Goal: Task Accomplishment & Management: Manage account settings

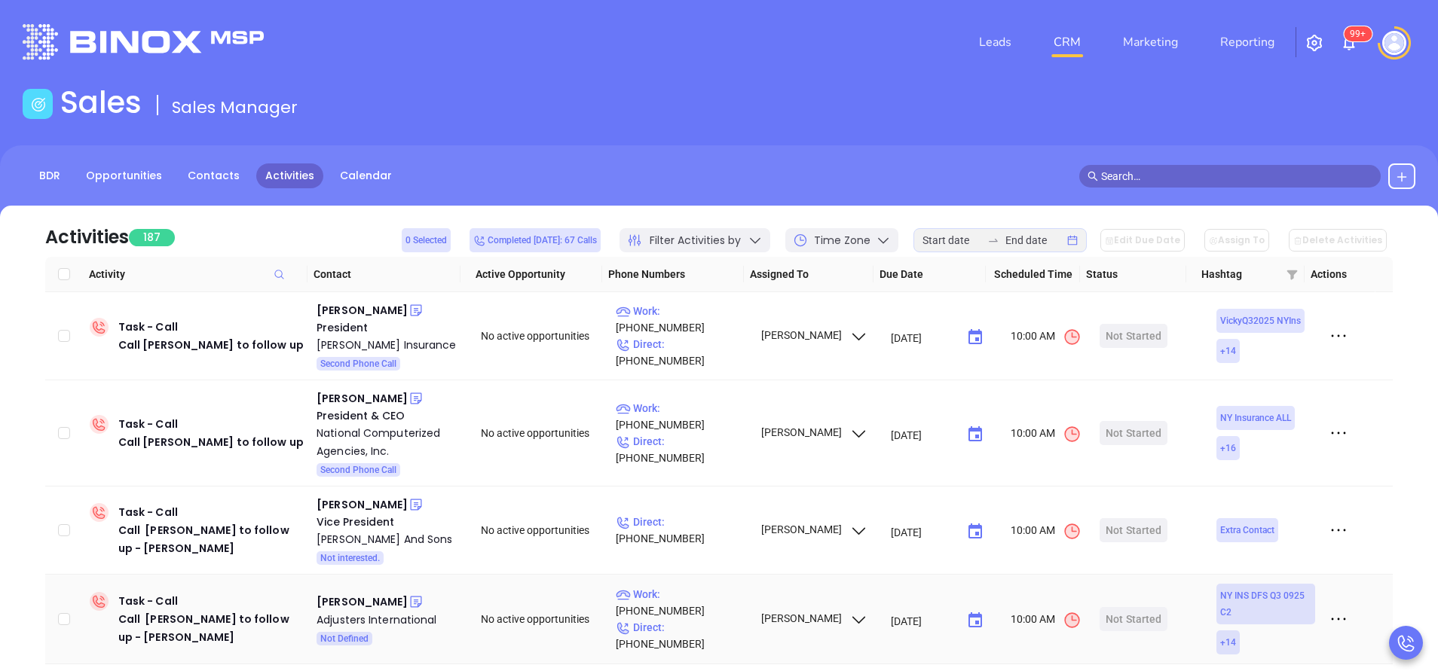
scroll to position [49, 0]
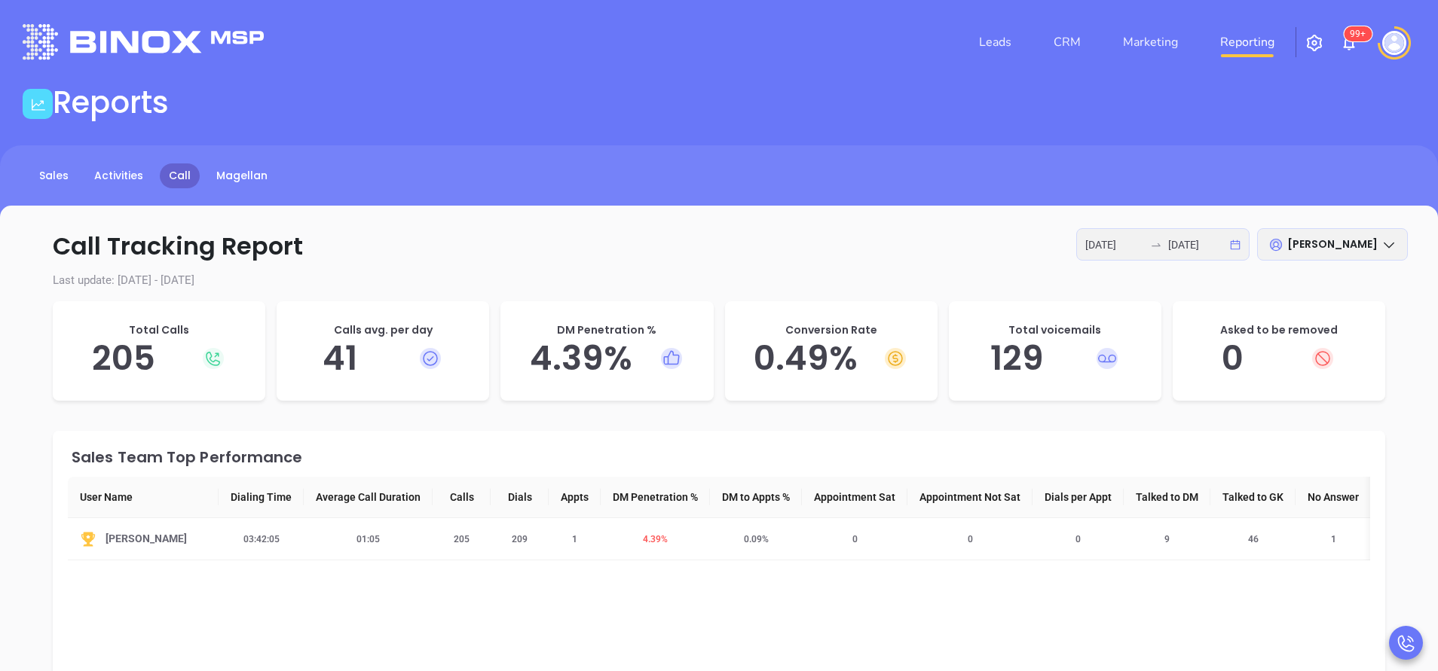
click at [1160, 246] on icon "swap-right" at bounding box center [1156, 245] width 12 height 12
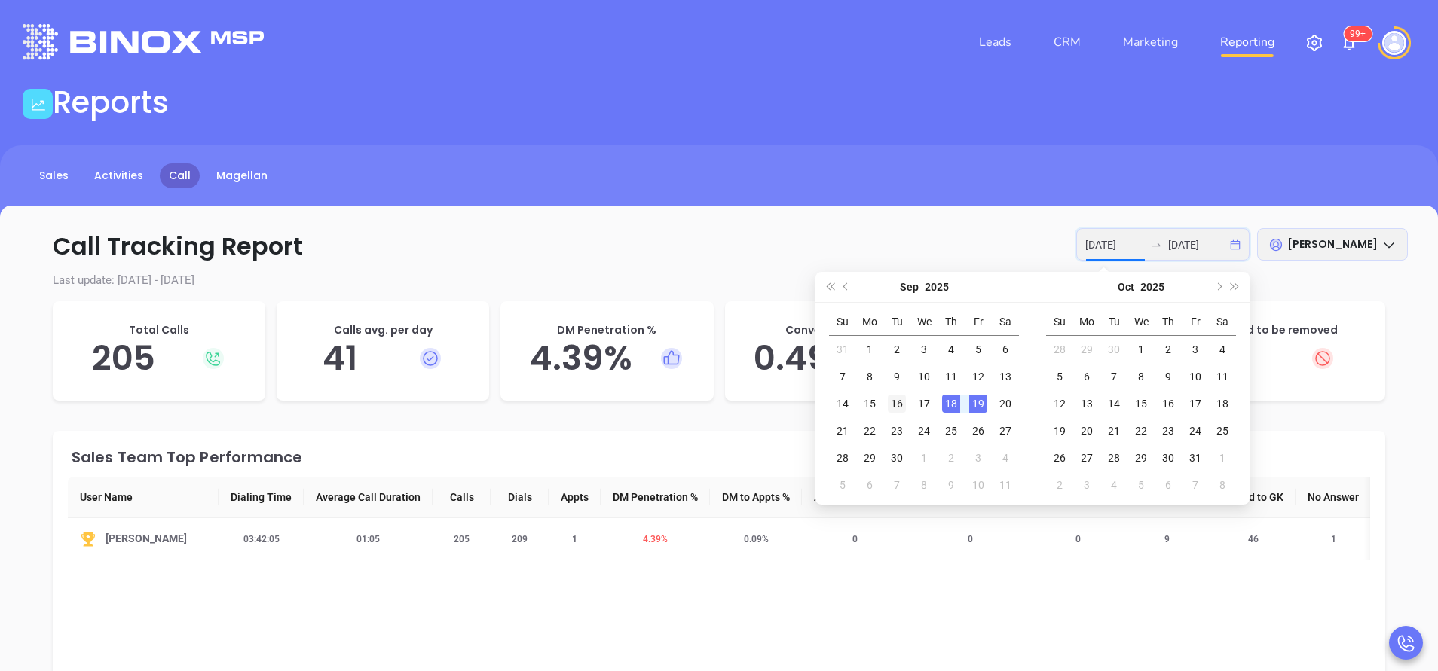
type input "2025-09-16"
click at [897, 404] on div "16" at bounding box center [897, 404] width 18 height 18
type input "2025-09-18"
click at [952, 405] on div "18" at bounding box center [951, 404] width 18 height 18
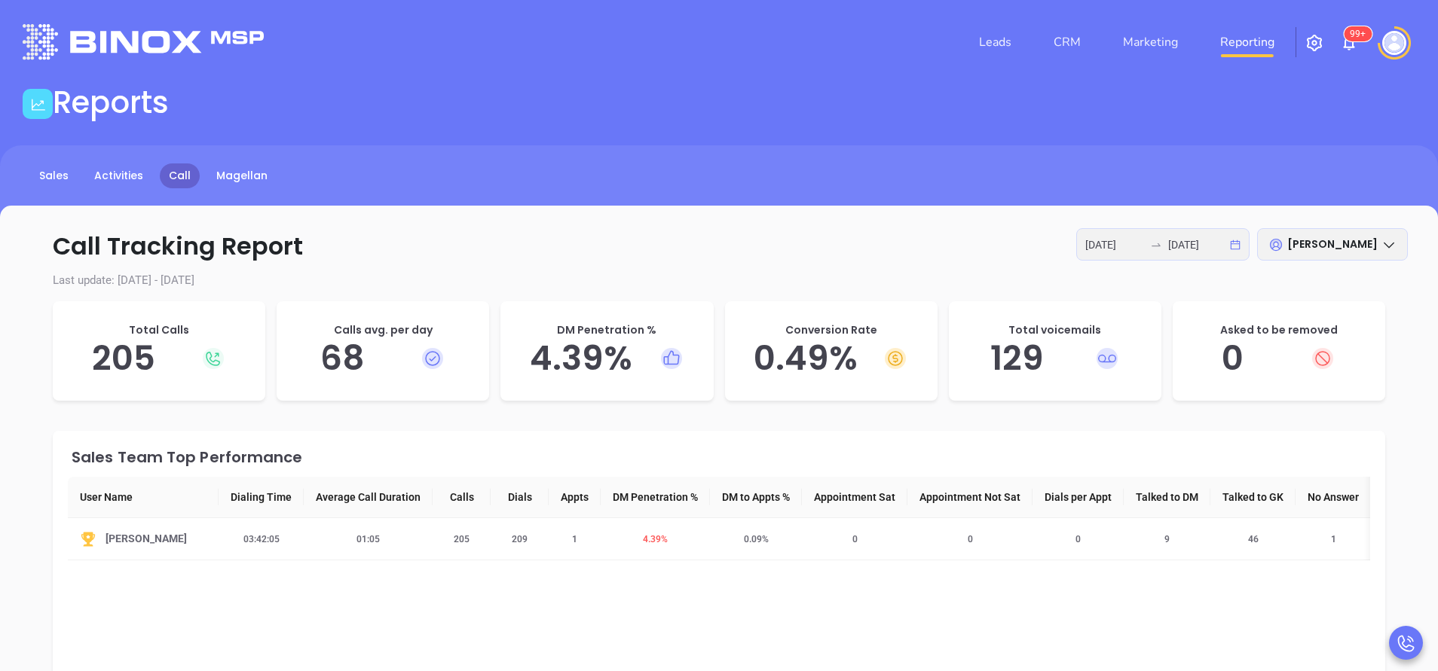
click at [752, 88] on div "Reports" at bounding box center [719, 105] width 1411 height 42
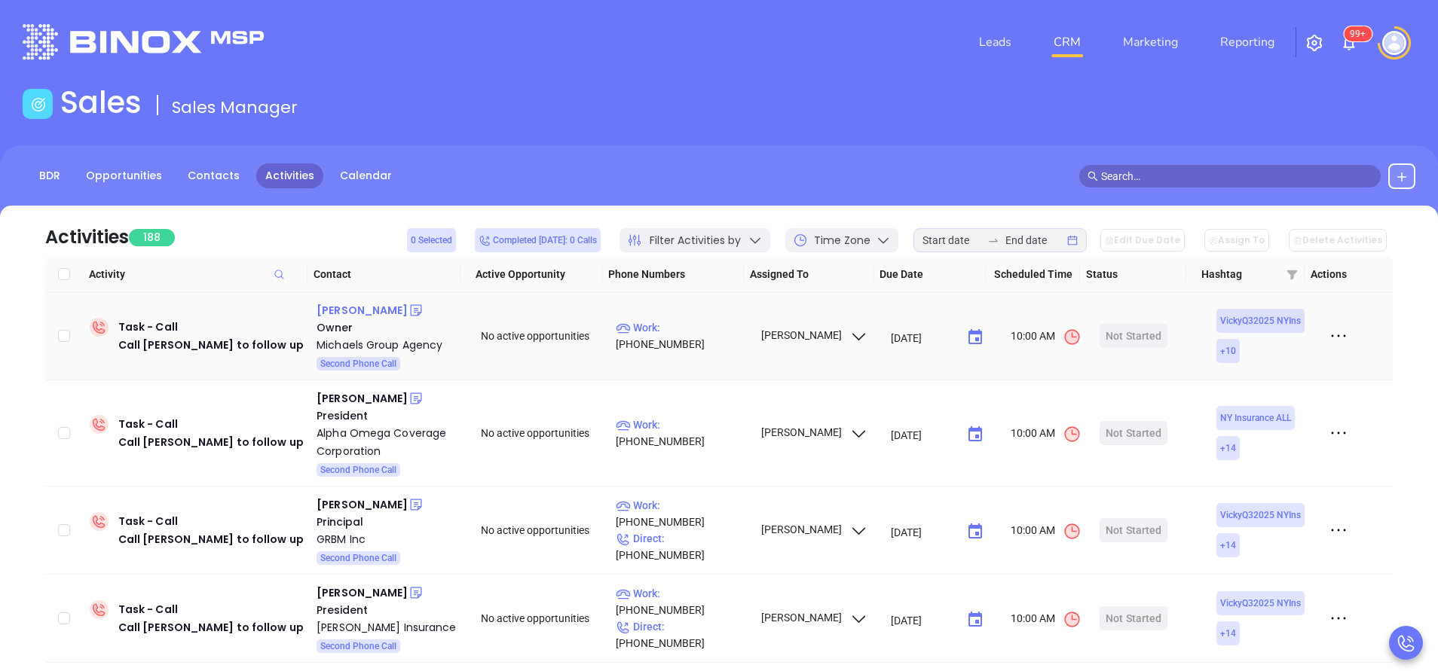
click at [369, 307] on div "[PERSON_NAME]" at bounding box center [361, 310] width 91 height 18
click at [686, 332] on p "Work : (631) 629-2233" at bounding box center [681, 335] width 131 height 33
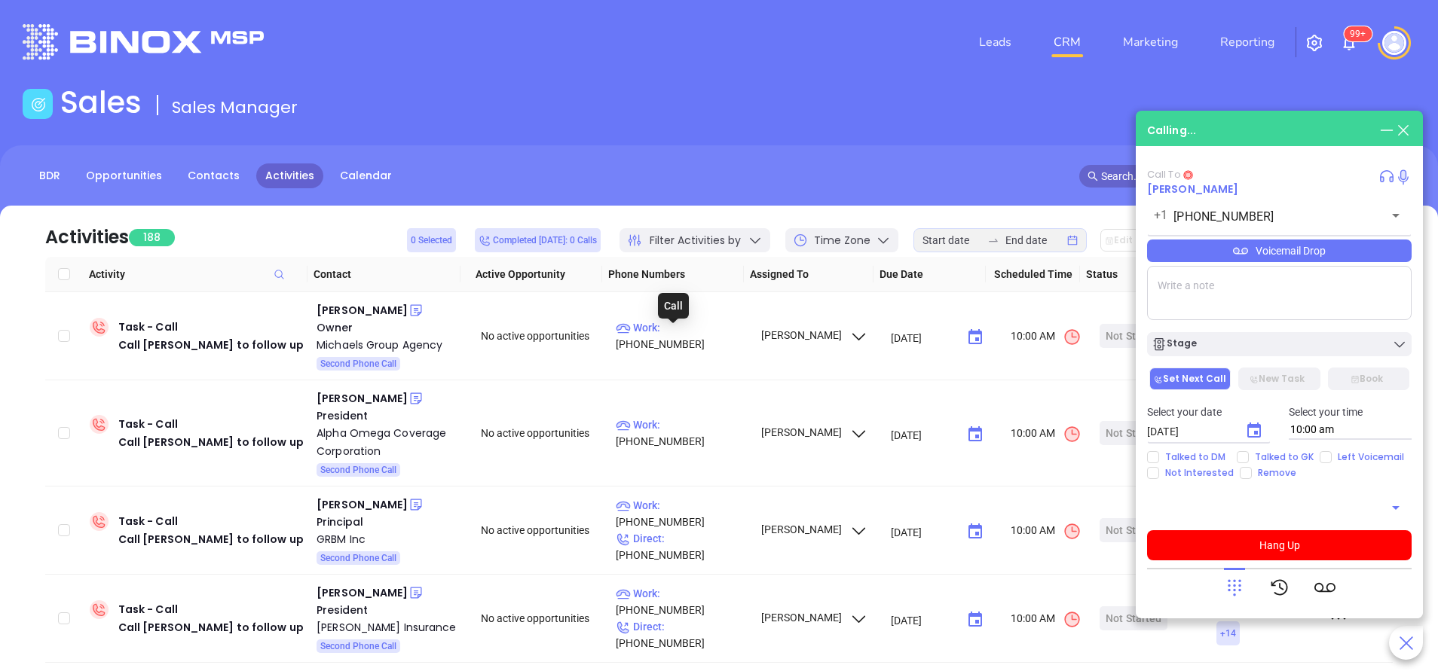
type input "(631) 629-2233"
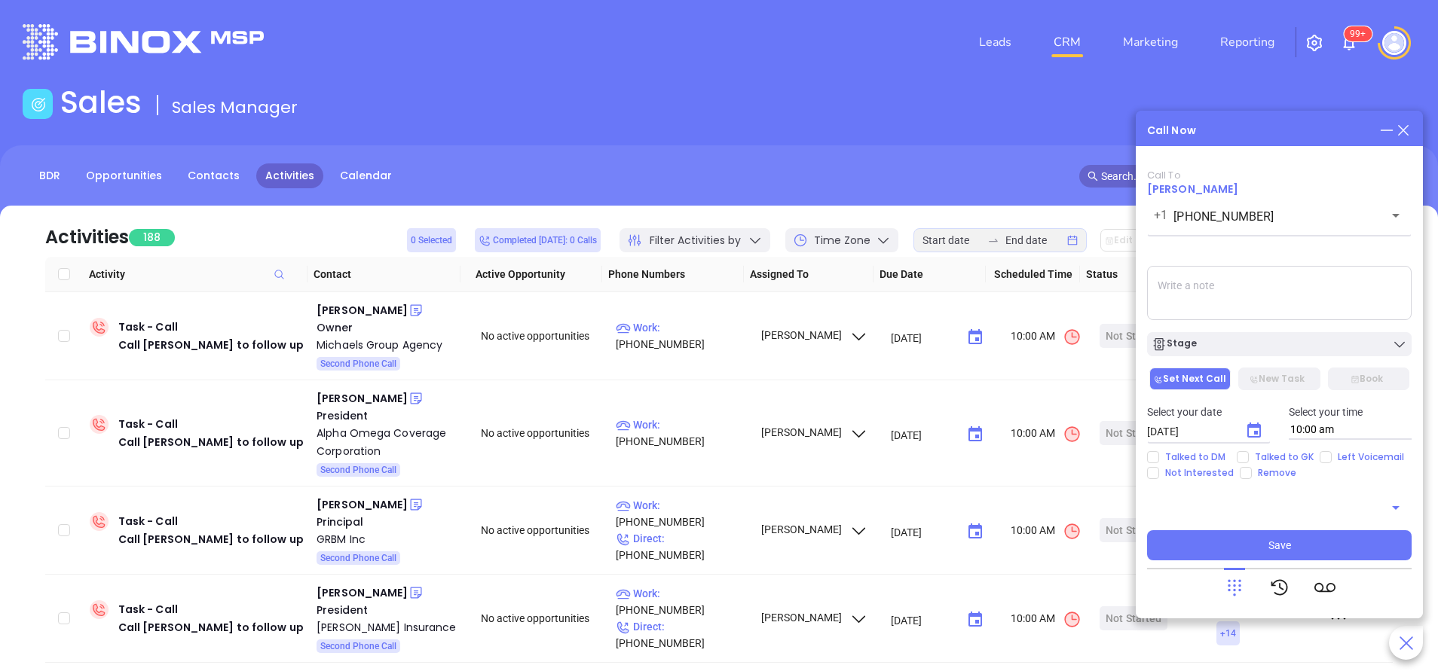
click at [1230, 585] on icon at bounding box center [1234, 588] width 14 height 17
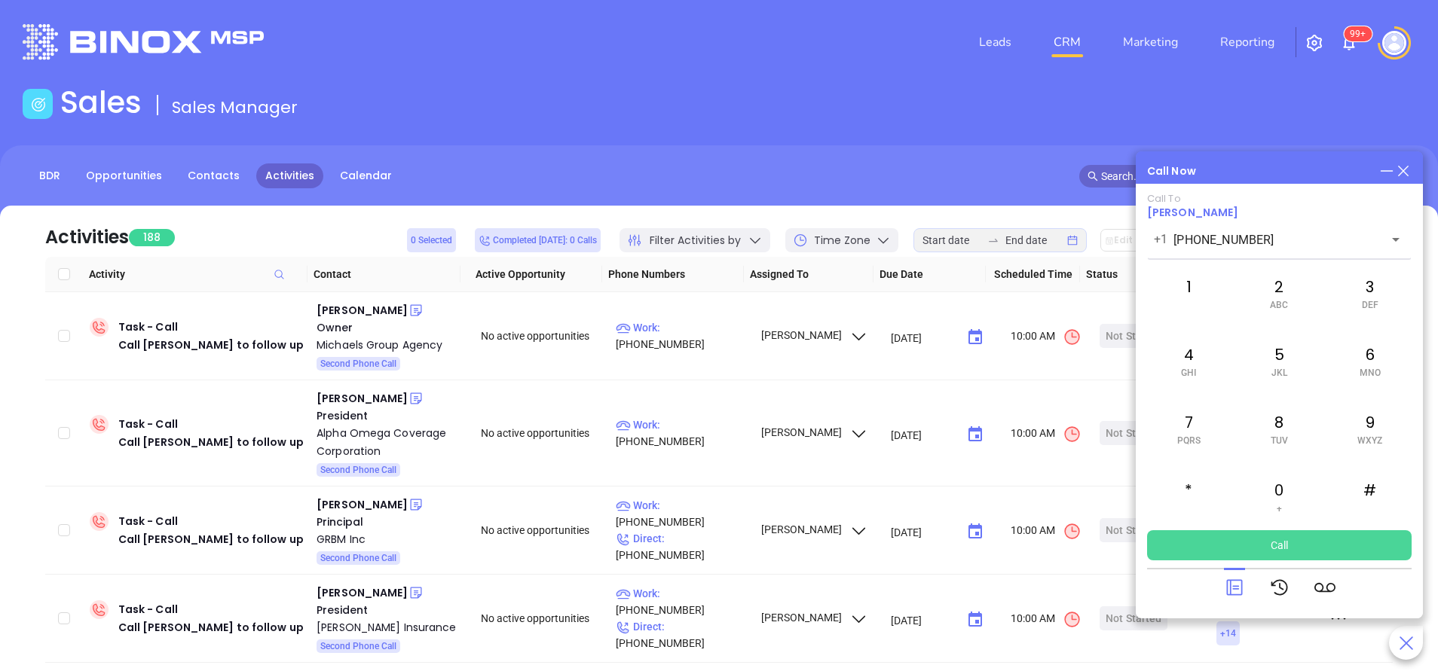
click at [1279, 544] on button "Call" at bounding box center [1279, 545] width 264 height 30
click at [1309, 547] on button "Call" at bounding box center [1279, 545] width 264 height 30
click at [1270, 536] on button "Call" at bounding box center [1279, 545] width 264 height 30
click at [1405, 171] on icon at bounding box center [1403, 171] width 17 height 17
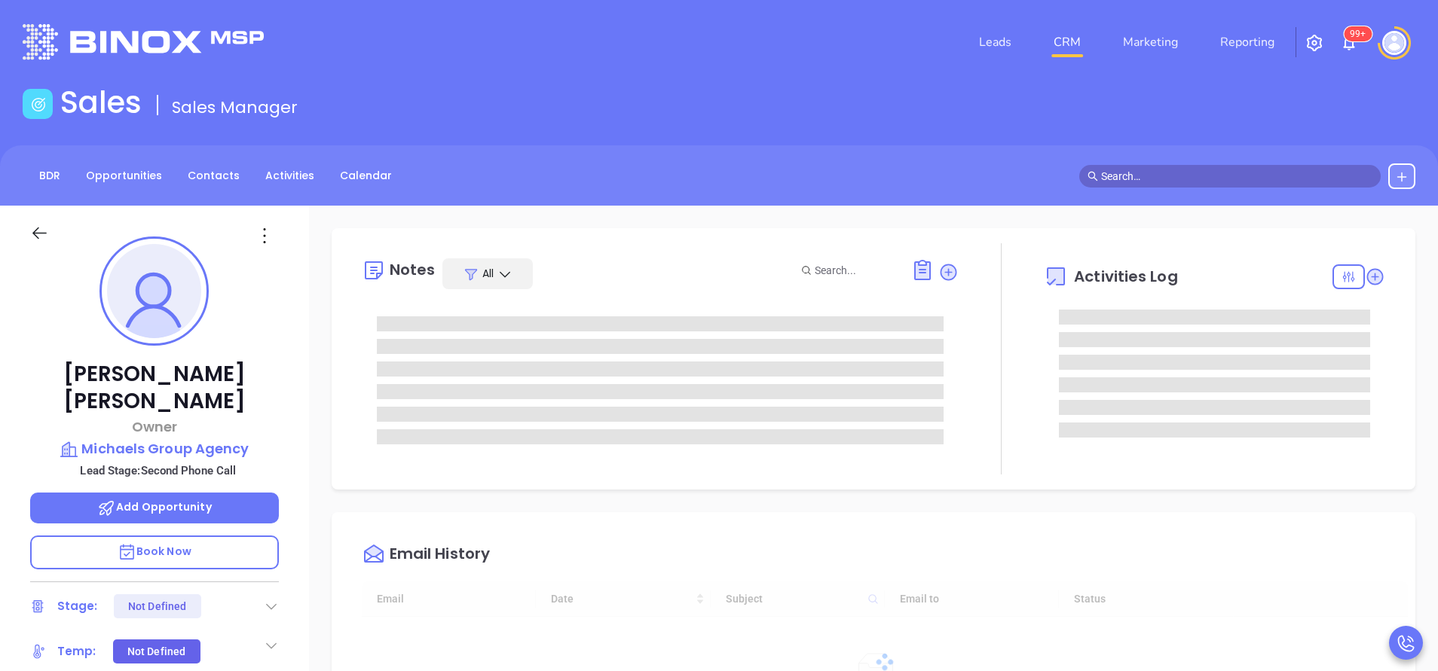
type input "09/20/2025"
type input "[PERSON_NAME]"
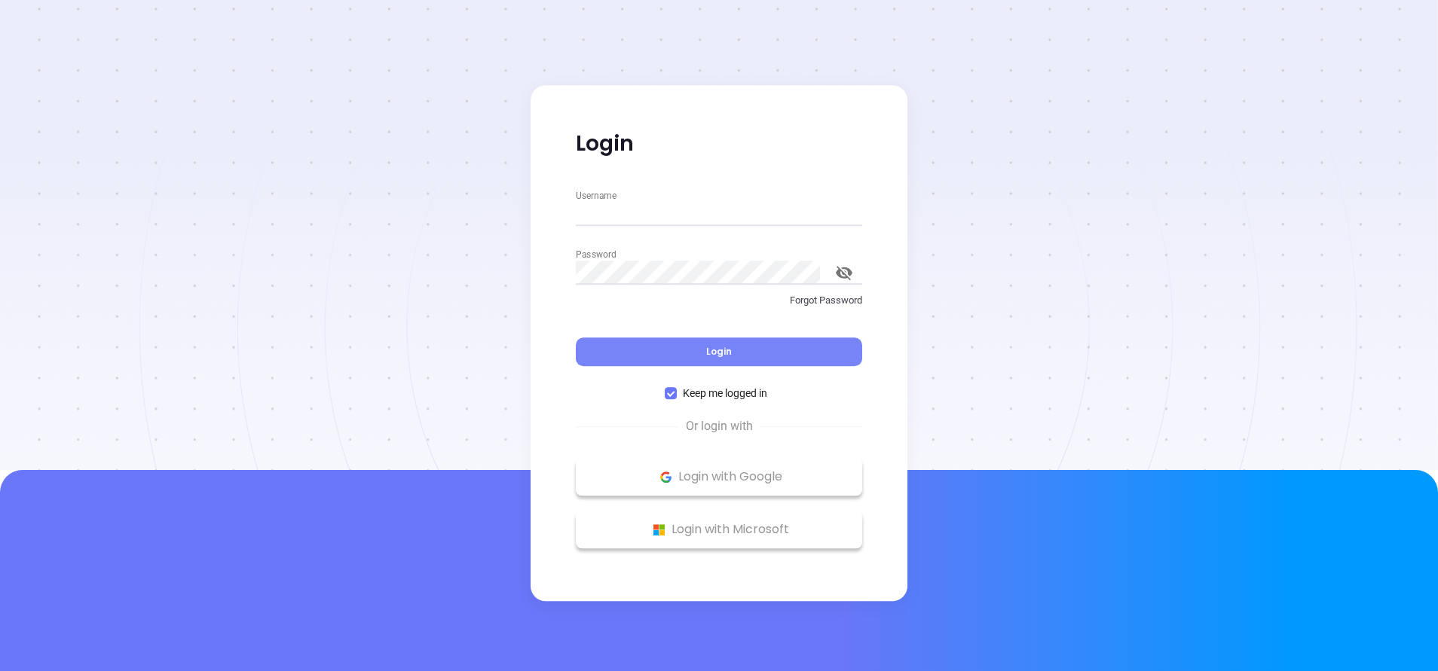
type input "[PERSON_NAME][EMAIL_ADDRESS][DOMAIN_NAME]"
click at [687, 348] on button "Login" at bounding box center [719, 352] width 286 height 29
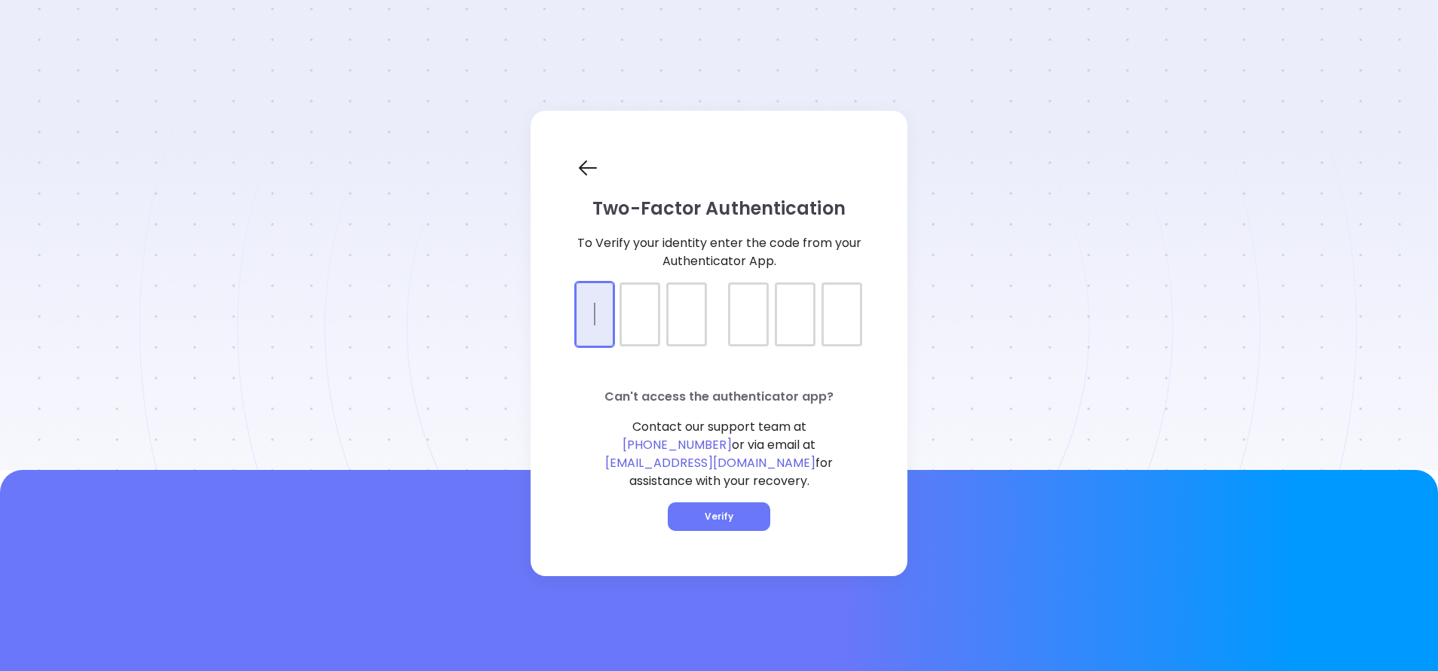
click at [604, 320] on div at bounding box center [719, 302] width 286 height 38
type input "411488"
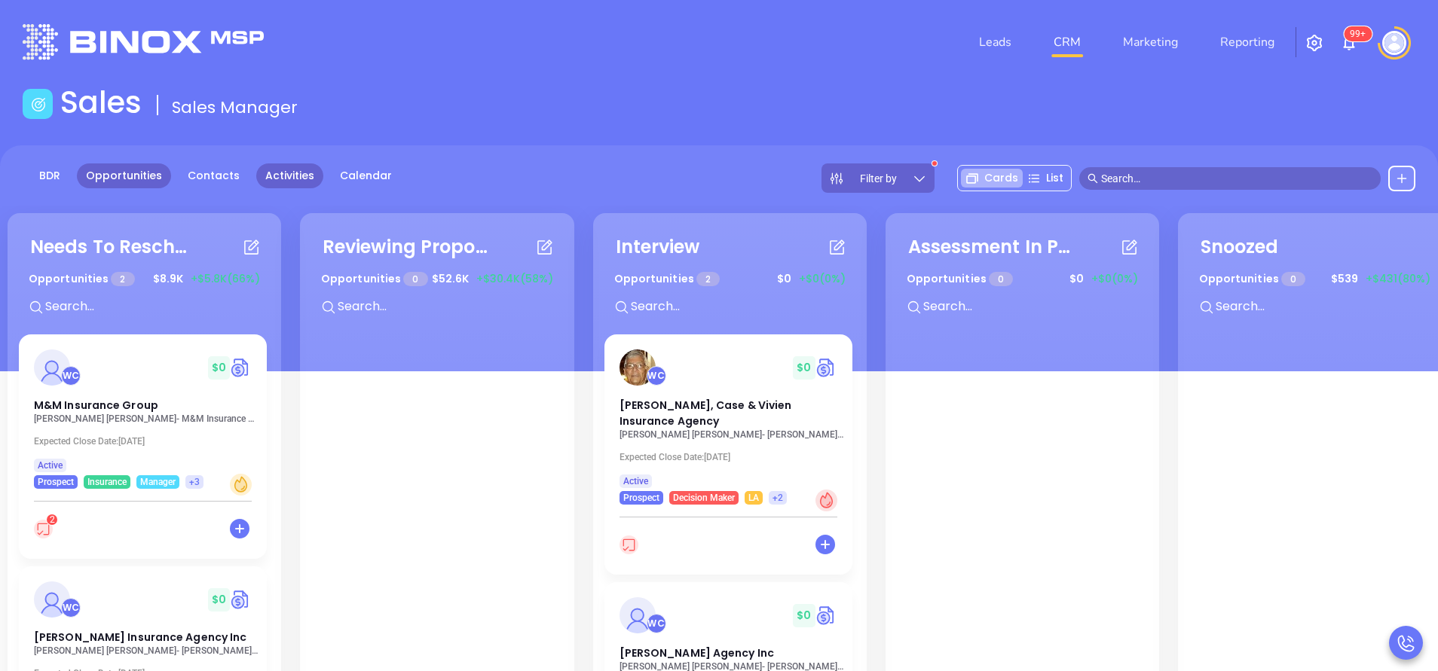
click at [287, 180] on link "Activities" at bounding box center [289, 176] width 67 height 25
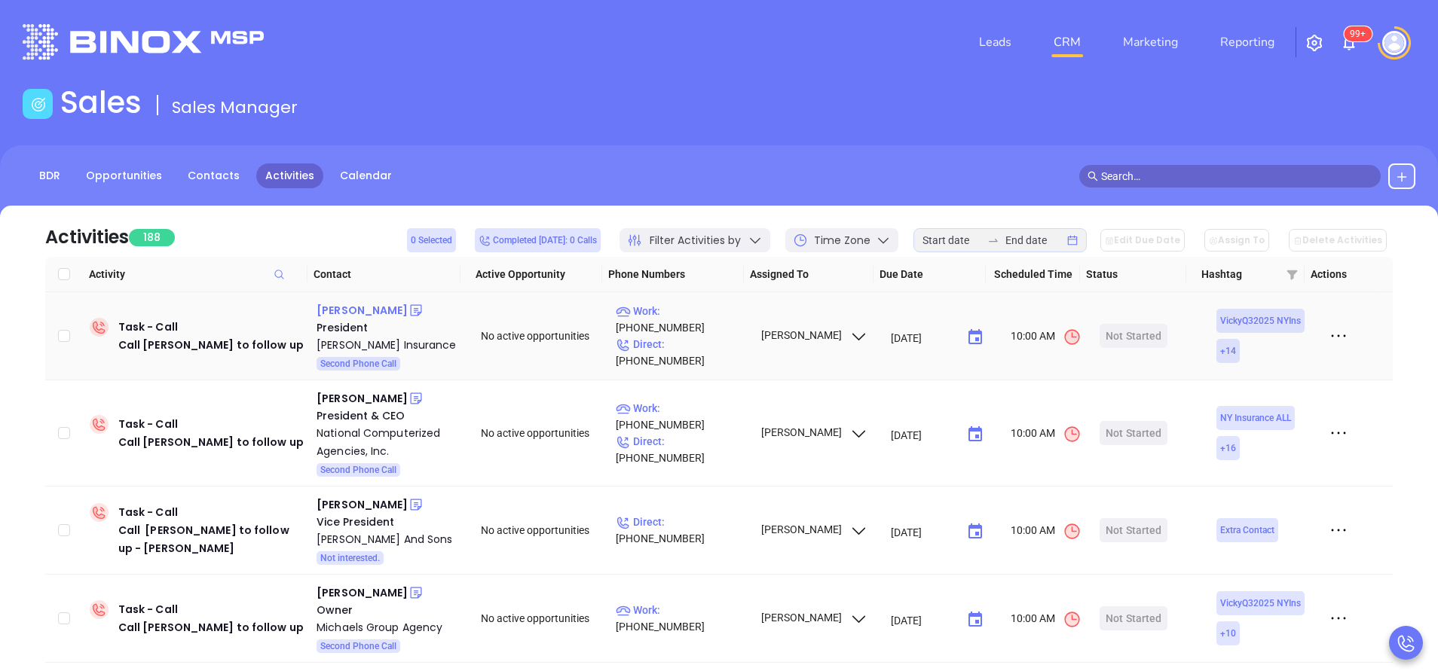
click at [353, 307] on div "David Buskey" at bounding box center [361, 310] width 91 height 18
click at [700, 328] on p "Work : (315) 782-3900" at bounding box center [681, 319] width 131 height 33
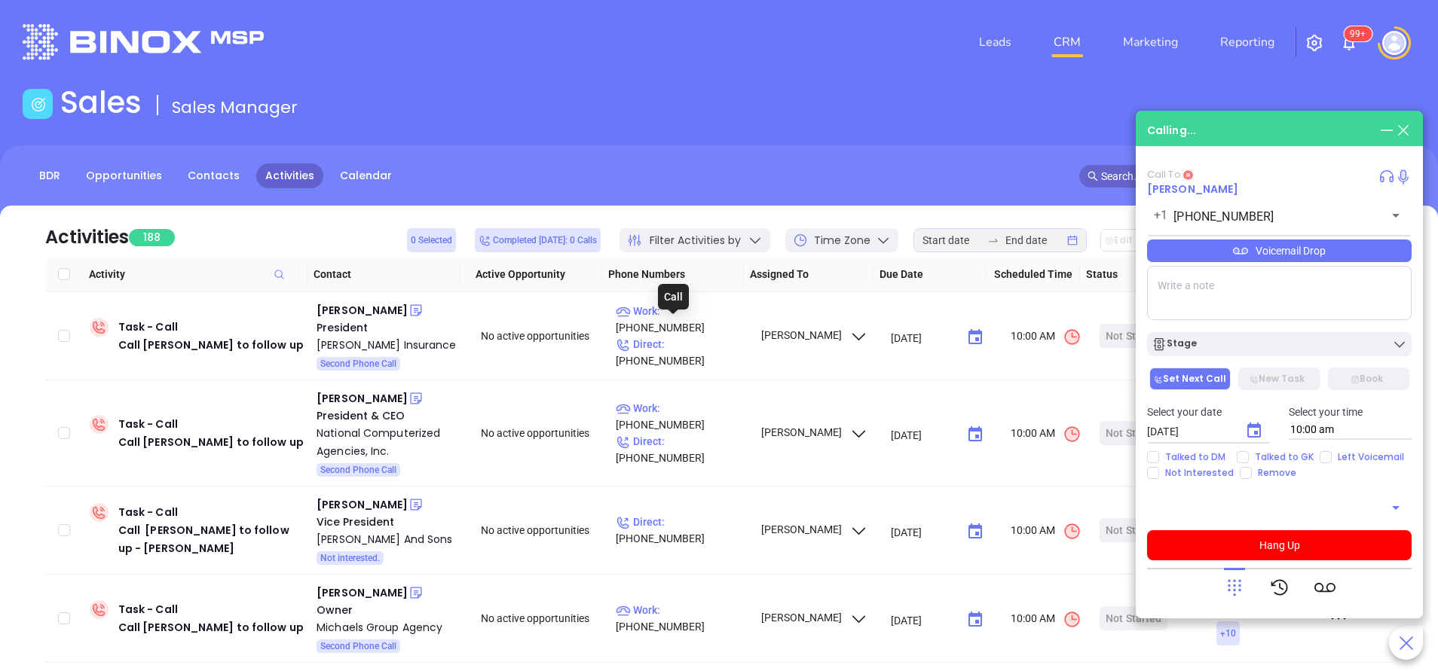
type input "[PHONE_NUMBER]"
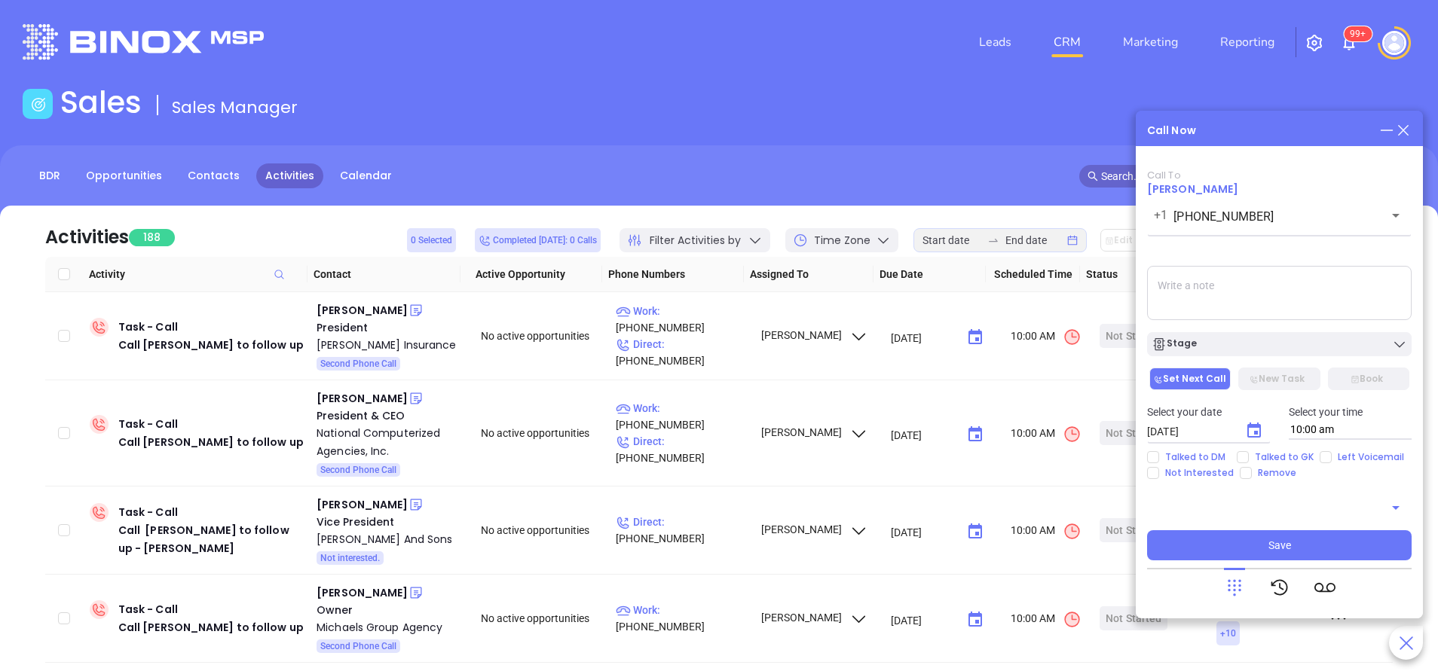
click at [1407, 127] on icon at bounding box center [1403, 130] width 17 height 17
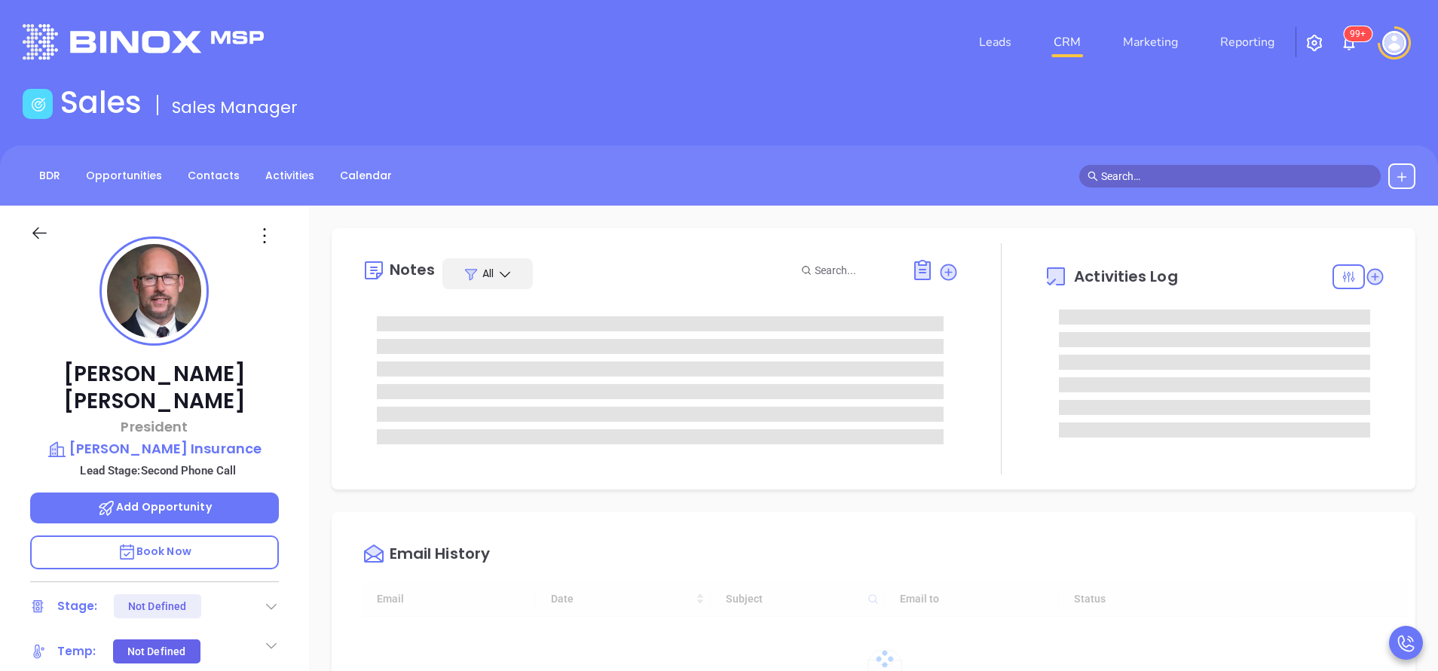
type input "[DATE]"
type input "[PERSON_NAME]"
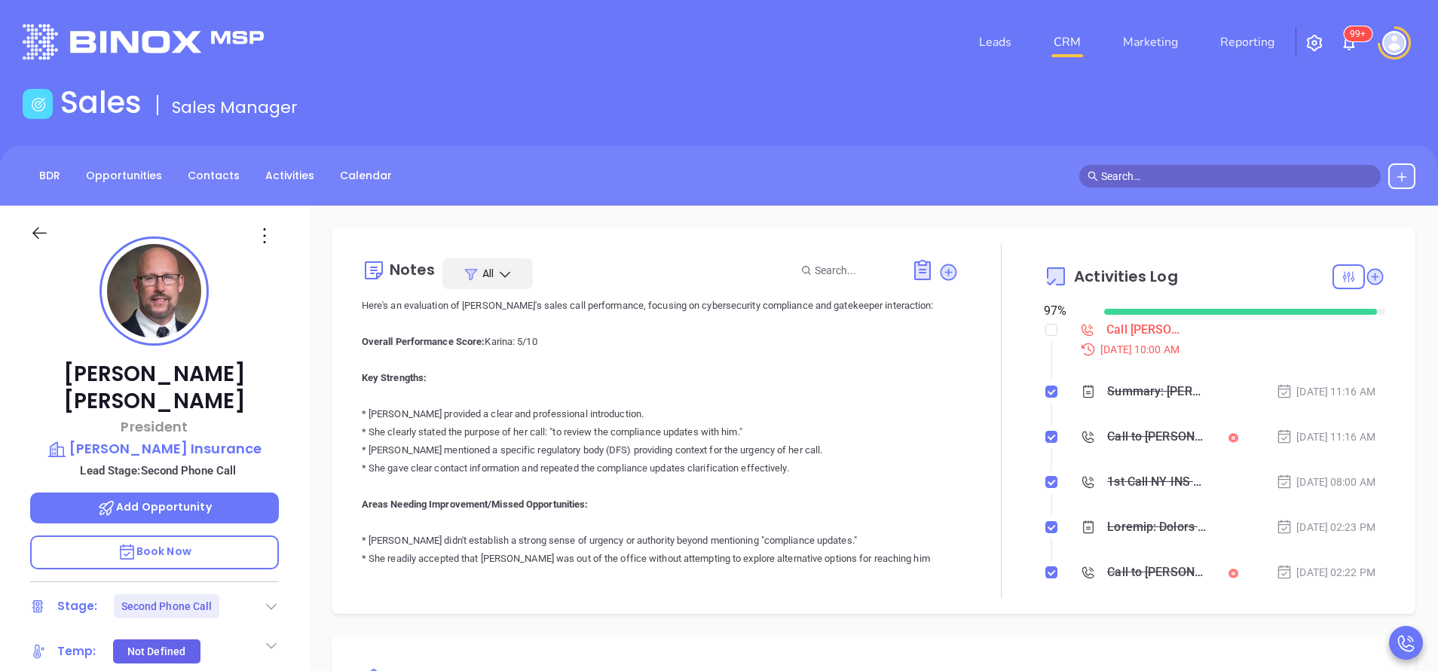
scroll to position [452, 0]
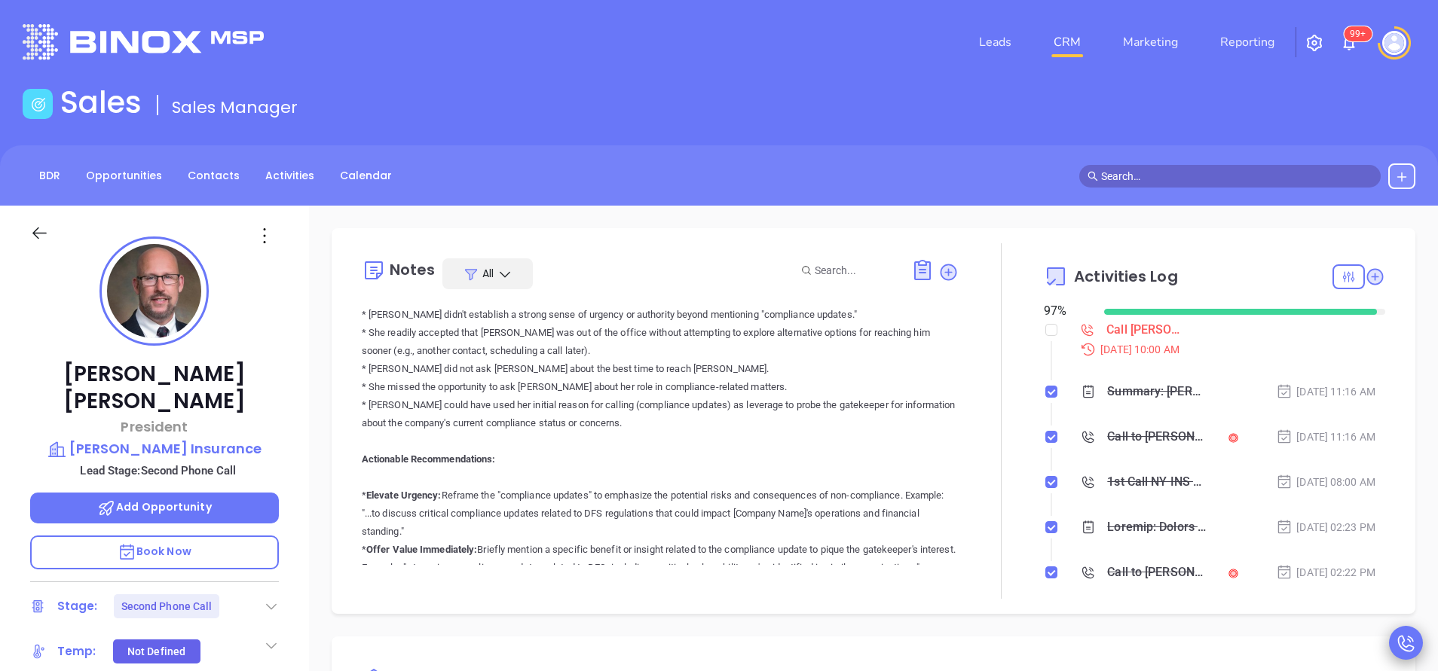
click at [1401, 634] on icon at bounding box center [1405, 643] width 21 height 21
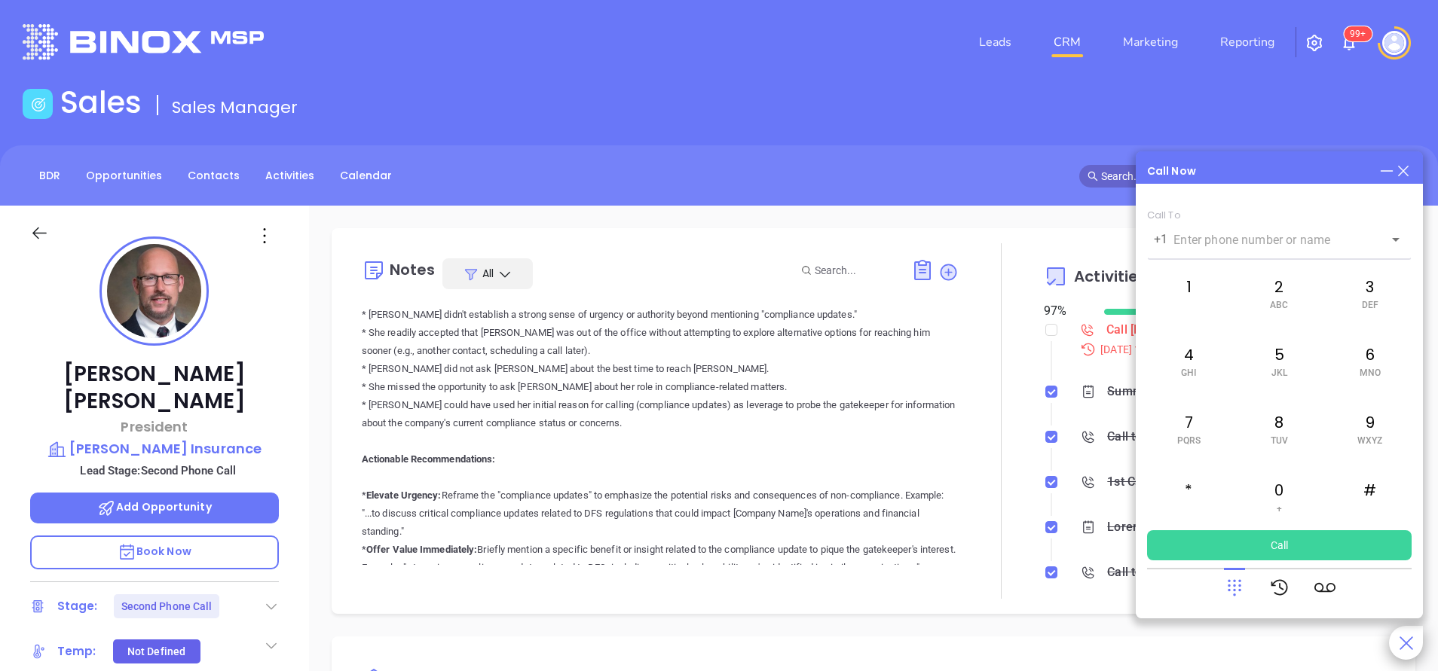
click at [1410, 160] on div "Call Now Call To +1 ​ 1 2 ABC 3 DEF 4 GHI 5 JKL 6 MNO 7 PQRS 8 TUV 9 WXYZ * 0 +…" at bounding box center [1278, 384] width 287 height 467
drag, startPoint x: 1408, startPoint y: 170, endPoint x: 1359, endPoint y: 170, distance: 49.7
click at [1407, 170] on icon at bounding box center [1403, 171] width 17 height 17
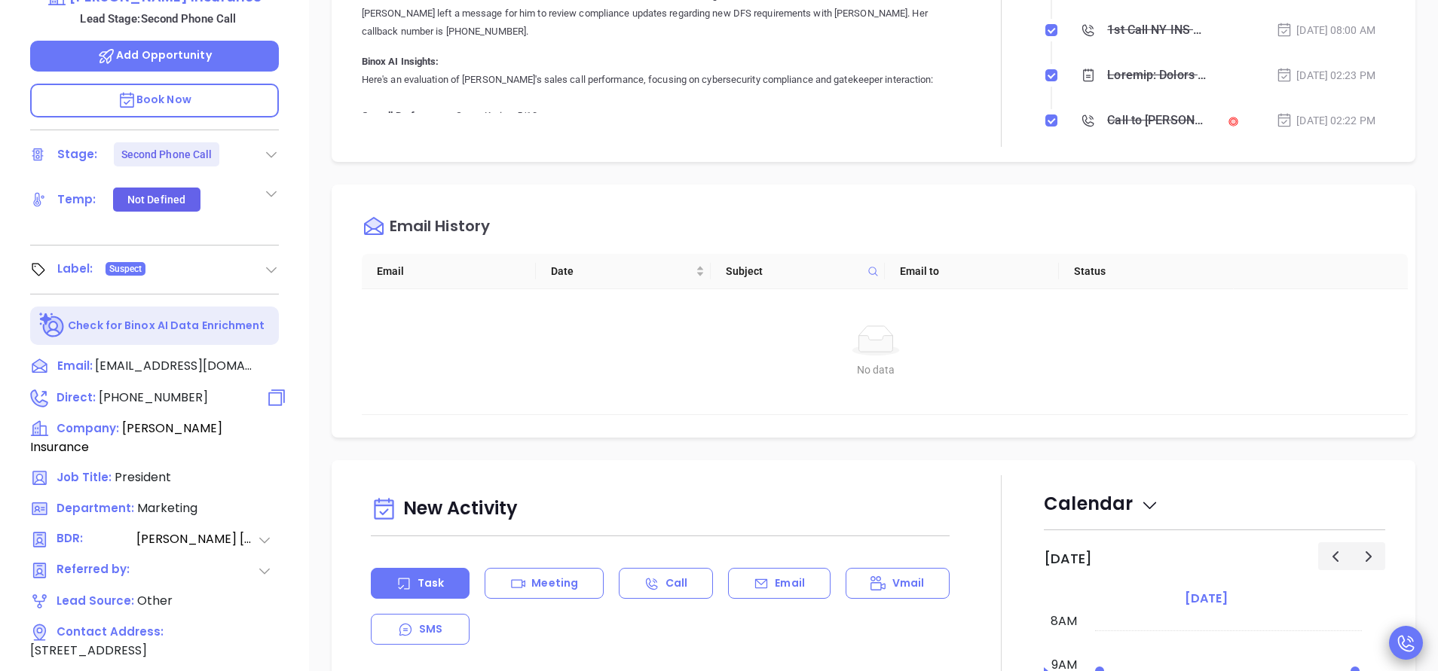
click at [162, 389] on span "[PHONE_NUMBER]" at bounding box center [153, 397] width 109 height 17
type input "[PHONE_NUMBER]"
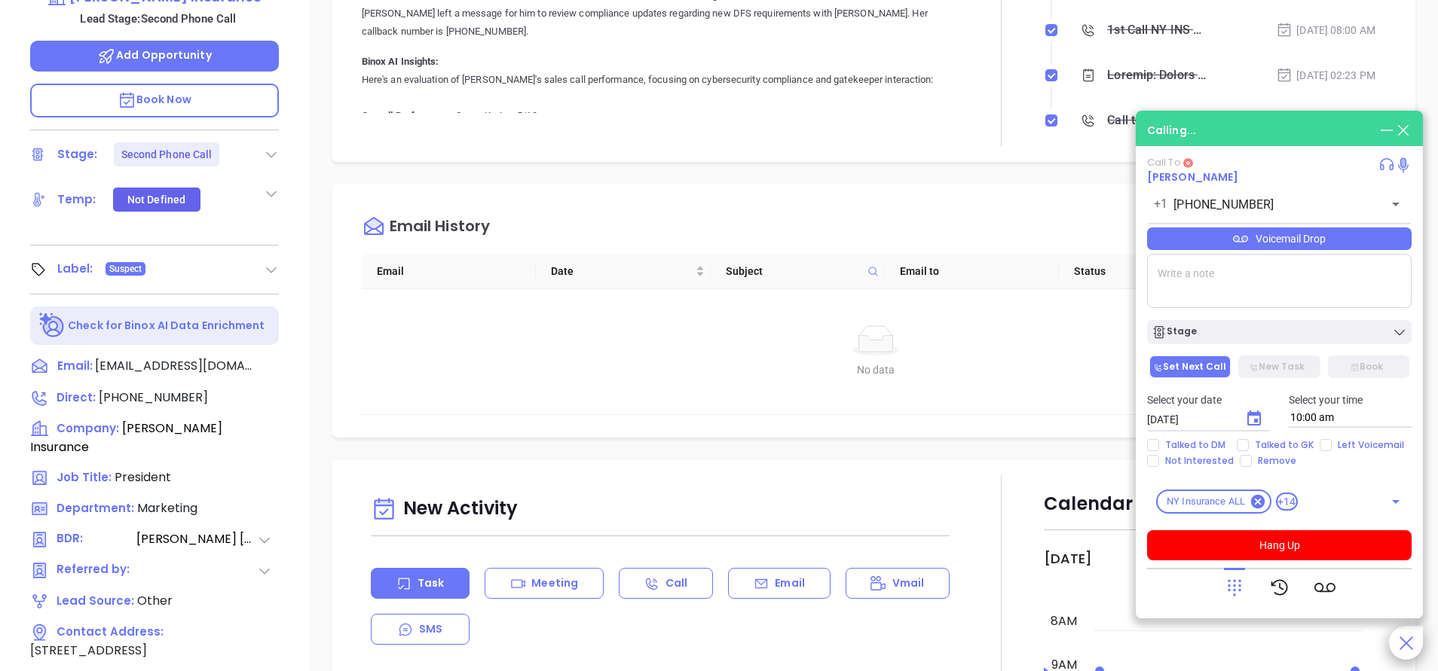
click at [1404, 167] on icon at bounding box center [1403, 162] width 5 height 9
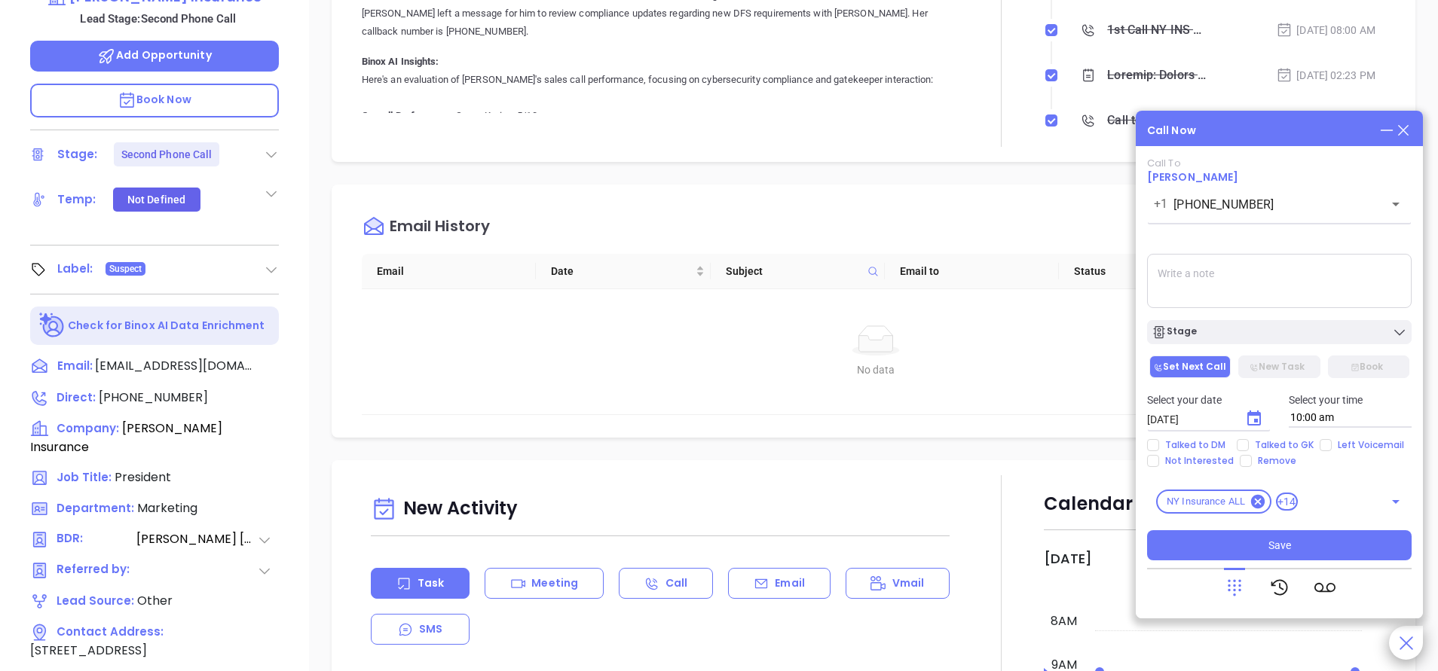
click at [1232, 584] on icon at bounding box center [1234, 587] width 21 height 21
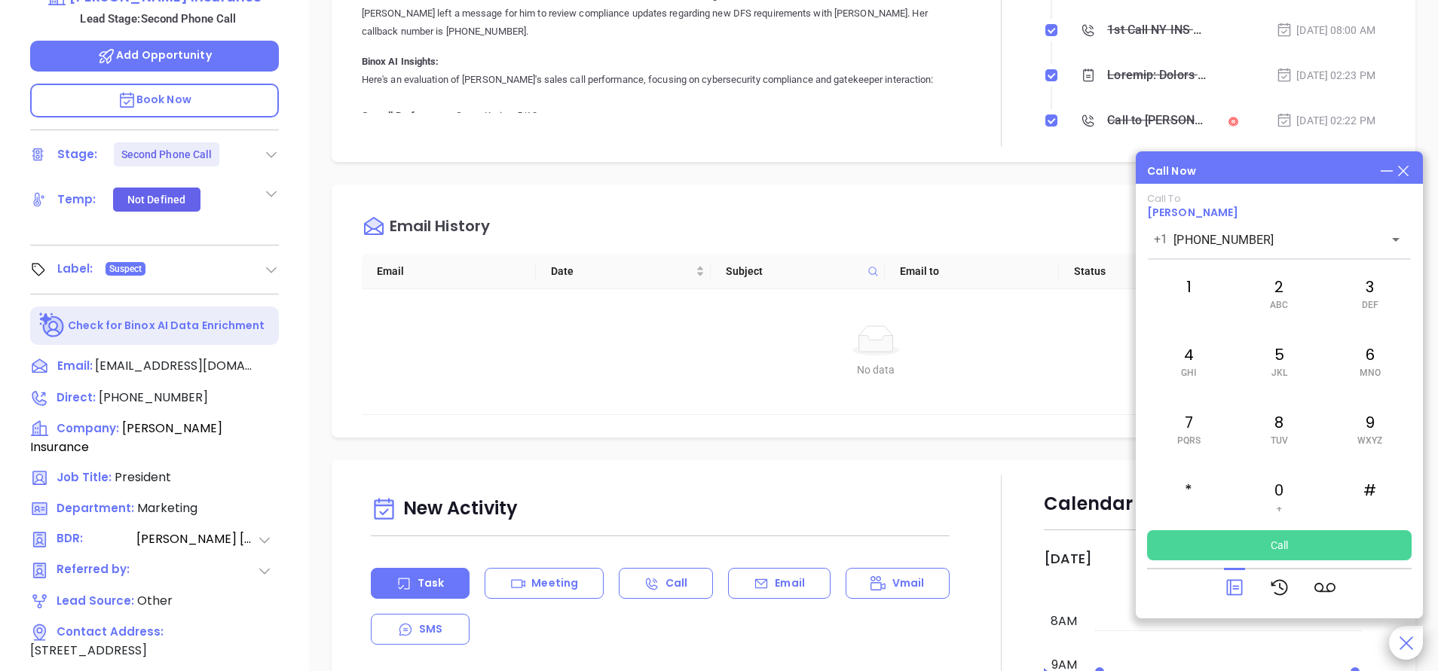
click at [1283, 537] on button "Call" at bounding box center [1279, 545] width 264 height 30
click at [1296, 539] on button "Call" at bounding box center [1279, 545] width 264 height 30
click at [1404, 166] on icon at bounding box center [1403, 171] width 17 height 17
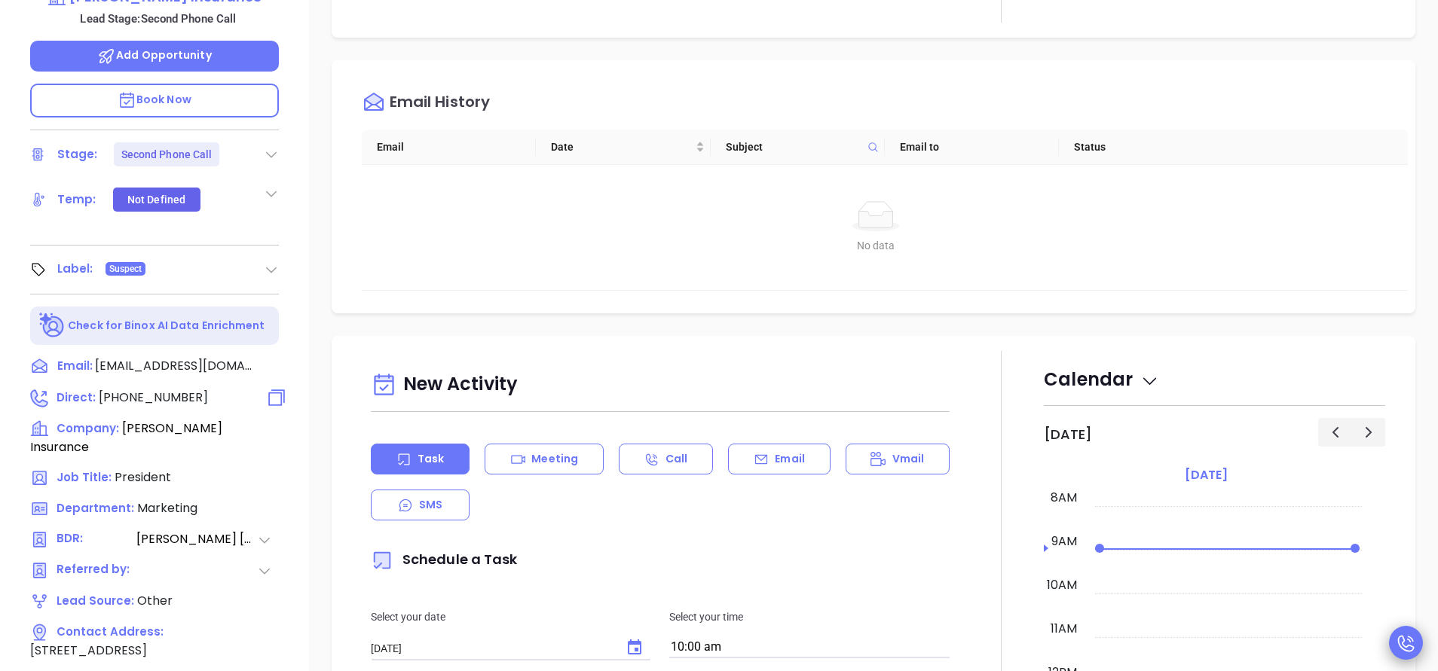
click at [149, 389] on span "[PHONE_NUMBER]" at bounding box center [153, 397] width 109 height 17
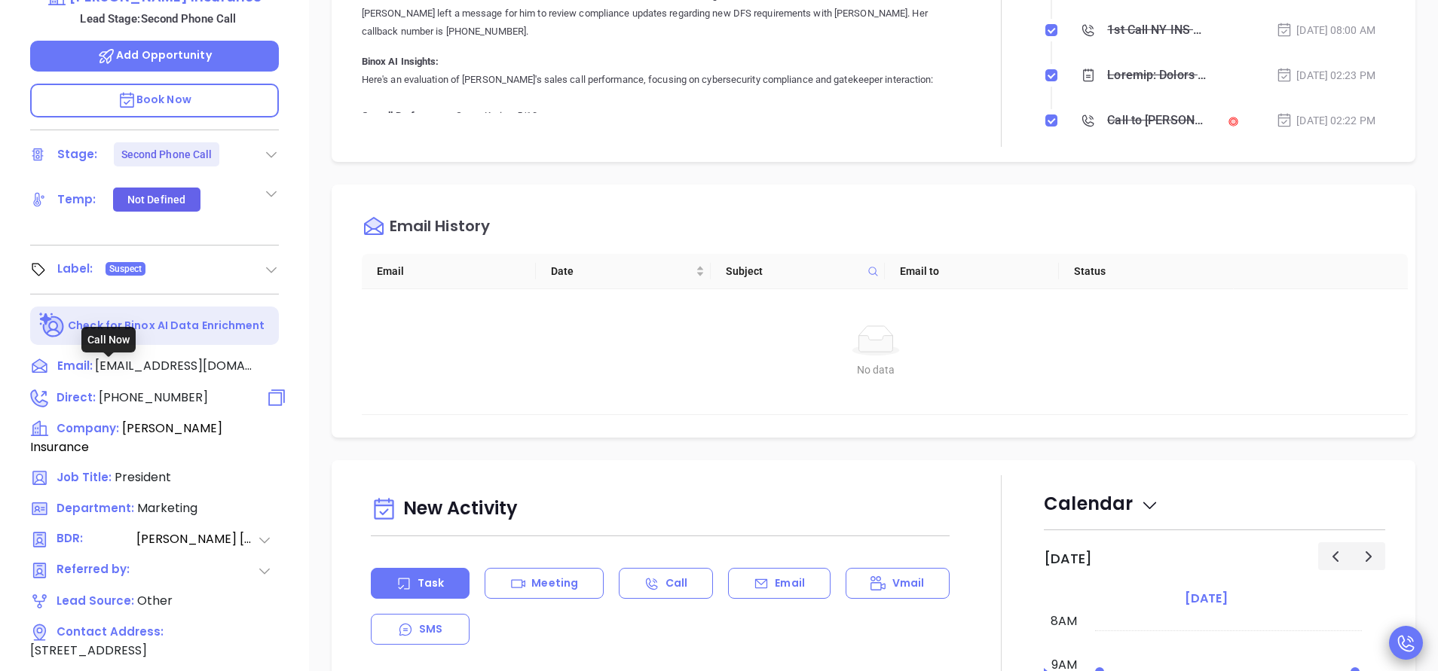
click at [160, 389] on span "[PHONE_NUMBER]" at bounding box center [153, 397] width 109 height 17
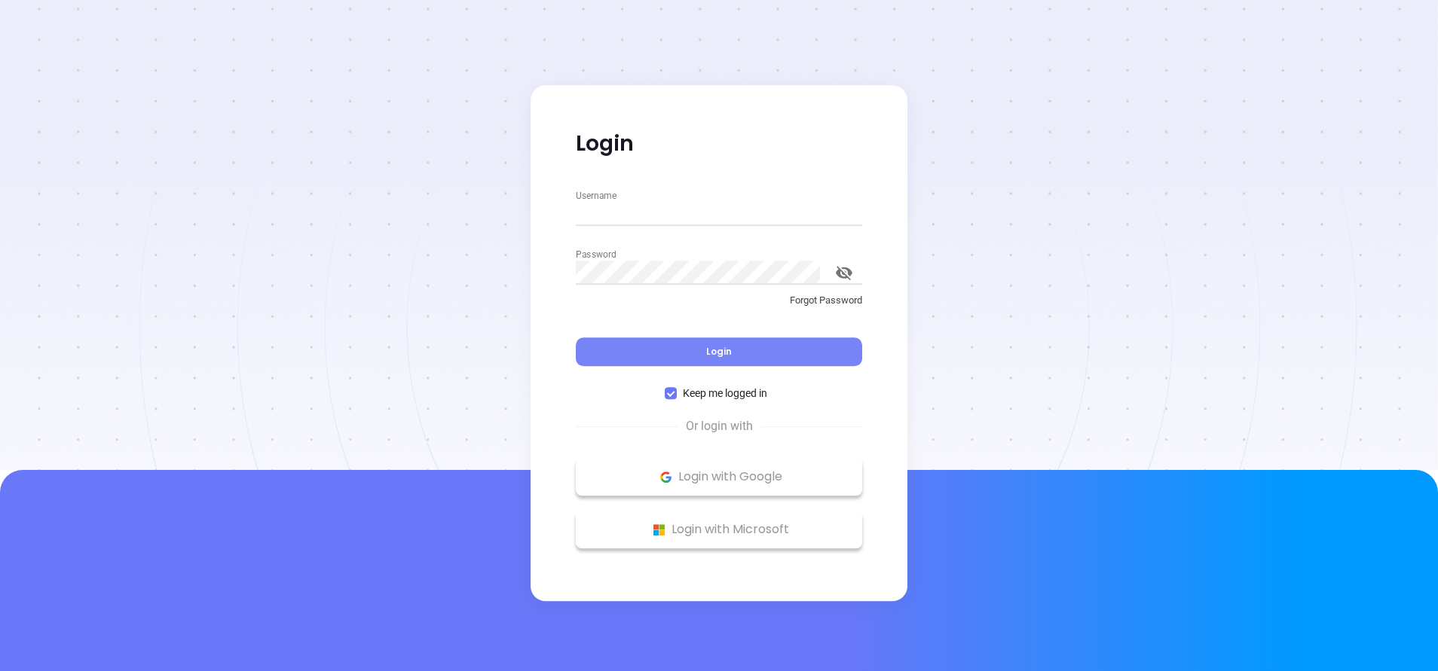
type input "[PERSON_NAME][EMAIL_ADDRESS][DOMAIN_NAME]"
click at [769, 348] on button "Login" at bounding box center [719, 352] width 286 height 29
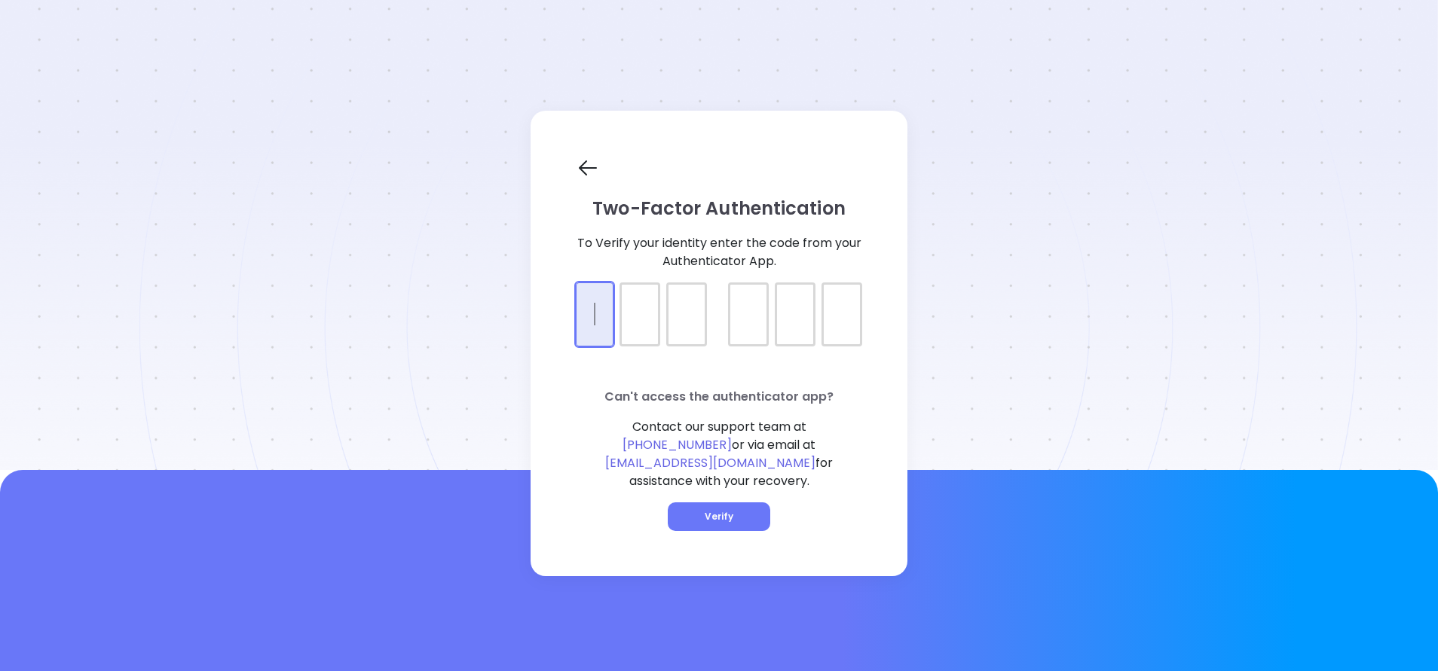
click at [601, 320] on div at bounding box center [719, 302] width 286 height 38
type input "693548"
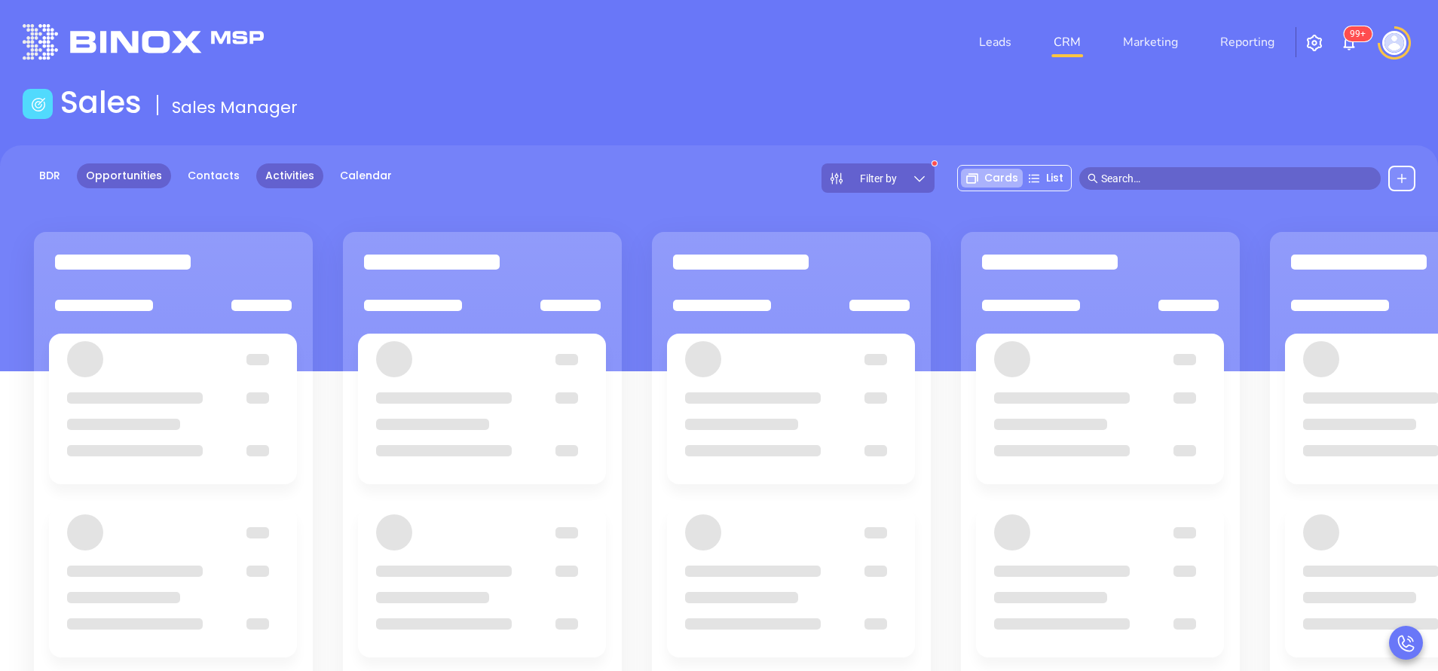
click at [284, 164] on link "Activities" at bounding box center [289, 176] width 67 height 25
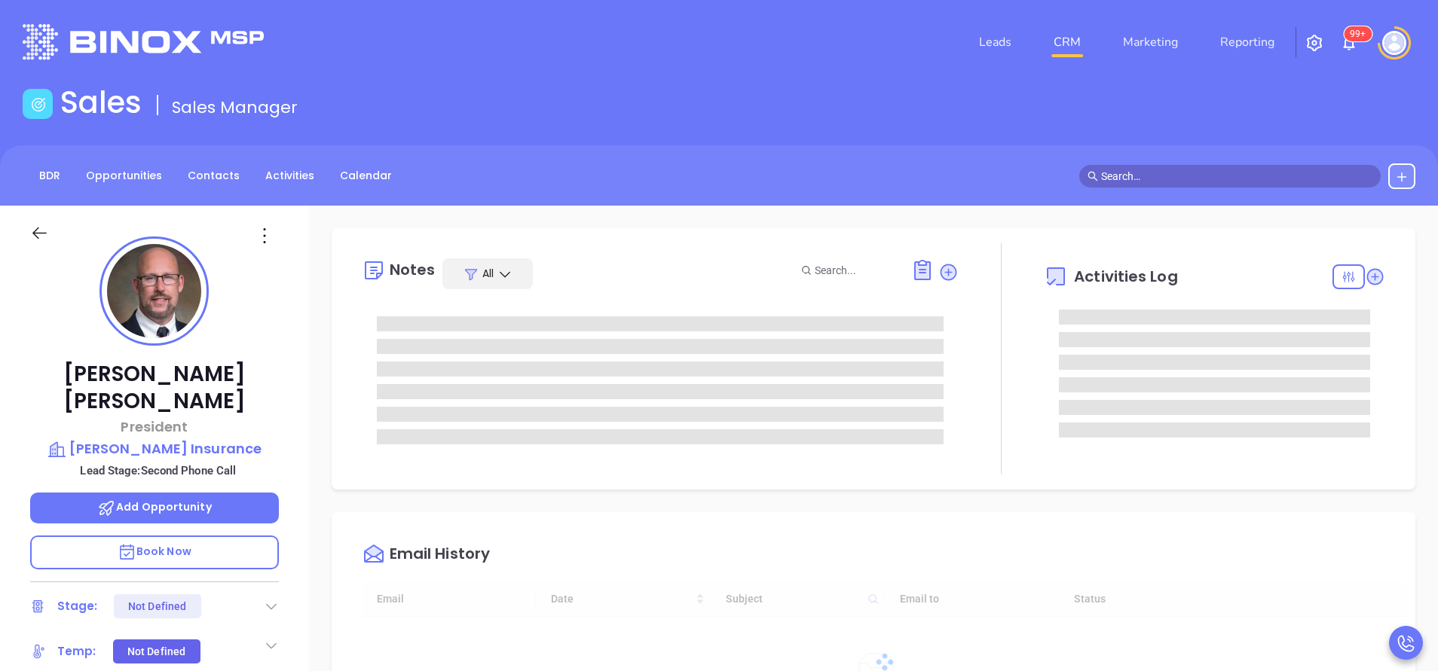
type input "[DATE]"
click at [307, 423] on div "[PERSON_NAME] President [PERSON_NAME] Insurance Lead Stage: Second Phone Call A…" at bounding box center [154, 625] width 309 height 839
type input "[PERSON_NAME]"
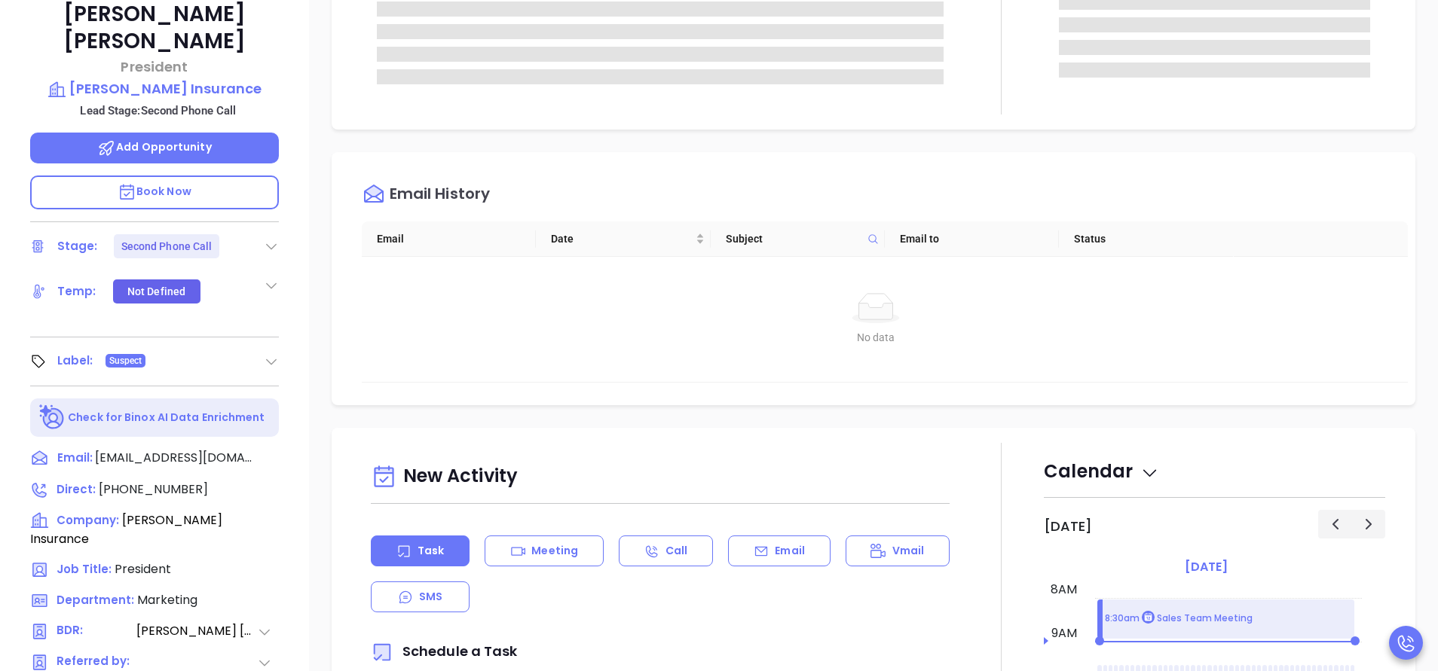
scroll to position [362, 0]
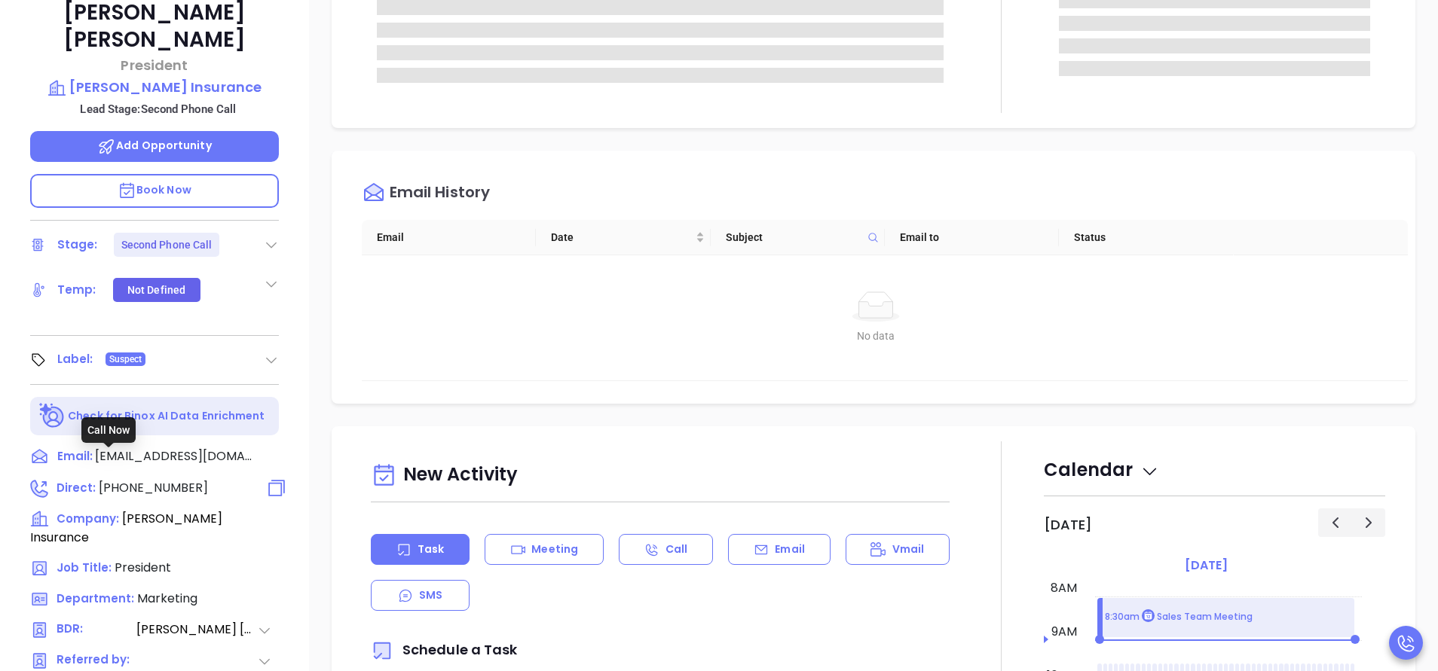
click at [174, 479] on span "[PHONE_NUMBER]" at bounding box center [153, 487] width 109 height 17
type input "[PHONE_NUMBER]"
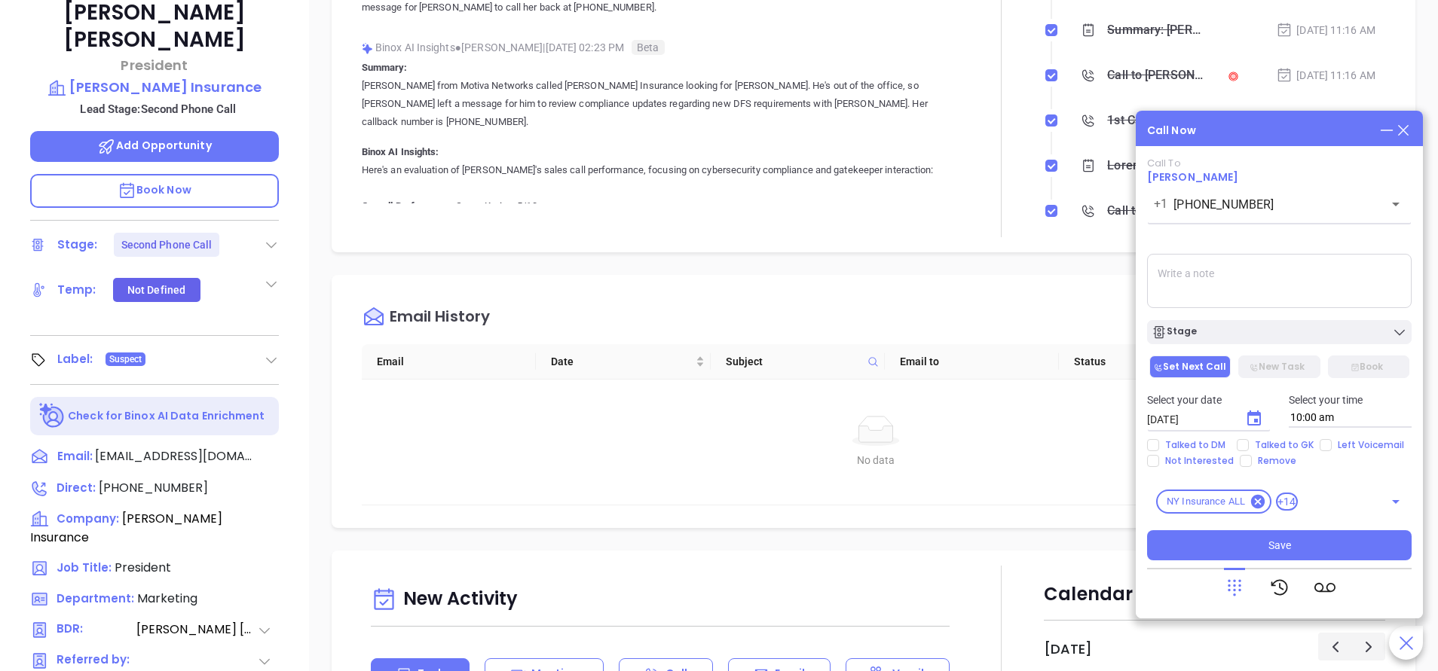
click at [1406, 130] on icon at bounding box center [1403, 130] width 17 height 17
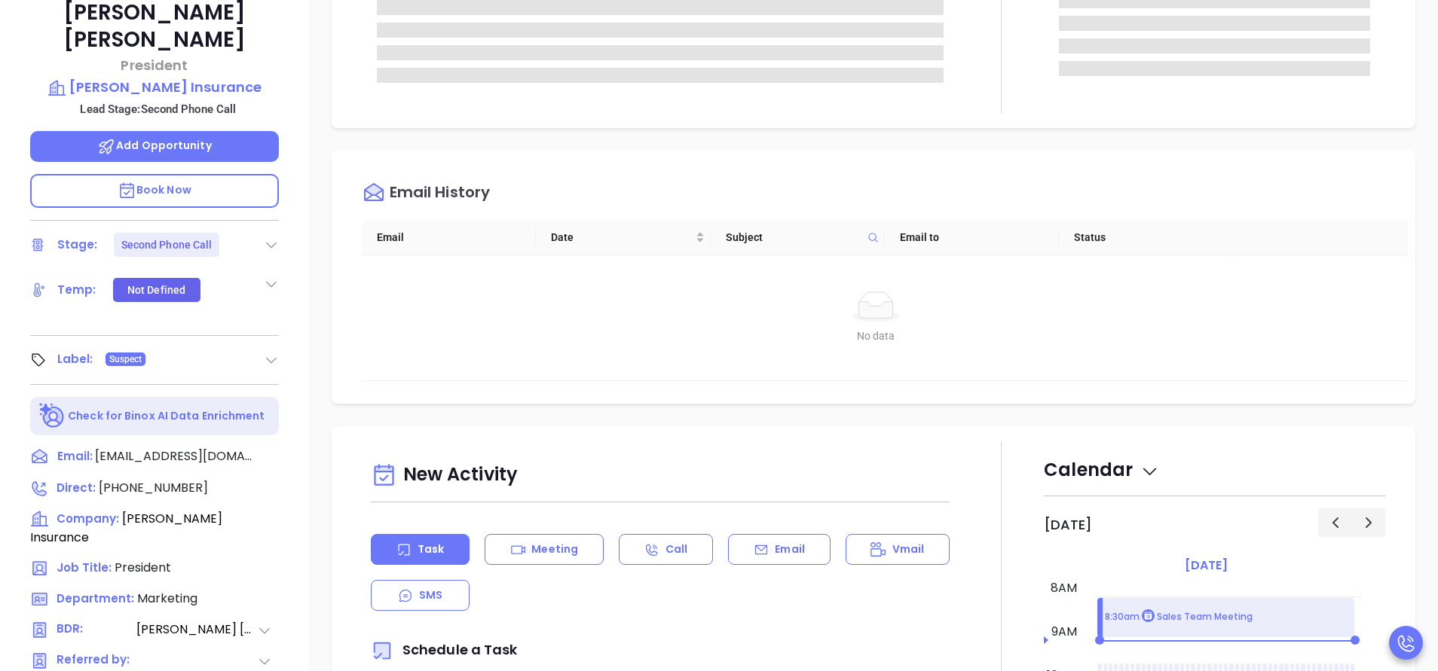
click at [1401, 150] on div "Notes All Activities Log Email History Email Date Subject Email to Status No da…" at bounding box center [873, 371] width 1129 height 1055
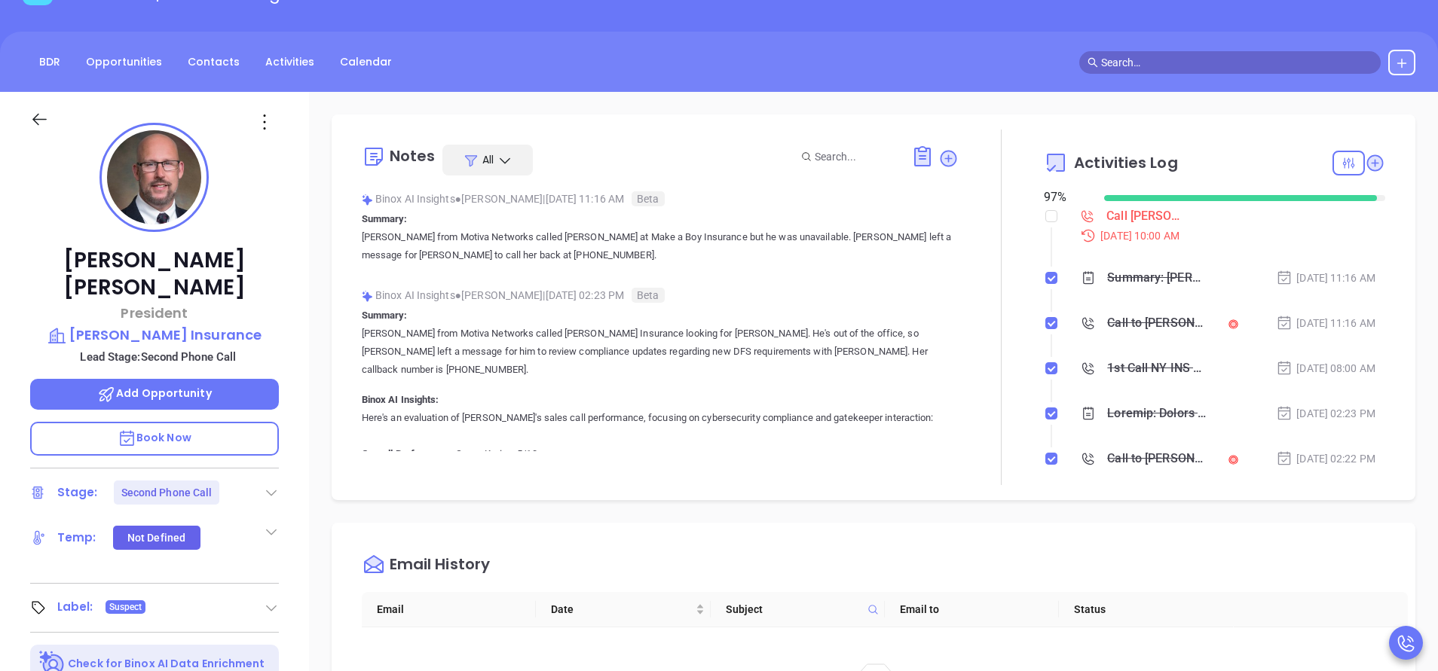
scroll to position [0, 0]
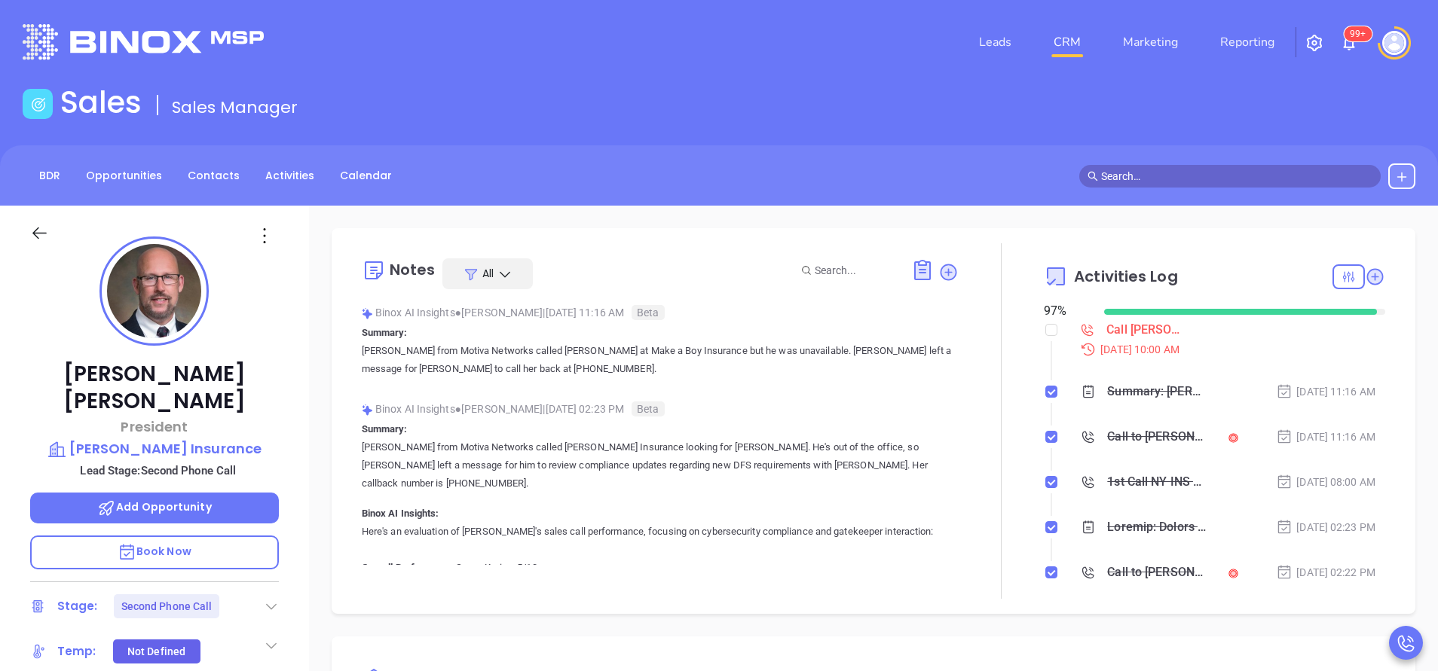
click at [289, 294] on div "[PERSON_NAME] President [PERSON_NAME] Insurance Lead Stage: Second Phone Call A…" at bounding box center [154, 625] width 309 height 839
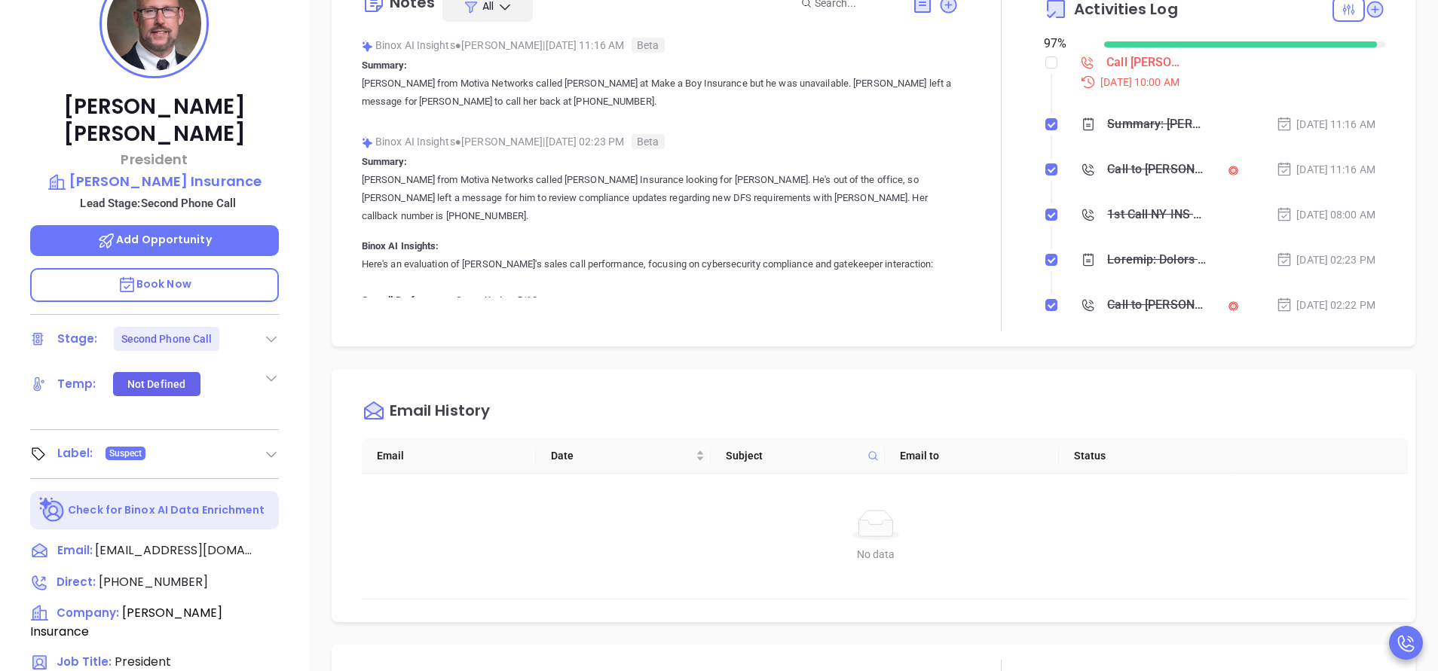
scroll to position [271, 0]
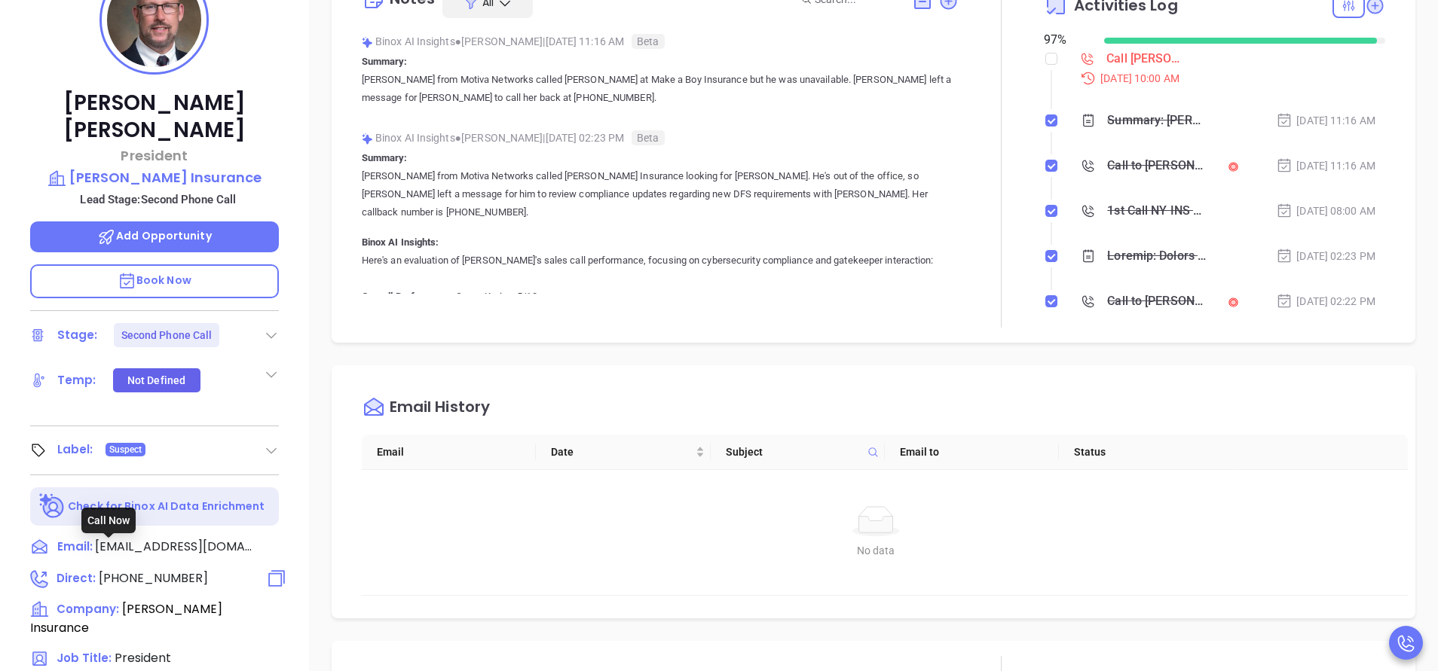
click at [173, 570] on span "[PHONE_NUMBER]" at bounding box center [153, 578] width 109 height 17
click at [181, 570] on span "[PHONE_NUMBER]" at bounding box center [153, 578] width 109 height 17
click at [1392, 642] on div at bounding box center [1406, 643] width 34 height 34
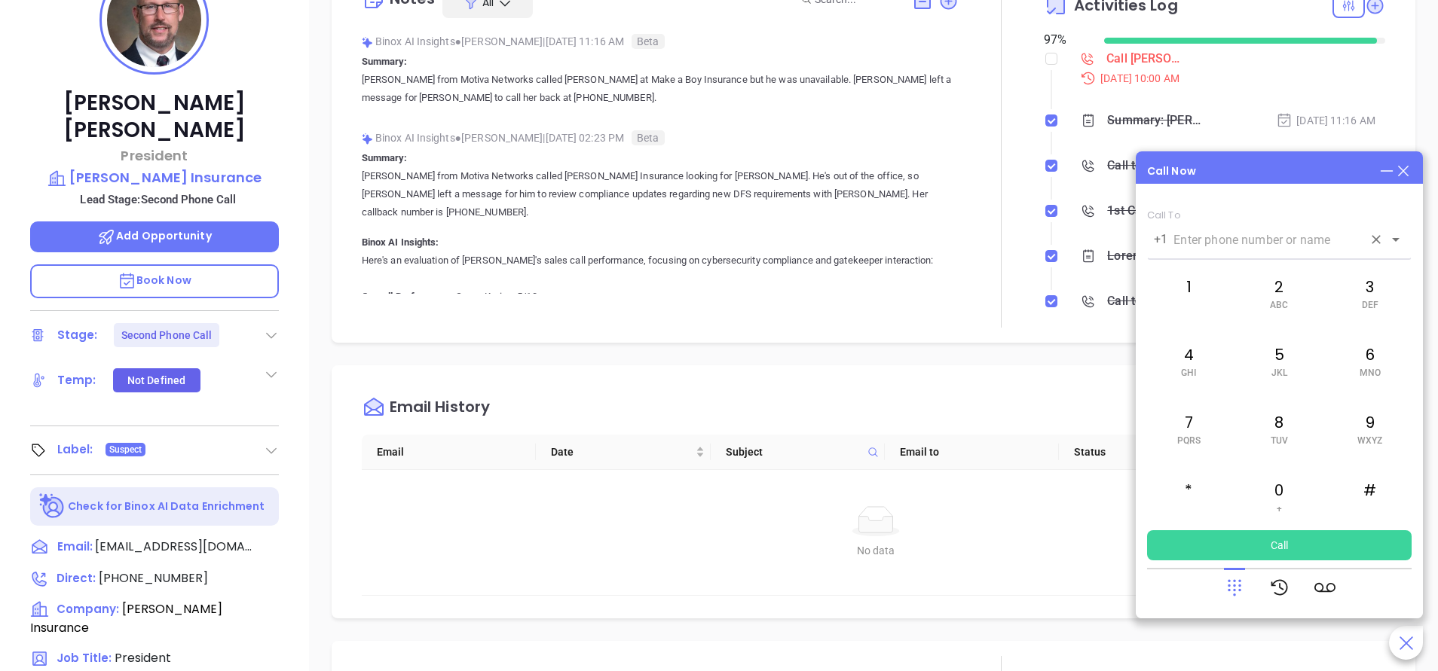
click at [1233, 249] on div "+1 ​" at bounding box center [1279, 239] width 264 height 32
paste input "[PHONE_NUMBER]"
type input "[PHONE_NUMBER]"
click at [1276, 539] on button "Call" at bounding box center [1279, 545] width 264 height 30
click at [1409, 167] on icon at bounding box center [1403, 171] width 17 height 17
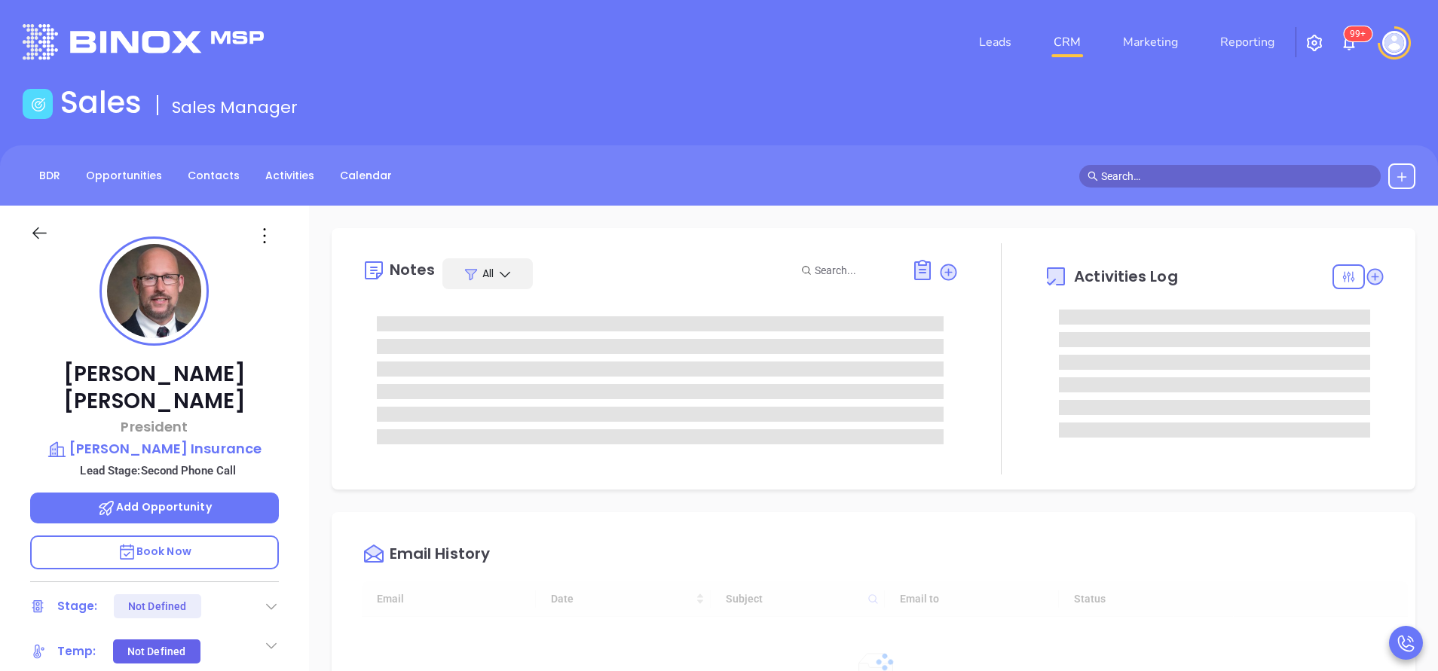
type input "[DATE]"
type input "[PERSON_NAME]"
click at [295, 362] on div "[PERSON_NAME] President [PERSON_NAME] Insurance Lead Stage: Second Phone Call A…" at bounding box center [154, 625] width 309 height 839
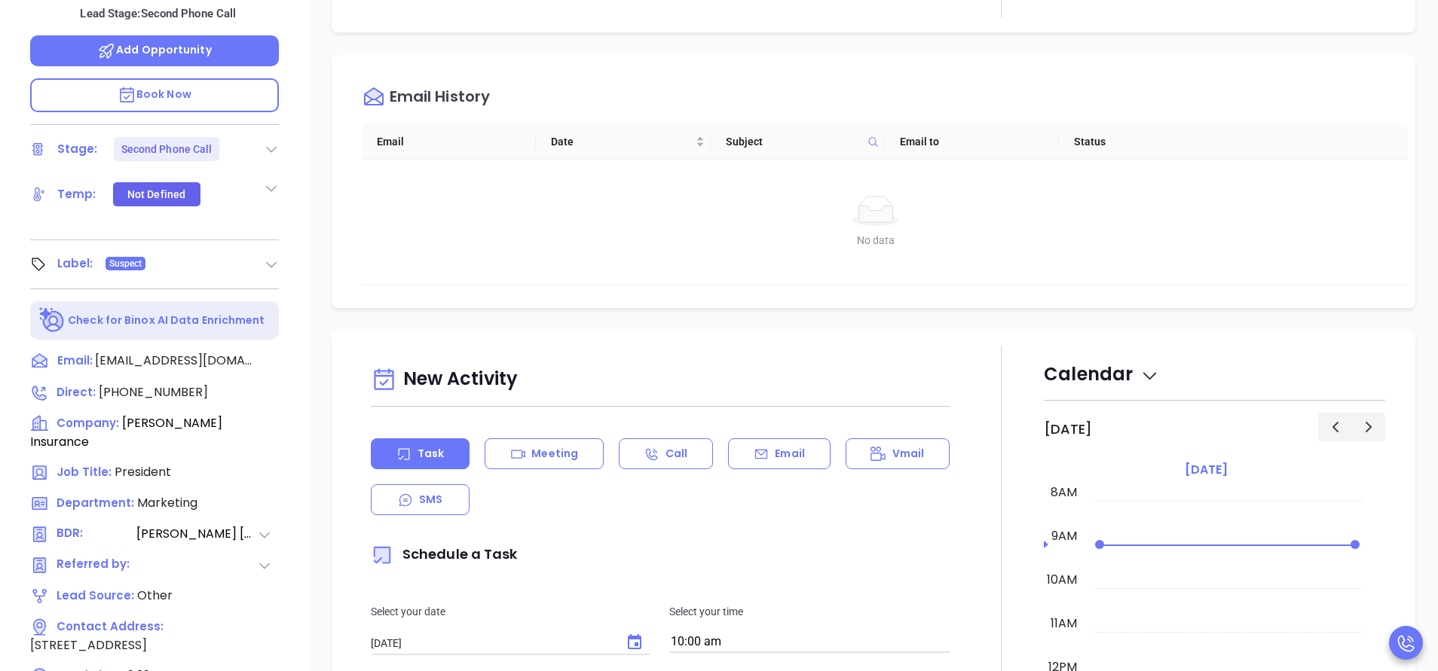
scroll to position [497, 0]
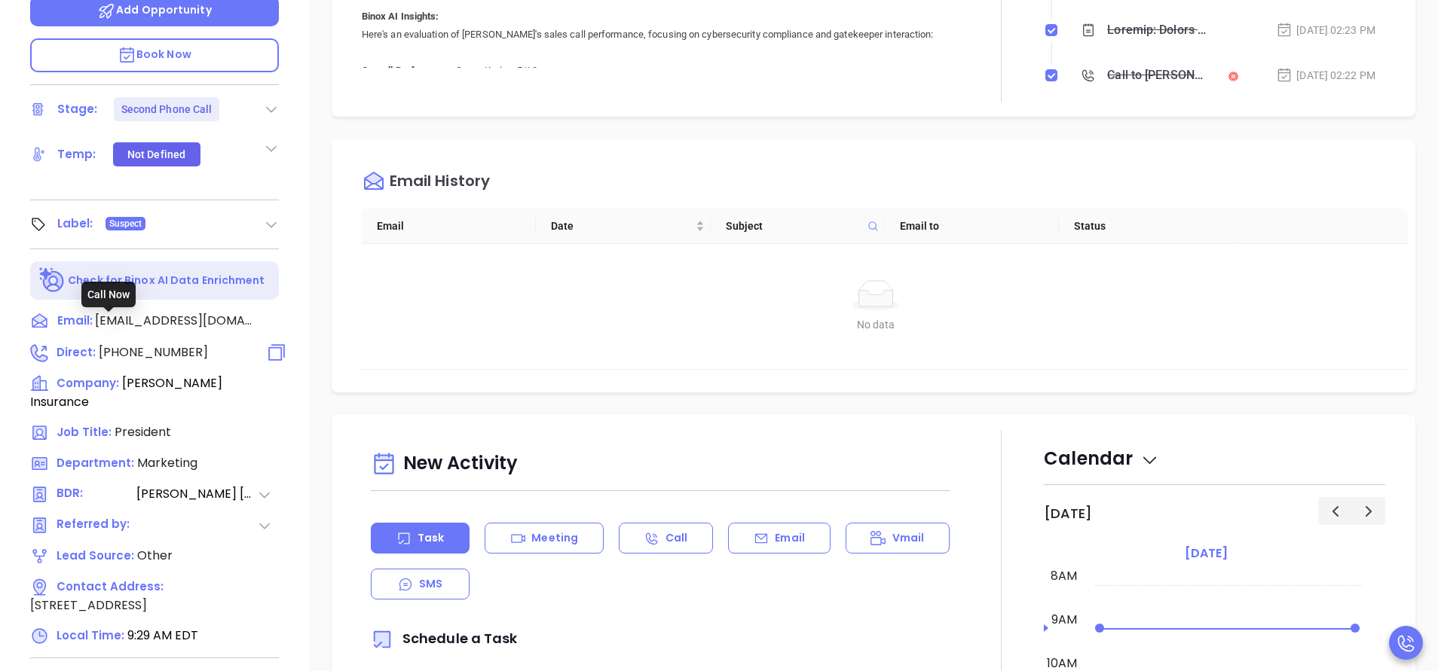
click at [165, 344] on span "[PHONE_NUMBER]" at bounding box center [153, 352] width 109 height 17
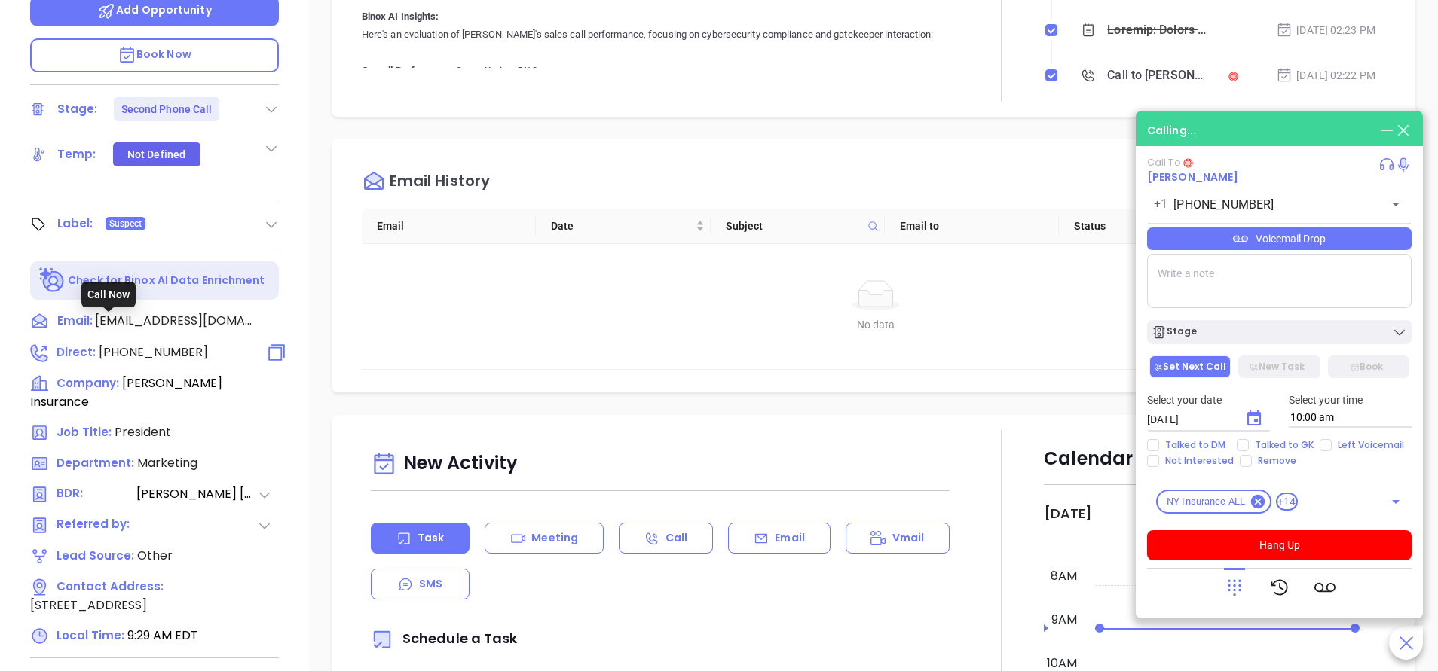
type input "[PHONE_NUMBER]"
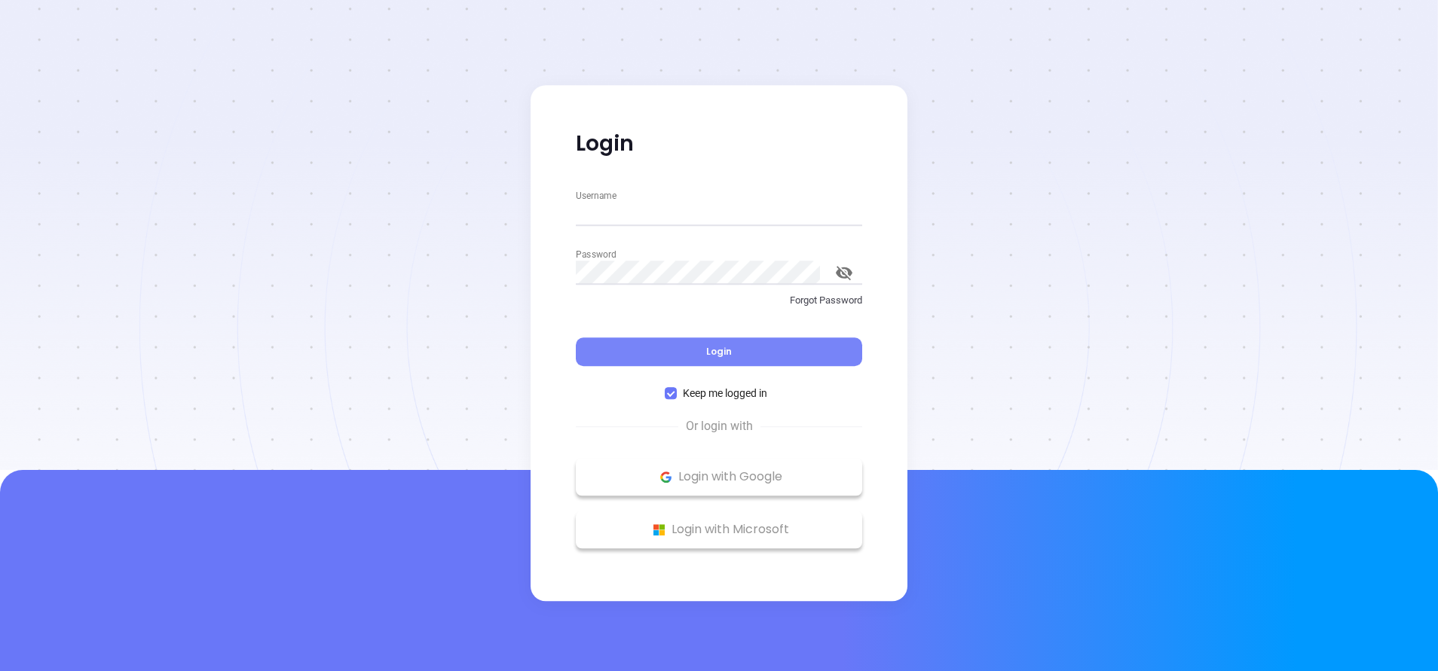
type input "[PERSON_NAME][EMAIL_ADDRESS][DOMAIN_NAME]"
click at [761, 352] on button "Login" at bounding box center [719, 352] width 286 height 29
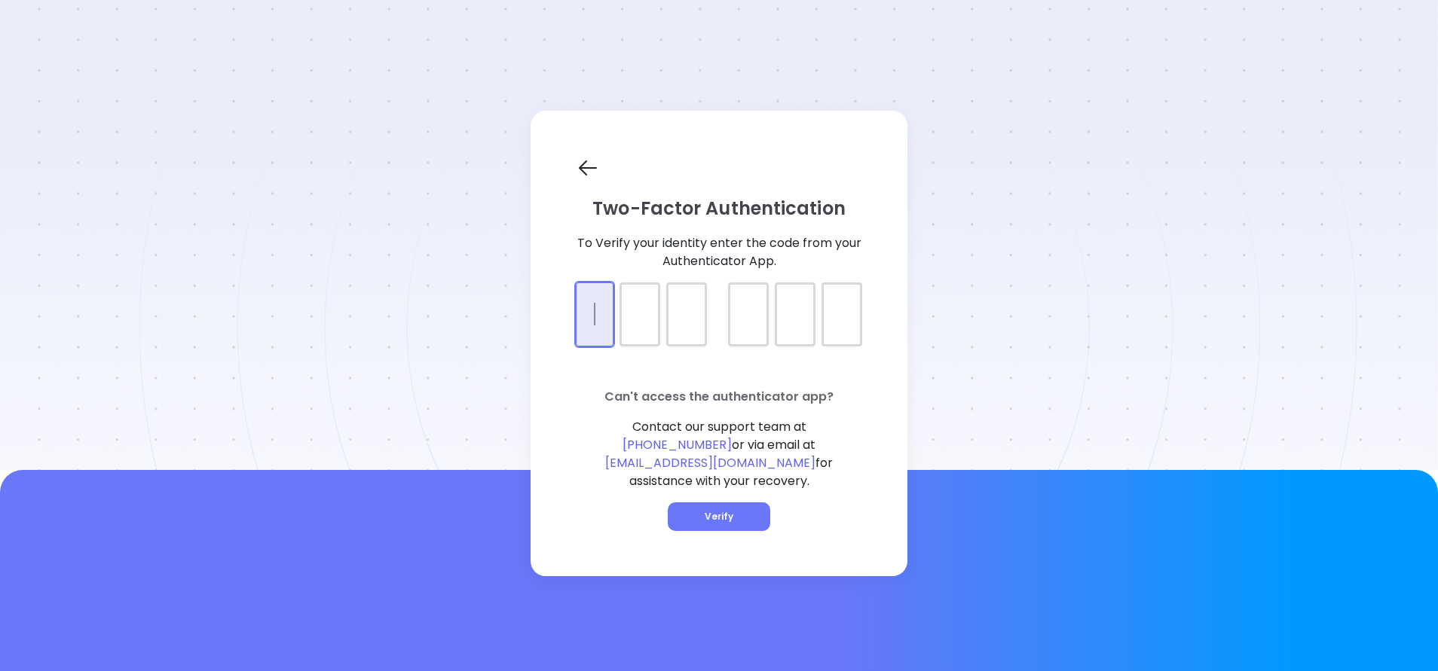
click at [609, 320] on div at bounding box center [719, 302] width 286 height 38
type input "325313"
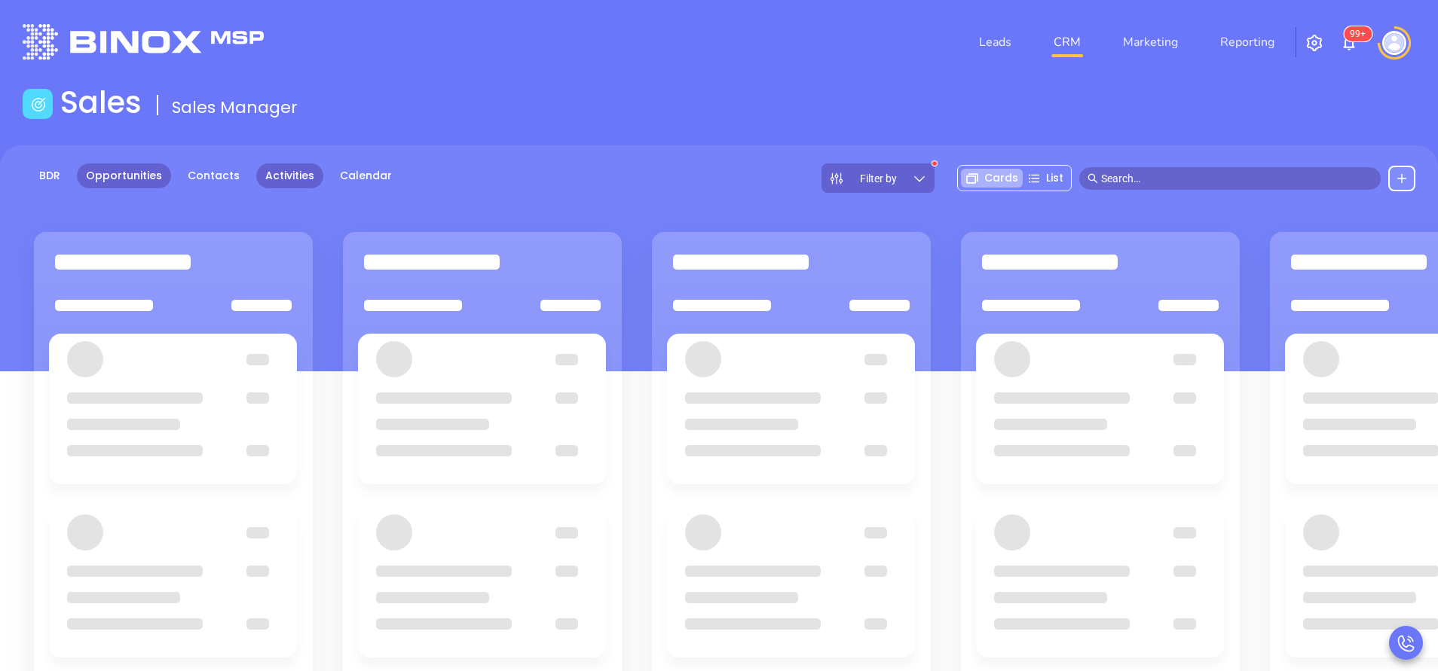
click at [304, 173] on link "Activities" at bounding box center [289, 176] width 67 height 25
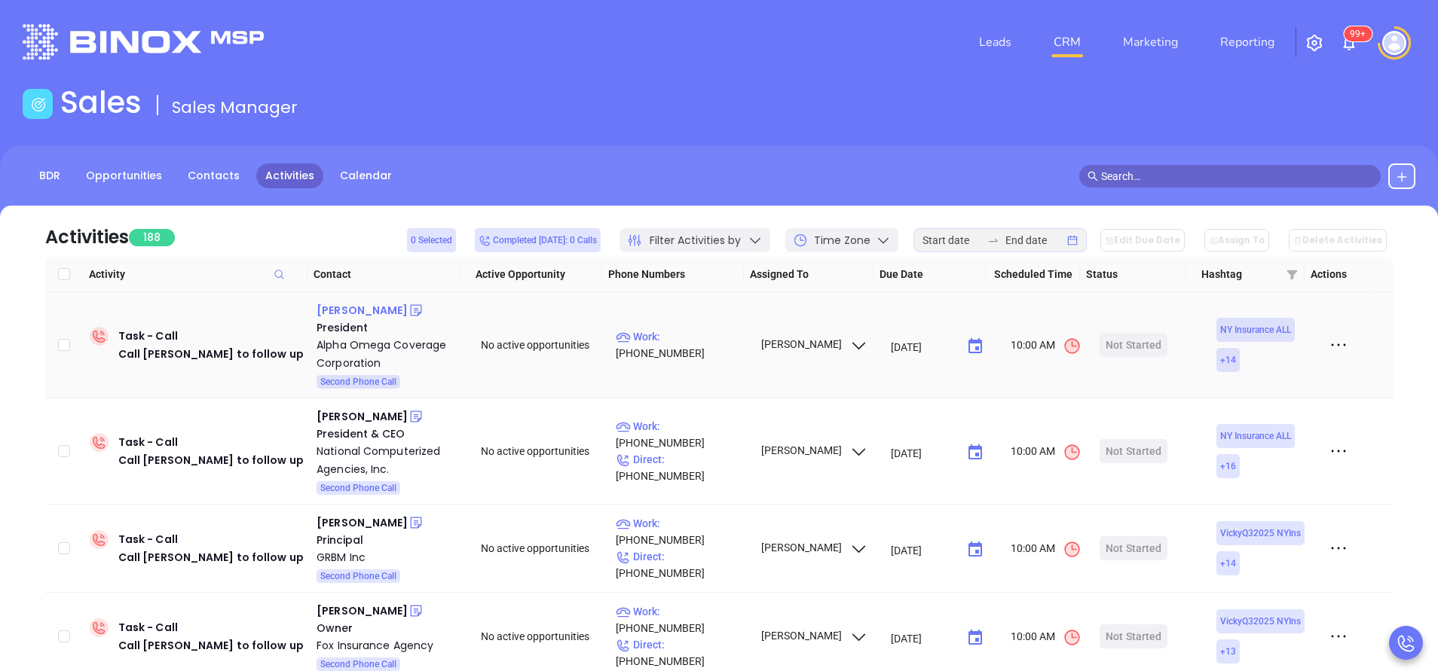
click at [383, 313] on div "Michael Aquino" at bounding box center [361, 310] width 91 height 18
click at [704, 346] on p "Work : (718) 494-4440" at bounding box center [681, 345] width 131 height 33
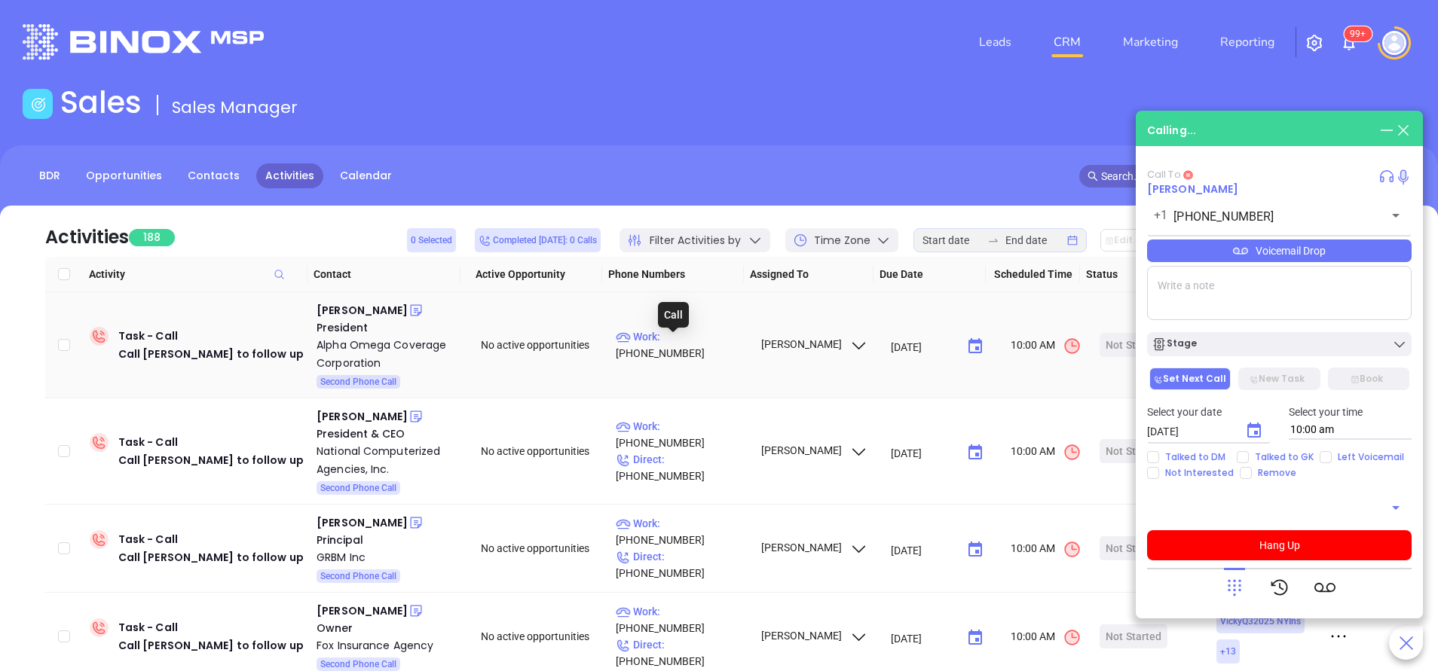
type input "(718) 494-4440"
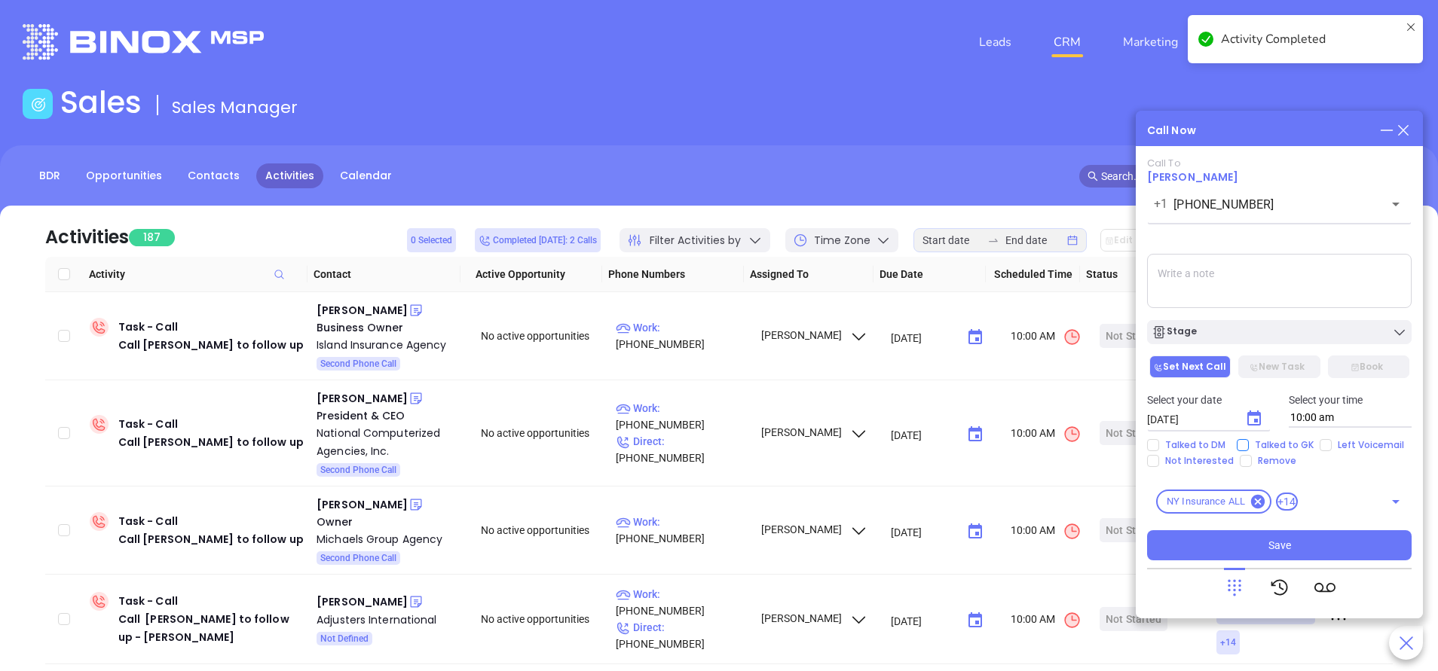
click at [1242, 444] on input "Talked to GK" at bounding box center [1242, 445] width 12 height 12
checkbox input "true"
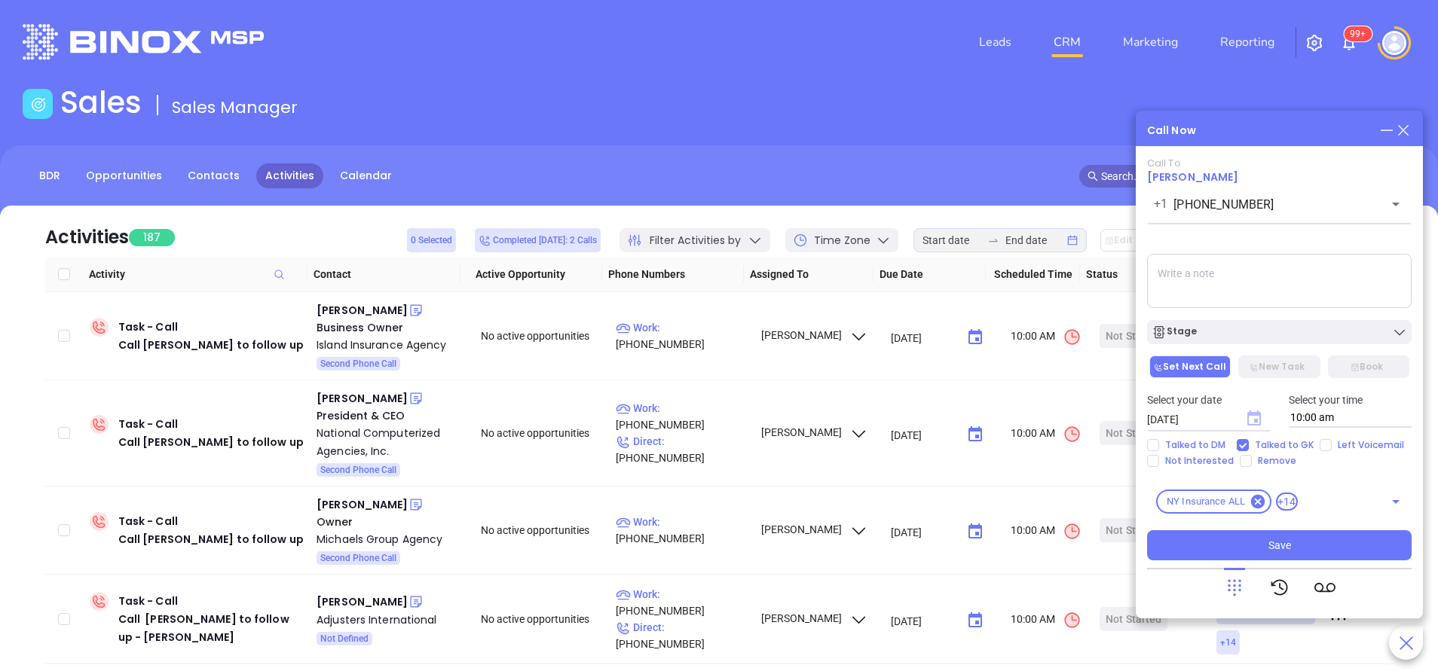
click at [1256, 413] on icon "Choose date, selected date is Sep 20, 2025" at bounding box center [1254, 418] width 14 height 15
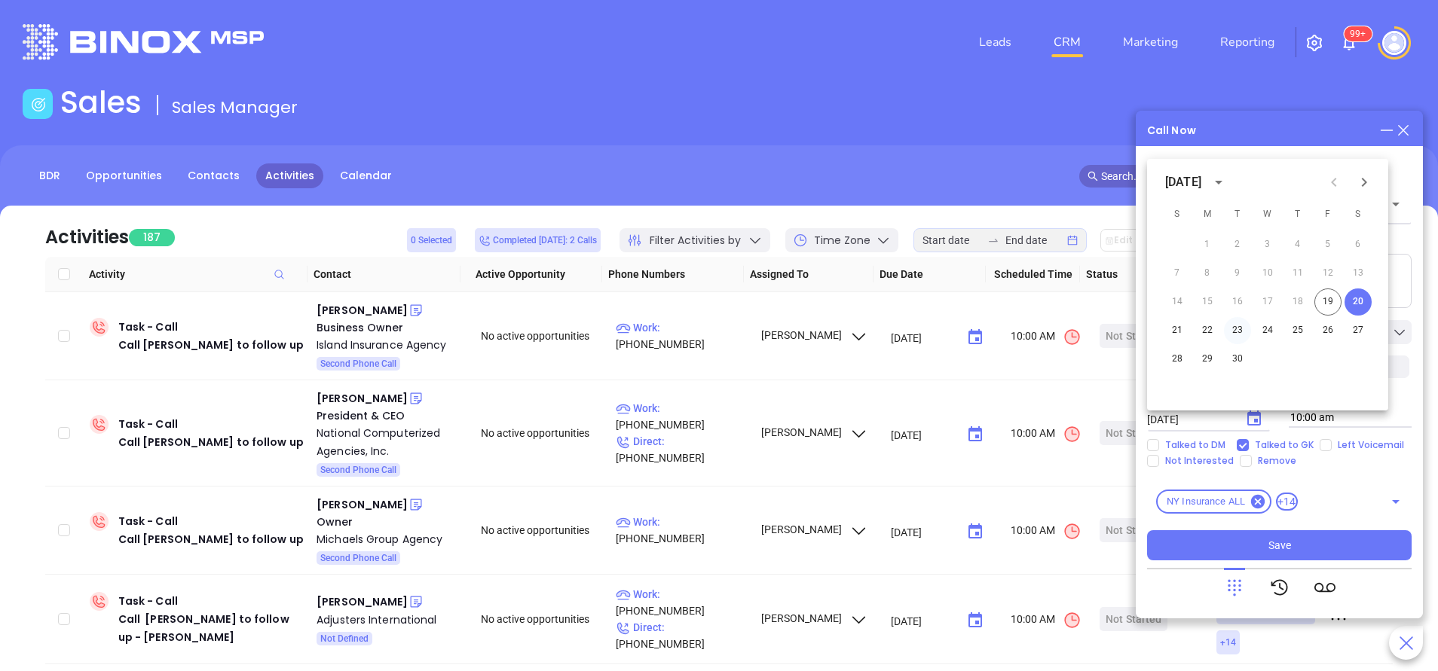
click at [1240, 335] on button "23" at bounding box center [1237, 330] width 27 height 27
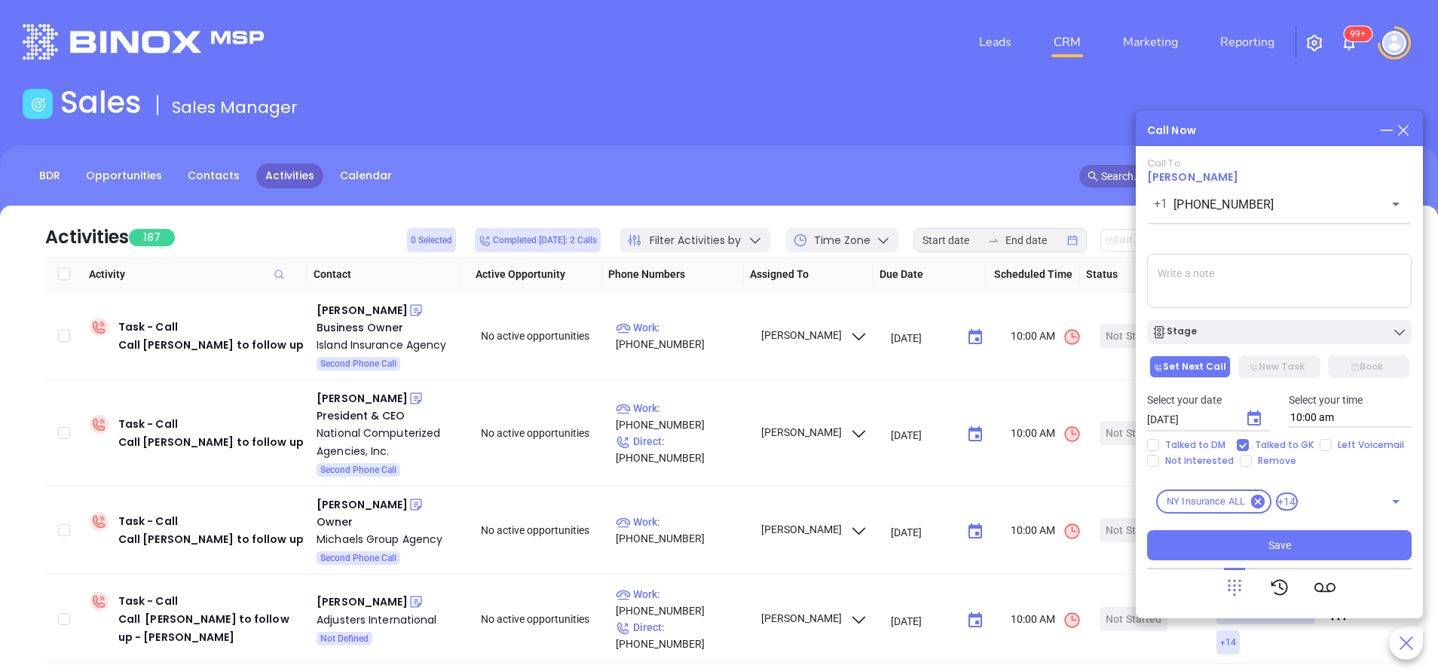
type input "09/23/2025"
click at [1153, 461] on input "Not Interested" at bounding box center [1153, 461] width 12 height 12
checkbox input "true"
click at [1236, 290] on textarea at bounding box center [1279, 281] width 264 height 54
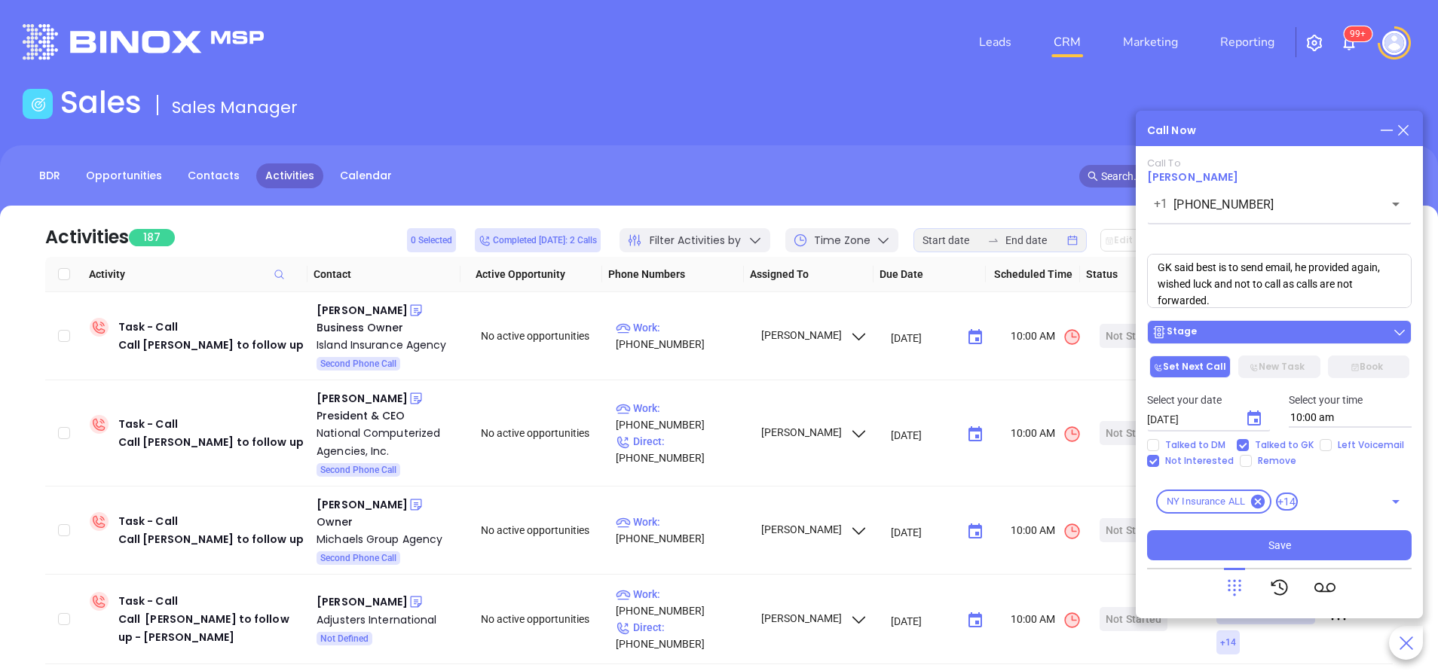
type textarea "GK said best is to send email, he provided again, wished luck and not to call a…"
click at [1233, 335] on div "Stage" at bounding box center [1278, 332] width 255 height 15
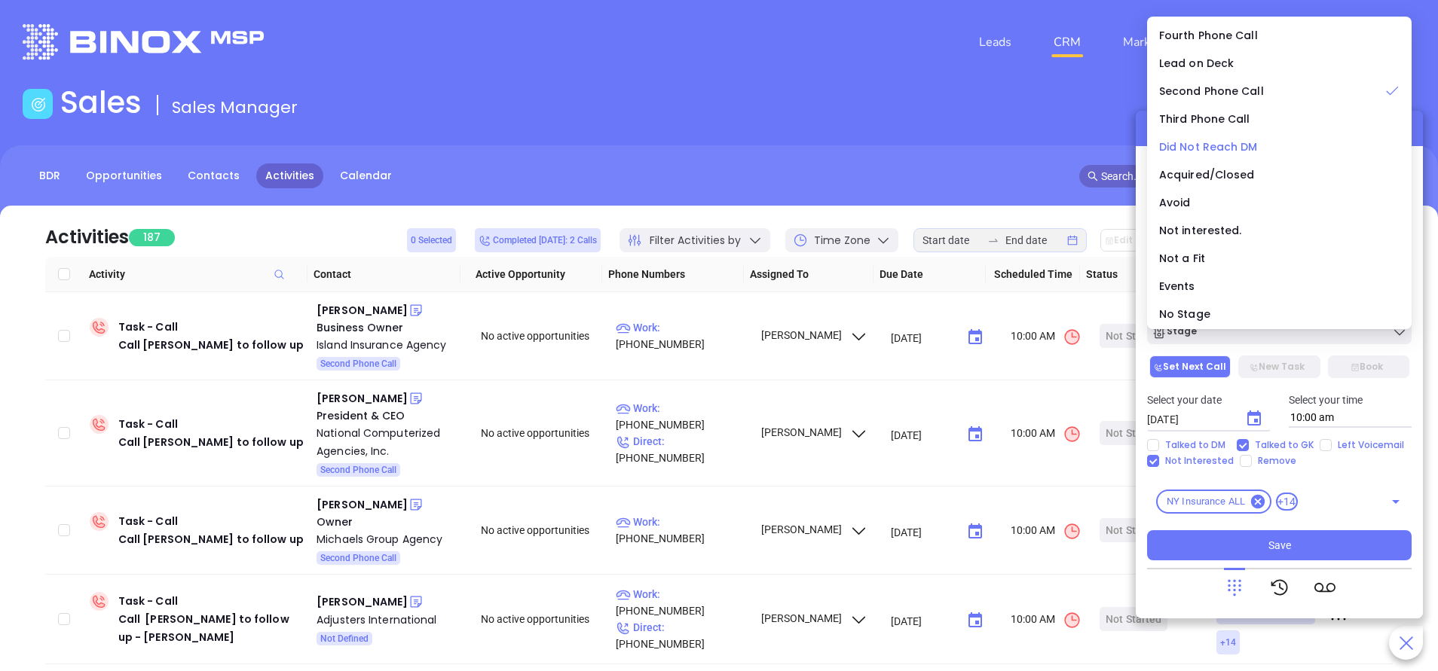
click at [1200, 145] on span "Did Not Reach DM" at bounding box center [1208, 146] width 99 height 15
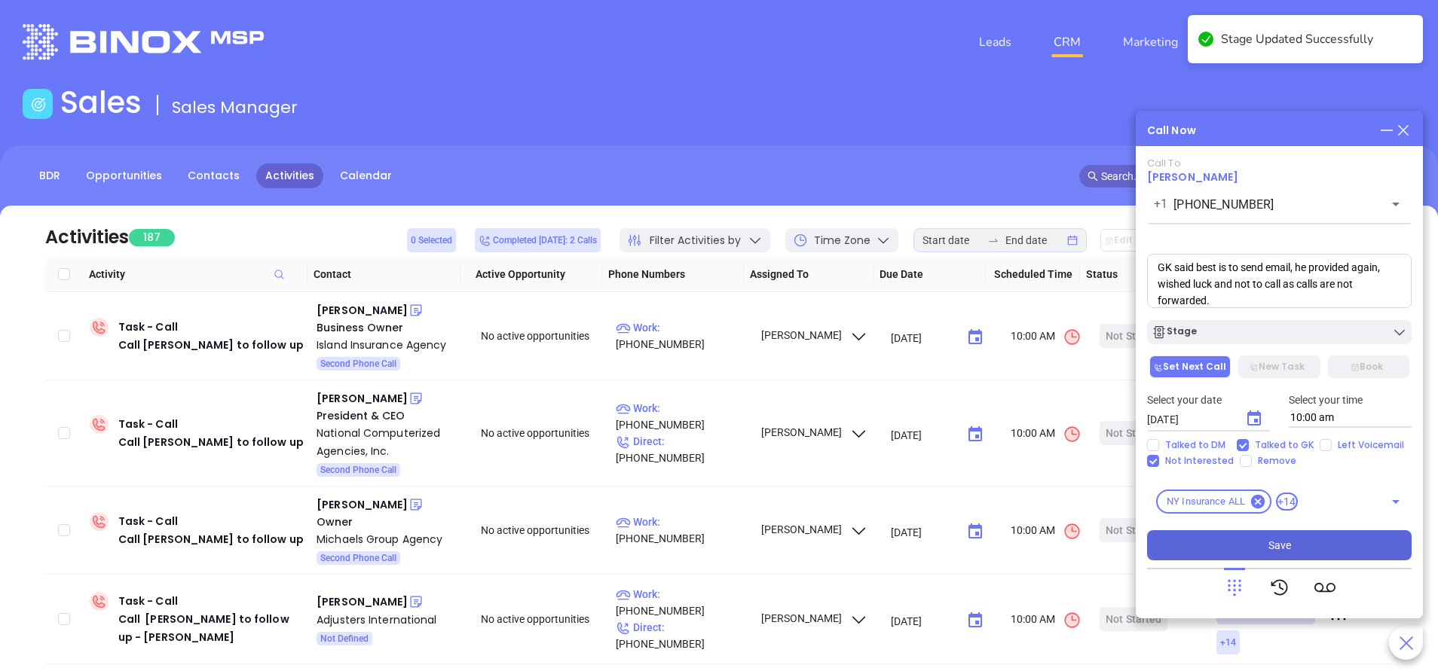
click at [1301, 547] on button "Save" at bounding box center [1279, 545] width 264 height 30
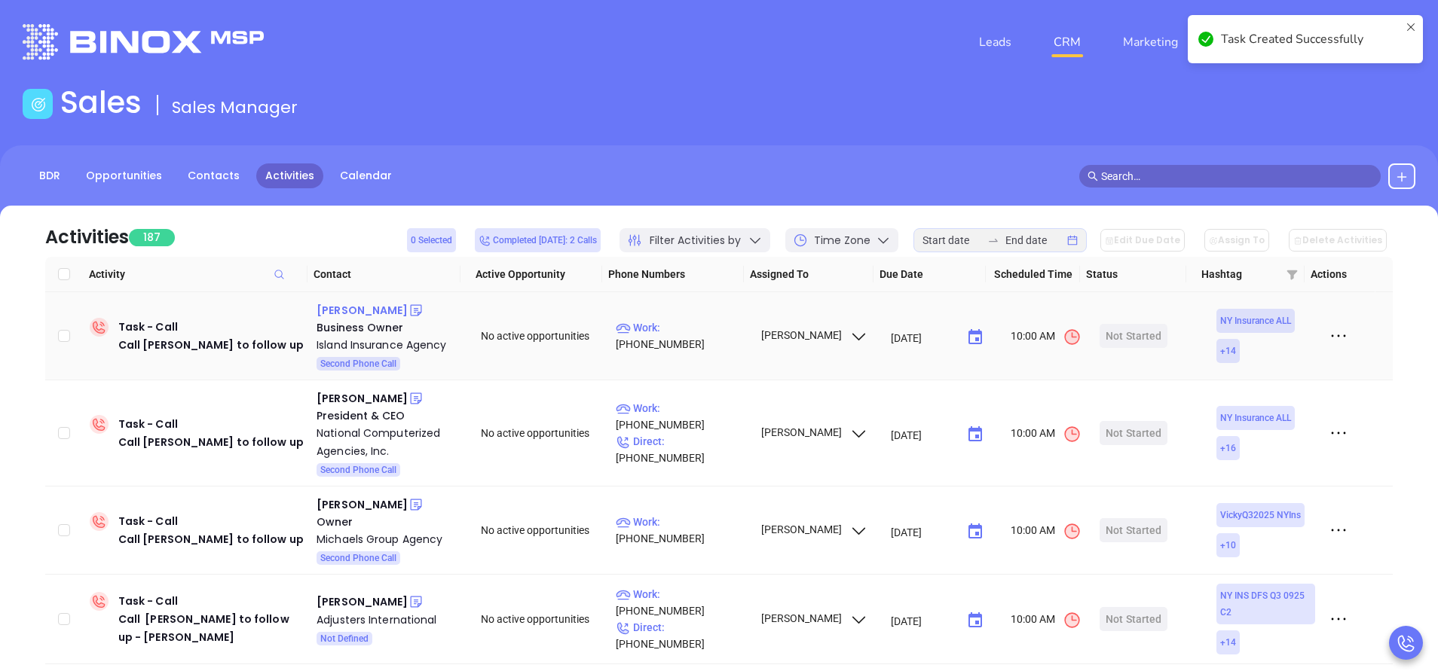
click at [371, 308] on div "Chip Phillips" at bounding box center [361, 310] width 91 height 18
click at [708, 341] on p "Work : (718) 885-1050" at bounding box center [681, 335] width 131 height 33
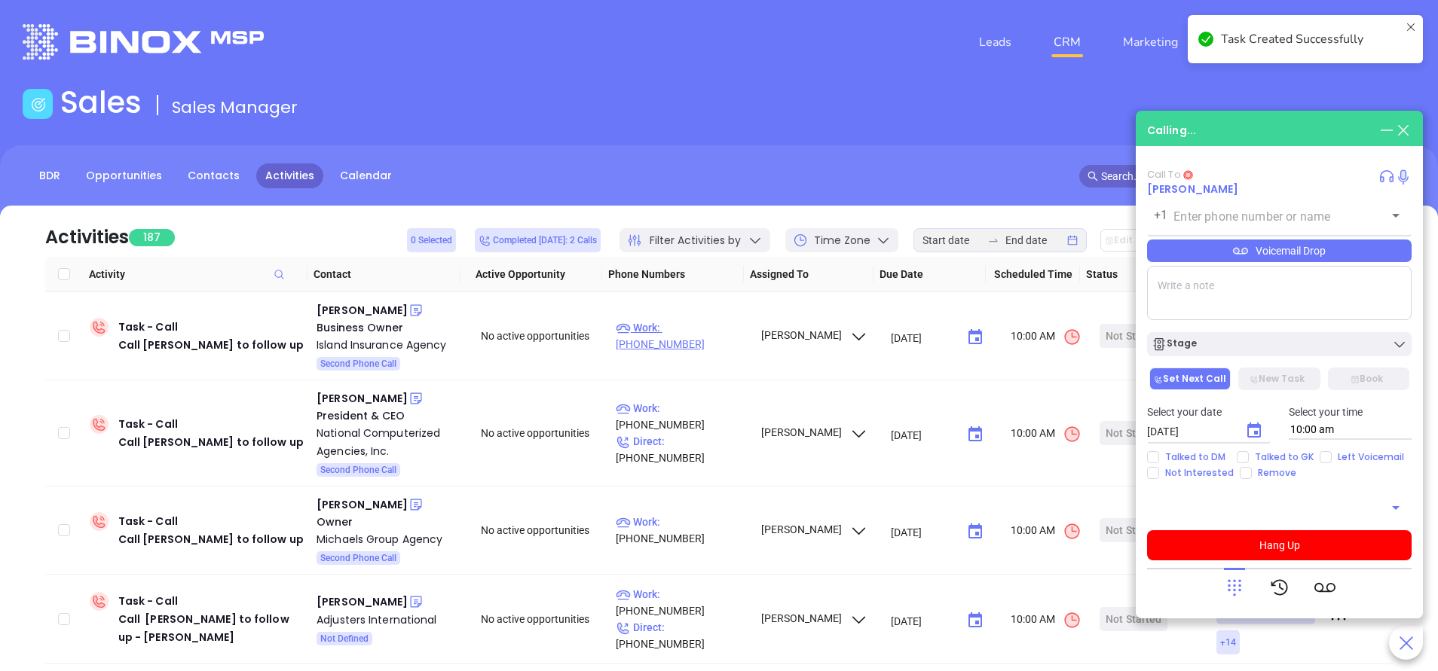
type input "(718) 885-1050"
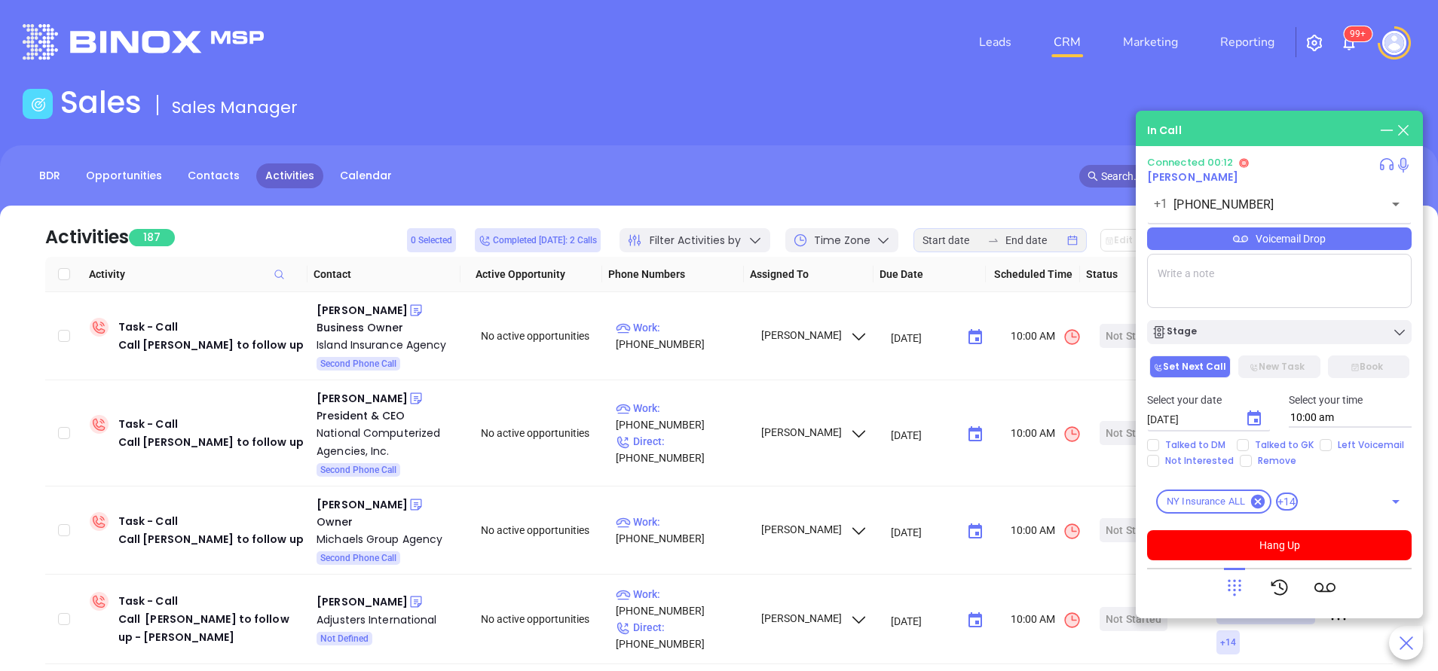
click at [1234, 589] on icon at bounding box center [1234, 588] width 14 height 17
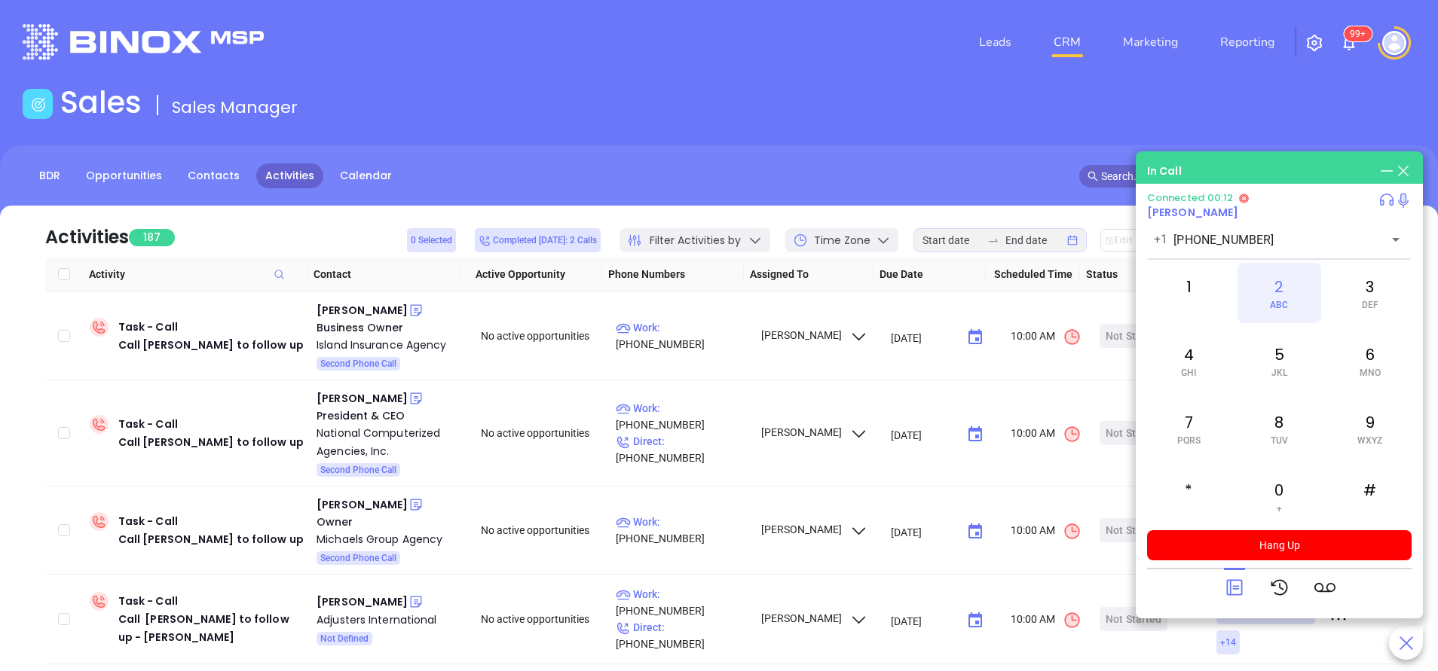
click at [1285, 292] on div "2 ABC" at bounding box center [1278, 293] width 83 height 60
click at [1291, 291] on div "2 ABC" at bounding box center [1278, 293] width 83 height 60
click at [1193, 368] on span "GHI" at bounding box center [1188, 373] width 15 height 11
drag, startPoint x: 1193, startPoint y: 367, endPoint x: 1194, endPoint y: 432, distance: 64.8
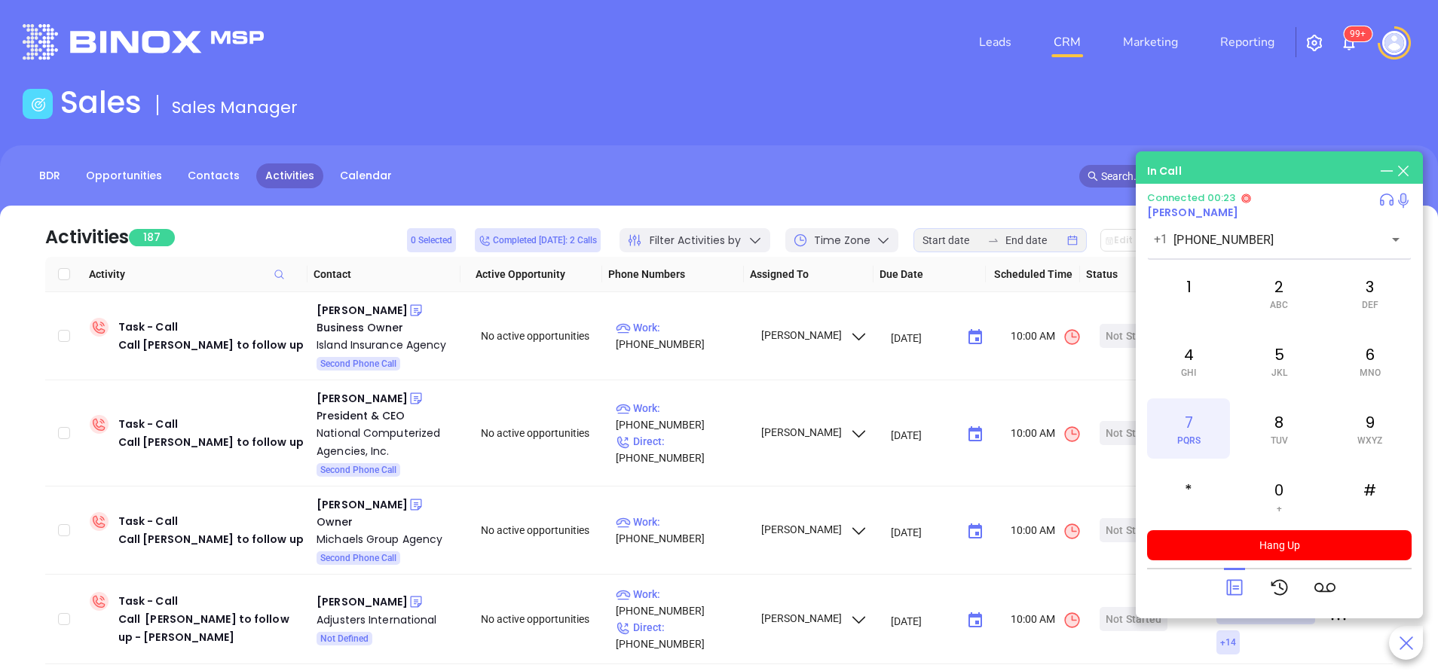
click at [1194, 432] on div "7 PQRS" at bounding box center [1188, 429] width 83 height 60
click at [1378, 495] on div "#" at bounding box center [1369, 496] width 83 height 60
click at [1185, 432] on div "7 PQRS" at bounding box center [1188, 429] width 83 height 60
click at [1197, 352] on div "4 GHI" at bounding box center [1188, 361] width 83 height 60
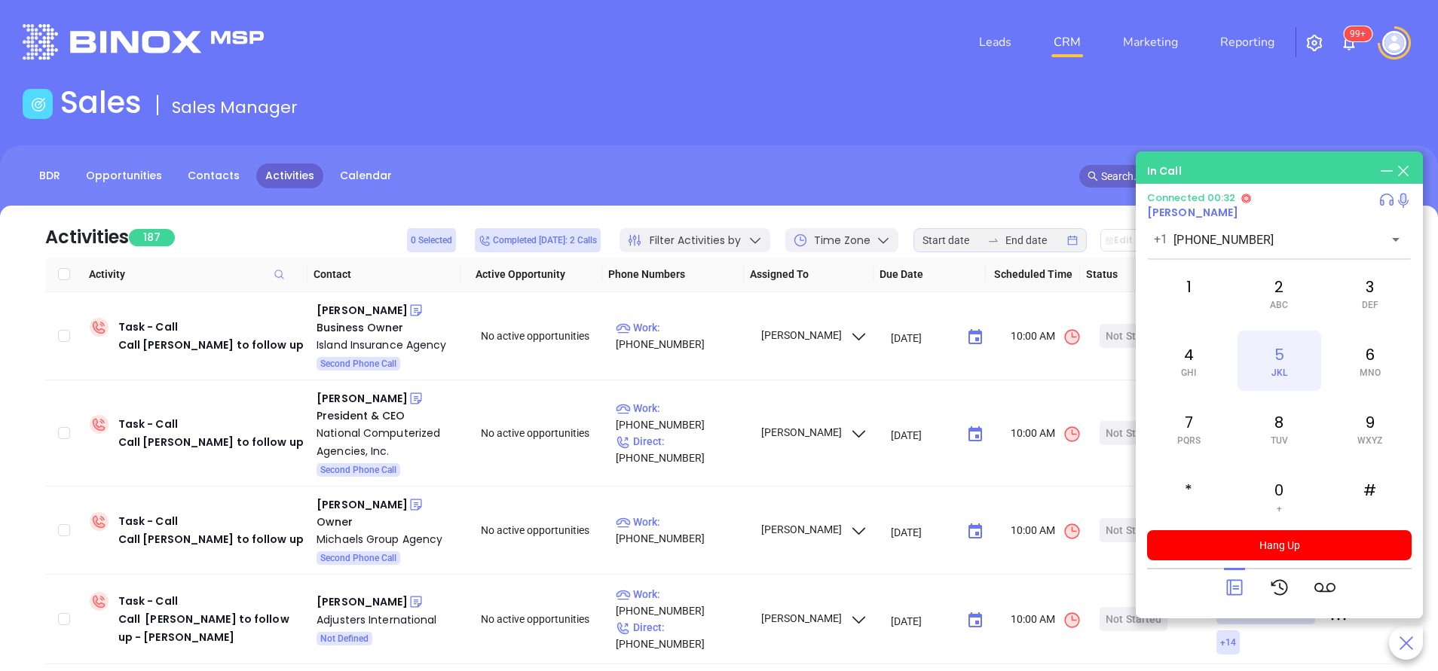
click at [1285, 350] on div "5 JKL" at bounding box center [1278, 361] width 83 height 60
click at [1190, 354] on div "4 GHI" at bounding box center [1188, 361] width 83 height 60
click at [1176, 429] on div "7 PQRS" at bounding box center [1188, 429] width 83 height 60
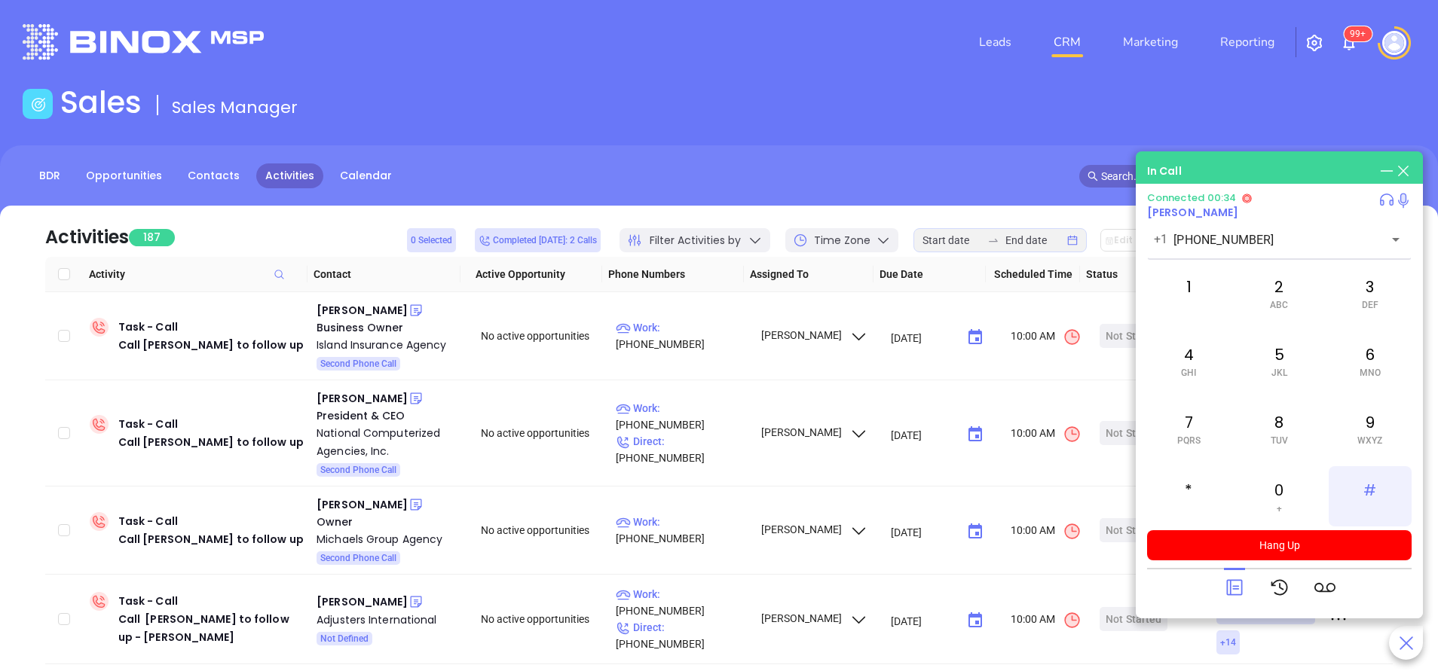
drag, startPoint x: 1176, startPoint y: 429, endPoint x: 1368, endPoint y: 491, distance: 201.8
click at [1368, 491] on div "#" at bounding box center [1369, 496] width 83 height 60
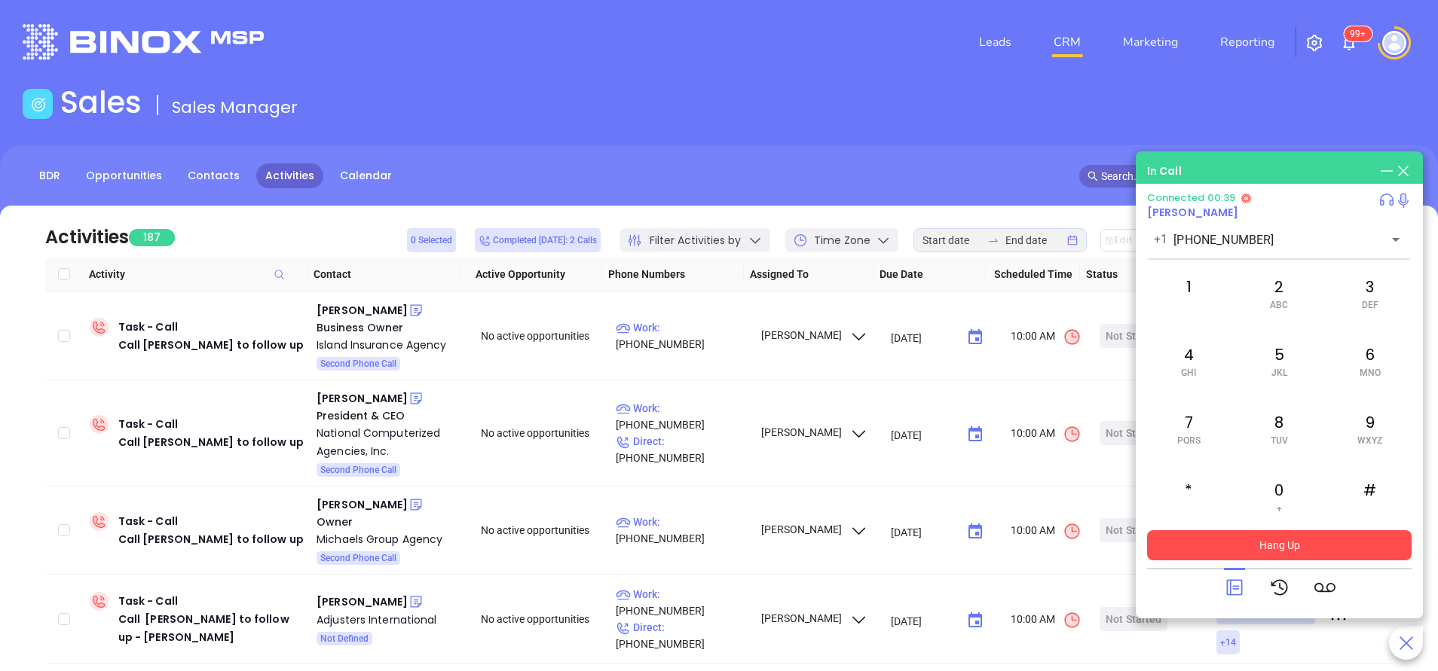
click at [1272, 539] on button "Hang Up" at bounding box center [1279, 545] width 264 height 30
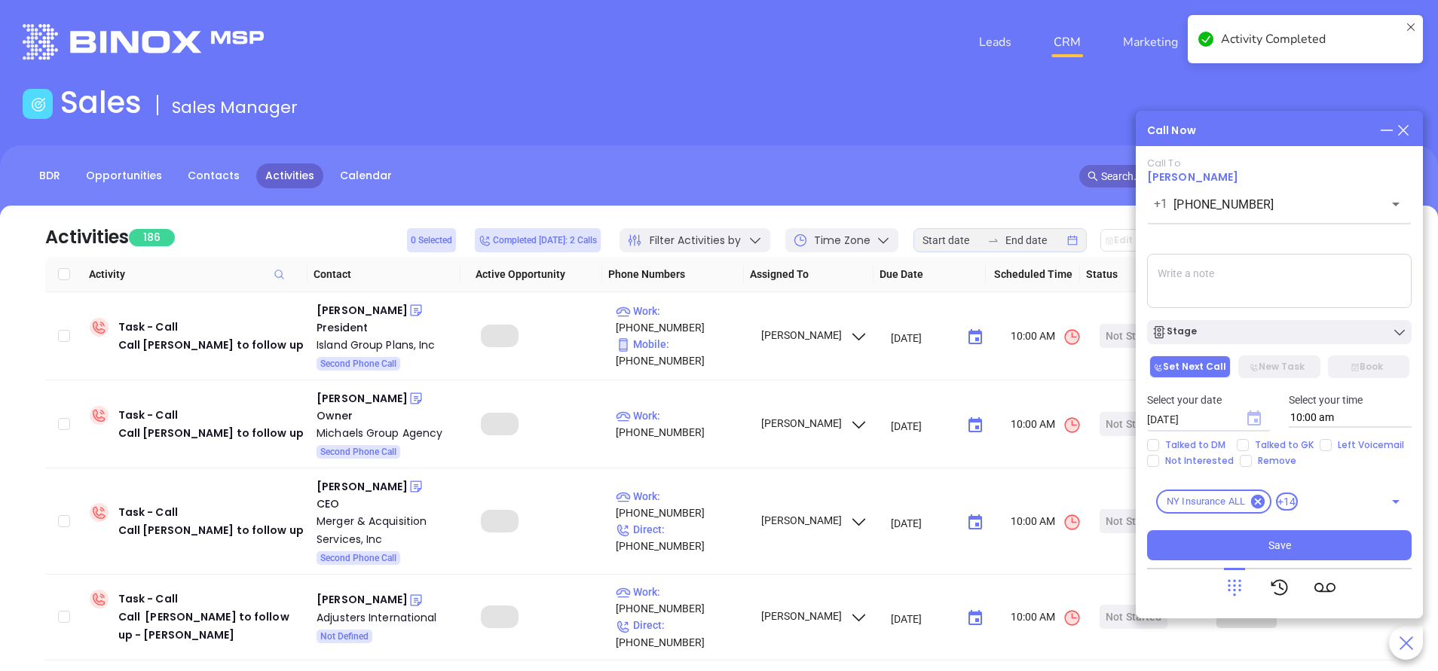
click at [1254, 420] on icon "Choose date, selected date is Sep 20, 2025" at bounding box center [1254, 418] width 14 height 15
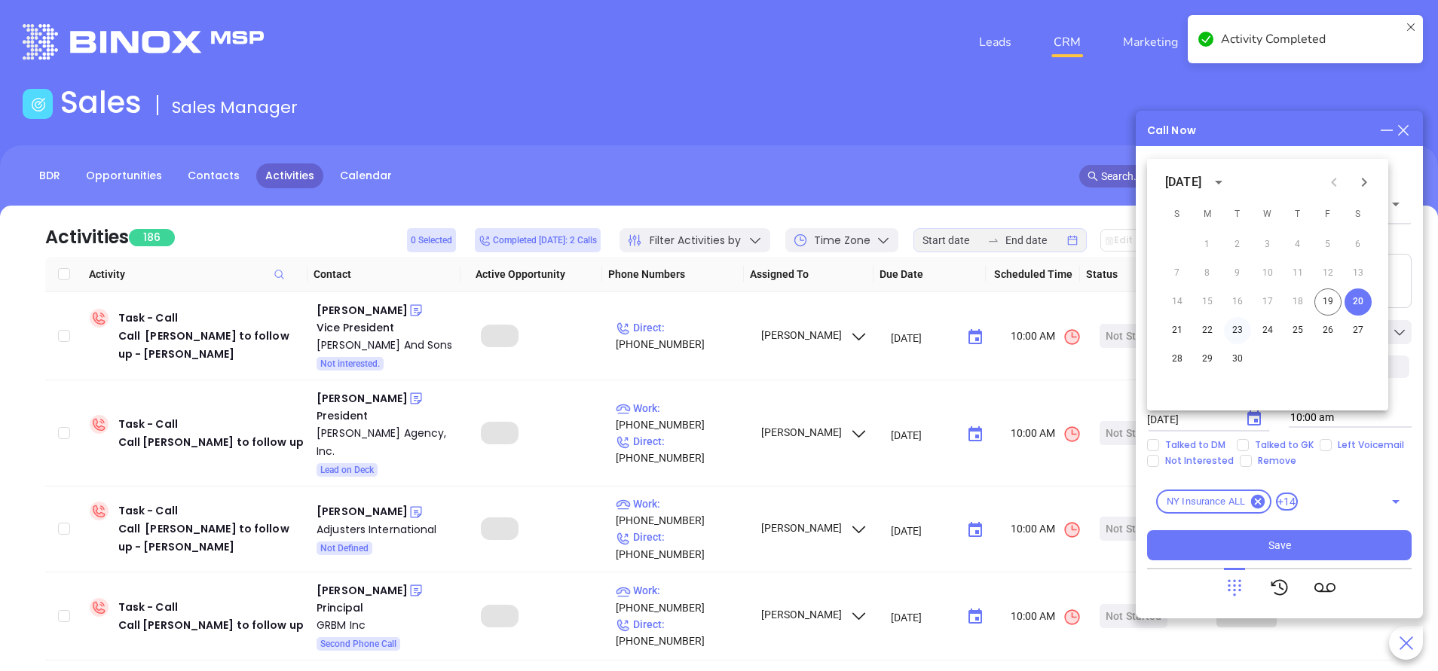
click at [1236, 325] on button "23" at bounding box center [1237, 330] width 27 height 27
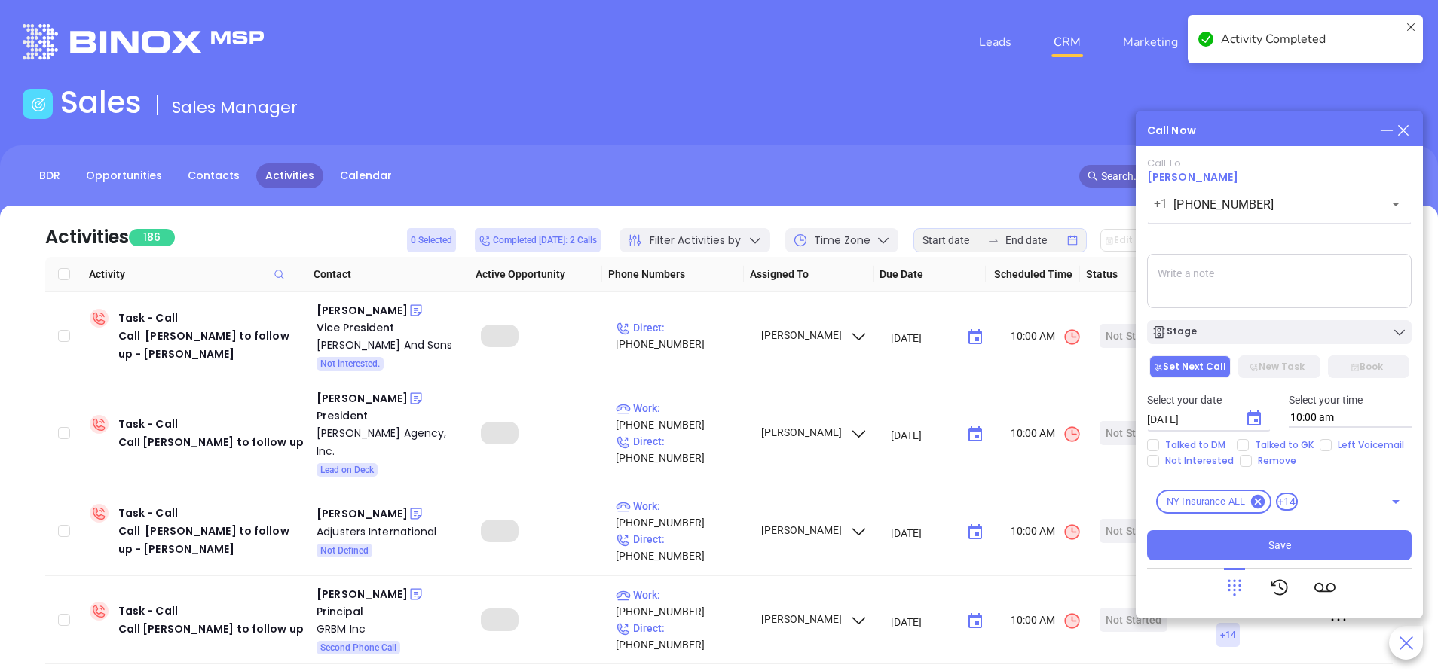
type input "09/23/2025"
click at [1249, 322] on button "Stage" at bounding box center [1279, 332] width 264 height 24
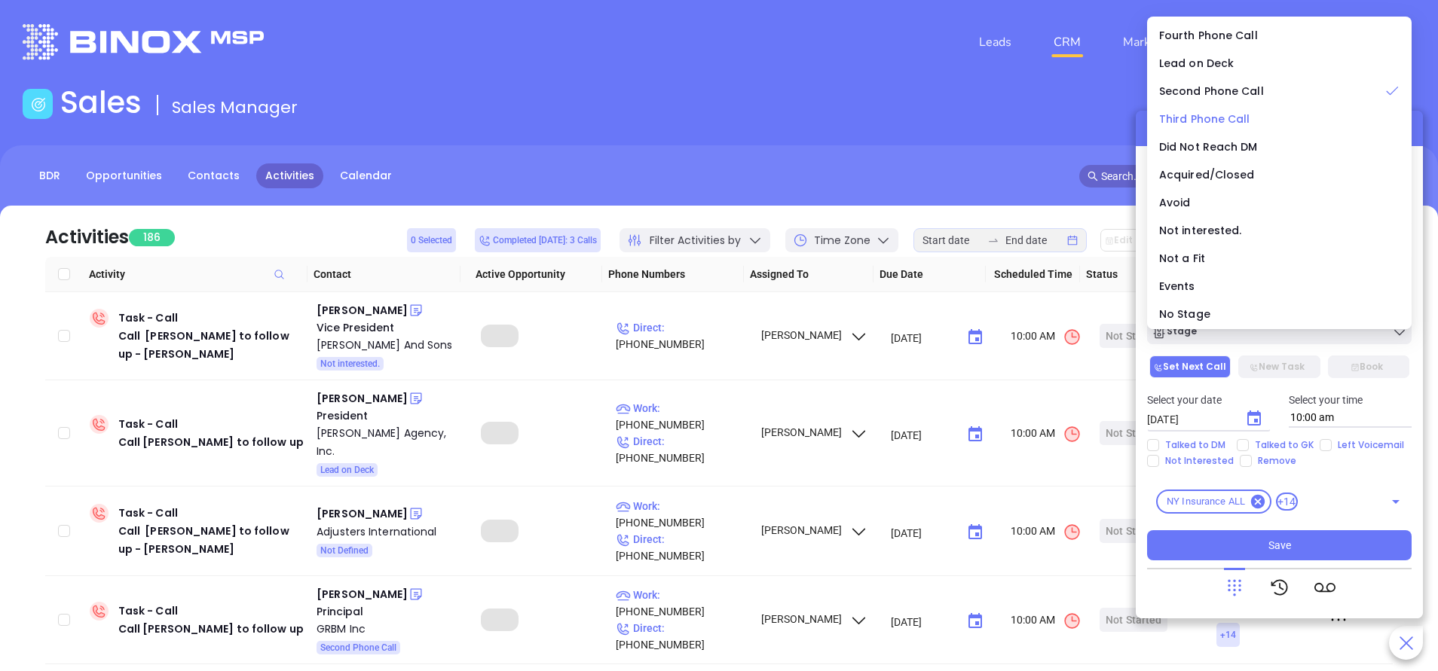
click at [1209, 113] on span "Third Phone Call" at bounding box center [1204, 119] width 91 height 15
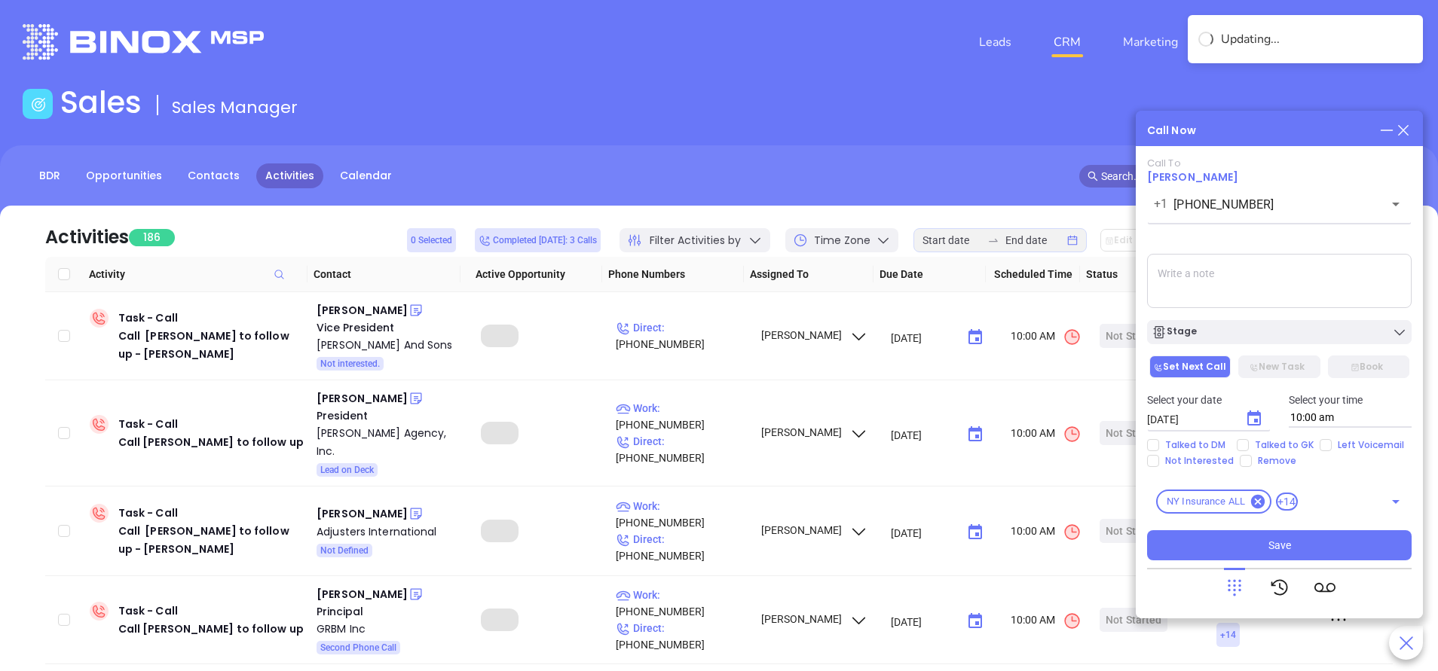
click at [1211, 272] on textarea at bounding box center [1279, 281] width 264 height 54
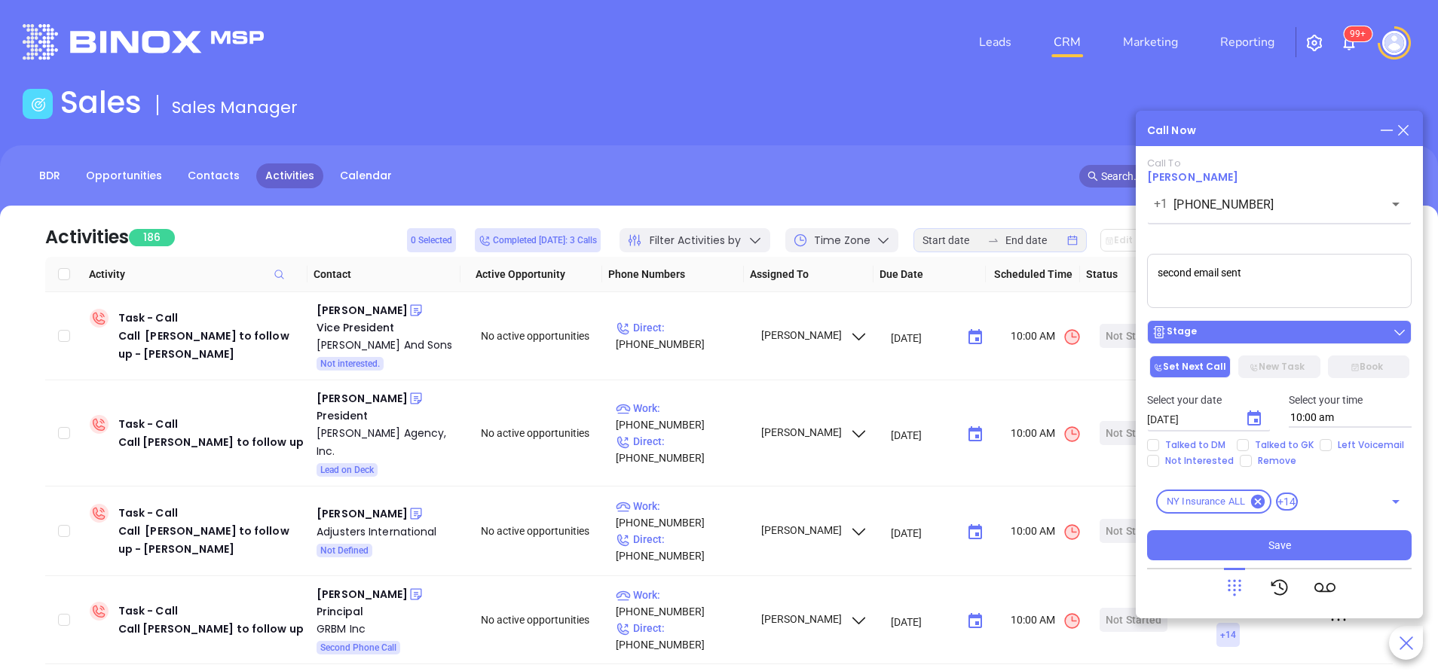
type textarea "second email sent"
click at [1230, 326] on div "Stage" at bounding box center [1278, 332] width 255 height 15
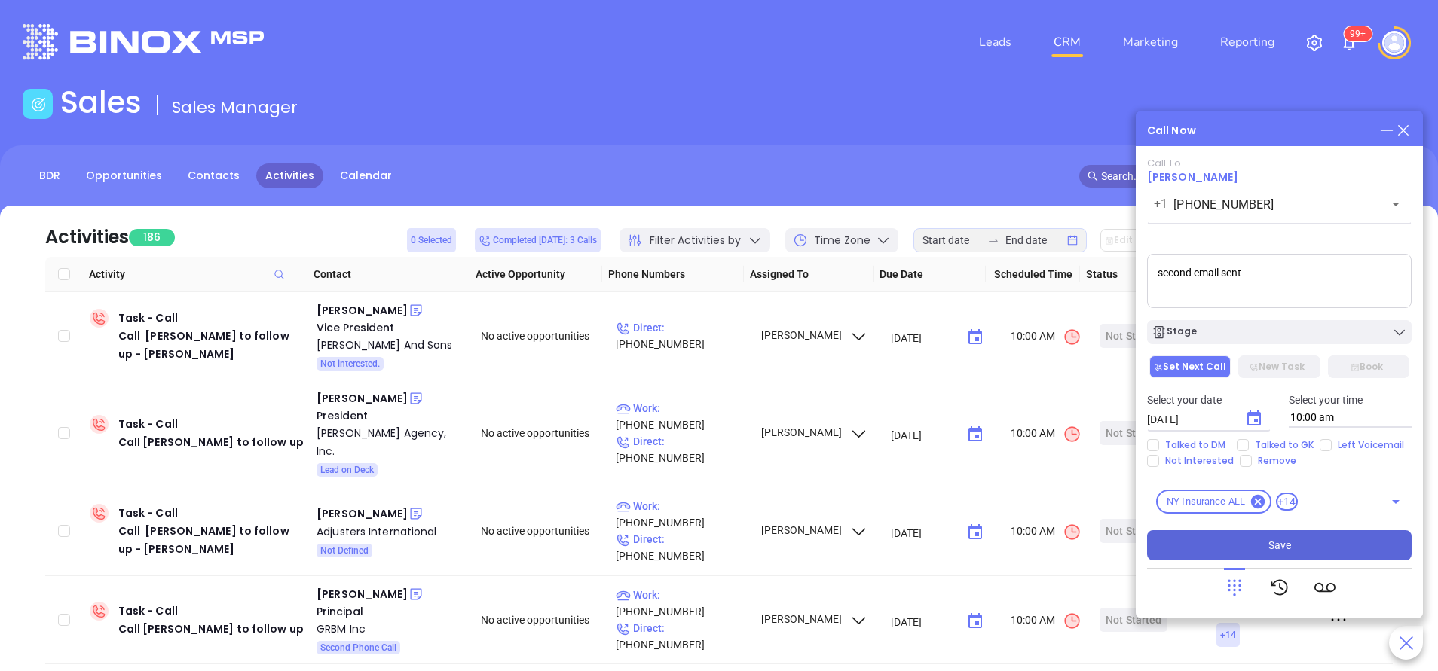
click at [1297, 536] on button "Save" at bounding box center [1279, 545] width 264 height 30
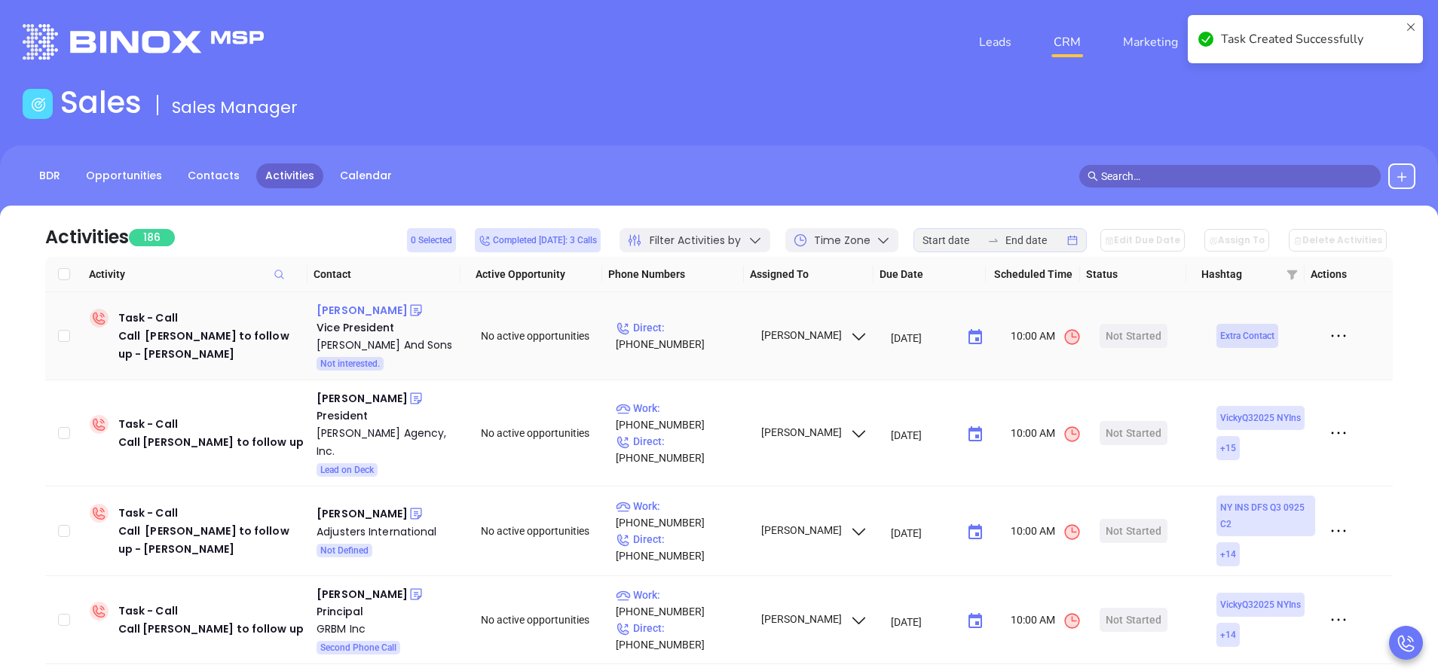
click at [378, 310] on div "James Robinson" at bounding box center [361, 310] width 91 height 18
click at [700, 332] on p "Direct : (518) 746-9234" at bounding box center [681, 335] width 131 height 33
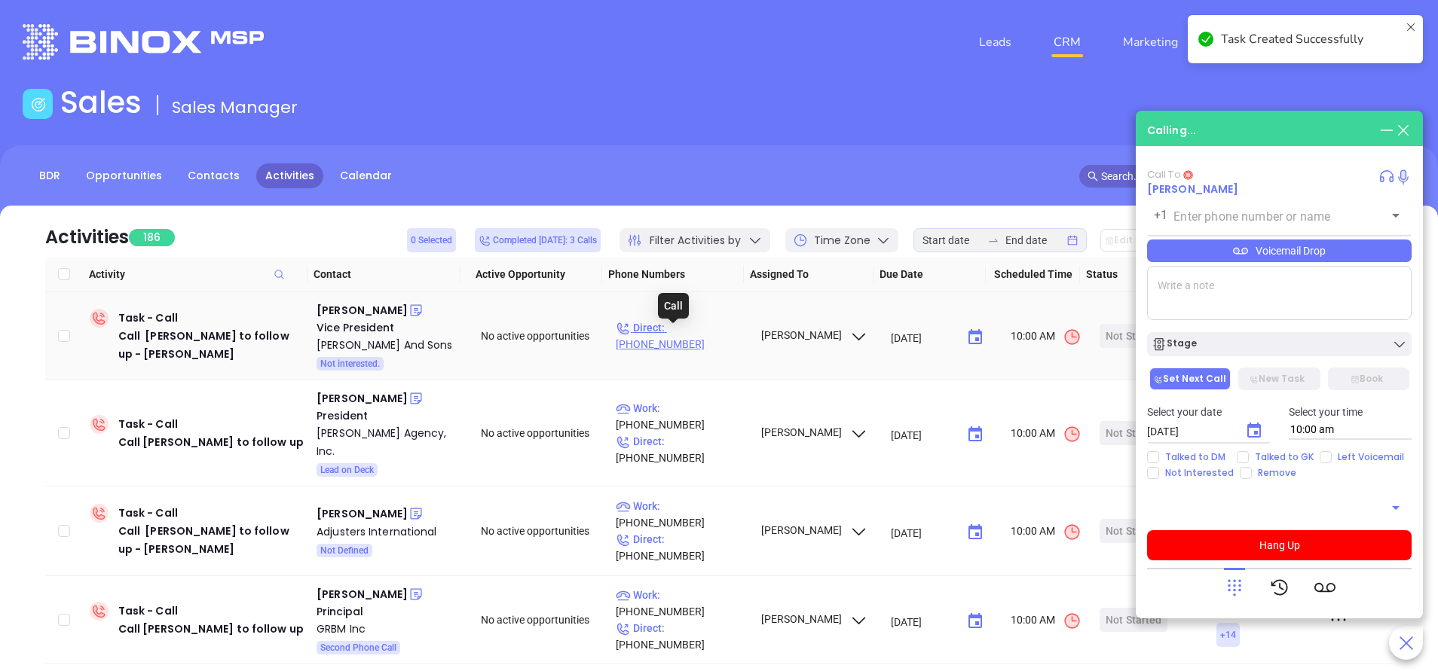
type input "(518) 746-9234"
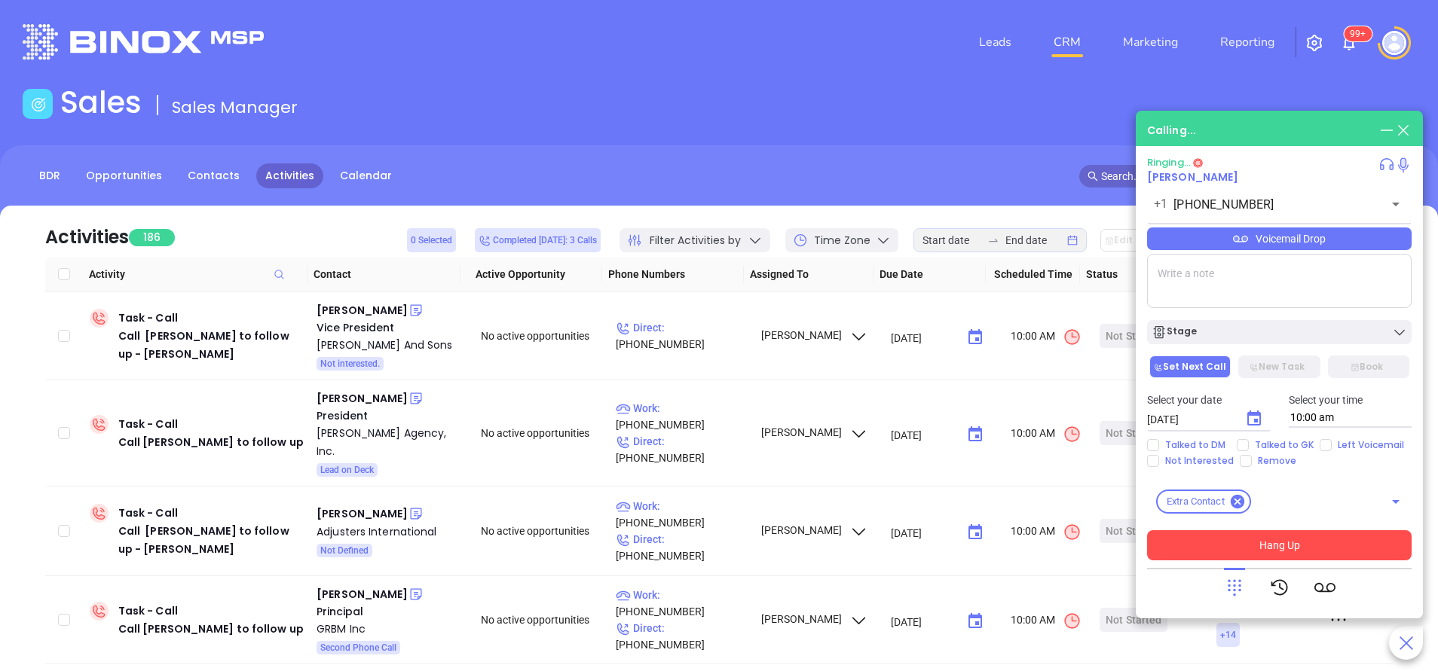
click at [1304, 551] on button "Hang Up" at bounding box center [1279, 545] width 264 height 30
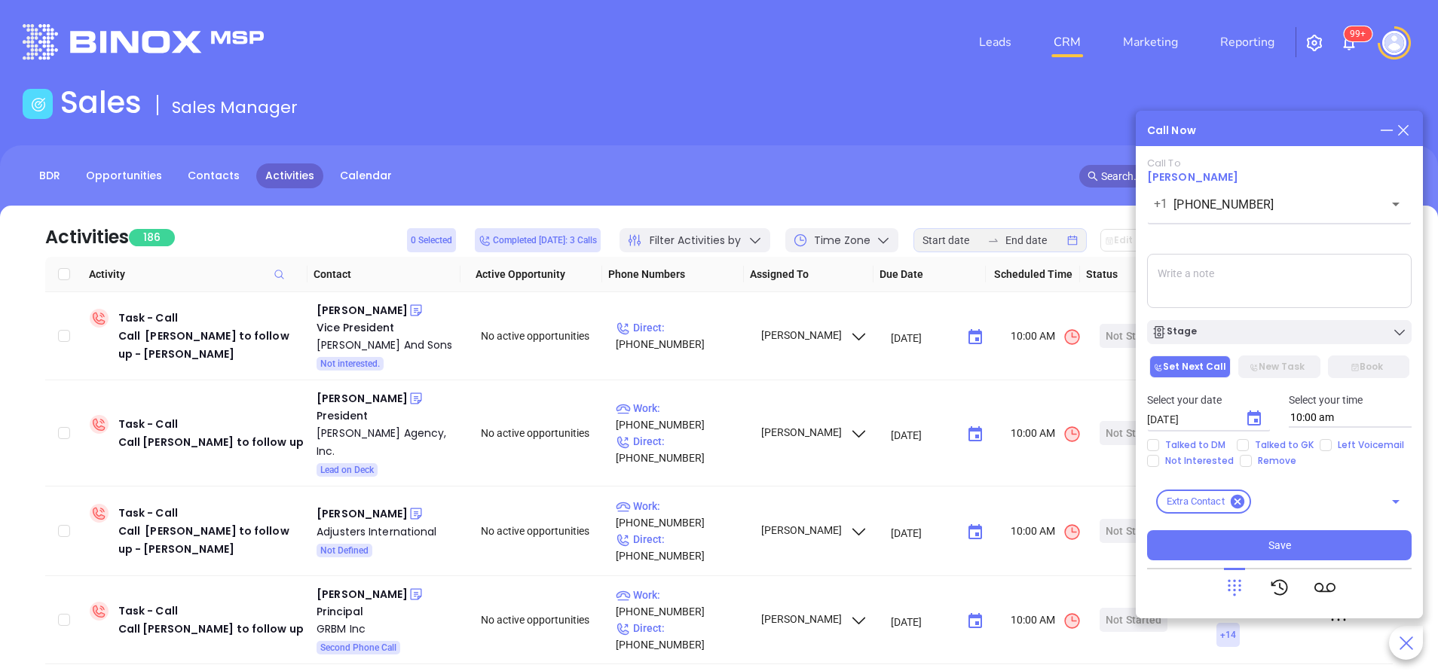
click at [1404, 127] on icon at bounding box center [1403, 130] width 17 height 17
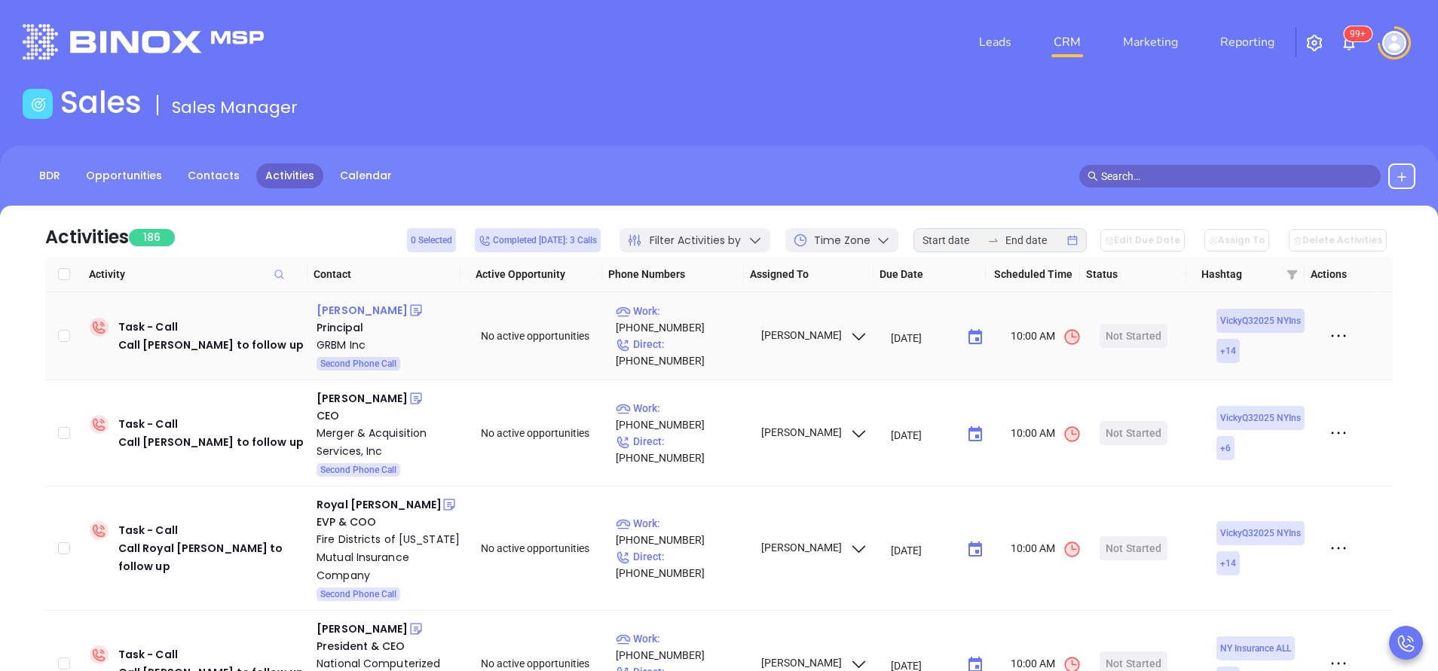
click at [358, 307] on div "Gary Mccarthy" at bounding box center [361, 310] width 91 height 18
click at [710, 328] on p "Work : (845) 878-9293" at bounding box center [681, 319] width 131 height 33
type input "(845) 878-9293"
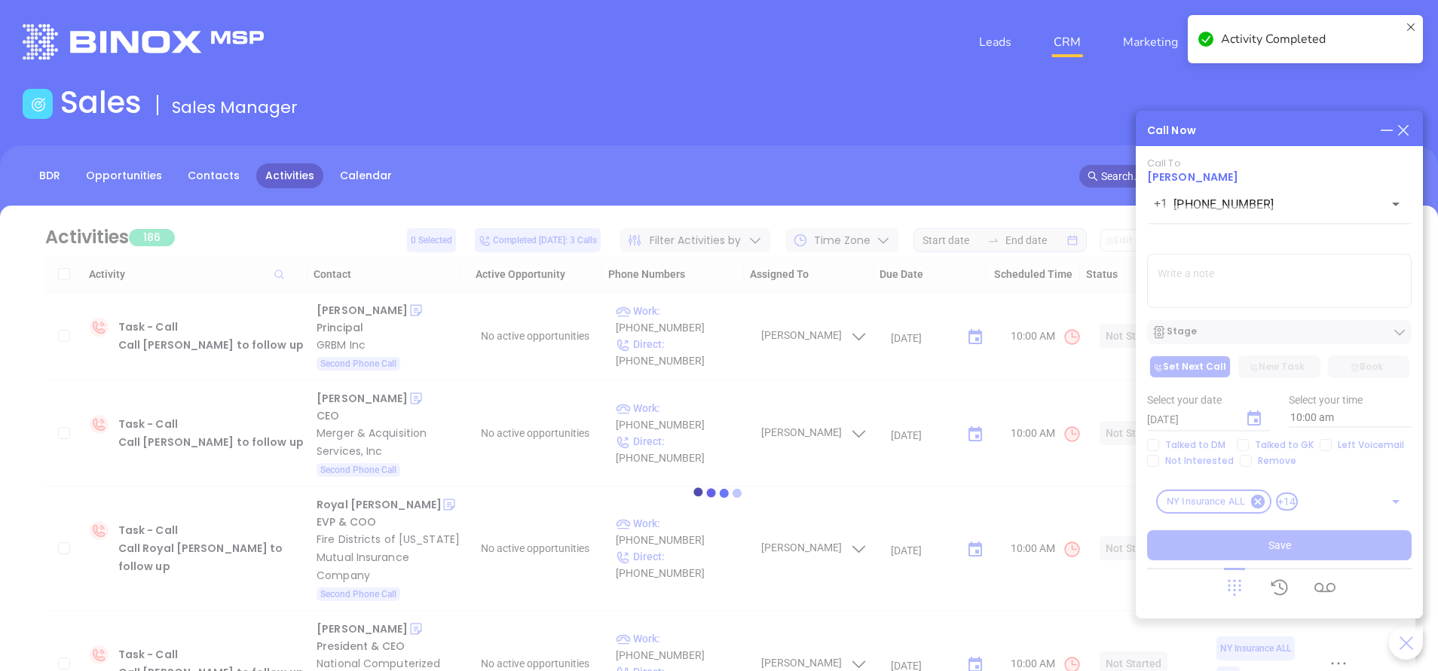
click at [1243, 284] on div at bounding box center [719, 493] width 1392 height 575
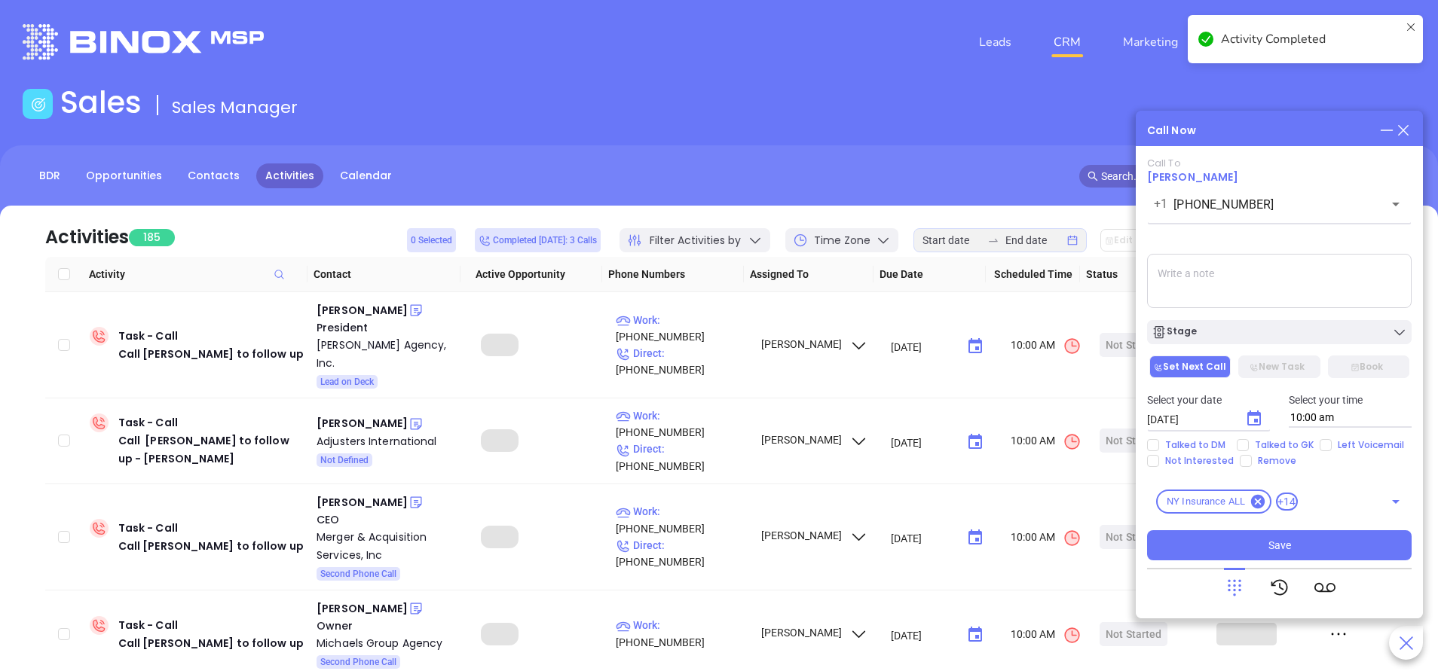
click at [1235, 259] on textarea at bounding box center [1279, 281] width 264 height 54
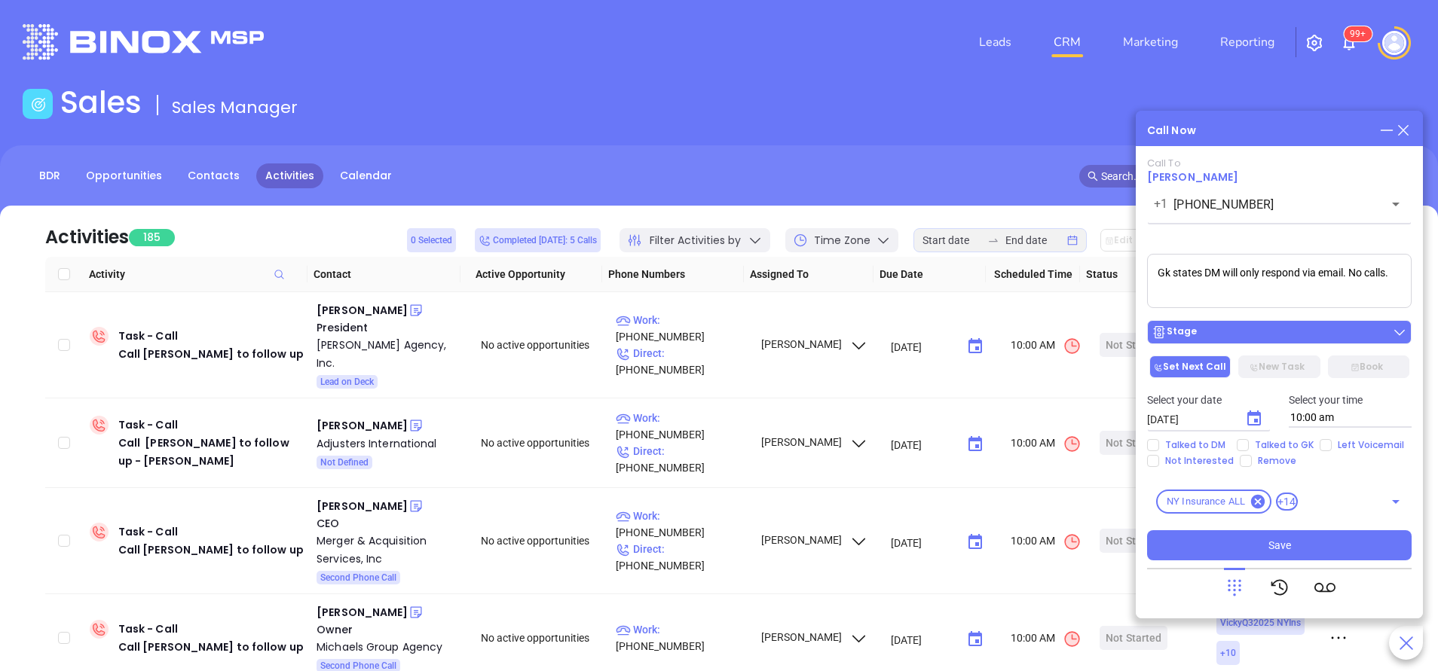
type textarea "Gk states DM will only respond via email. No calls."
click at [1250, 344] on button "Stage" at bounding box center [1279, 332] width 264 height 24
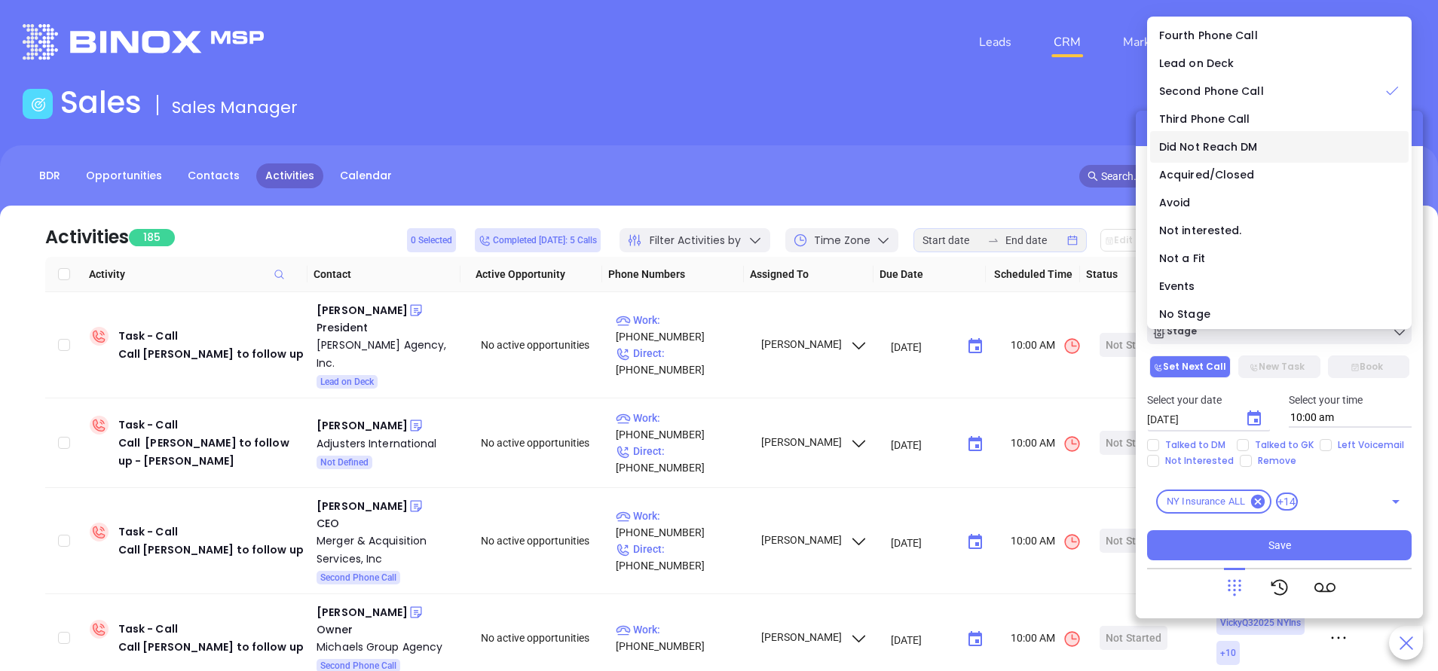
click at [1209, 148] on span "Did Not Reach DM" at bounding box center [1208, 146] width 99 height 15
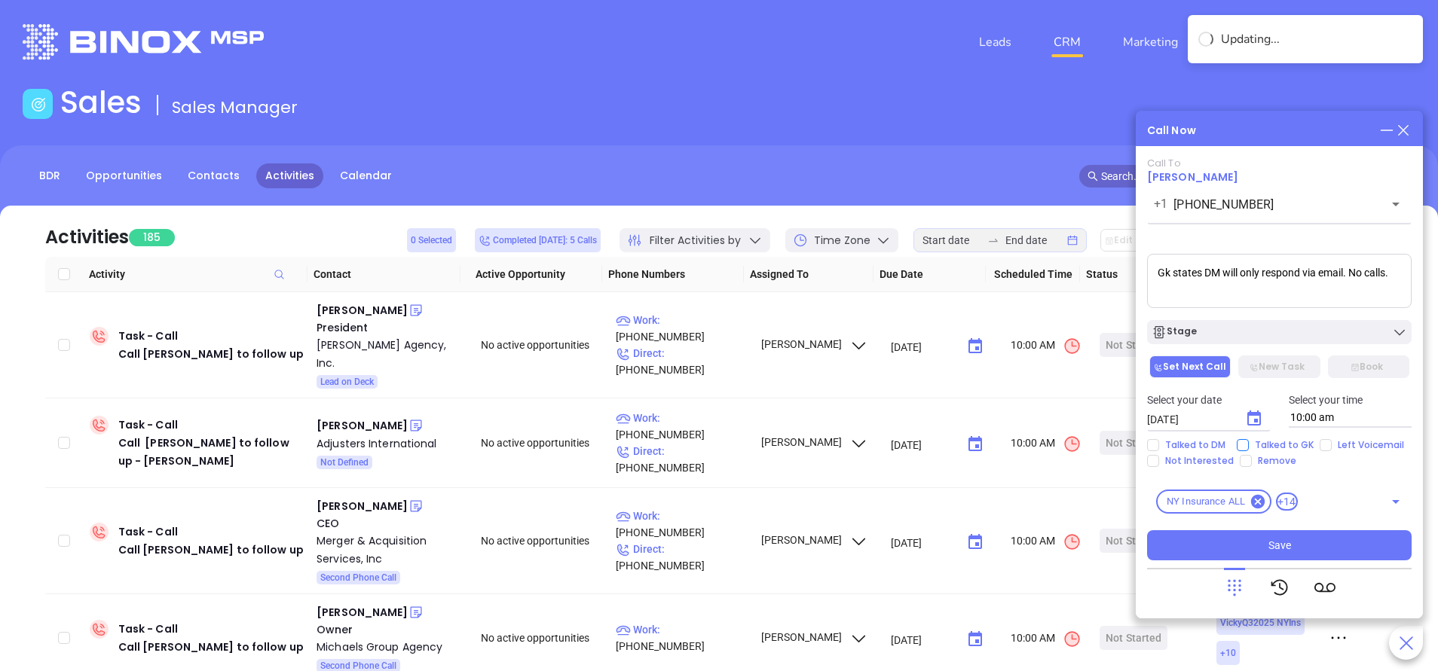
click at [1250, 448] on span "Talked to GK" at bounding box center [1284, 445] width 71 height 12
click at [1249, 448] on input "Talked to GK" at bounding box center [1242, 445] width 12 height 12
checkbox input "true"
click at [1254, 419] on icon "Choose date, selected date is Sep 20, 2025" at bounding box center [1254, 418] width 14 height 15
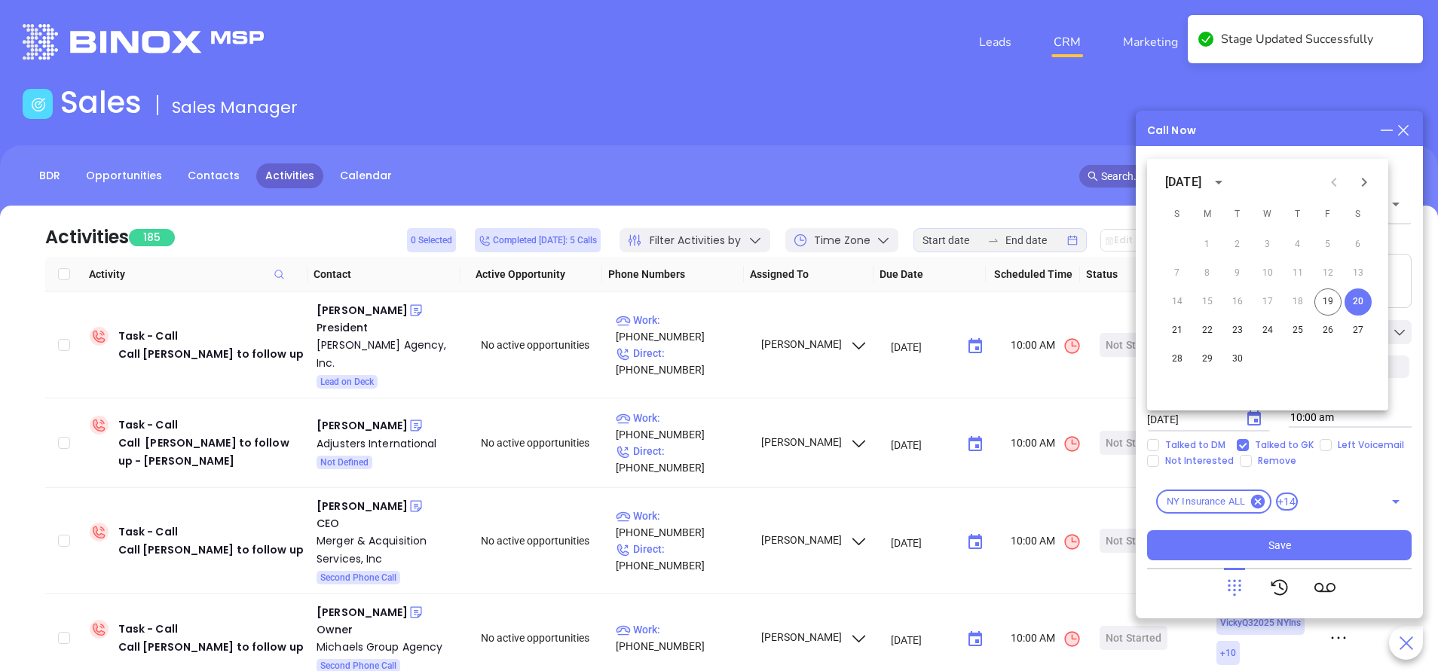
click at [1254, 419] on icon "Choose date, selected date is Sep 20, 2025" at bounding box center [1254, 418] width 14 height 15
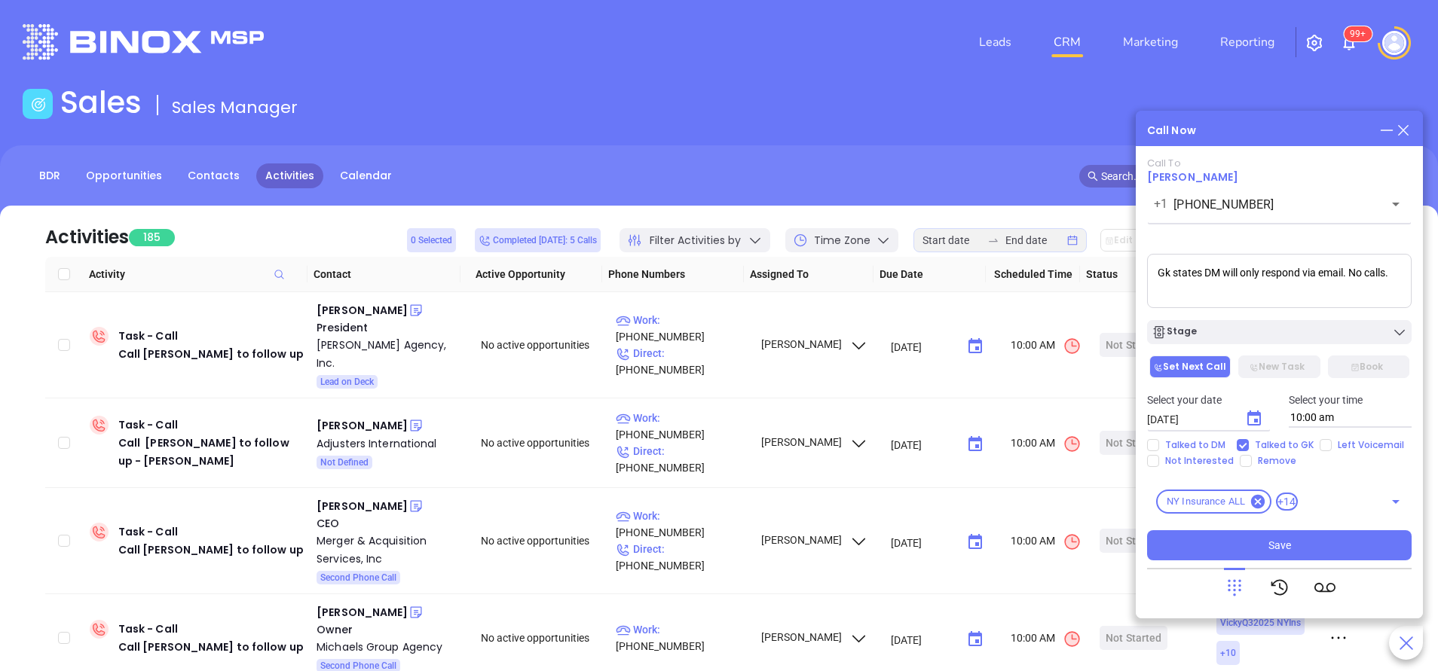
click at [1396, 278] on textarea "Gk states DM will only respond via email. No calls." at bounding box center [1279, 281] width 264 height 54
type textarea "Gk states DM will only respond via email. No calls. Final email sent"
click at [1328, 547] on button "Save" at bounding box center [1279, 545] width 264 height 30
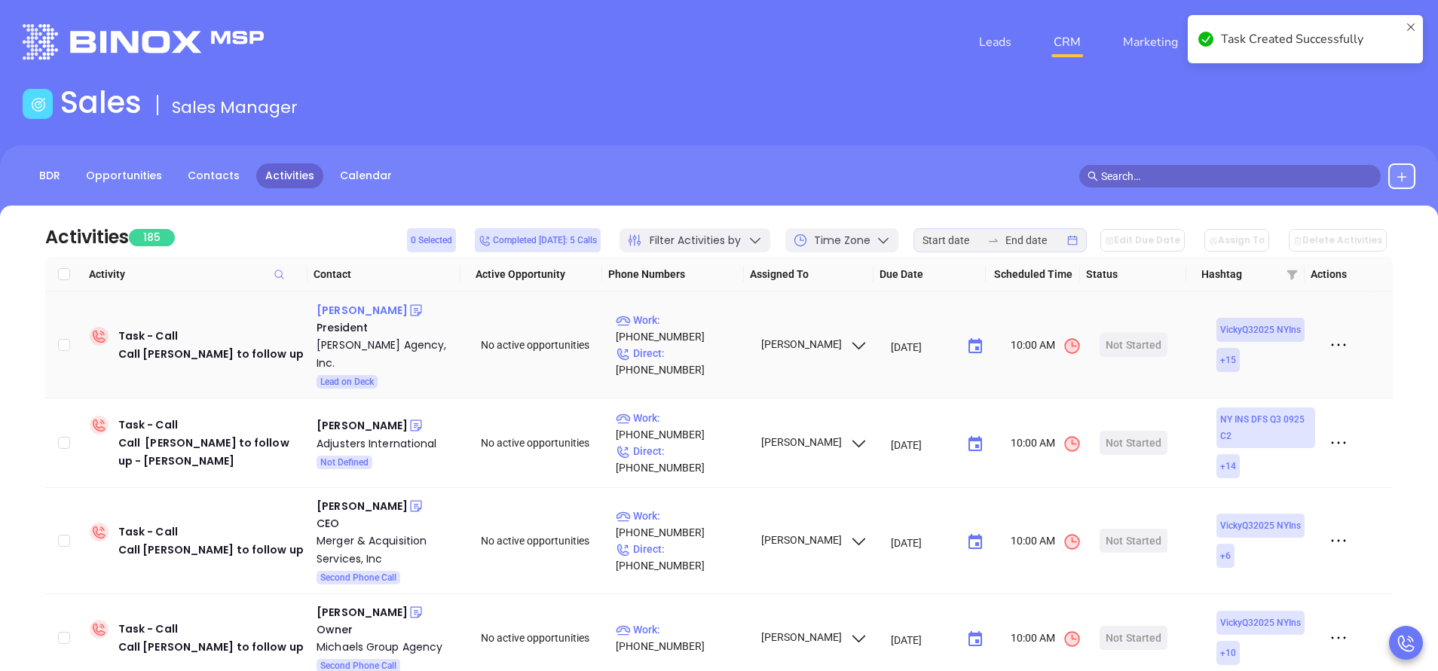
click at [377, 313] on div "Matthew Sluiter" at bounding box center [361, 310] width 91 height 18
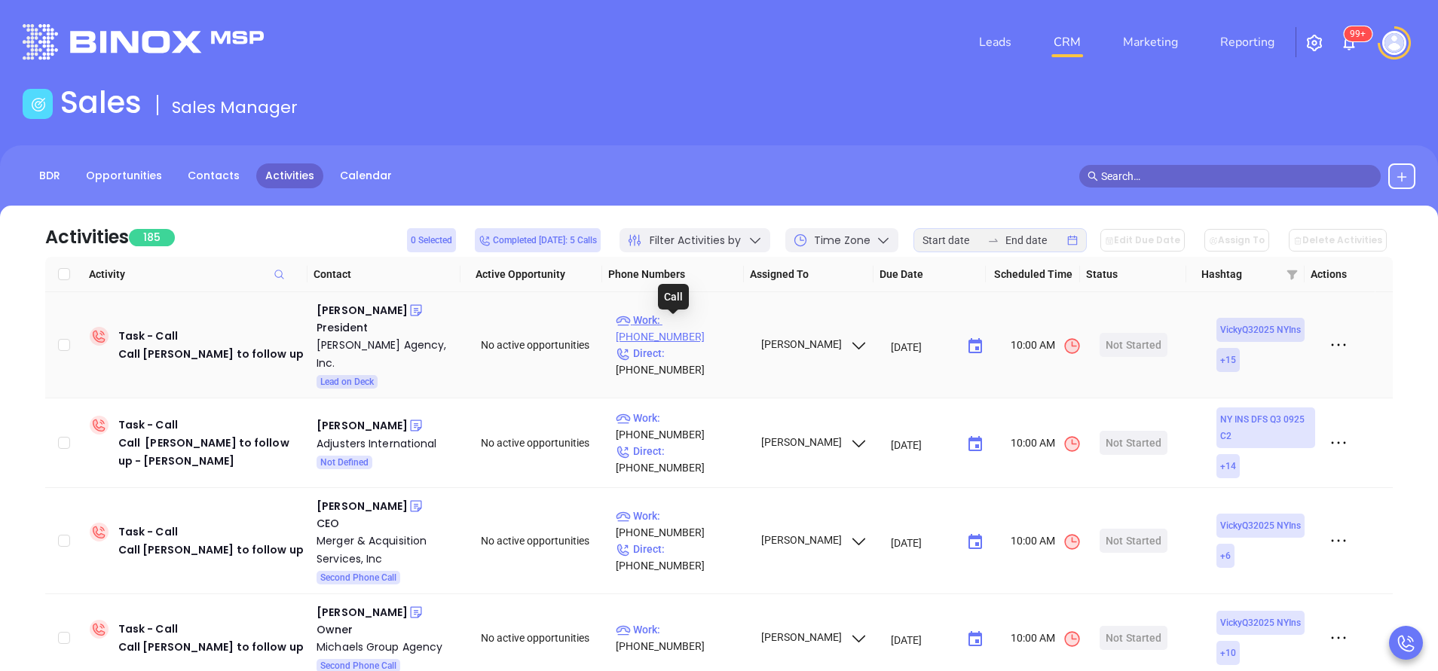
click at [709, 323] on p "Work : (845) 586-2641" at bounding box center [681, 328] width 131 height 33
type input "(845) 586-2641"
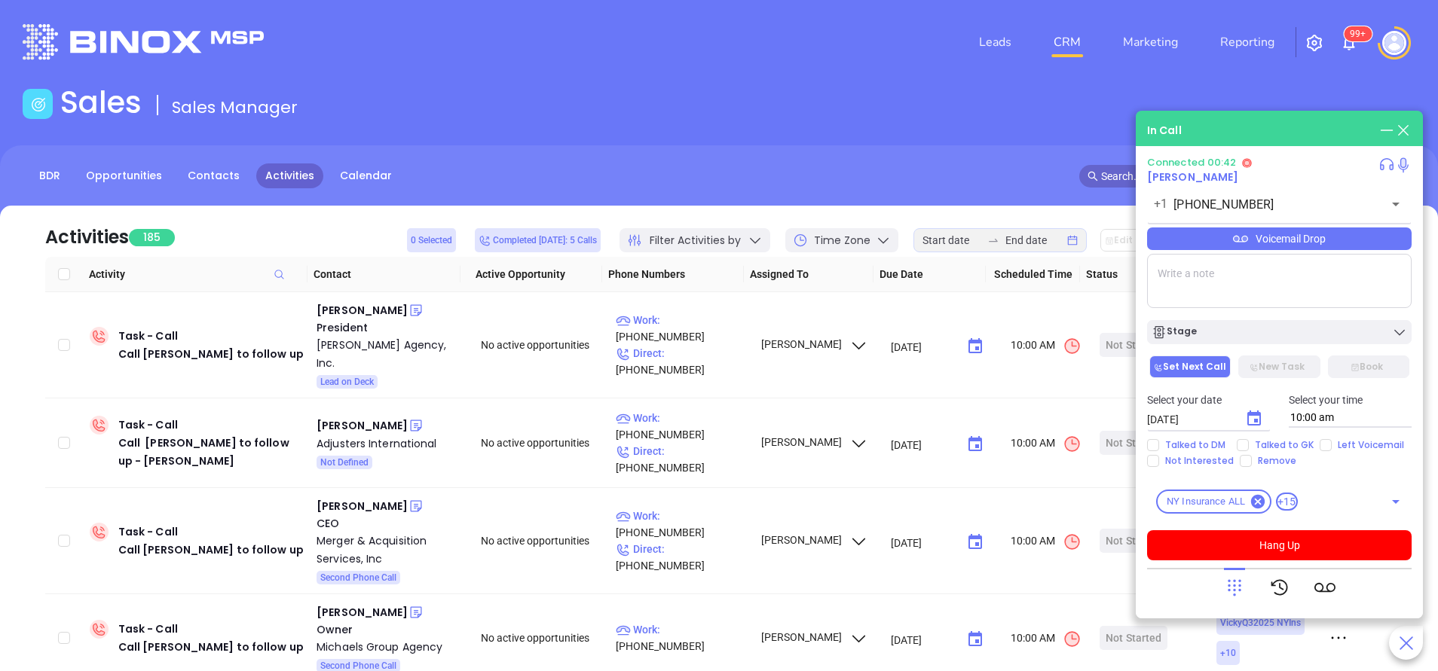
click at [1353, 282] on textarea at bounding box center [1279, 281] width 264 height 54
type textarea "Second email sent"
click at [1240, 442] on input "Talked to GK" at bounding box center [1242, 445] width 12 height 12
checkbox input "true"
click at [1249, 421] on icon "Choose date, selected date is Sep 20, 2025" at bounding box center [1254, 419] width 18 height 18
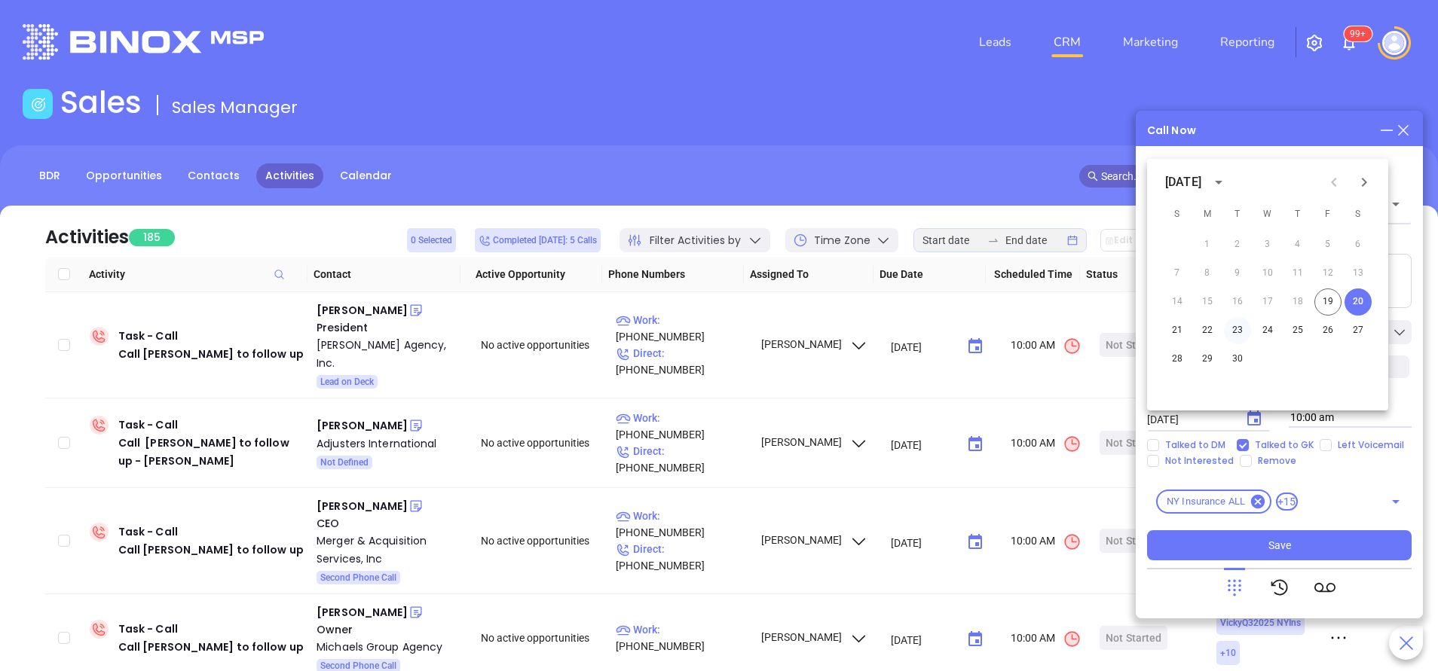
click at [1233, 332] on button "23" at bounding box center [1237, 330] width 27 height 27
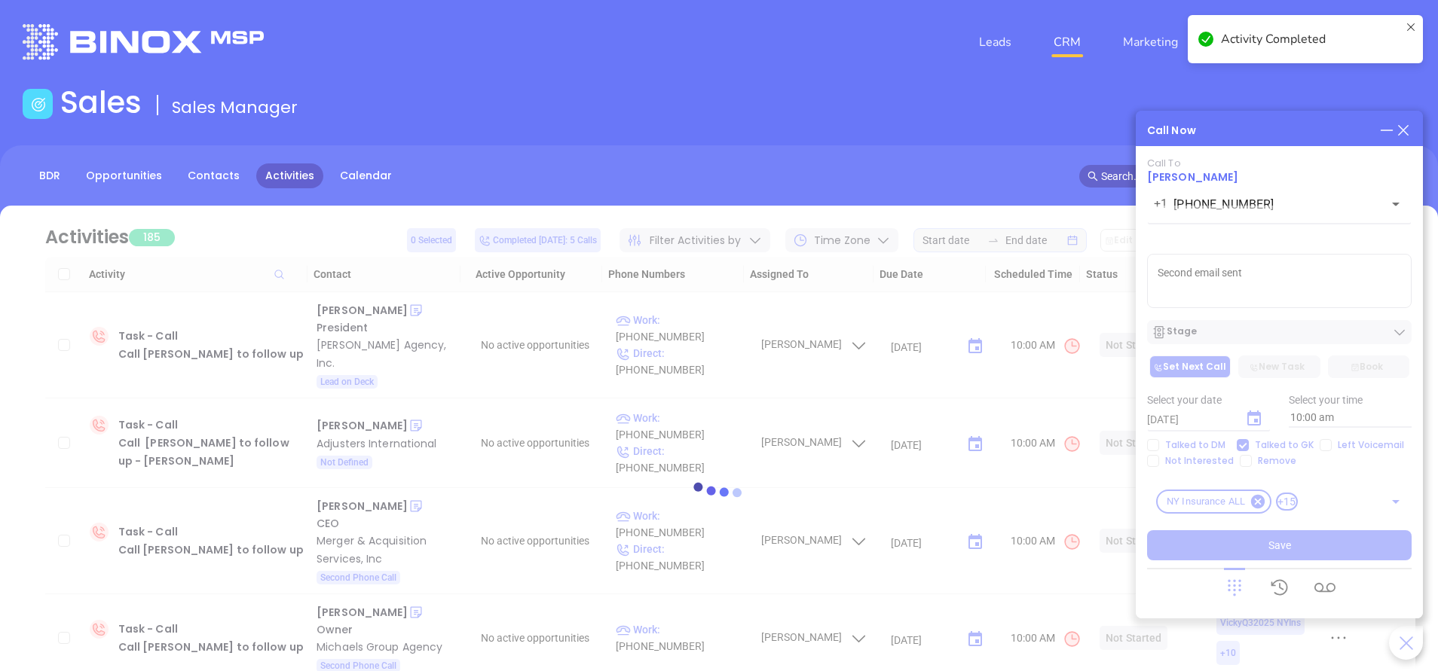
type input "09/23/2025"
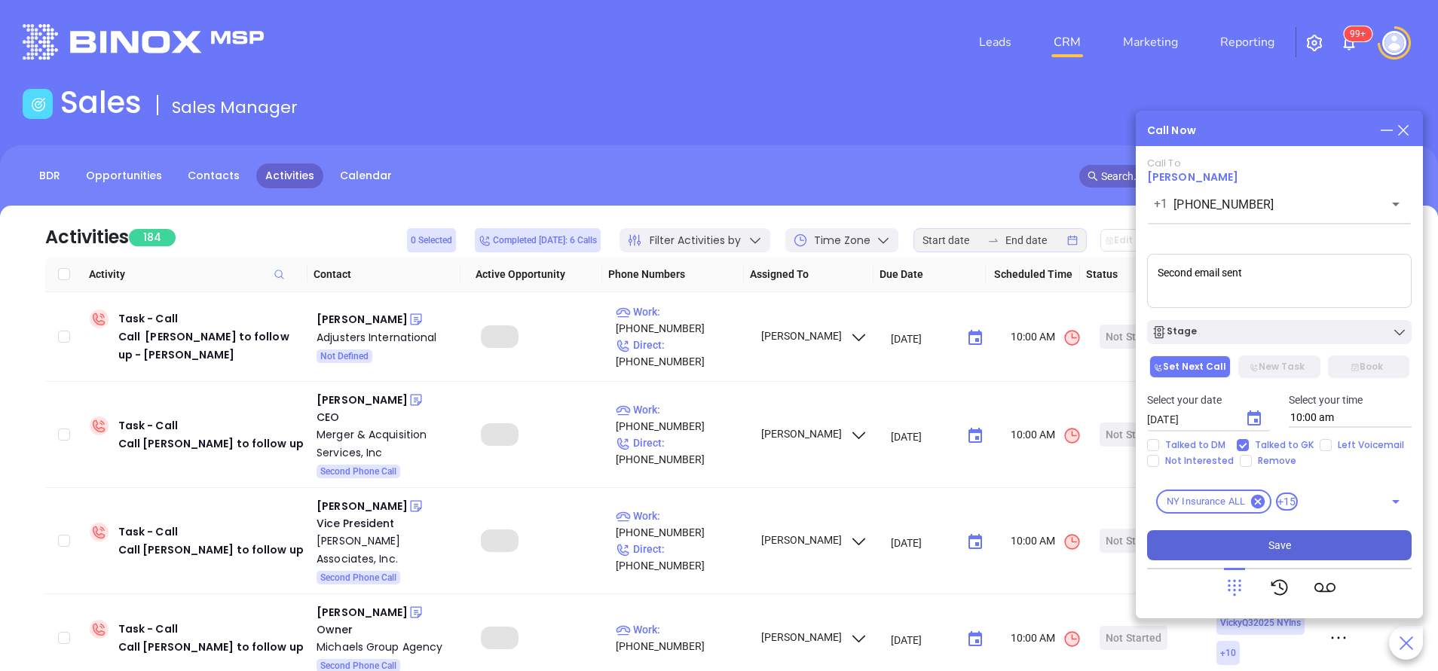
click at [1242, 534] on button "Save" at bounding box center [1279, 545] width 264 height 30
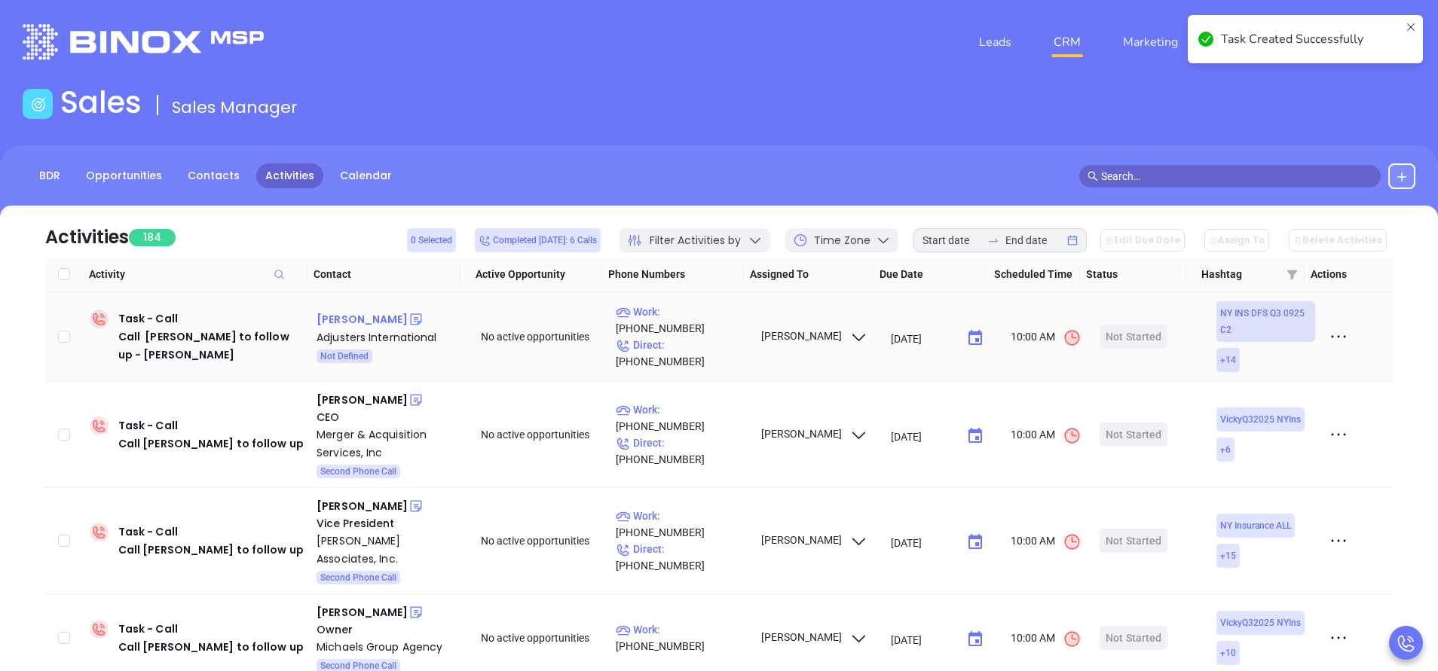
click at [365, 320] on div "Tracy Bearse" at bounding box center [361, 319] width 91 height 18
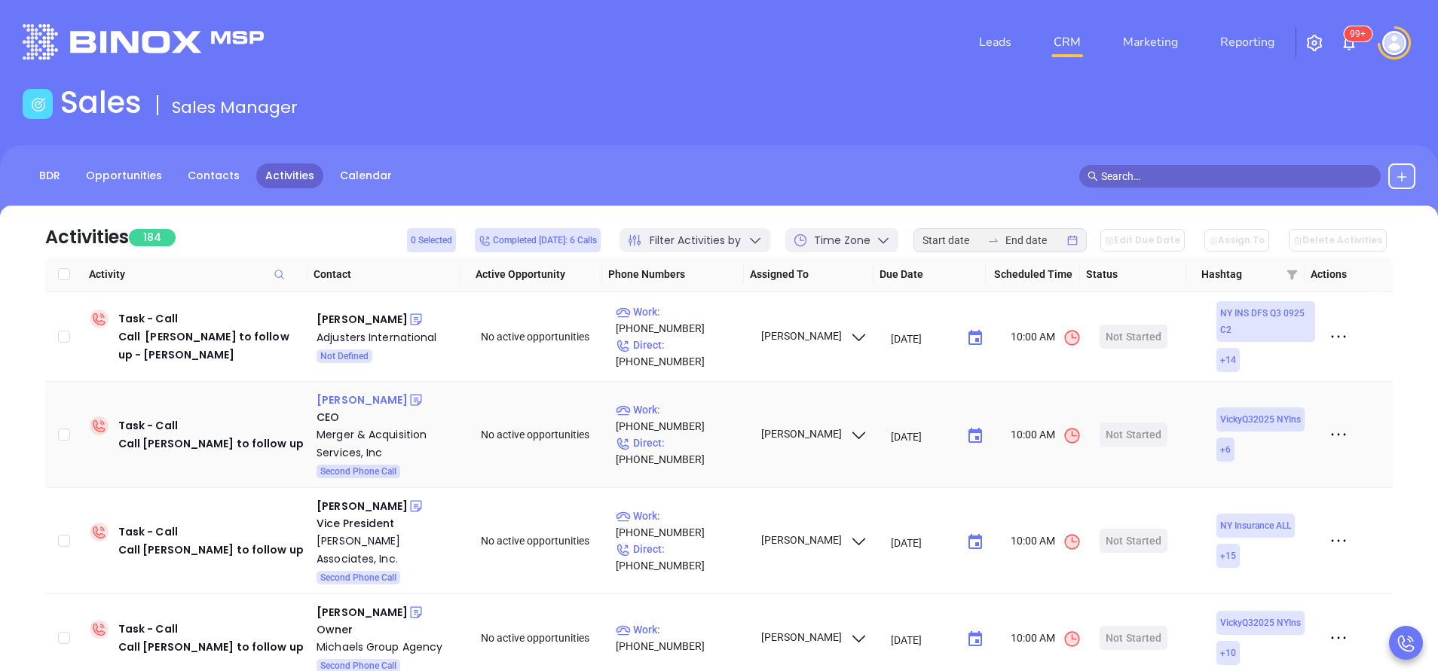
click at [370, 399] on div "Jason Murgio" at bounding box center [361, 400] width 91 height 18
click at [694, 426] on p "Work : (212) 750-0630" at bounding box center [681, 418] width 131 height 33
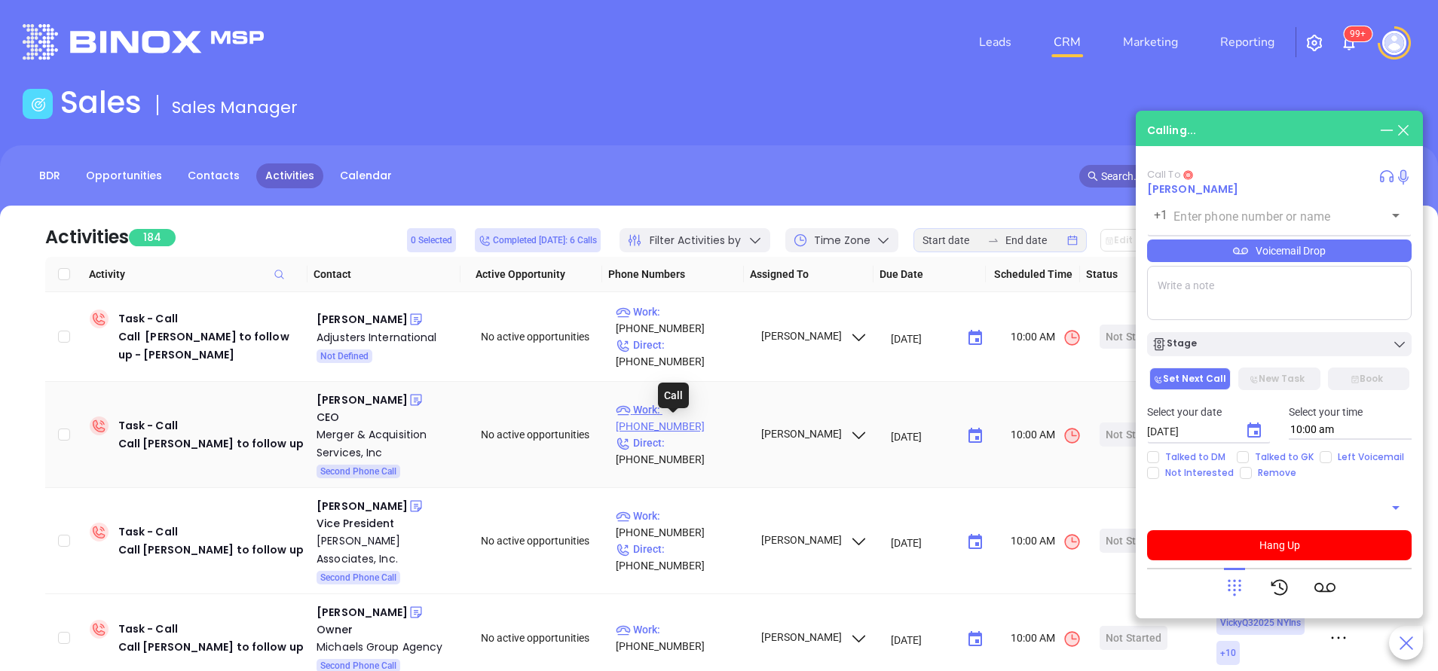
type input "(212) 750-0630"
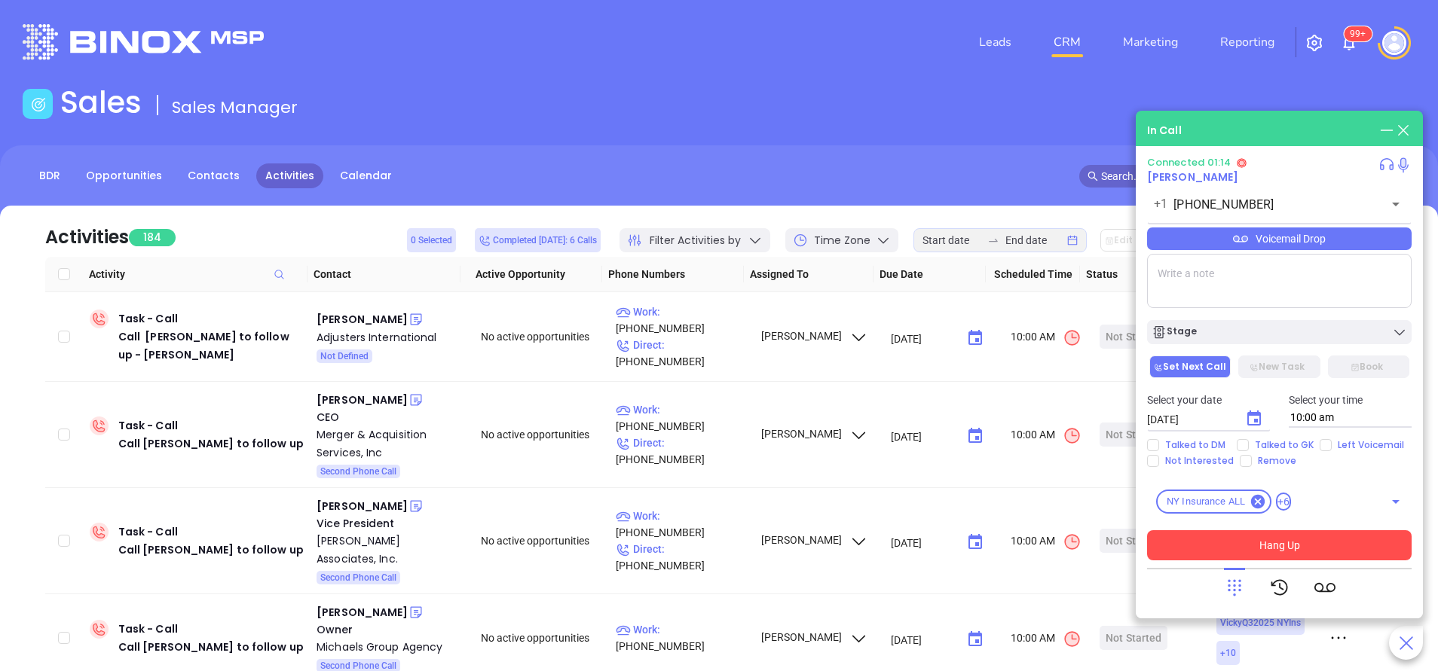
click at [1282, 535] on button "Hang Up" at bounding box center [1279, 545] width 264 height 30
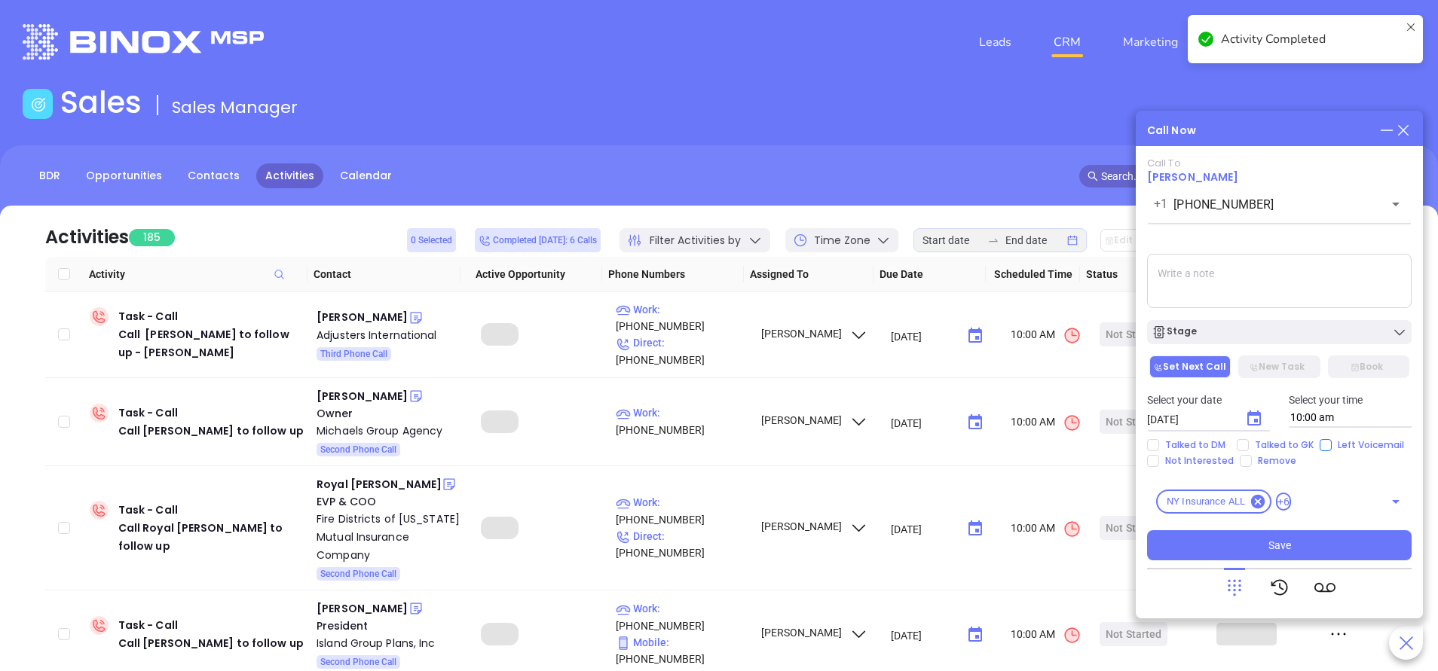
click at [1323, 448] on input "Left Voicemail" at bounding box center [1325, 445] width 12 height 12
checkbox input "true"
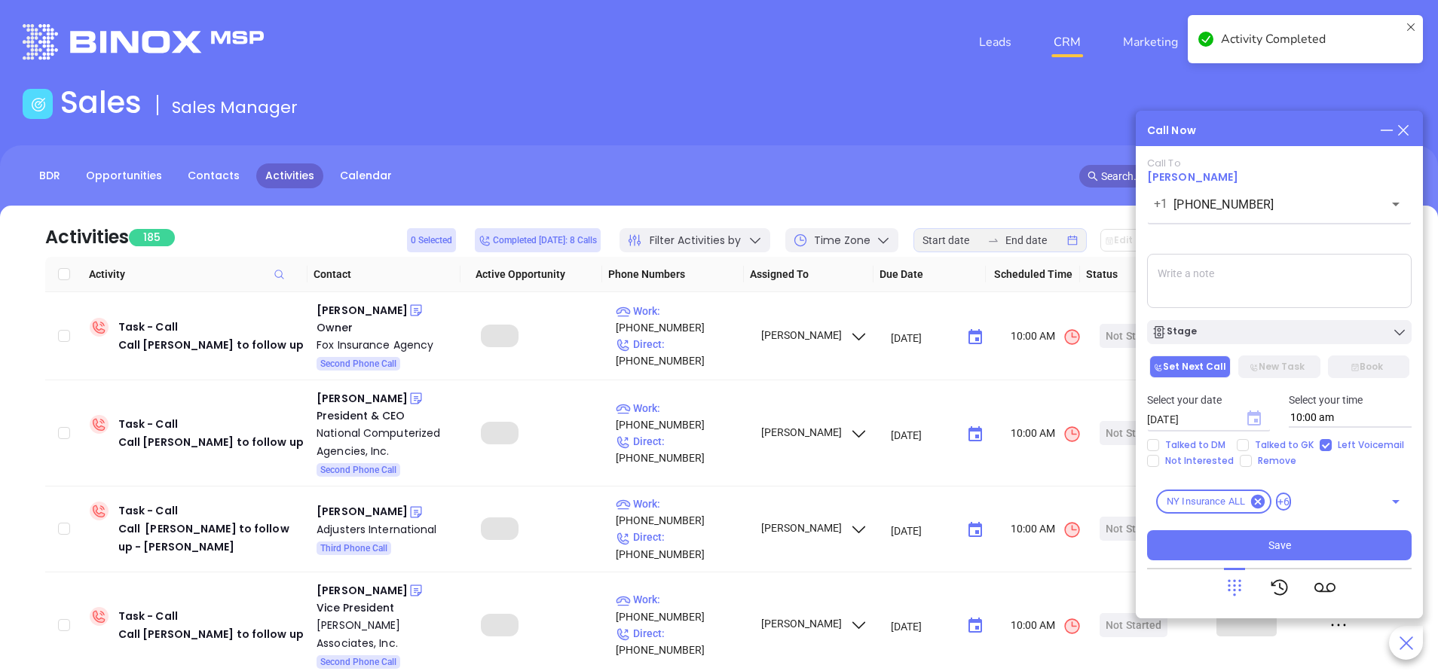
click at [1256, 421] on icon "Choose date, selected date is Sep 20, 2025" at bounding box center [1254, 418] width 14 height 15
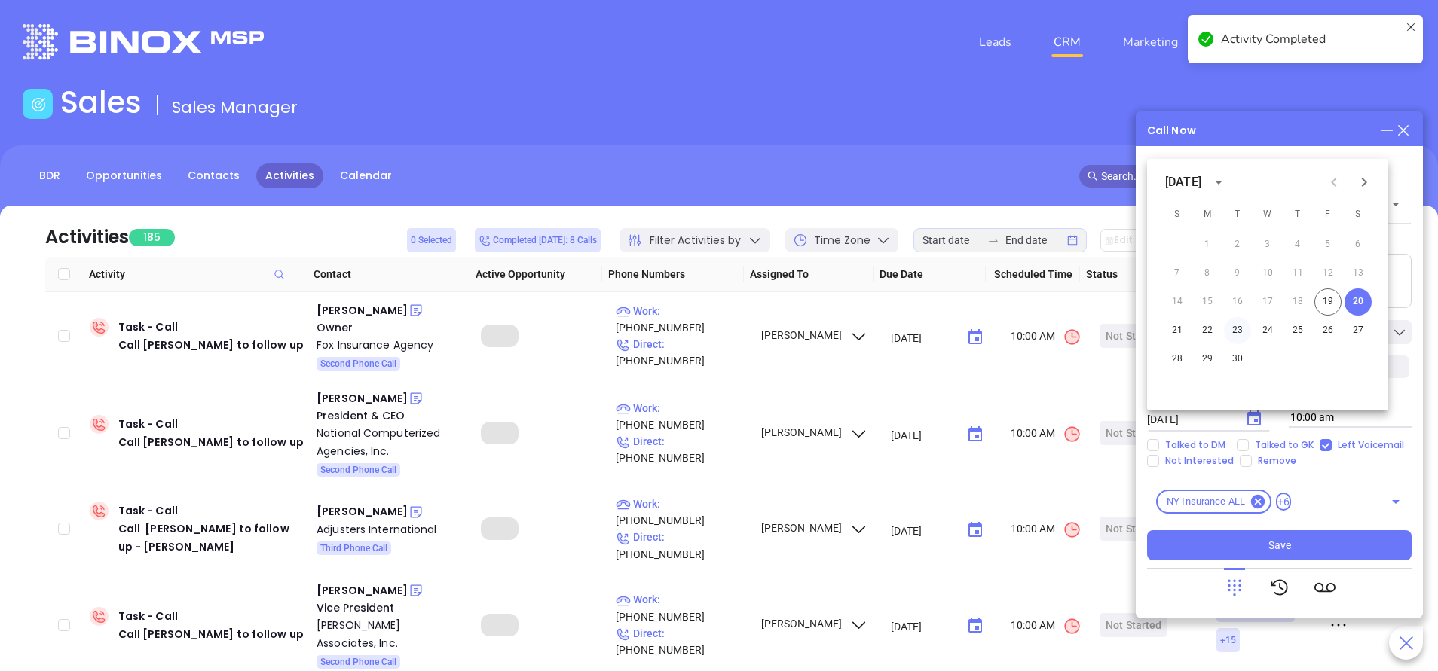
click at [1239, 329] on button "23" at bounding box center [1237, 330] width 27 height 27
type input "09/23/2025"
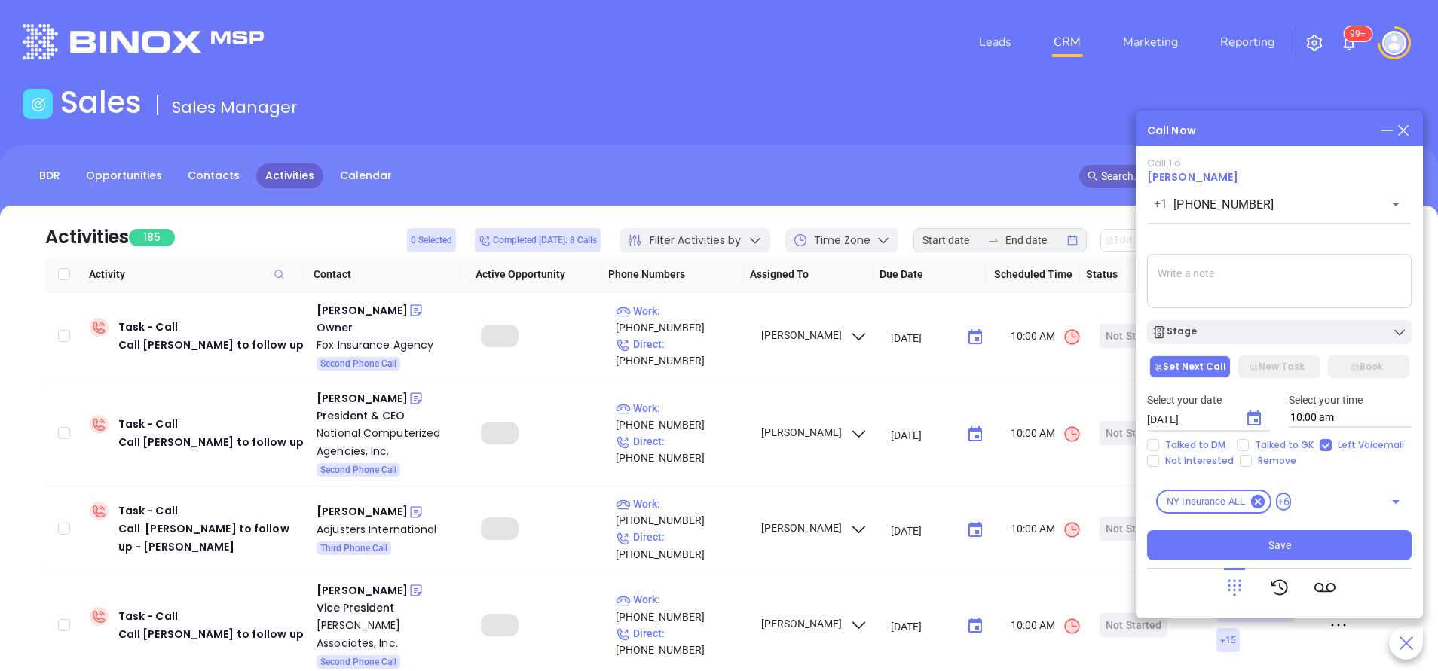
click at [1251, 336] on div "Stage" at bounding box center [1278, 332] width 255 height 15
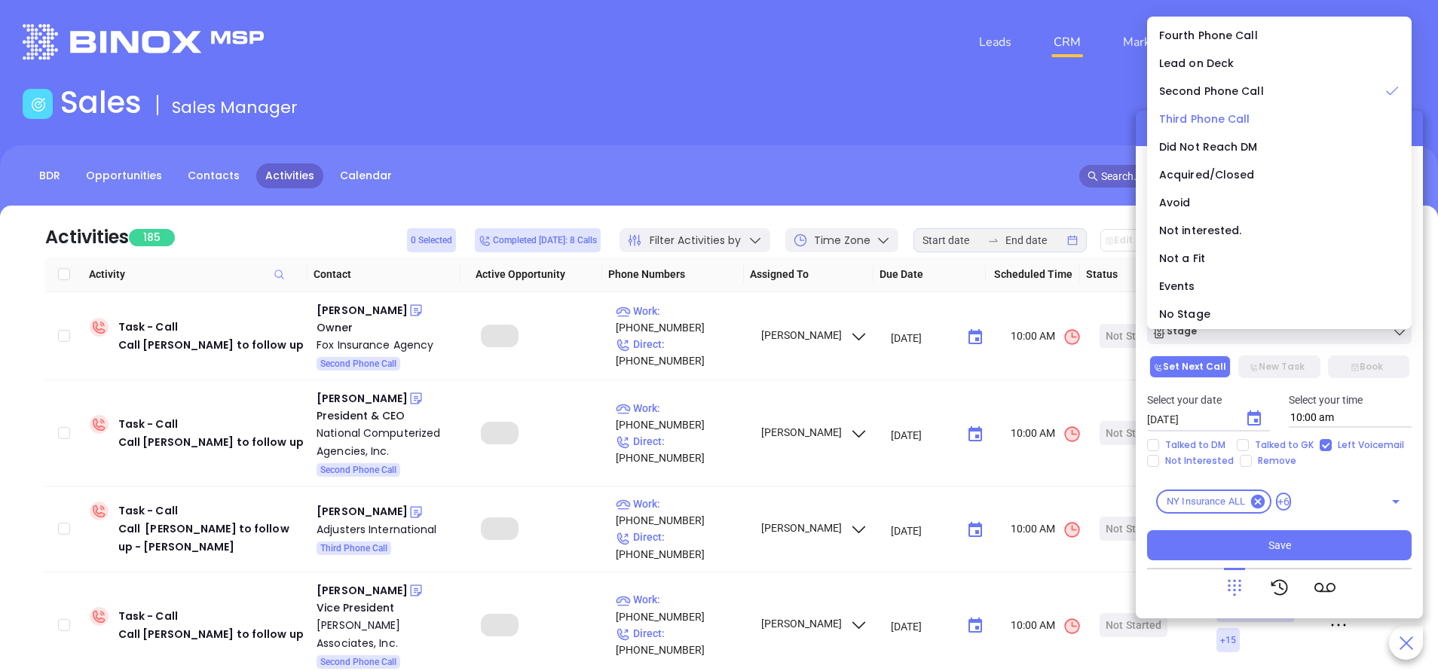
click at [1220, 115] on span "Third Phone Call" at bounding box center [1204, 119] width 91 height 15
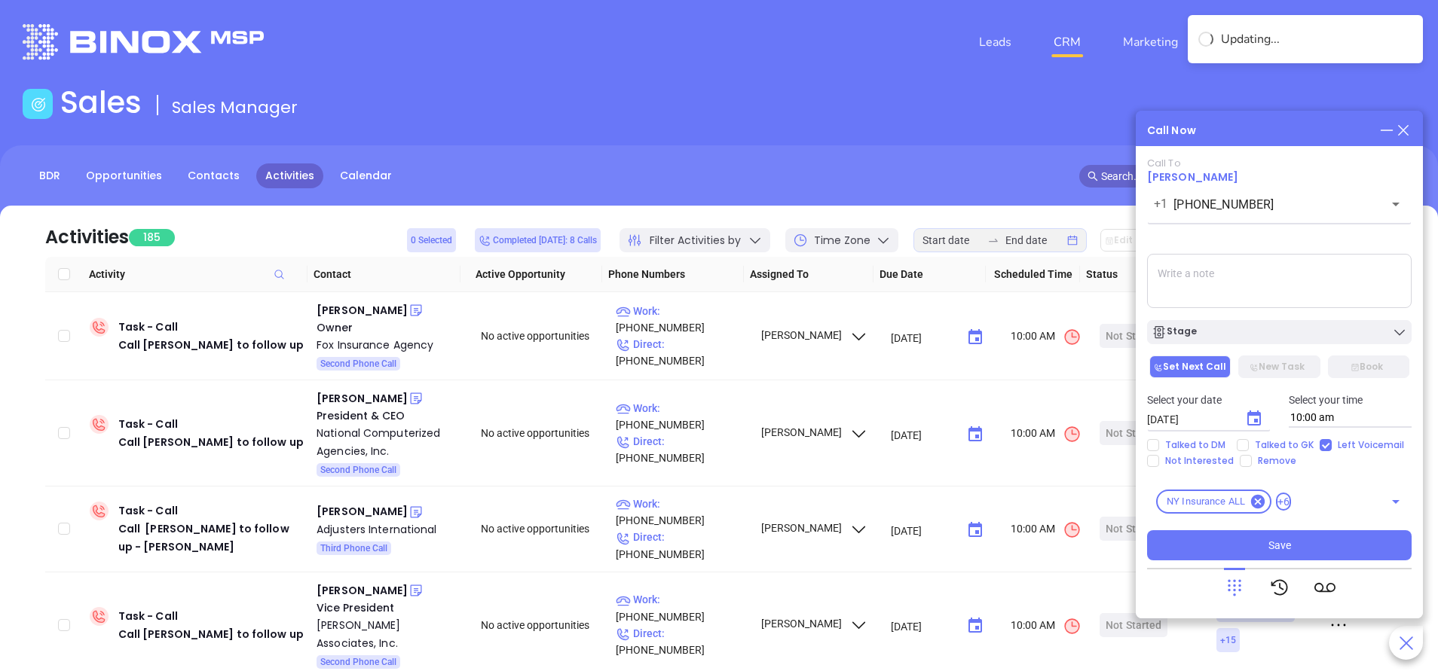
click at [1275, 270] on textarea at bounding box center [1279, 281] width 264 height 54
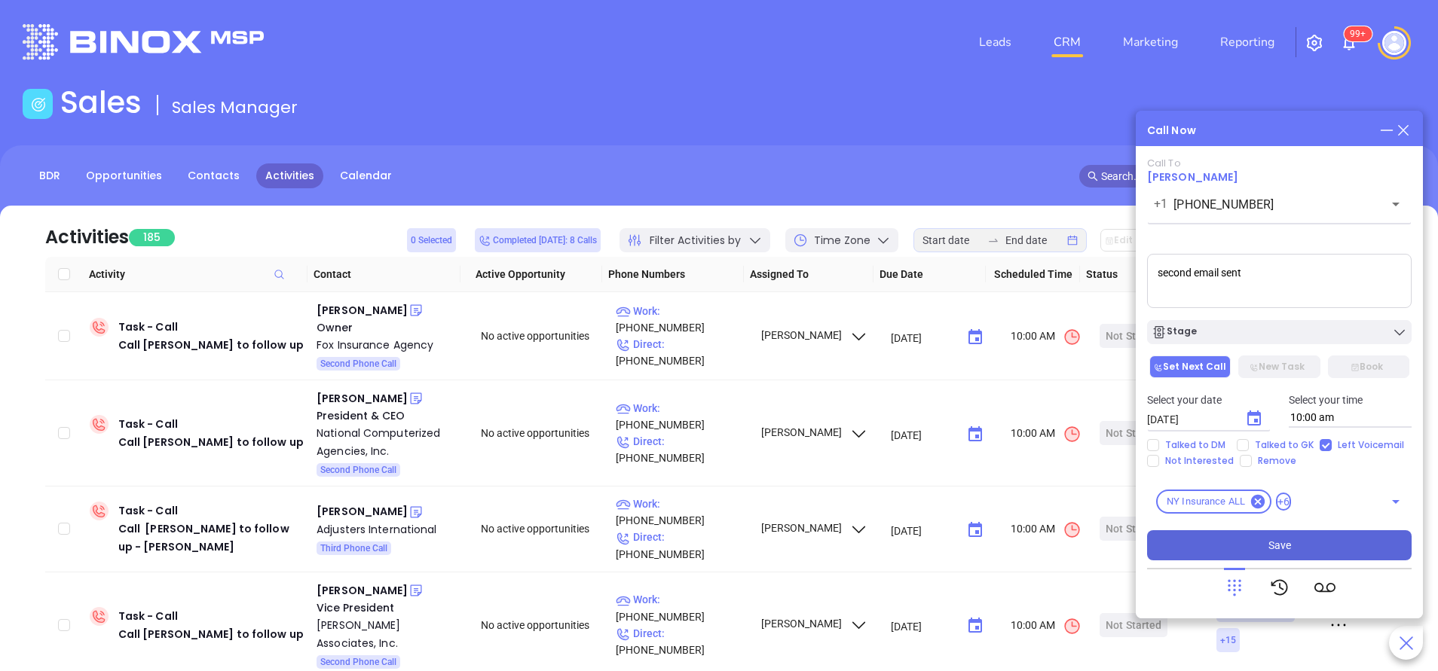
type textarea "second email sent"
click at [1277, 549] on span "Save" at bounding box center [1279, 545] width 23 height 17
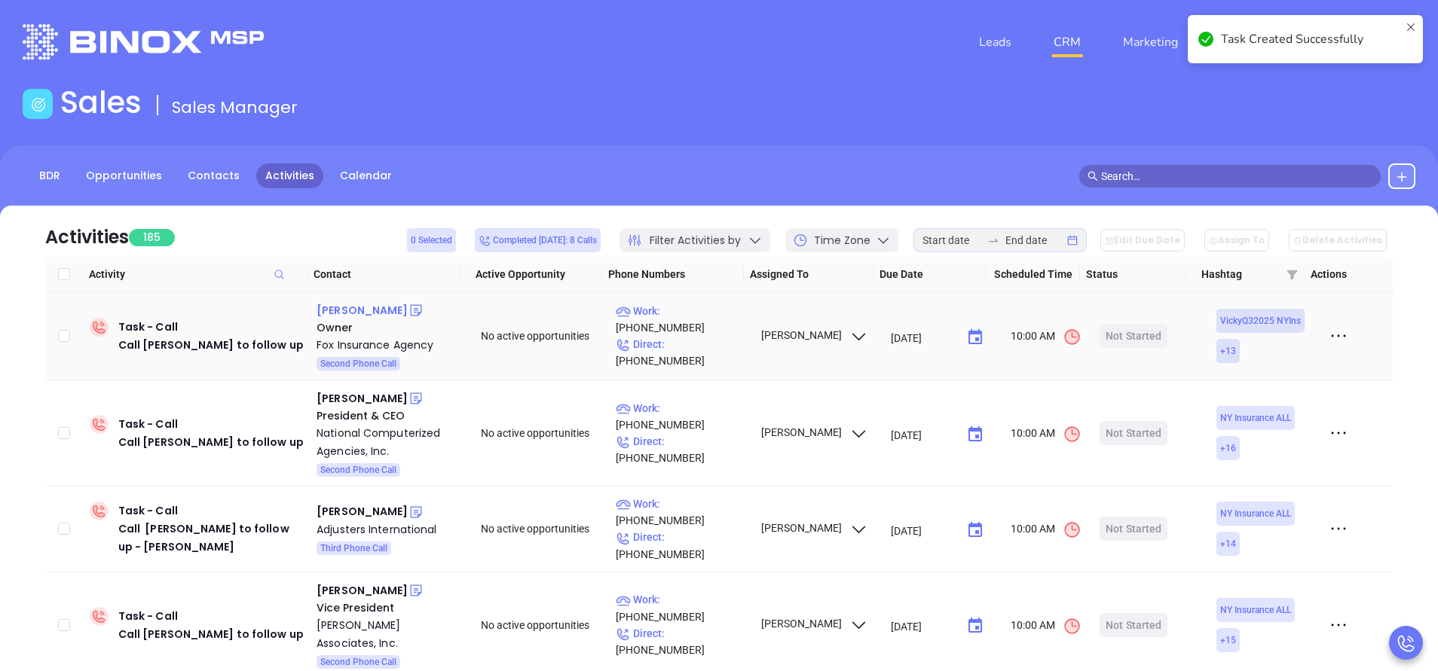
click at [332, 304] on div "Colleen Fox" at bounding box center [361, 310] width 91 height 18
click at [703, 325] on p "Work : (845) 691-6600" at bounding box center [681, 319] width 131 height 33
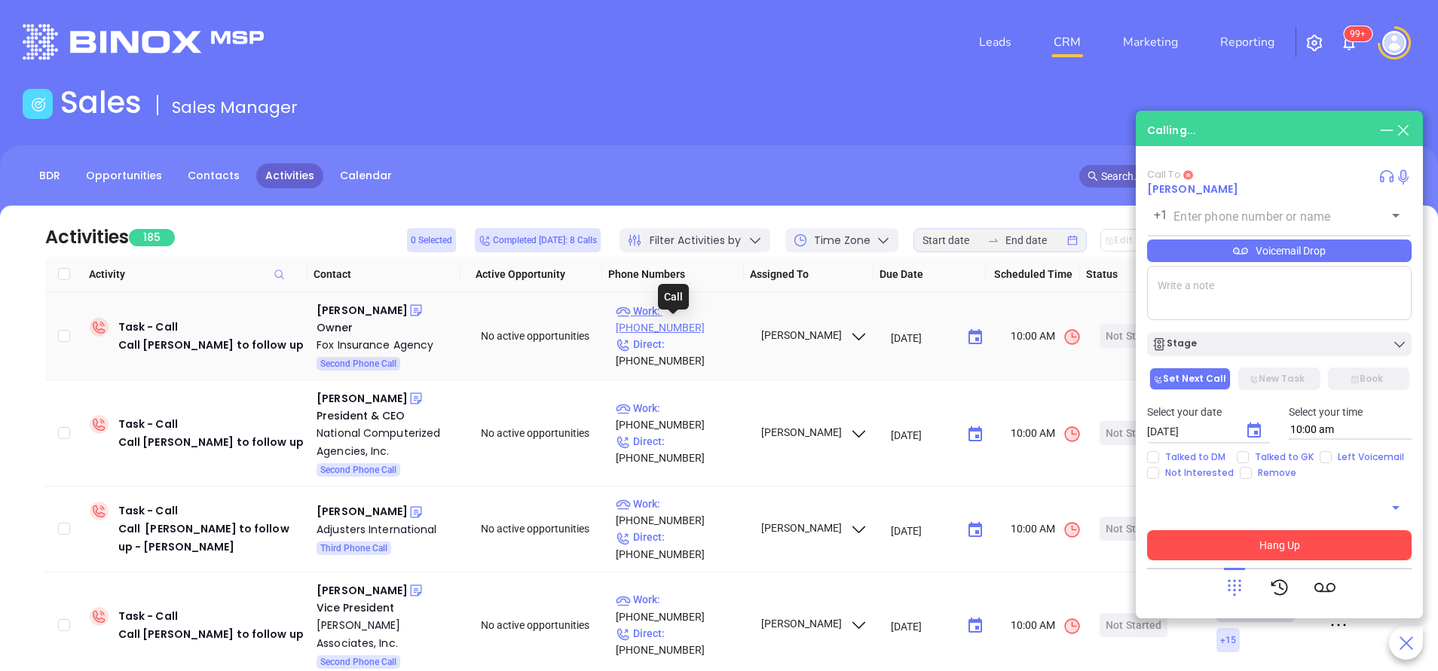
type input "(845) 691-6600"
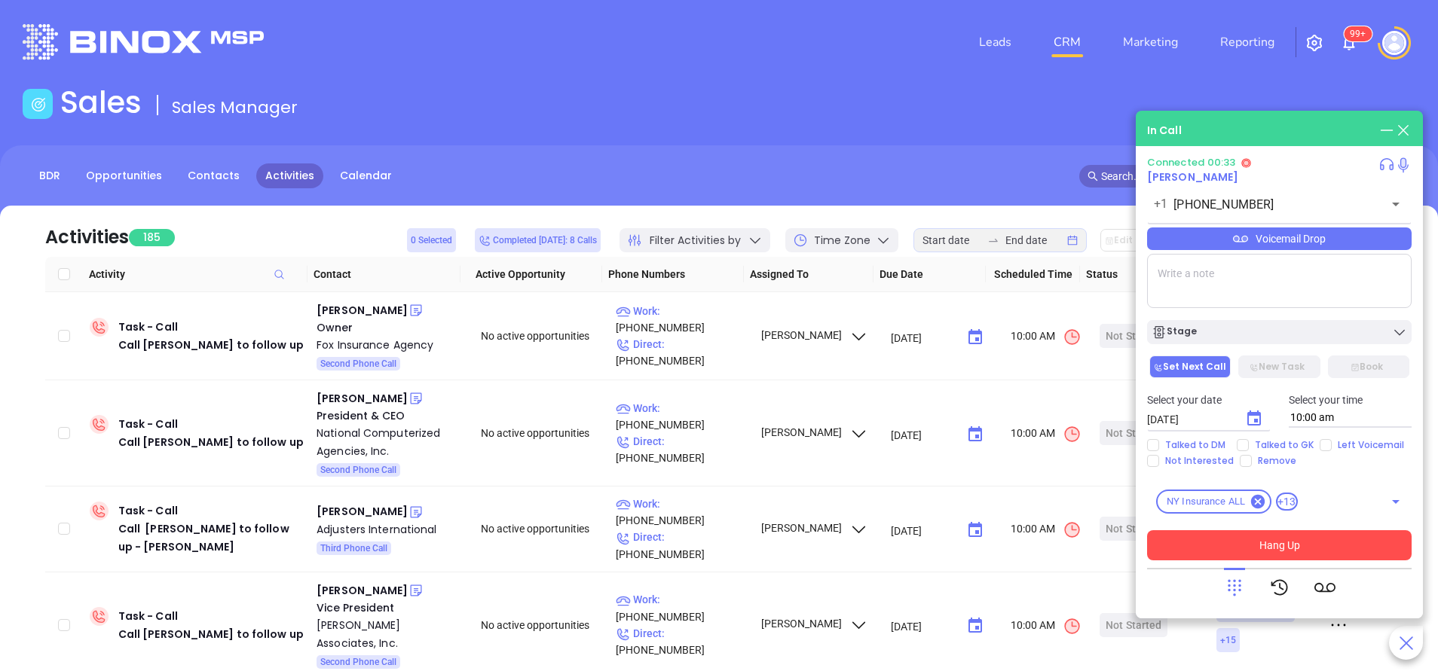
click at [1255, 228] on div "Connected 00:33 Colleen Fox +1 (845) 691-6600 ​ Voicemail Drop Stage Set Next C…" at bounding box center [1279, 359] width 264 height 404
click at [1252, 237] on div "Voicemail Drop" at bounding box center [1279, 239] width 264 height 23
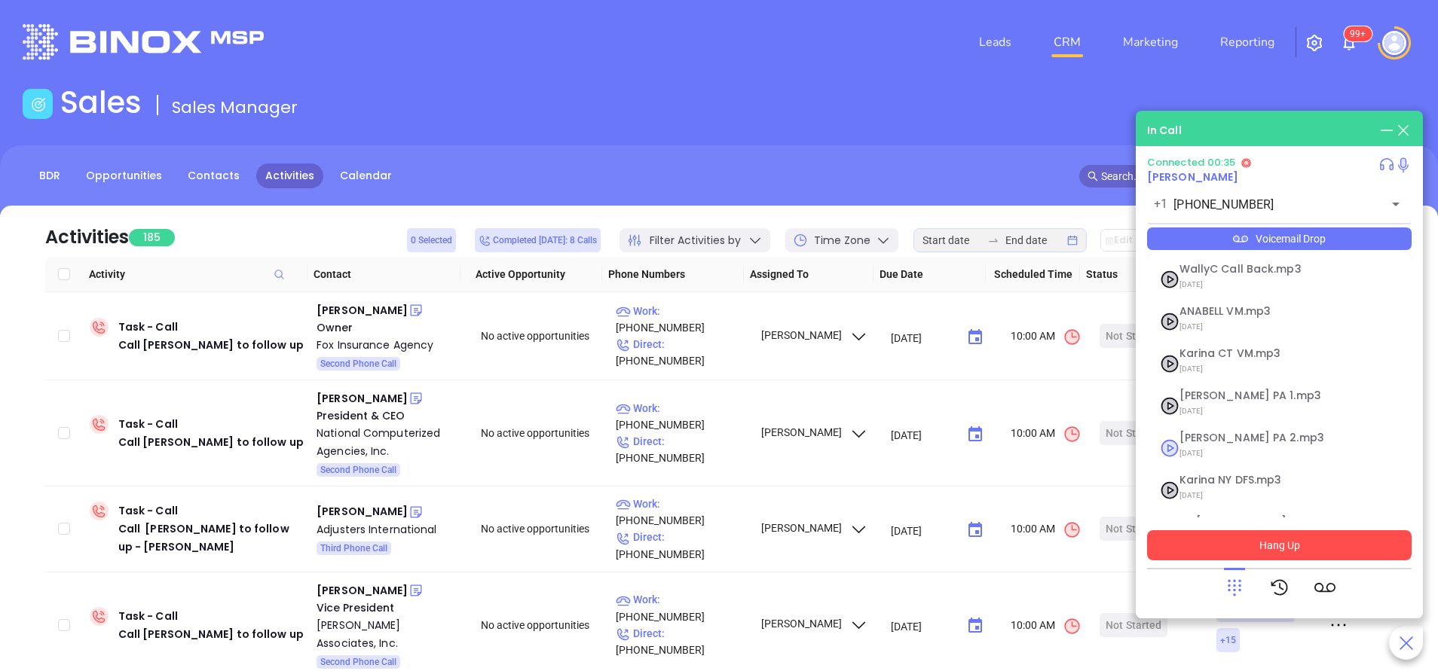
scroll to position [122, 0]
drag, startPoint x: 1214, startPoint y: 481, endPoint x: 1193, endPoint y: 487, distance: 21.9
click at [1193, 487] on span "Vicky NY.mp3" at bounding box center [1260, 484] width 163 height 11
checkbox input "true"
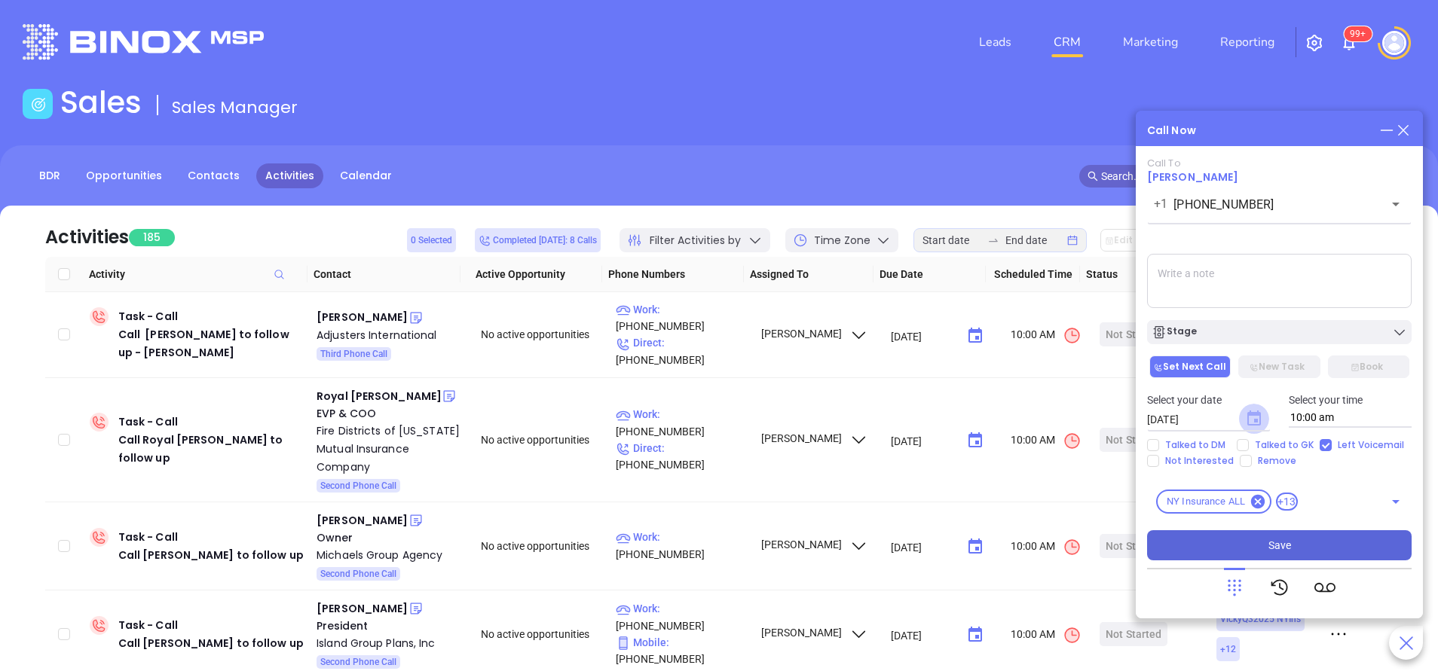
click at [1258, 423] on icon "Choose date, selected date is Sep 20, 2025" at bounding box center [1254, 418] width 14 height 15
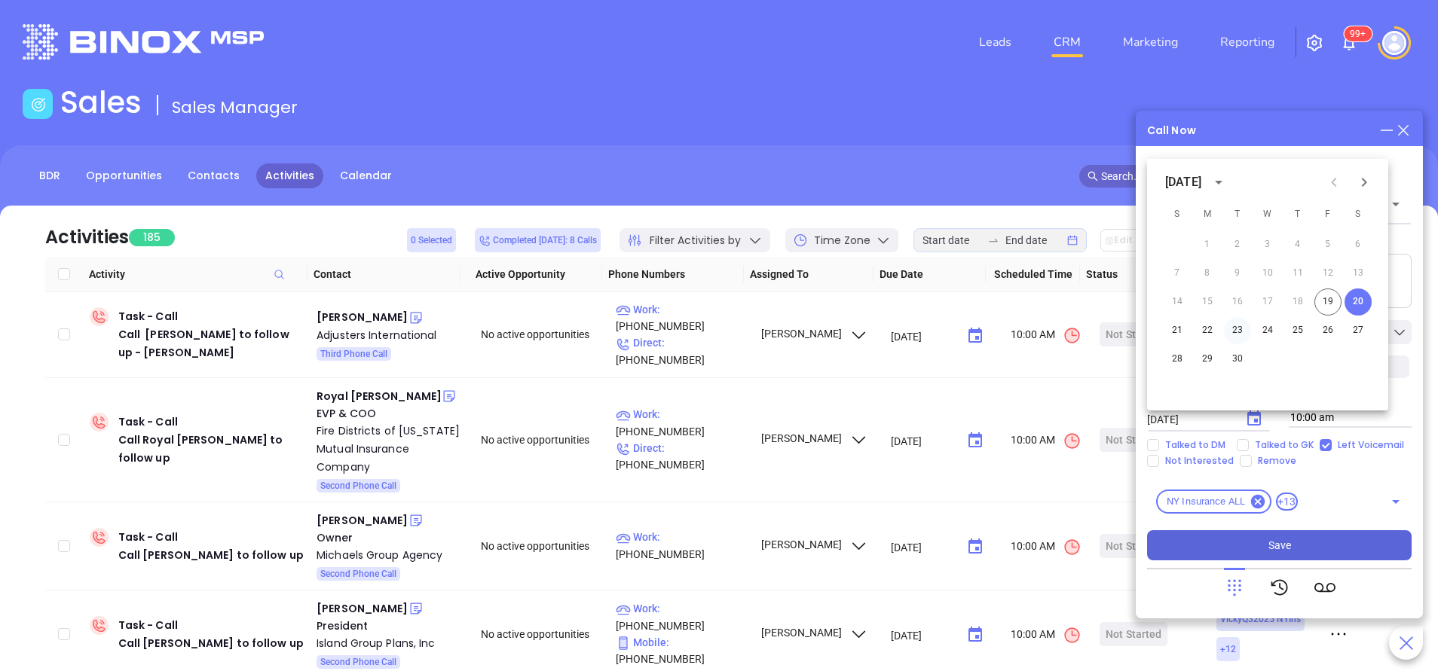
click at [1240, 333] on button "23" at bounding box center [1237, 330] width 27 height 27
type input "09/23/2025"
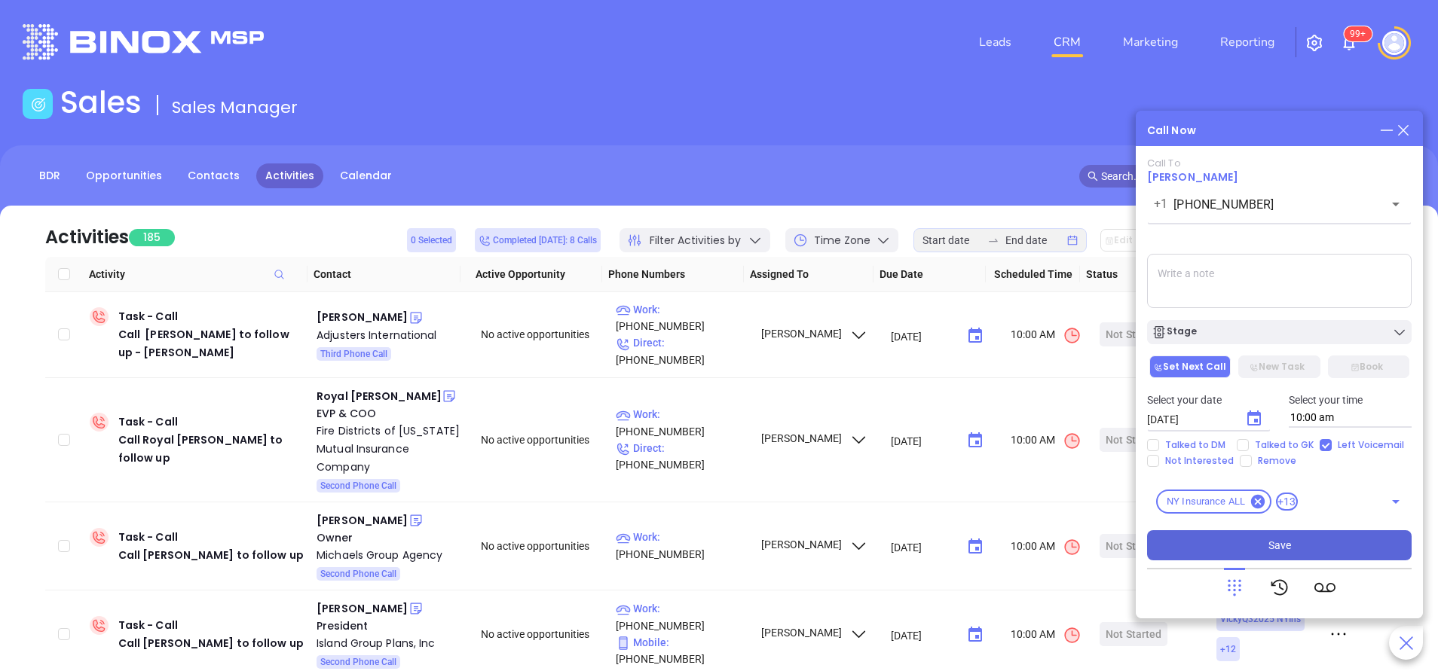
click at [1240, 332] on div "Stage" at bounding box center [1278, 332] width 255 height 15
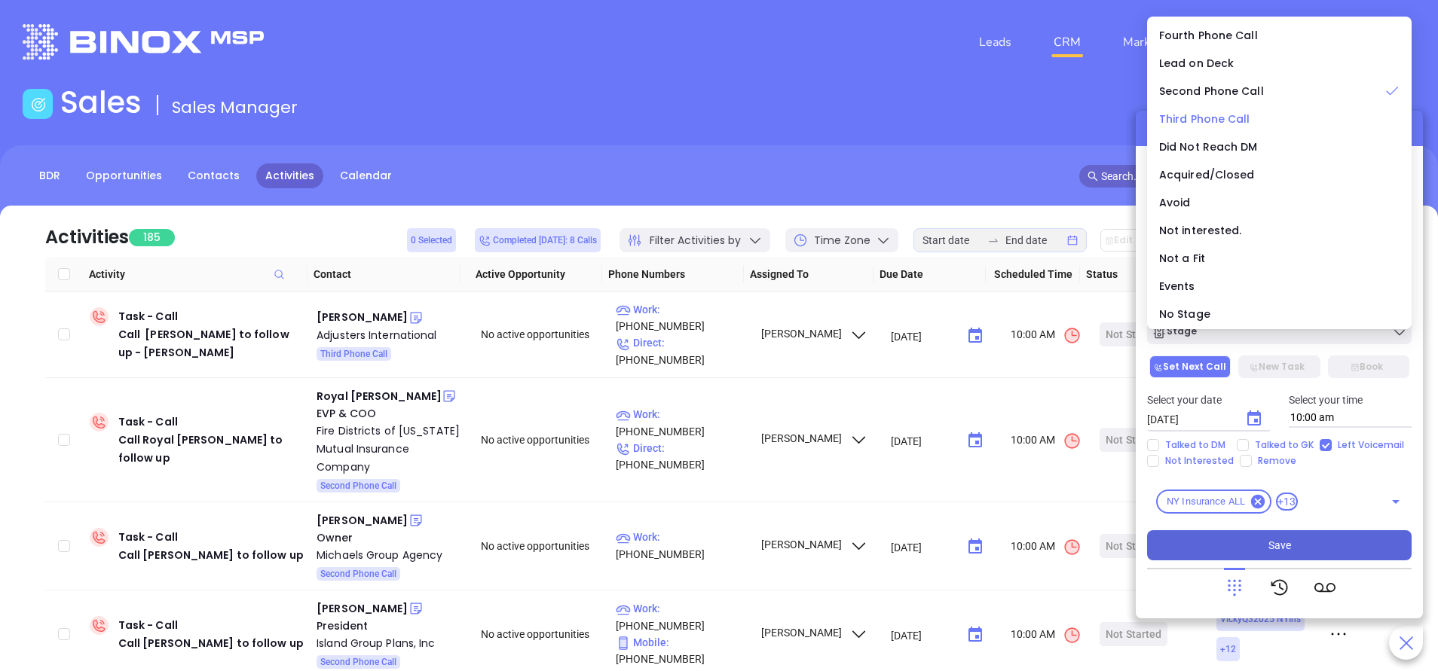
click at [1200, 116] on span "Third Phone Call" at bounding box center [1204, 119] width 91 height 15
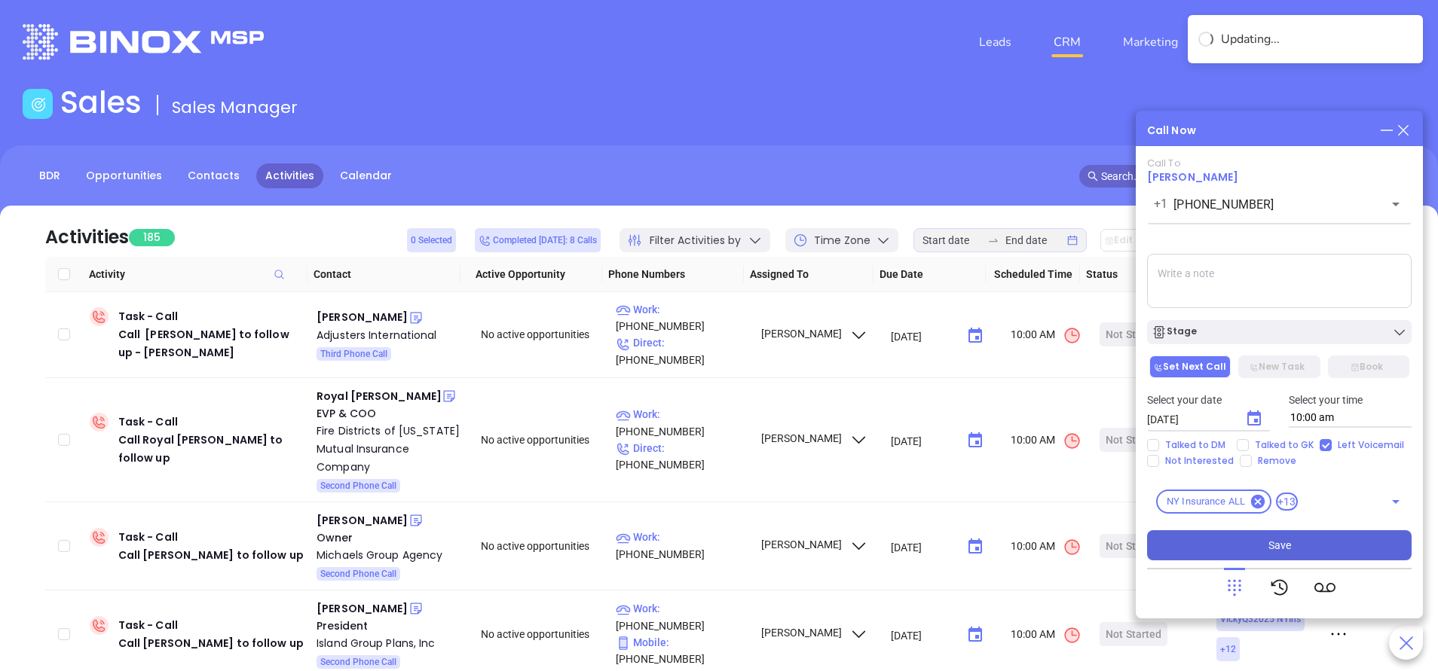
click at [1240, 295] on textarea at bounding box center [1279, 281] width 264 height 54
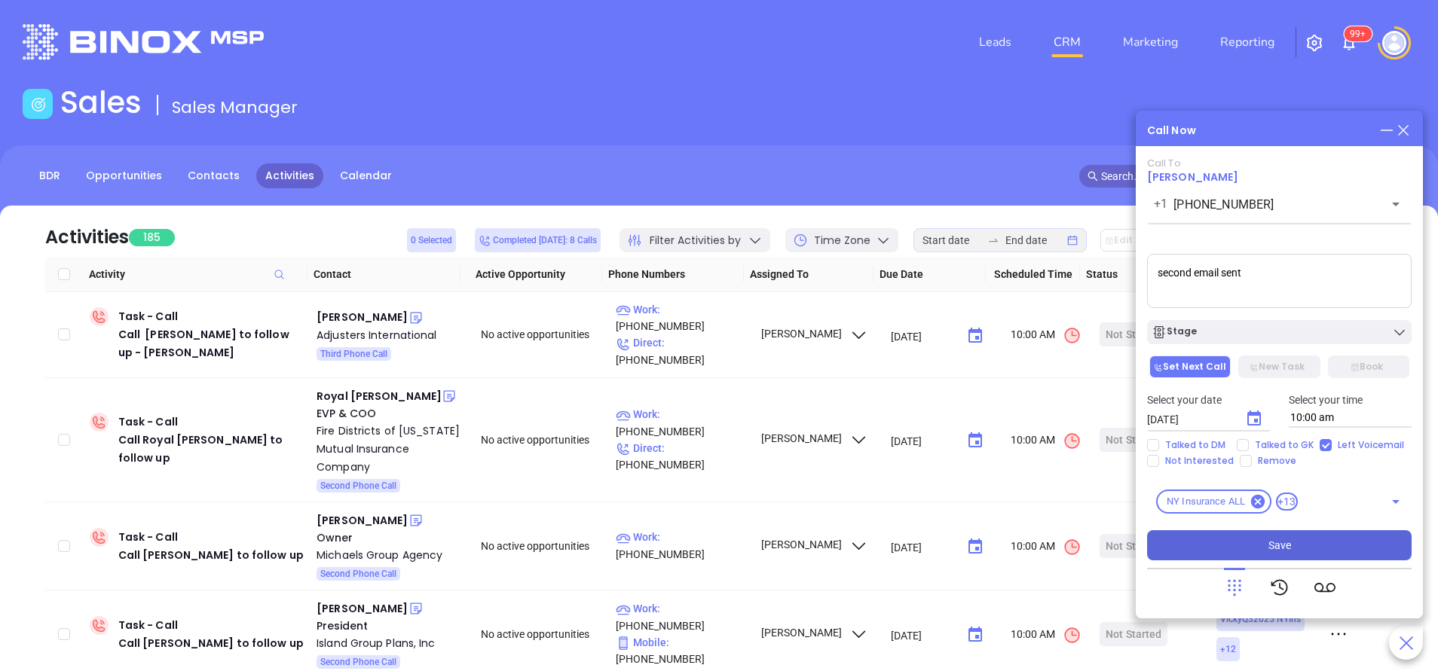
type textarea "second email sent"
click at [1318, 539] on button "Save" at bounding box center [1279, 545] width 264 height 30
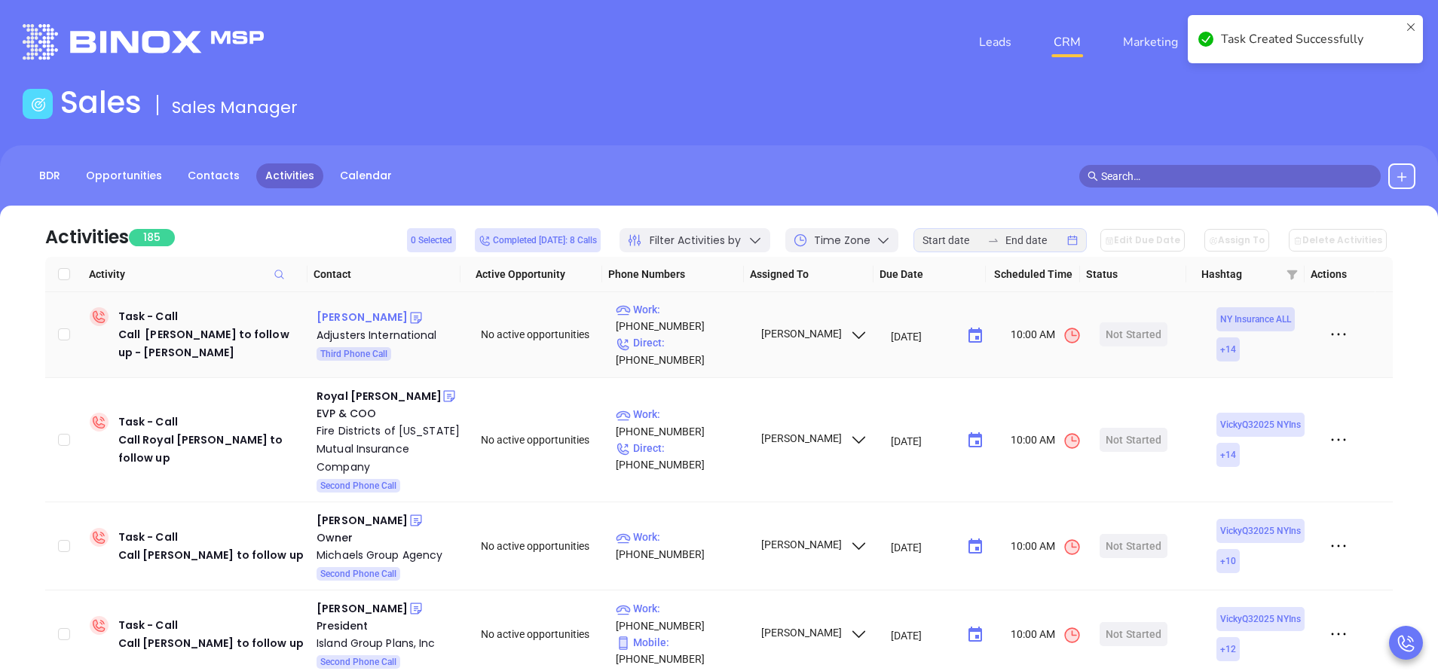
click at [360, 309] on div "Tracy Bearse" at bounding box center [361, 317] width 91 height 18
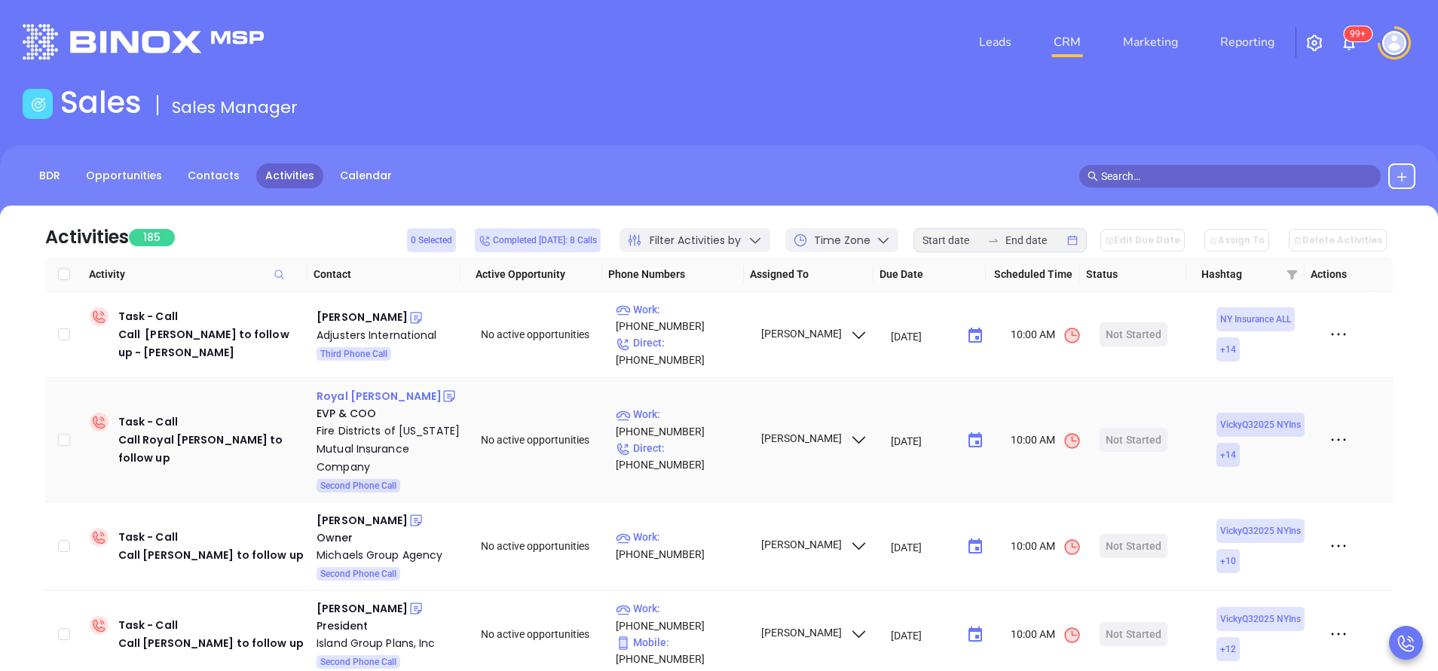
click at [361, 387] on div "Royal Denny" at bounding box center [378, 396] width 125 height 18
drag, startPoint x: 724, startPoint y: 421, endPoint x: 557, endPoint y: 17, distance: 437.1
click at [724, 421] on p "Work : (888) 314-3004" at bounding box center [681, 422] width 131 height 33
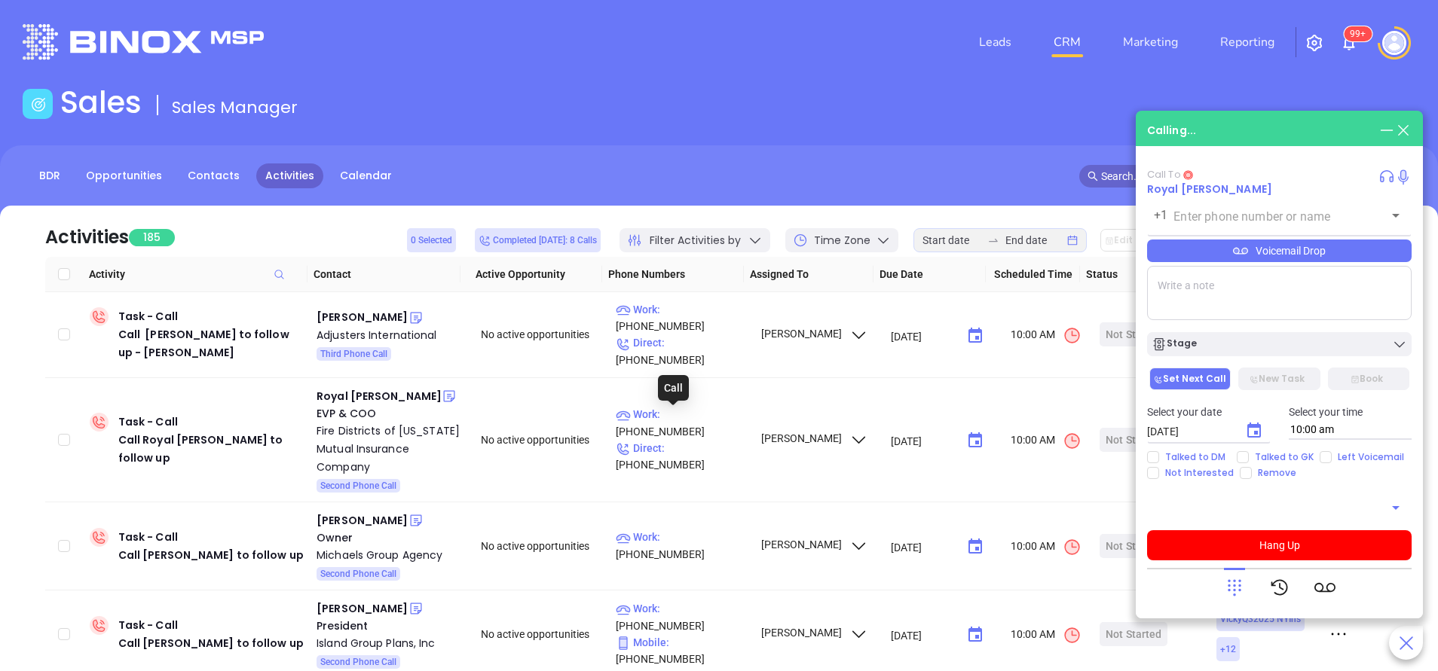
type input "(888) 314-3004"
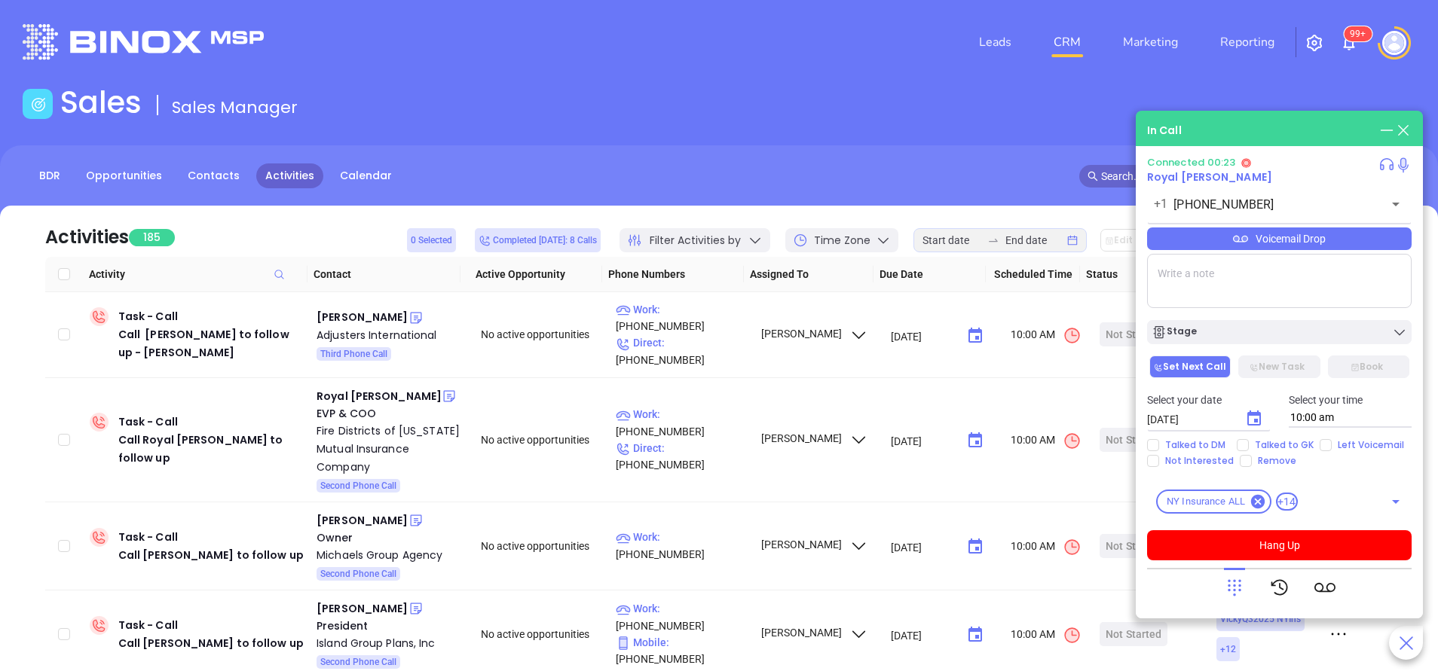
click at [1230, 588] on icon at bounding box center [1234, 587] width 21 height 21
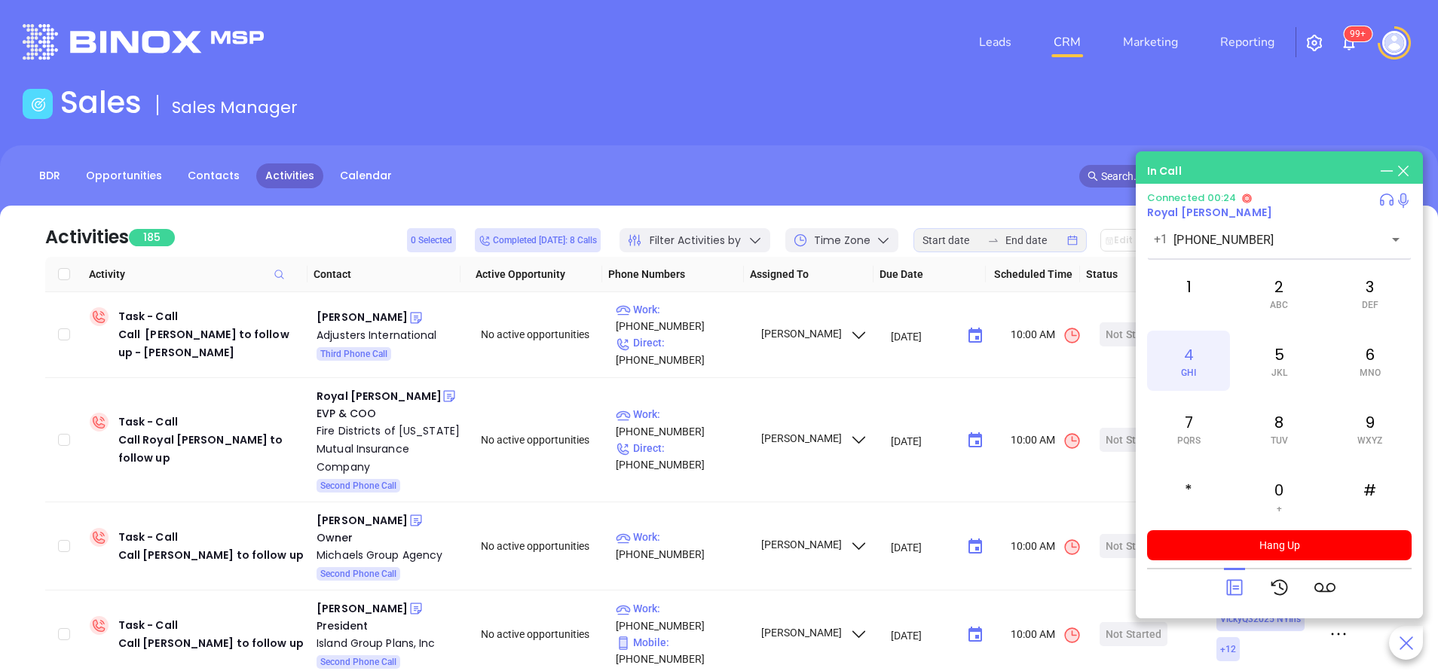
click at [1186, 362] on div "4 GHI" at bounding box center [1188, 361] width 83 height 60
click at [1366, 294] on div "3 DEF" at bounding box center [1369, 293] width 83 height 60
drag, startPoint x: 1365, startPoint y: 294, endPoint x: 1361, endPoint y: 359, distance: 65.7
click at [1361, 359] on div "6 MNO" at bounding box center [1369, 361] width 83 height 60
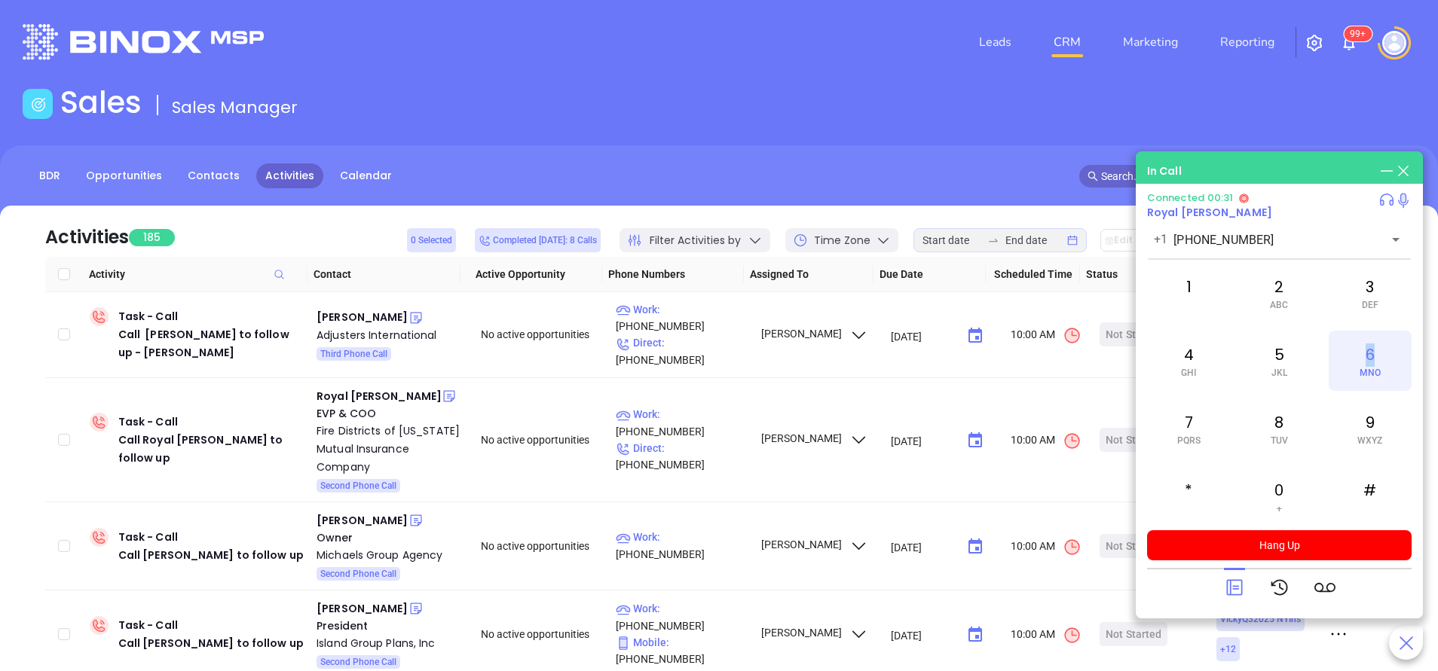
click at [1361, 359] on div "6 MNO" at bounding box center [1369, 361] width 83 height 60
drag, startPoint x: 1361, startPoint y: 359, endPoint x: 1361, endPoint y: 436, distance: 76.1
click at [1361, 436] on span "WXYZ" at bounding box center [1369, 441] width 25 height 11
click at [1374, 496] on div "#" at bounding box center [1369, 496] width 83 height 60
click at [1365, 485] on div "#" at bounding box center [1369, 496] width 83 height 60
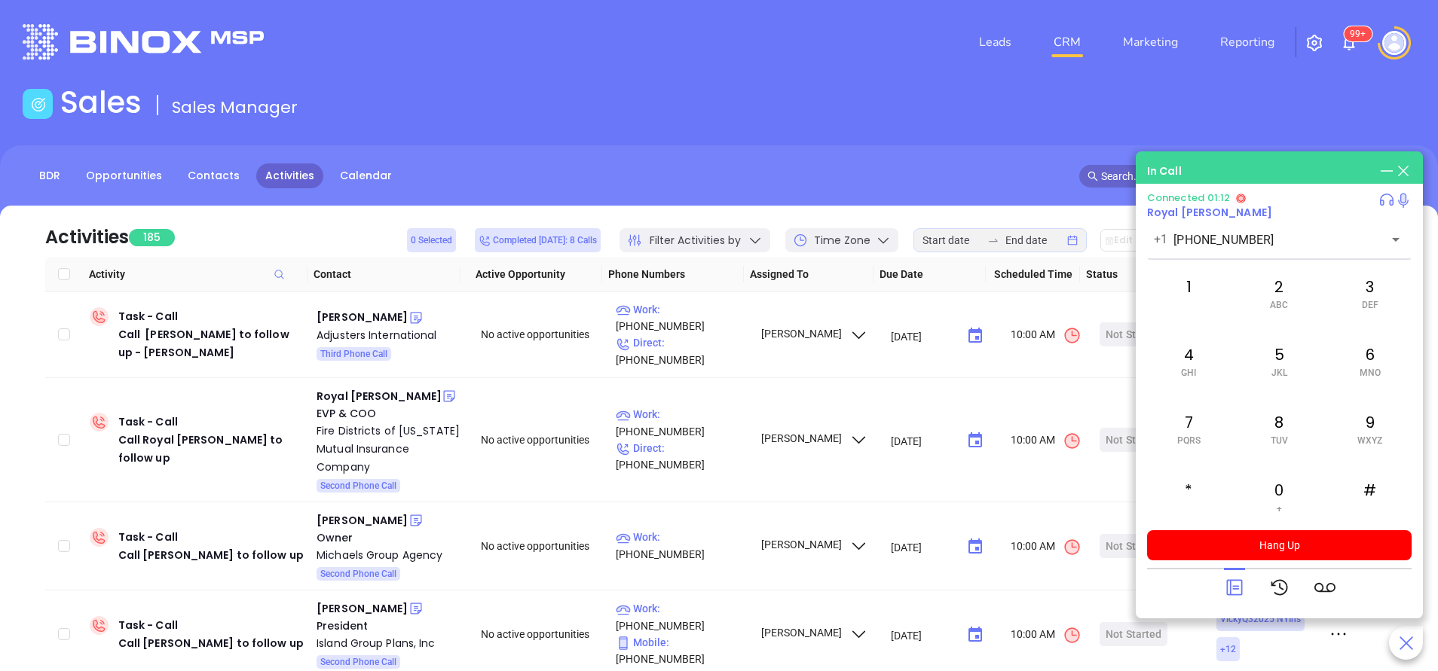
click at [1233, 584] on icon at bounding box center [1234, 587] width 21 height 21
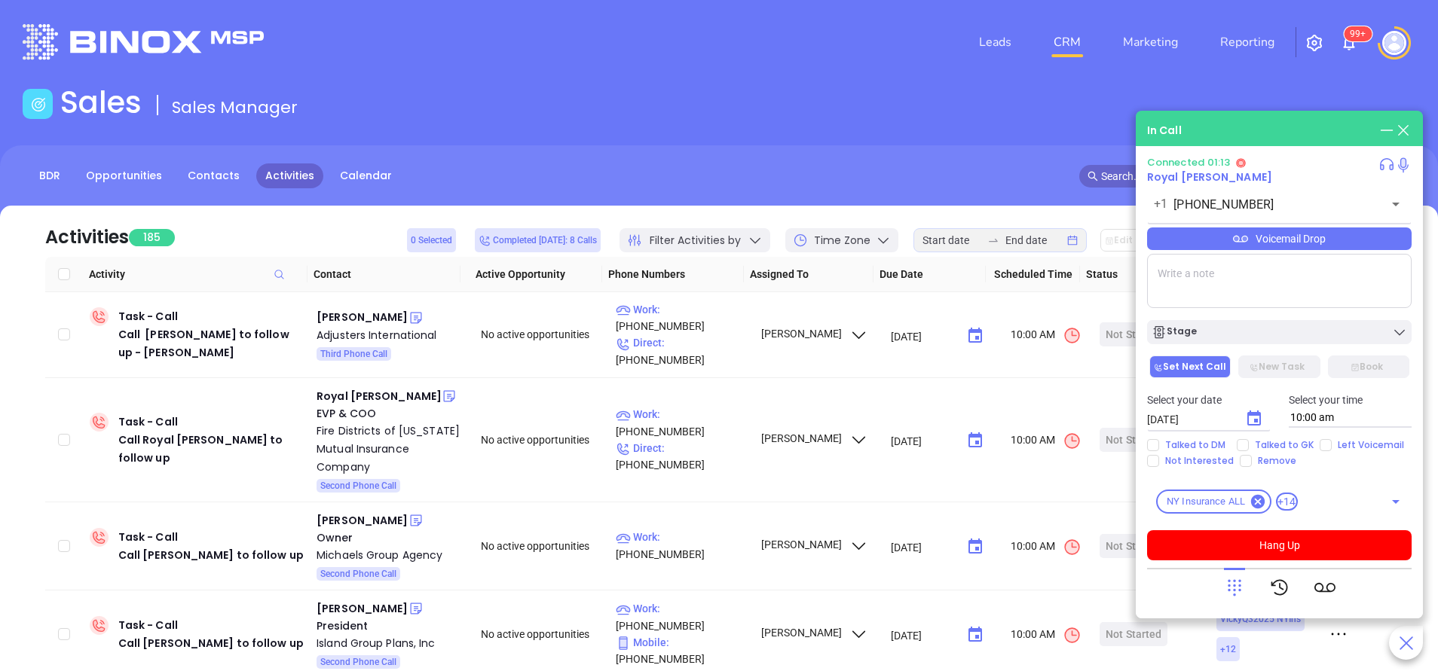
click at [1240, 240] on icon at bounding box center [1240, 238] width 15 height 15
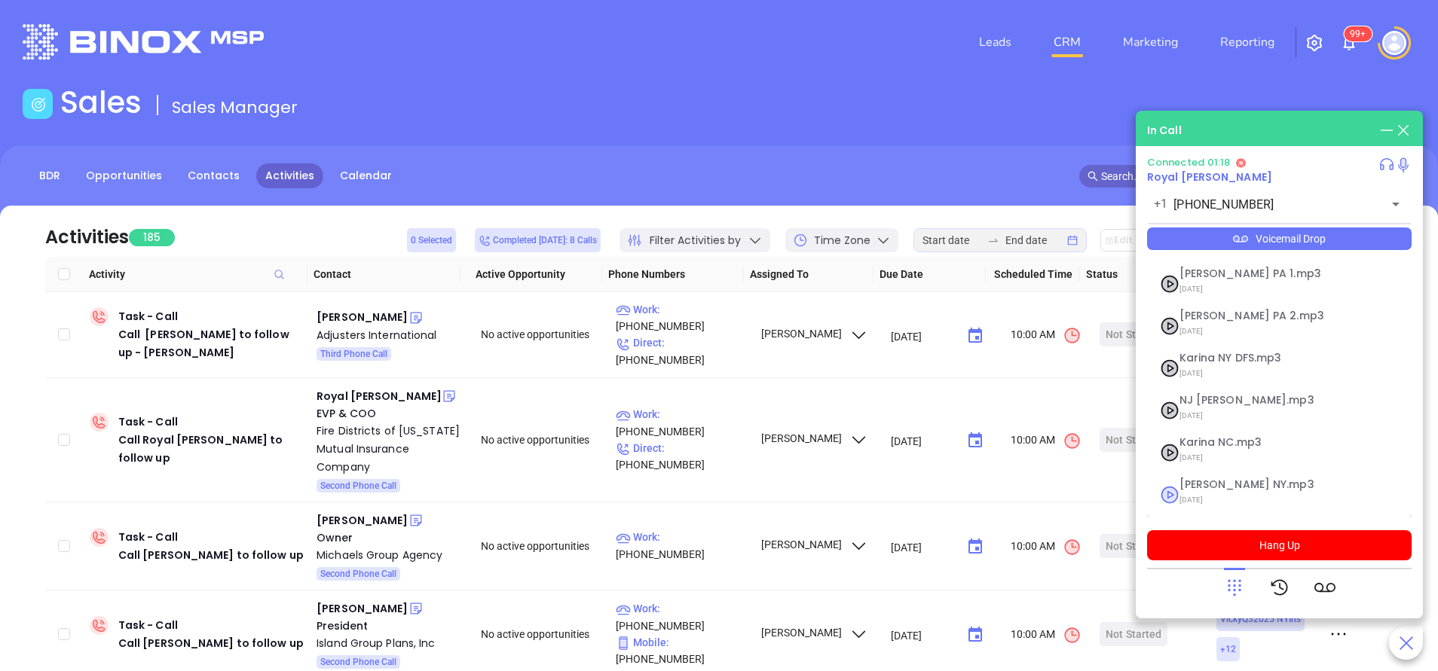
click at [1190, 487] on span "Vicky NY.mp3" at bounding box center [1260, 484] width 163 height 11
checkbox input "true"
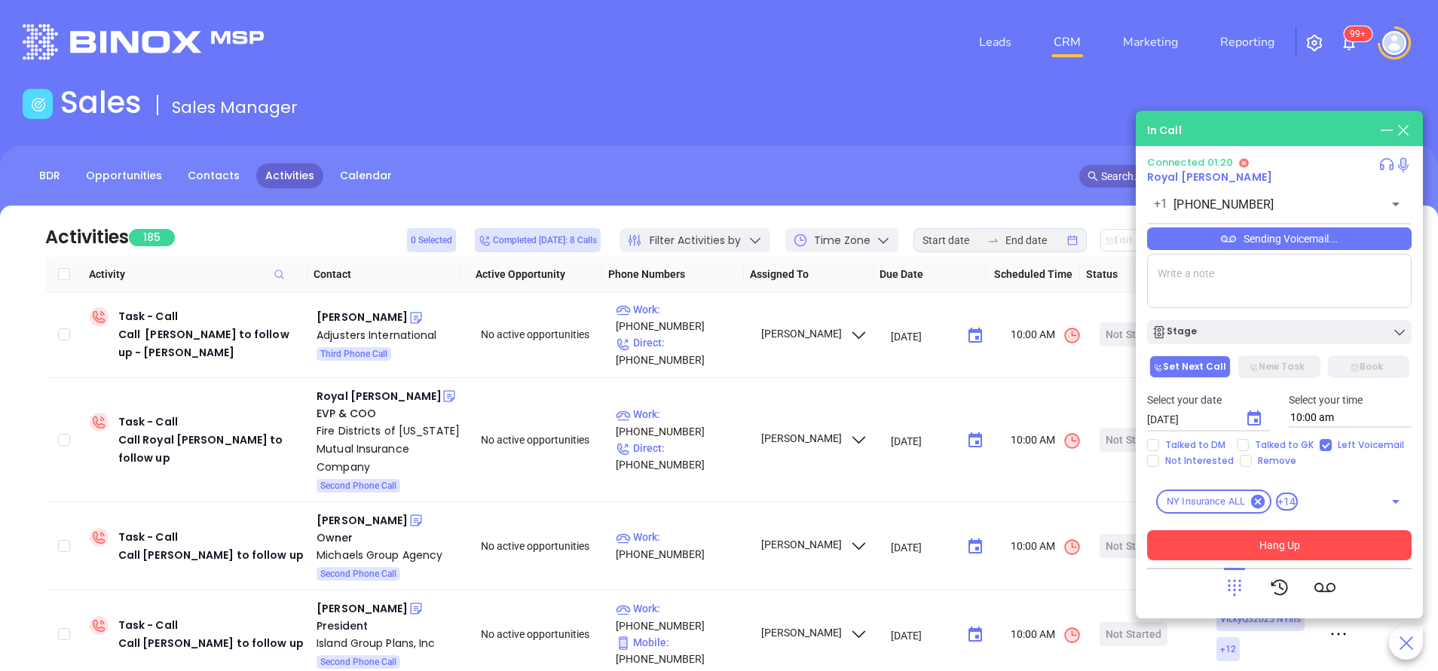
click at [1239, 544] on button "Hang Up" at bounding box center [1279, 545] width 264 height 30
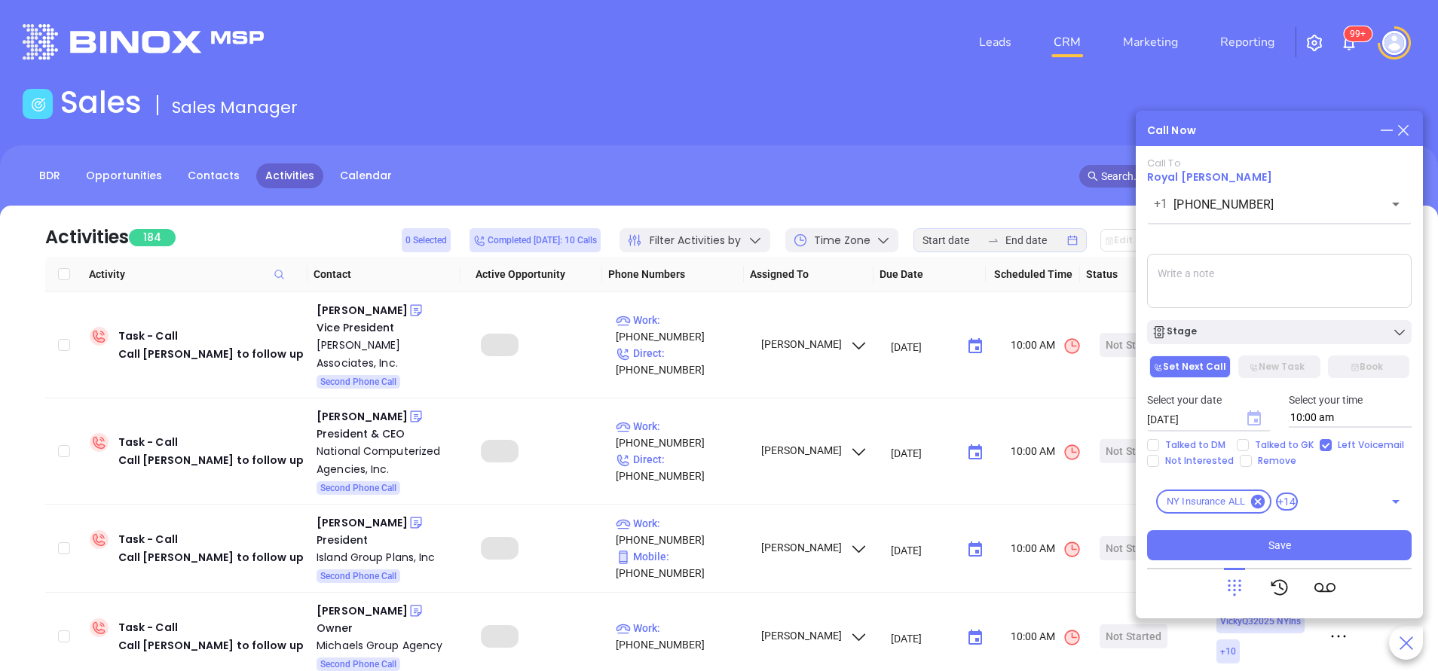
click at [1254, 423] on icon "Choose date, selected date is Sep 20, 2025" at bounding box center [1254, 418] width 14 height 15
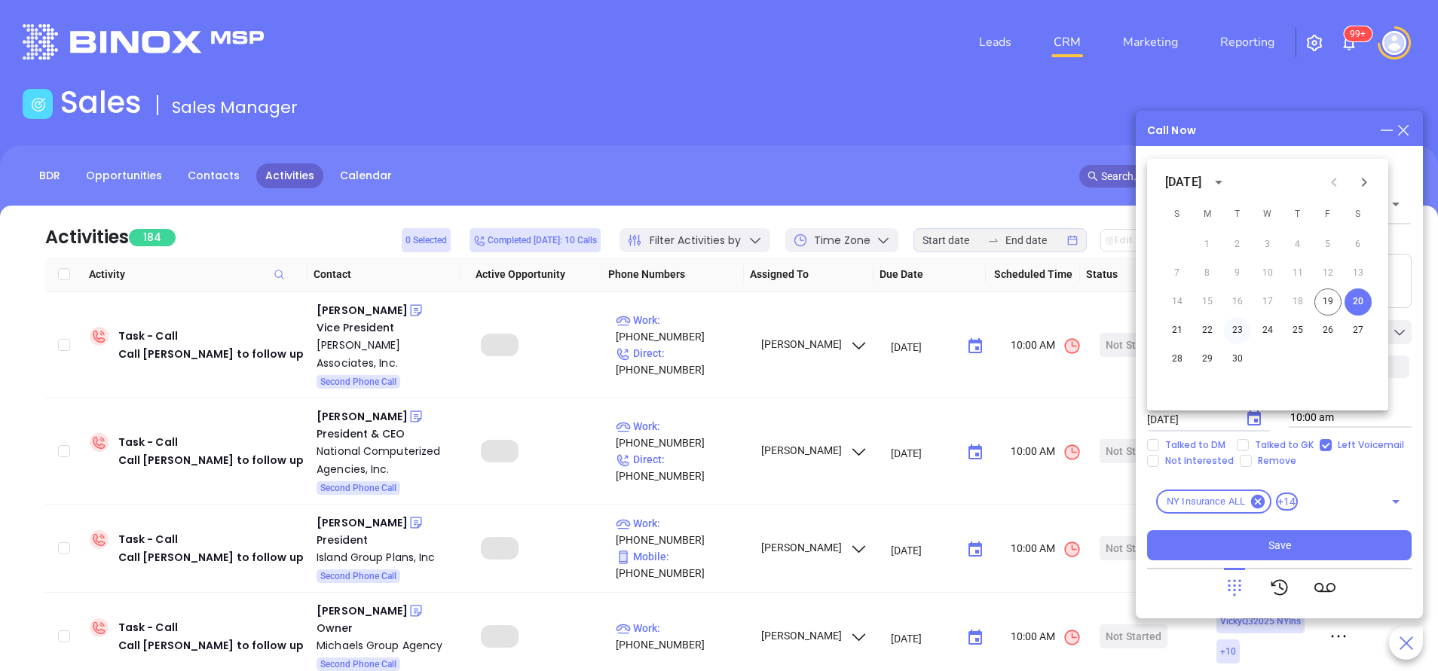
click at [1237, 330] on button "23" at bounding box center [1237, 330] width 27 height 27
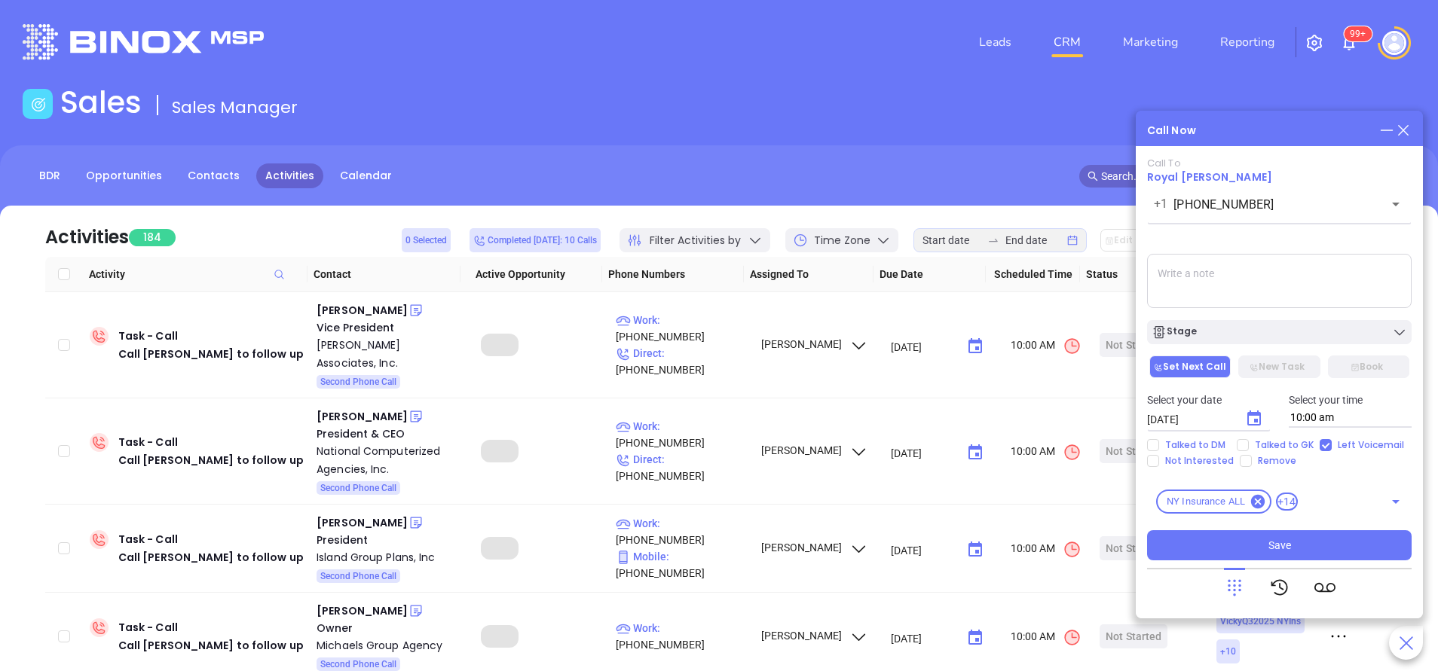
type input "09/23/2025"
click at [1237, 330] on div "Stage" at bounding box center [1278, 332] width 255 height 15
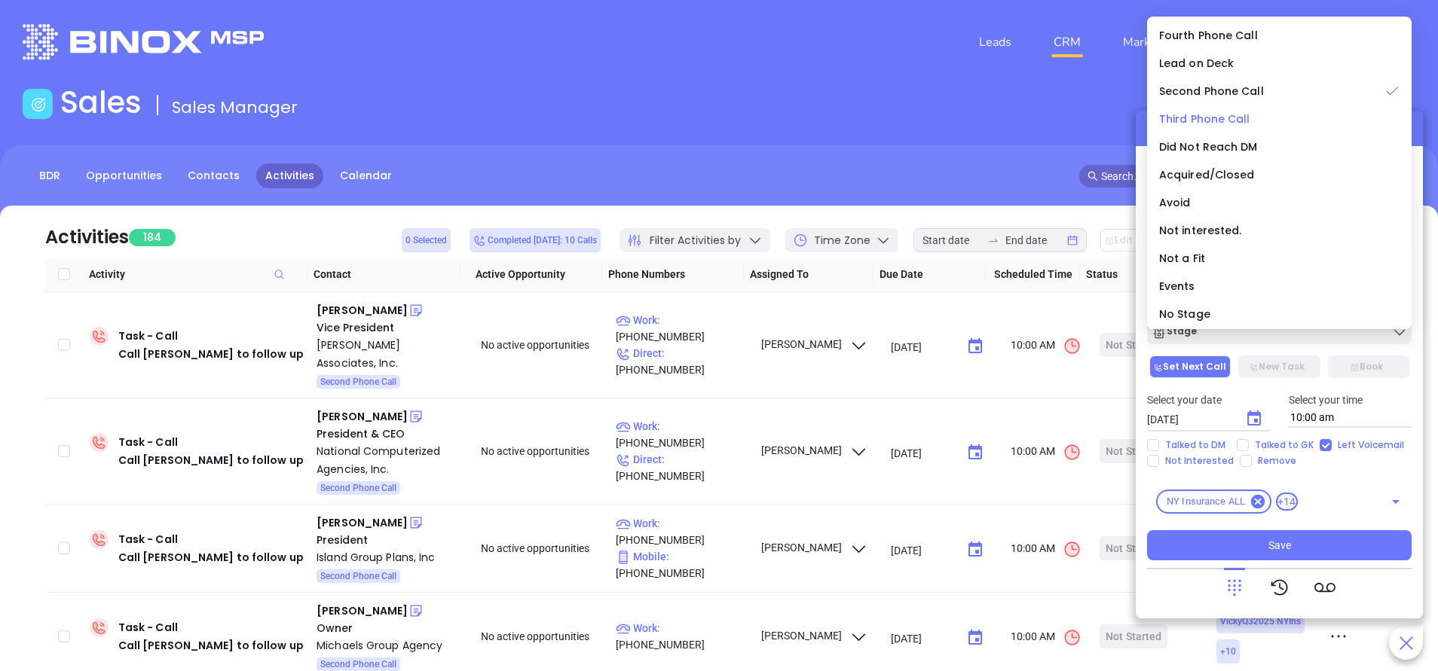
click at [1213, 121] on span "Third Phone Call" at bounding box center [1204, 119] width 91 height 15
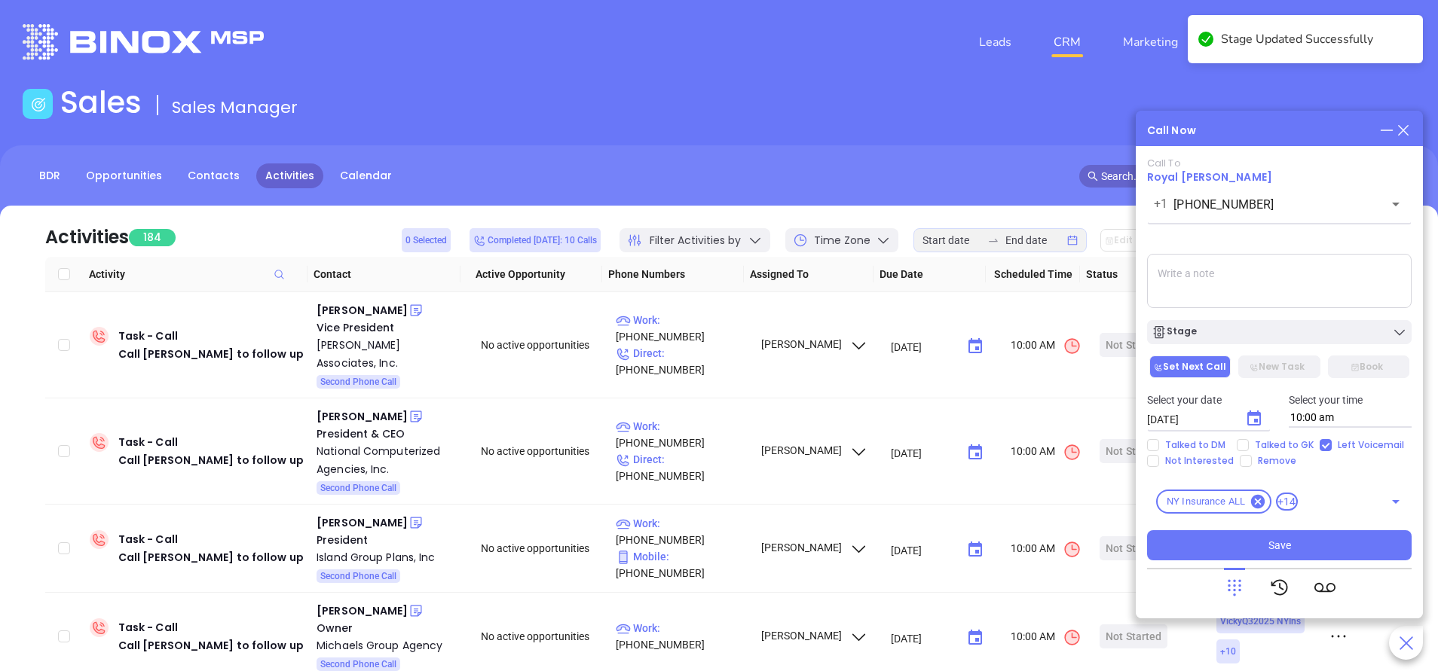
click at [1250, 284] on textarea at bounding box center [1279, 281] width 264 height 54
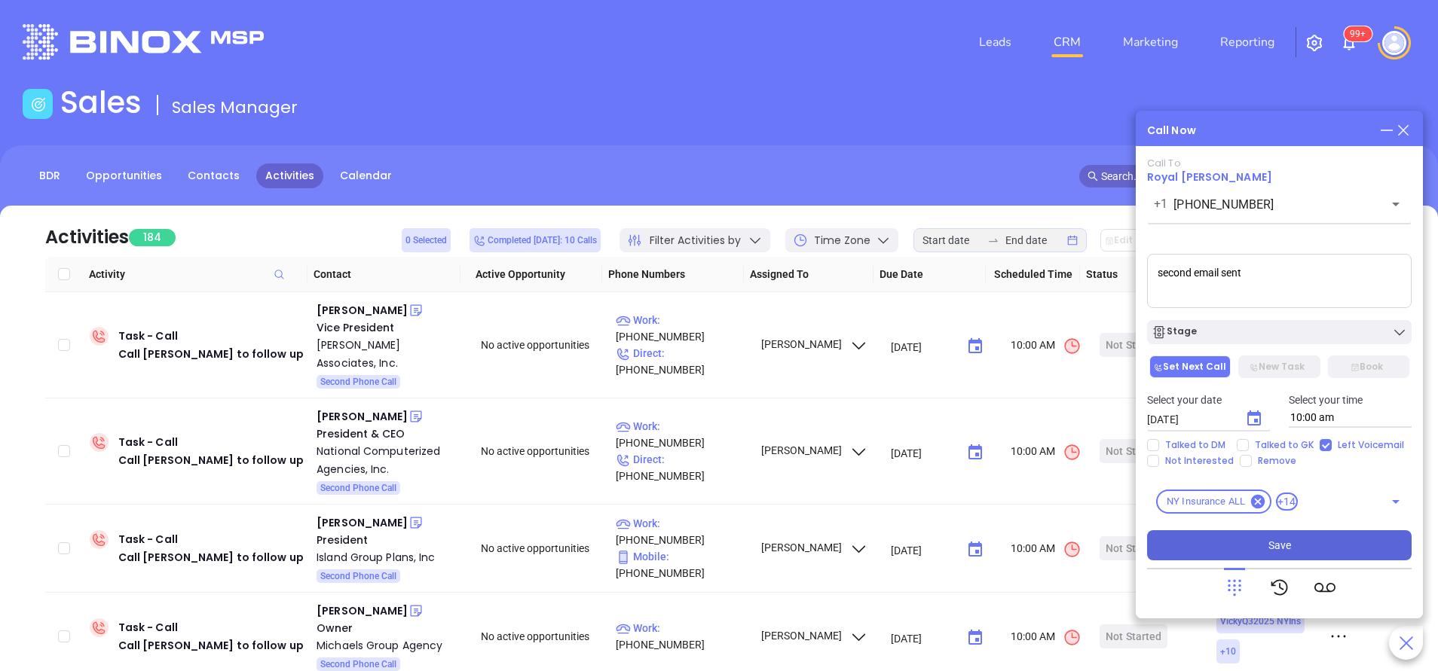
type textarea "second email sent"
click at [1273, 548] on span "Save" at bounding box center [1279, 545] width 23 height 17
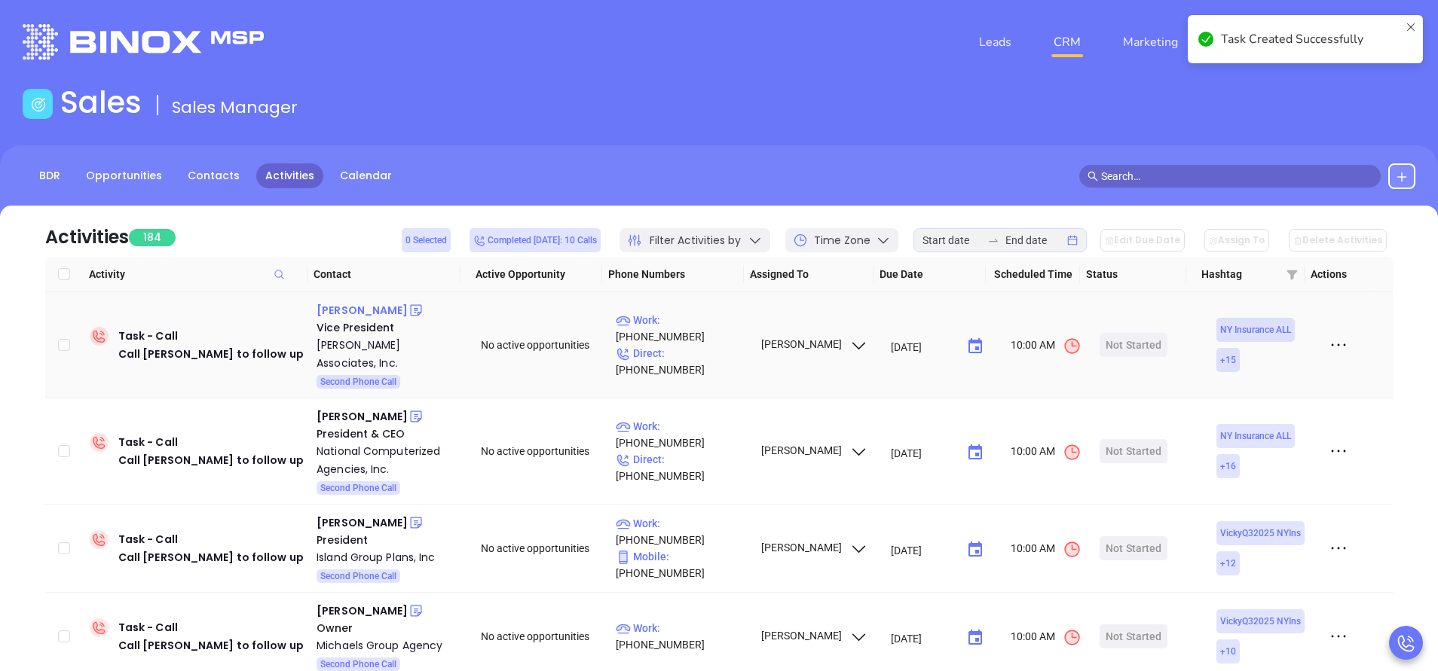
click at [362, 307] on div "Susan Kane" at bounding box center [361, 310] width 91 height 18
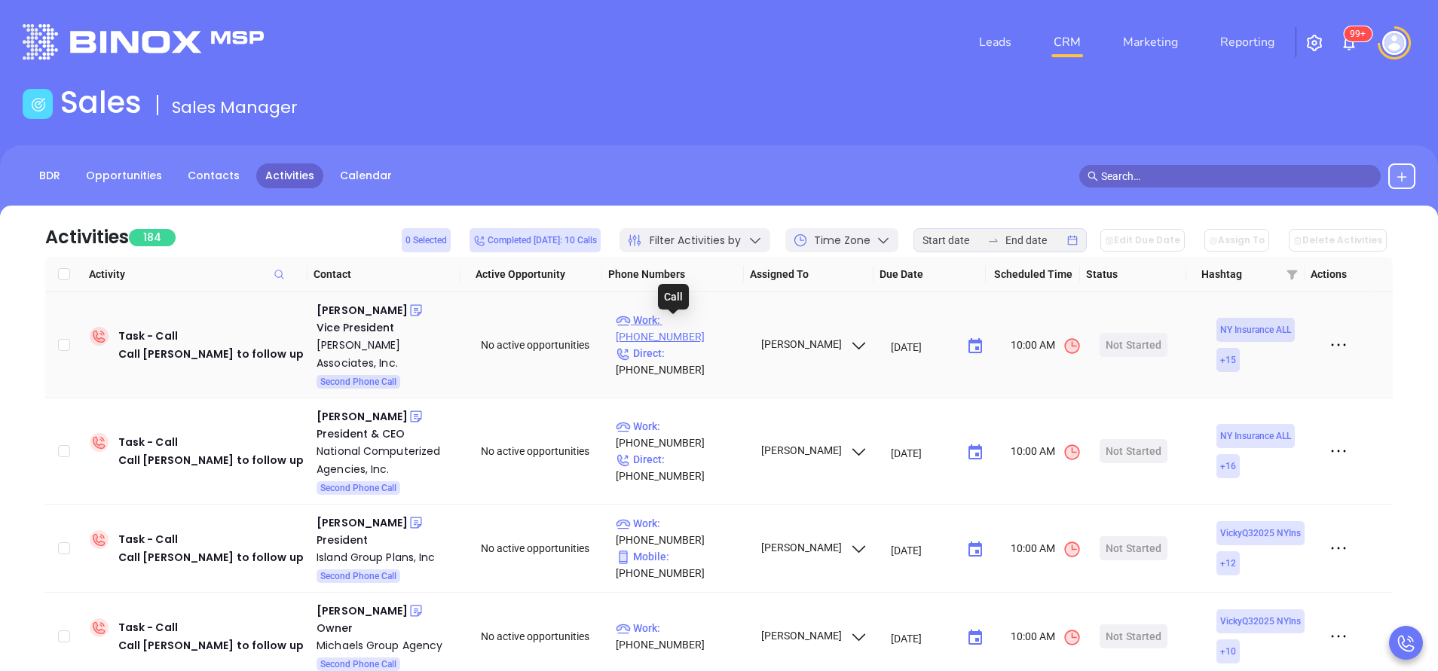
click at [704, 324] on p "Work : (716) 759-9606" at bounding box center [681, 328] width 131 height 33
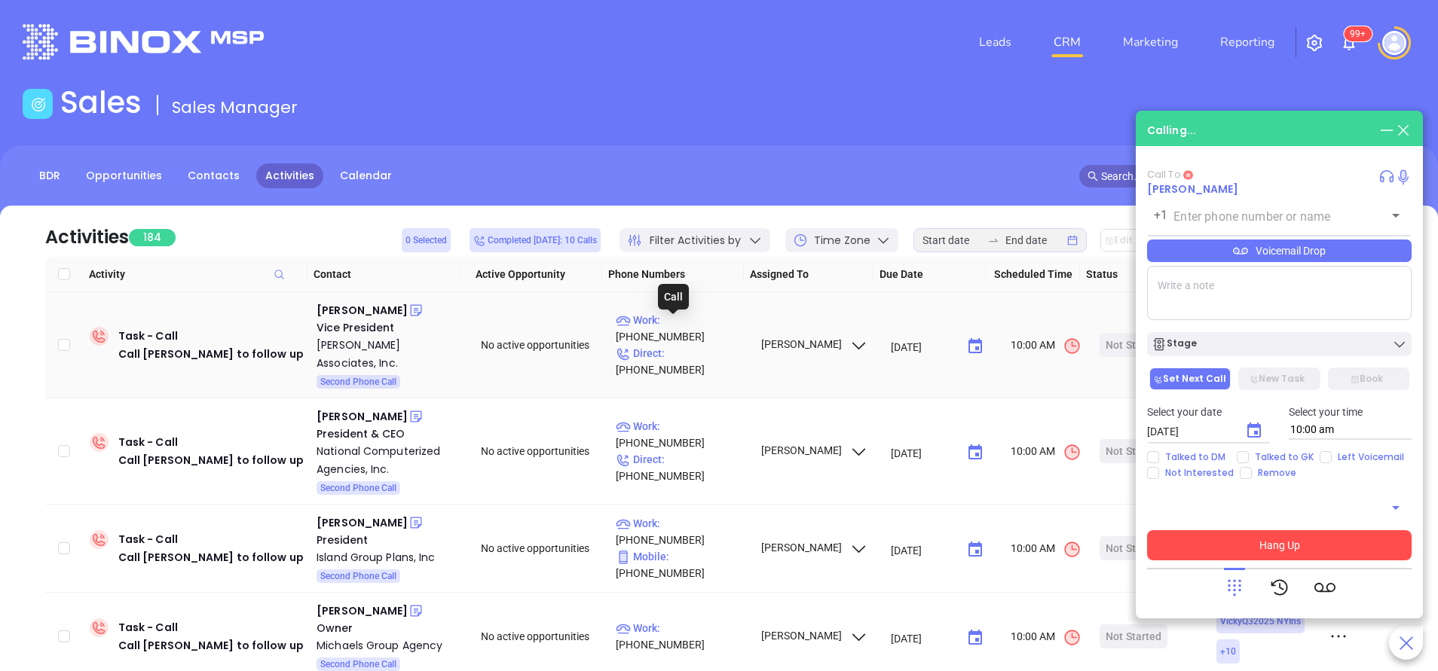
type input "(716) 759-9606"
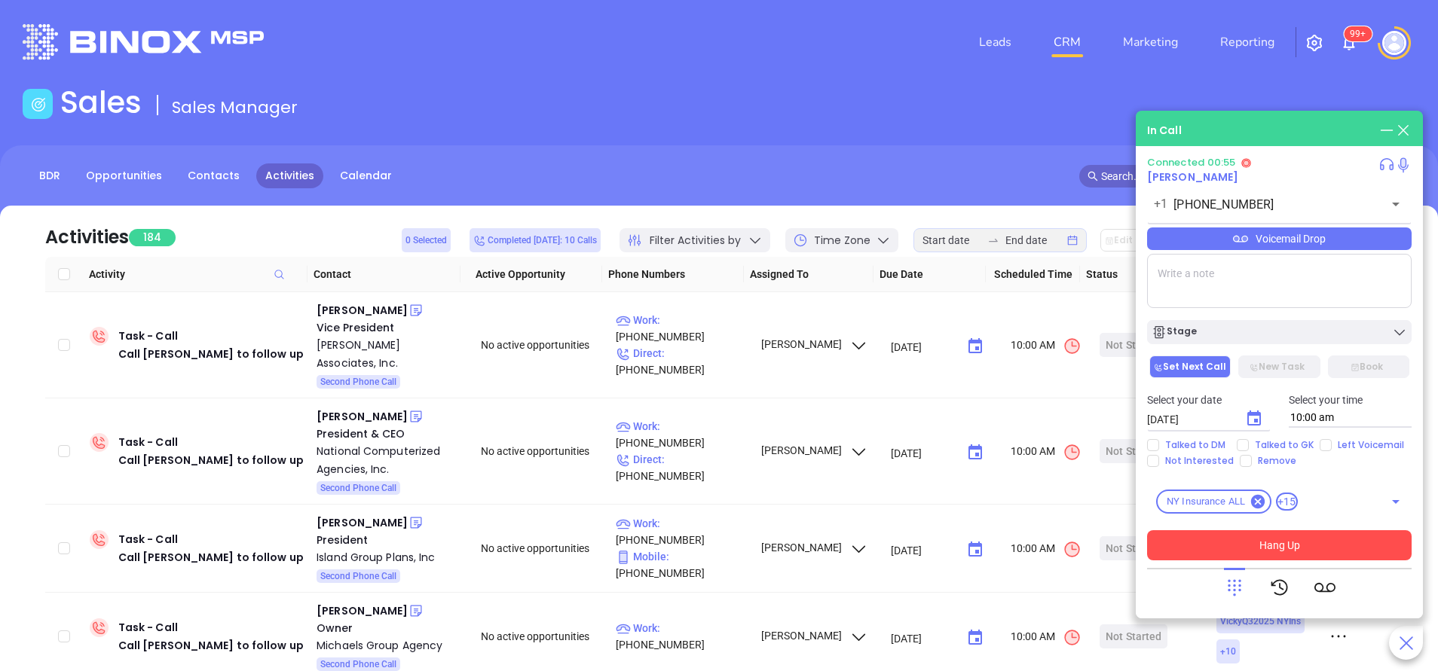
click at [1192, 246] on div "Voicemail Drop" at bounding box center [1279, 239] width 264 height 23
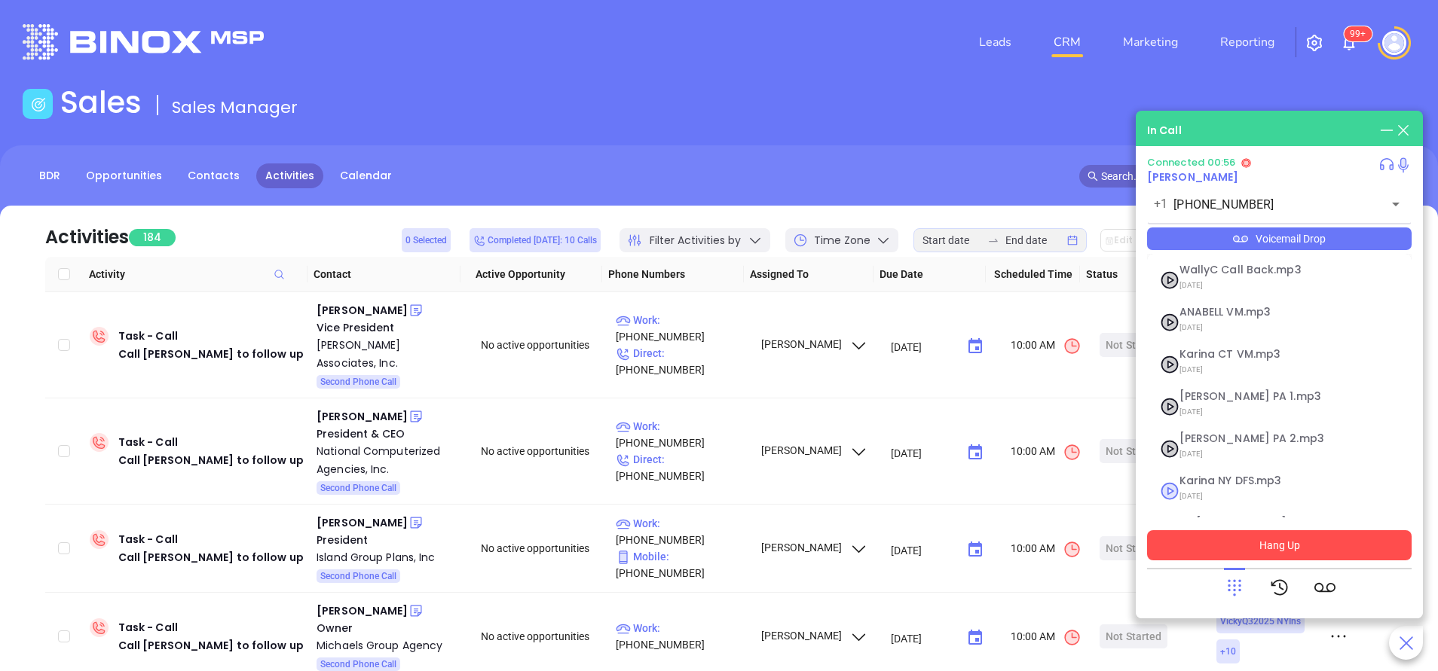
click at [1212, 482] on span "Karina NY DFS.mp3" at bounding box center [1260, 480] width 163 height 11
checkbox input "true"
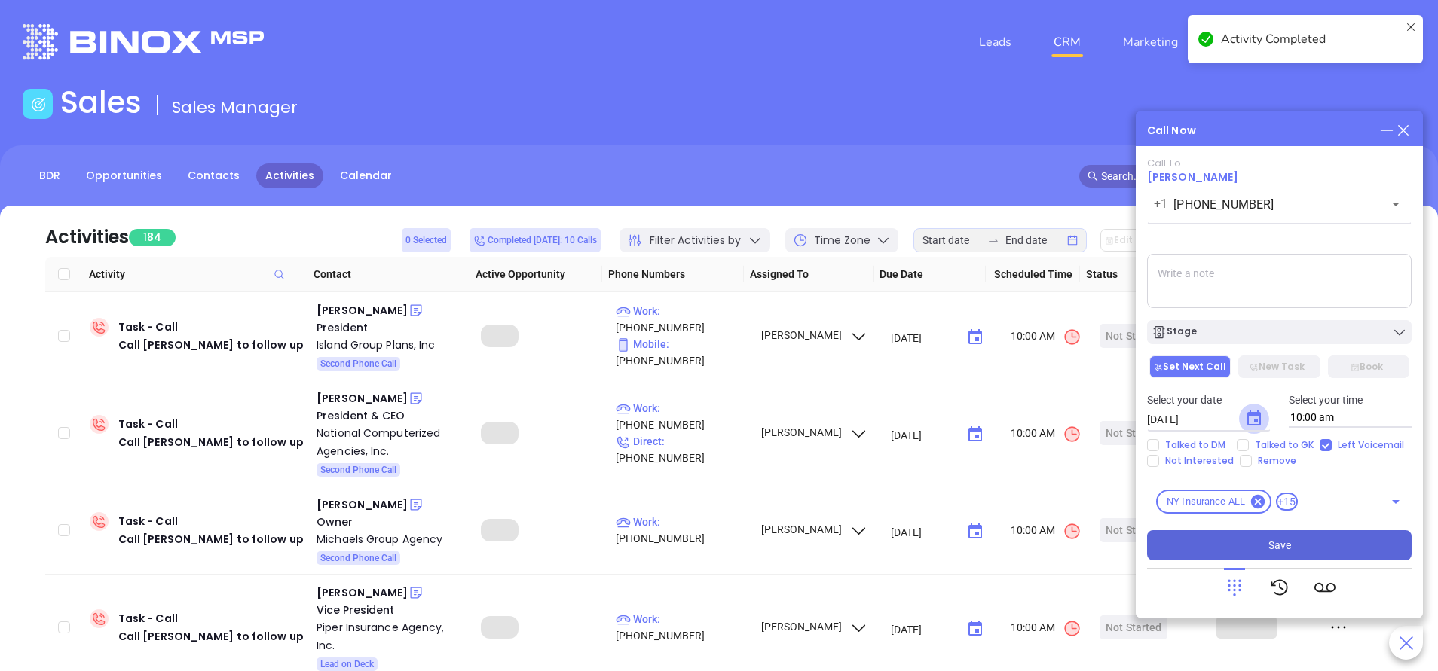
click at [1256, 421] on icon "Choose date, selected date is Sep 20, 2025" at bounding box center [1254, 418] width 14 height 15
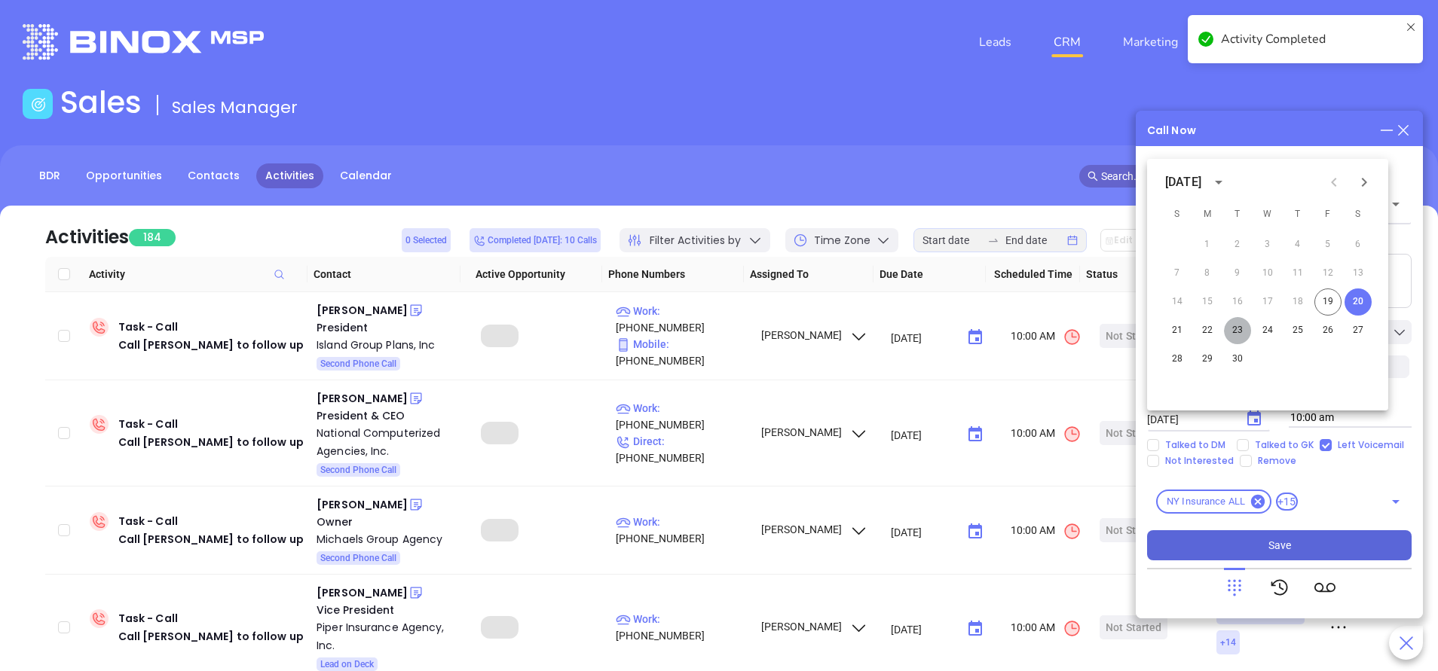
click at [1239, 330] on button "23" at bounding box center [1237, 330] width 27 height 27
type input "09/23/2025"
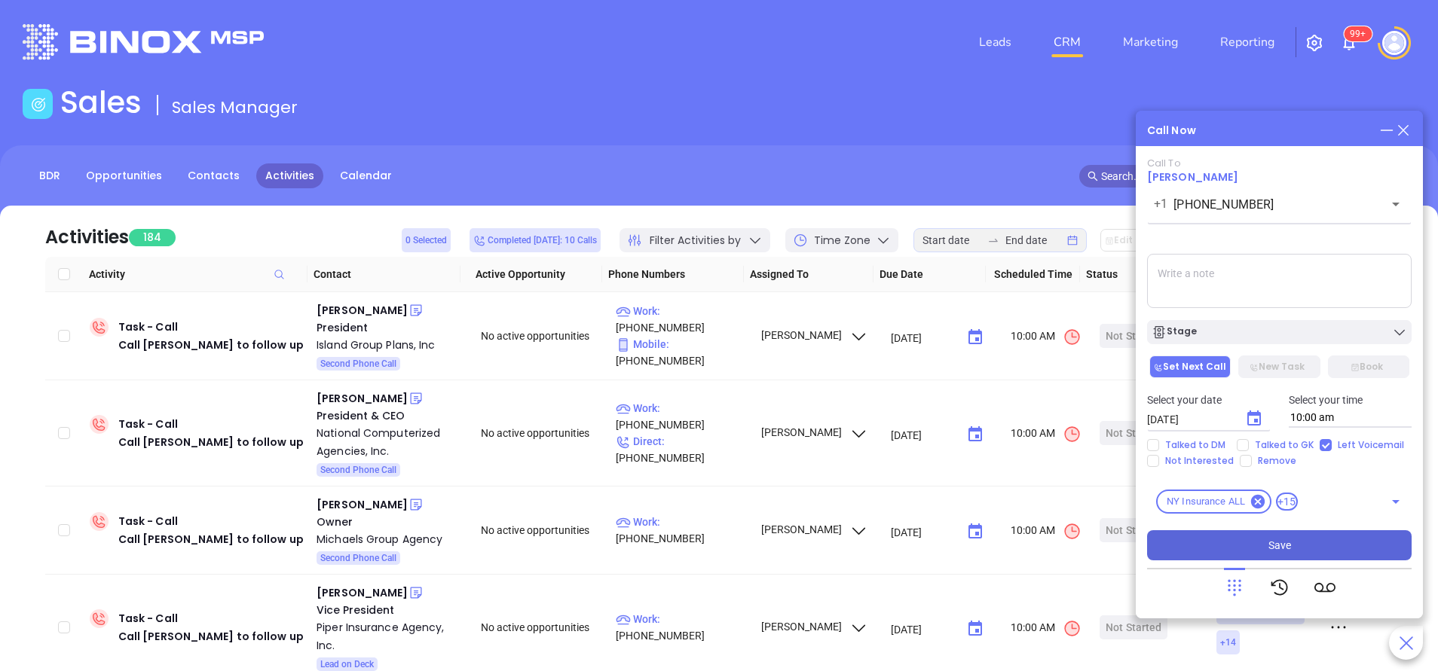
click at [1237, 285] on textarea at bounding box center [1279, 281] width 264 height 54
type textarea "second email sent"
click at [1284, 545] on span "Save" at bounding box center [1279, 545] width 23 height 17
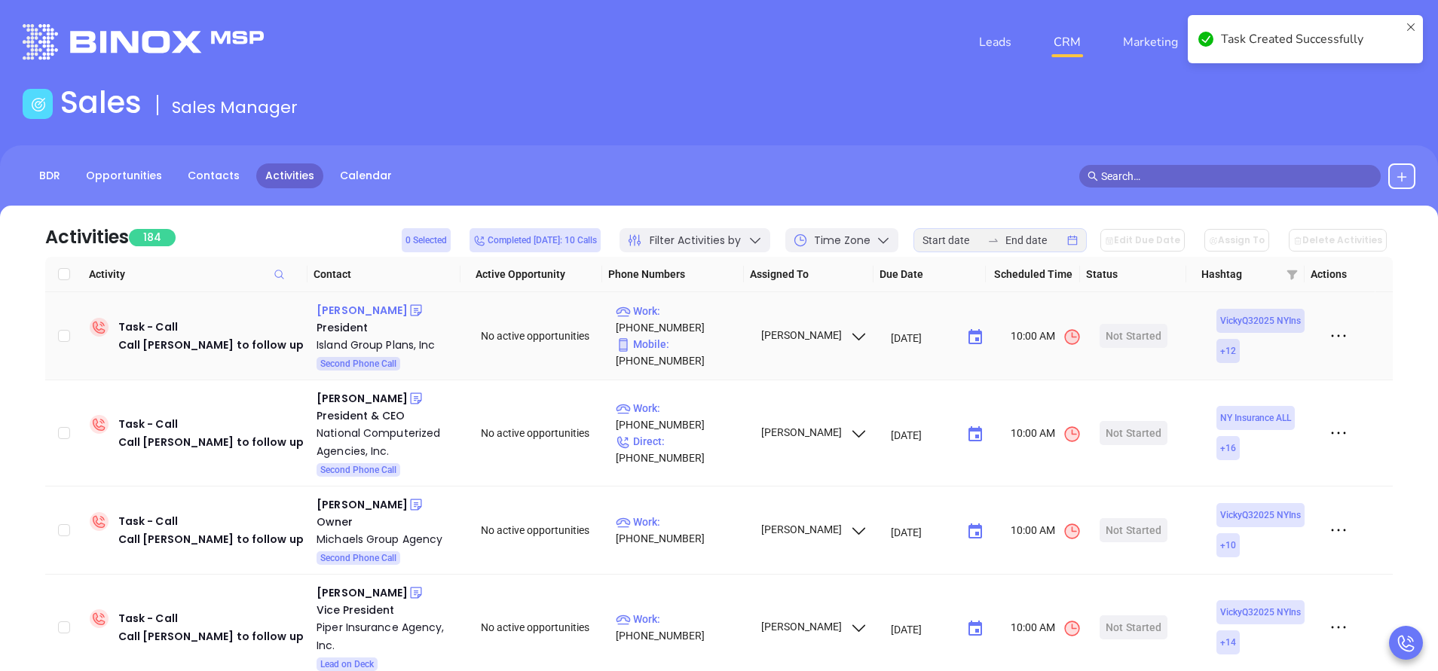
click at [358, 309] on div "Ken Dunne" at bounding box center [361, 310] width 91 height 18
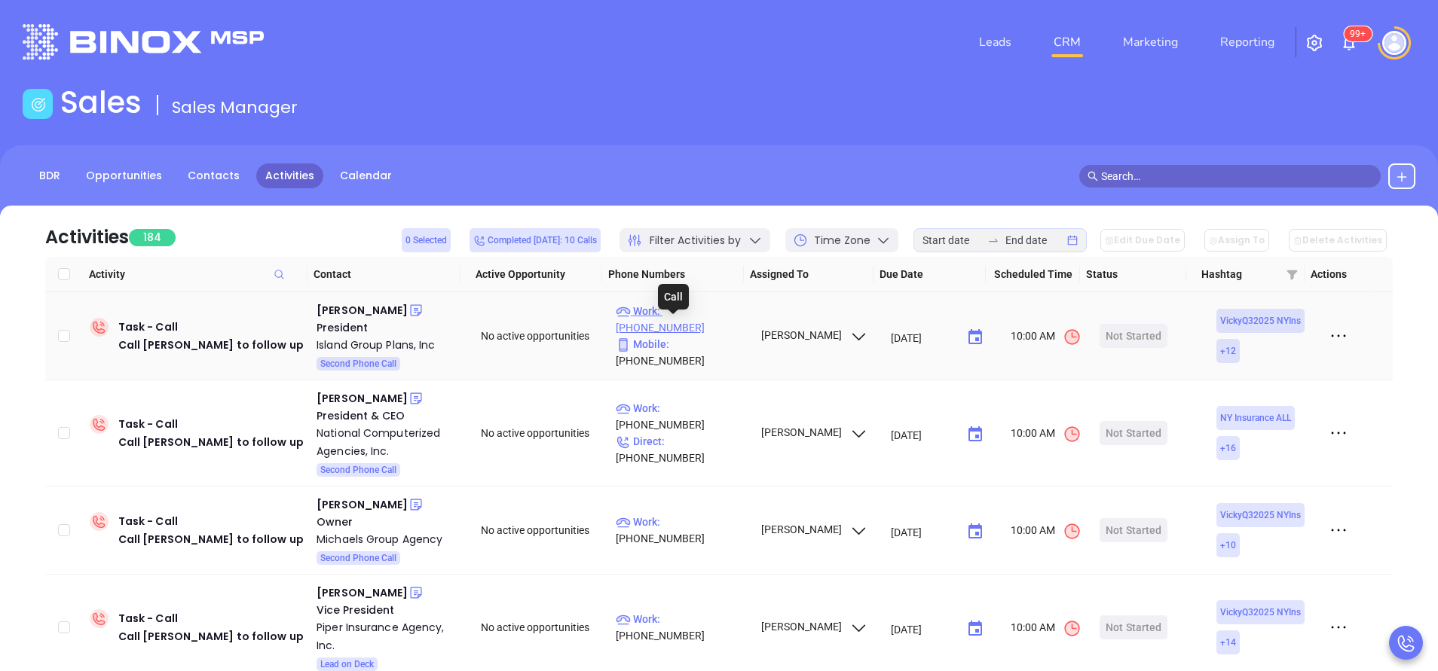
click at [712, 327] on p "Work : (631) 588-8100" at bounding box center [681, 319] width 131 height 33
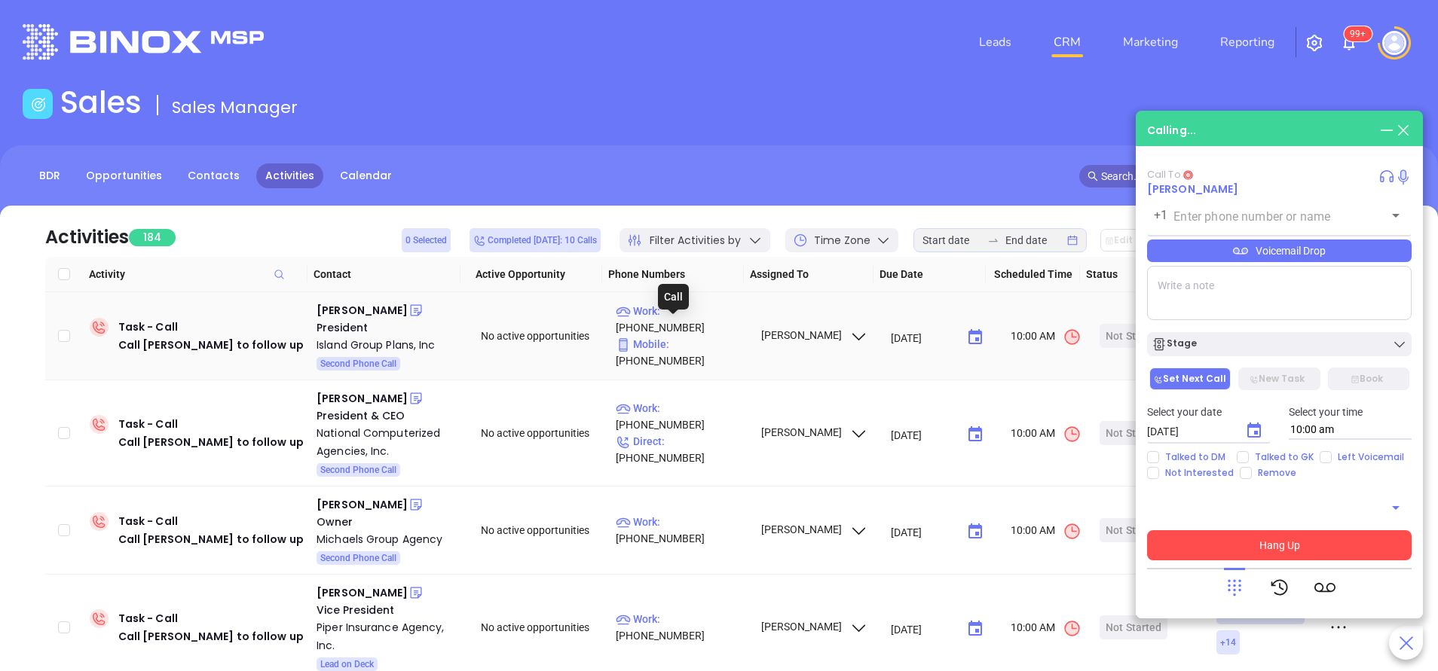
type input "(631) 588-8100"
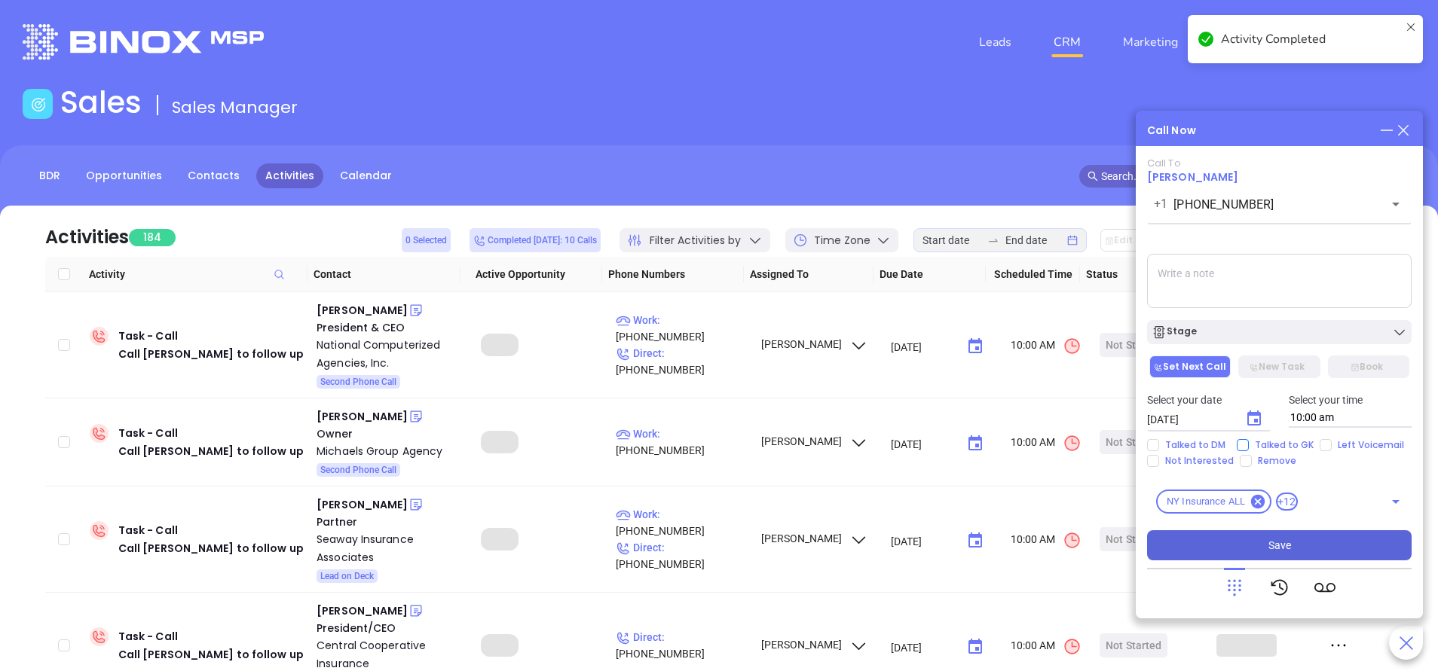
click at [1239, 444] on input "Talked to GK" at bounding box center [1242, 445] width 12 height 12
checkbox input "true"
click at [1261, 416] on icon "Choose date, selected date is Sep 20, 2025" at bounding box center [1254, 418] width 14 height 15
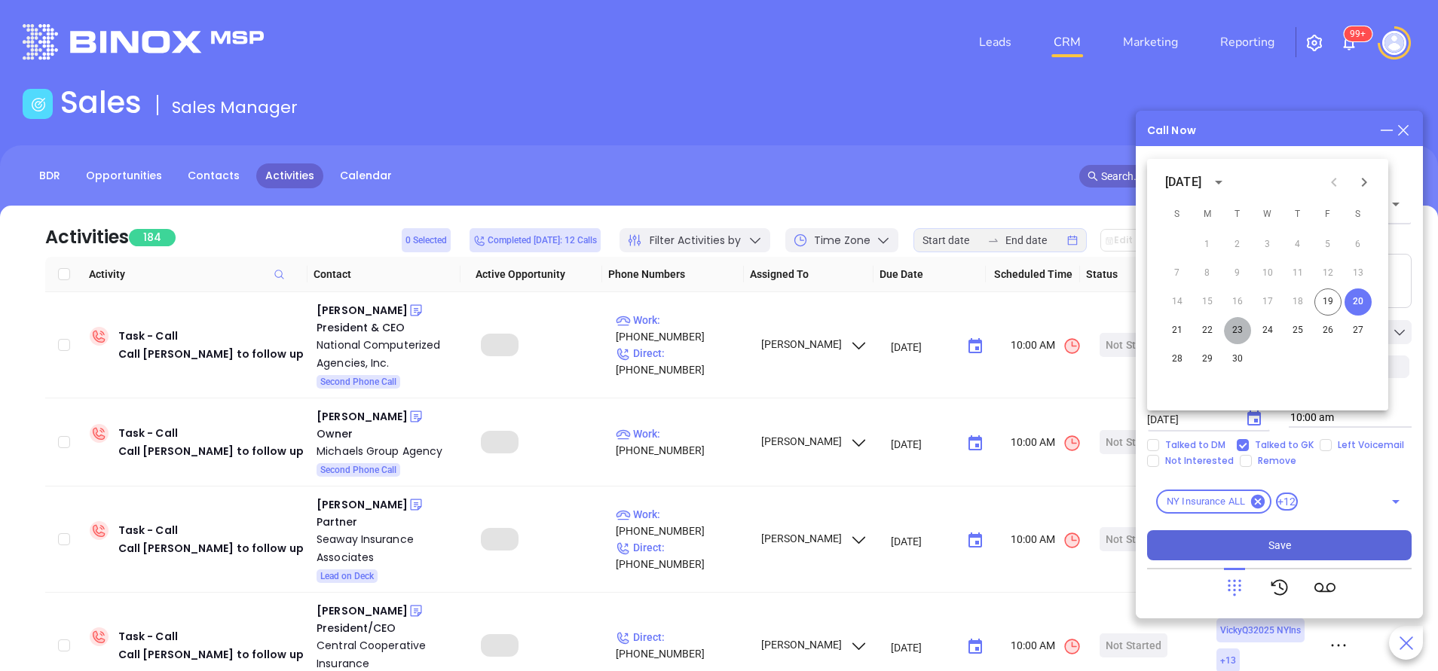
click at [1241, 329] on button "23" at bounding box center [1237, 330] width 27 height 27
type input "09/23/2025"
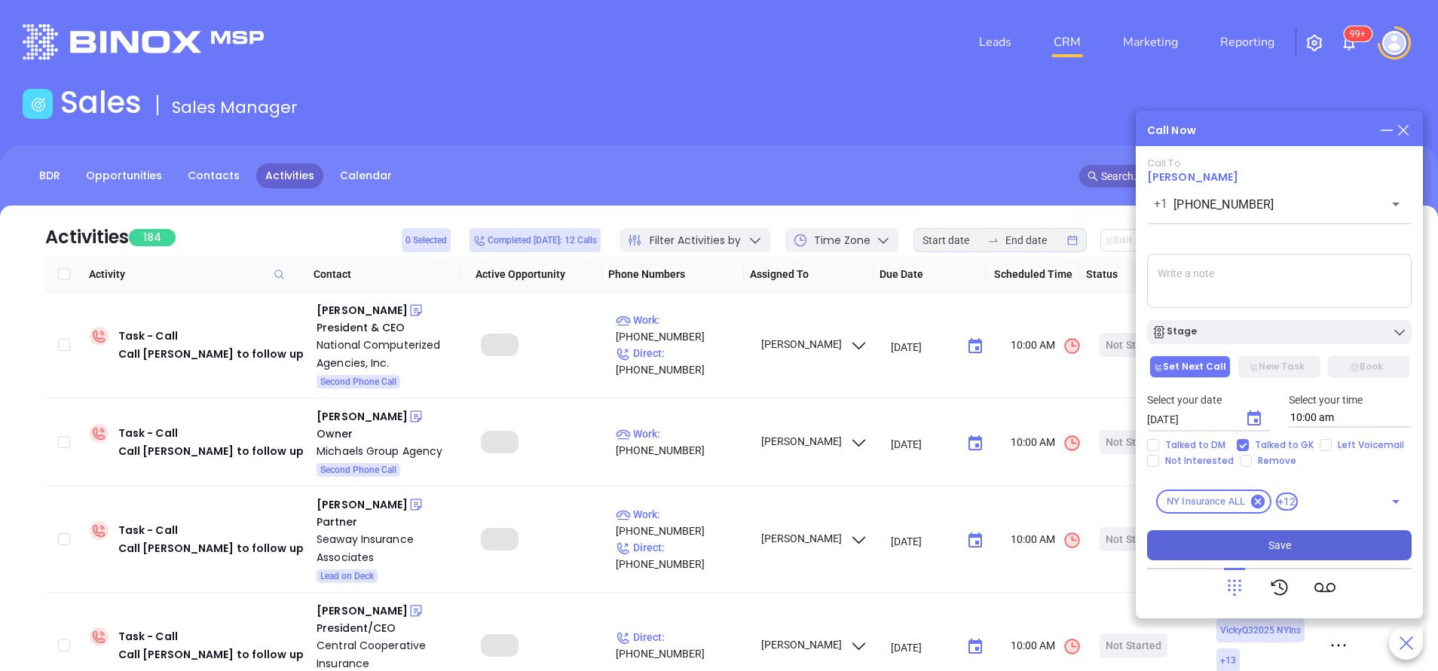
click at [1241, 329] on div "Stage" at bounding box center [1278, 332] width 255 height 15
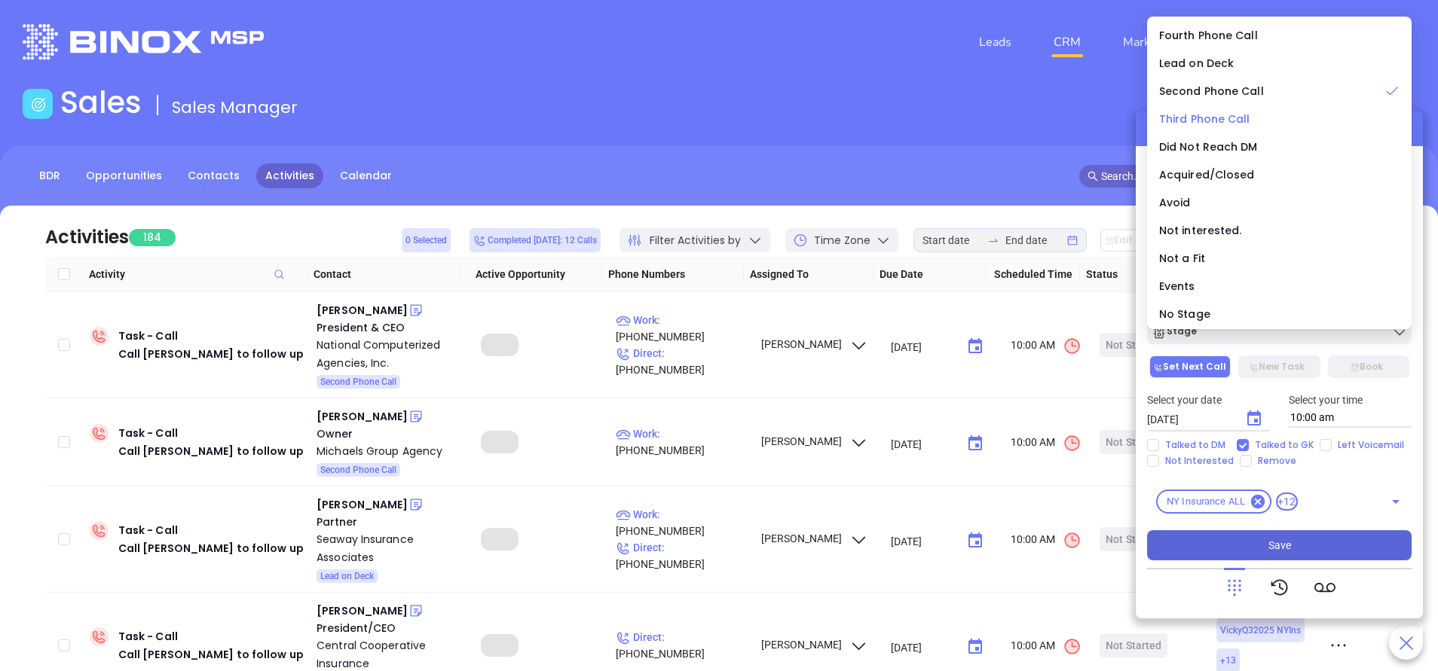
click at [1233, 112] on span "Third Phone Call" at bounding box center [1204, 119] width 91 height 15
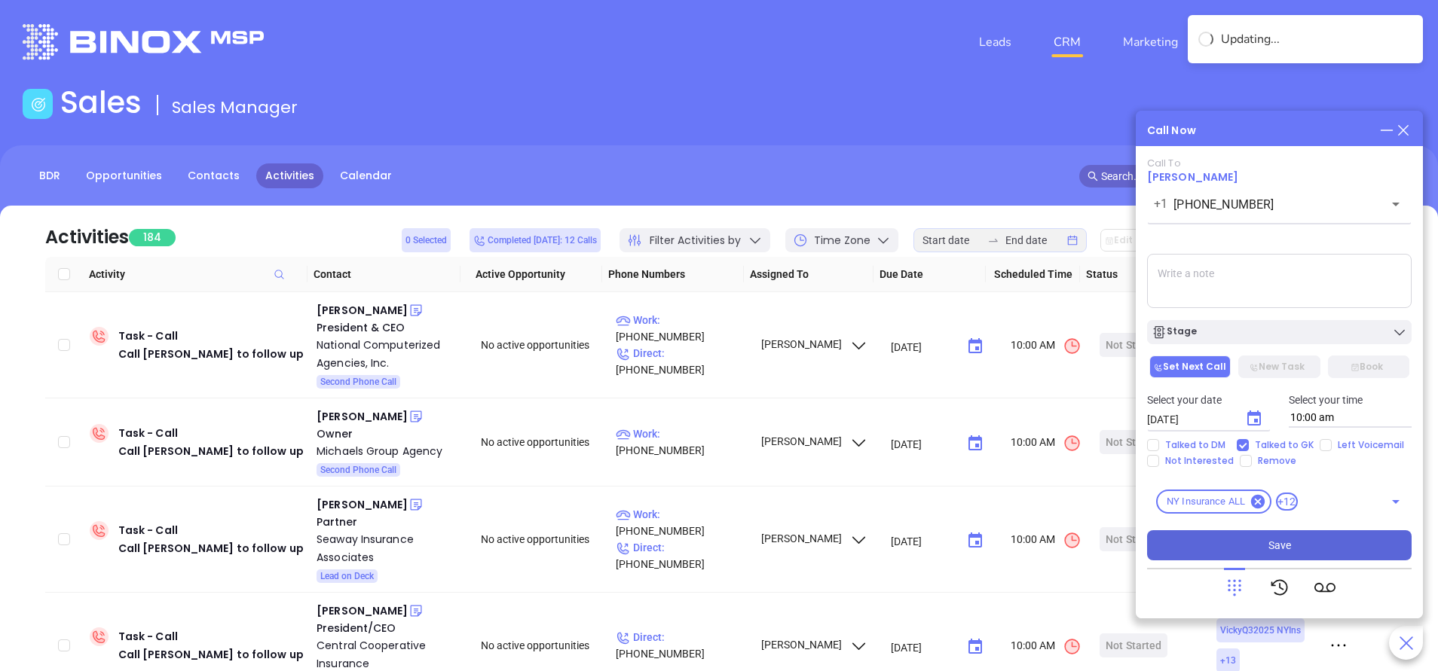
click at [1197, 291] on textarea at bounding box center [1279, 281] width 264 height 54
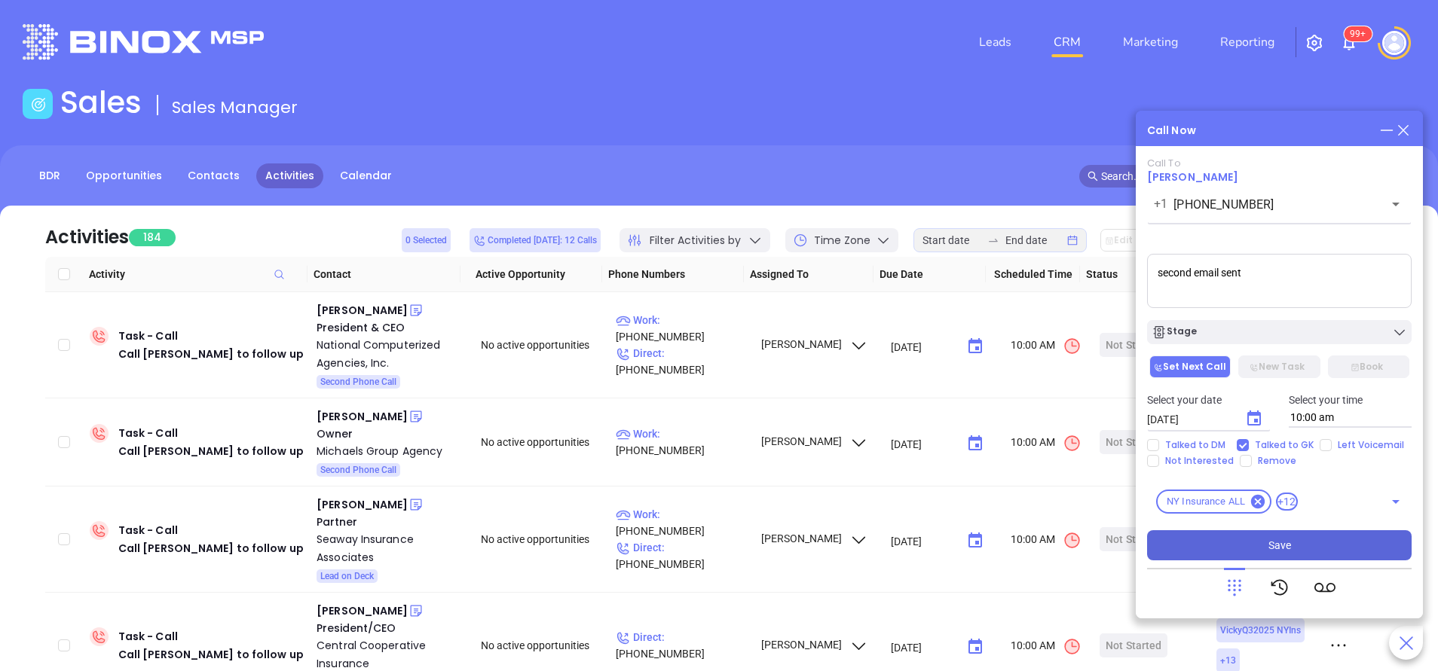
type textarea "second email sent"
click at [1268, 535] on button "Save" at bounding box center [1279, 545] width 264 height 30
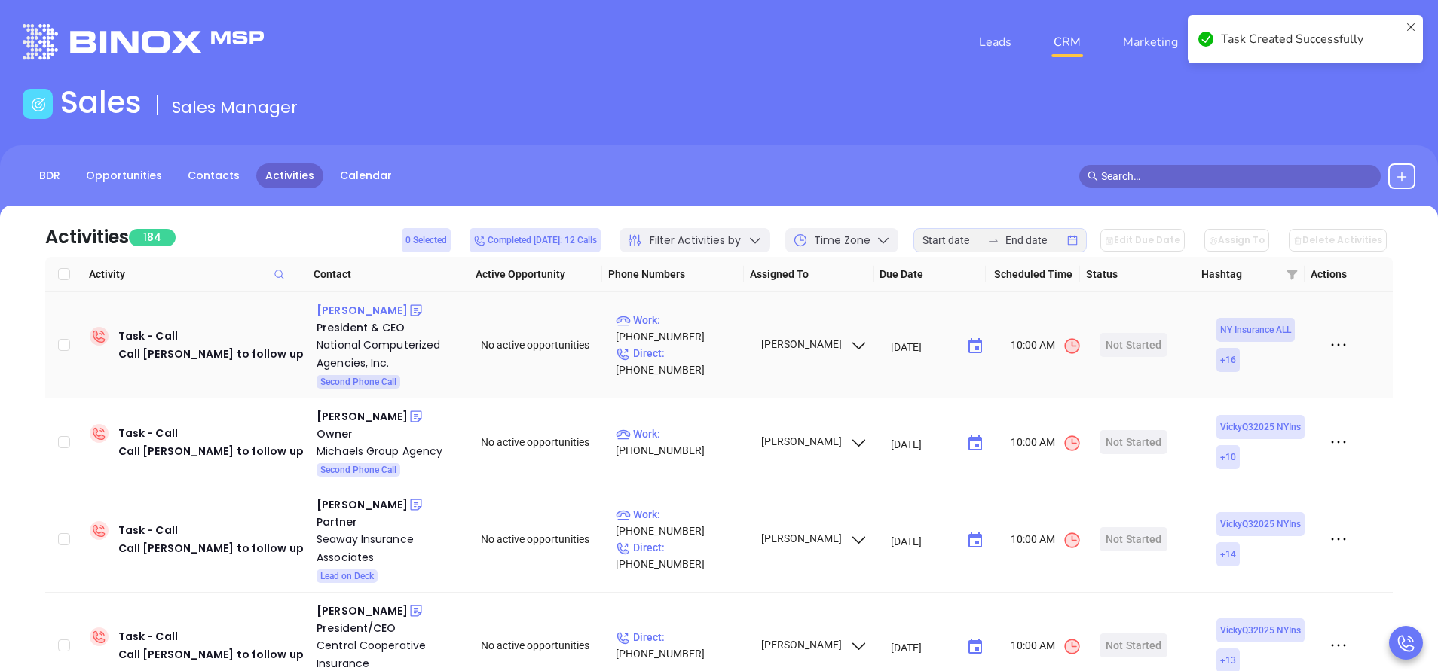
click at [377, 313] on div "Thomas Burns" at bounding box center [361, 310] width 91 height 18
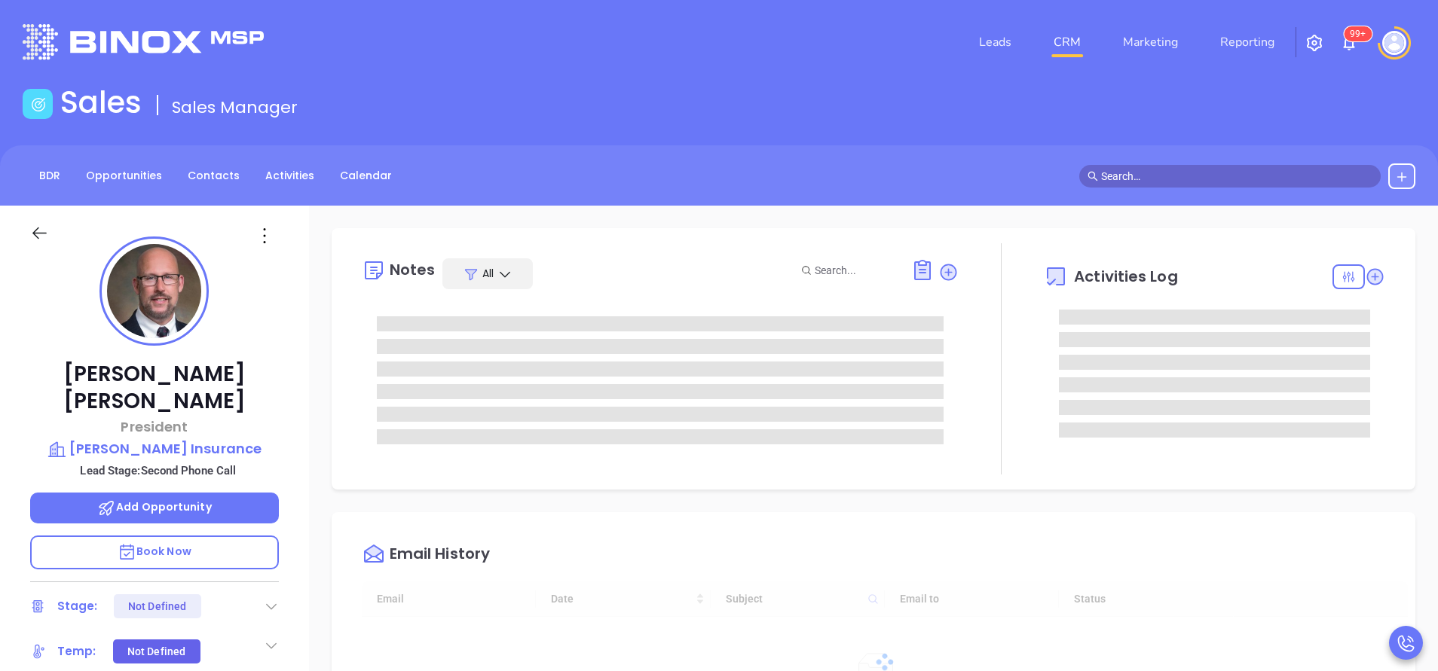
type input "[DATE]"
type input "[PERSON_NAME]"
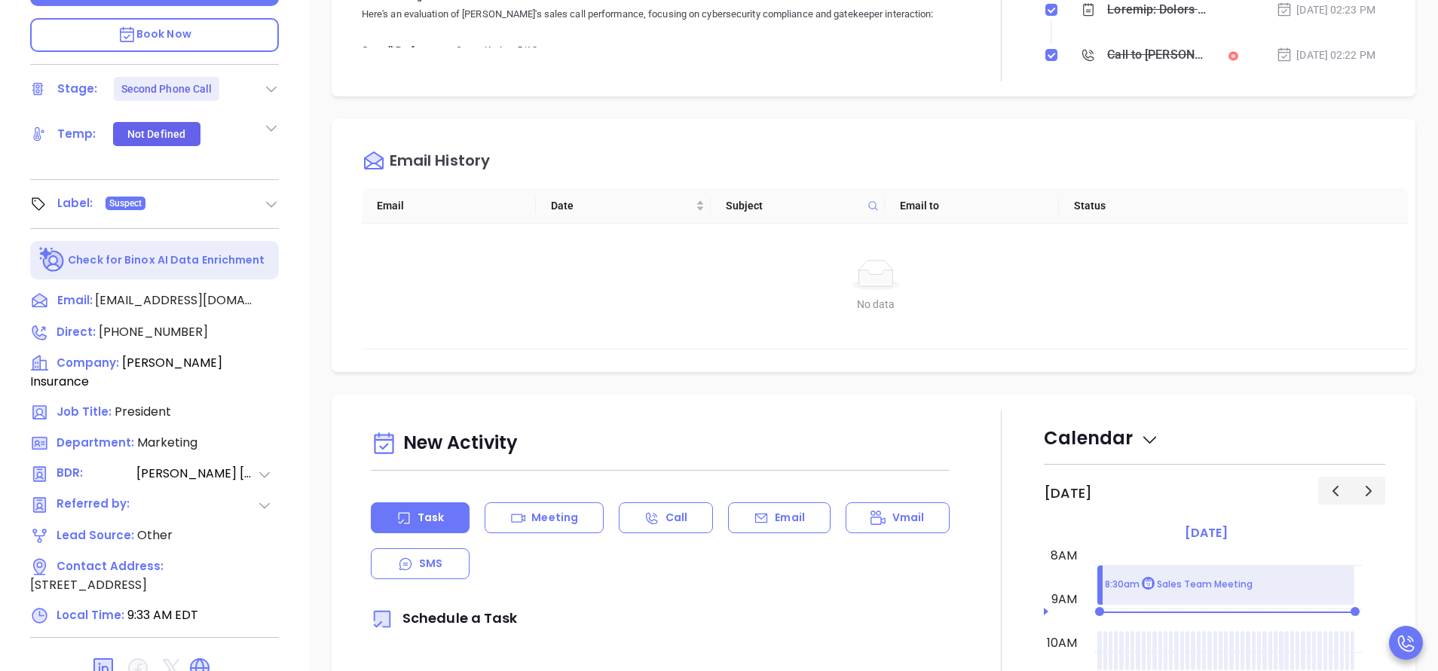
scroll to position [565, 0]
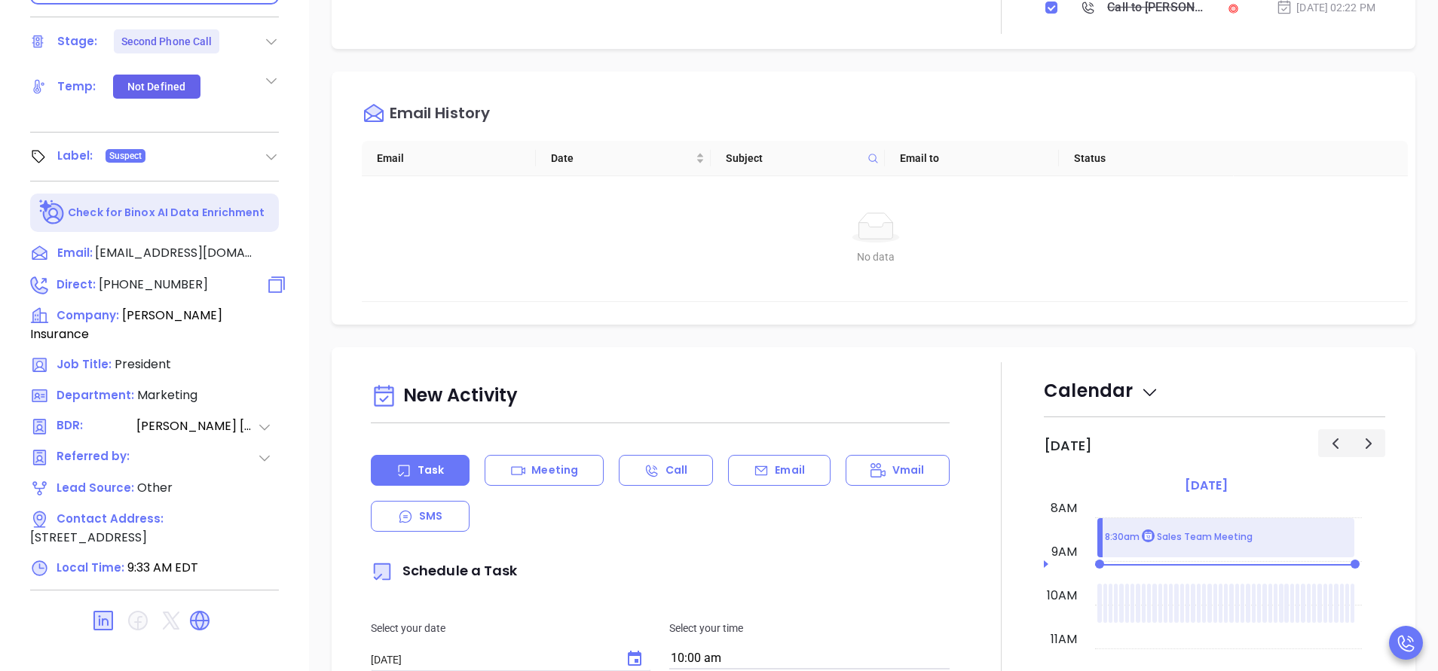
click at [154, 276] on span "[PHONE_NUMBER]" at bounding box center [153, 284] width 109 height 17
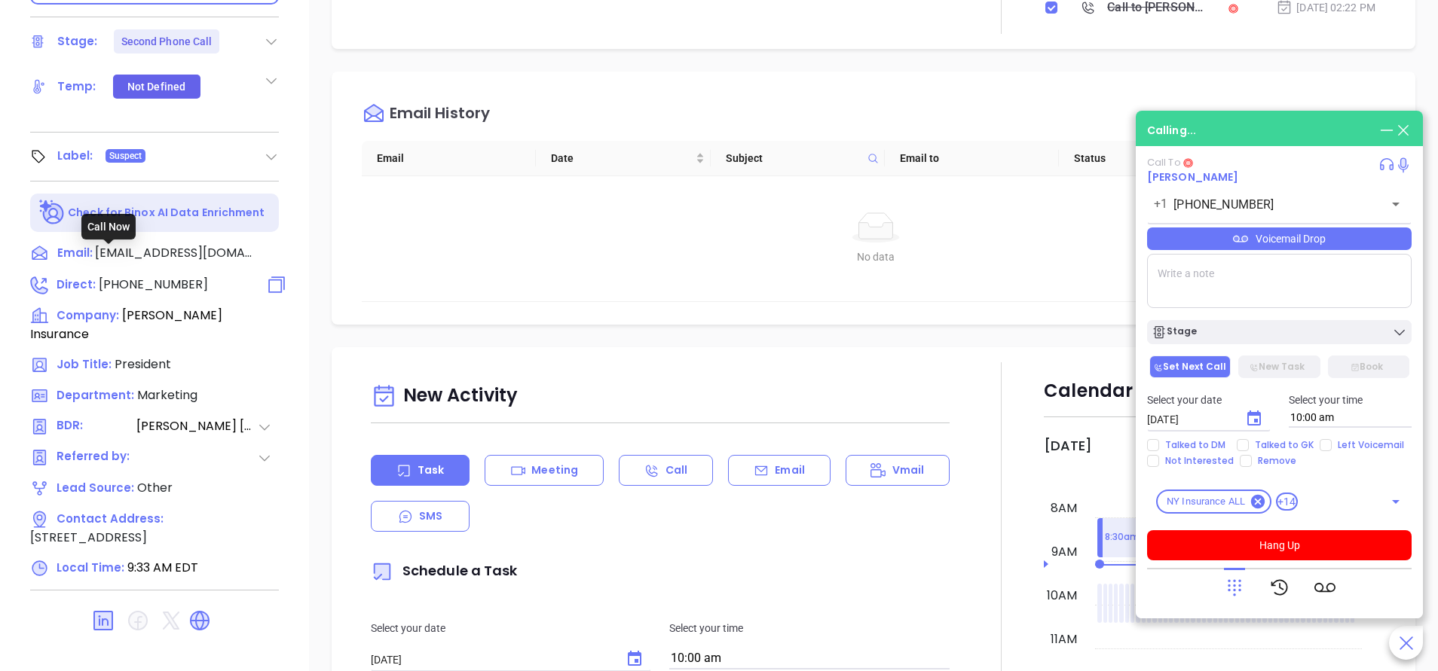
type input "[PHONE_NUMBER]"
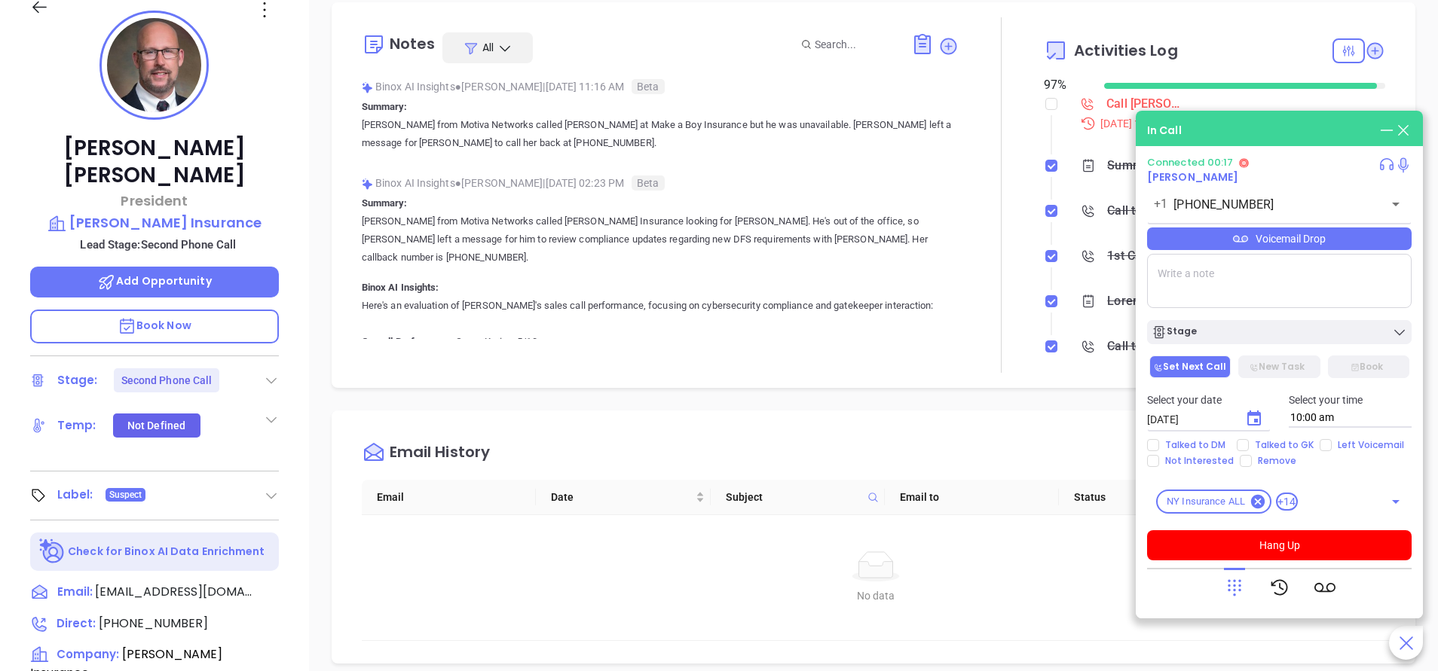
scroll to position [0, 0]
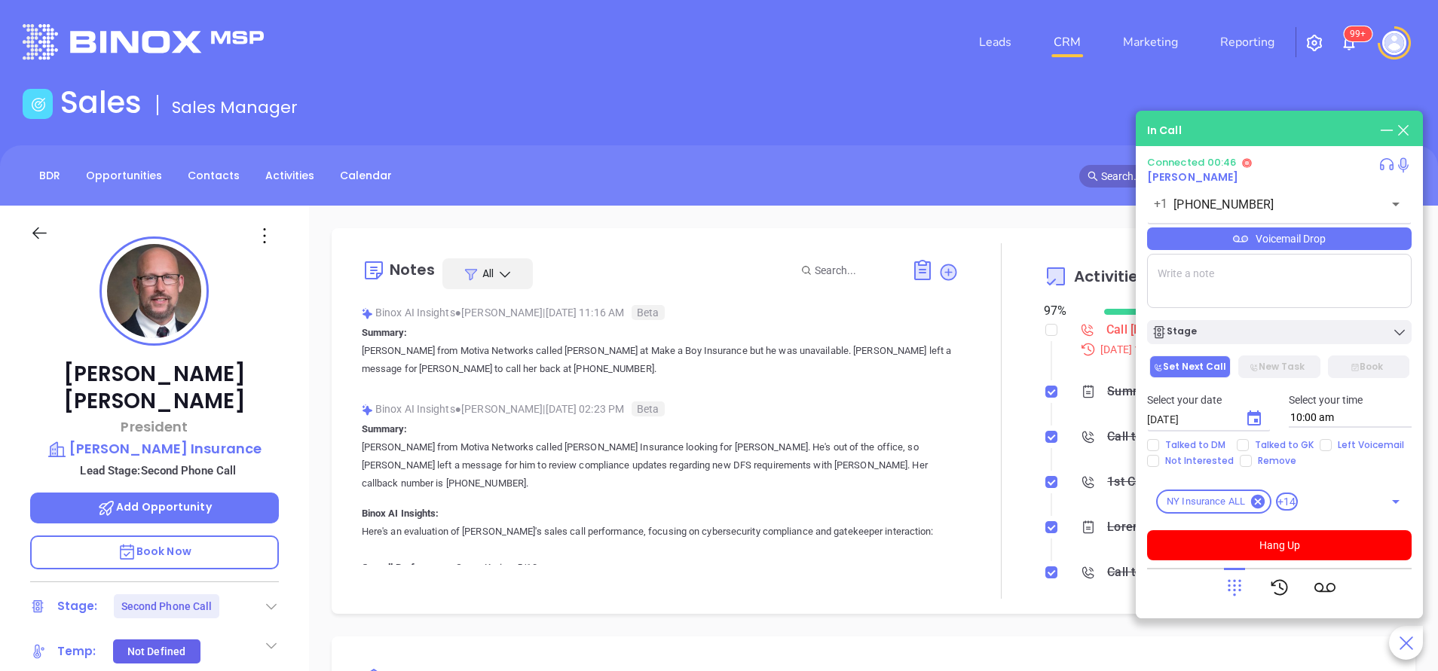
click at [668, 103] on div "Sales Sales Manager" at bounding box center [719, 105] width 1411 height 42
click at [1245, 445] on input "Talked to GK" at bounding box center [1242, 445] width 12 height 12
checkbox input "true"
click at [1263, 417] on button "Choose date, selected date is Sep 20, 2025" at bounding box center [1254, 419] width 30 height 30
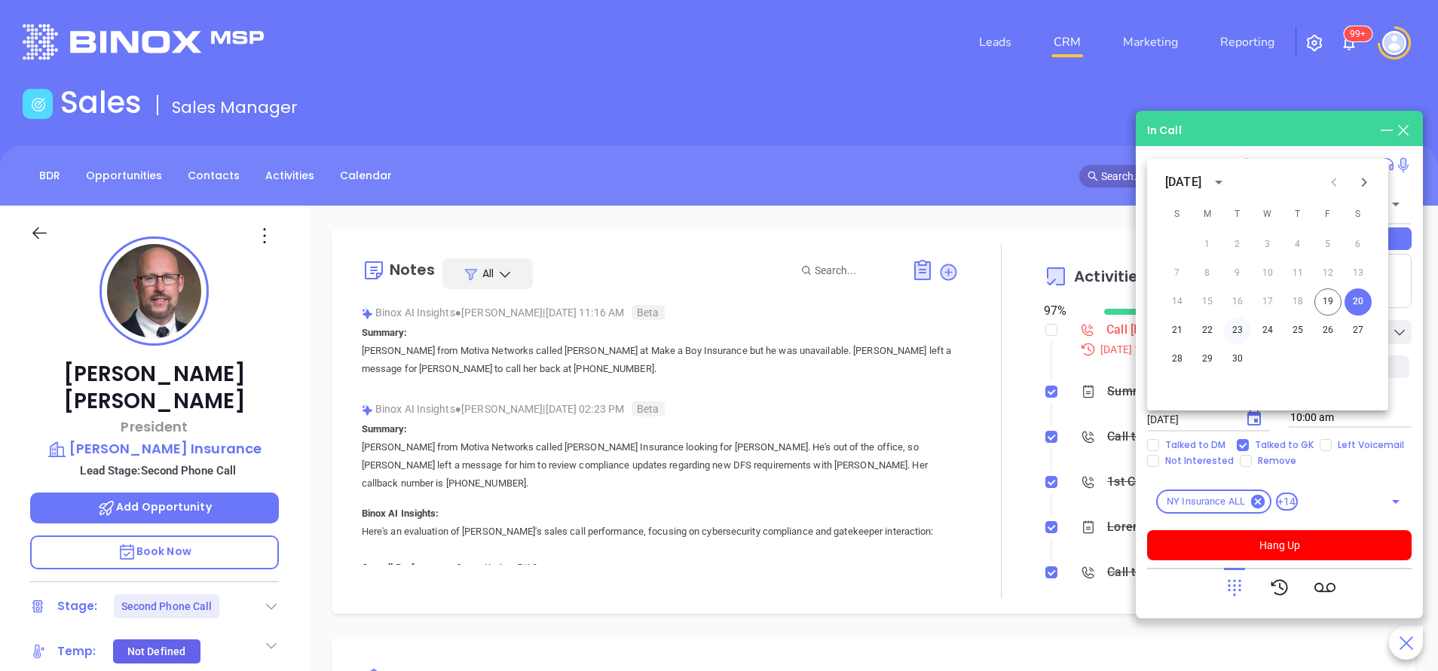
click at [1236, 329] on button "23" at bounding box center [1237, 330] width 27 height 27
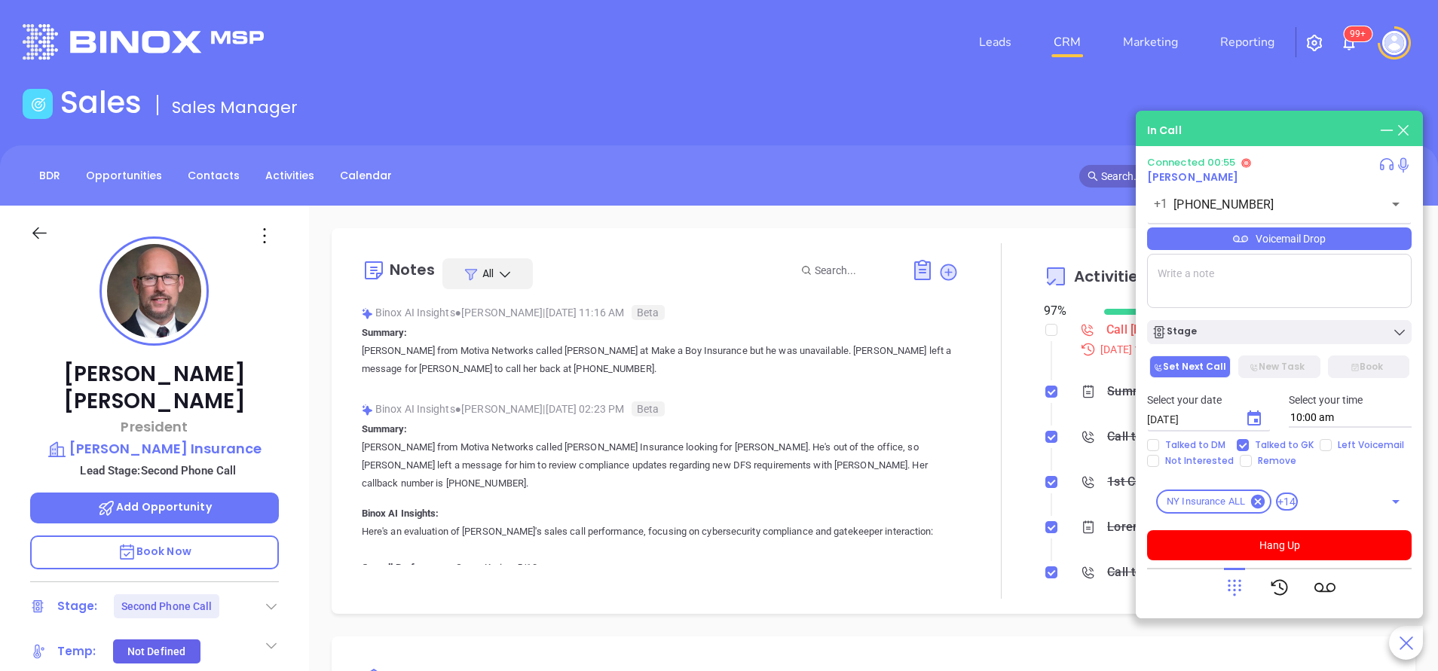
type input "09/23/2025"
click at [1249, 331] on div "Stage" at bounding box center [1278, 332] width 255 height 15
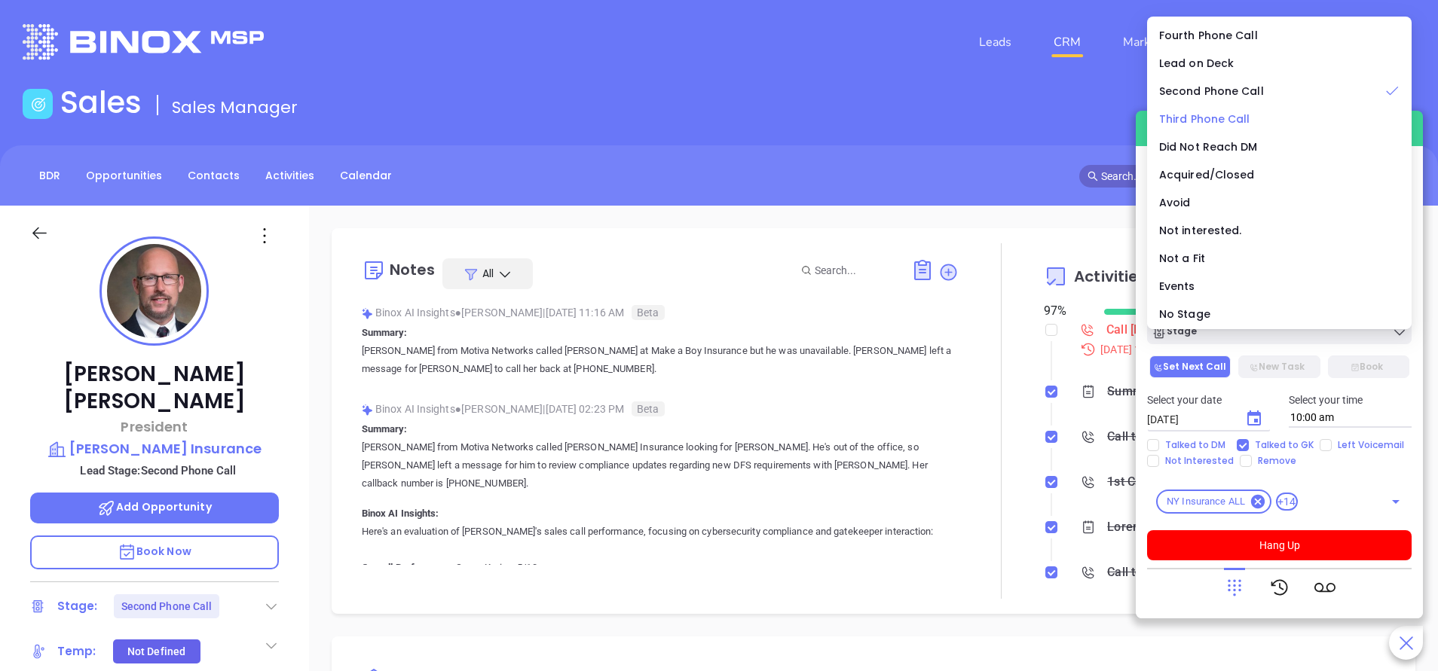
click at [1228, 120] on span "Third Phone Call" at bounding box center [1204, 119] width 91 height 15
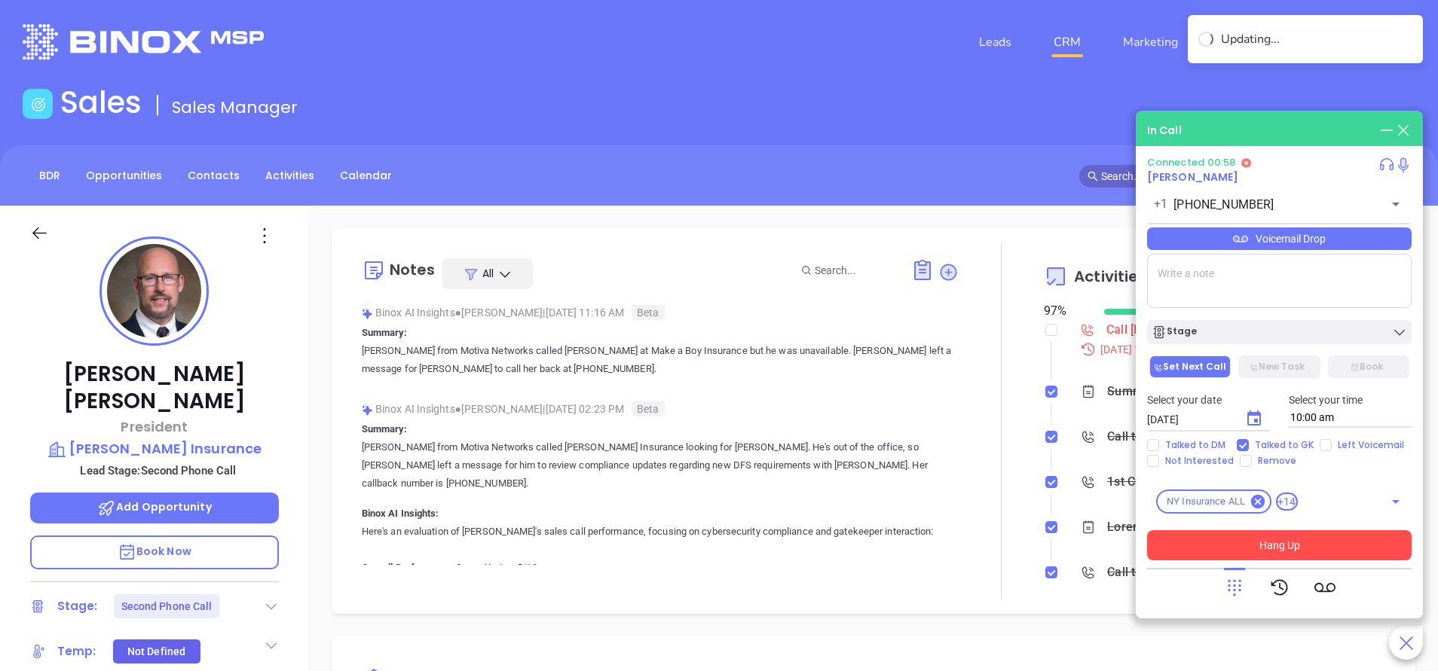
click at [1264, 549] on button "Hang Up" at bounding box center [1279, 545] width 264 height 30
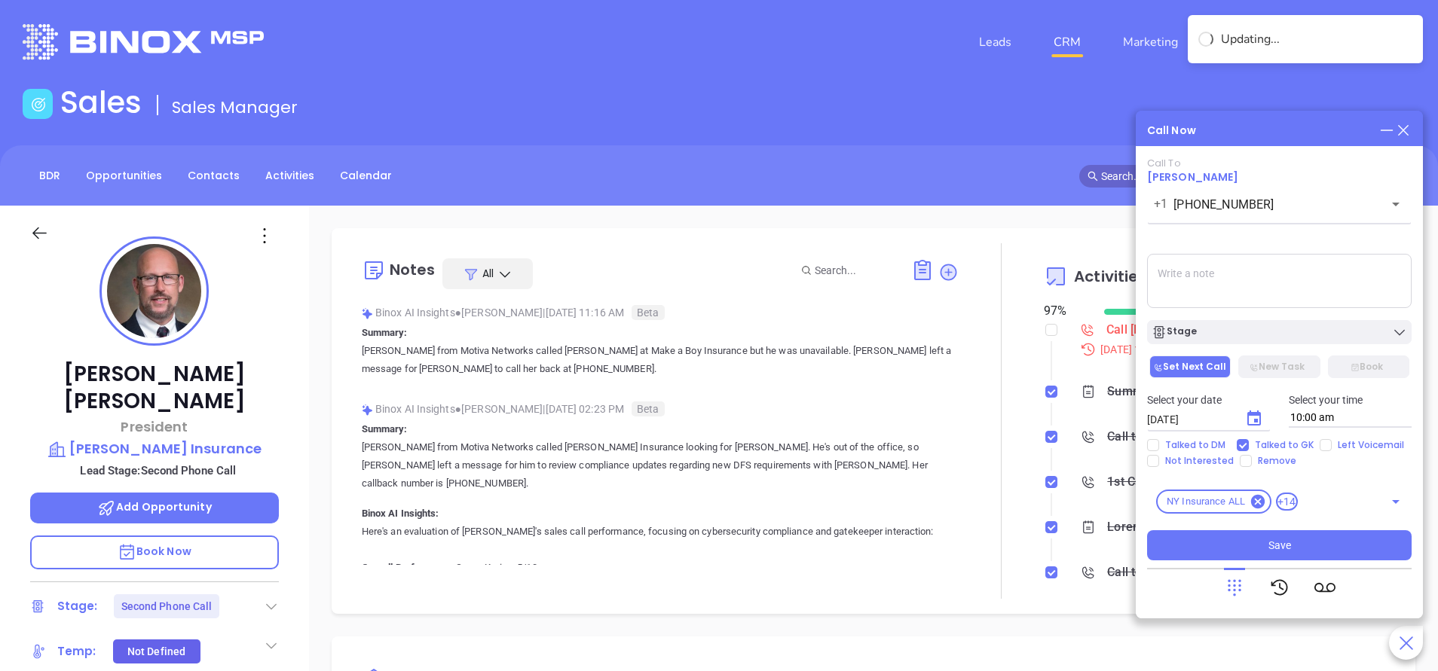
click at [1212, 282] on textarea at bounding box center [1279, 281] width 264 height 54
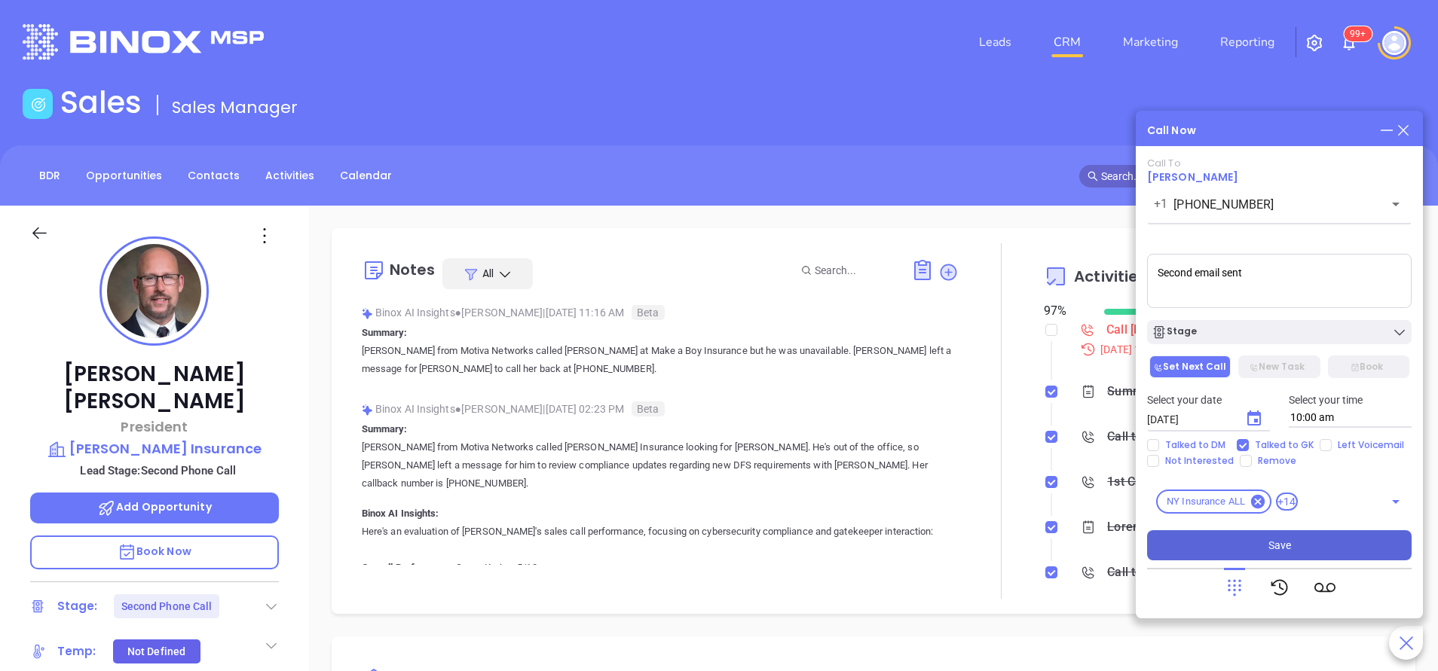
type textarea "Second email sent"
click at [1285, 542] on span "Save" at bounding box center [1279, 545] width 23 height 17
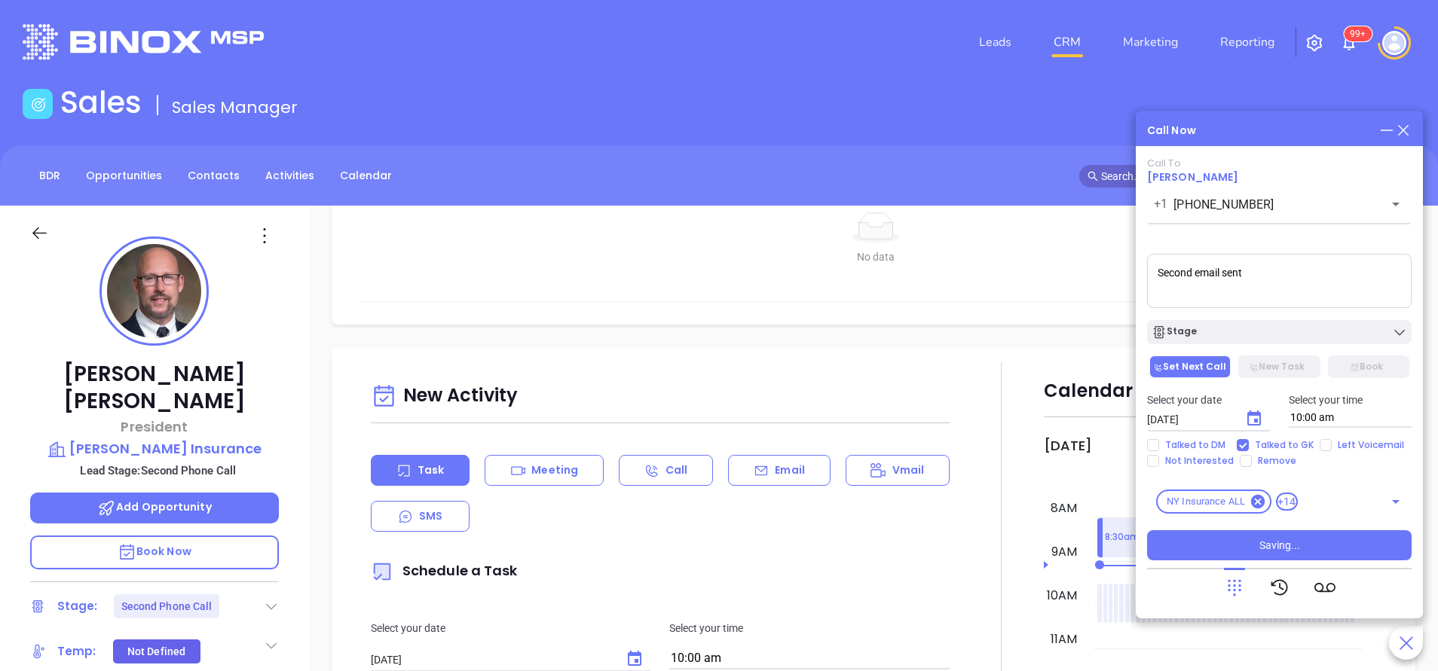
click at [790, 478] on p "Email" at bounding box center [790, 471] width 30 height 16
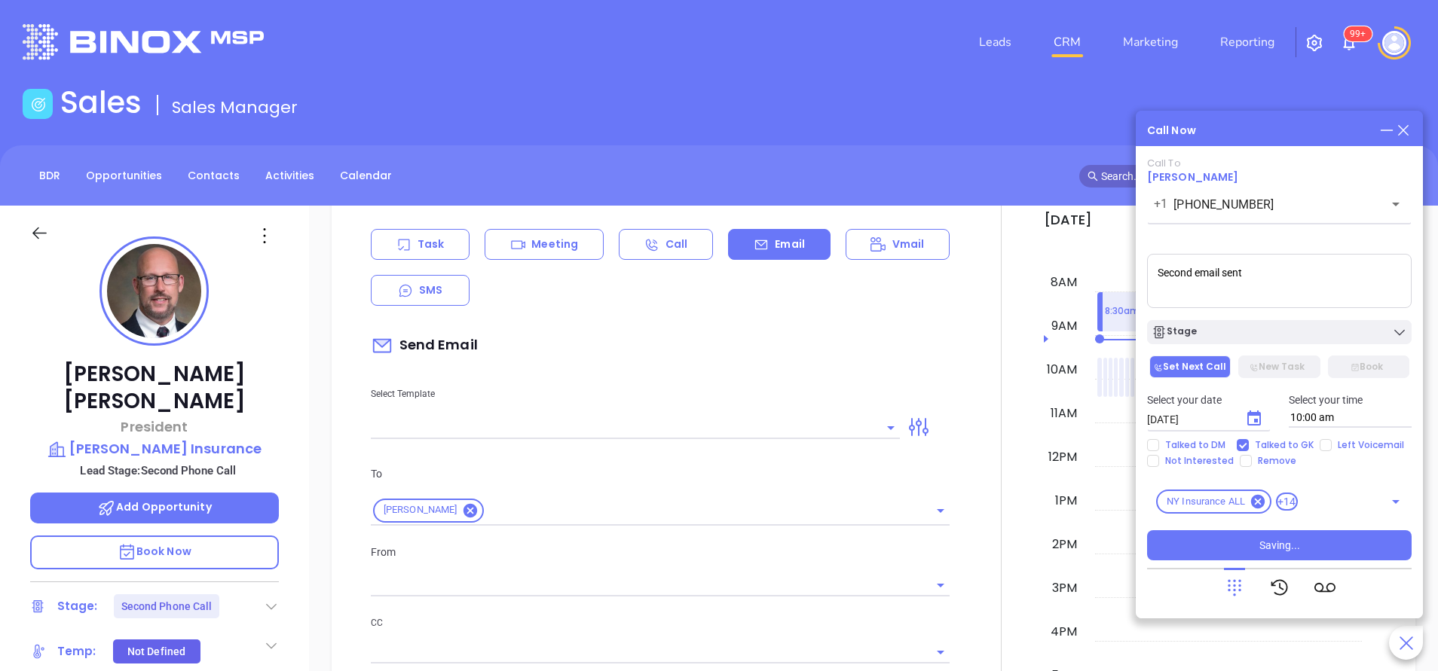
click at [757, 429] on input "text" at bounding box center [624, 428] width 506 height 22
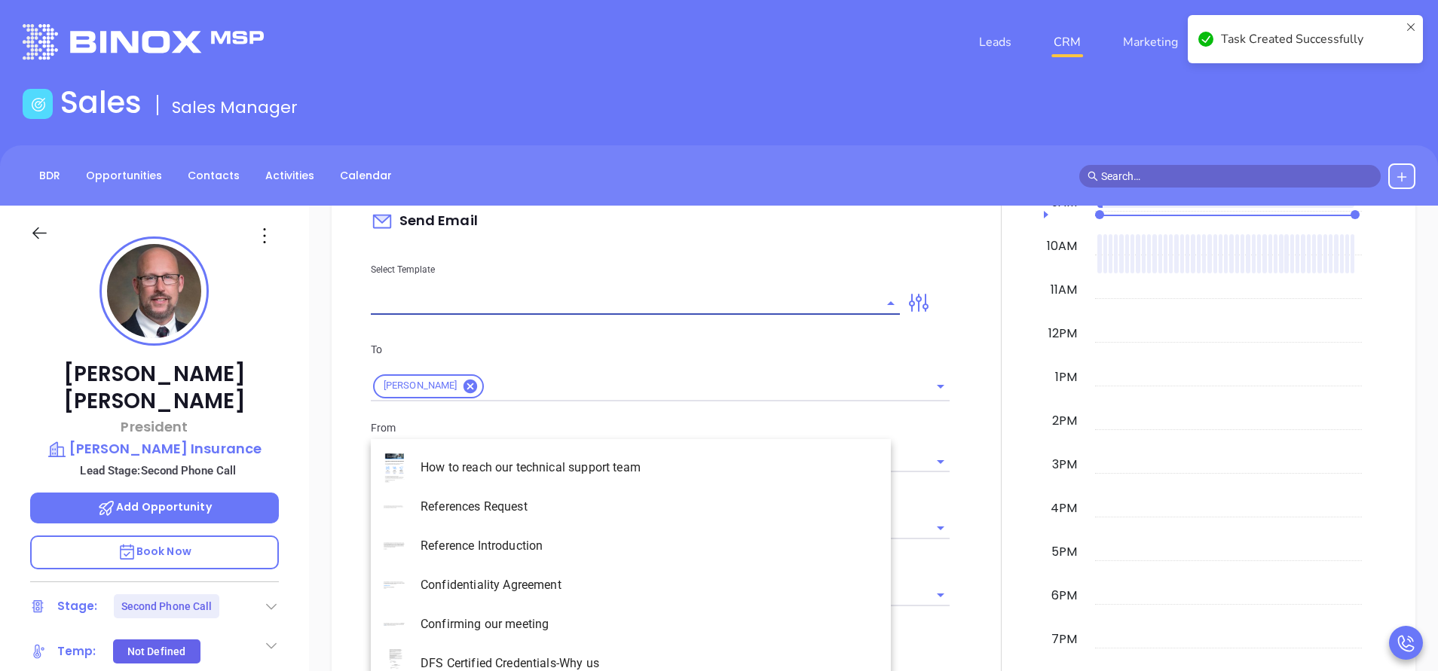
type input "[PERSON_NAME]"
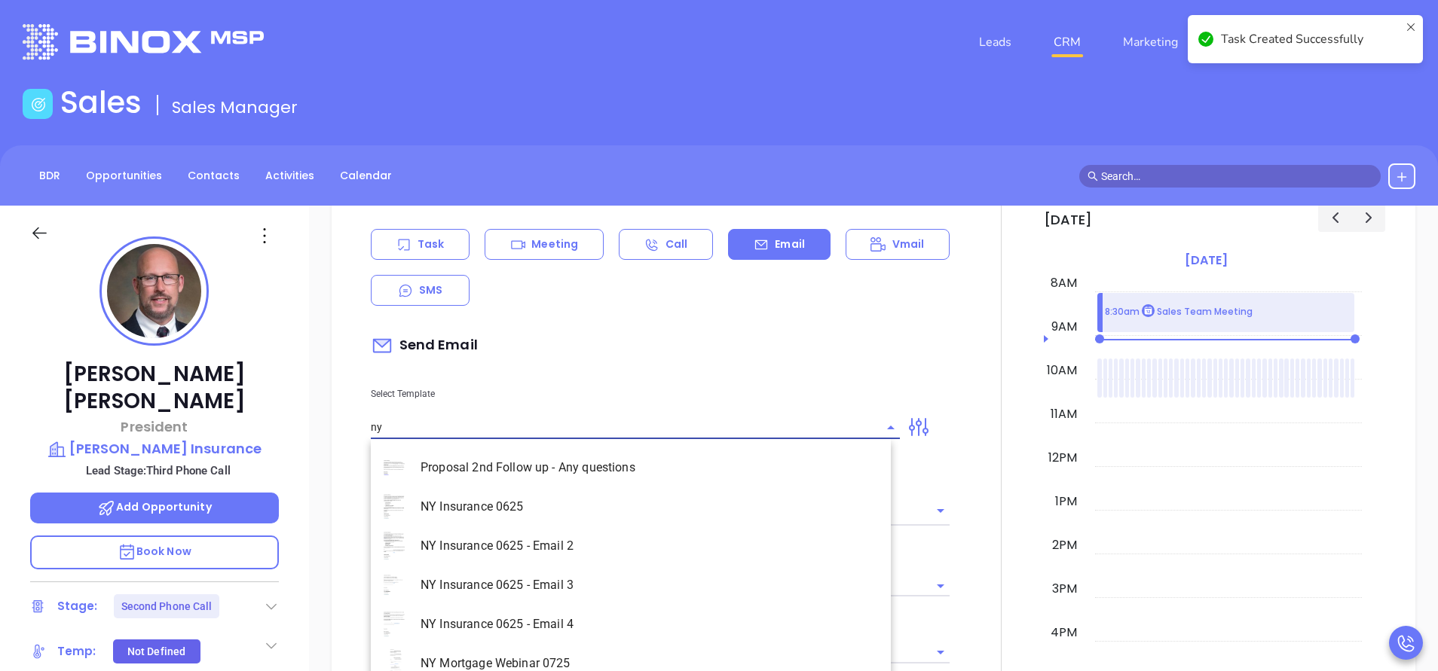
click at [576, 535] on li "NY Insurance 0625 - Email 2" at bounding box center [631, 546] width 520 height 39
type input "NY Insurance 0625 - Email 2"
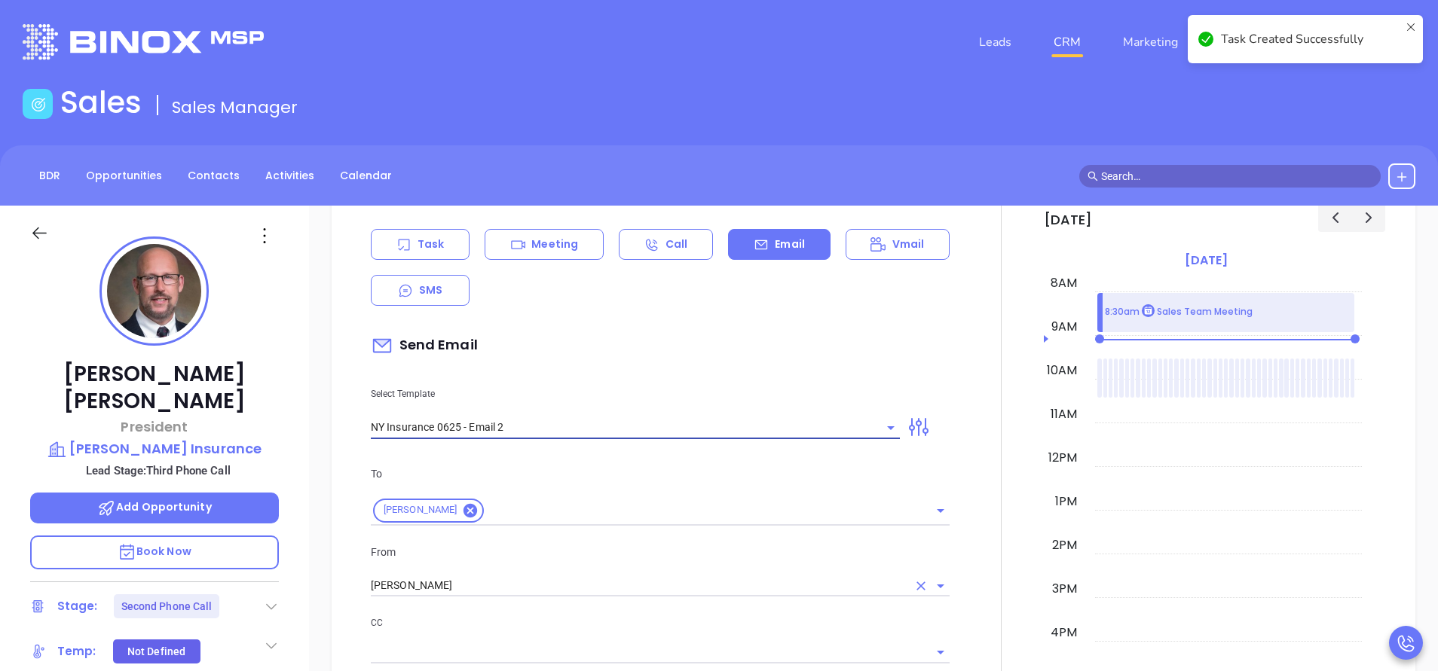
type input "I don’t know if you saw this David"
type input "NY Insurance 0625 - Email 2"
click at [587, 584] on input "[PERSON_NAME]" at bounding box center [639, 586] width 536 height 22
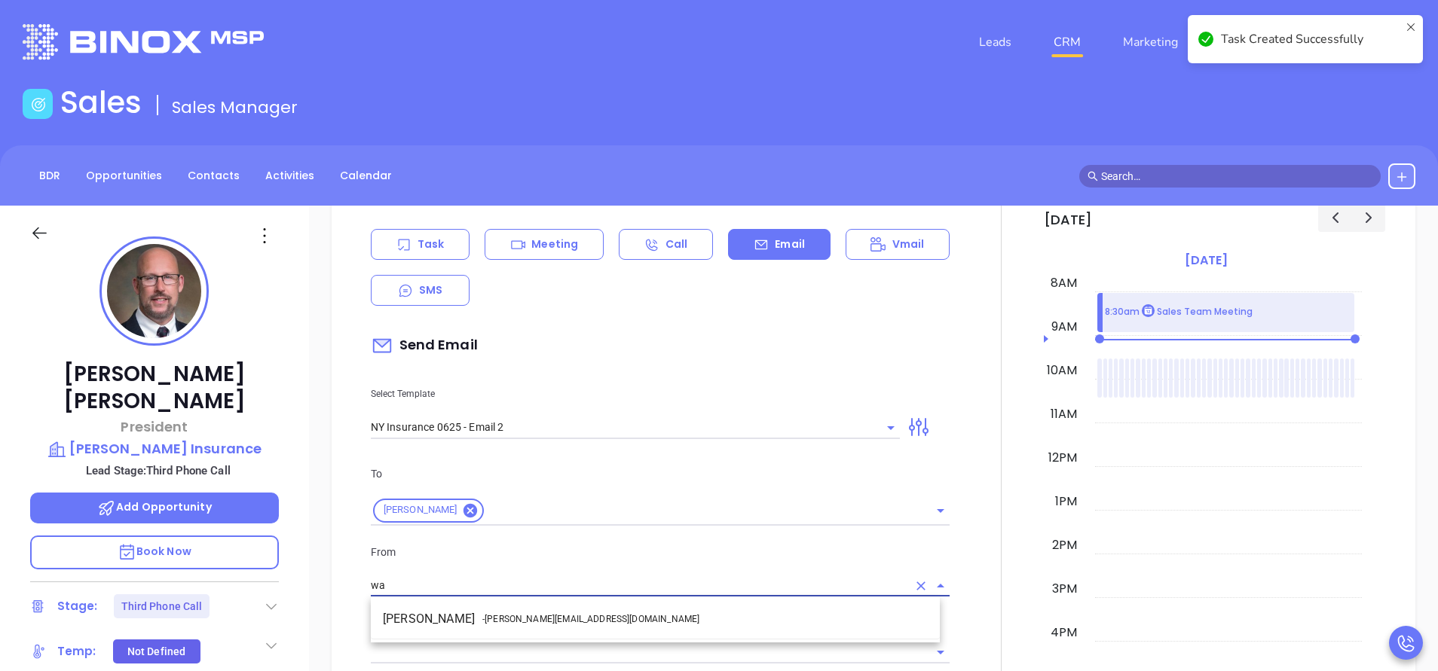
click at [583, 604] on ul "Walter Contreras - [EMAIL_ADDRESS][DOMAIN_NAME]" at bounding box center [655, 619] width 569 height 39
click at [619, 616] on li "Walter Contreras - [EMAIL_ADDRESS][DOMAIN_NAME]" at bounding box center [655, 619] width 569 height 27
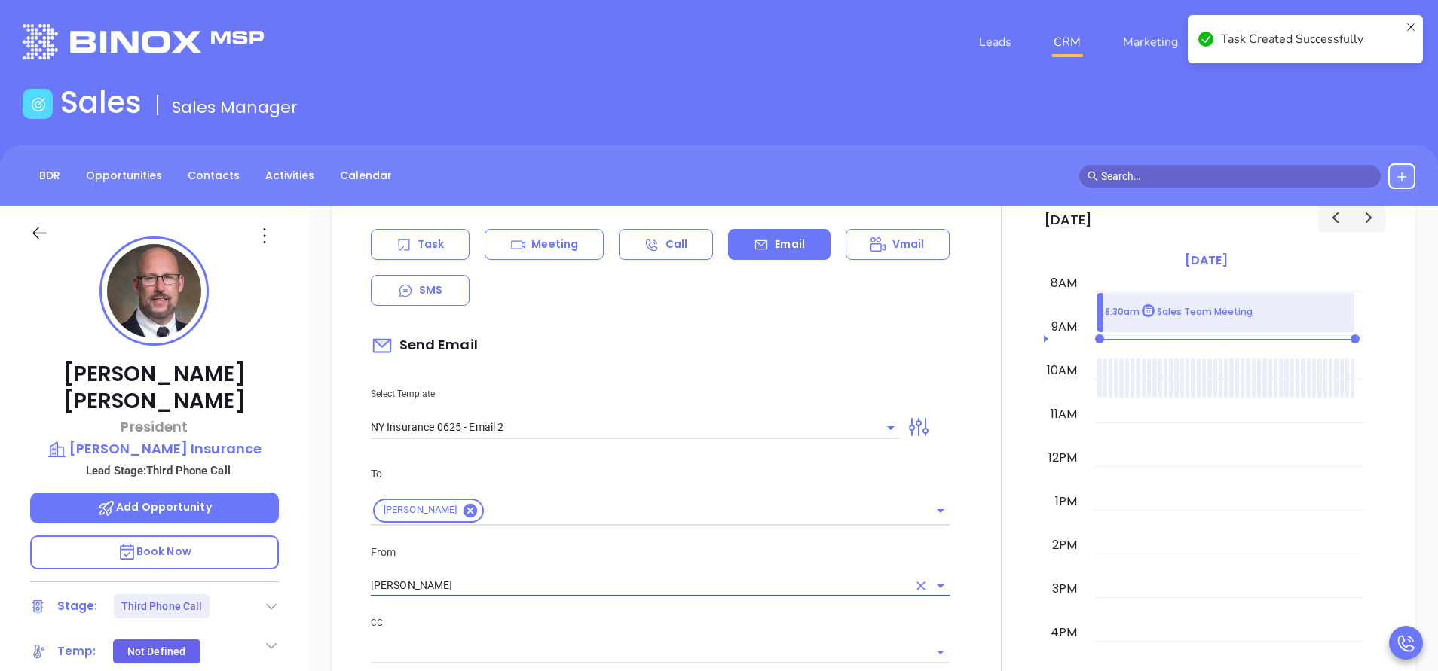
type input "[PERSON_NAME]"
click at [643, 618] on p "CC" at bounding box center [660, 623] width 579 height 17
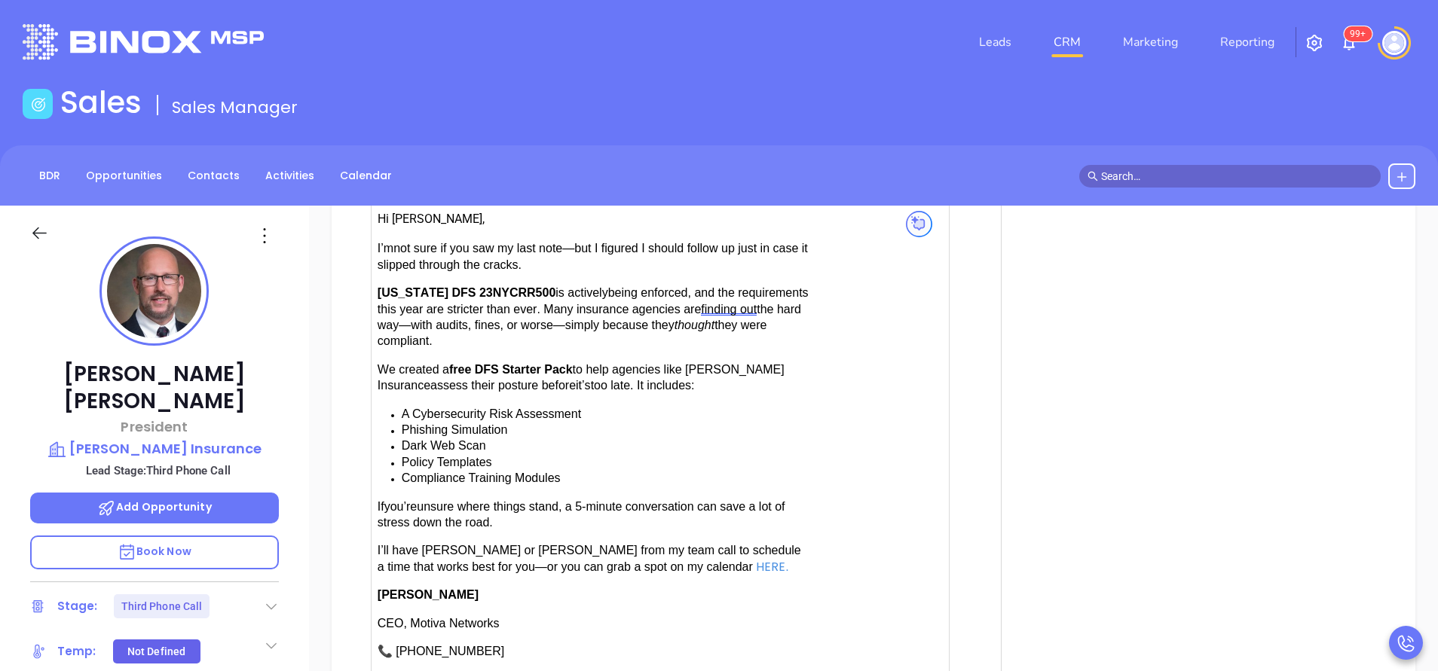
scroll to position [1458, 0]
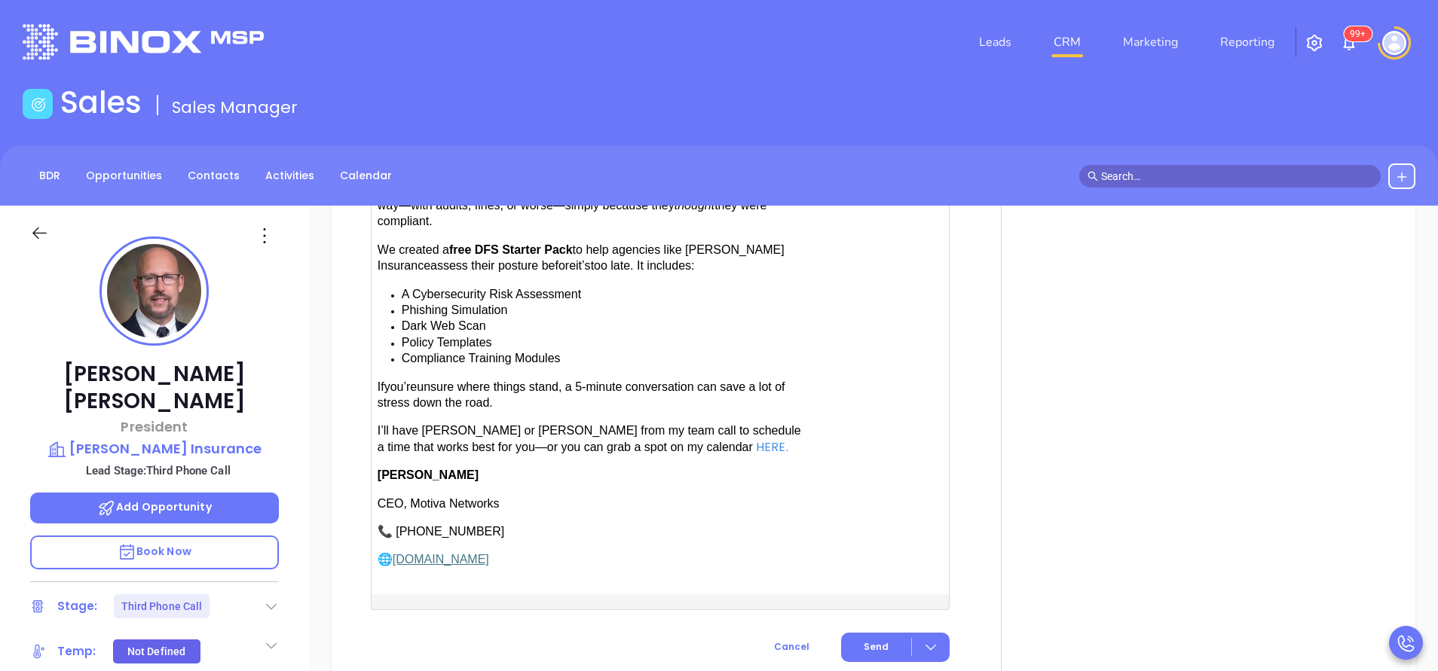
click at [423, 424] on span "have Karina or Anabell from my team call to schedule a time that works best for…" at bounding box center [588, 438] width 423 height 29
click at [510, 424] on span "have Karina or Anabell from my team call to schedule a time that works best for…" at bounding box center [588, 438] width 423 height 29
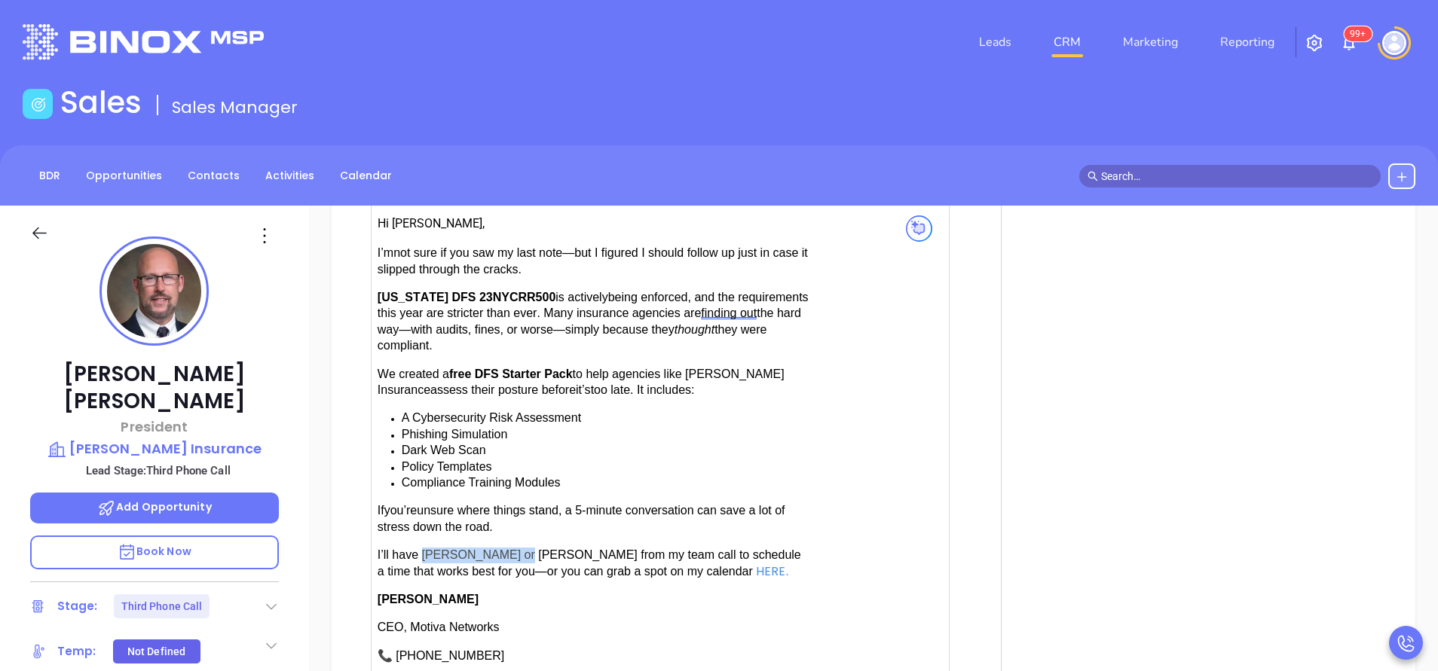
scroll to position [1582, 0]
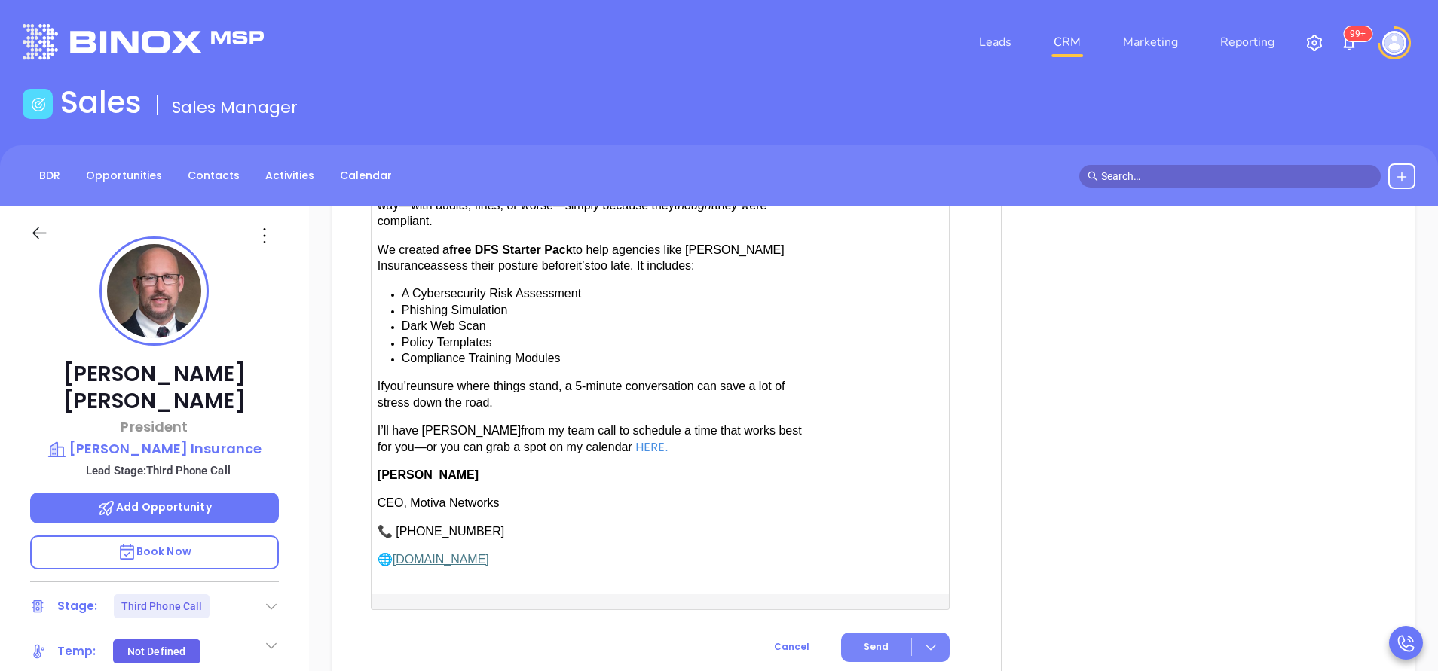
click at [863, 644] on span "Send" at bounding box center [875, 647] width 25 height 14
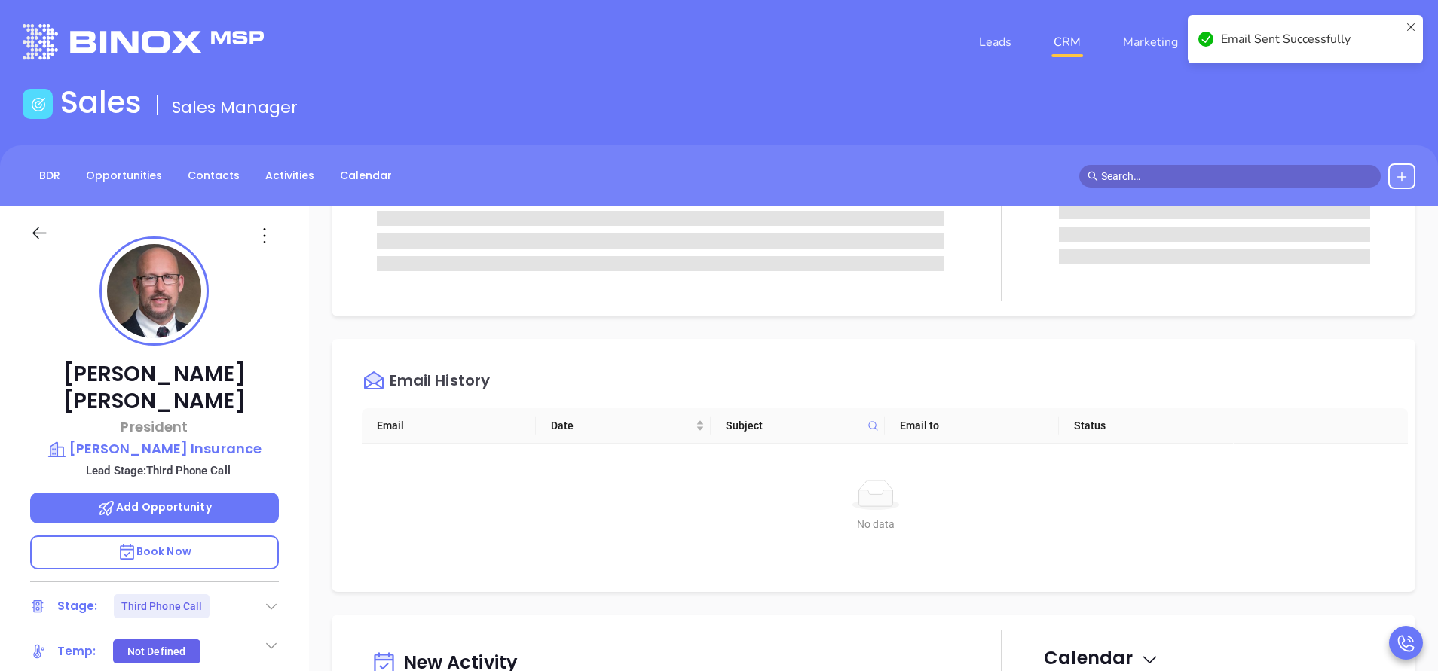
scroll to position [0, 0]
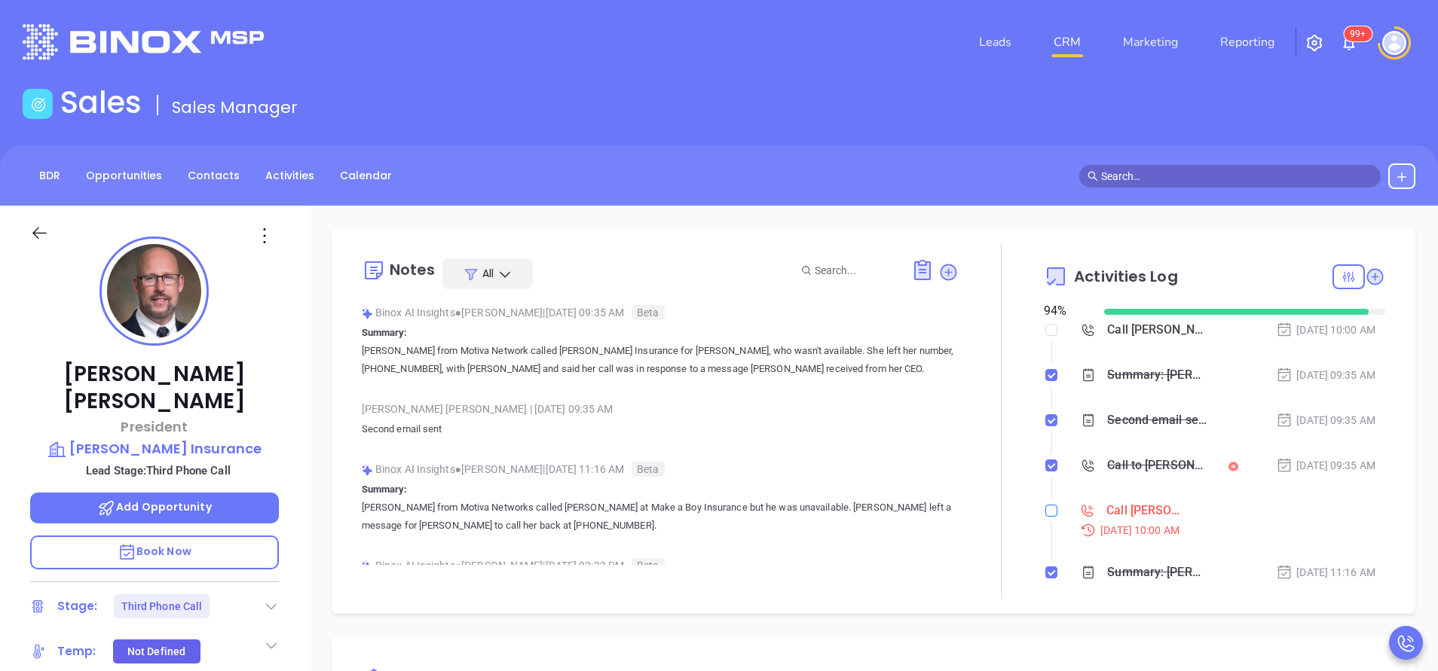
click at [1045, 509] on input "checkbox" at bounding box center [1051, 511] width 12 height 12
checkbox input "true"
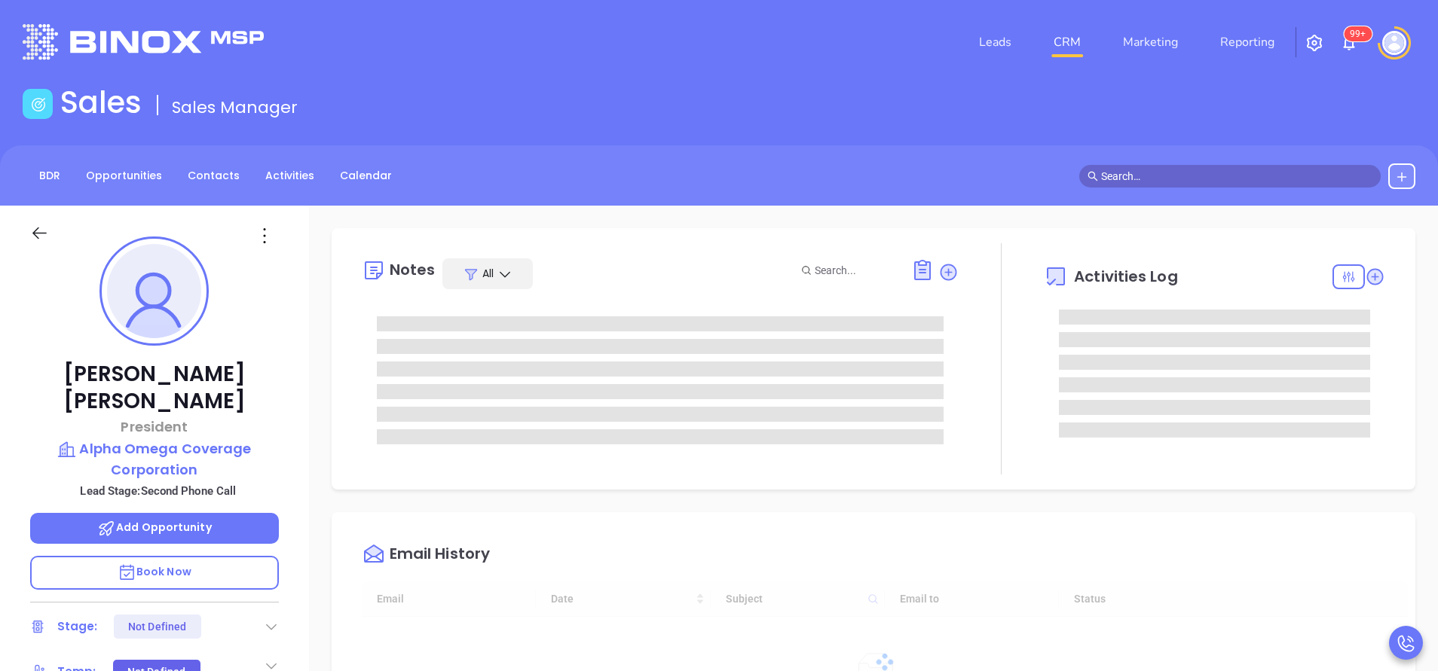
type input "[DATE]"
type input "[PERSON_NAME]"
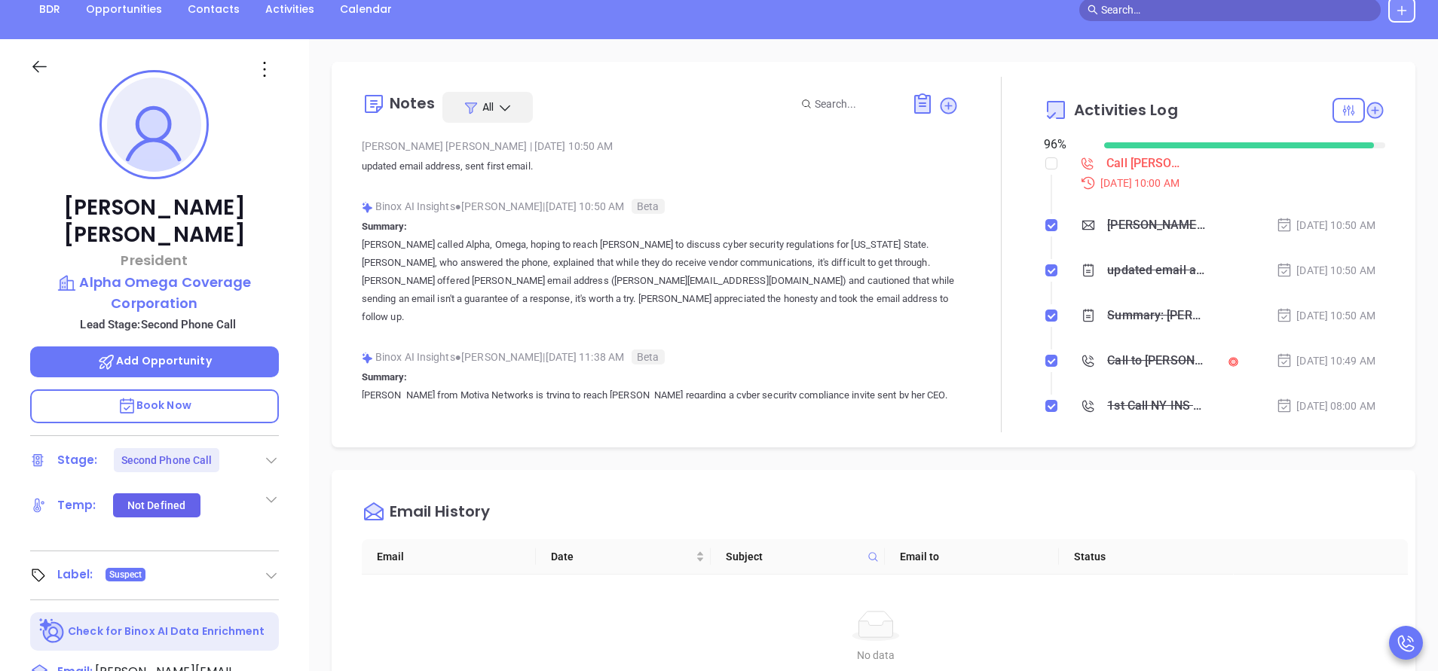
scroll to position [0, 0]
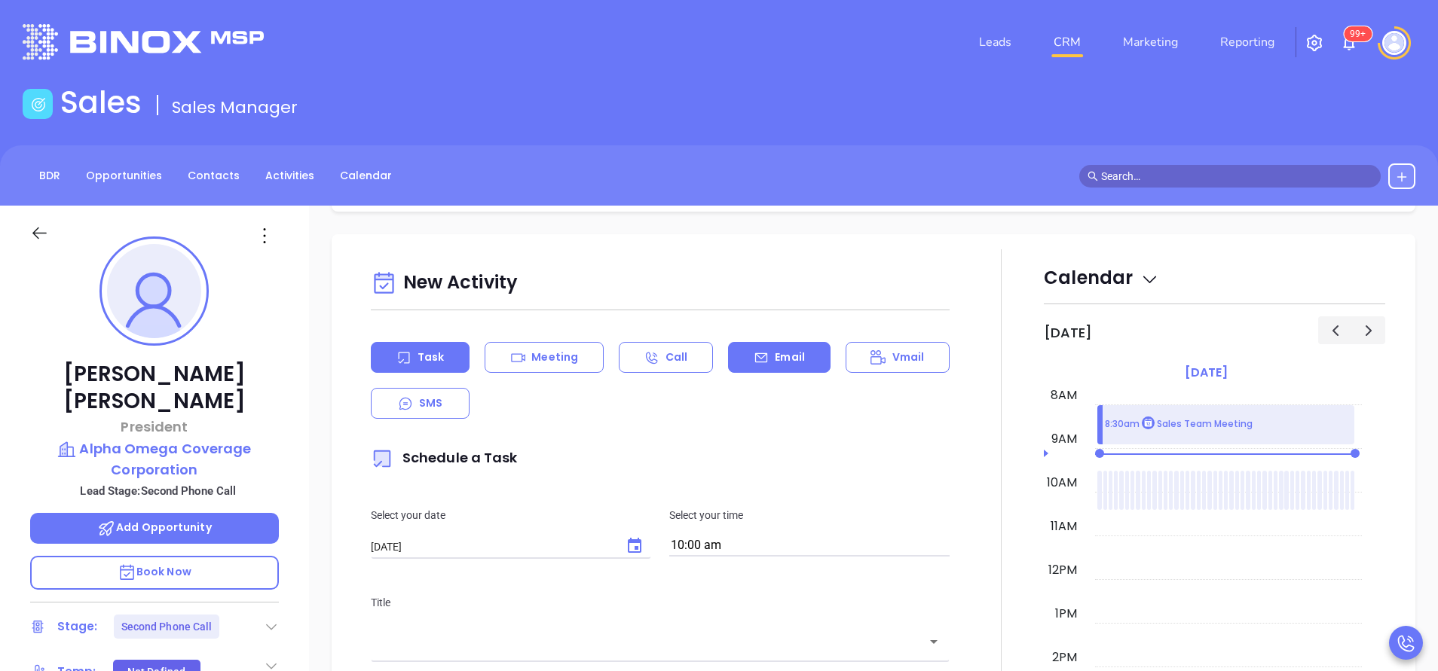
click at [778, 342] on div "Email" at bounding box center [779, 357] width 102 height 31
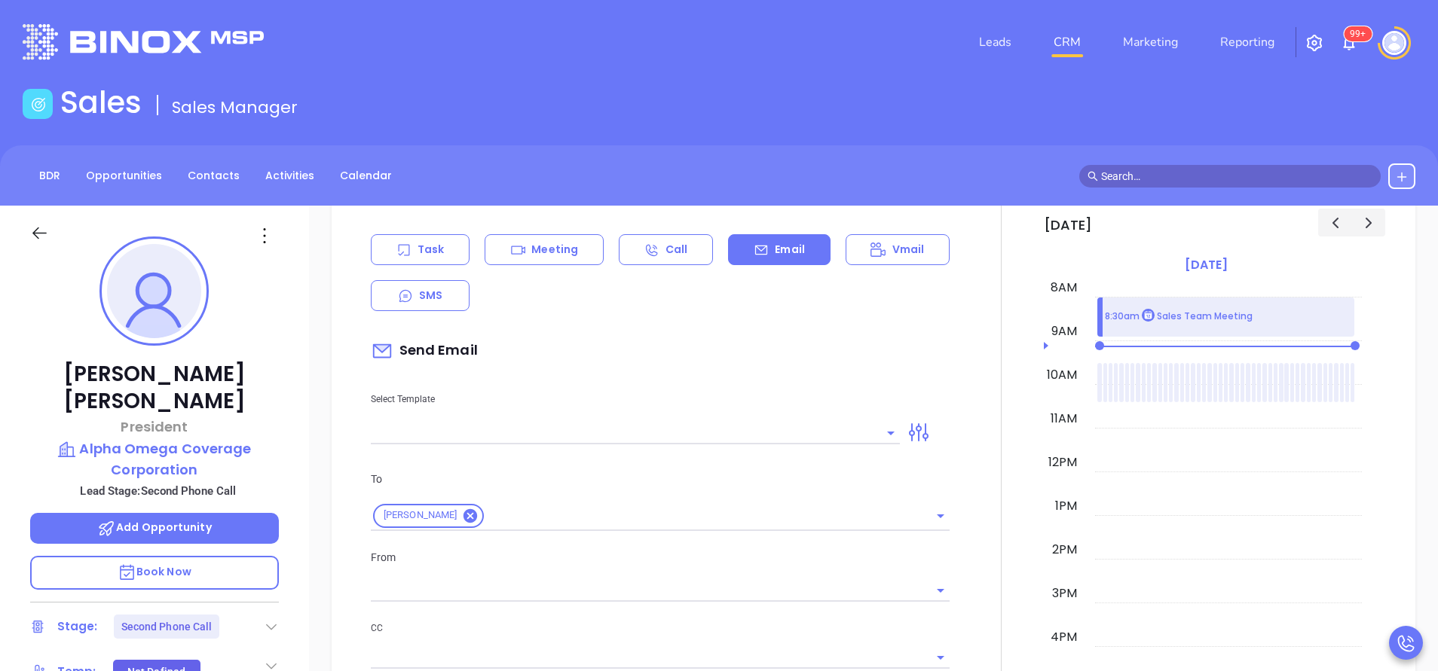
scroll to position [904, 0]
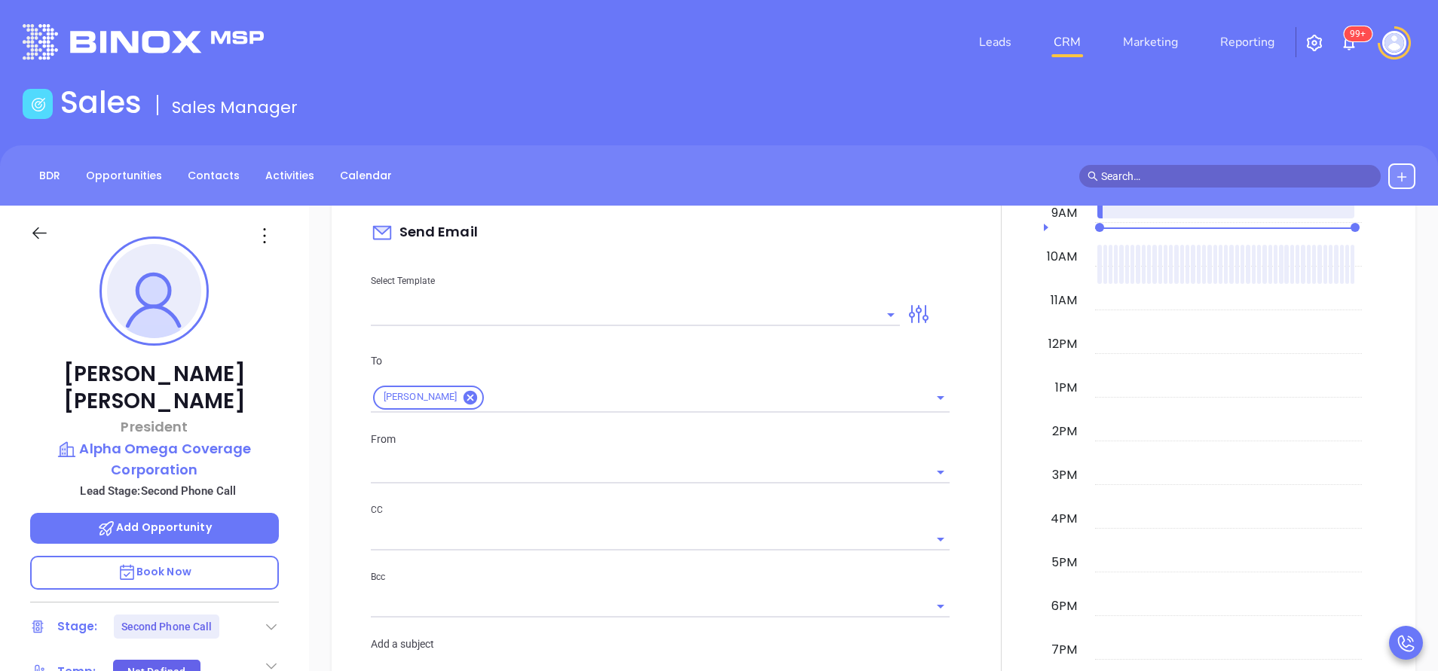
type input "[PERSON_NAME]"
click at [669, 317] on input "text" at bounding box center [624, 315] width 506 height 22
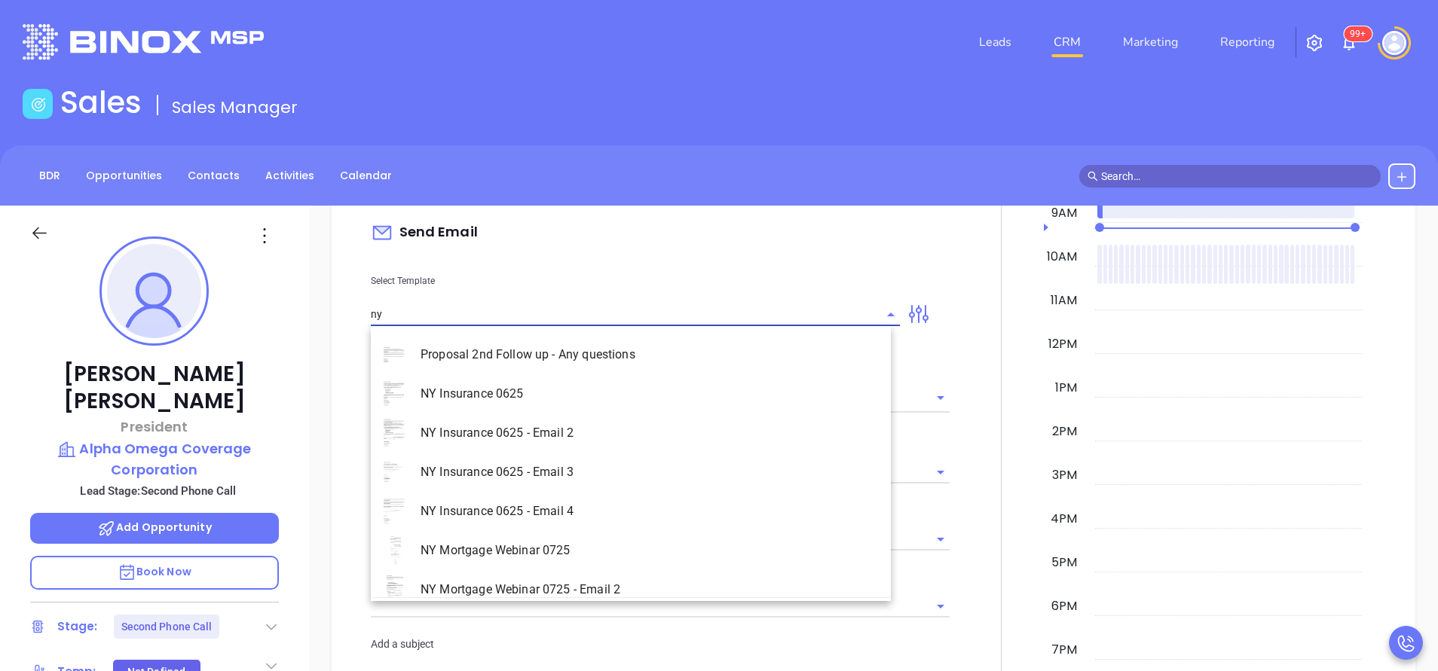
click at [612, 509] on li "NY Insurance 0625 - Email 4" at bounding box center [631, 511] width 520 height 39
type input "NY Insurance 0625 - Email 4"
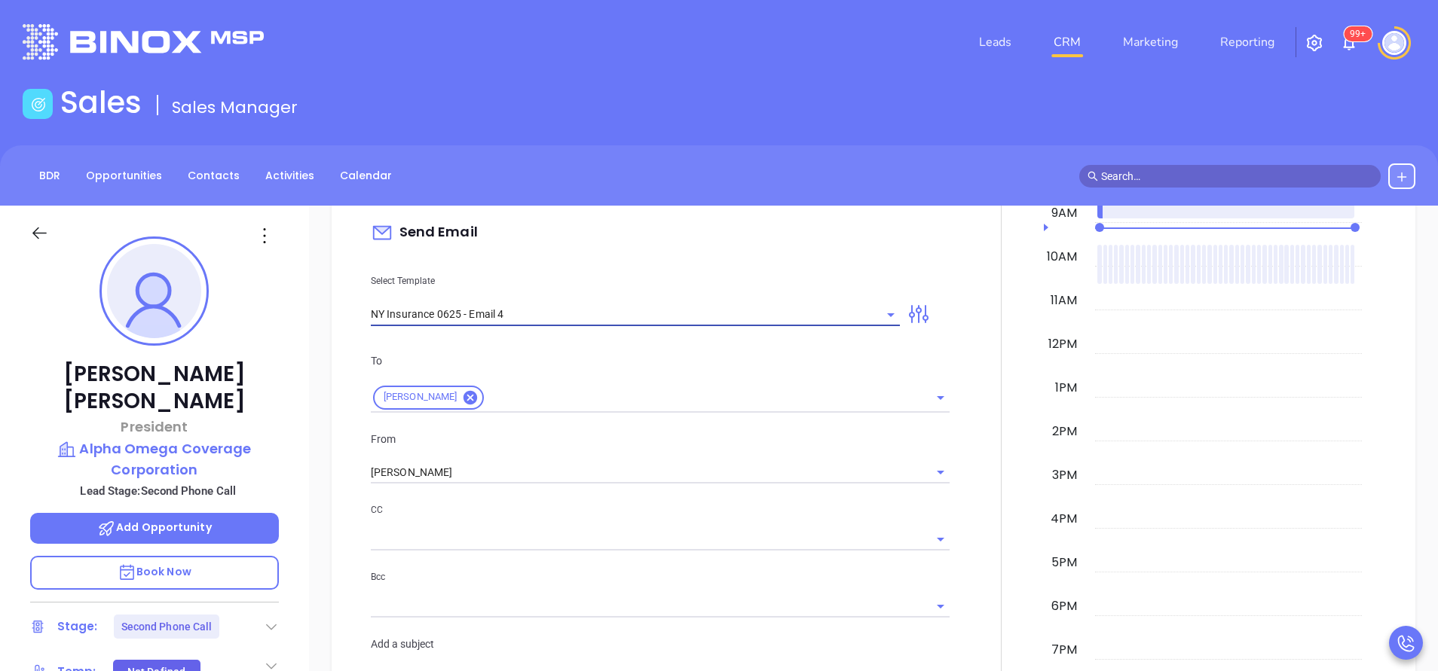
type input "Last attempt—are you still considering this?"
type input "NY Insurance 0625 - Email 4"
click at [491, 469] on input "[PERSON_NAME]" at bounding box center [639, 473] width 536 height 22
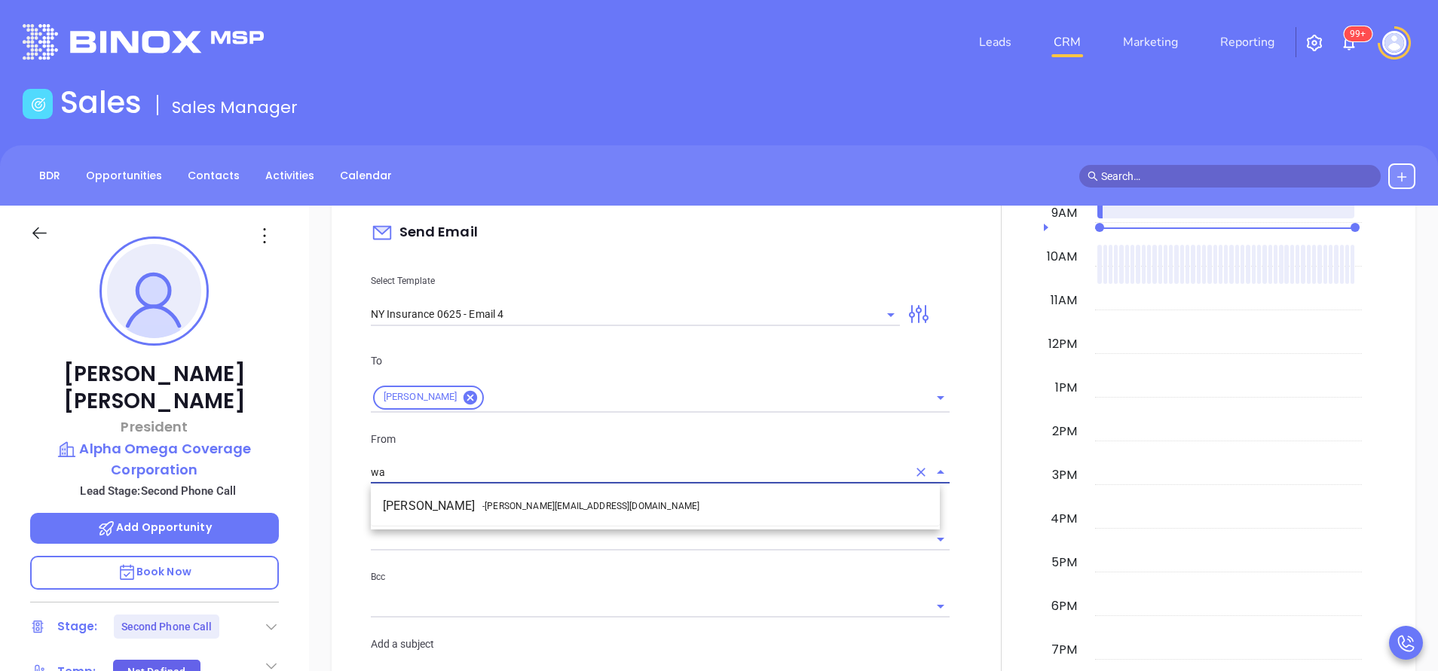
click at [496, 497] on li "Walter Contreras - walter@motiva.net" at bounding box center [655, 506] width 569 height 27
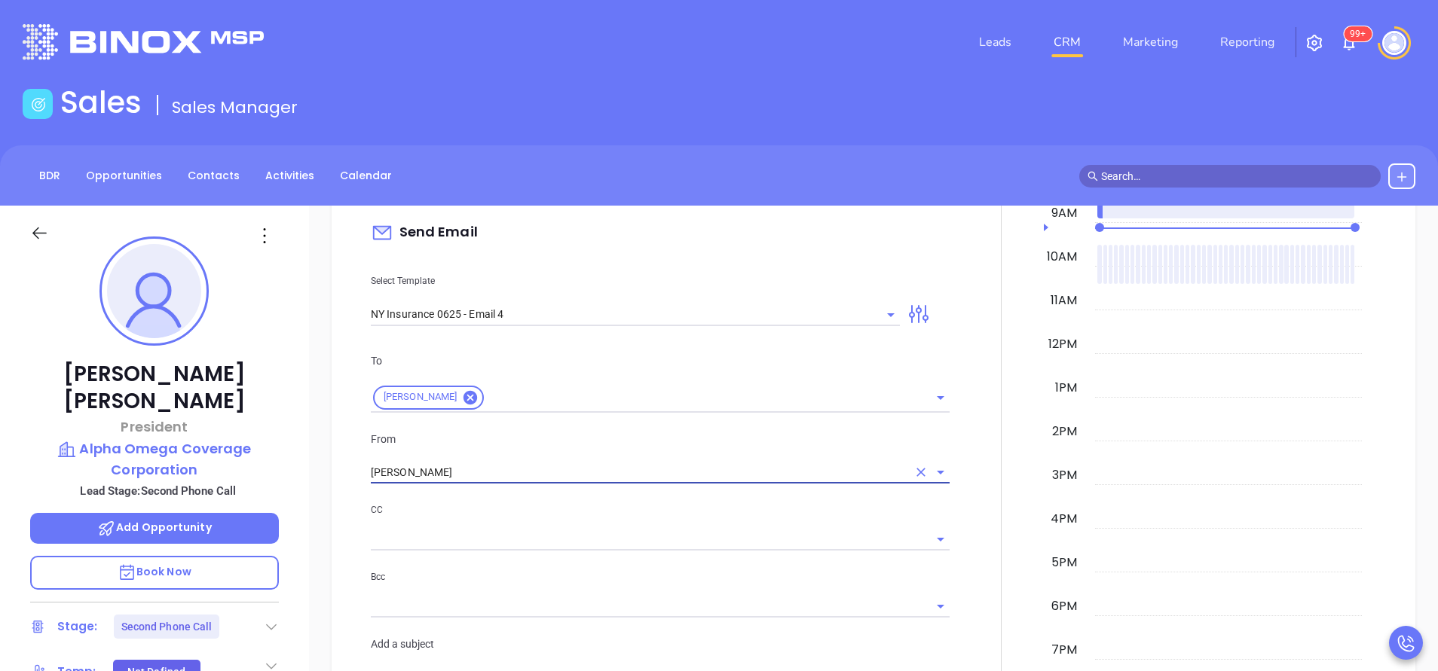
type input "Walter Contreras"
click at [552, 501] on div "To Michael Aquino From Walter Contreras CC Bcc Add a subject Last attempt—are y…" at bounding box center [660, 521] width 597 height 374
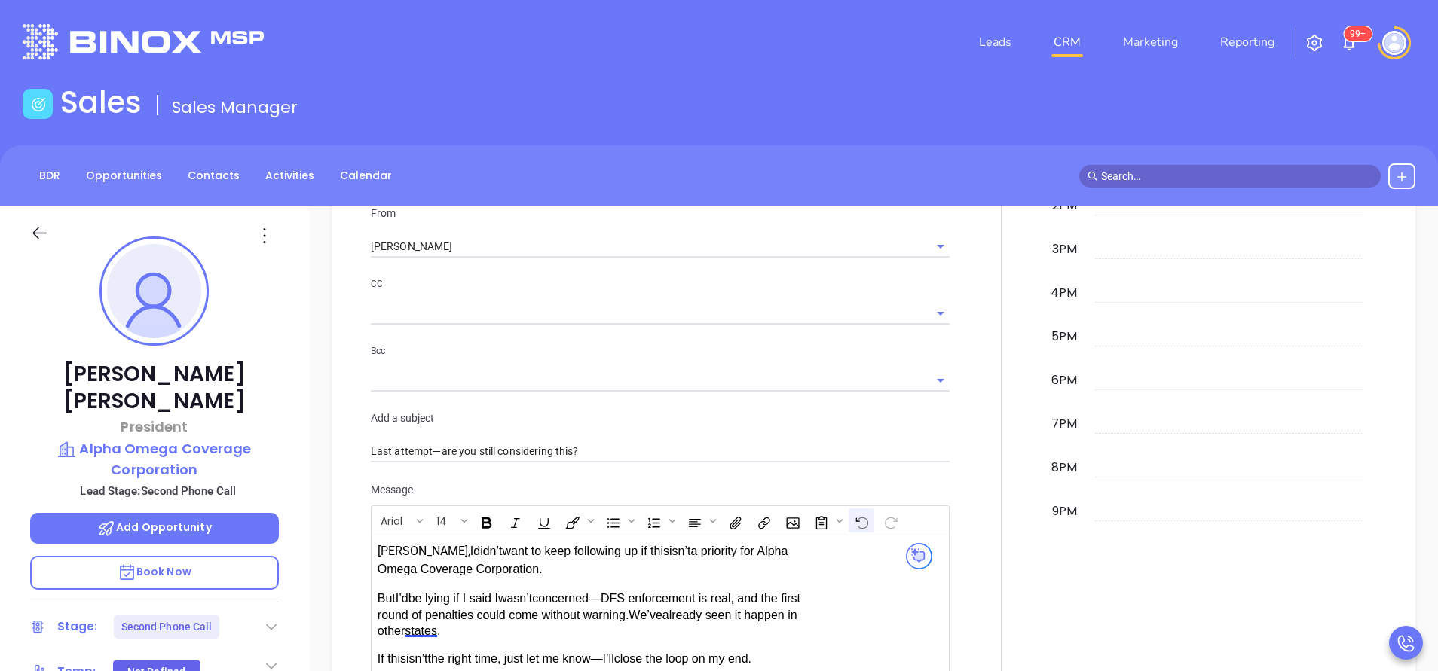
scroll to position [1695, 0]
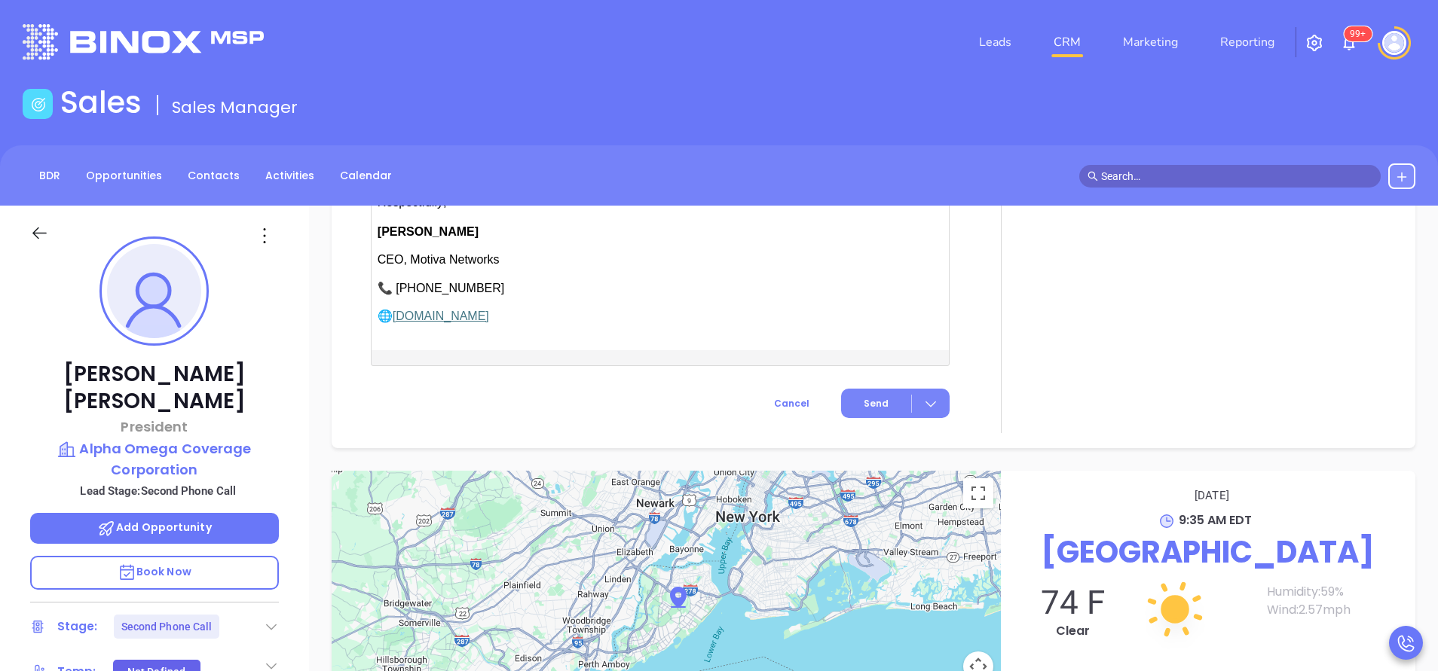
click at [879, 396] on button "Send" at bounding box center [895, 403] width 109 height 29
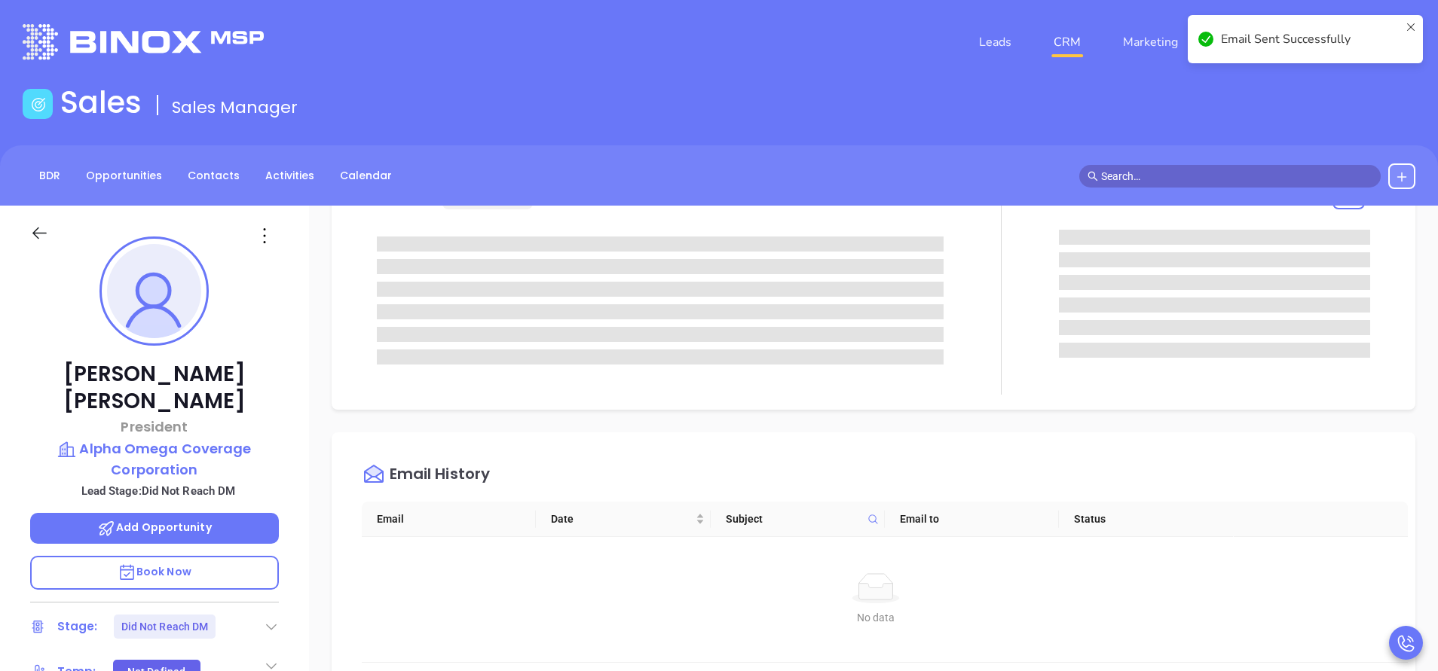
scroll to position [0, 0]
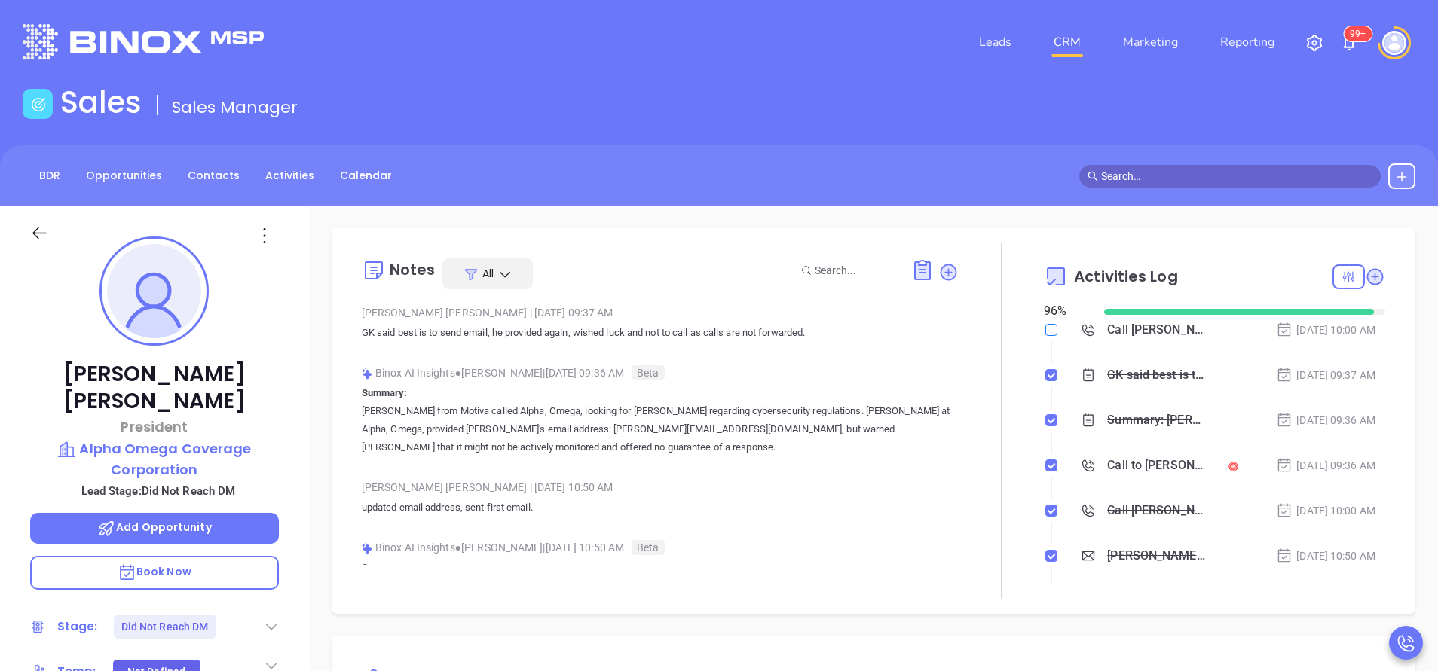
click at [1045, 330] on input "checkbox" at bounding box center [1051, 330] width 12 height 12
checkbox input "true"
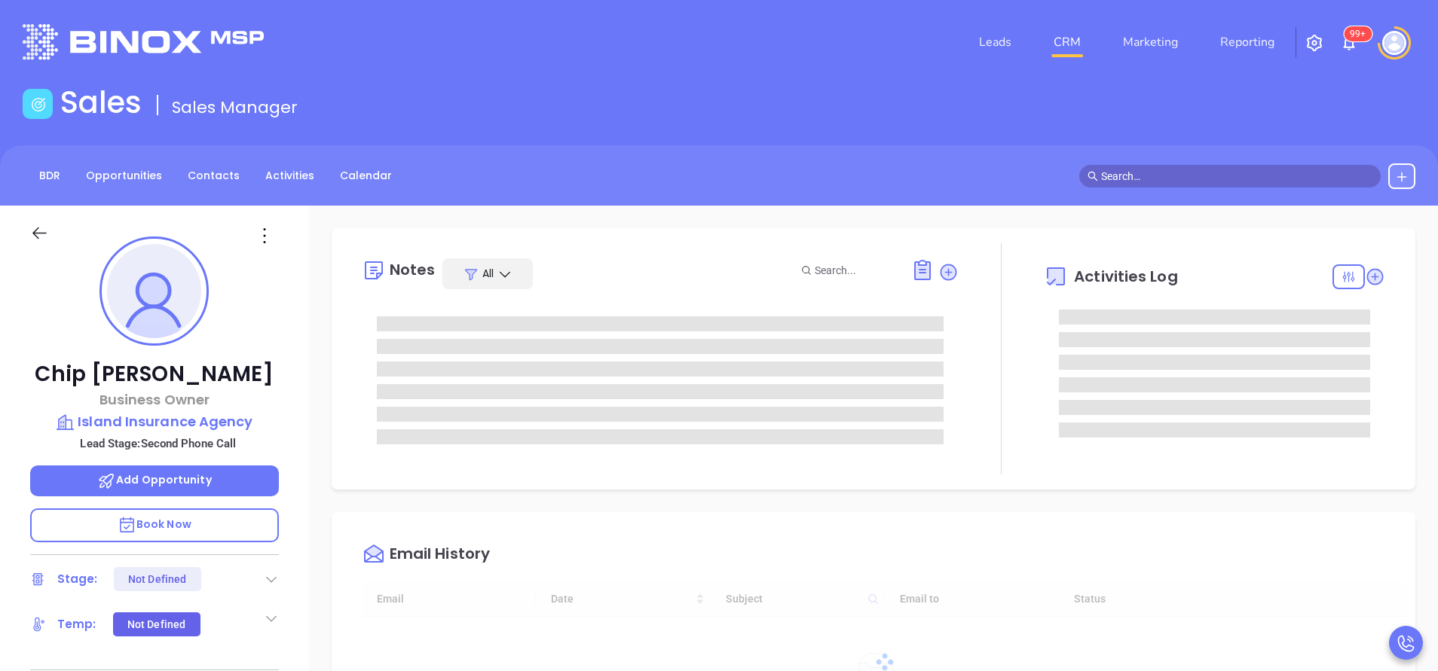
type input "[DATE]"
type input "[PERSON_NAME]"
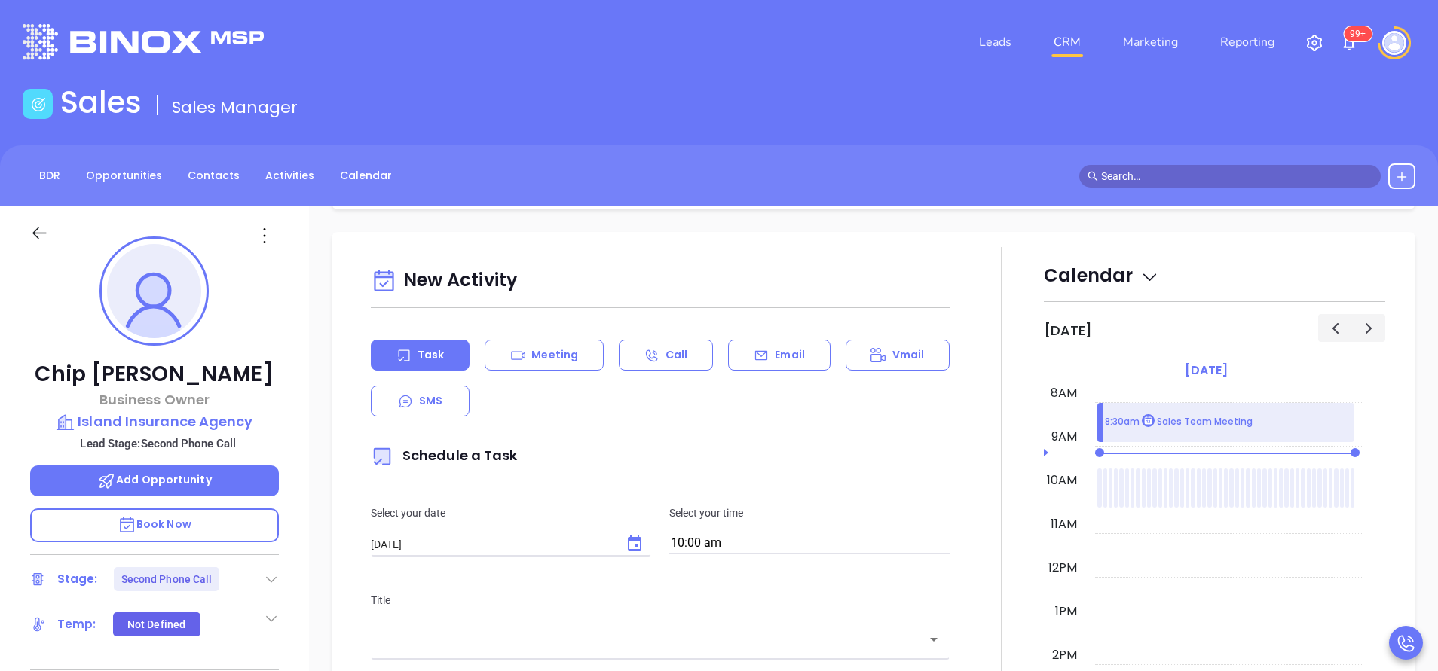
scroll to position [791, 0]
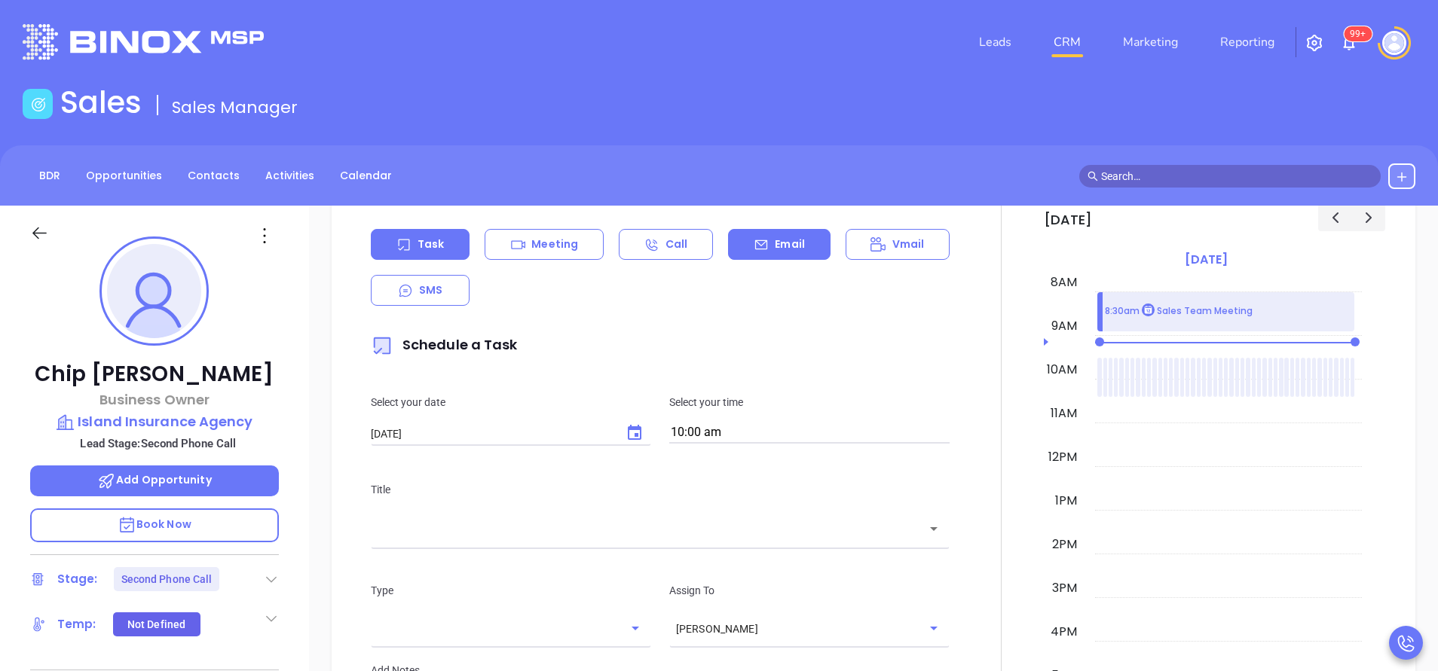
click at [766, 248] on div "Email" at bounding box center [779, 244] width 102 height 31
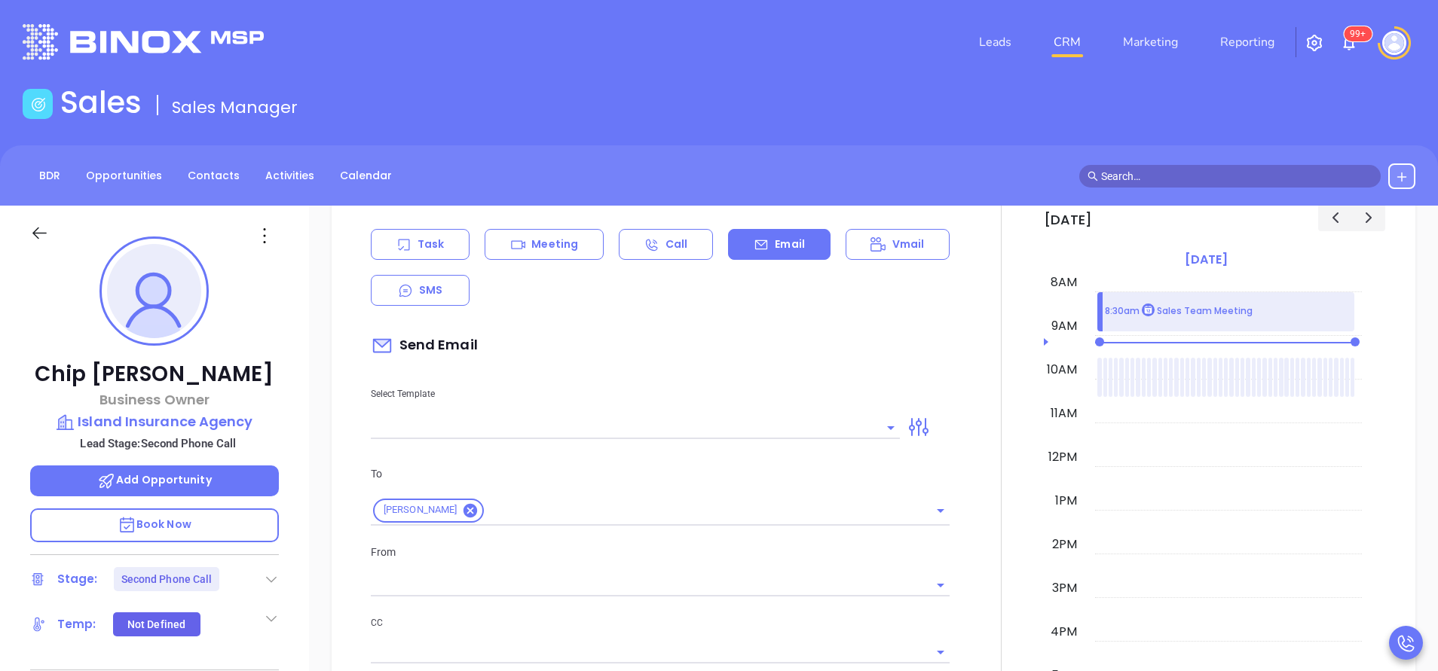
click at [732, 429] on input "text" at bounding box center [624, 428] width 506 height 22
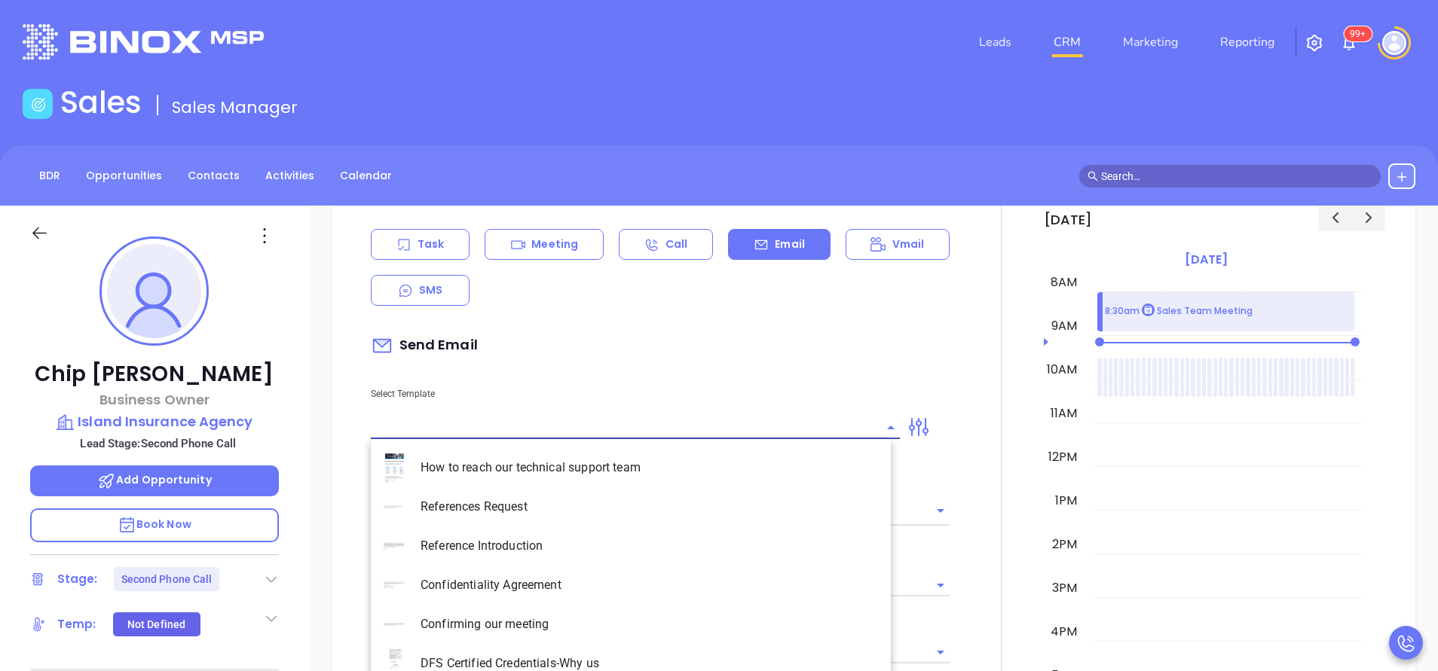
type input "n"
type input "[PERSON_NAME]"
click at [643, 543] on li "NY Insurance 0625 - Email 2" at bounding box center [631, 546] width 520 height 39
type input "NY Insurance 0625 - Email 2"
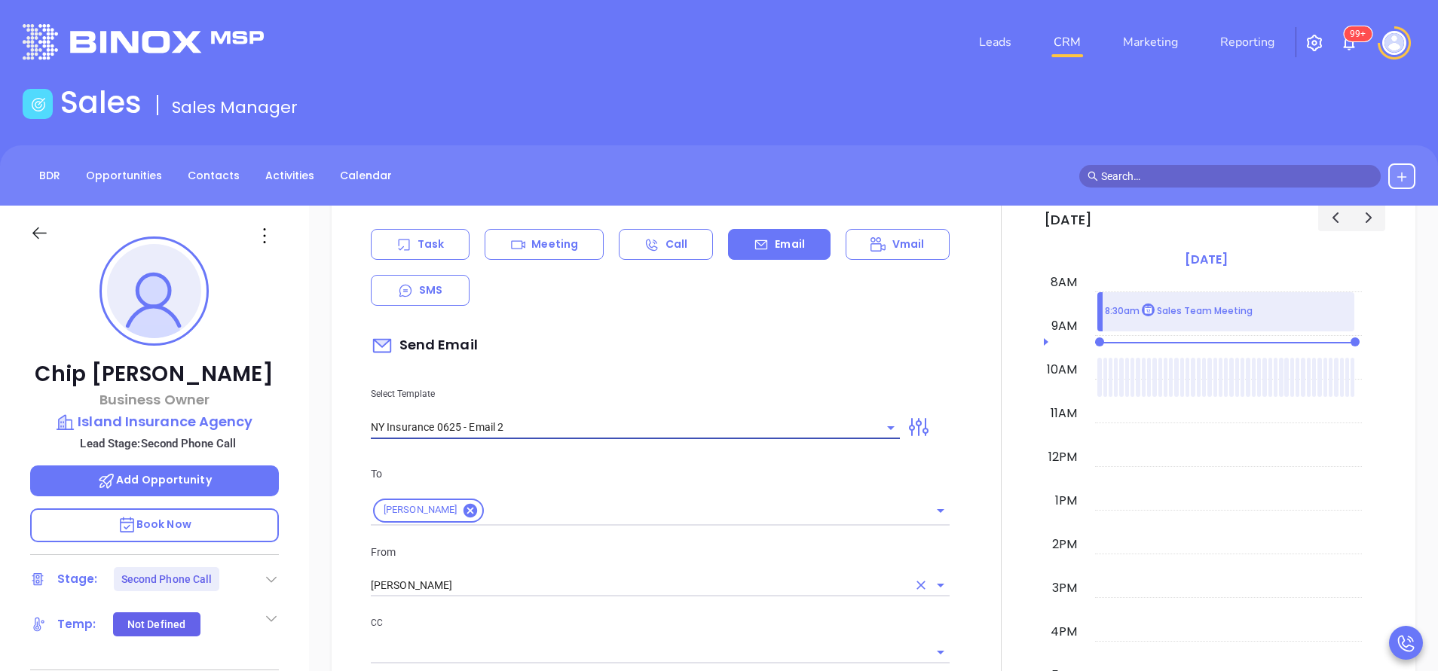
type input "I don’t know if you saw this Chip"
type input "NY Insurance 0625 - Email 2"
click at [607, 580] on input "[PERSON_NAME]" at bounding box center [639, 586] width 536 height 22
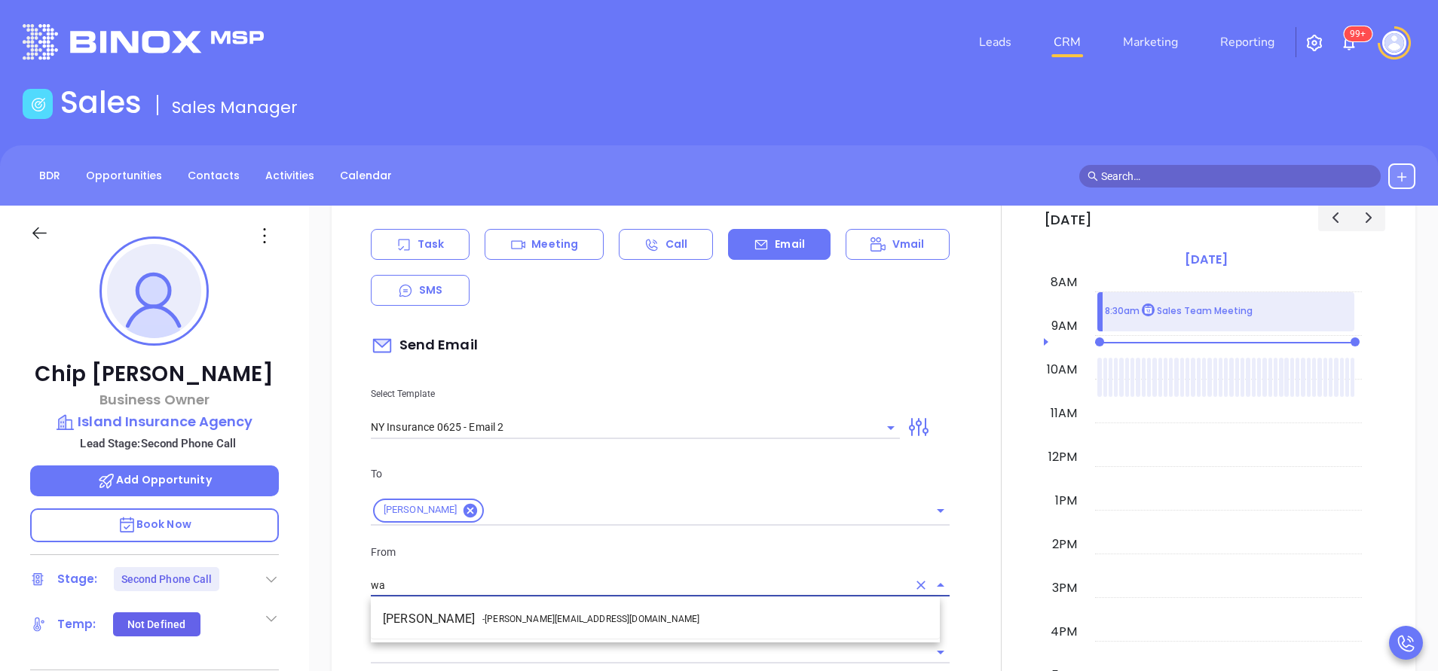
click at [594, 612] on li "Walter Contreras - [EMAIL_ADDRESS][DOMAIN_NAME]" at bounding box center [655, 619] width 569 height 27
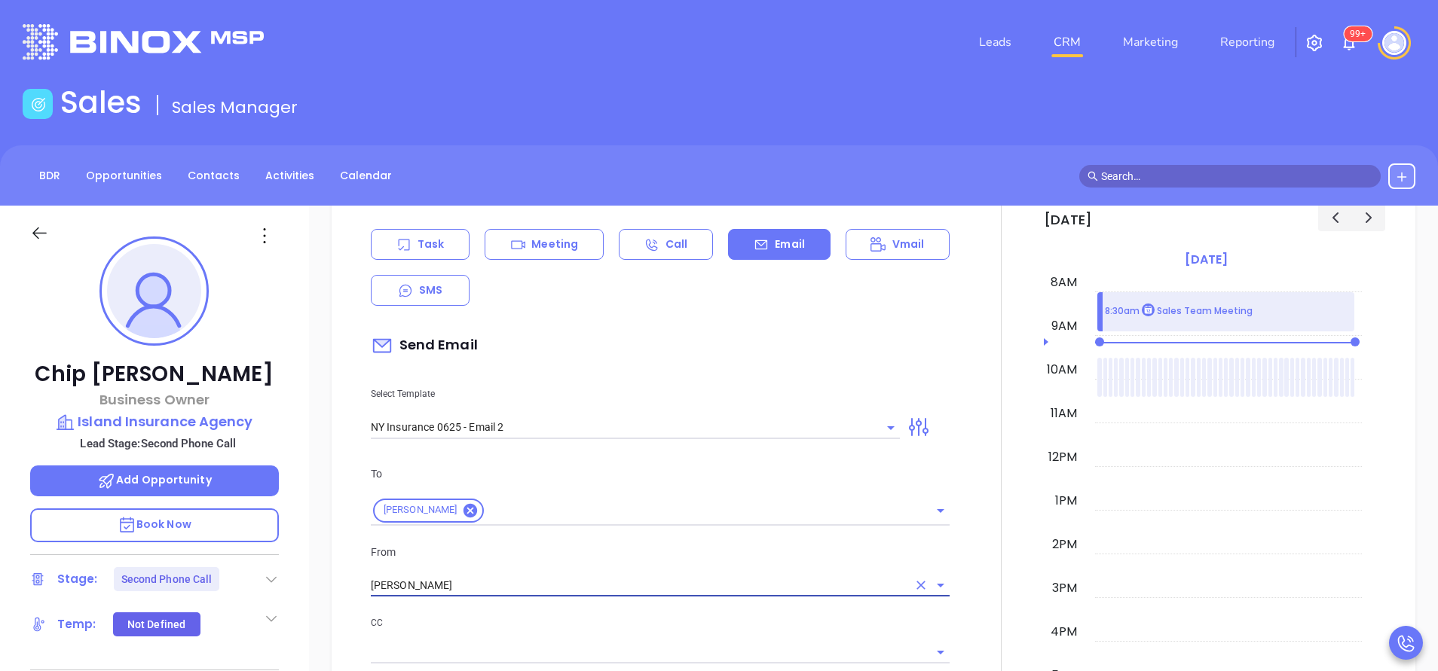
type input "[PERSON_NAME]"
click at [610, 611] on div "To Chip Phillips From Walter Contreras CC Bcc Add a subject I don’t know if you…" at bounding box center [660, 634] width 597 height 374
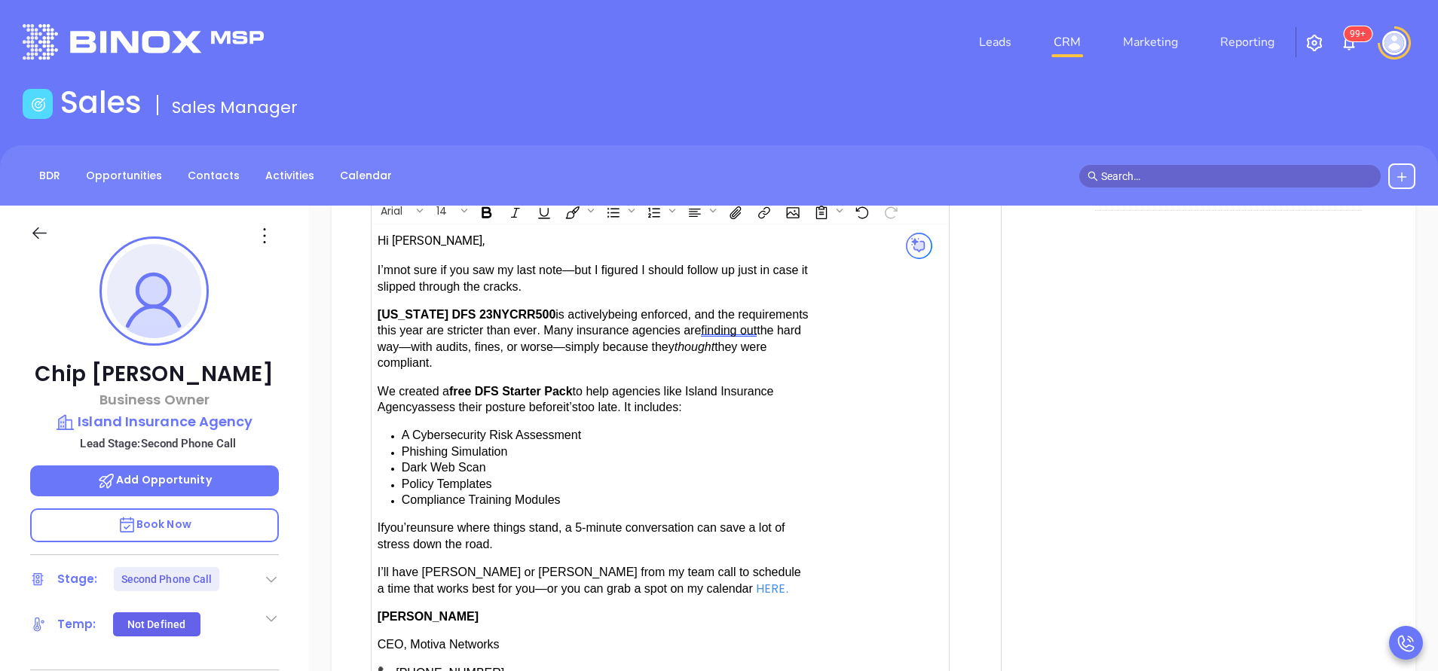
scroll to position [1469, 0]
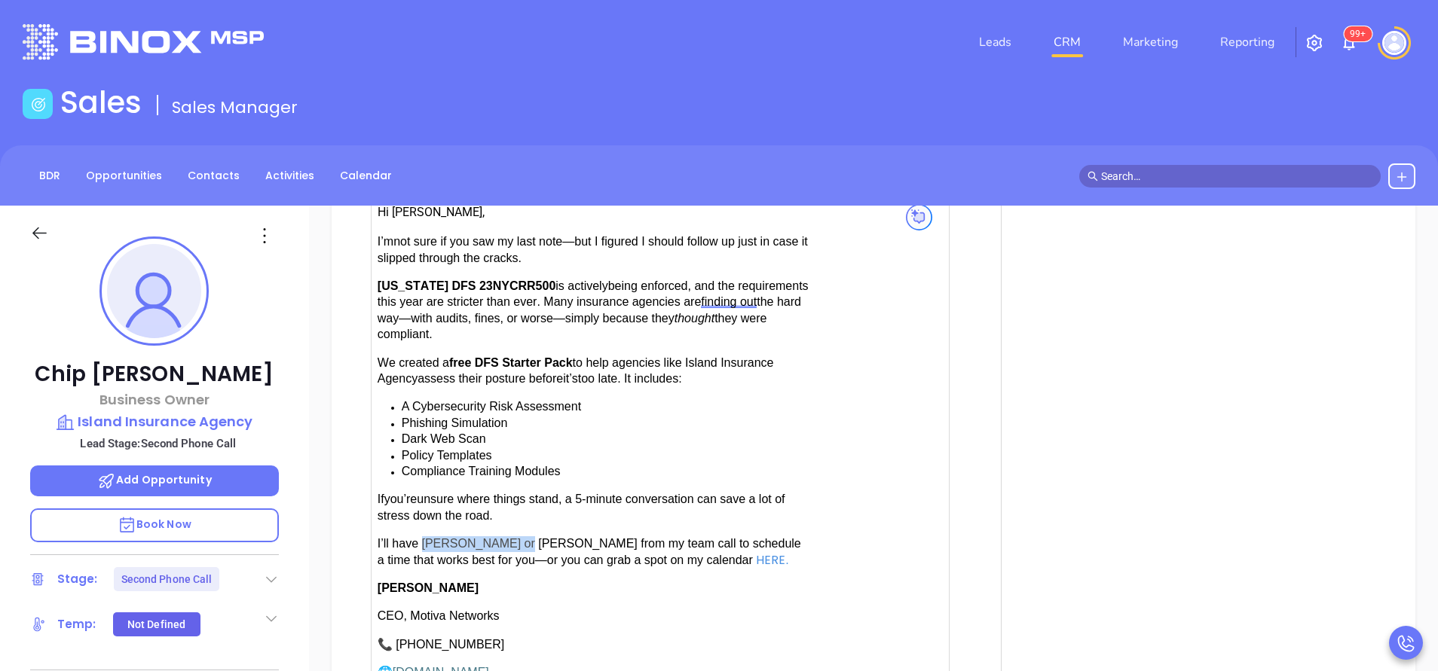
drag, startPoint x: 421, startPoint y: 535, endPoint x: 510, endPoint y: 536, distance: 88.9
click at [510, 537] on span "have Karina or Anabell from my team call to schedule a time that works best for…" at bounding box center [588, 551] width 423 height 29
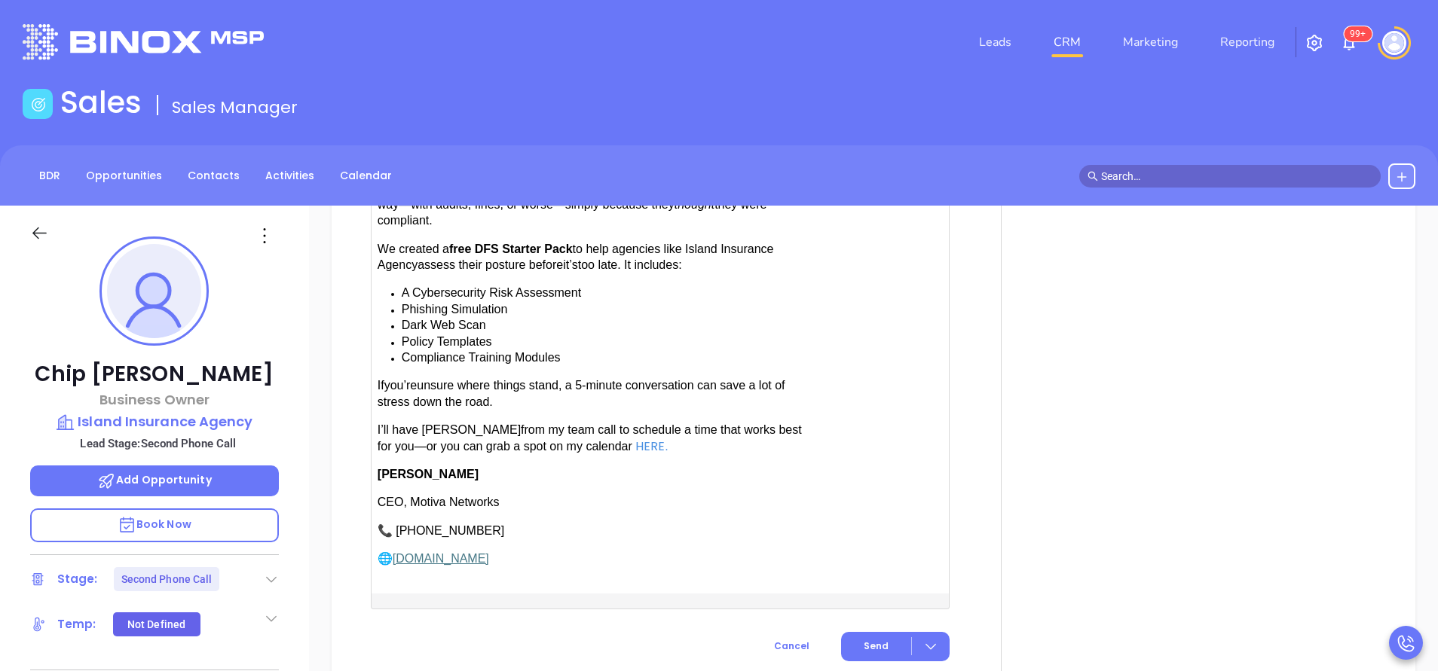
scroll to position [1695, 0]
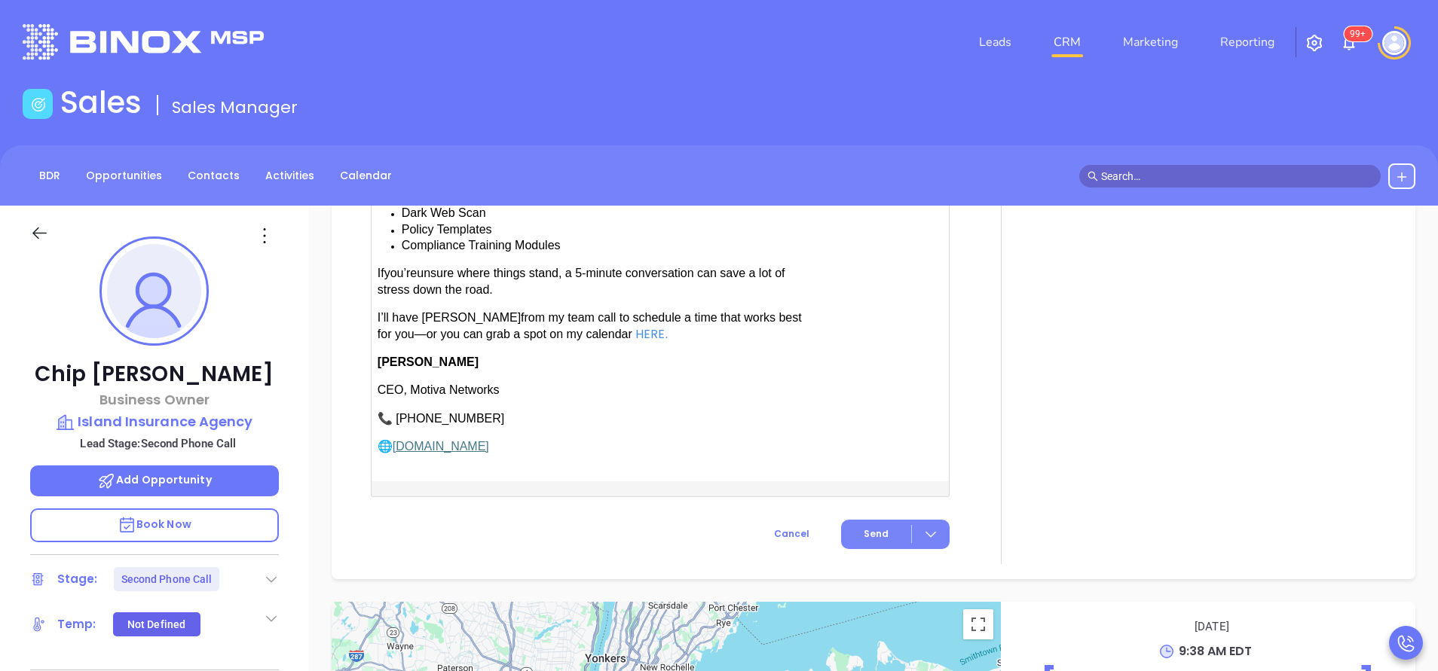
click at [867, 520] on button "Send" at bounding box center [895, 534] width 109 height 29
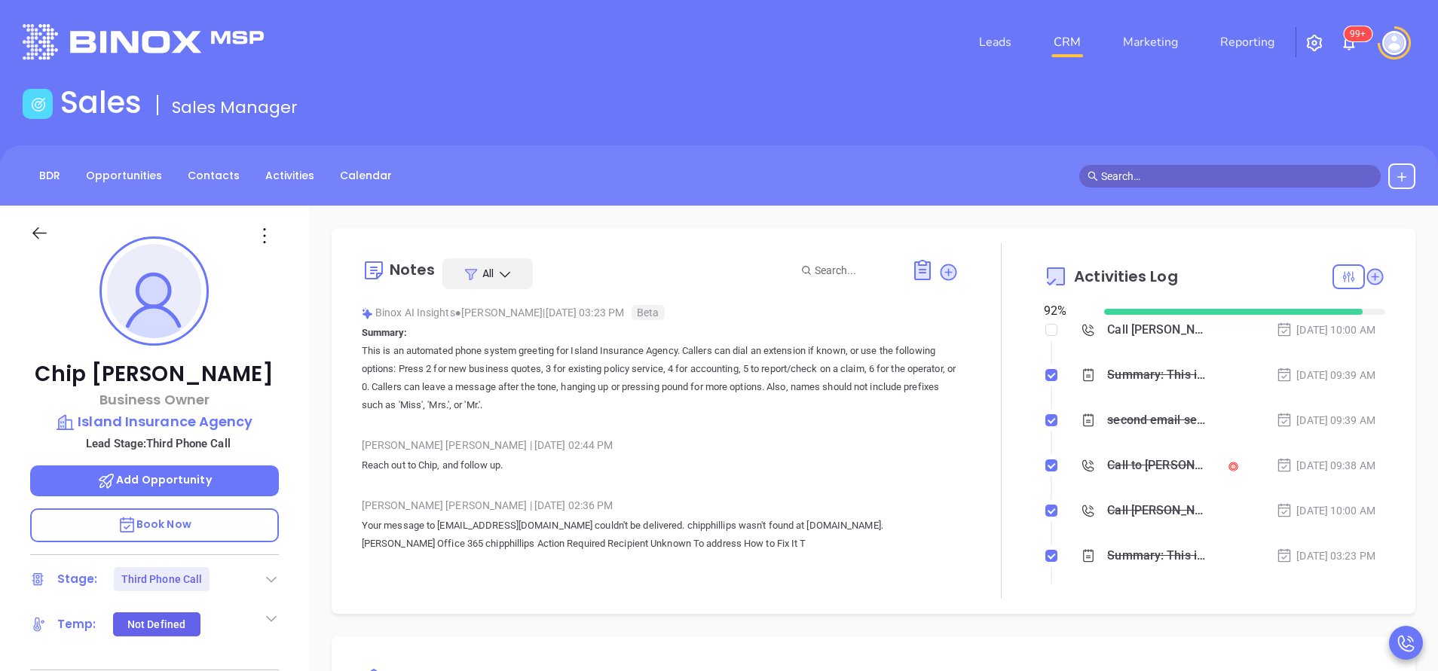
scroll to position [0, 0]
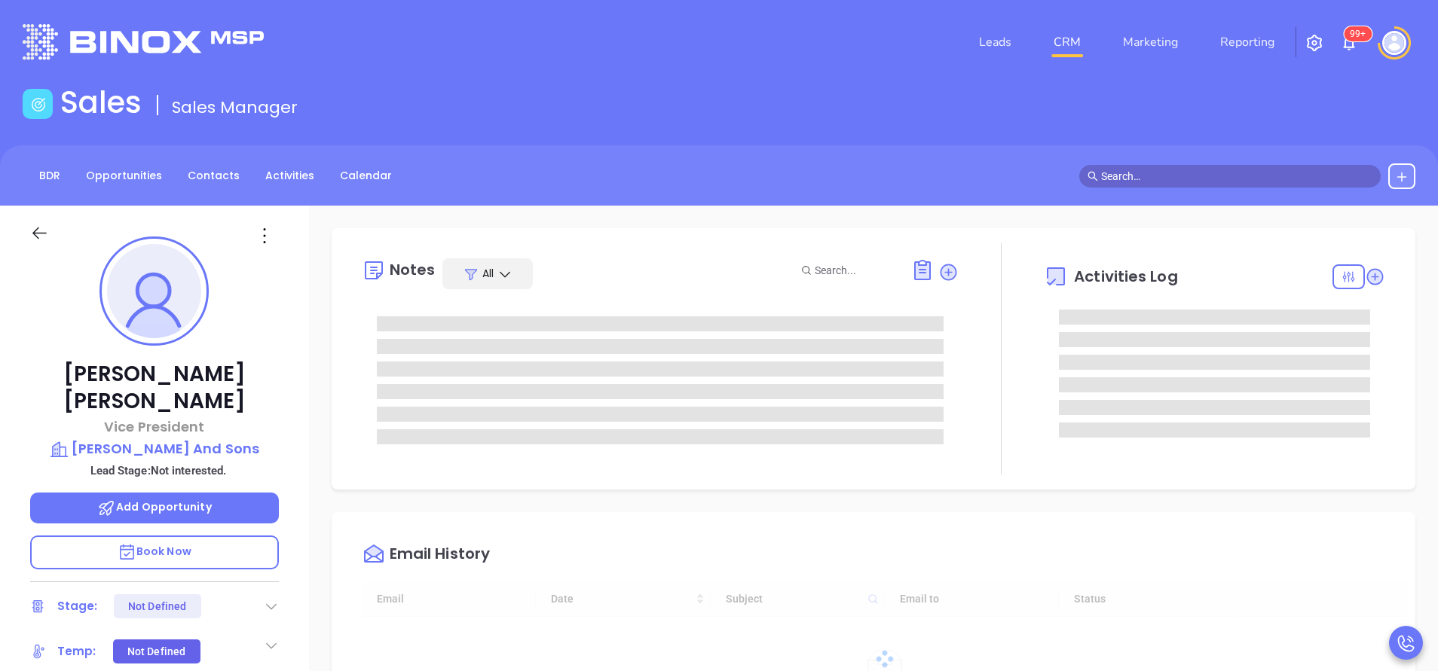
type input "[DATE]"
type input "[PERSON_NAME]"
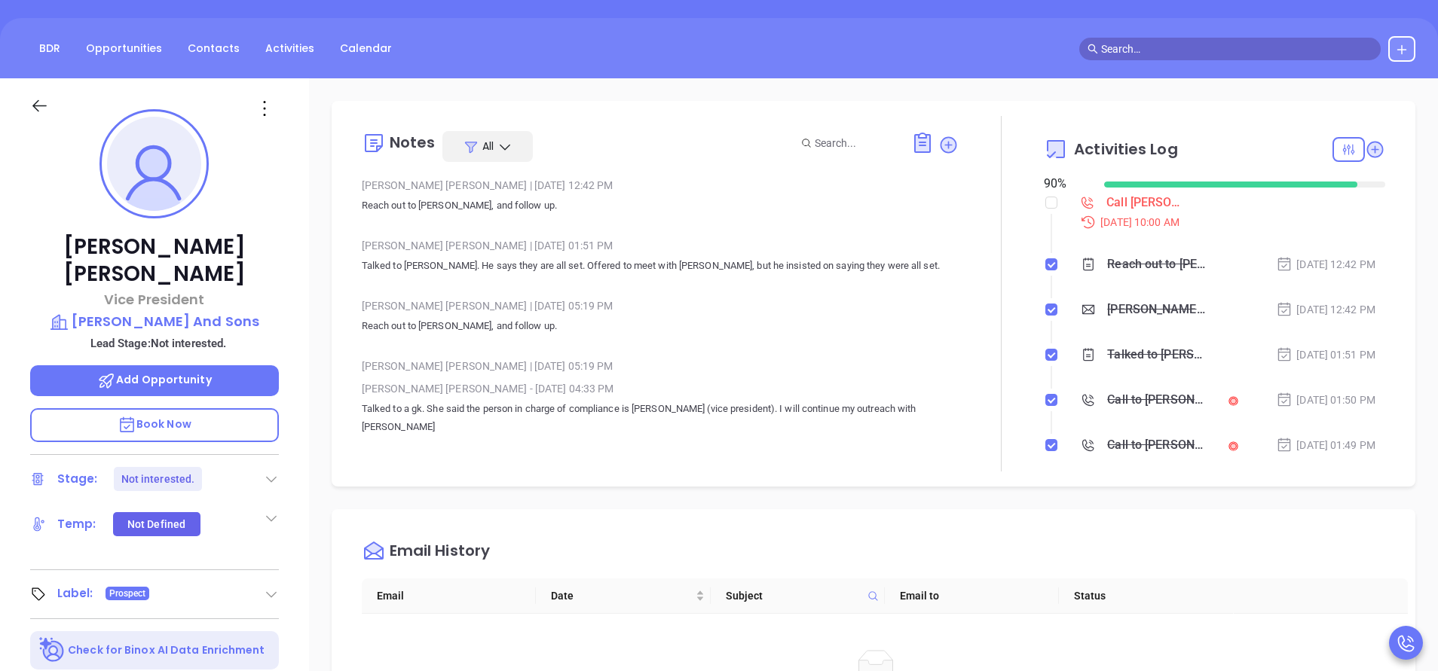
scroll to position [0, 0]
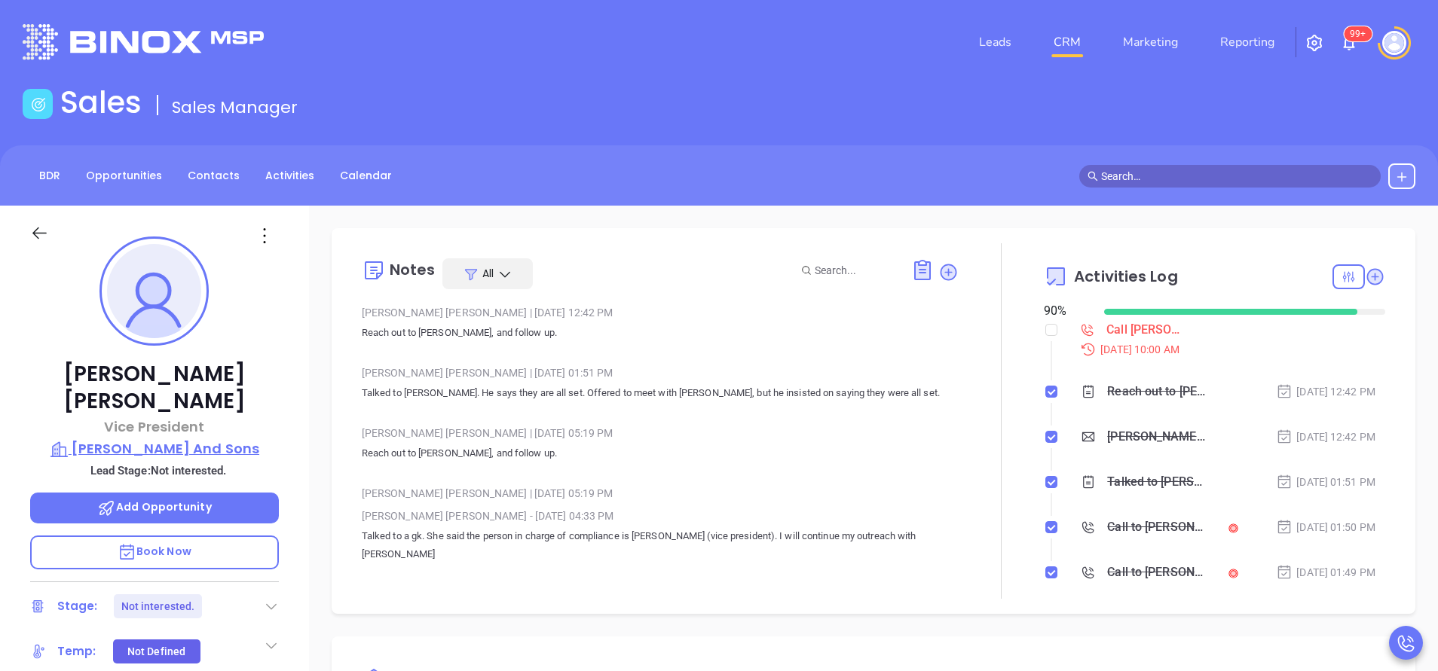
click at [219, 439] on p "[PERSON_NAME] And Sons" at bounding box center [154, 449] width 249 height 21
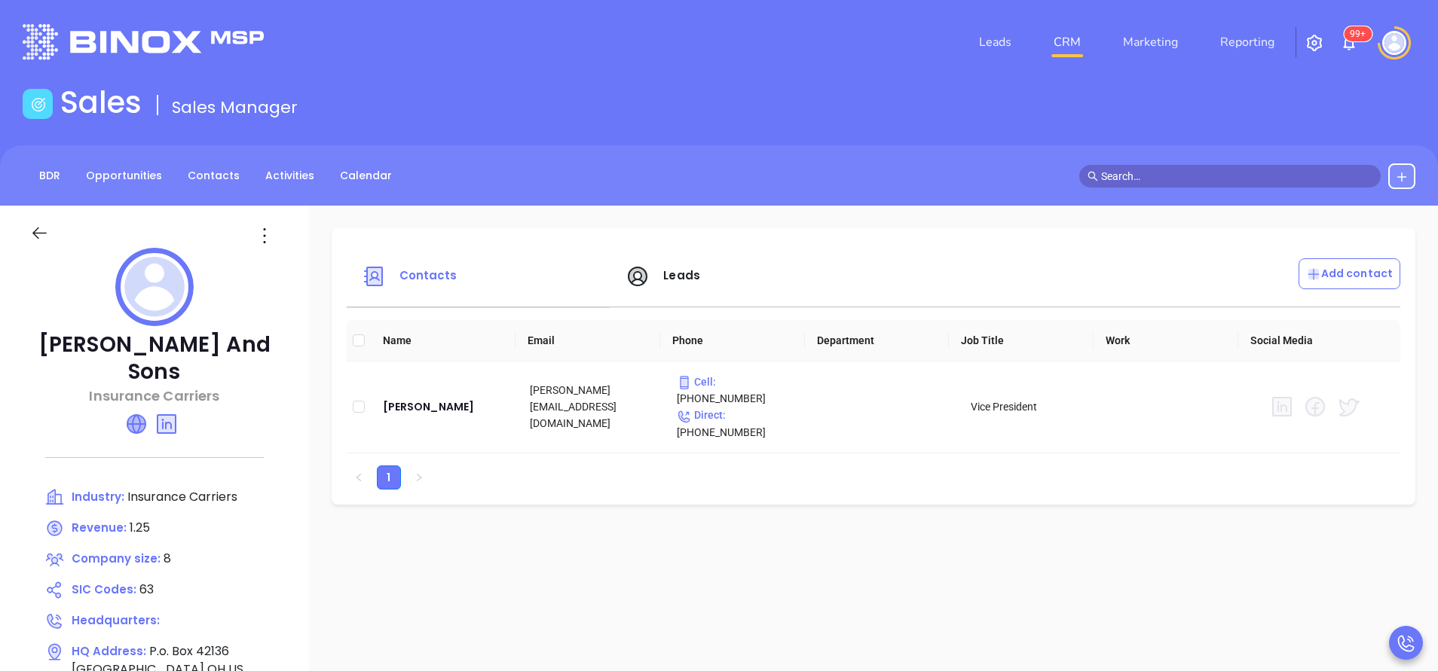
click at [137, 415] on icon at bounding box center [136, 424] width 18 height 18
click at [37, 236] on icon at bounding box center [39, 233] width 19 height 19
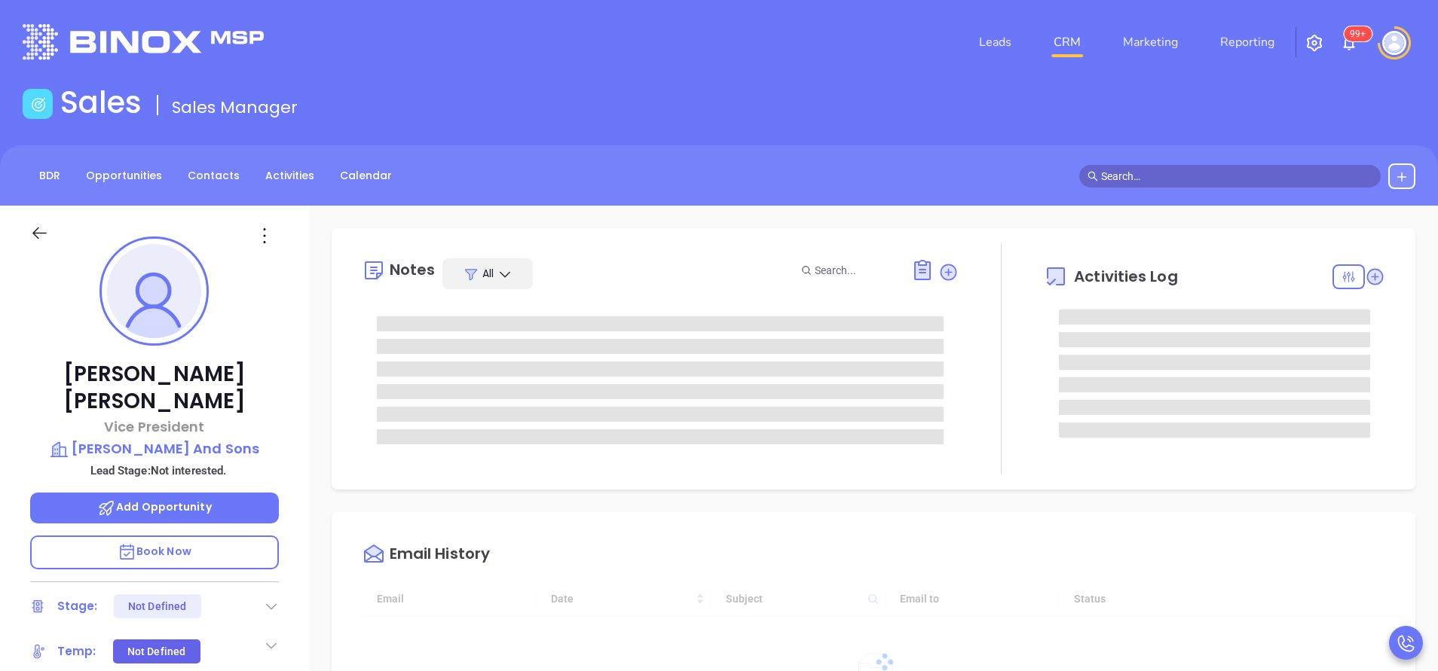
type input "[DATE]"
type input "[PERSON_NAME]"
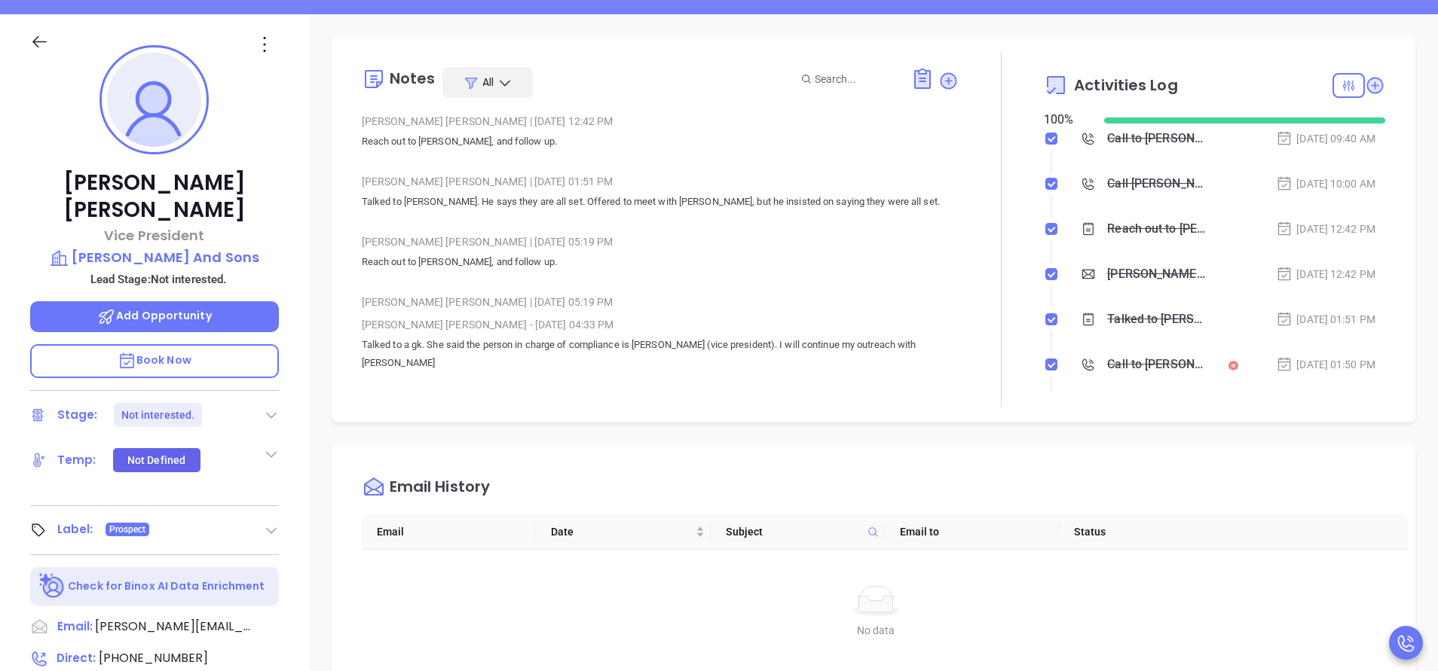
scroll to position [113, 0]
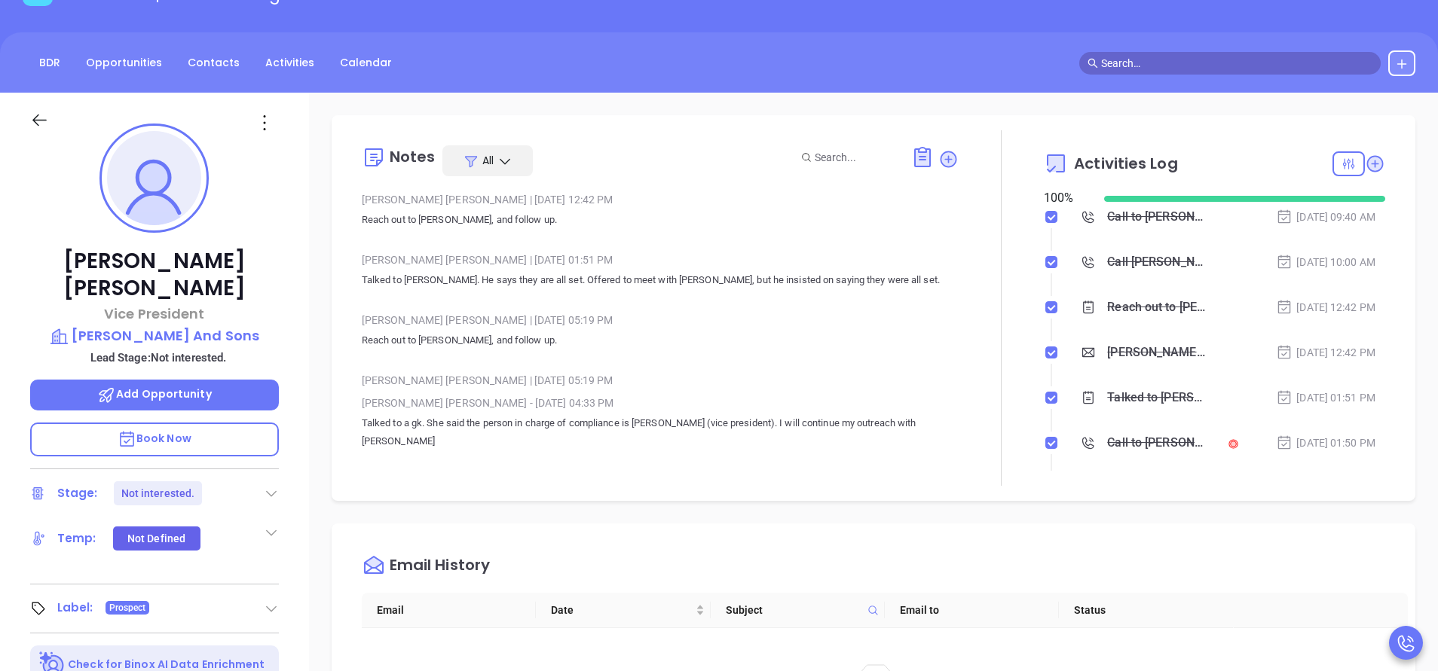
click at [257, 120] on icon at bounding box center [264, 123] width 24 height 24
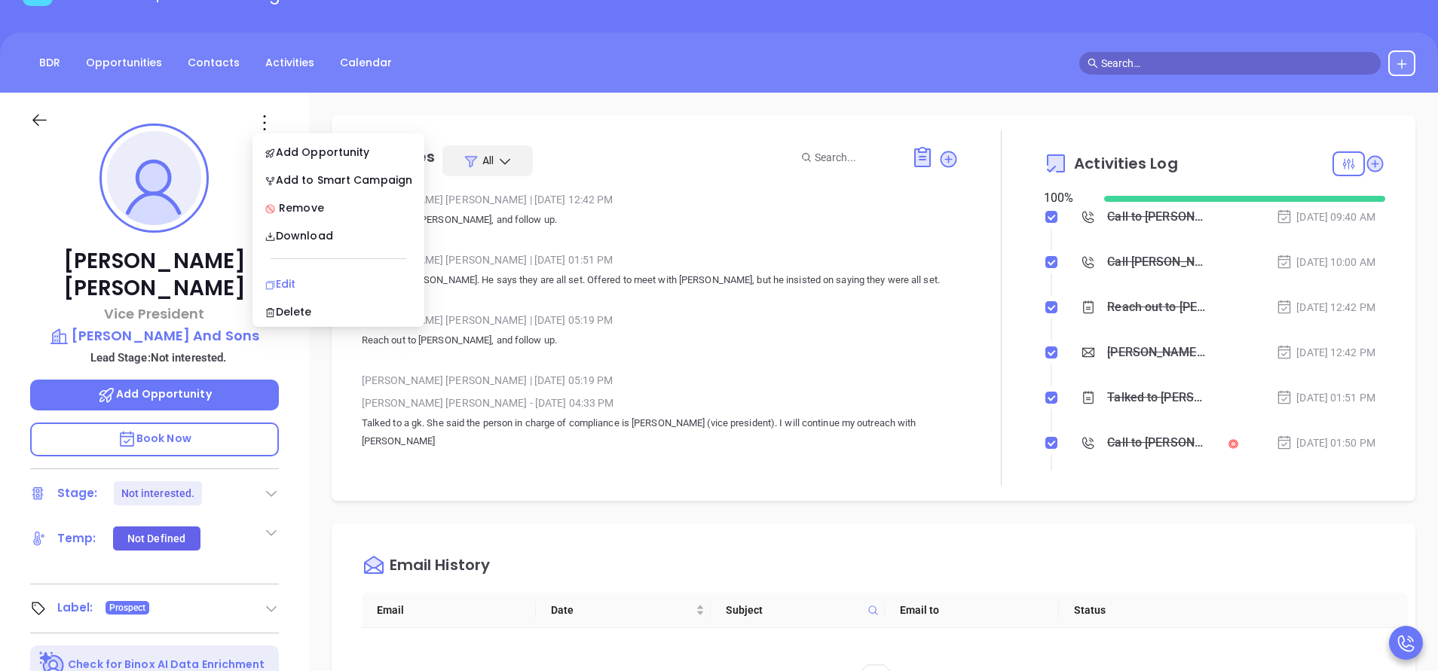
click at [291, 286] on div "Edit" at bounding box center [338, 284] width 148 height 17
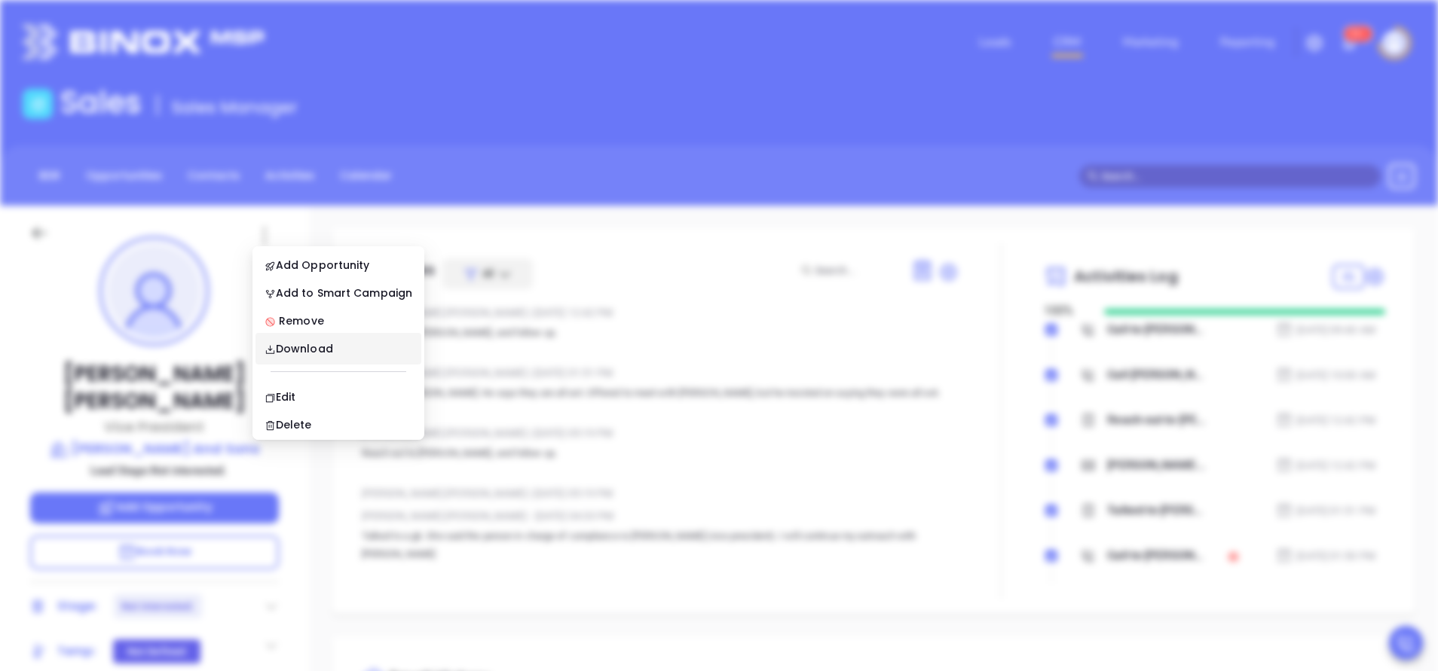
scroll to position [0, 0]
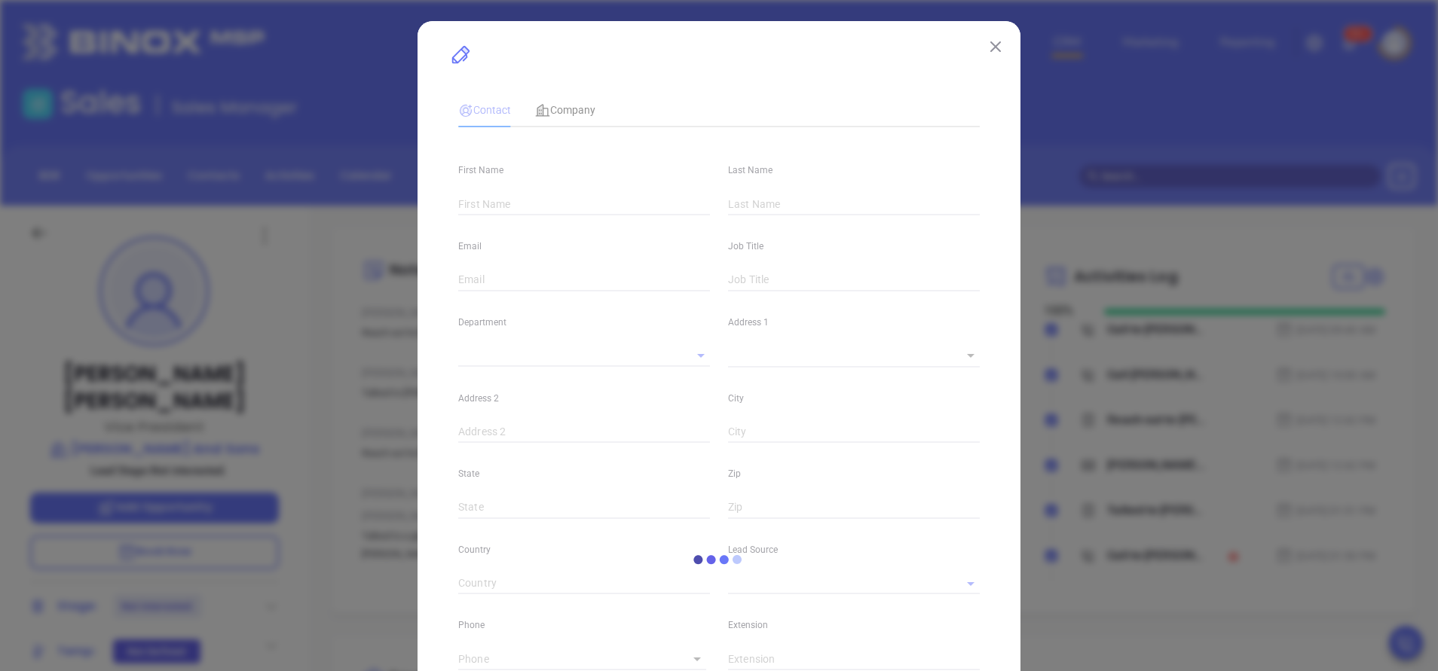
type input "[PERSON_NAME]"
type input "[PERSON_NAME][EMAIL_ADDRESS][DOMAIN_NAME]"
type input "Vice President"
type input "1"
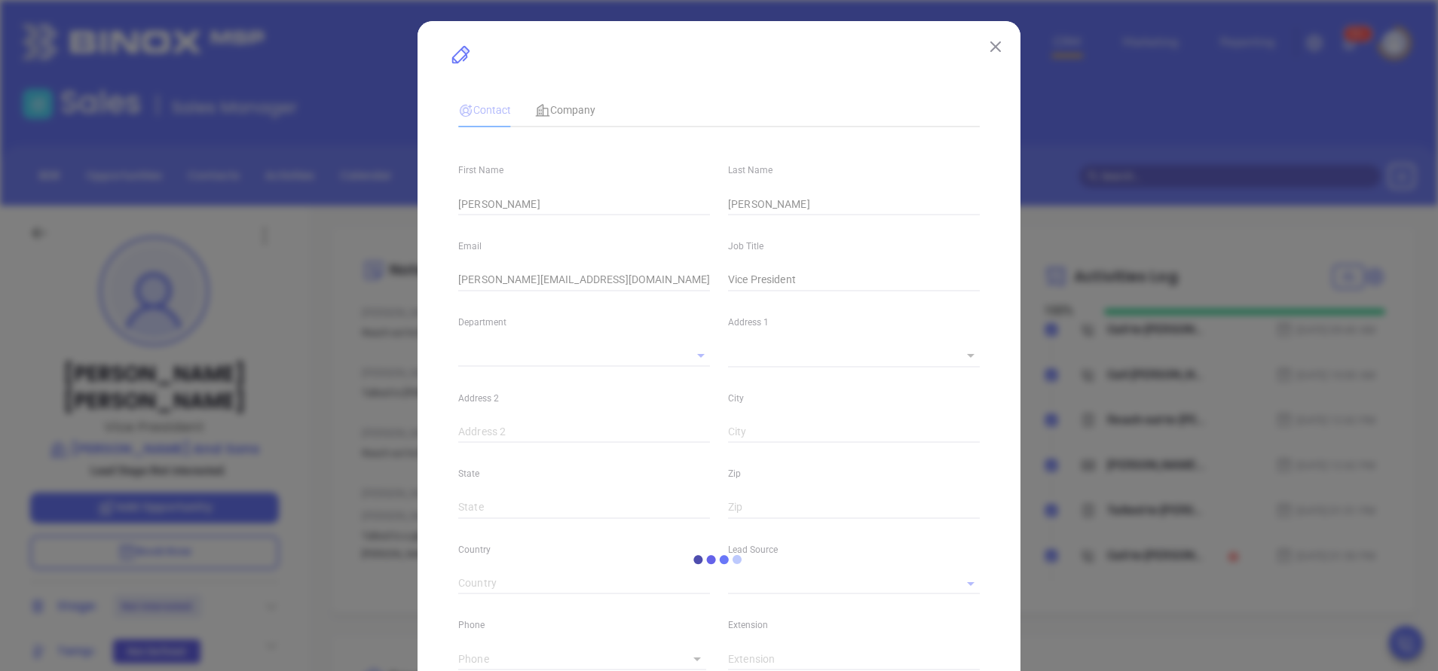
type input "Marketing"
type input "Other"
type input "[PERSON_NAME]"
type input "Not interested."
type input "1"
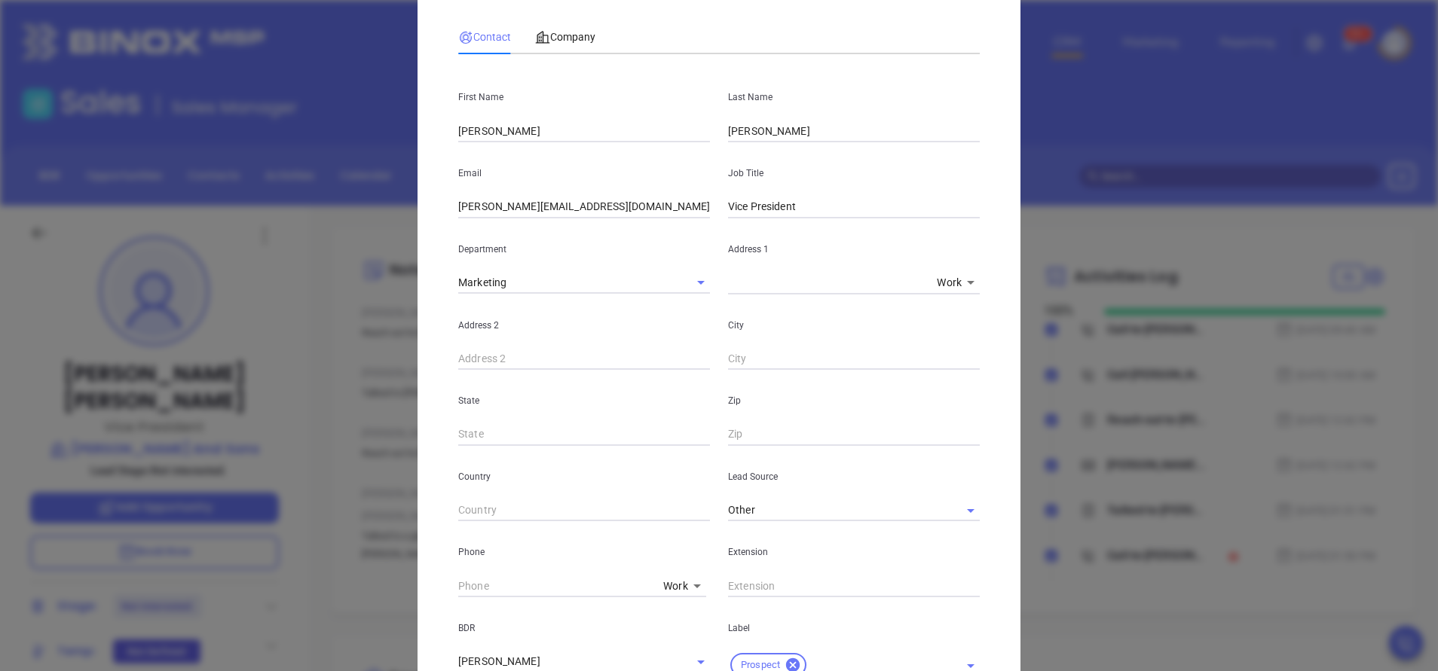
scroll to position [113, 0]
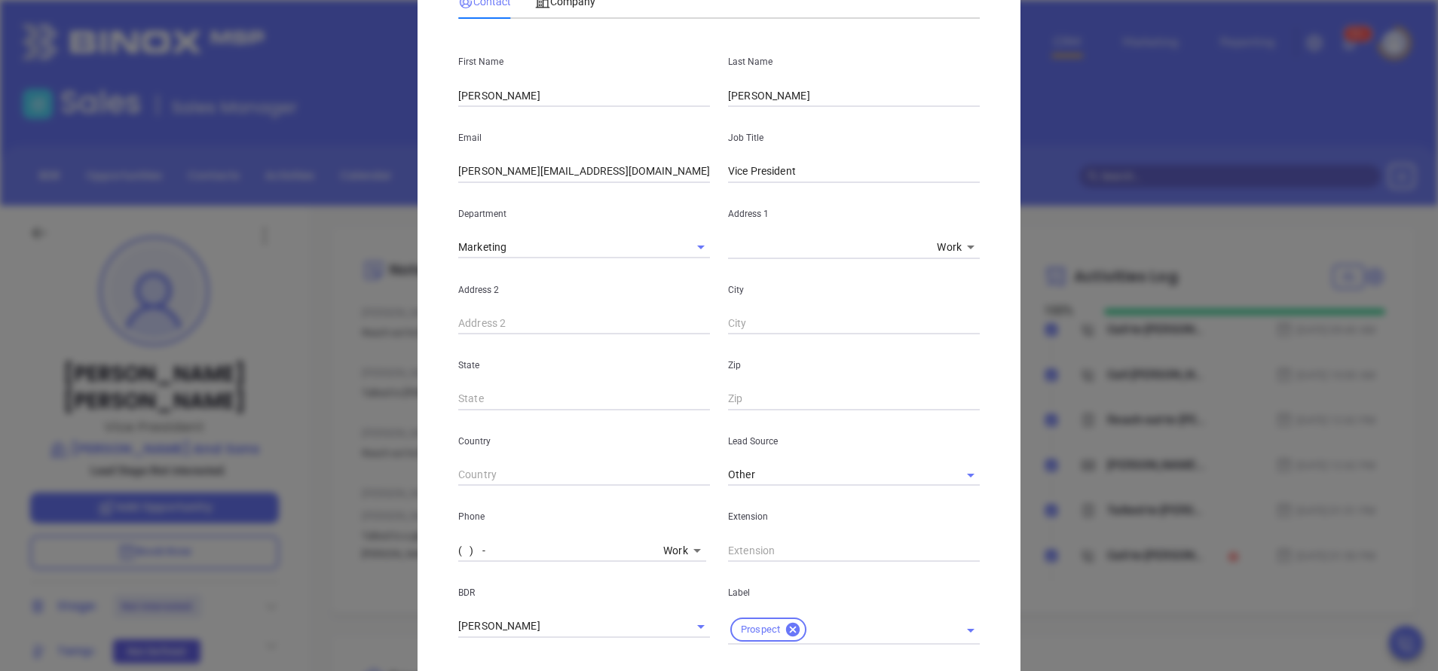
click at [624, 548] on input "( ) -" at bounding box center [557, 550] width 199 height 23
paste input "518) 761-9260"
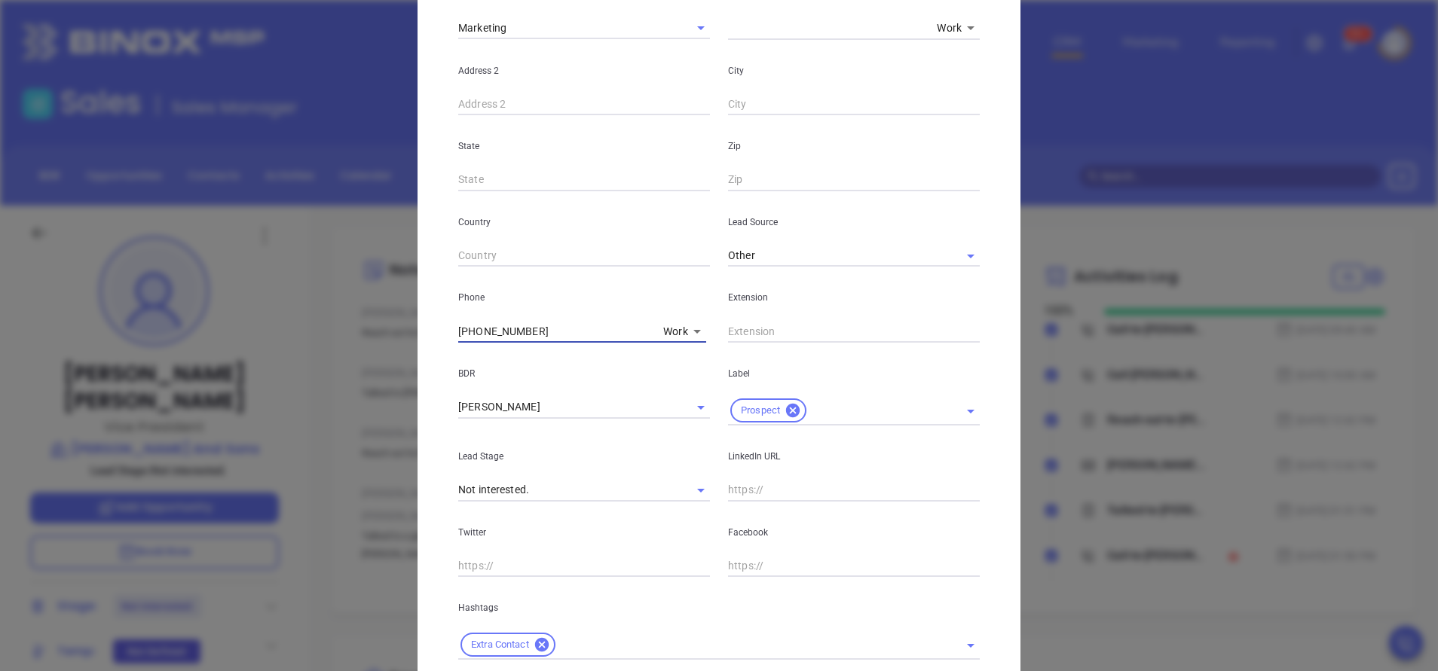
scroll to position [436, 0]
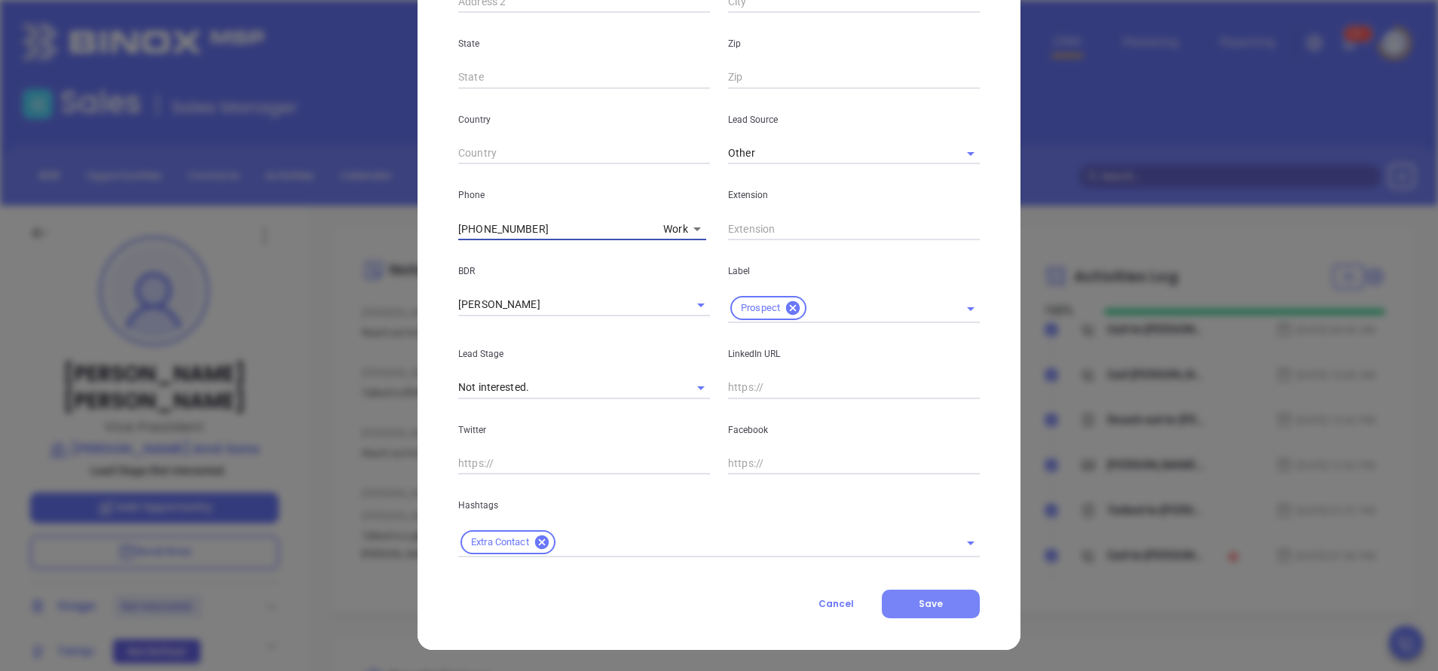
type input "[PHONE_NUMBER]"
click at [920, 606] on span "Save" at bounding box center [930, 604] width 24 height 13
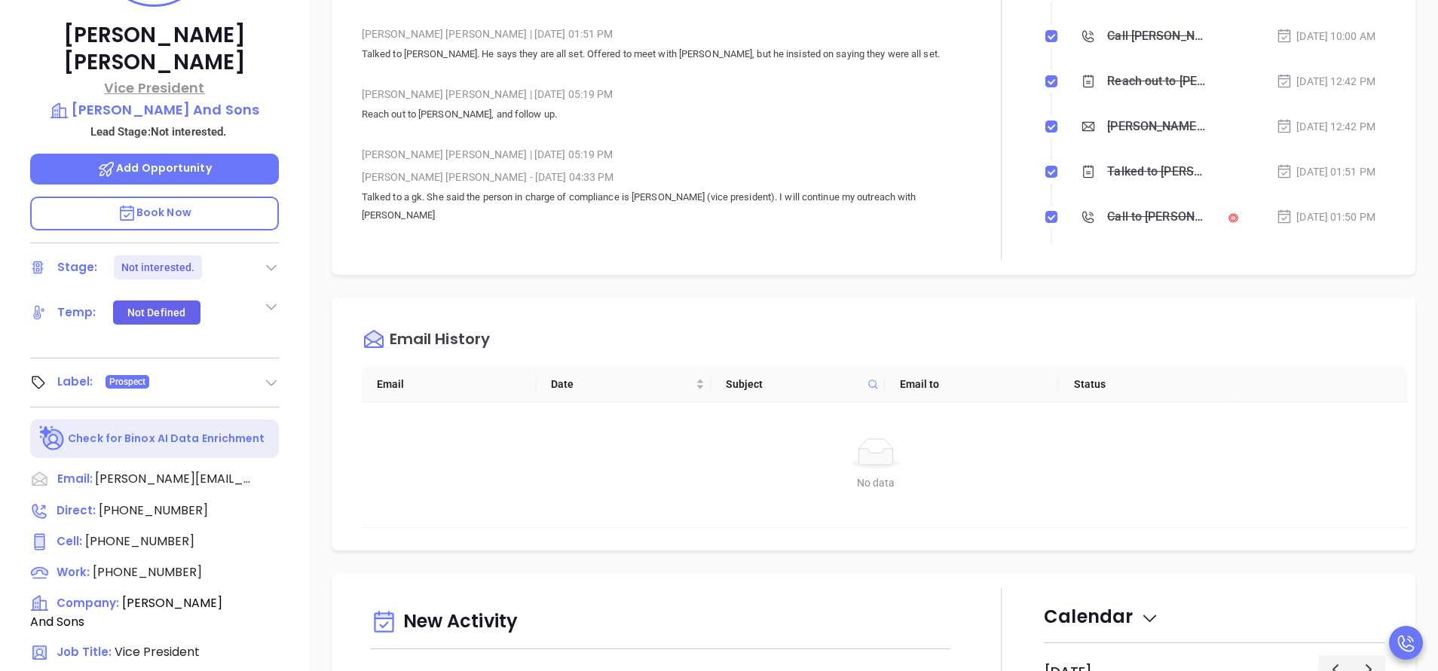
scroll to position [452, 0]
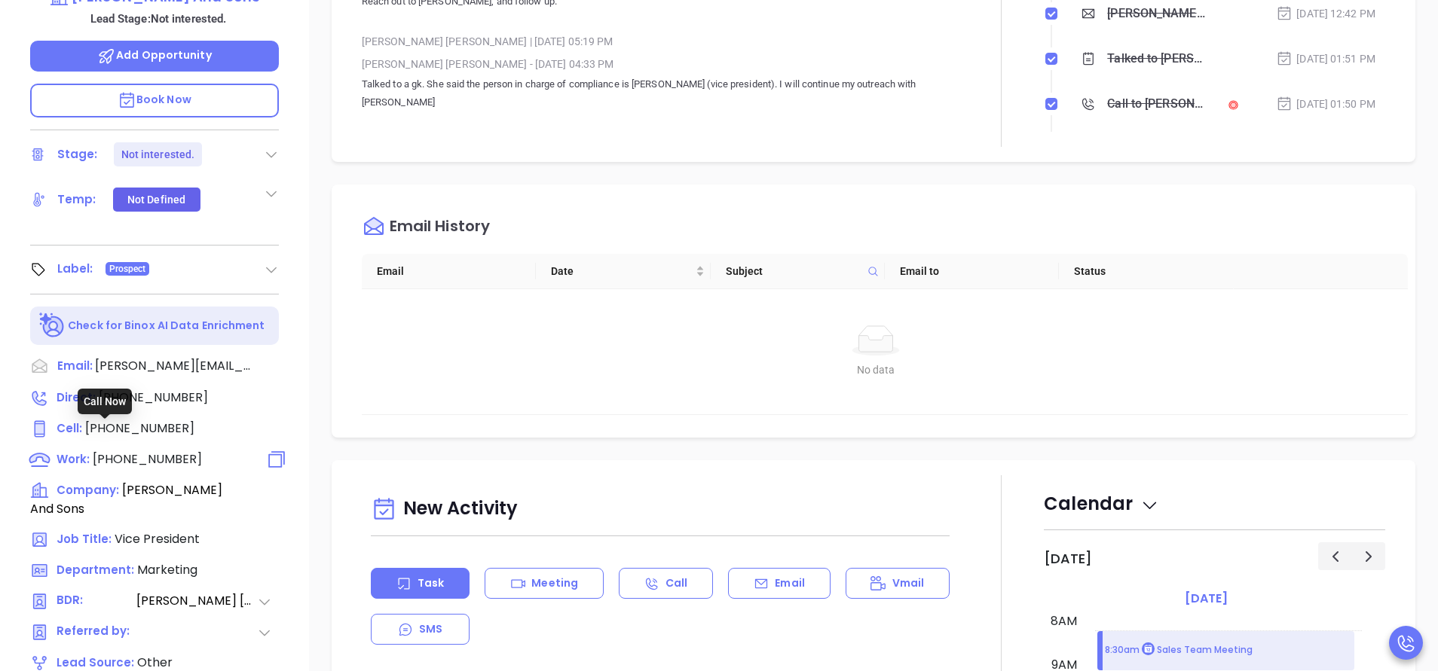
click at [168, 451] on span "[PHONE_NUMBER]" at bounding box center [147, 459] width 109 height 17
type input "[PHONE_NUMBER]"
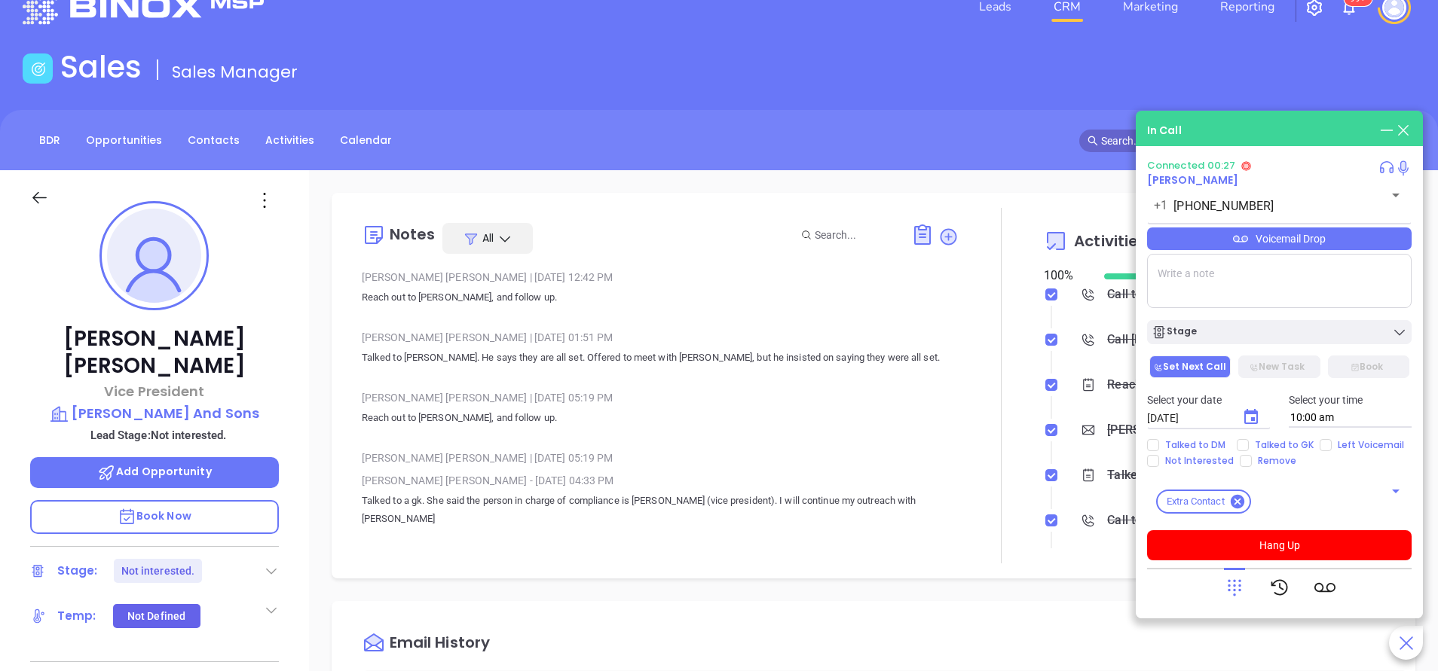
scroll to position [0, 0]
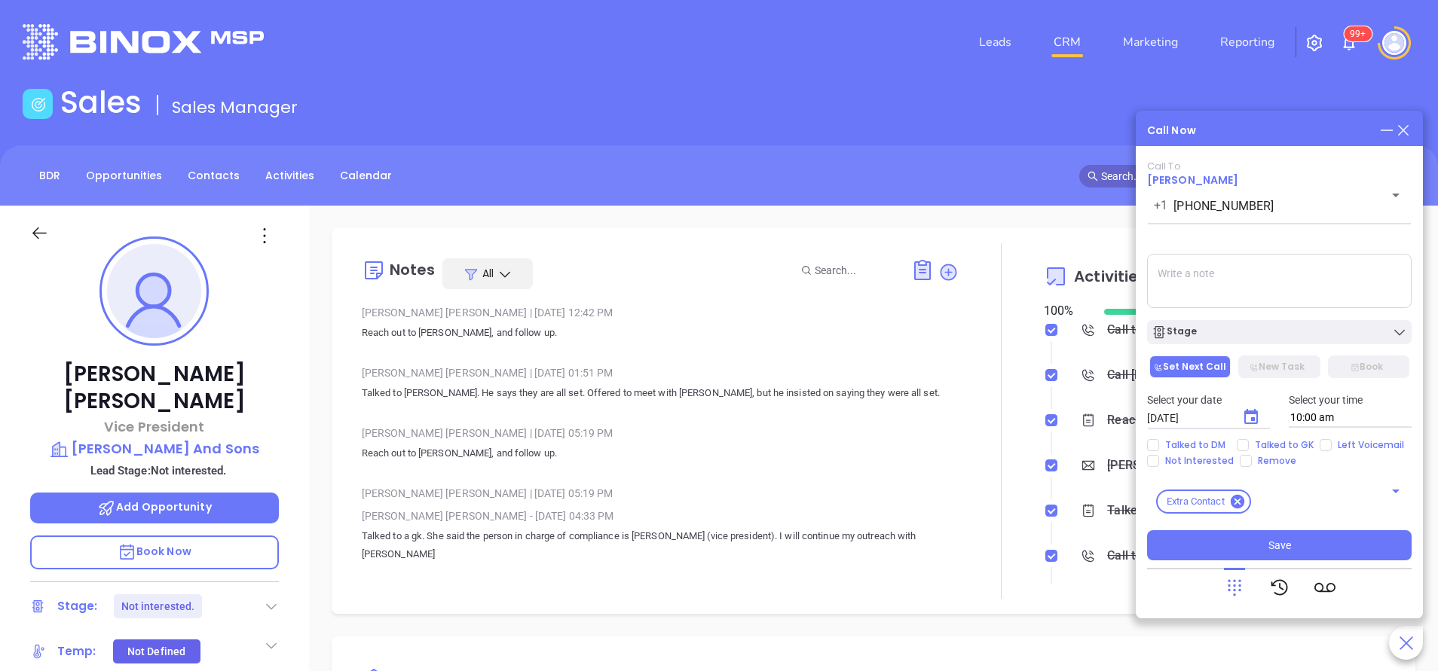
click at [679, 106] on div "Sales Sales Manager" at bounding box center [719, 105] width 1411 height 42
click at [1318, 331] on div "Stage" at bounding box center [1278, 332] width 255 height 15
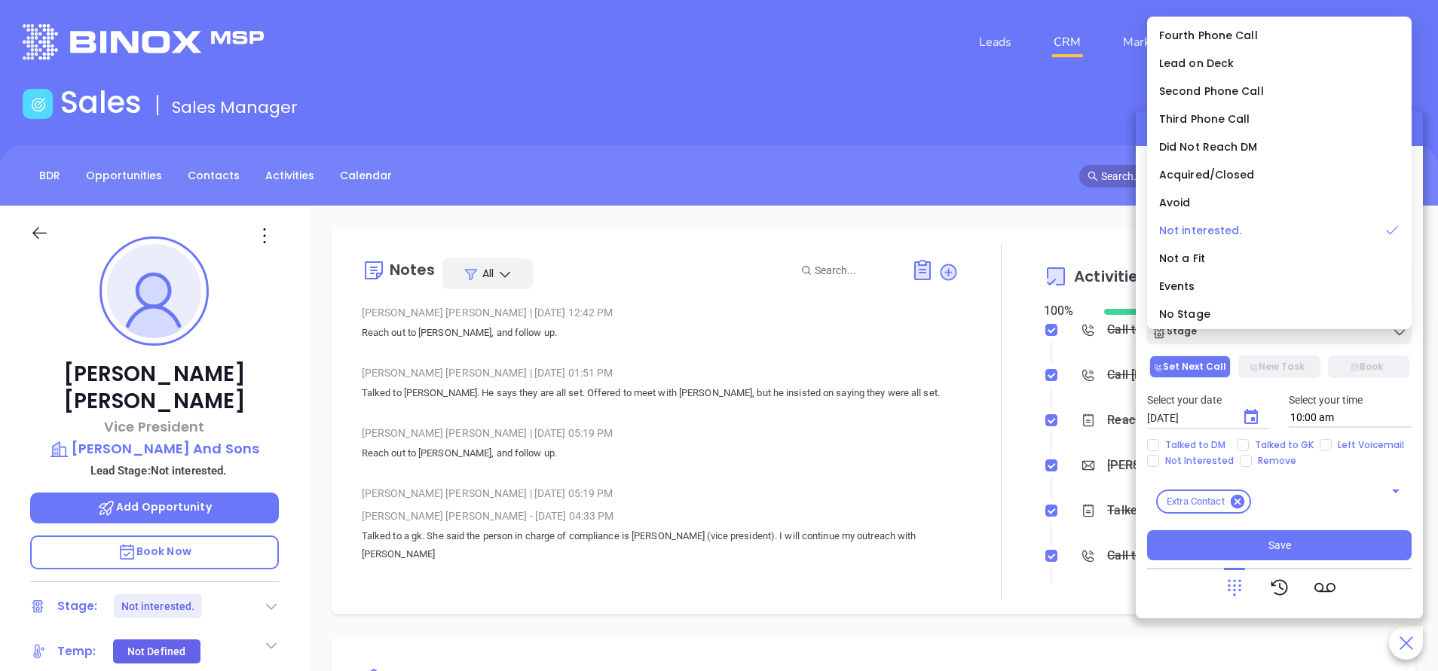
click at [1206, 231] on span "Not interested." at bounding box center [1200, 230] width 83 height 15
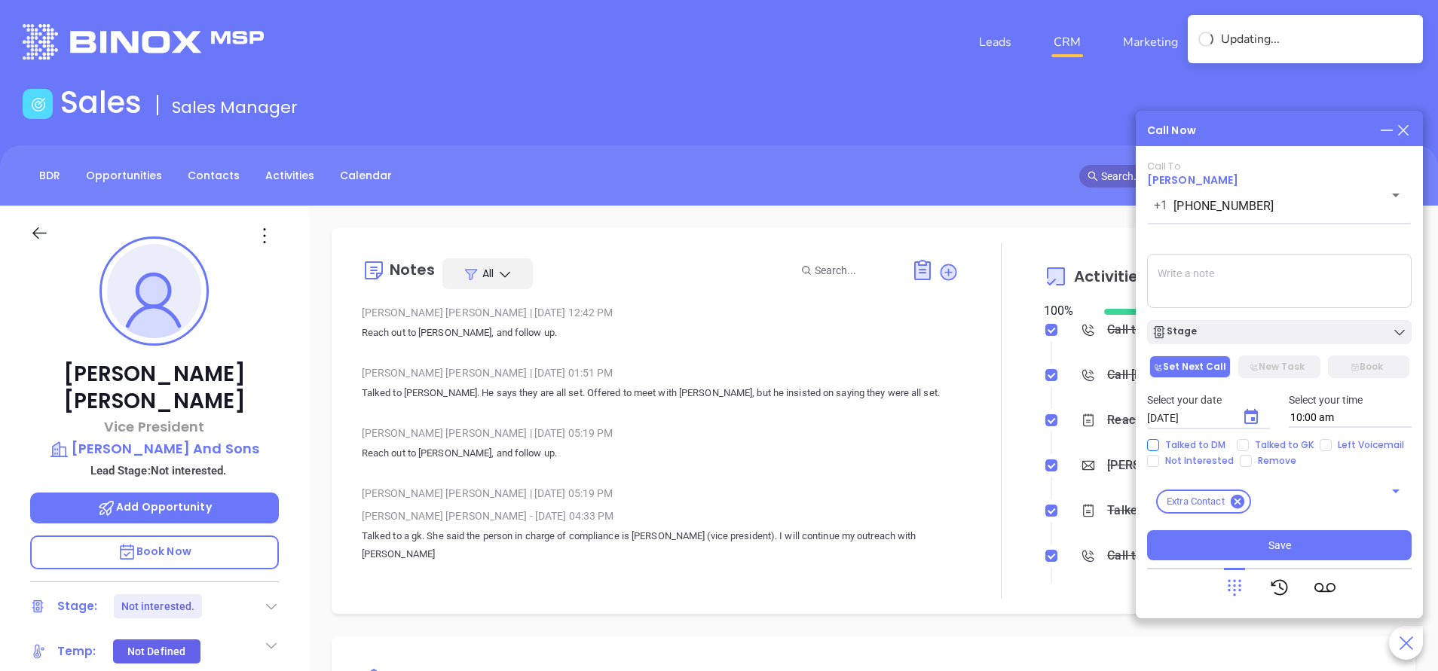
click at [1153, 445] on input "Talked to DM" at bounding box center [1153, 445] width 12 height 12
checkbox input "true"
click at [1153, 464] on input "Not Interested" at bounding box center [1153, 461] width 12 height 12
checkbox input "true"
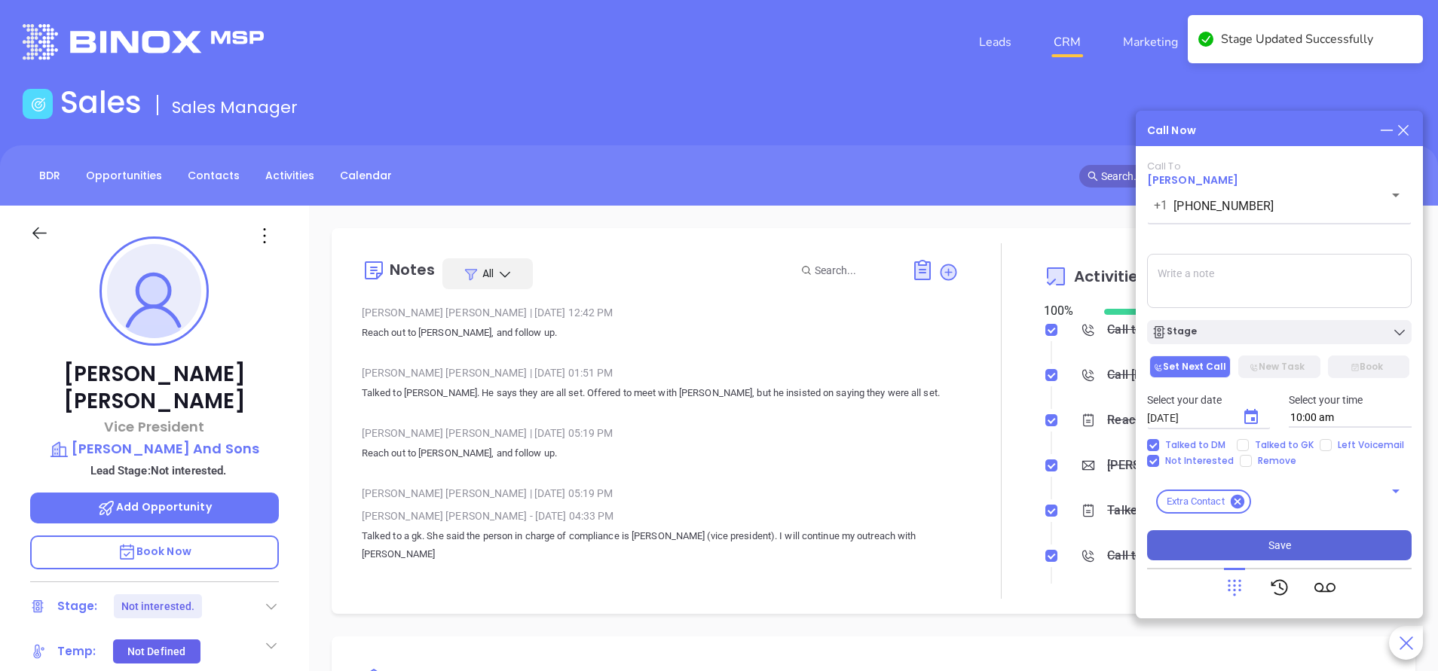
click at [1287, 540] on span "Save" at bounding box center [1279, 545] width 23 height 17
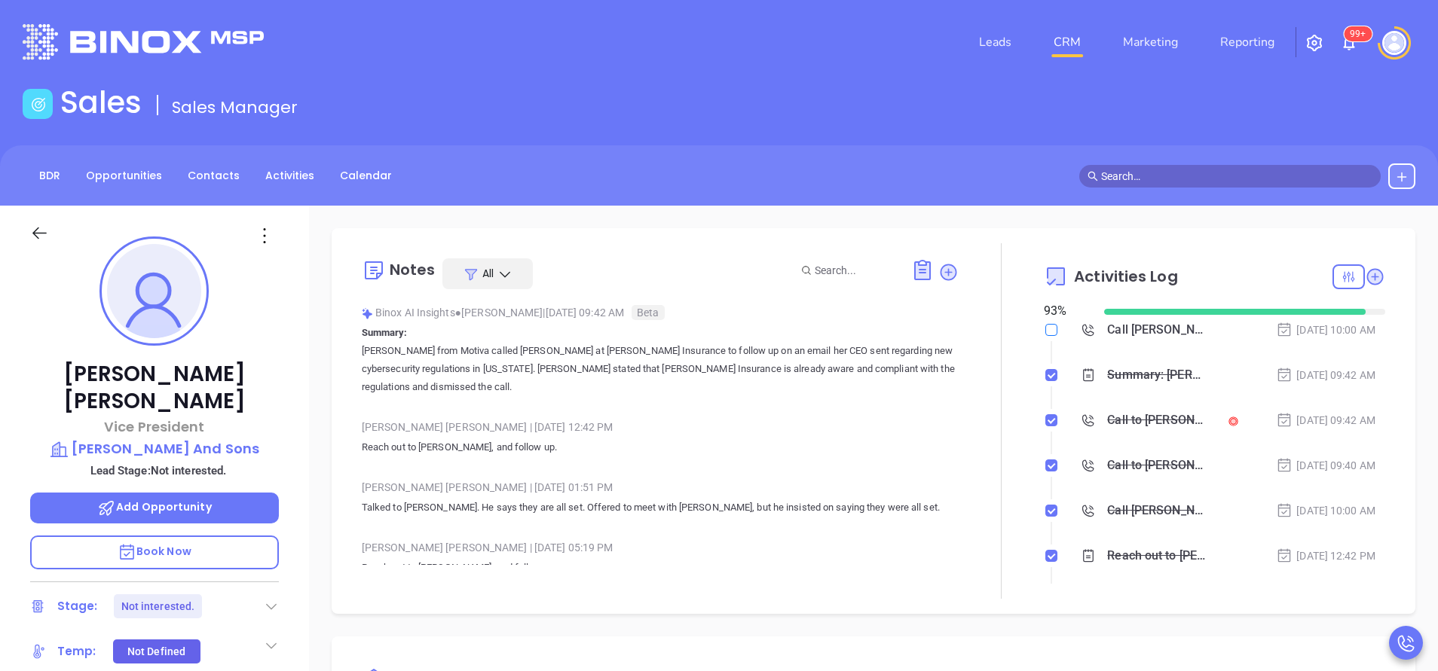
click at [1045, 330] on input "checkbox" at bounding box center [1051, 330] width 12 height 12
checkbox input "true"
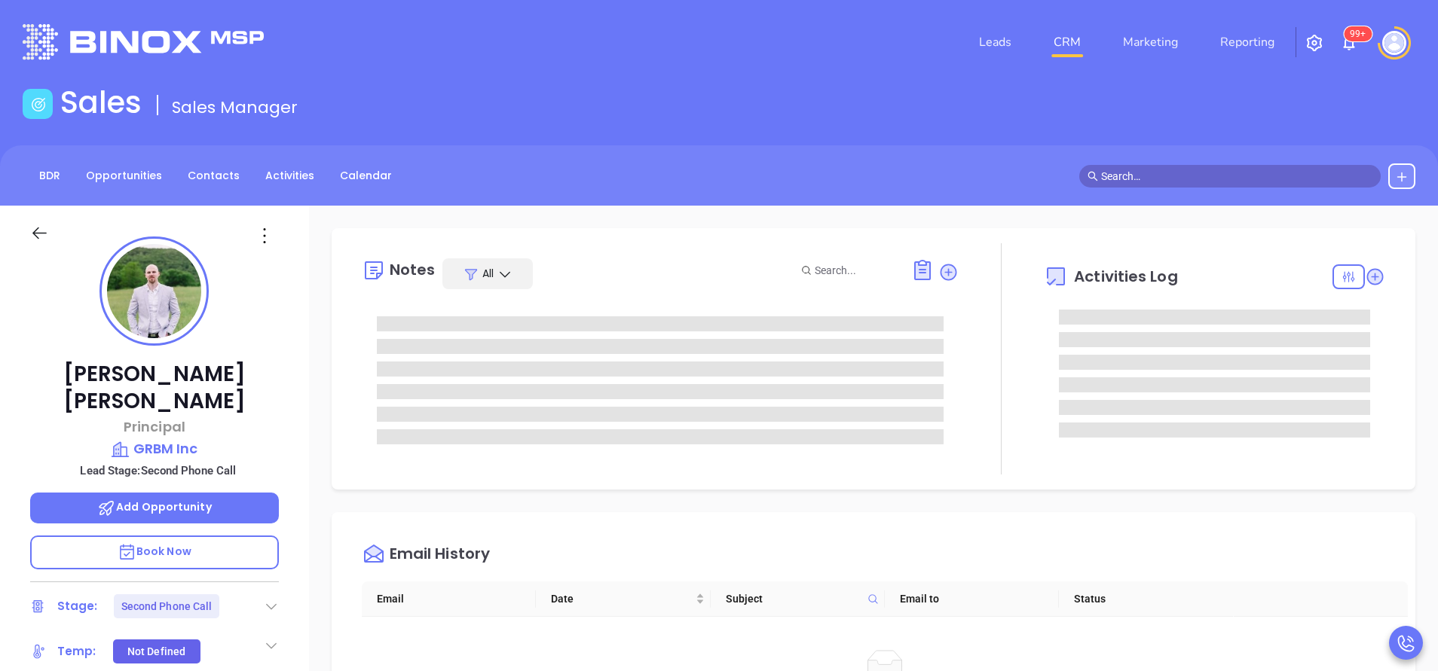
type input "[PERSON_NAME]"
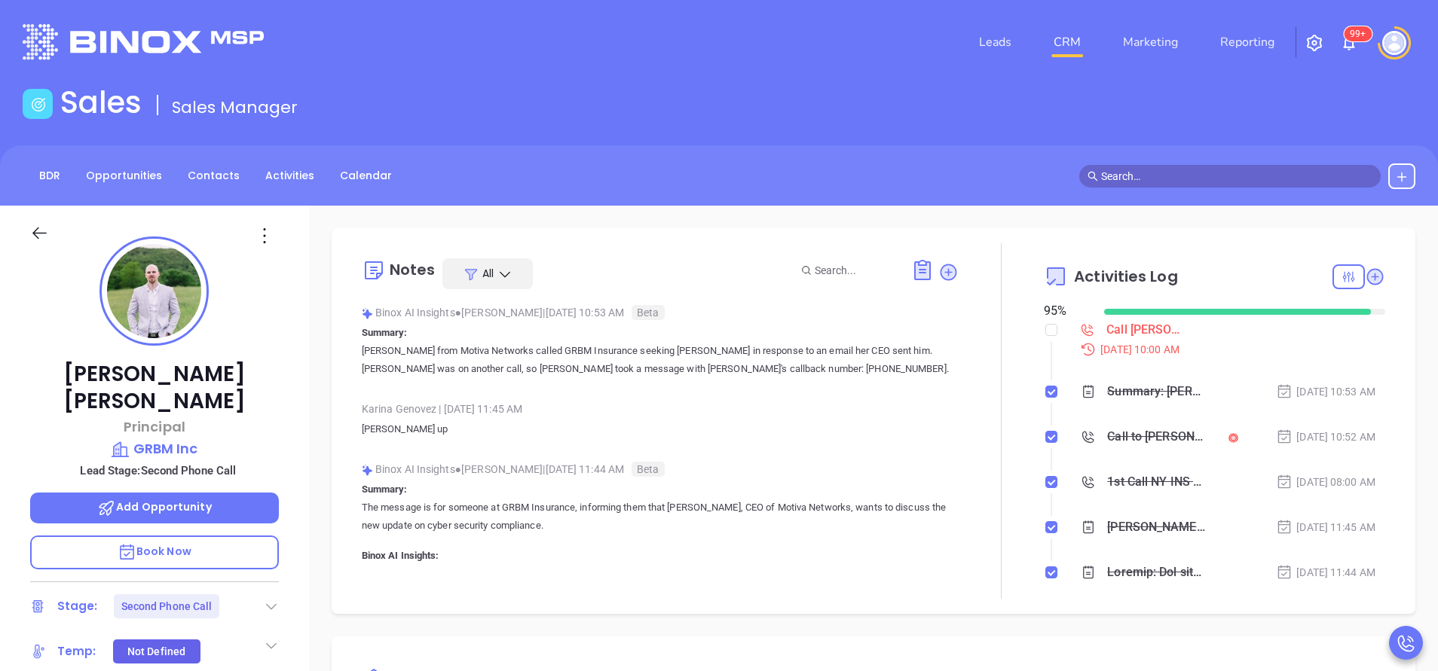
scroll to position [350, 0]
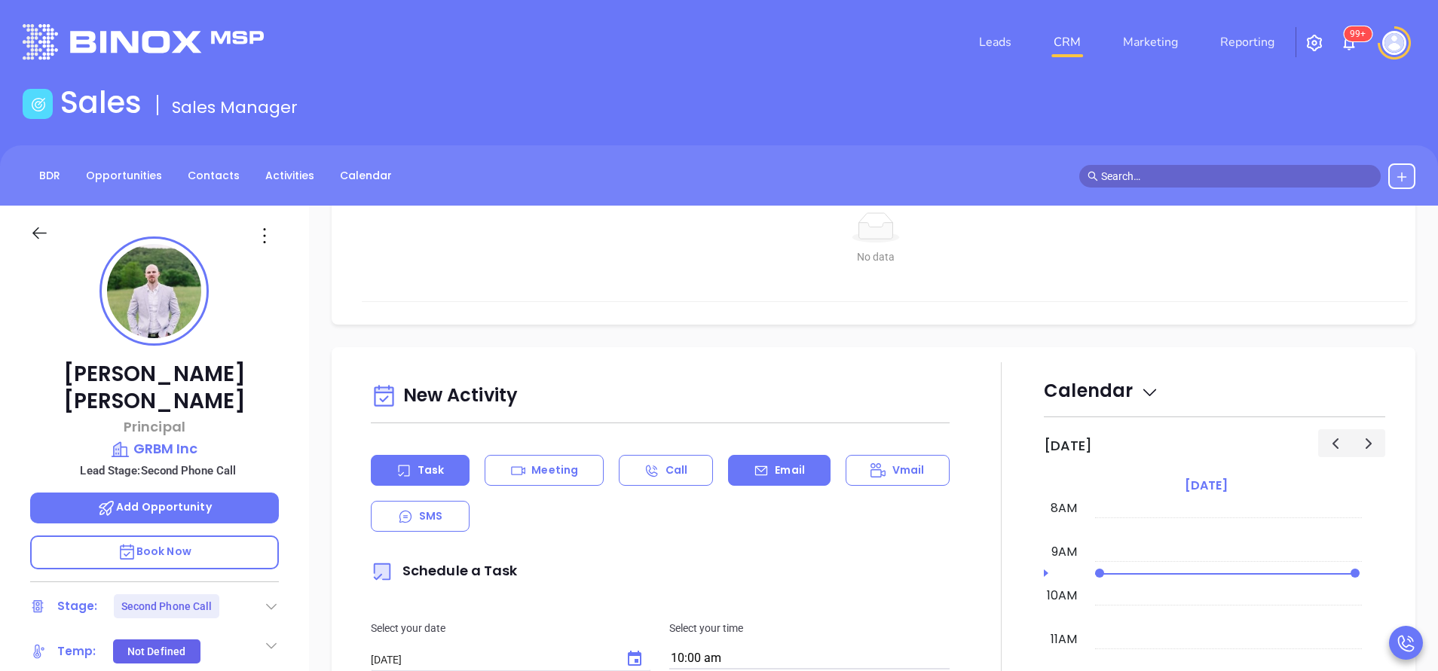
click at [786, 470] on p "Email" at bounding box center [790, 471] width 30 height 16
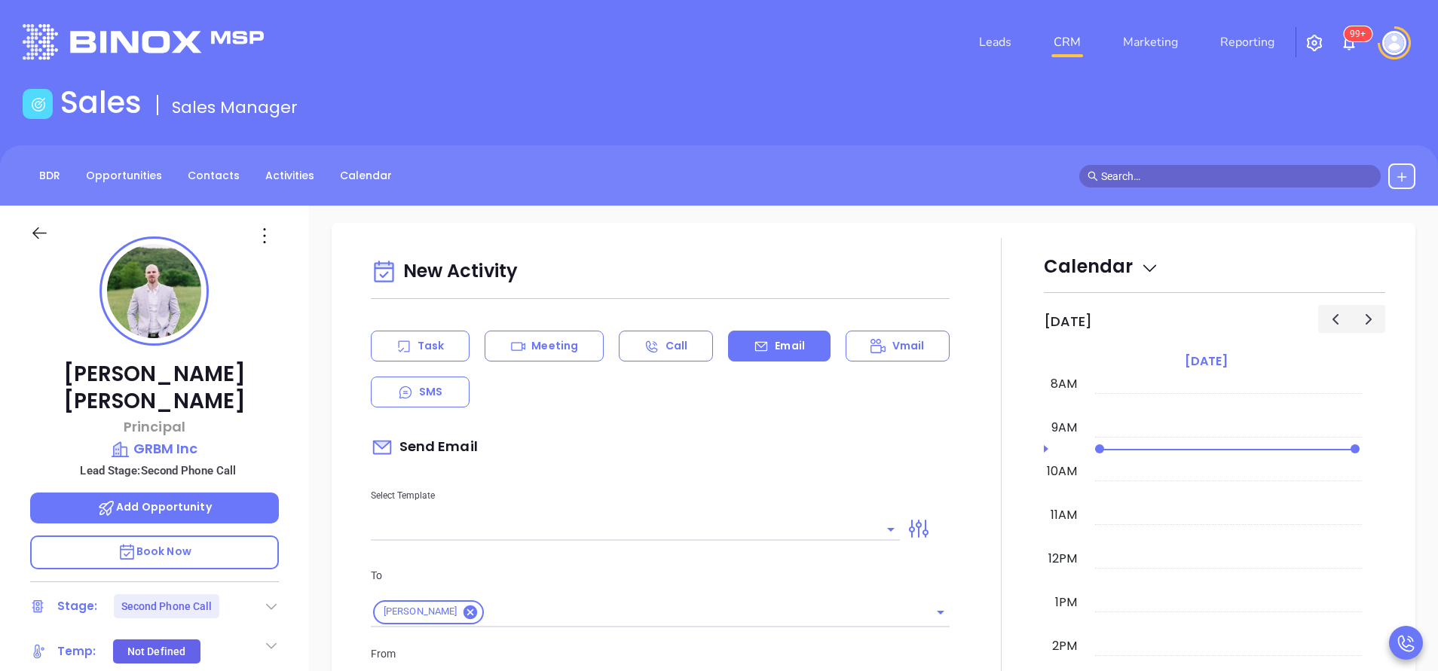
scroll to position [791, 0]
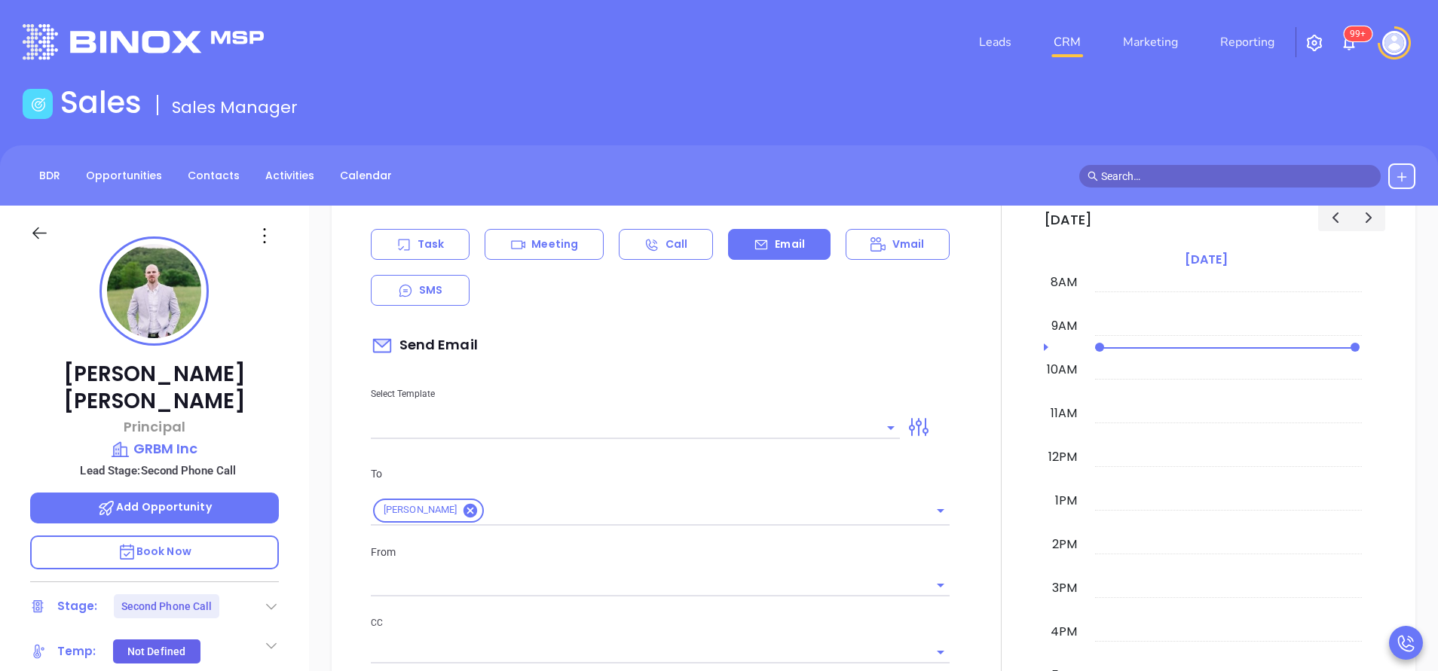
type input "[PERSON_NAME]"
click at [771, 432] on input "text" at bounding box center [624, 428] width 506 height 22
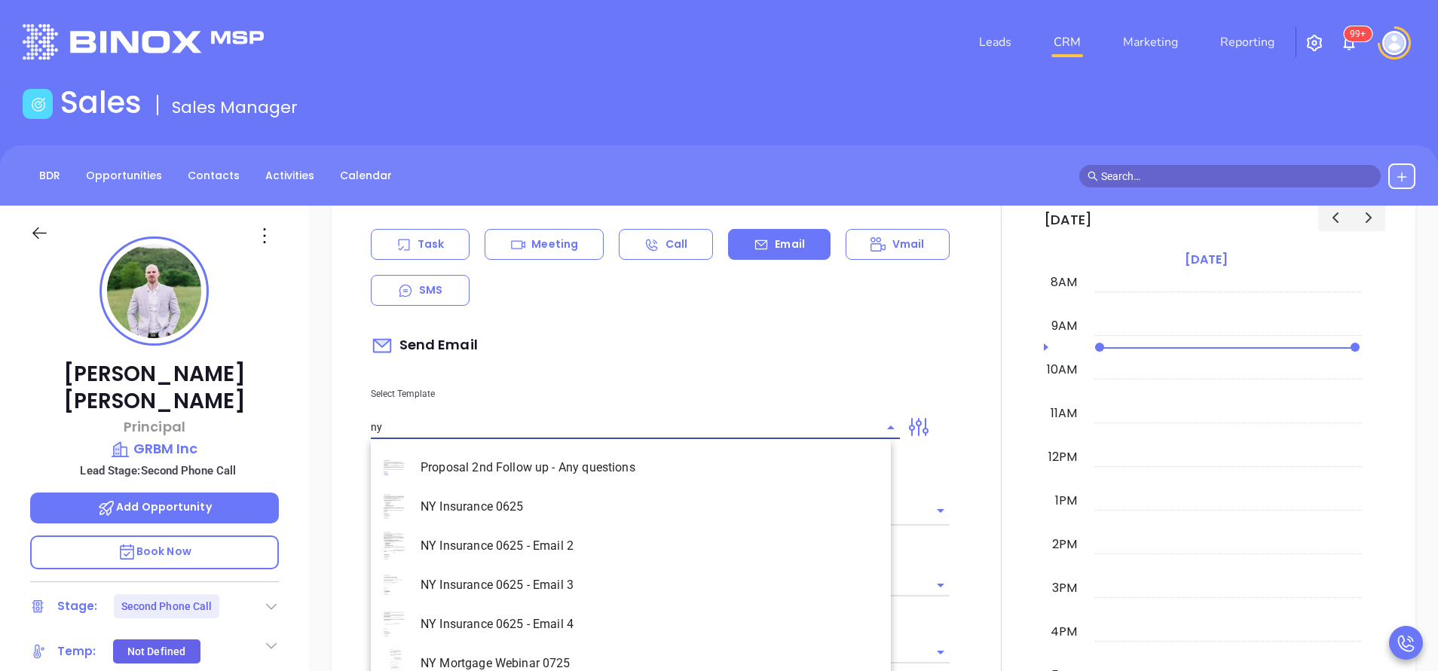
click at [624, 628] on li "NY Insurance 0625 - Email 4" at bounding box center [631, 624] width 520 height 39
type input "NY Insurance 0625 - Email 4"
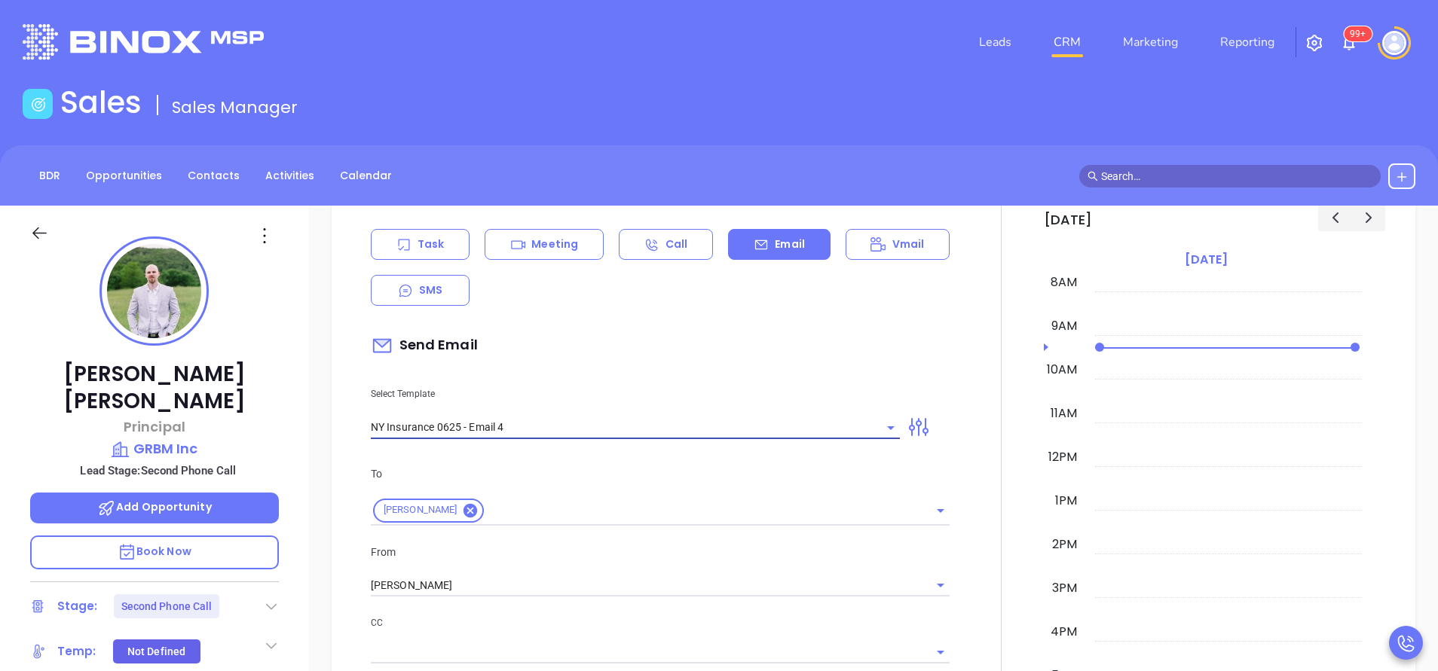
type input "Last attempt—are you still considering this?"
type input "NY Insurance 0625 - Email 4"
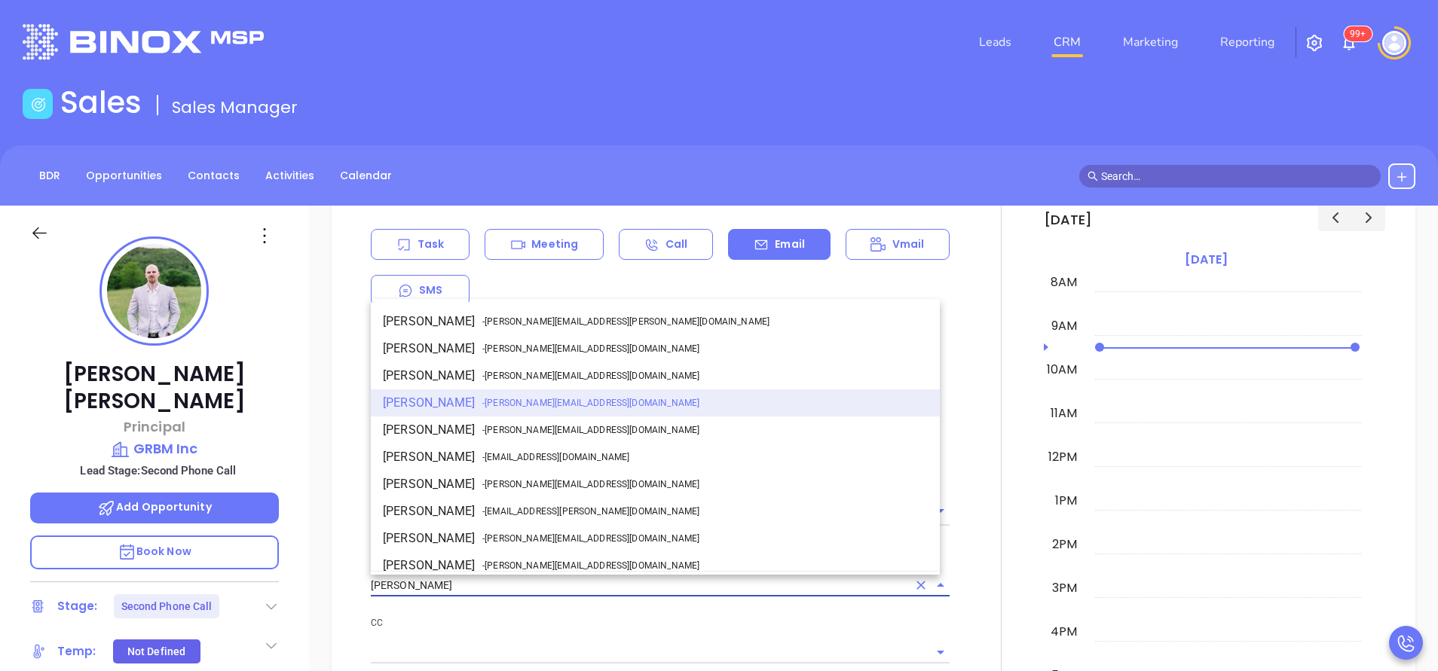
click at [490, 579] on input "[PERSON_NAME]" at bounding box center [639, 586] width 536 height 22
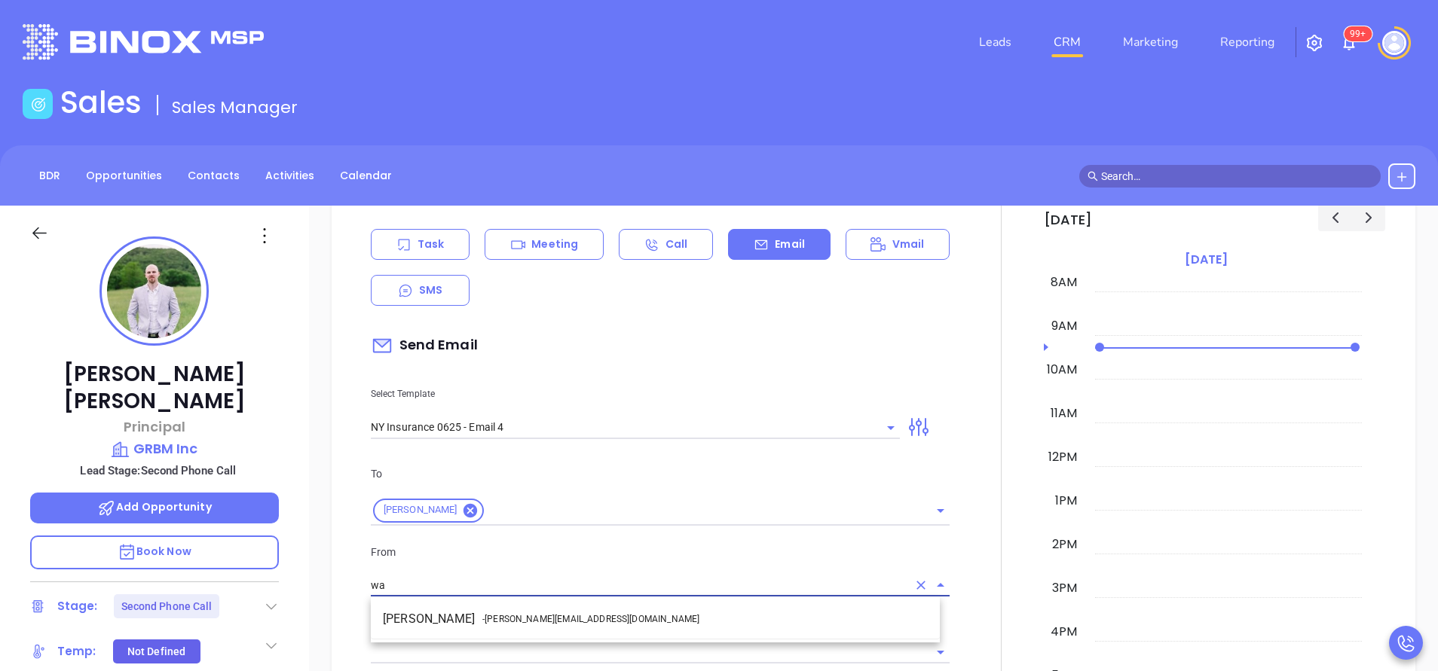
click at [530, 606] on li "Walter Contreras - walter@motiva.net" at bounding box center [655, 619] width 569 height 27
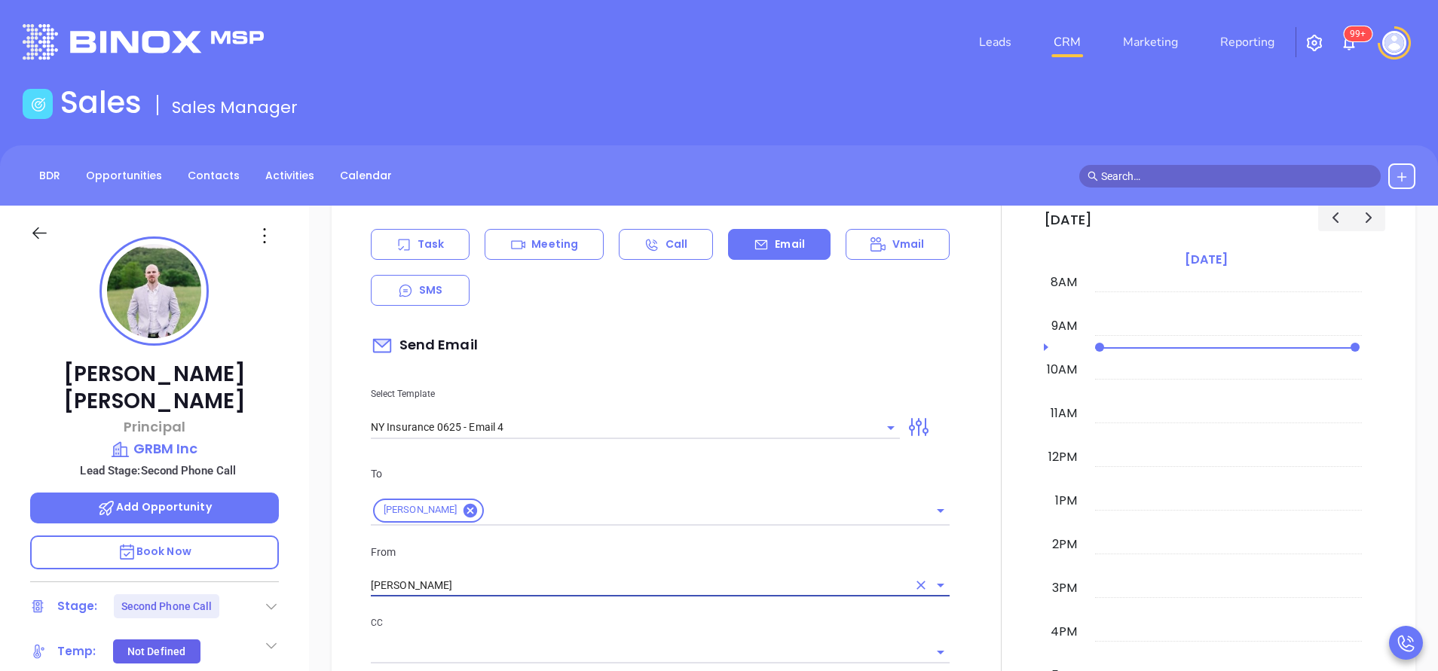
type input "Walter Contreras"
click at [648, 627] on p "CC" at bounding box center [660, 623] width 579 height 17
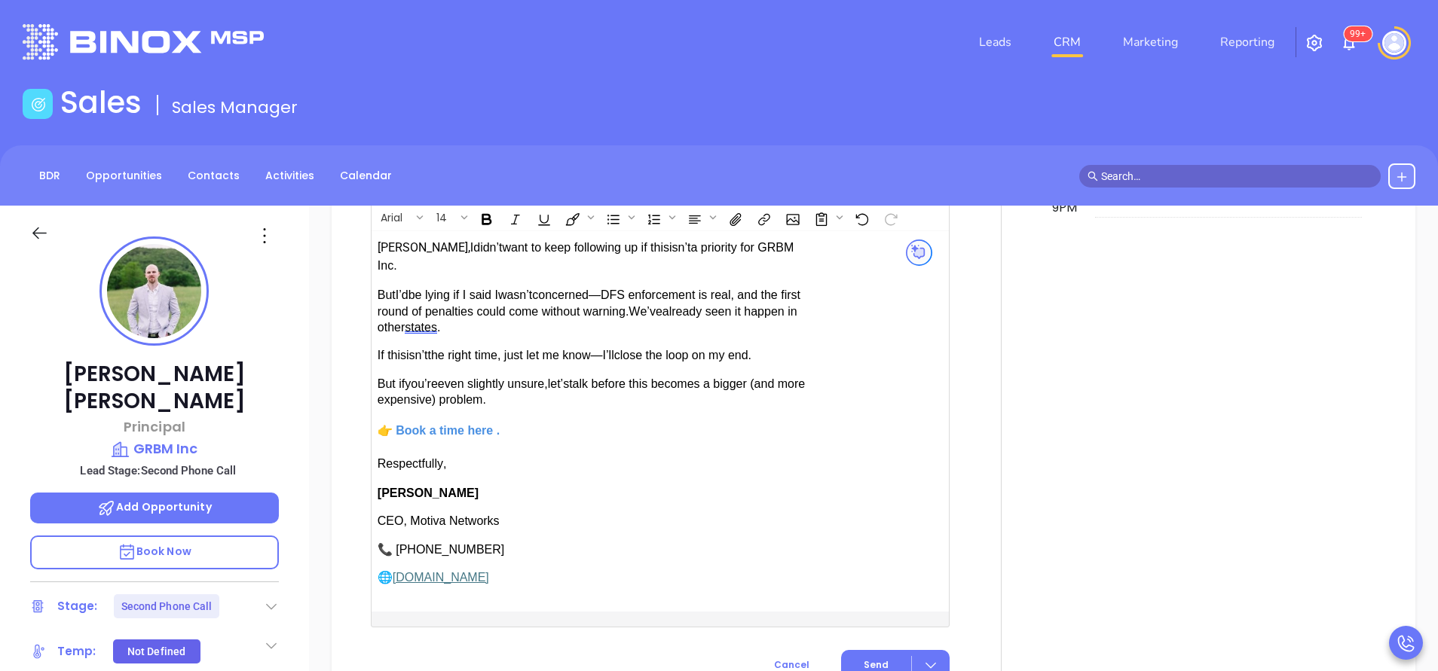
scroll to position [1469, 0]
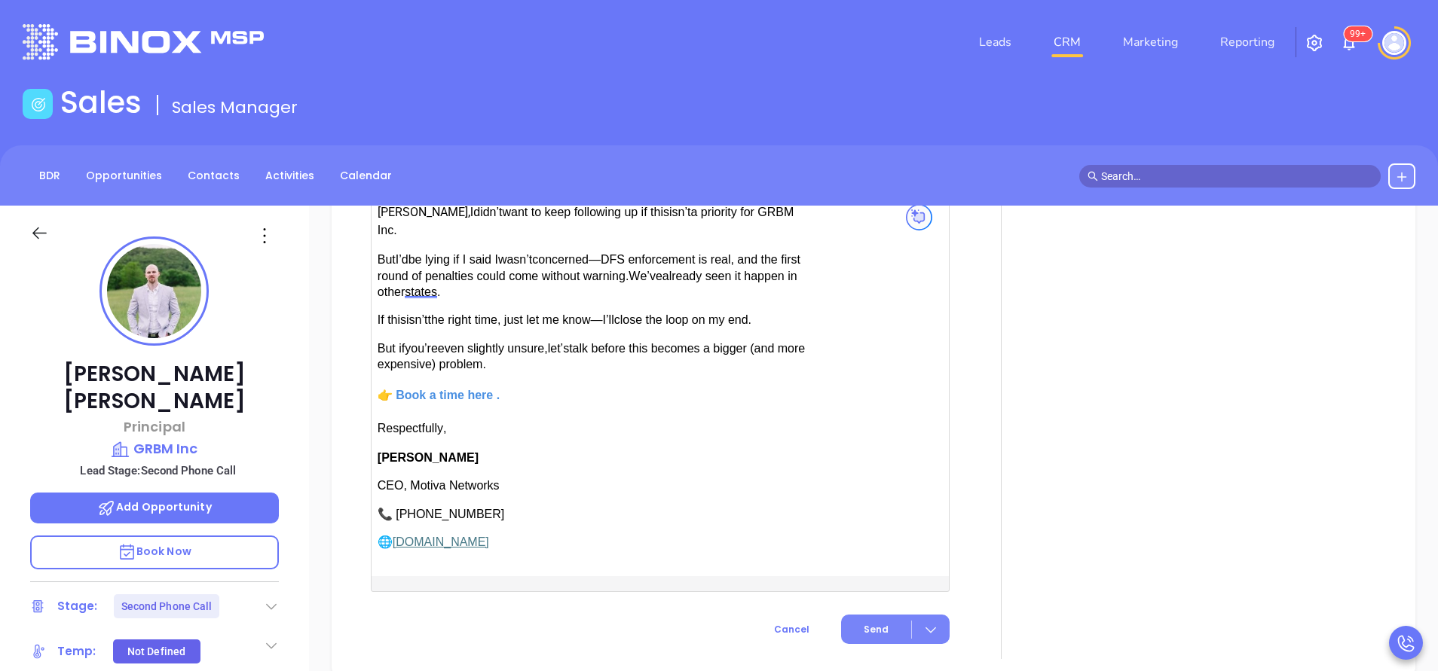
click at [866, 623] on span "Send" at bounding box center [875, 630] width 25 height 14
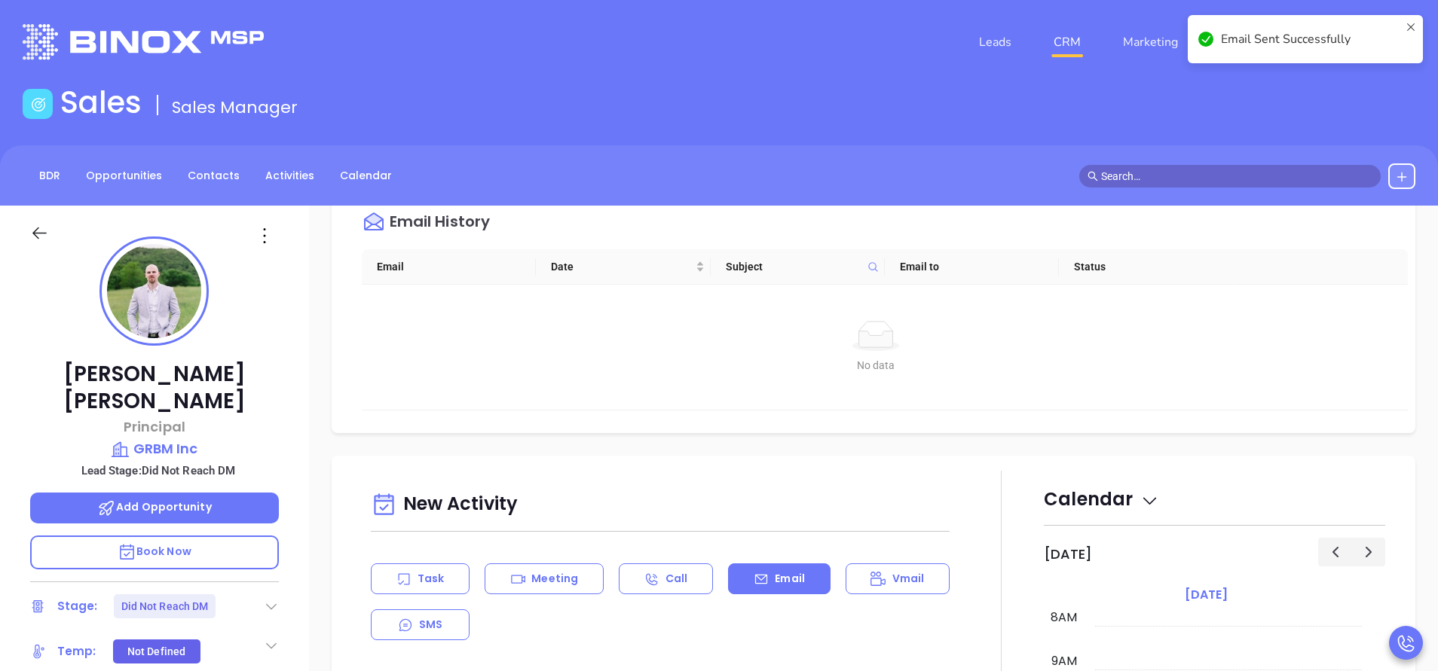
scroll to position [0, 0]
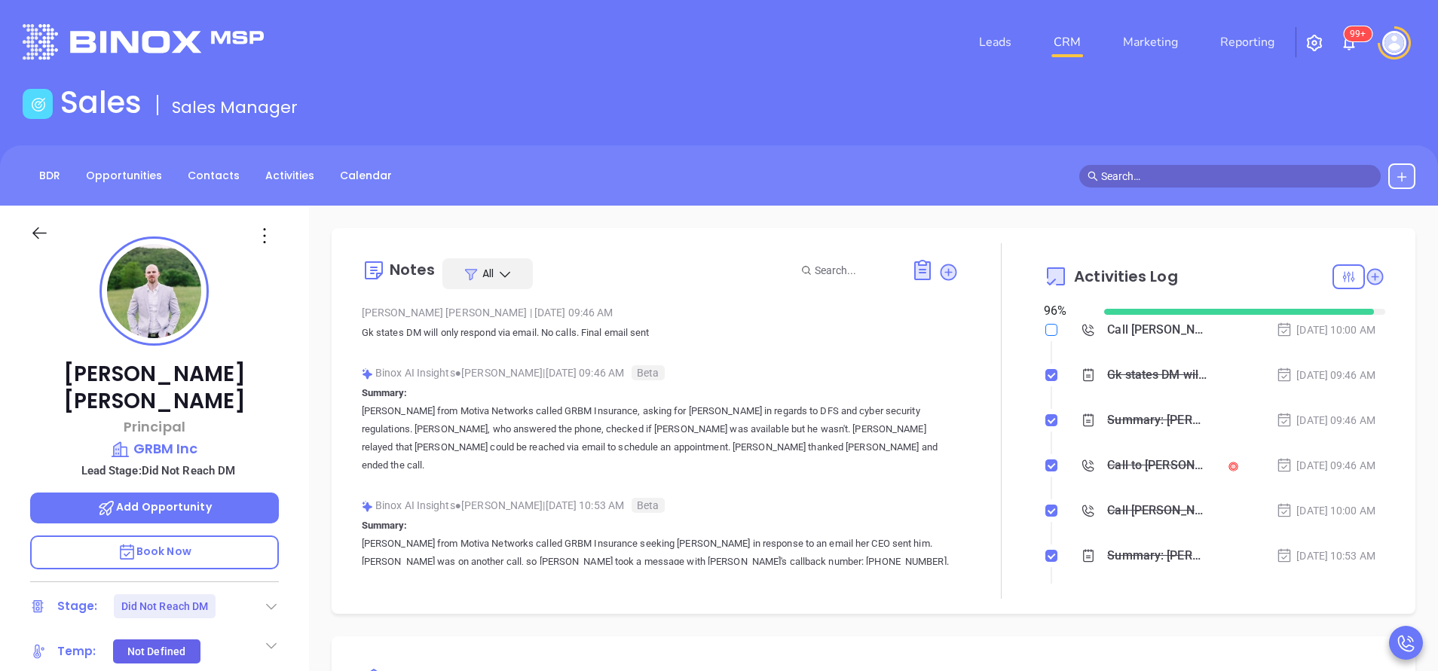
click at [1045, 328] on input "checkbox" at bounding box center [1051, 330] width 12 height 12
checkbox input "true"
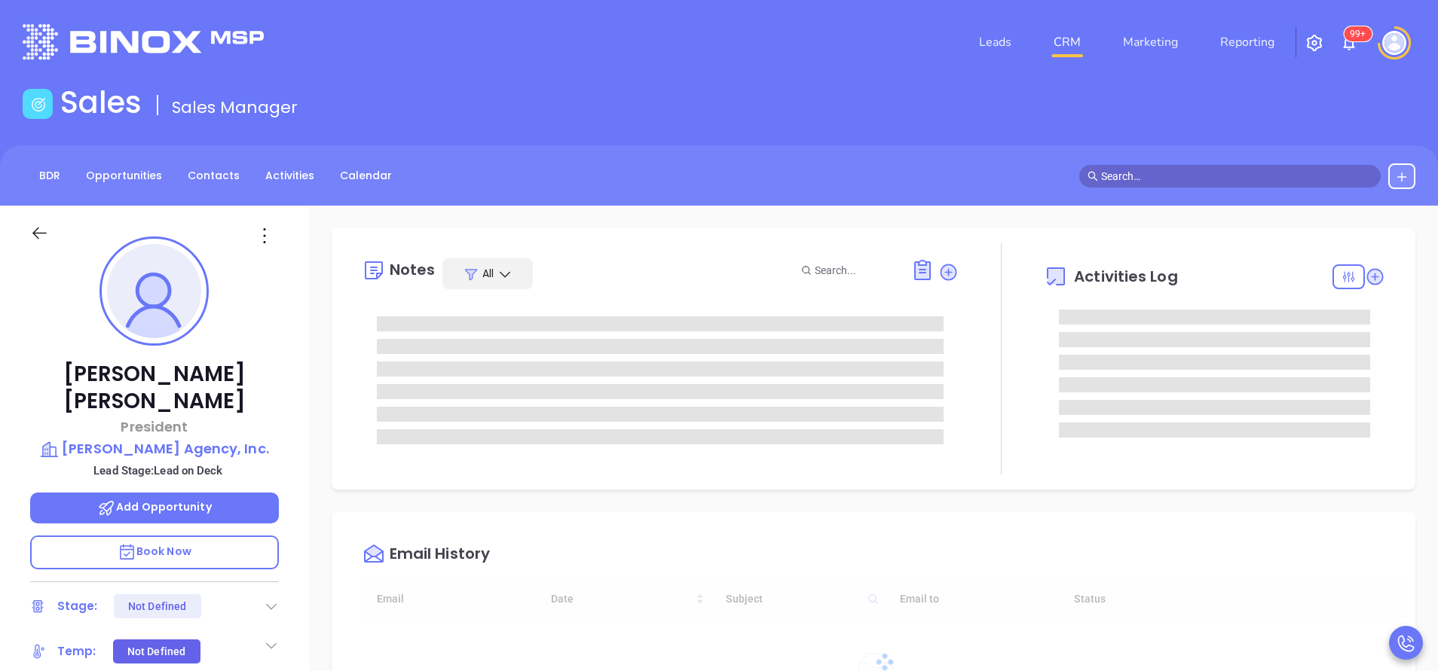
type input "[DATE]"
type input "[PERSON_NAME]"
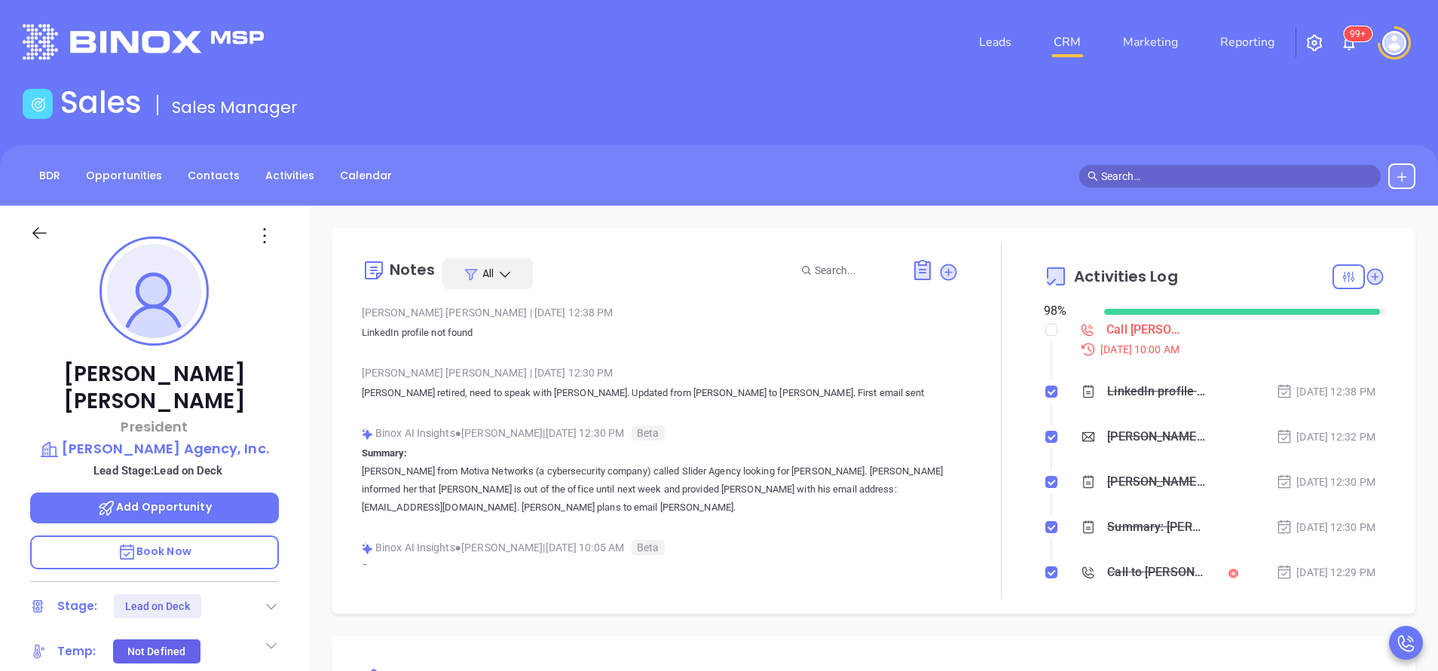
click at [836, 77] on header "Leads CRM Marketing Reporting 99+ Financial Leads Leads" at bounding box center [719, 42] width 1392 height 84
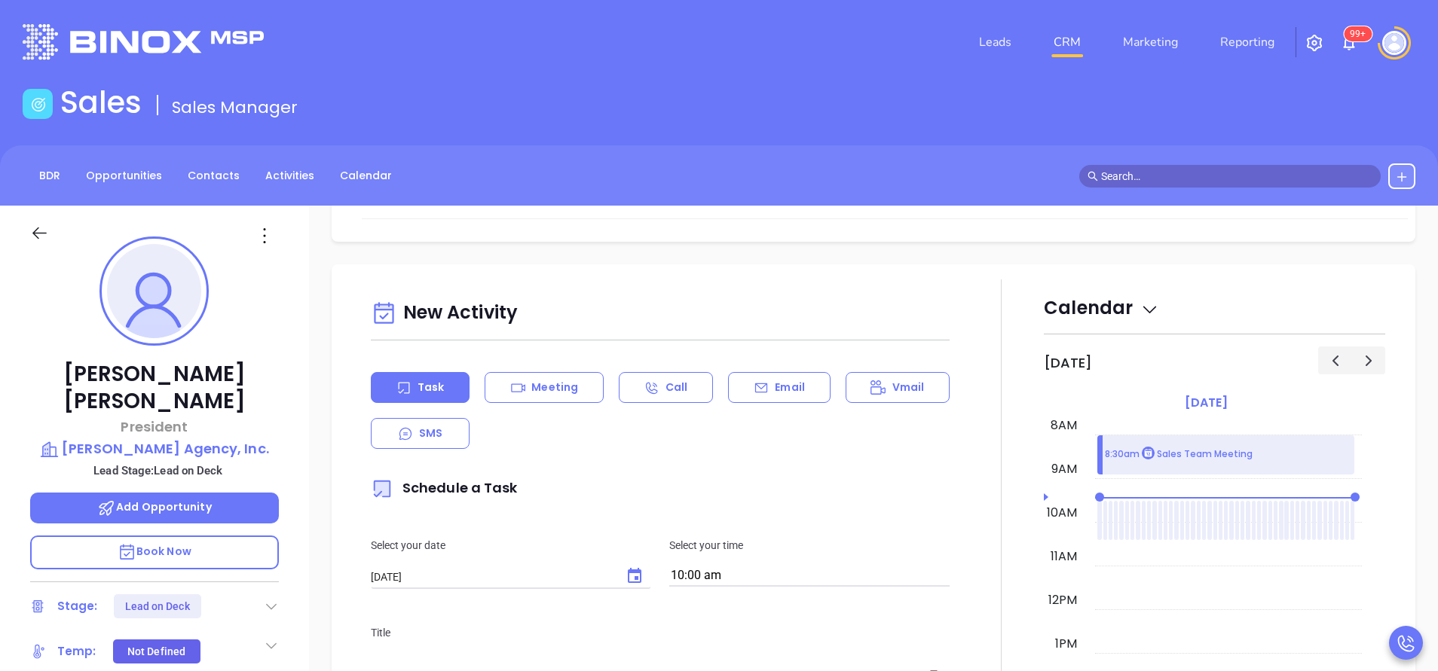
scroll to position [678, 0]
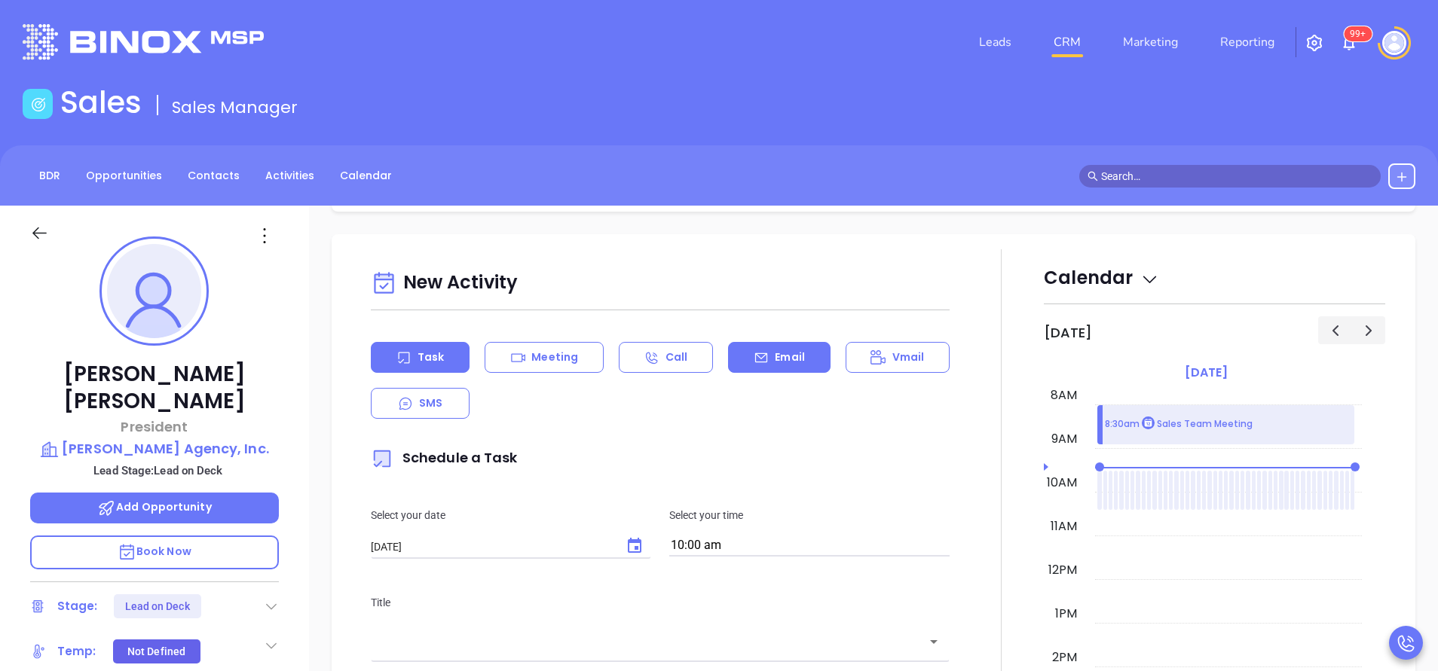
click at [797, 354] on div "Email" at bounding box center [779, 357] width 102 height 31
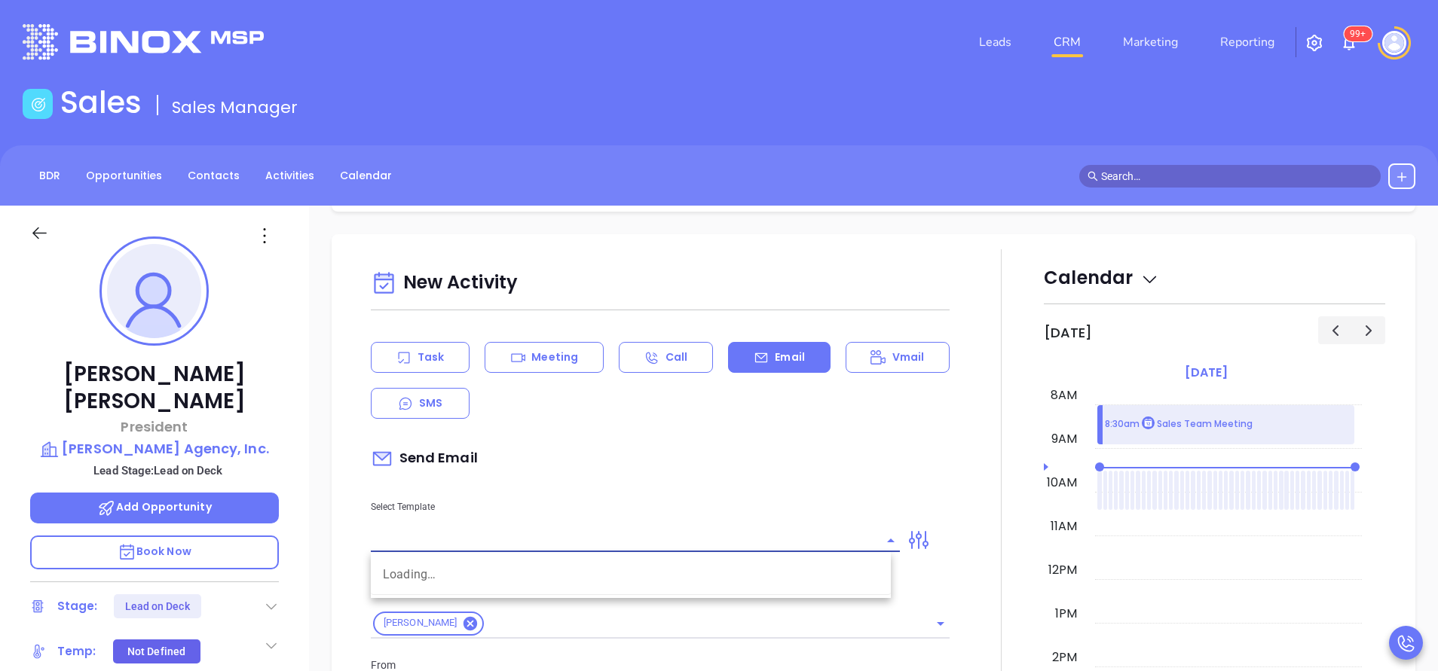
click at [738, 534] on input "text" at bounding box center [624, 541] width 506 height 22
type input "[PERSON_NAME]"
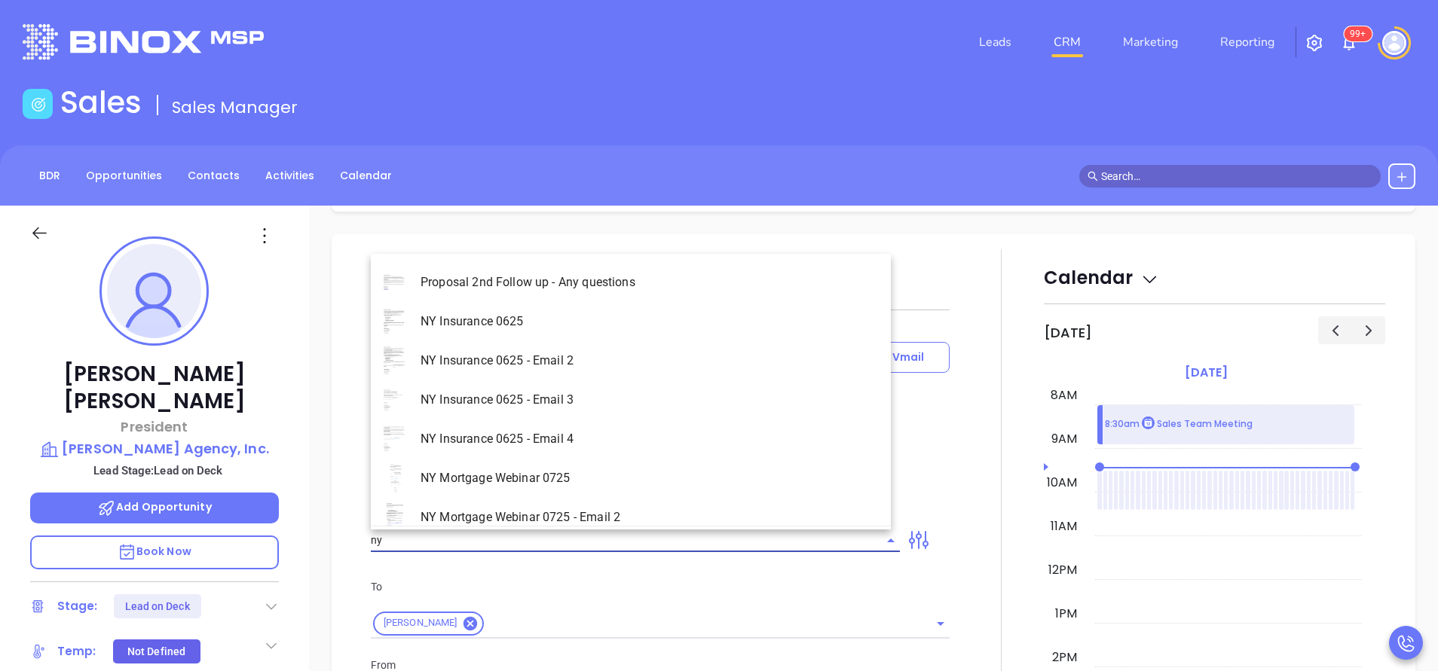
click at [576, 351] on li "NY Insurance 0625 - Email 2" at bounding box center [631, 360] width 520 height 39
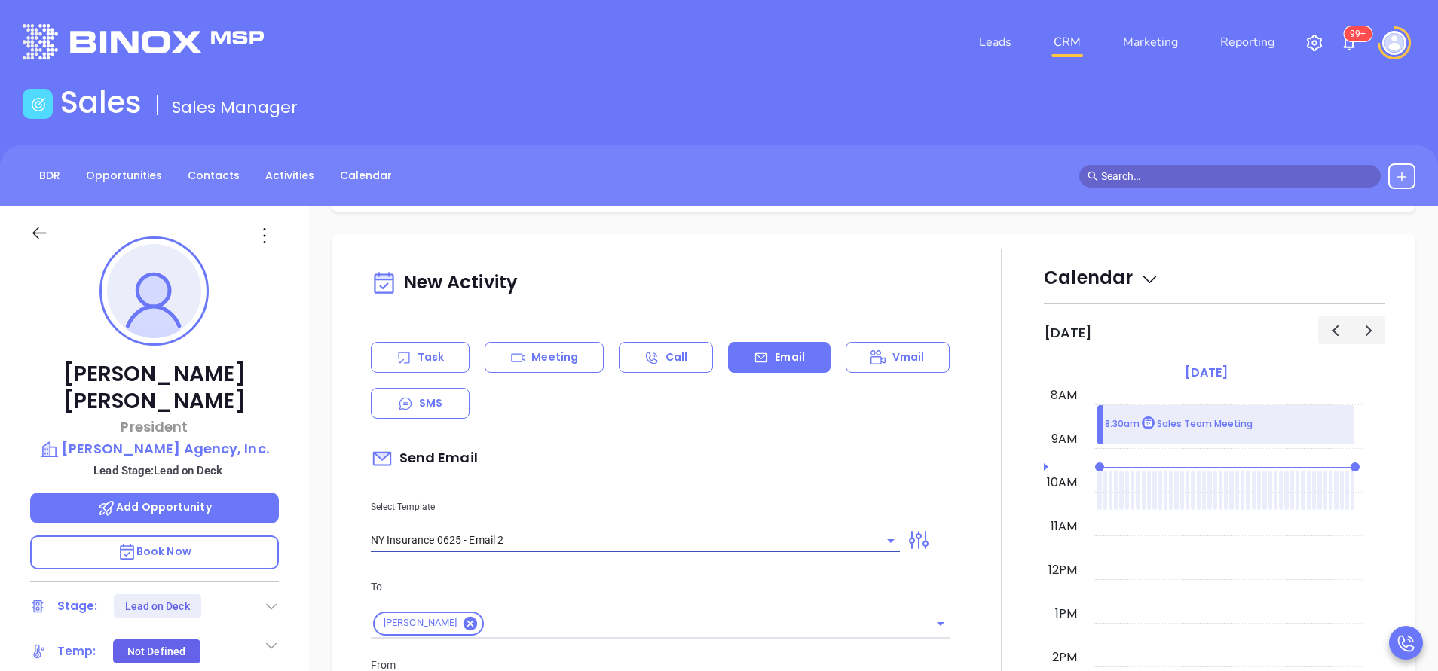
type input "NY Insurance 0625 - Email 2"
type input "I don’t know if you saw this Matthew"
drag, startPoint x: 594, startPoint y: 425, endPoint x: 640, endPoint y: 518, distance: 103.4
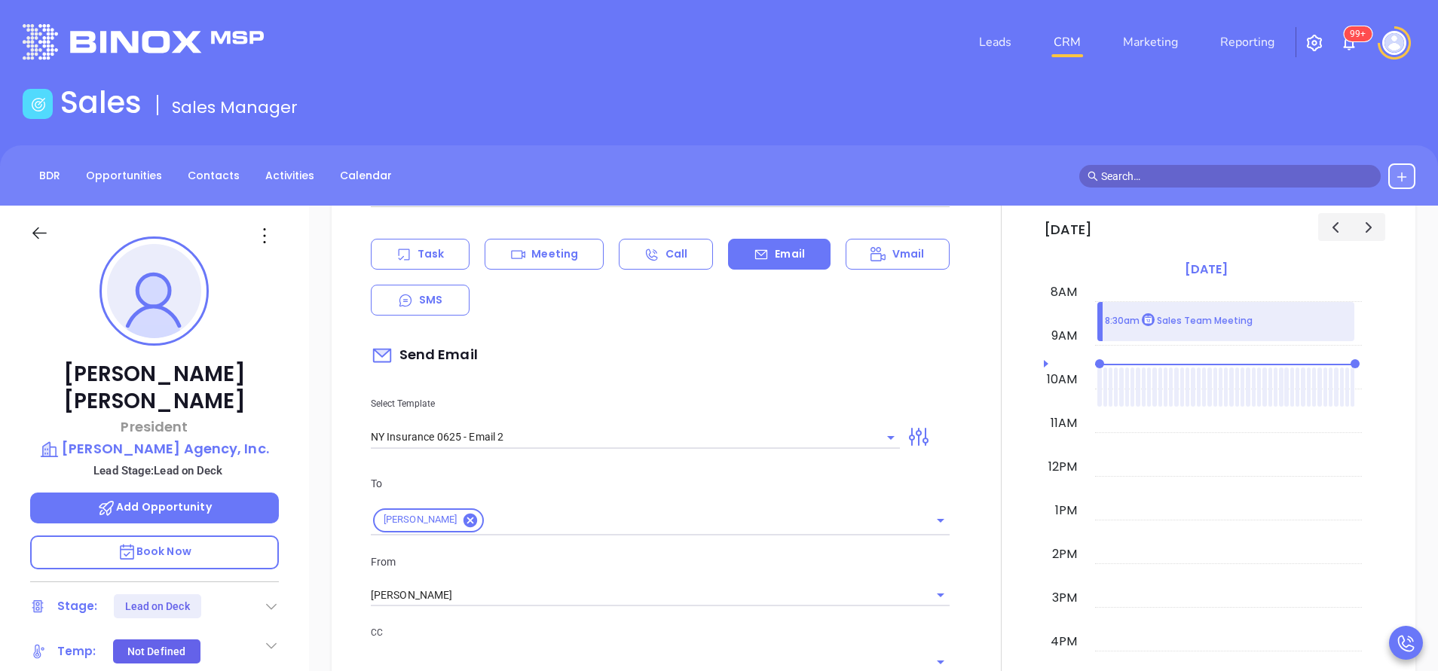
scroll to position [904, 0]
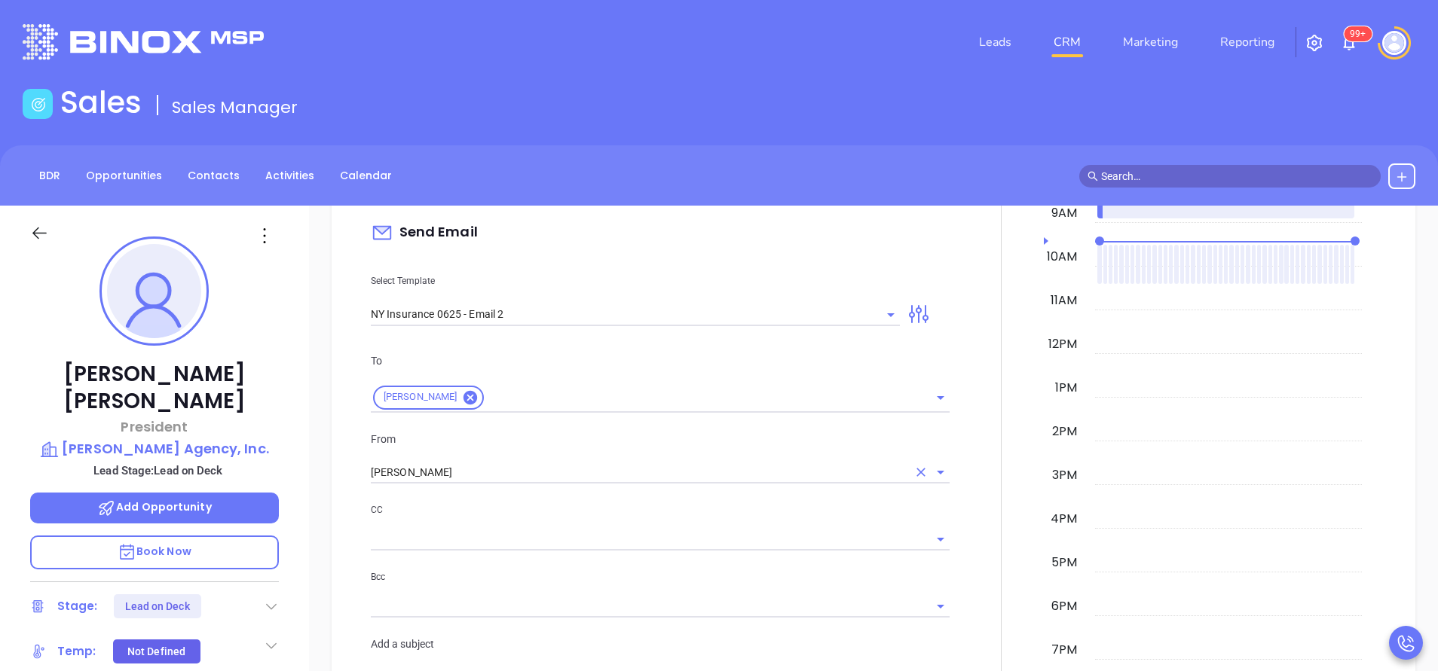
click at [427, 470] on input "[PERSON_NAME]" at bounding box center [639, 473] width 536 height 22
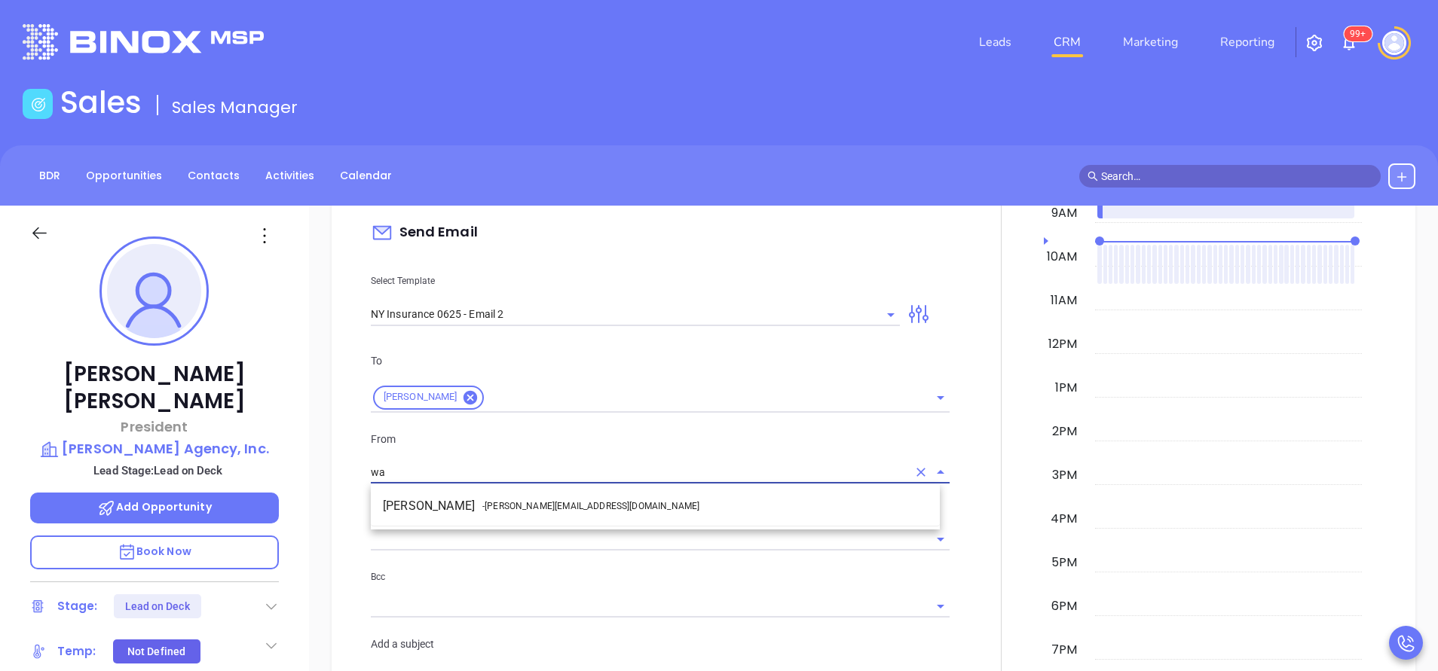
drag, startPoint x: 487, startPoint y: 506, endPoint x: 498, endPoint y: 508, distance: 10.7
click at [488, 506] on span "- walter@motiva.net" at bounding box center [590, 507] width 217 height 14
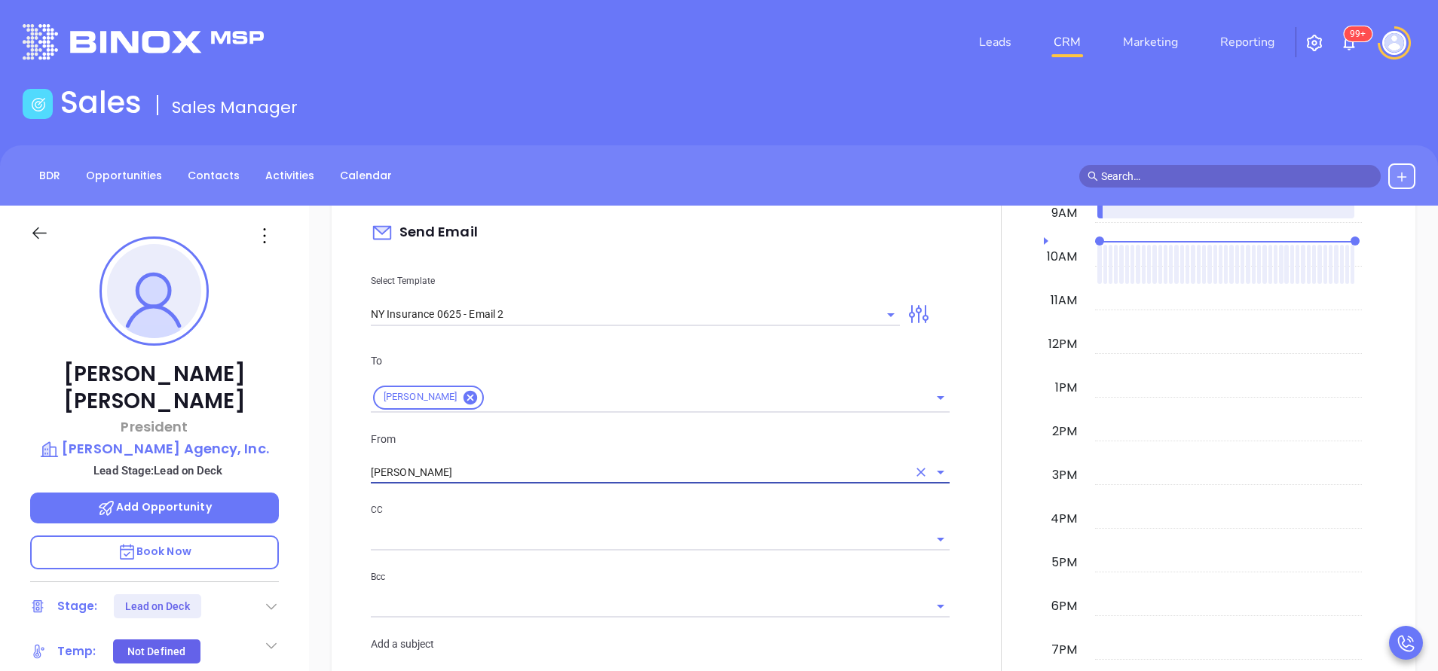
type input "Walter Contreras"
click at [579, 518] on p "CC" at bounding box center [660, 510] width 579 height 17
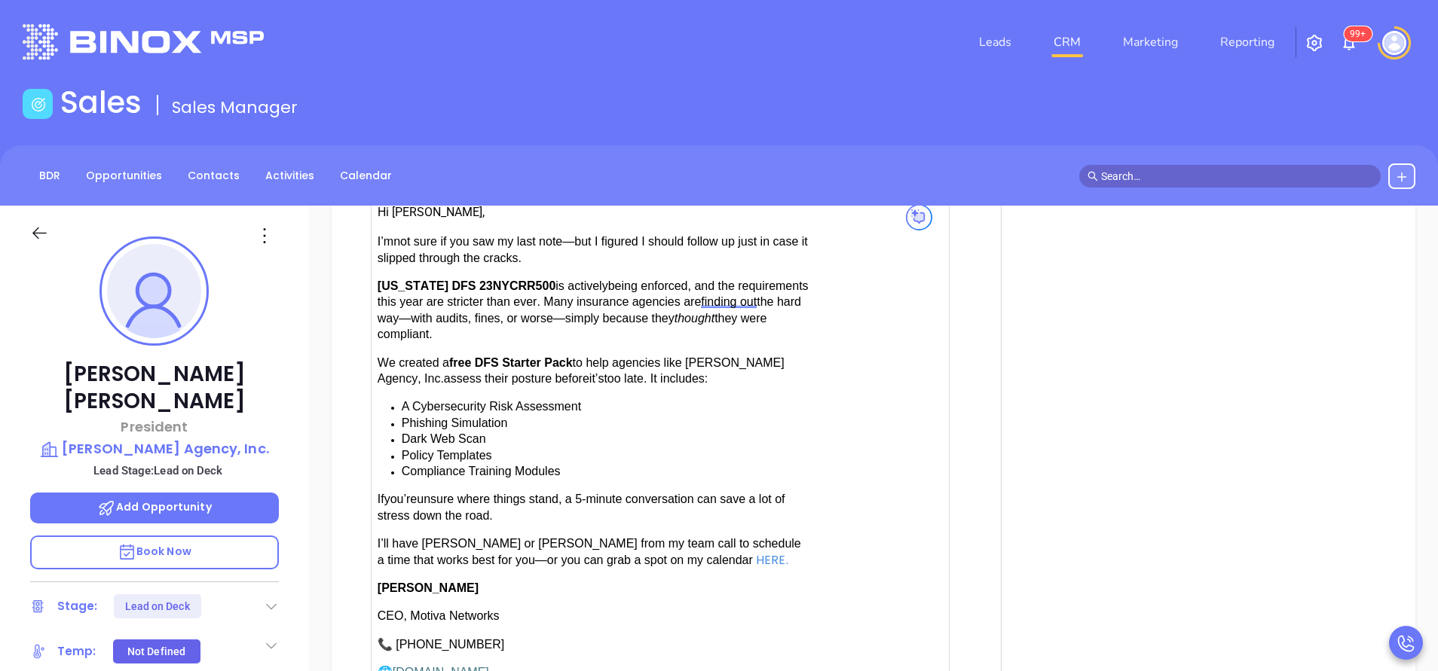
scroll to position [1582, 0]
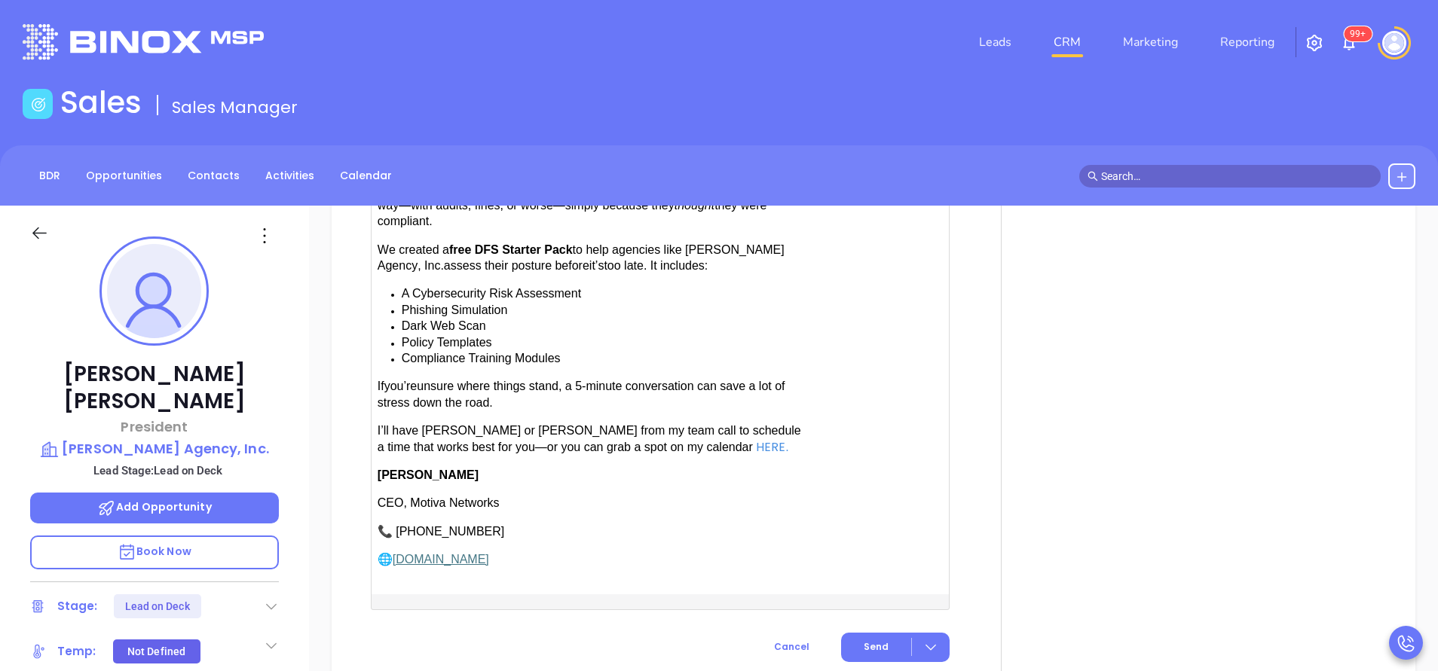
click at [426, 424] on span "have Karina or Anabell from my team call to schedule a time that works best for…" at bounding box center [588, 438] width 423 height 29
click at [890, 645] on button "Send" at bounding box center [895, 647] width 109 height 29
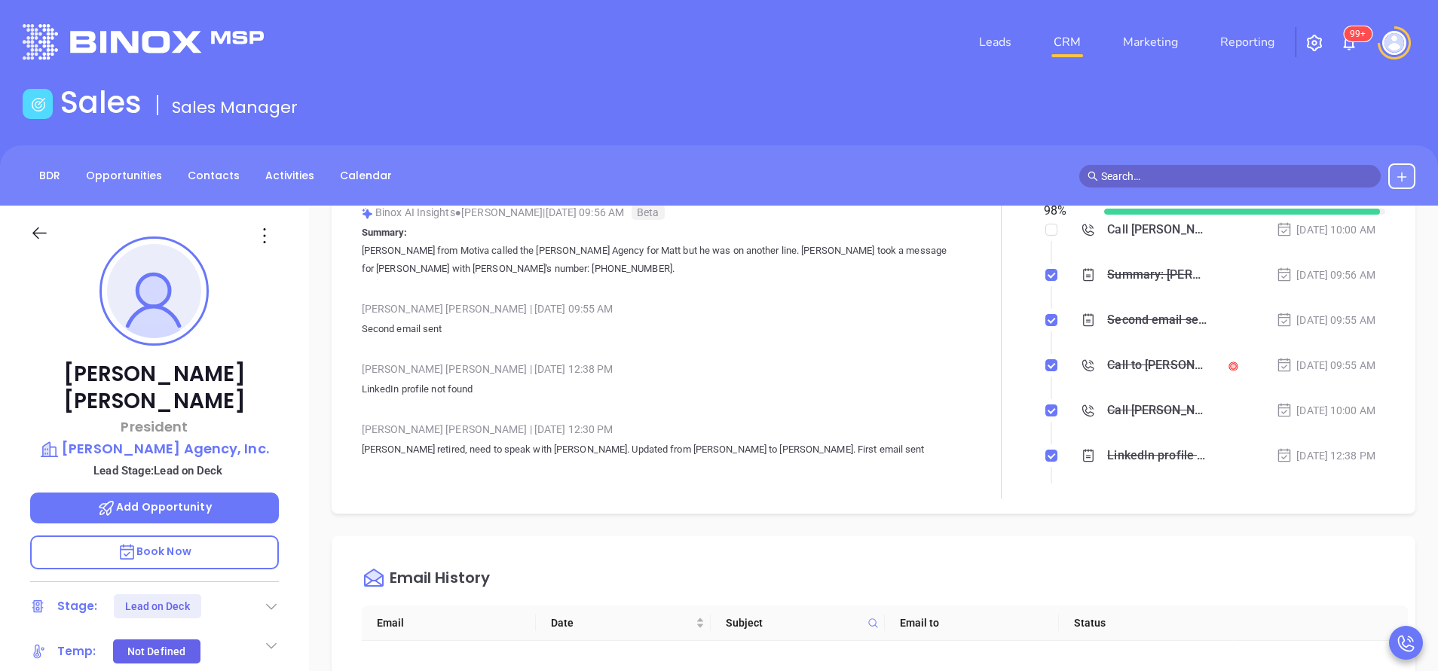
scroll to position [0, 0]
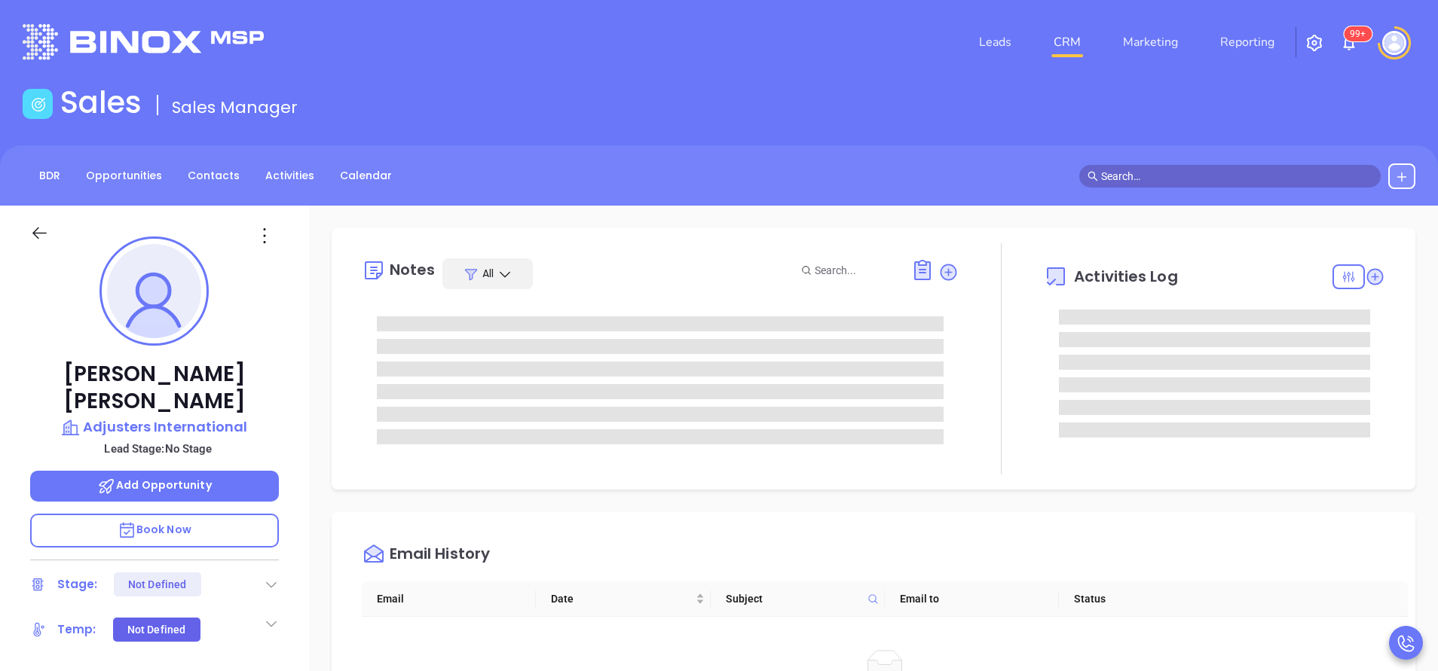
type input "[PERSON_NAME]"
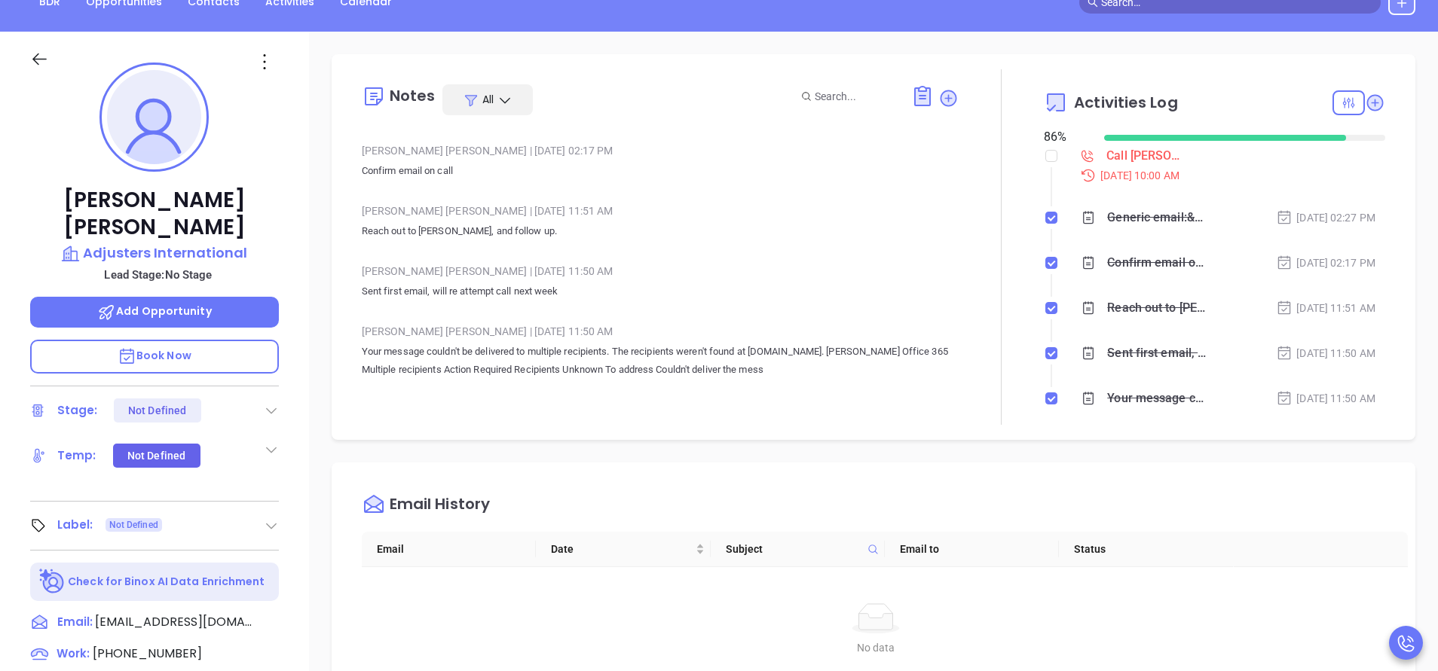
scroll to position [226, 0]
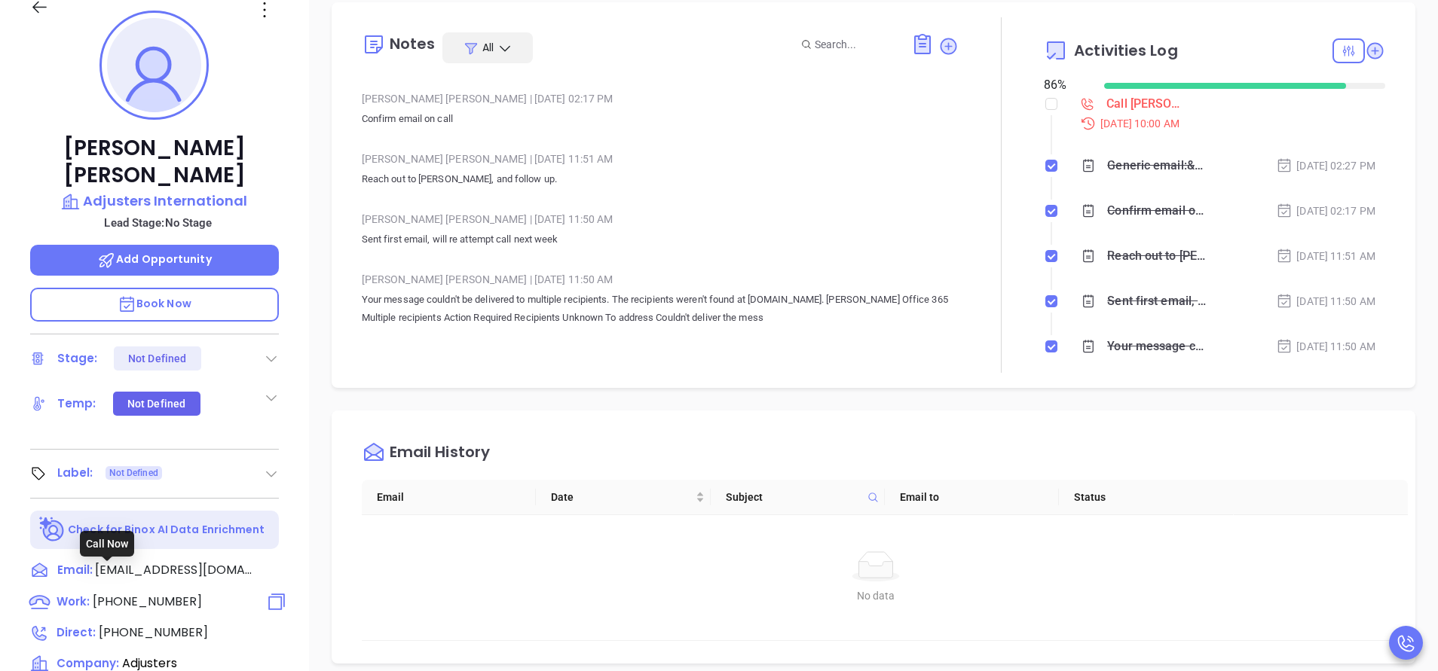
click at [157, 593] on span "[PHONE_NUMBER]" at bounding box center [147, 601] width 109 height 17
type input "[PHONE_NUMBER]"
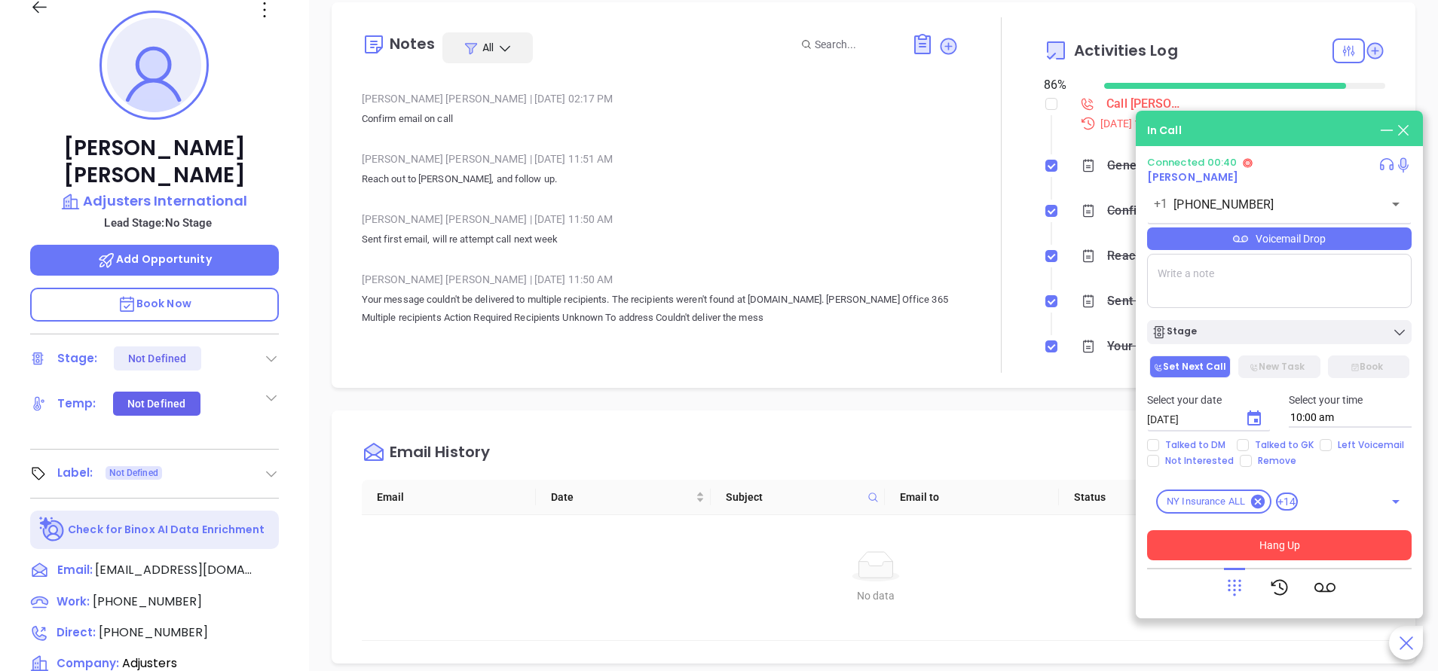
click at [1360, 556] on button "Hang Up" at bounding box center [1279, 545] width 264 height 30
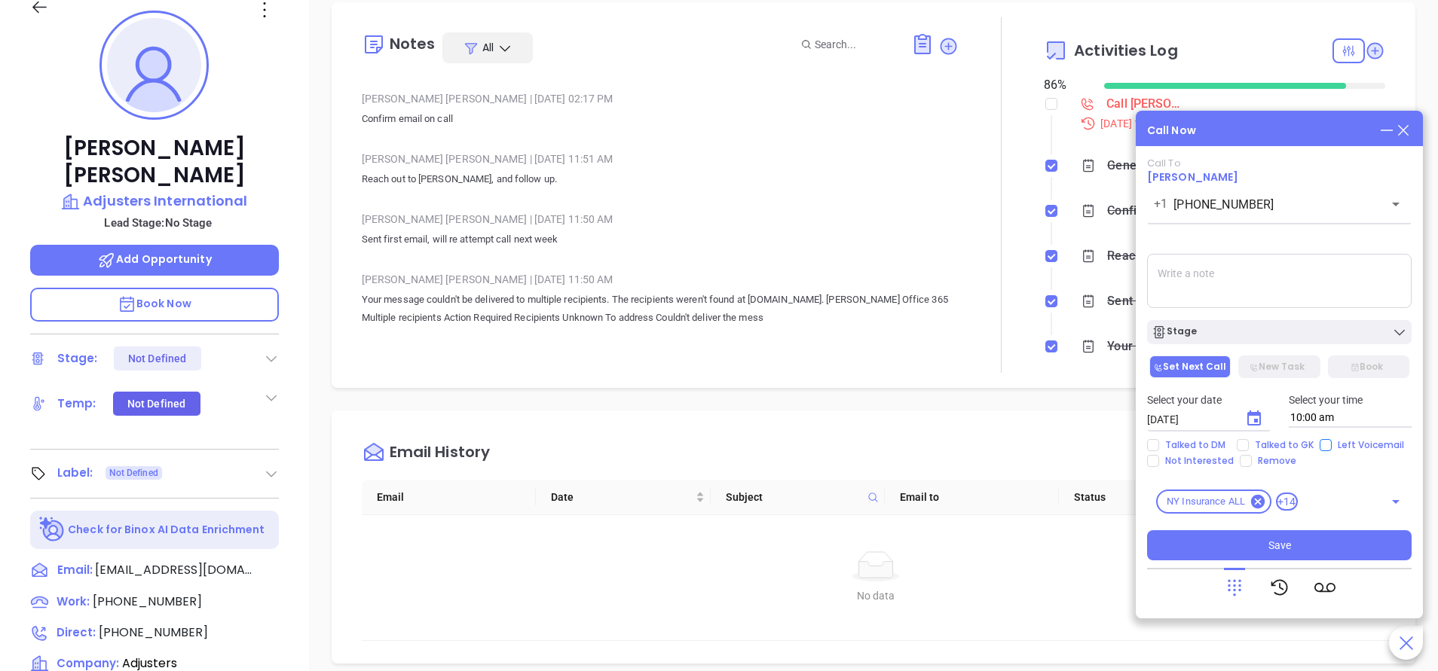
click at [1331, 445] on span "Left Voicemail" at bounding box center [1370, 445] width 78 height 12
click at [1328, 445] on input "Left Voicemail" at bounding box center [1325, 445] width 12 height 12
checkbox input "true"
click at [1258, 420] on icon "Choose date, selected date is Sep 20, 2025" at bounding box center [1254, 418] width 14 height 15
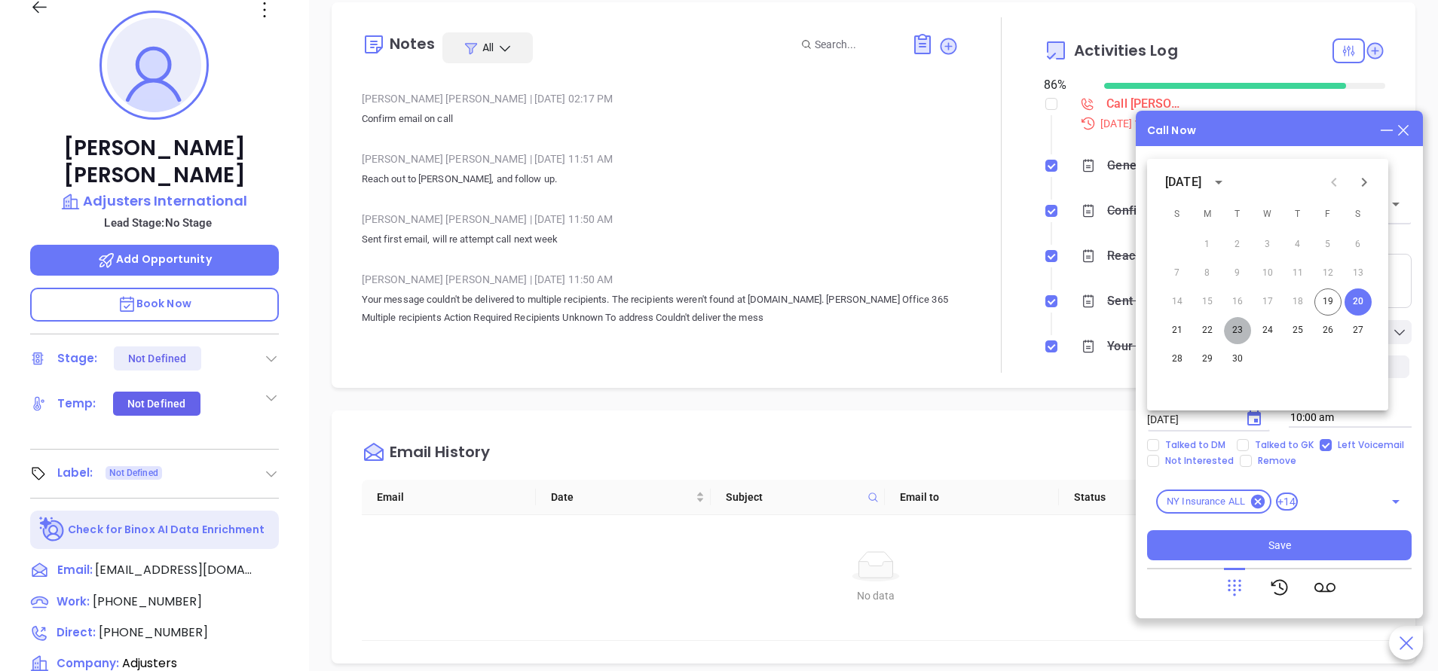
click at [1241, 325] on button "23" at bounding box center [1237, 330] width 27 height 27
type input "[DATE]"
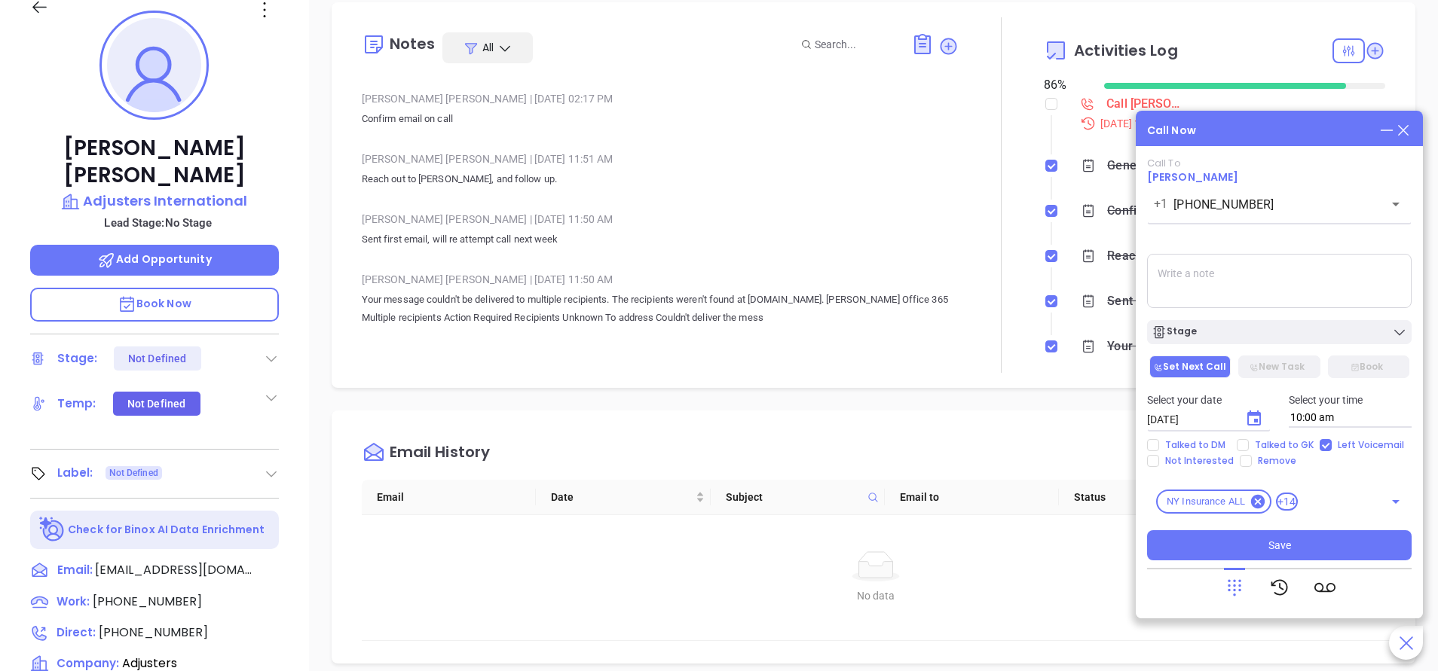
click at [1241, 325] on button "Stage" at bounding box center [1279, 332] width 264 height 24
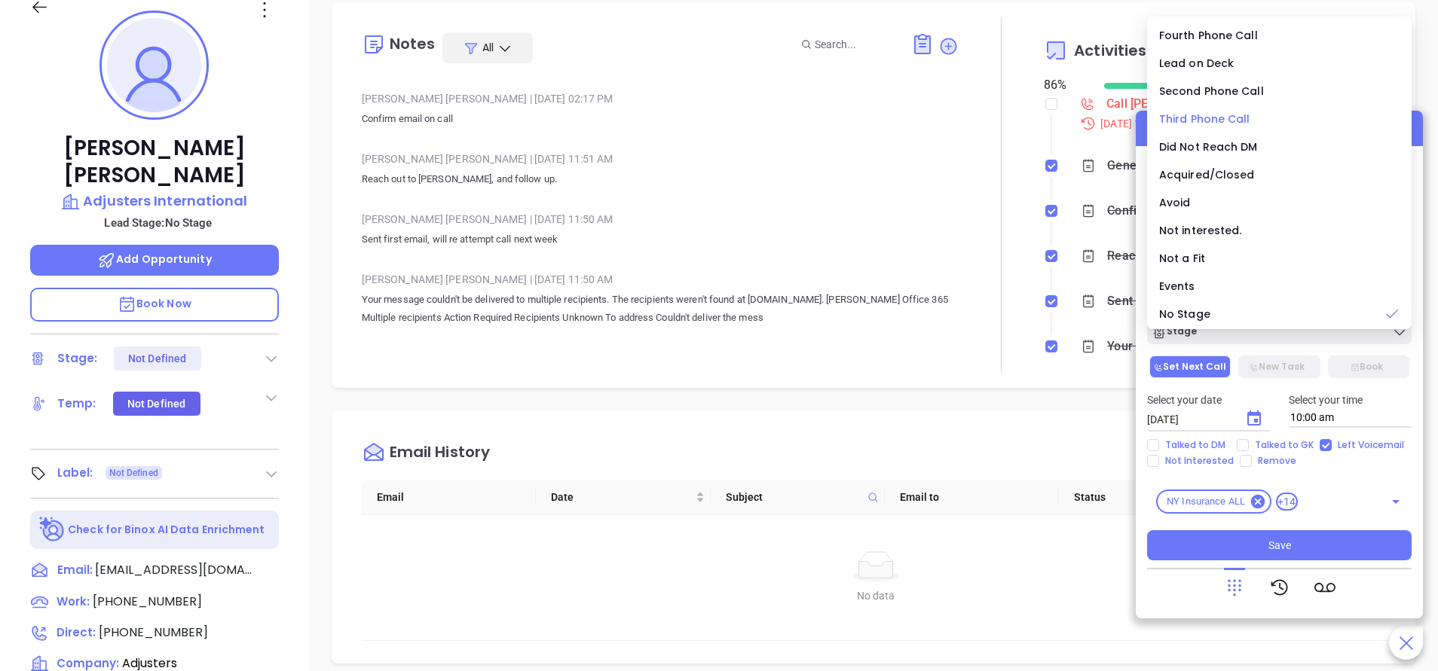
click at [1194, 120] on span "Third Phone Call" at bounding box center [1204, 119] width 91 height 15
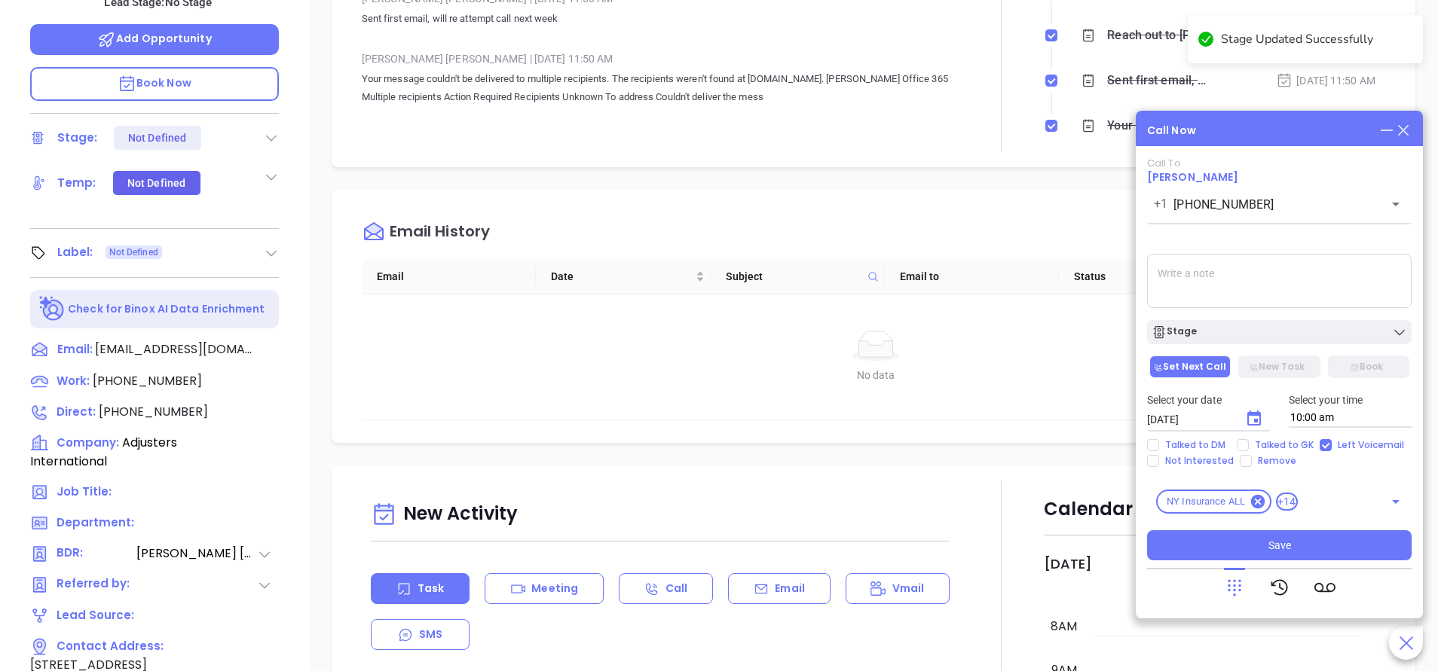
scroll to position [452, 0]
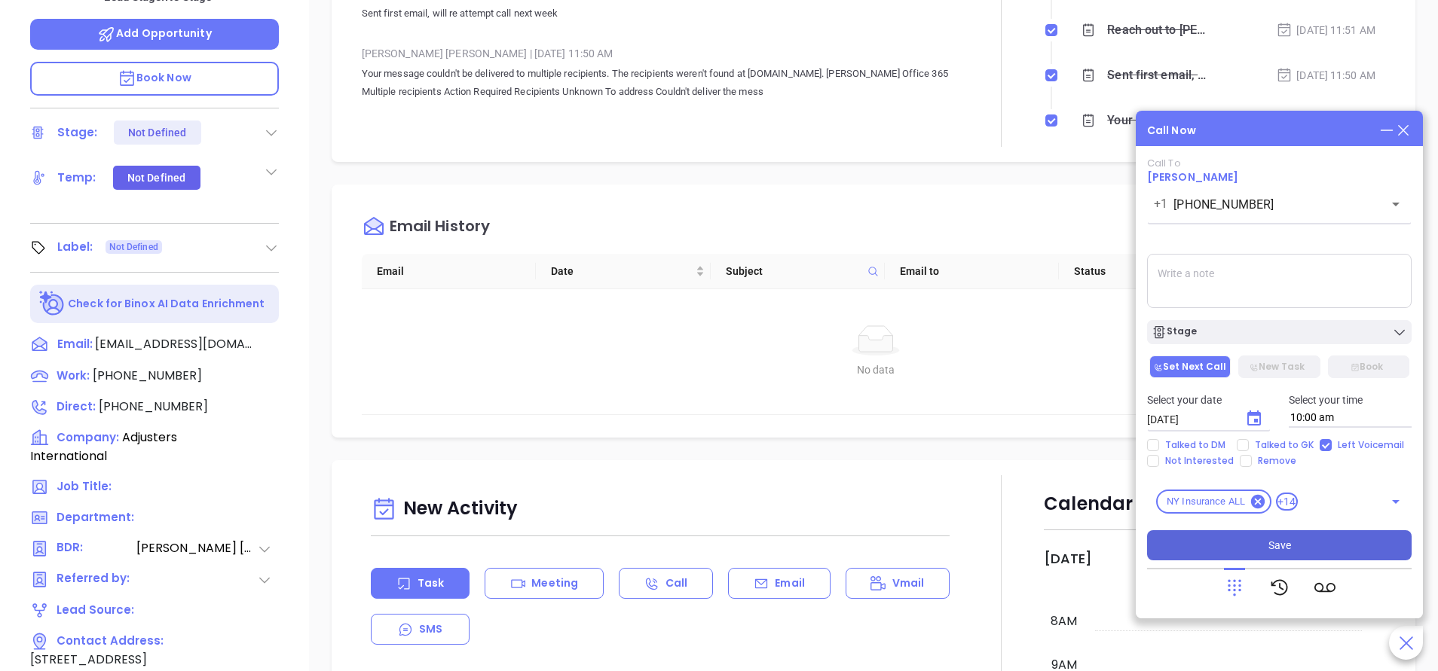
click at [1294, 550] on button "Save" at bounding box center [1279, 545] width 264 height 30
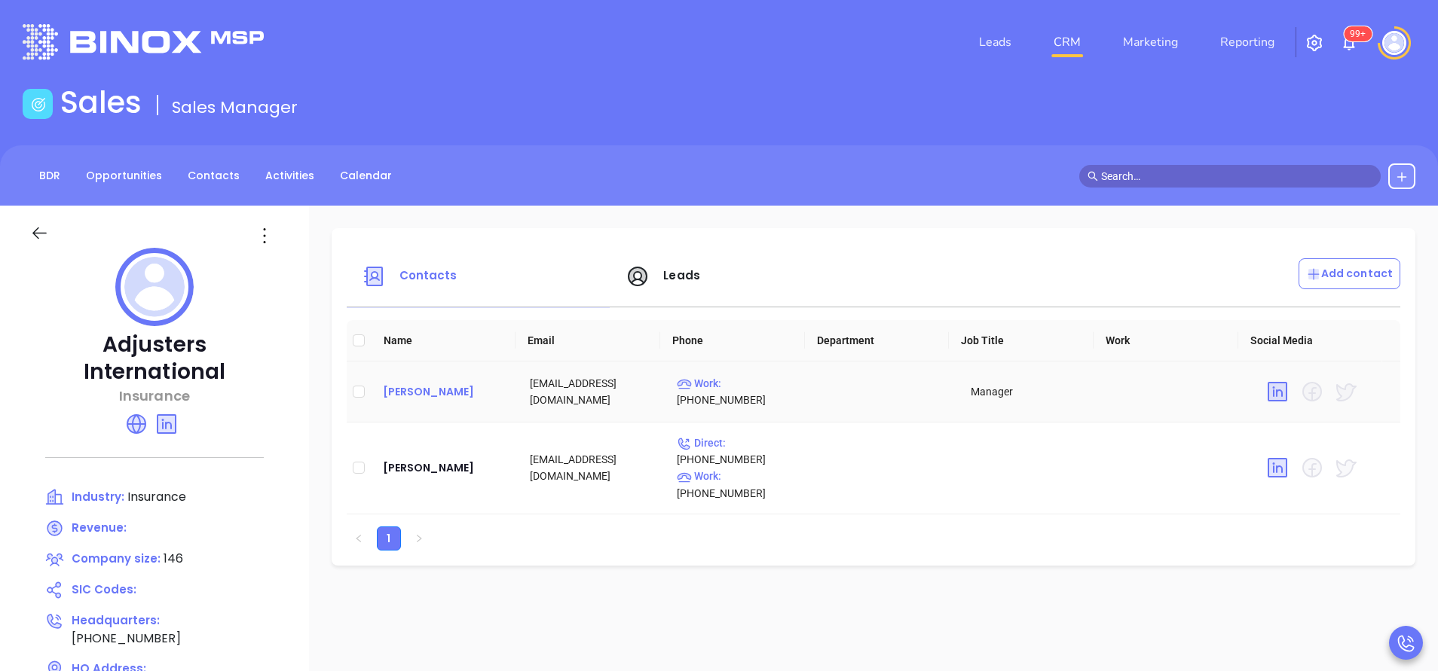
click at [466, 387] on div "[PERSON_NAME]" at bounding box center [444, 392] width 123 height 18
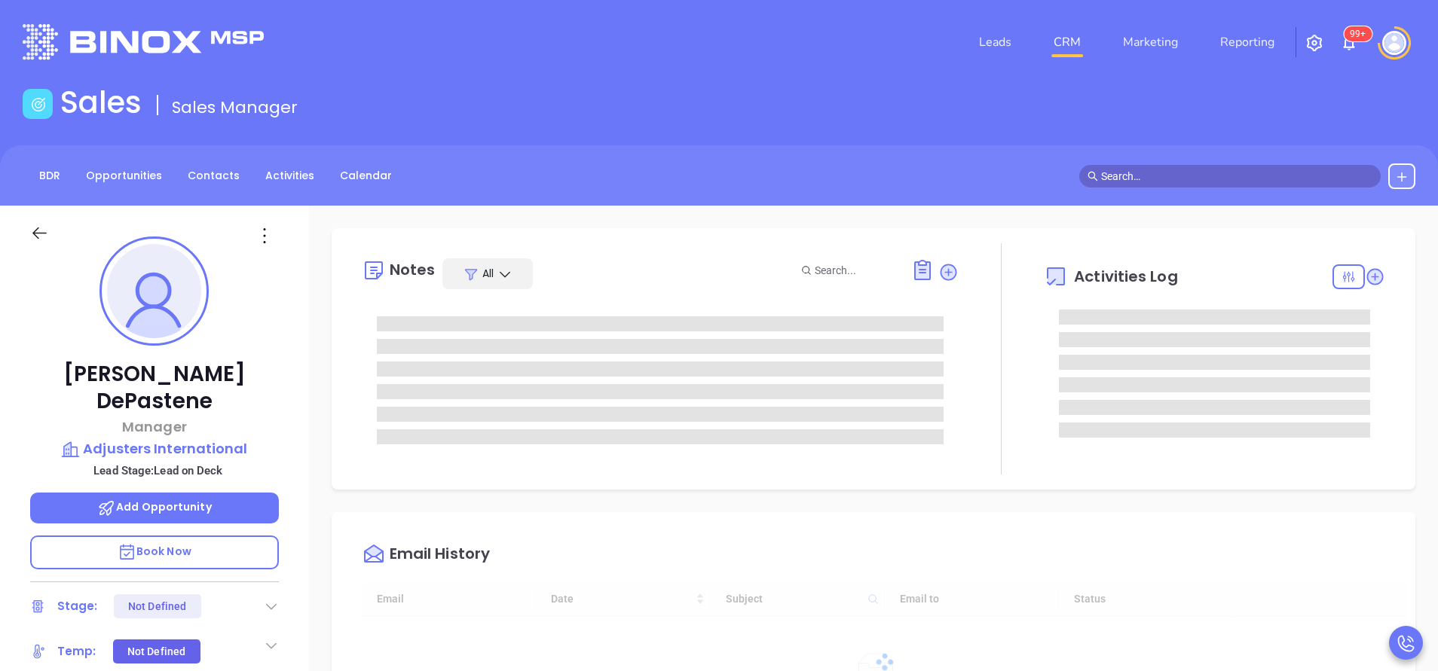
type input "[DATE]"
type input "[PERSON_NAME]"
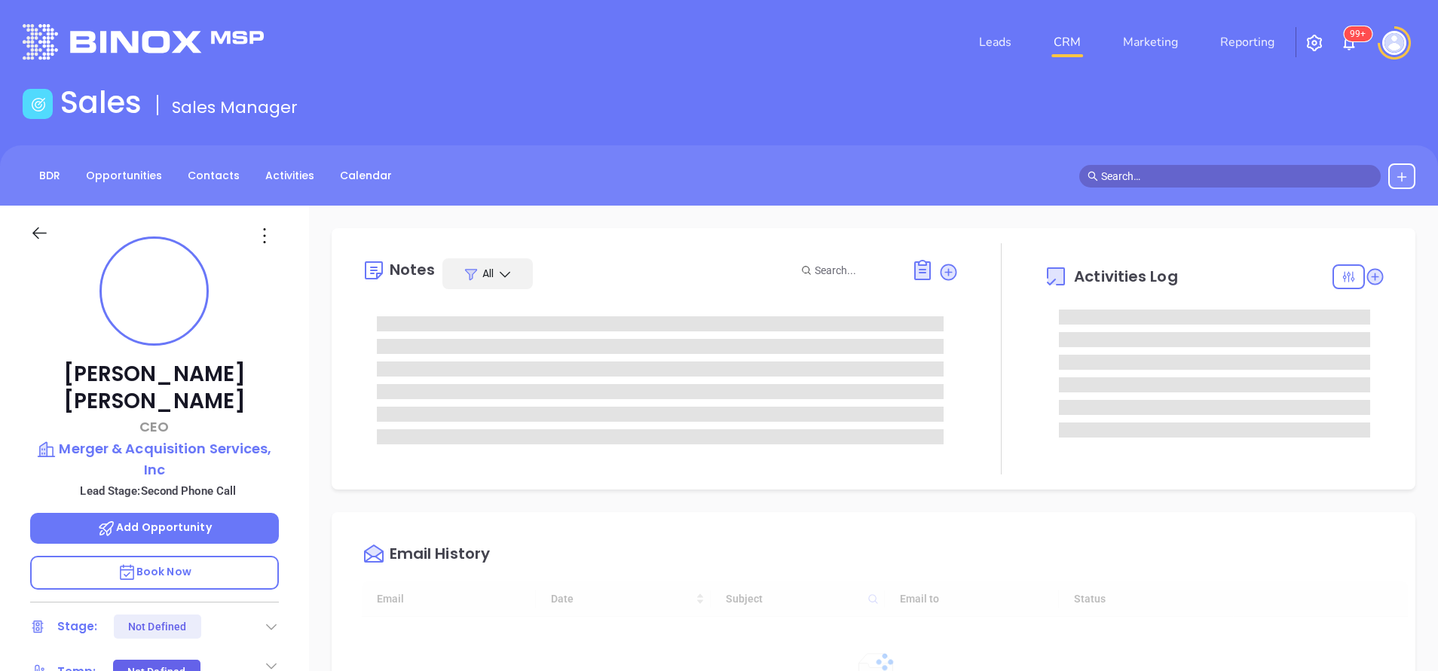
type input "[DATE]"
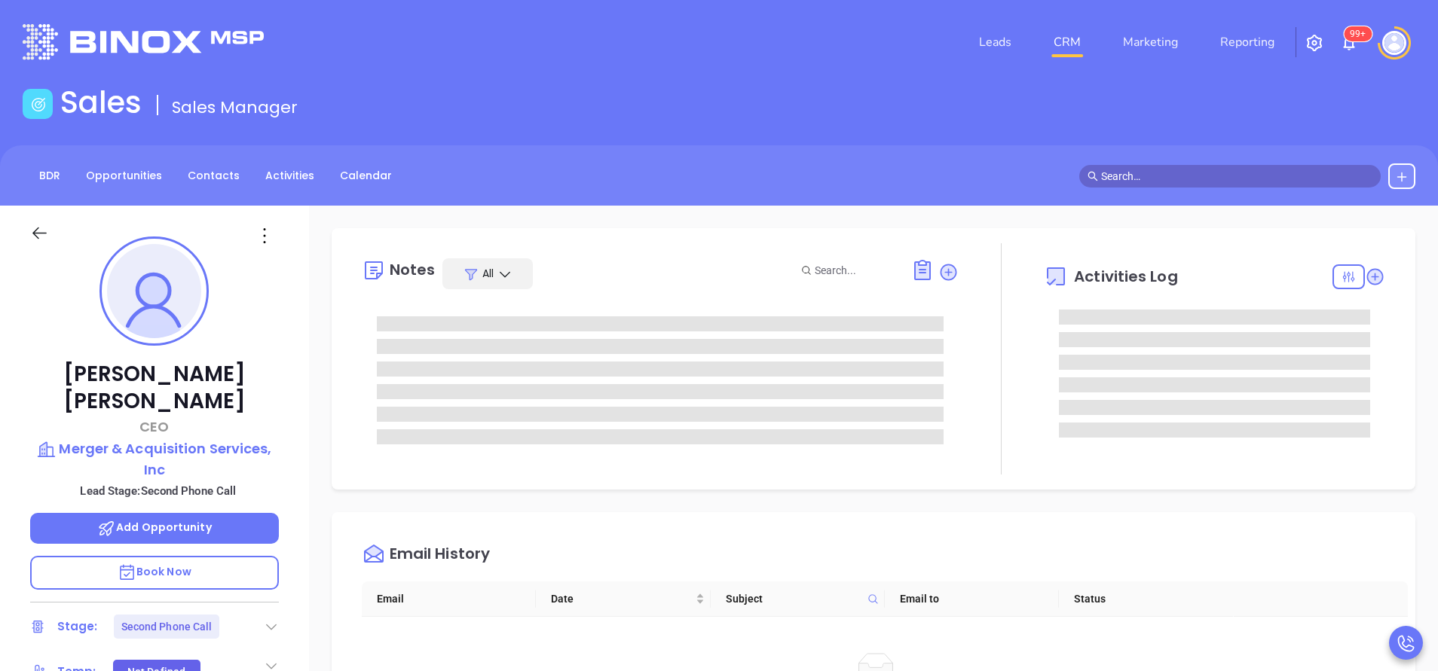
type input "[PERSON_NAME]"
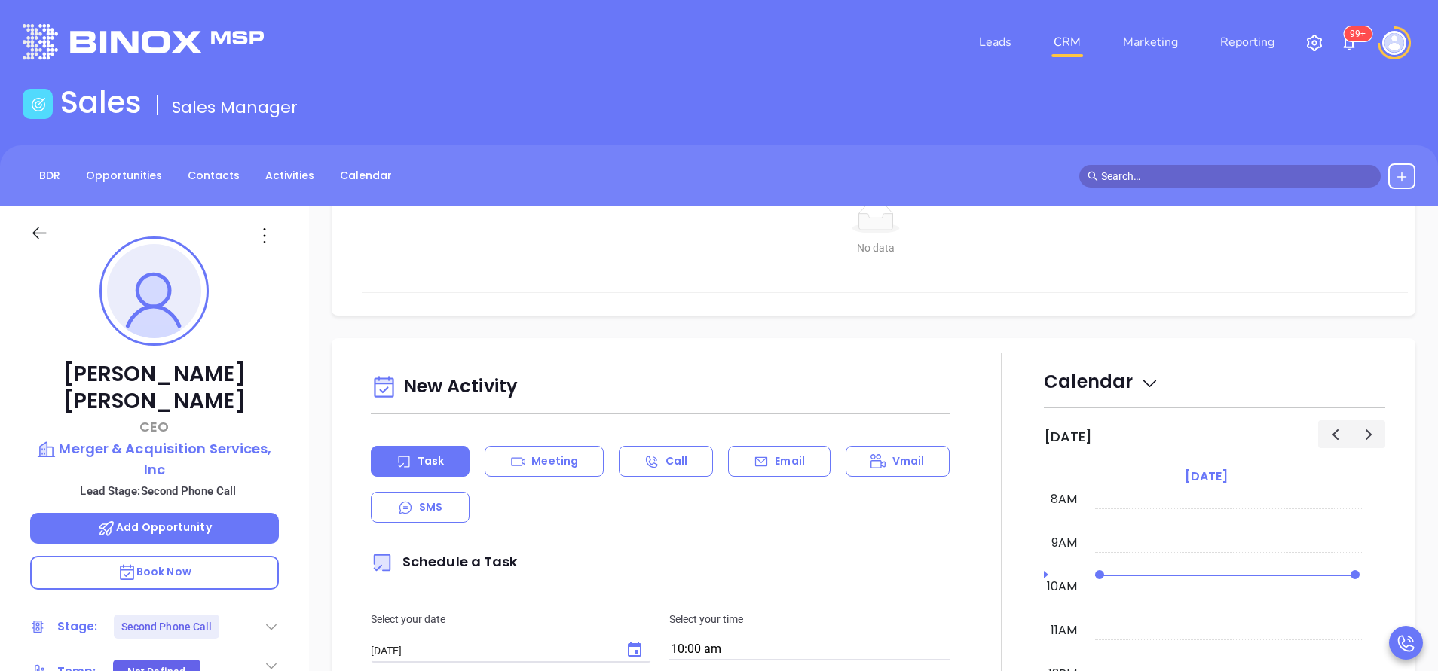
scroll to position [565, 0]
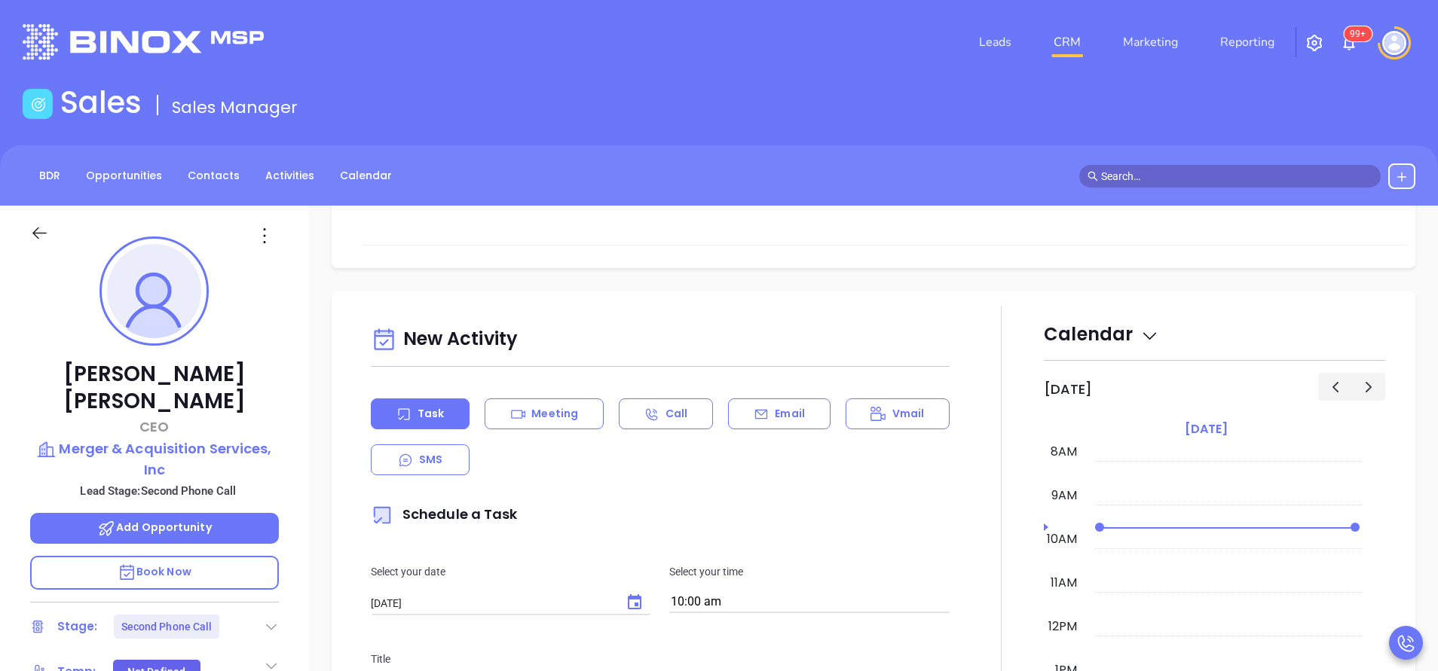
click at [786, 404] on div "Email" at bounding box center [779, 414] width 102 height 31
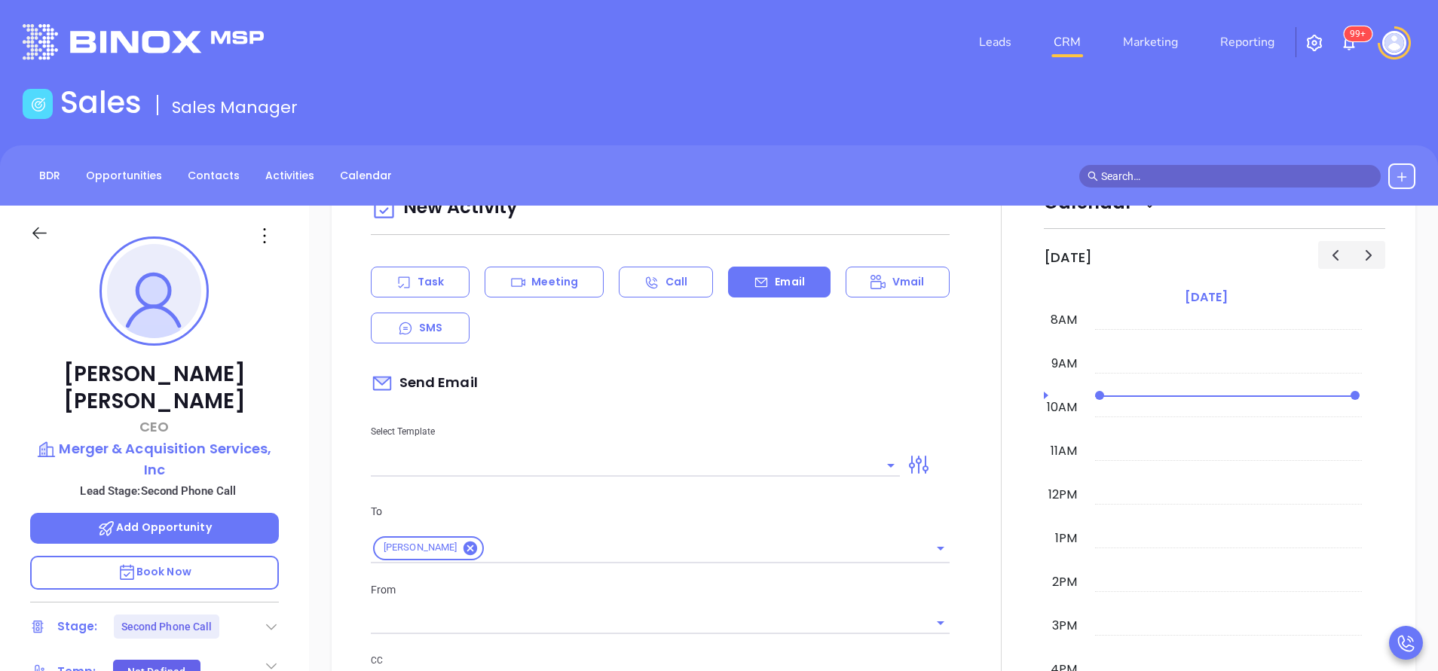
scroll to position [791, 0]
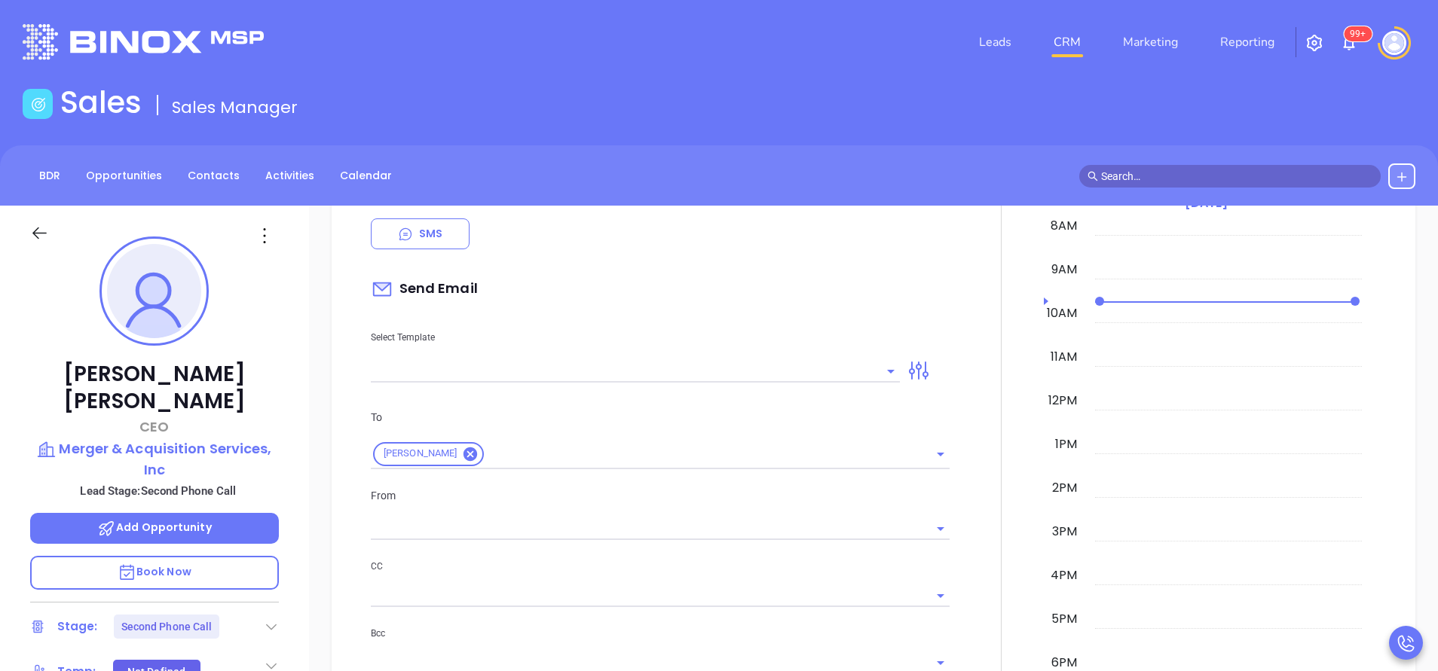
type input "[PERSON_NAME]"
click at [661, 375] on input "text" at bounding box center [624, 371] width 506 height 22
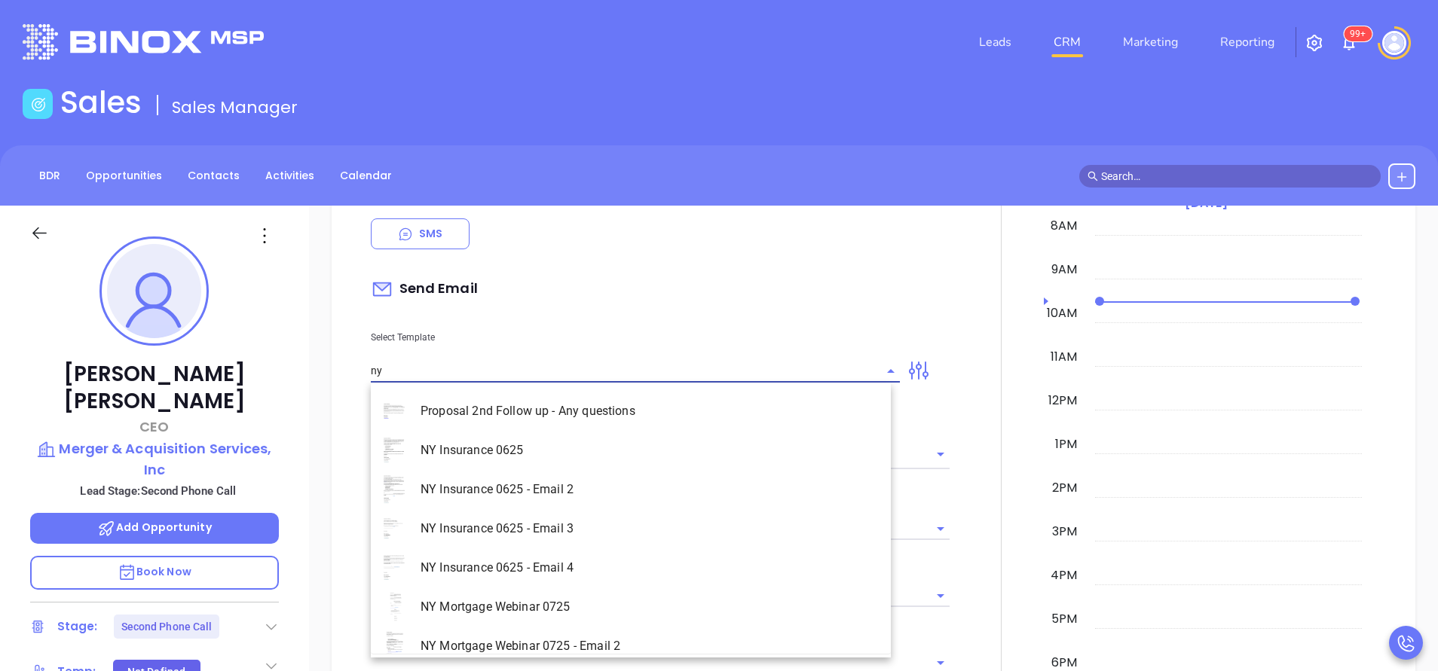
click at [582, 491] on li "NY Insurance 0625 - Email 2" at bounding box center [631, 489] width 520 height 39
type input "NY Insurance 0625 - Email 2"
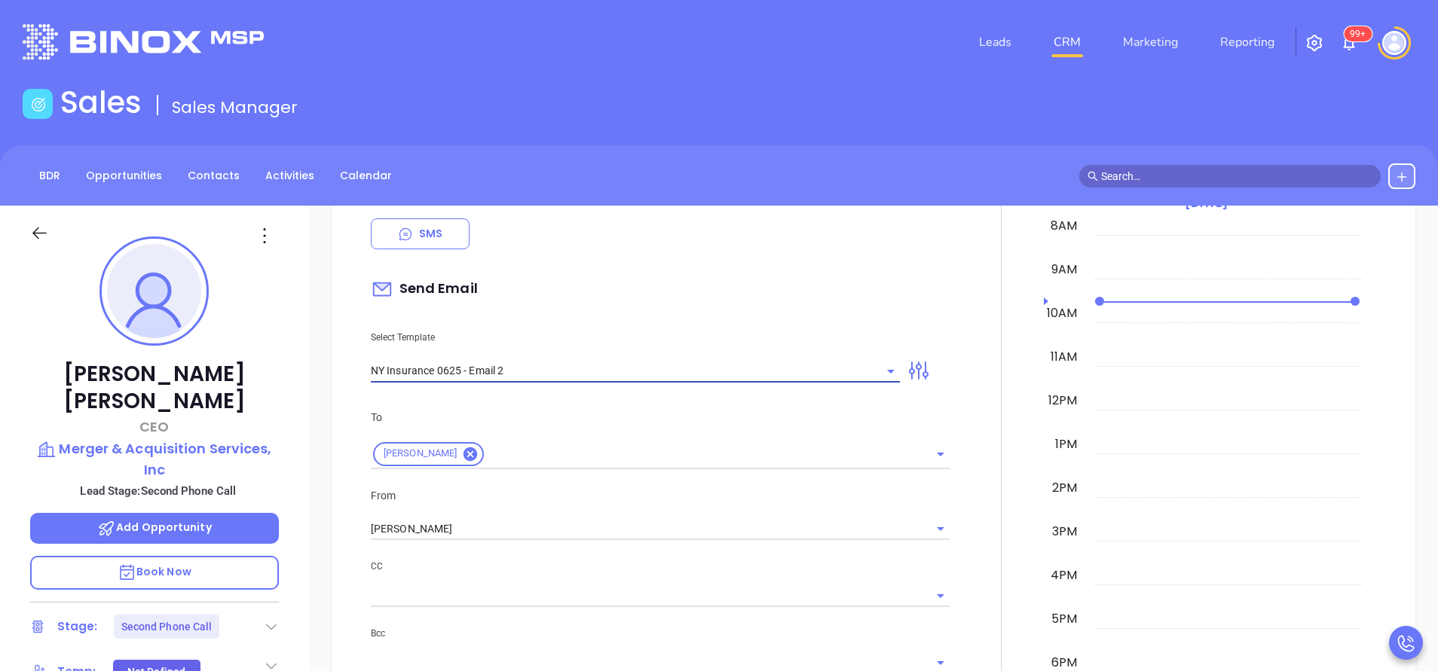
type input "I don’t know if you saw this [PERSON_NAME]"
type input "NY Insurance 0625 - Email 2"
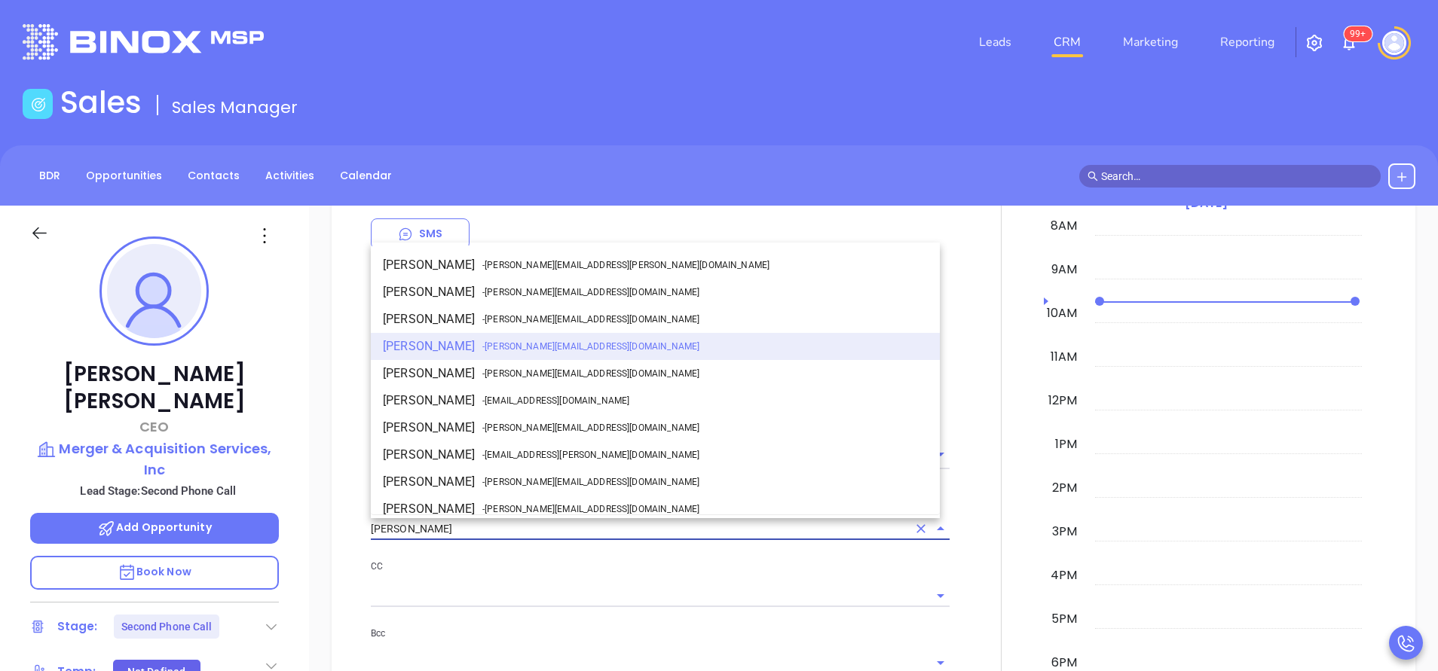
click at [495, 530] on input "[PERSON_NAME]" at bounding box center [639, 529] width 536 height 22
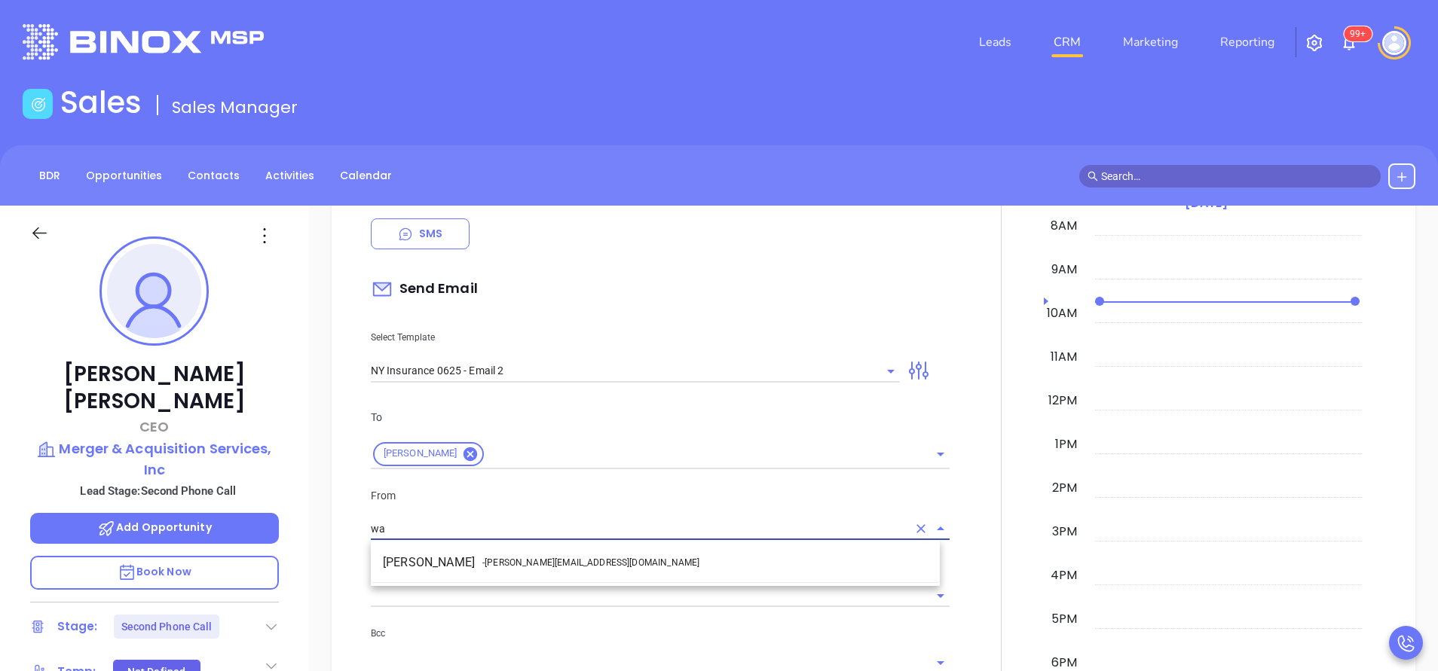
click at [525, 566] on span "- [PERSON_NAME][EMAIL_ADDRESS][DOMAIN_NAME]" at bounding box center [590, 563] width 217 height 14
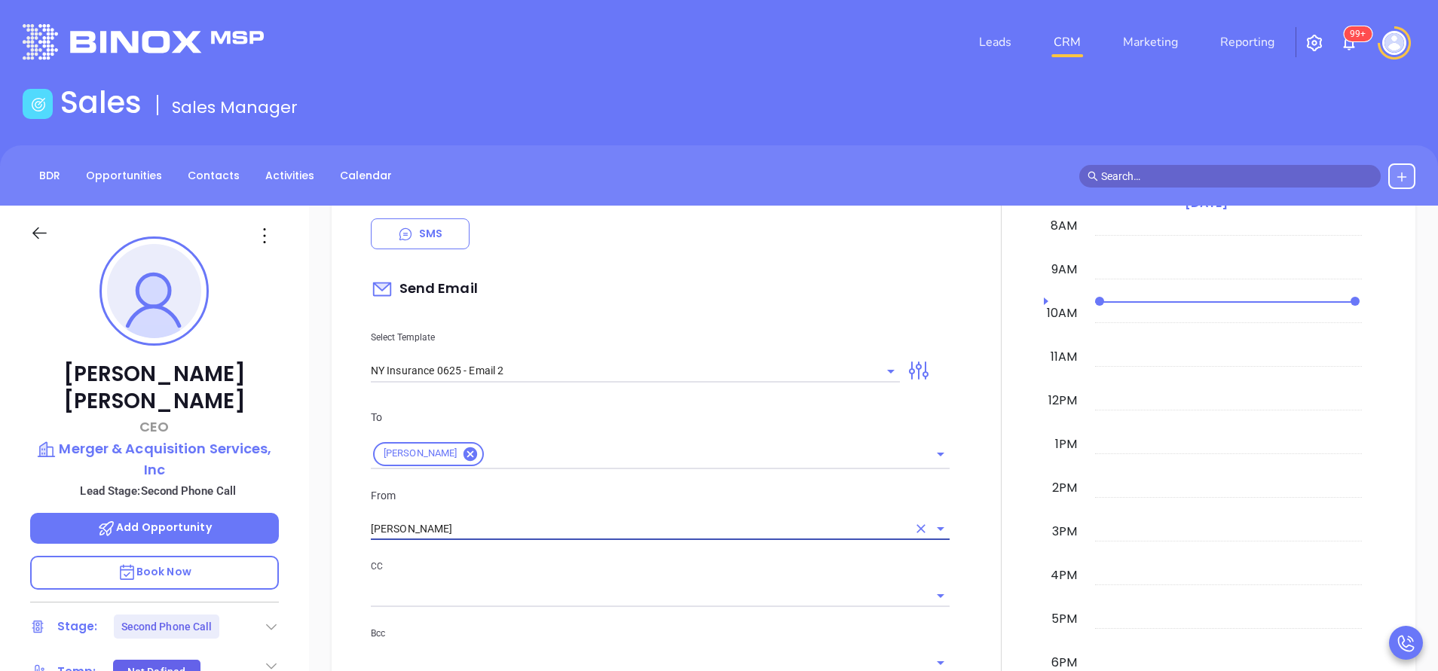
type input "[PERSON_NAME]"
click at [613, 588] on input "text" at bounding box center [649, 596] width 556 height 22
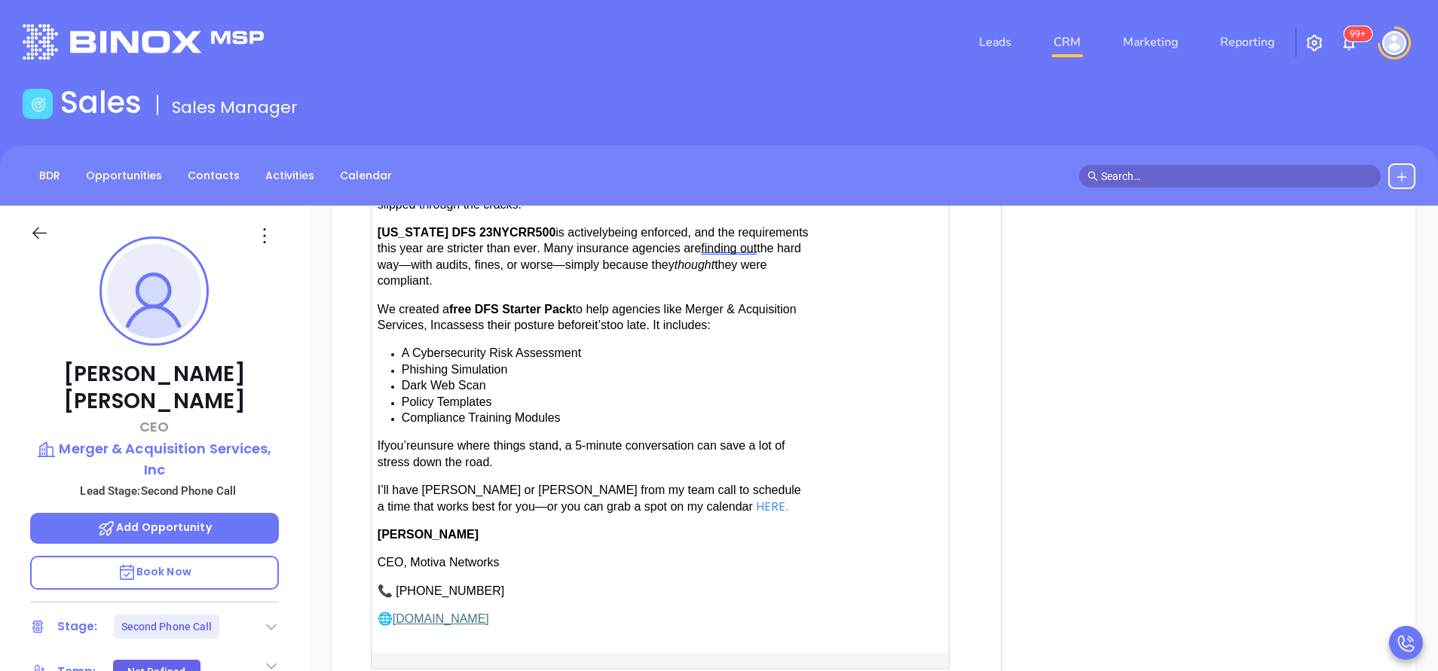
scroll to position [1469, 0]
drag, startPoint x: 514, startPoint y: 480, endPoint x: 425, endPoint y: 478, distance: 88.9
click at [425, 481] on span "have [PERSON_NAME] or [PERSON_NAME] from my team call to schedule a time that w…" at bounding box center [588, 495] width 423 height 29
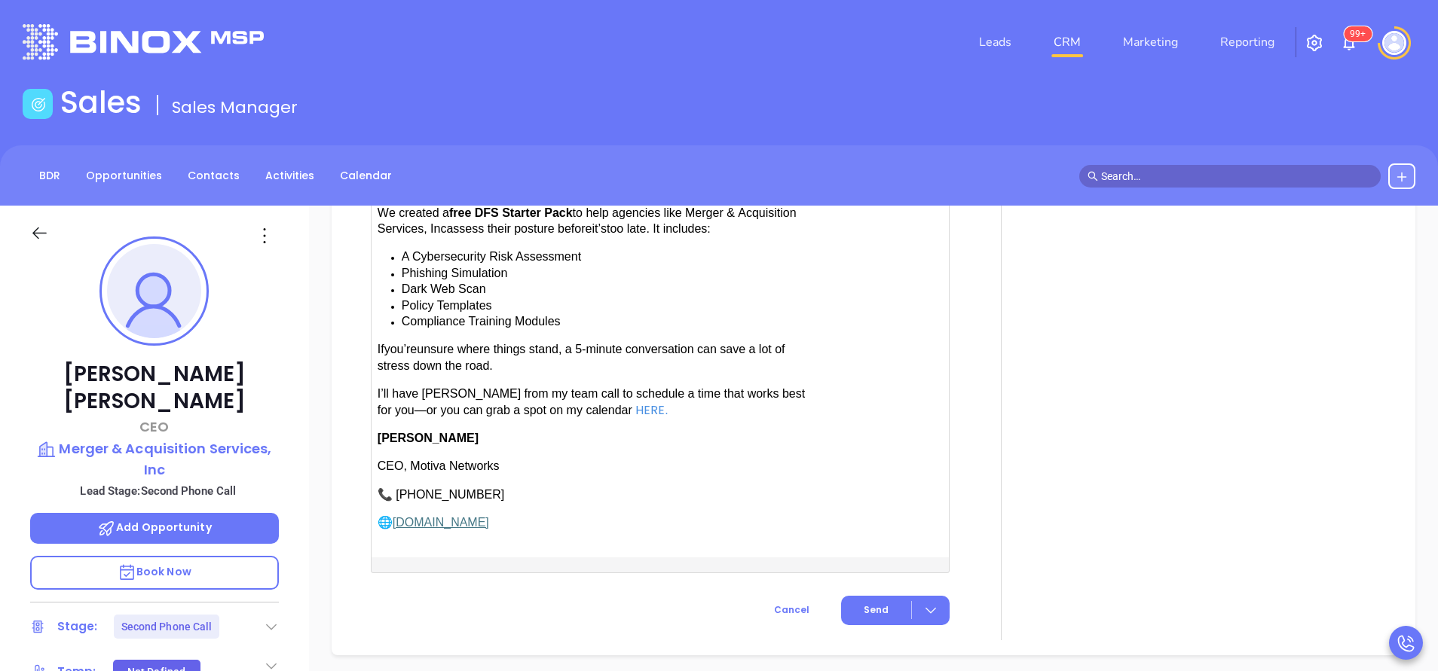
scroll to position [1671, 0]
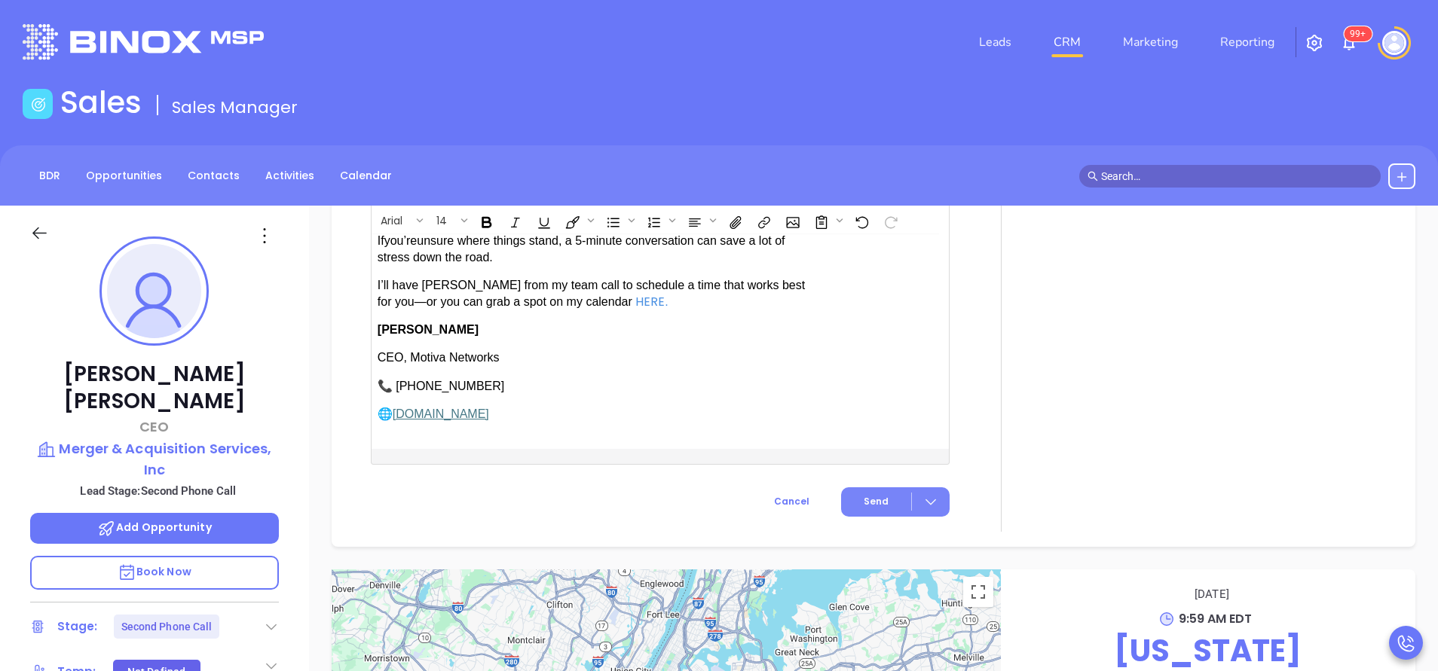
click at [863, 497] on span "Send" at bounding box center [875, 502] width 25 height 14
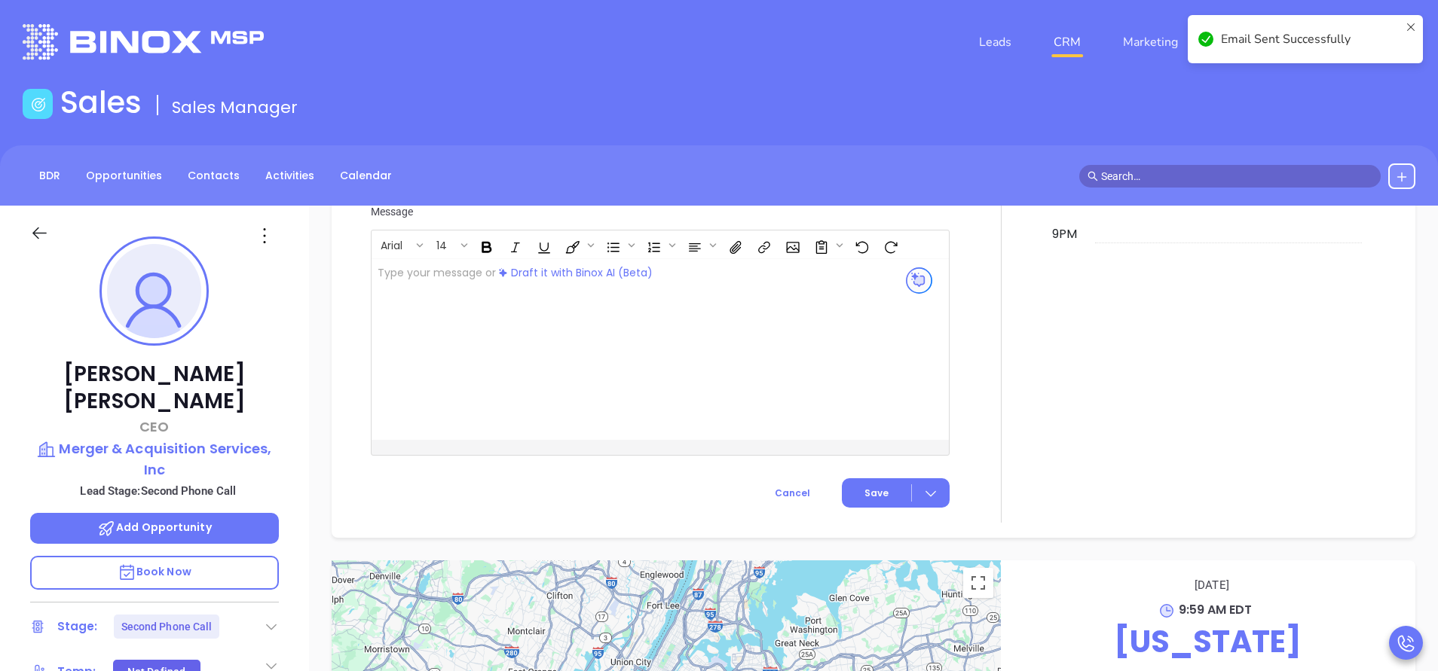
scroll to position [1284, 0]
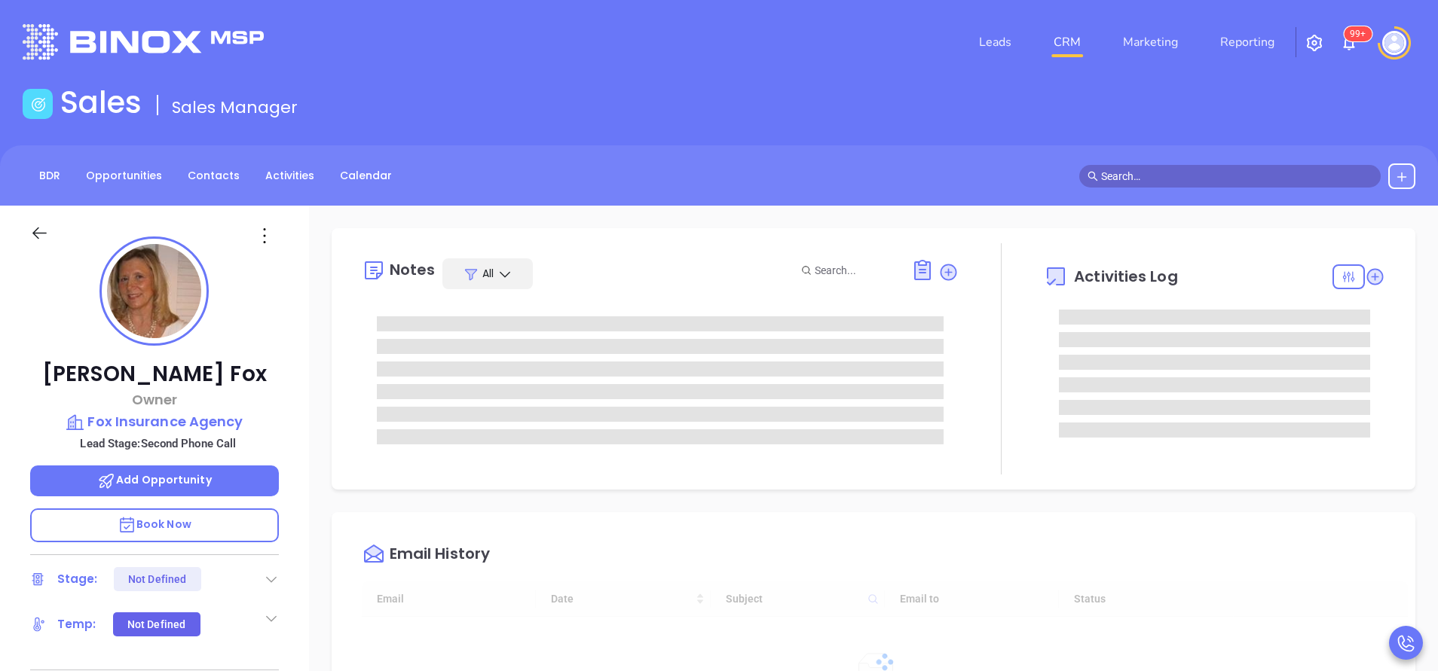
scroll to position [394, 0]
type input "[PERSON_NAME]"
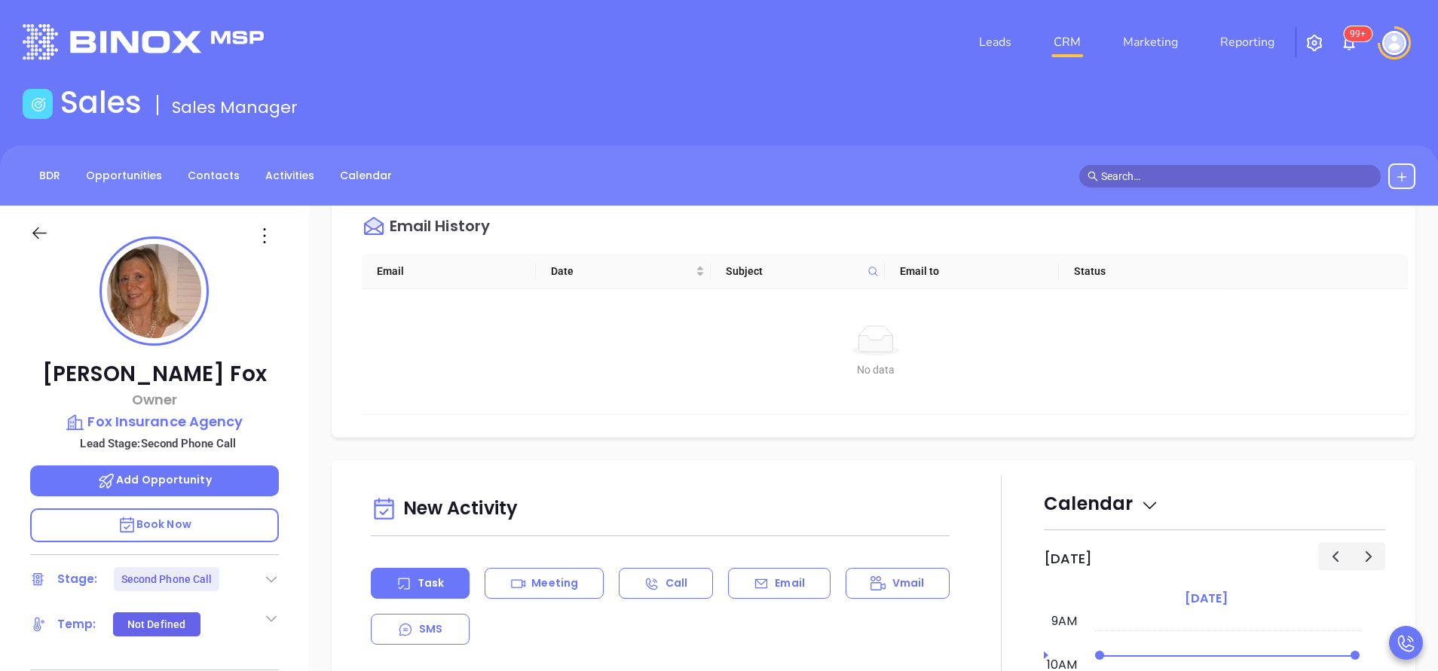
scroll to position [791, 0]
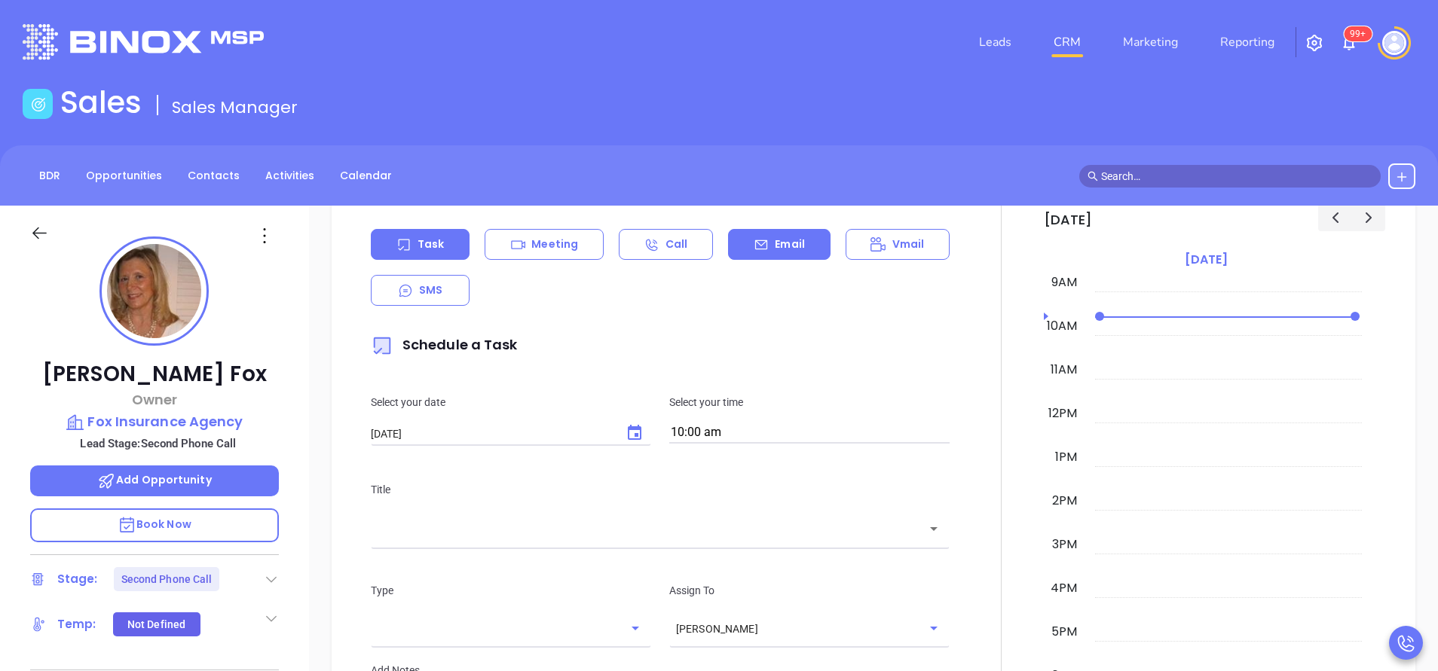
click at [775, 243] on p "Email" at bounding box center [790, 245] width 30 height 16
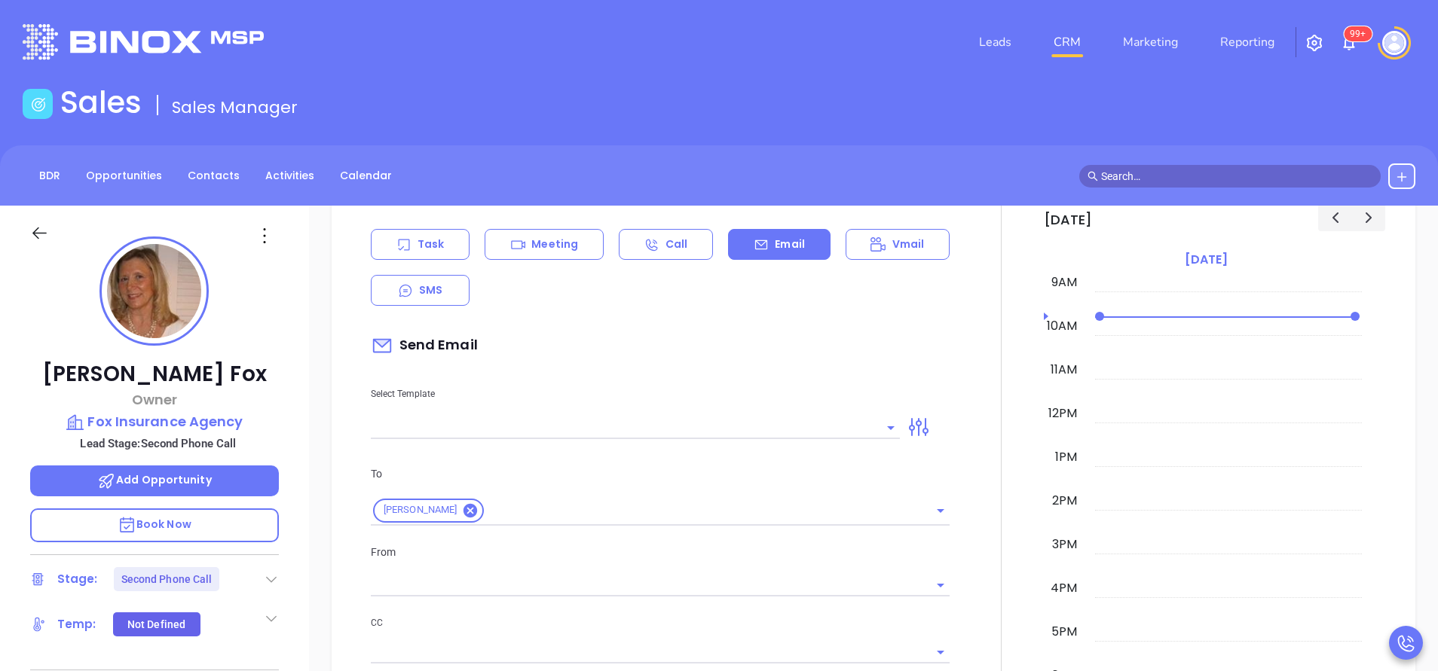
click at [659, 419] on input "text" at bounding box center [624, 428] width 506 height 22
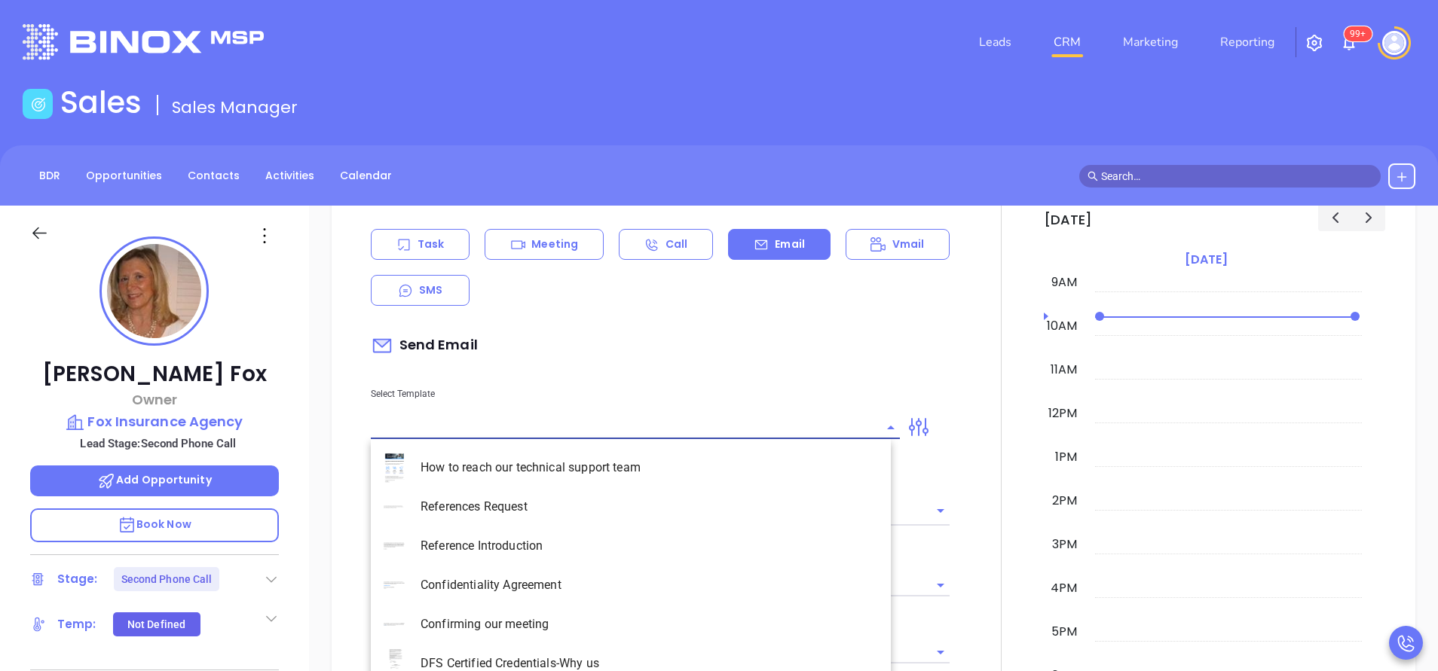
type input "[PERSON_NAME]"
click at [589, 552] on li "NY Insurance 0625 - Email 2" at bounding box center [631, 546] width 520 height 39
type input "NY Insurance 0625 - Email 2"
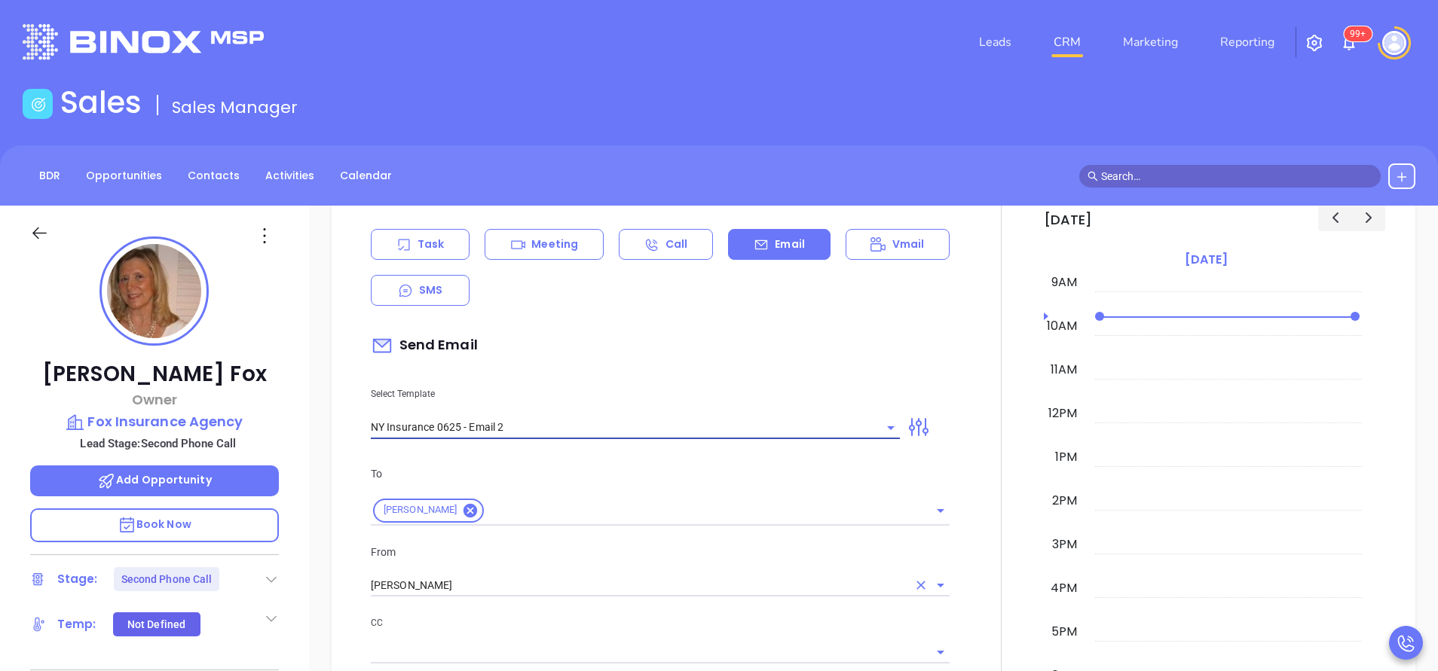
type input "I don’t know if you saw this Colleen"
type input "NY Insurance 0625 - Email 2"
click at [557, 588] on input "[PERSON_NAME]" at bounding box center [639, 586] width 536 height 22
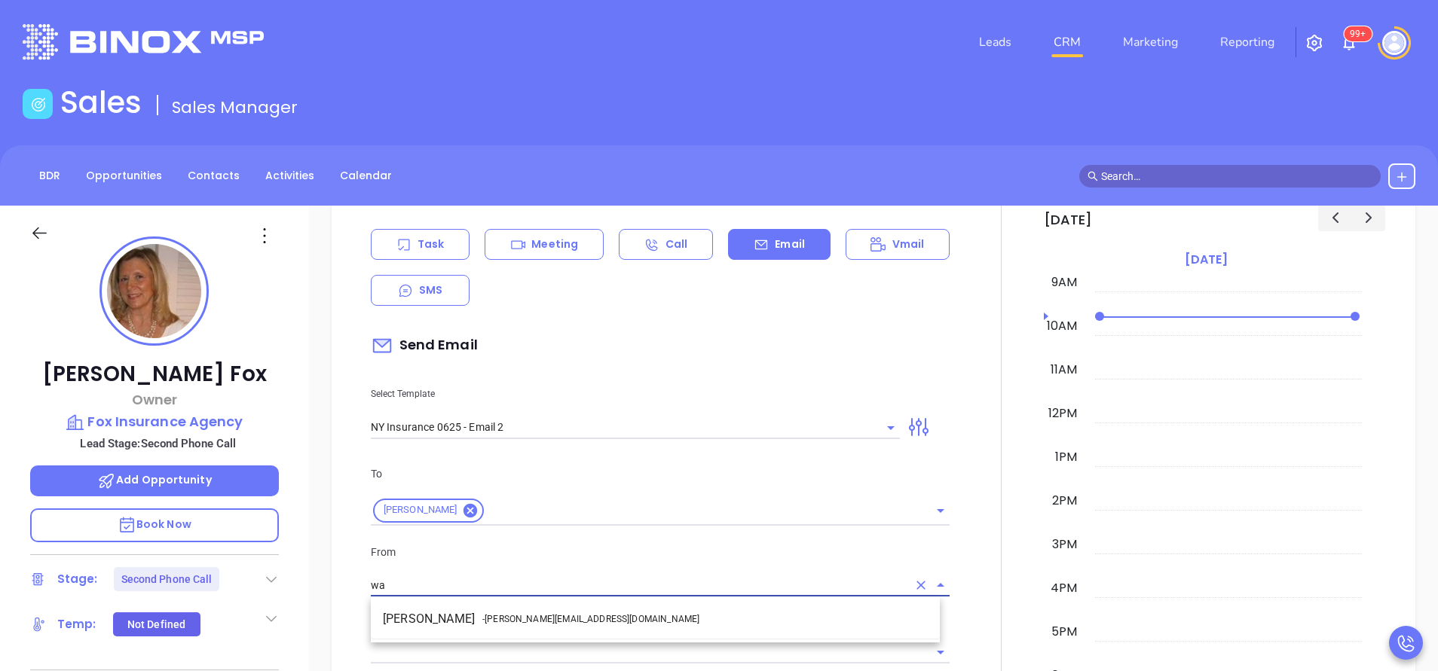
click at [529, 637] on ul "Walter Contreras - walter@motiva.net" at bounding box center [655, 619] width 569 height 39
click at [529, 620] on span "- walter@motiva.net" at bounding box center [590, 620] width 217 height 14
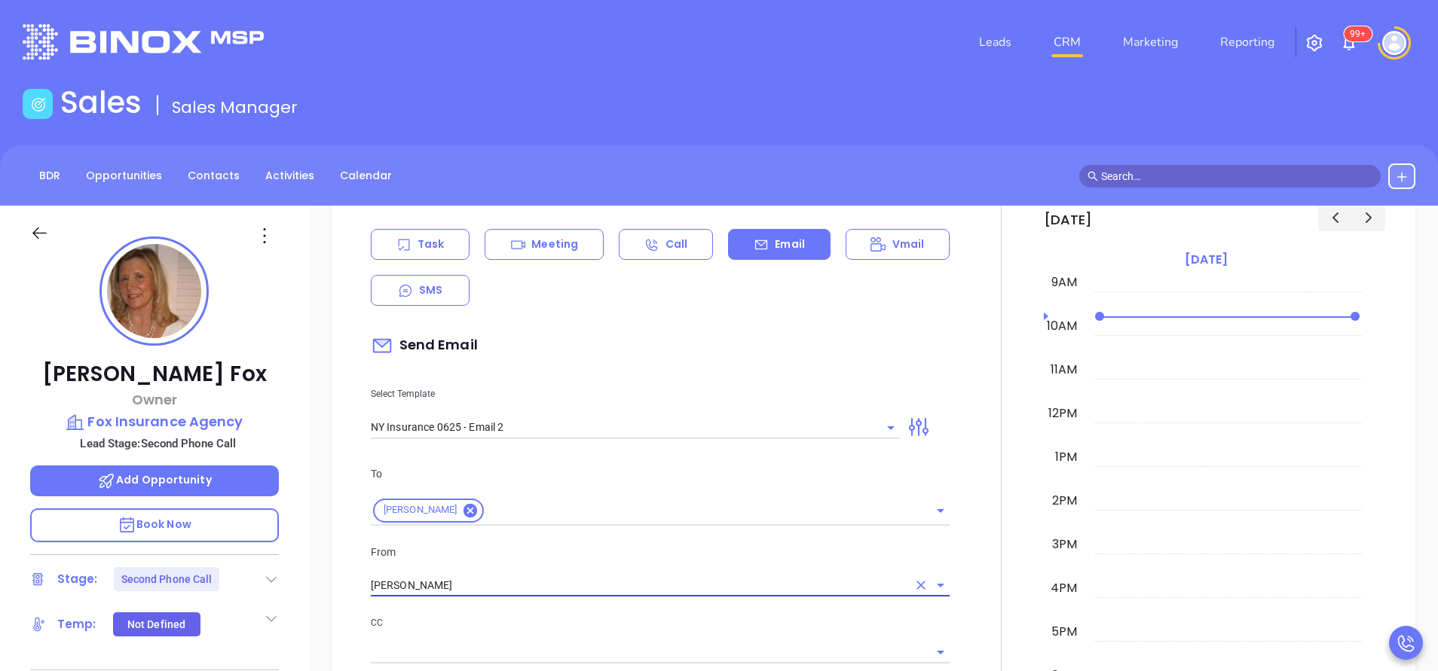
type input "Walter Contreras"
click at [576, 623] on p "CC" at bounding box center [660, 623] width 579 height 17
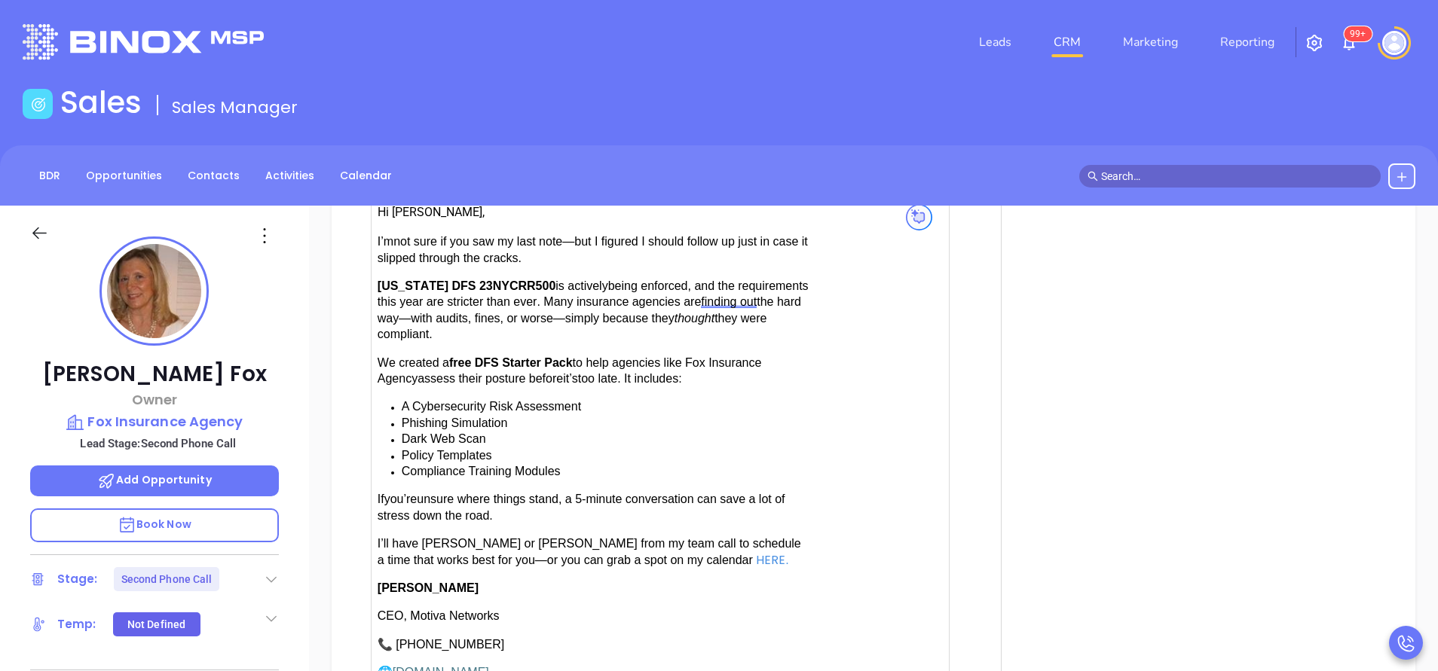
scroll to position [1582, 0]
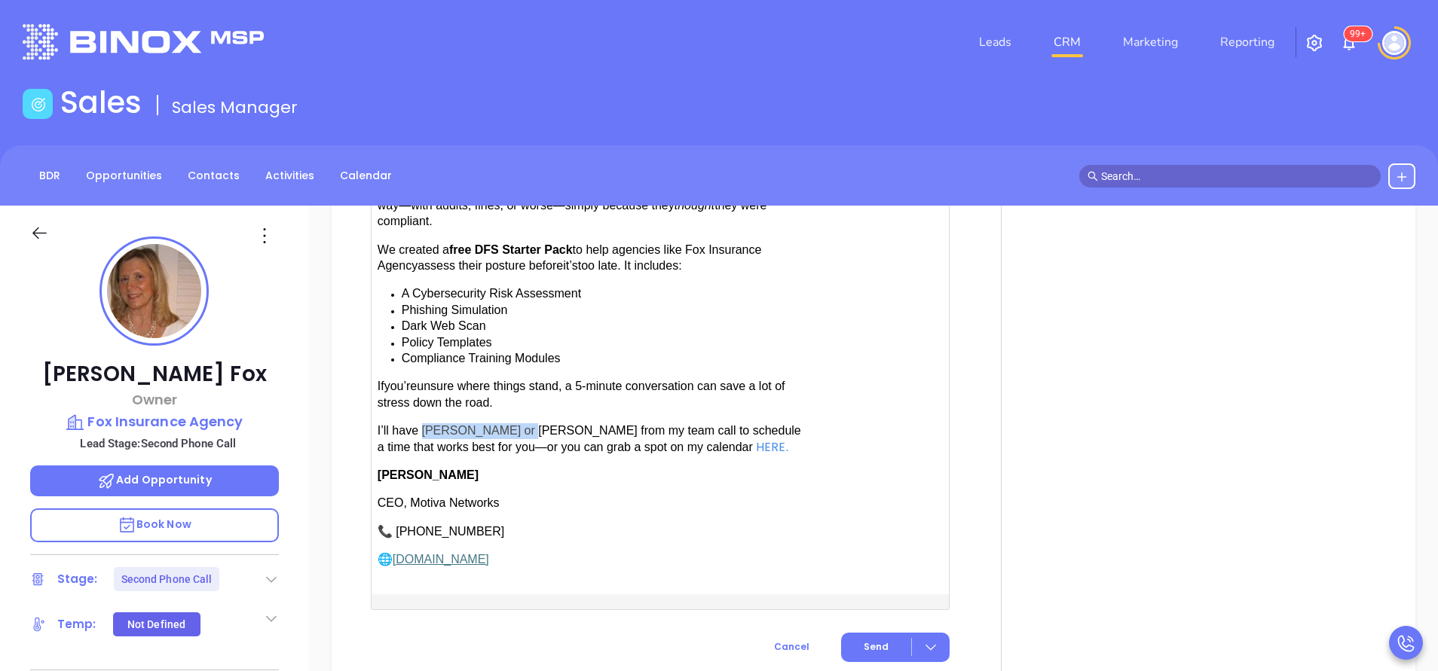
drag, startPoint x: 423, startPoint y: 425, endPoint x: 515, endPoint y: 420, distance: 91.3
click at [513, 424] on span "have [PERSON_NAME] or [PERSON_NAME] from my team call to schedule a time that w…" at bounding box center [588, 438] width 423 height 29
click at [882, 643] on button "Send" at bounding box center [895, 647] width 109 height 29
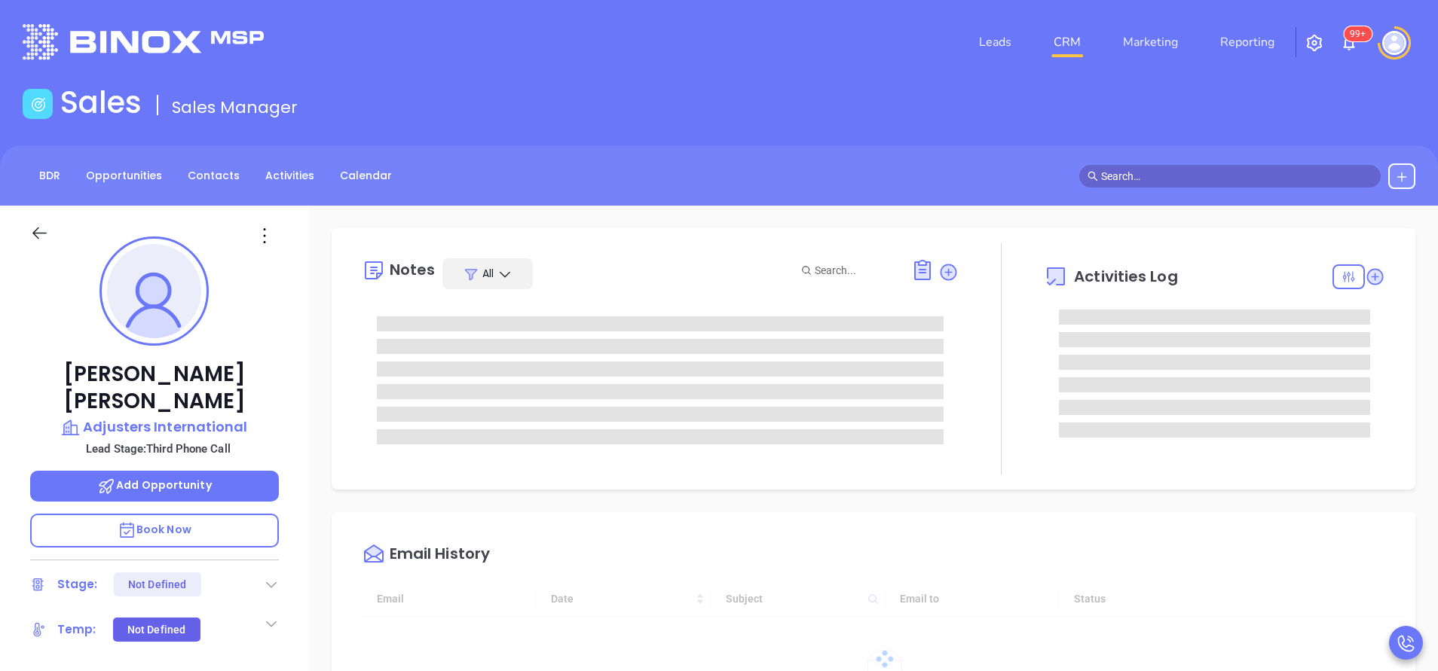
type input "10:00 am"
type input "[DATE]"
type input "[PERSON_NAME]"
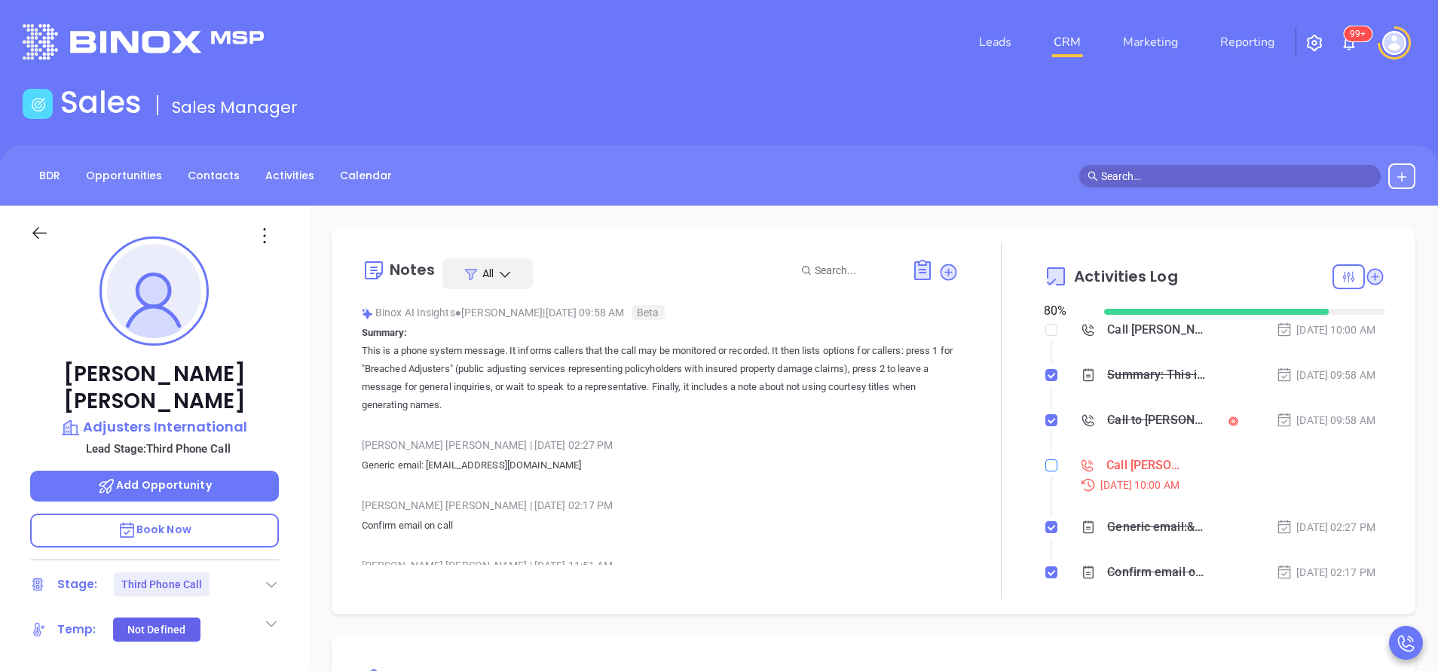
click at [1045, 463] on input "checkbox" at bounding box center [1051, 466] width 12 height 12
checkbox input "true"
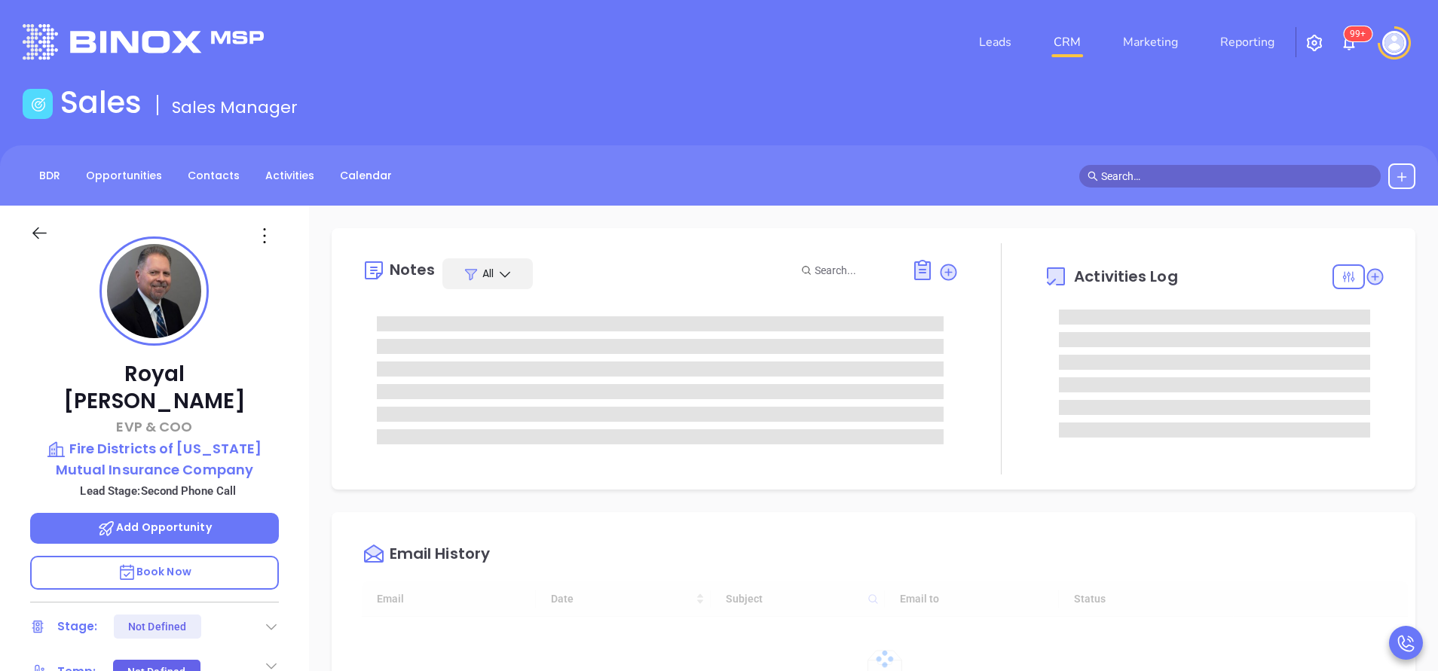
type input "[DATE]"
type input "[PERSON_NAME]"
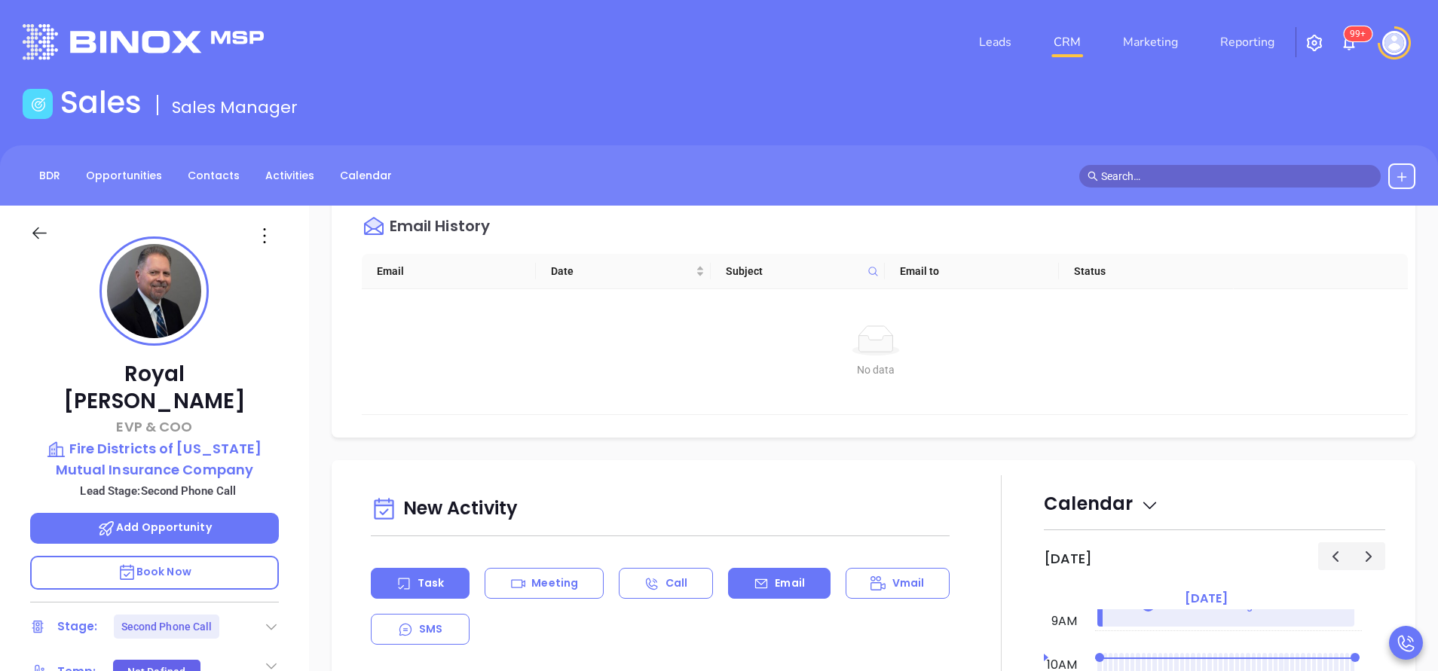
click at [761, 588] on div "Email" at bounding box center [779, 583] width 102 height 31
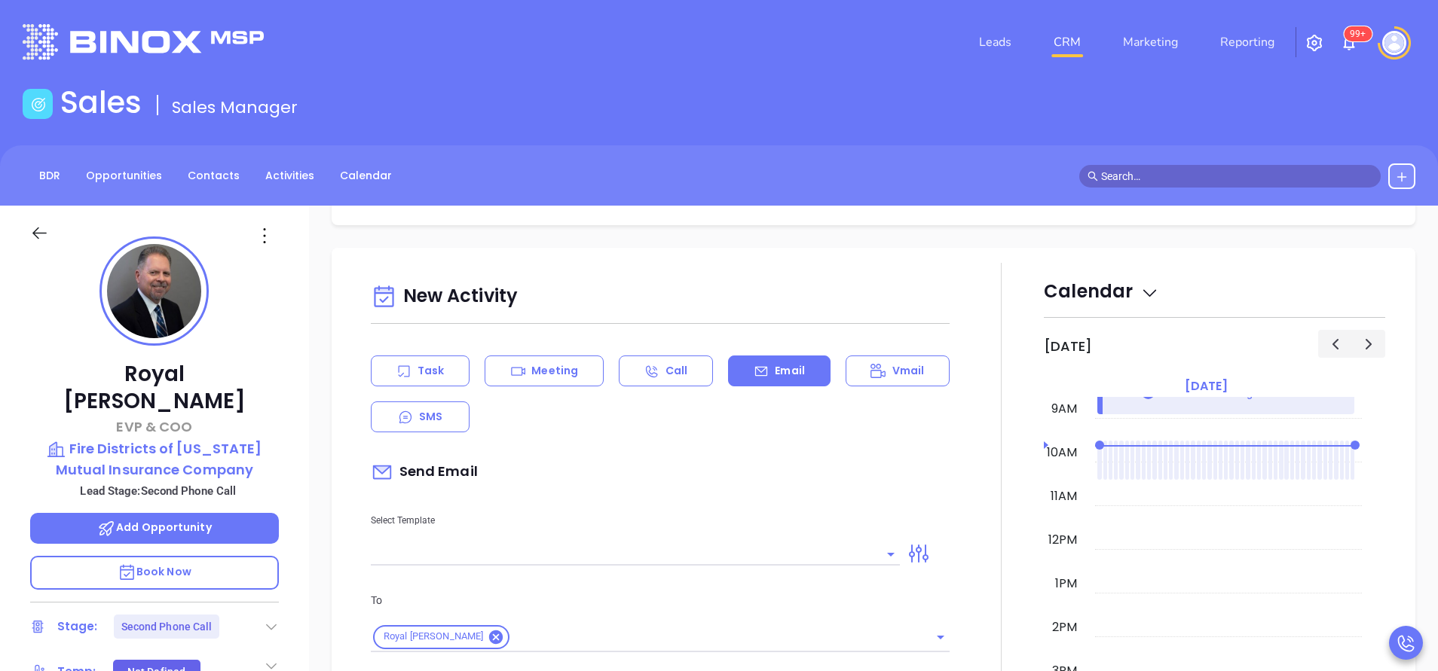
scroll to position [678, 0]
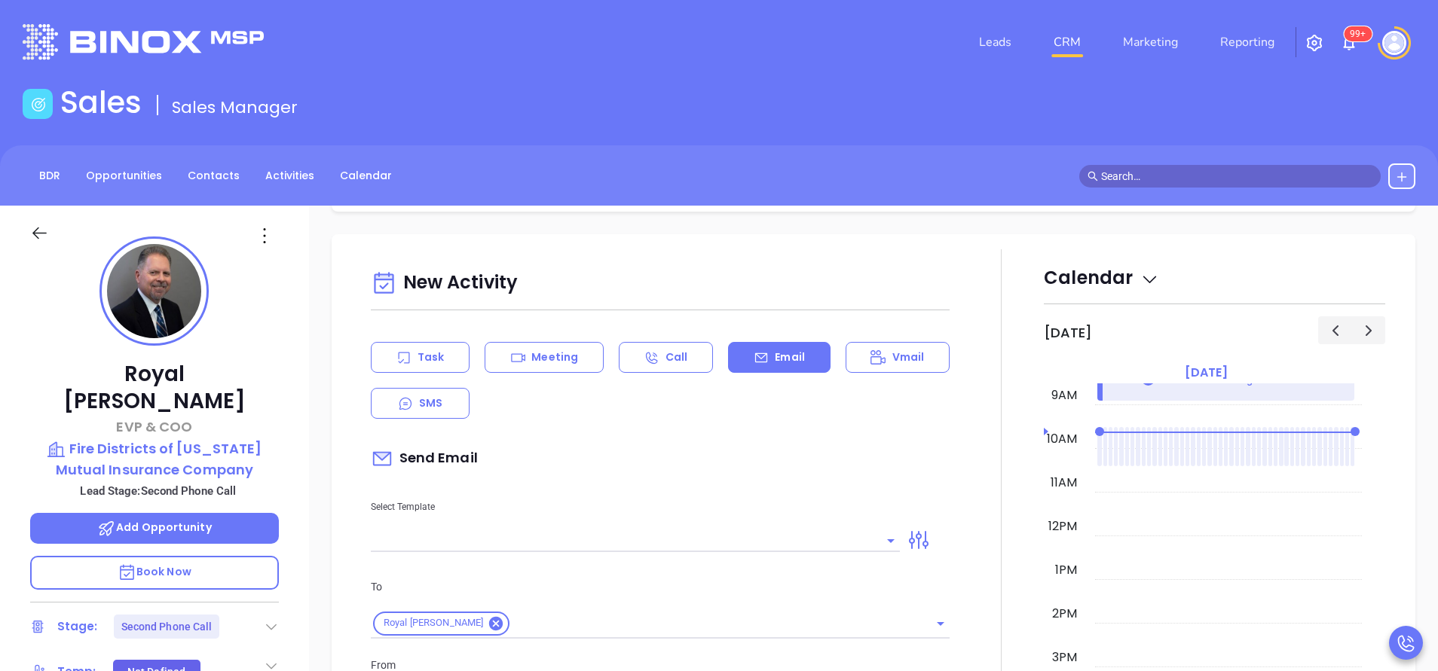
click at [715, 531] on input "text" at bounding box center [624, 541] width 506 height 22
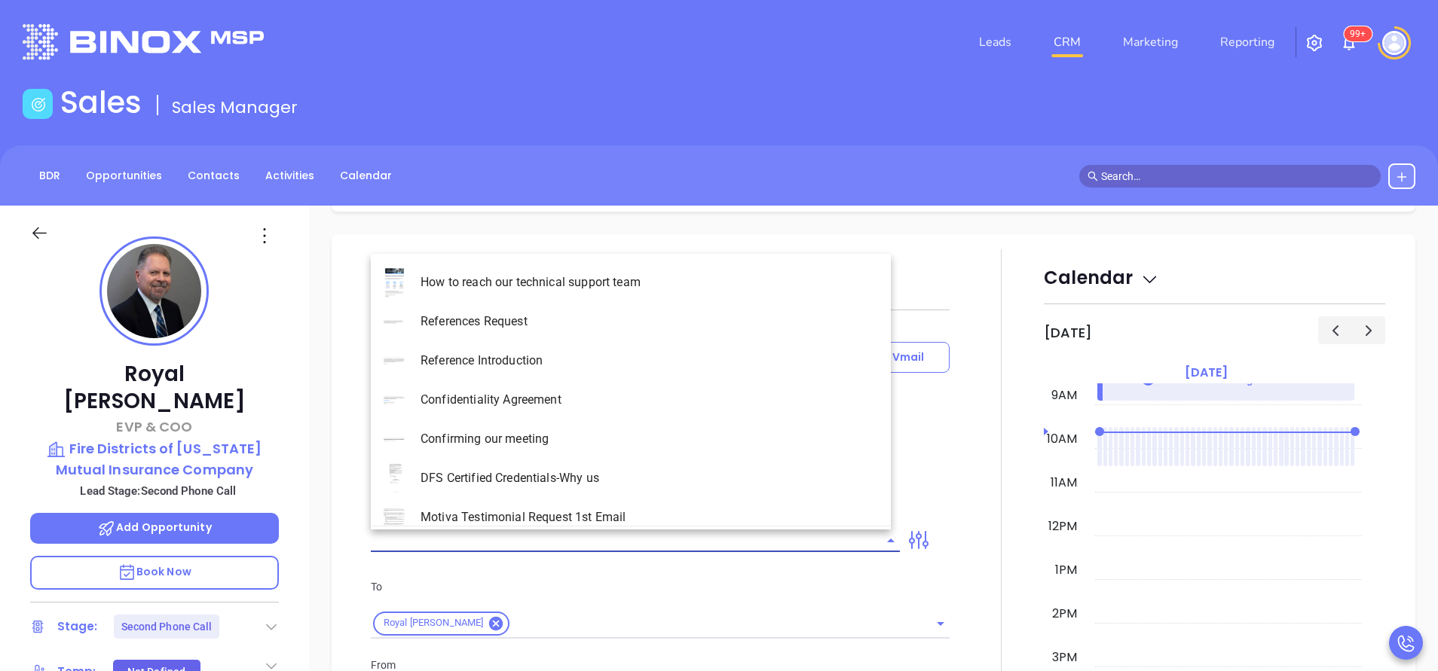
type input "[PERSON_NAME]"
click at [588, 356] on li "NY Insurance 0625 - Email 2" at bounding box center [631, 360] width 520 height 39
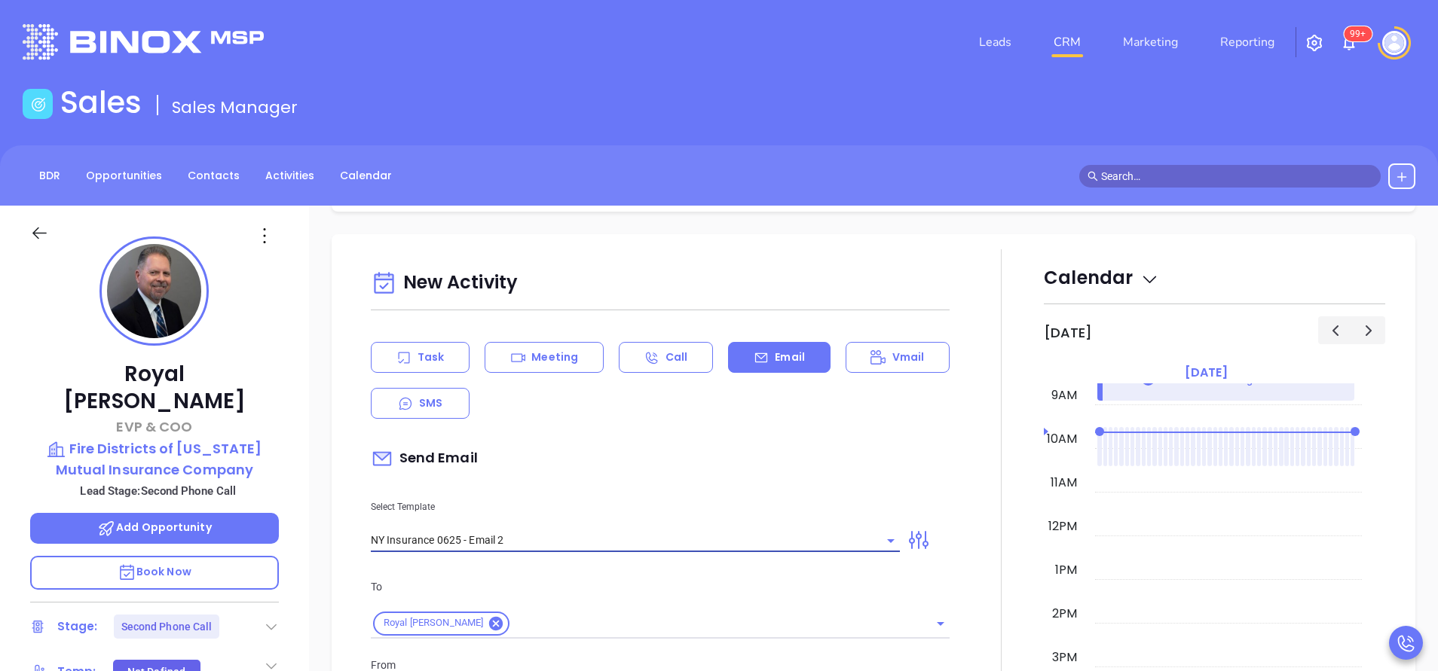
type input "NY Insurance 0625 - Email 2"
type input "I don’t know if you saw this Royal"
drag, startPoint x: 630, startPoint y: 449, endPoint x: 635, endPoint y: 457, distance: 9.8
click at [631, 450] on div "Send Email" at bounding box center [660, 459] width 579 height 35
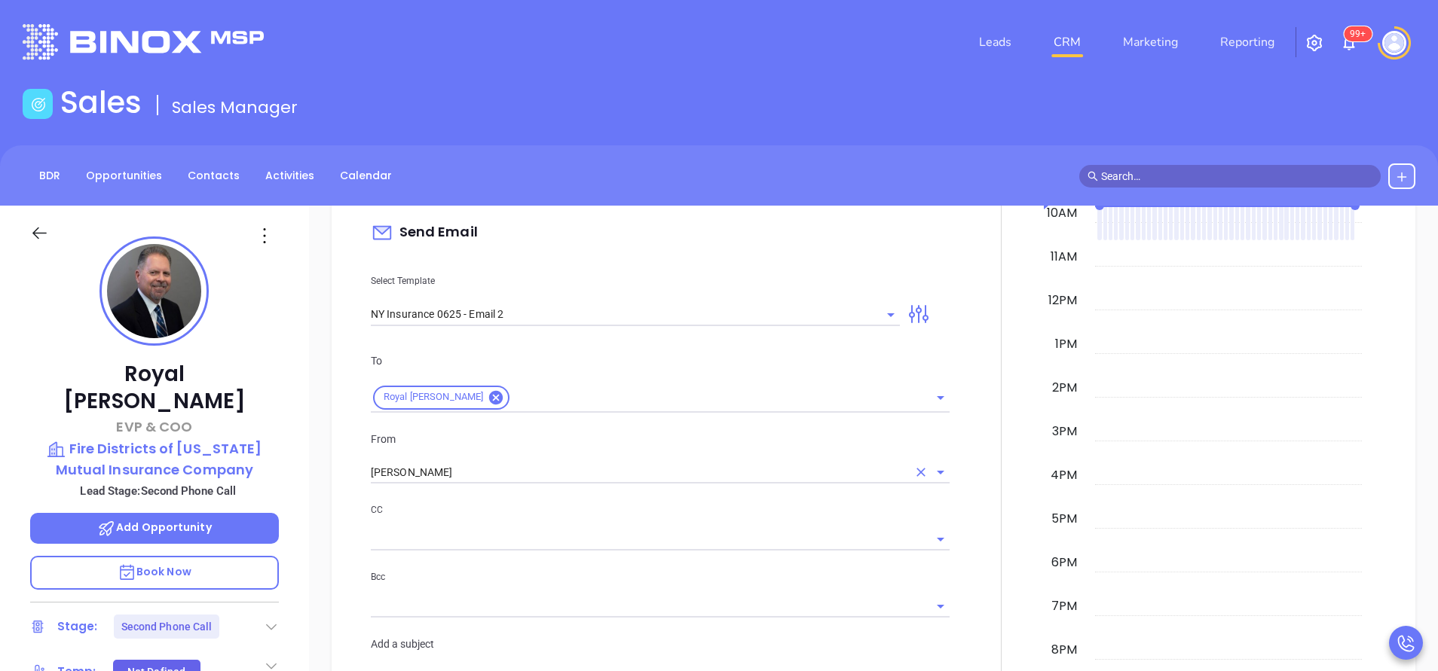
click at [469, 473] on input "[PERSON_NAME]" at bounding box center [639, 473] width 536 height 22
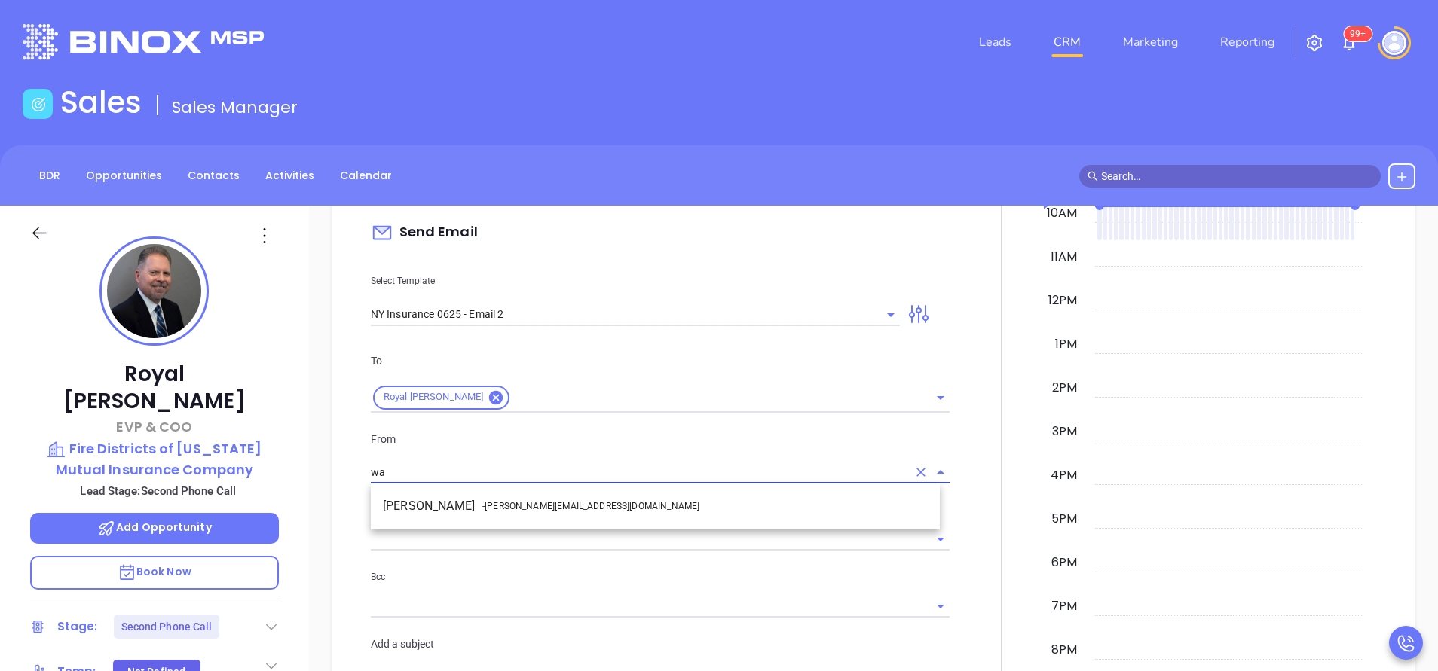
click at [474, 507] on li "Walter Contreras - [EMAIL_ADDRESS][DOMAIN_NAME]" at bounding box center [655, 506] width 569 height 27
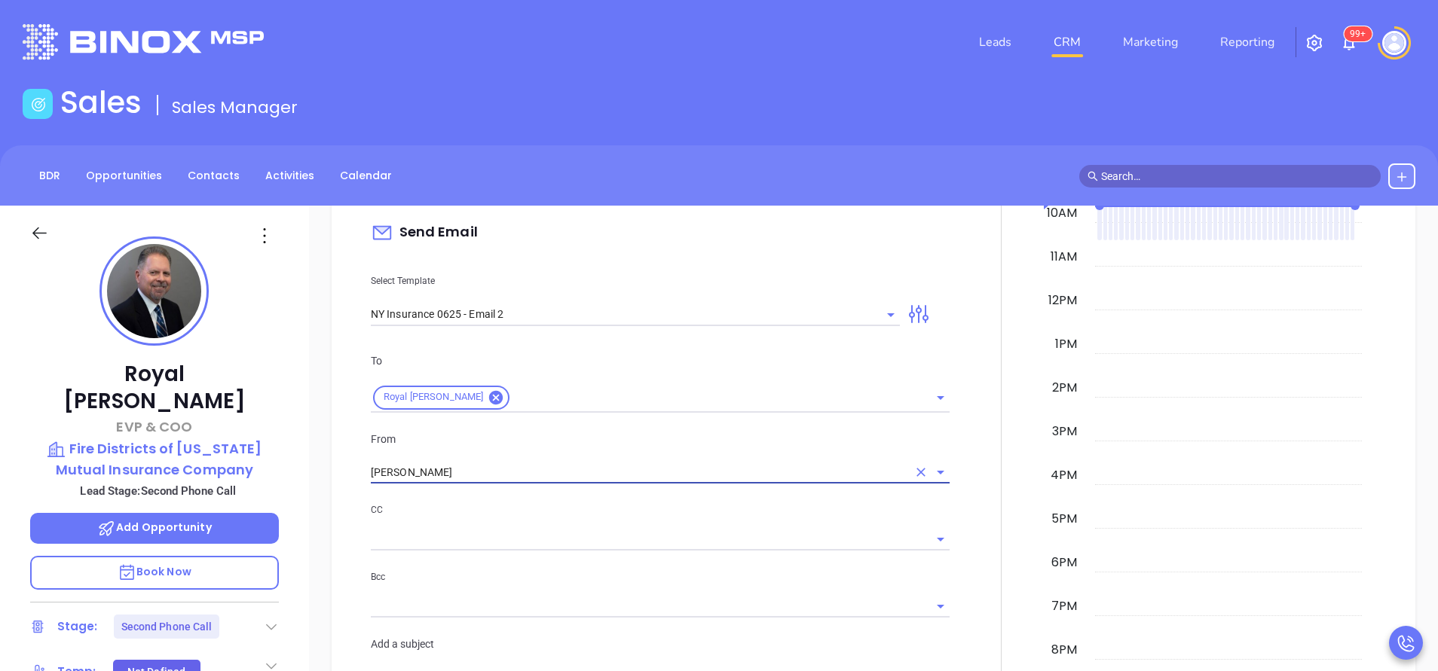
type input "[PERSON_NAME]"
click at [563, 525] on div "CC" at bounding box center [660, 526] width 579 height 49
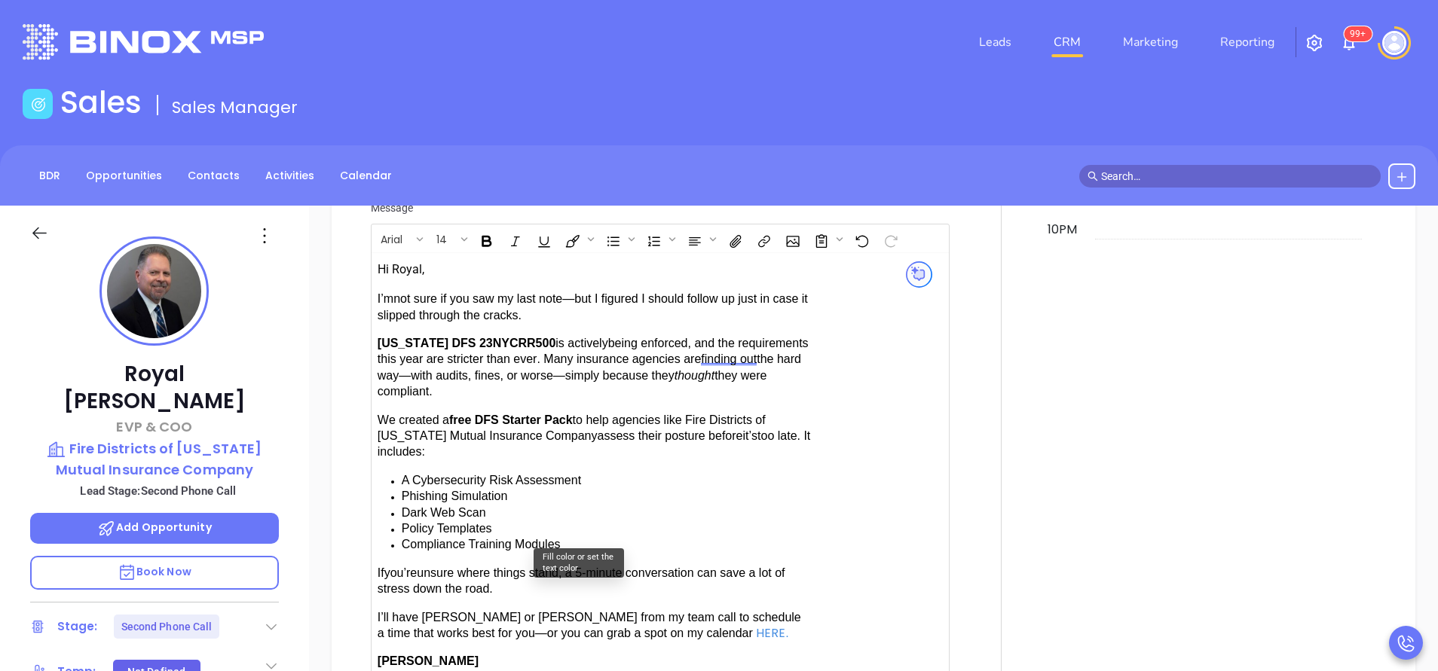
scroll to position [1469, 0]
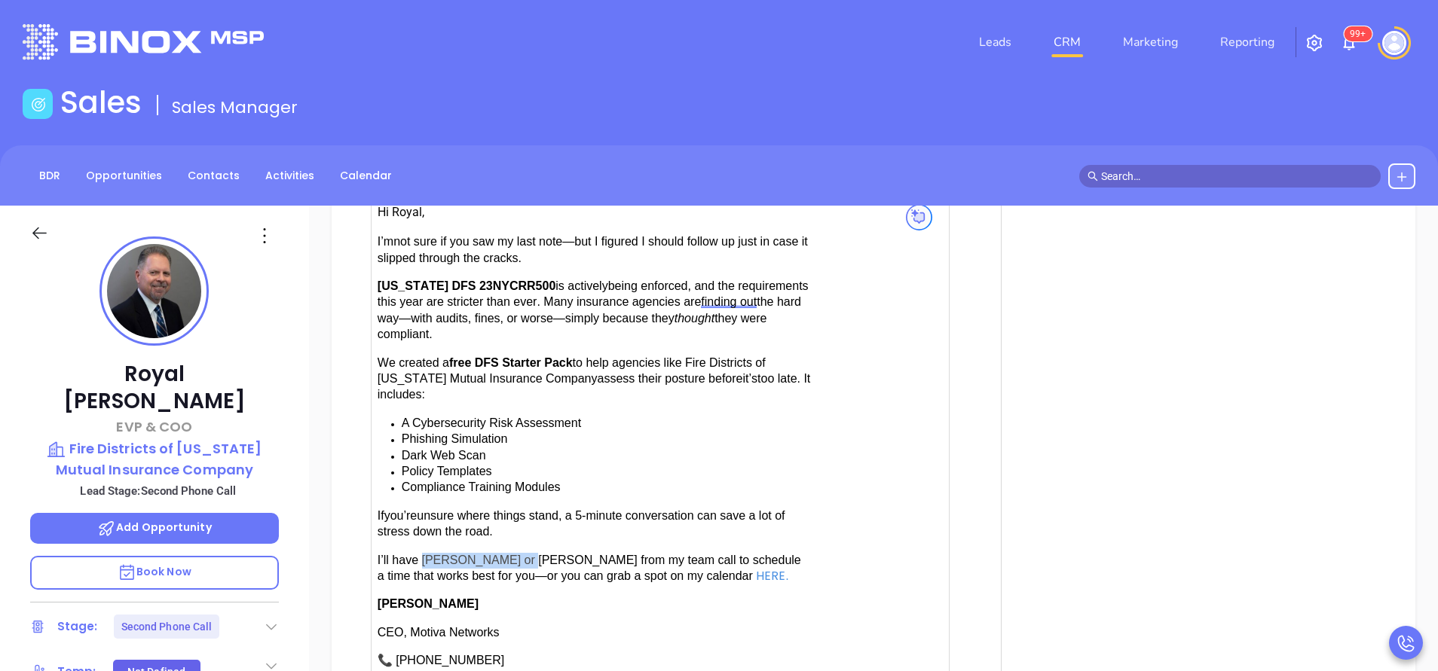
drag, startPoint x: 424, startPoint y: 545, endPoint x: 515, endPoint y: 546, distance: 91.2
click at [515, 553] on p "I’ll have Karina or Anabell from my team call to schedule a time that works bes…" at bounding box center [593, 569] width 433 height 32
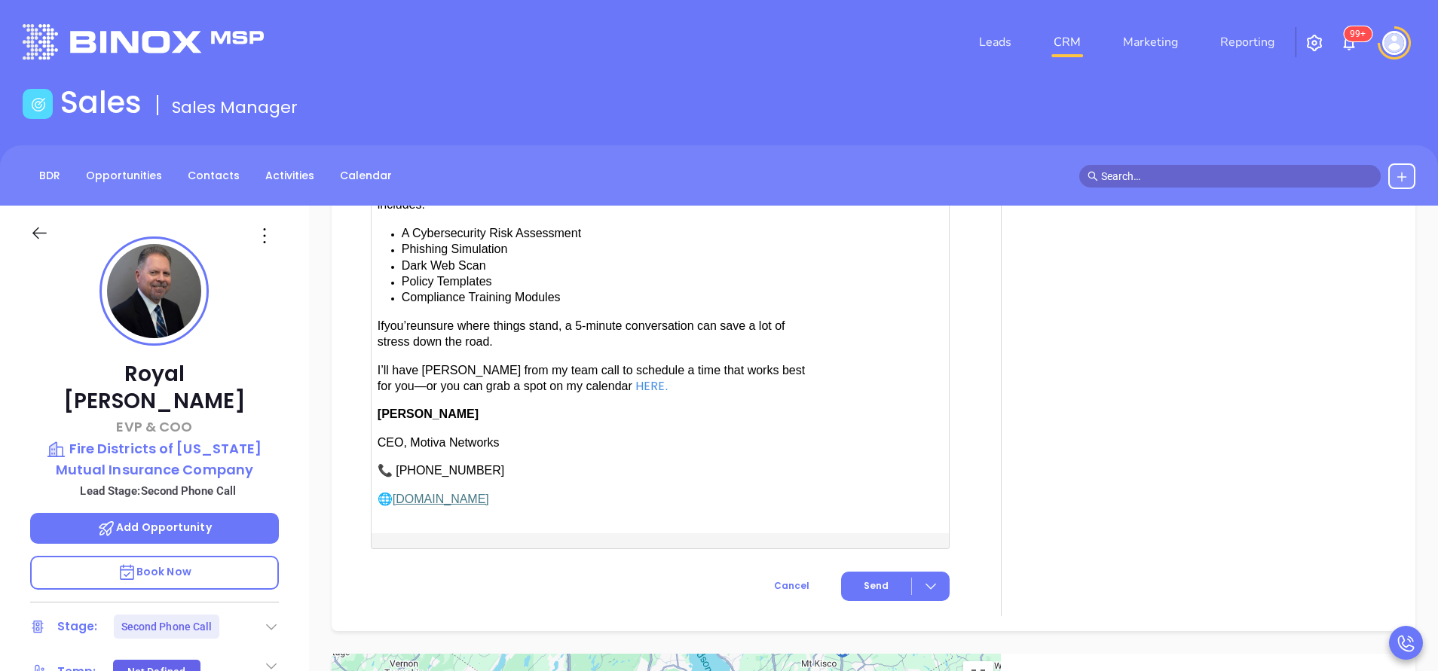
scroll to position [1695, 0]
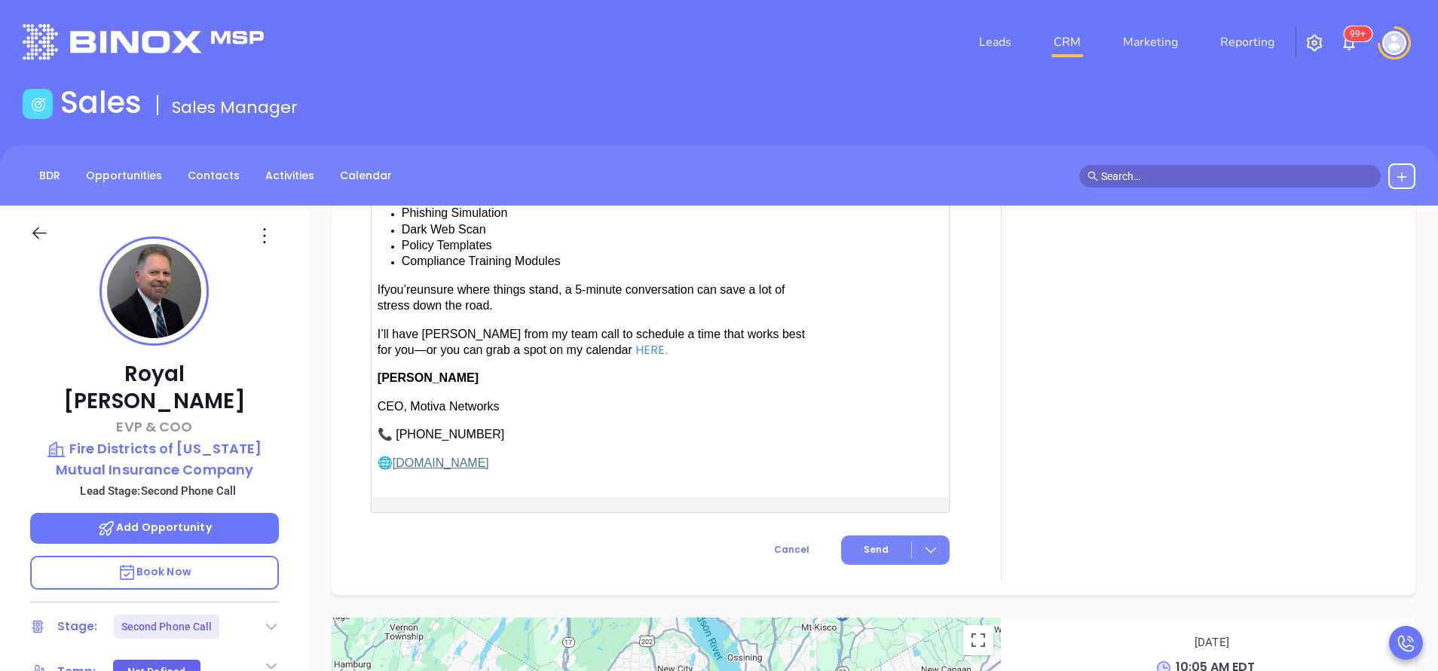
click at [863, 543] on span "Send" at bounding box center [875, 550] width 25 height 14
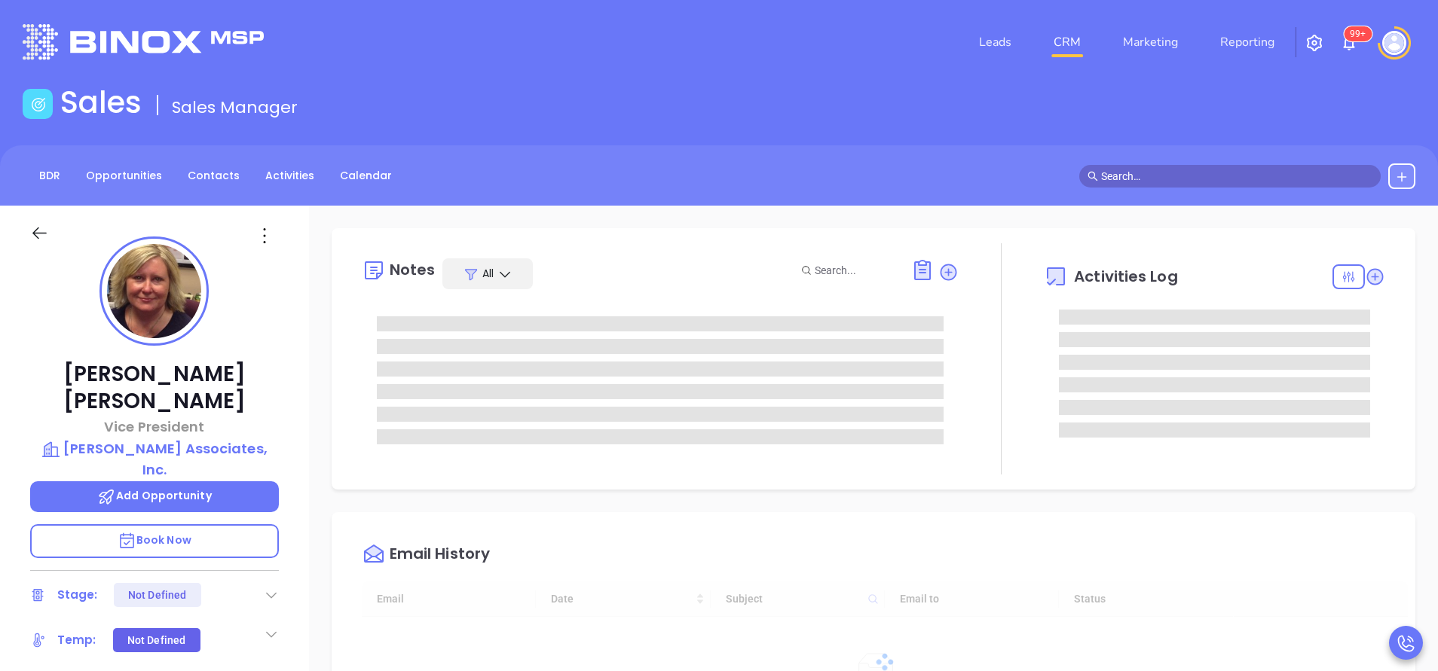
type input "[DATE]"
type input "[PERSON_NAME]"
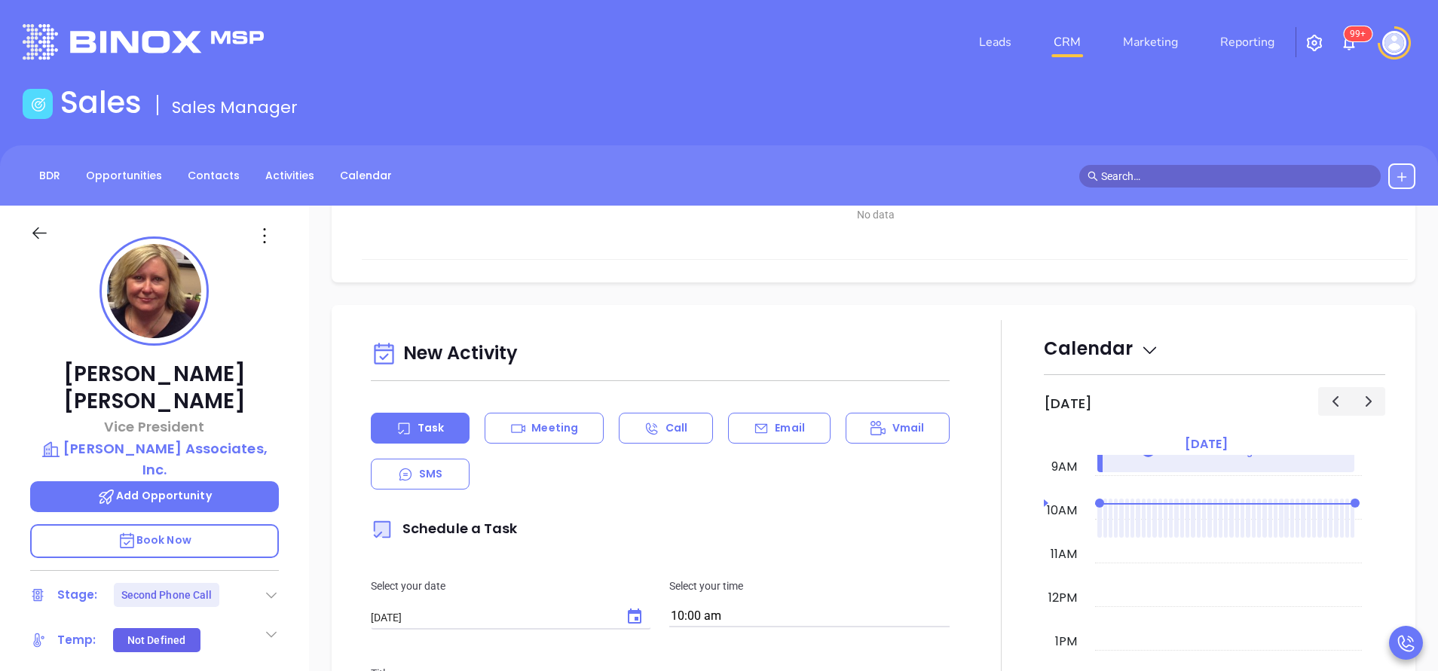
scroll to position [904, 0]
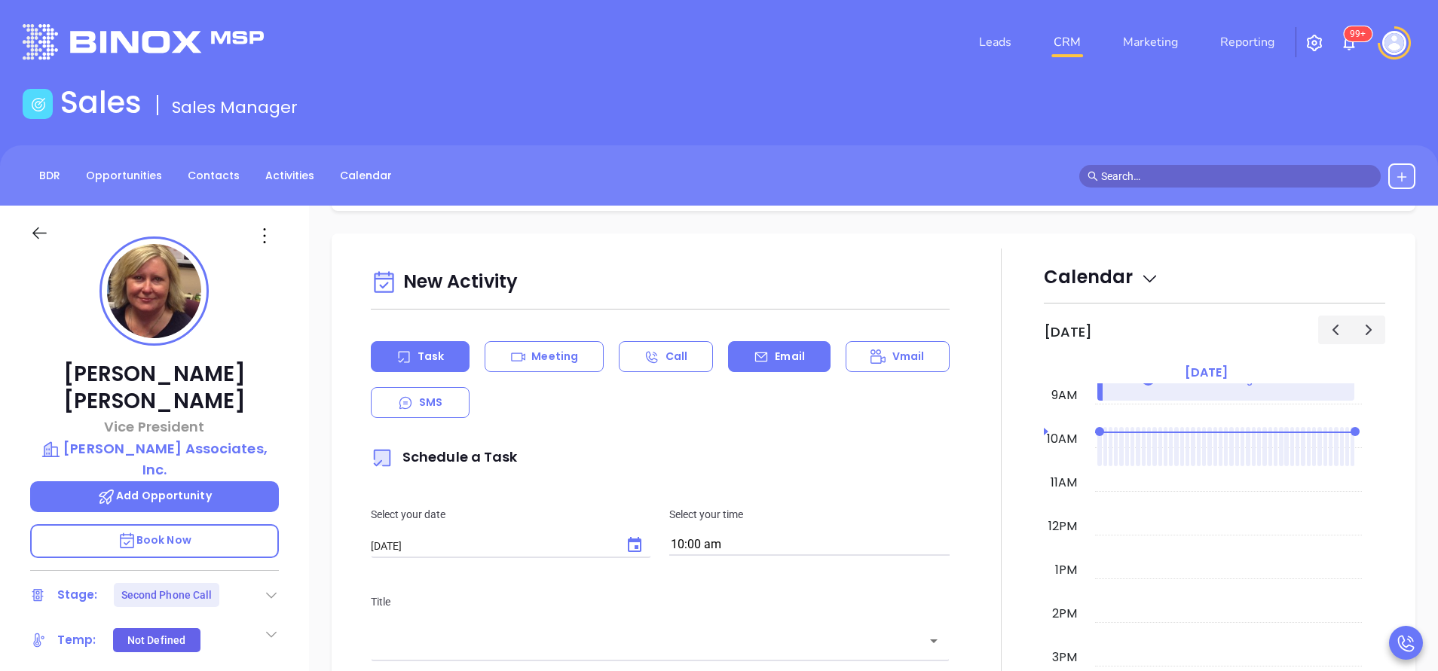
click at [788, 349] on p "Email" at bounding box center [790, 357] width 30 height 16
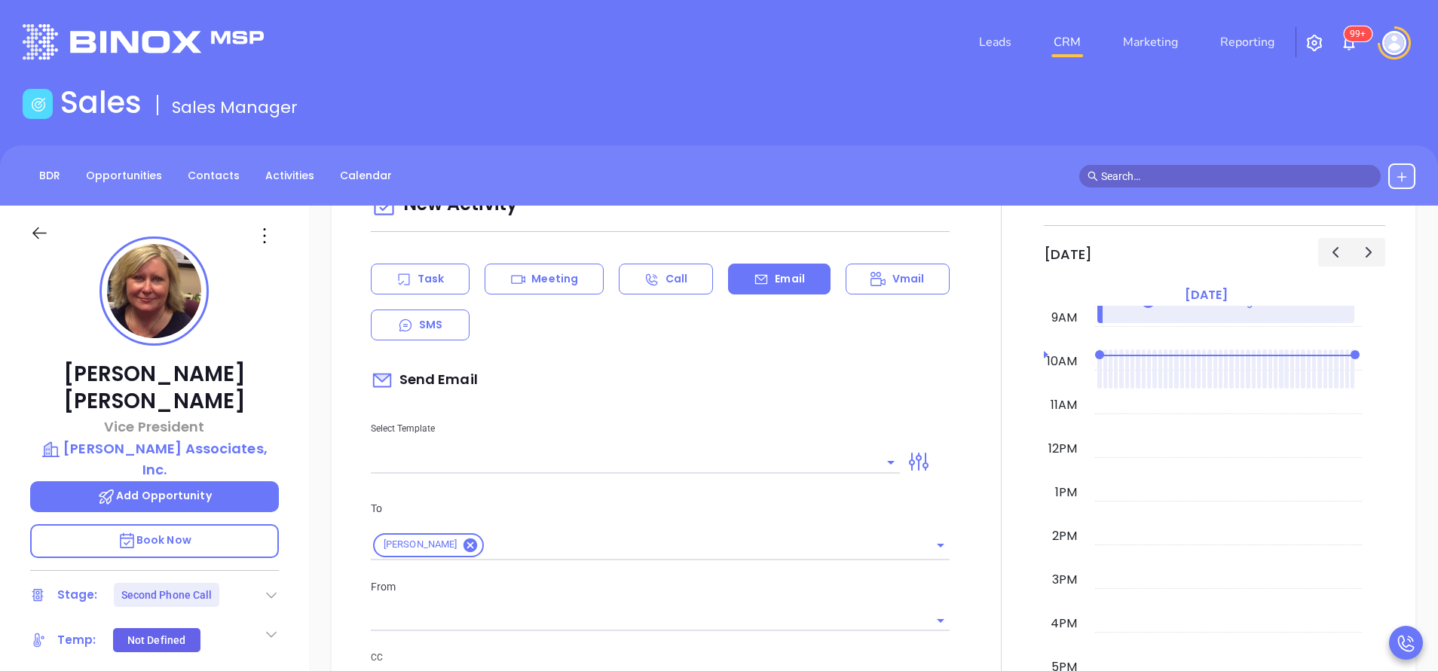
scroll to position [1017, 0]
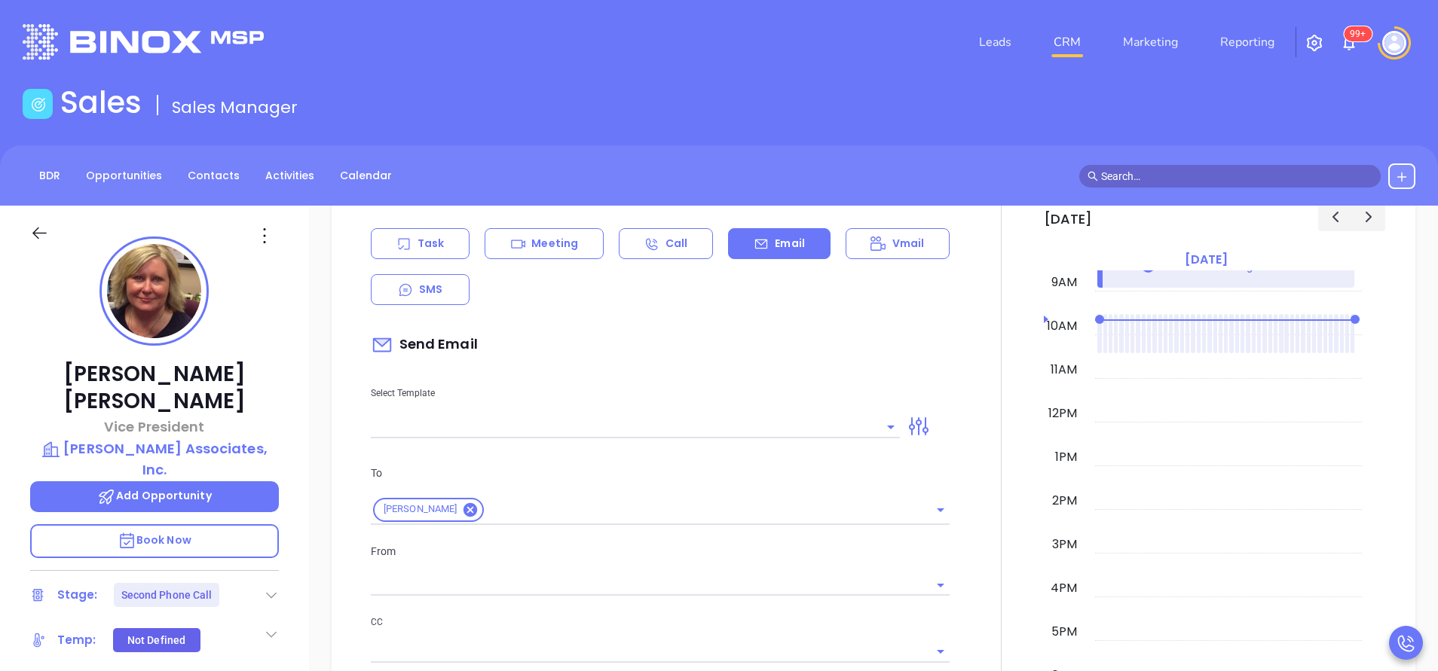
click at [726, 417] on input "text" at bounding box center [624, 427] width 506 height 22
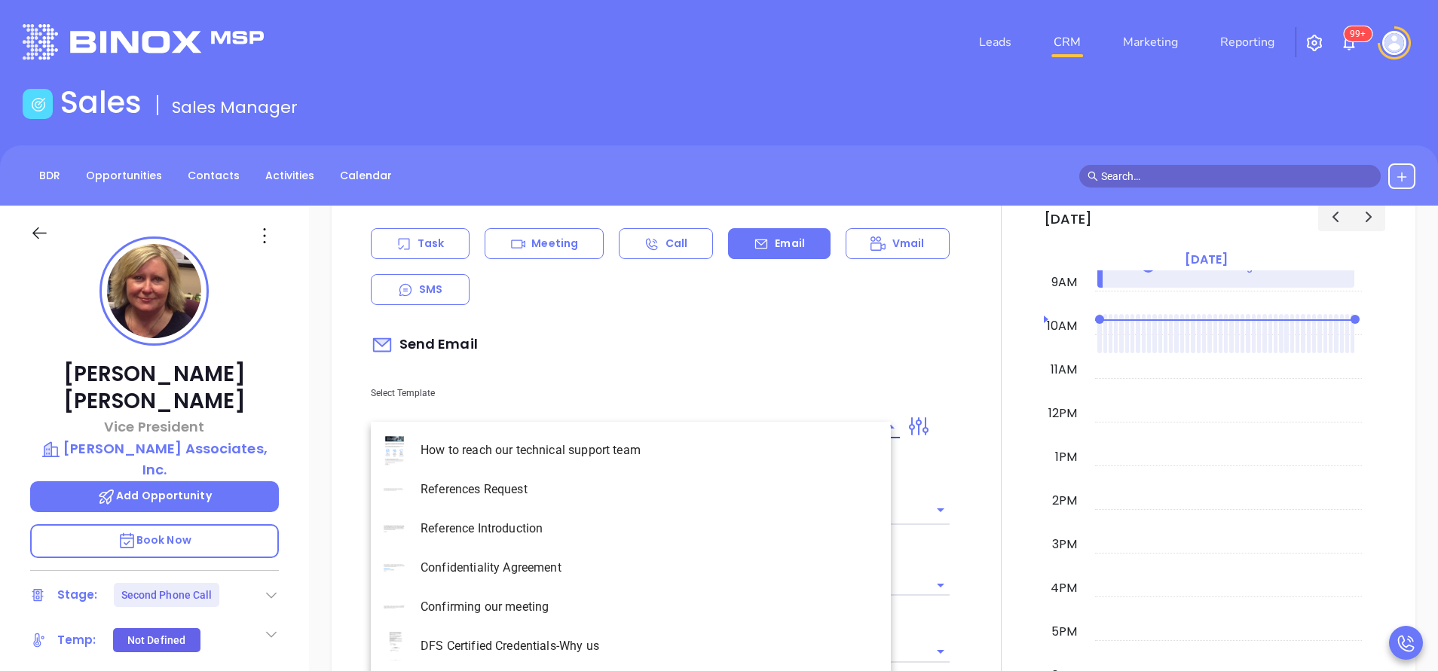
type input "[PERSON_NAME]"
click at [659, 509] on li "NY Insurance 0625" at bounding box center [631, 489] width 520 height 39
type input "NY Insurance 0625"
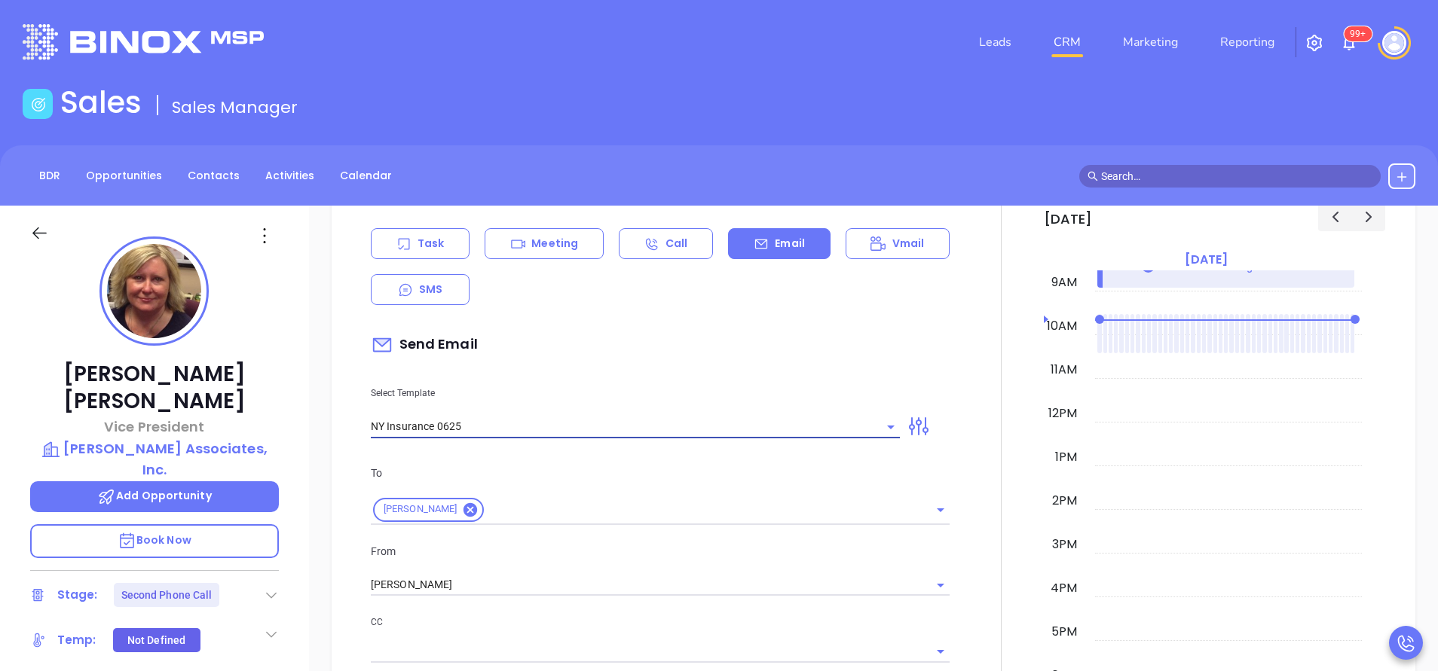
type input "Susan, did you know NY DFS is being enforced ?"
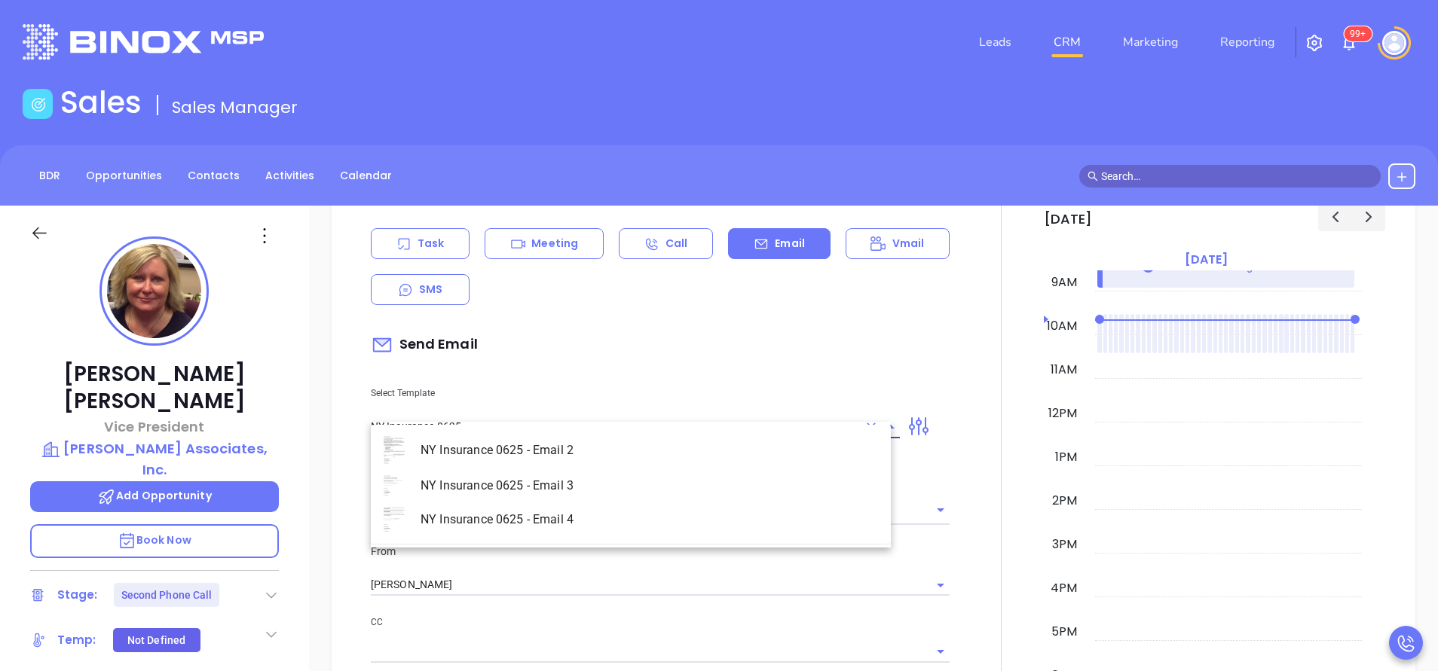
click at [549, 448] on li "NY Insurance 0625 - Email 2" at bounding box center [631, 450] width 520 height 39
type input "NY Insurance 0625 - Email 2"
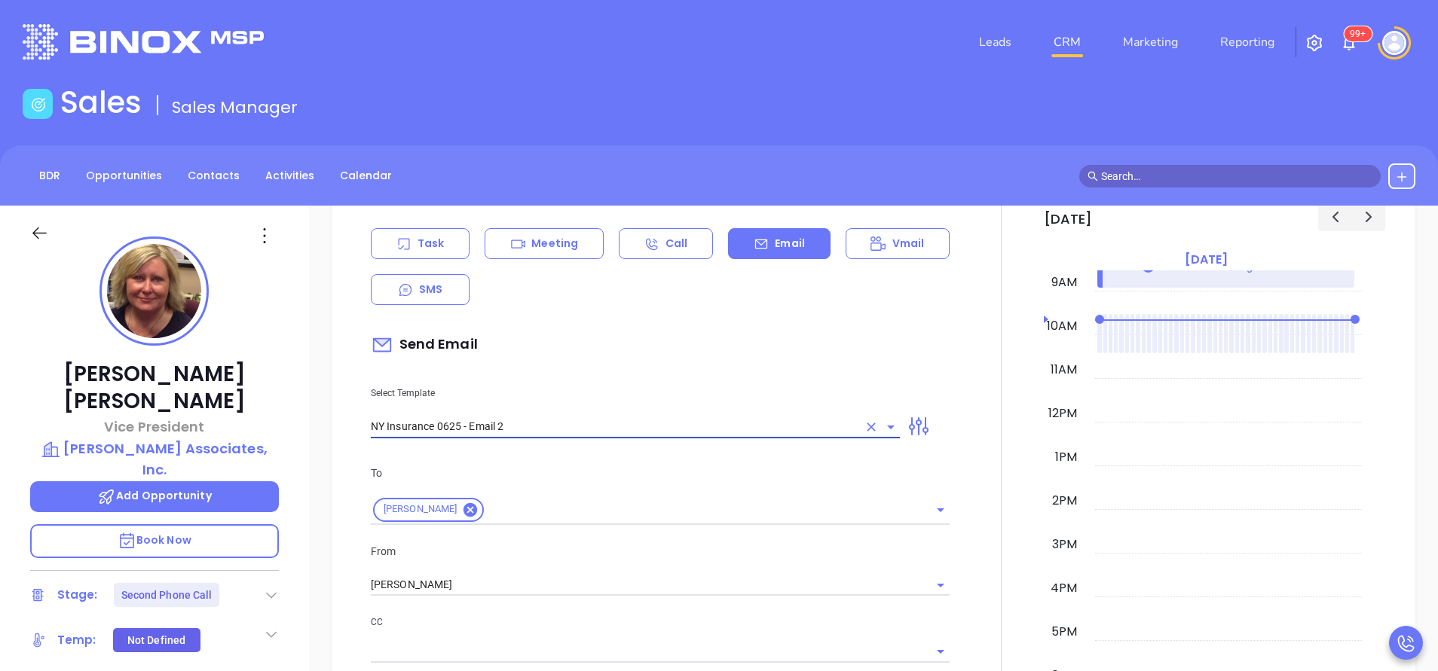
type input "I don’t know if you saw this Susan"
type input "NY Insurance 0625 - Email 2"
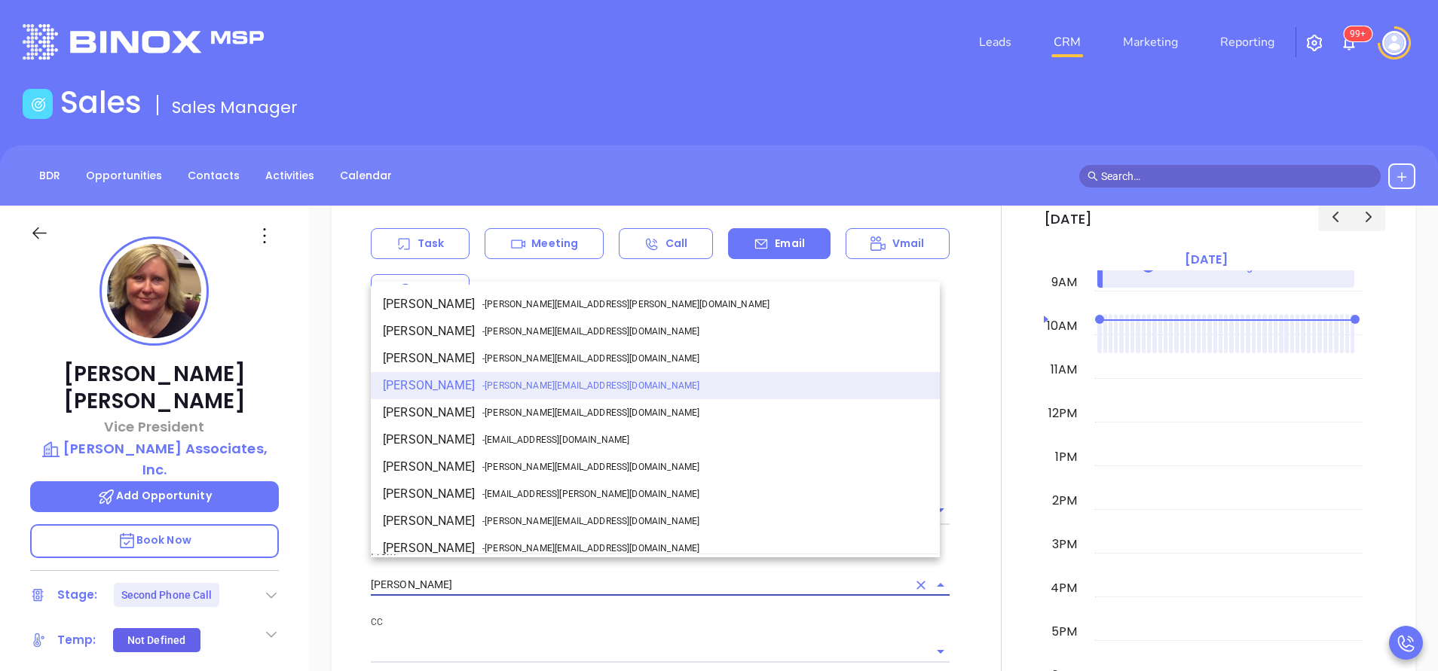
click at [531, 574] on input "[PERSON_NAME]" at bounding box center [639, 585] width 536 height 22
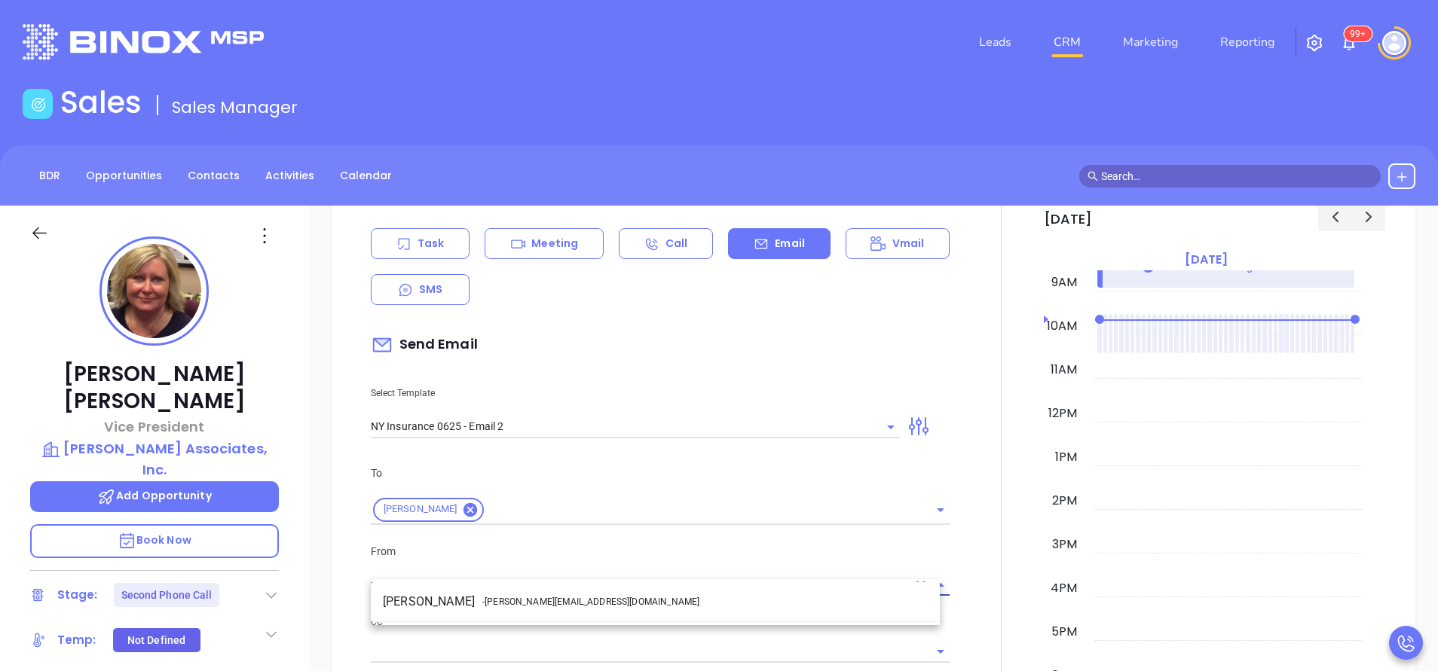
click at [506, 595] on span "- walter@motiva.net" at bounding box center [590, 602] width 217 height 14
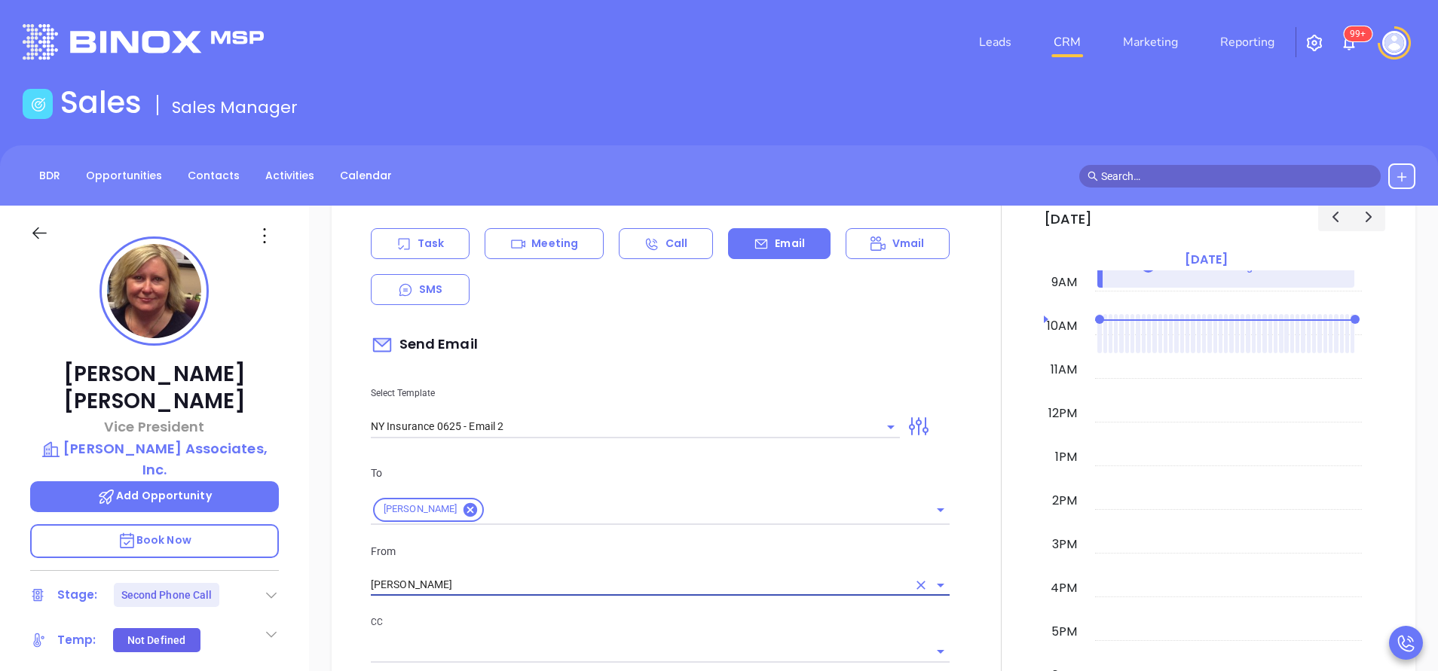
type input "[PERSON_NAME]"
click at [533, 614] on p "CC" at bounding box center [660, 622] width 579 height 17
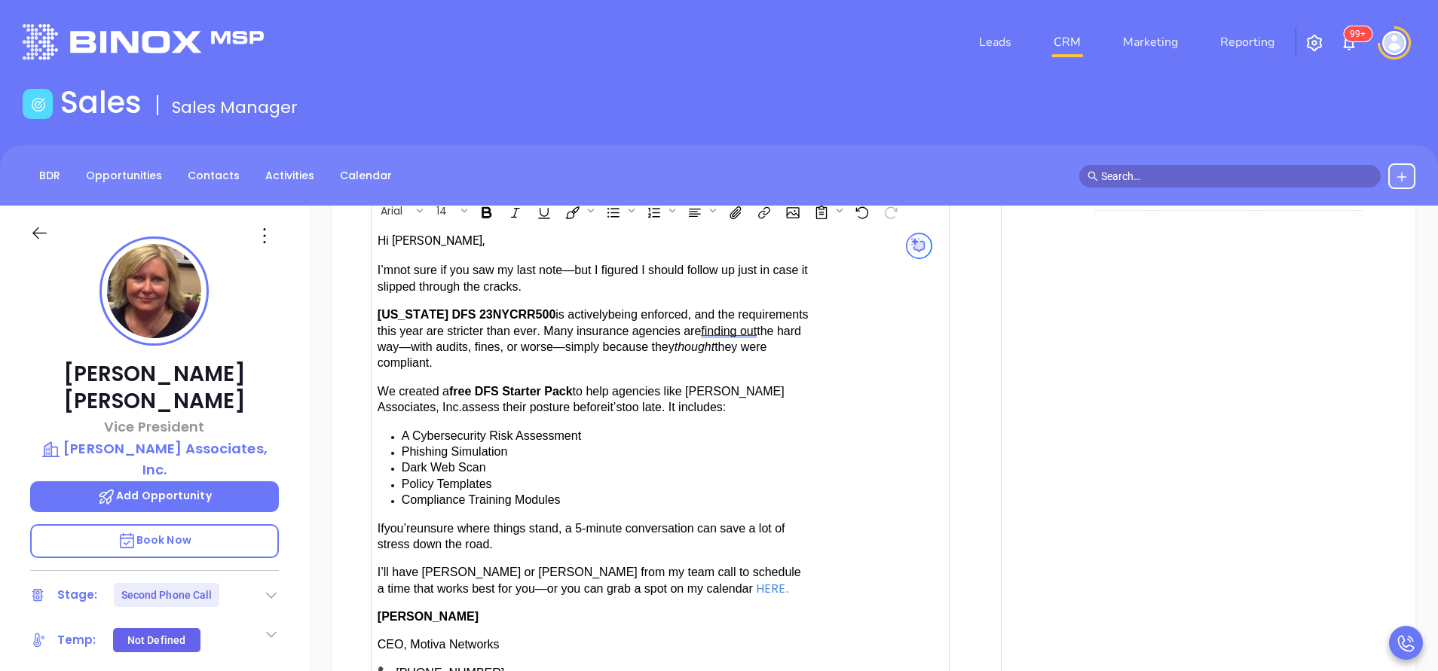
scroll to position [1695, 0]
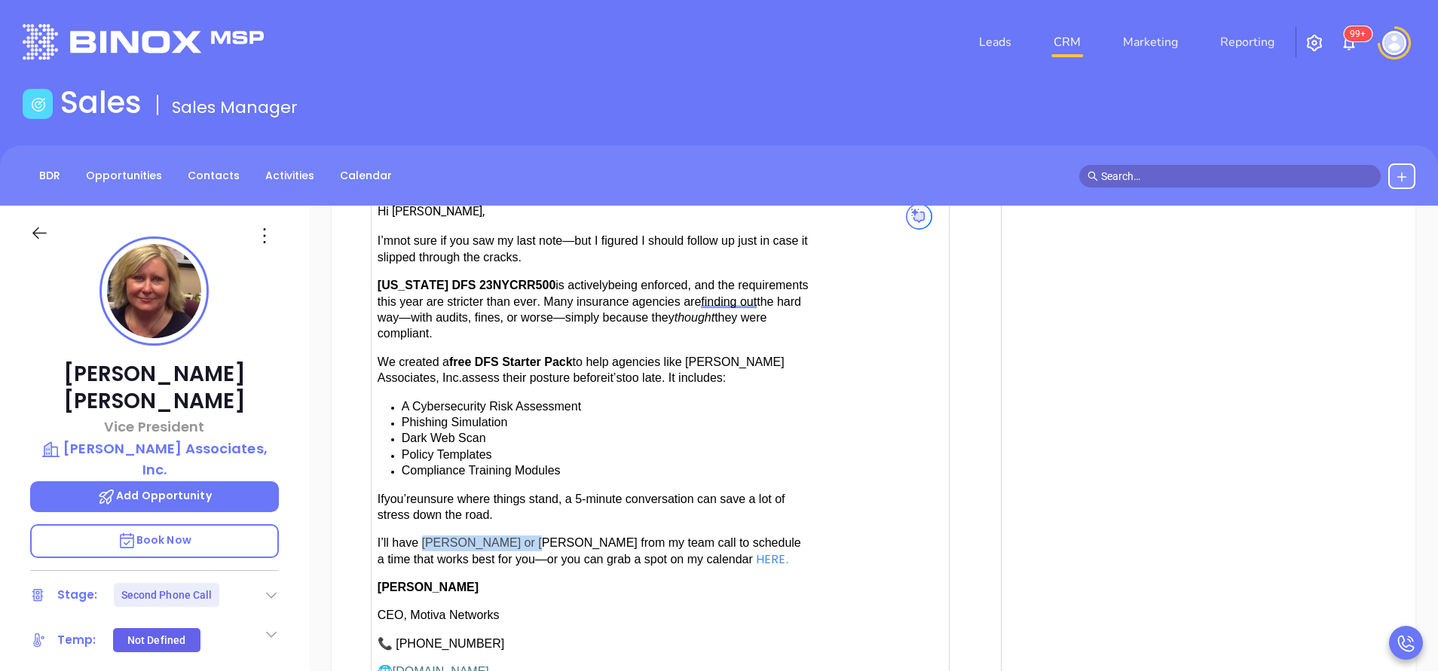
drag, startPoint x: 421, startPoint y: 525, endPoint x: 516, endPoint y: 520, distance: 95.1
click at [516, 536] on span "have Karina or Anabell from my team call to schedule a time that works best for…" at bounding box center [588, 550] width 423 height 29
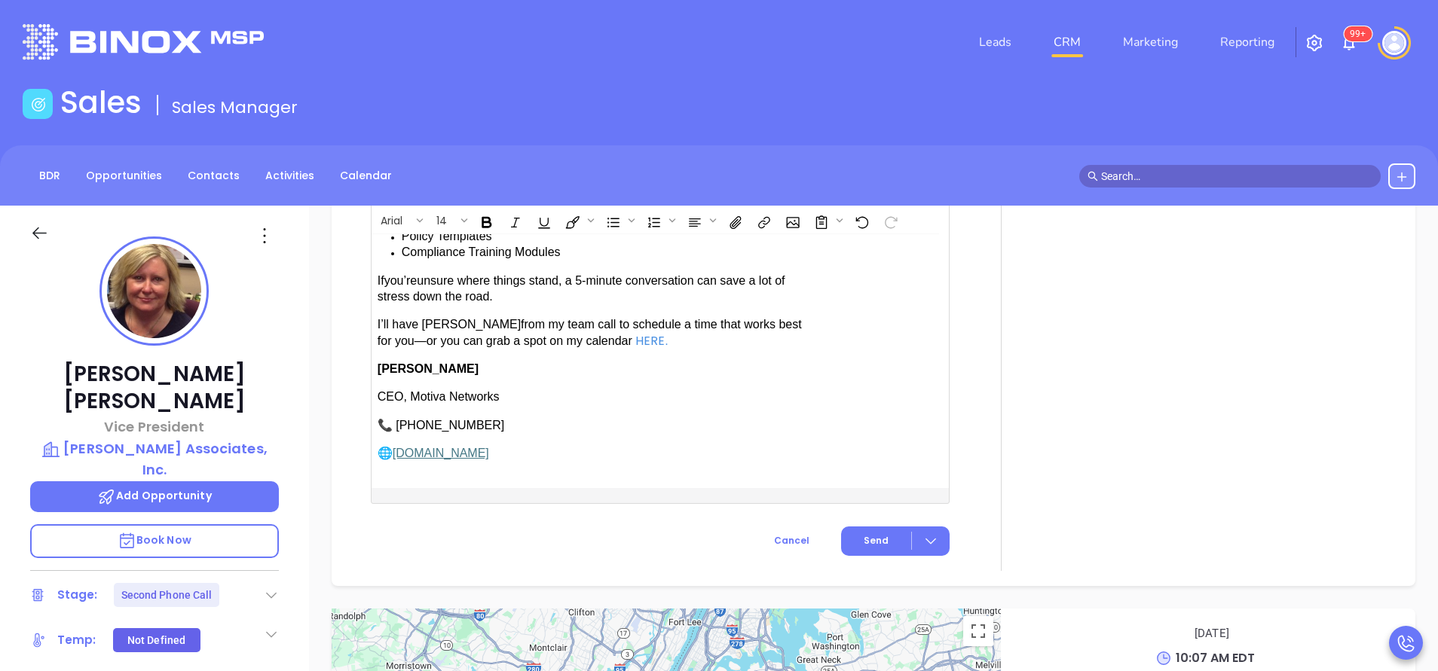
scroll to position [2034, 0]
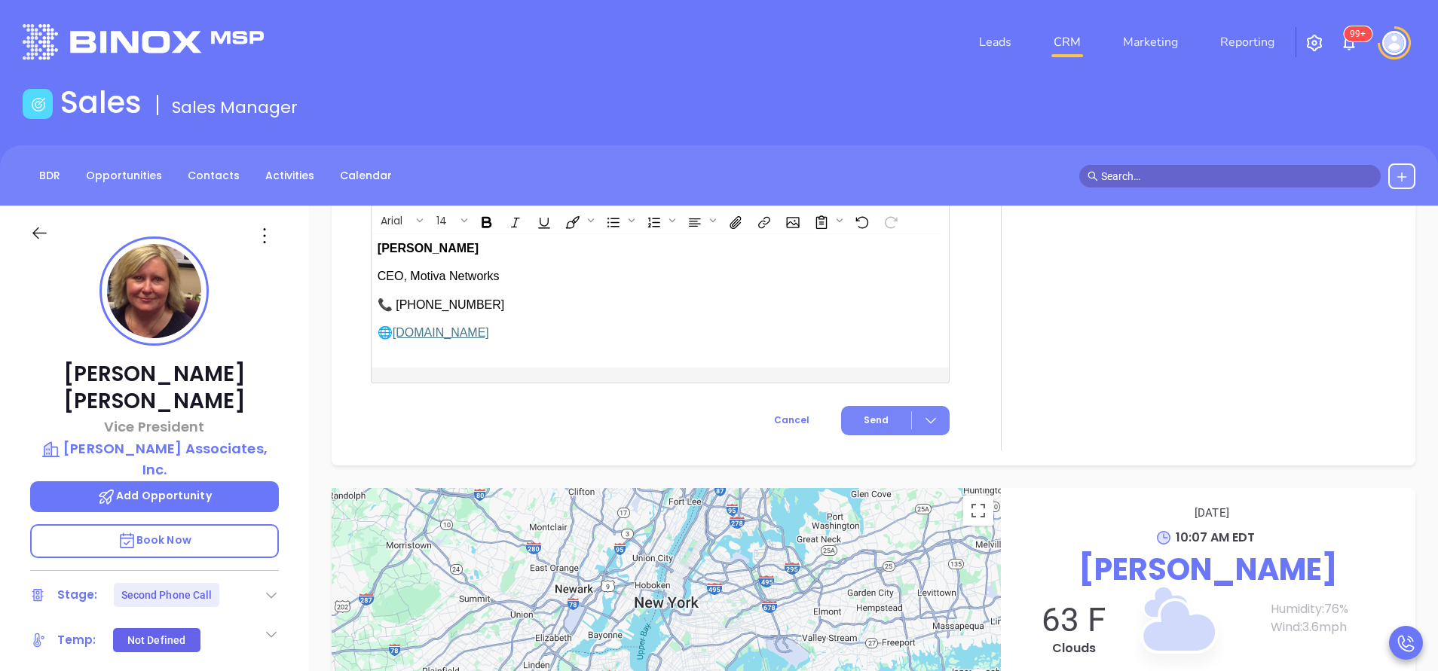
click at [869, 414] on span "Send" at bounding box center [875, 421] width 25 height 14
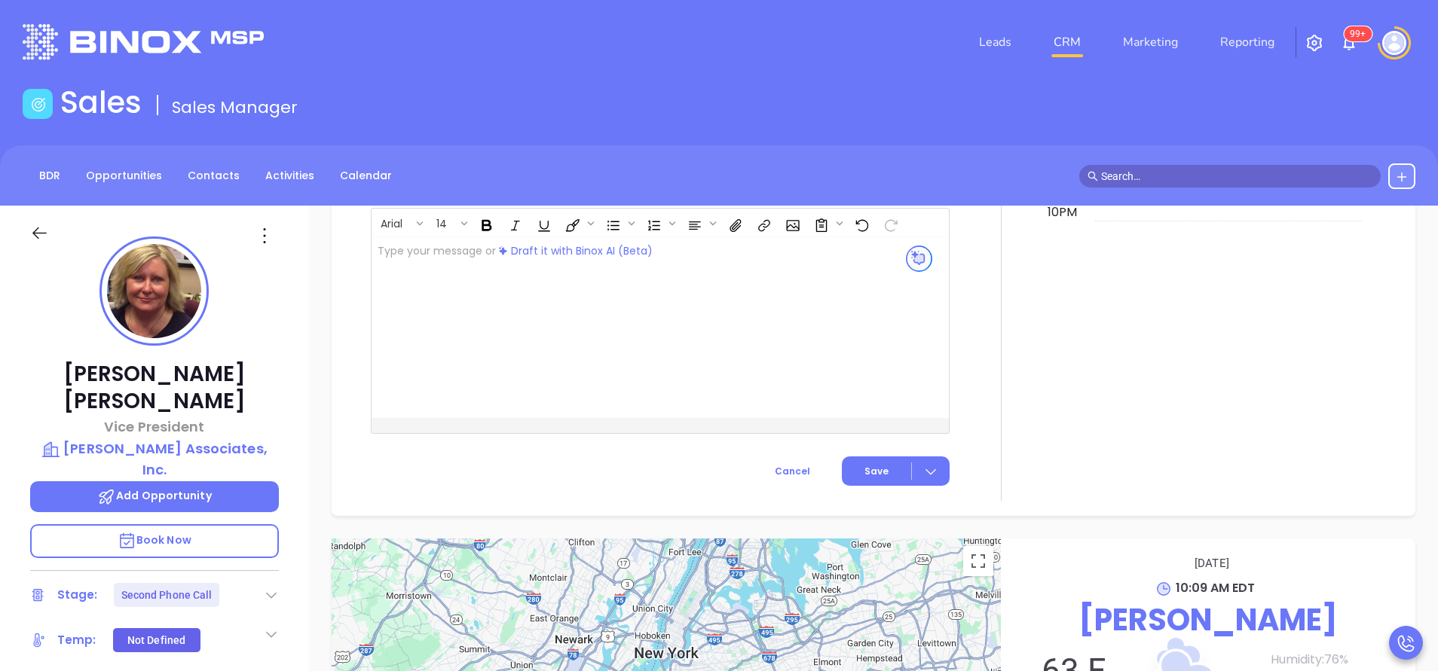
scroll to position [1780, 0]
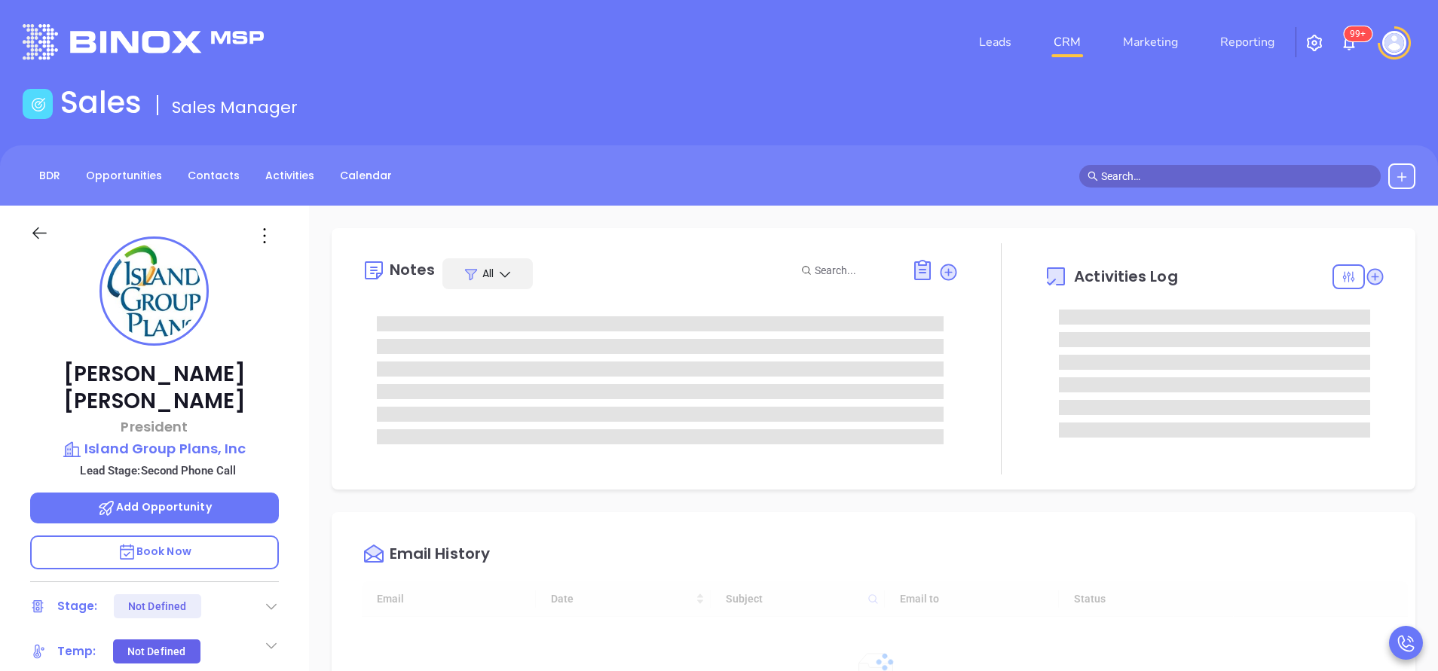
type input "[DATE]"
type input "[PERSON_NAME]"
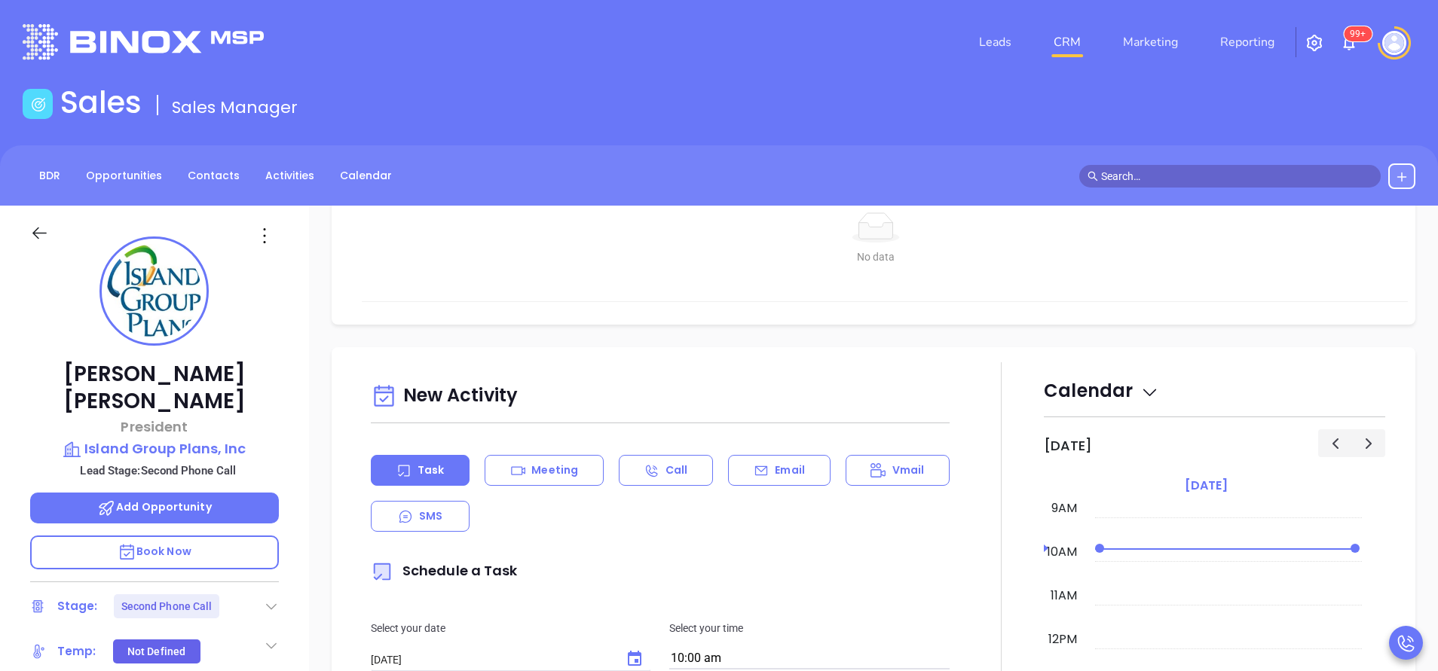
click at [783, 469] on p "Email" at bounding box center [790, 471] width 30 height 16
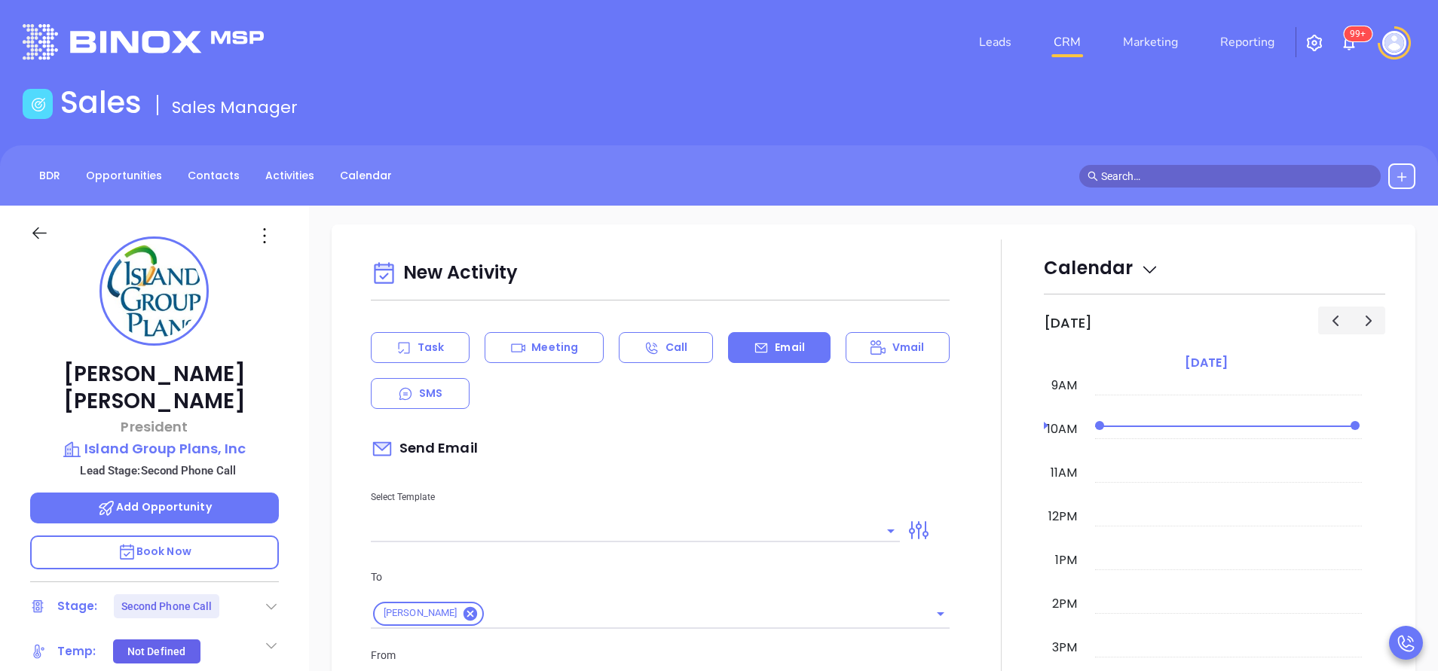
scroll to position [791, 0]
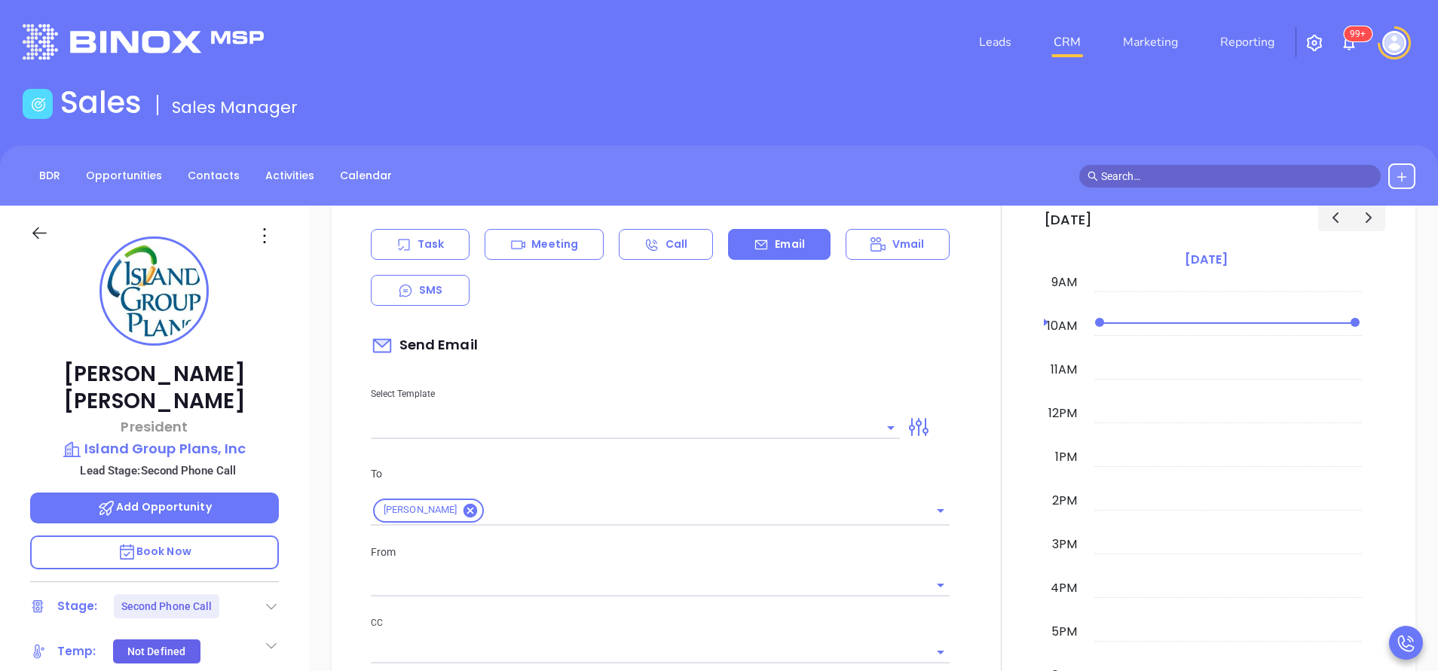
type input "[PERSON_NAME]"
click at [764, 429] on input "text" at bounding box center [624, 428] width 506 height 22
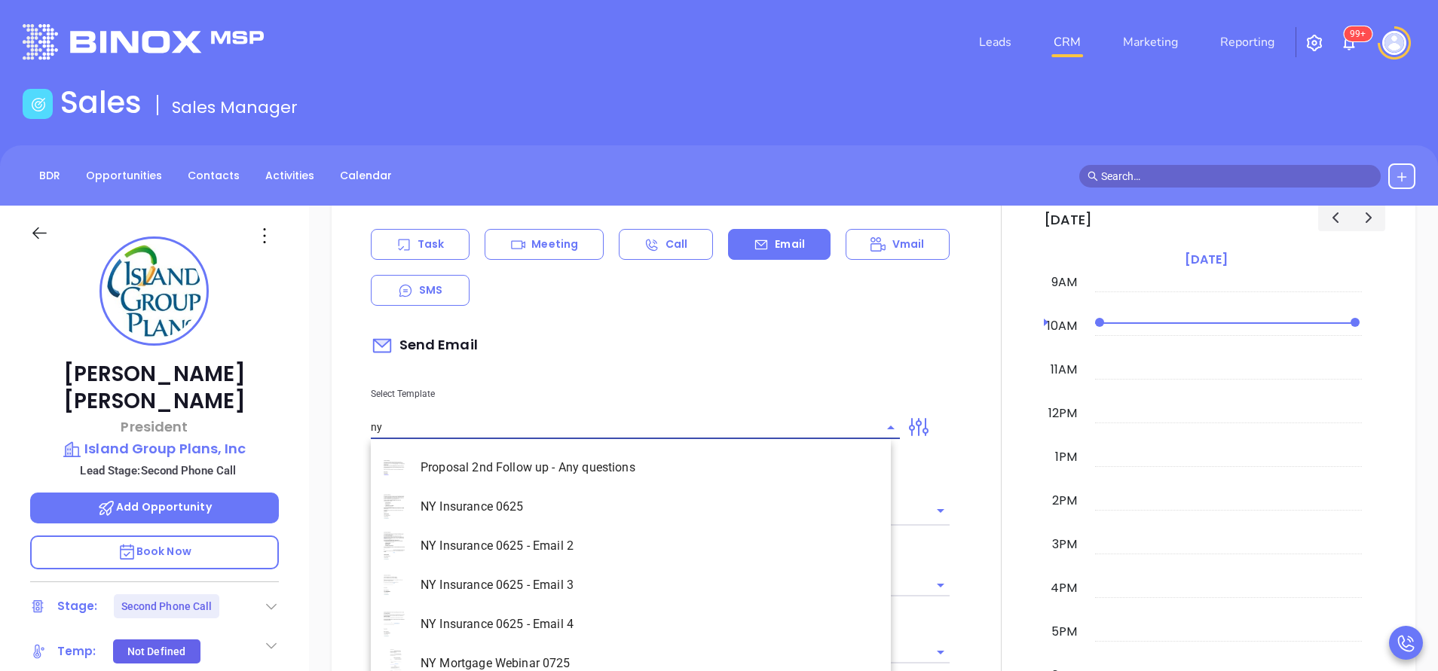
click at [619, 540] on li "NY Insurance 0625 - Email 2" at bounding box center [631, 546] width 520 height 39
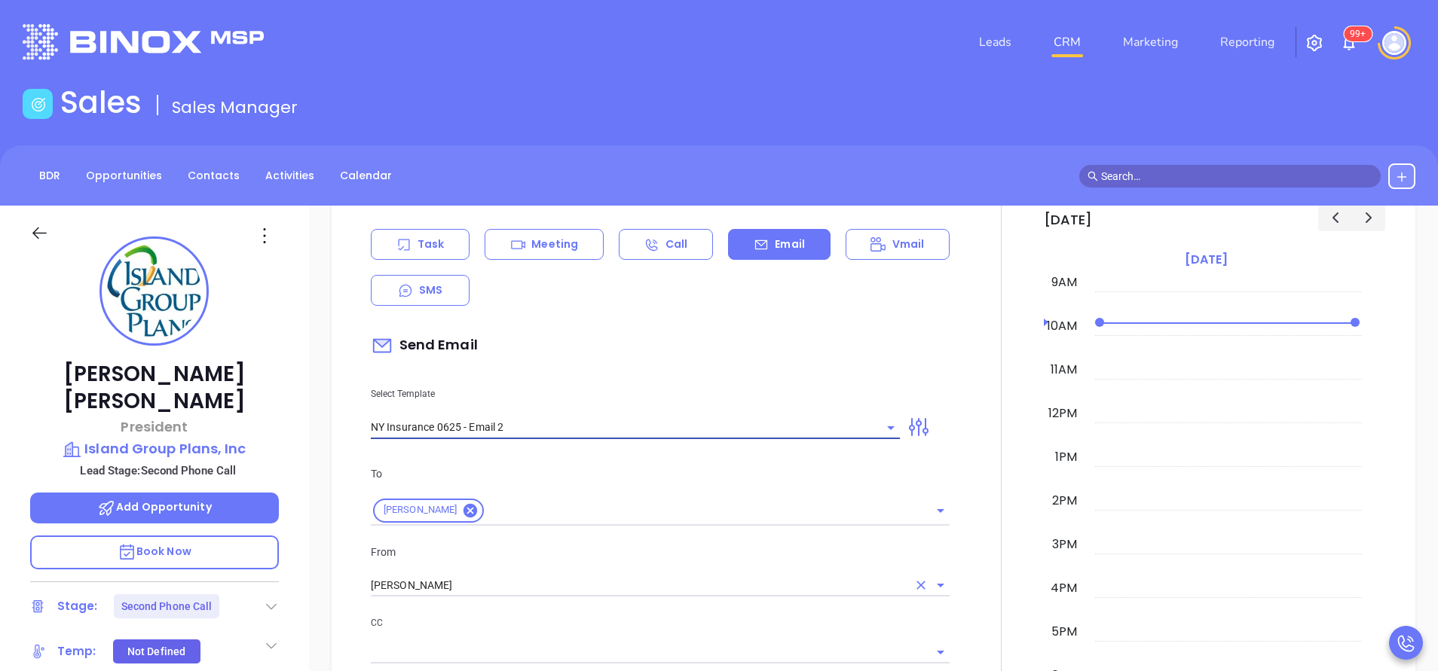
type input "NY Insurance 0625 - Email 2"
type input "I don’t know if you saw this [PERSON_NAME]"
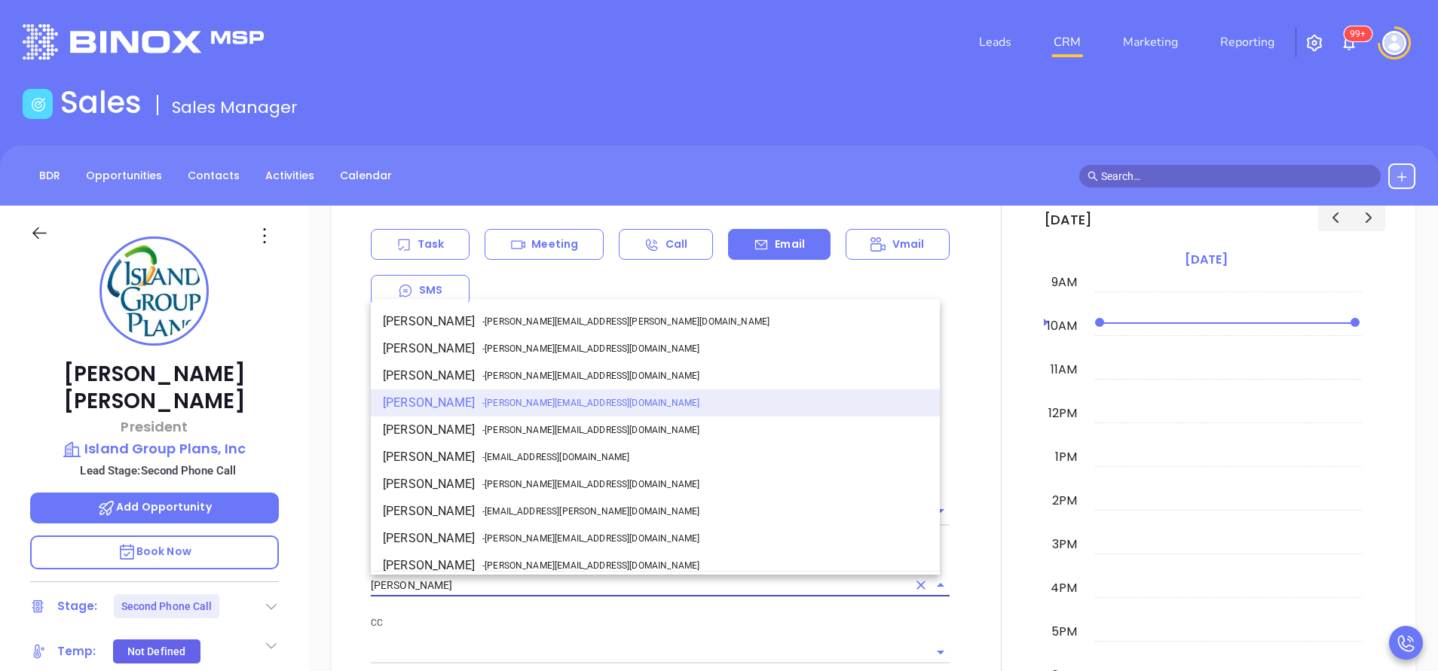
click at [591, 583] on input "[PERSON_NAME]" at bounding box center [639, 586] width 536 height 22
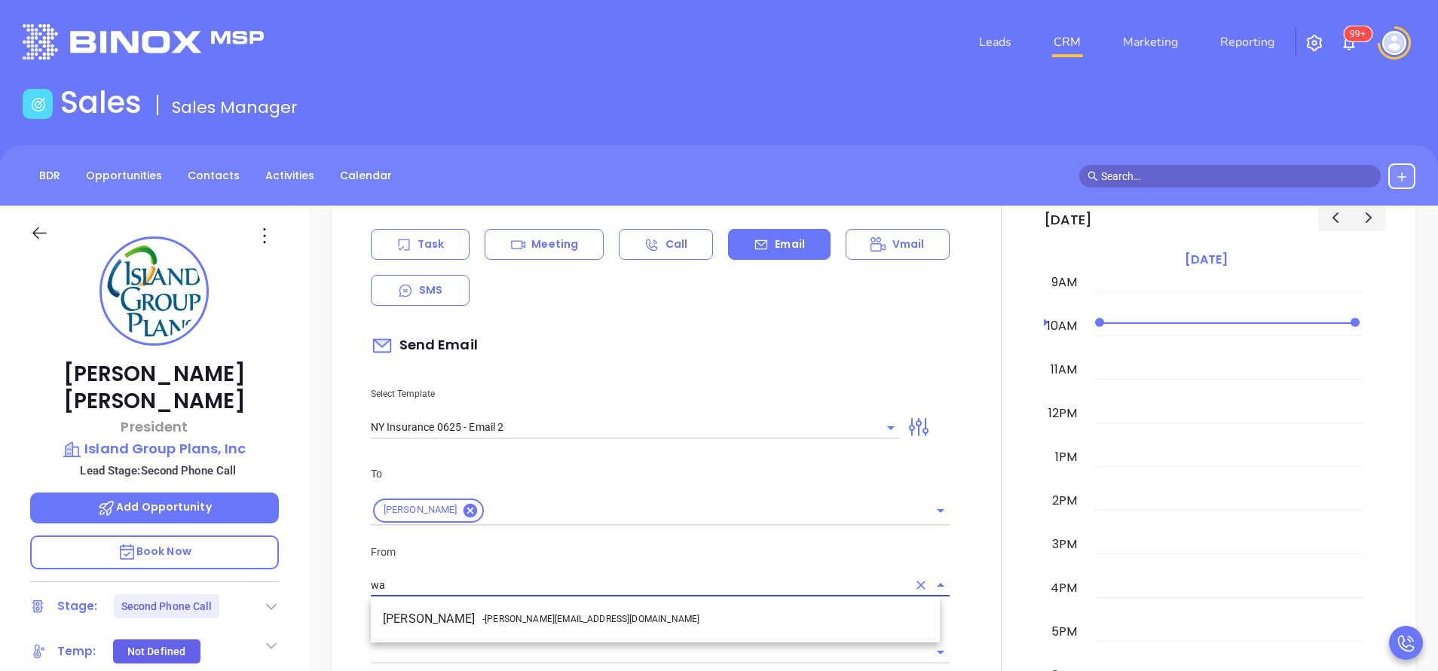
click at [582, 619] on li "Walter Contreras - [EMAIL_ADDRESS][DOMAIN_NAME]" at bounding box center [655, 619] width 569 height 27
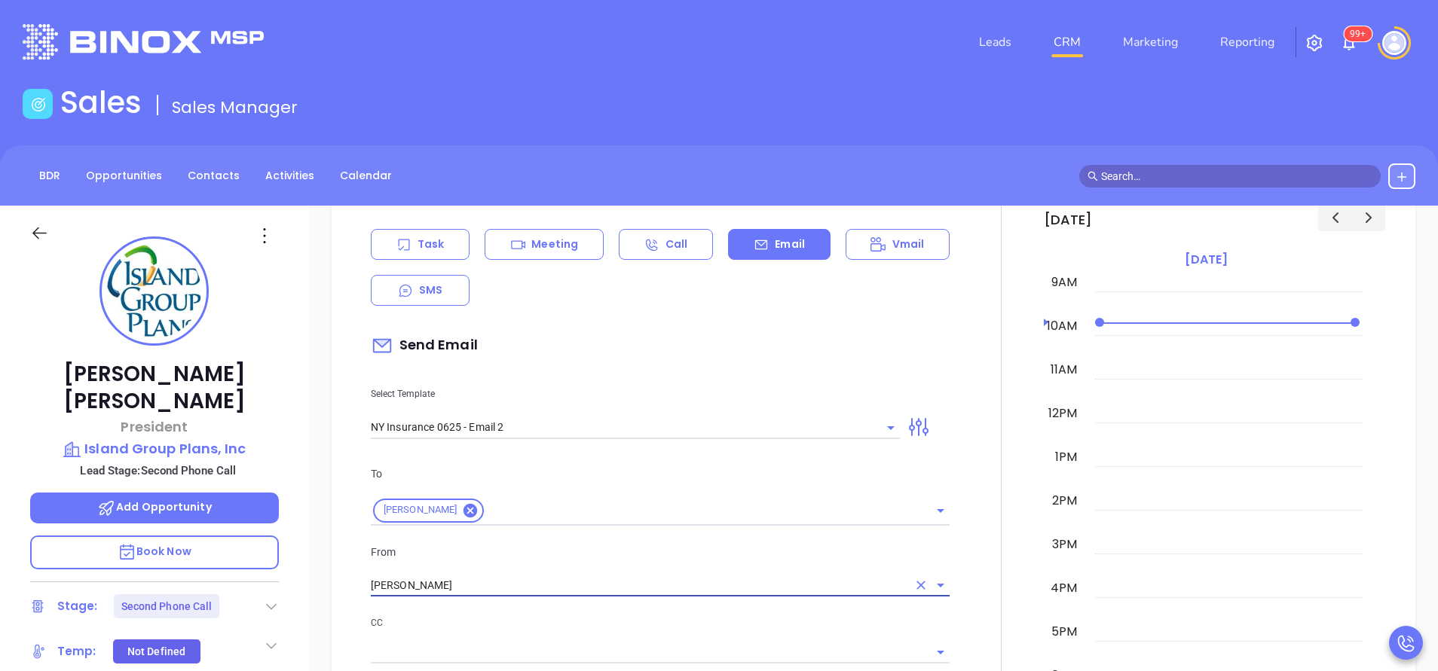
type input "[PERSON_NAME]"
click at [634, 620] on p "CC" at bounding box center [660, 623] width 579 height 17
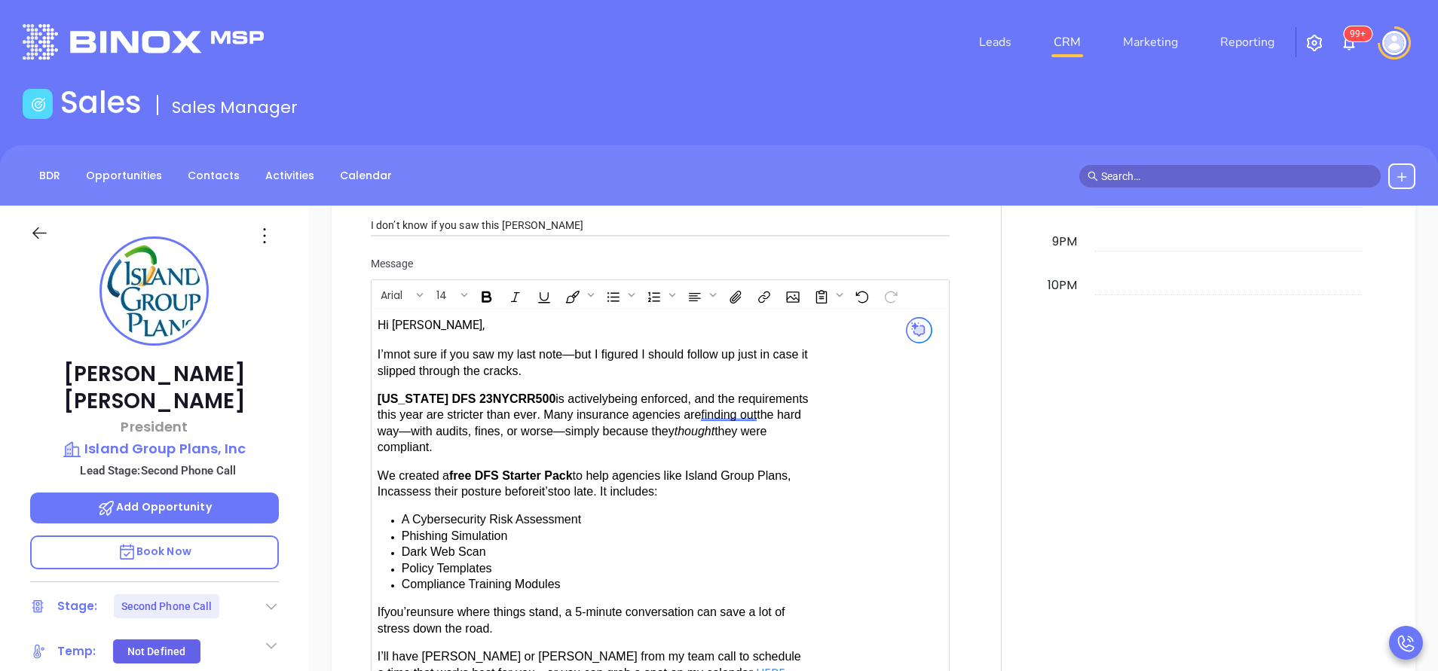
scroll to position [1469, 0]
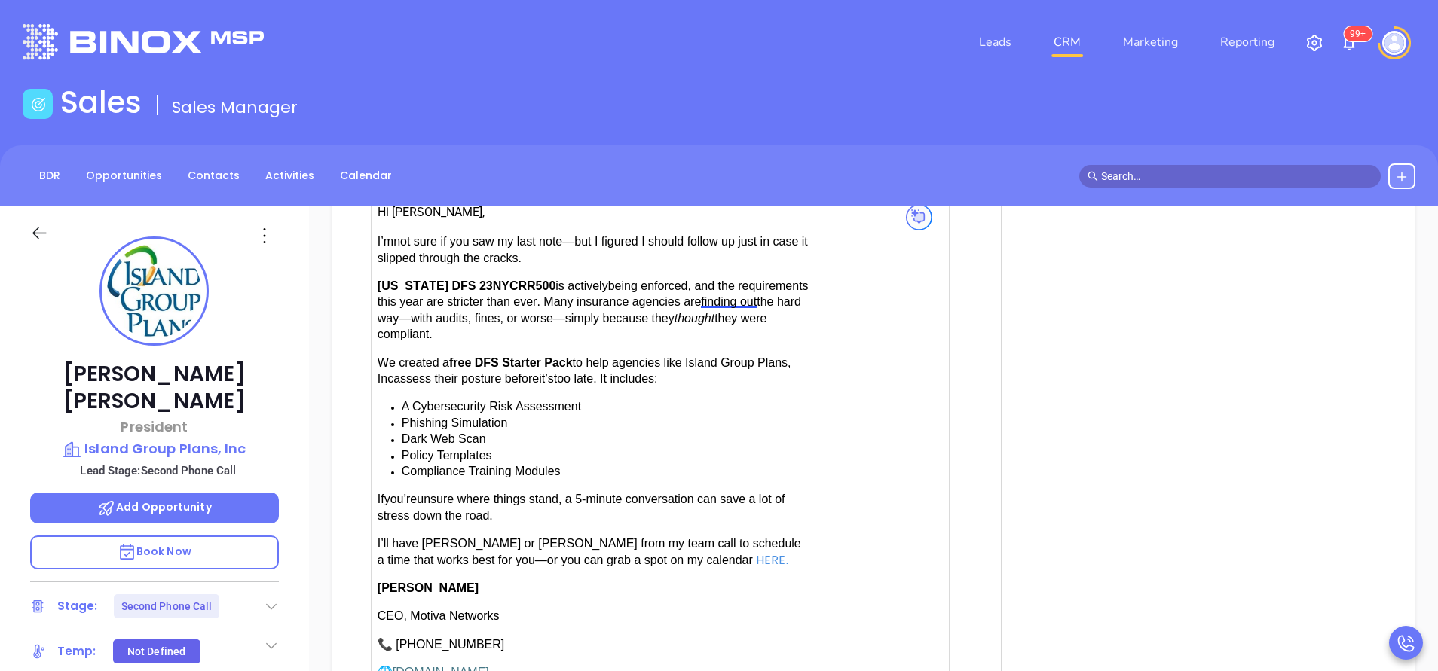
click at [486, 537] on span "have [PERSON_NAME] or [PERSON_NAME] from my team call to schedule a time that w…" at bounding box center [588, 551] width 423 height 29
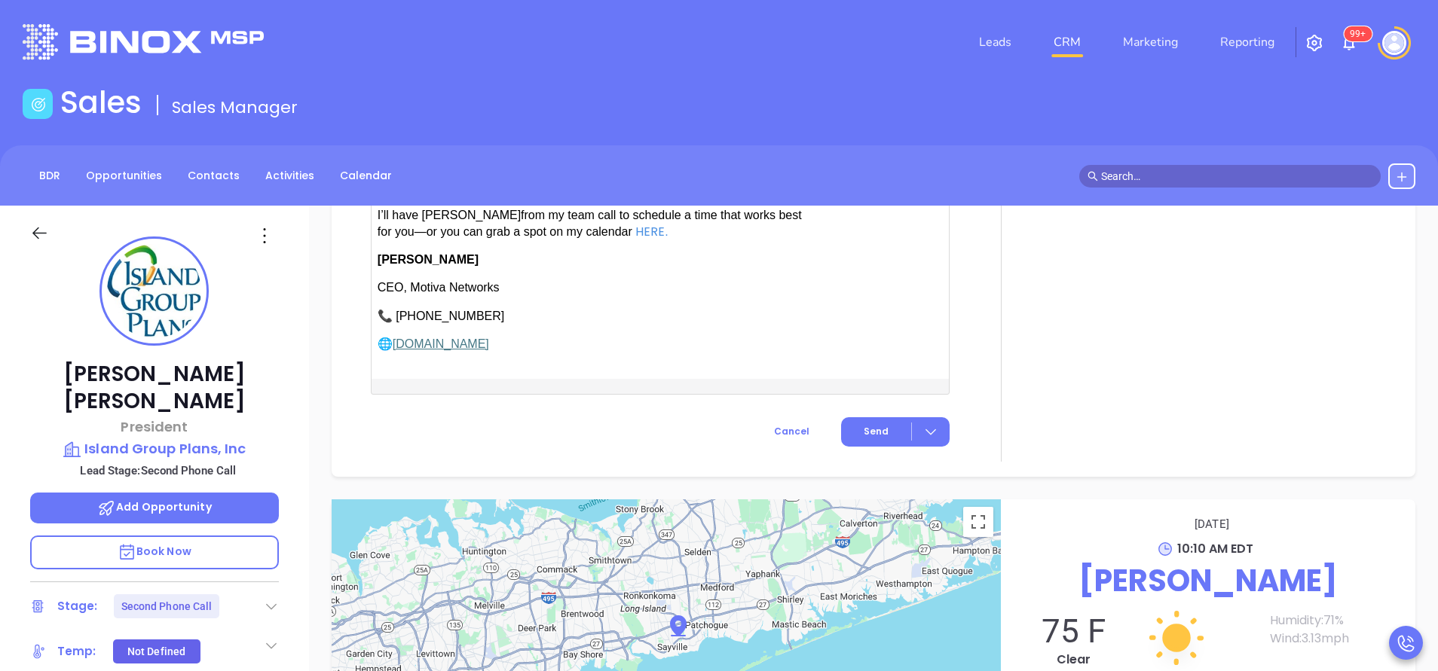
scroll to position [1808, 0]
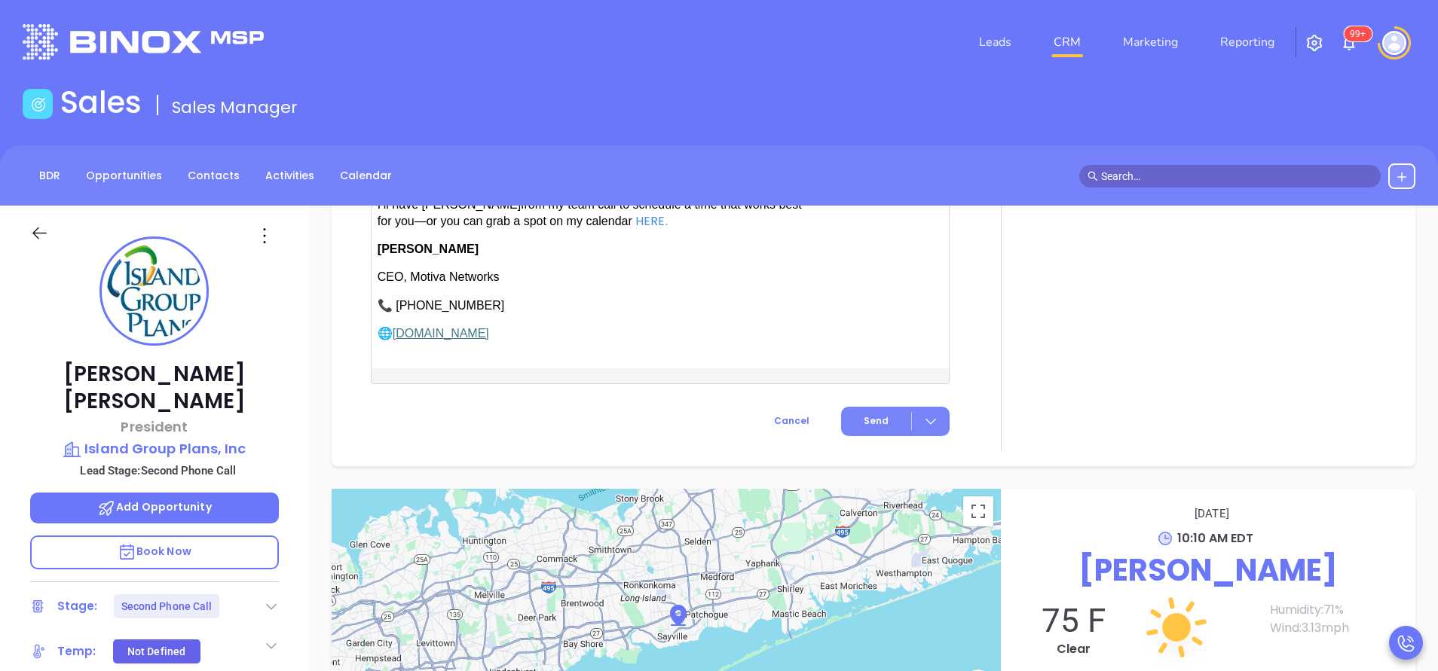
click at [864, 414] on span "Send" at bounding box center [875, 421] width 25 height 14
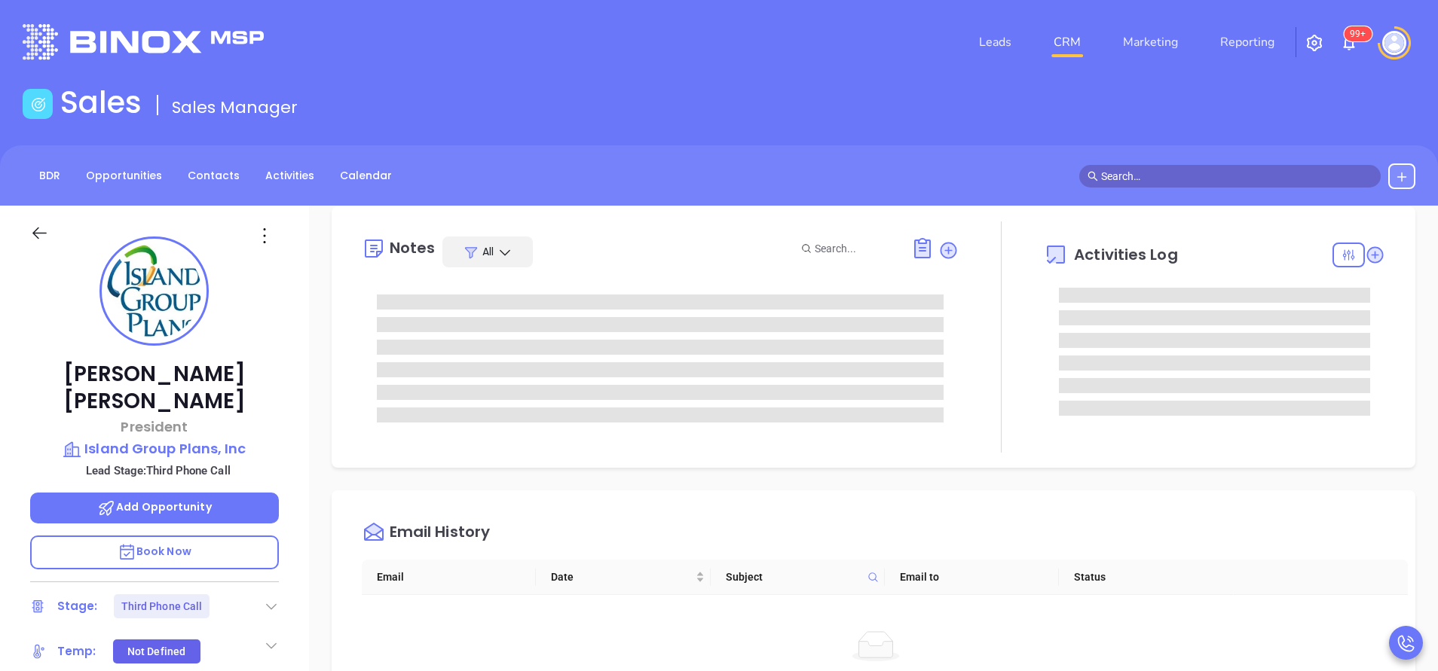
scroll to position [0, 0]
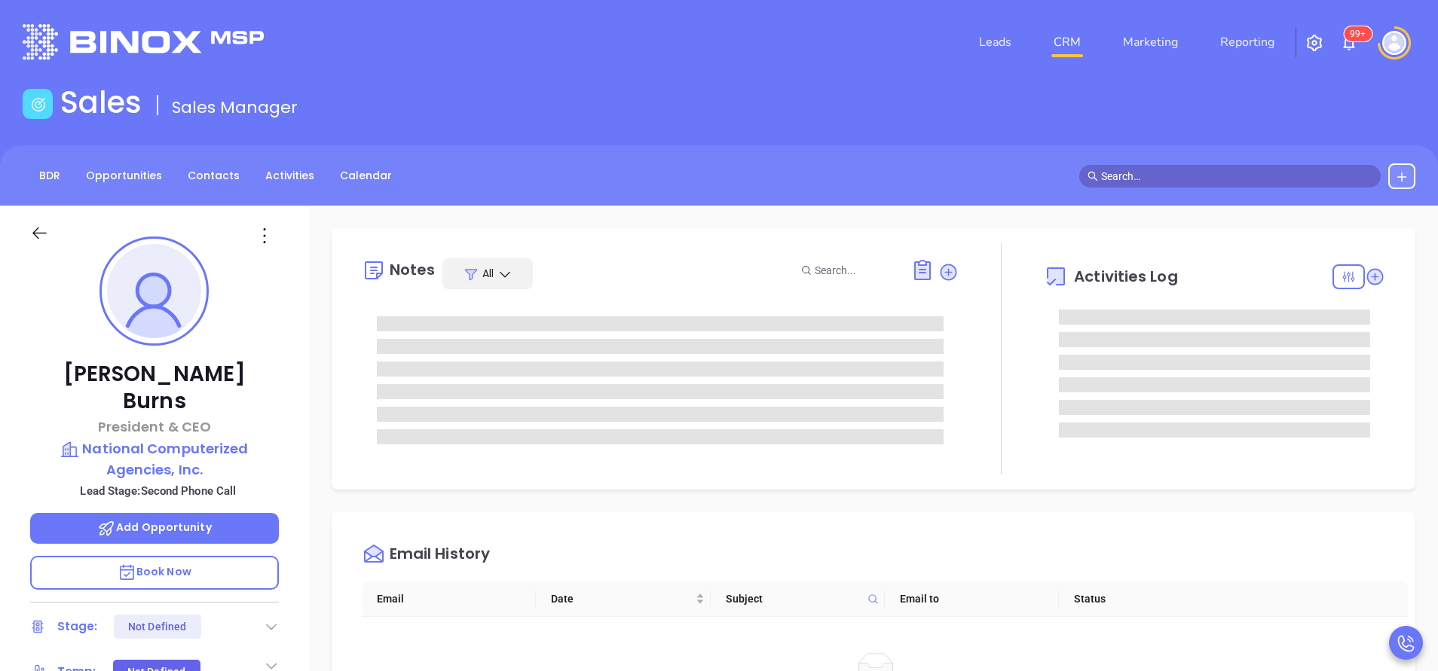
scroll to position [394, 0]
type input "[PERSON_NAME]"
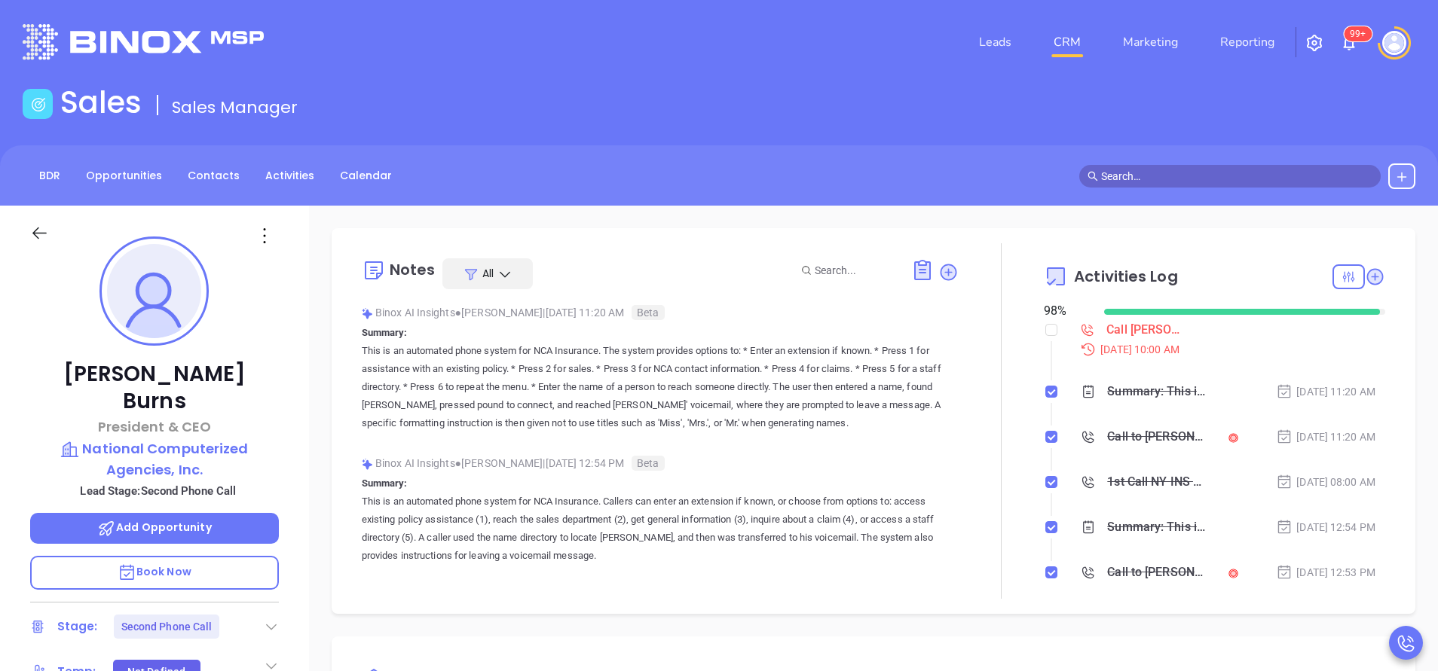
click at [663, 192] on div "BDR Opportunities Contacts Activities Calendar" at bounding box center [719, 175] width 1438 height 60
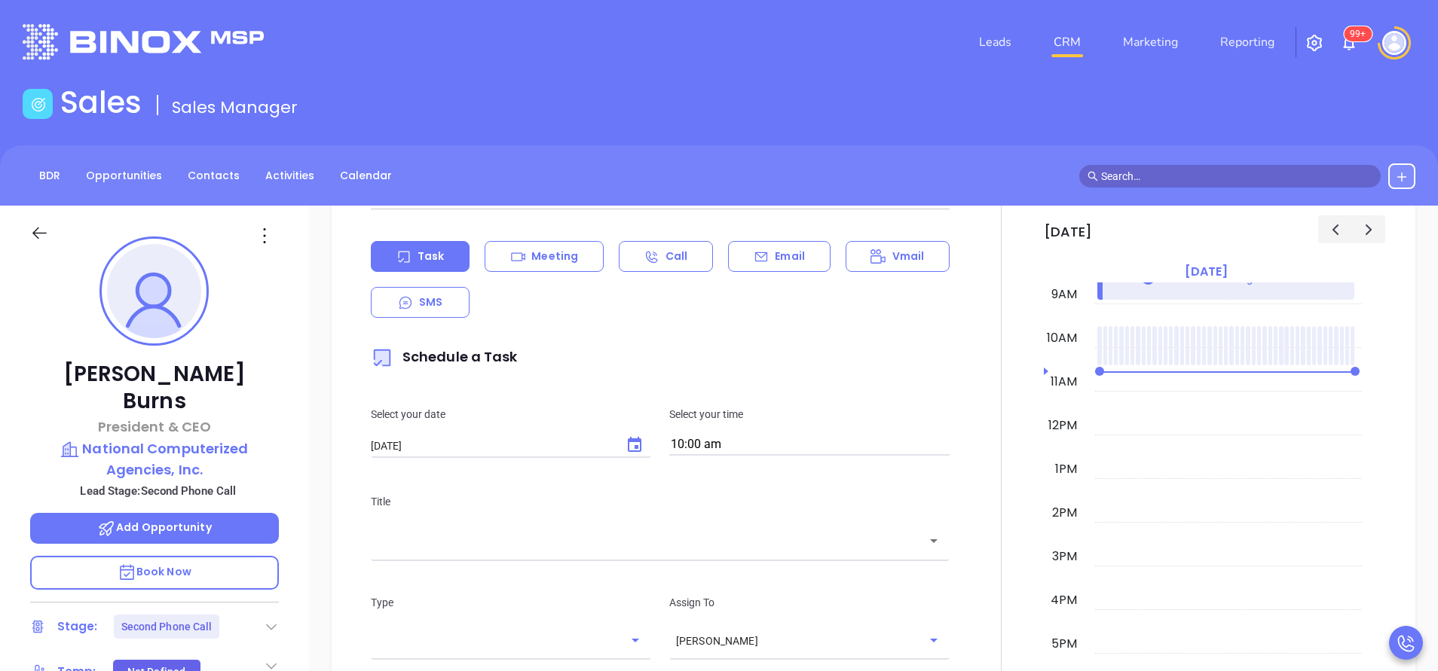
scroll to position [791, 0]
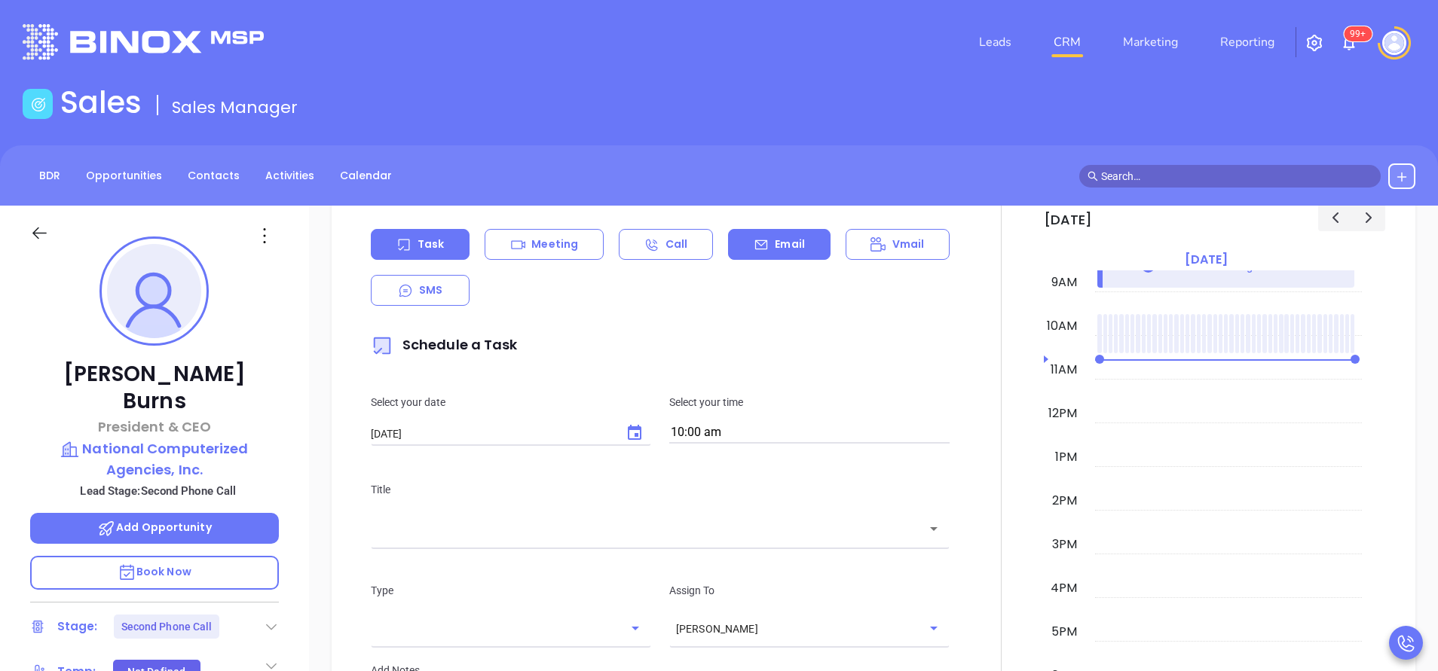
click at [797, 257] on div "Email" at bounding box center [779, 244] width 102 height 31
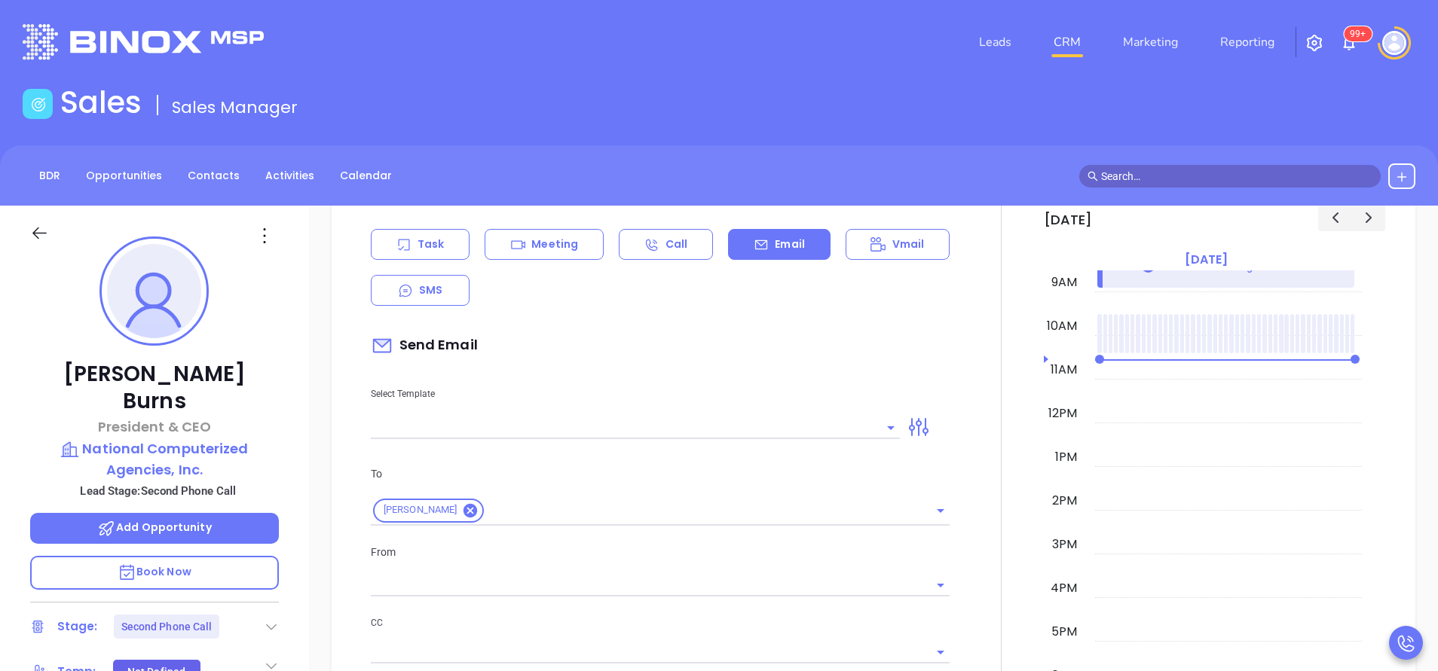
click at [724, 432] on input "text" at bounding box center [624, 428] width 506 height 22
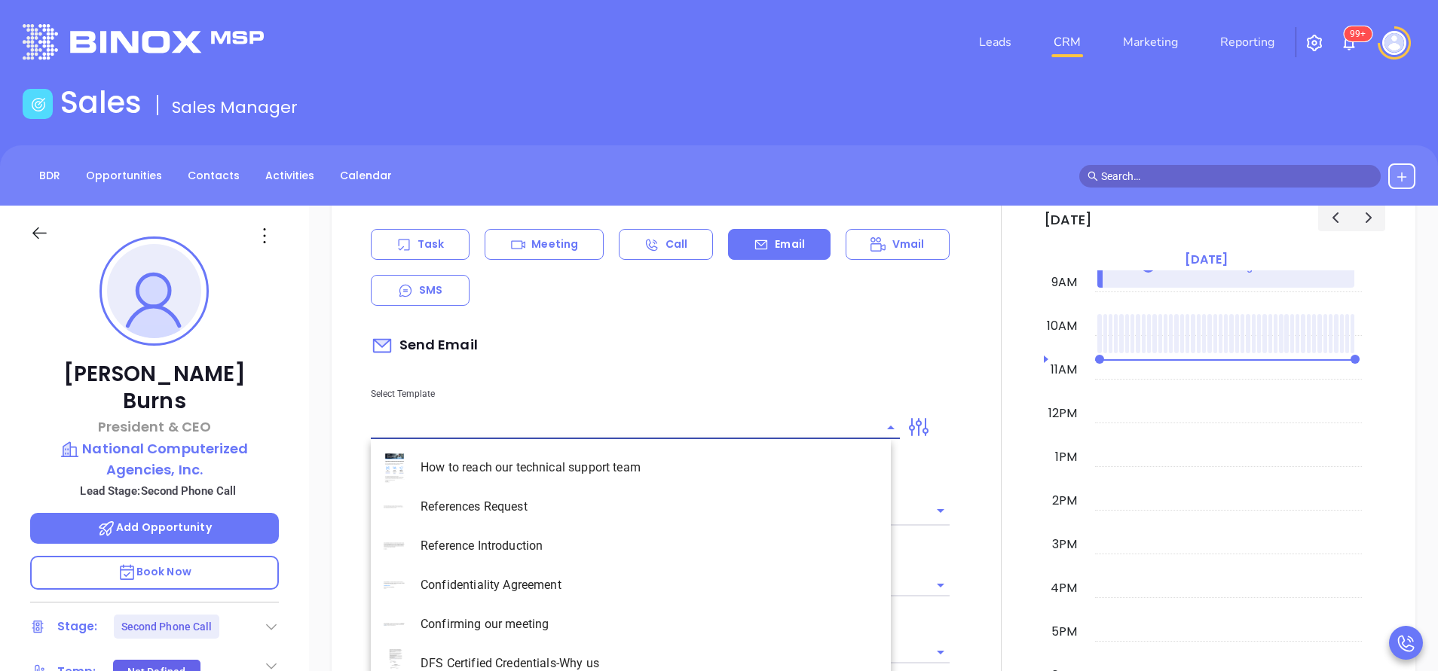
type input "[PERSON_NAME]"
click at [637, 546] on li "NY Insurance 0625 - Email 2" at bounding box center [631, 546] width 520 height 39
type input "NY Insurance 0625 - Email 2"
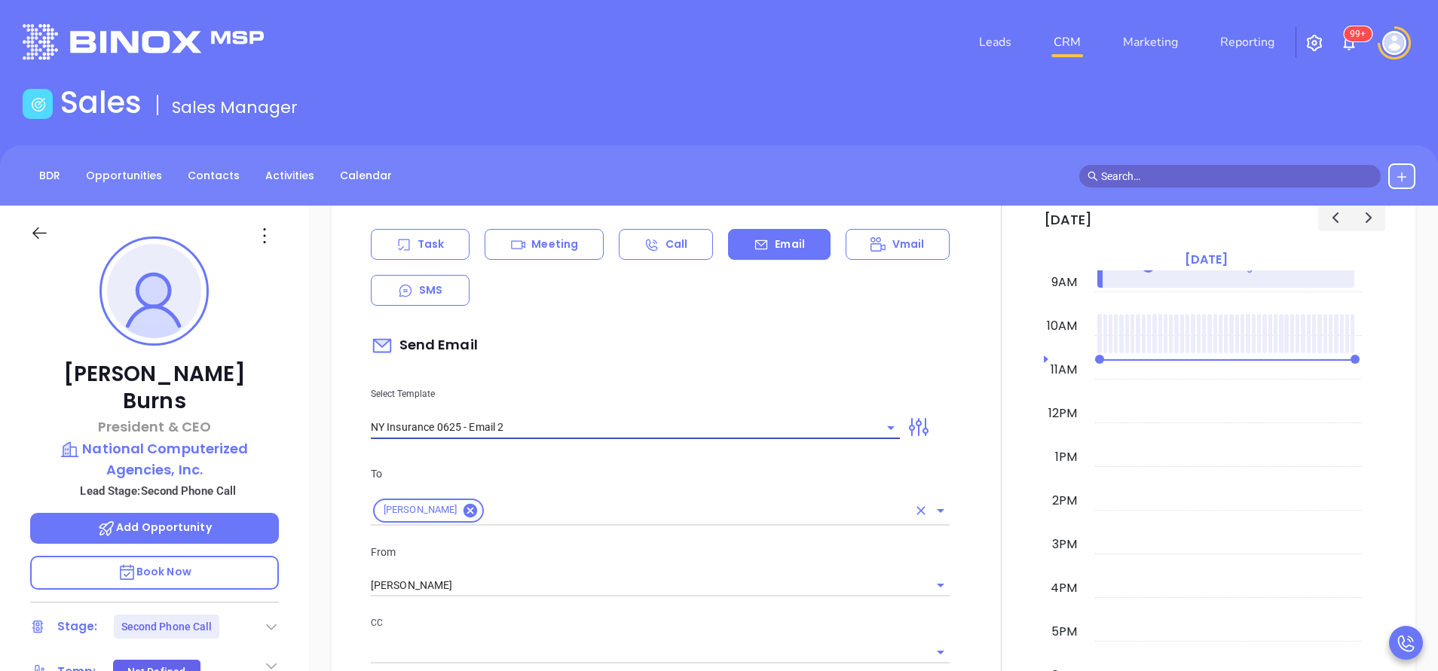
type input "I don’t know if you saw this Thomas"
click at [680, 499] on div "[PERSON_NAME]" at bounding box center [660, 511] width 579 height 29
type input "NY Insurance 0625 - Email 2"
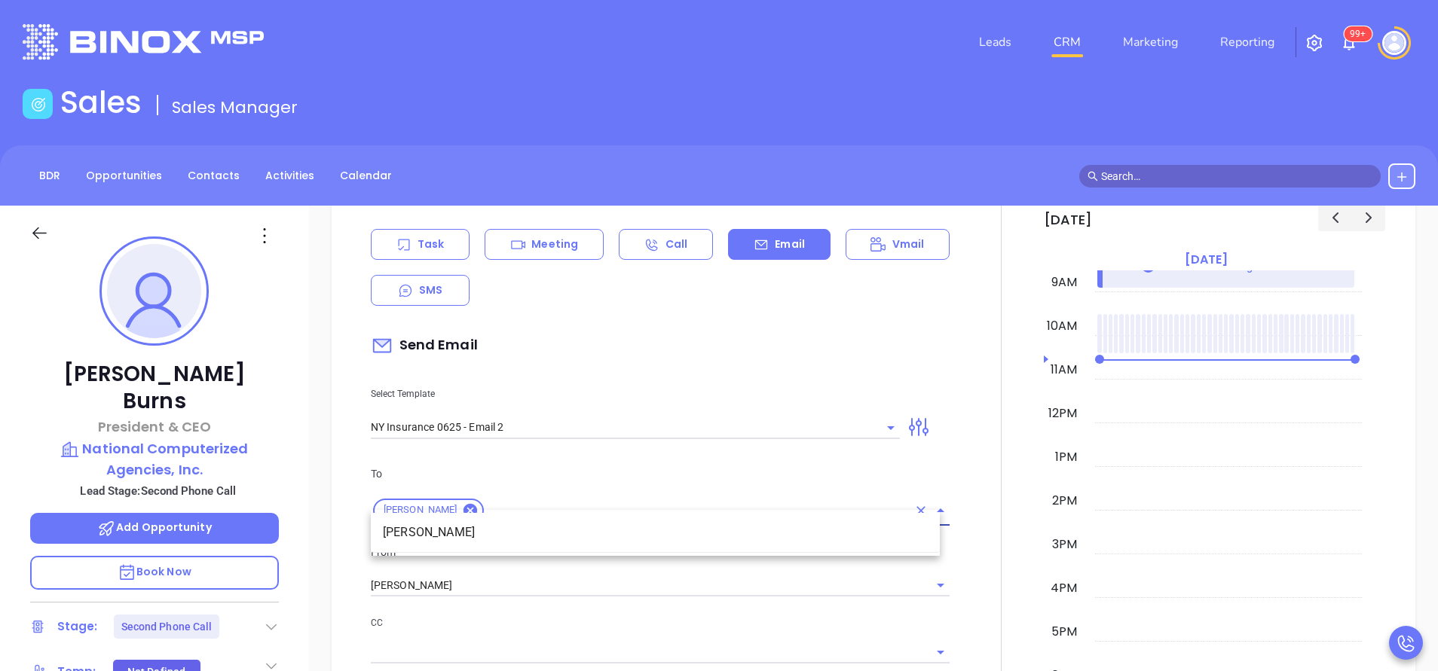
scroll to position [904, 0]
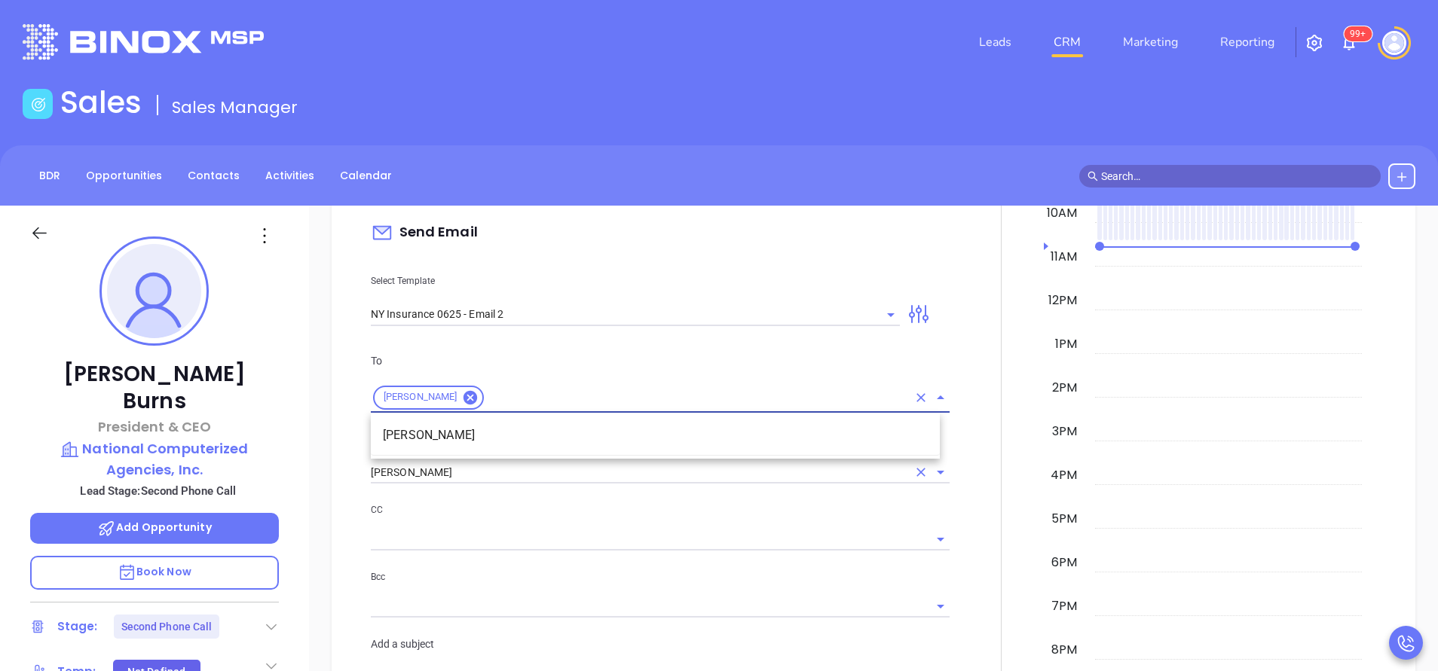
click at [549, 477] on input "[PERSON_NAME]" at bounding box center [639, 473] width 536 height 22
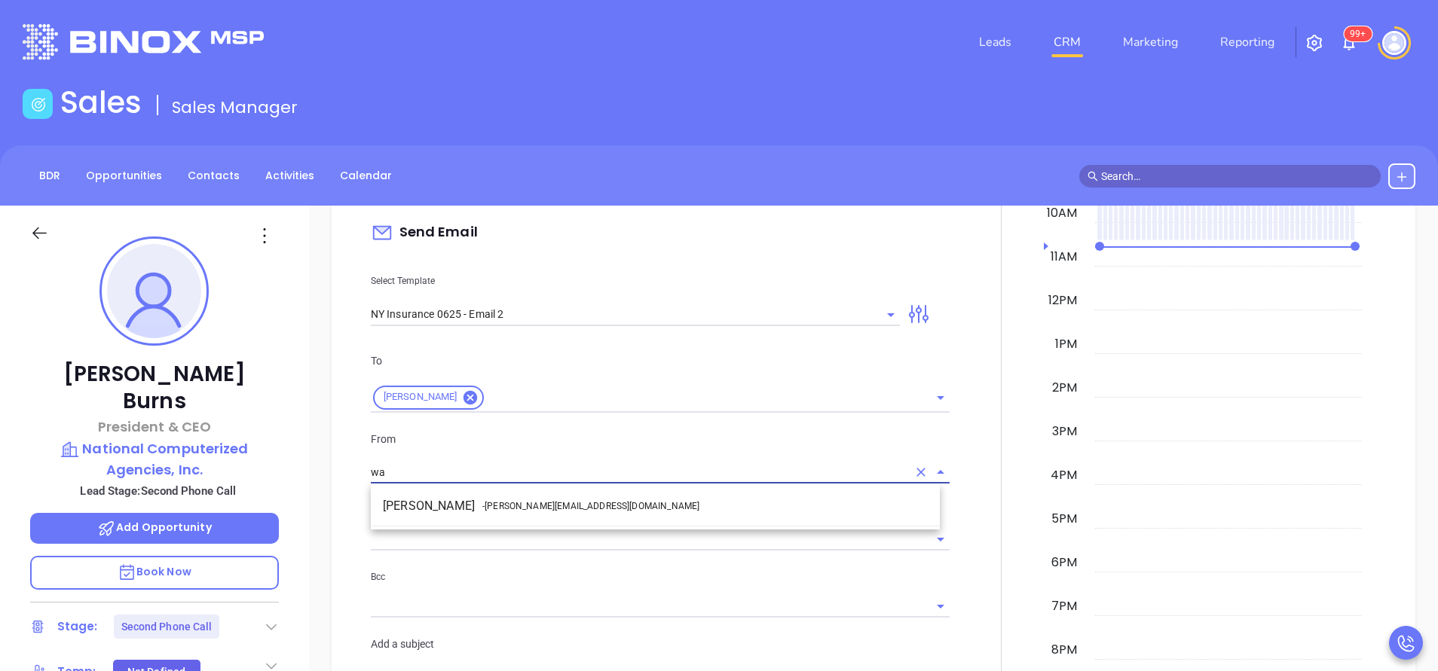
click at [549, 499] on li "Walter Contreras - walter@motiva.net" at bounding box center [655, 506] width 569 height 27
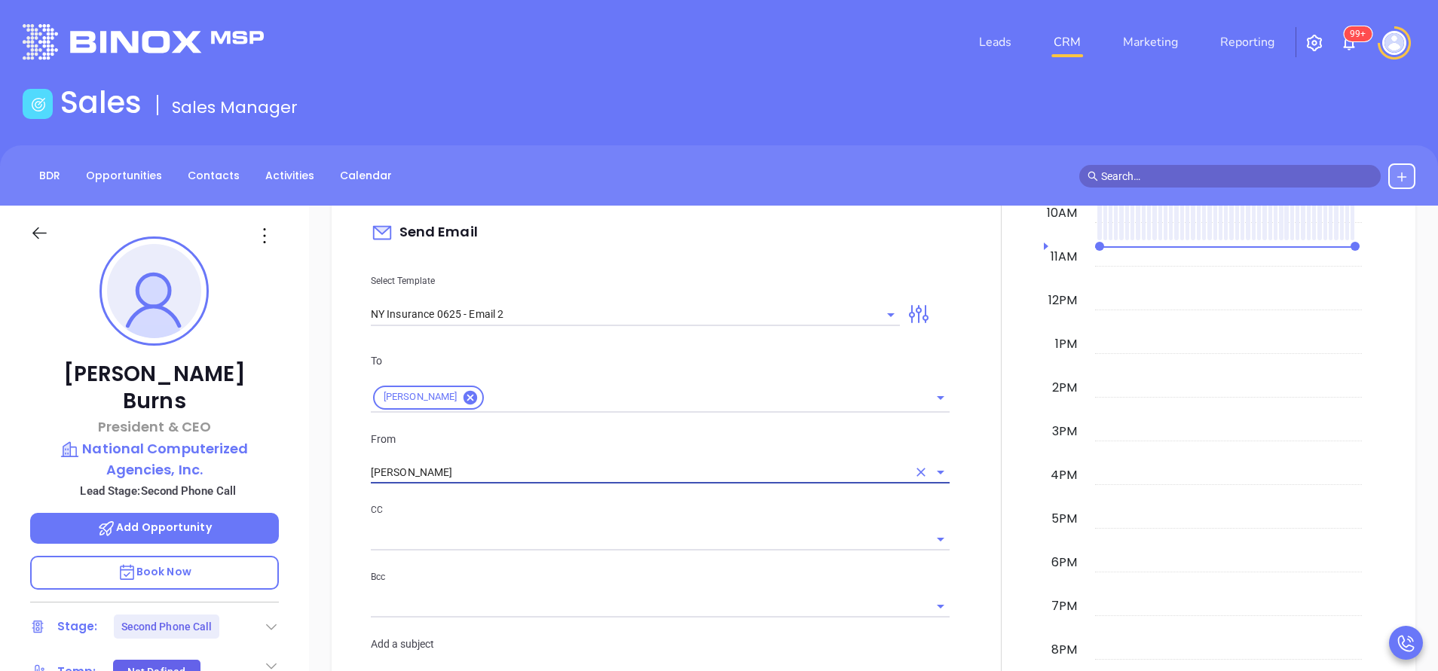
type input "Walter Contreras"
click at [612, 521] on div "CC" at bounding box center [660, 526] width 579 height 49
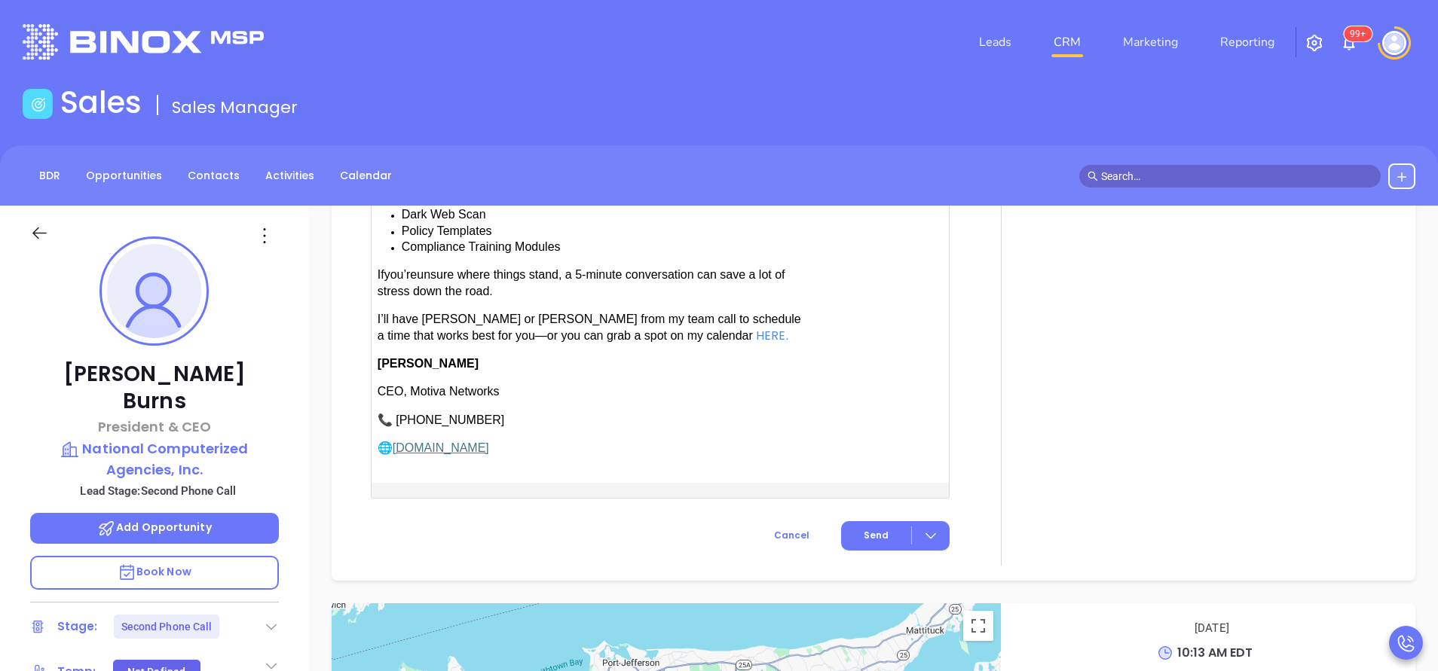
scroll to position [1695, 0]
click at [870, 527] on span "Send" at bounding box center [875, 534] width 25 height 14
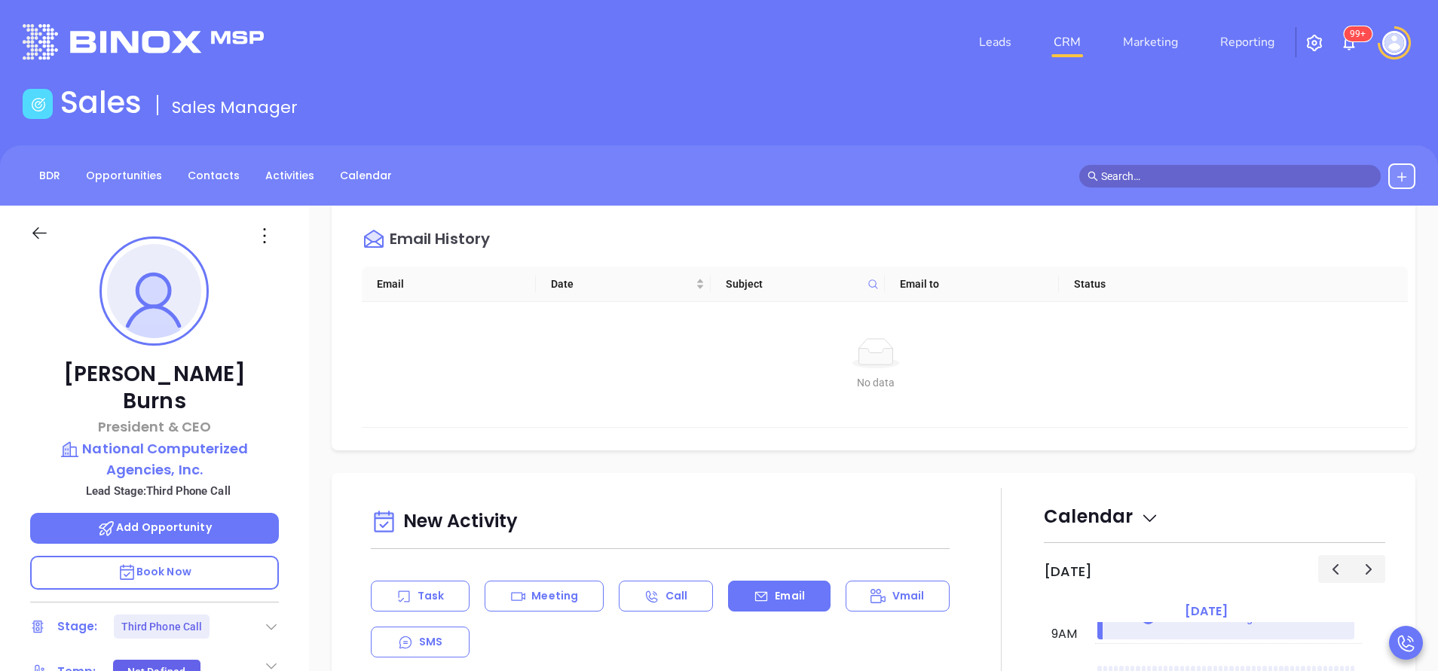
scroll to position [0, 0]
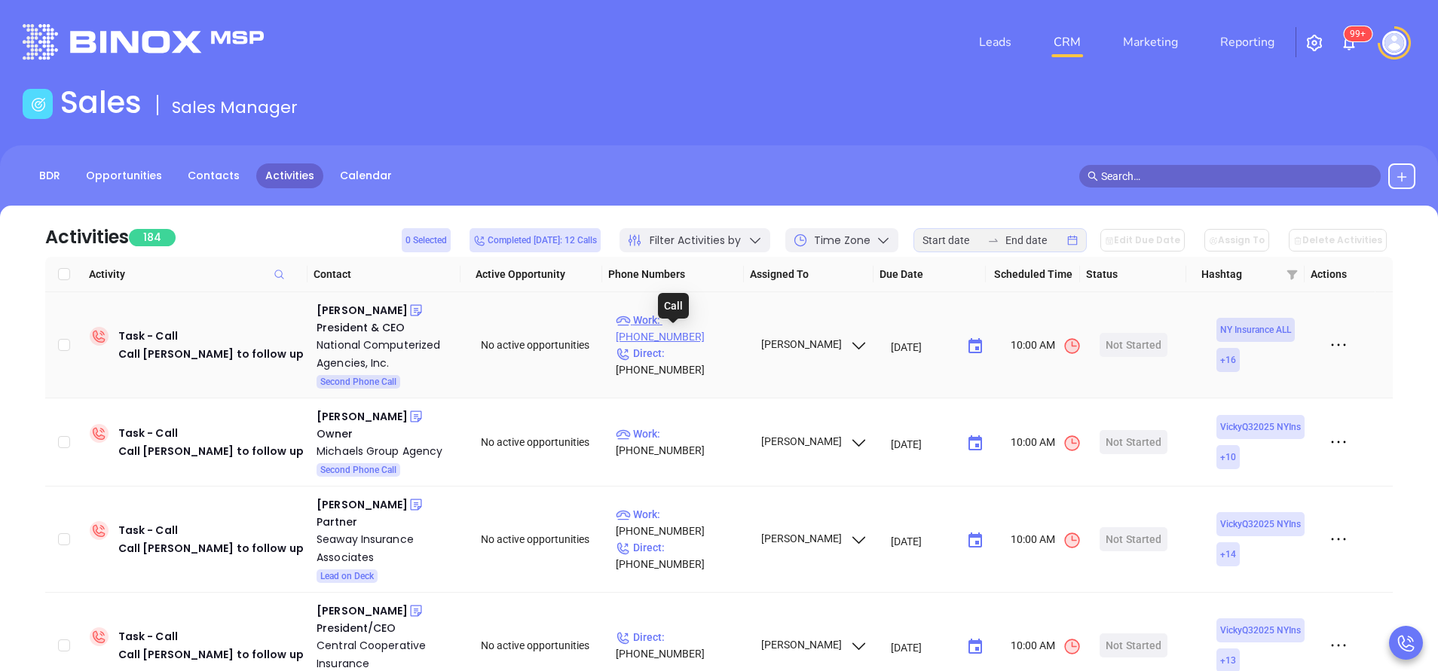
click at [714, 332] on p "Work : [PHONE_NUMBER]" at bounding box center [681, 328] width 131 height 33
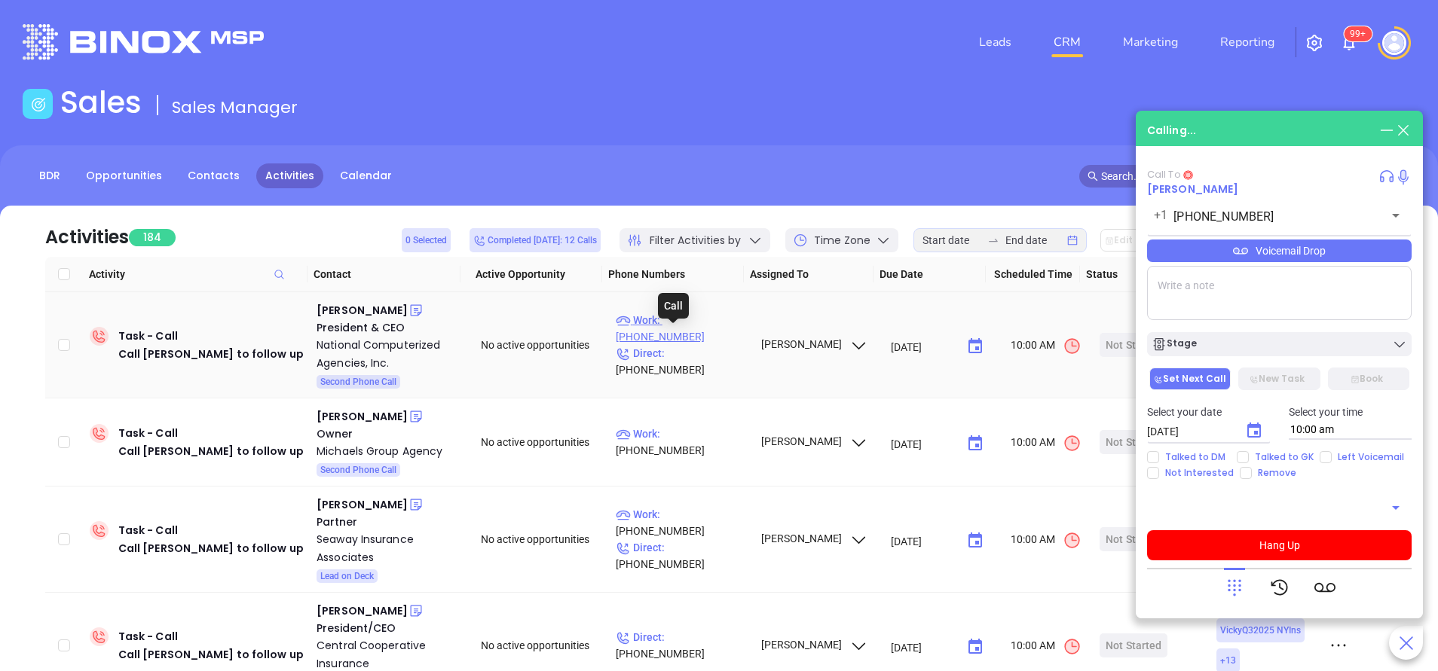
type input "[PHONE_NUMBER]"
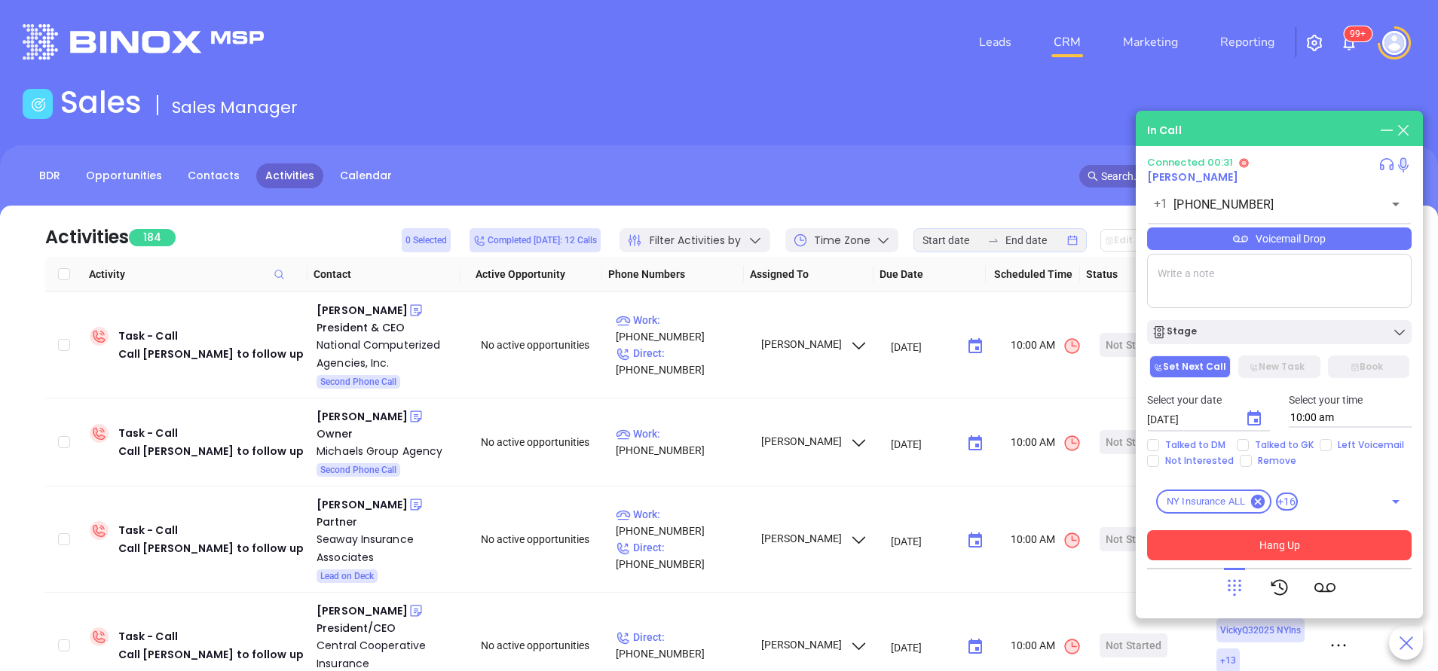
click at [1331, 550] on button "Hang Up" at bounding box center [1279, 545] width 264 height 30
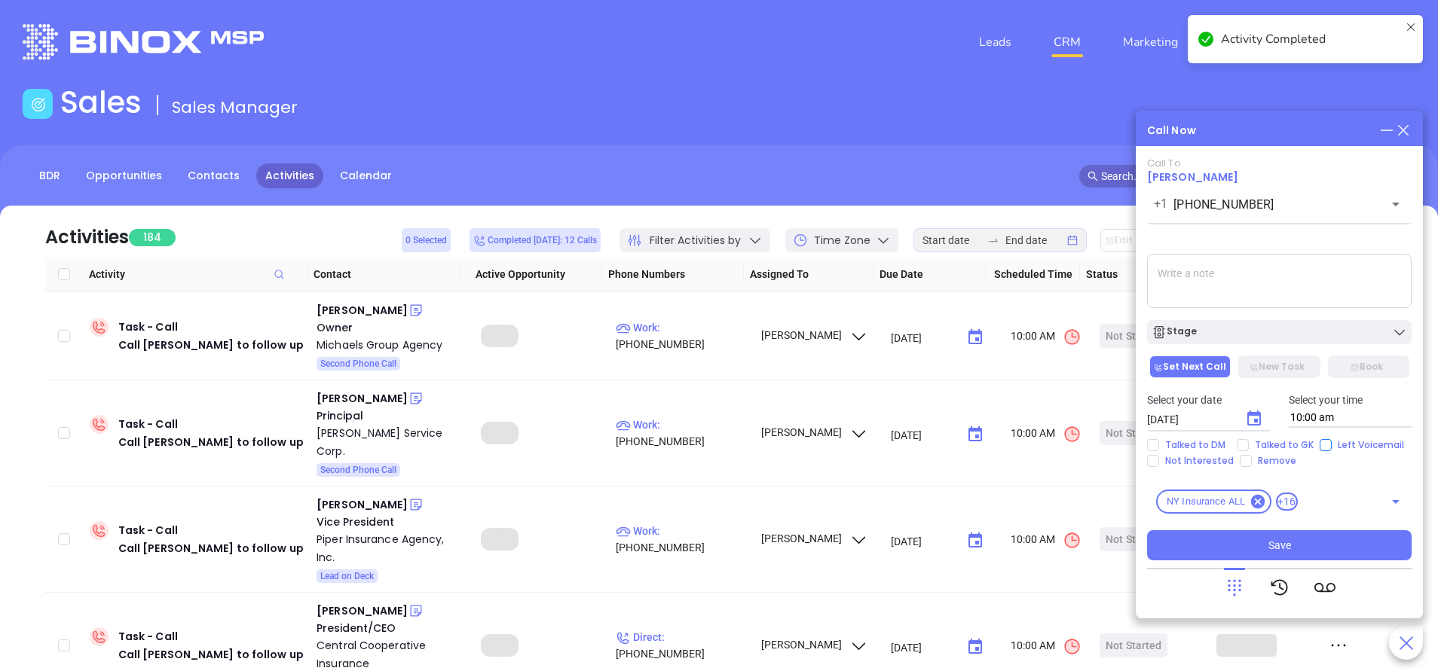
click at [1327, 451] on input "Left Voicemail" at bounding box center [1325, 445] width 12 height 12
checkbox input "true"
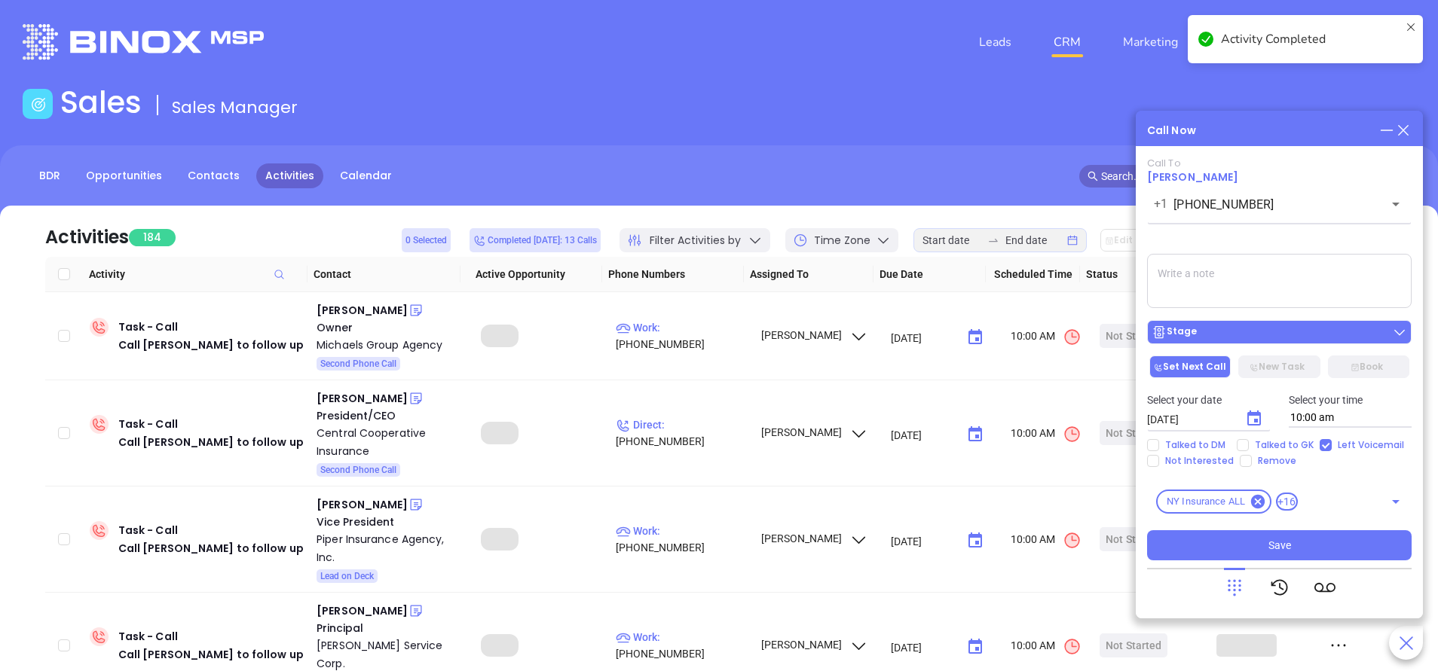
click at [1310, 338] on div "Stage" at bounding box center [1278, 332] width 255 height 15
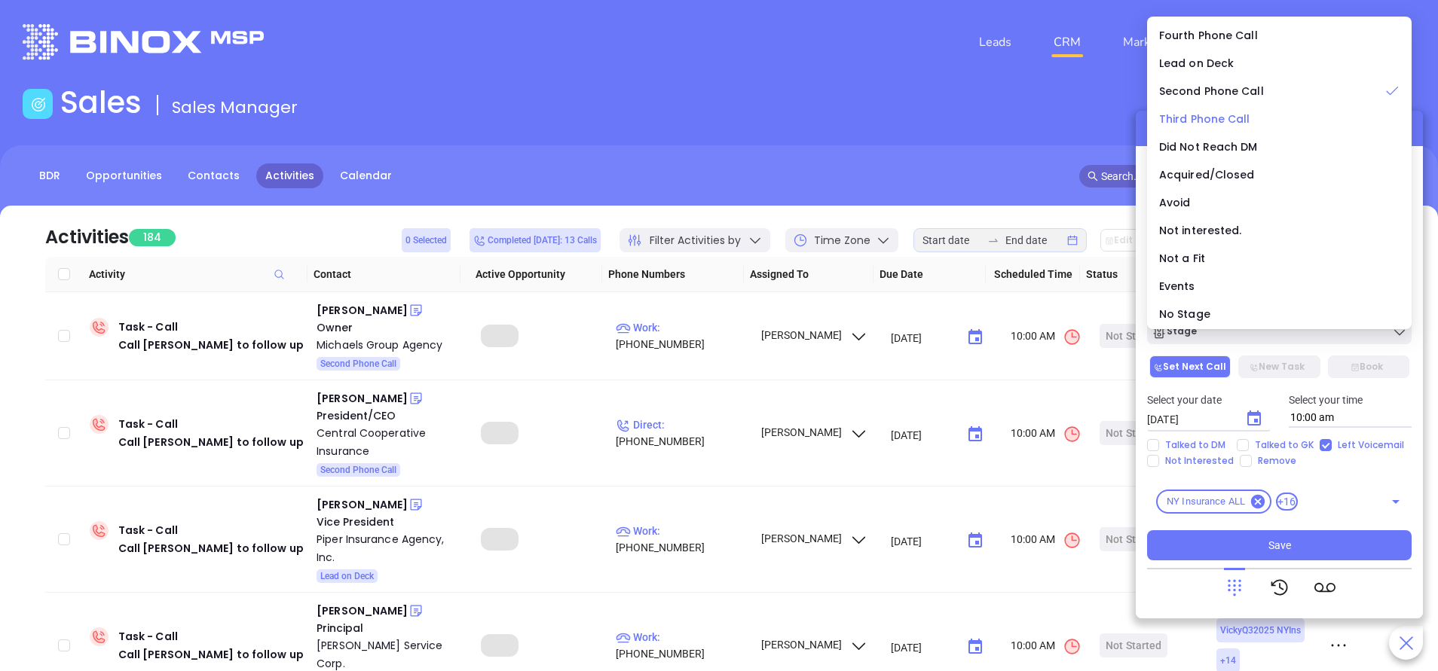
click at [1229, 118] on span "Third Phone Call" at bounding box center [1204, 119] width 91 height 15
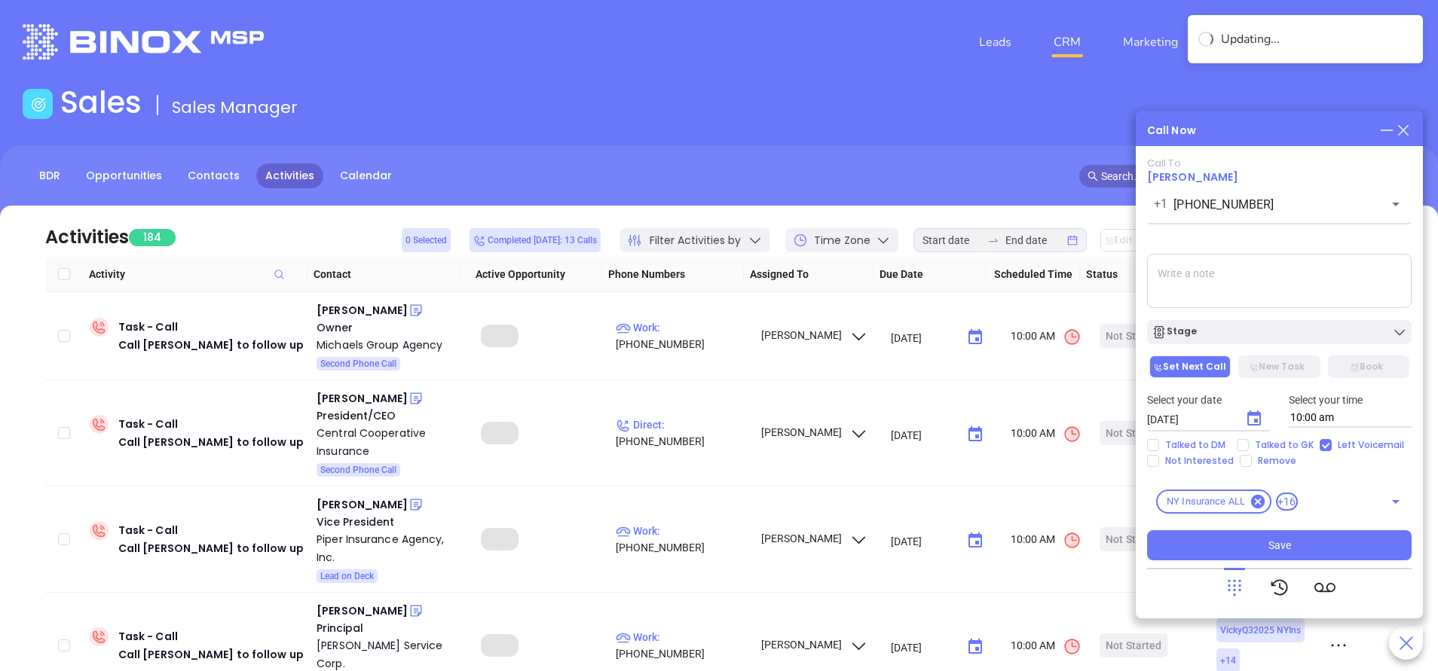
click at [1230, 285] on textarea at bounding box center [1279, 281] width 264 height 54
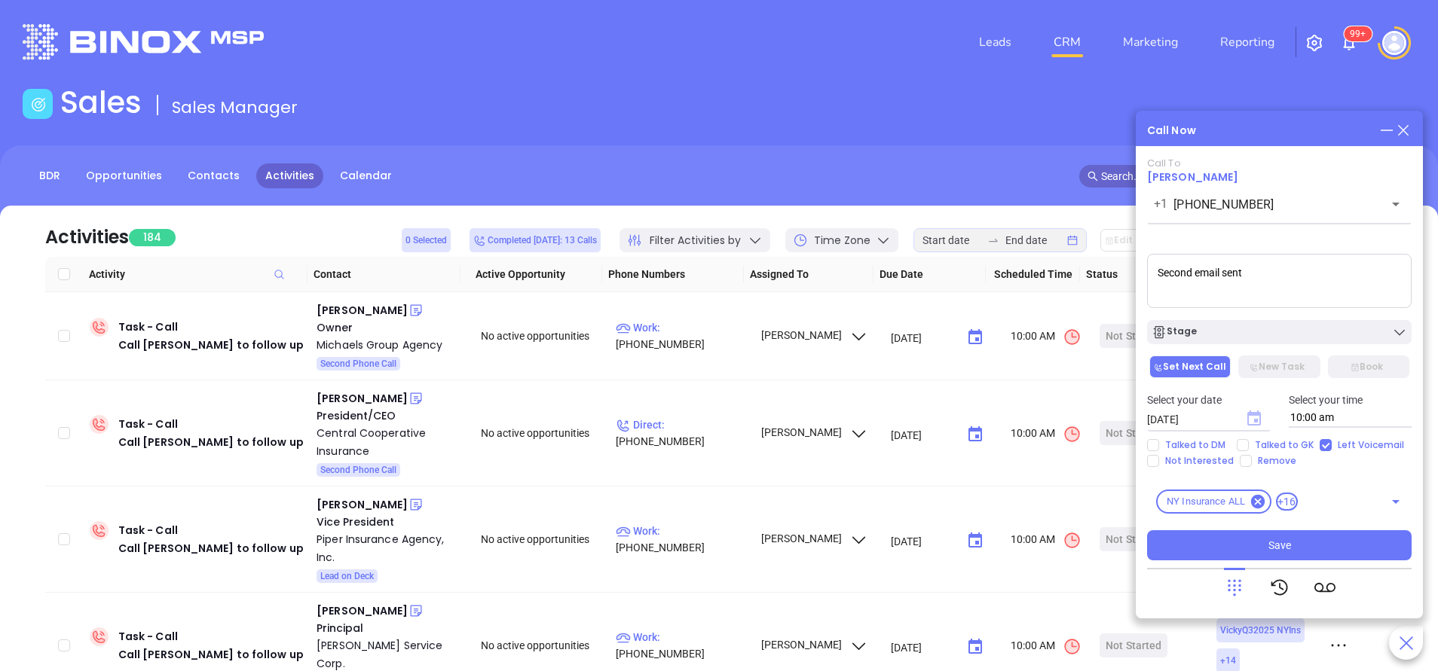
type textarea "Second email sent"
click at [1258, 424] on icon "Choose date, selected date is Sep 20, 2025" at bounding box center [1254, 418] width 14 height 15
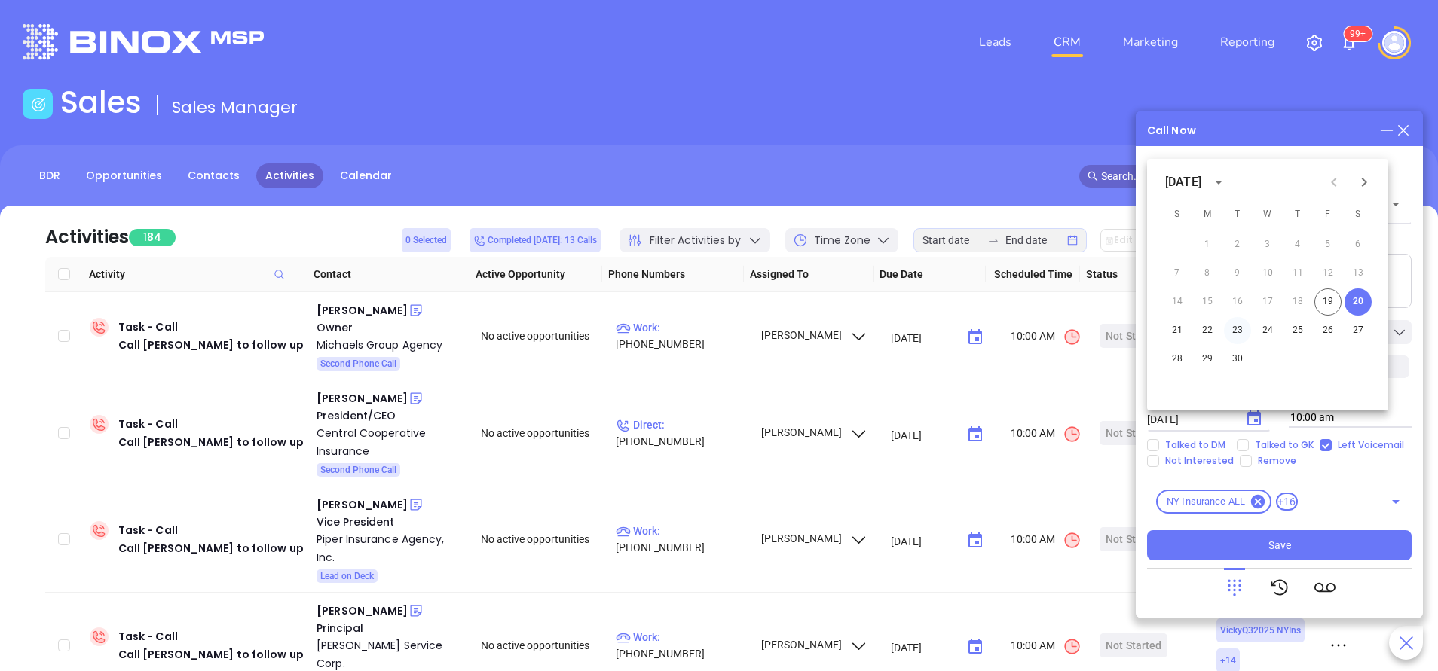
click at [1245, 331] on button "23" at bounding box center [1237, 330] width 27 height 27
type input "[DATE]"
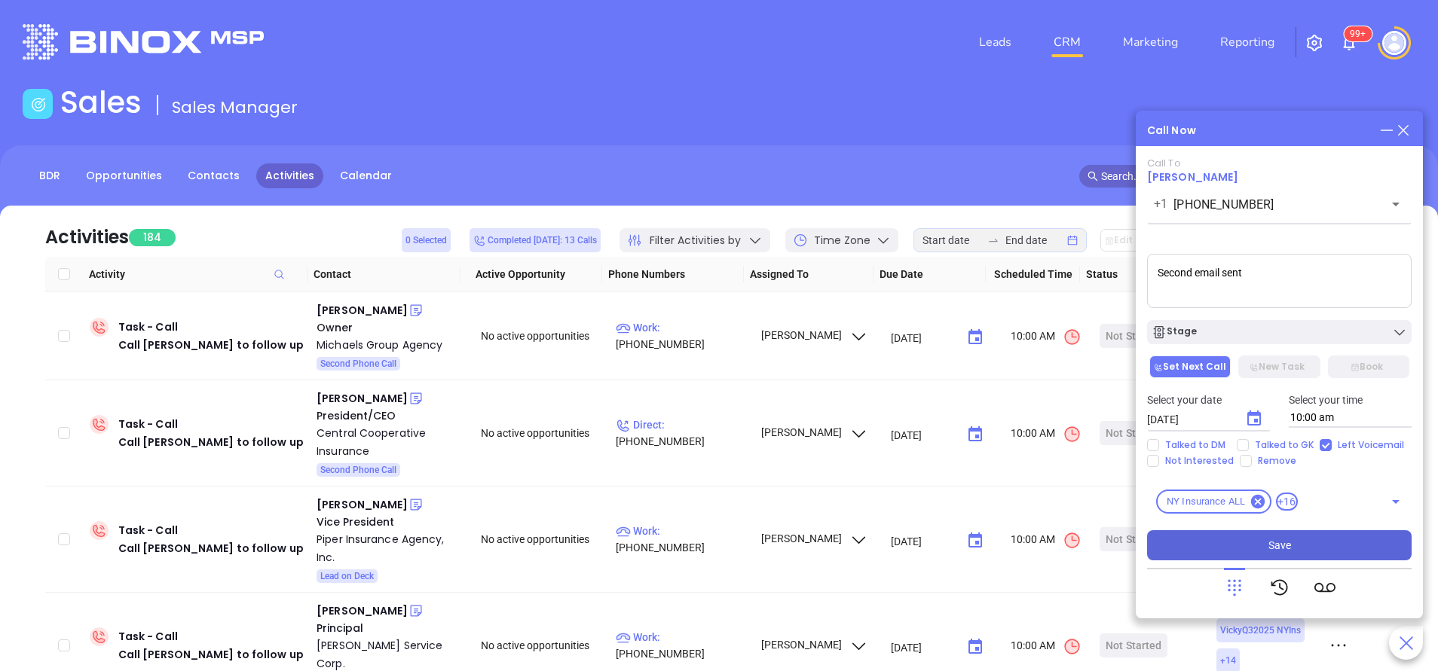
click at [1291, 540] on button "Save" at bounding box center [1279, 545] width 264 height 30
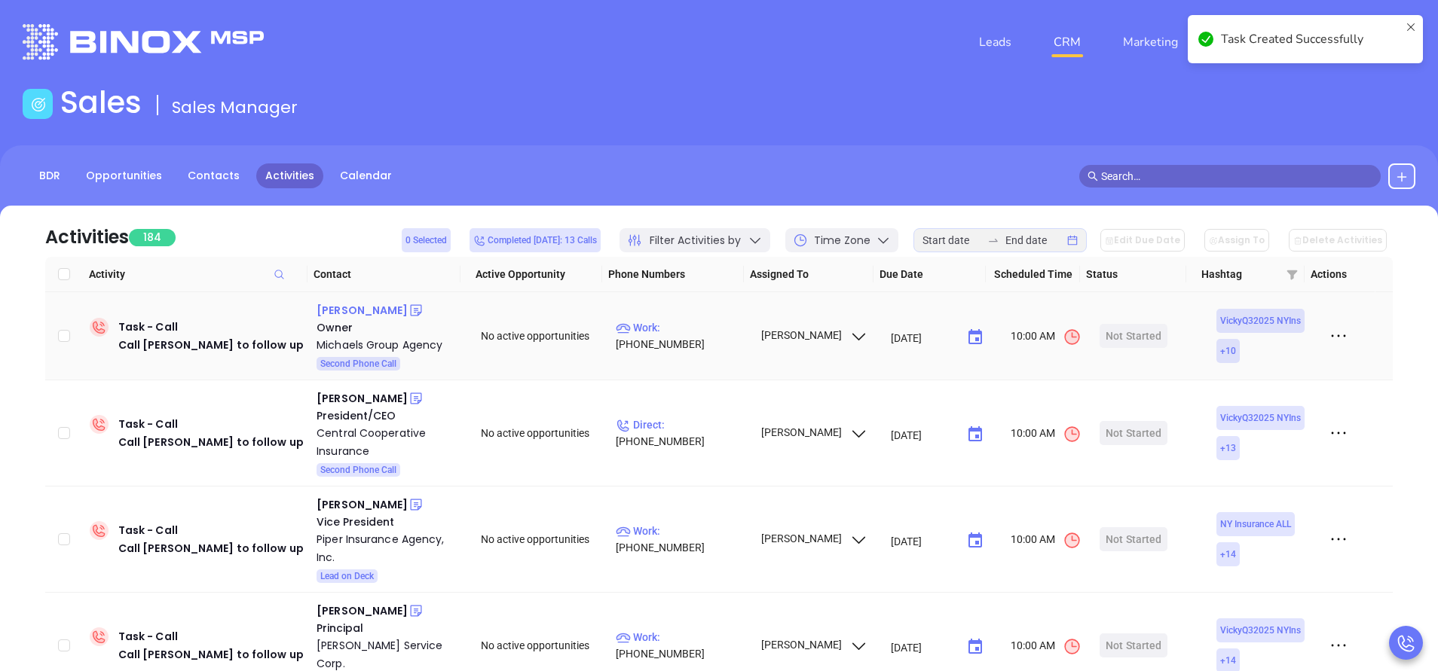
click at [362, 312] on div "[PERSON_NAME]" at bounding box center [361, 310] width 91 height 18
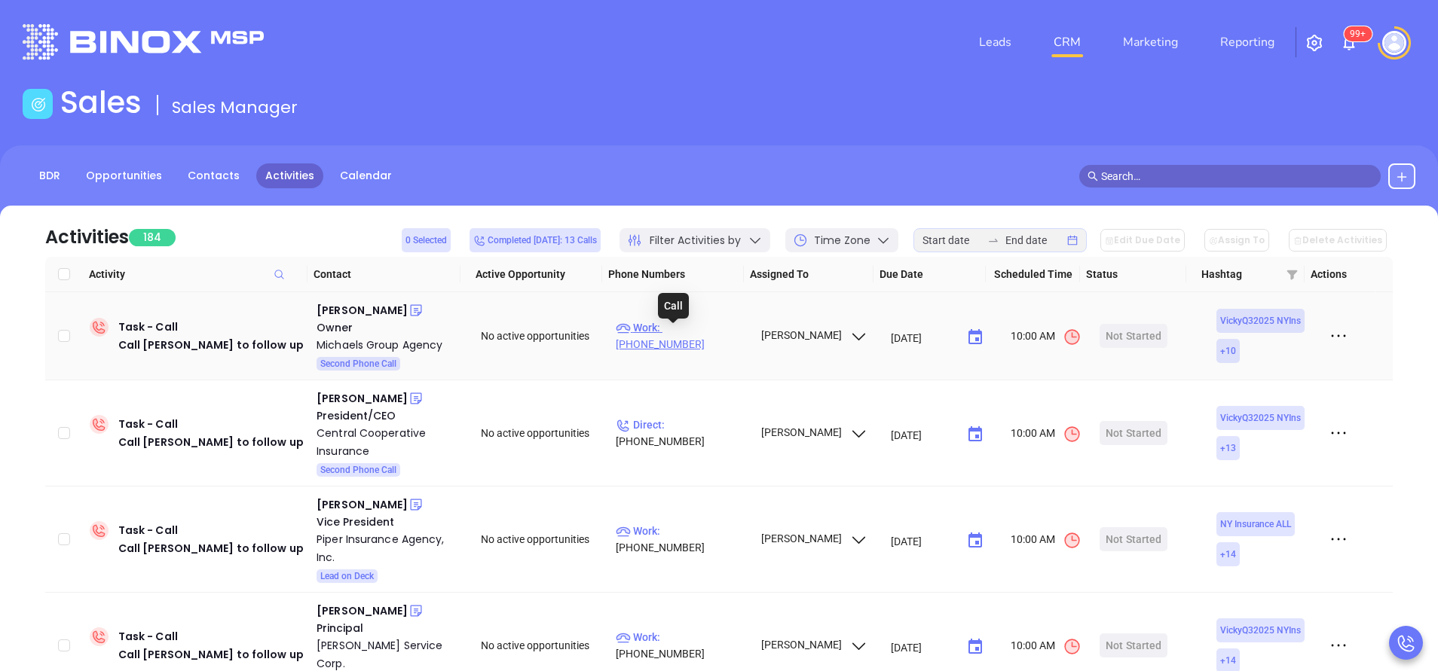
click at [681, 338] on p "Work : [PHONE_NUMBER]" at bounding box center [681, 335] width 131 height 33
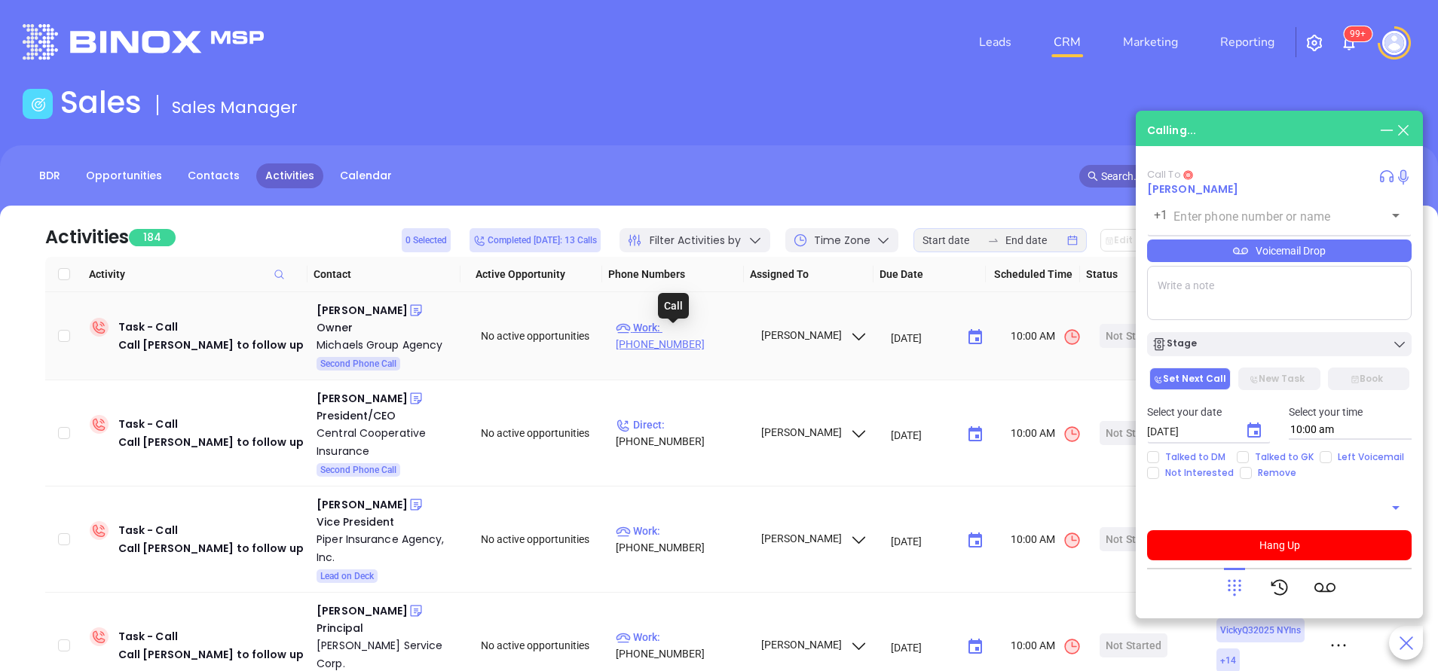
type input "[PHONE_NUMBER]"
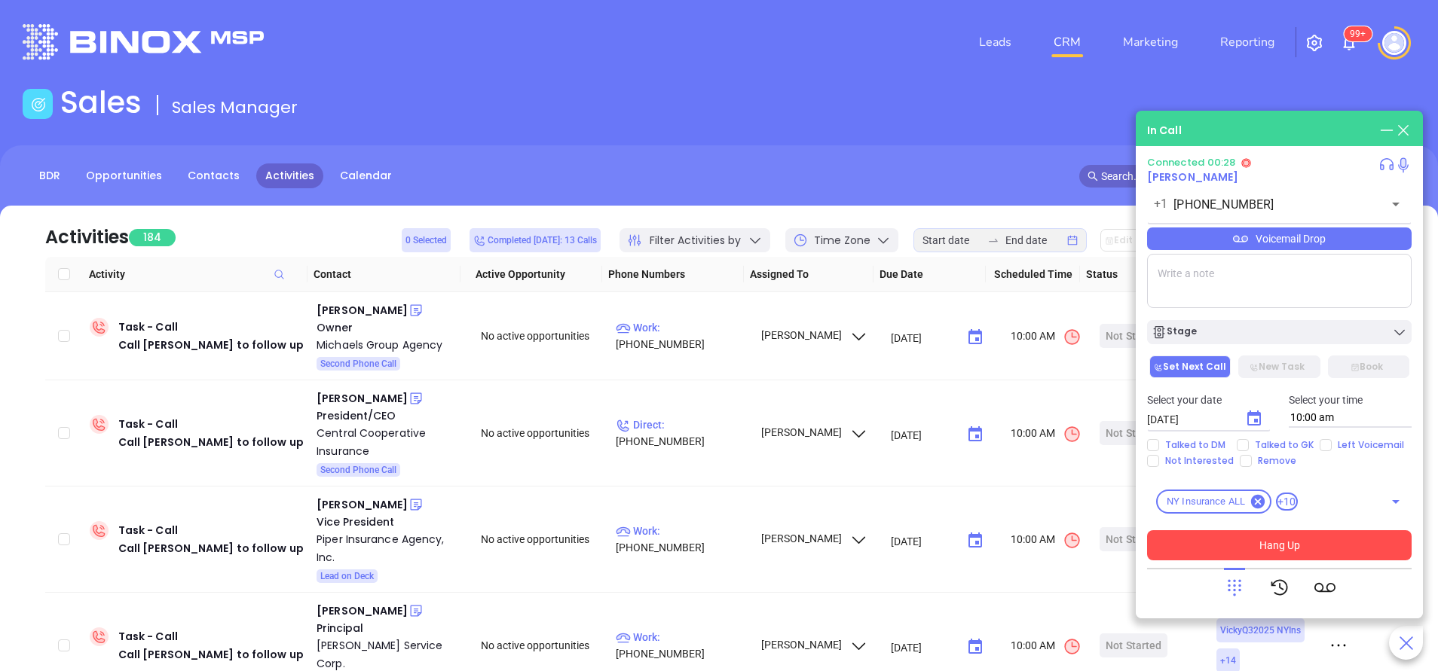
click at [1313, 547] on button "Hang Up" at bounding box center [1279, 545] width 264 height 30
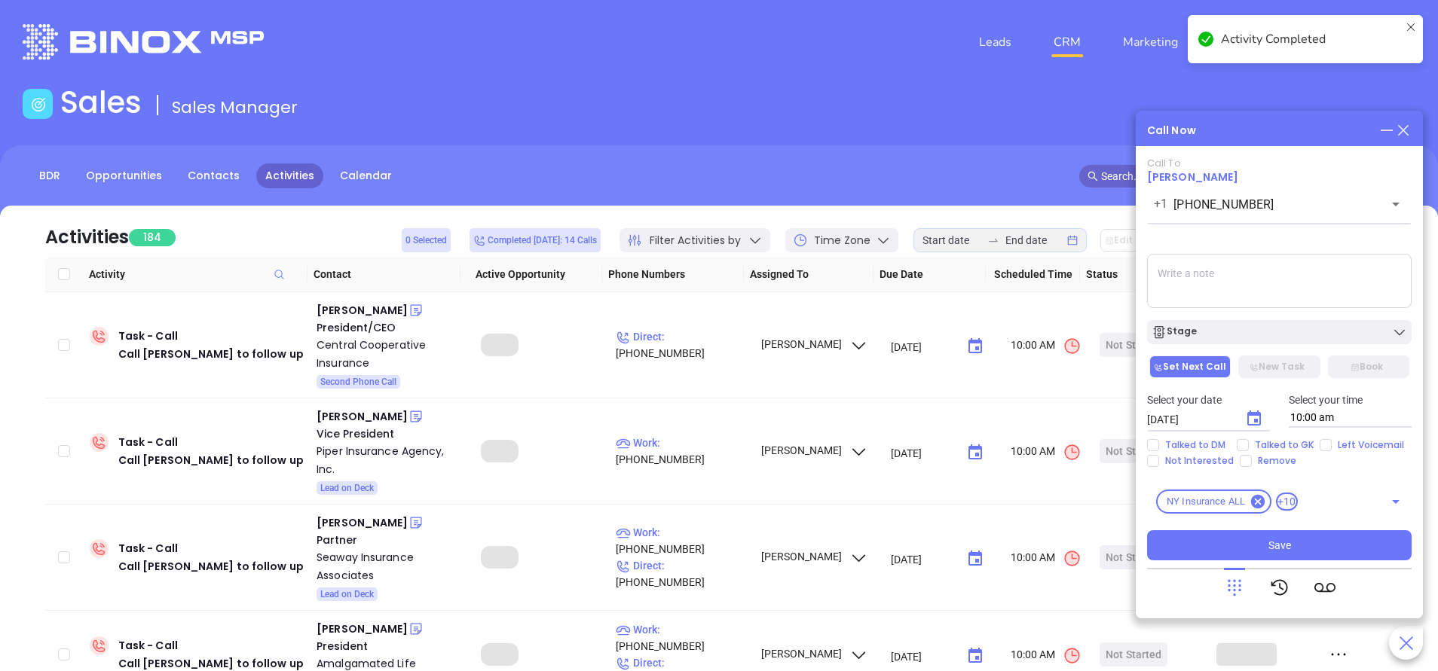
click at [1267, 334] on div "Stage" at bounding box center [1278, 332] width 255 height 15
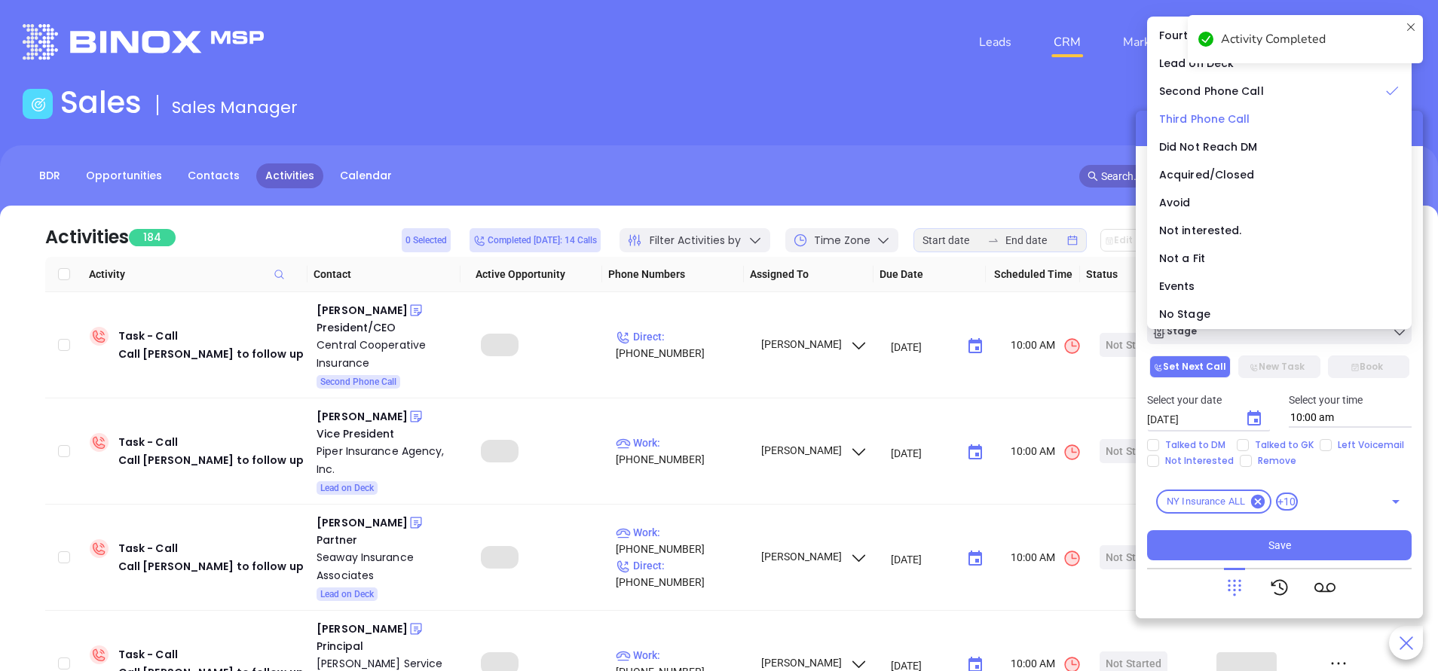
click at [1204, 117] on span "Third Phone Call" at bounding box center [1204, 119] width 91 height 15
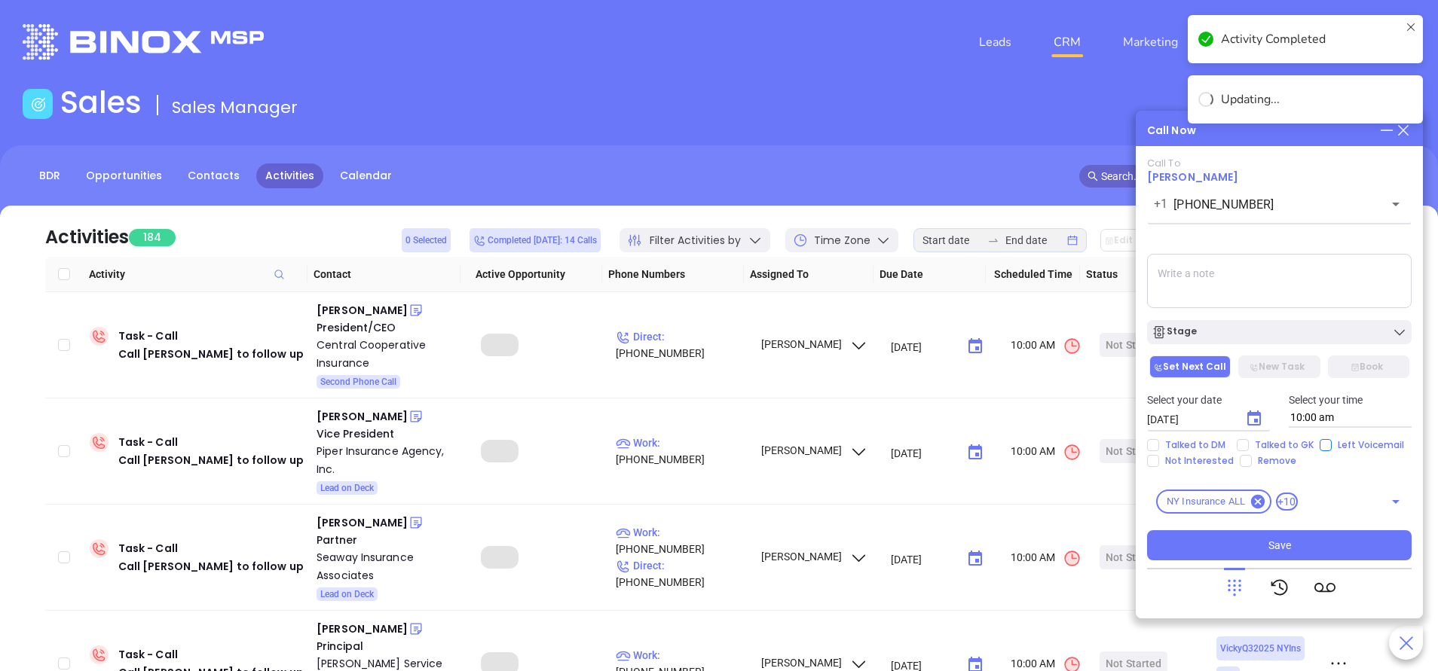
click at [1319, 445] on input "Left Voicemail" at bounding box center [1325, 445] width 12 height 12
checkbox input "true"
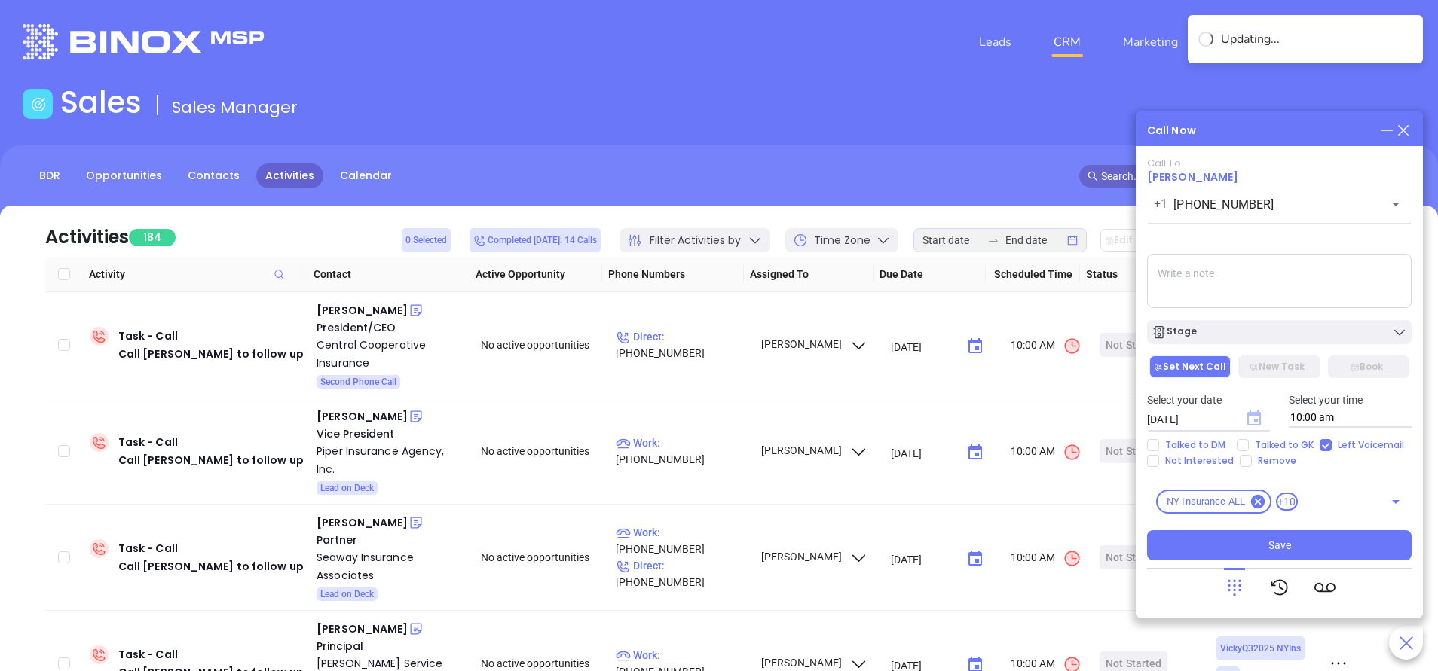
click at [1255, 419] on icon "Choose date, selected date is Sep 20, 2025" at bounding box center [1254, 418] width 14 height 15
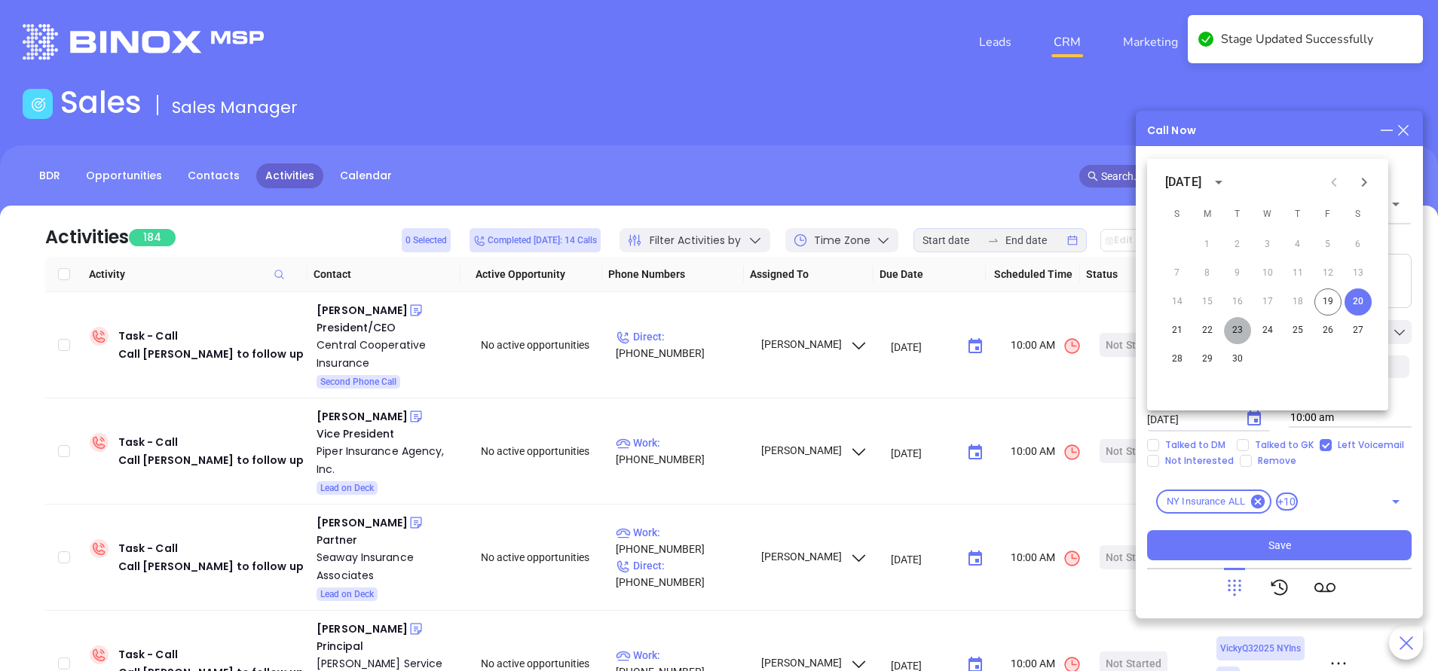
click at [1238, 329] on button "23" at bounding box center [1237, 330] width 27 height 27
type input "[DATE]"
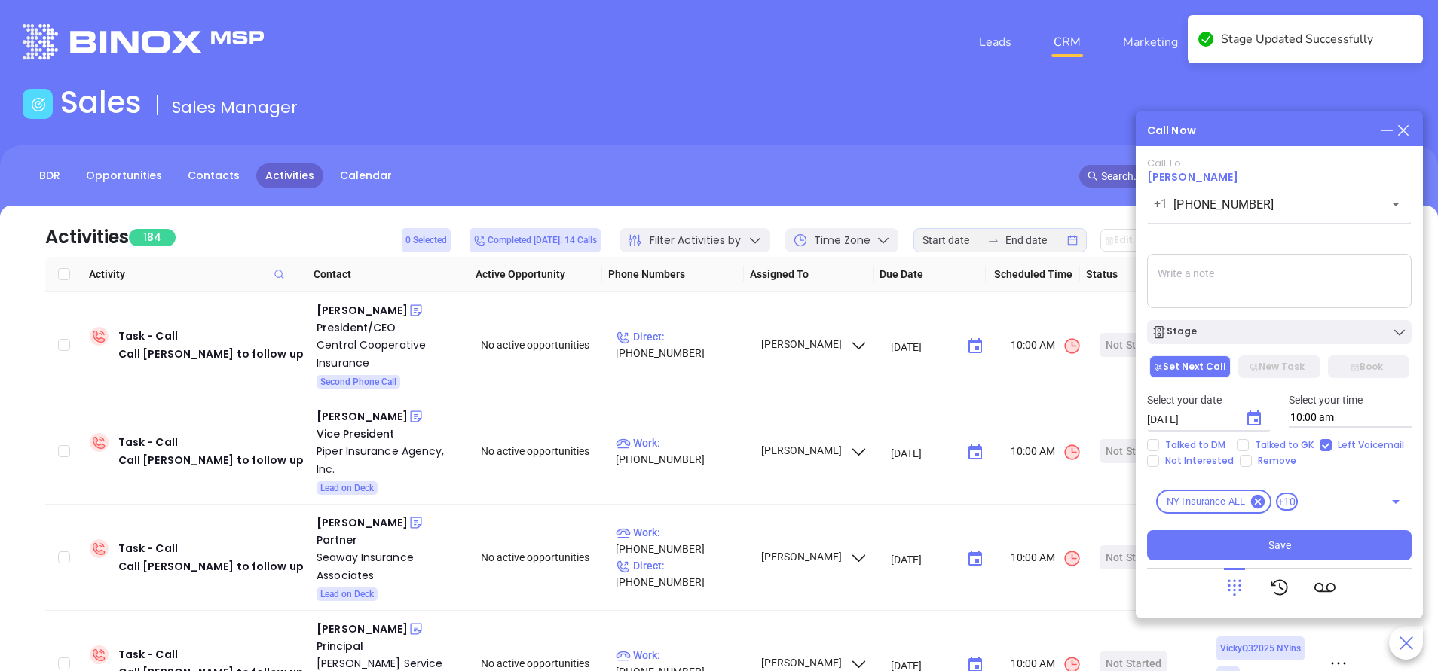
click at [1264, 294] on textarea at bounding box center [1279, 281] width 264 height 54
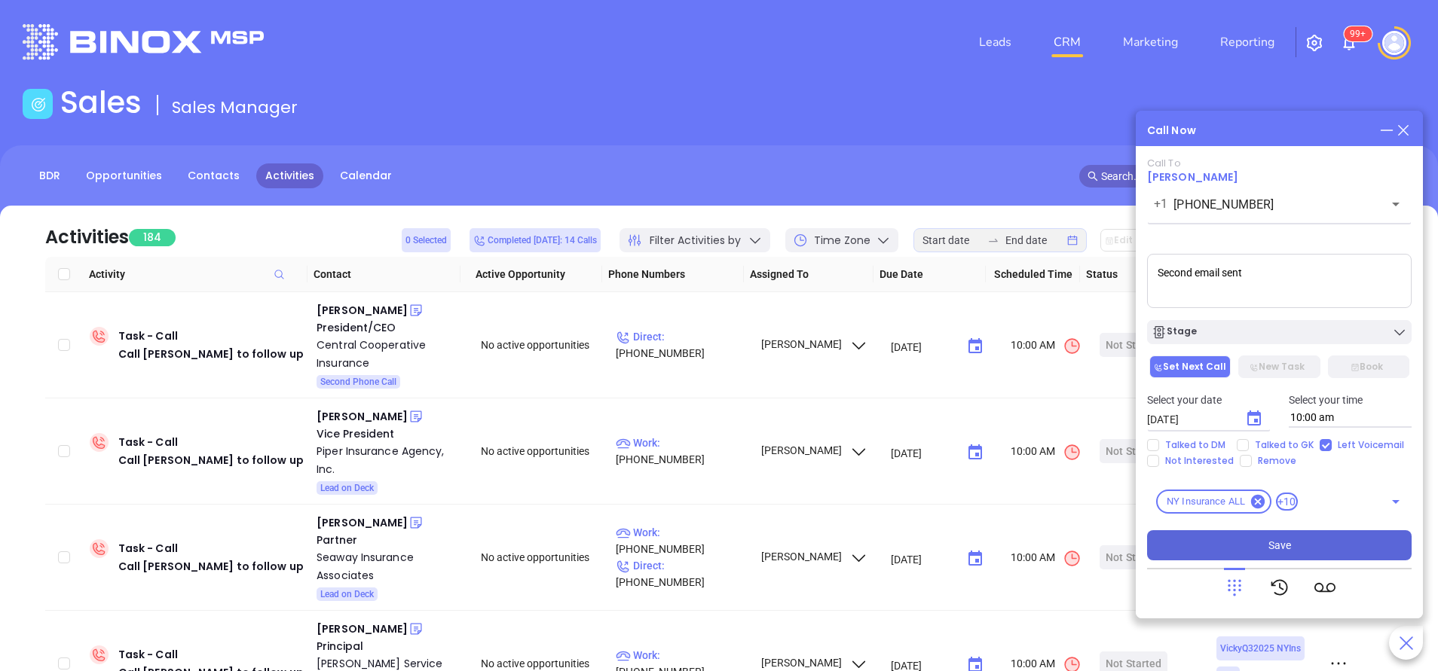
type textarea "Second email sent"
click at [1327, 540] on button "Save" at bounding box center [1279, 545] width 264 height 30
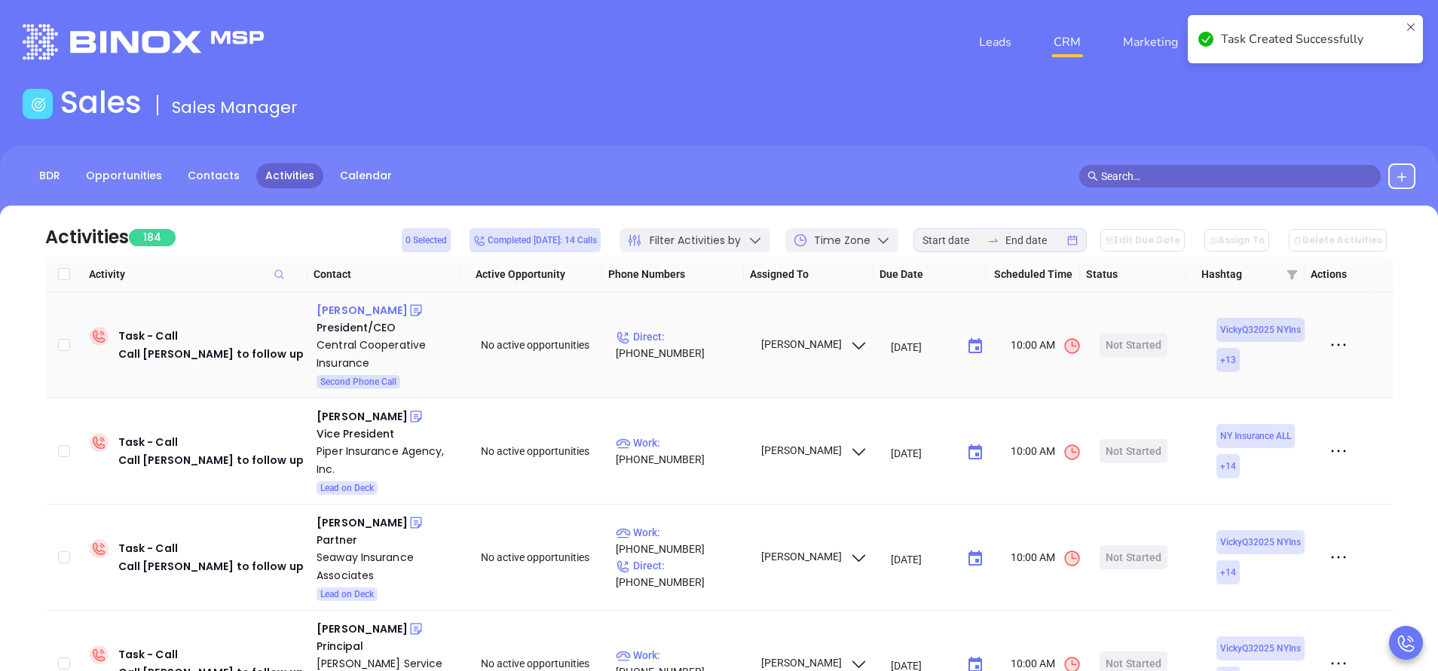
click at [360, 313] on div "[PERSON_NAME]" at bounding box center [361, 310] width 91 height 18
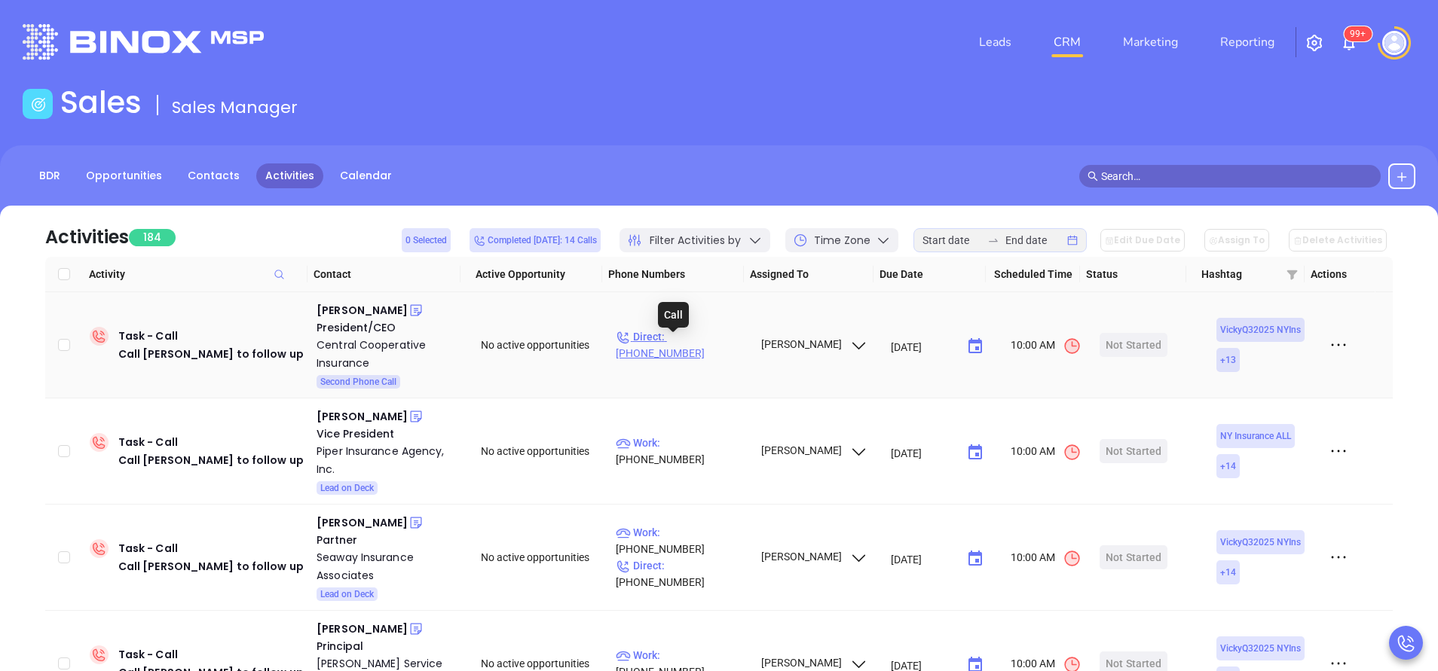
click at [715, 348] on p "Direct : (315) 635-7606" at bounding box center [681, 345] width 131 height 33
type input "(315) 635-7606"
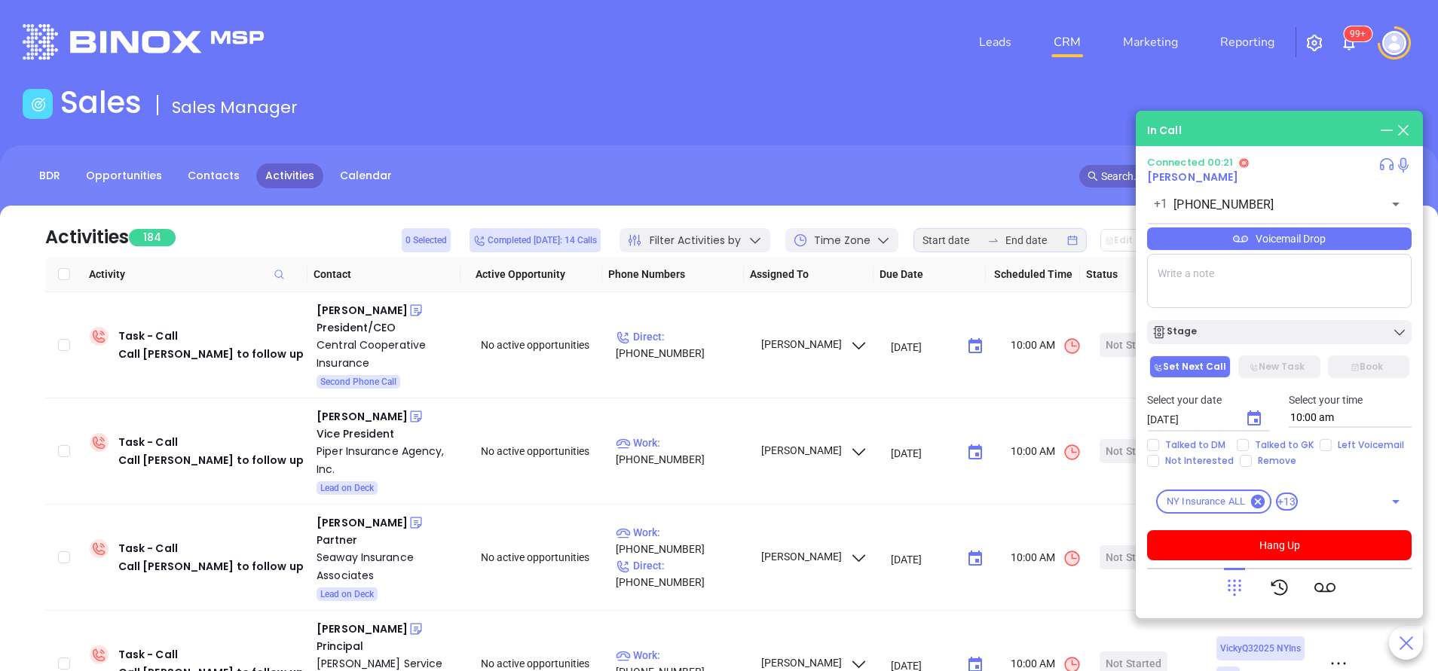
click at [1231, 584] on icon at bounding box center [1234, 587] width 21 height 21
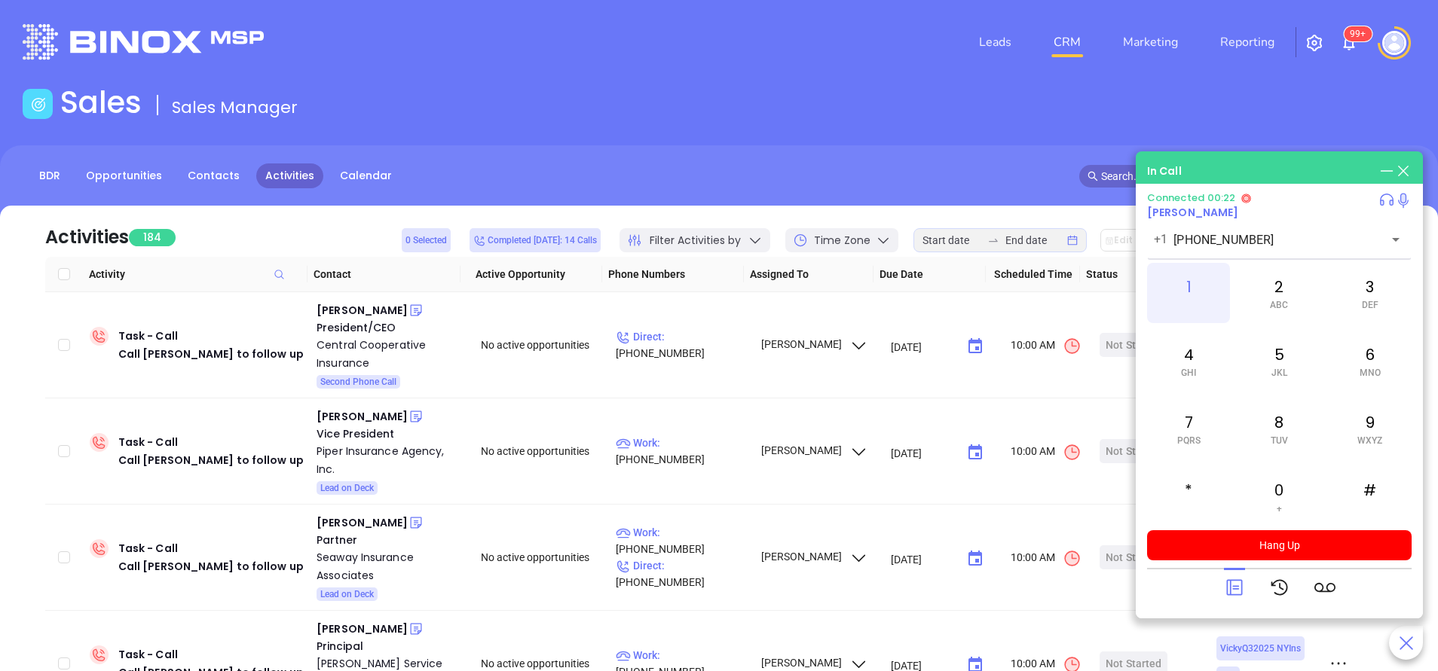
click at [1197, 299] on div "1" at bounding box center [1188, 293] width 83 height 60
click at [1197, 430] on div "7 PQRS" at bounding box center [1188, 429] width 83 height 60
drag, startPoint x: 1190, startPoint y: 370, endPoint x: 1232, endPoint y: 309, distance: 74.2
click at [1190, 368] on span "GHI" at bounding box center [1188, 373] width 15 height 11
click at [1279, 282] on div "2 ABC" at bounding box center [1278, 293] width 83 height 60
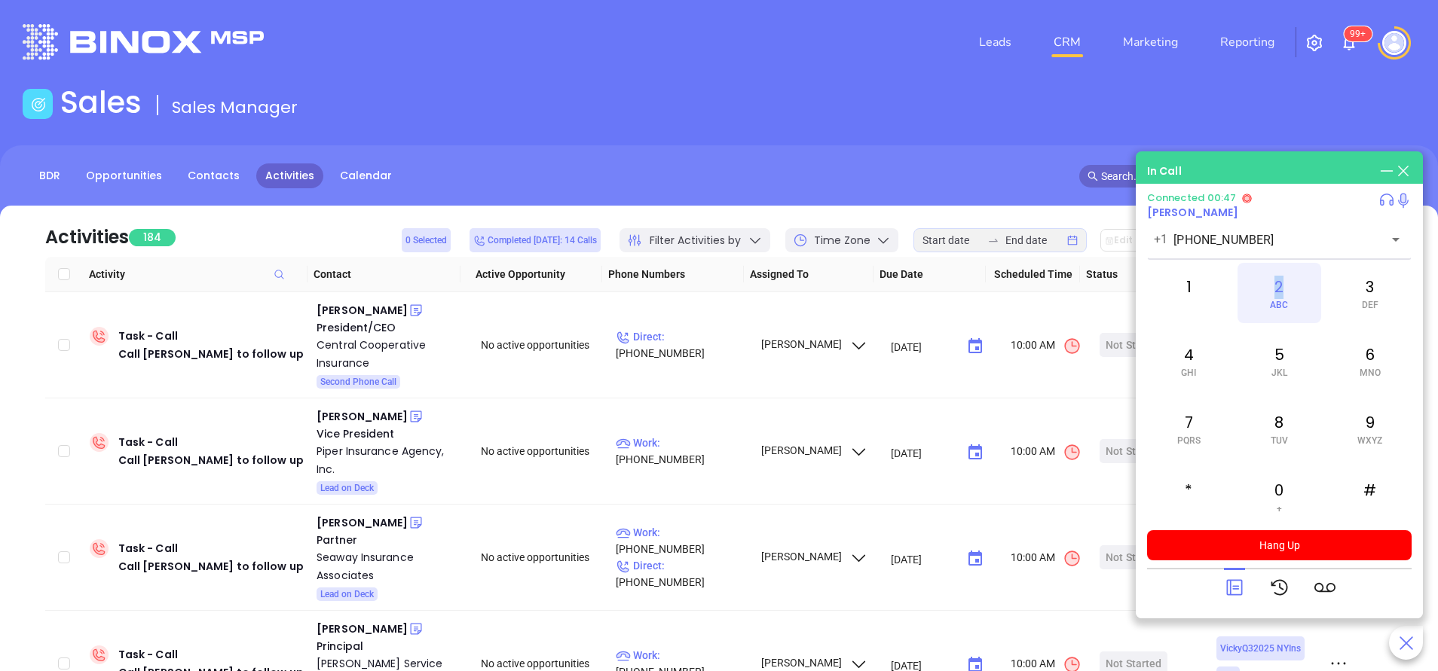
click at [1273, 283] on div "2 ABC" at bounding box center [1278, 293] width 83 height 60
click at [1366, 284] on div "3 DEF" at bounding box center [1369, 293] width 83 height 60
click at [1371, 363] on div "6 MNO" at bounding box center [1369, 361] width 83 height 60
click at [1271, 298] on div "2 ABC" at bounding box center [1278, 293] width 83 height 60
click at [1233, 586] on icon at bounding box center [1234, 588] width 16 height 16
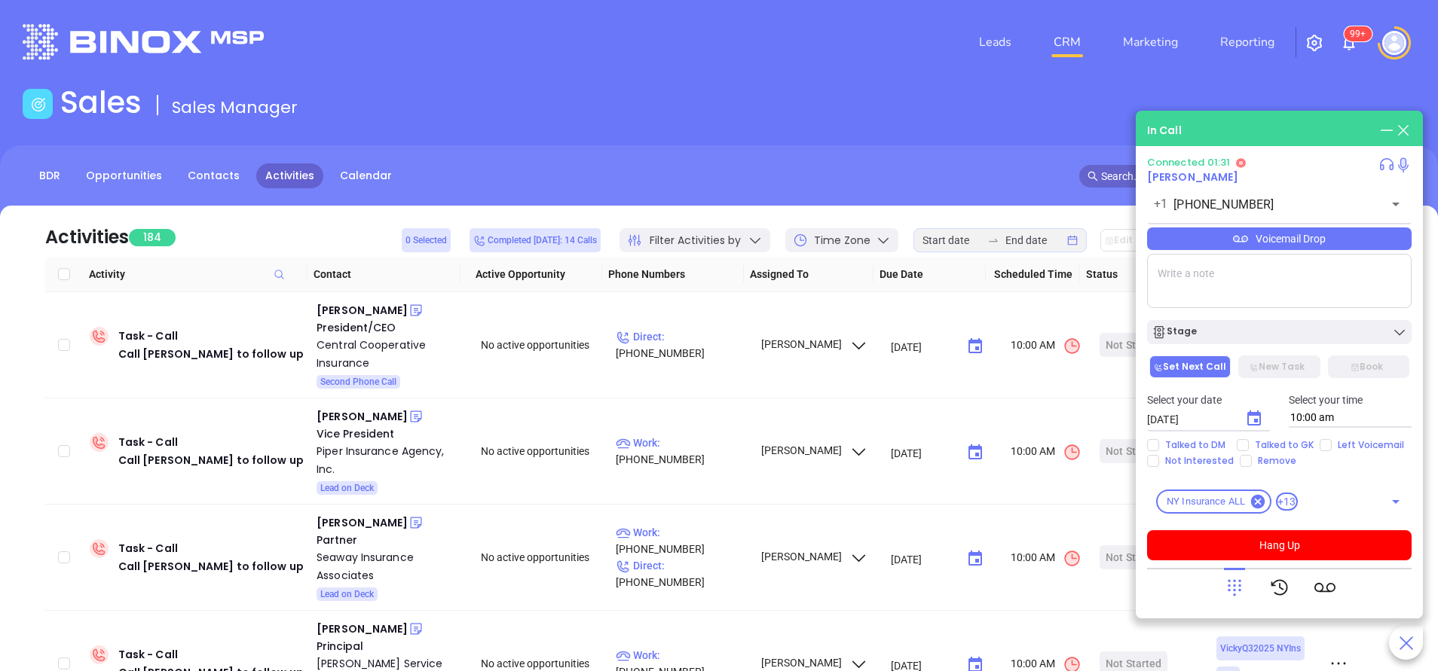
click at [1200, 244] on div "Voicemail Drop" at bounding box center [1279, 239] width 264 height 23
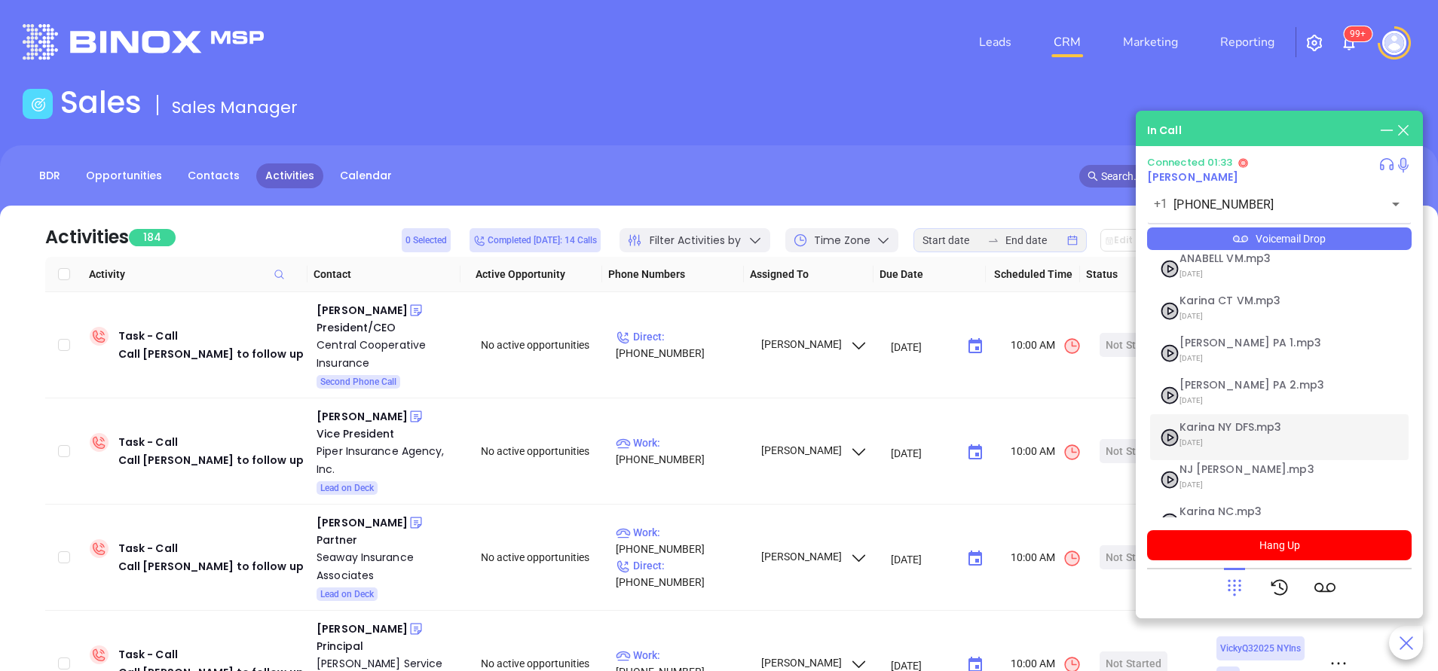
scroll to position [122, 0]
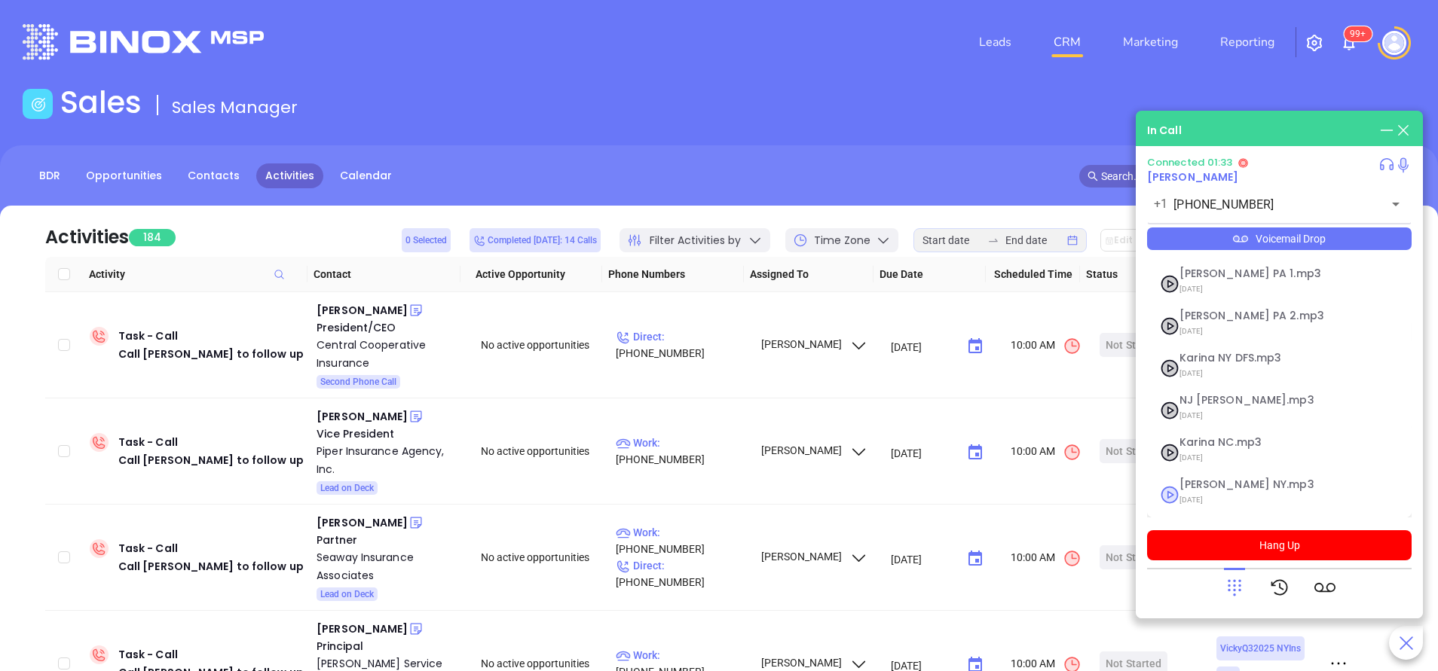
click at [1198, 493] on span "09/11/2025" at bounding box center [1260, 501] width 163 height 20
checkbox input "true"
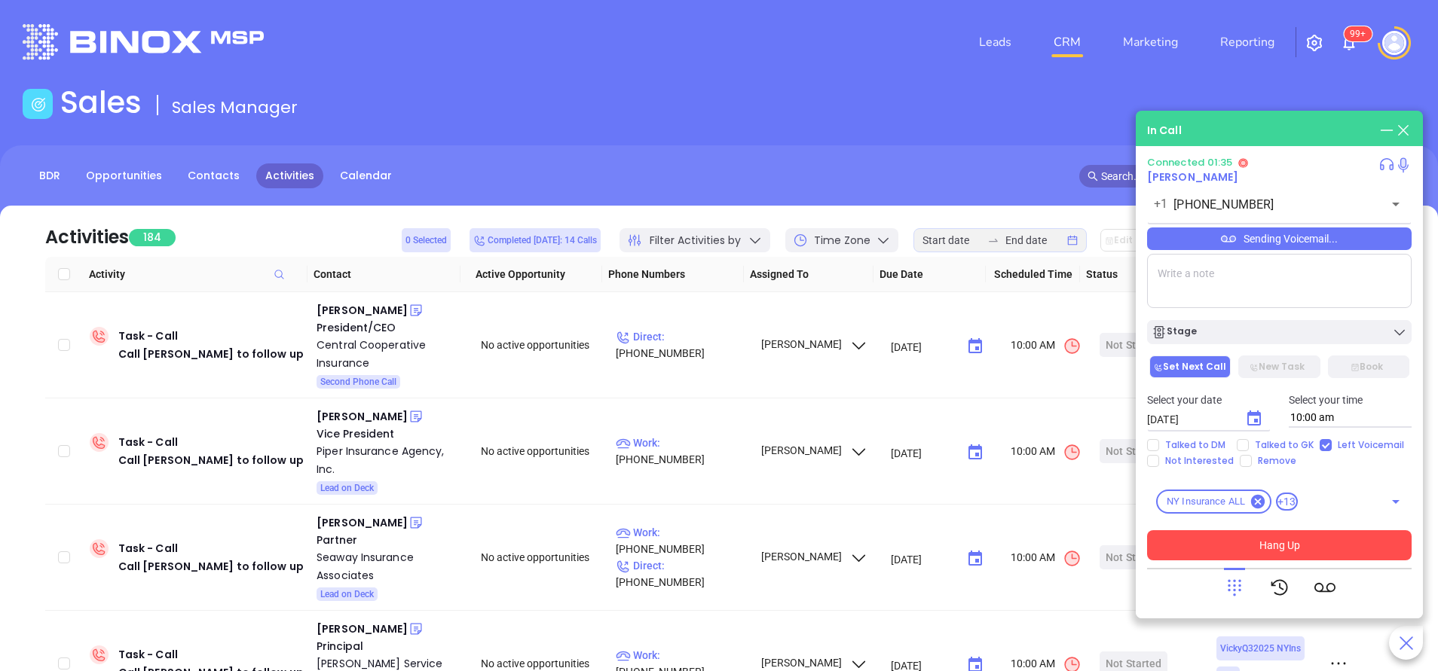
click at [1300, 542] on button "Hang Up" at bounding box center [1279, 545] width 264 height 30
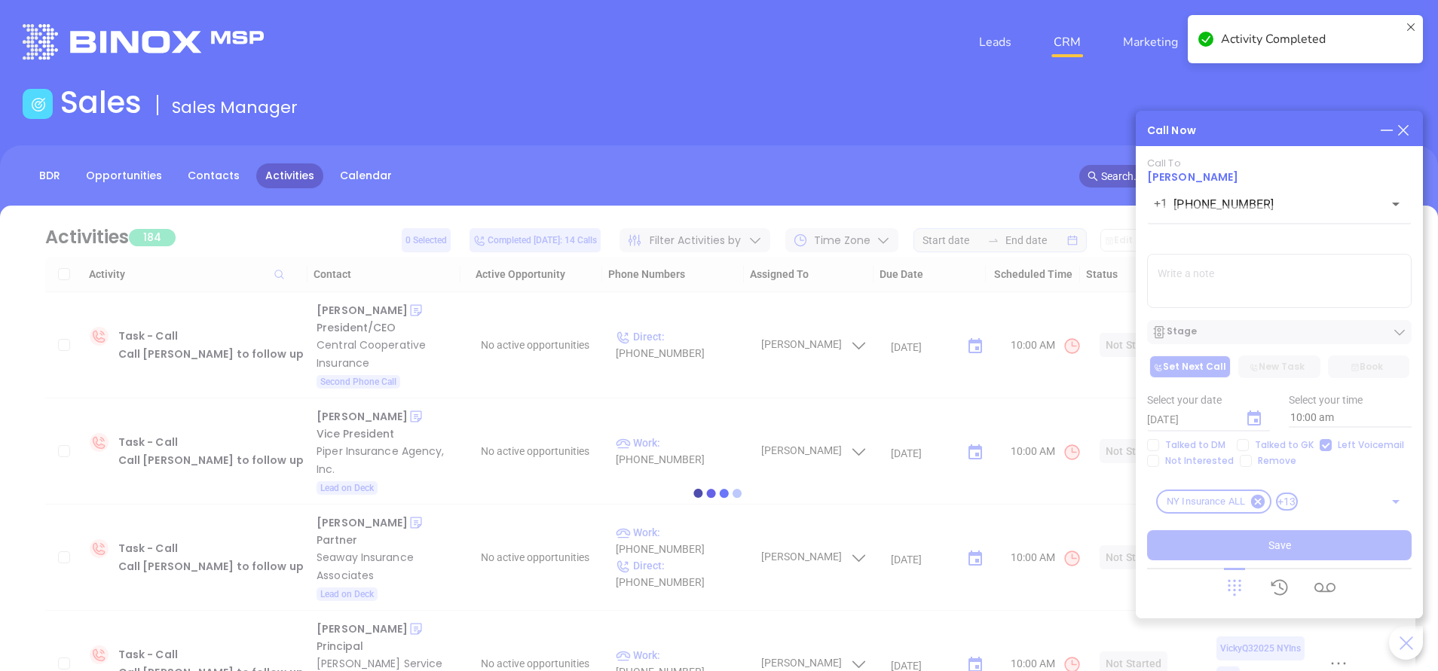
click at [1250, 417] on div at bounding box center [719, 493] width 1392 height 575
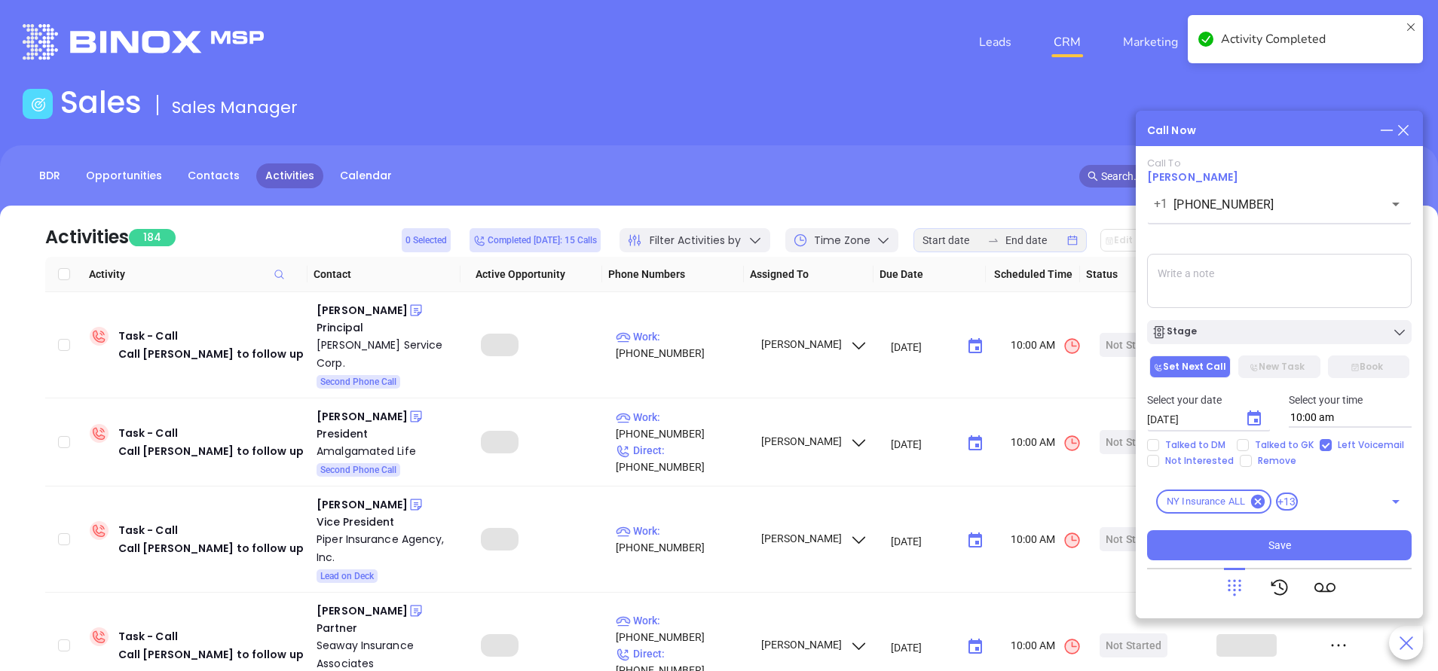
click at [1250, 417] on icon "Choose date, selected date is Sep 20, 2025" at bounding box center [1254, 419] width 18 height 18
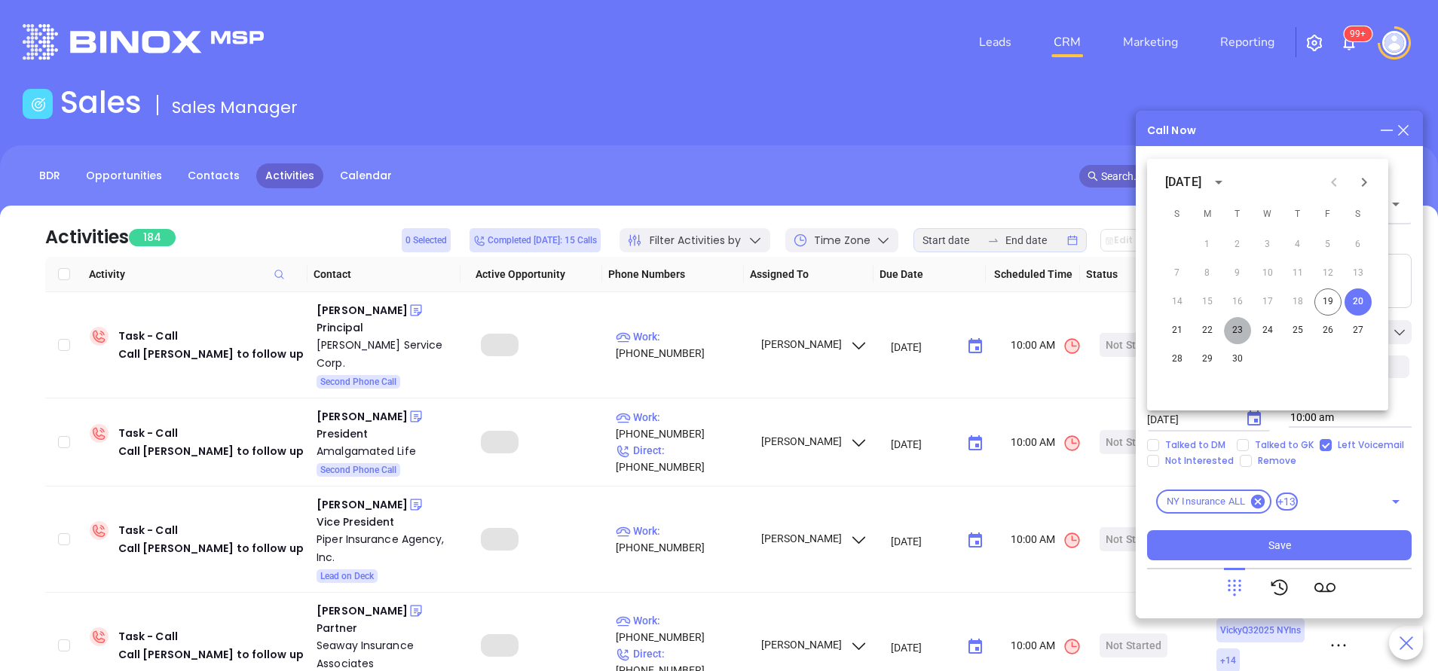
click at [1233, 332] on button "23" at bounding box center [1237, 330] width 27 height 27
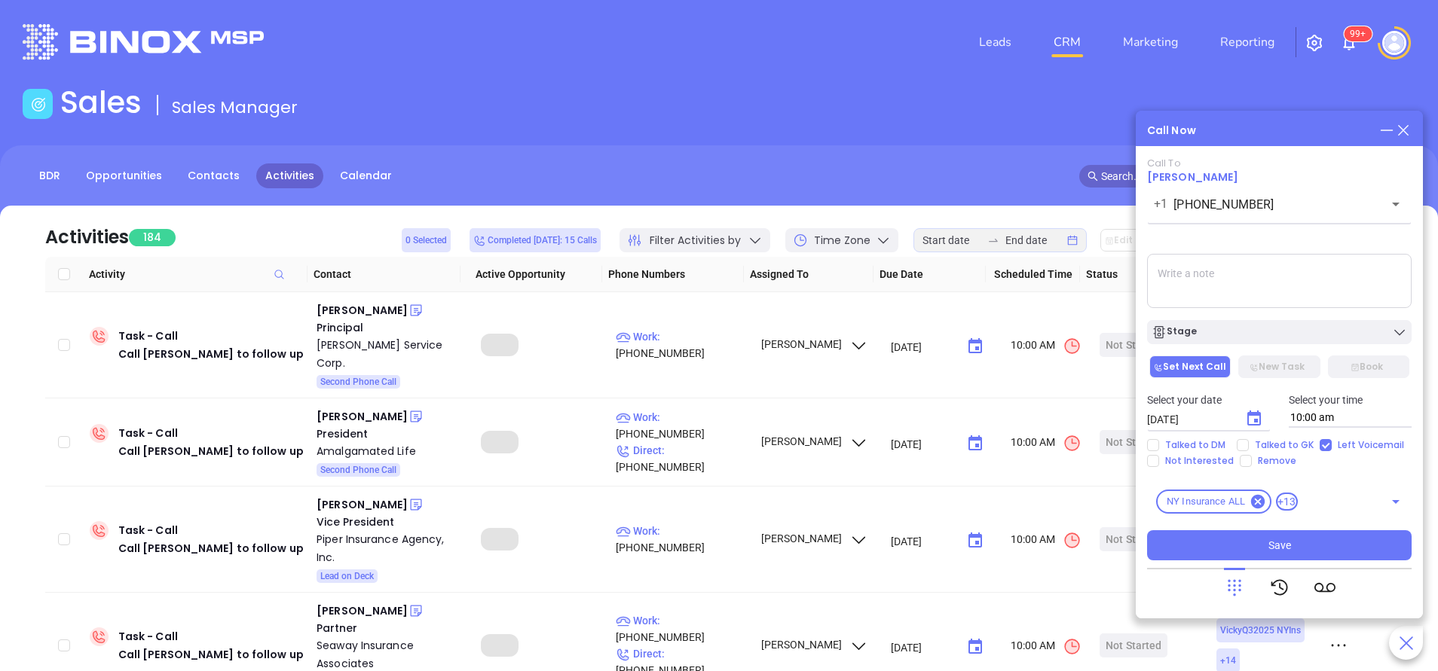
type input "09/23/2025"
click at [1233, 332] on div "Stage" at bounding box center [1278, 332] width 255 height 15
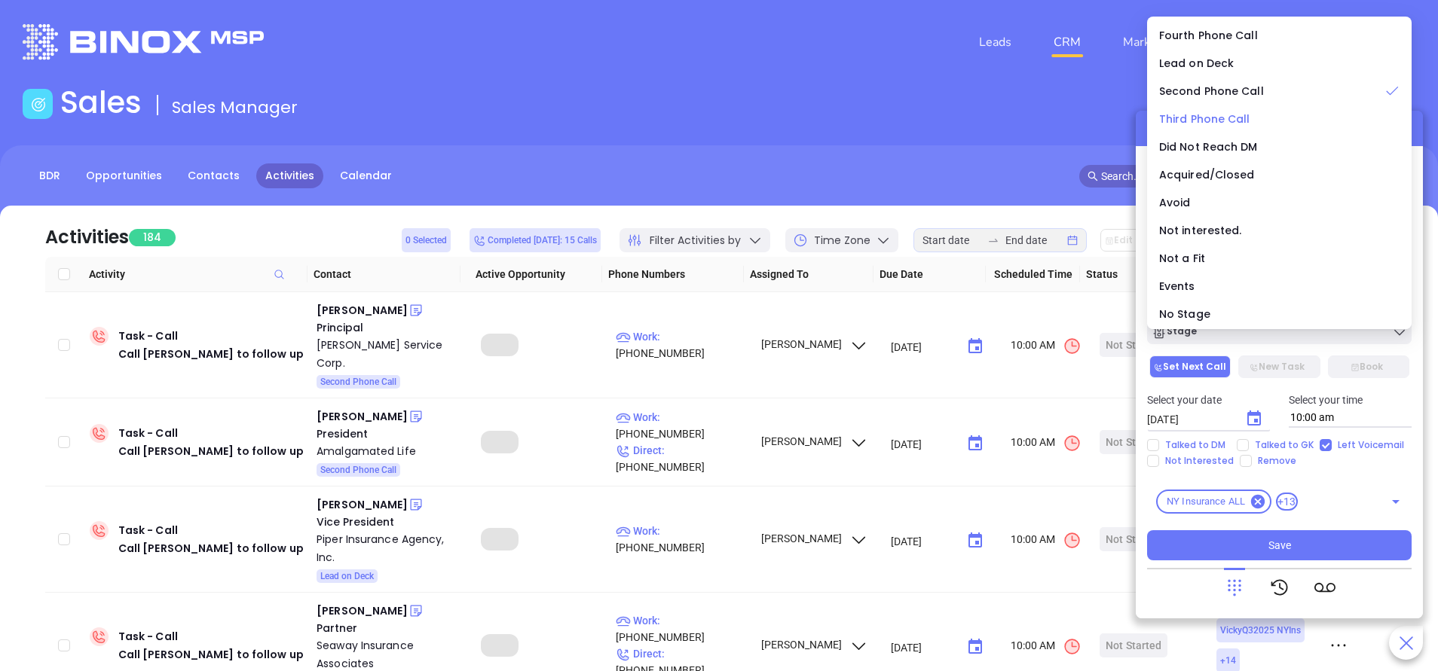
click at [1227, 118] on span "Third Phone Call" at bounding box center [1204, 119] width 91 height 15
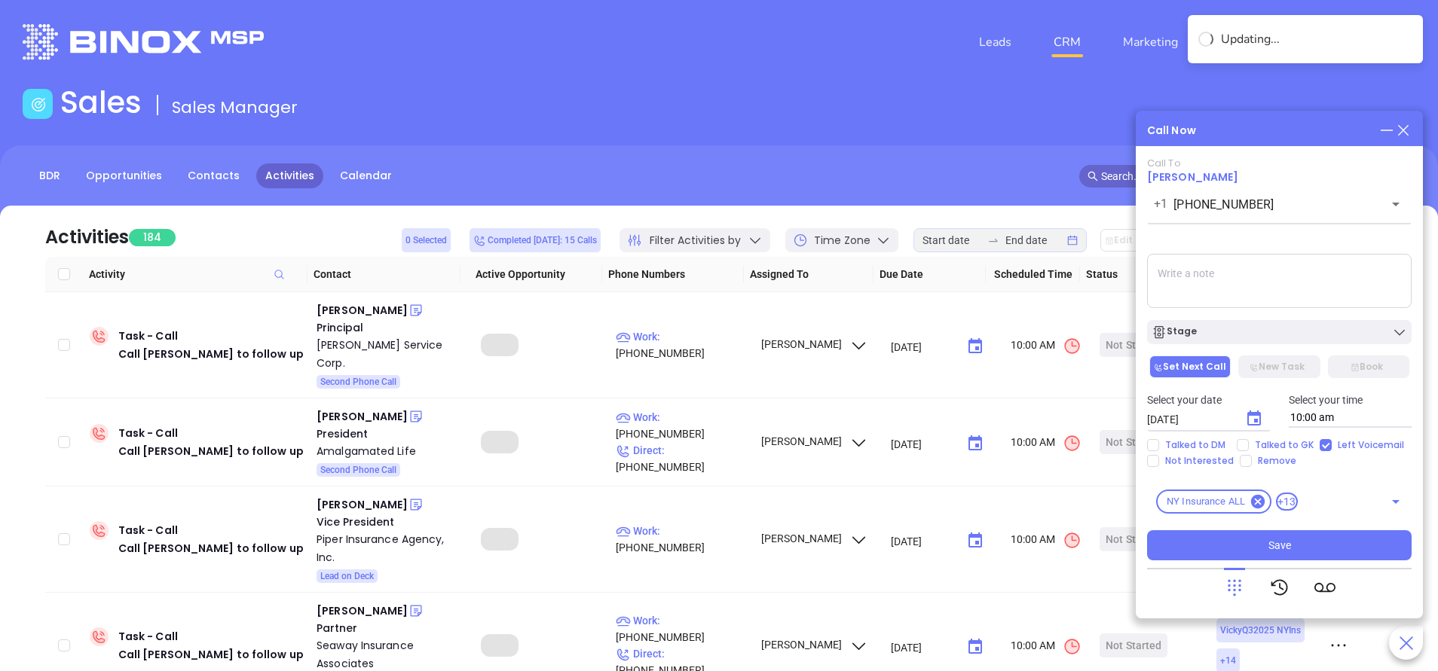
click at [1251, 291] on textarea at bounding box center [1279, 281] width 264 height 54
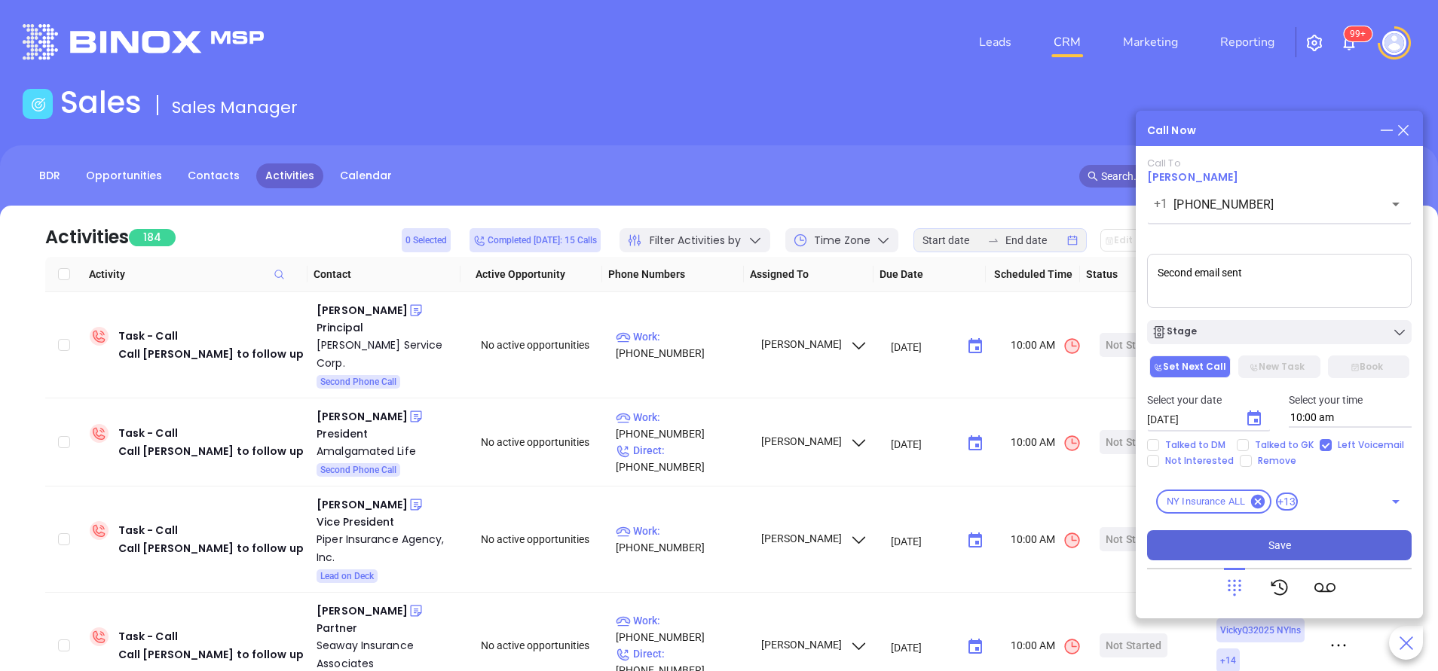
type textarea "Second email sent"
click at [1324, 547] on button "Save" at bounding box center [1279, 545] width 264 height 30
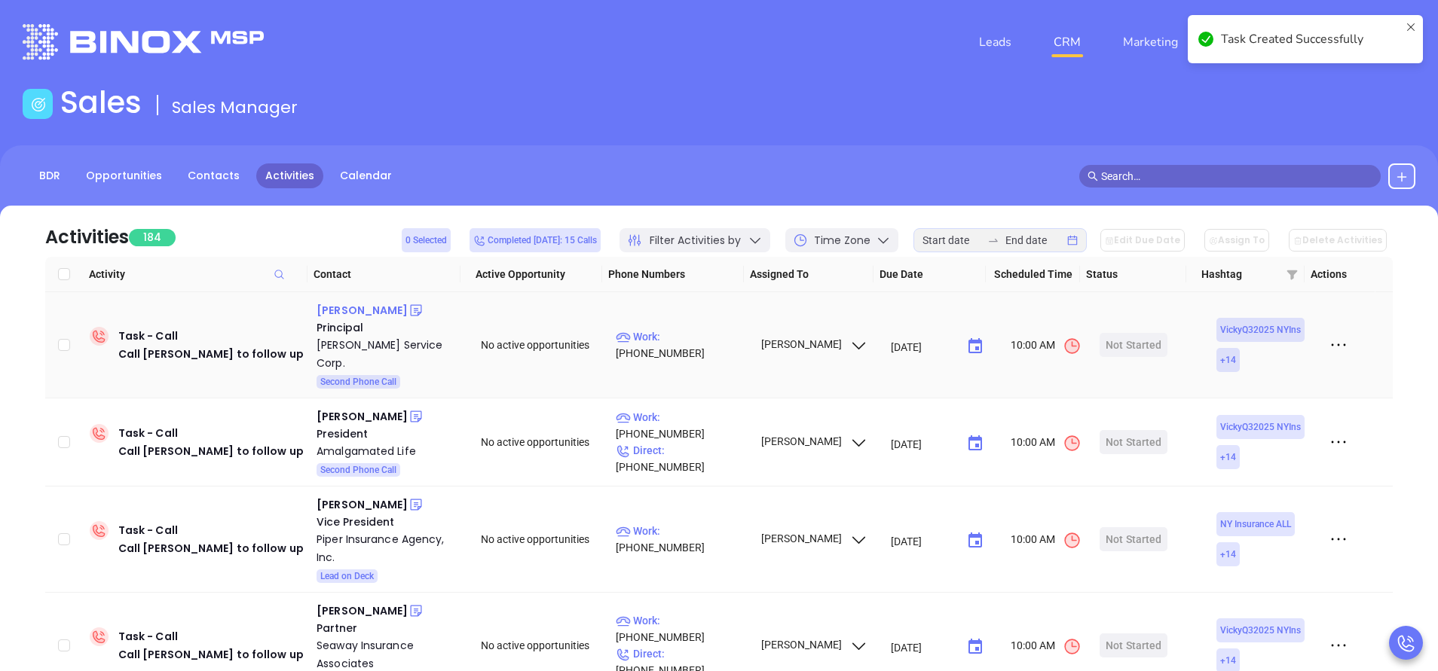
click at [383, 307] on div "Sharon Kowalczyk" at bounding box center [361, 310] width 91 height 18
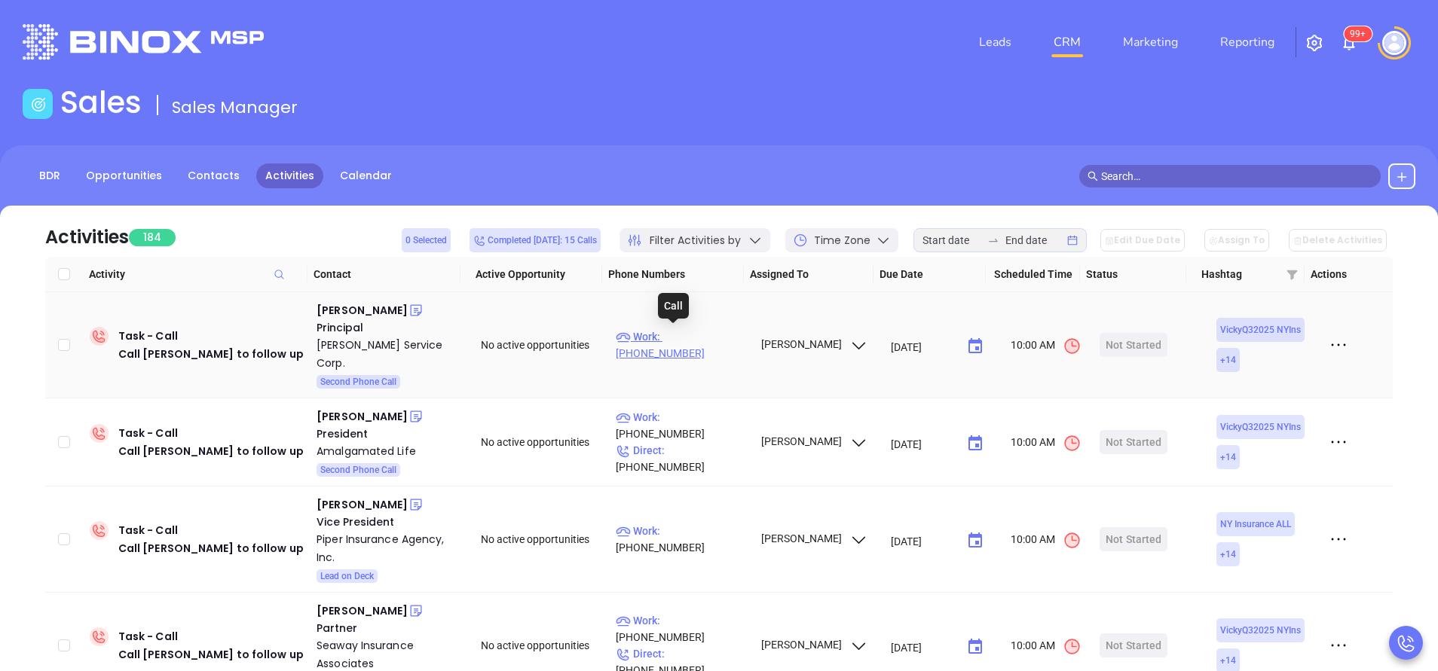
click at [698, 334] on p "Work : (716) 631-2404" at bounding box center [681, 345] width 131 height 33
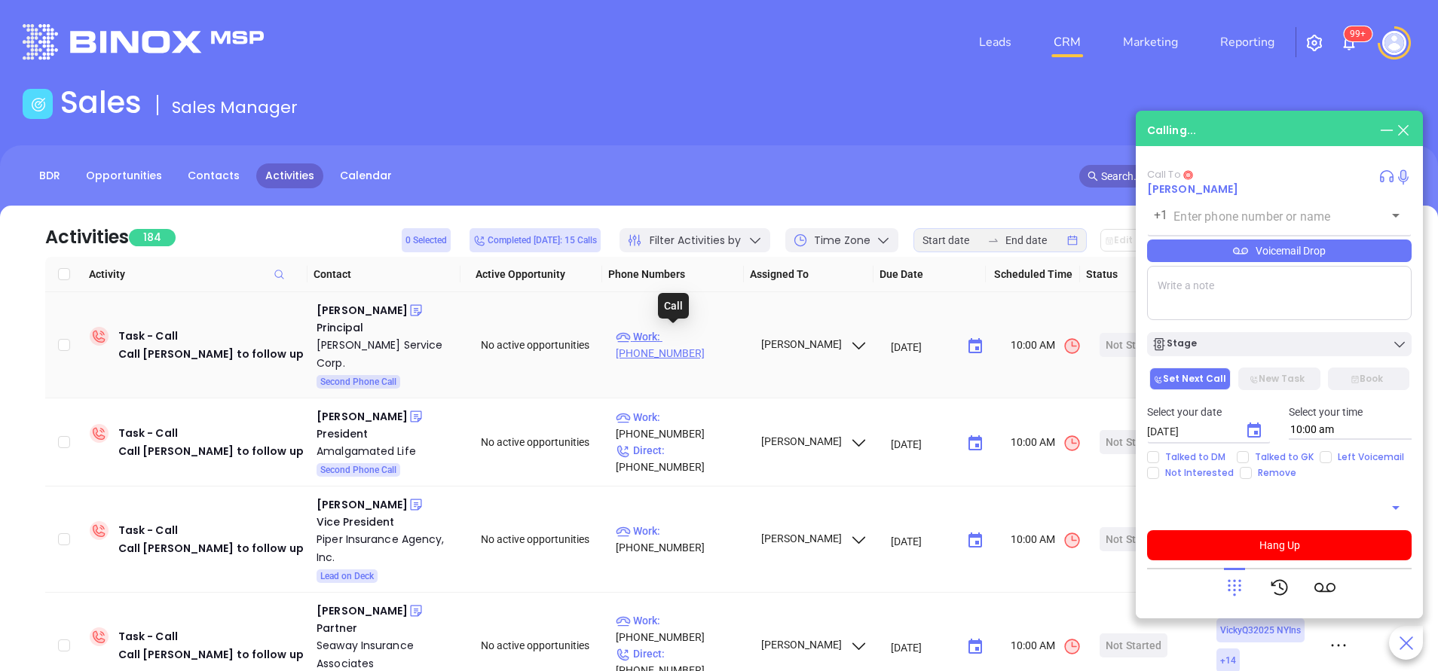
type input "(716) 631-2404"
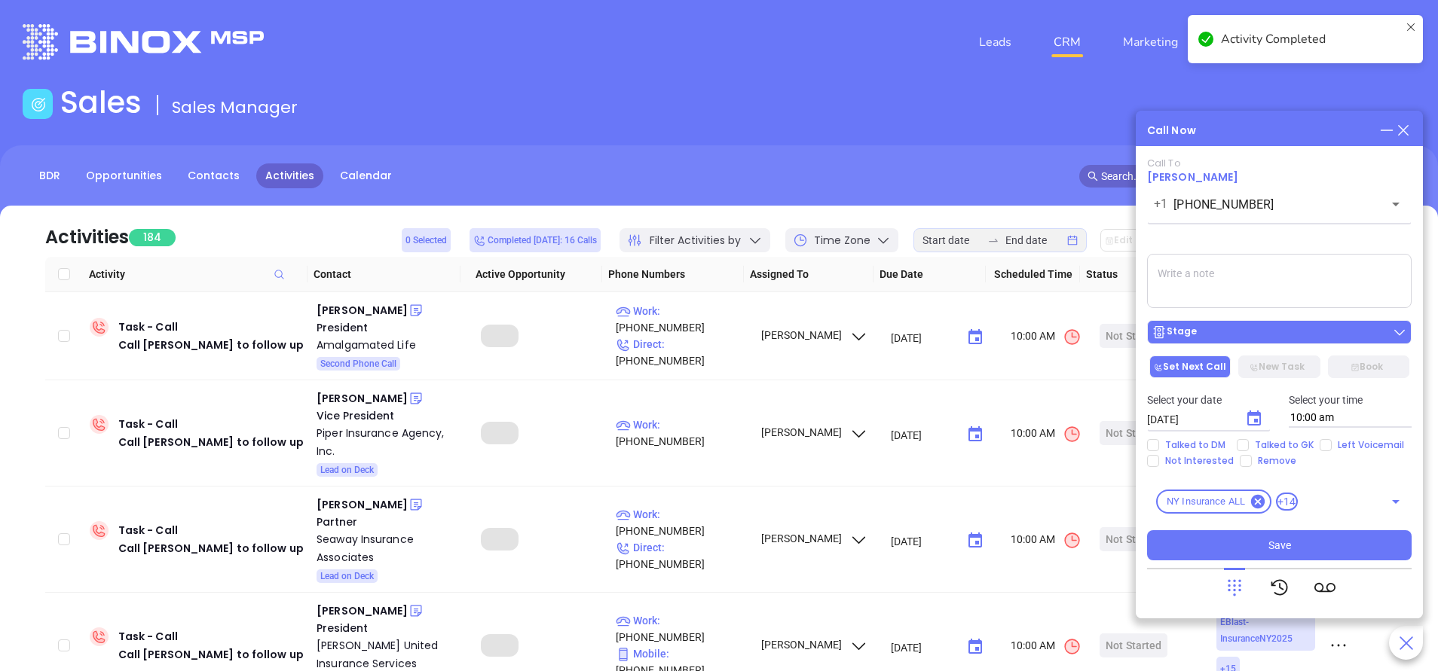
click at [1258, 326] on div "Stage" at bounding box center [1278, 332] width 255 height 15
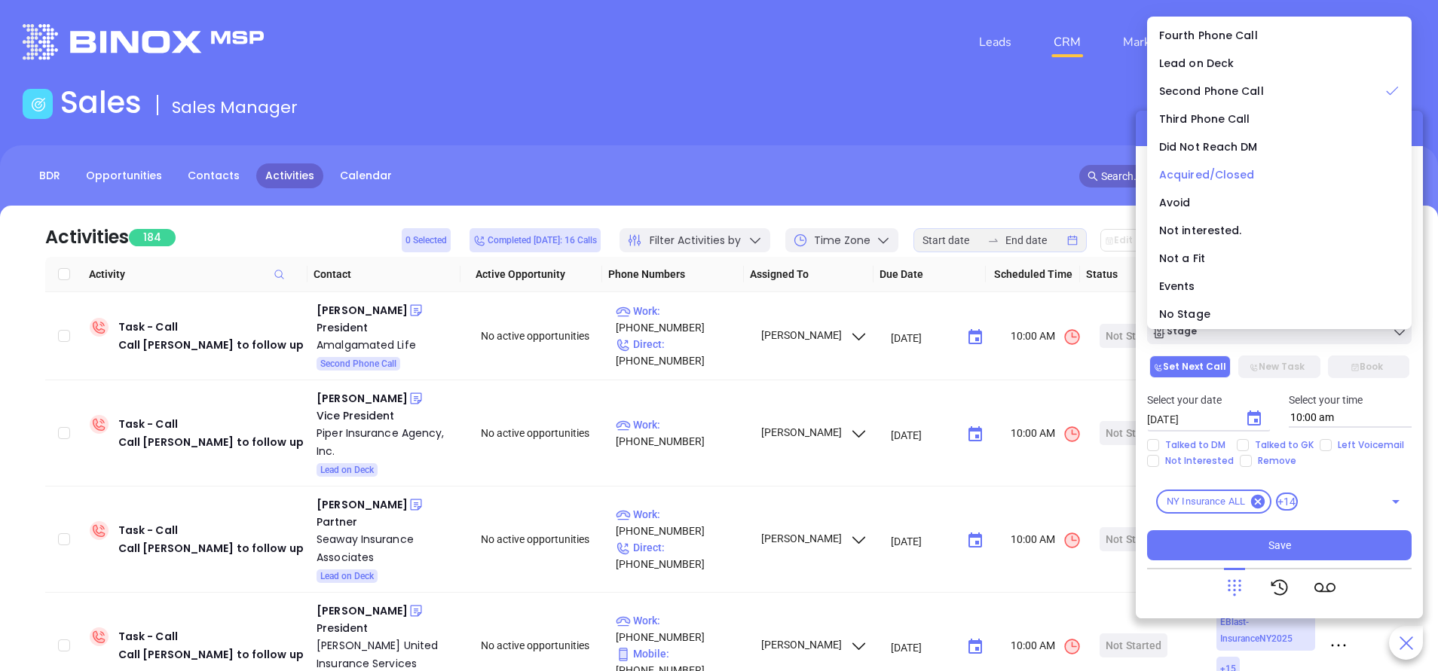
click at [1187, 164] on li "Acquired/Closed" at bounding box center [1279, 175] width 258 height 32
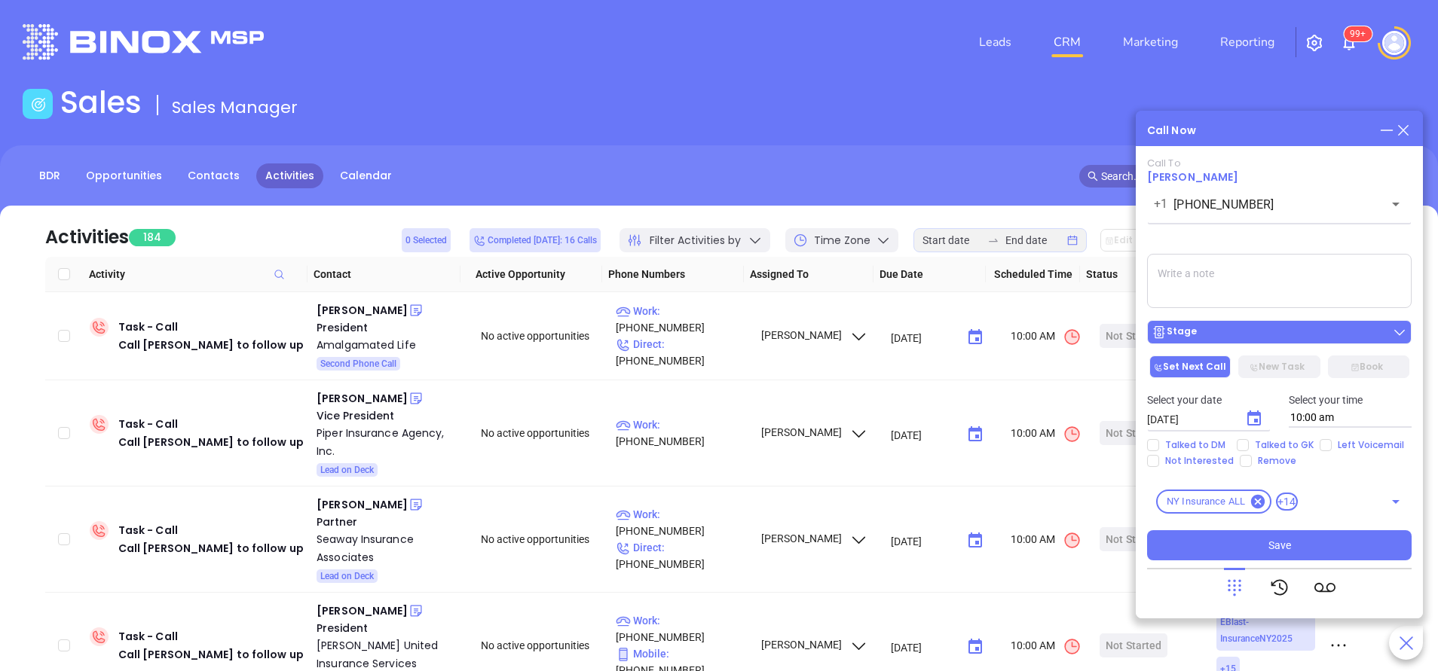
click at [1233, 329] on div "Stage" at bounding box center [1278, 332] width 255 height 15
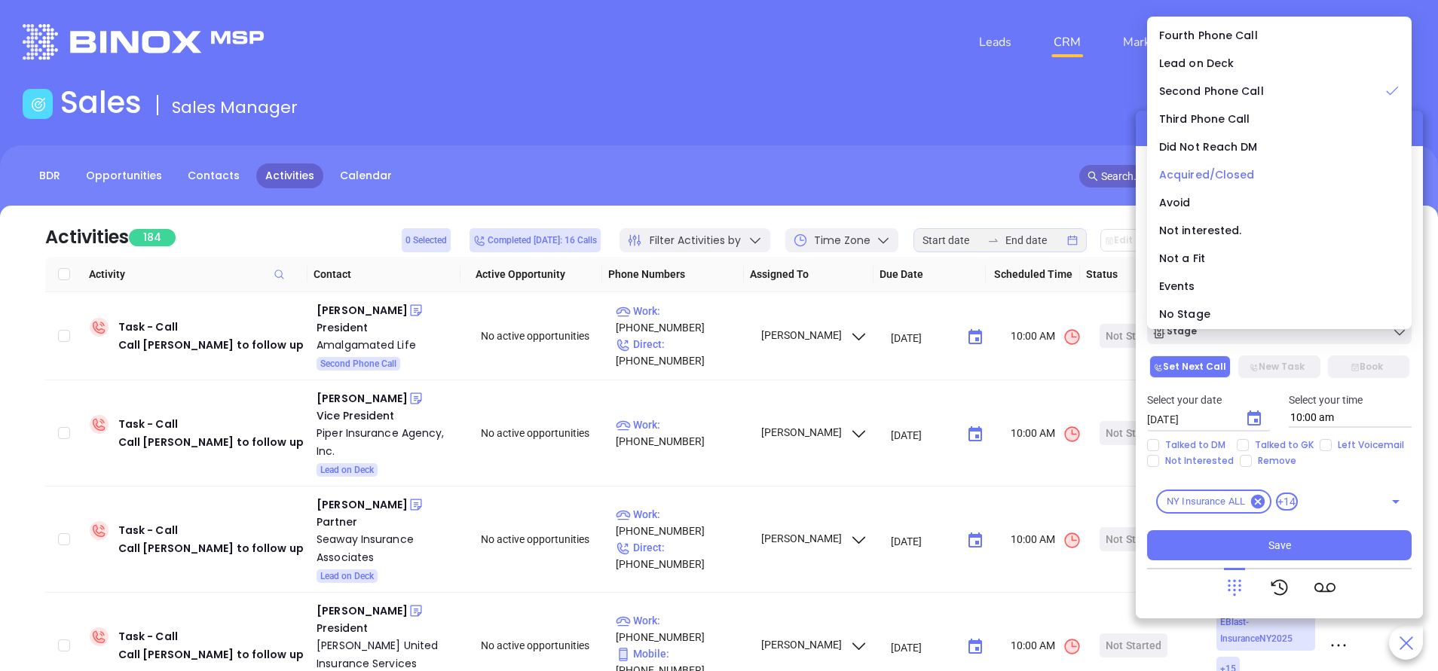
click at [1205, 176] on span "Acquired/Closed" at bounding box center [1207, 174] width 96 height 15
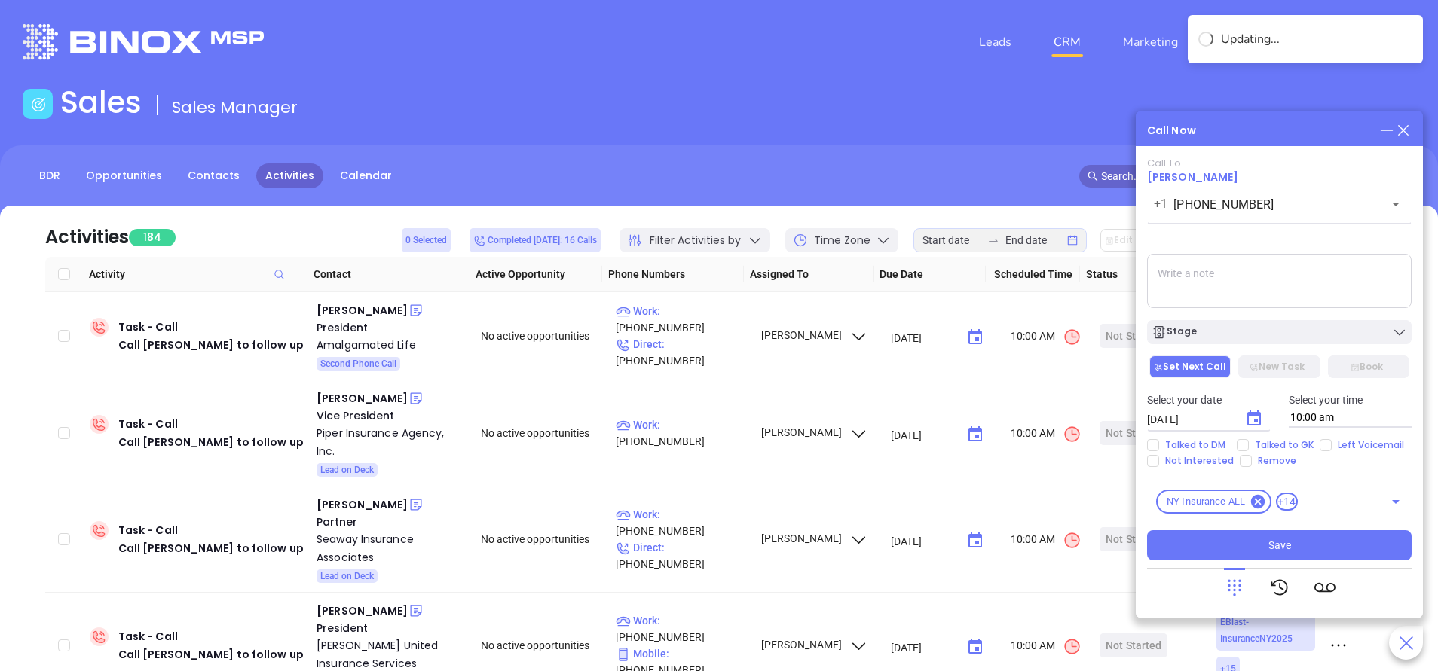
click at [1231, 294] on textarea at bounding box center [1279, 281] width 264 height 54
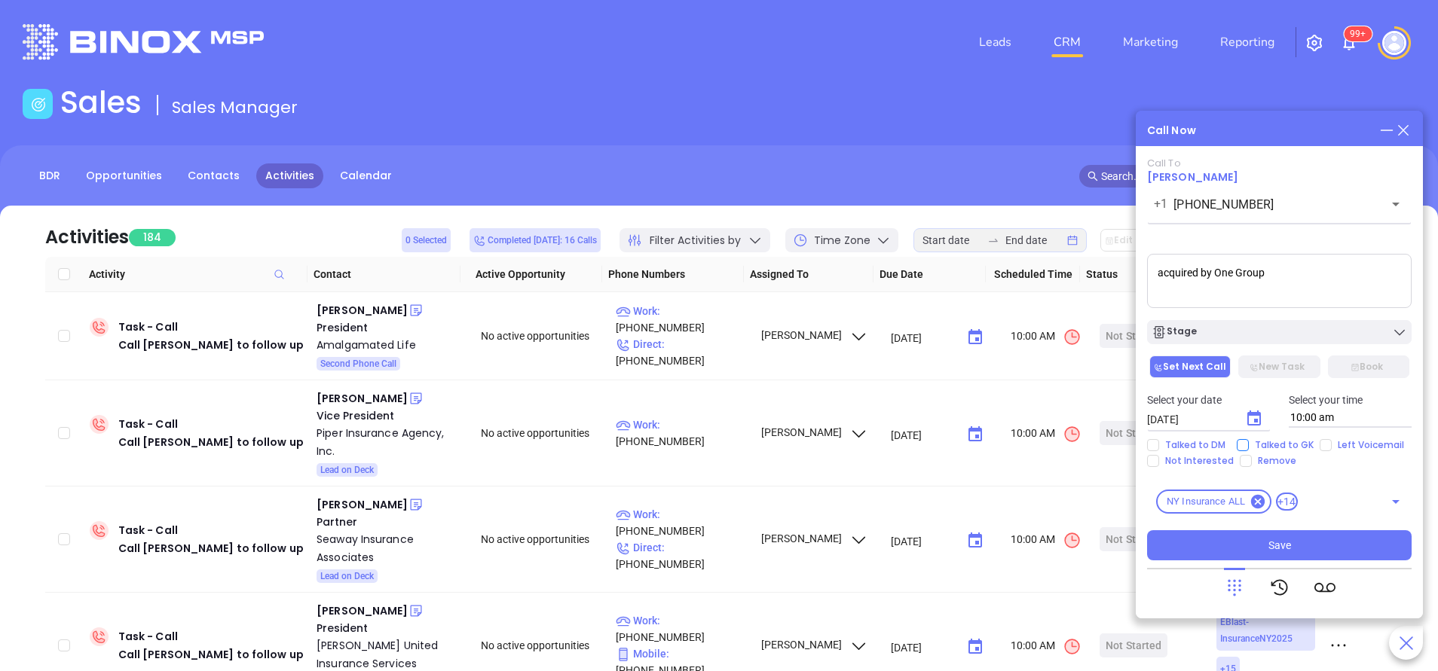
type textarea "acquired by One Group"
click at [1239, 445] on input "Talked to GK" at bounding box center [1242, 445] width 12 height 12
checkbox input "true"
click at [1299, 546] on button "Save" at bounding box center [1279, 545] width 264 height 30
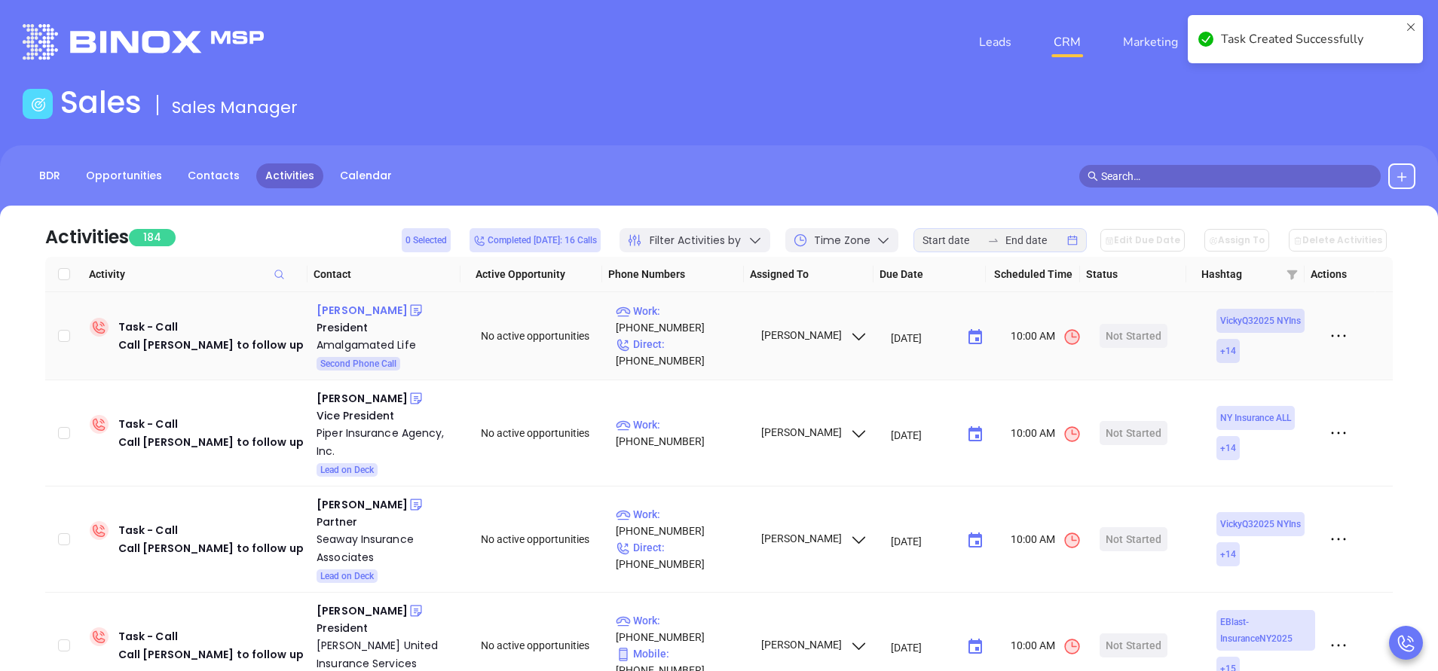
click at [368, 312] on div "Paul Mallen" at bounding box center [361, 310] width 91 height 18
click at [689, 329] on p "Work : (914) 367-5000" at bounding box center [681, 319] width 131 height 33
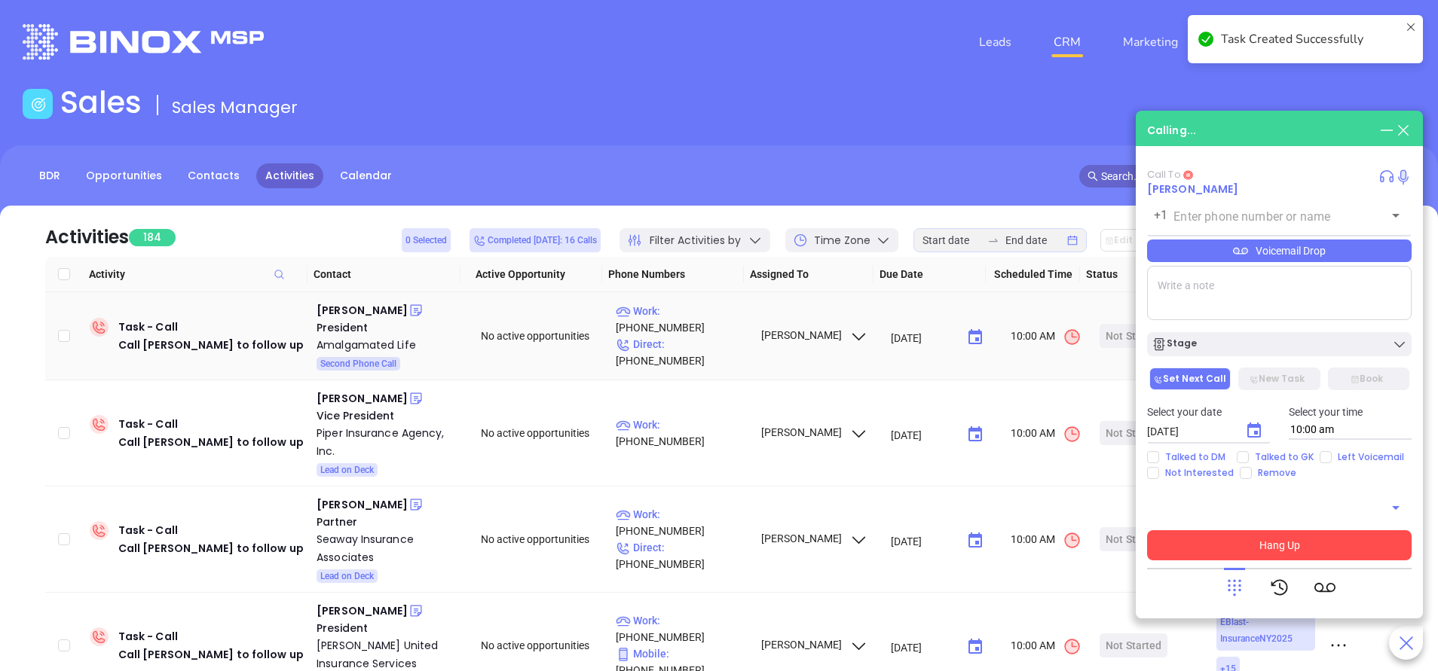
type input "(914) 367-5000"
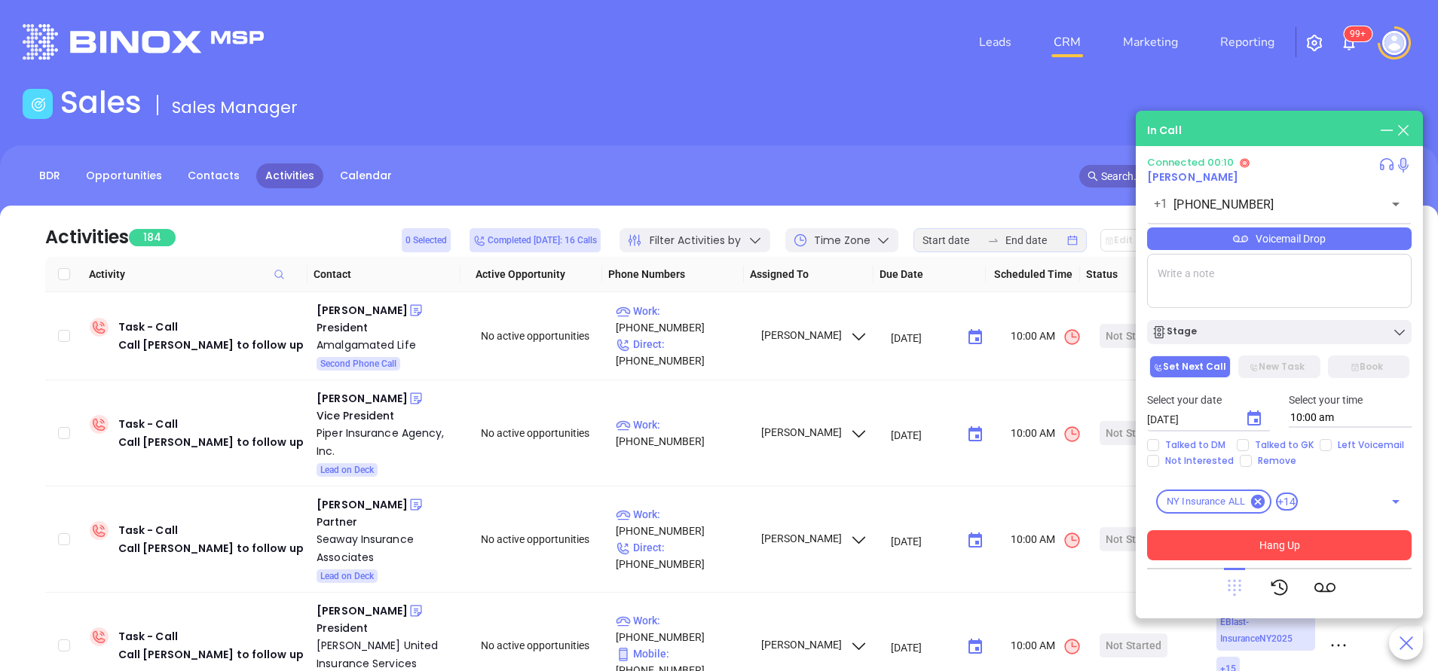
click at [1234, 585] on icon at bounding box center [1234, 588] width 14 height 17
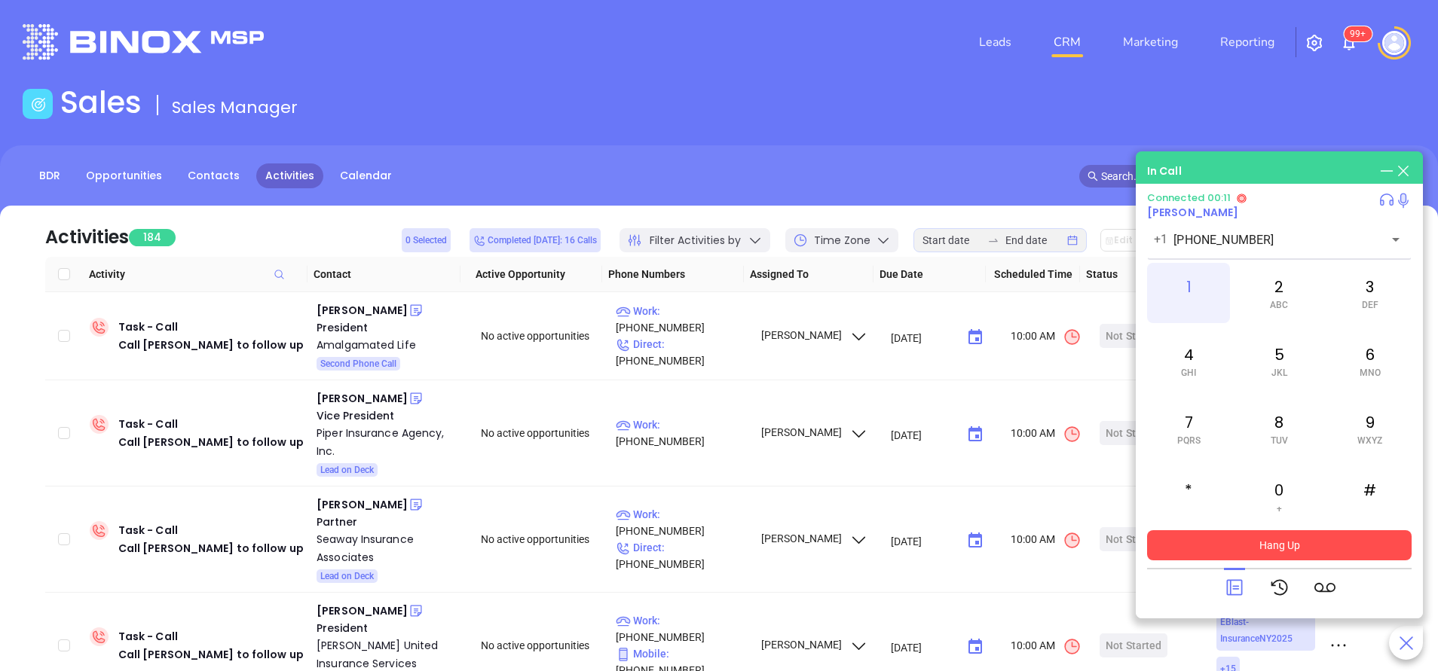
click at [1182, 289] on div "1" at bounding box center [1188, 293] width 83 height 60
click at [1259, 543] on button "Hang Up" at bounding box center [1279, 545] width 264 height 30
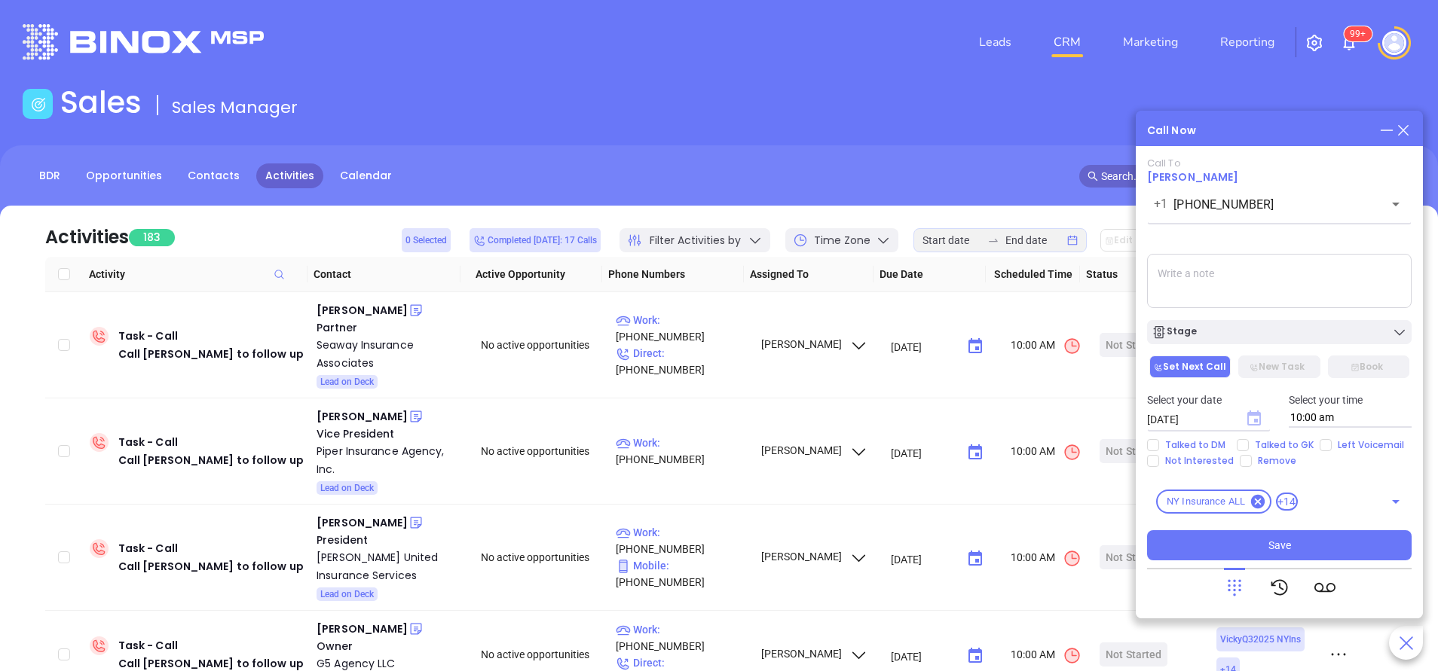
click at [1249, 419] on icon "Choose date, selected date is Sep 20, 2025" at bounding box center [1254, 418] width 14 height 15
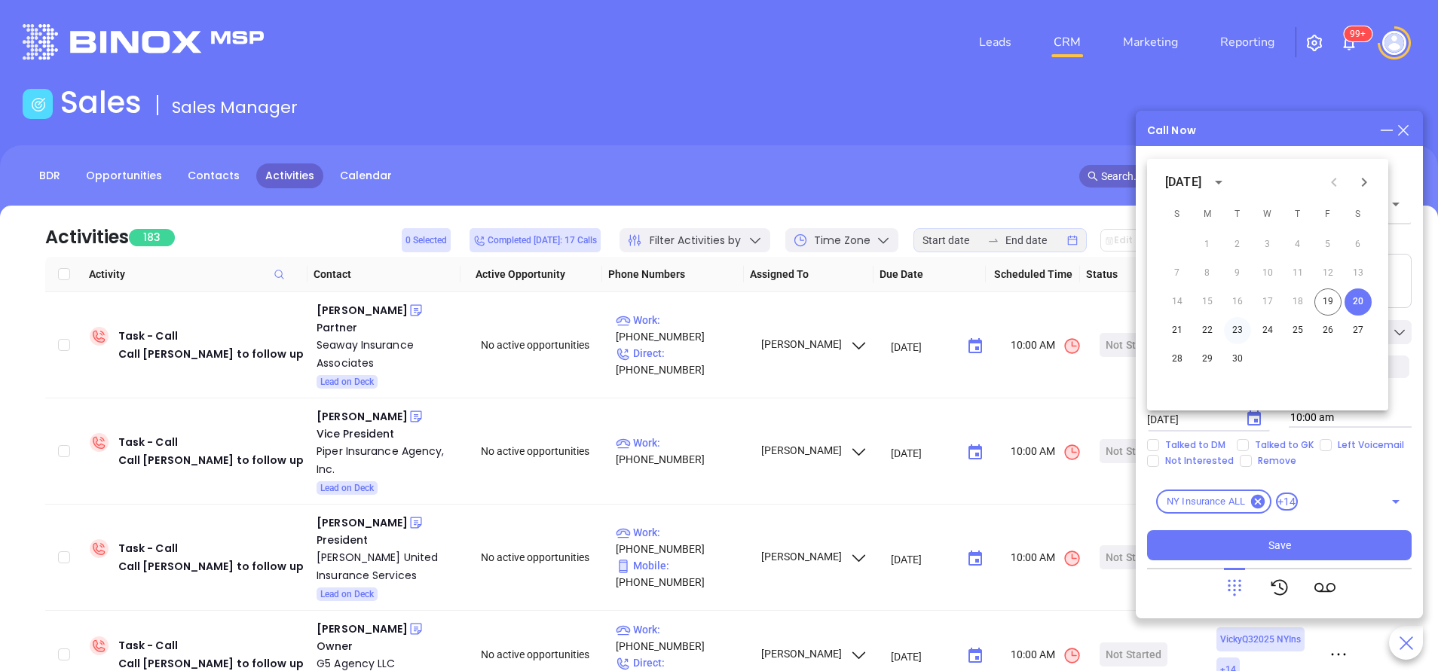
click at [1241, 332] on button "23" at bounding box center [1237, 330] width 27 height 27
type input "09/23/2025"
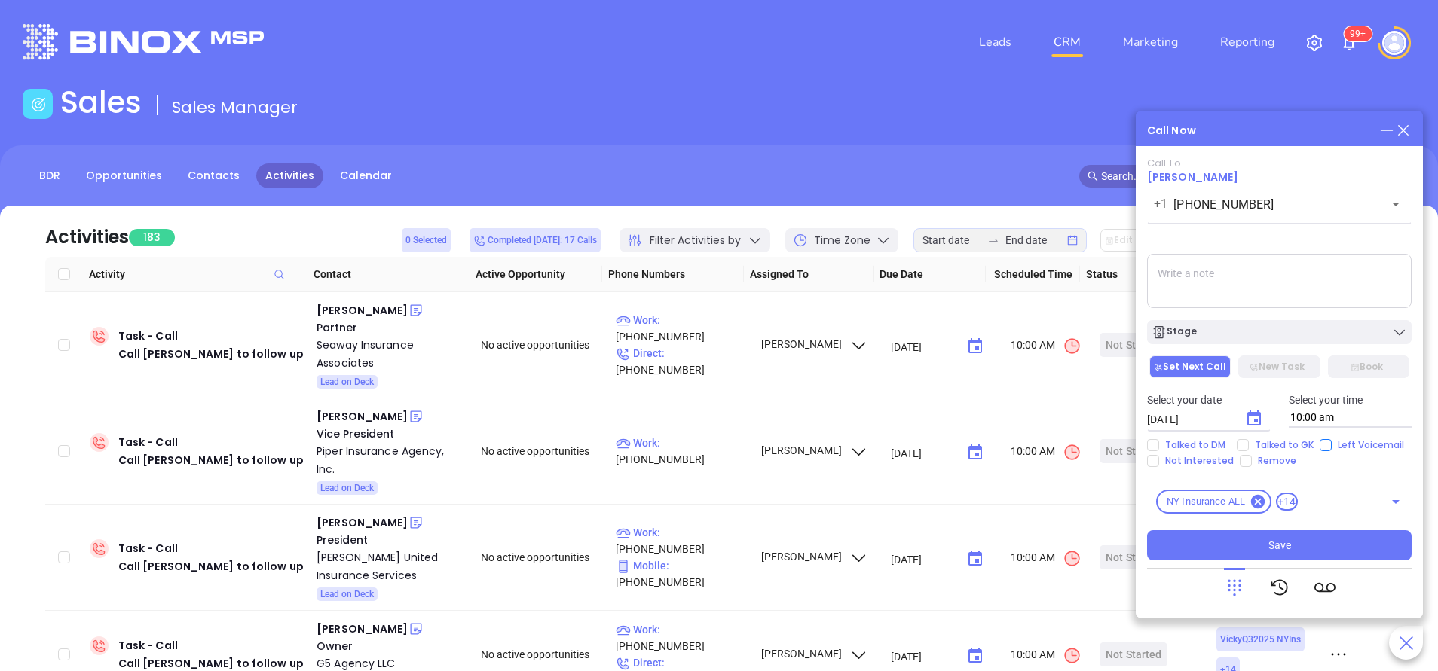
click at [1323, 445] on input "Left Voicemail" at bounding box center [1325, 445] width 12 height 12
checkbox input "true"
click at [1299, 341] on button "Stage" at bounding box center [1279, 332] width 264 height 24
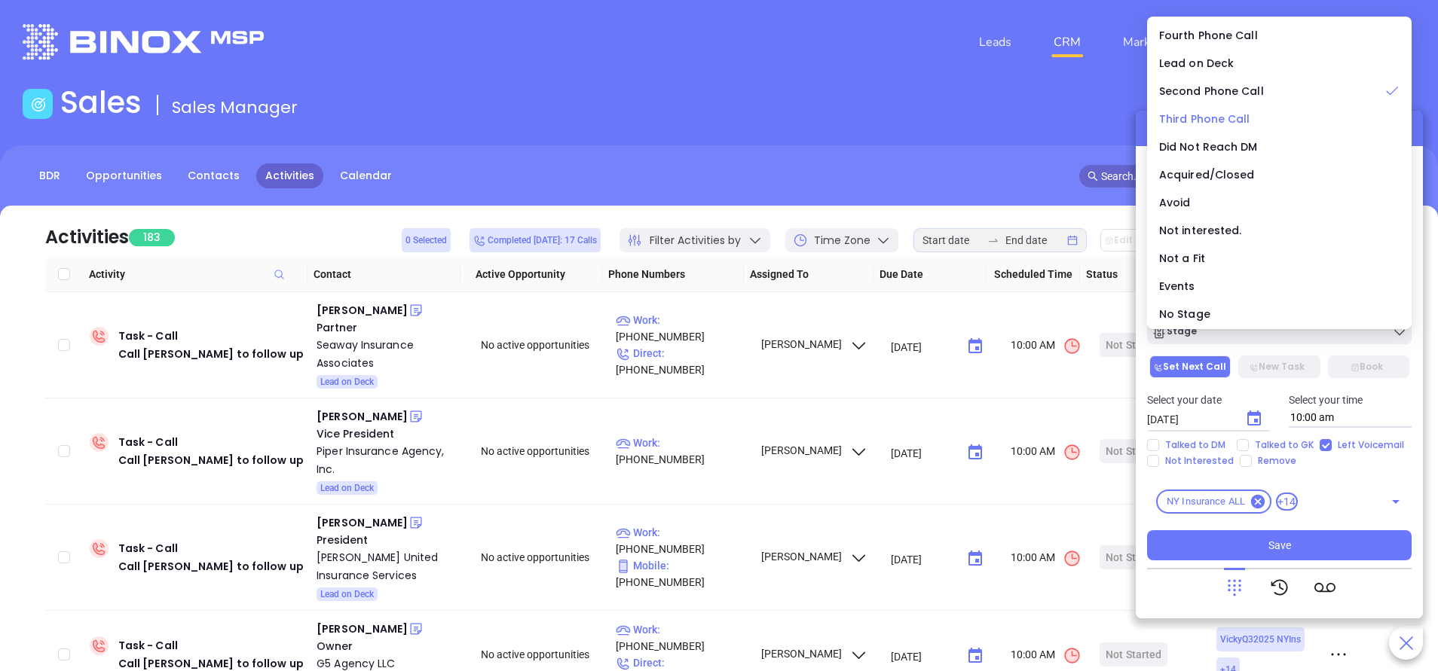
click at [1215, 115] on span "Third Phone Call" at bounding box center [1204, 119] width 91 height 15
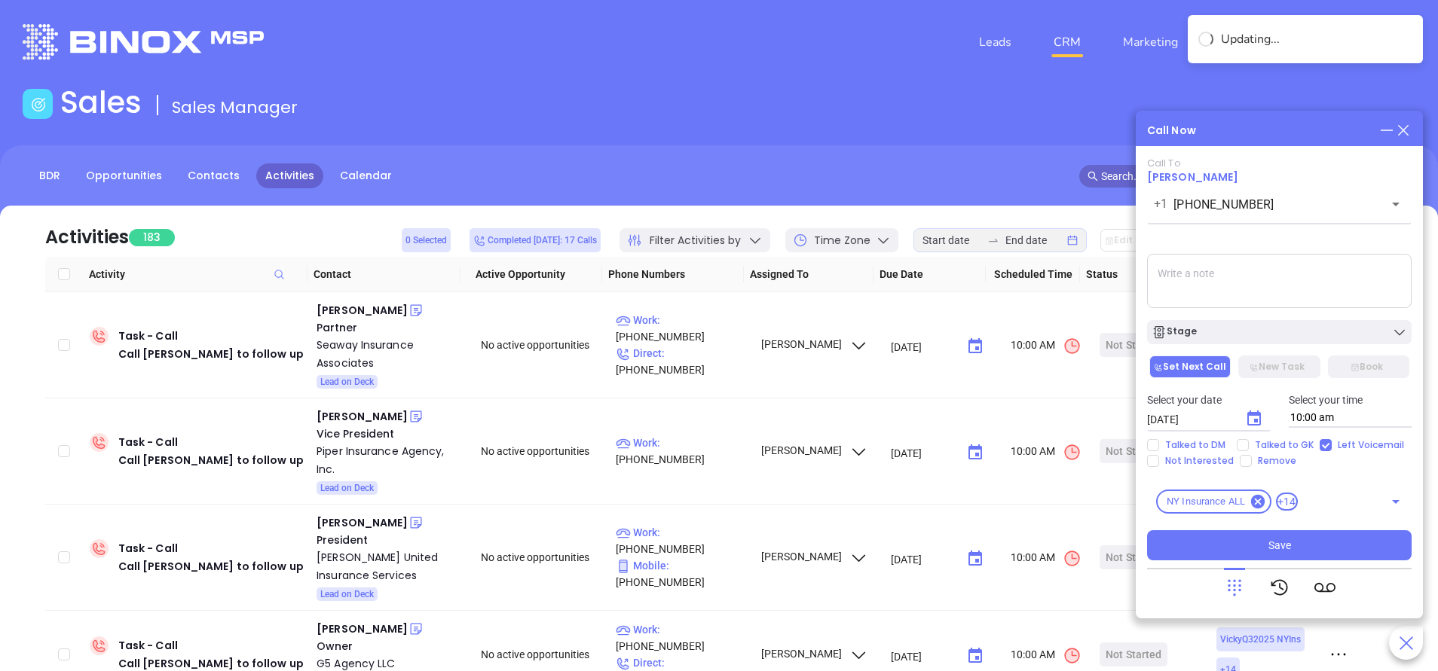
click at [1270, 284] on textarea at bounding box center [1279, 281] width 264 height 54
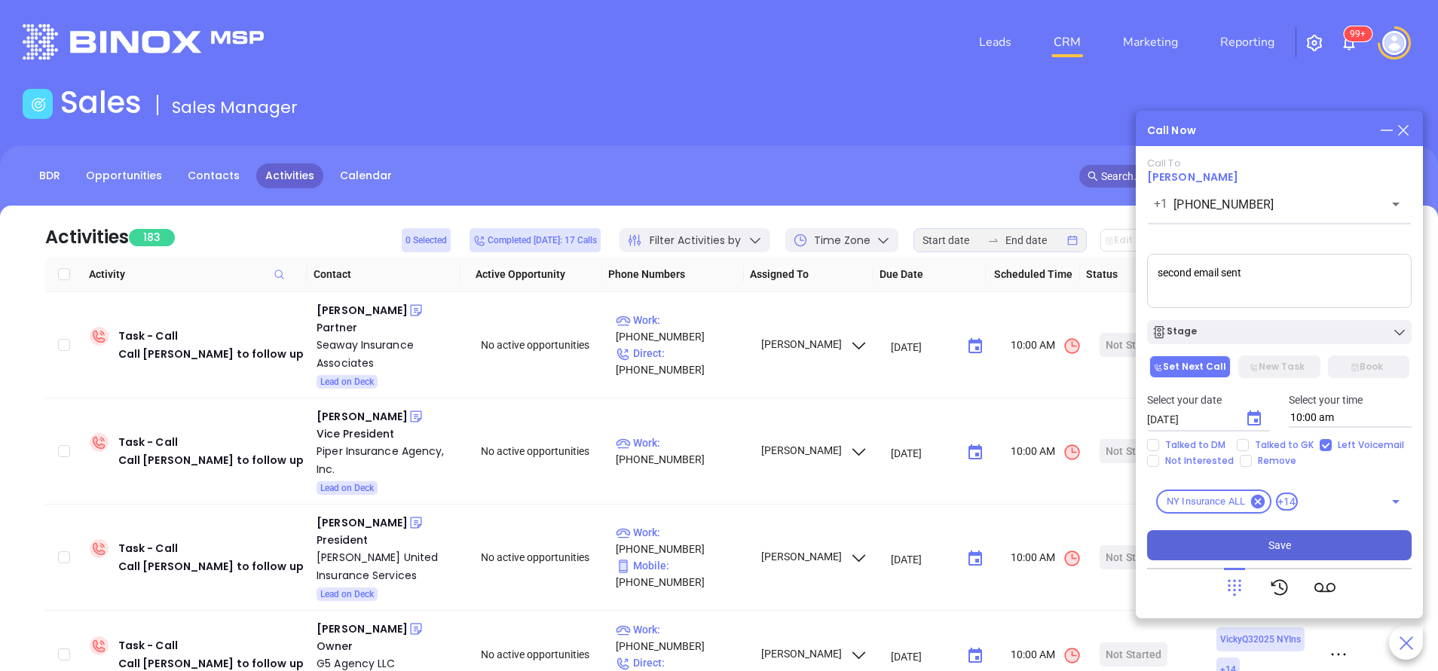
type textarea "second email sent"
click at [1299, 543] on button "Save" at bounding box center [1279, 545] width 264 height 30
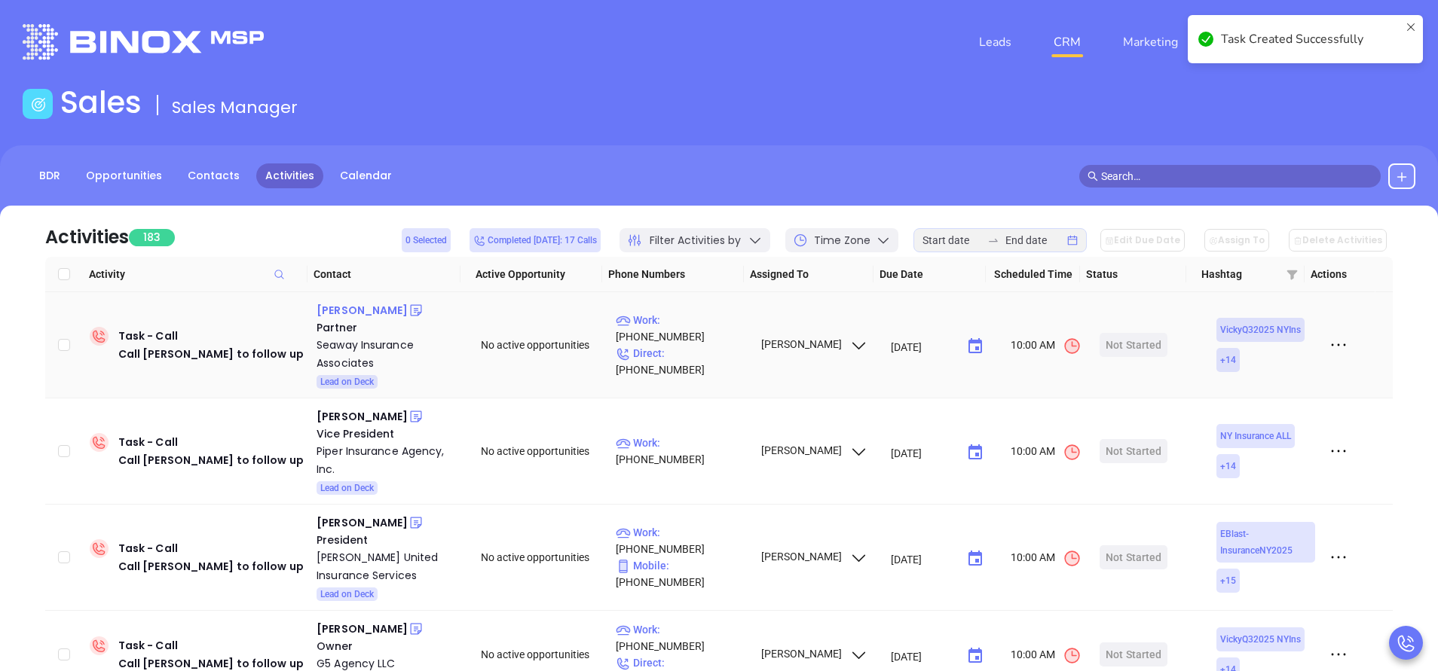
click at [360, 303] on div "William Bixler" at bounding box center [361, 310] width 91 height 18
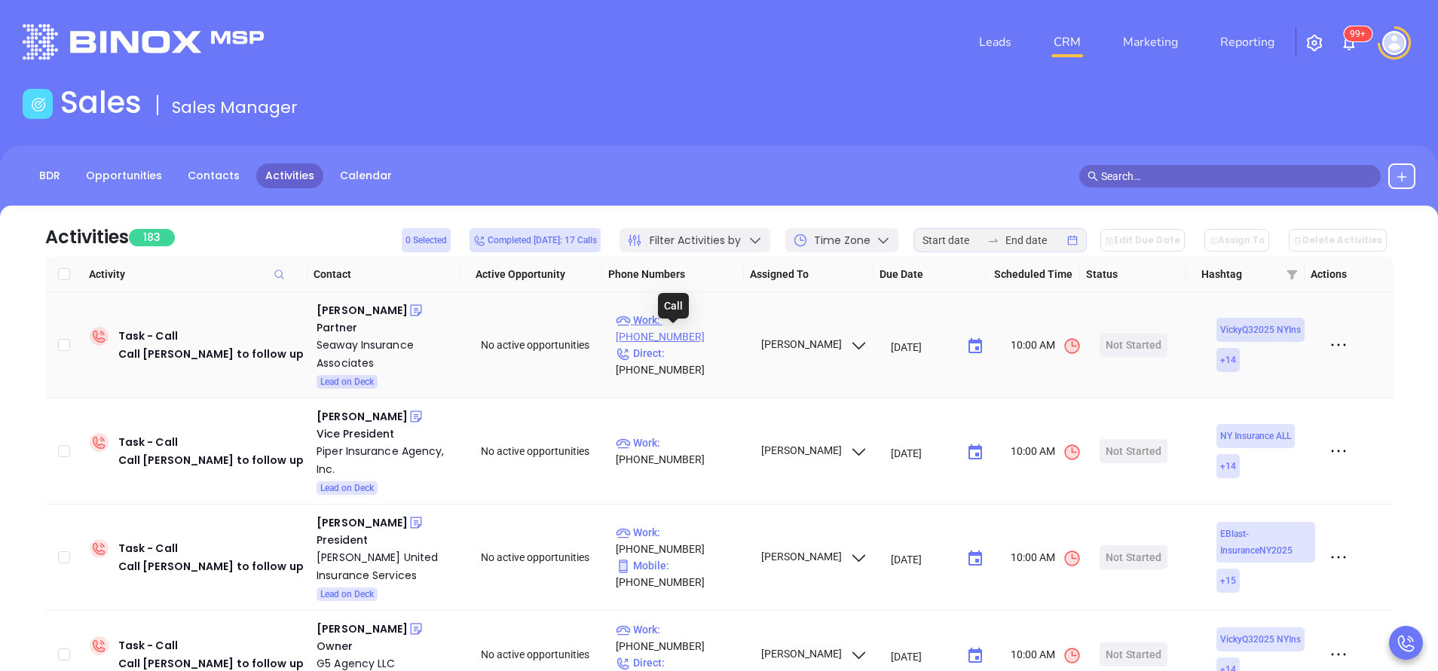
click at [702, 338] on p "Work : (716) 772-2500" at bounding box center [681, 328] width 131 height 33
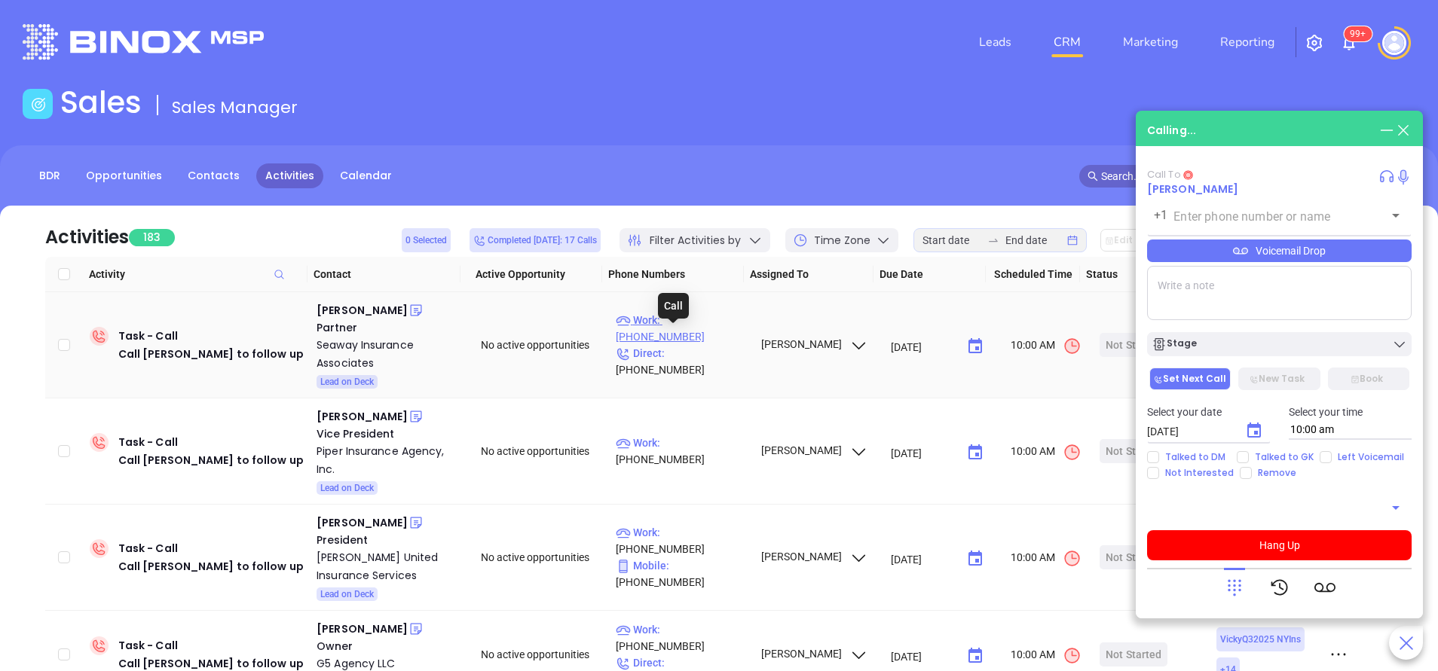
type input "(716) 772-2500"
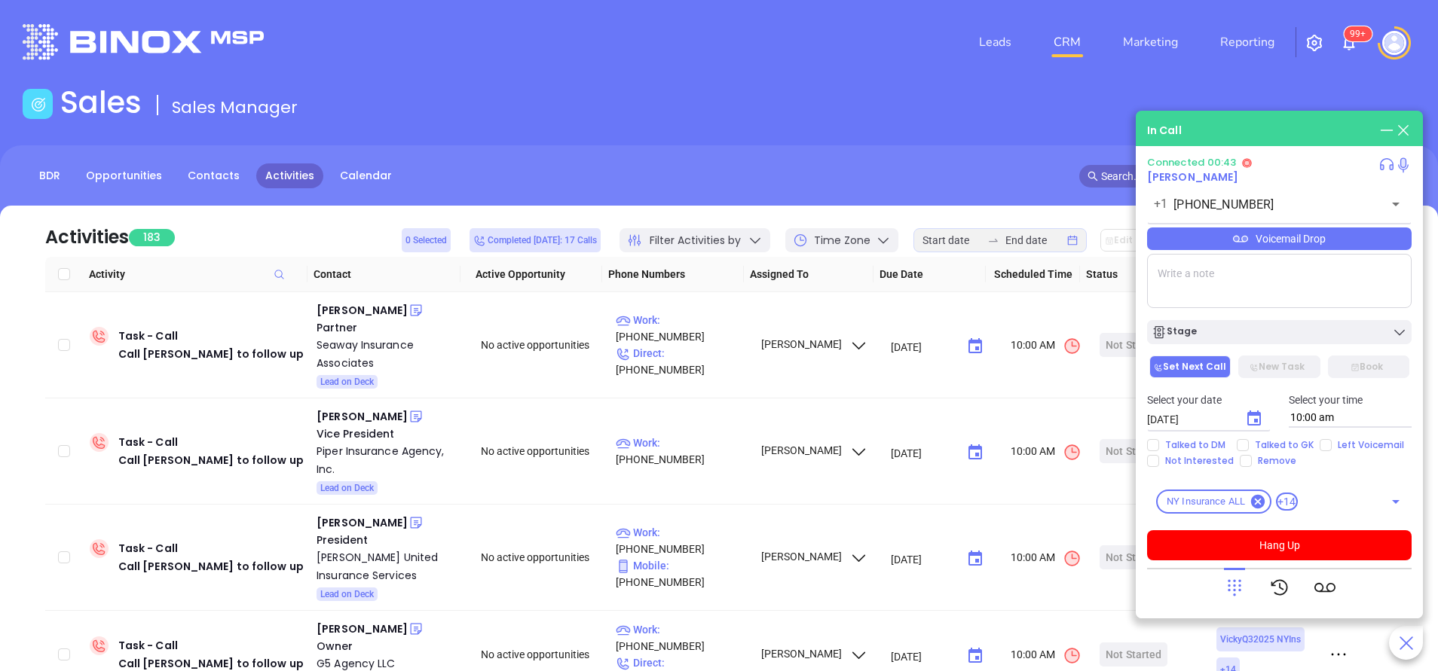
click at [1310, 239] on div "Voicemail Drop" at bounding box center [1279, 239] width 264 height 23
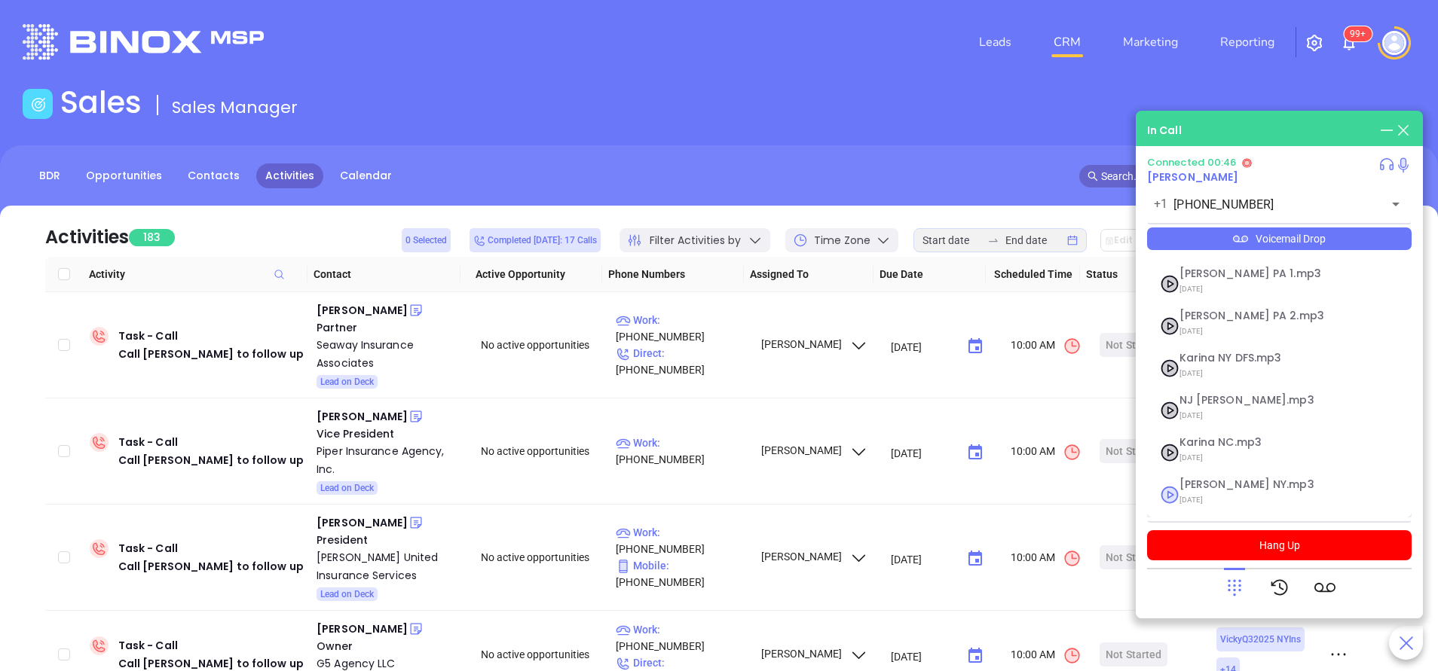
click at [1206, 489] on span "Vicky NY.mp3" at bounding box center [1260, 484] width 163 height 11
checkbox input "true"
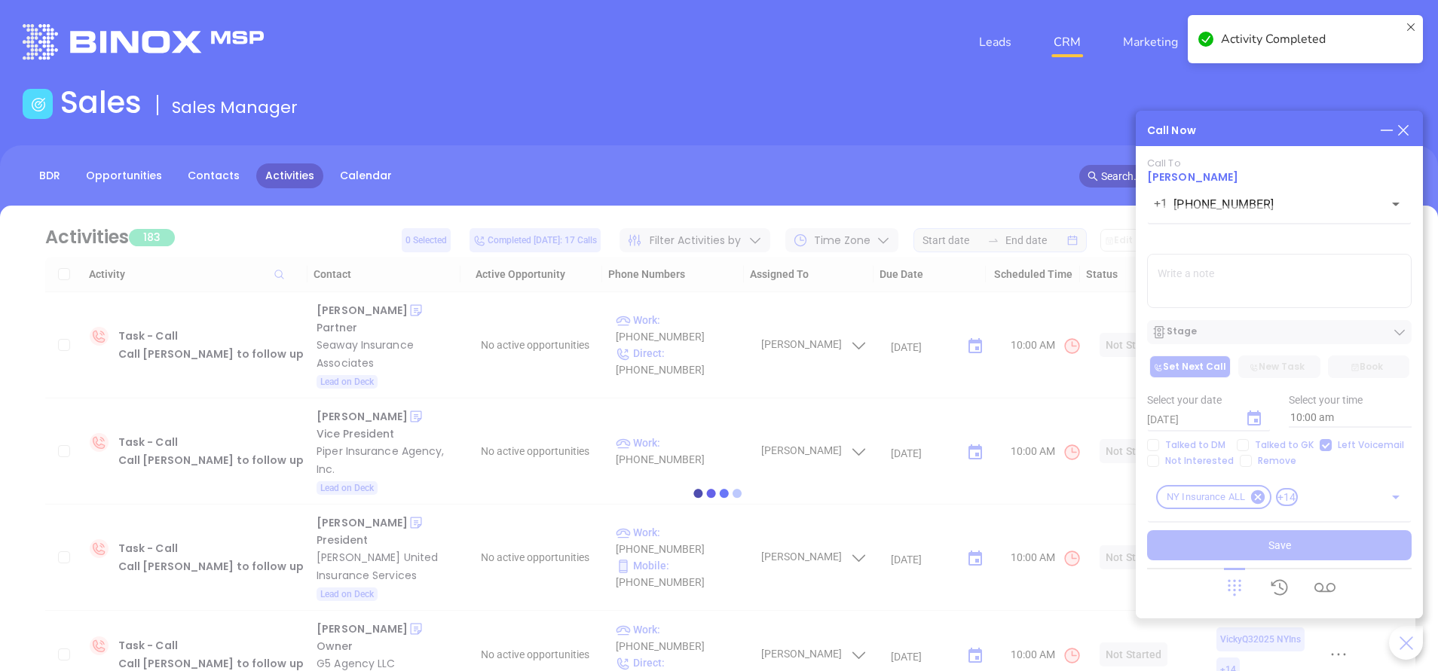
click at [1261, 424] on div at bounding box center [719, 493] width 1392 height 575
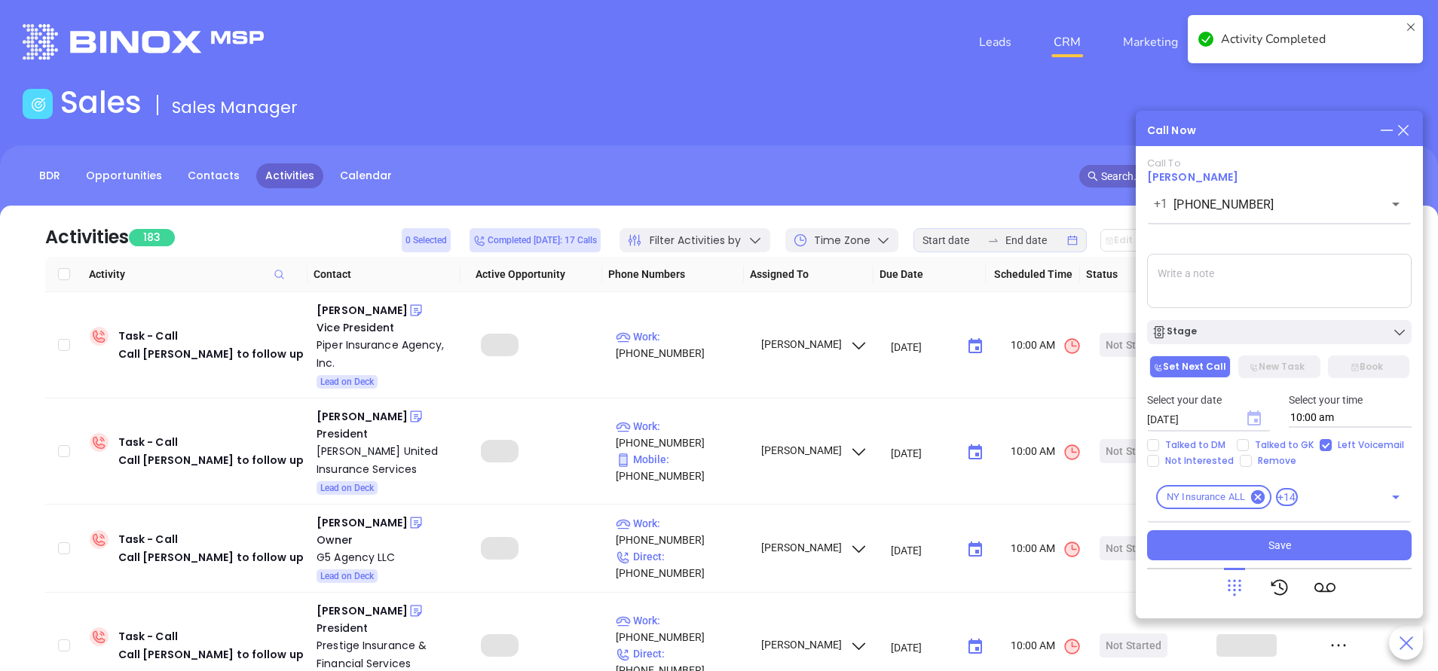
click at [1259, 423] on icon "Choose date, selected date is Sep 20, 2025" at bounding box center [1254, 418] width 14 height 15
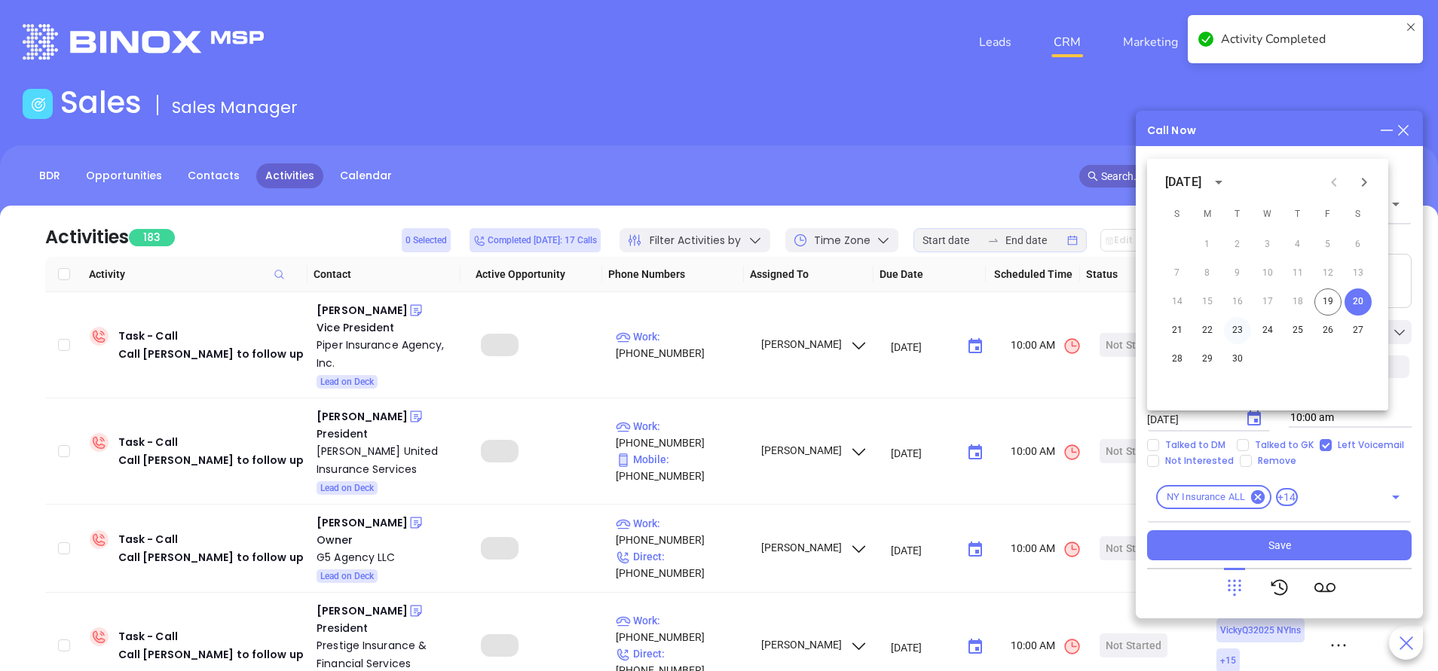
click at [1234, 330] on button "23" at bounding box center [1237, 330] width 27 height 27
type input "09/23/2025"
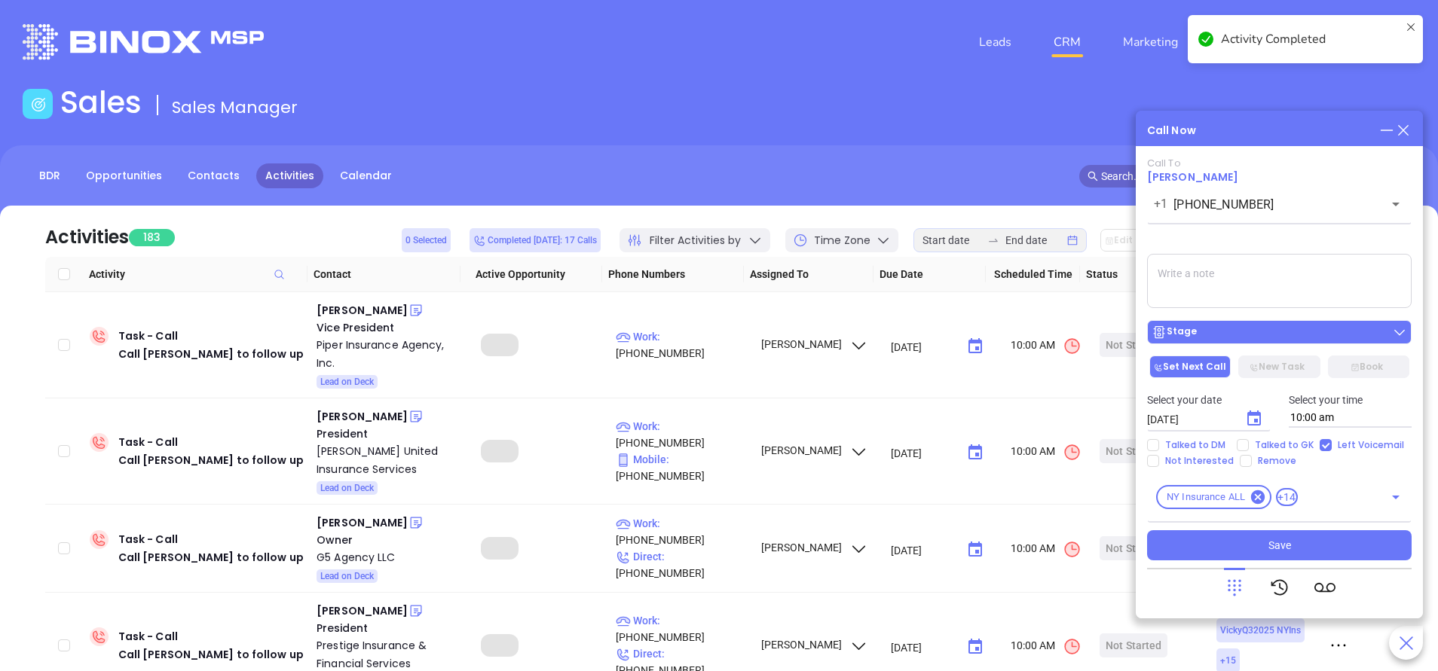
click at [1245, 324] on button "Stage" at bounding box center [1279, 332] width 264 height 24
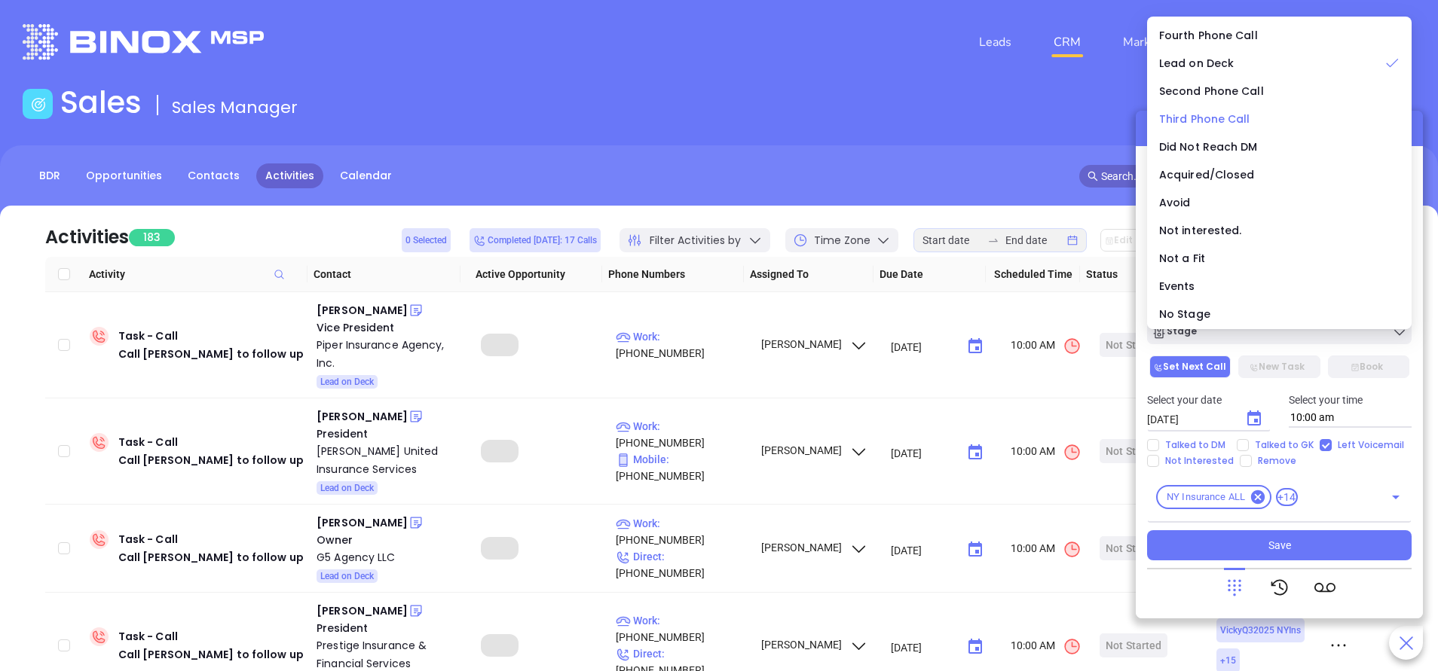
click at [1221, 120] on span "Third Phone Call" at bounding box center [1204, 119] width 91 height 15
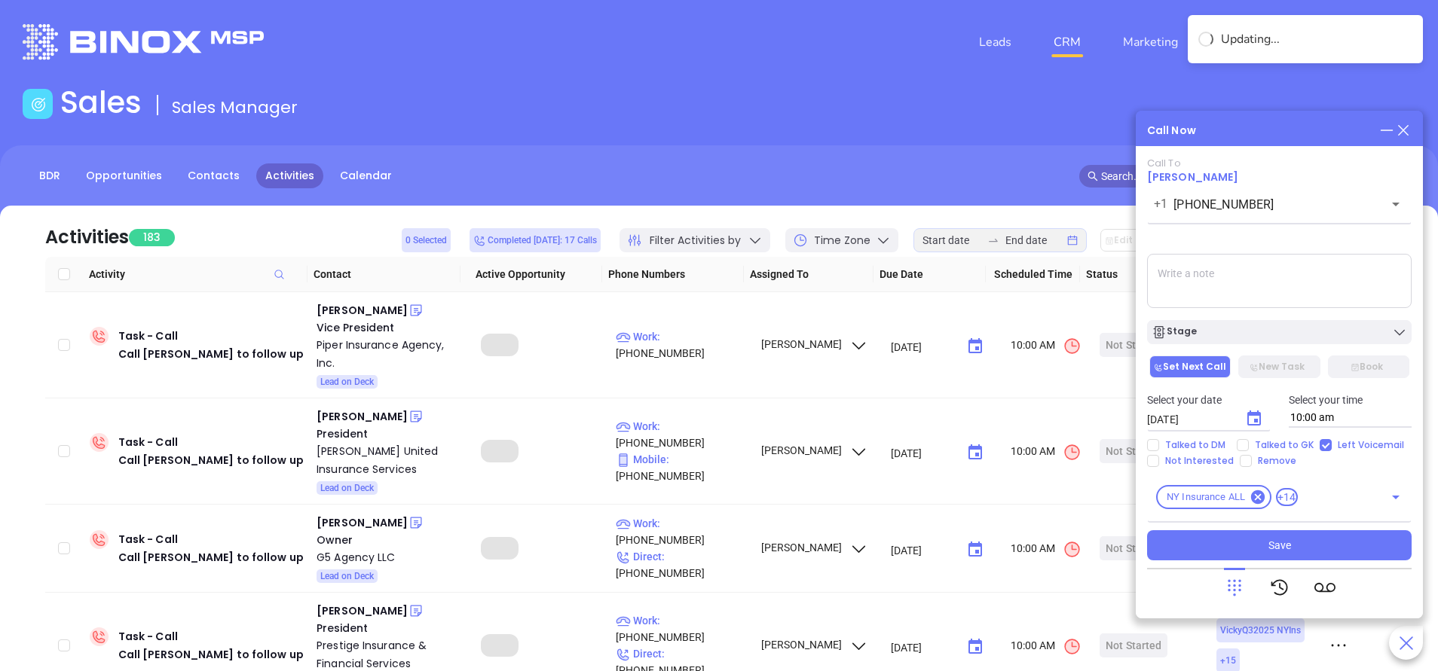
click at [1241, 271] on textarea at bounding box center [1279, 281] width 264 height 54
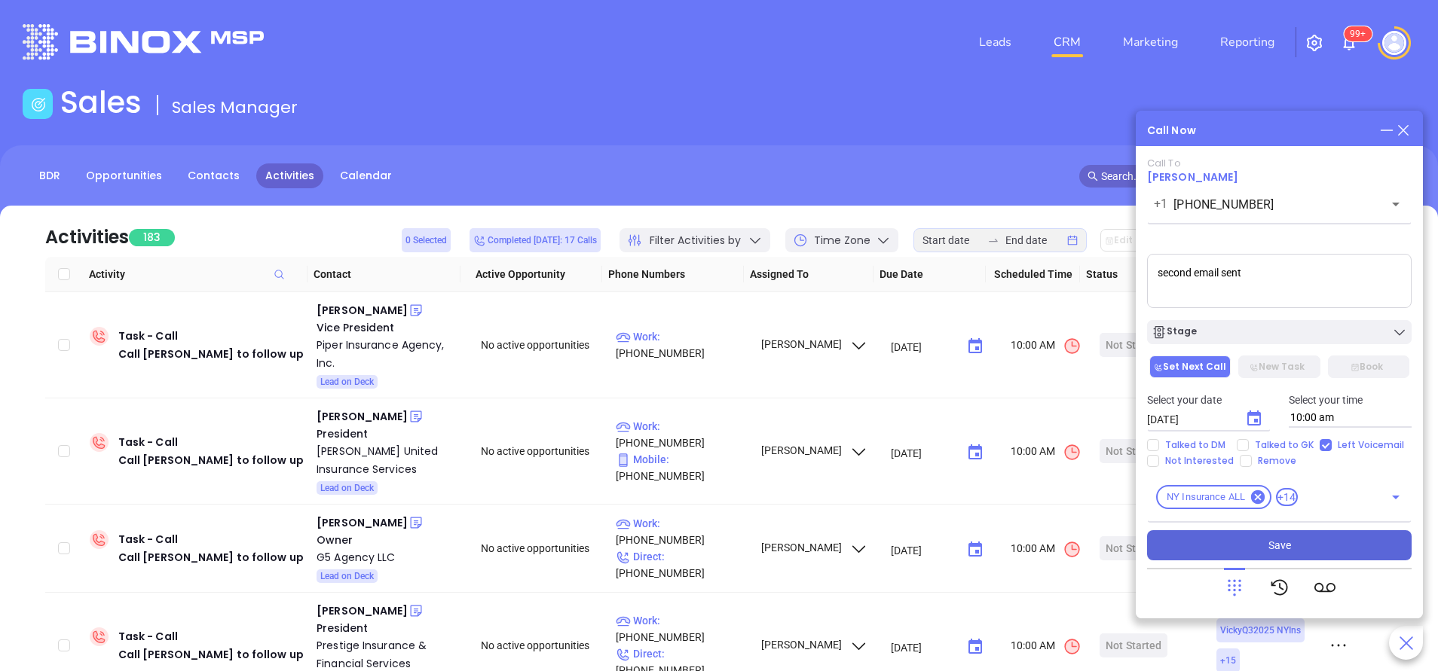
type textarea "second email sent"
click at [1300, 541] on button "Save" at bounding box center [1279, 545] width 264 height 30
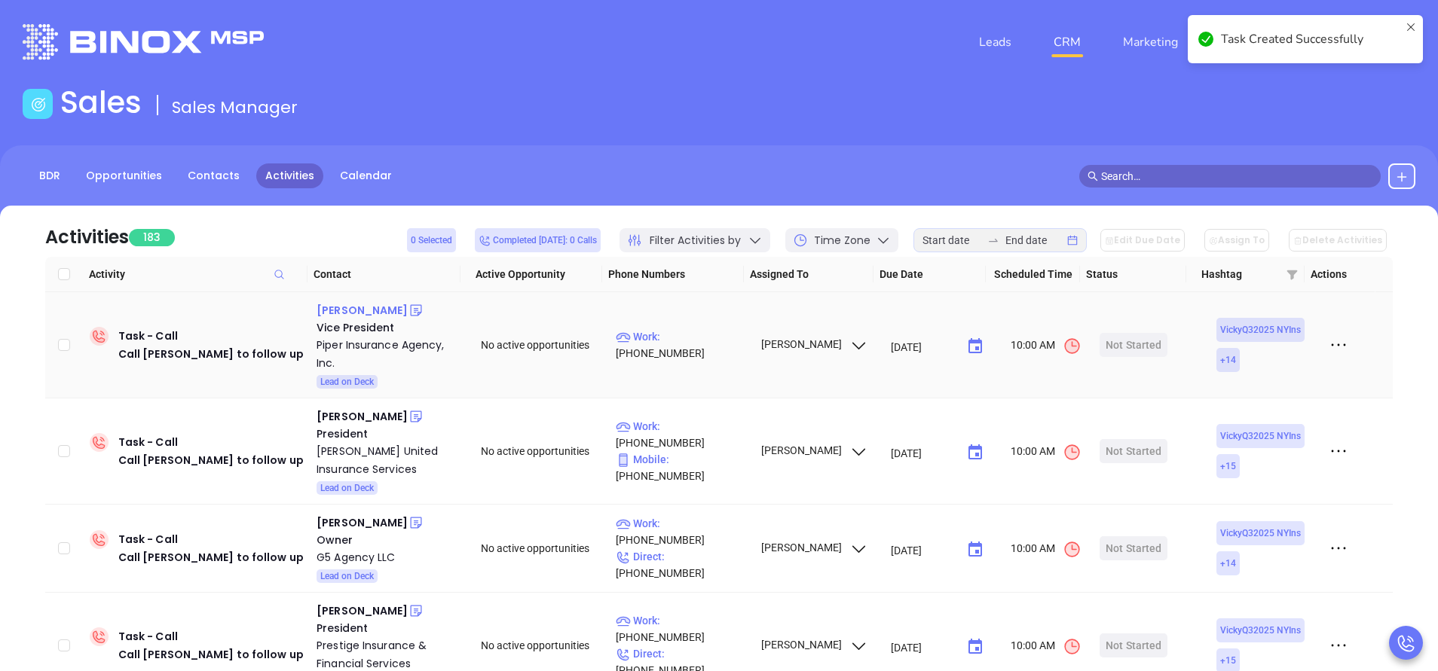
click at [367, 312] on div "Christy Kager" at bounding box center [361, 310] width 91 height 18
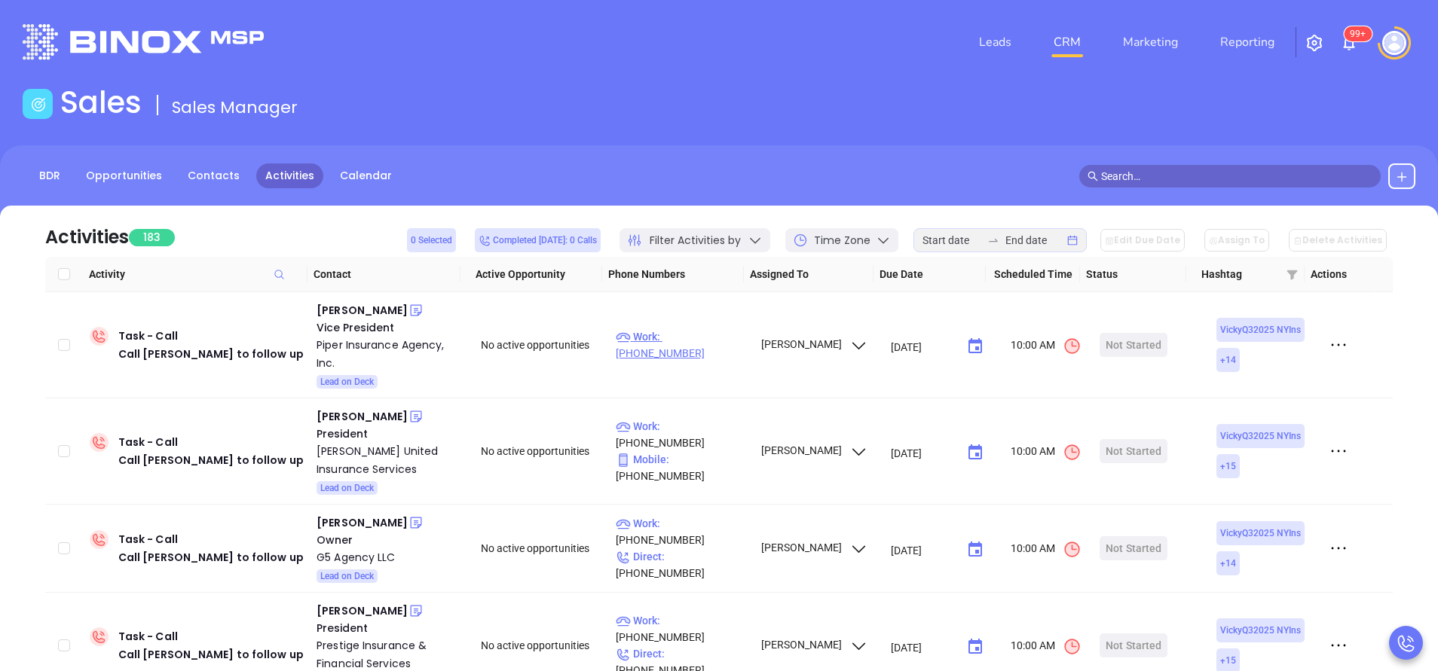
click at [712, 343] on p "Work : (607) 937-6165" at bounding box center [681, 345] width 131 height 33
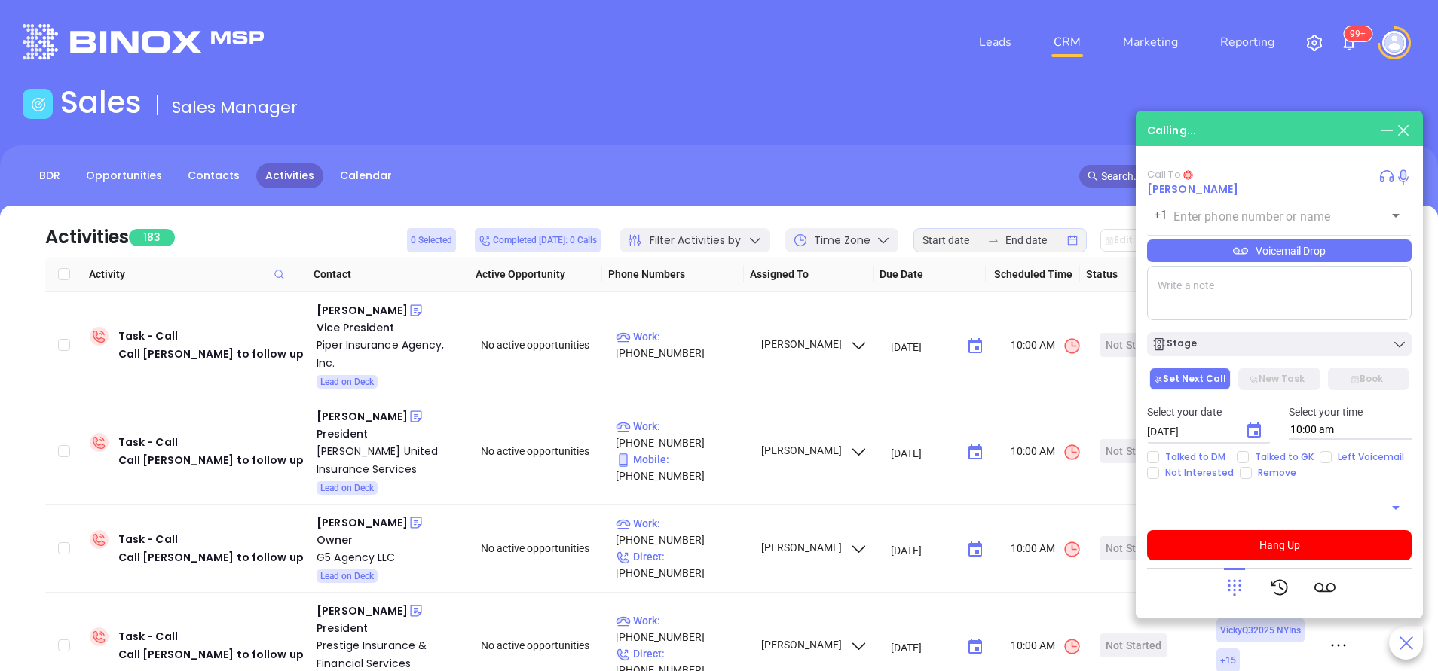
type input "(607) 937-6165"
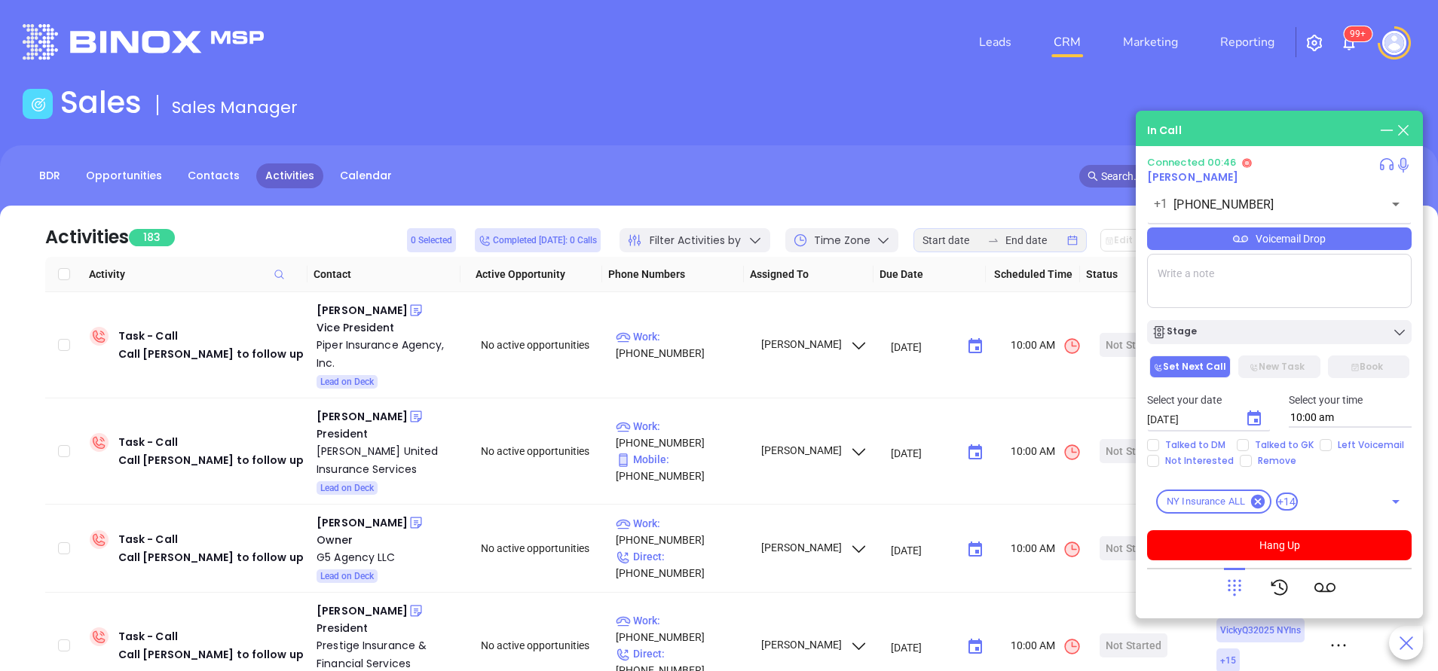
click at [1297, 233] on div "Voicemail Drop" at bounding box center [1279, 239] width 264 height 23
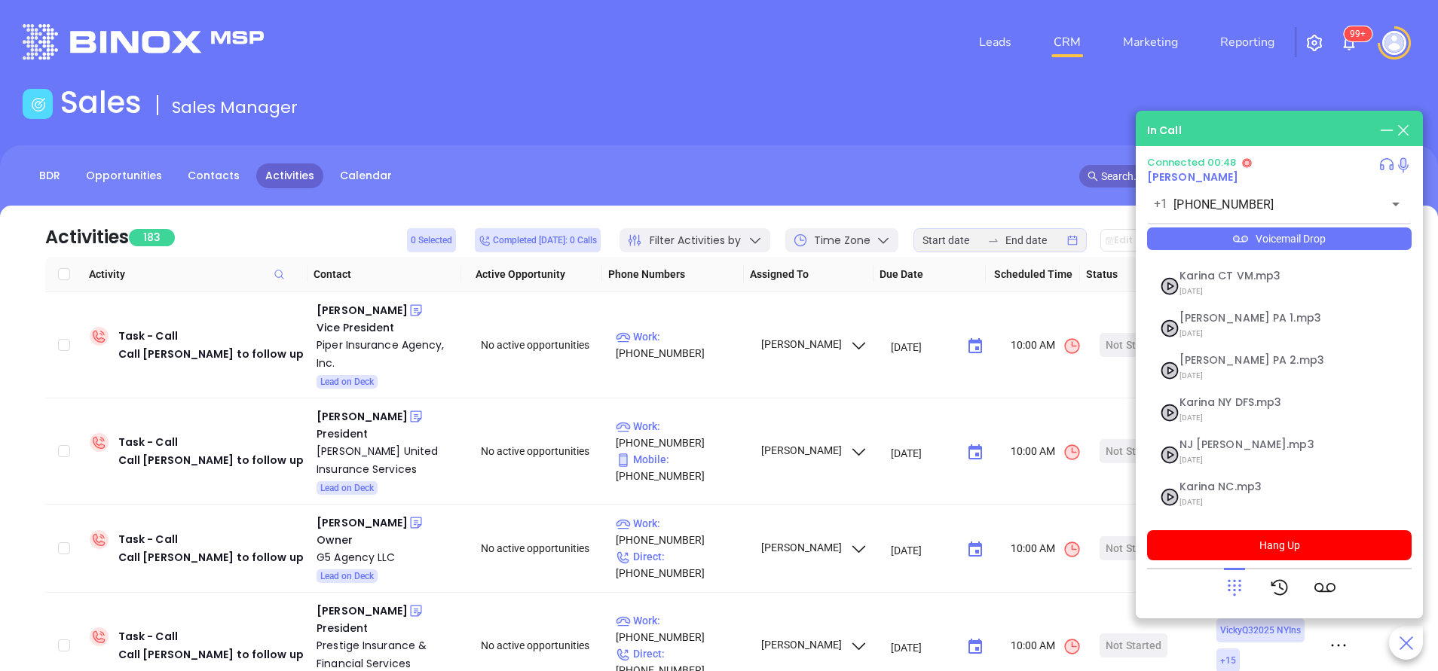
scroll to position [113, 0]
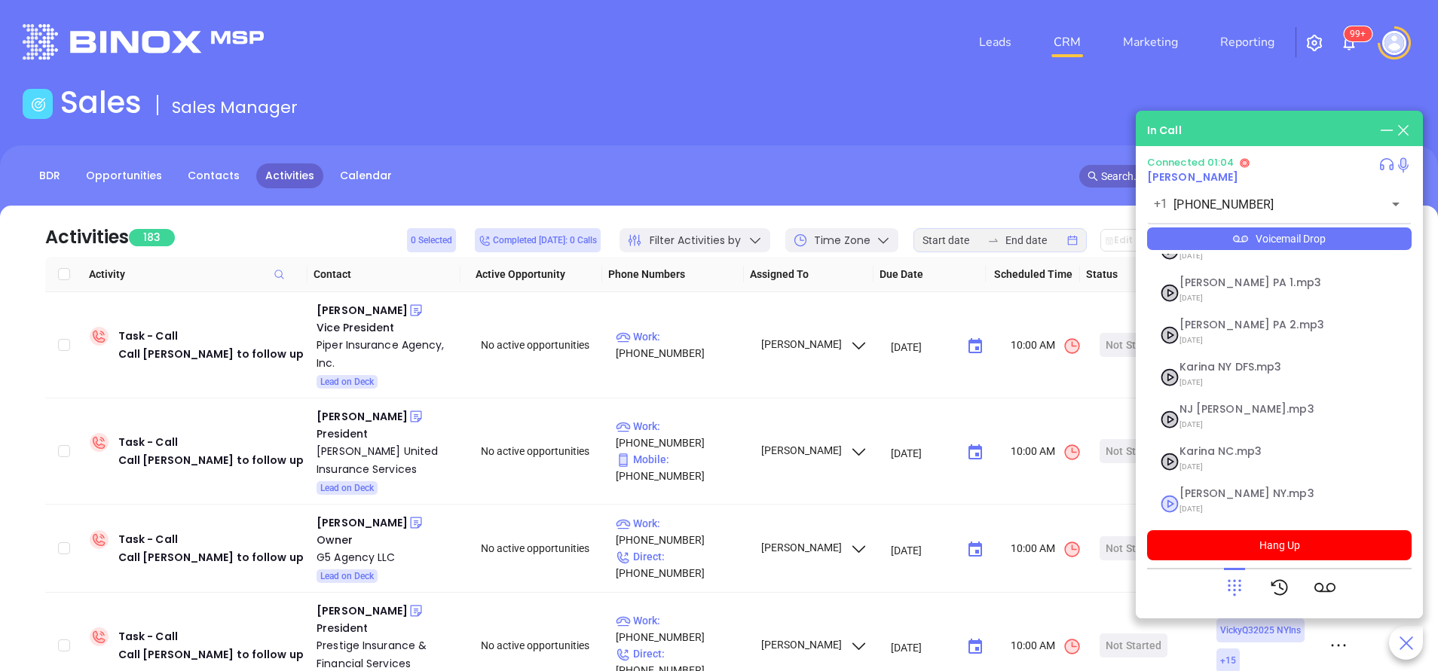
click at [1209, 496] on span "Vicky NY.mp3" at bounding box center [1260, 493] width 163 height 11
checkbox input "true"
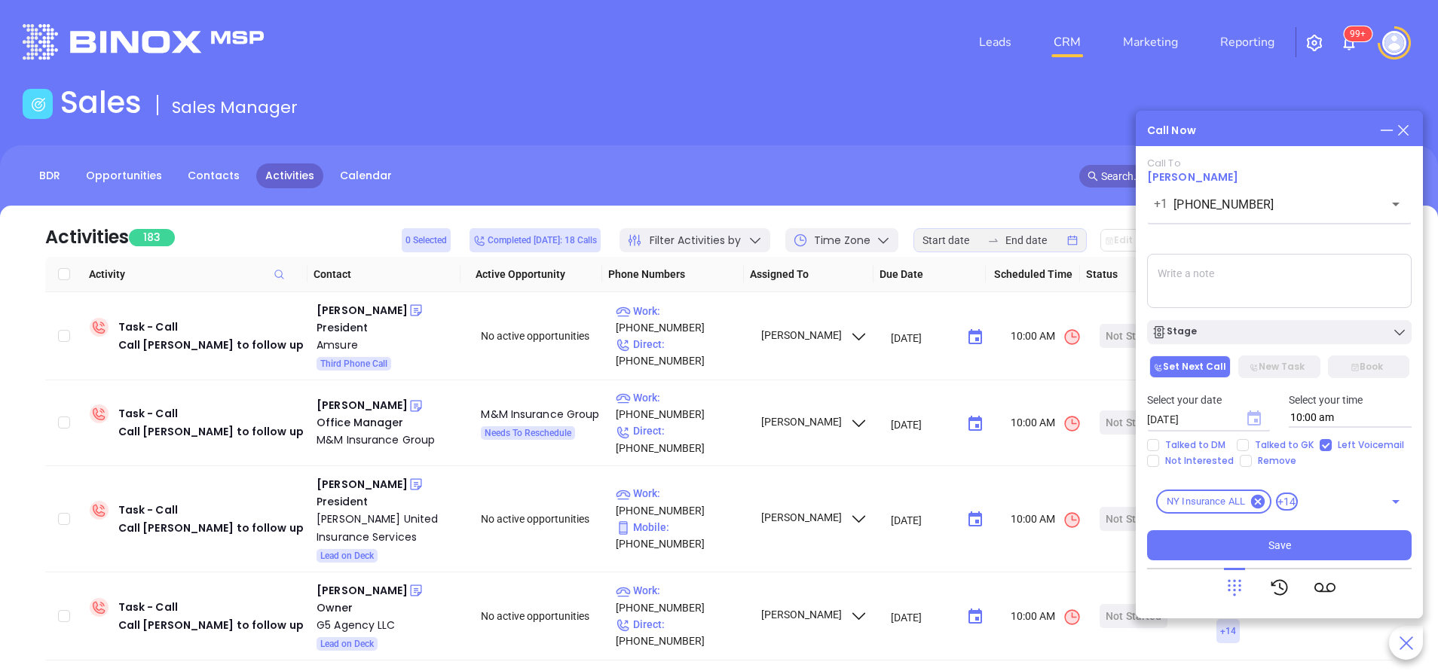
click at [1255, 420] on icon "Choose date, selected date is Sep 20, 2025" at bounding box center [1254, 418] width 14 height 15
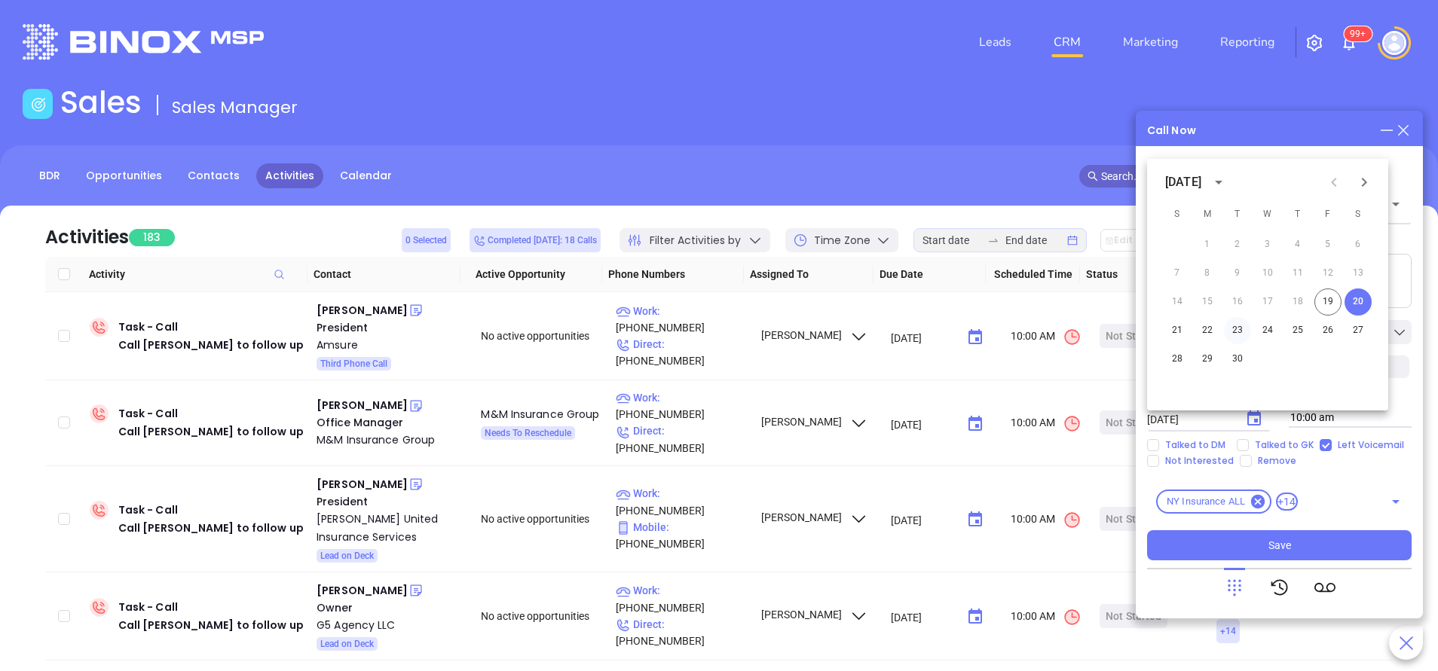
click at [1235, 331] on button "23" at bounding box center [1237, 330] width 27 height 27
type input "09/23/2025"
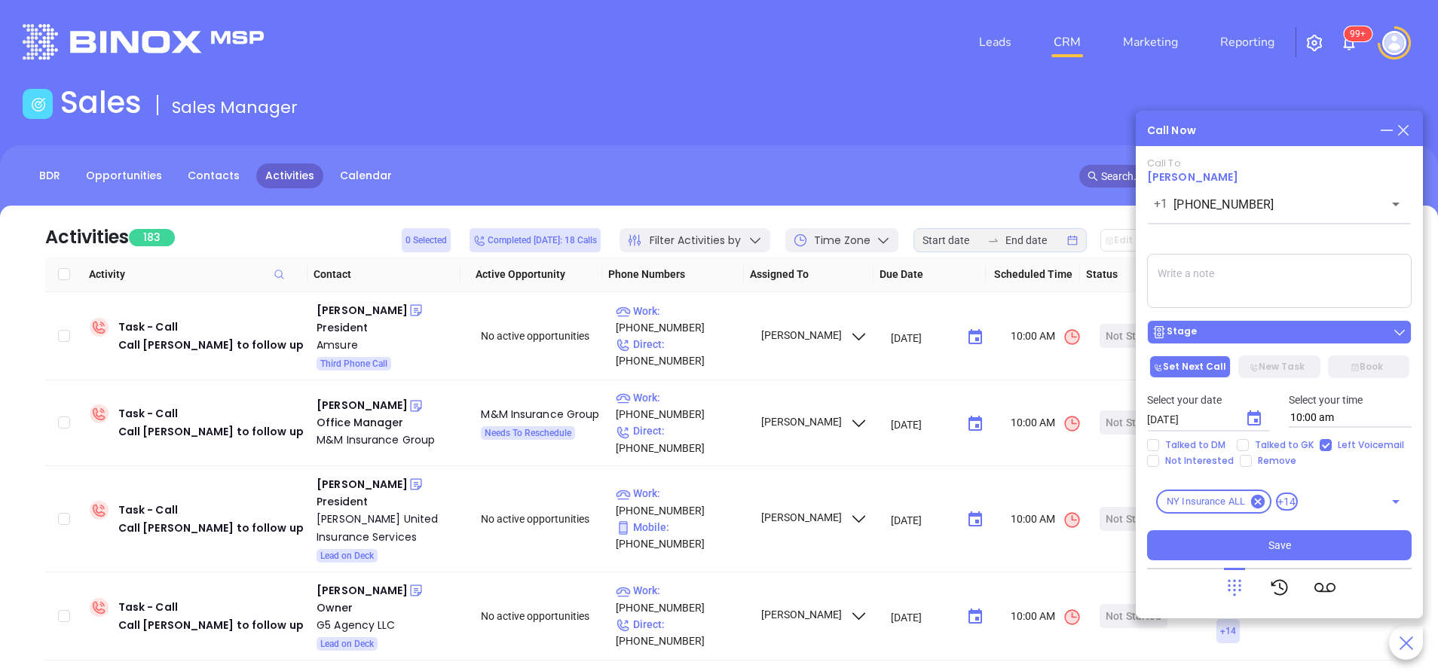
click at [1249, 330] on div "Stage" at bounding box center [1278, 332] width 255 height 15
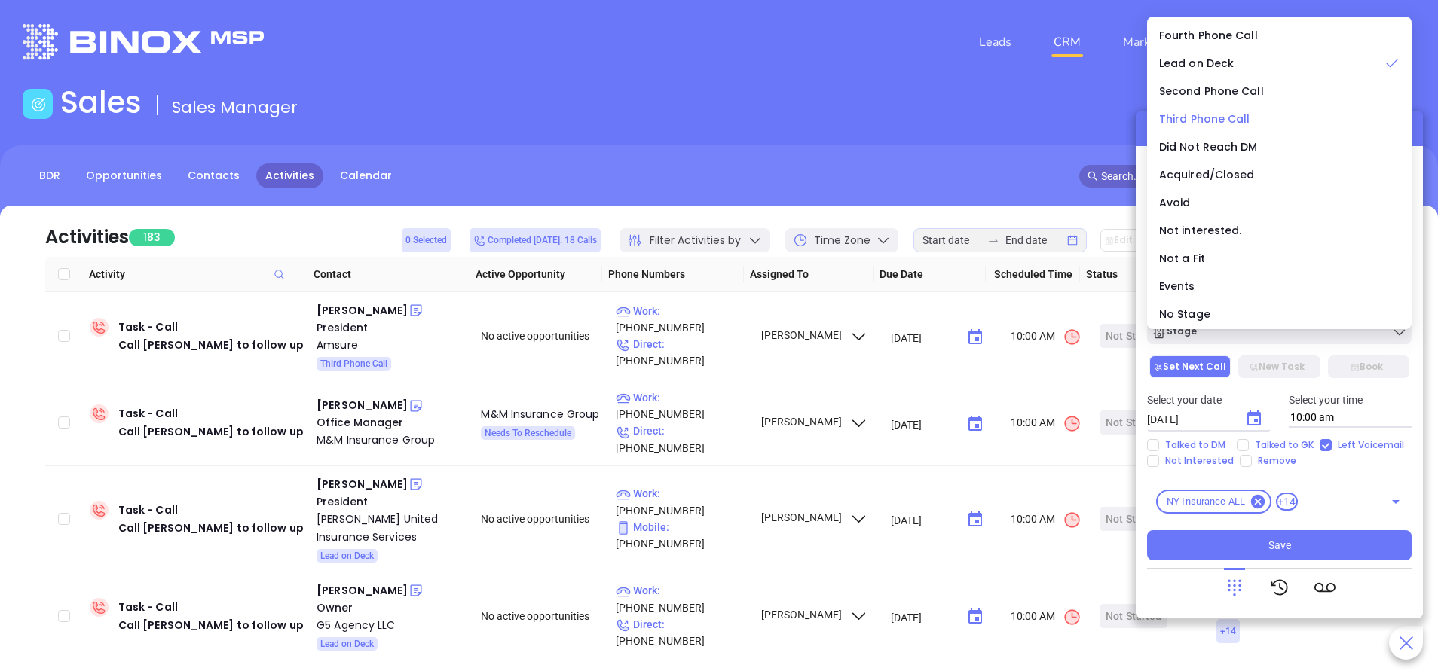
click at [1232, 127] on div "Third Phone Call" at bounding box center [1279, 119] width 240 height 17
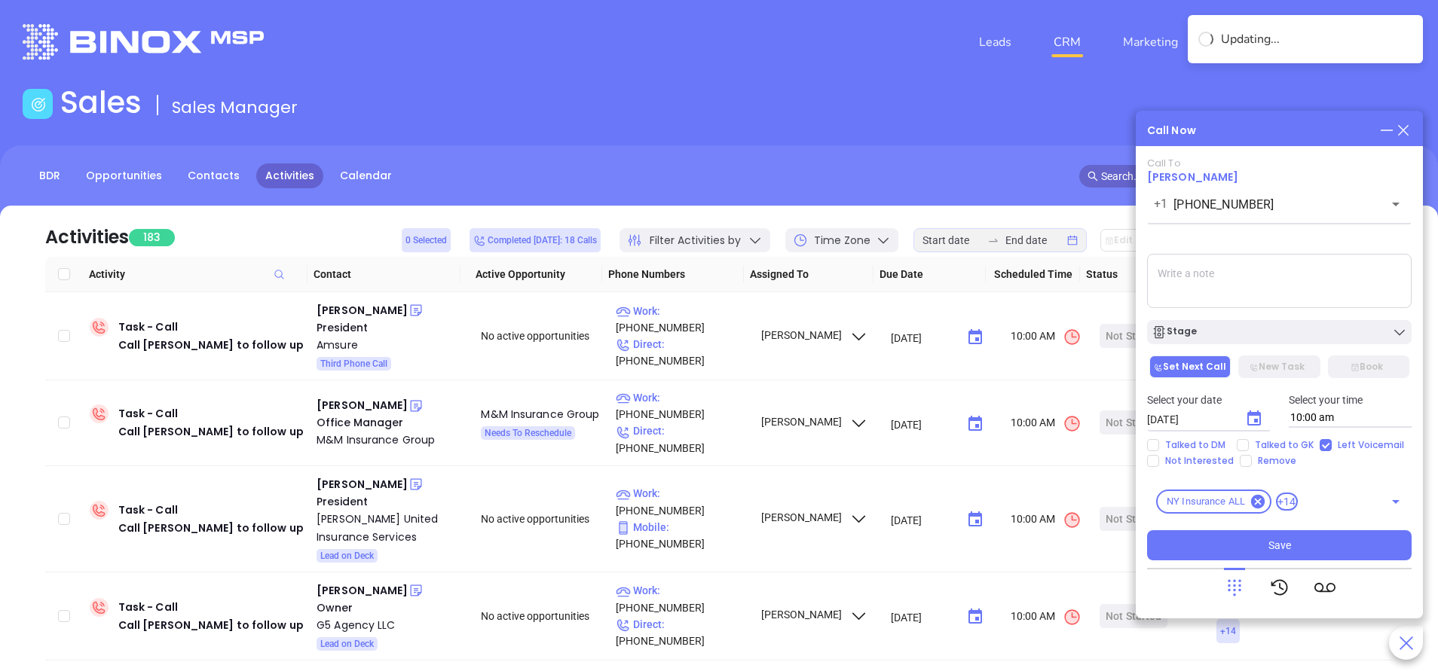
click at [1237, 281] on textarea at bounding box center [1279, 281] width 264 height 54
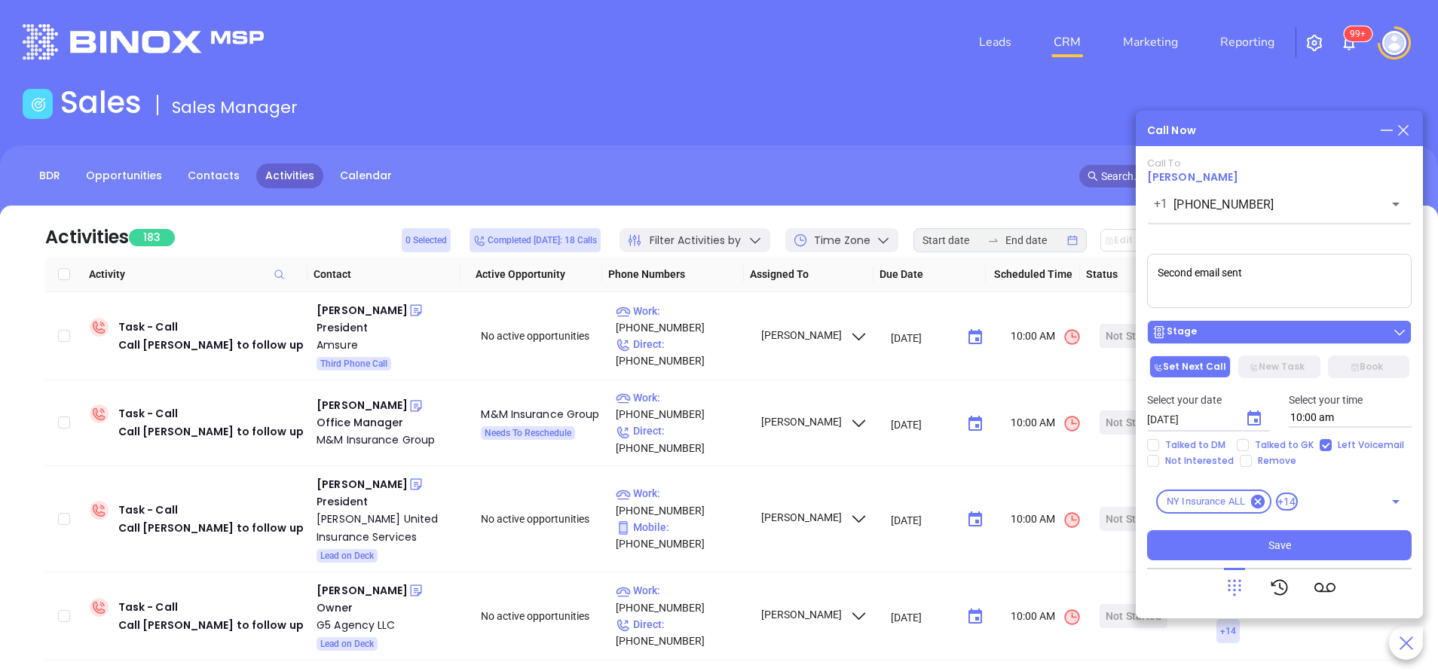
type textarea "Second email sent"
click at [1242, 326] on div "Stage" at bounding box center [1278, 332] width 255 height 15
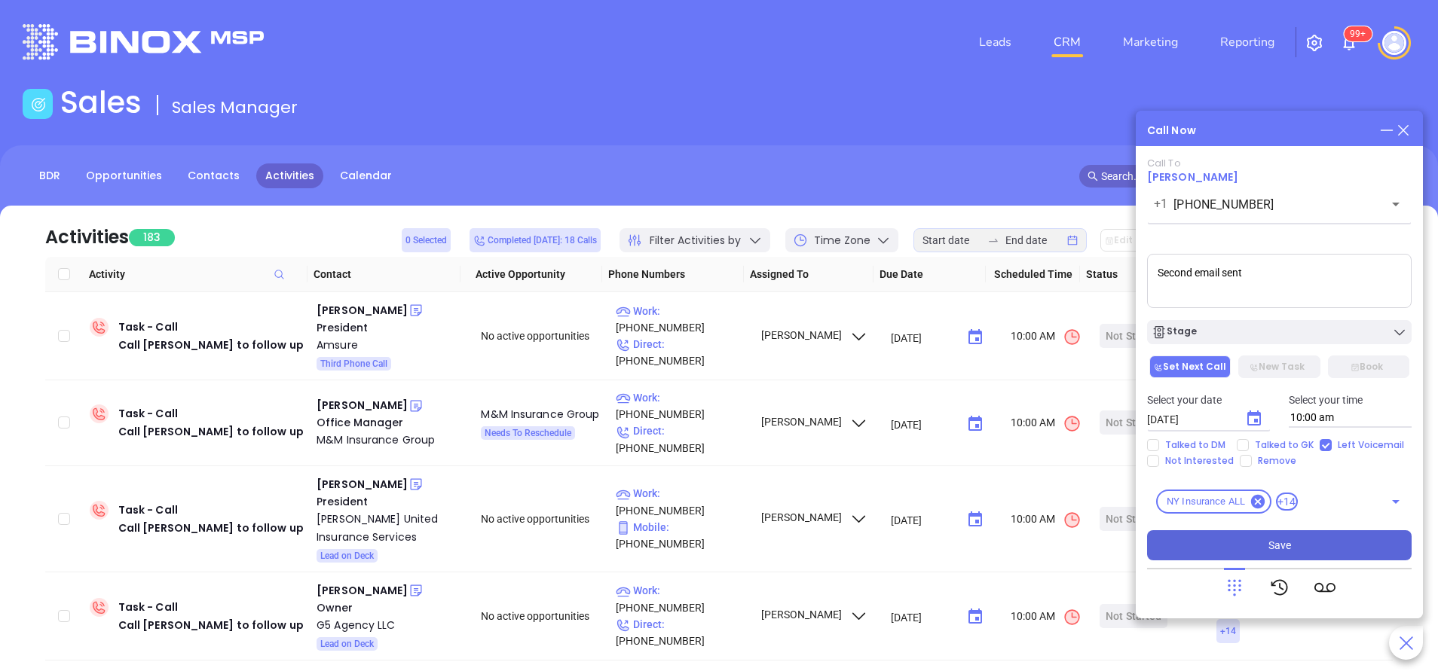
click at [1278, 550] on span "Save" at bounding box center [1279, 545] width 23 height 17
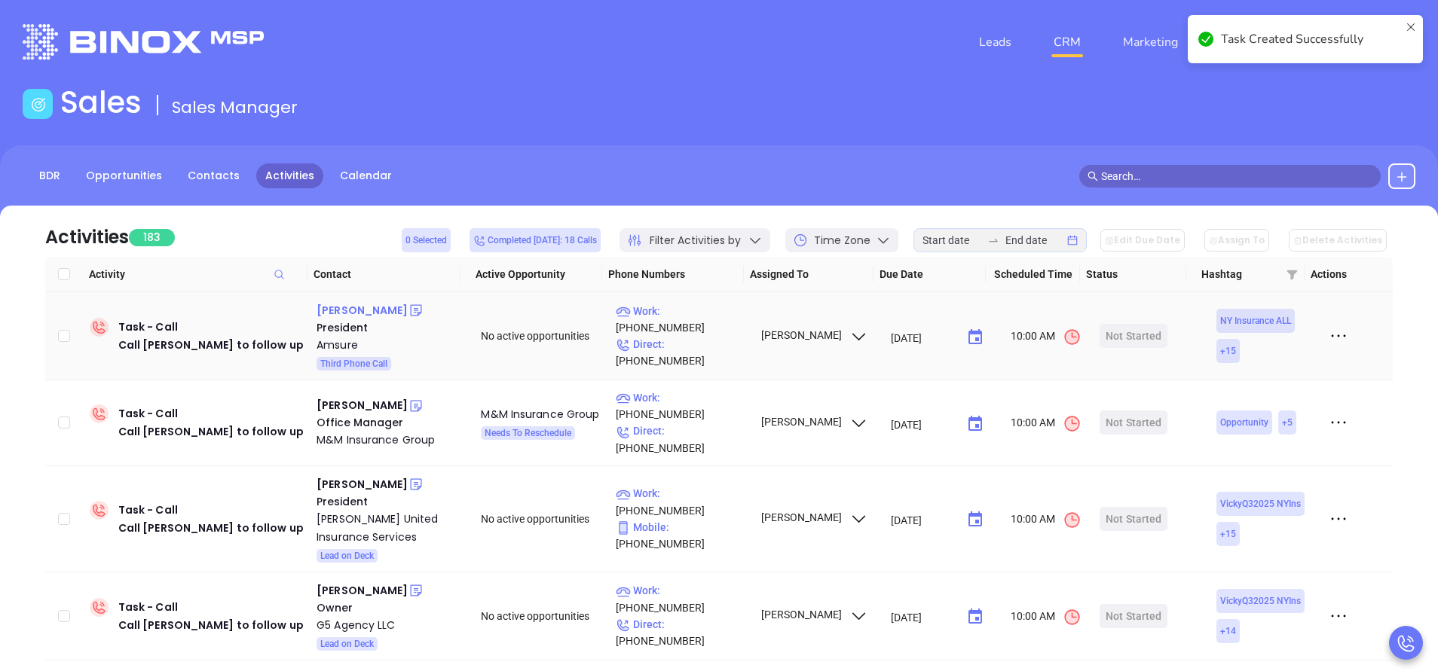
click at [378, 309] on div "Matthew D'abate" at bounding box center [361, 310] width 91 height 18
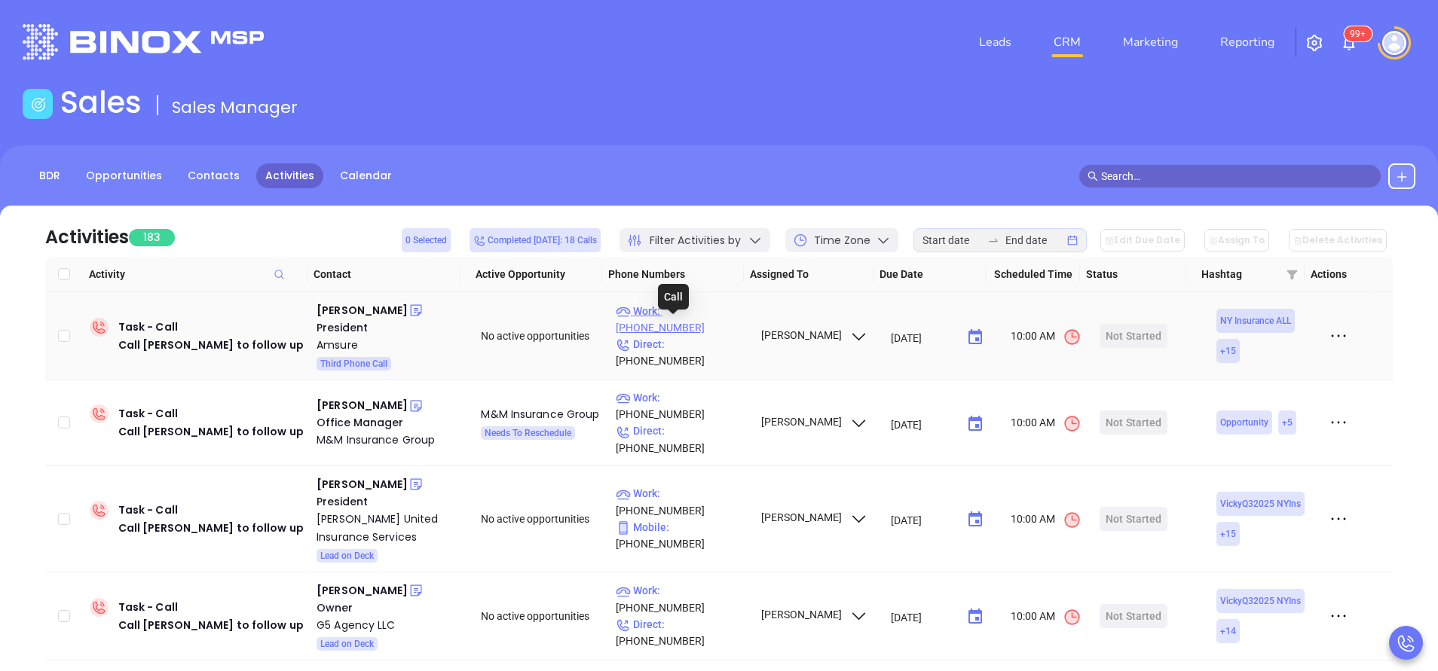
click at [716, 331] on p "Work : (518) 458-1800" at bounding box center [681, 319] width 131 height 33
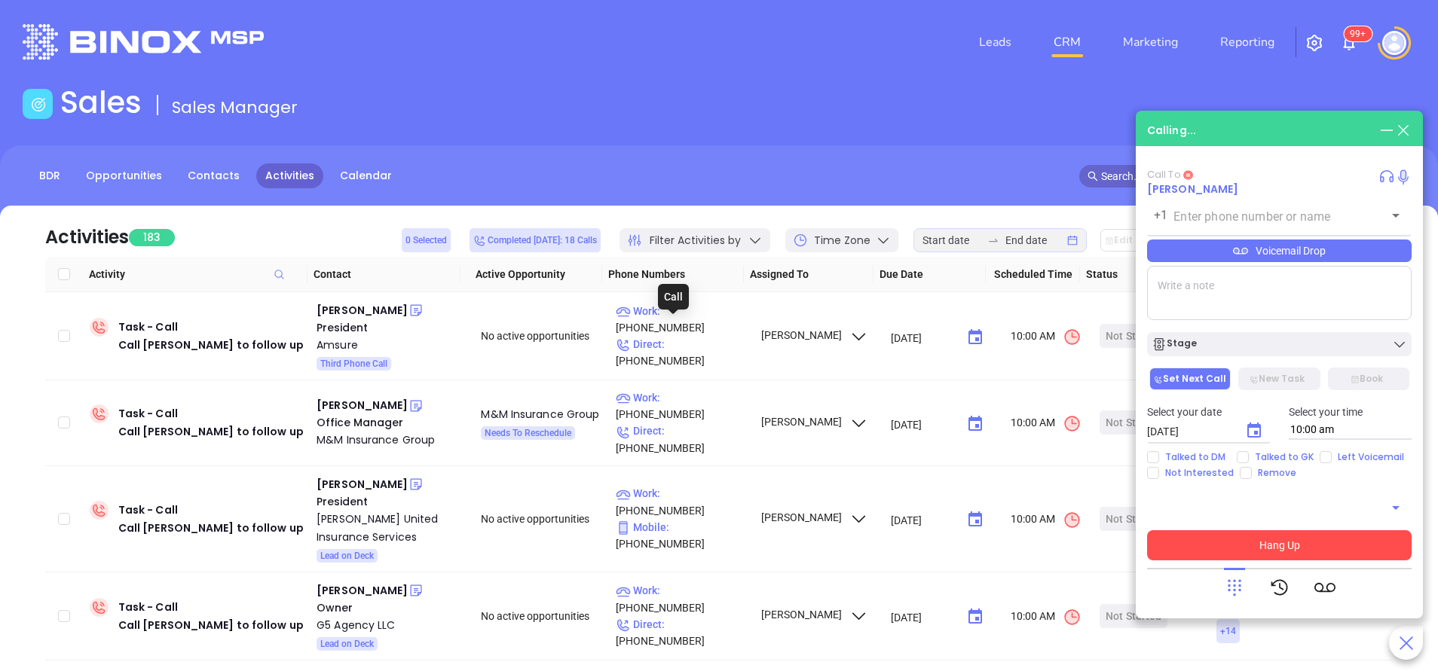
type input "(518) 458-1800"
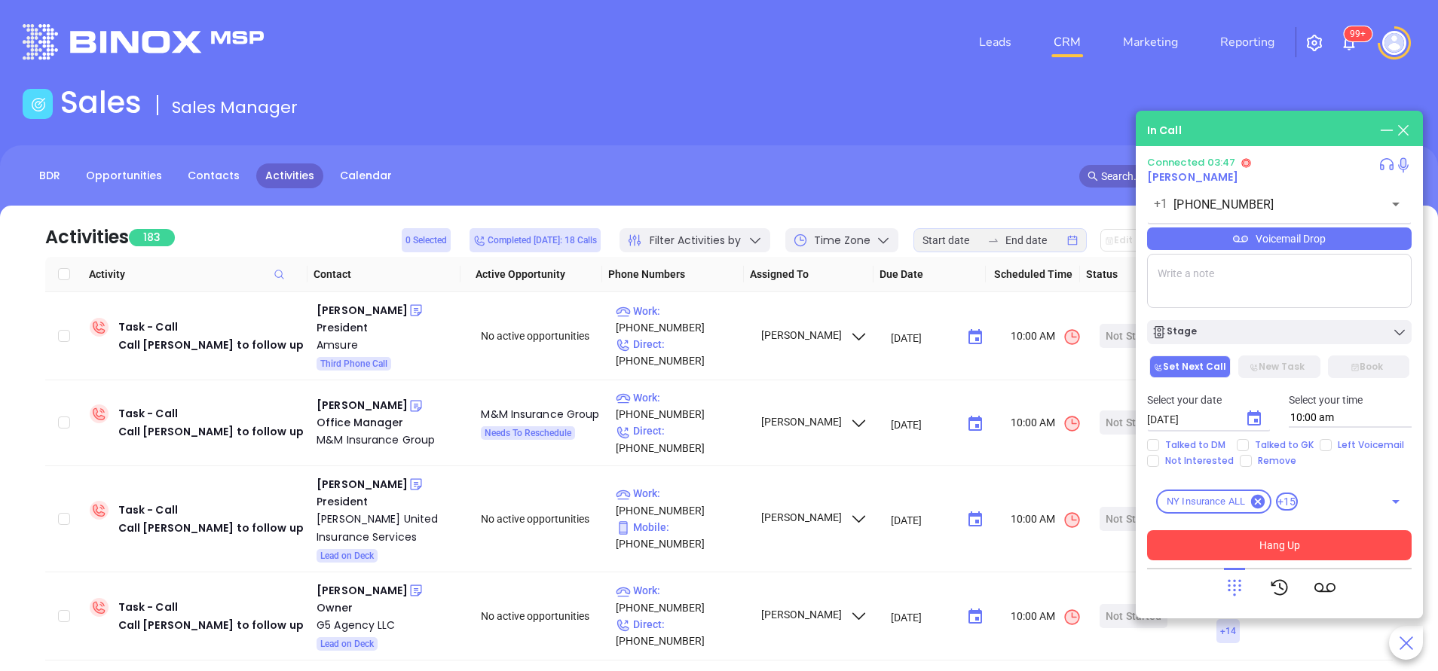
click at [1204, 241] on div "Voicemail Drop" at bounding box center [1279, 239] width 264 height 23
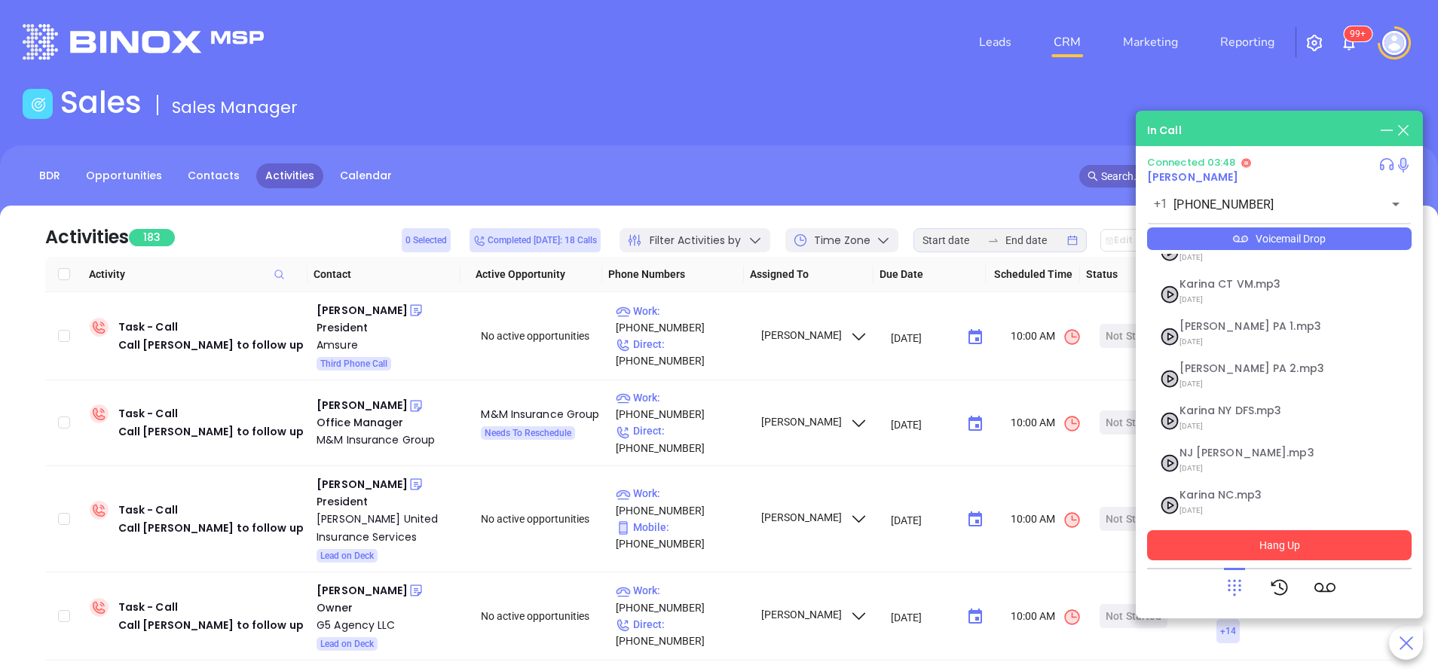
scroll to position [122, 0]
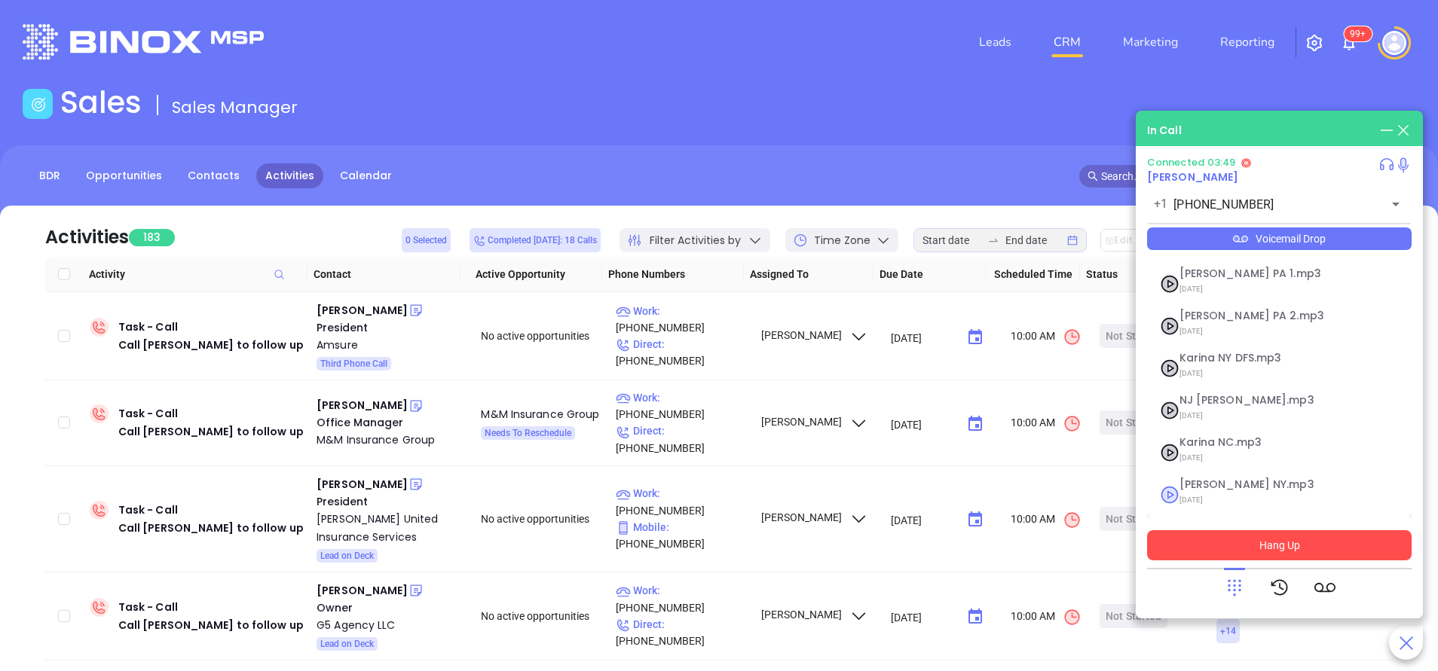
click at [1208, 486] on span "Vicky NY.mp3" at bounding box center [1260, 484] width 163 height 11
checkbox input "true"
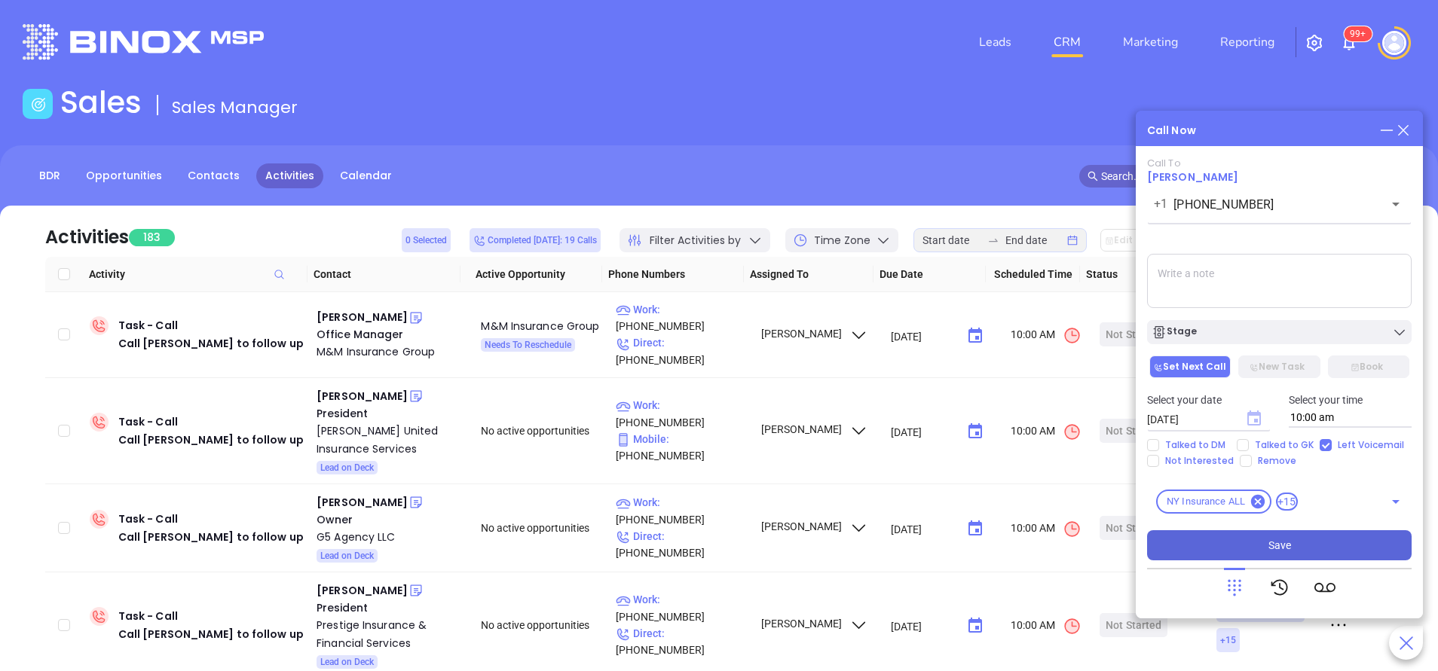
click at [1247, 419] on icon "Choose date, selected date is Sep 20, 2025" at bounding box center [1254, 419] width 18 height 18
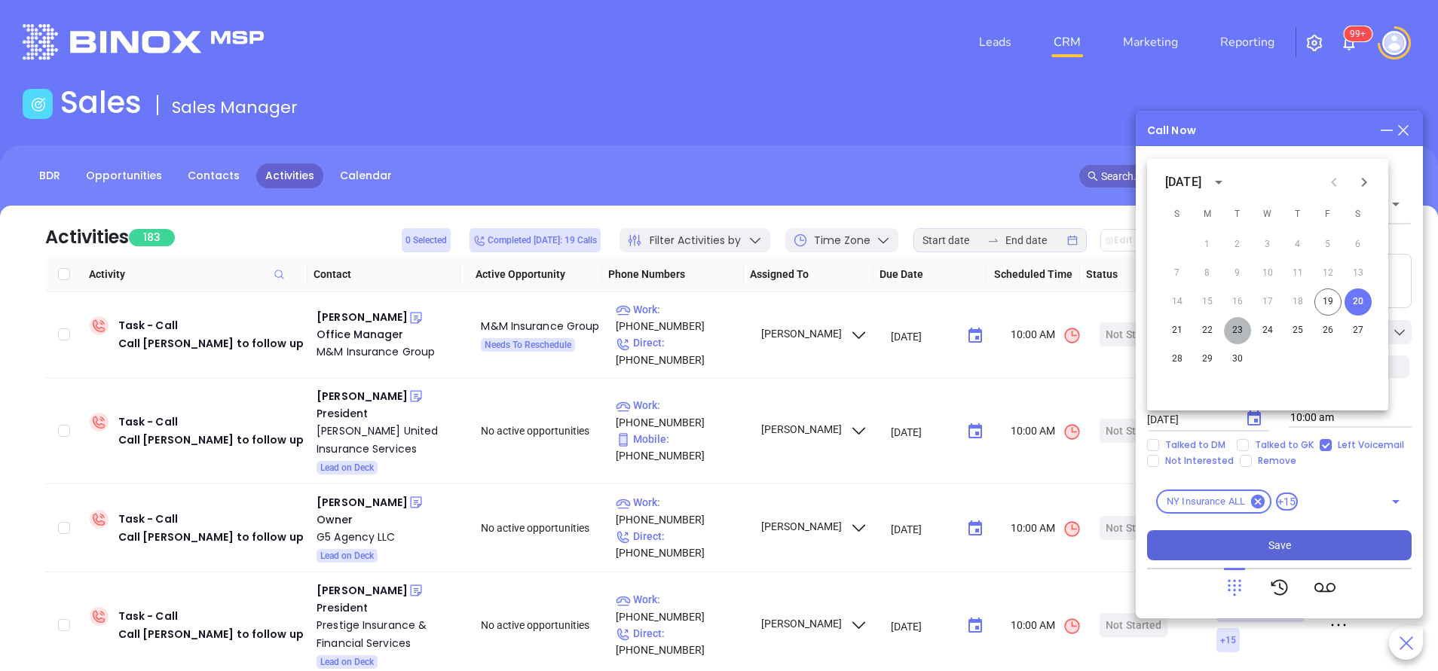
click at [1236, 332] on button "23" at bounding box center [1237, 330] width 27 height 27
type input "09/23/2025"
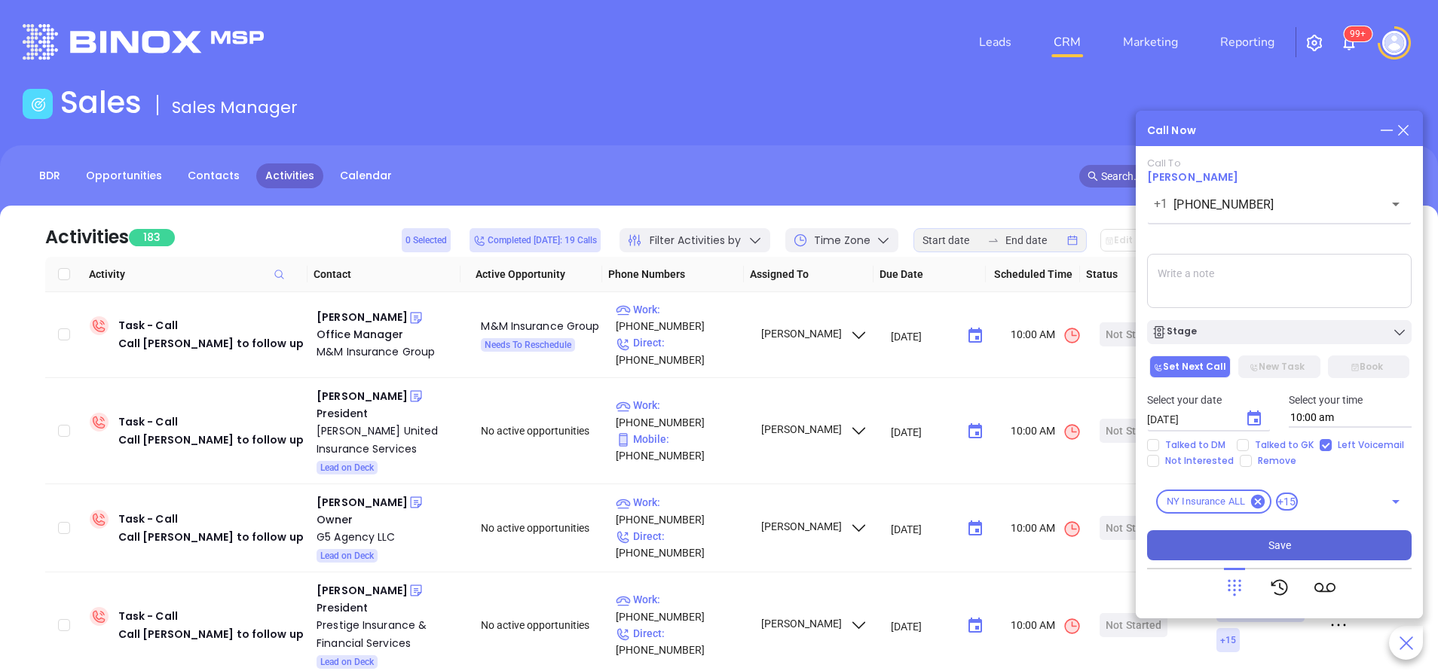
click at [1236, 332] on div "Stage" at bounding box center [1278, 332] width 255 height 15
click at [1176, 601] on div at bounding box center [1279, 587] width 264 height 39
click at [1205, 283] on textarea at bounding box center [1279, 281] width 264 height 54
type textarea "Second email sent"
click at [1276, 551] on span "Save" at bounding box center [1279, 545] width 23 height 17
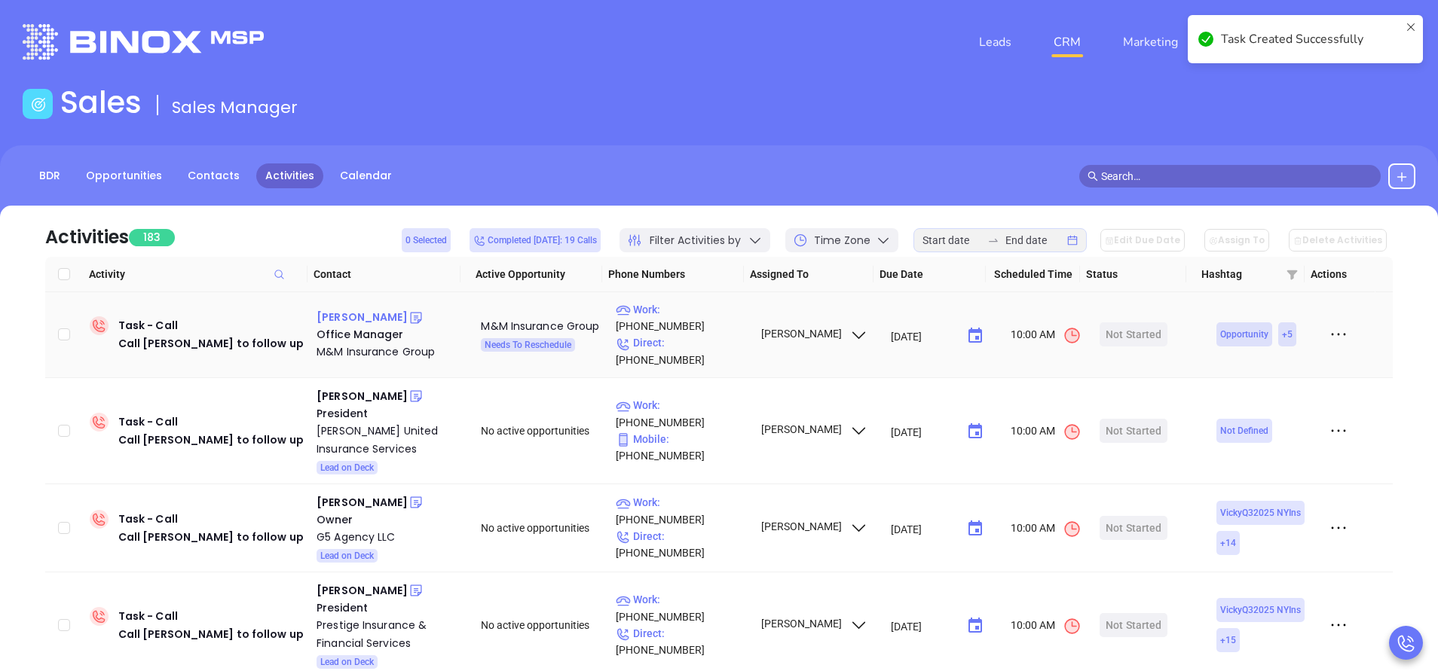
click at [337, 310] on div "Elizabeth Moser" at bounding box center [361, 317] width 91 height 18
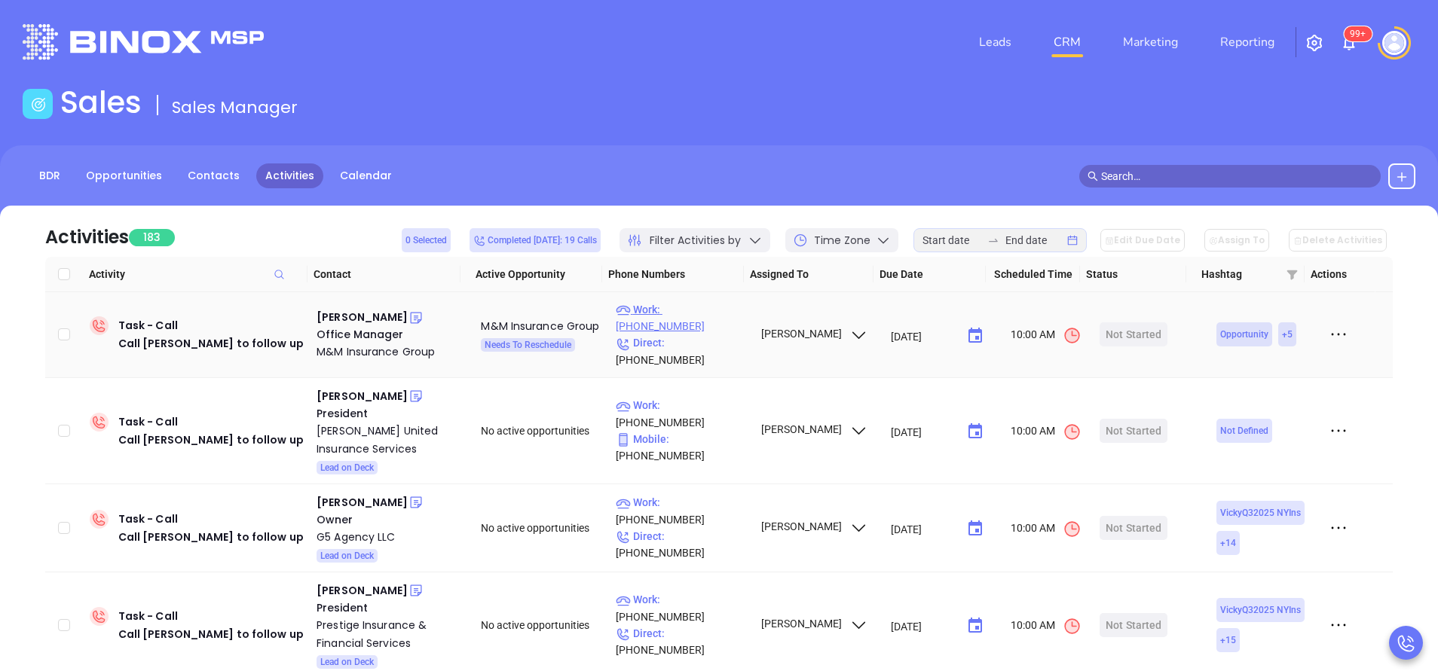
click at [680, 321] on p "Work : (724) 658-7713" at bounding box center [681, 317] width 131 height 33
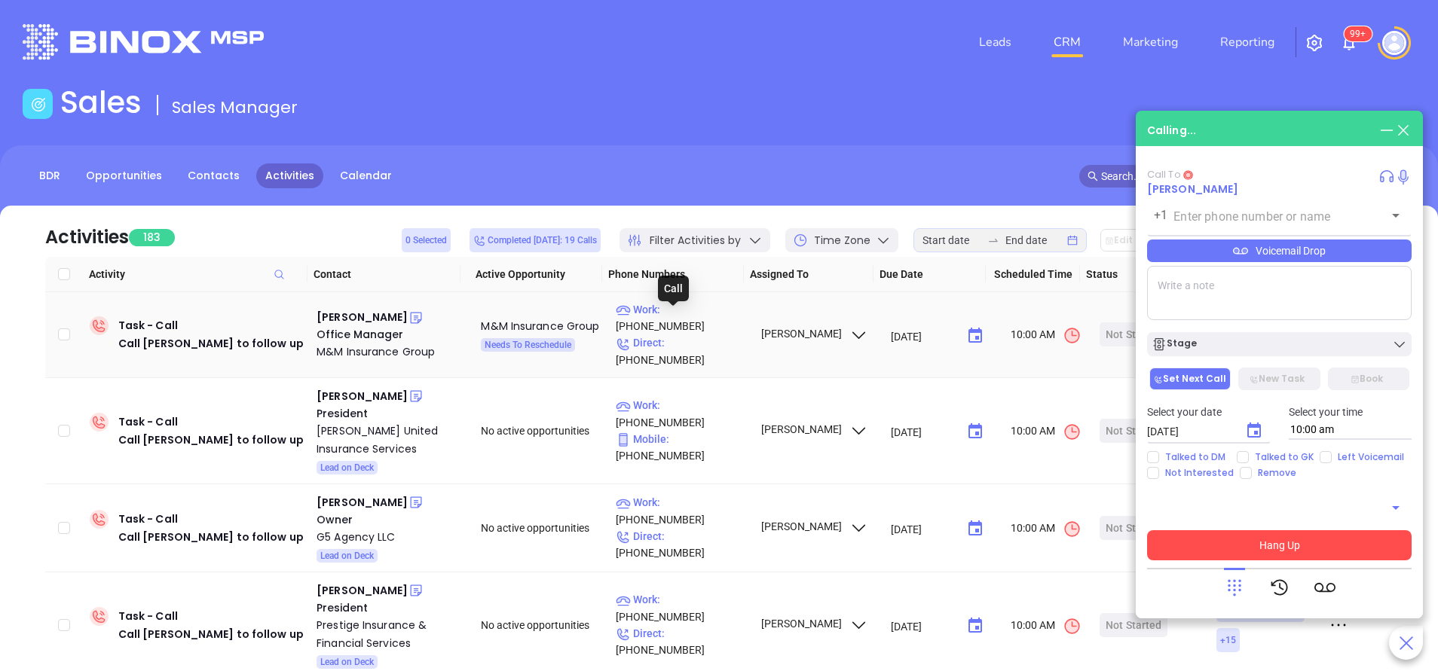
type input "(724) 658-7713"
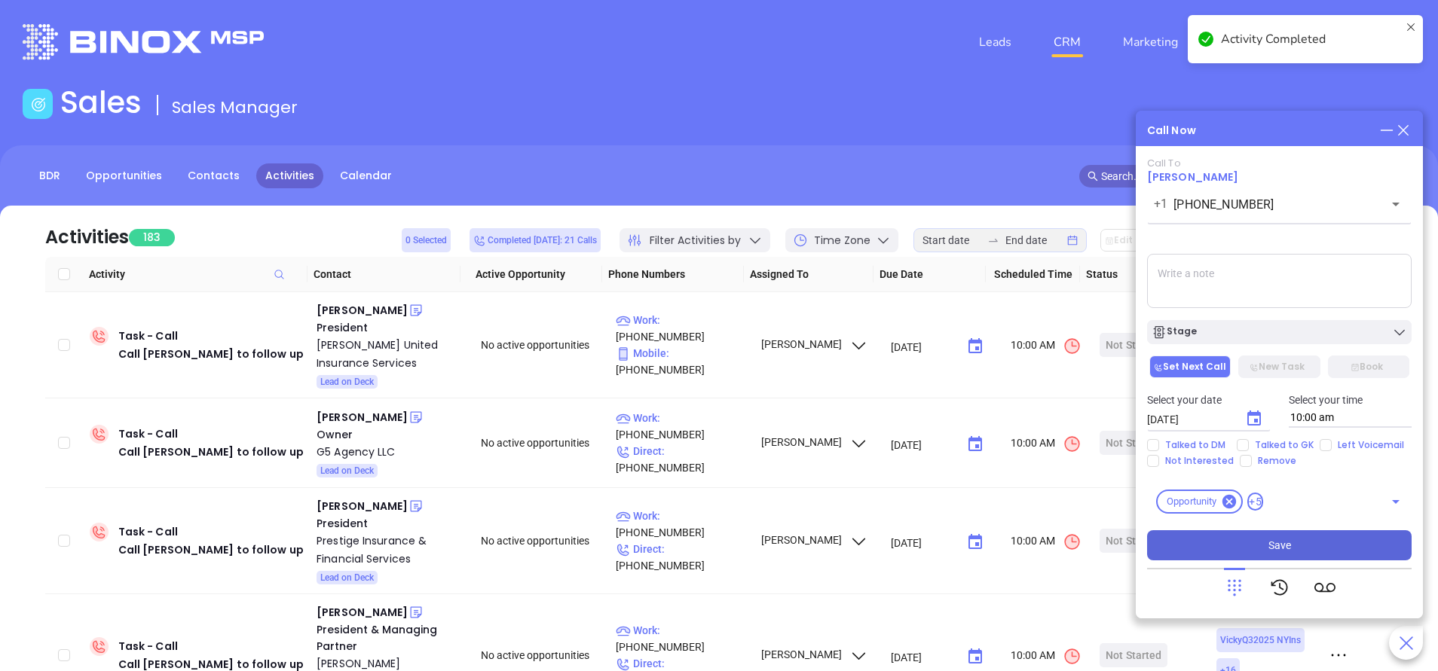
click at [1401, 129] on icon at bounding box center [1403, 130] width 11 height 11
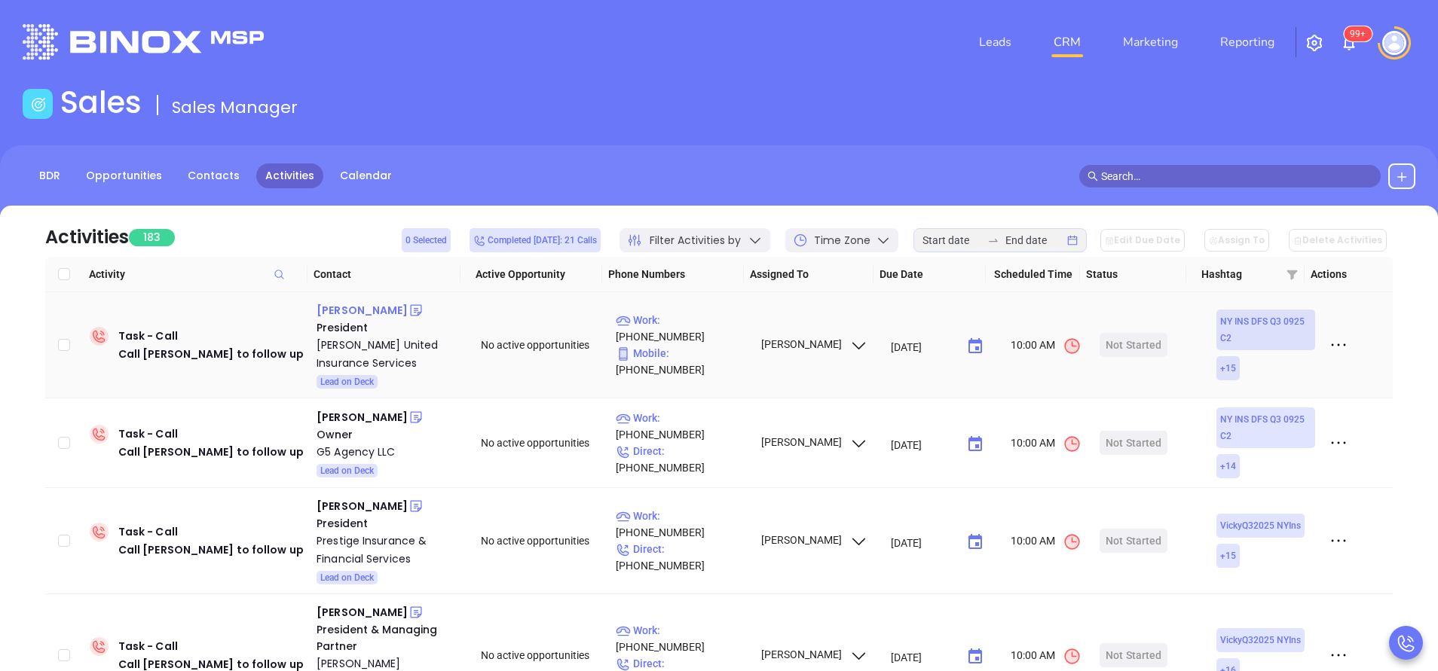
click at [352, 308] on div "Daniel Rand" at bounding box center [361, 310] width 91 height 18
click at [371, 419] on div "Eric Goldstein" at bounding box center [361, 417] width 91 height 18
click at [726, 436] on p "Work : (845) 842-1226" at bounding box center [681, 426] width 131 height 33
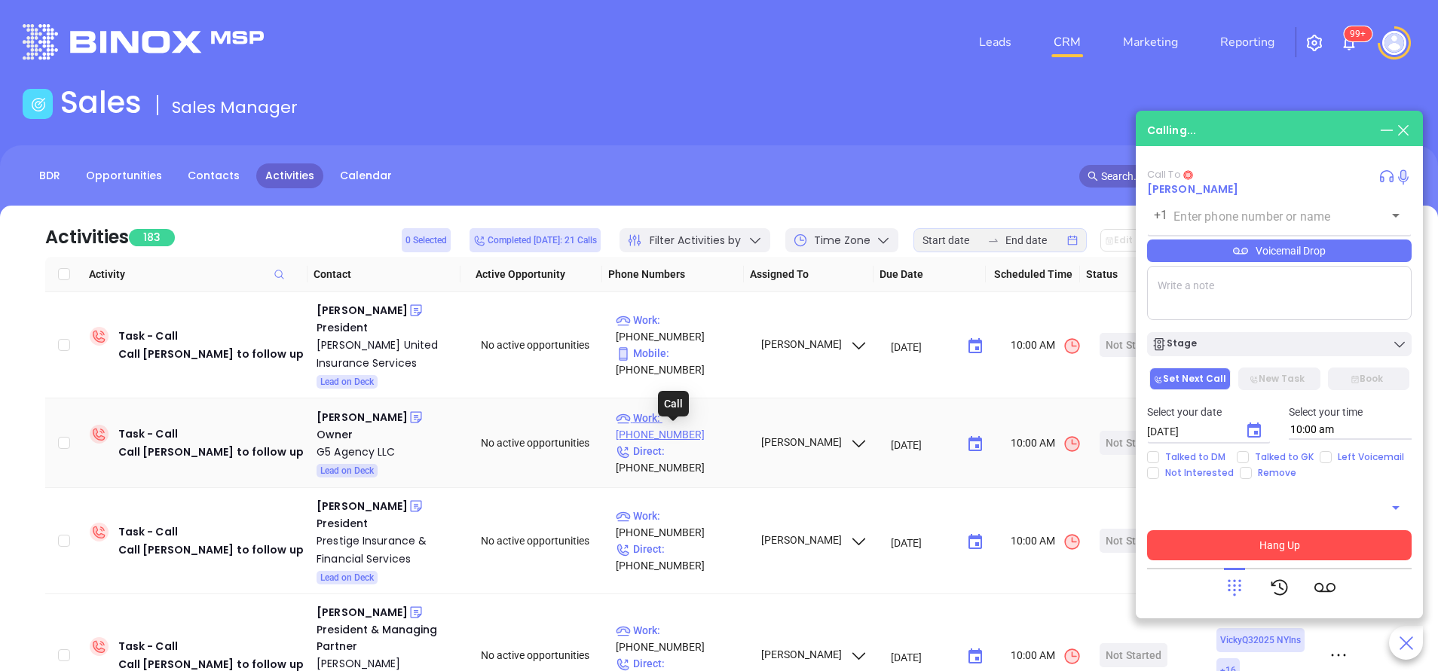
type input "(845) 842-1226"
click at [1317, 546] on button "Hang Up" at bounding box center [1279, 545] width 264 height 30
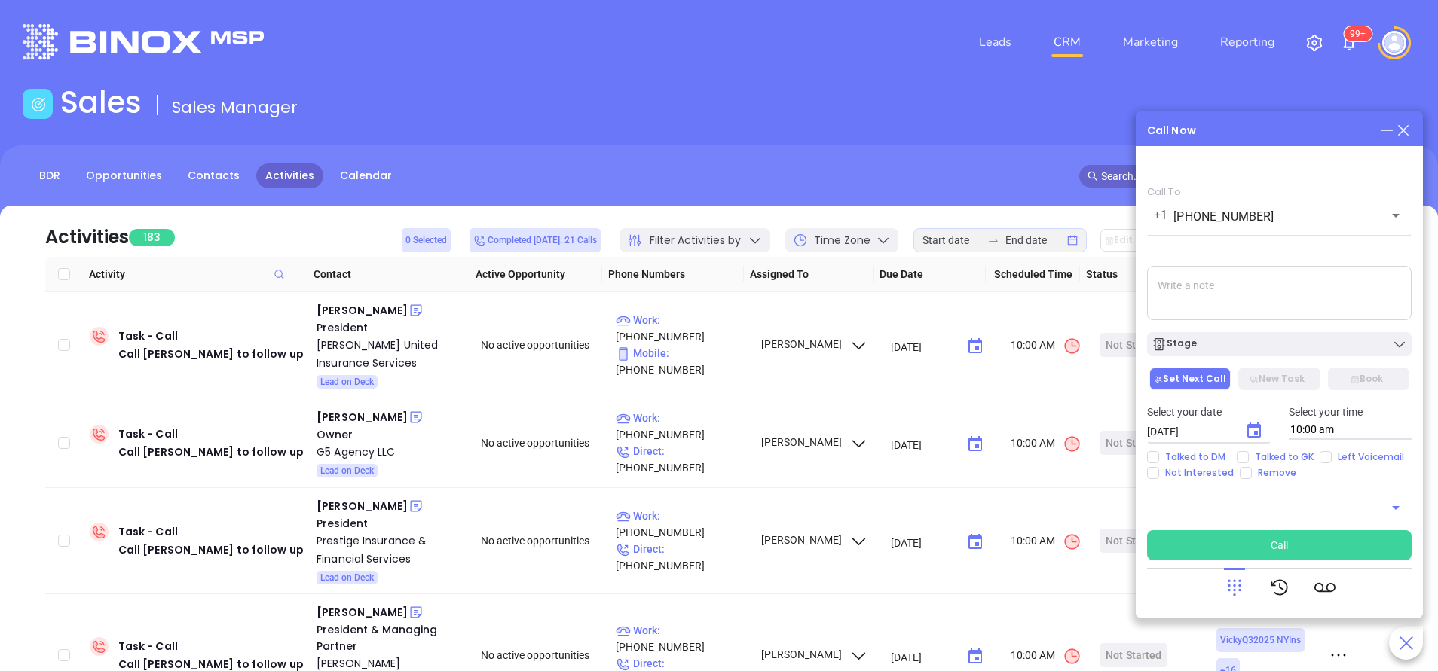
click at [886, 133] on main "Sales Sales Manager BDR Opportunities Contacts Activities Calendar Call Now Cal…" at bounding box center [719, 458] width 1438 height 749
click at [1295, 544] on button "Call" at bounding box center [1279, 545] width 264 height 30
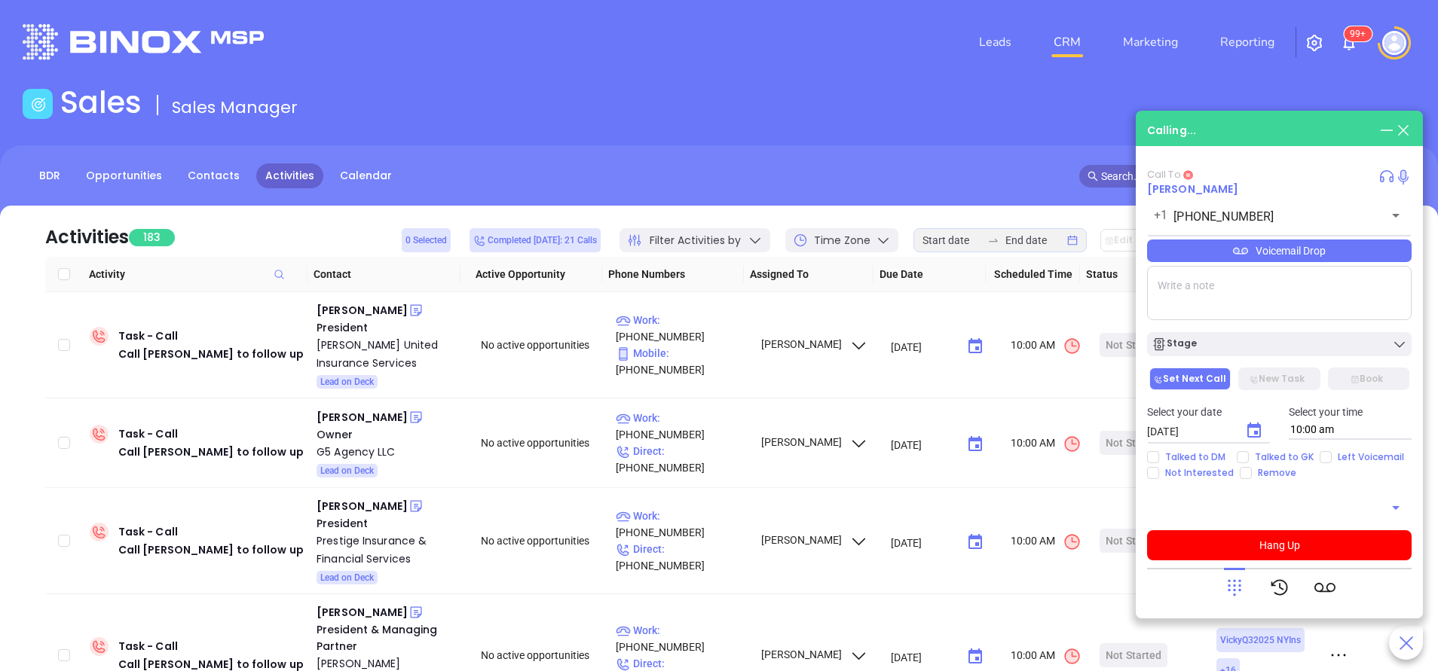
click at [1411, 131] on div "Calling... Call To Eric Goldstein +1 (845) 842-1226 ​ Voicemail Drop Stage Set …" at bounding box center [1278, 365] width 287 height 508
click at [1405, 130] on icon at bounding box center [1403, 130] width 17 height 17
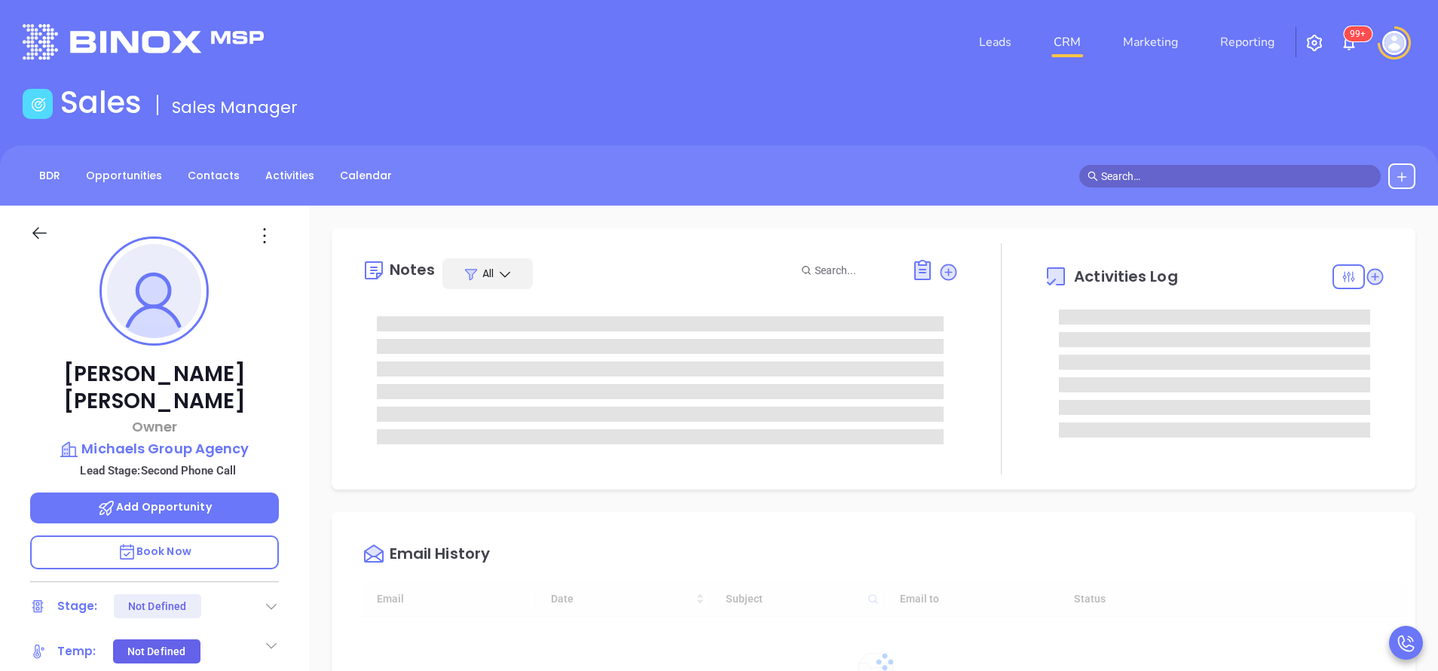
type input "[DATE]"
type input "[PERSON_NAME]"
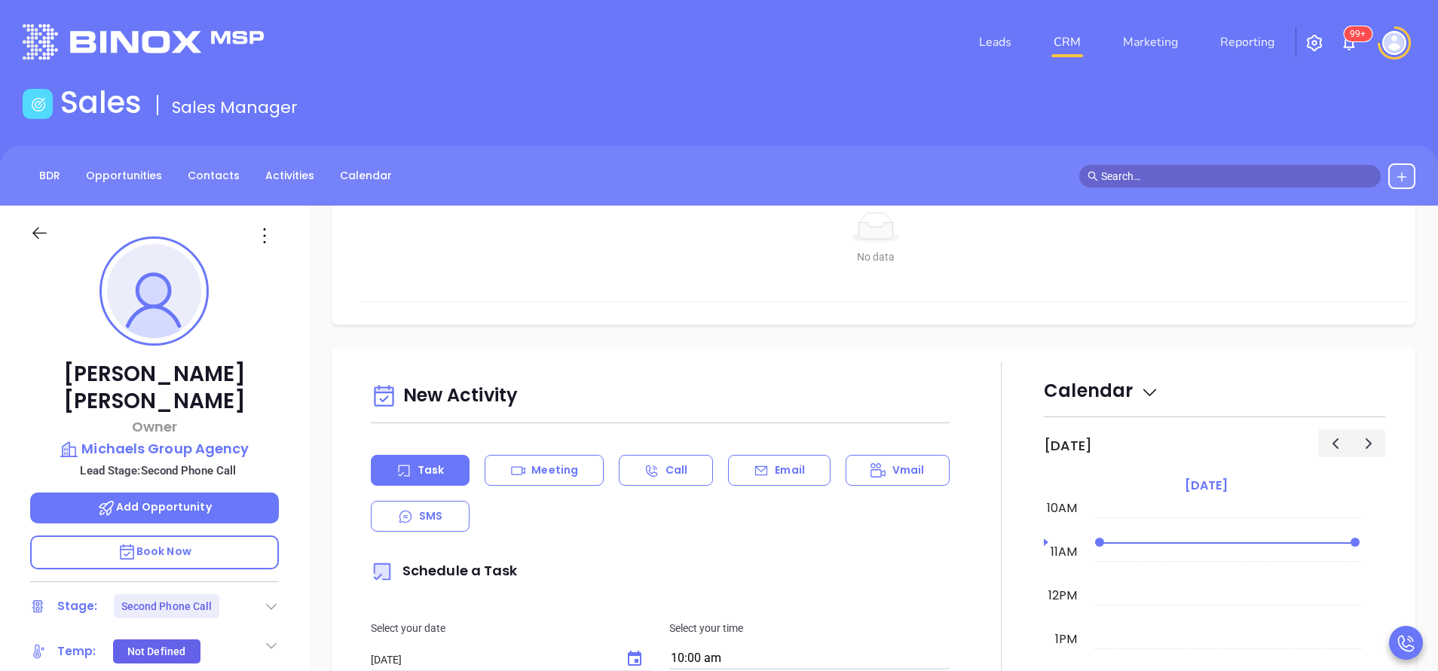
scroll to position [678, 0]
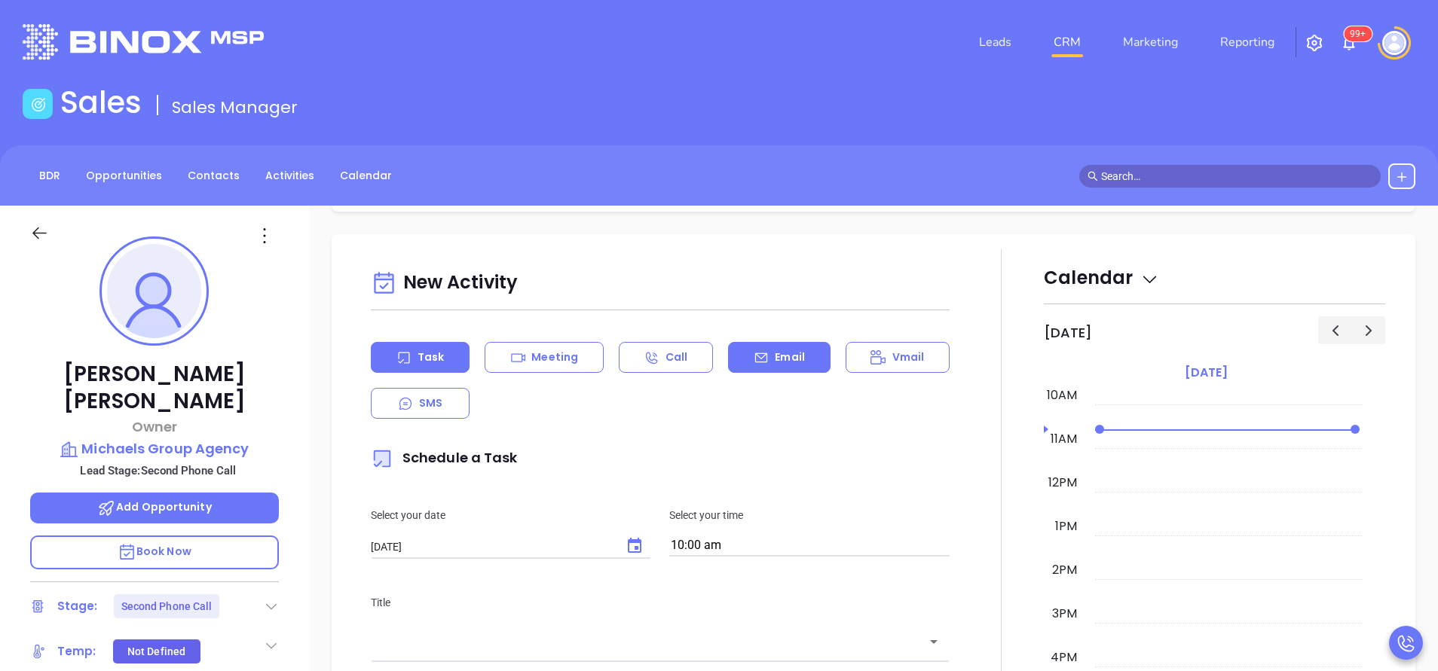
click at [783, 368] on div "Email" at bounding box center [779, 357] width 102 height 31
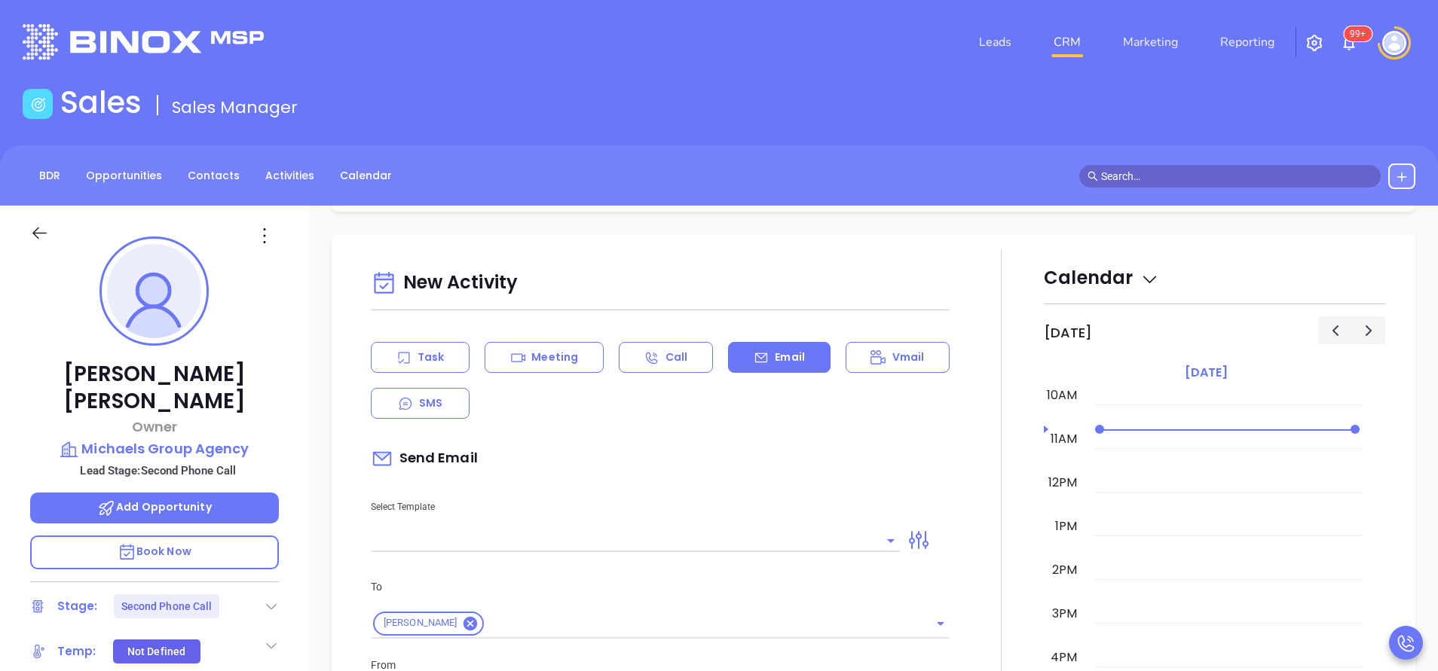
scroll to position [791, 0]
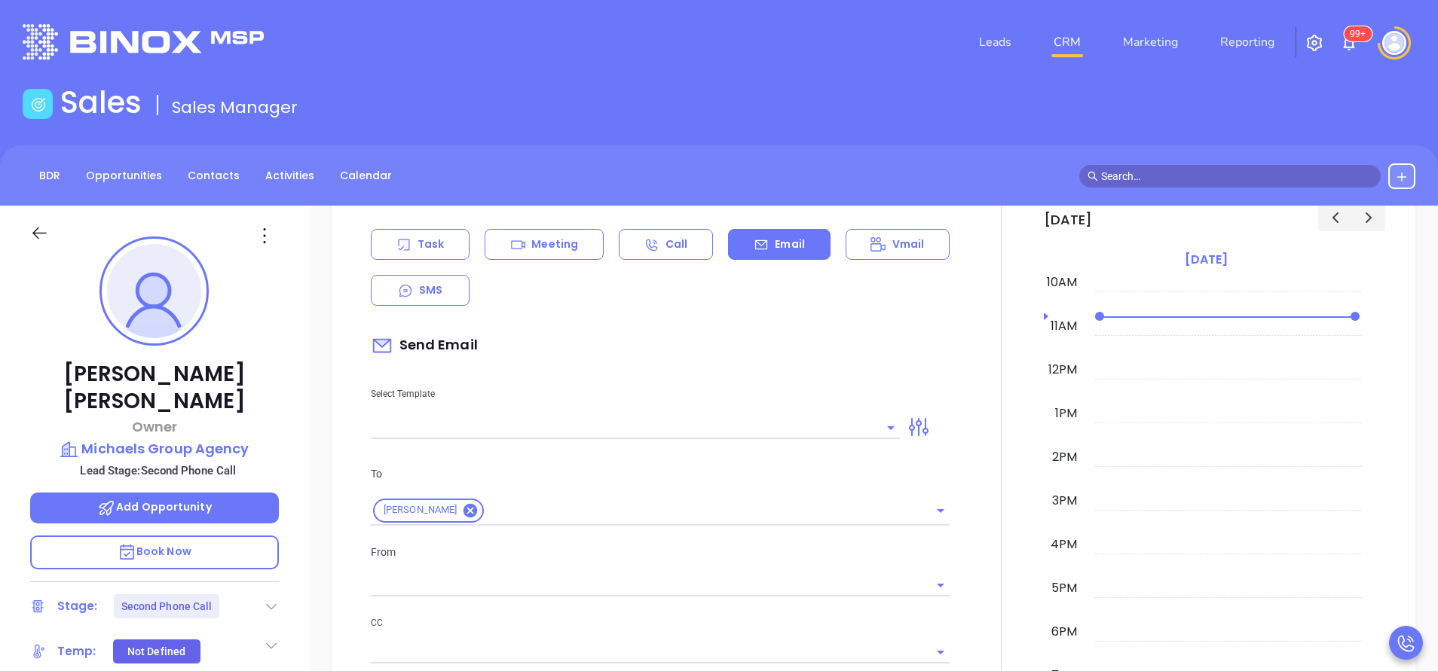
click at [720, 430] on input "text" at bounding box center [624, 428] width 506 height 22
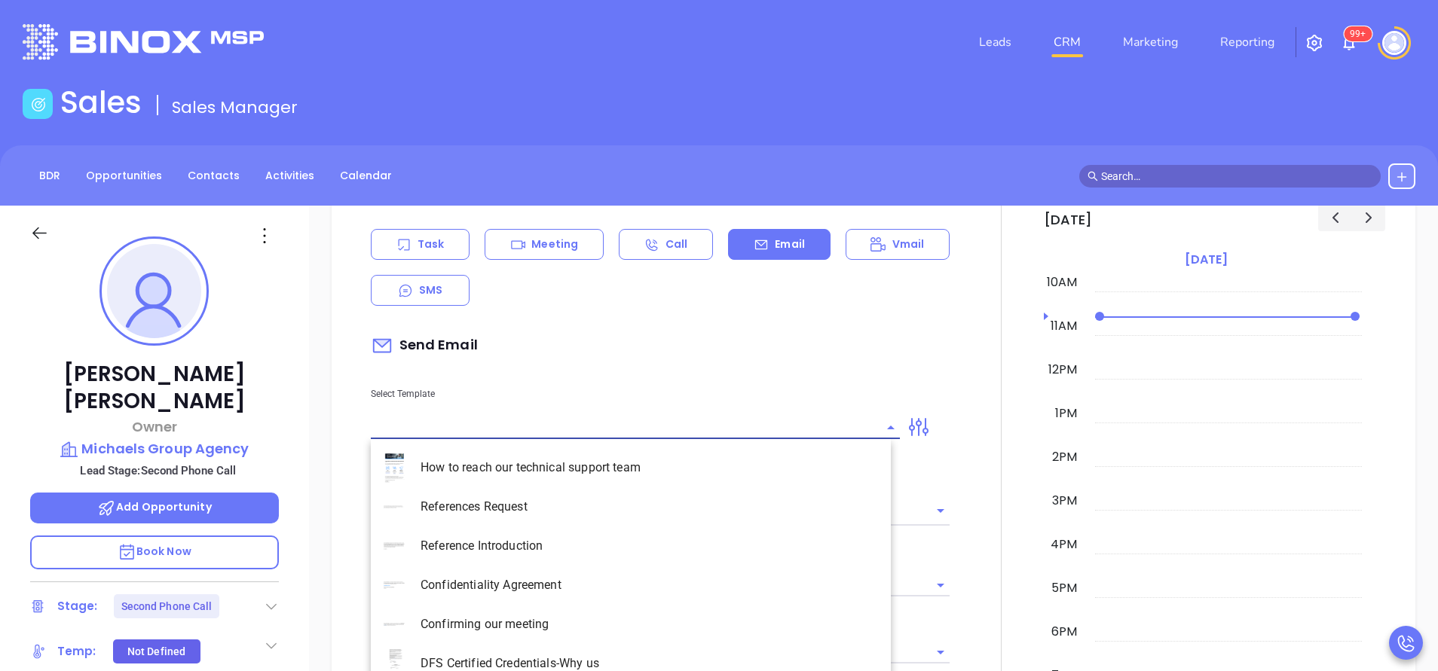
type input "[PERSON_NAME]"
click at [632, 534] on li "NY Insurance 0625 - Email 2" at bounding box center [631, 546] width 520 height 39
type input "NY Insurance 0625 - Email 2"
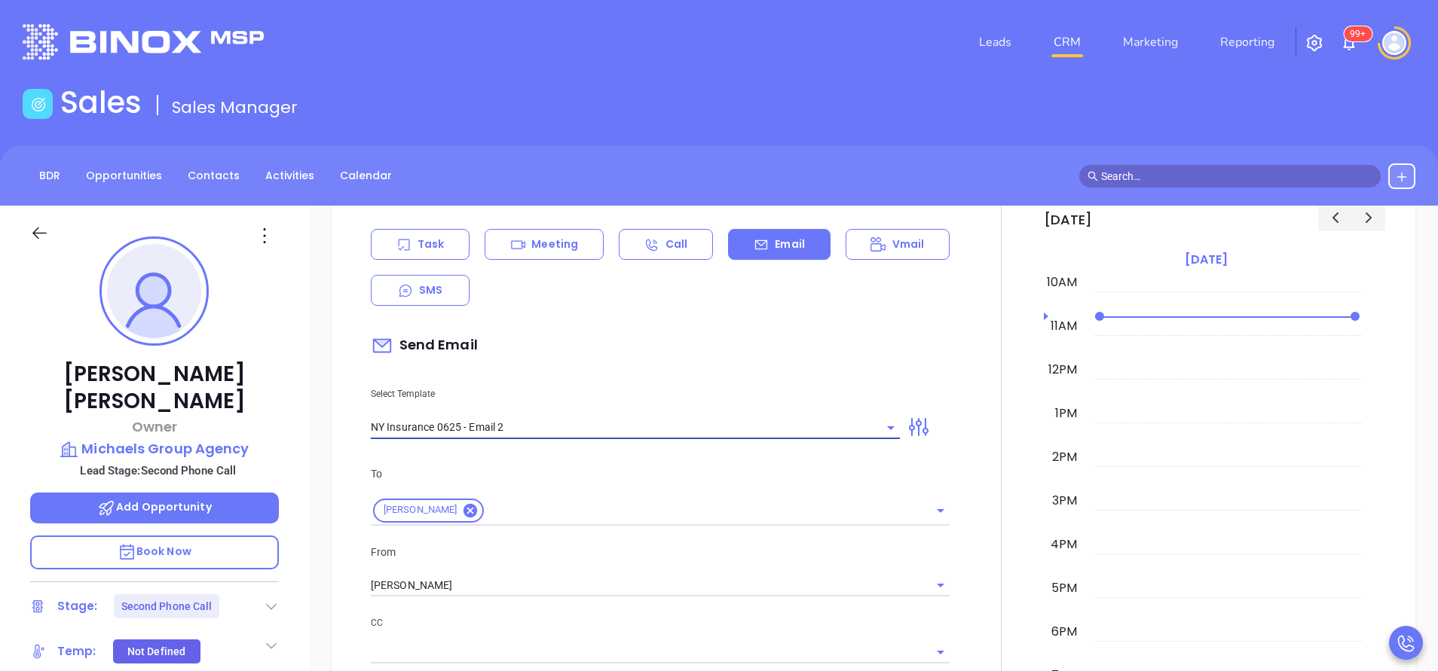
type input "I don’t know if you saw this [PERSON_NAME]"
type input "NY Insurance 0625 - Email 2"
click at [654, 472] on p "To" at bounding box center [660, 474] width 579 height 17
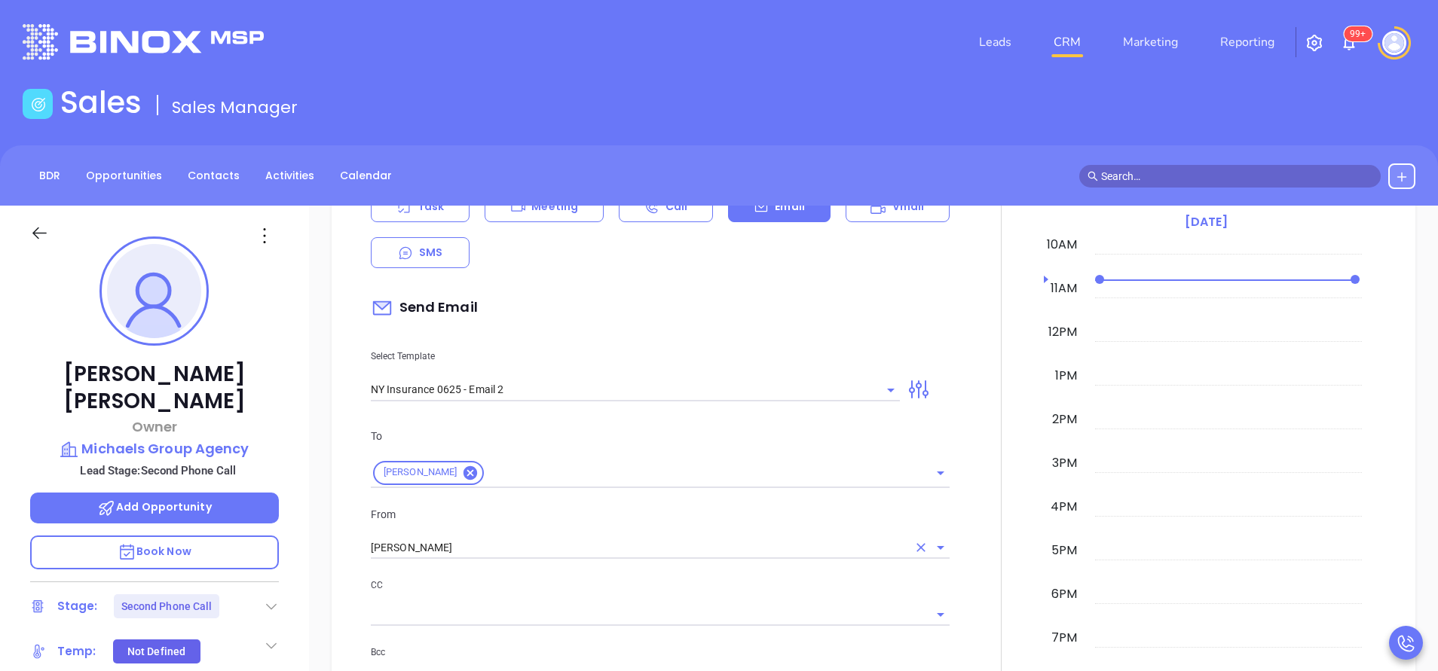
scroll to position [904, 0]
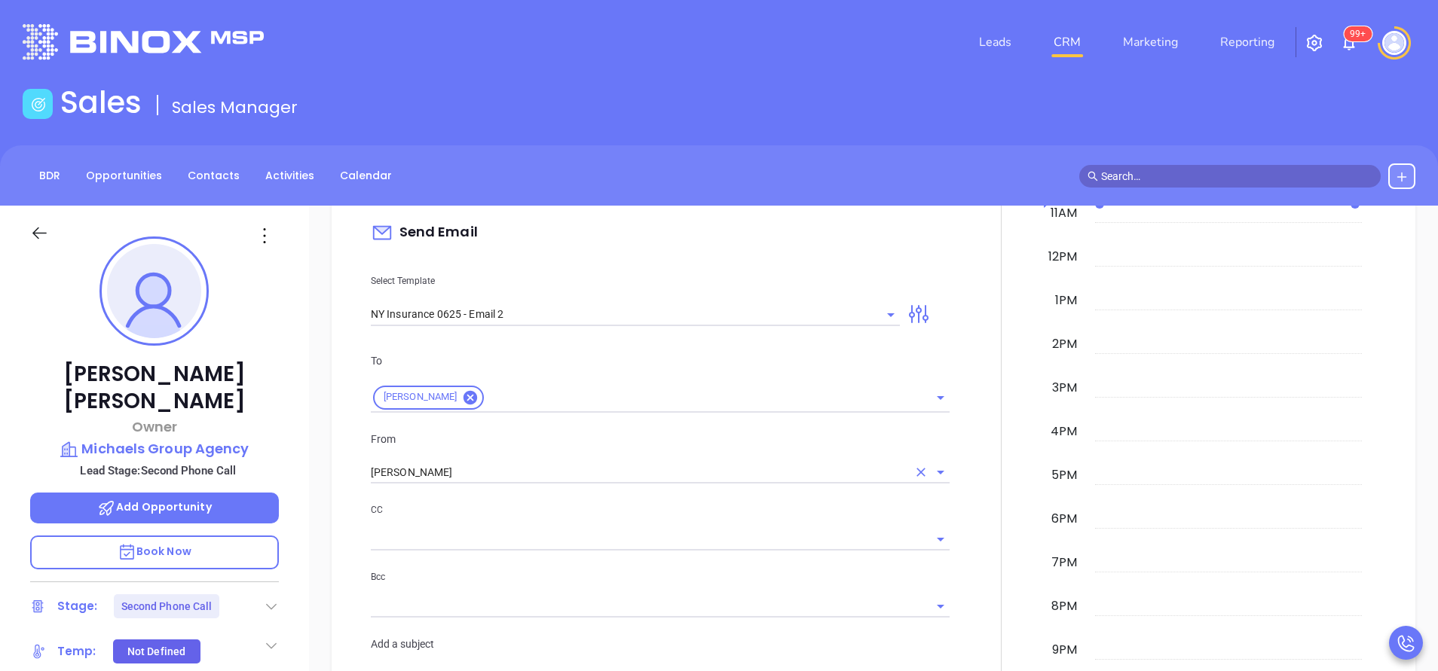
click at [522, 460] on div "[PERSON_NAME]" at bounding box center [660, 472] width 579 height 25
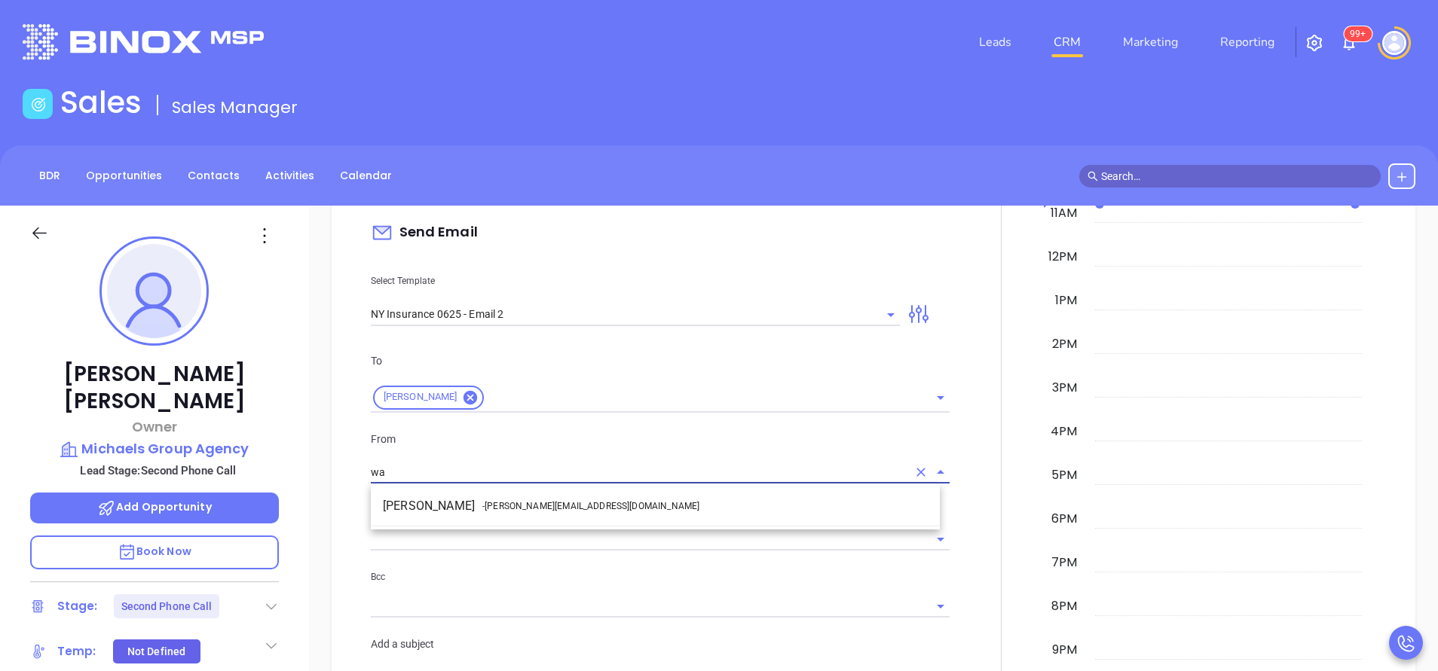
click at [512, 512] on span "- [PERSON_NAME][EMAIL_ADDRESS][DOMAIN_NAME]" at bounding box center [590, 507] width 217 height 14
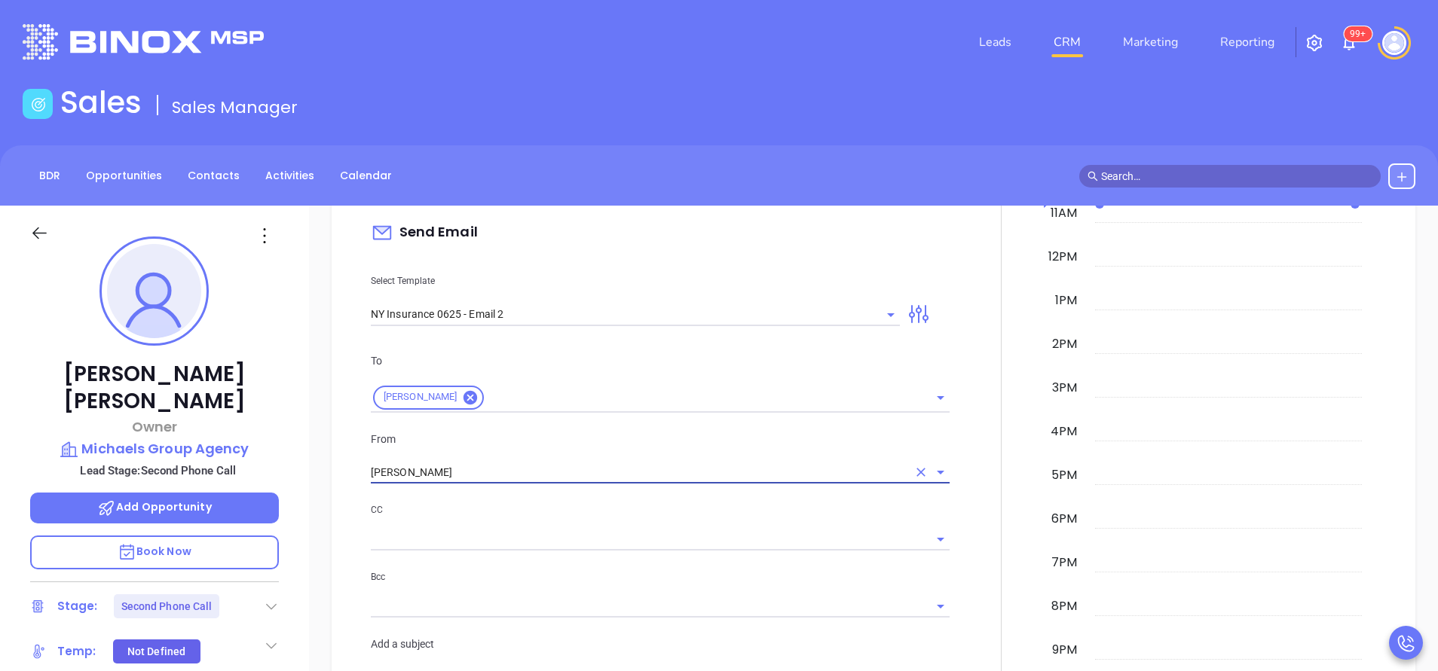
type input "[PERSON_NAME]"
click at [601, 524] on div "CC" at bounding box center [660, 526] width 579 height 49
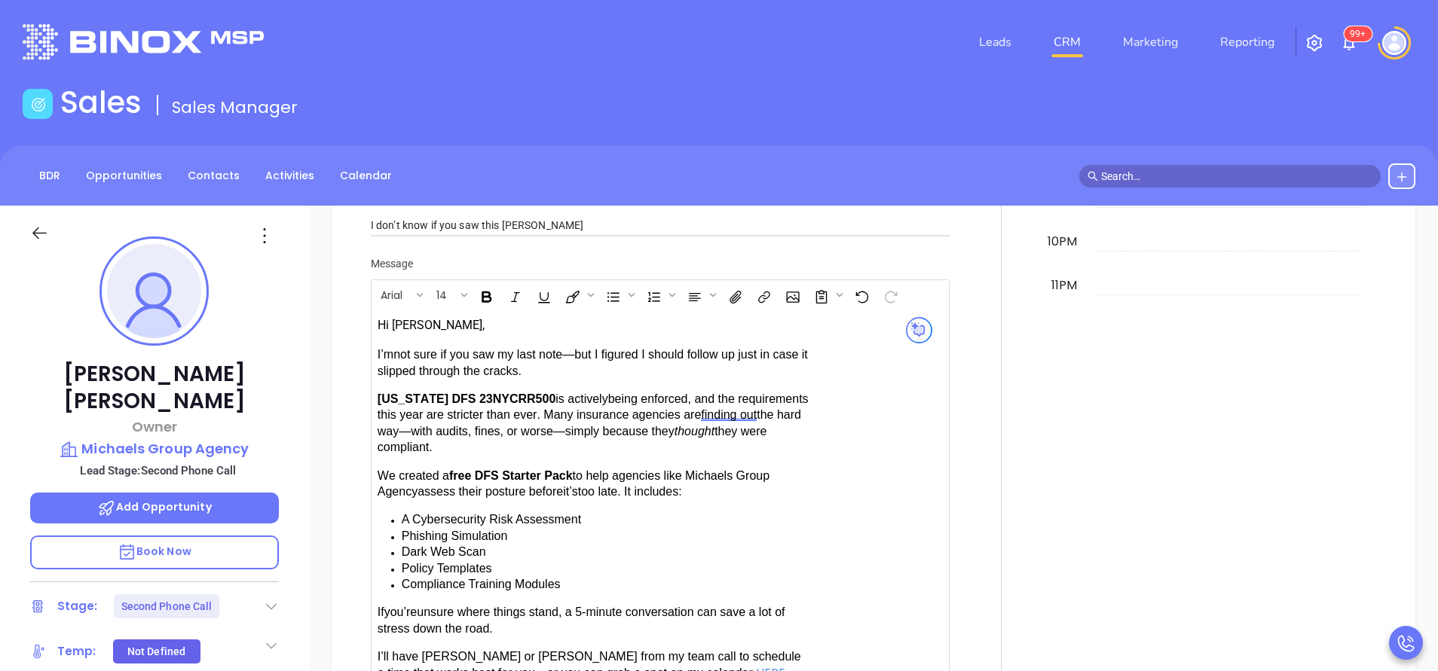
scroll to position [1582, 0]
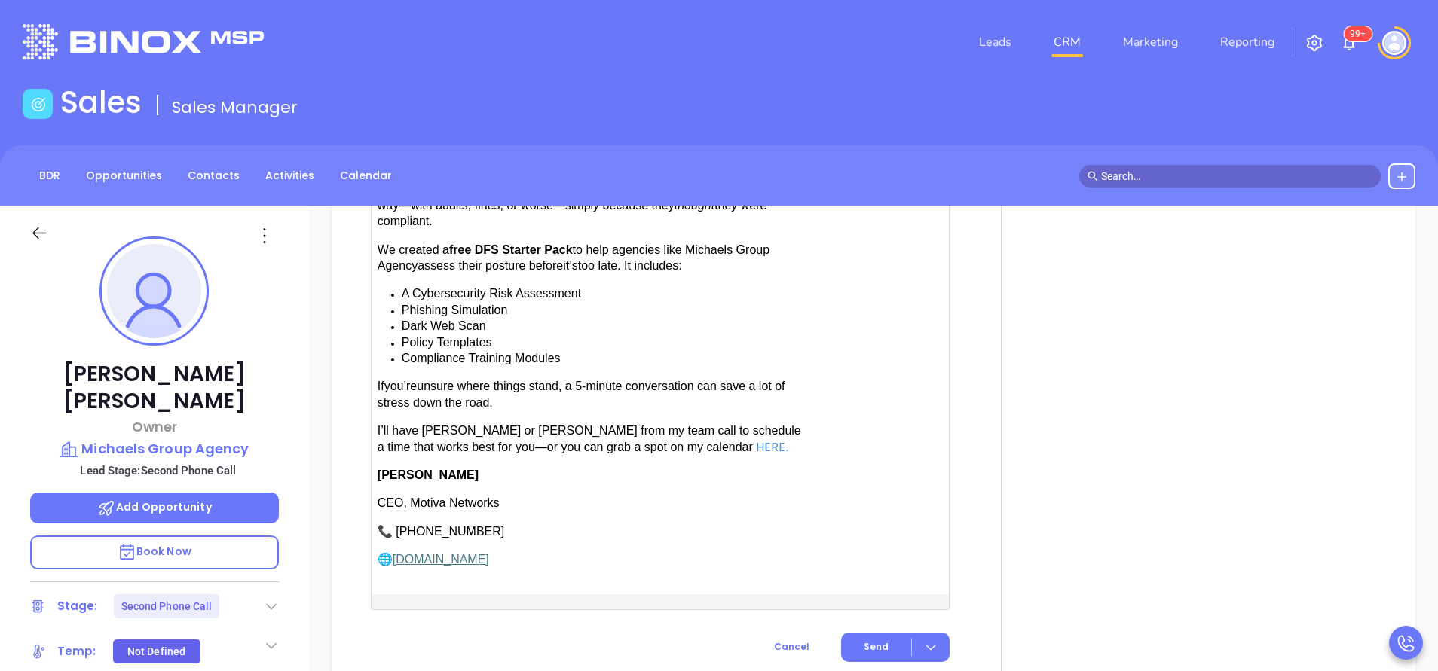
click at [464, 424] on span "have [PERSON_NAME] or [PERSON_NAME] from my team call to schedule a time that w…" at bounding box center [588, 438] width 423 height 29
click at [863, 640] on span "Send" at bounding box center [875, 647] width 25 height 14
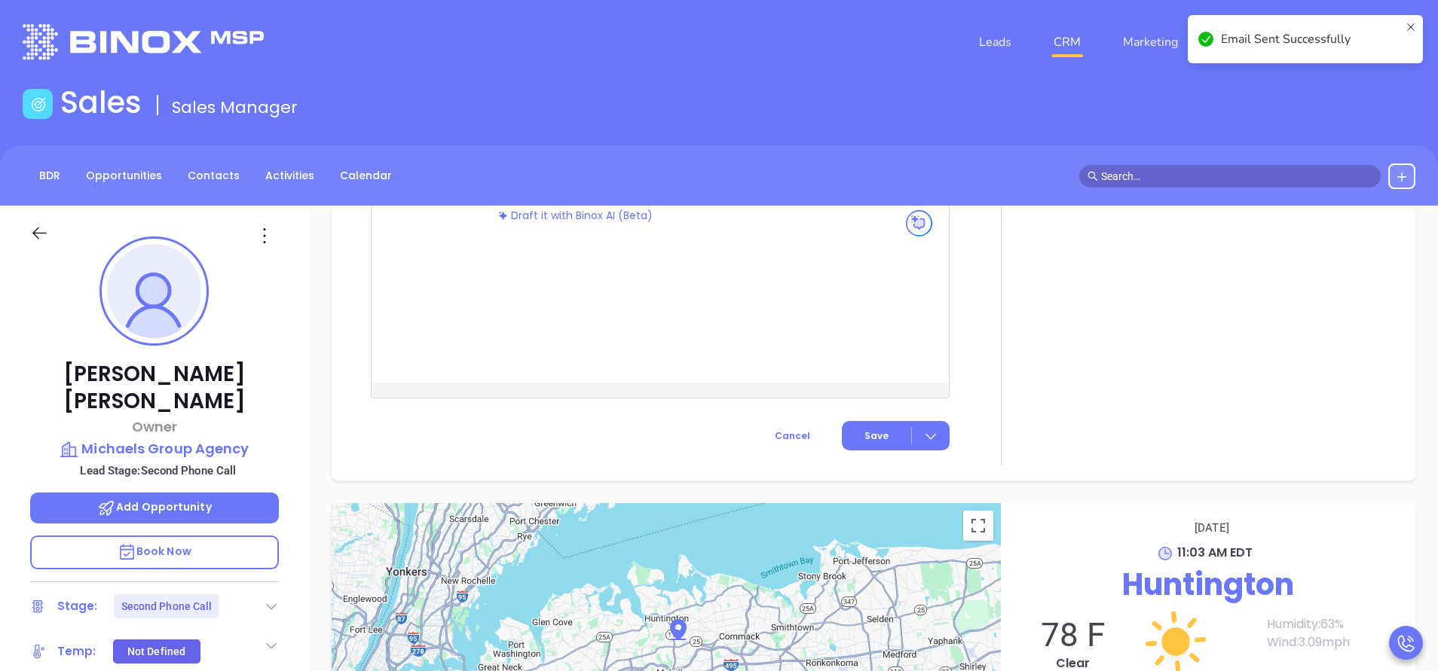
scroll to position [1341, 0]
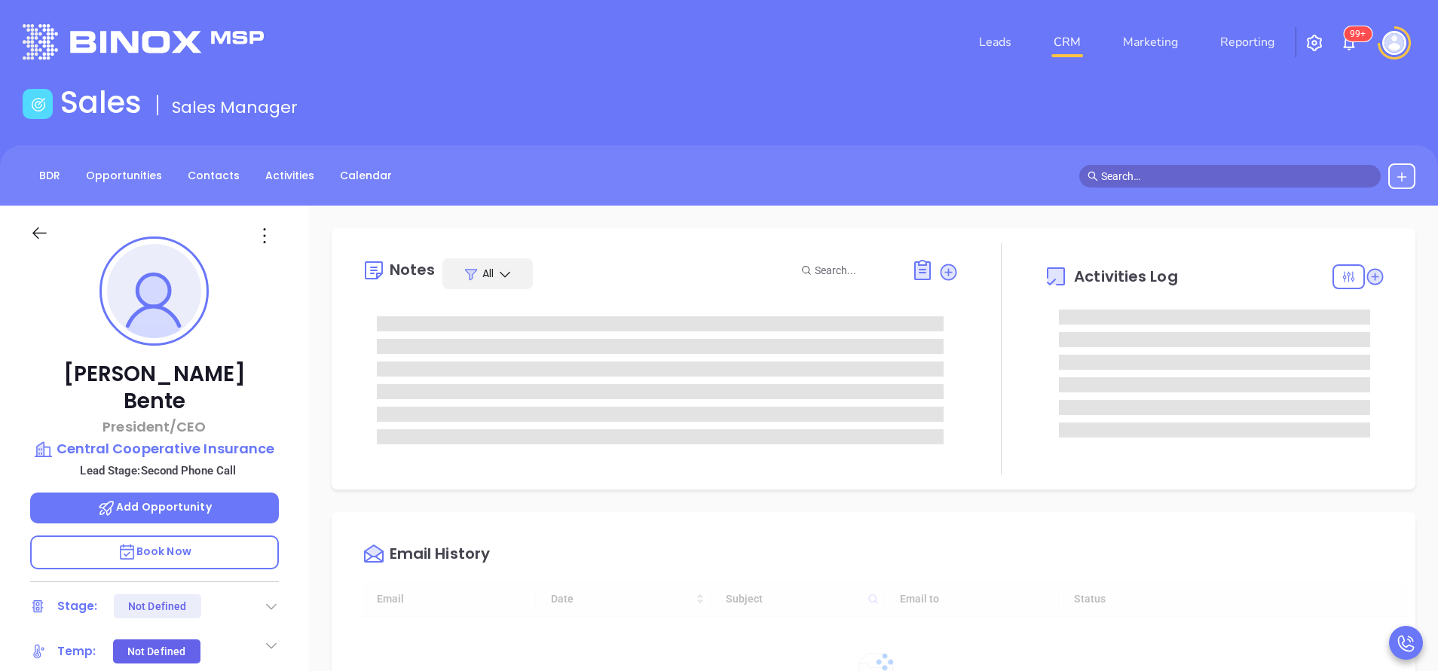
type input "[DATE]"
type input "[PERSON_NAME]"
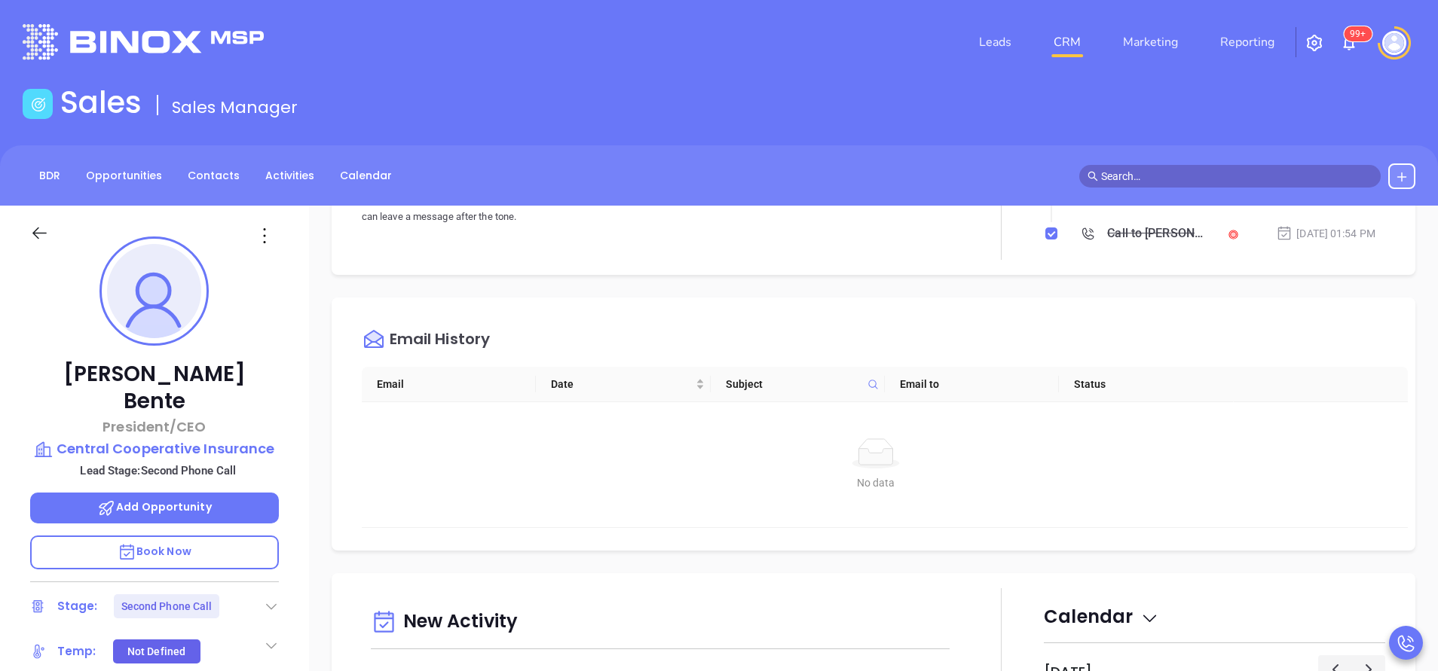
scroll to position [678, 0]
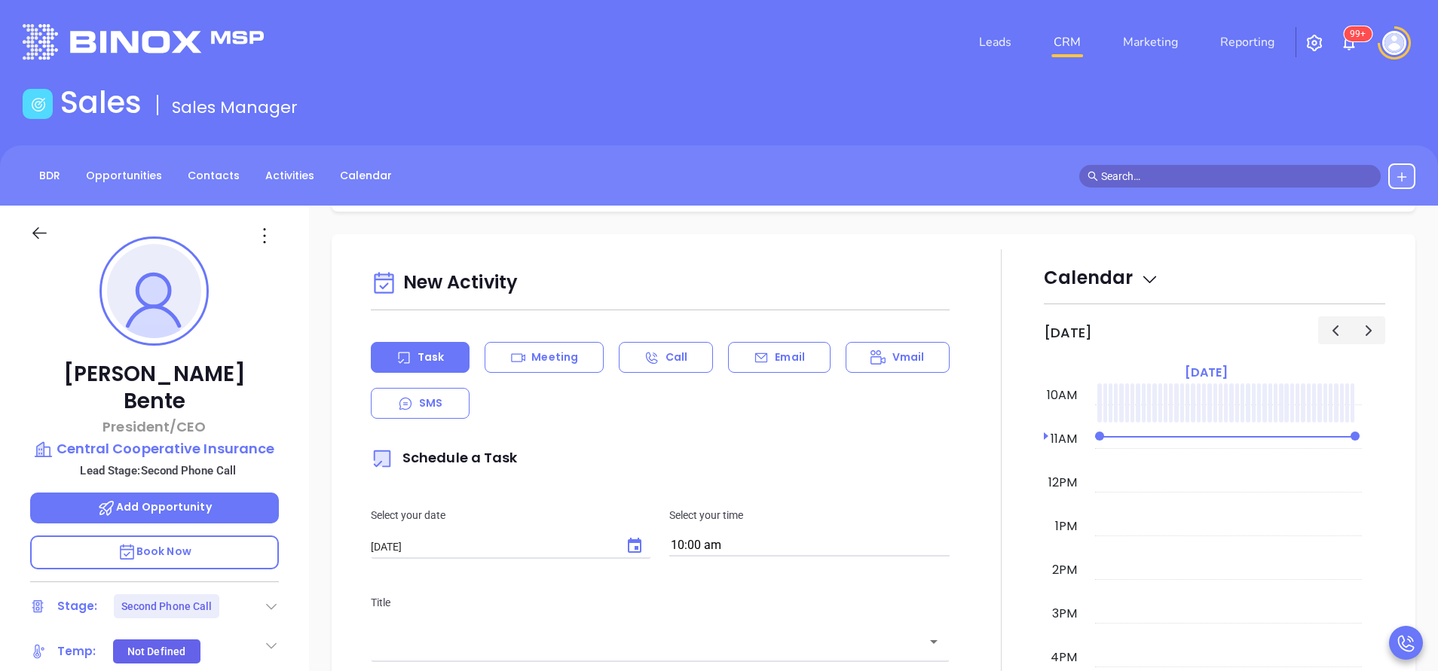
click at [775, 353] on p "Email" at bounding box center [790, 358] width 30 height 16
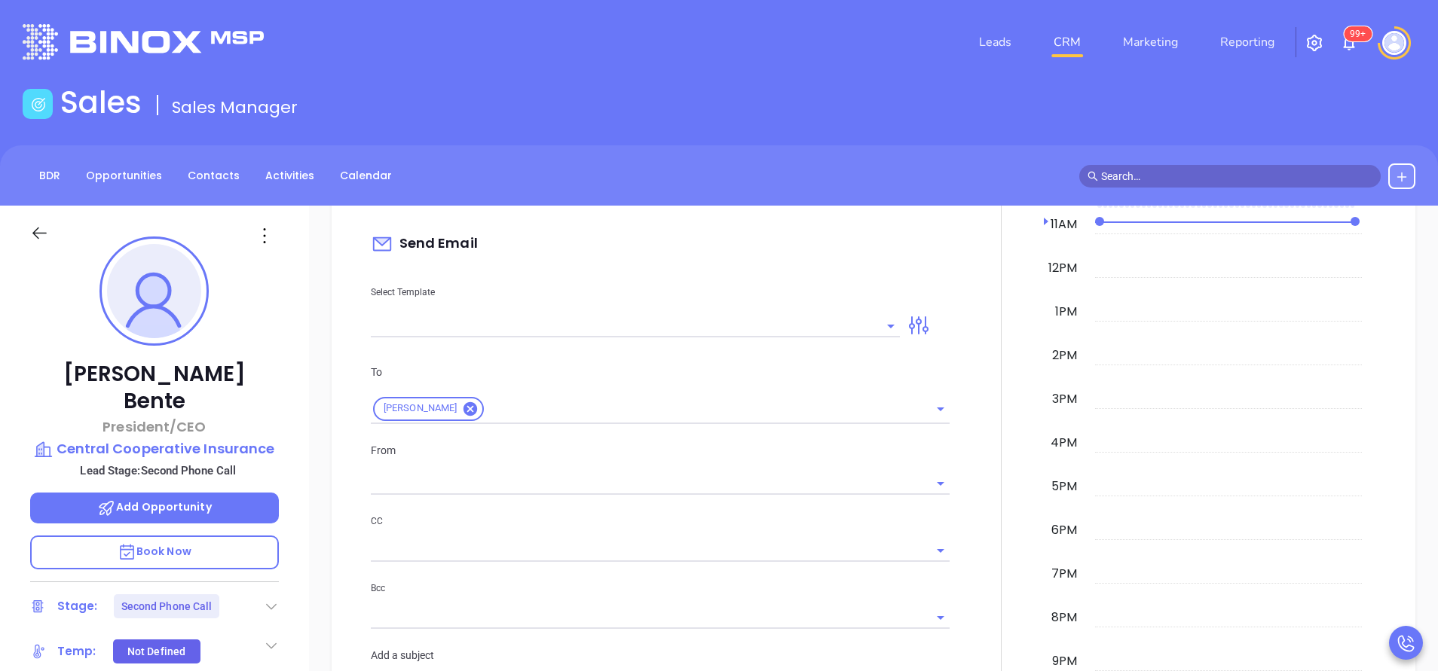
scroll to position [904, 0]
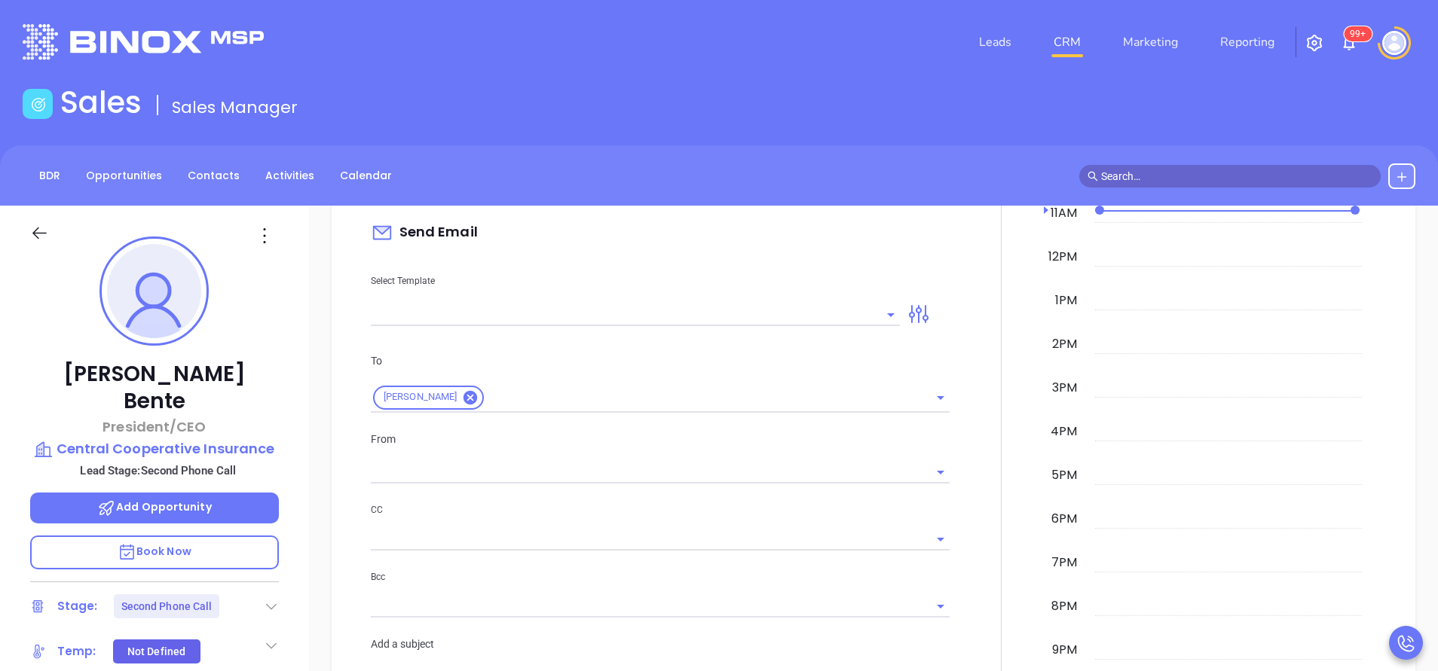
click at [710, 326] on div "New Activity Task Meeting Call Email Vmail SMS Send Email Select Template To [P…" at bounding box center [660, 524] width 597 height 973
click at [707, 316] on input "text" at bounding box center [624, 315] width 506 height 22
type input "[PERSON_NAME]"
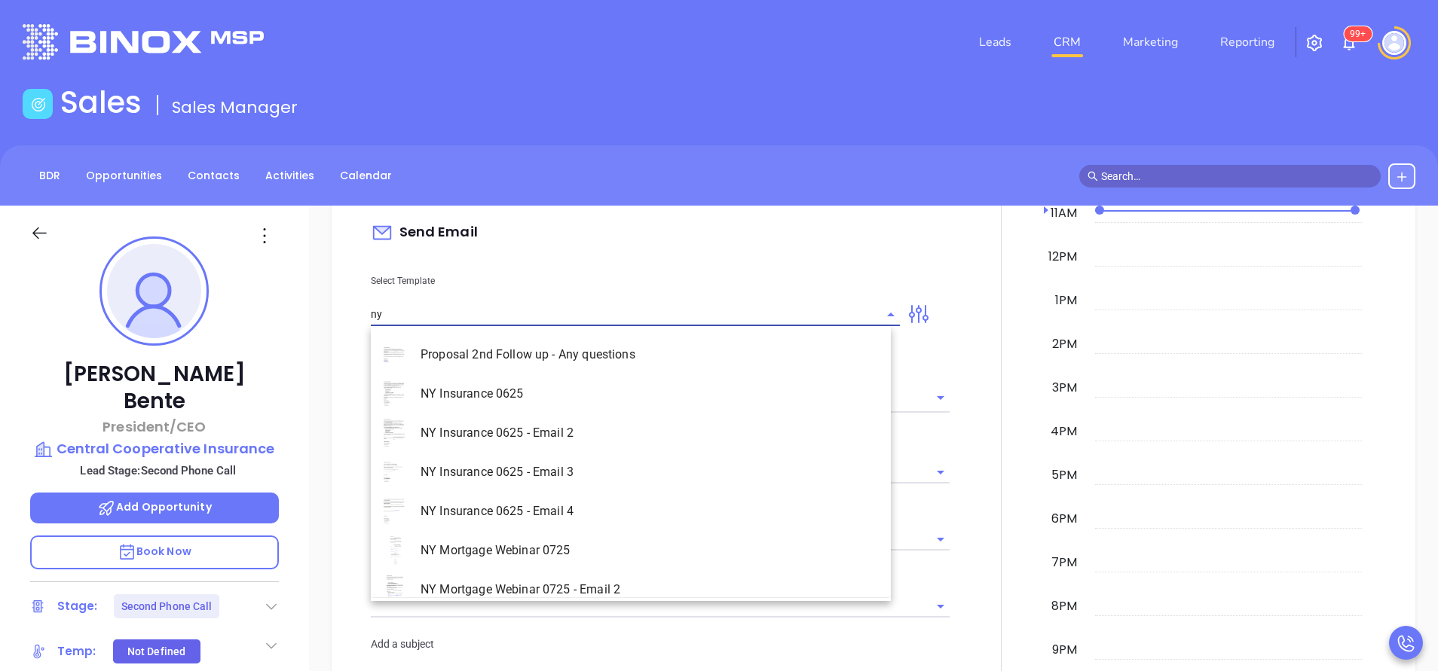
click at [665, 429] on li "NY Insurance 0625 - Email 2" at bounding box center [631, 433] width 520 height 39
type input "NY Insurance 0625 - Email 2"
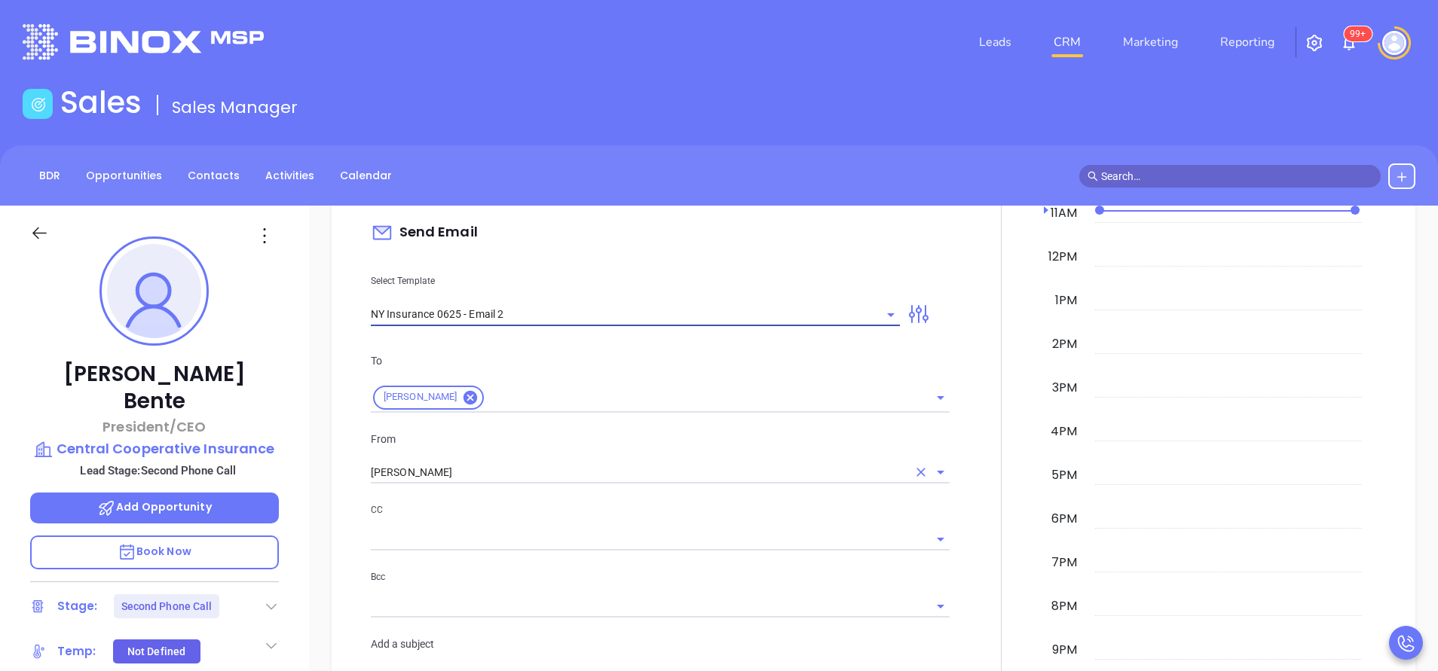
type input "I don’t know if you saw this [PERSON_NAME]"
type input "NY Insurance 0625 - Email 2"
click at [659, 469] on input "[PERSON_NAME]" at bounding box center [639, 473] width 536 height 22
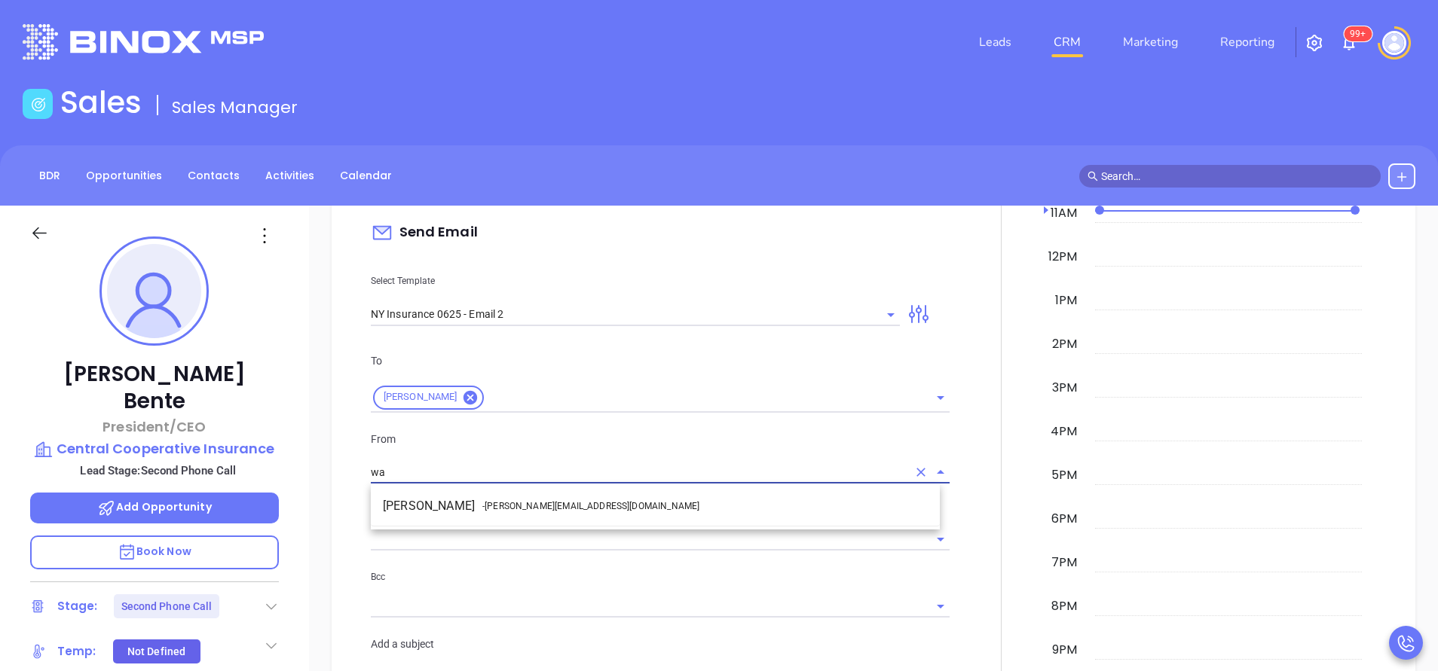
click at [654, 499] on li "Walter Contreras - [EMAIL_ADDRESS][DOMAIN_NAME]" at bounding box center [655, 506] width 569 height 27
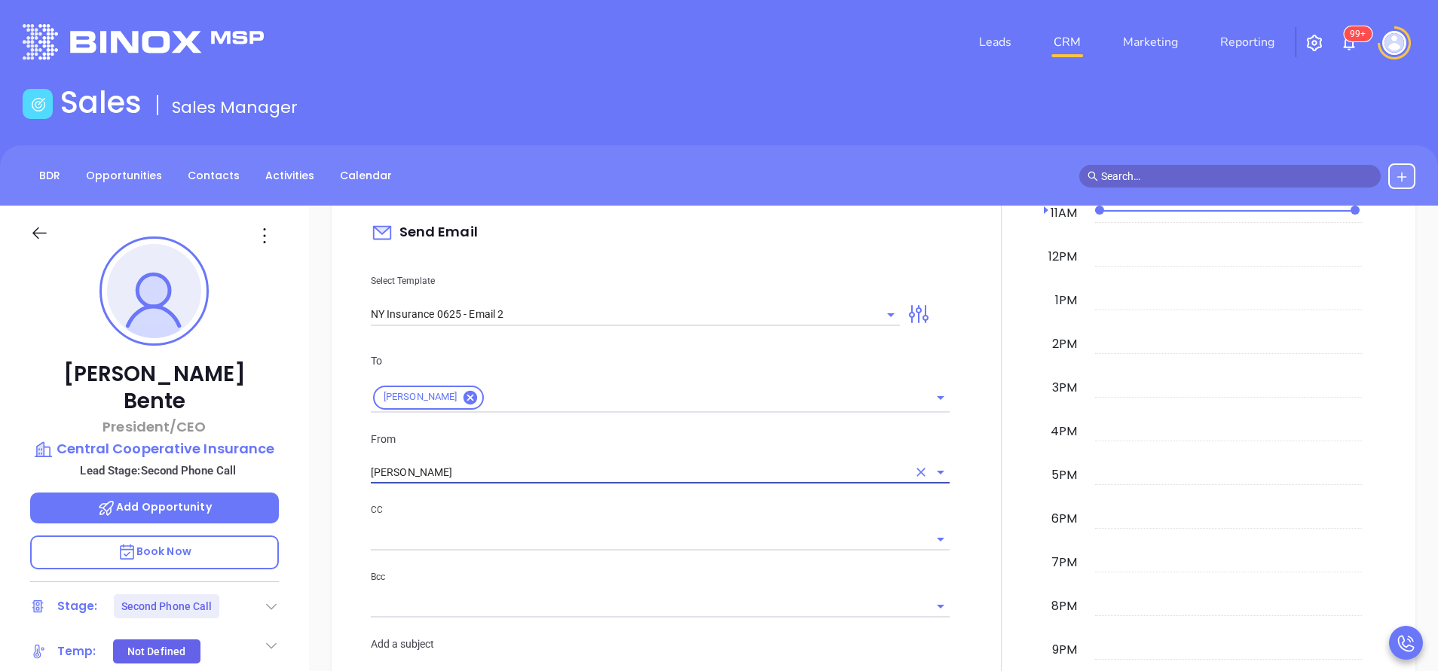
type input "[PERSON_NAME]"
click at [760, 530] on input "text" at bounding box center [649, 539] width 556 height 22
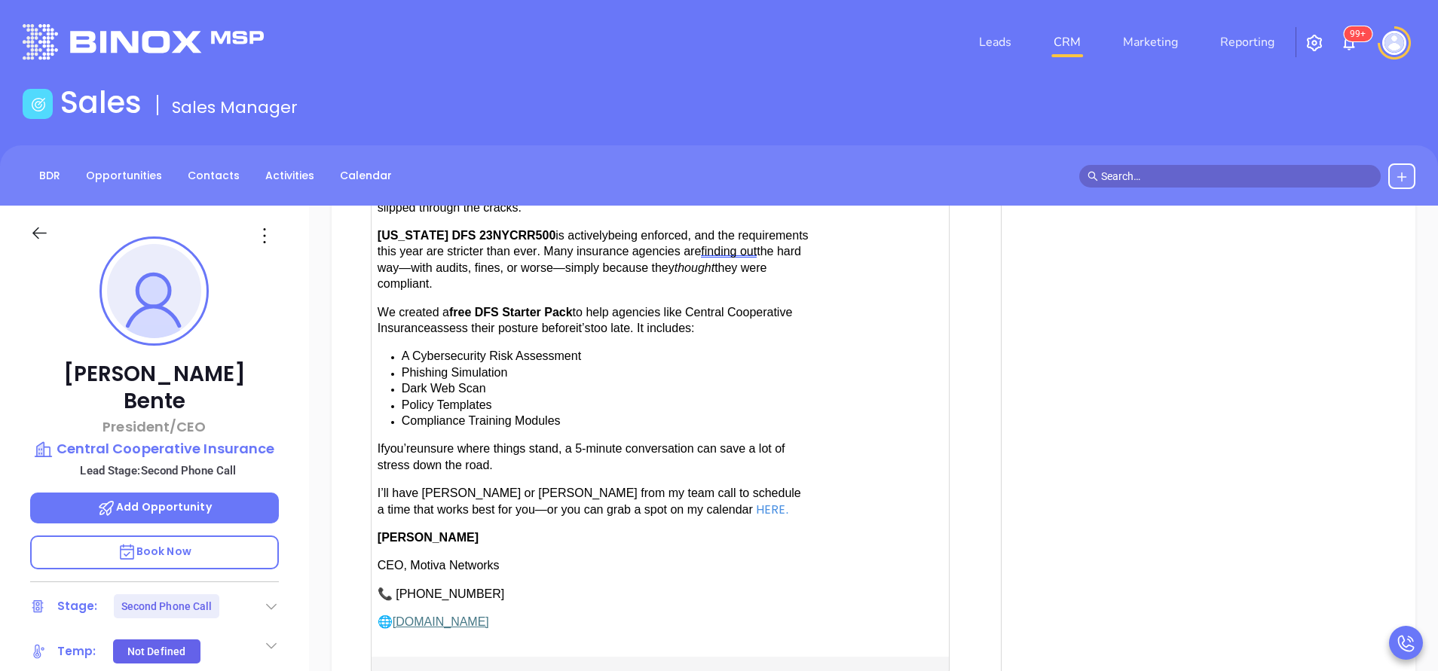
scroll to position [1582, 0]
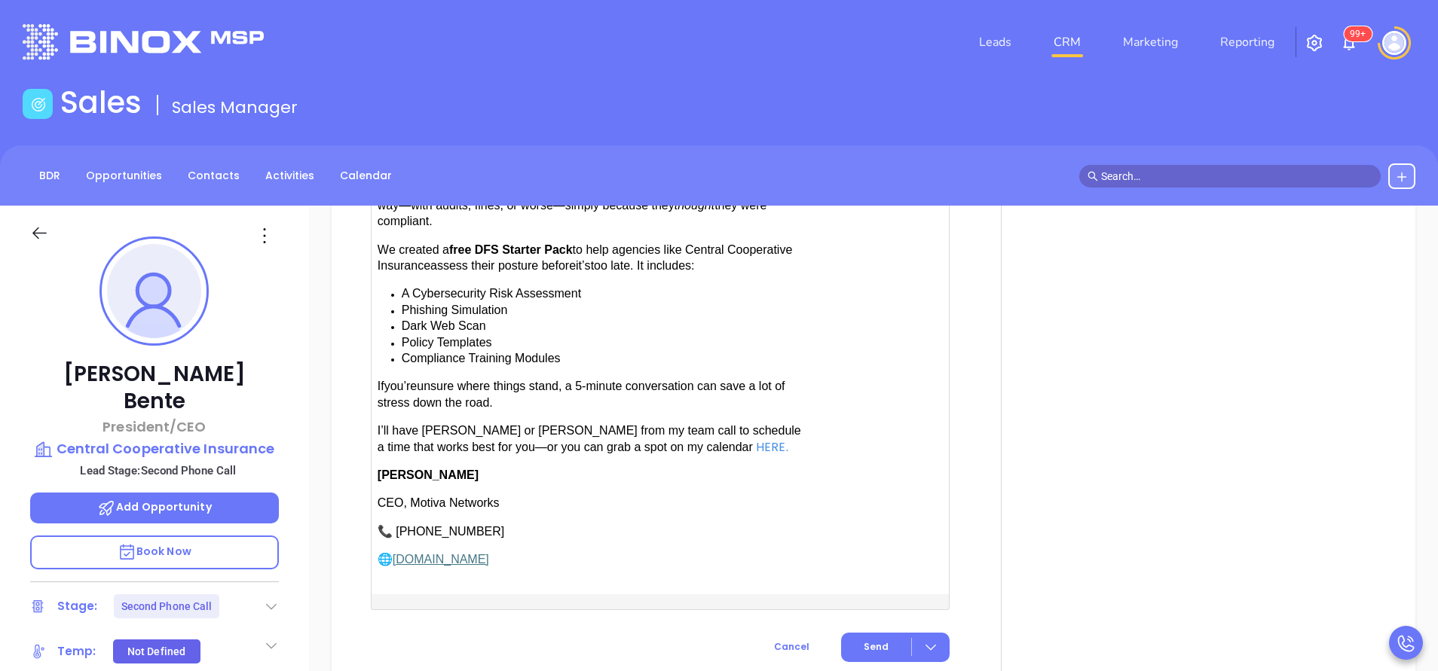
click at [514, 424] on span "have [PERSON_NAME] or [PERSON_NAME] from my team call to schedule a time that w…" at bounding box center [588, 438] width 423 height 29
click at [850, 633] on button "Send" at bounding box center [895, 647] width 109 height 29
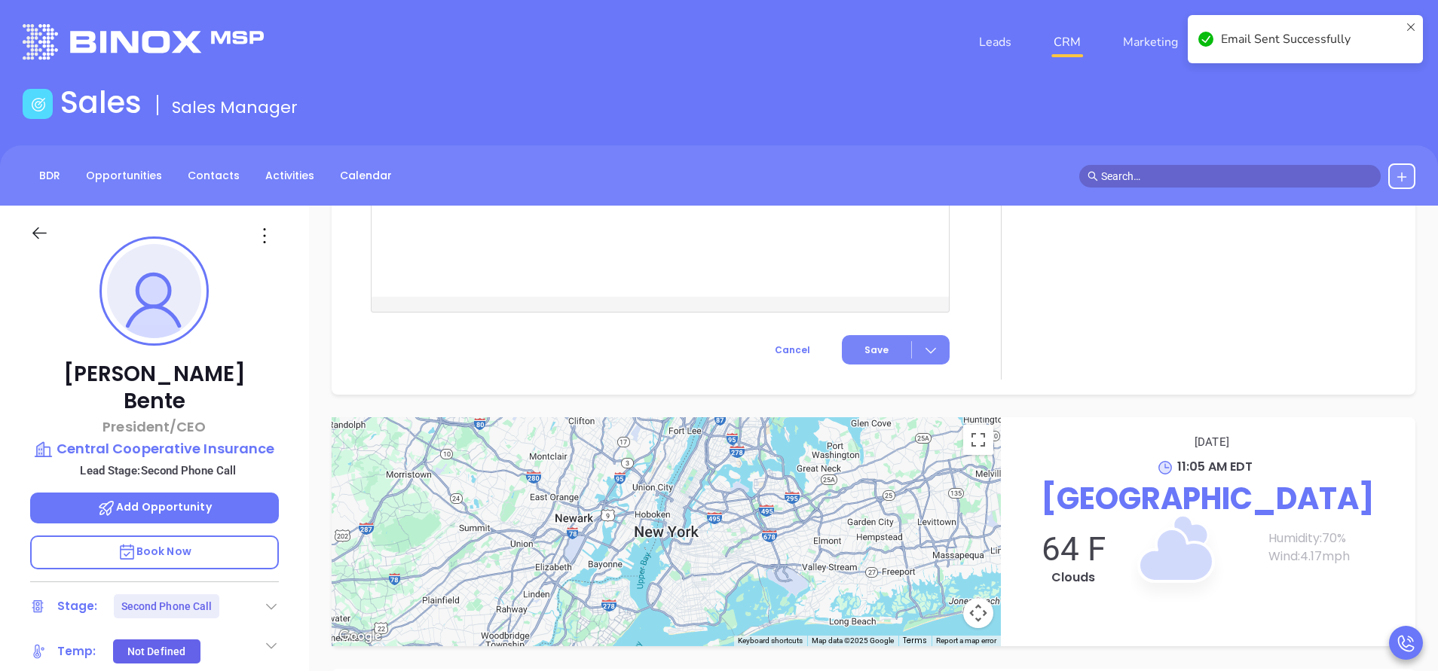
scroll to position [1417, 0]
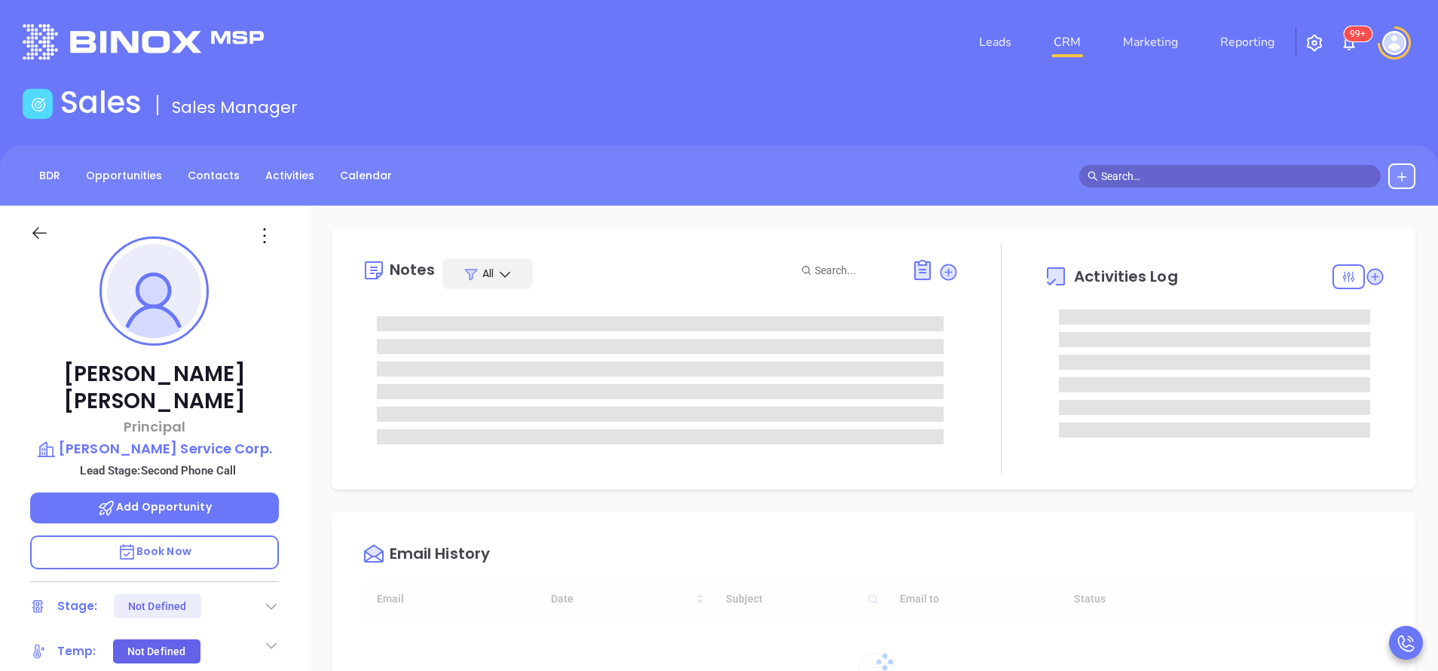
scroll to position [438, 0]
type input "[PERSON_NAME]"
type input "[DATE]"
type input "[PERSON_NAME]"
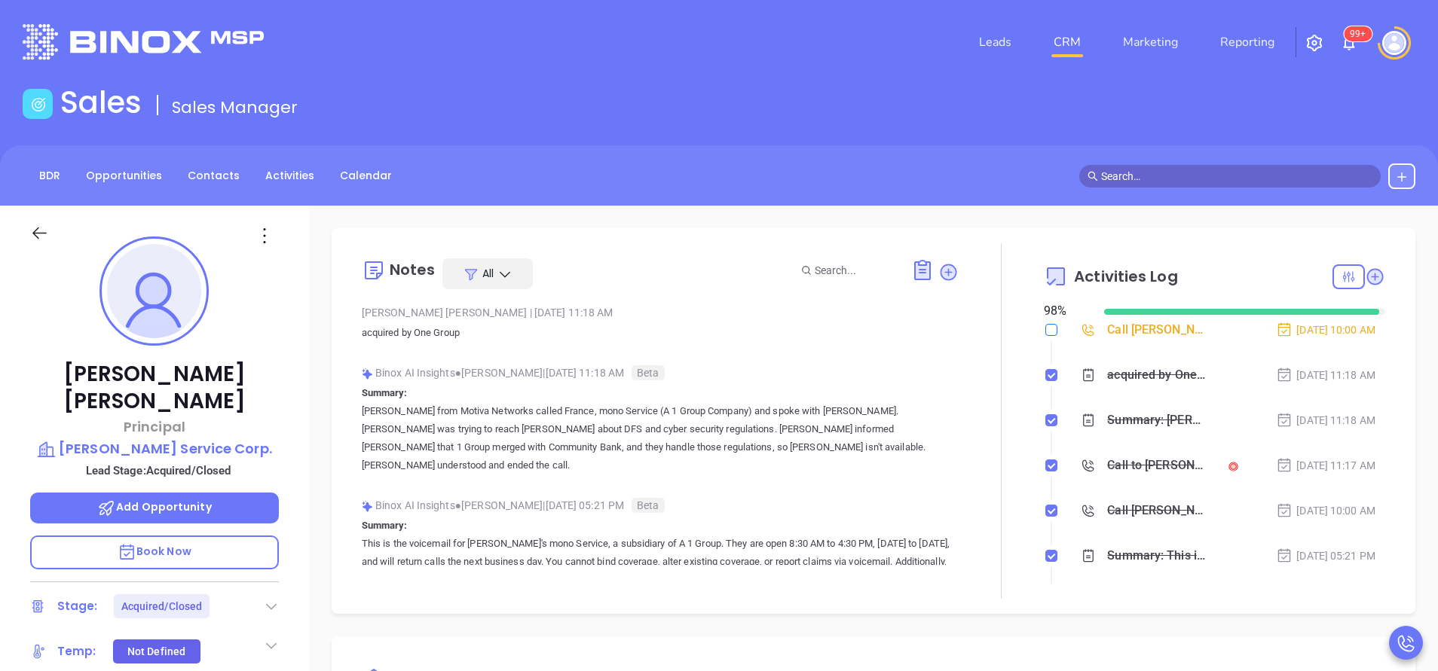
click at [1045, 333] on input "checkbox" at bounding box center [1051, 330] width 12 height 12
checkbox input "true"
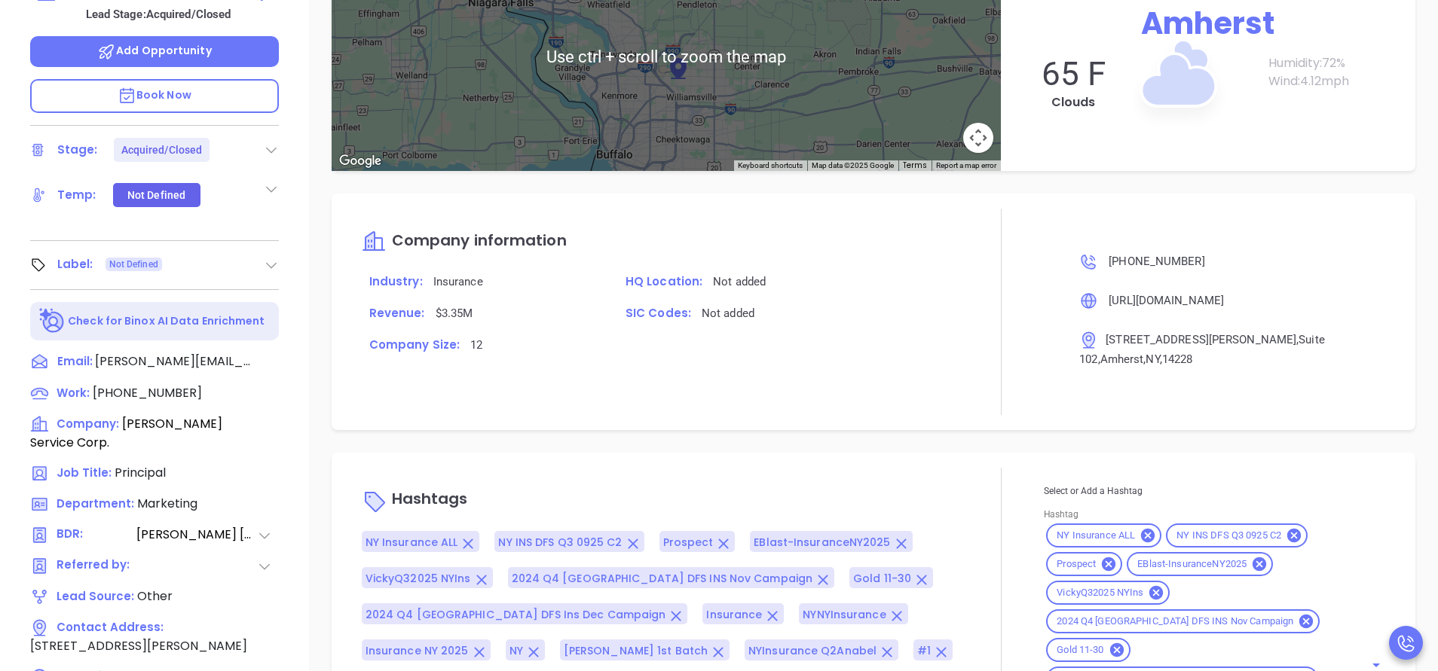
scroll to position [565, 0]
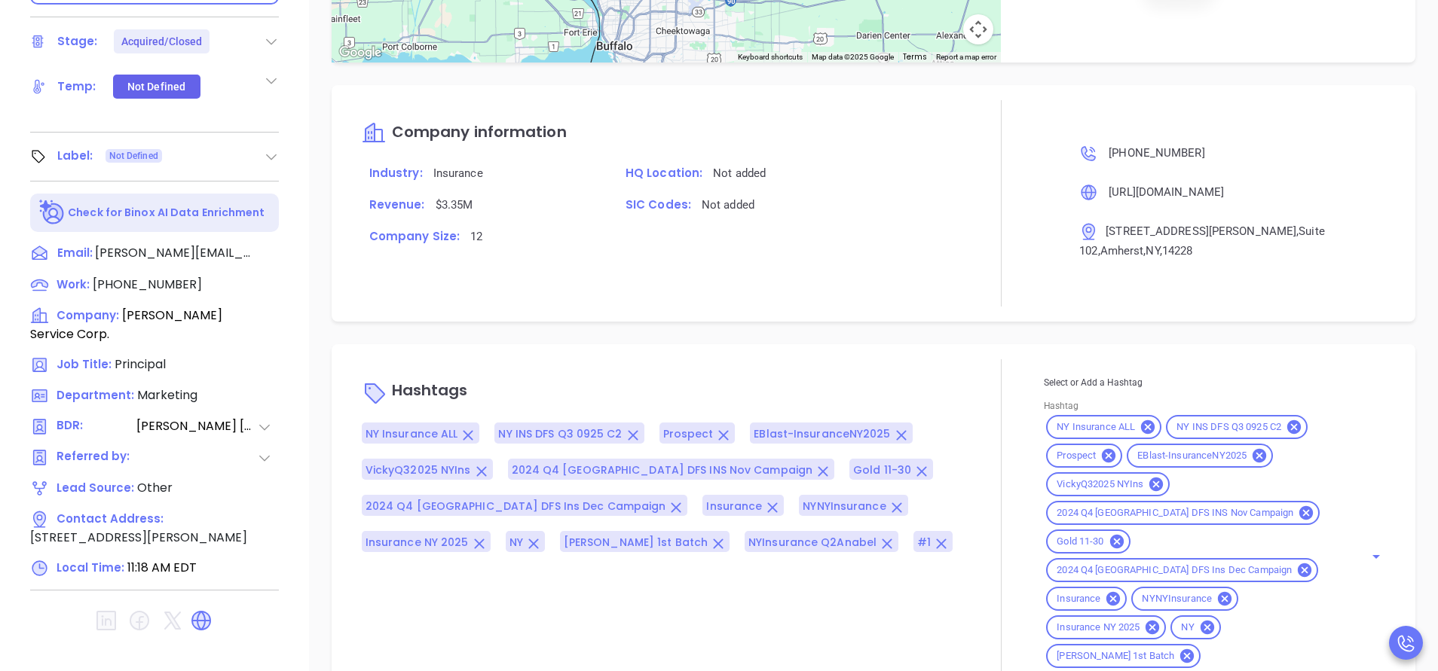
type input "acq"
type input "remove f"
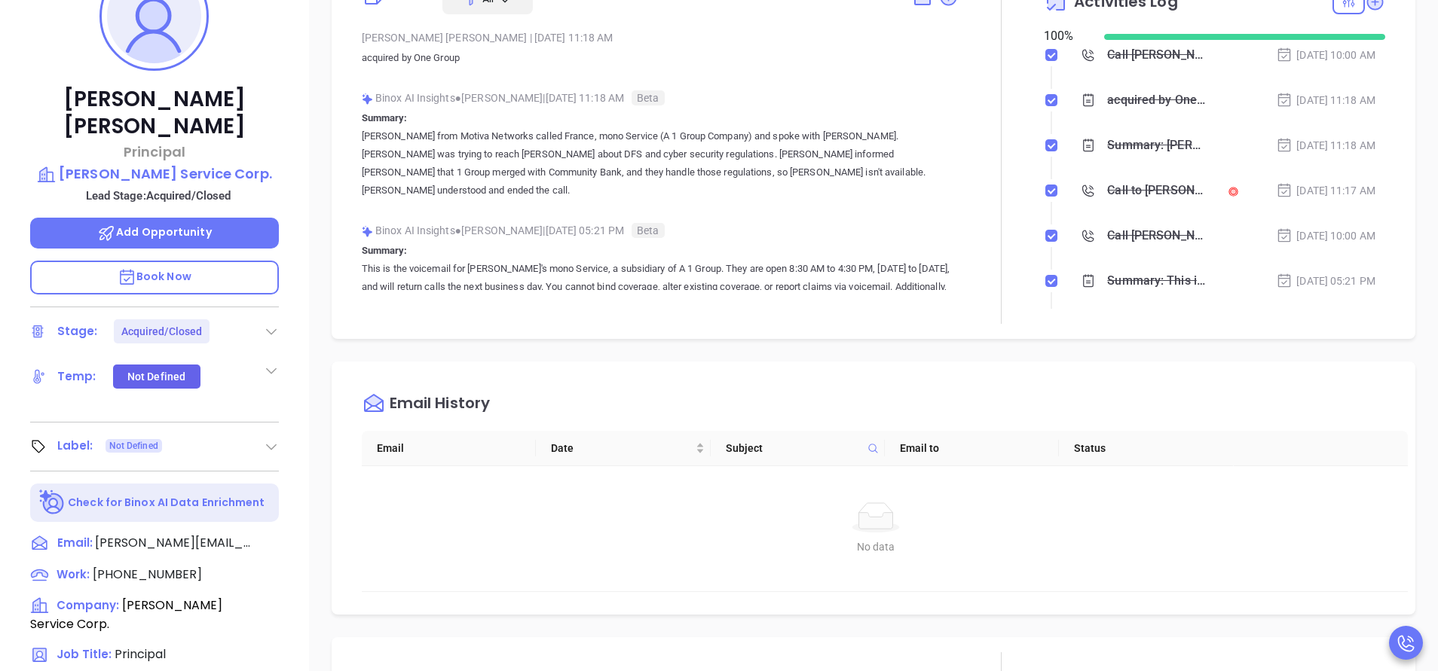
scroll to position [0, 0]
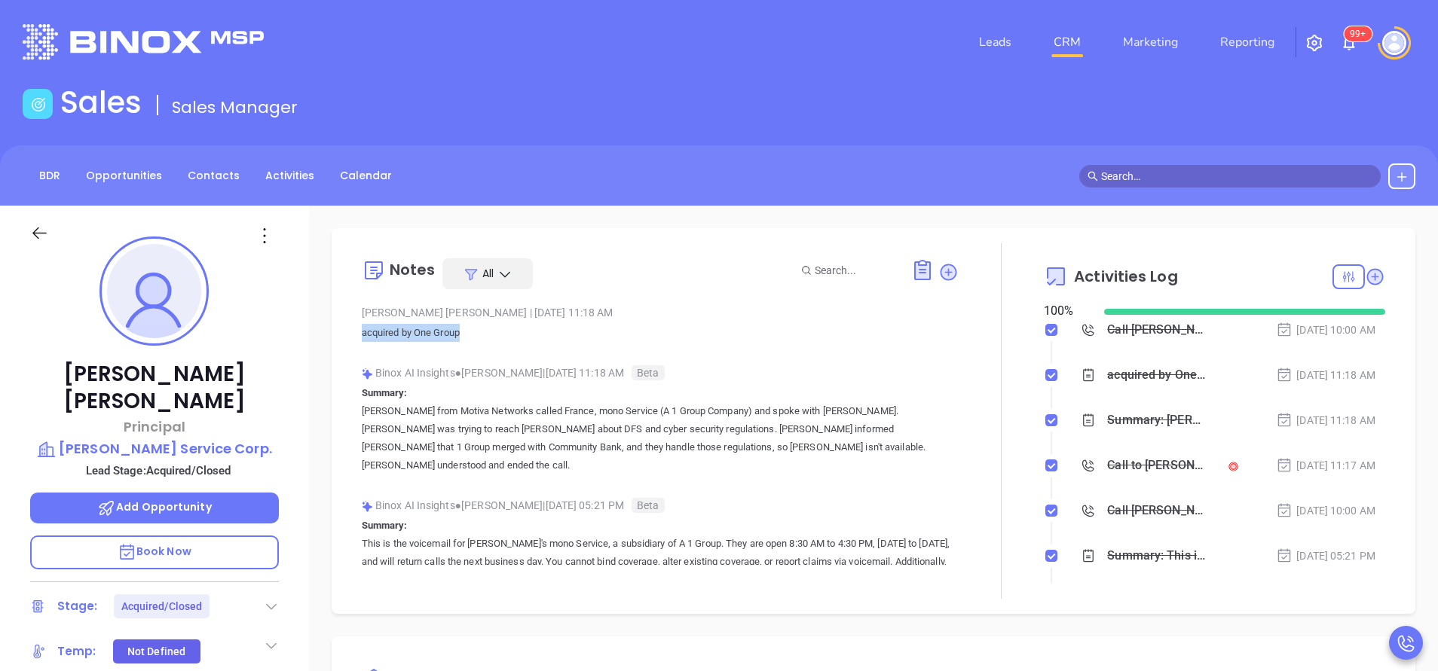
drag, startPoint x: 500, startPoint y: 341, endPoint x: 359, endPoint y: 344, distance: 140.9
click at [359, 344] on div "Notes All Vicky Mendoza | Sep 19, 2025 11:18 AM acquired by One Group Binox AI …" at bounding box center [873, 421] width 1053 height 356
copy p "acquired by One Group"
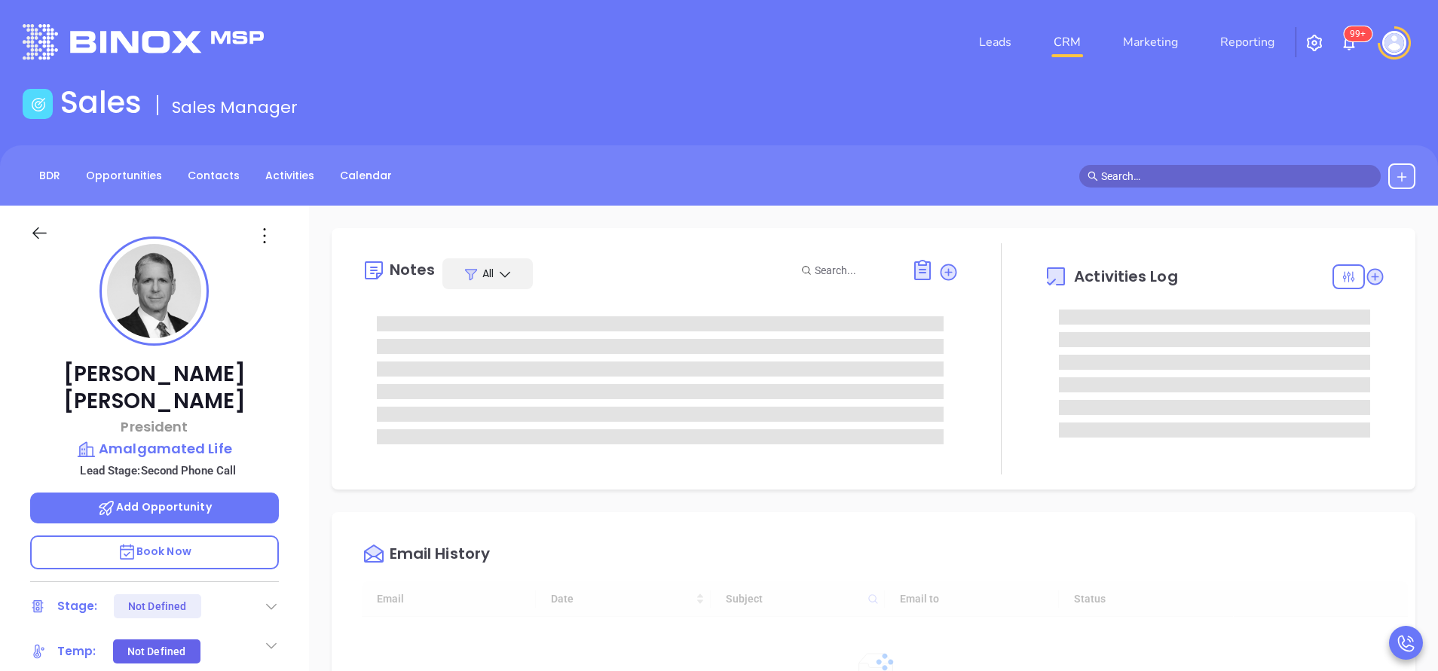
type input "[DATE]"
type input "[PERSON_NAME]"
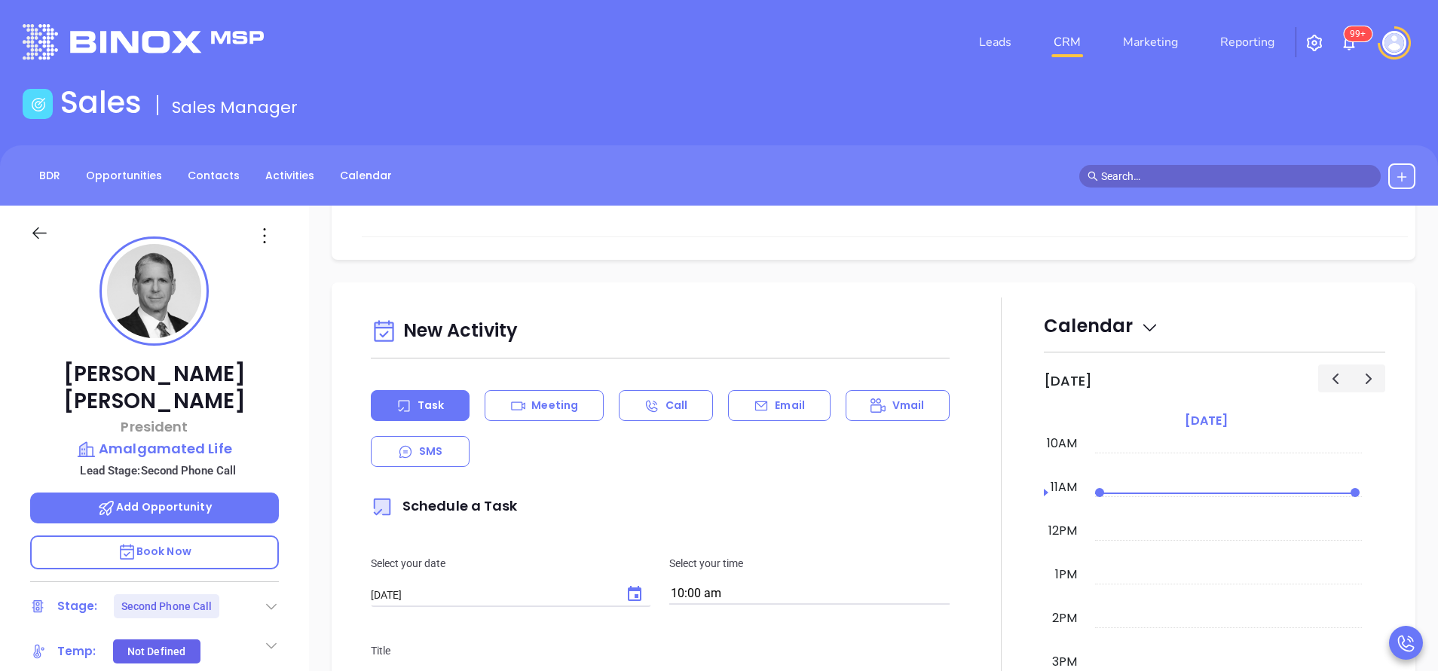
scroll to position [678, 0]
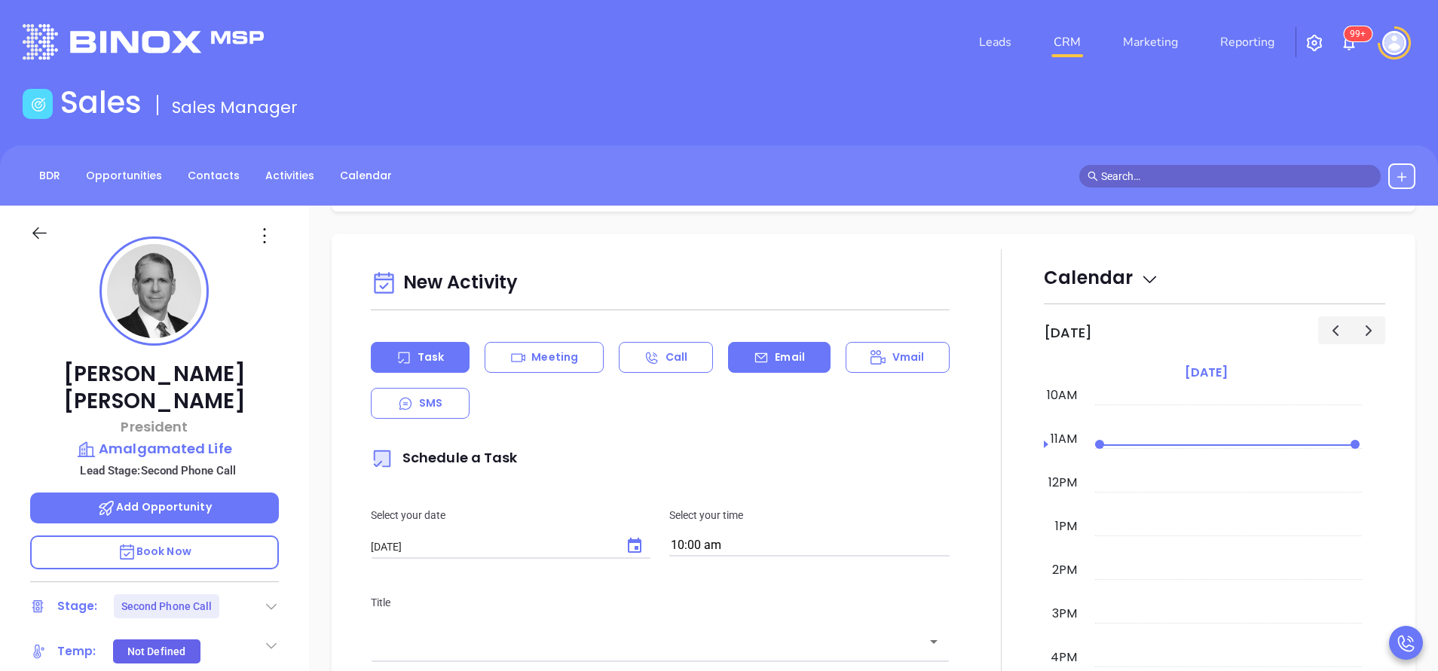
click at [786, 356] on p "Email" at bounding box center [790, 358] width 30 height 16
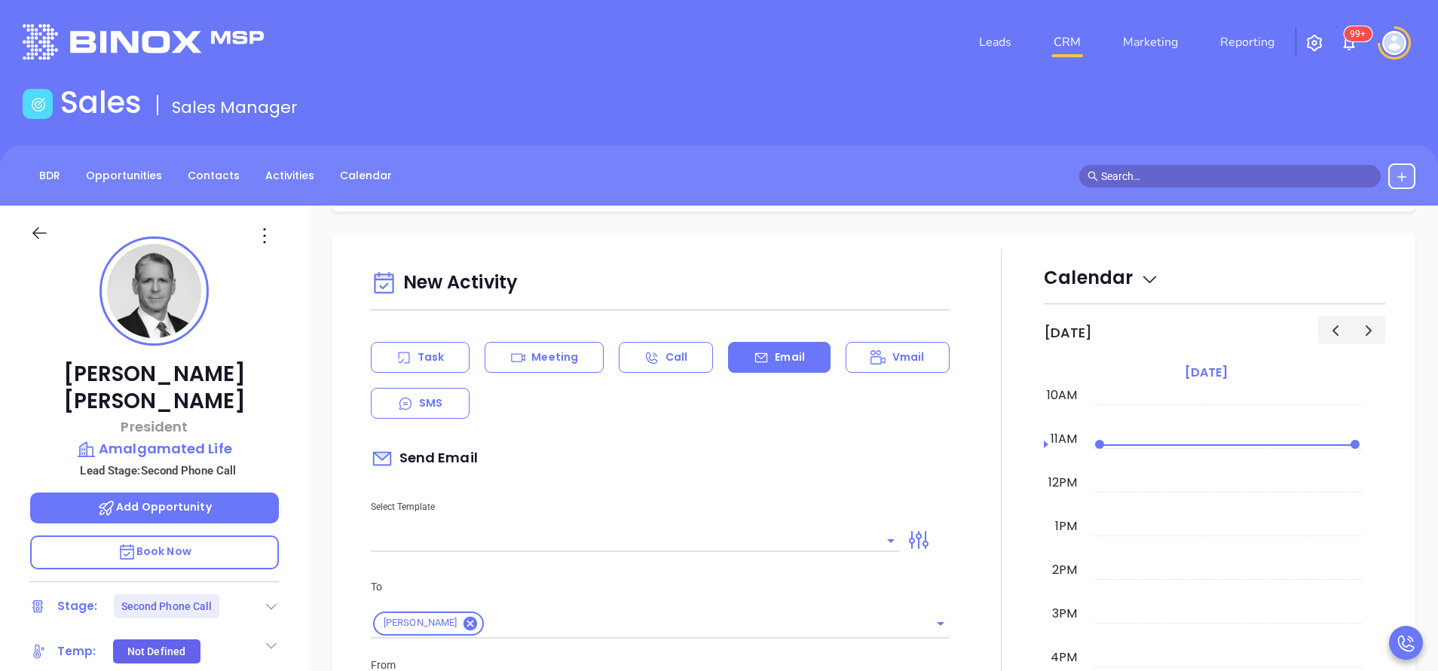
click at [764, 539] on input "text" at bounding box center [624, 541] width 506 height 22
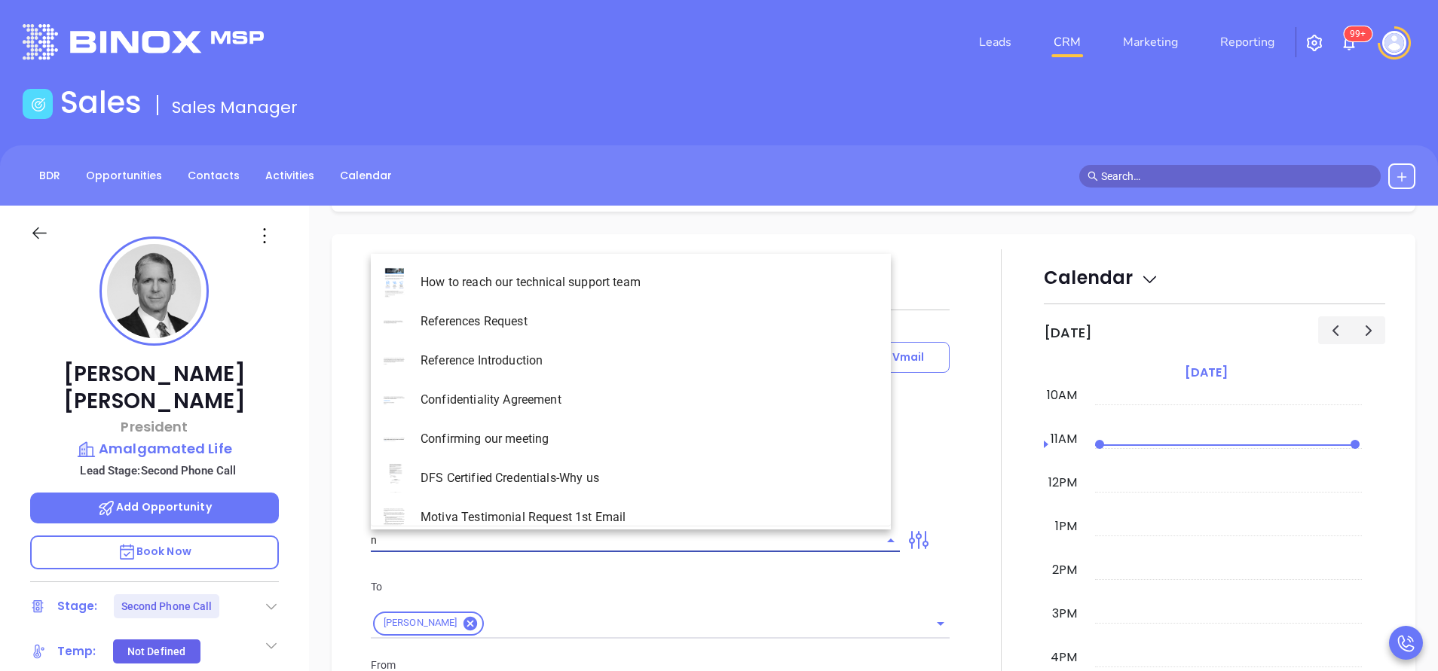
type input "ny"
type input "[PERSON_NAME]"
click at [597, 362] on li "NY Insurance 0625 - Email 2" at bounding box center [631, 360] width 520 height 39
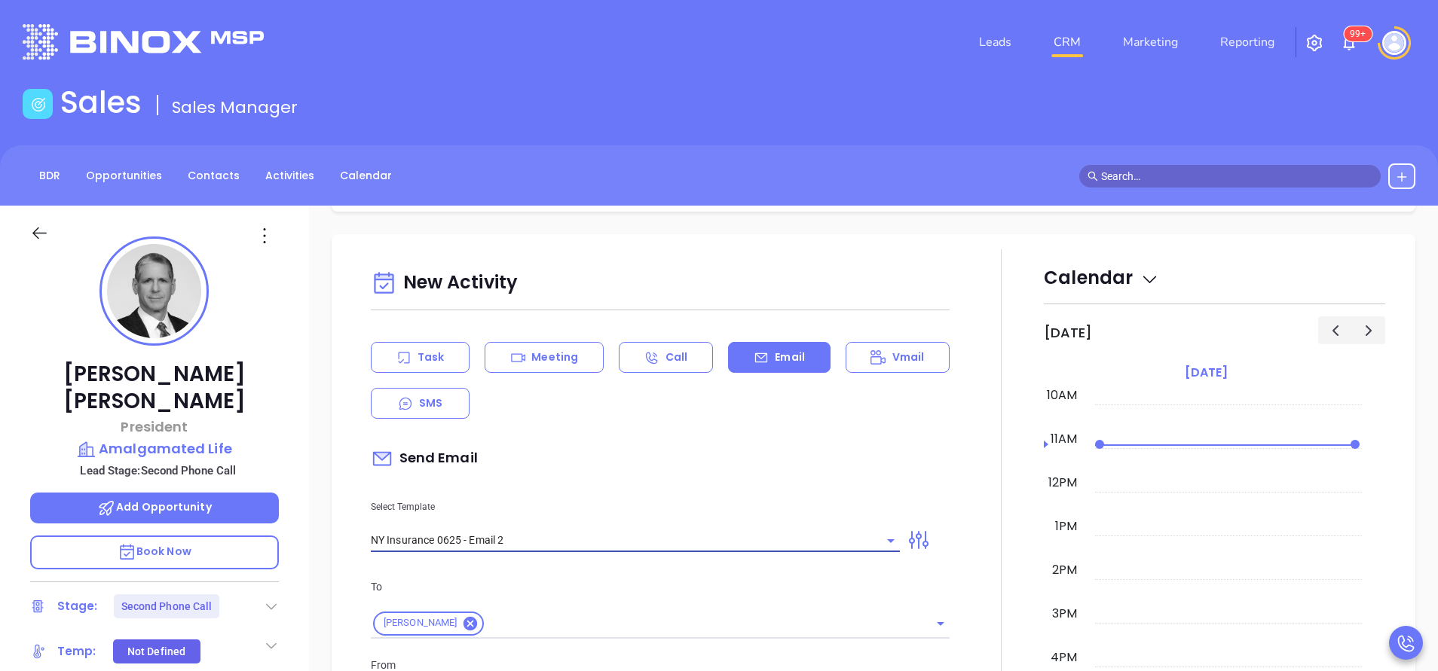
type input "NY Insurance 0625 - Email 2"
click at [658, 460] on div "Send Email" at bounding box center [660, 459] width 579 height 35
type input "I don’t know if you saw this Paul"
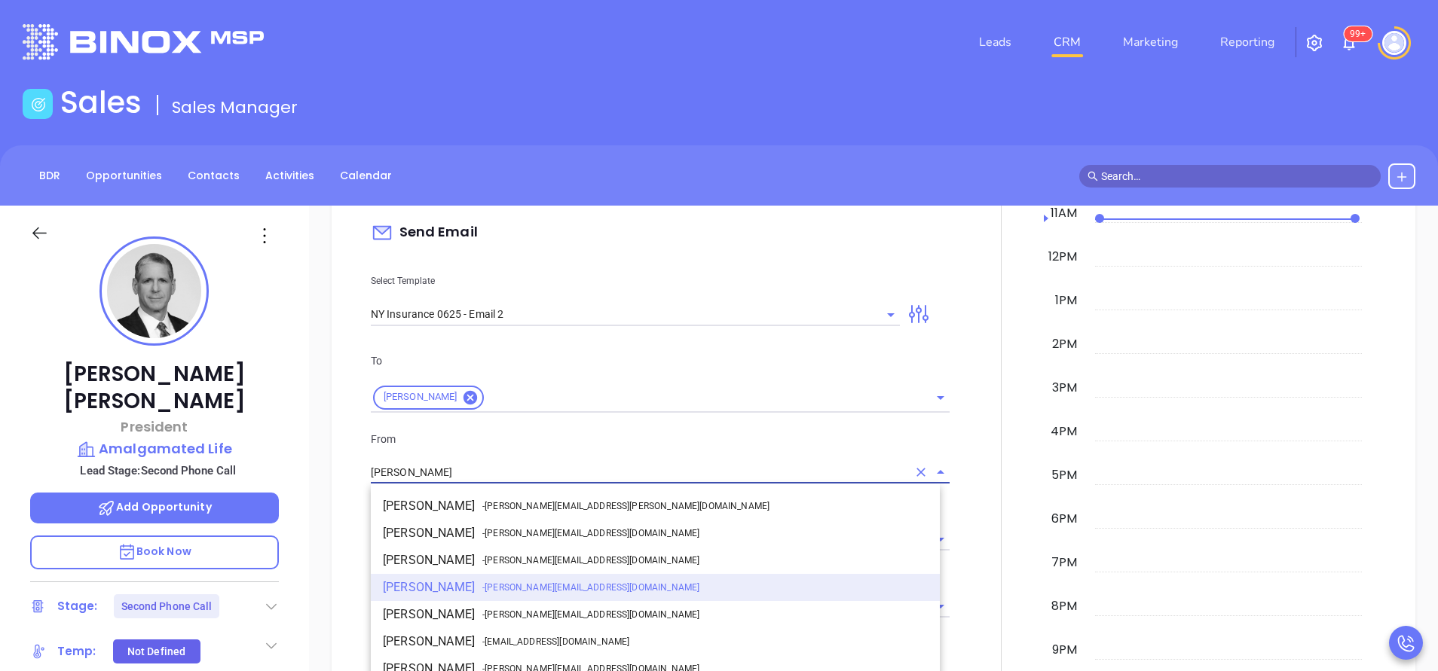
click at [534, 471] on input "[PERSON_NAME]" at bounding box center [639, 473] width 536 height 22
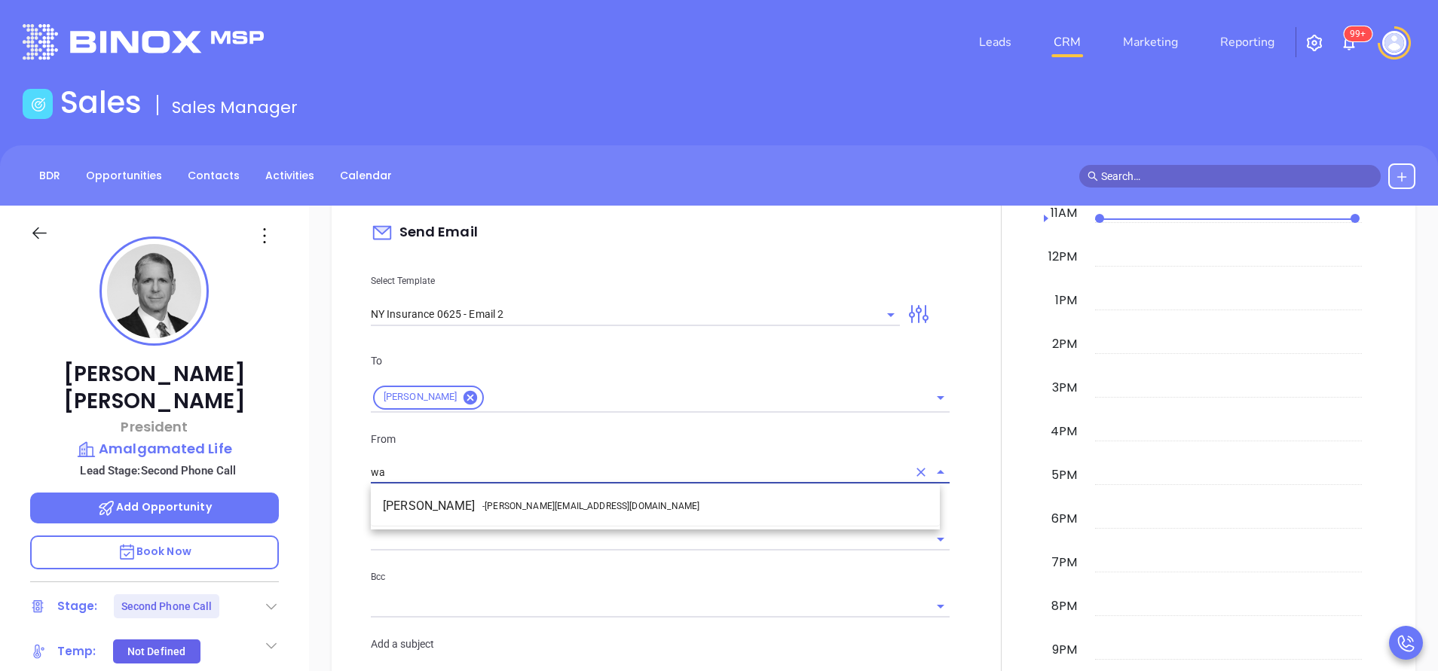
click at [547, 521] on ul "Walter Contreras - [EMAIL_ADDRESS][DOMAIN_NAME]" at bounding box center [655, 506] width 569 height 39
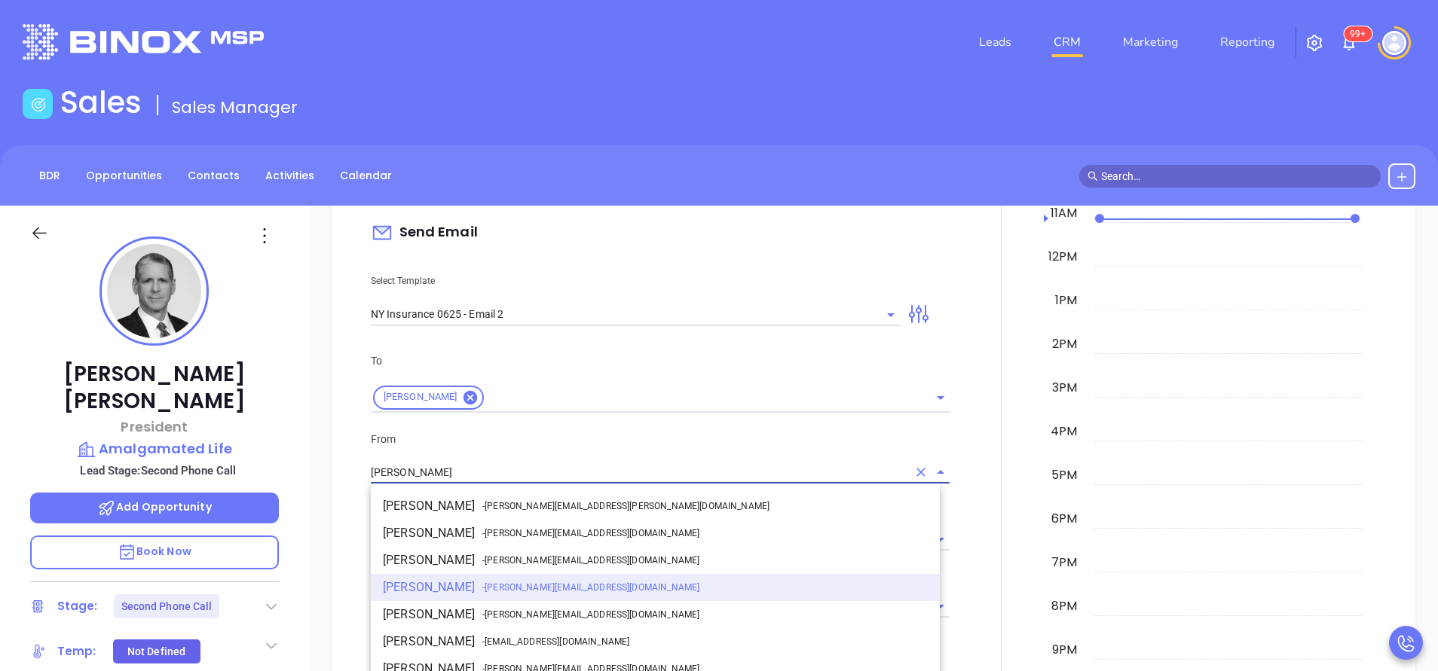
click at [475, 478] on input "[PERSON_NAME]" at bounding box center [639, 473] width 536 height 22
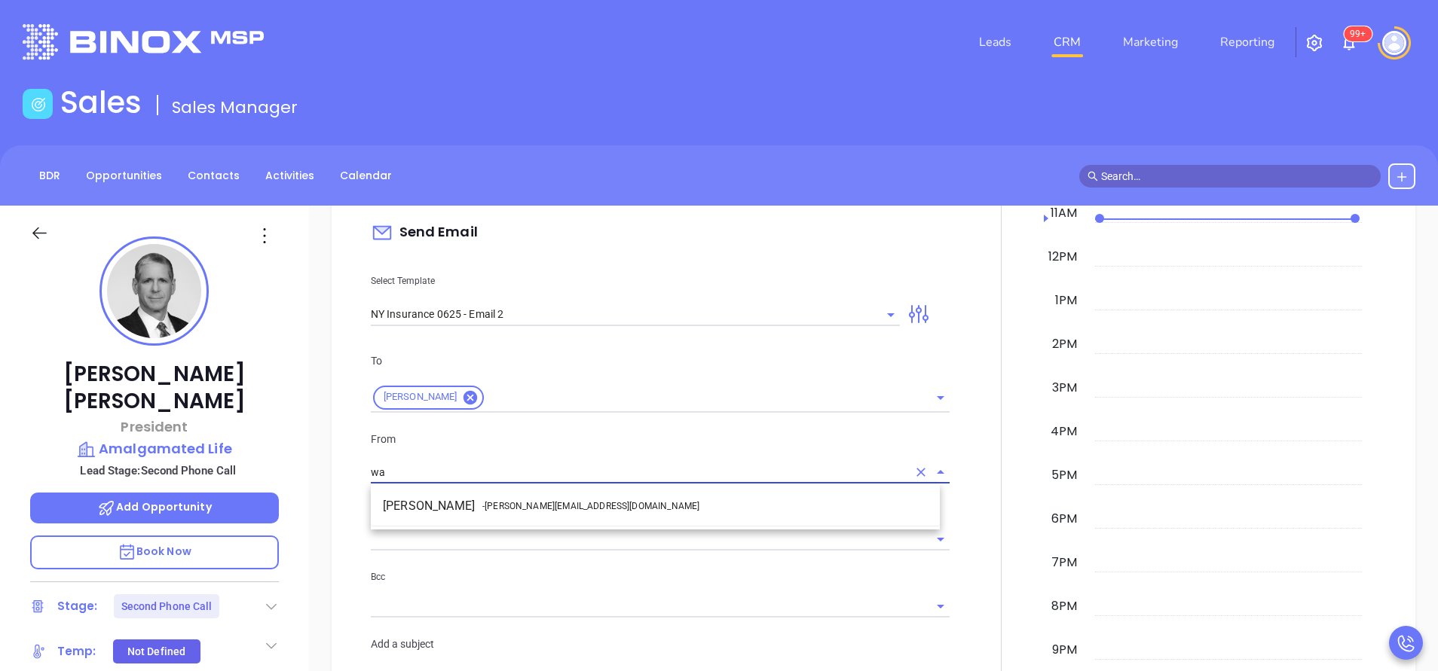
click at [500, 505] on span "- walter@motiva.net" at bounding box center [590, 507] width 217 height 14
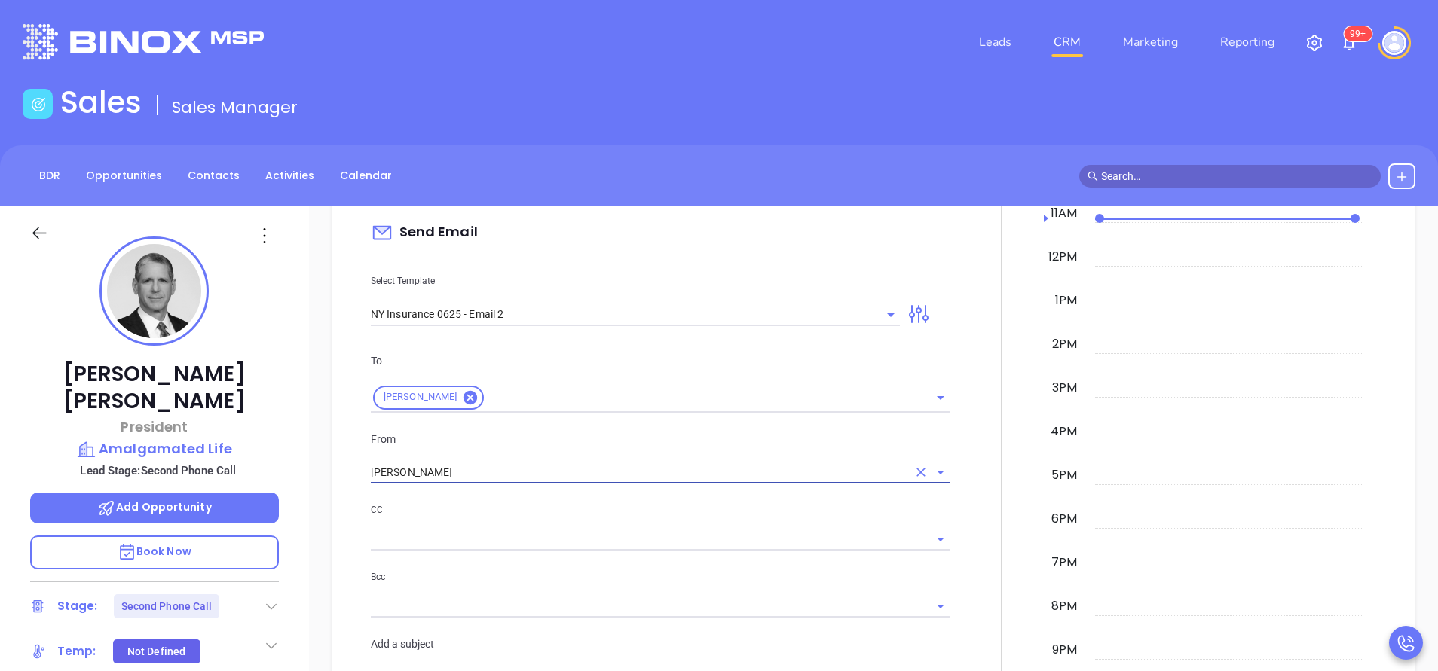
type input "[PERSON_NAME]"
click at [565, 517] on p "CC" at bounding box center [660, 510] width 579 height 17
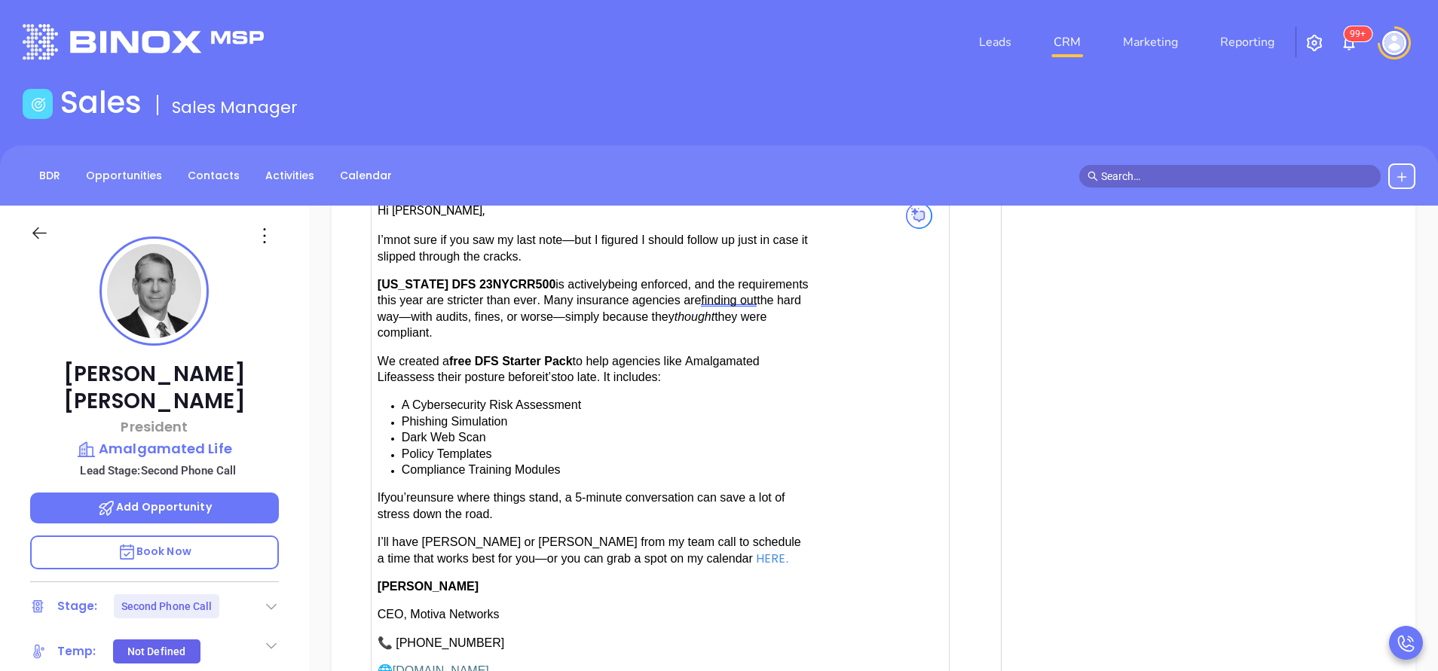
scroll to position [1582, 0]
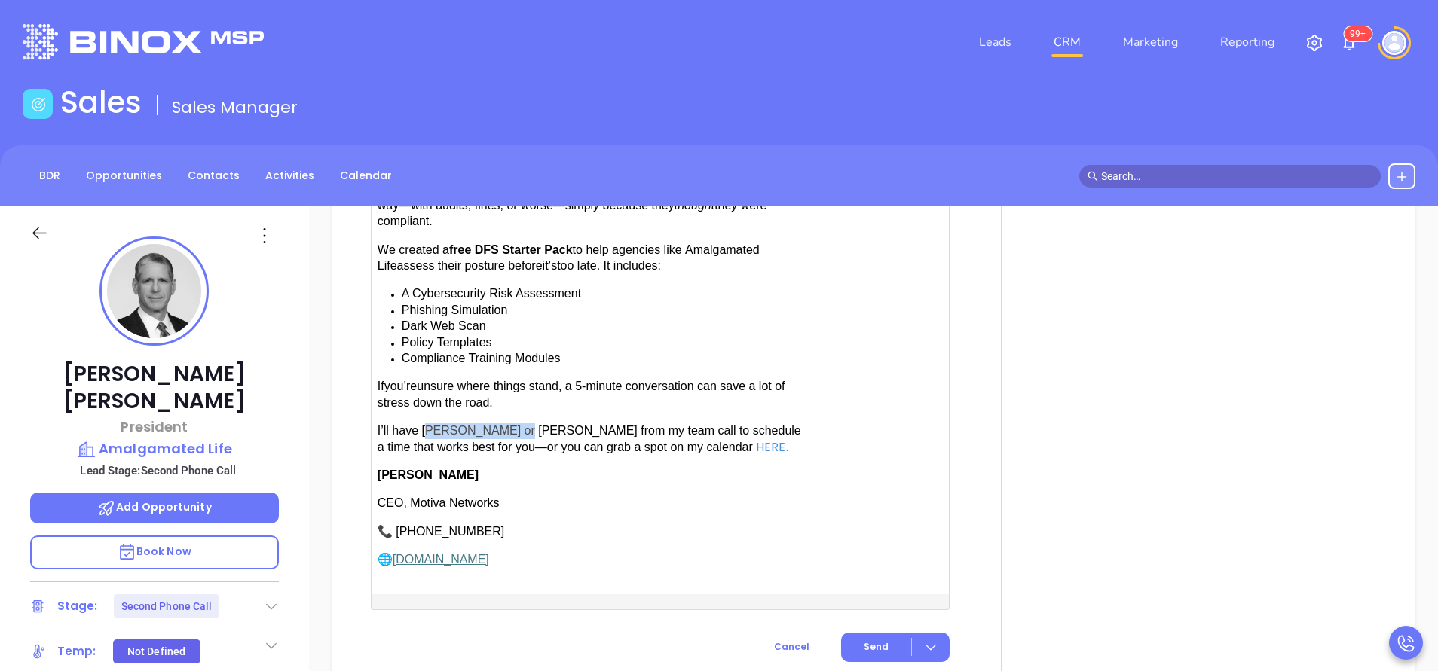
drag, startPoint x: 426, startPoint y: 423, endPoint x: 511, endPoint y: 426, distance: 85.2
click at [511, 426] on span "have [PERSON_NAME] or [PERSON_NAME] from my team call to schedule a time that w…" at bounding box center [588, 438] width 423 height 29
click at [891, 633] on button "Send" at bounding box center [895, 647] width 109 height 29
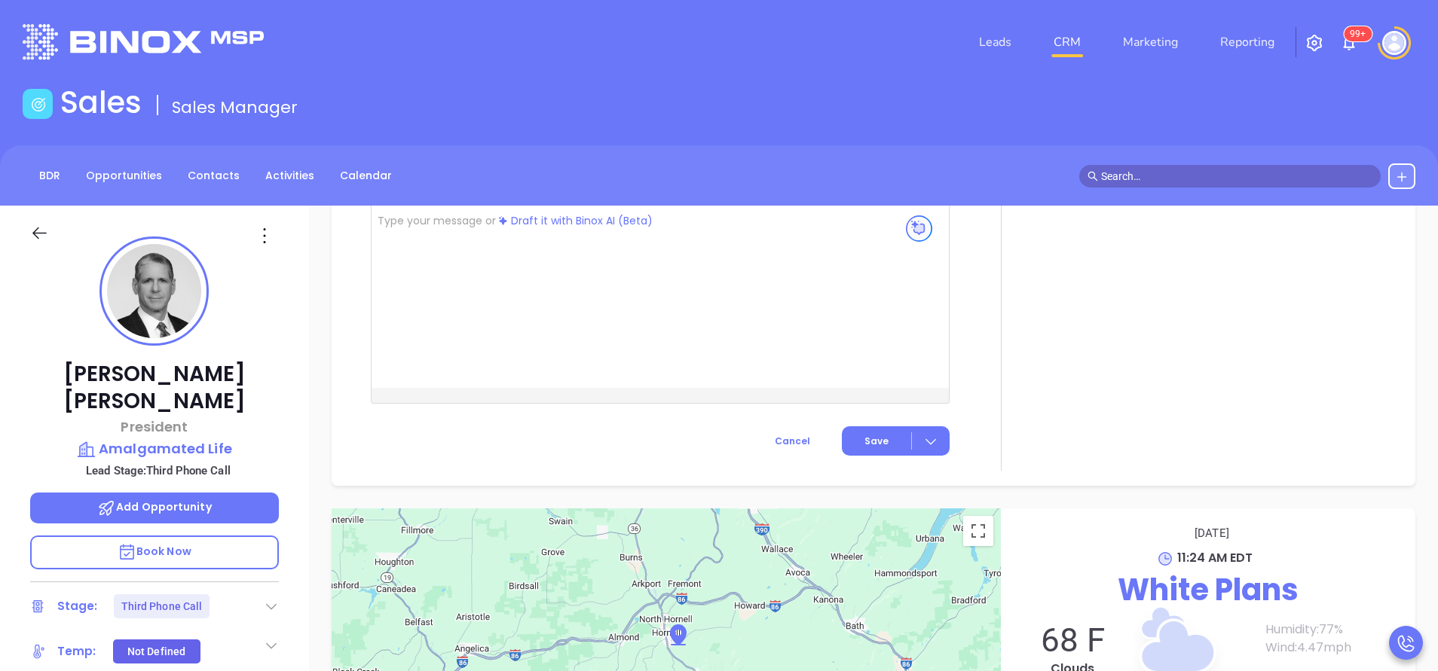
scroll to position [1585, 0]
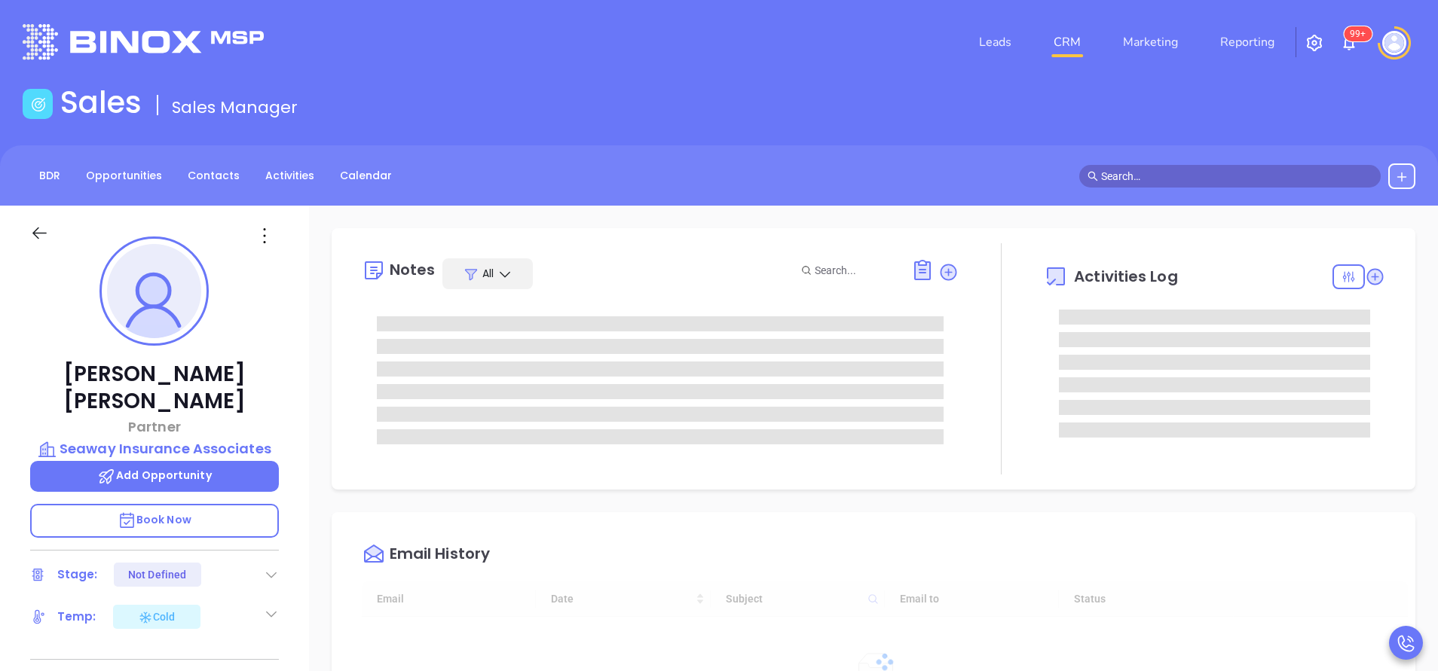
type input "10:00 am"
type input "[DATE]"
type input "[PERSON_NAME]"
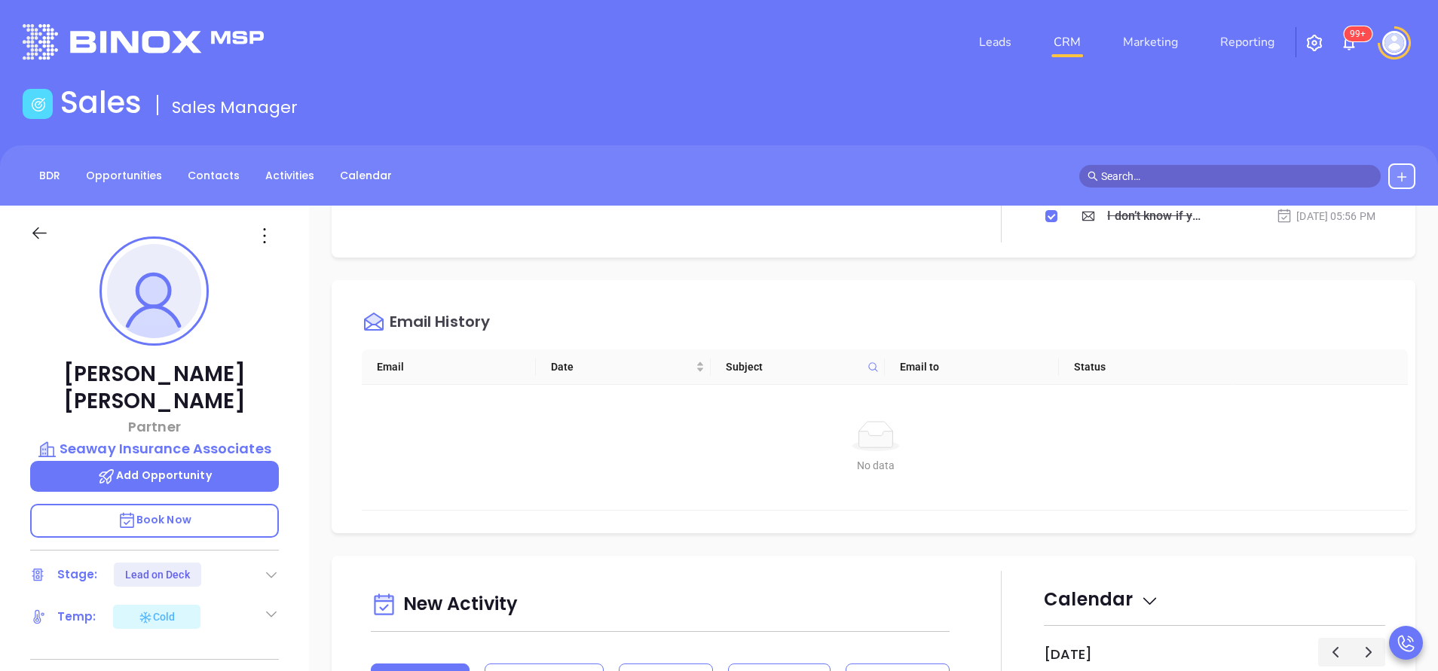
scroll to position [791, 0]
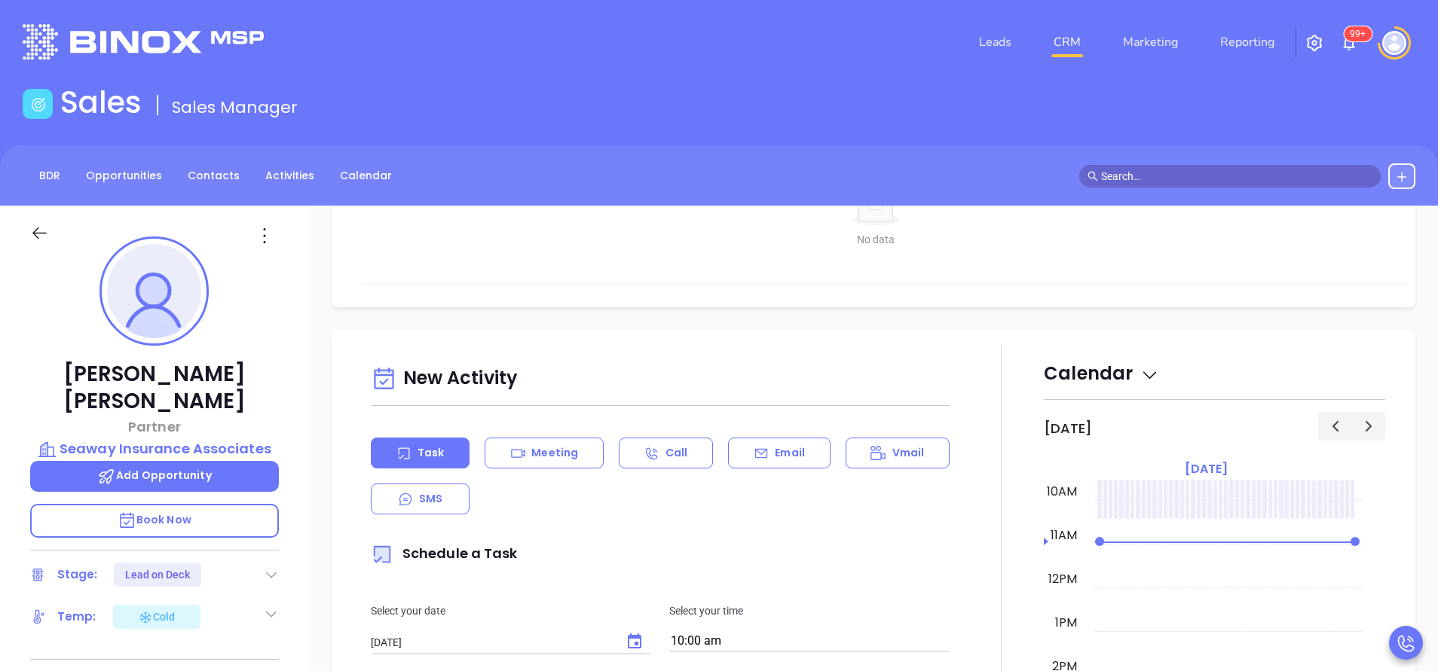
click at [784, 471] on div "Task Meeting Call Email Vmail SMS" at bounding box center [660, 476] width 579 height 77
click at [790, 460] on p "Email" at bounding box center [790, 453] width 30 height 16
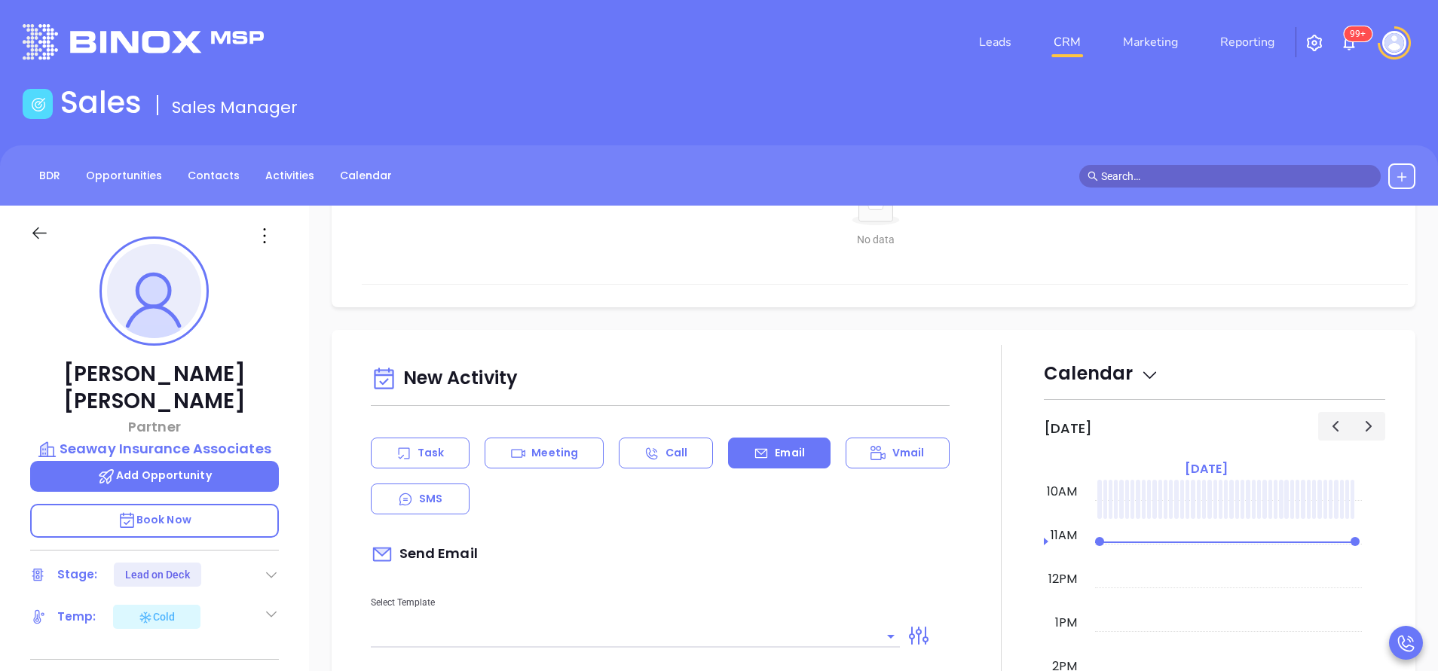
scroll to position [1017, 0]
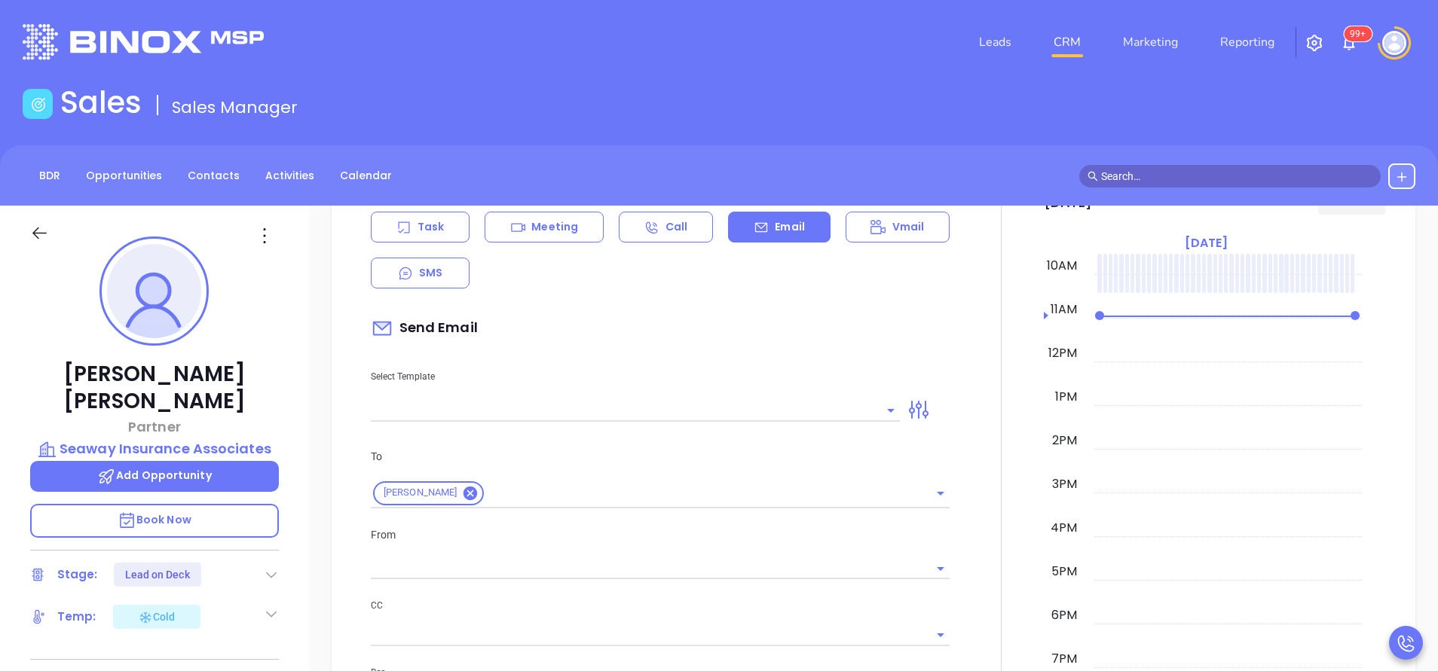
type input "[PERSON_NAME]"
click at [749, 408] on input "text" at bounding box center [624, 410] width 506 height 22
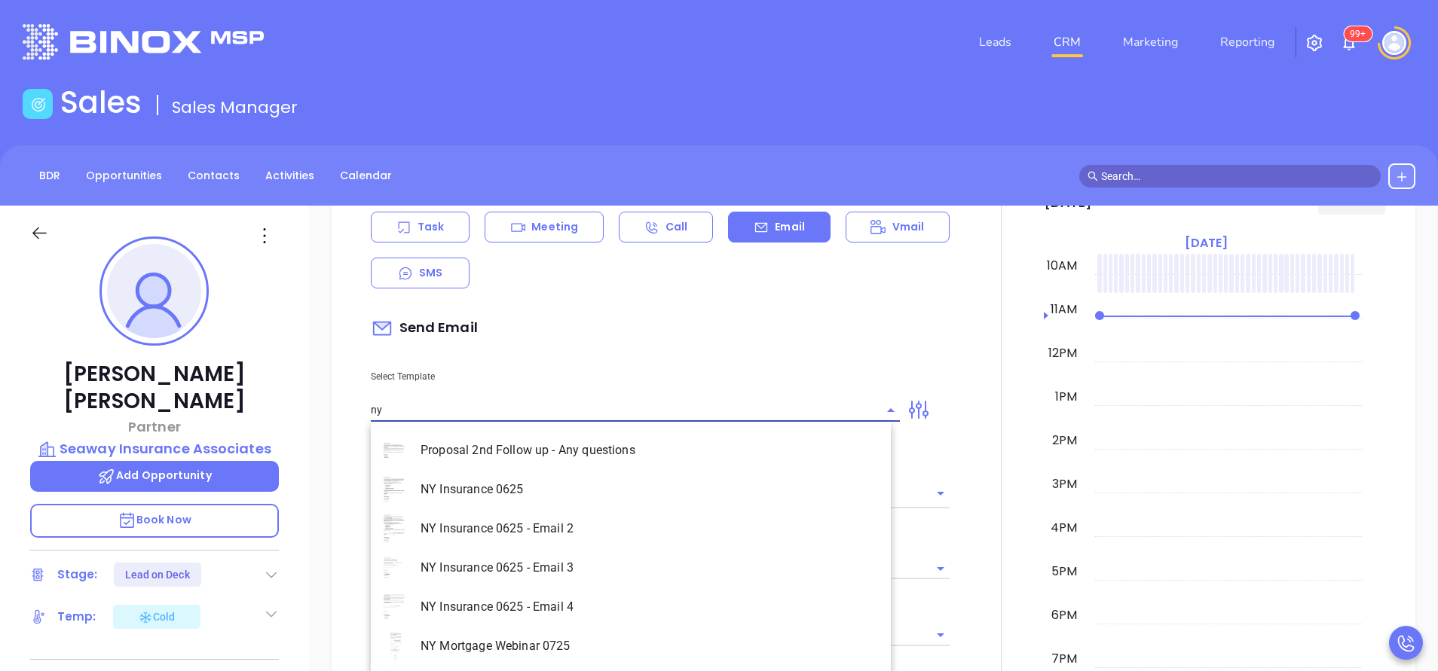
click at [771, 524] on li "NY Insurance 0625 - Email 2" at bounding box center [631, 528] width 520 height 39
type input "NY Insurance 0625 - Email 2"
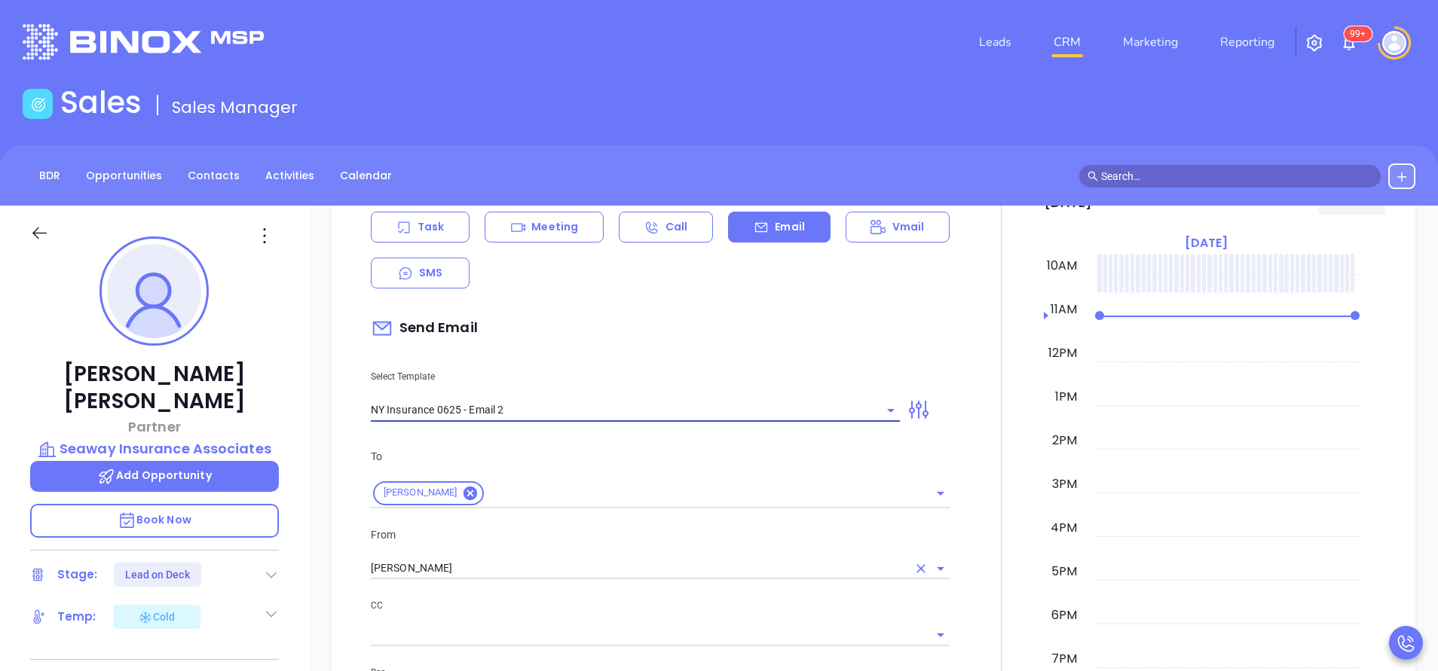
type input "I don’t know if you saw this William"
type input "NY Insurance 0625 - Email 2"
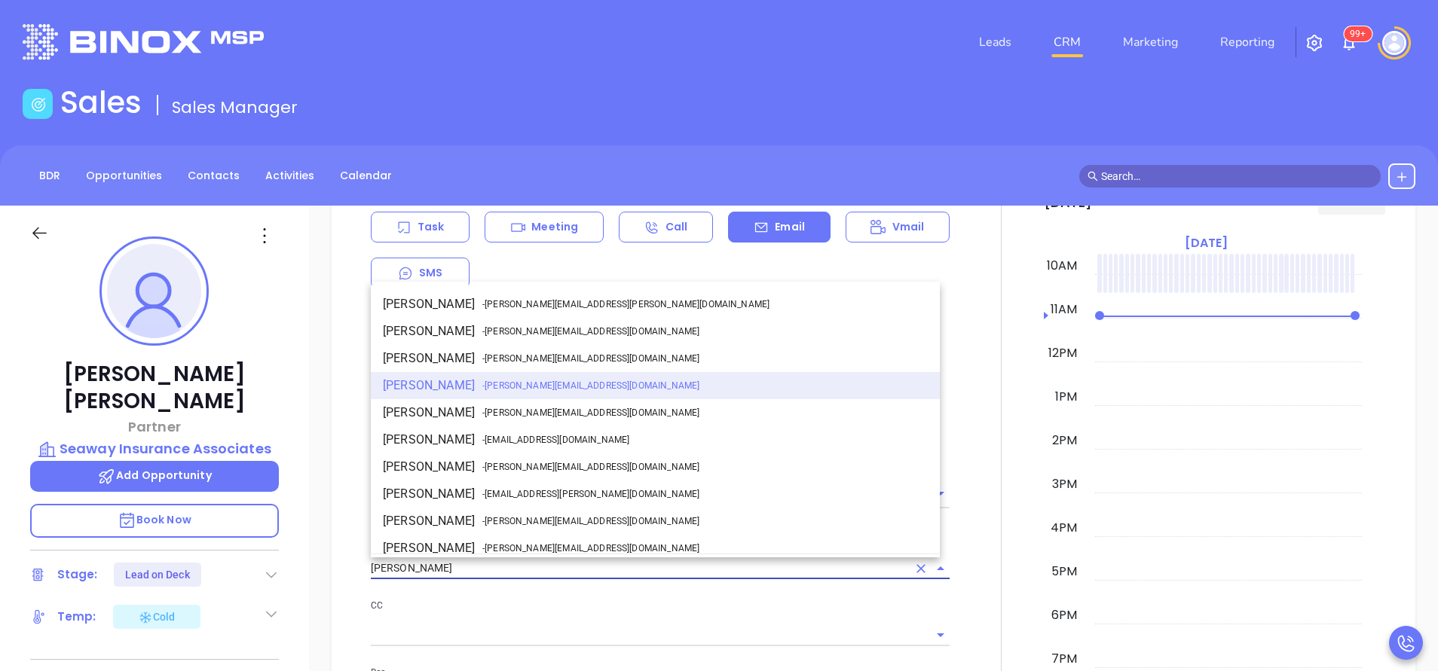
click at [612, 572] on input "[PERSON_NAME]" at bounding box center [639, 569] width 536 height 22
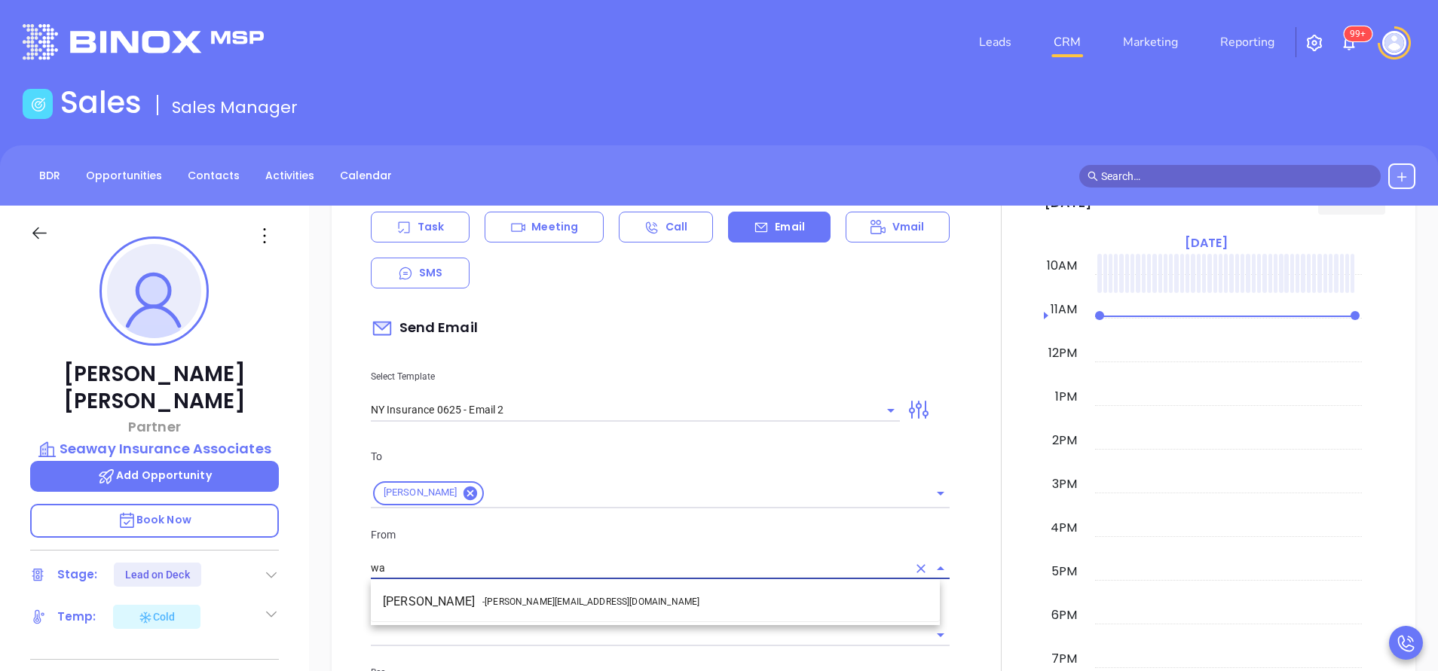
click at [594, 597] on li "Walter Contreras - [EMAIL_ADDRESS][DOMAIN_NAME]" at bounding box center [655, 601] width 569 height 27
type input "[PERSON_NAME]"
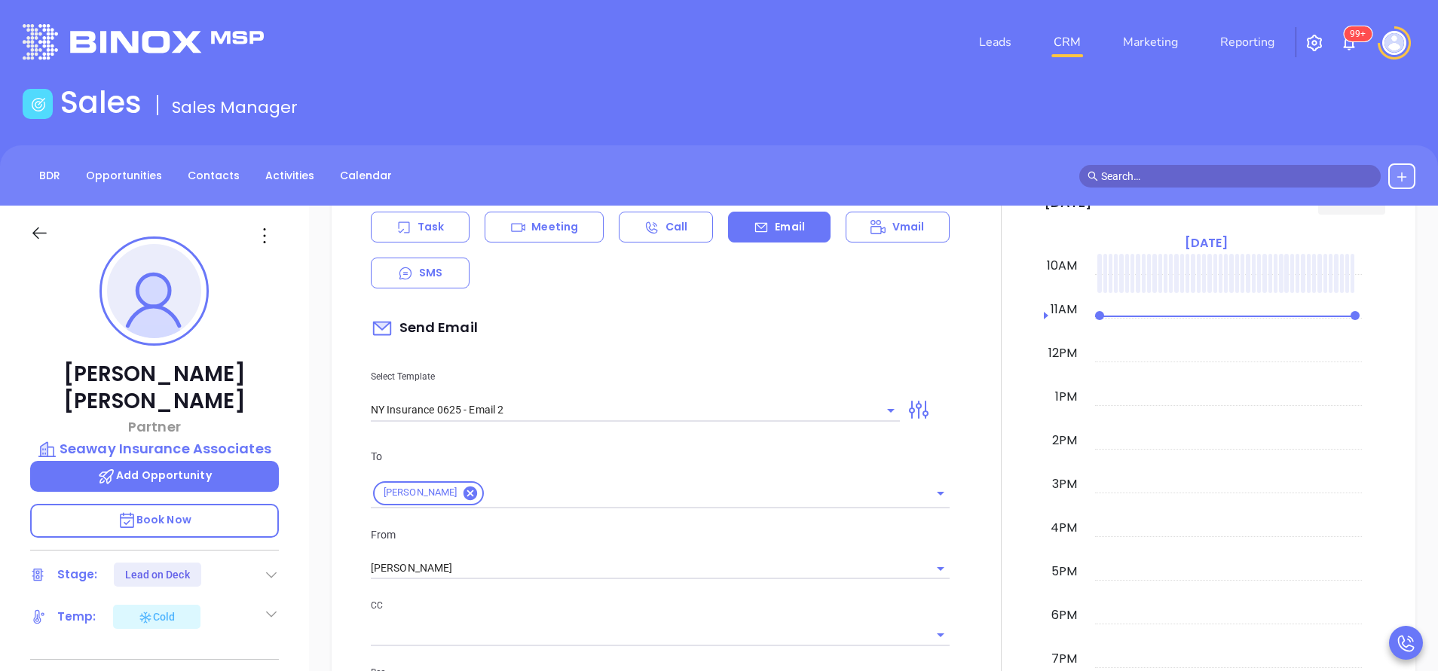
click at [623, 598] on p "CC" at bounding box center [660, 606] width 579 height 17
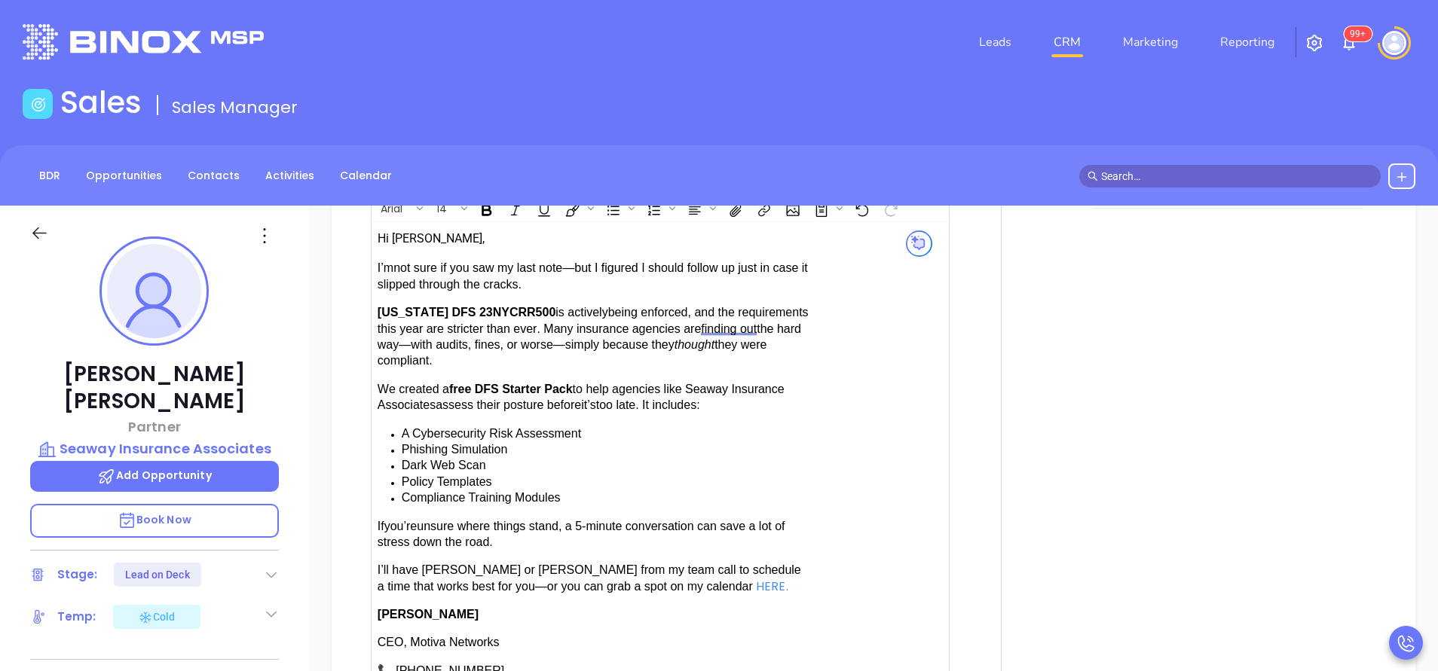
scroll to position [1808, 0]
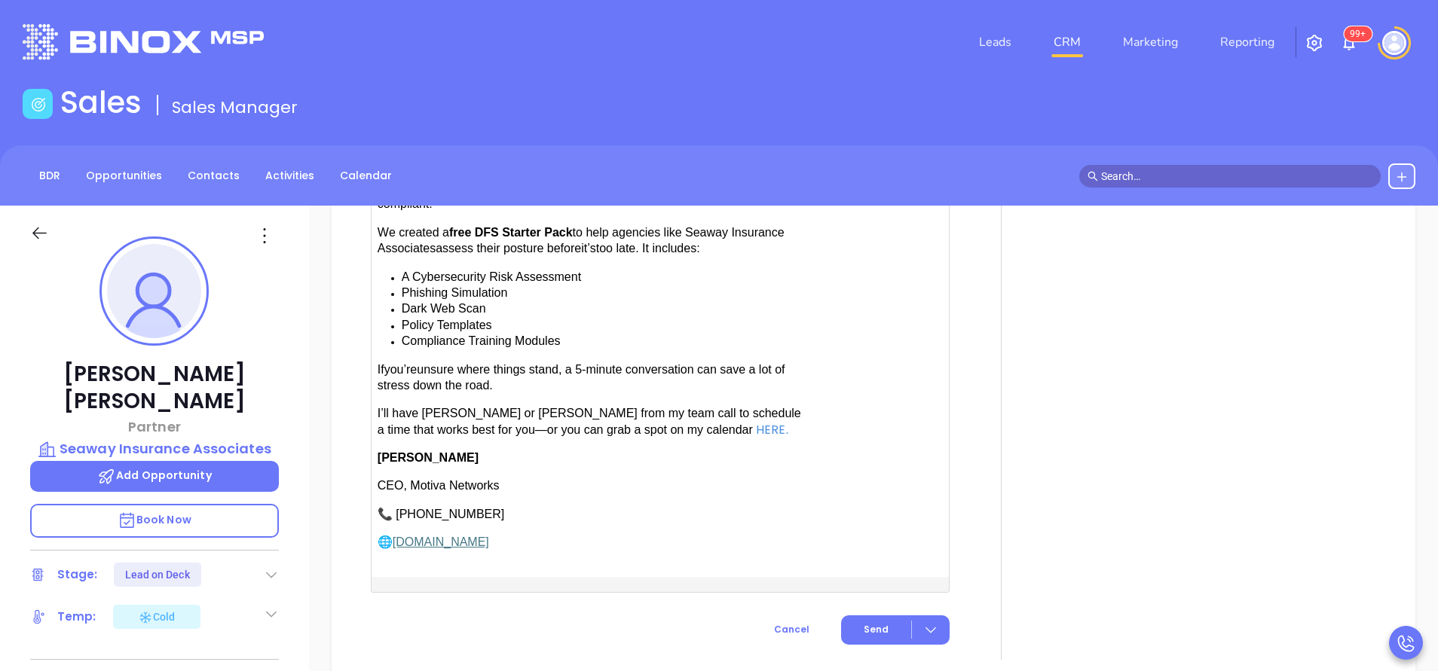
click at [513, 408] on span "have [PERSON_NAME] or [PERSON_NAME] from my team call to schedule a time that w…" at bounding box center [588, 421] width 423 height 29
click at [877, 623] on span "Send" at bounding box center [875, 630] width 25 height 14
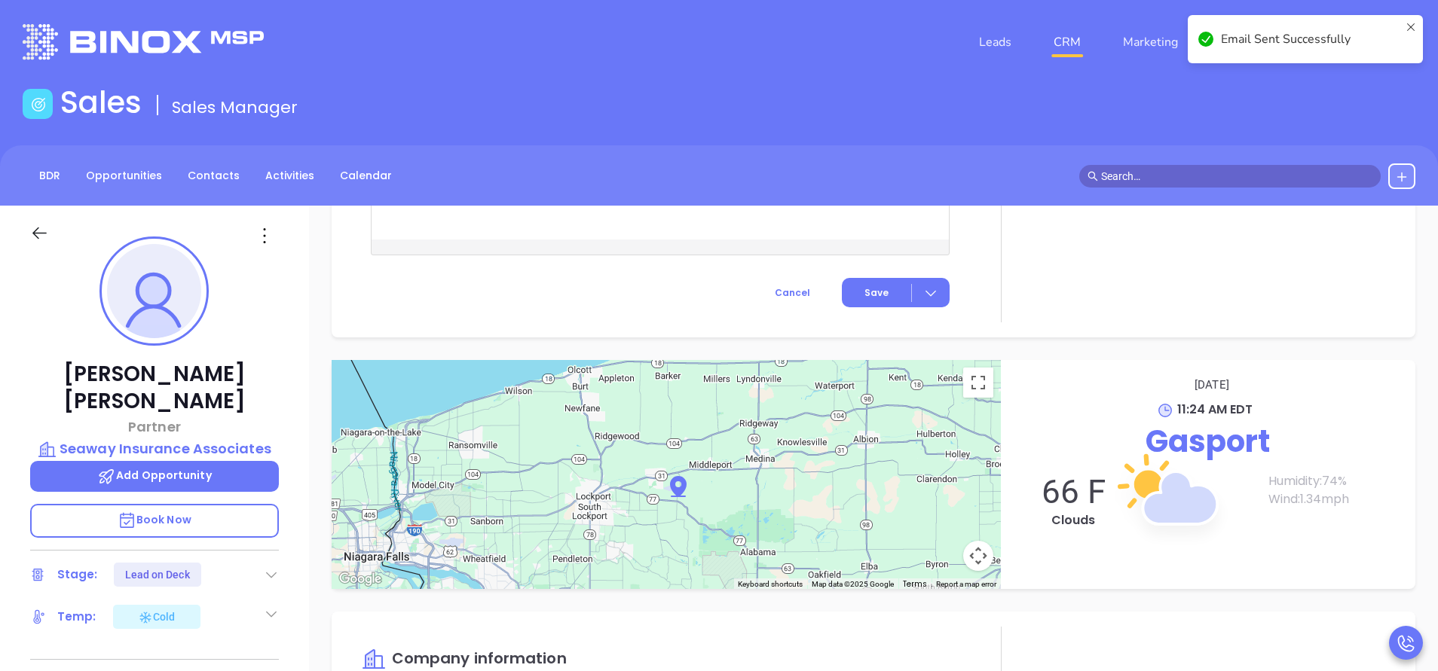
scroll to position [1636, 0]
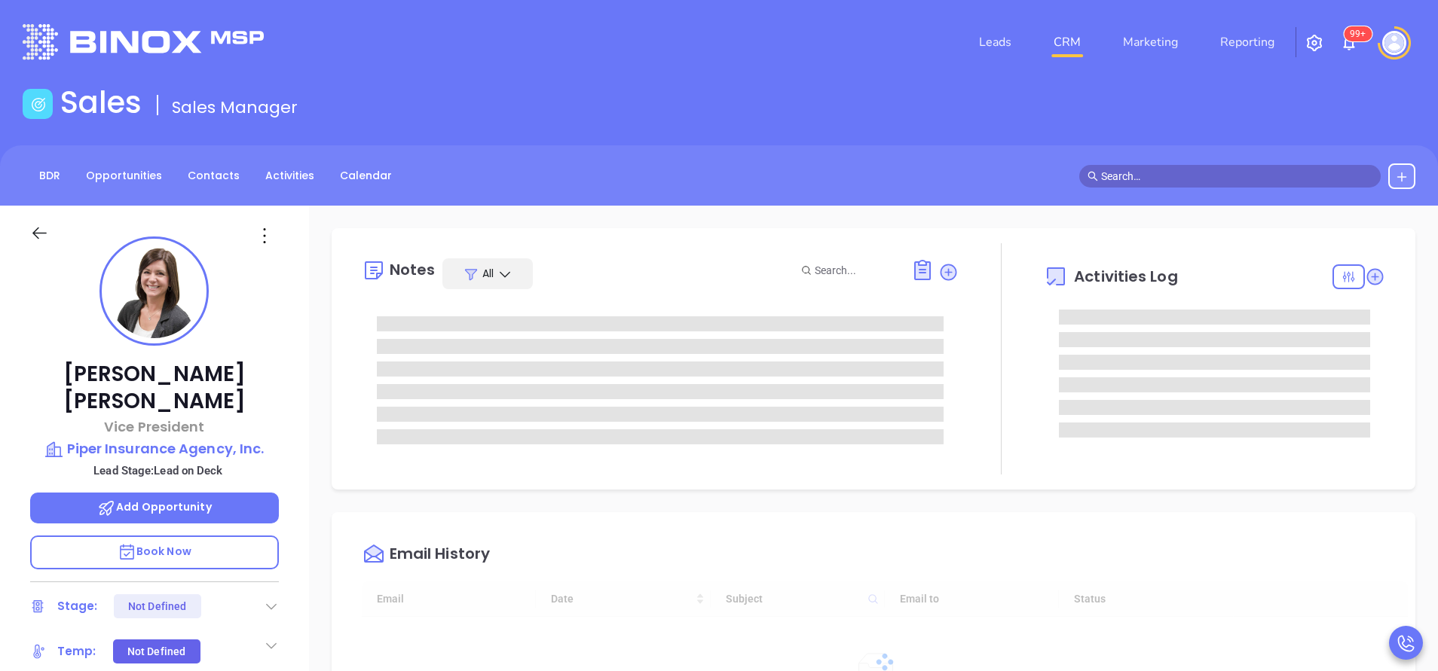
type input "[DATE]"
type input "[PERSON_NAME]"
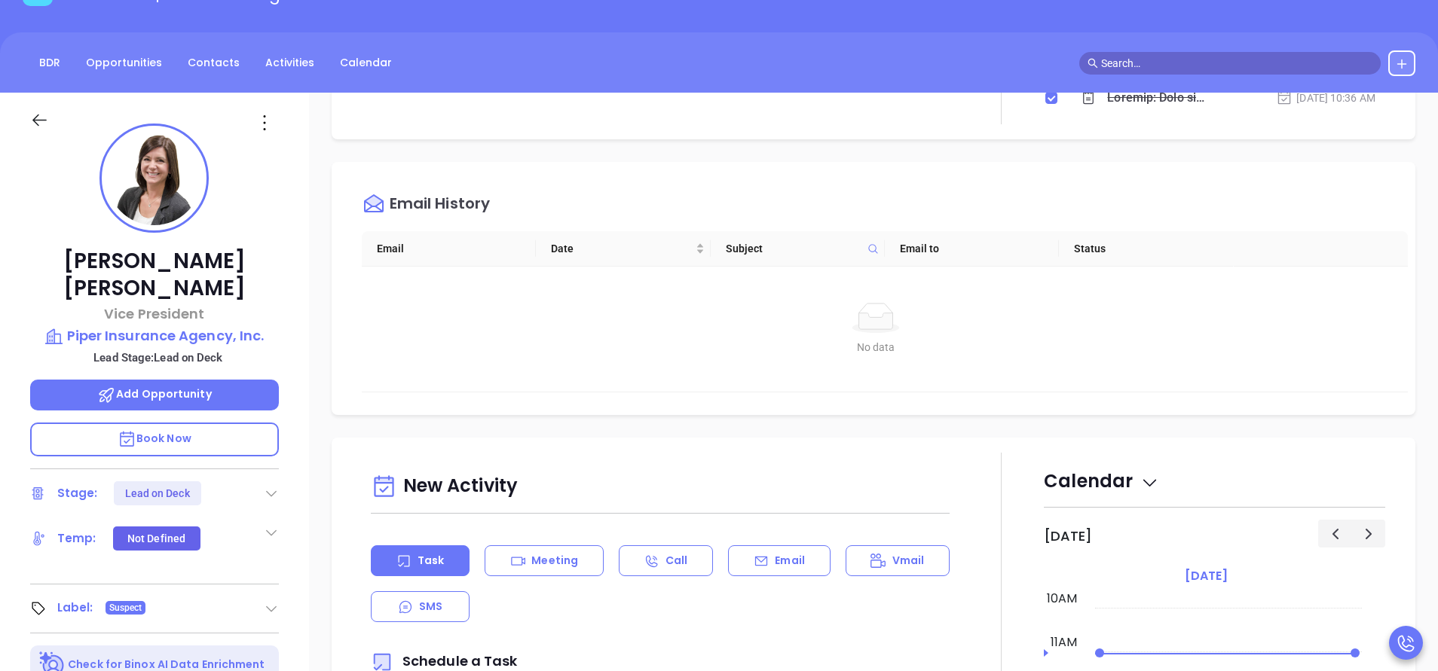
scroll to position [452, 0]
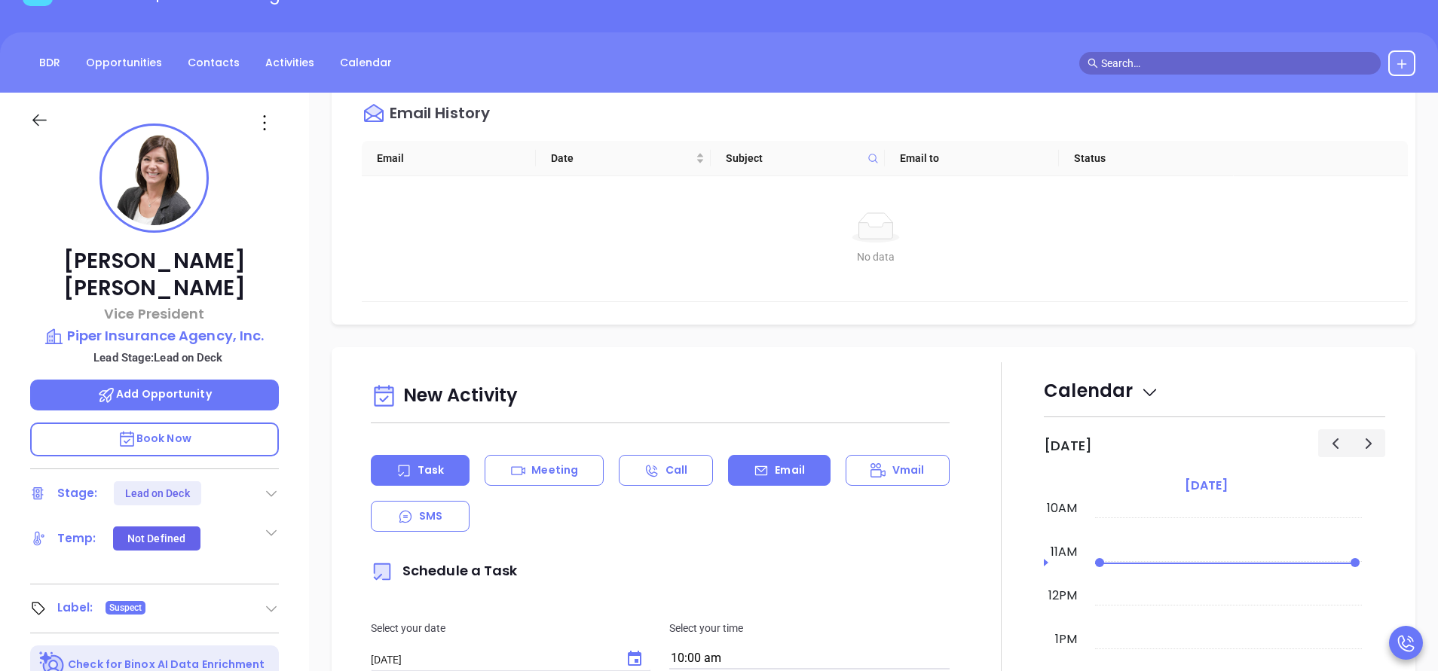
click at [806, 475] on div "Email" at bounding box center [779, 470] width 102 height 31
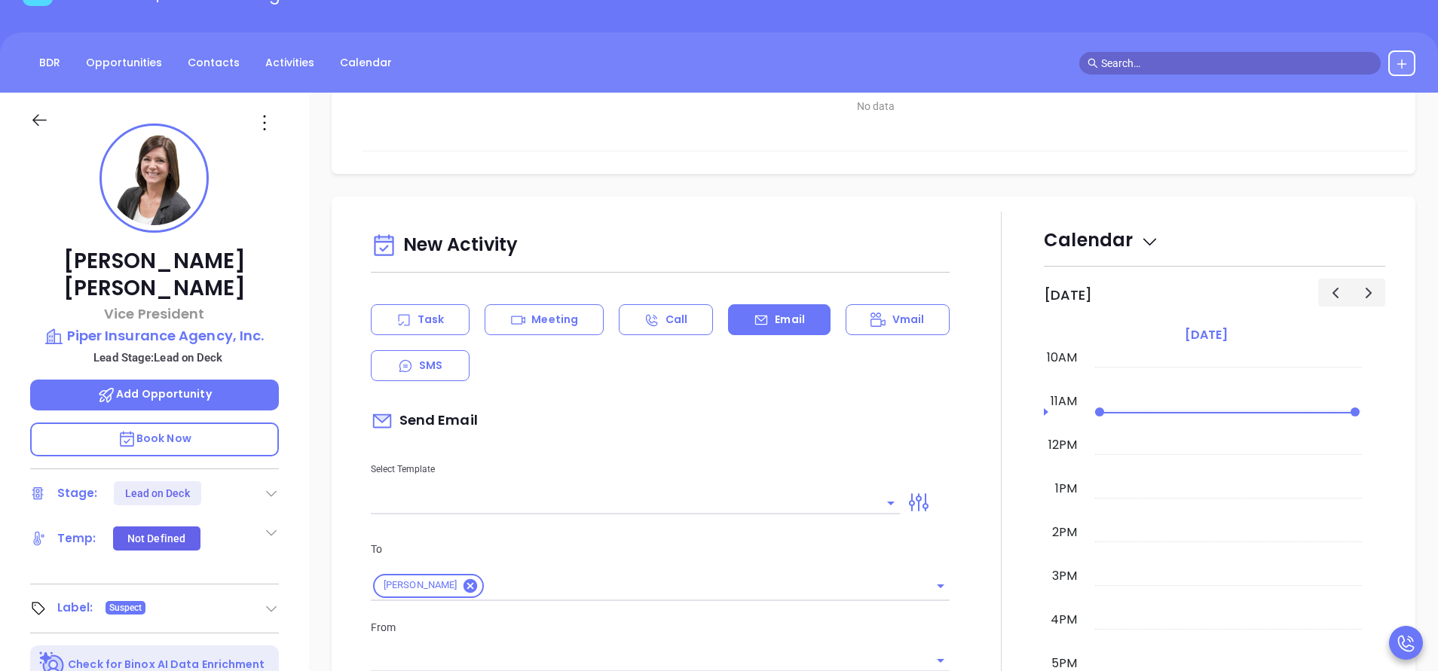
scroll to position [678, 0]
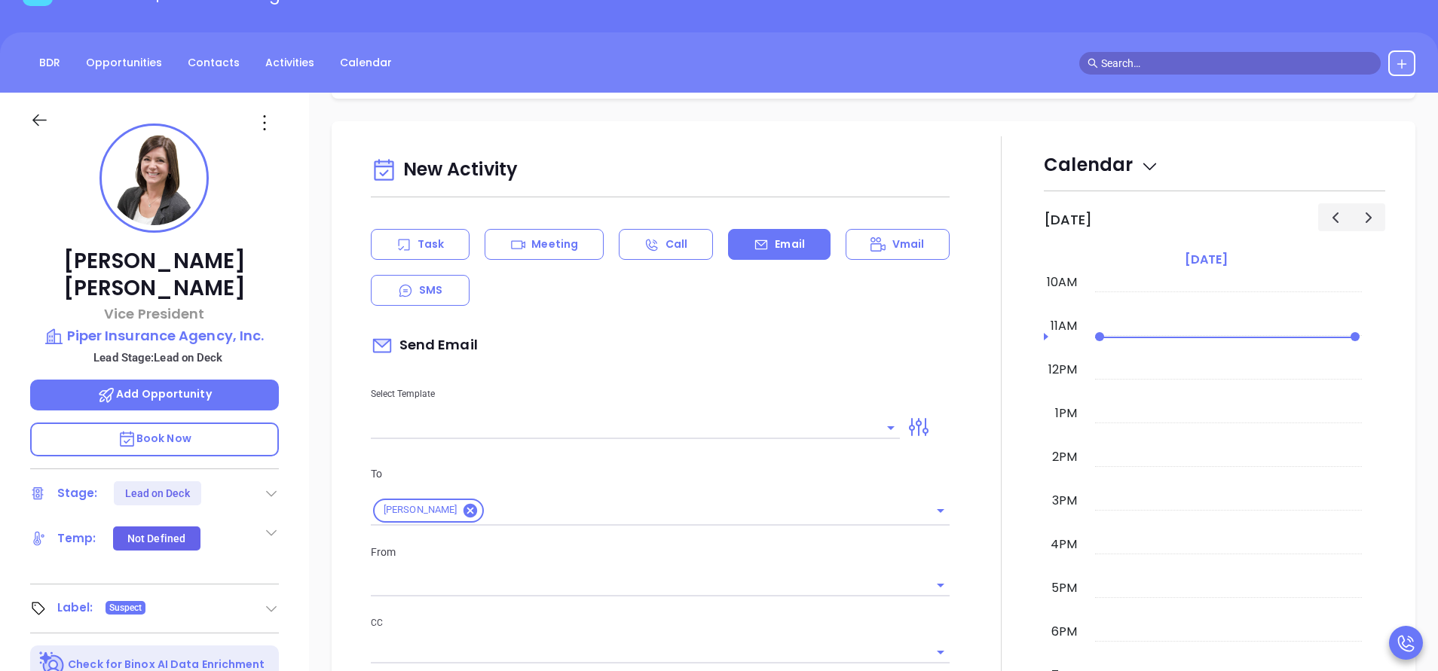
click at [815, 432] on input "text" at bounding box center [624, 428] width 506 height 22
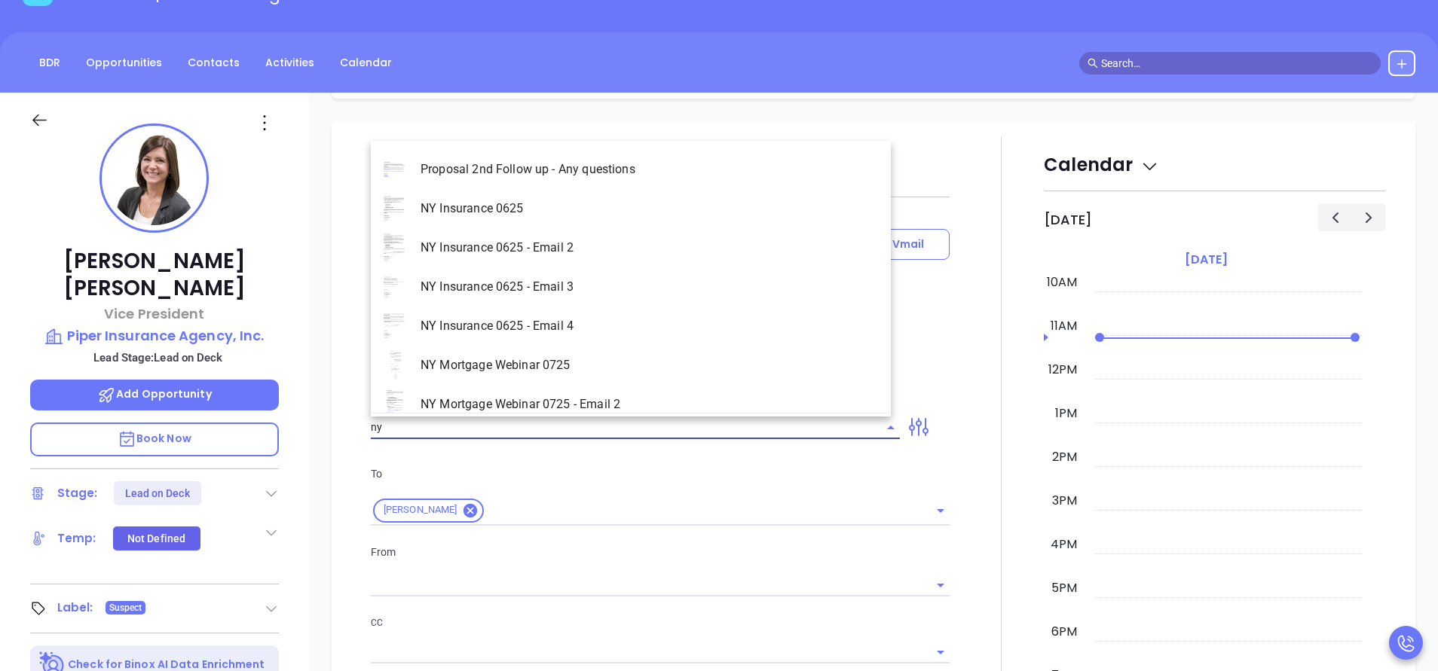
click at [731, 234] on li "NY Insurance 0625 - Email 2" at bounding box center [631, 247] width 520 height 39
type input "NY Insurance 0625 - Email 2"
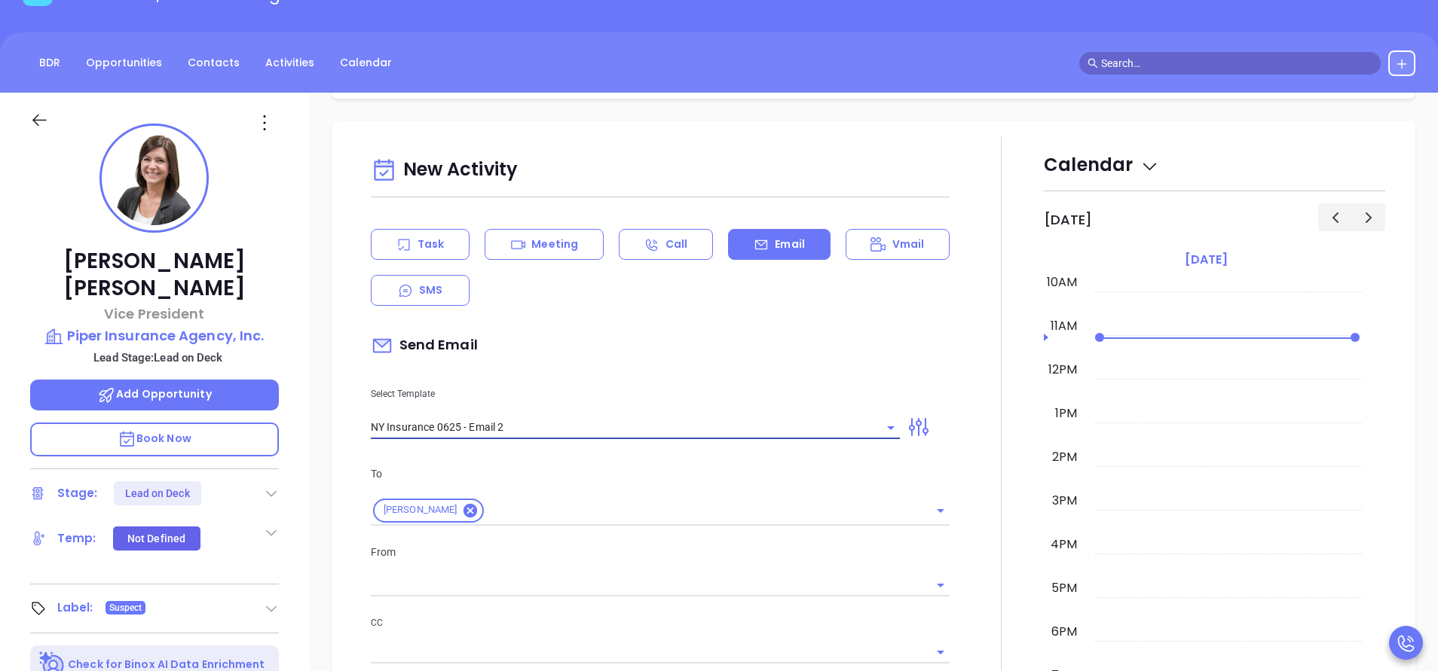
type input "I don’t know if you saw this [PERSON_NAME]"
type input "NY Insurance 0625 - Email 2"
click at [631, 357] on div "Send Email" at bounding box center [660, 346] width 579 height 35
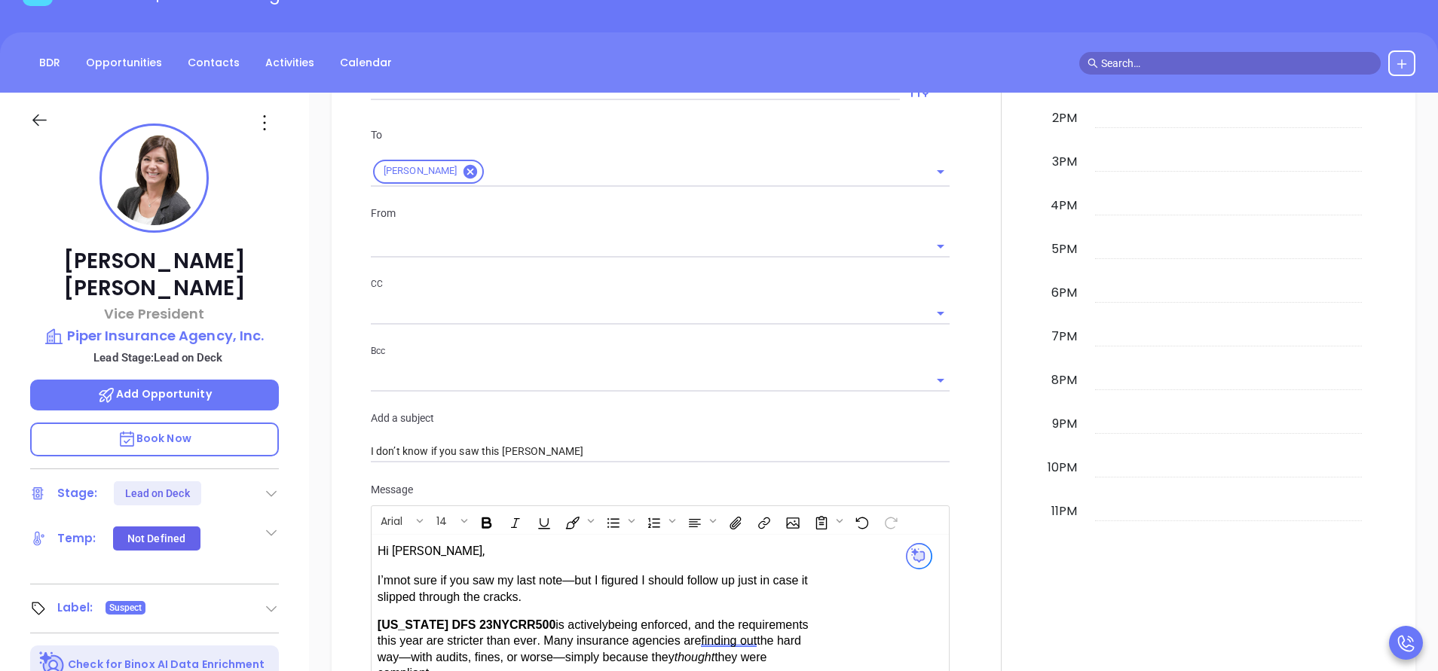
click at [457, 238] on input "text" at bounding box center [649, 247] width 556 height 22
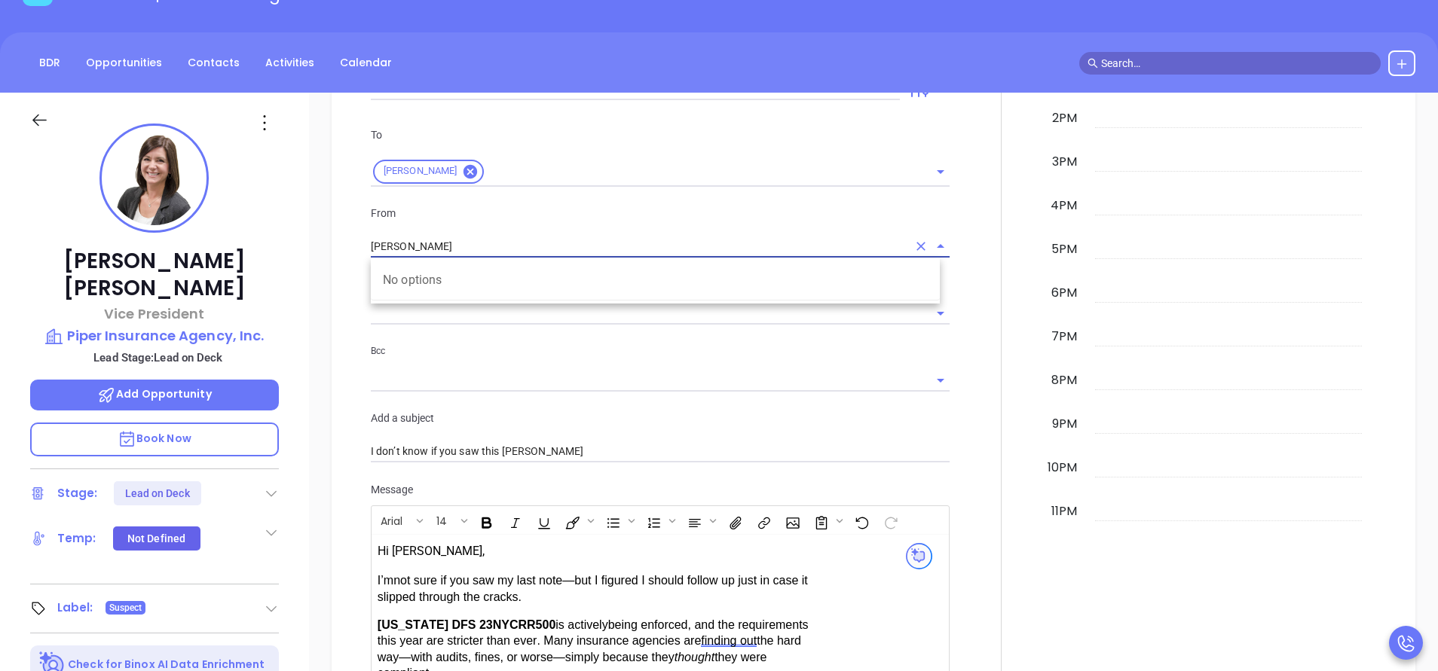
click at [536, 246] on input "[PERSON_NAME]" at bounding box center [639, 247] width 536 height 22
drag, startPoint x: 481, startPoint y: 250, endPoint x: 408, endPoint y: 249, distance: 73.1
click at [408, 249] on input "[PERSON_NAME]" at bounding box center [639, 247] width 536 height 22
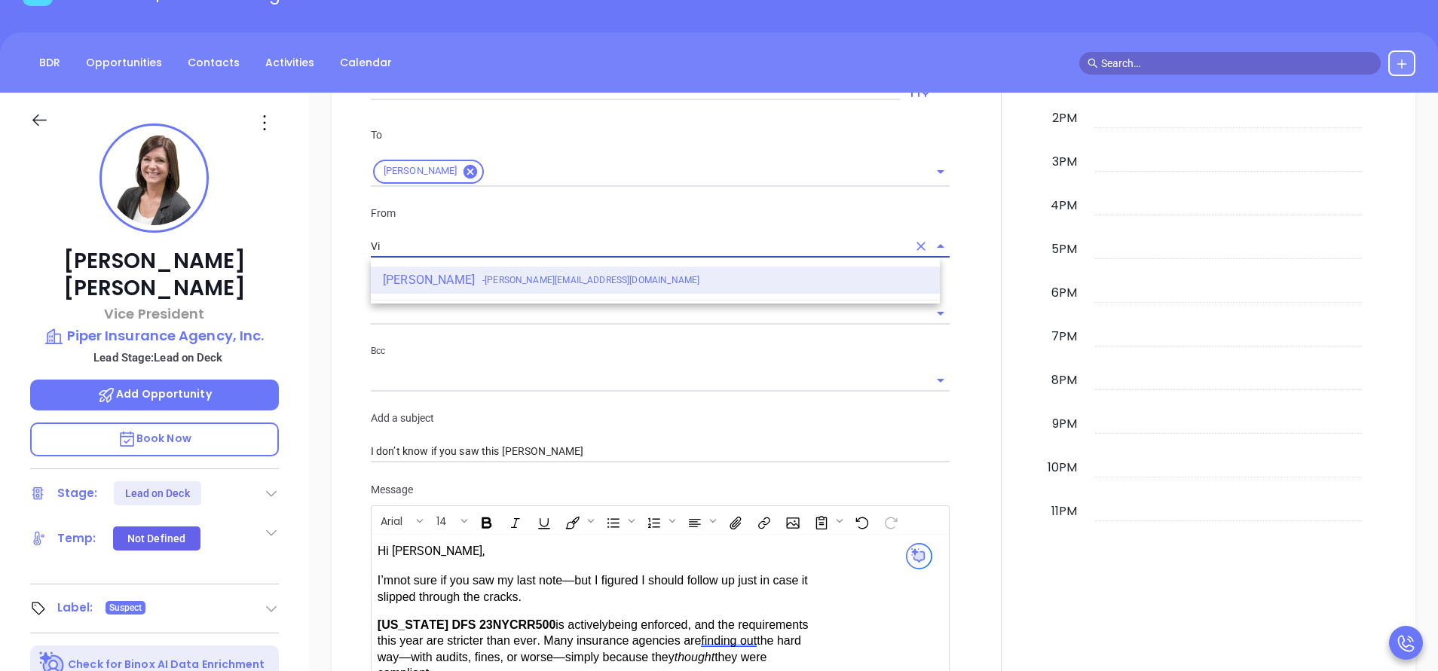
type input "V"
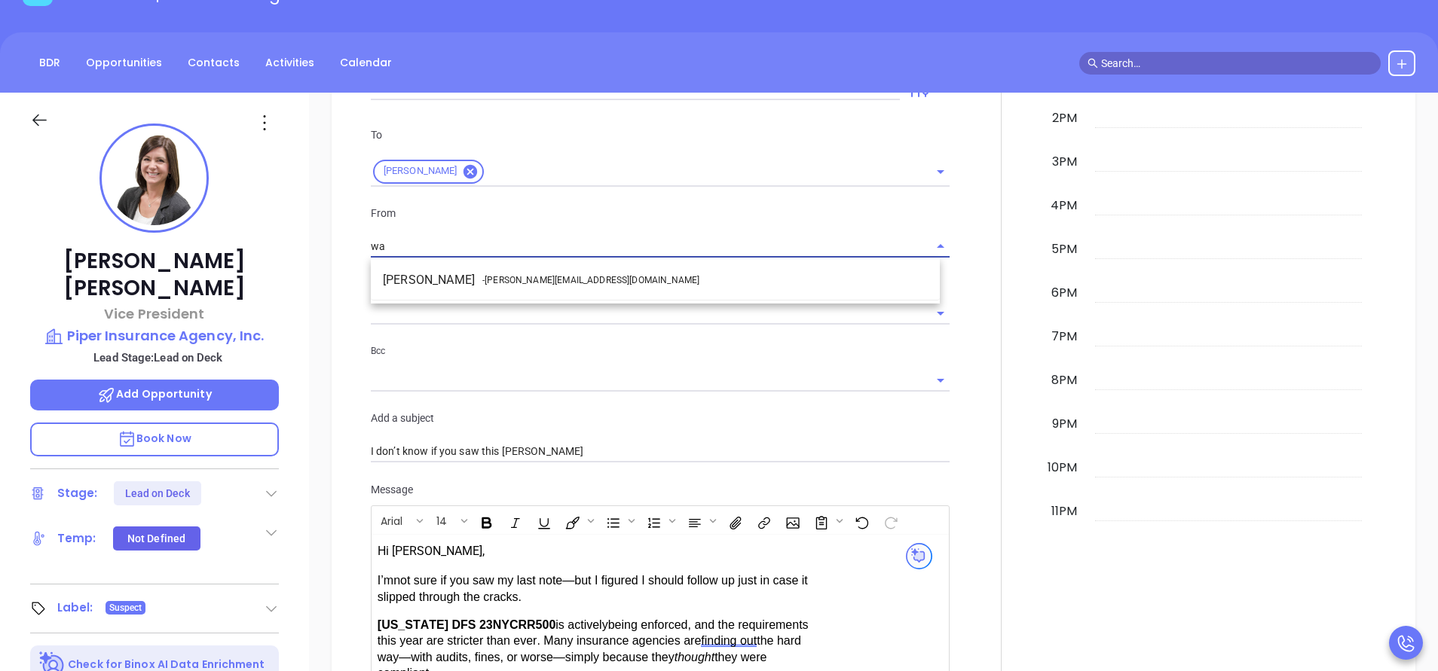
click at [431, 276] on li "Walter Contreras - [EMAIL_ADDRESS][DOMAIN_NAME]" at bounding box center [655, 280] width 569 height 27
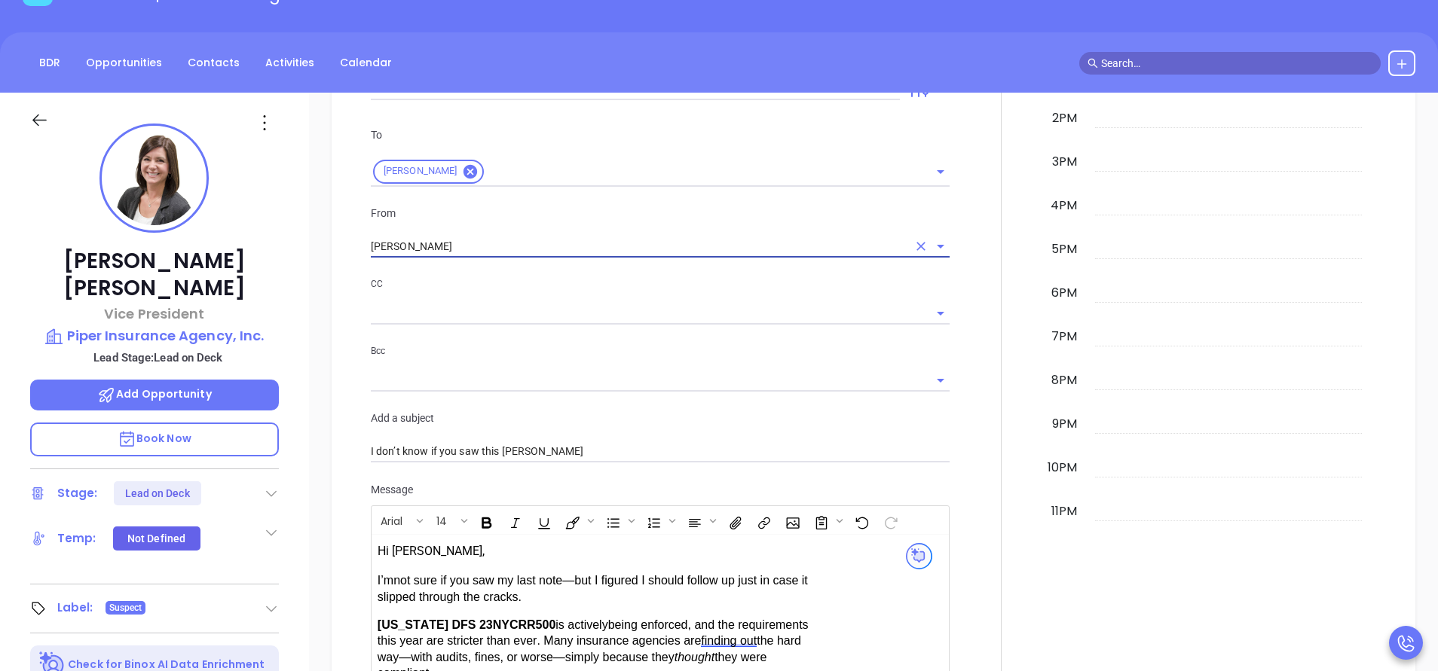
type input "[PERSON_NAME]"
click at [958, 295] on div at bounding box center [1000, 463] width 85 height 1332
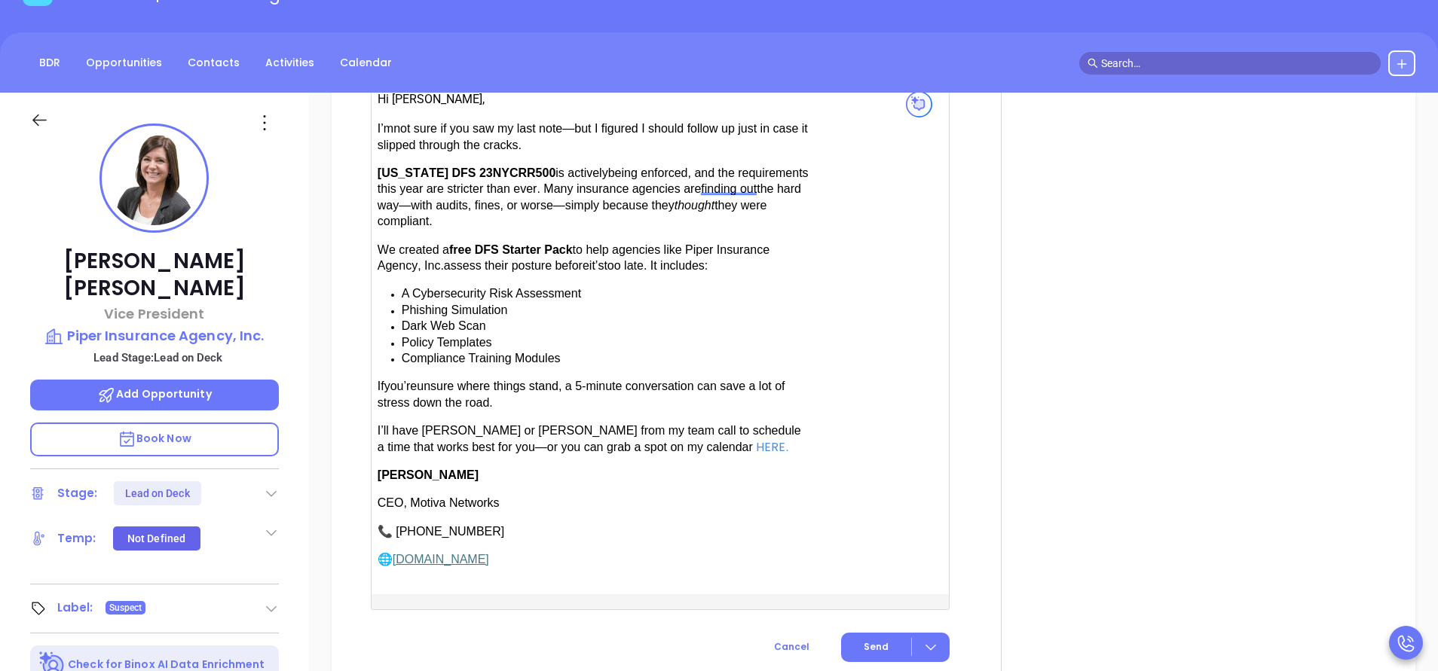
click at [512, 410] on div "I’m not sure if you saw my last note—but I figured I should follow up just in c…" at bounding box center [593, 288] width 433 height 335
click at [867, 640] on span "Send" at bounding box center [875, 647] width 25 height 14
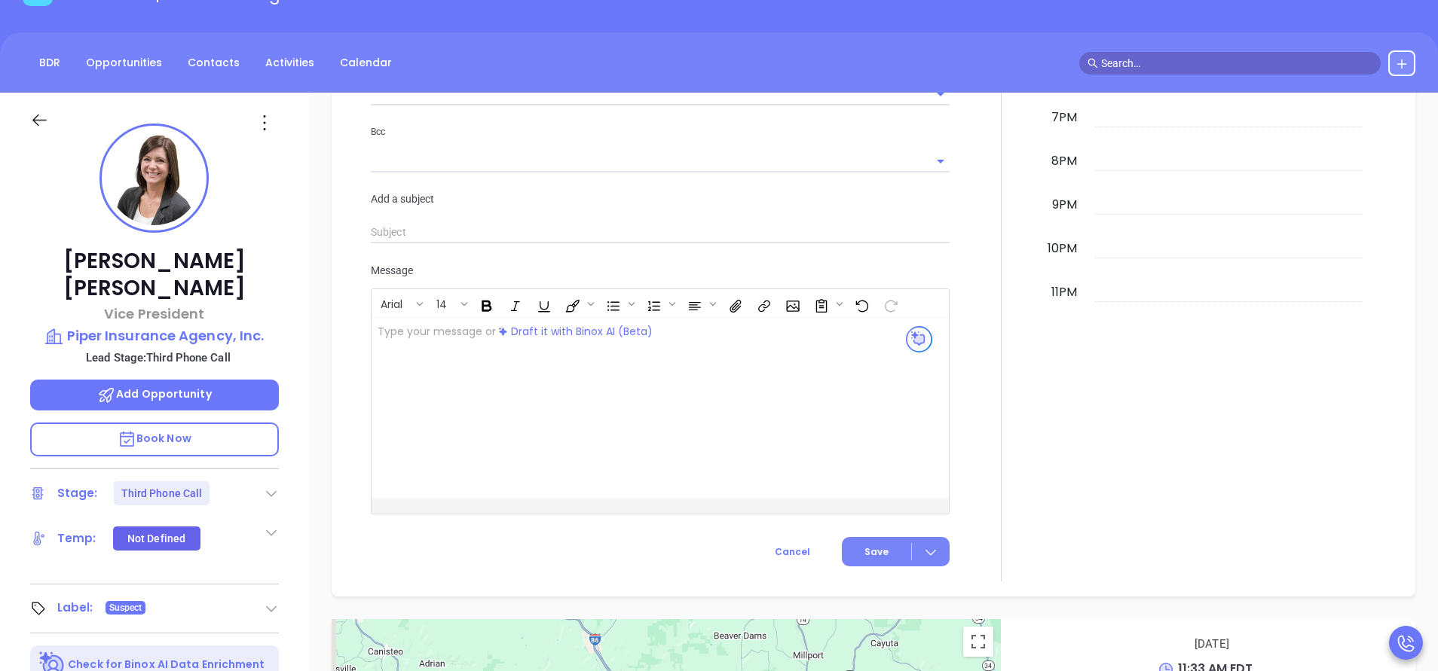
scroll to position [1361, 0]
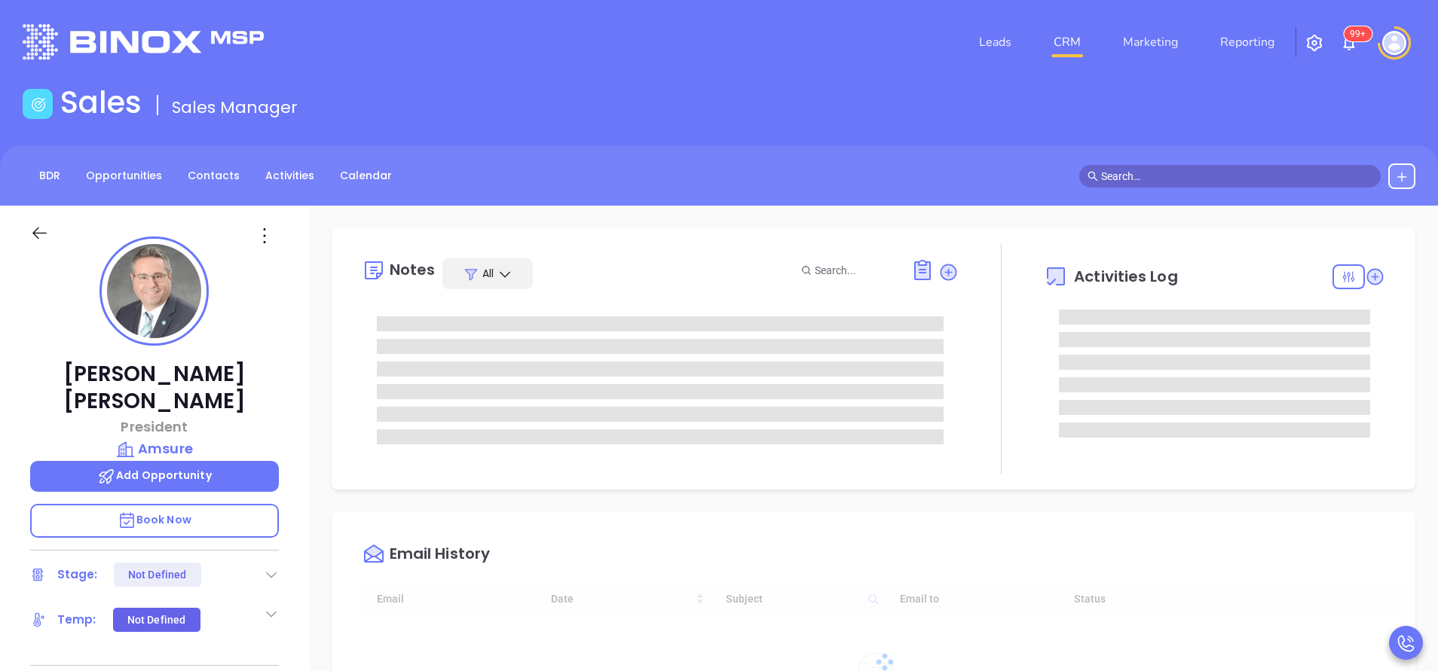
type input "[DATE]"
type input "[PERSON_NAME]"
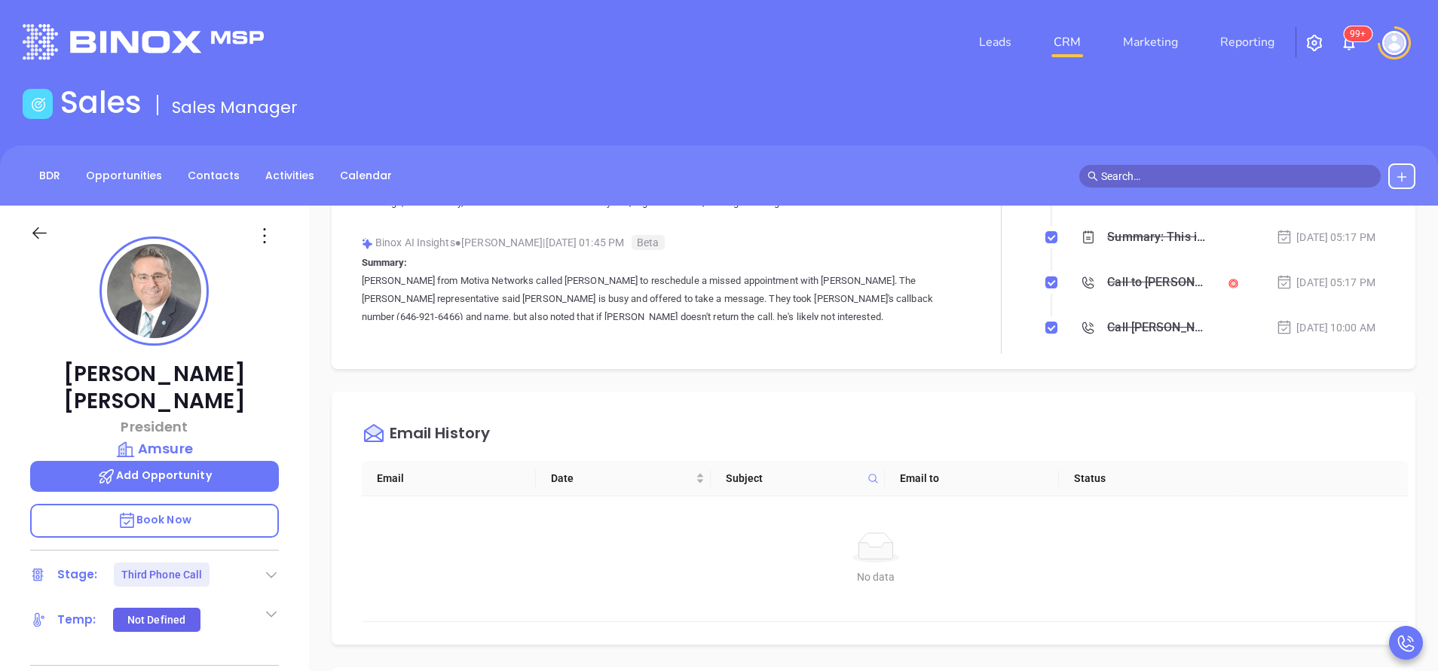
scroll to position [791, 0]
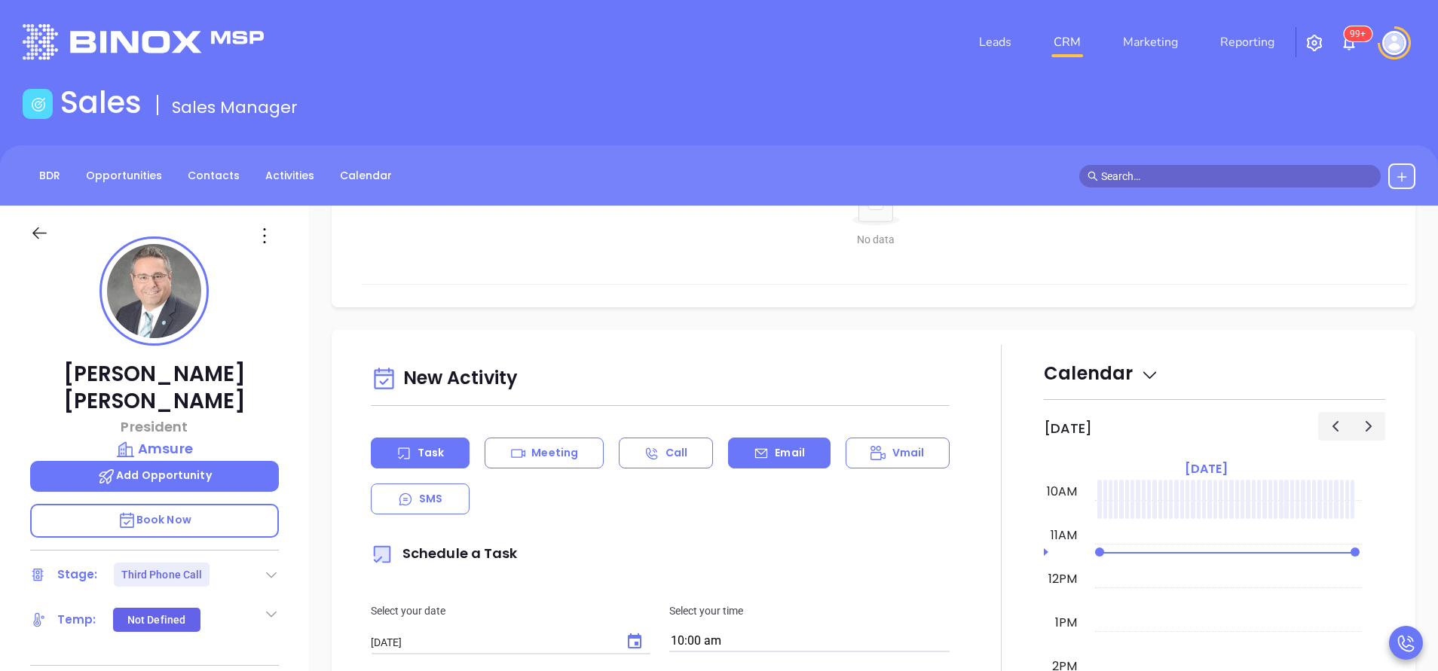
click at [753, 459] on icon at bounding box center [760, 453] width 15 height 15
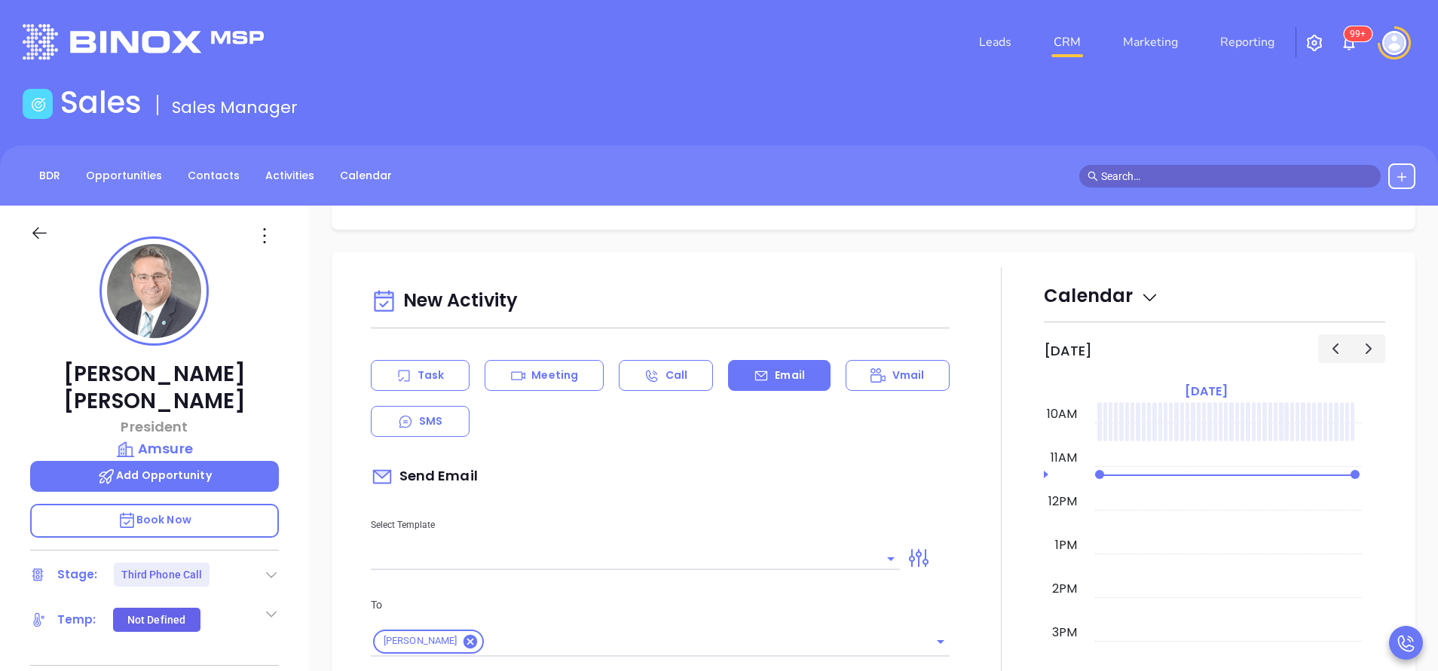
scroll to position [904, 0]
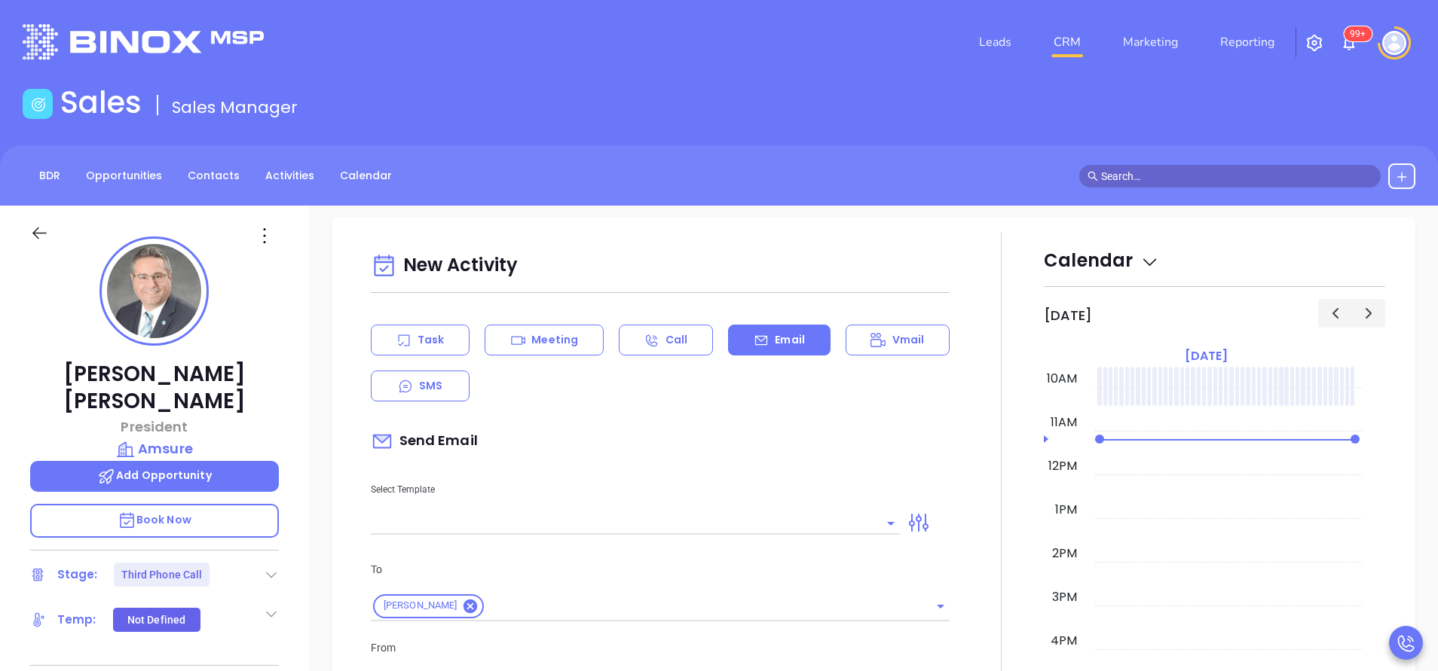
click at [717, 521] on input "text" at bounding box center [624, 523] width 506 height 22
type input "[PERSON_NAME]"
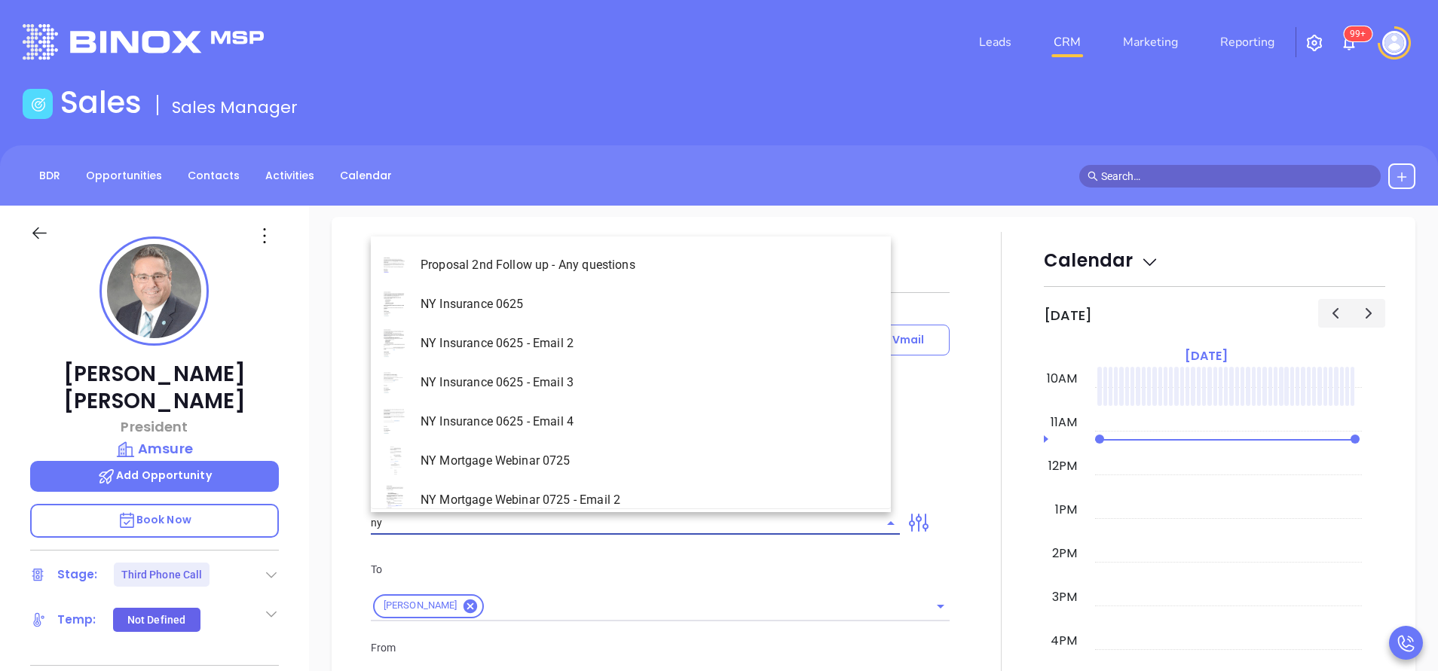
click at [650, 341] on li "NY Insurance 0625 - Email 2" at bounding box center [631, 343] width 520 height 39
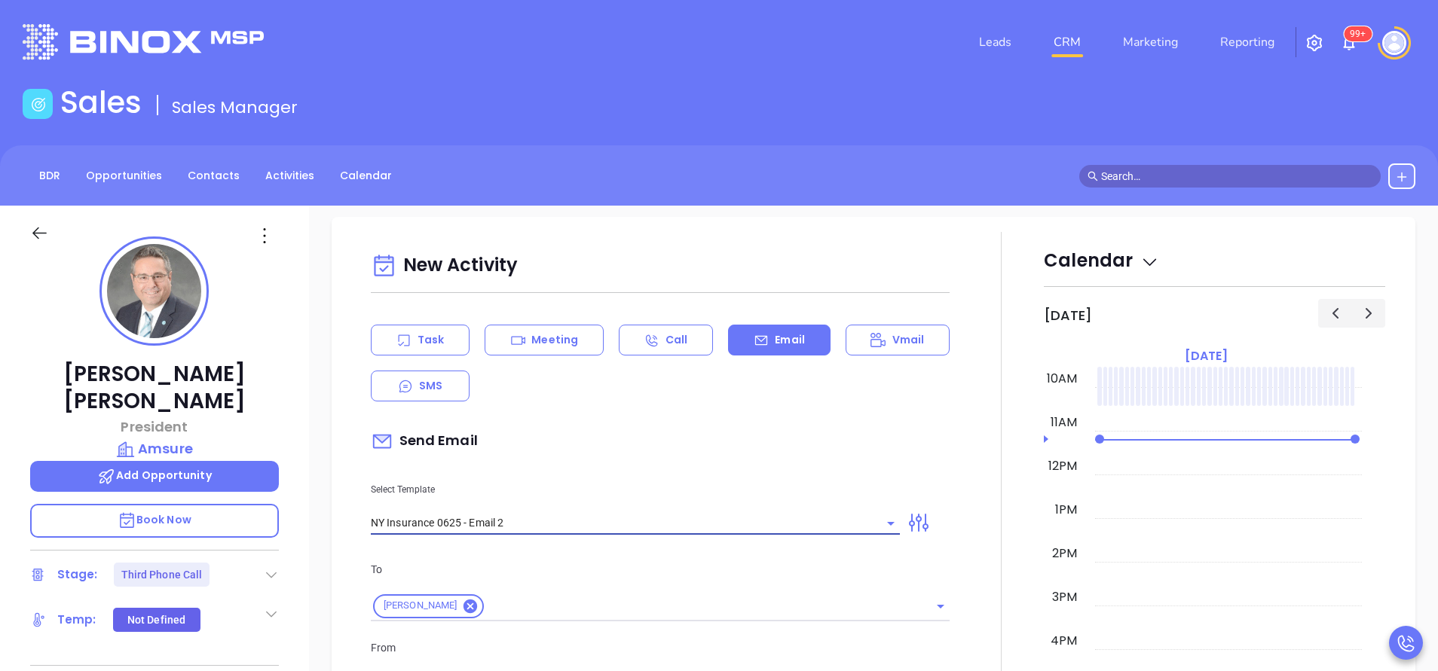
type input "NY Insurance 0625 - Email 2"
type input "I don’t know if you saw this [PERSON_NAME]"
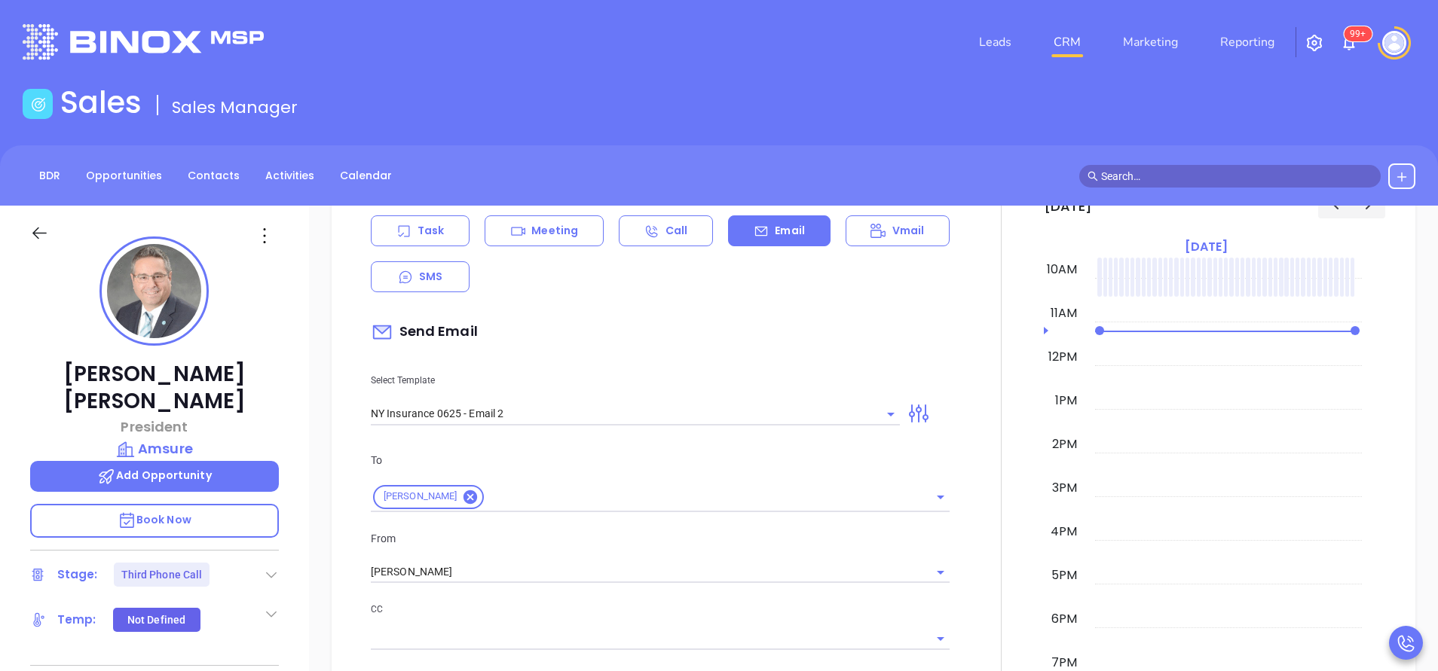
scroll to position [1017, 0]
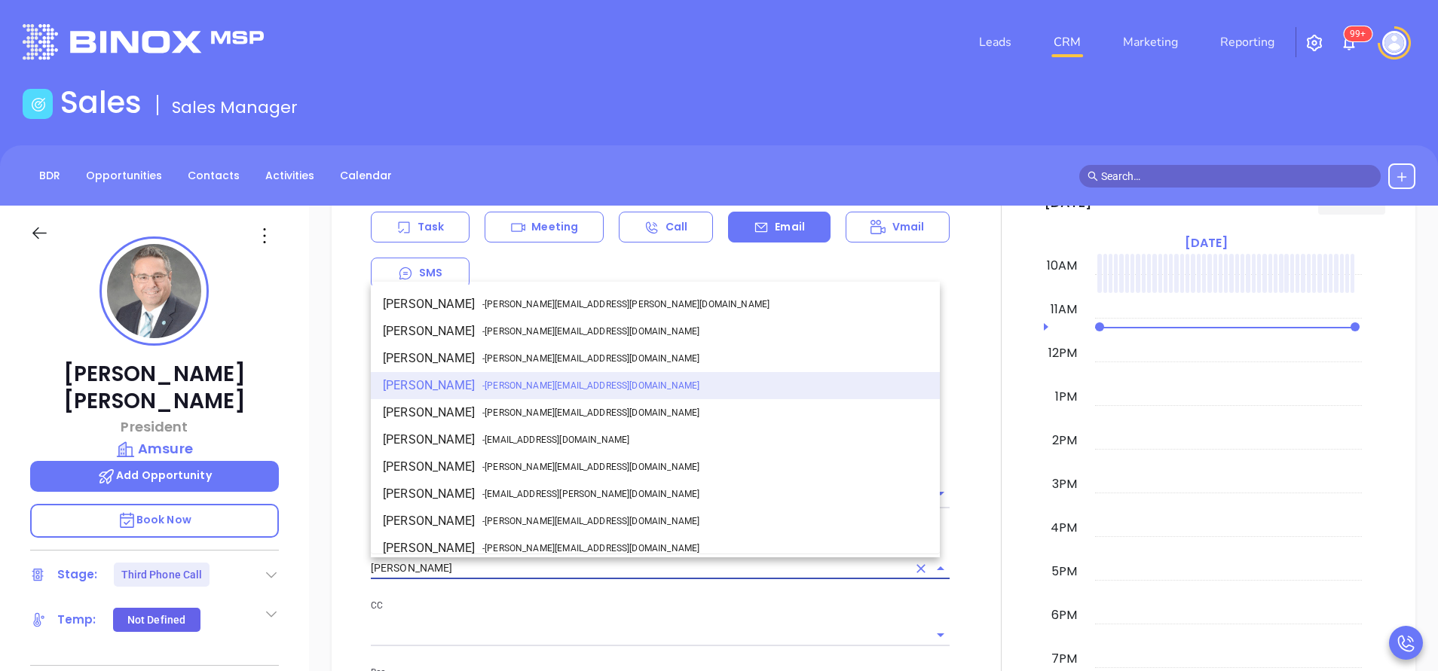
click at [486, 573] on input "[PERSON_NAME]" at bounding box center [639, 569] width 536 height 22
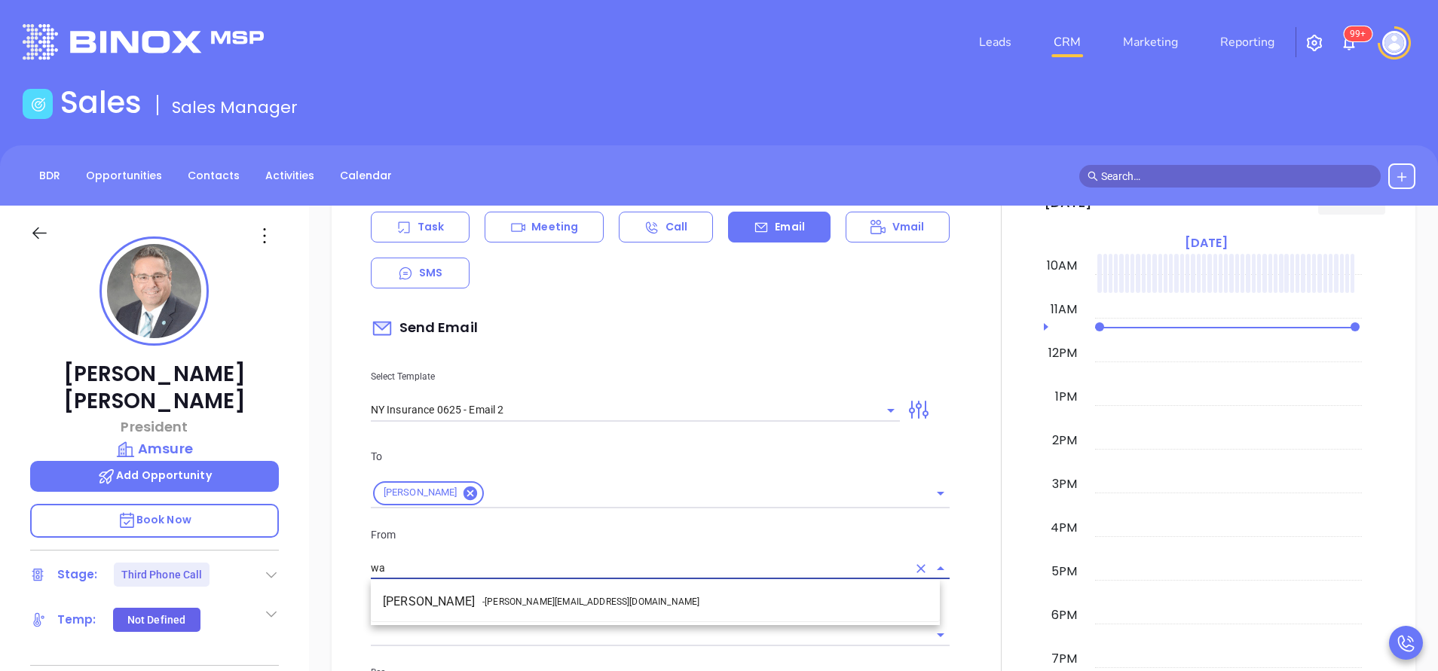
click at [518, 595] on li "Walter Contreras - [EMAIL_ADDRESS][DOMAIN_NAME]" at bounding box center [655, 601] width 569 height 27
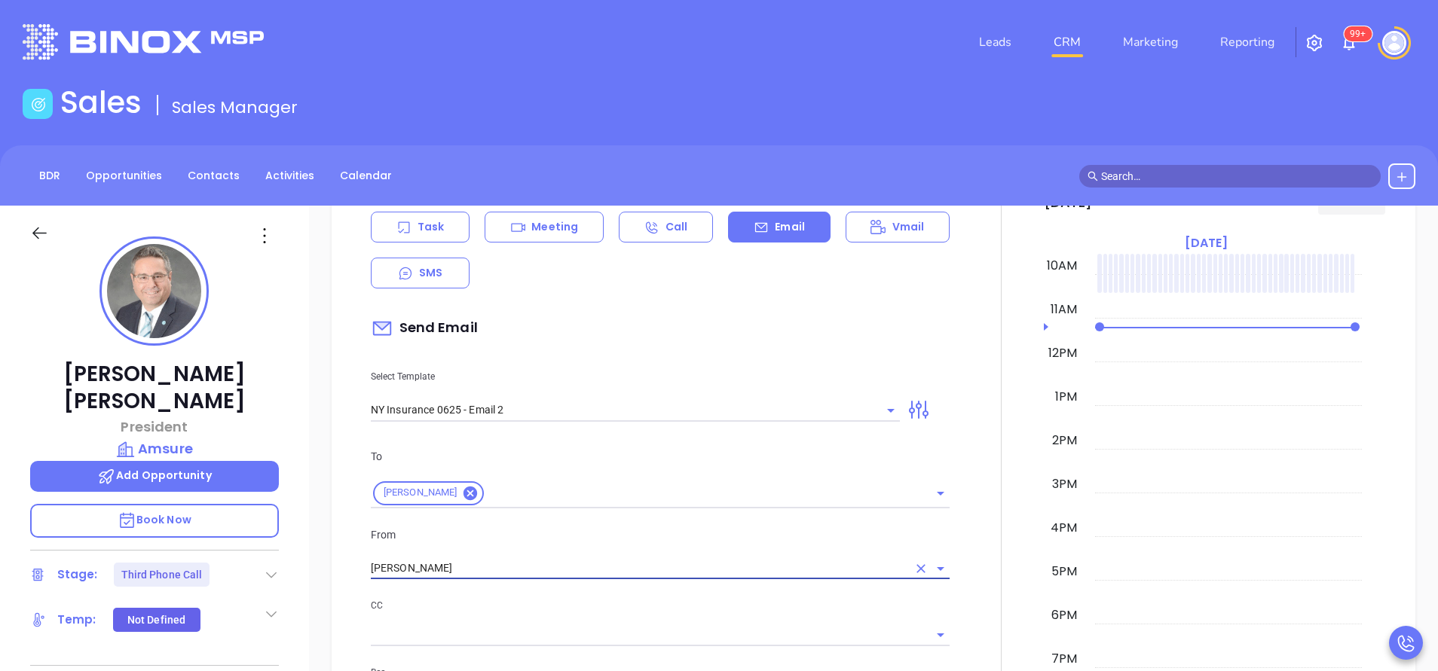
type input "[PERSON_NAME]"
click at [610, 608] on p "CC" at bounding box center [660, 606] width 579 height 17
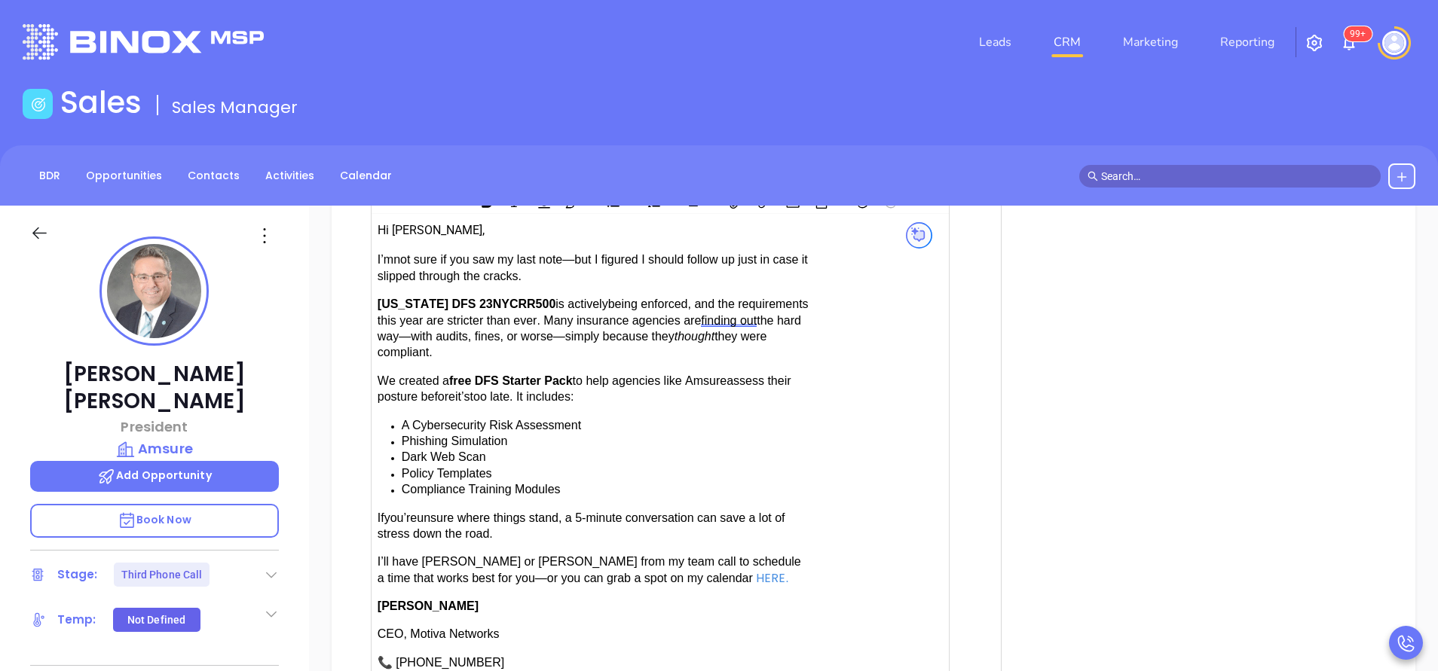
scroll to position [1695, 0]
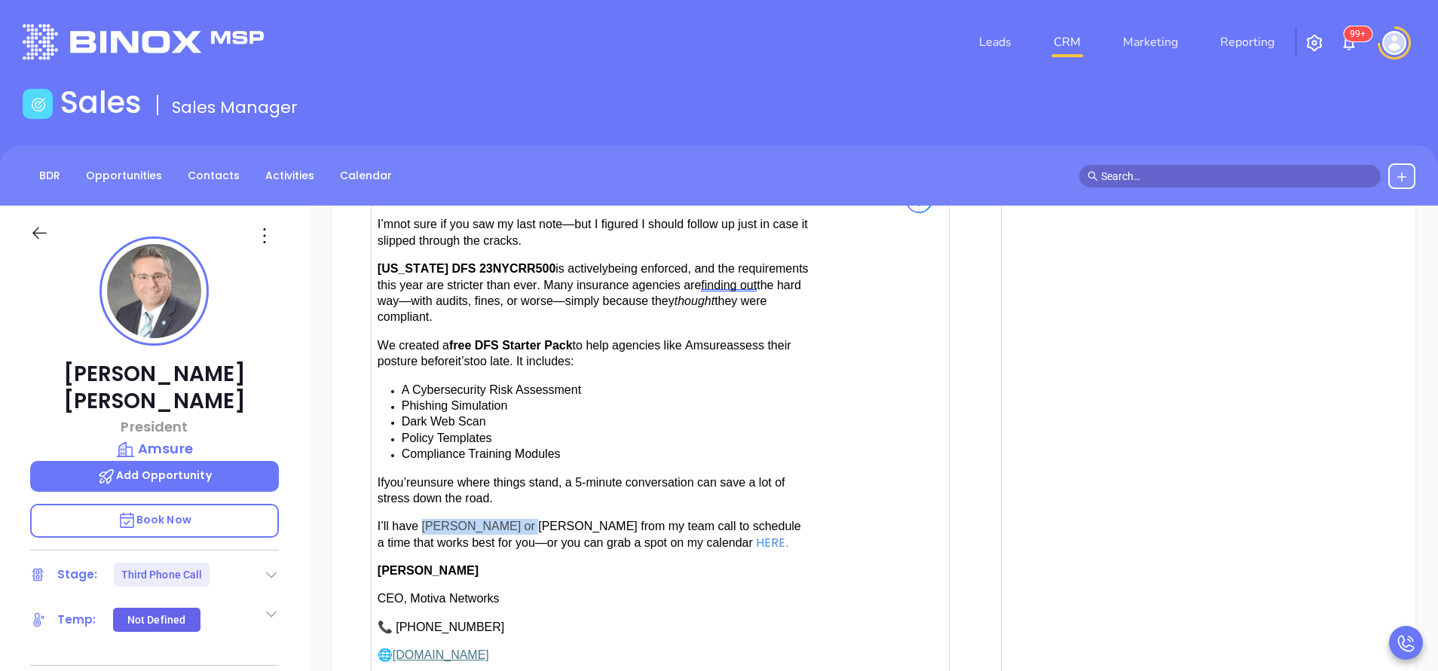
drag, startPoint x: 426, startPoint y: 518, endPoint x: 515, endPoint y: 524, distance: 89.9
click at [515, 524] on span "have [PERSON_NAME] or [PERSON_NAME] from my team call to schedule a time that w…" at bounding box center [588, 534] width 423 height 29
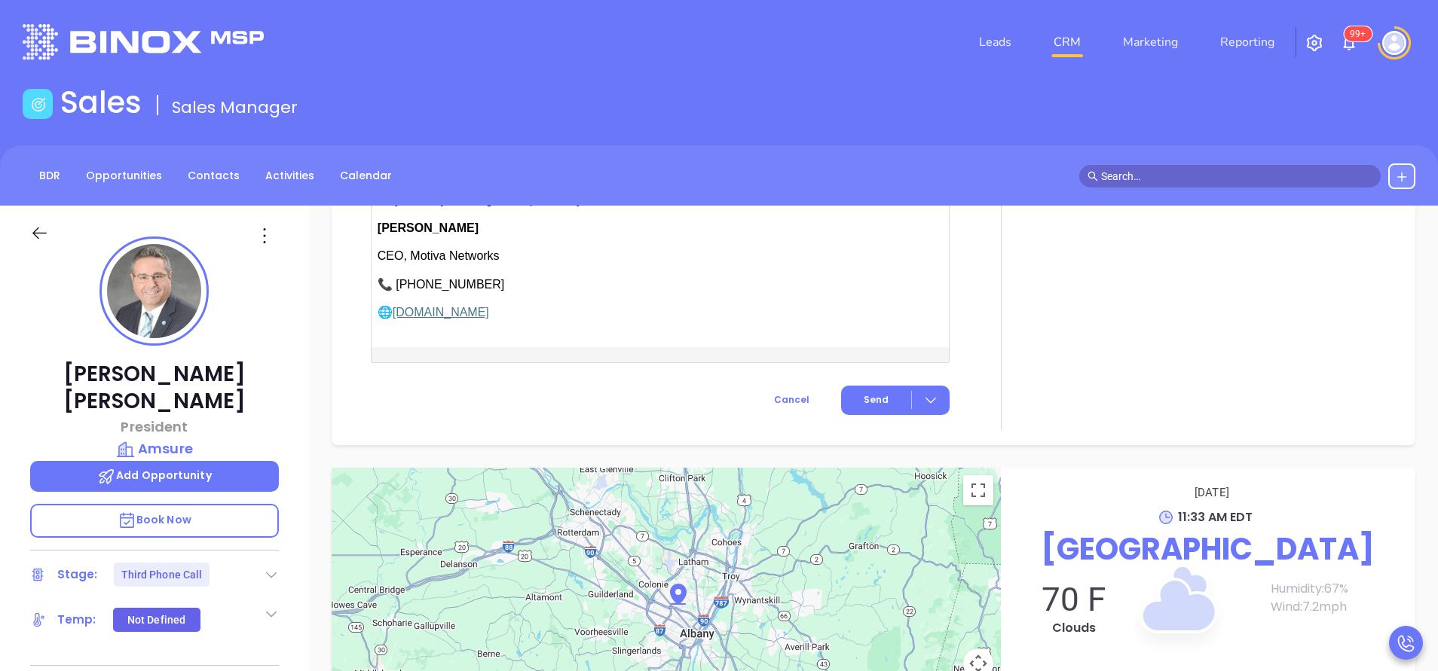
scroll to position [2108, 0]
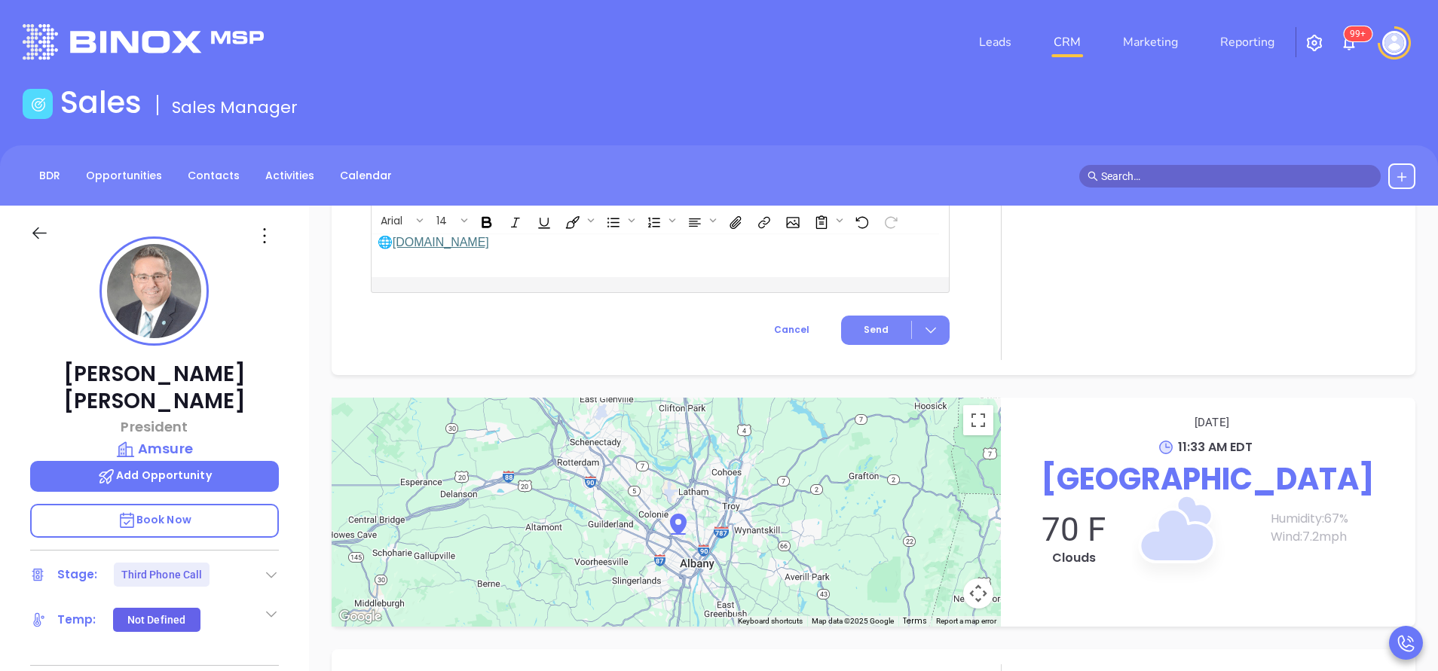
click at [869, 325] on span "Send" at bounding box center [875, 330] width 25 height 14
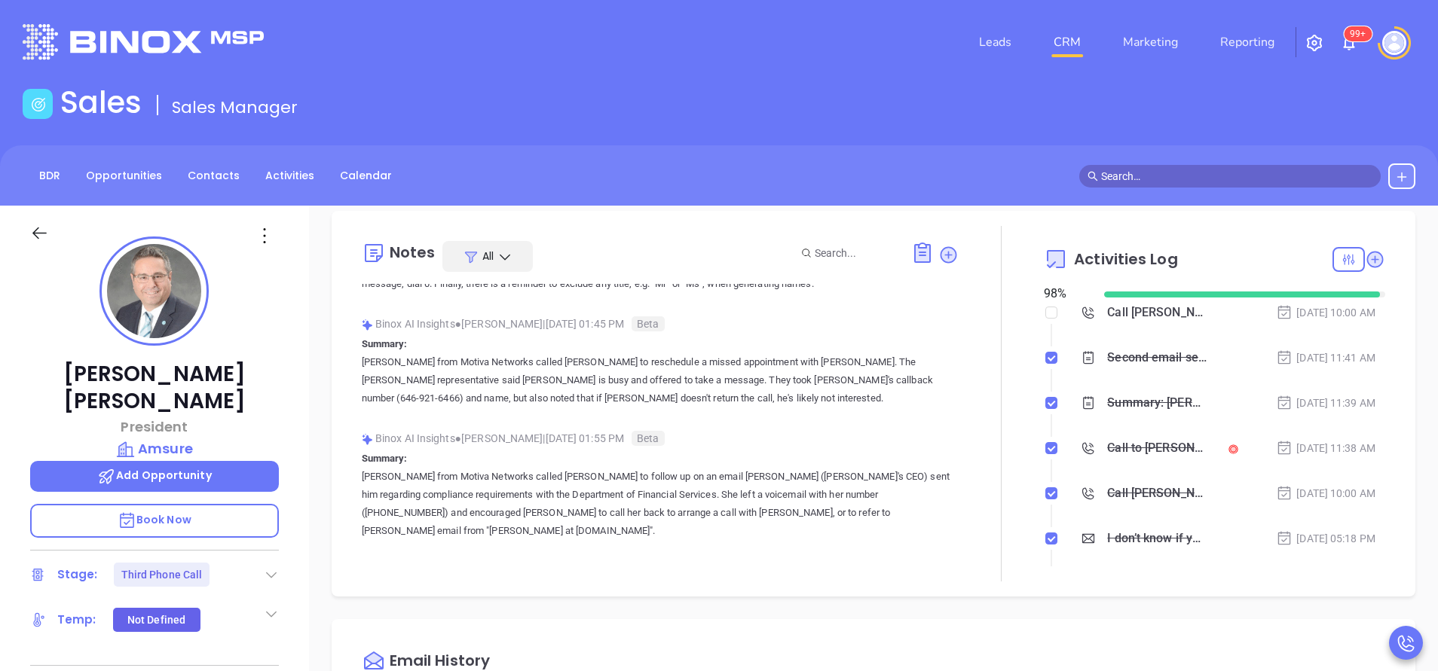
scroll to position [0, 0]
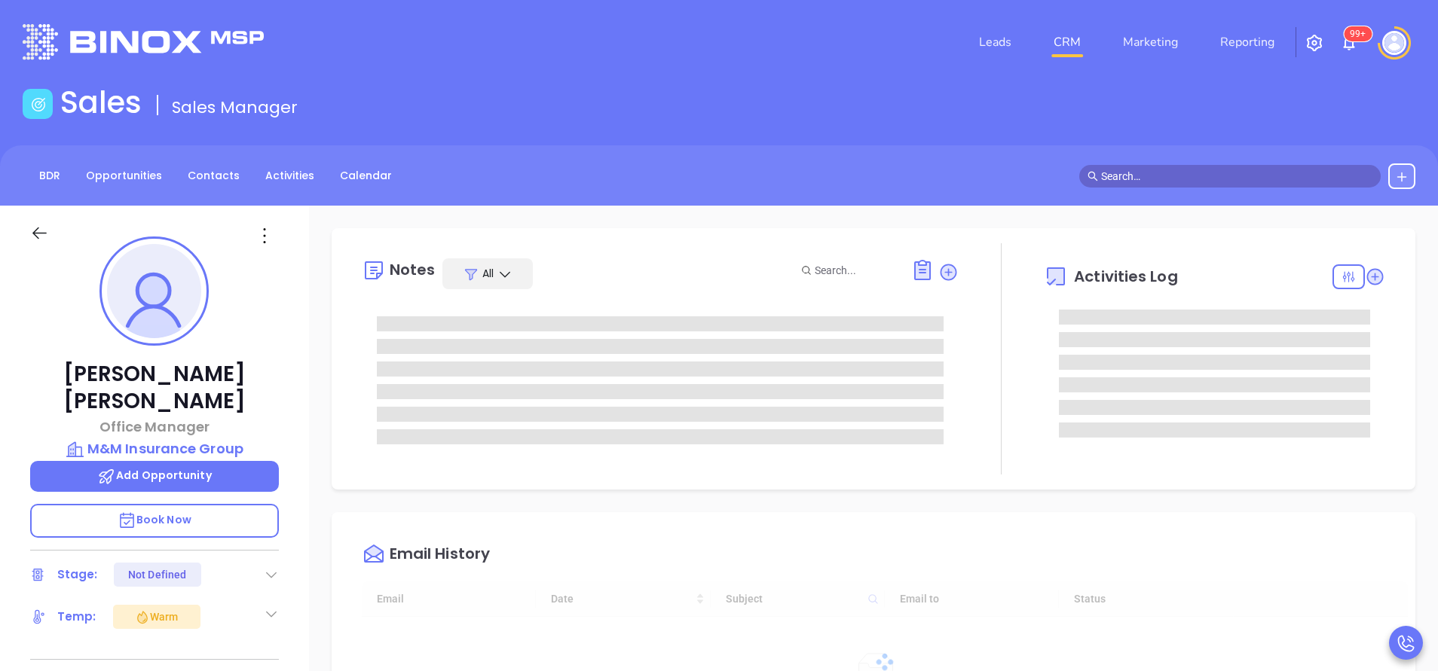
type input "[DATE]"
type input "[PERSON_NAME]"
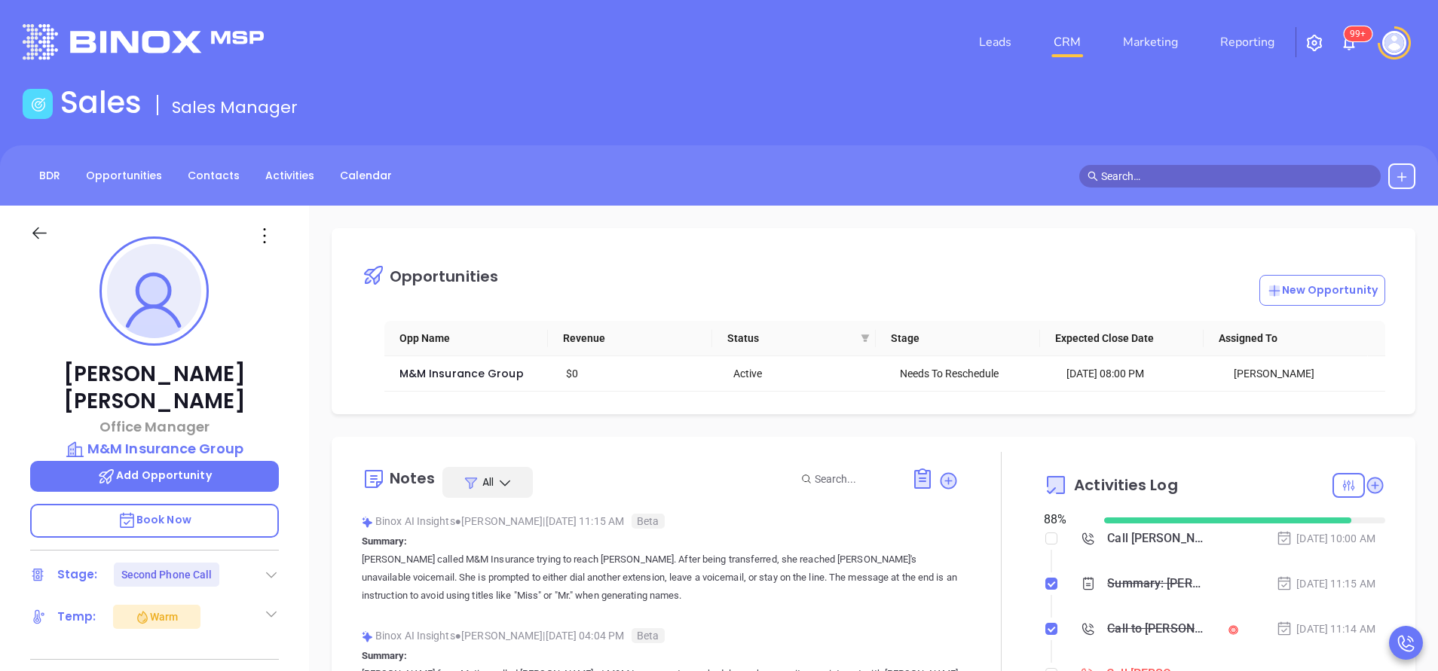
scroll to position [113, 0]
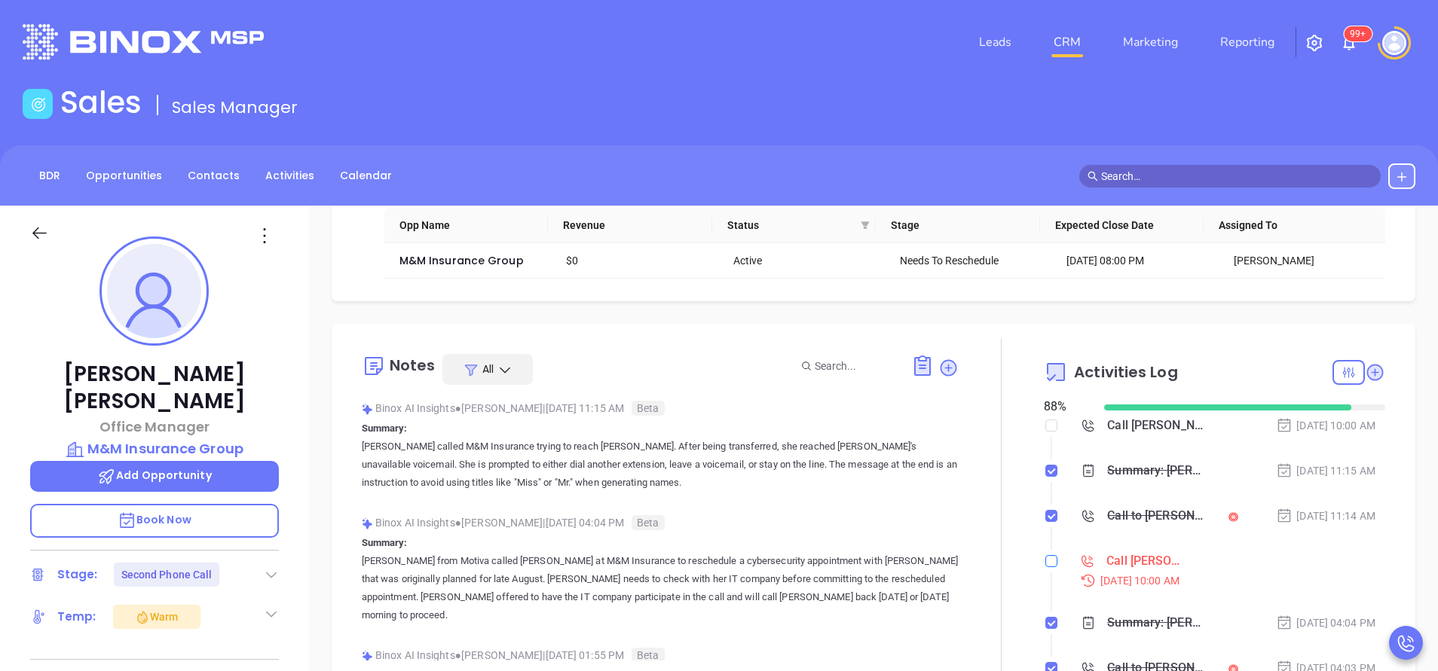
click at [1045, 554] on label at bounding box center [1051, 561] width 12 height 17
click at [1045, 555] on input "checkbox" at bounding box center [1051, 561] width 12 height 12
checkbox input "true"
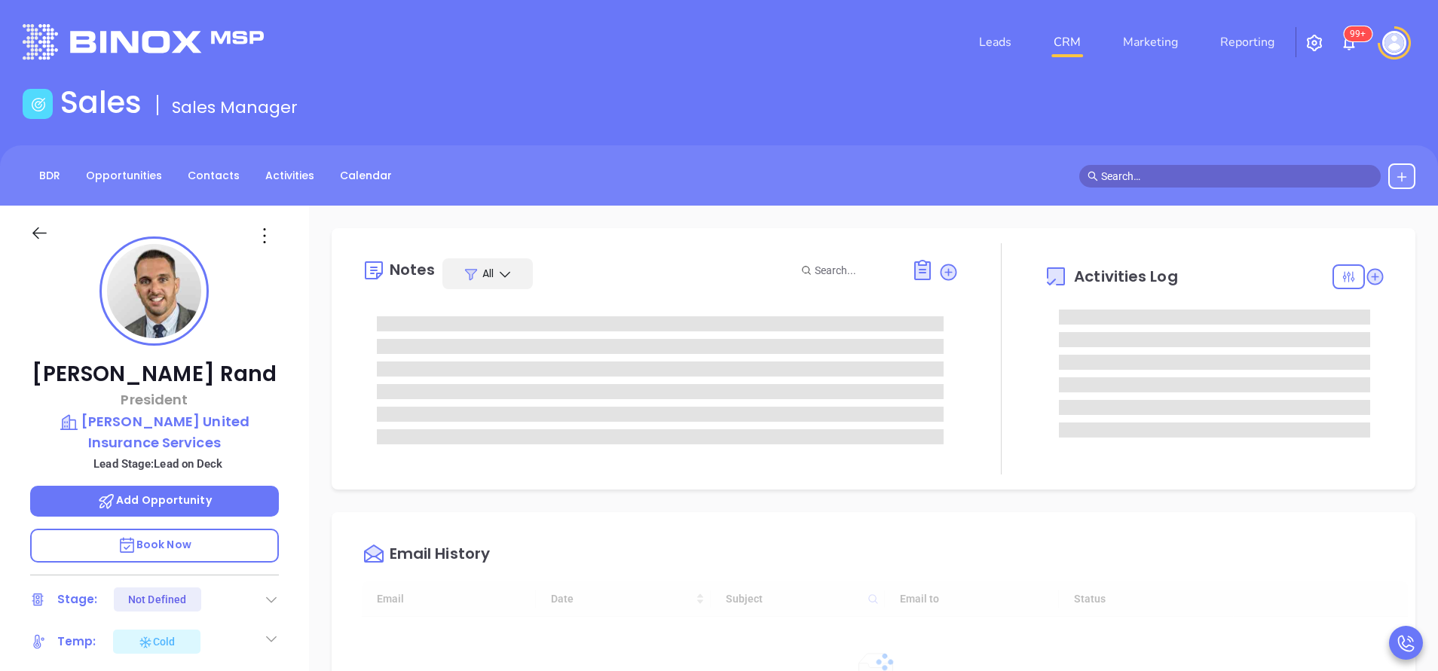
type input "[DATE]"
type input "[PERSON_NAME]"
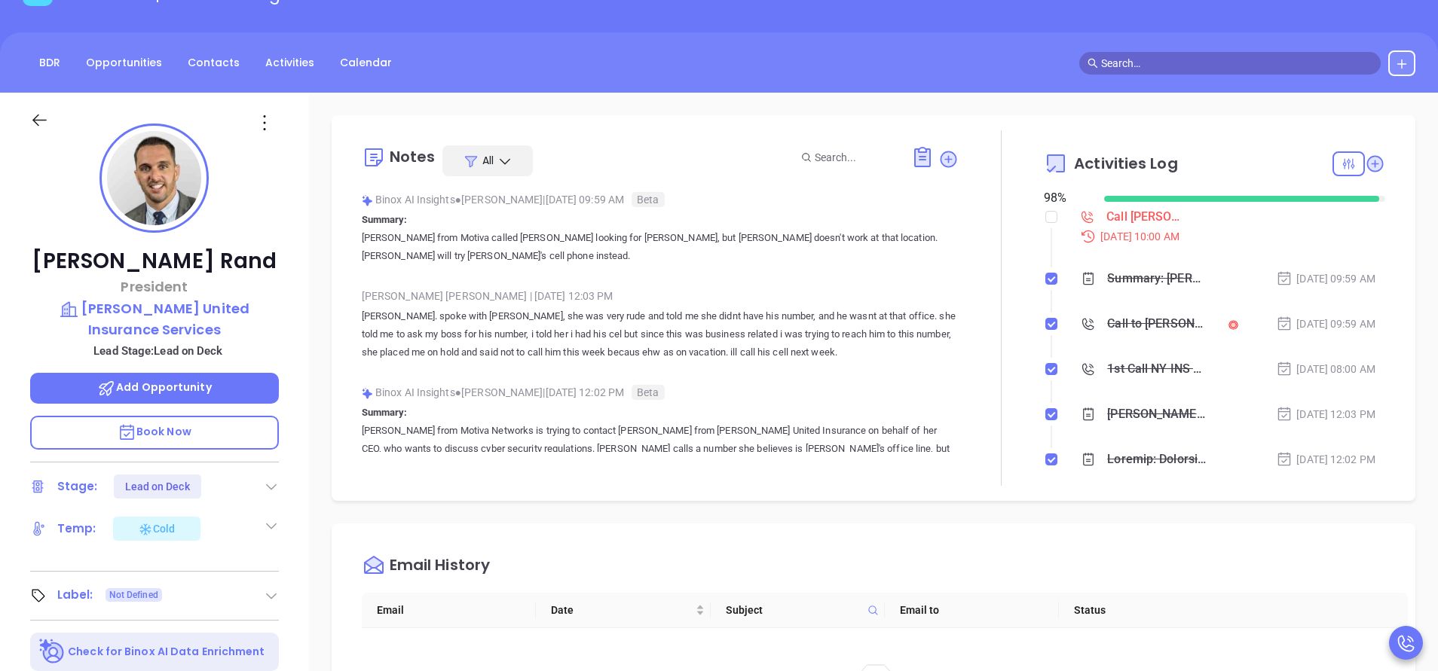
scroll to position [339, 0]
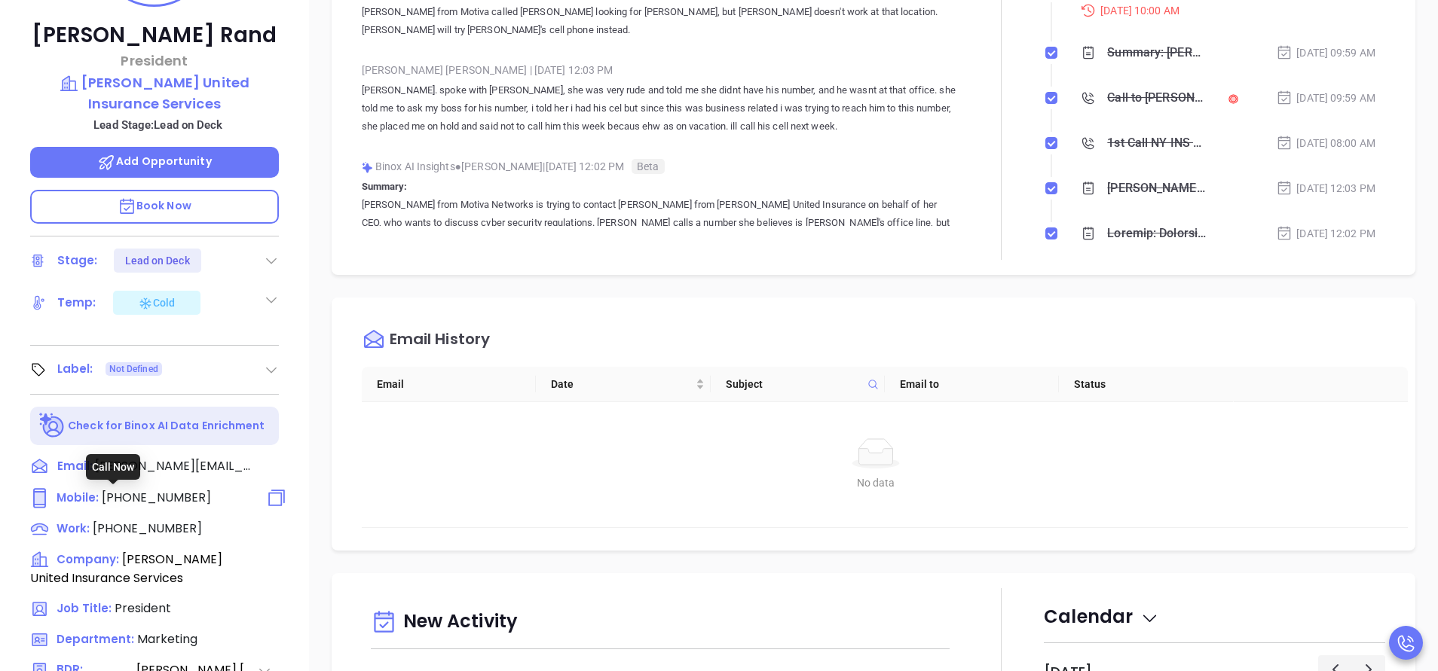
click at [179, 496] on span "[PHONE_NUMBER]" at bounding box center [156, 497] width 109 height 17
type input "[PHONE_NUMBER]"
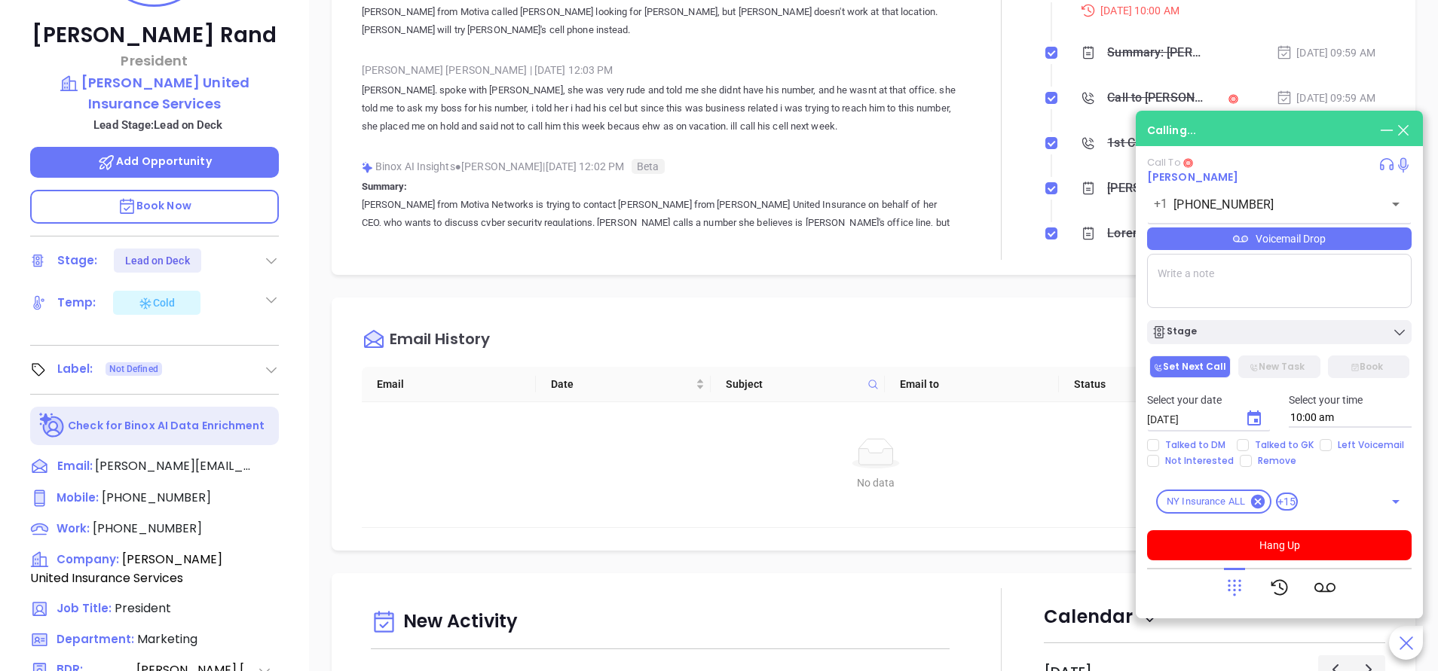
scroll to position [113, 0]
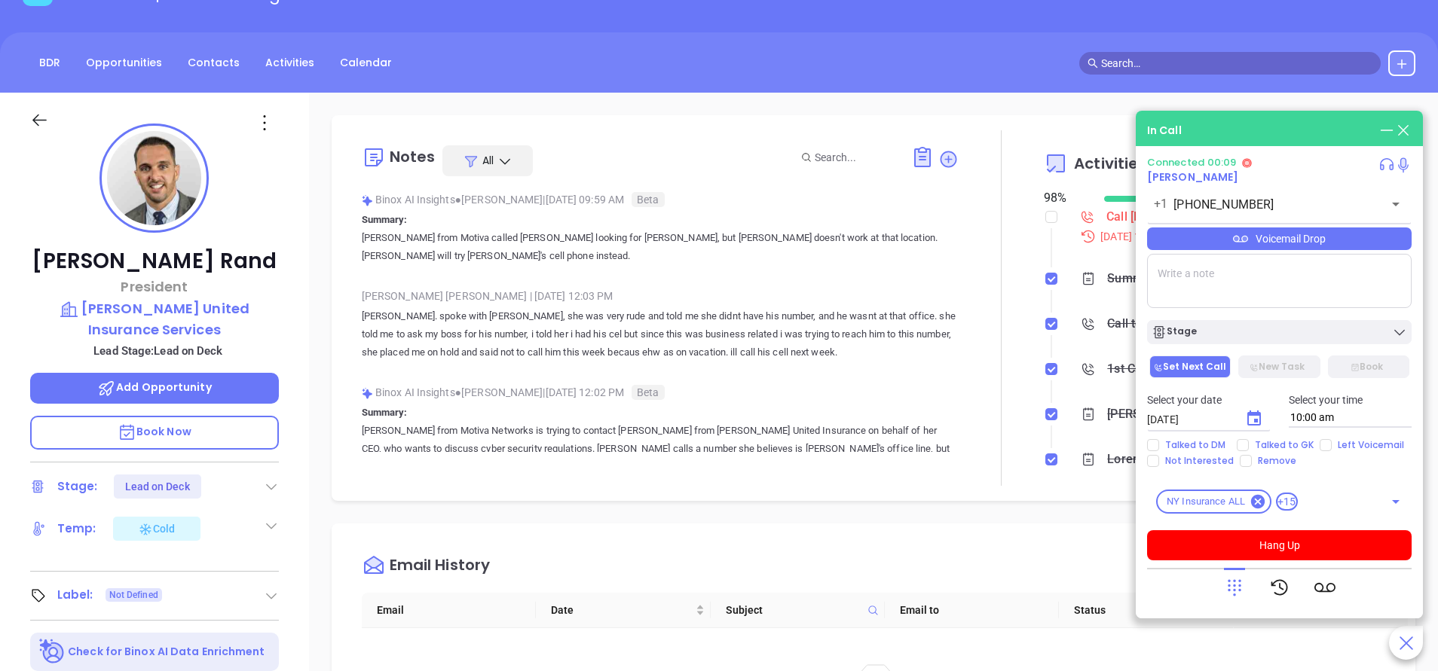
click at [1328, 249] on div "Voicemail Drop" at bounding box center [1279, 239] width 264 height 23
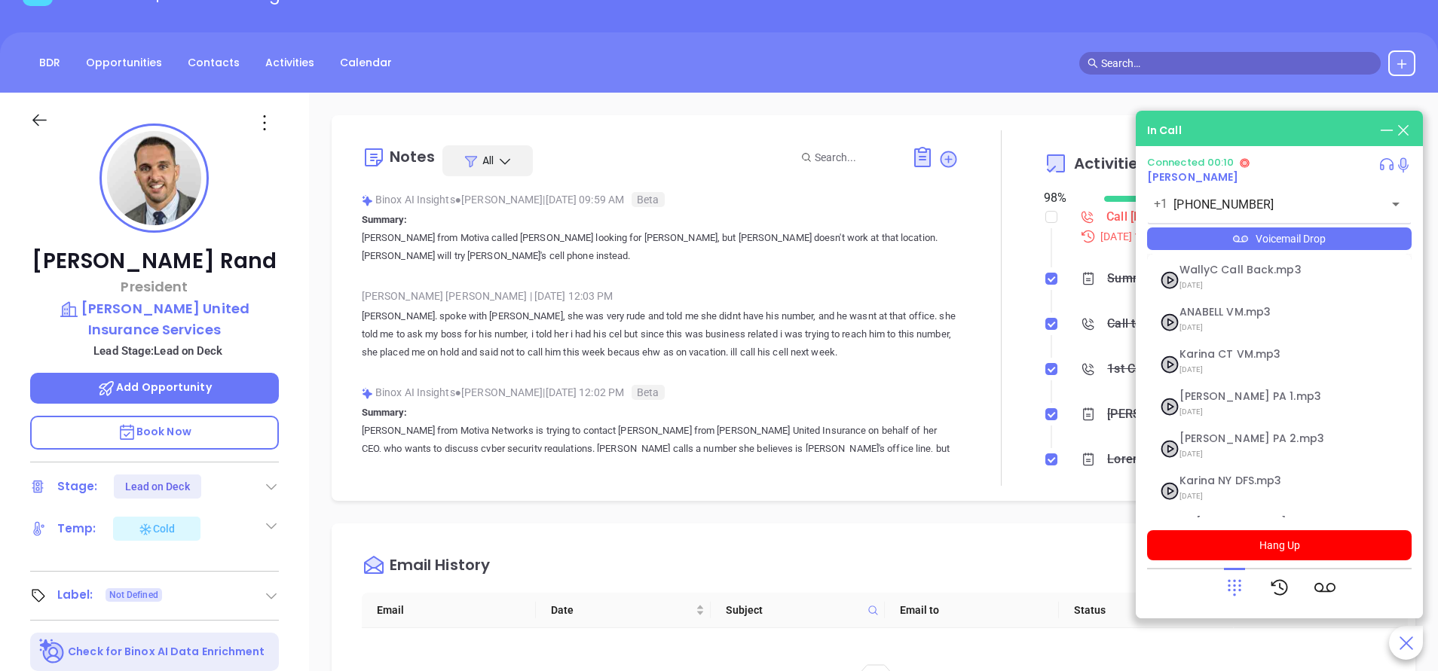
click at [1307, 236] on div "Voicemail Drop" at bounding box center [1279, 239] width 264 height 23
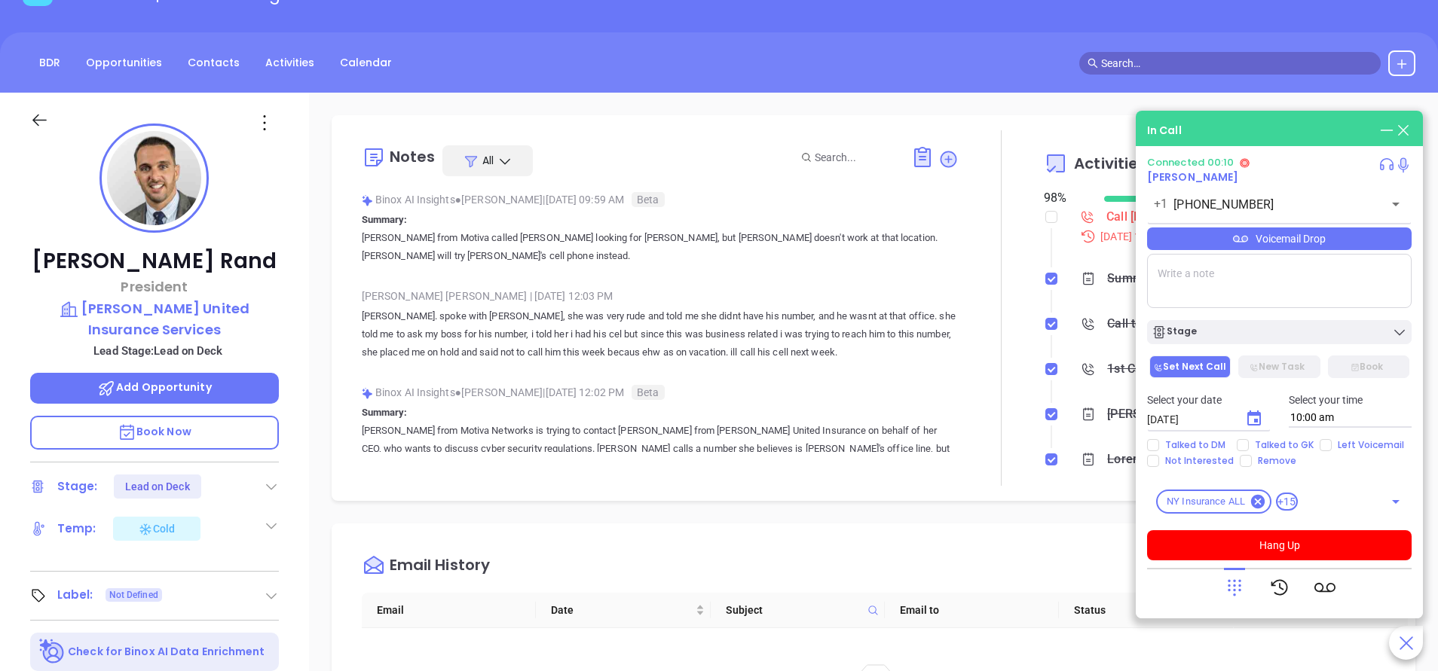
click at [1304, 236] on div "Voicemail Drop" at bounding box center [1279, 239] width 264 height 23
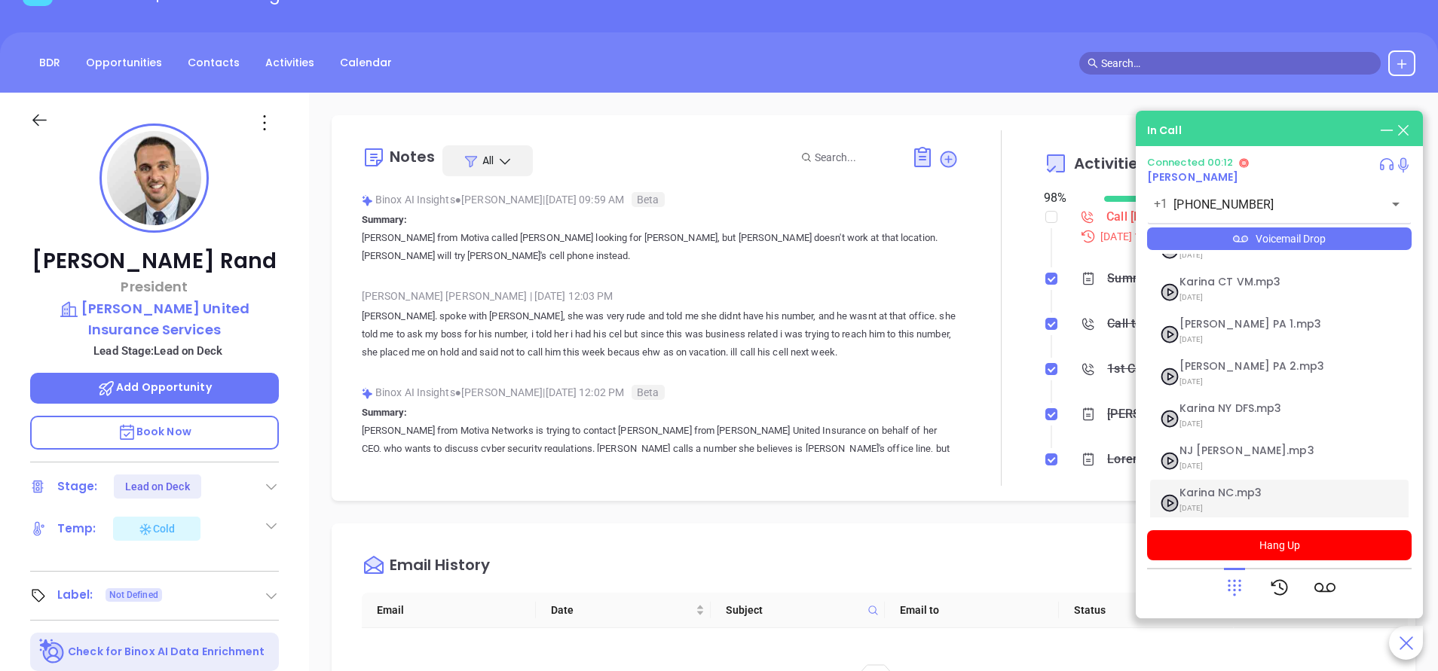
scroll to position [122, 0]
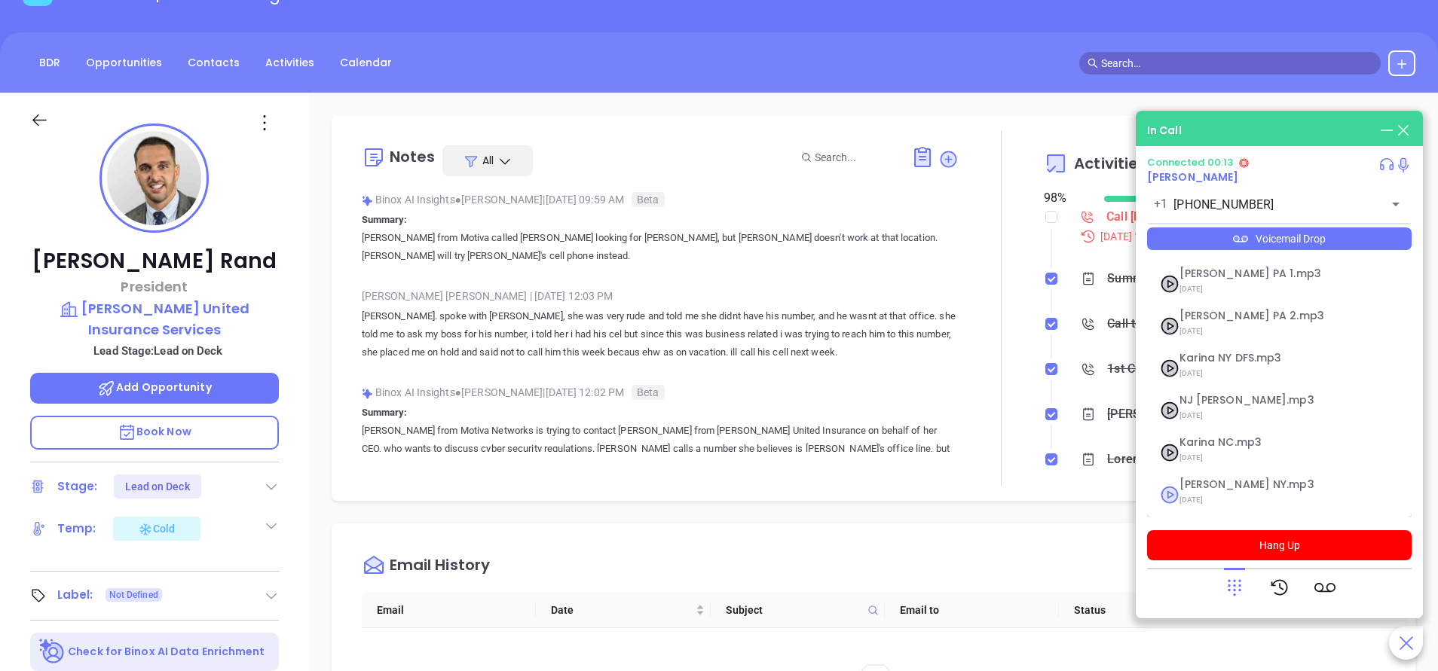
click at [1214, 486] on span "[PERSON_NAME] NY.mp3" at bounding box center [1260, 484] width 163 height 11
checkbox input "true"
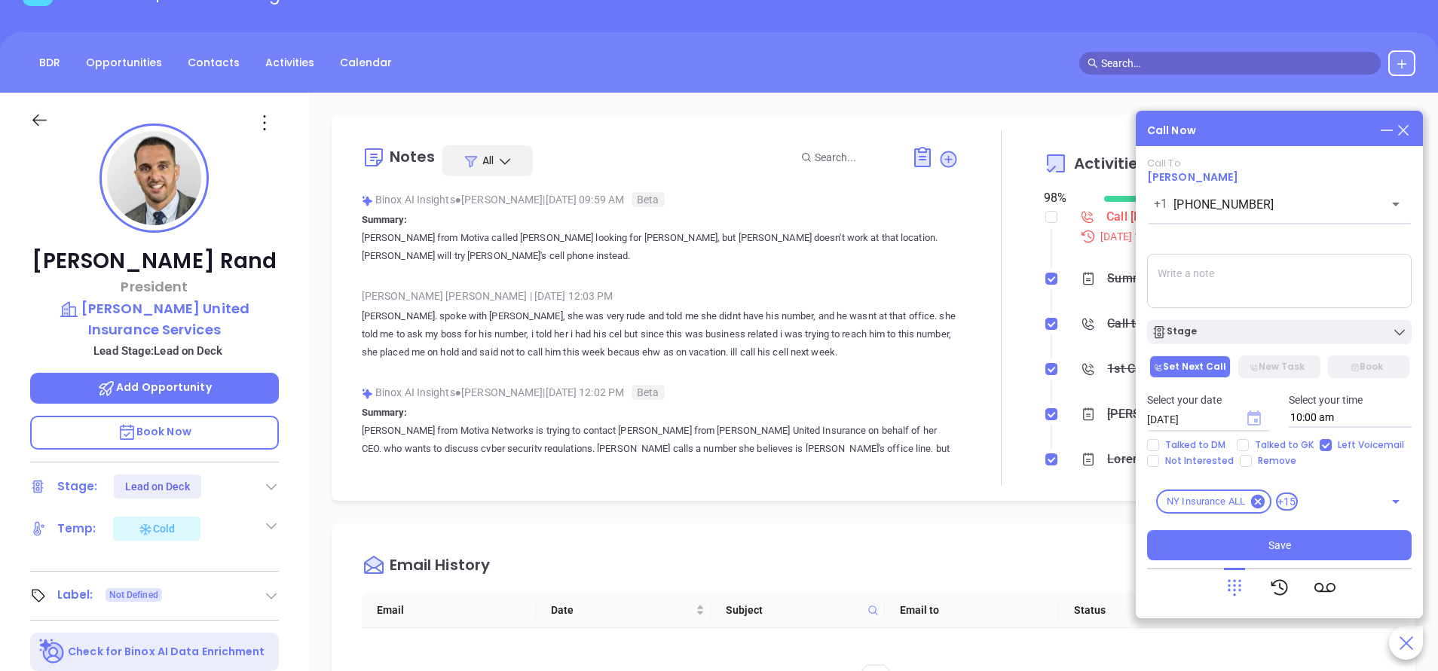
click at [1256, 415] on icon "Choose date, selected date is Sep 20, 2025" at bounding box center [1254, 418] width 14 height 15
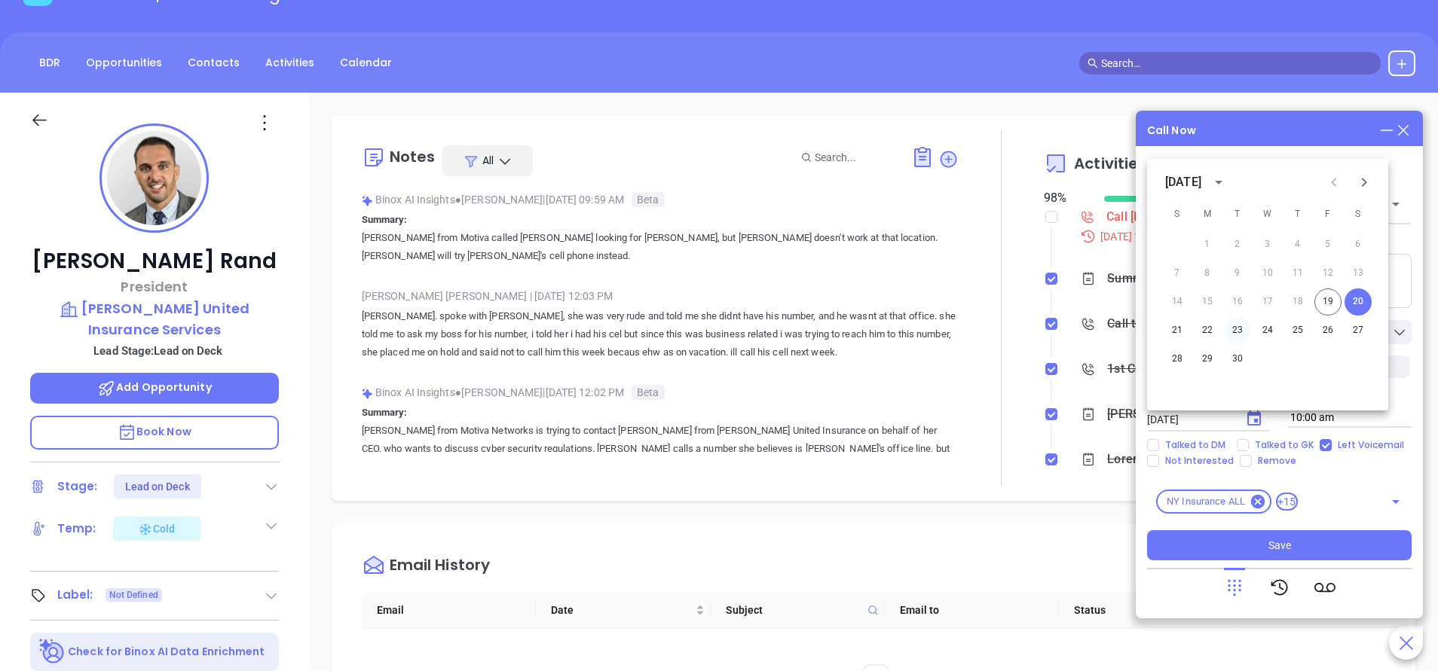
click at [1238, 329] on button "23" at bounding box center [1237, 330] width 27 height 27
type input "[DATE]"
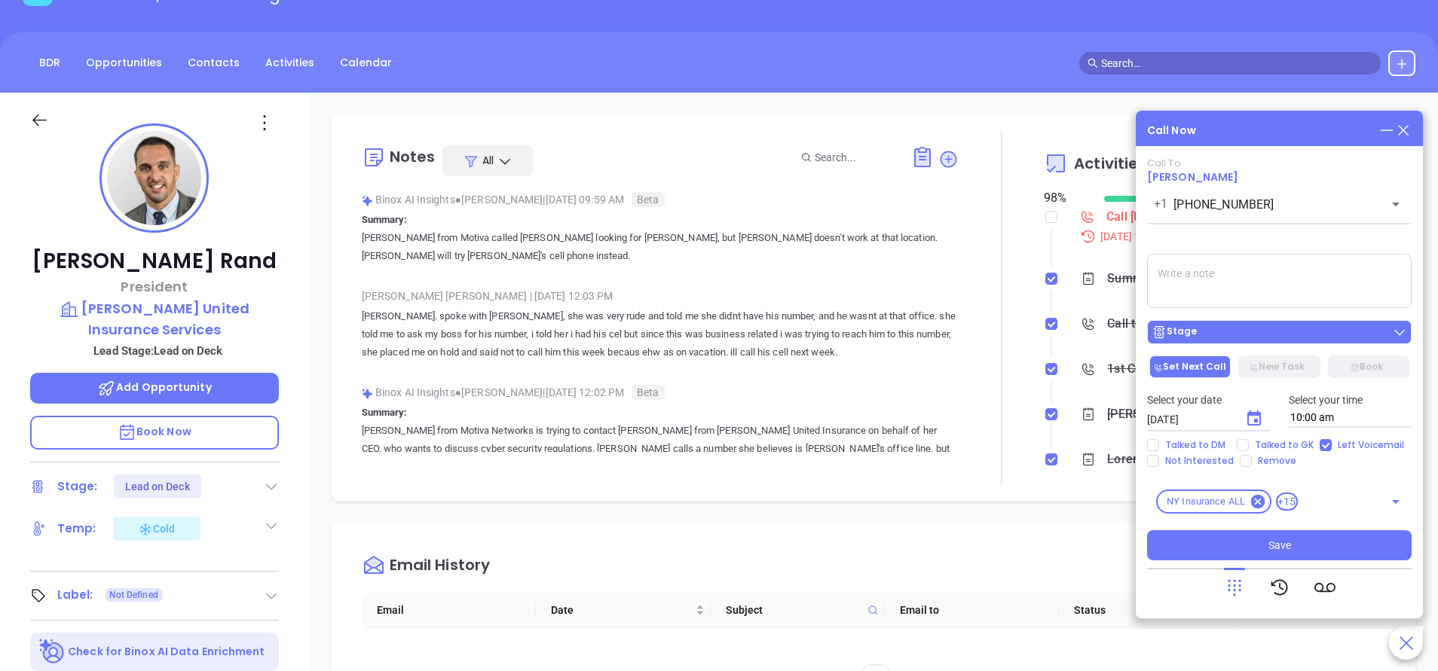
click at [1238, 329] on div "Stage" at bounding box center [1278, 332] width 255 height 15
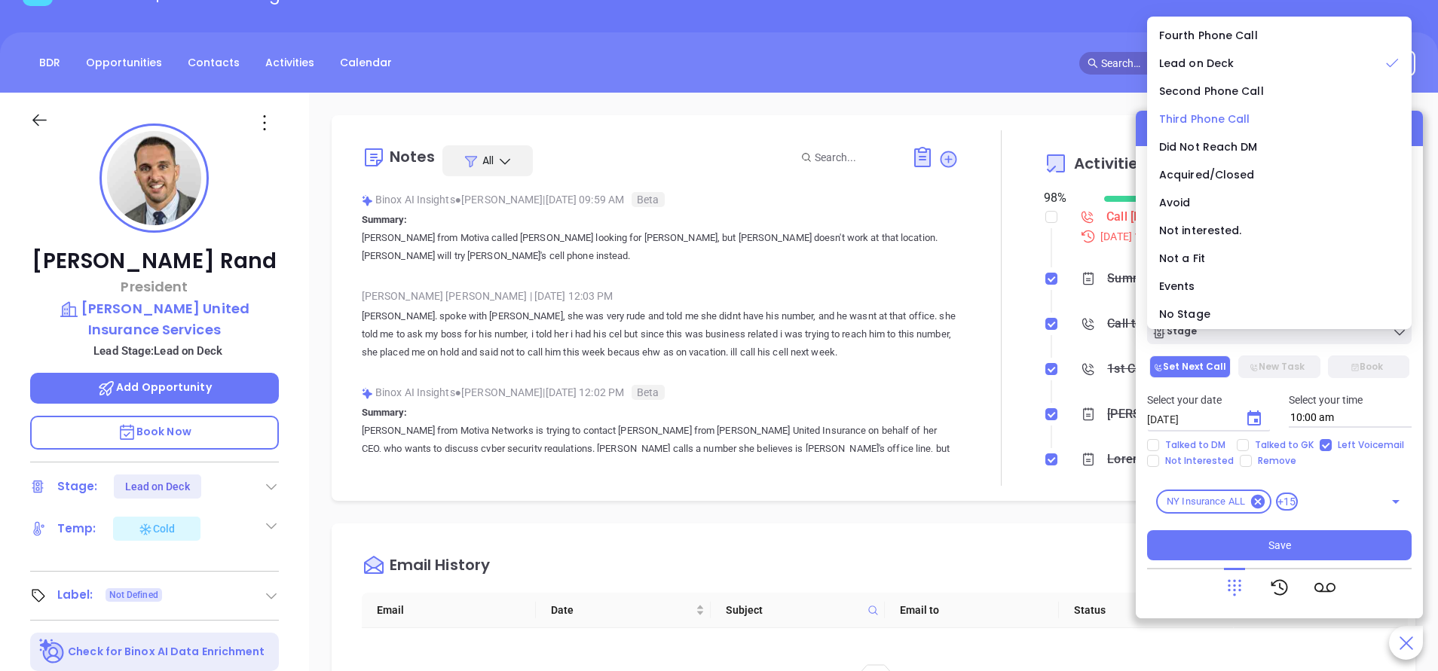
click at [1184, 116] on span "Third Phone Call" at bounding box center [1204, 119] width 91 height 15
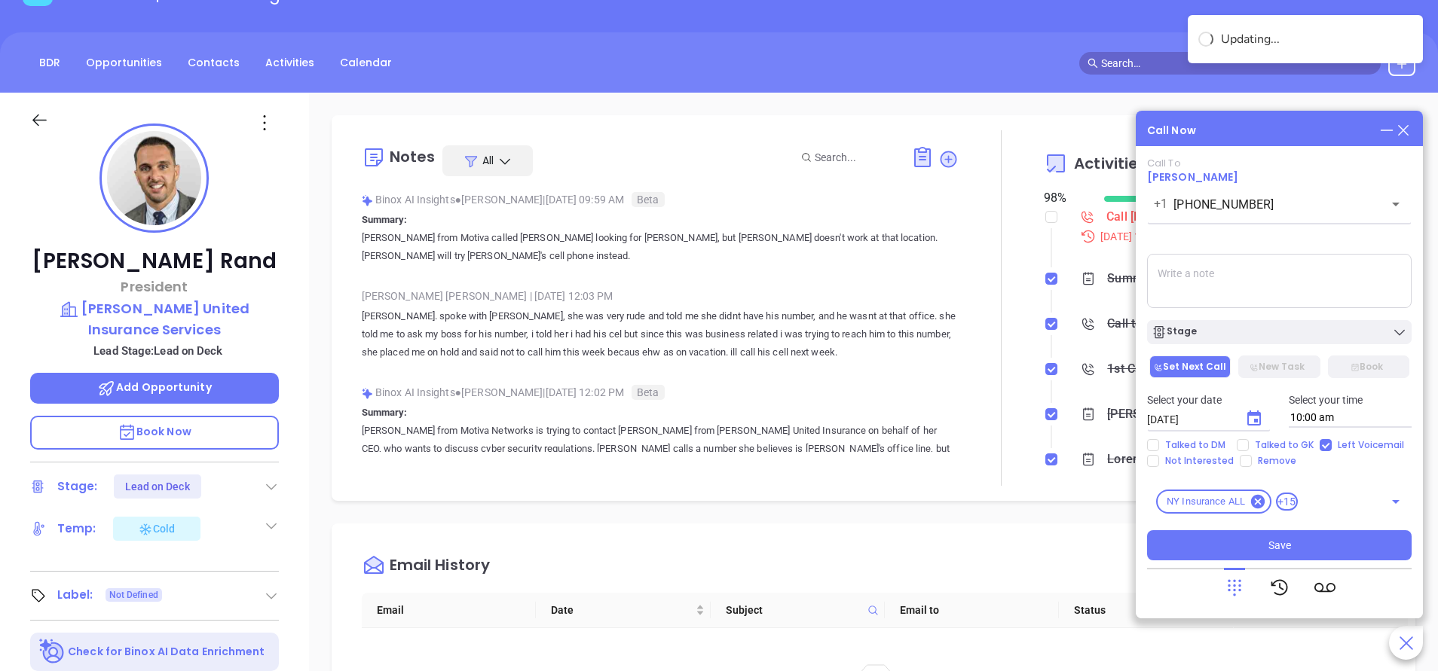
click at [1241, 283] on textarea at bounding box center [1279, 281] width 264 height 54
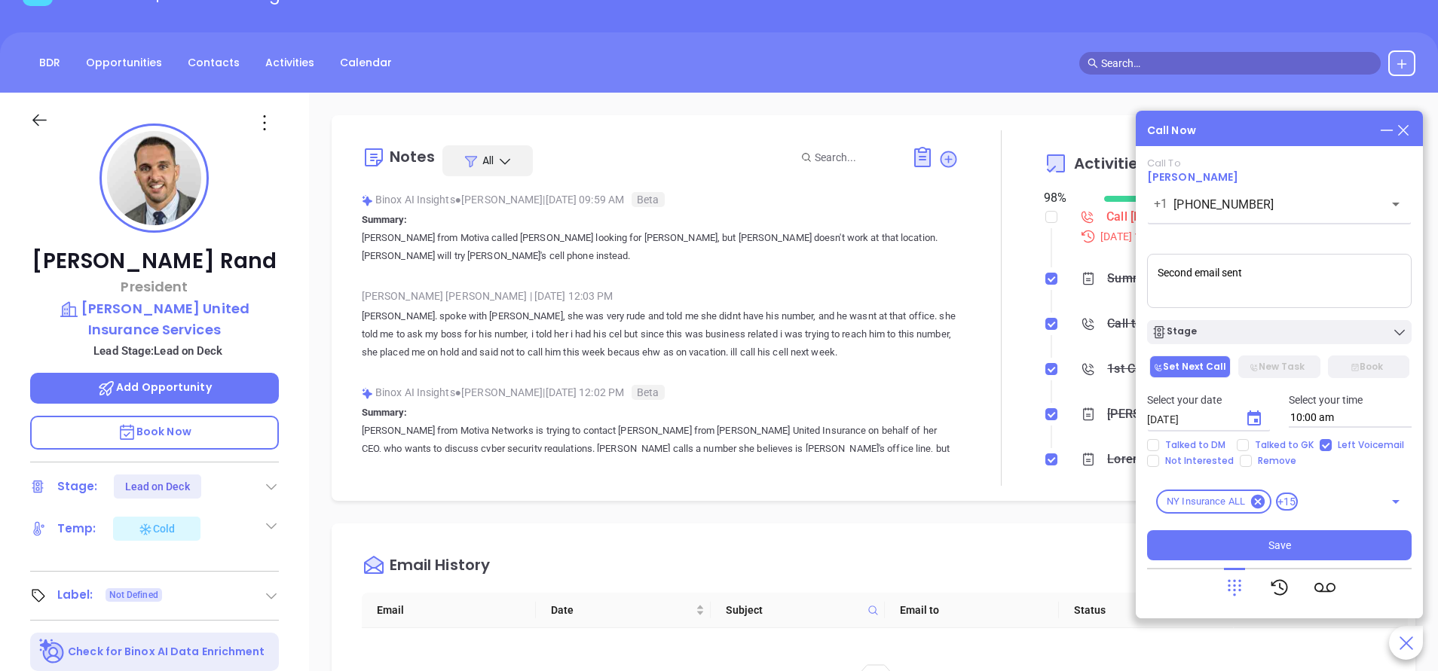
type textarea "Second email sent"
drag, startPoint x: 1193, startPoint y: 597, endPoint x: 1192, endPoint y: 588, distance: 9.1
click at [1193, 598] on div at bounding box center [1279, 587] width 264 height 39
click at [1245, 335] on div "Stage" at bounding box center [1278, 332] width 255 height 15
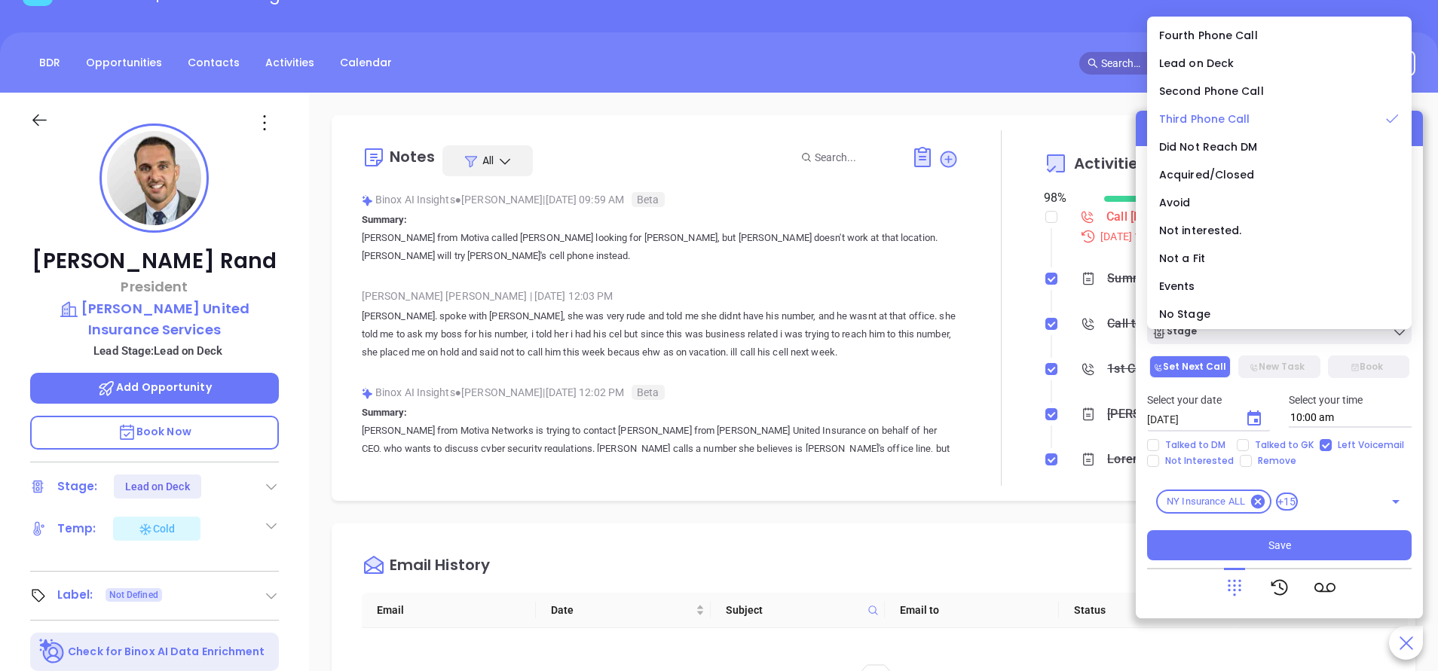
click at [1223, 119] on span "Third Phone Call" at bounding box center [1204, 119] width 91 height 15
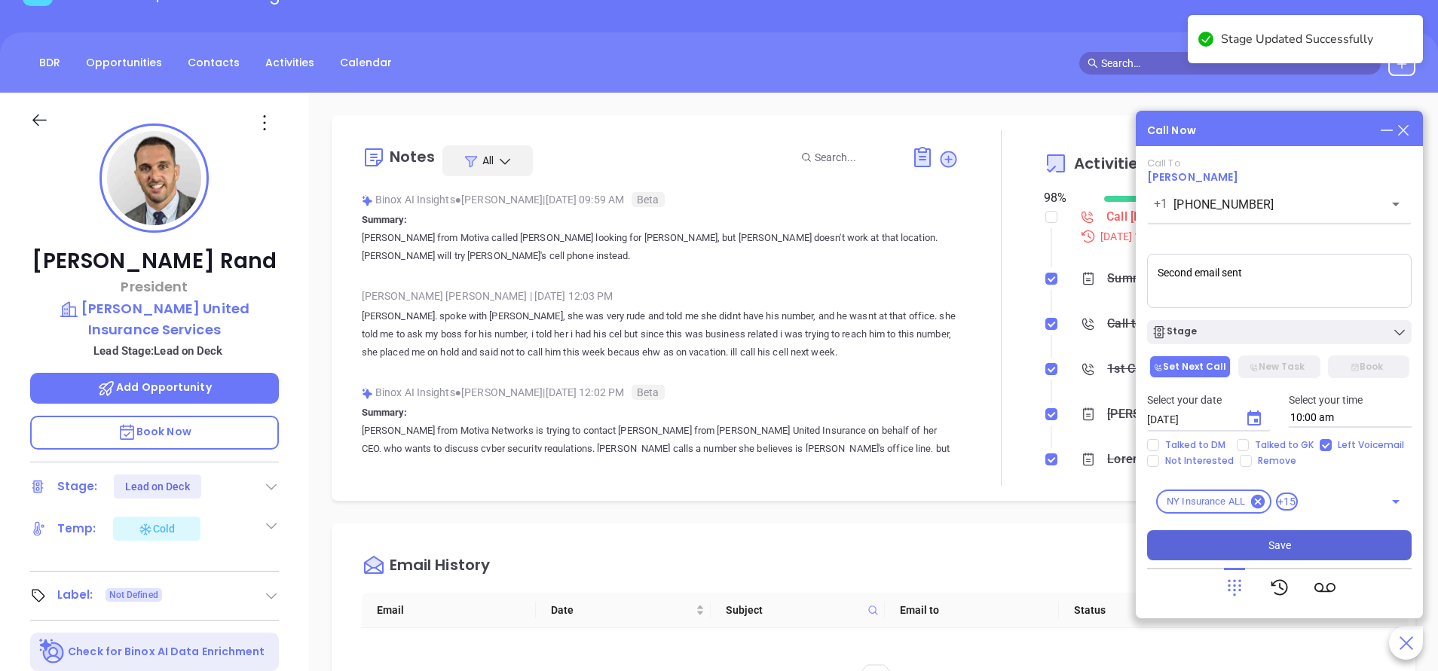
click at [1273, 533] on button "Save" at bounding box center [1279, 545] width 264 height 30
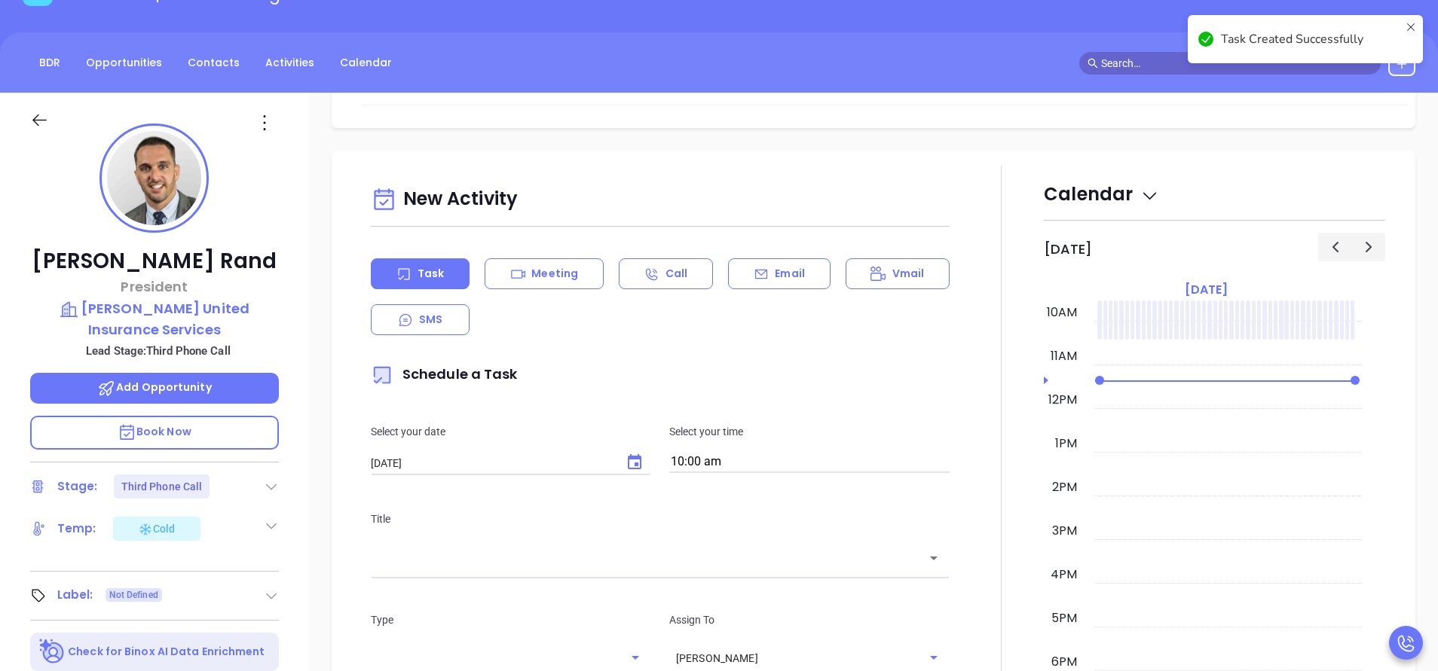
scroll to position [667, 0]
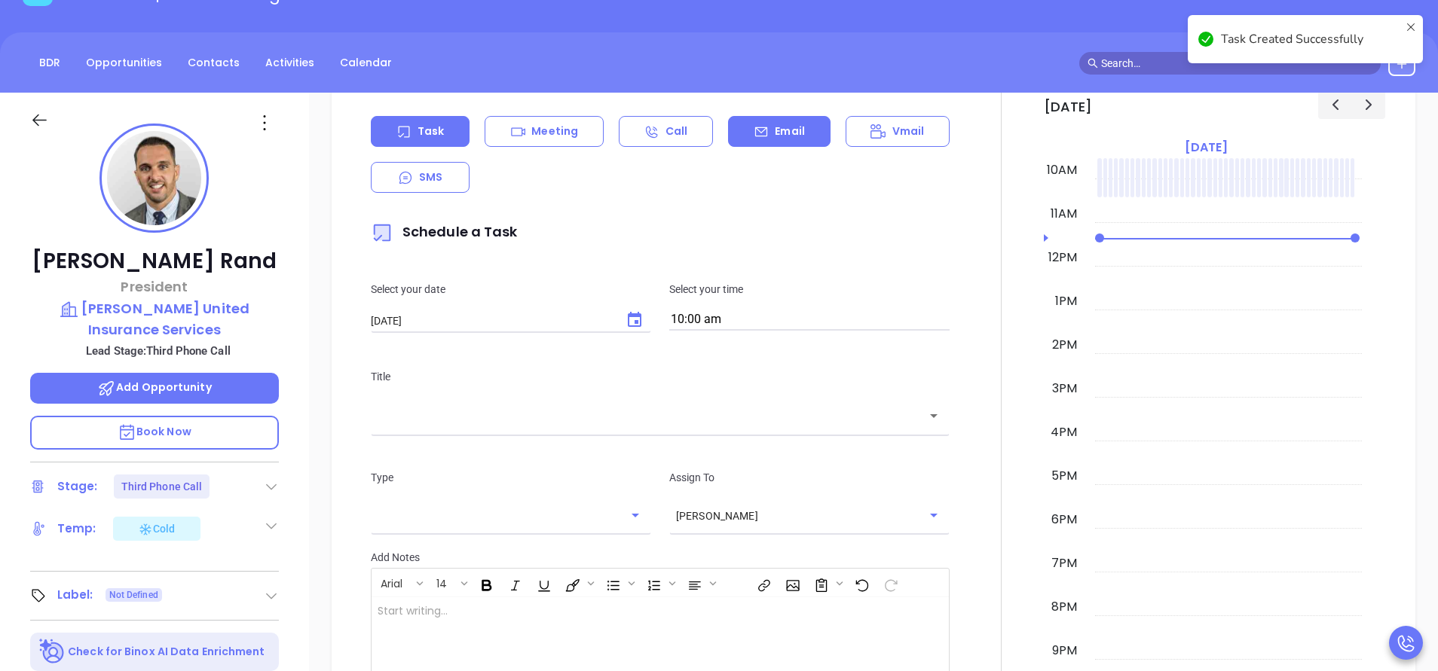
click at [779, 131] on p "Email" at bounding box center [790, 132] width 30 height 16
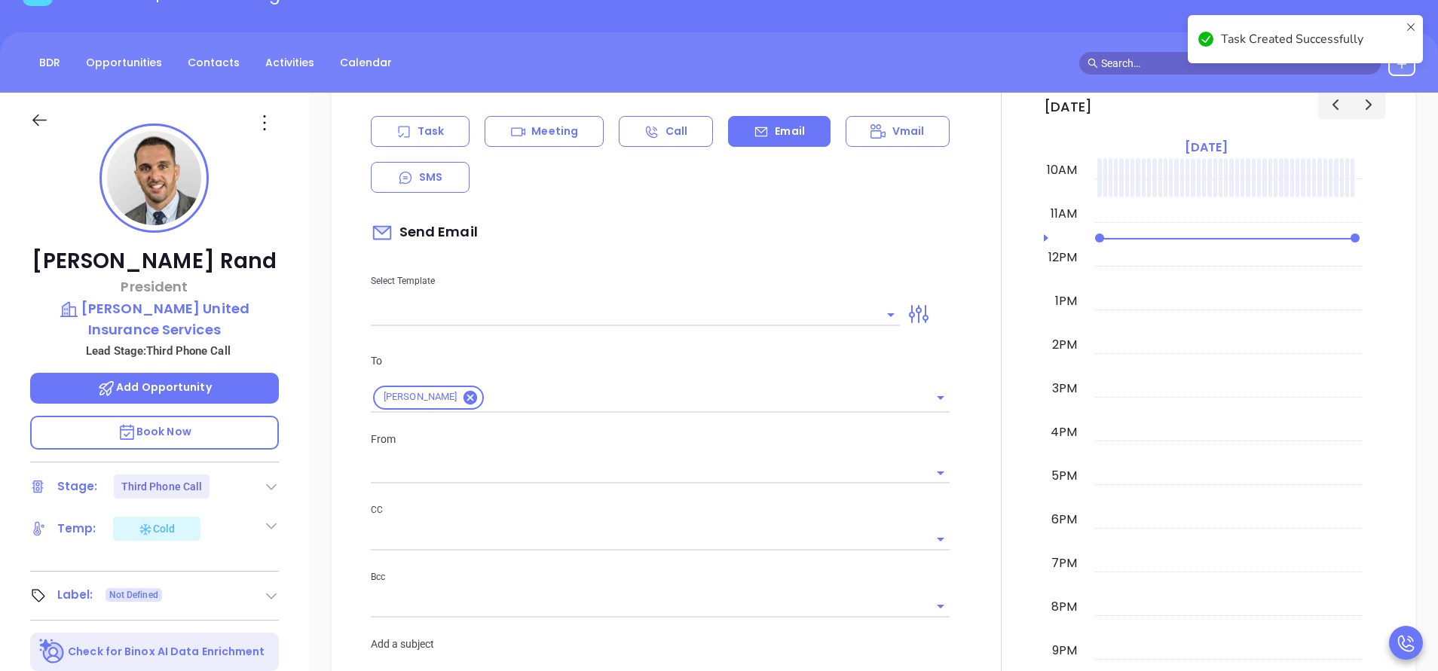
click at [672, 320] on input "text" at bounding box center [624, 315] width 506 height 22
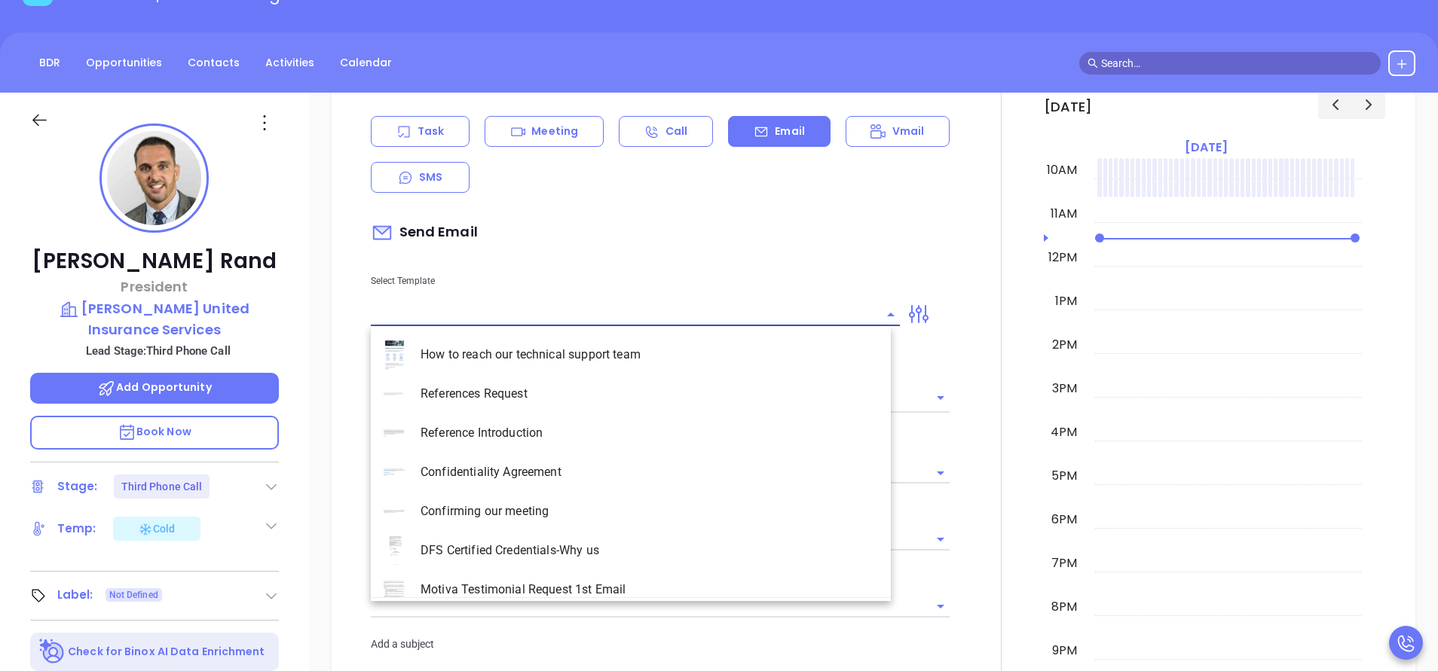
type input "[PERSON_NAME]"
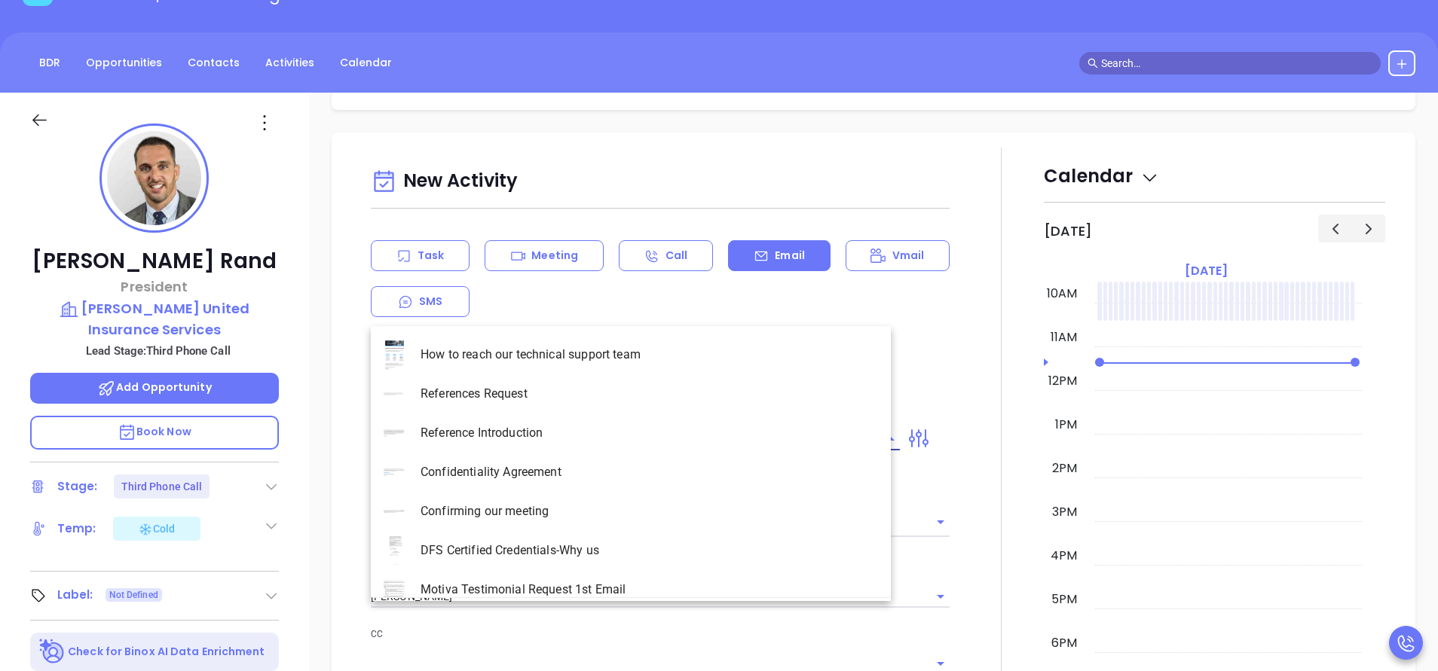
scroll to position [791, 0]
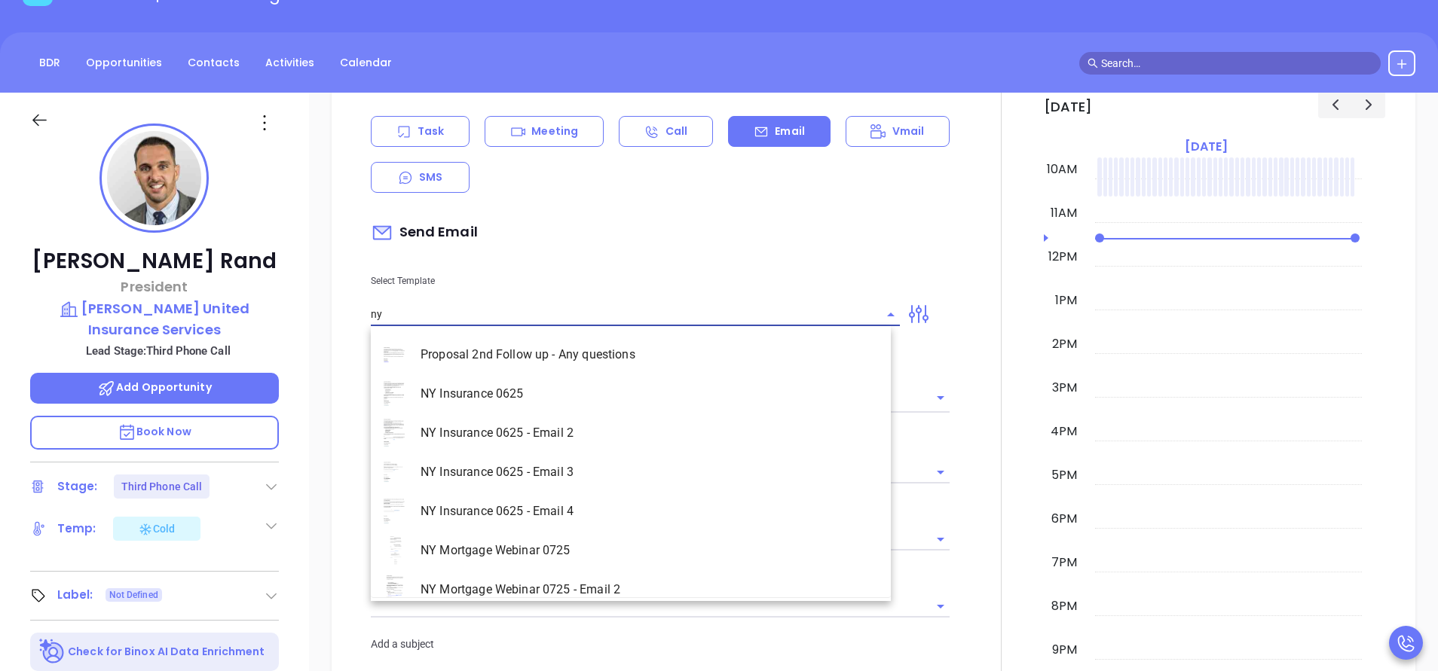
click at [634, 423] on li "NY Insurance 0625 - Email 2" at bounding box center [631, 433] width 520 height 39
type input "NY Insurance 0625 - Email 2"
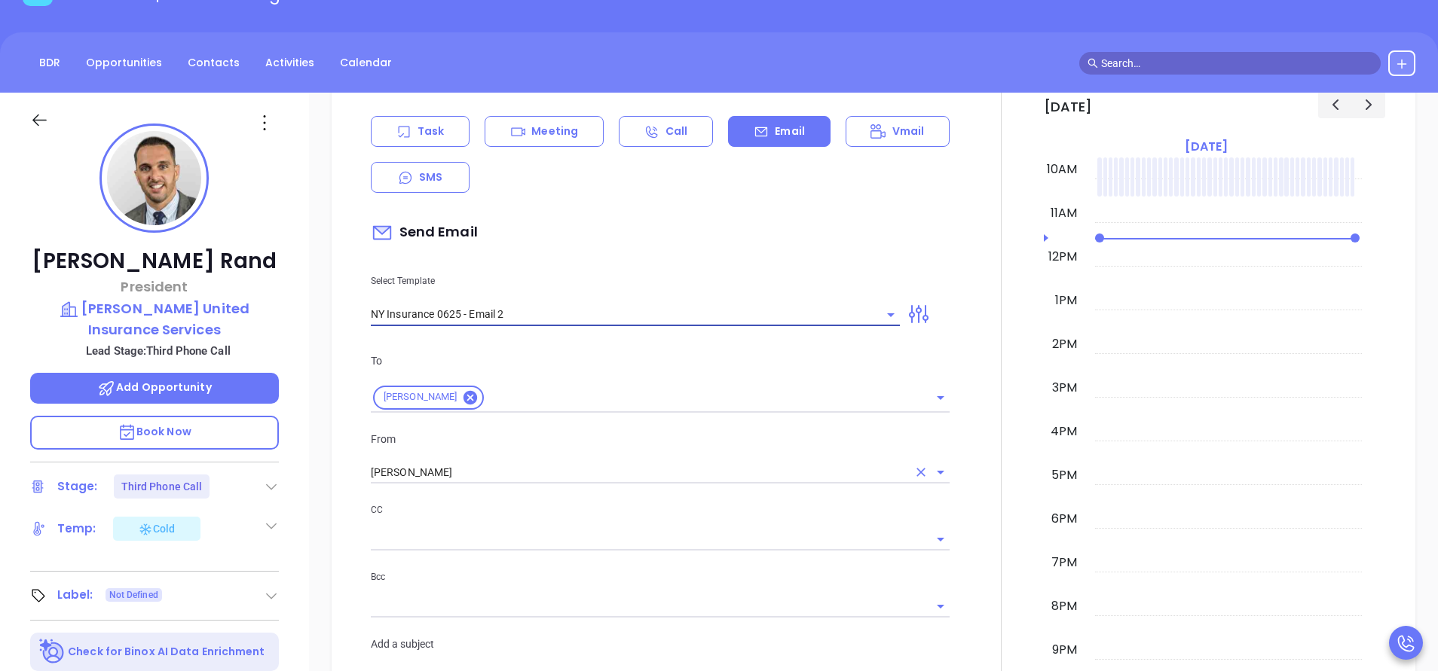
type input "I don’t know if you saw this Daniel"
type input "NY Insurance 0625 - Email 2"
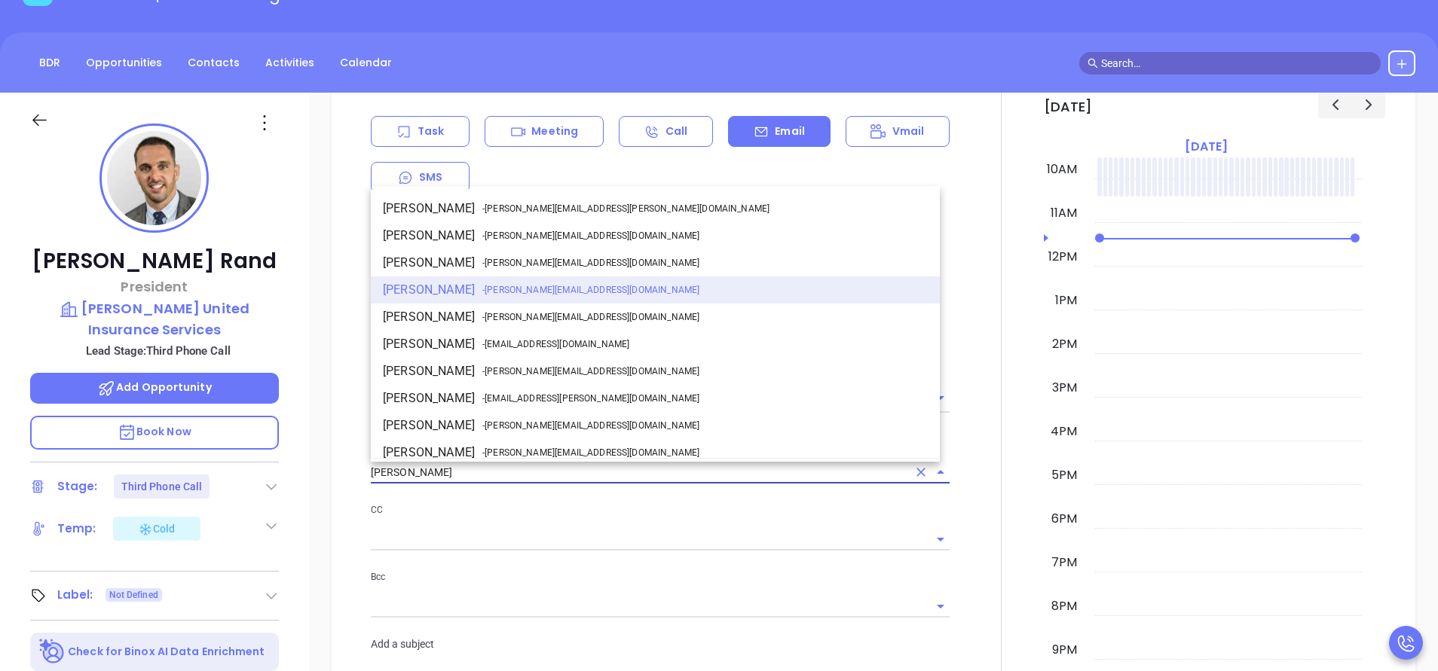
click at [499, 472] on input "[PERSON_NAME]" at bounding box center [639, 473] width 536 height 22
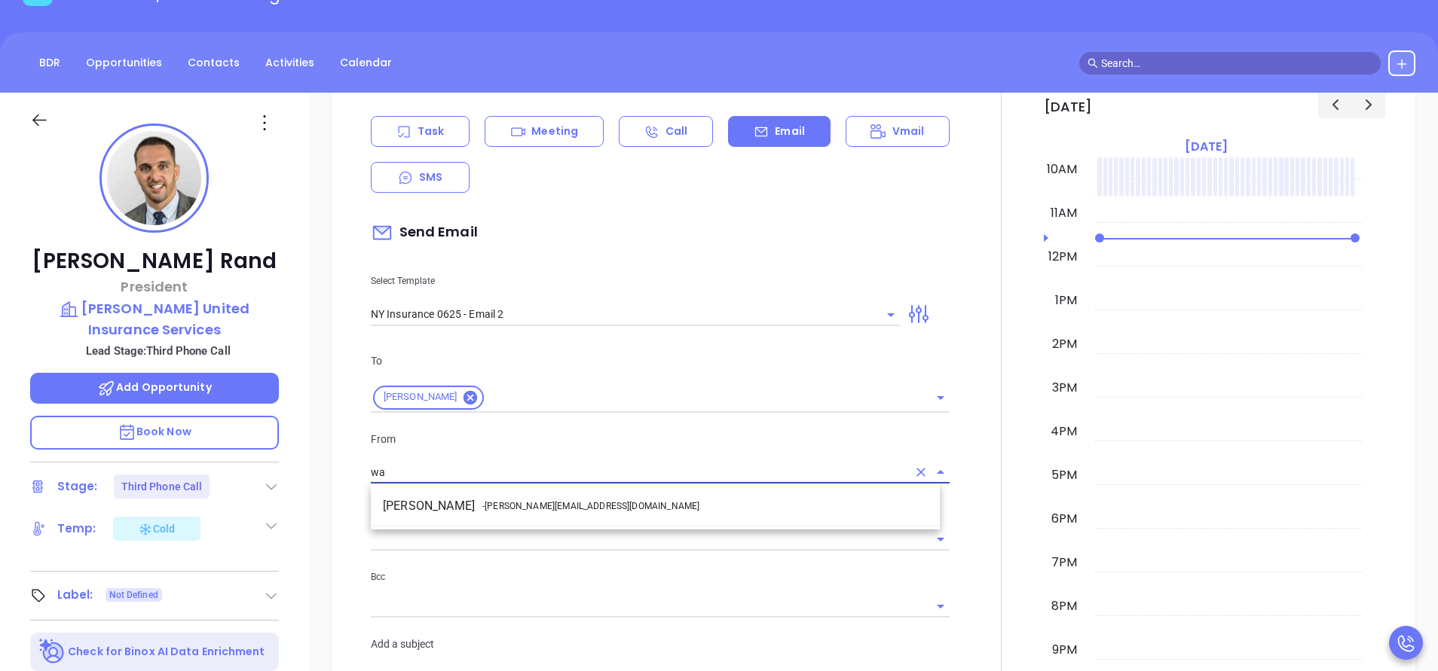
drag, startPoint x: 528, startPoint y: 503, endPoint x: 541, endPoint y: 505, distance: 12.9
click at [528, 504] on span "- walter@motiva.net" at bounding box center [590, 507] width 217 height 14
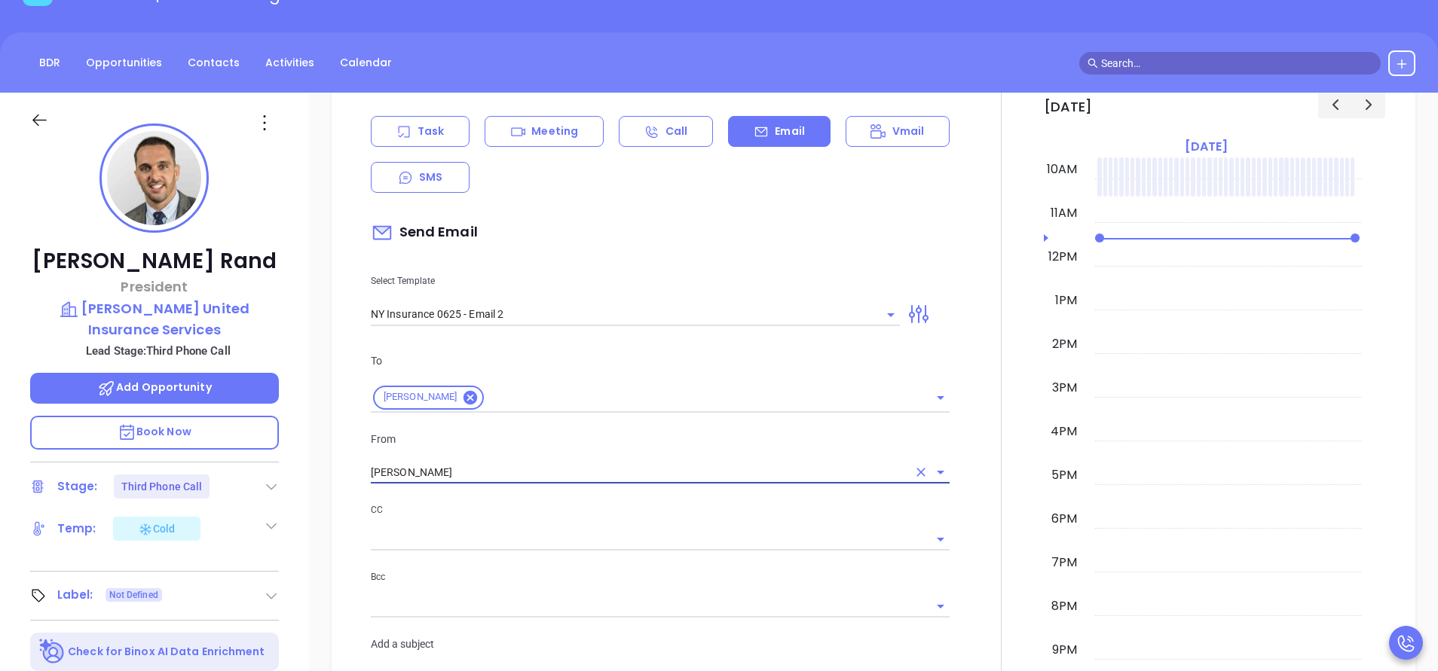
type input "Walter Contreras"
drag, startPoint x: 604, startPoint y: 515, endPoint x: 626, endPoint y: 512, distance: 22.8
click at [605, 515] on p "CC" at bounding box center [660, 510] width 579 height 17
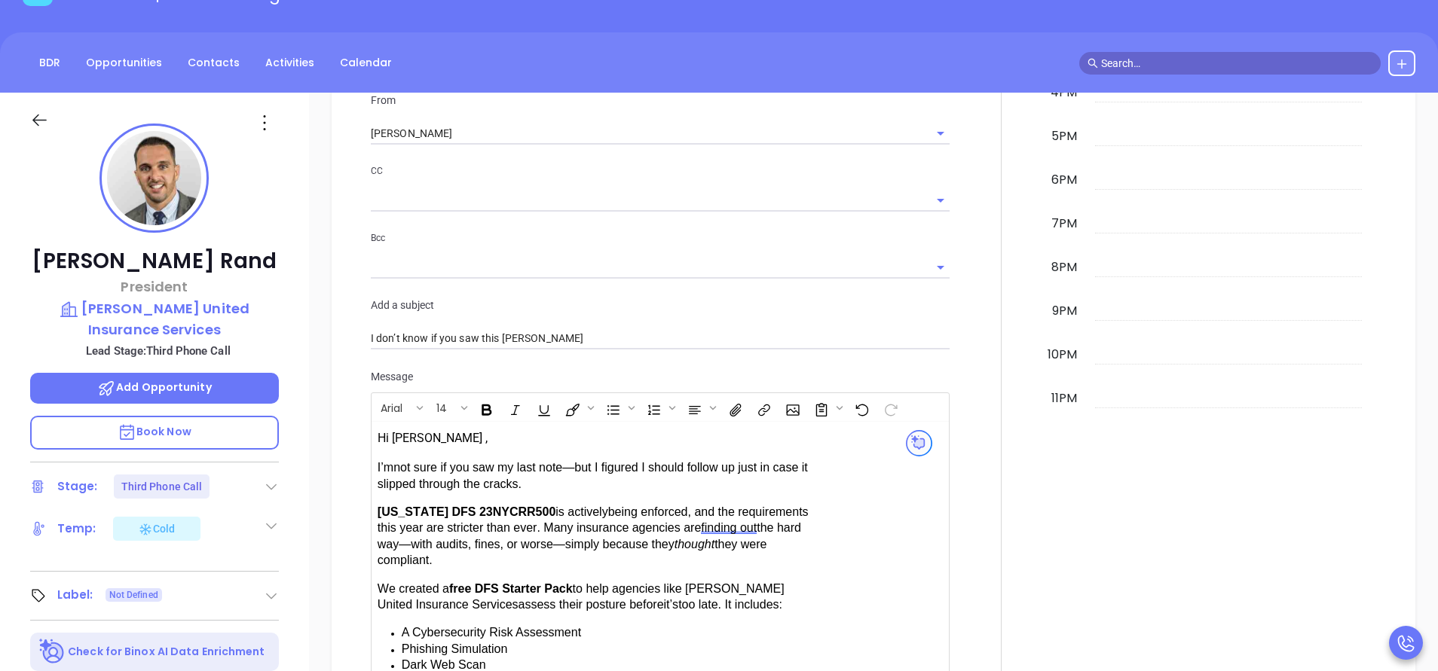
scroll to position [1356, 0]
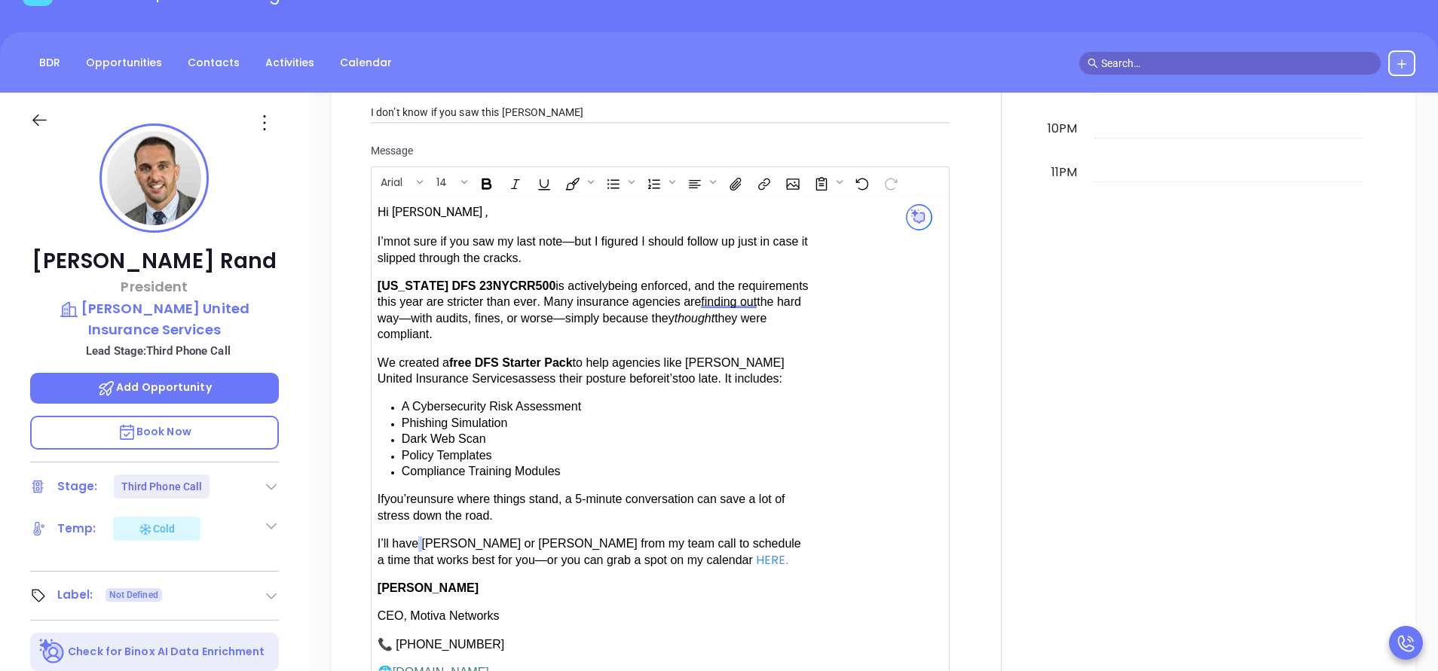
click at [420, 537] on span "have Karina or Anabell from my team call to schedule a time that works best for…" at bounding box center [588, 551] width 423 height 29
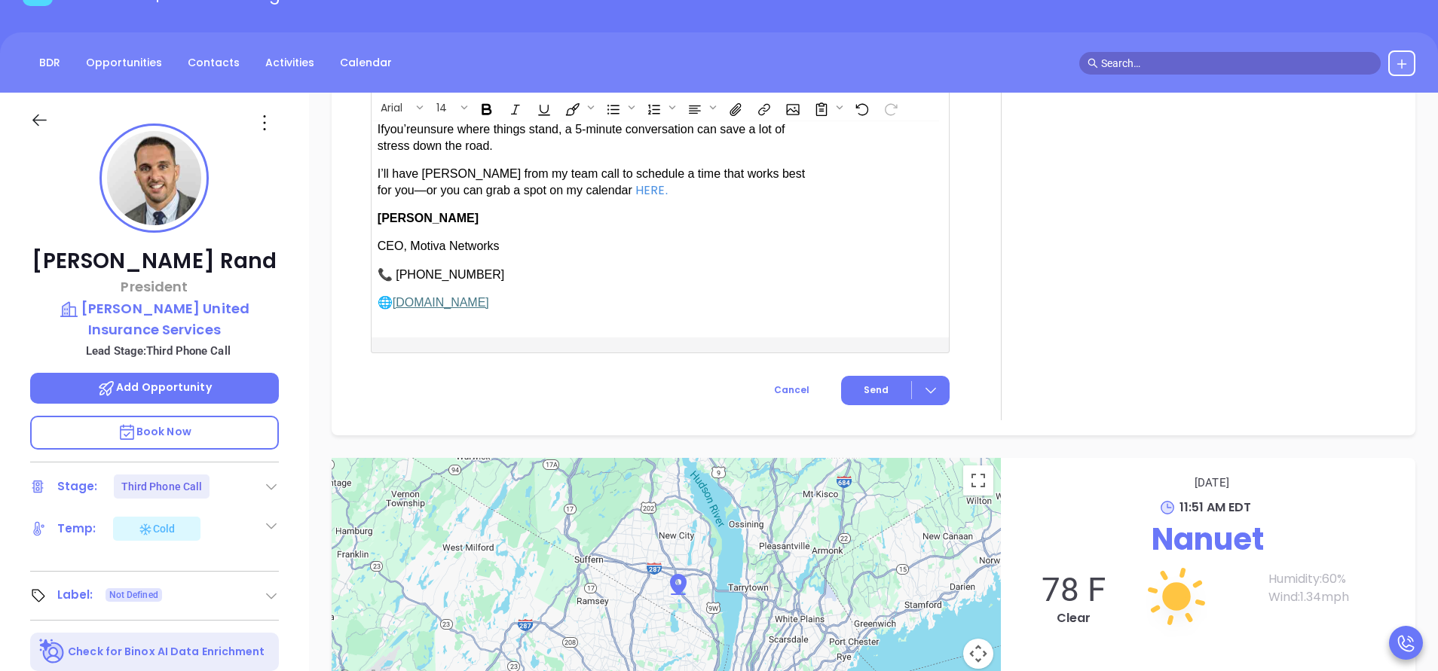
scroll to position [1808, 0]
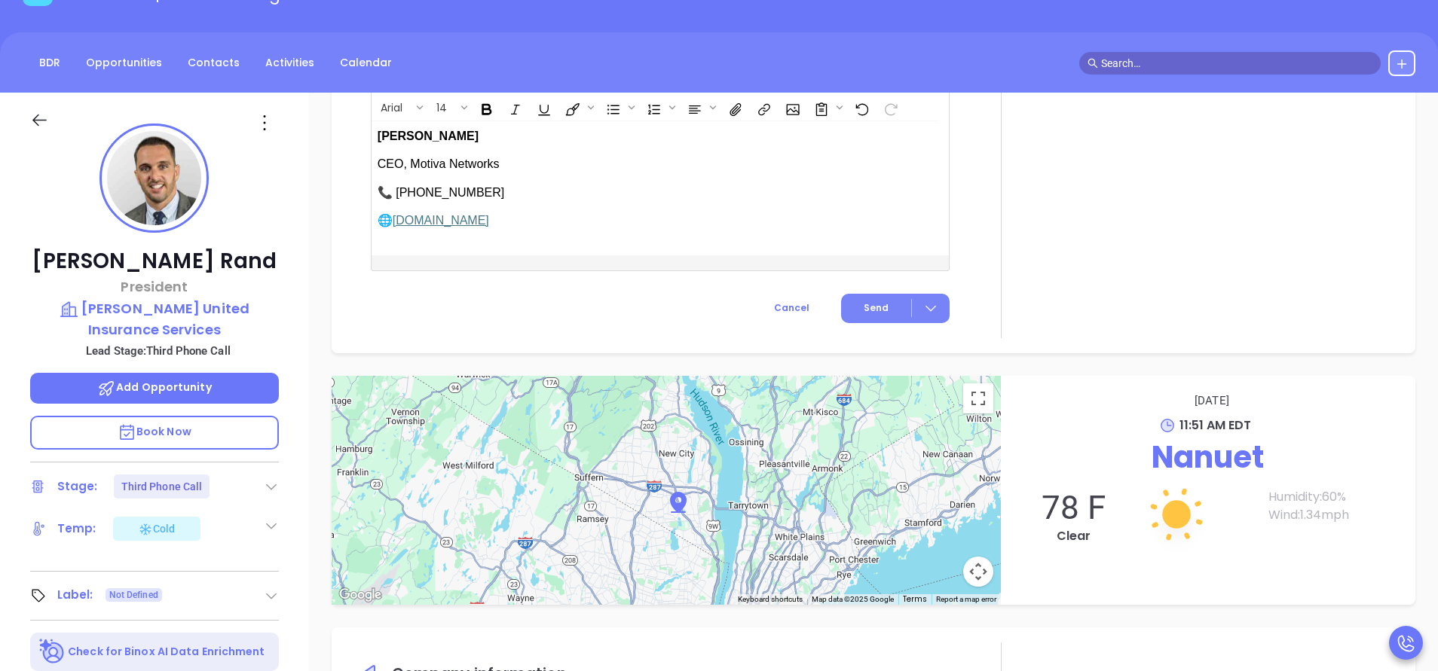
click at [863, 307] on span "Send" at bounding box center [875, 308] width 25 height 14
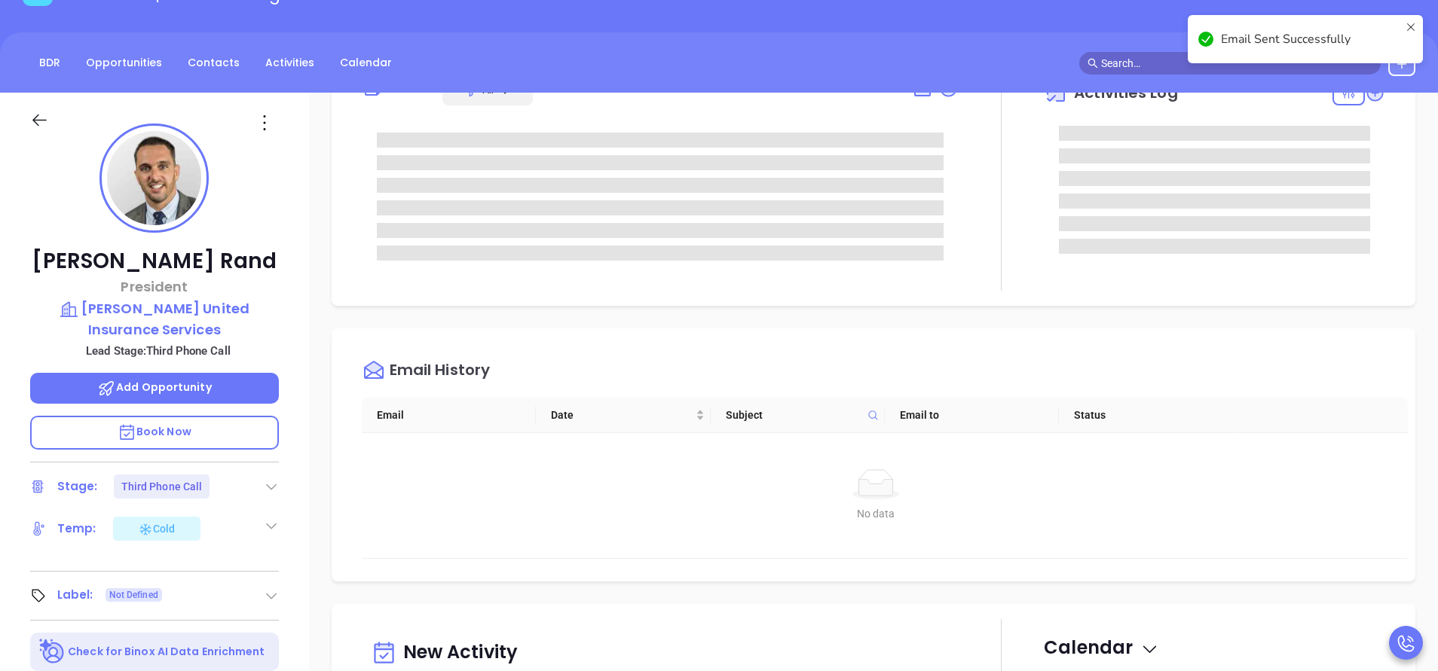
scroll to position [0, 0]
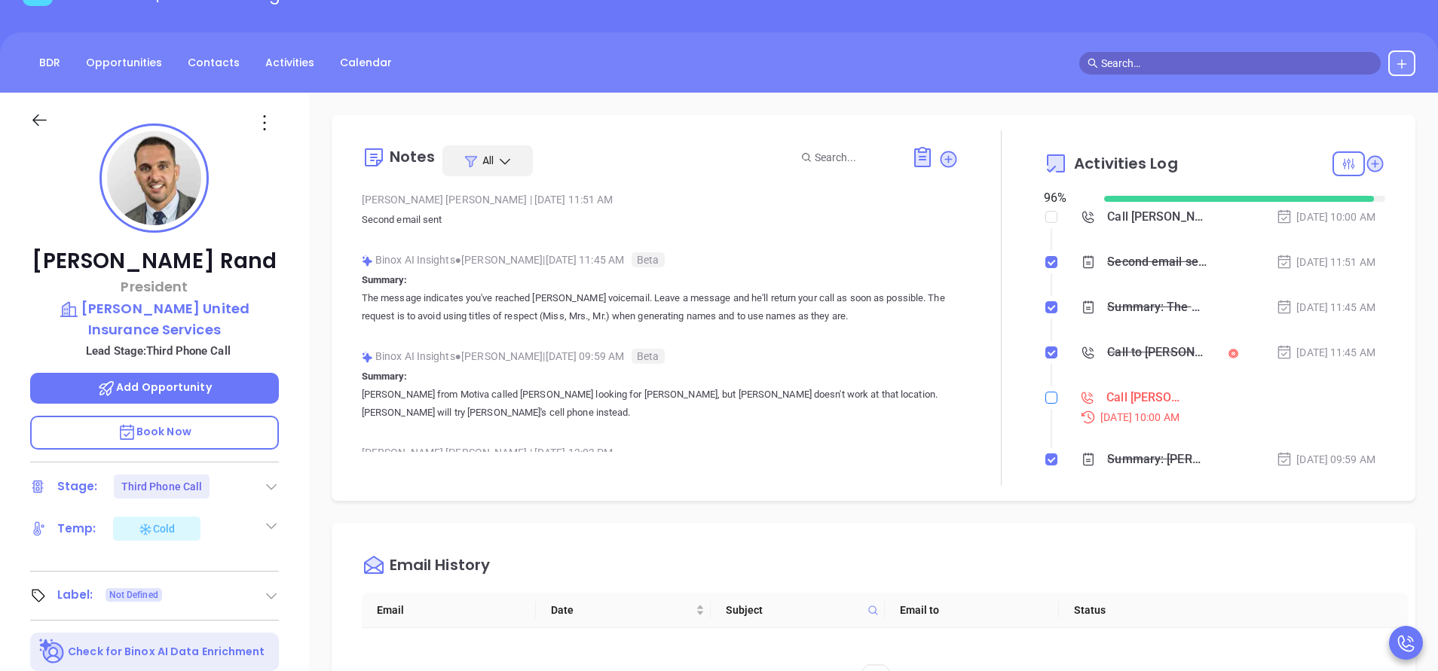
click at [1045, 396] on input "checkbox" at bounding box center [1051, 398] width 12 height 12
checkbox input "true"
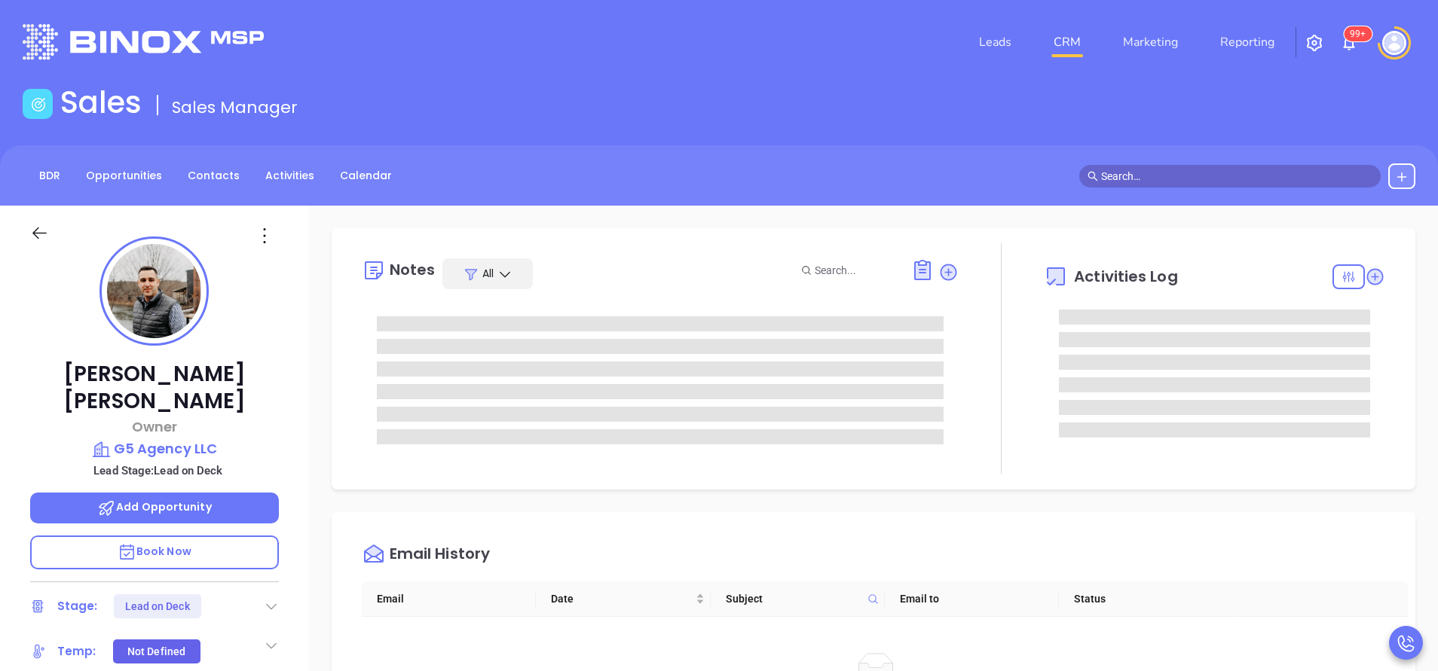
scroll to position [438, 0]
type input "[PERSON_NAME]"
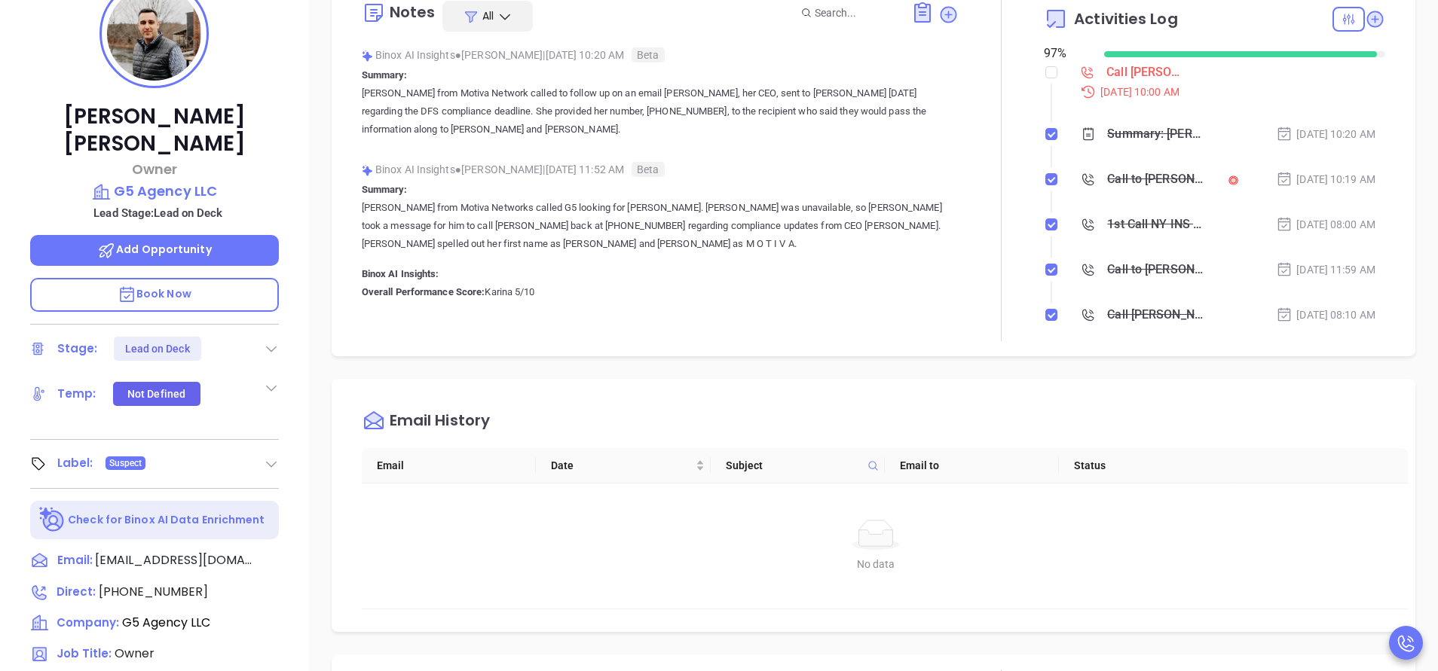
scroll to position [339, 0]
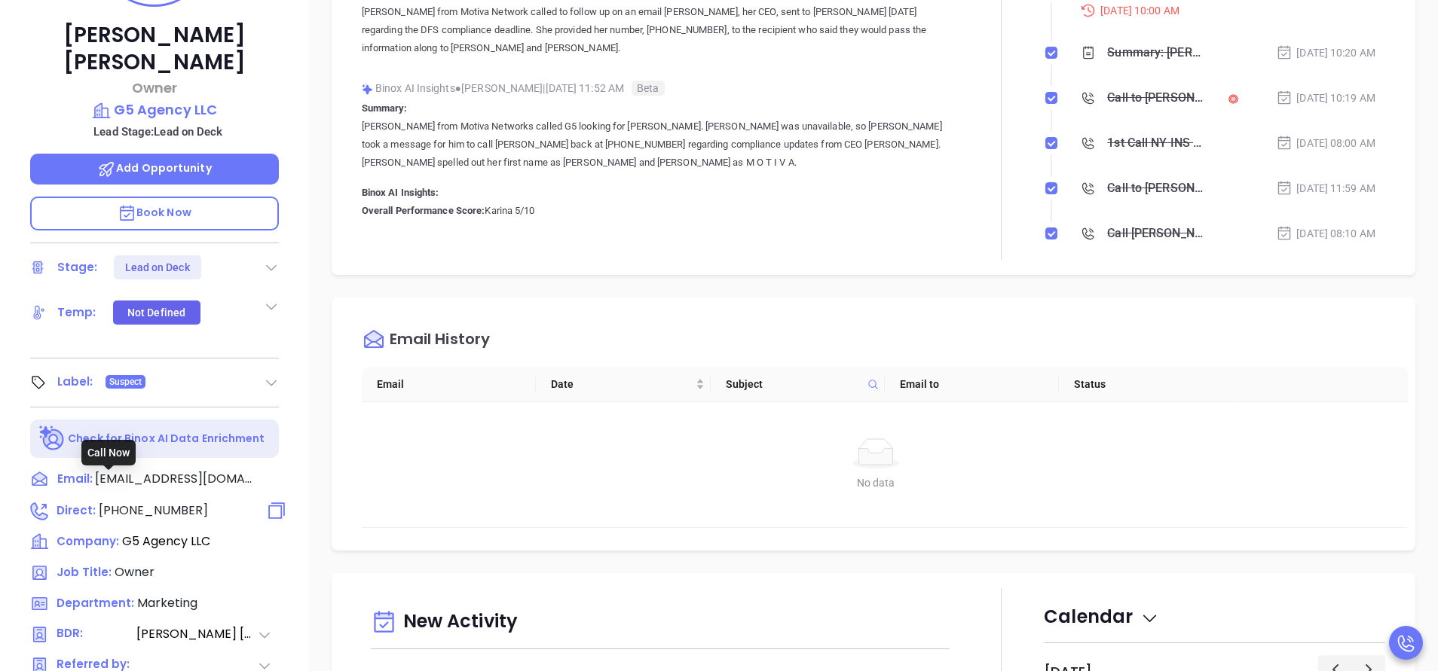
click at [172, 502] on span "[PHONE_NUMBER]" at bounding box center [153, 510] width 109 height 17
type input "[PHONE_NUMBER]"
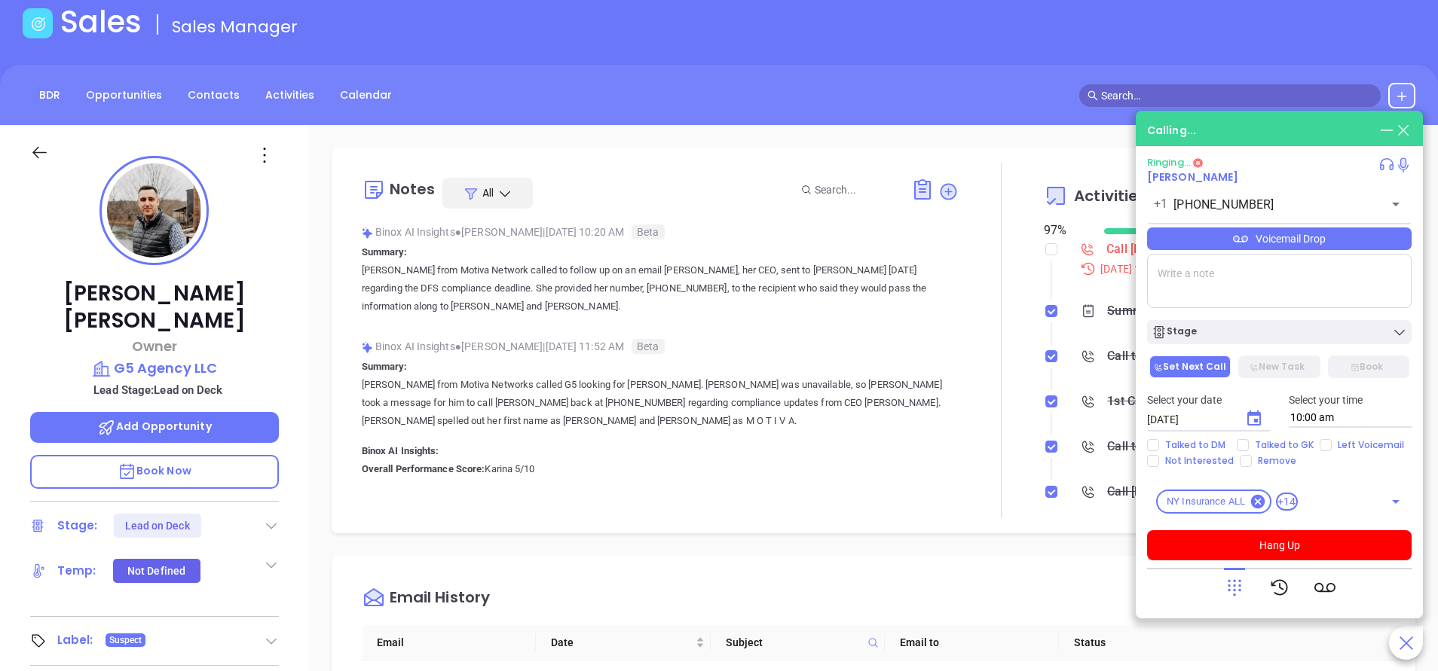
scroll to position [0, 0]
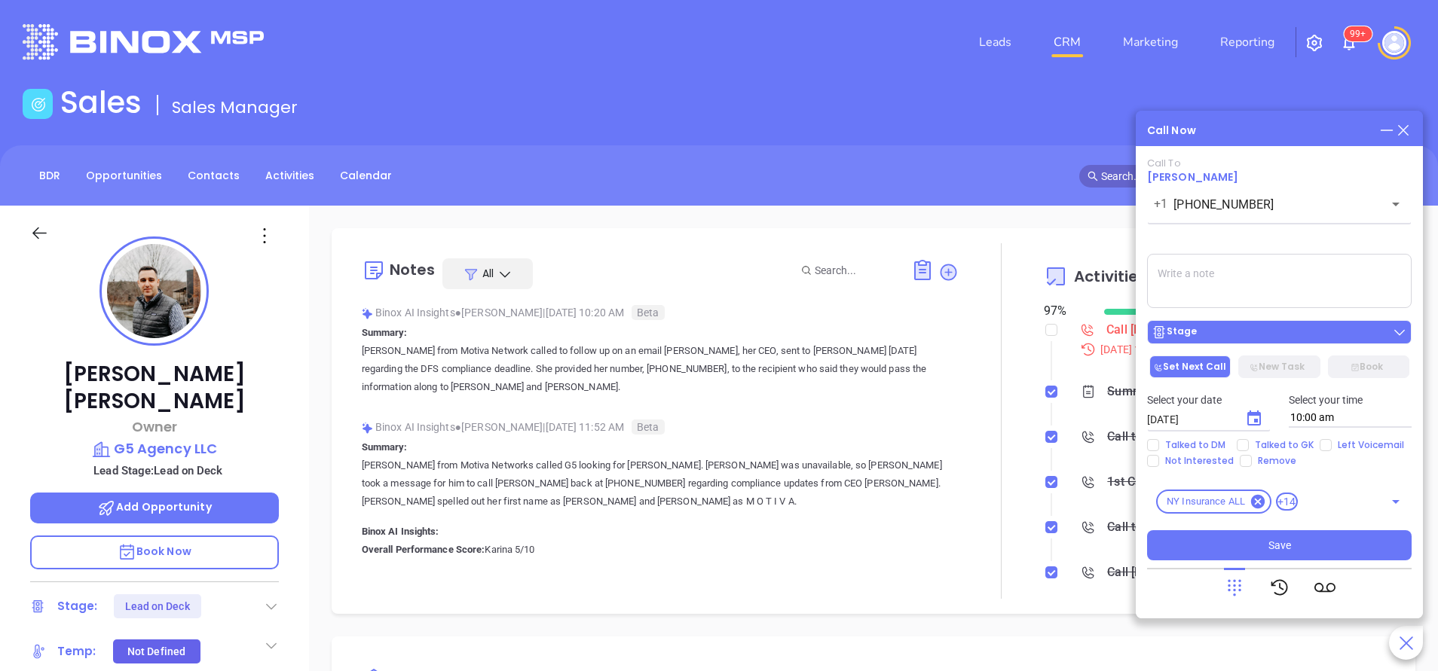
click at [1325, 332] on div "Stage" at bounding box center [1278, 332] width 255 height 15
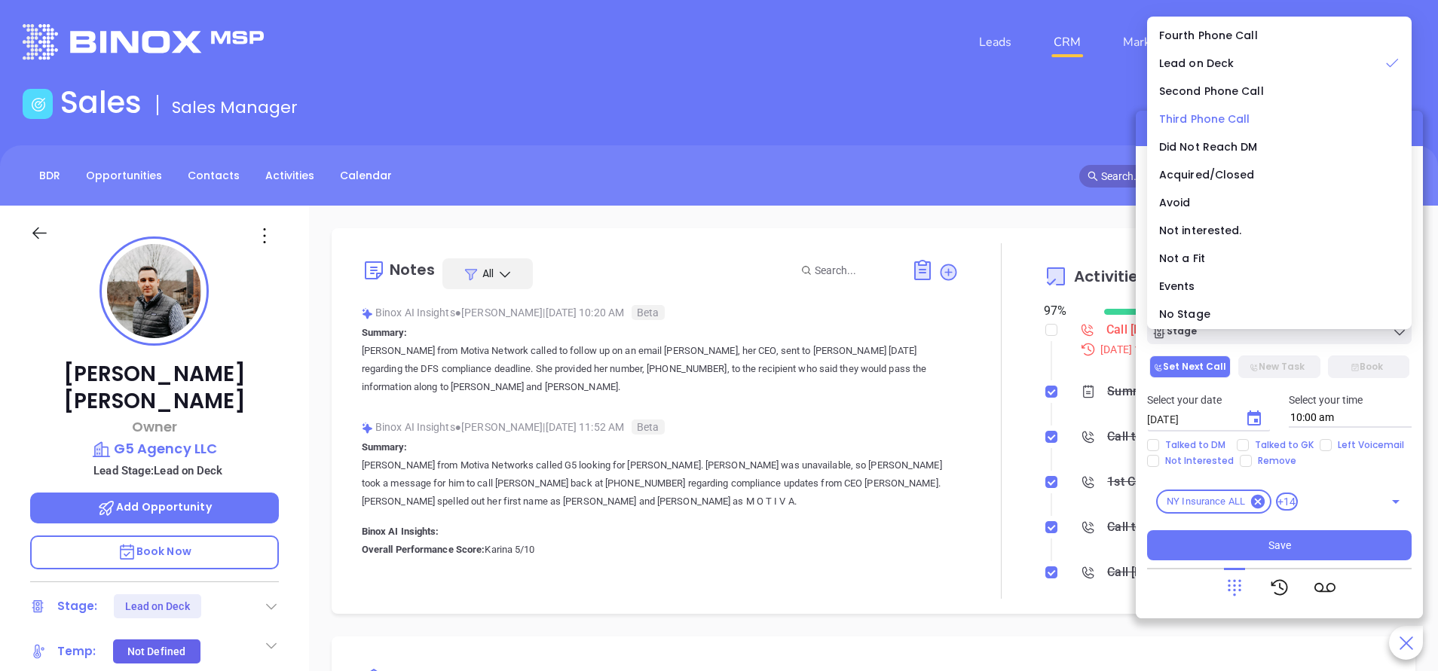
click at [1221, 117] on span "Third Phone Call" at bounding box center [1204, 119] width 91 height 15
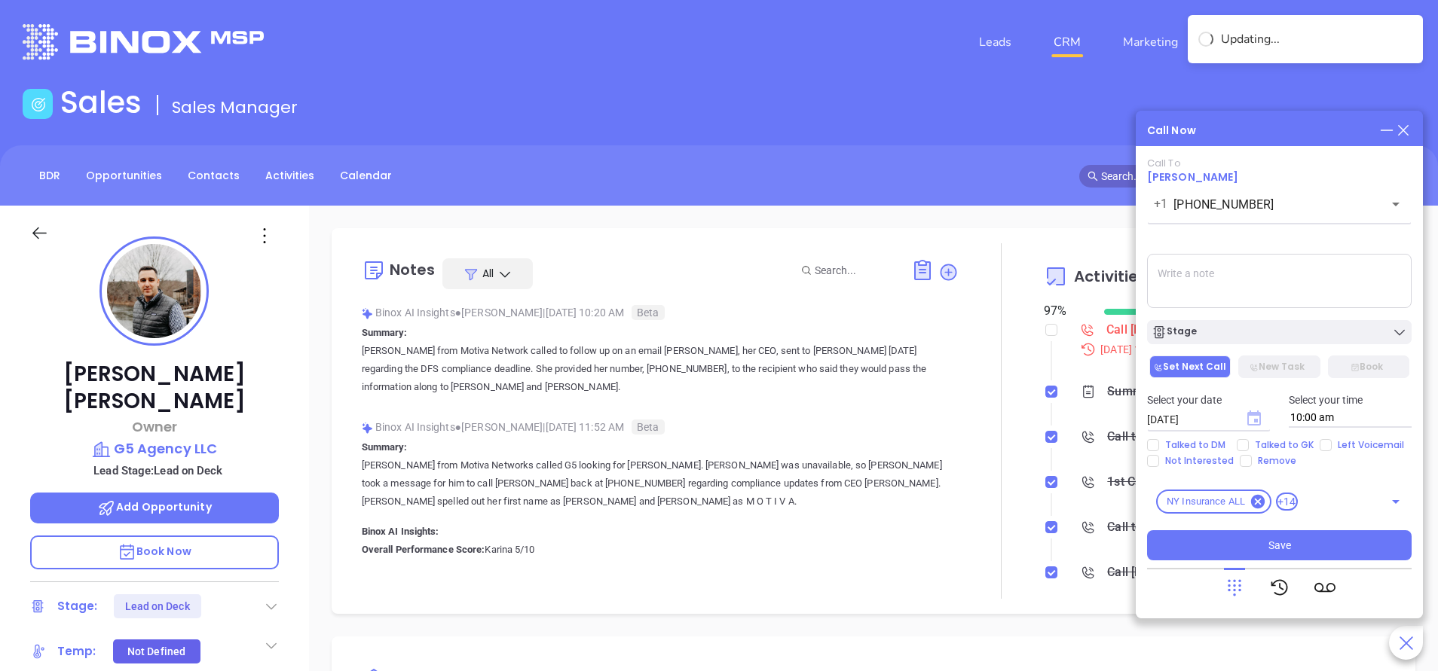
click at [1256, 420] on icon "Choose date, selected date is Sep 20, 2025" at bounding box center [1254, 418] width 14 height 15
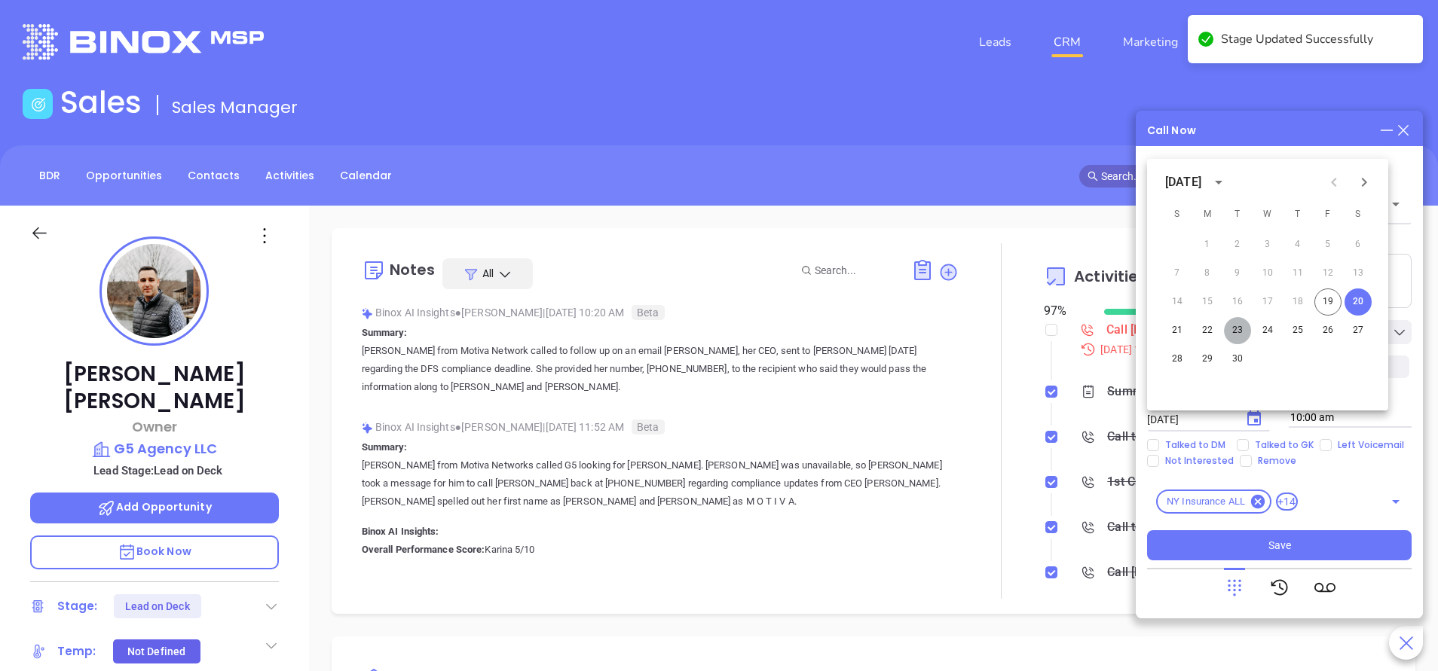
click at [1240, 332] on button "23" at bounding box center [1237, 330] width 27 height 27
type input "[DATE]"
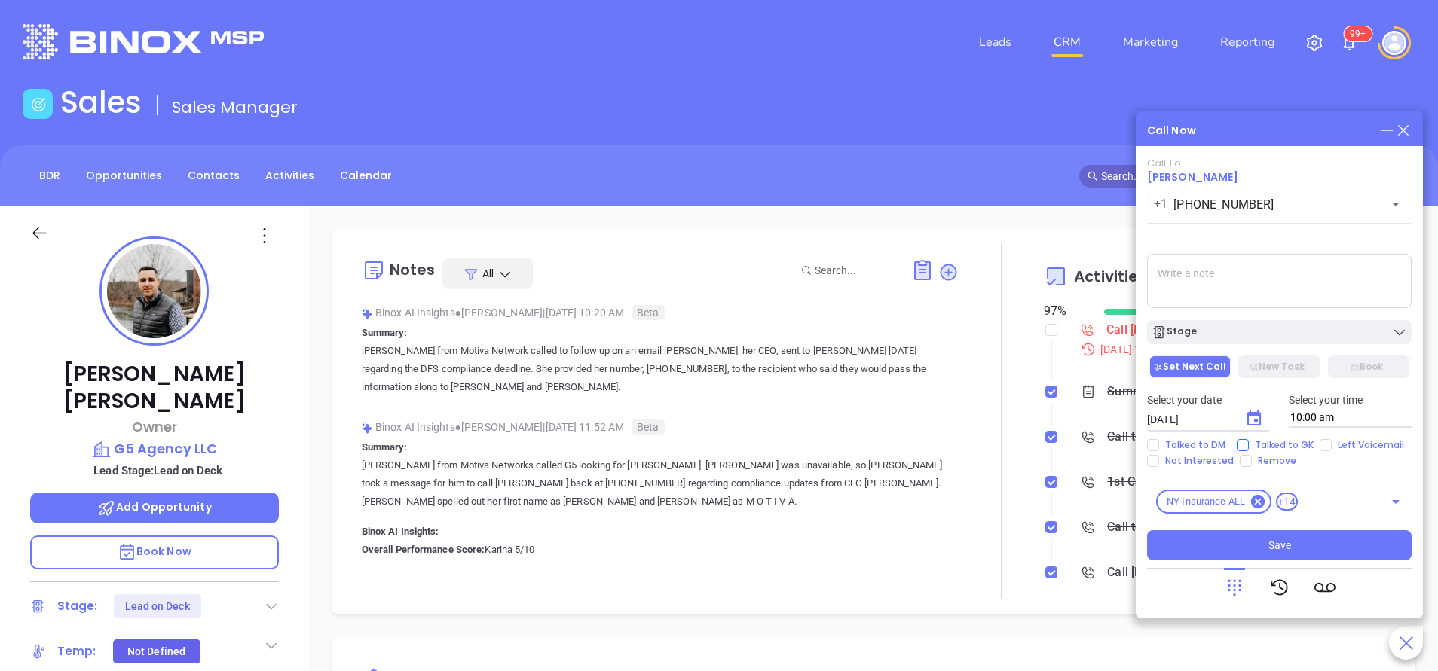
click at [1292, 442] on span "Talked to GK" at bounding box center [1284, 445] width 71 height 12
click at [1249, 442] on input "Talked to GK" at bounding box center [1242, 445] width 12 height 12
checkbox input "true"
click at [1204, 280] on textarea at bounding box center [1279, 281] width 264 height 54
type textarea "second email sent"
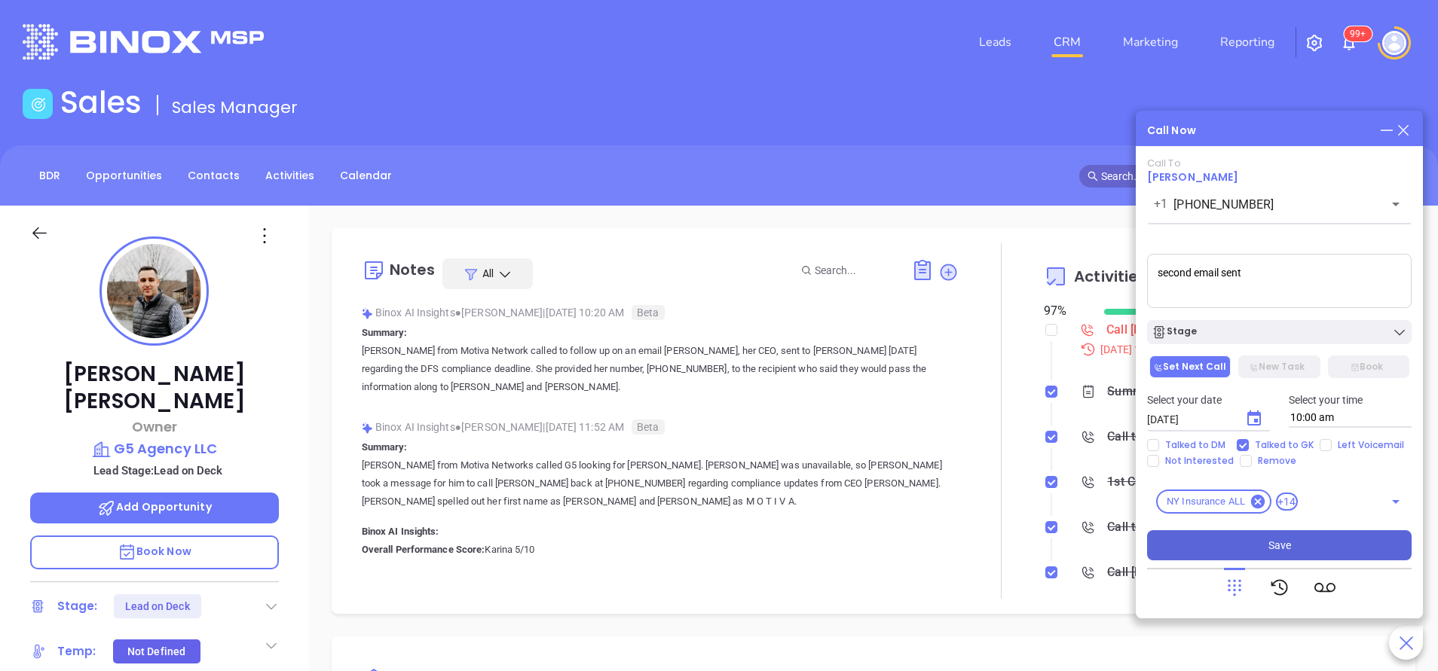
click at [1292, 537] on button "Save" at bounding box center [1279, 545] width 264 height 30
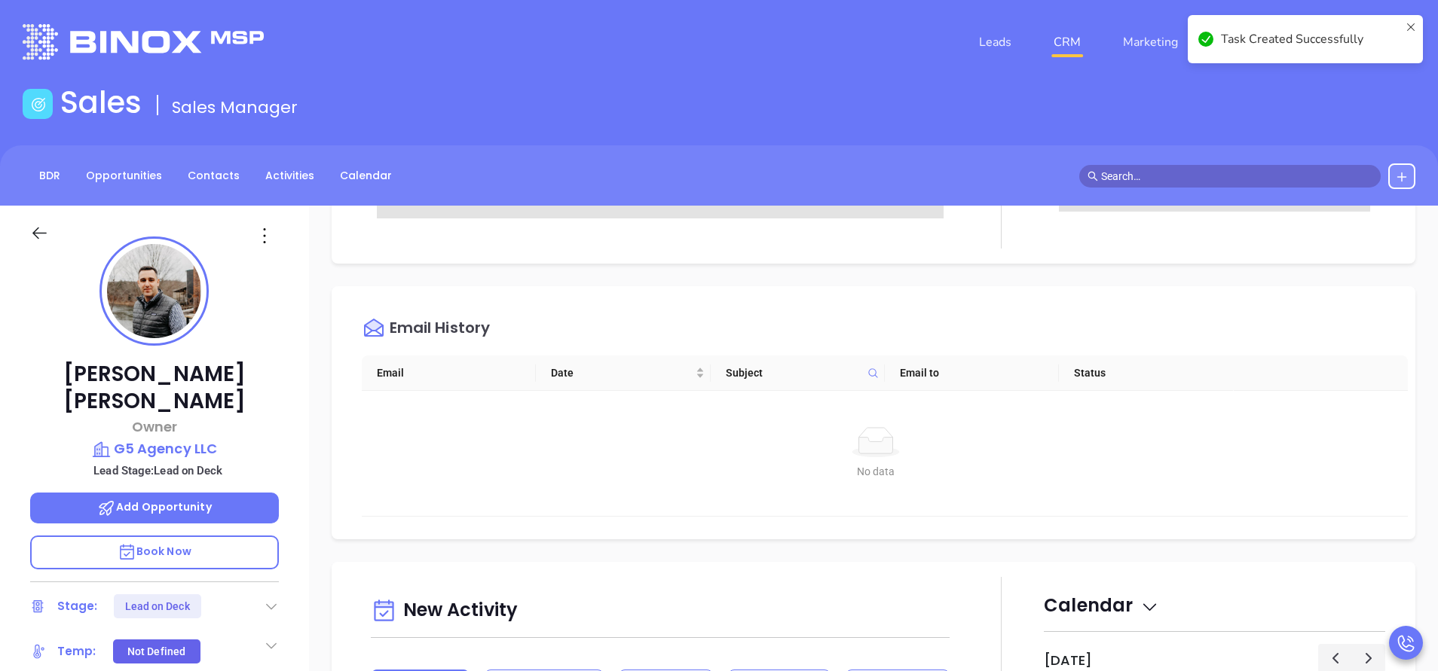
scroll to position [452, 0]
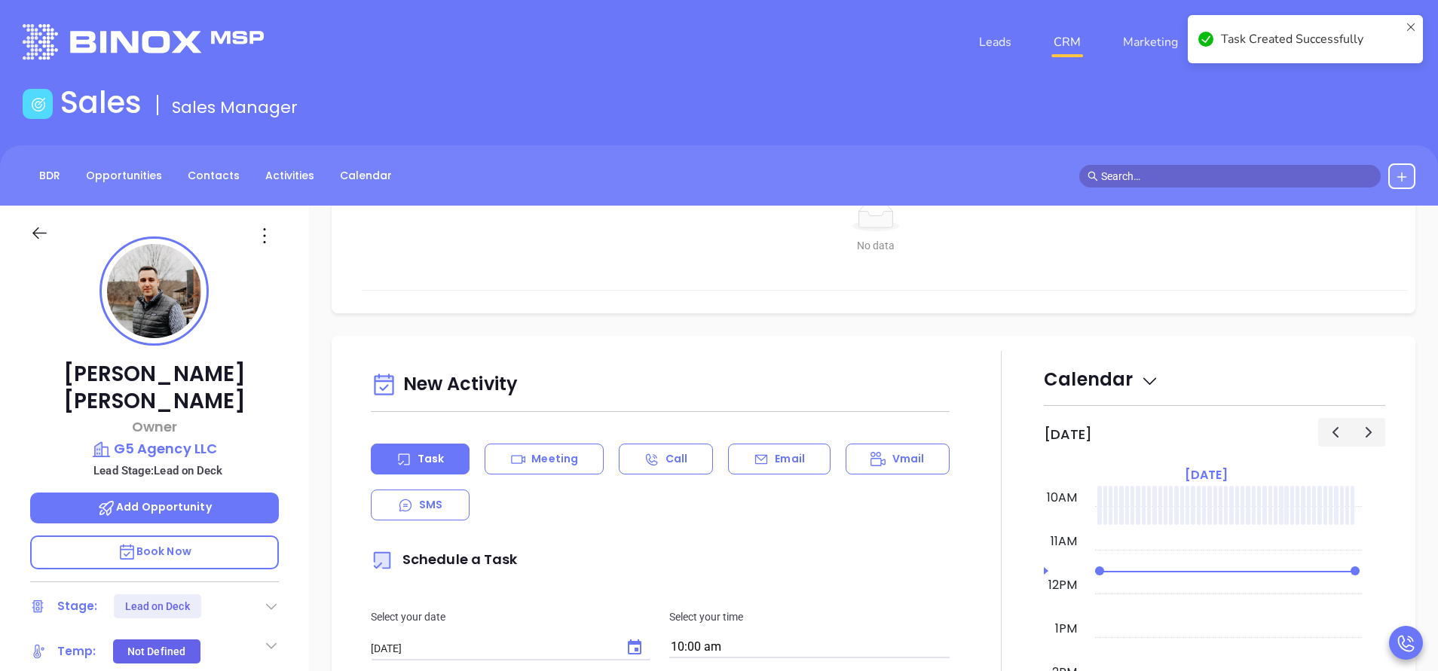
drag, startPoint x: 773, startPoint y: 469, endPoint x: 780, endPoint y: 476, distance: 10.1
click at [773, 468] on div "Email" at bounding box center [779, 459] width 102 height 31
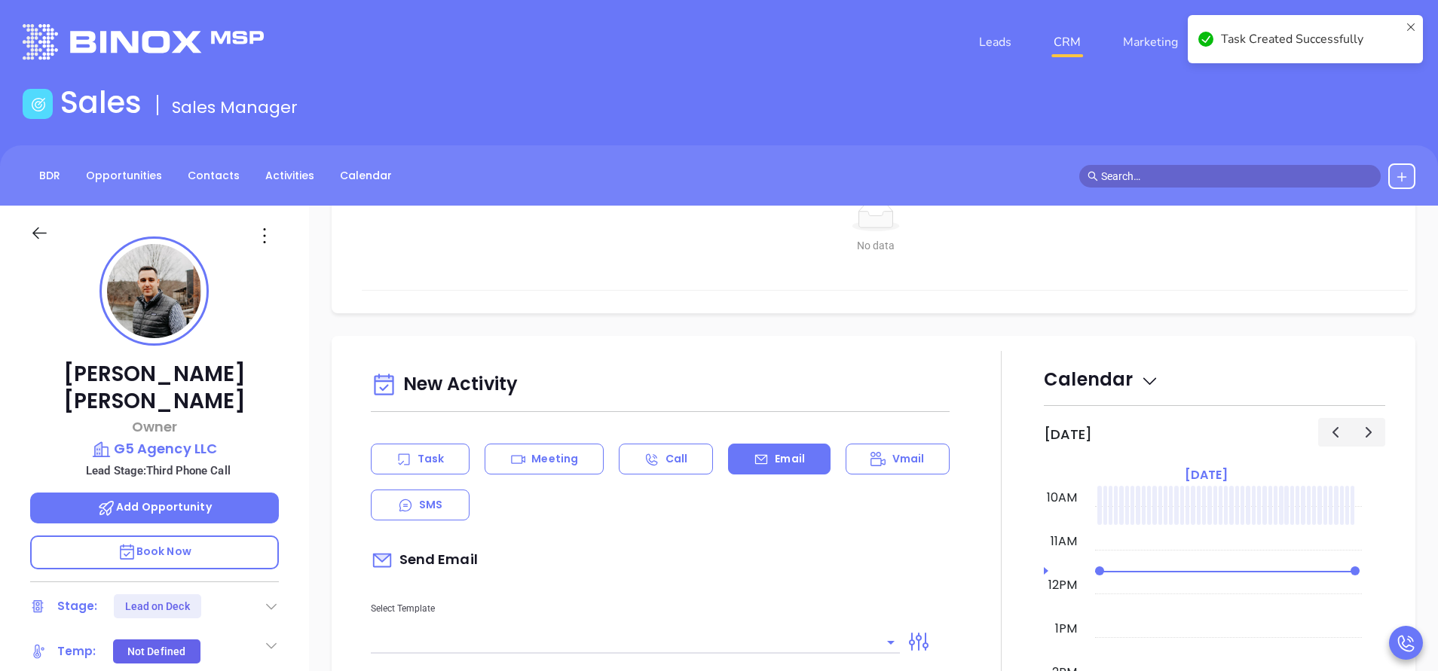
scroll to position [678, 0]
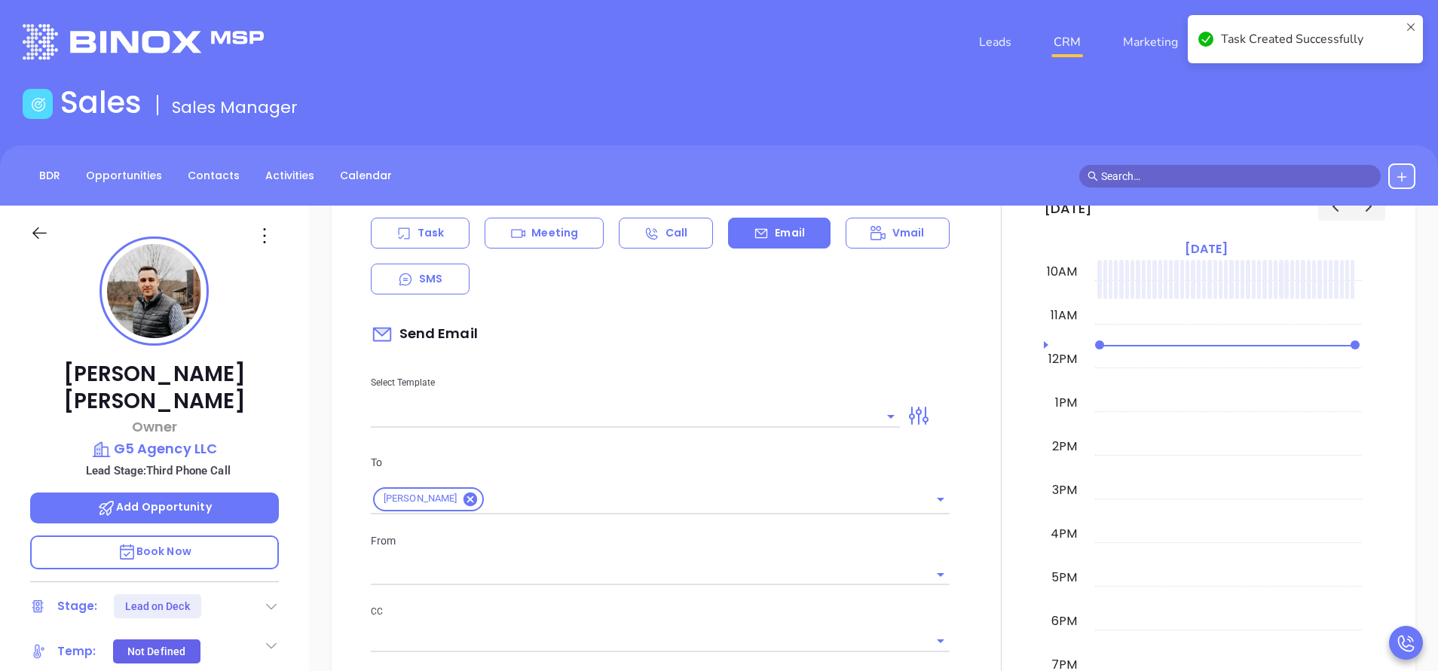
click at [743, 403] on div at bounding box center [635, 415] width 529 height 25
type input "[PERSON_NAME]"
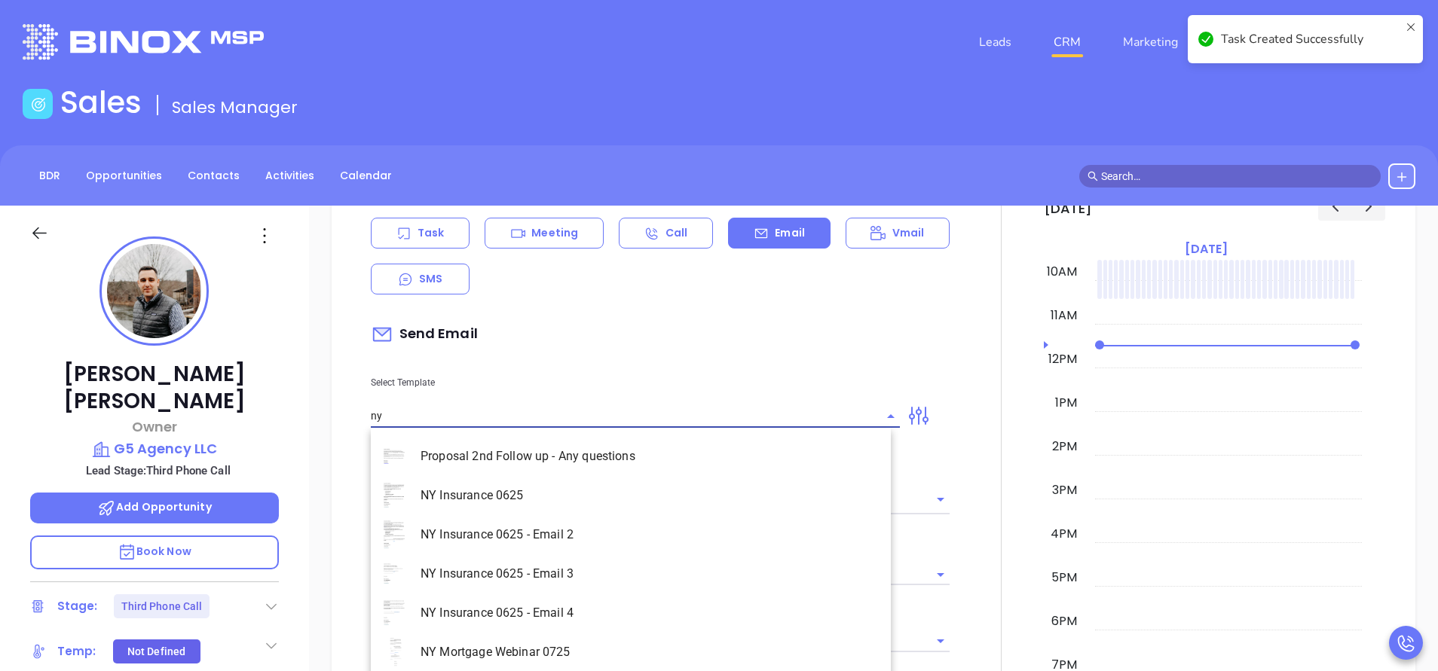
click at [679, 543] on li "NY Insurance 0625 - Email 2" at bounding box center [631, 534] width 520 height 39
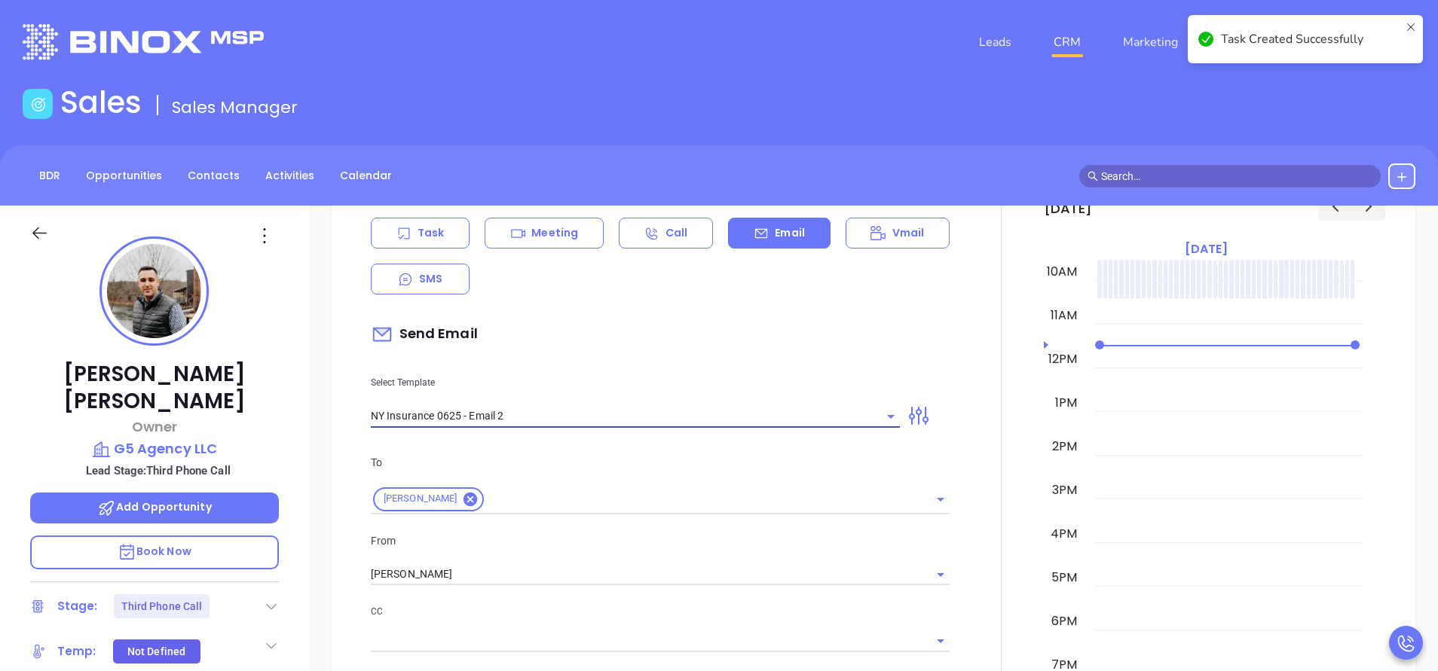
type input "NY Insurance 0625 - Email 2"
click at [692, 481] on div "To Eric Goldstein" at bounding box center [660, 484] width 597 height 60
type input "I don’t know if you saw this Eric"
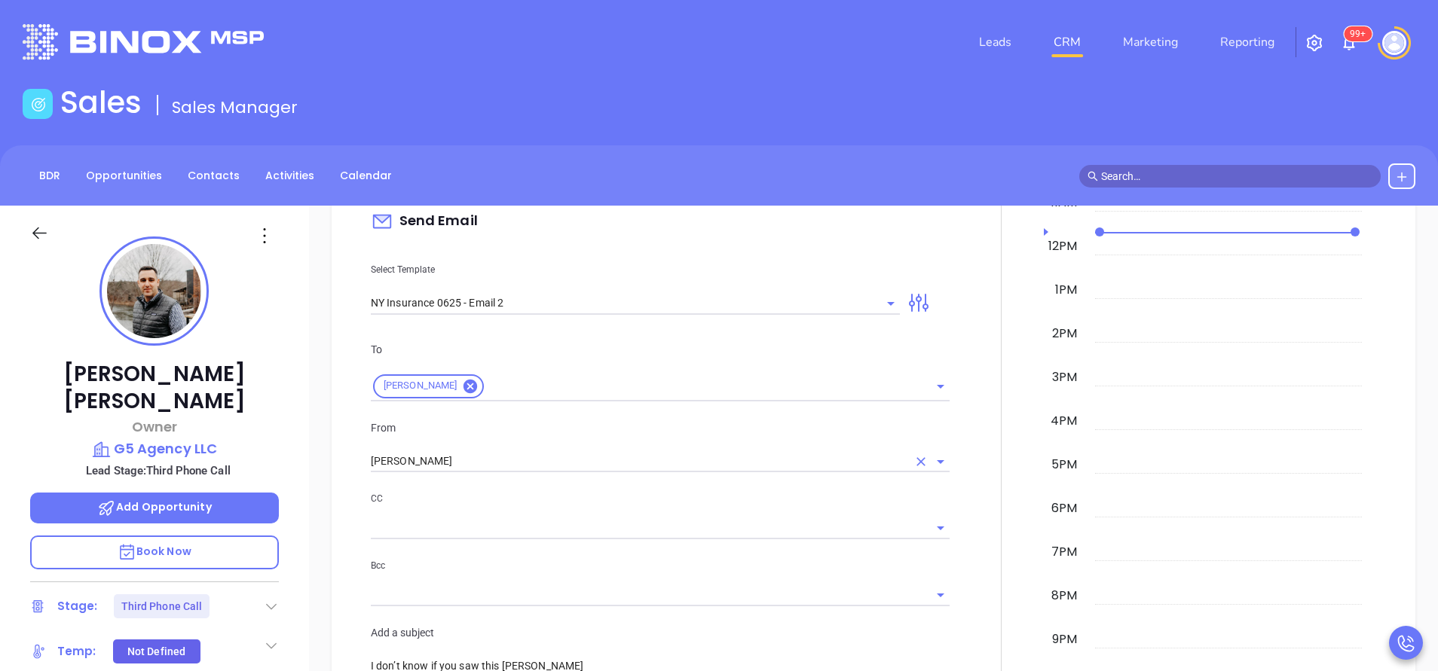
click at [501, 451] on input "[PERSON_NAME]" at bounding box center [639, 462] width 536 height 22
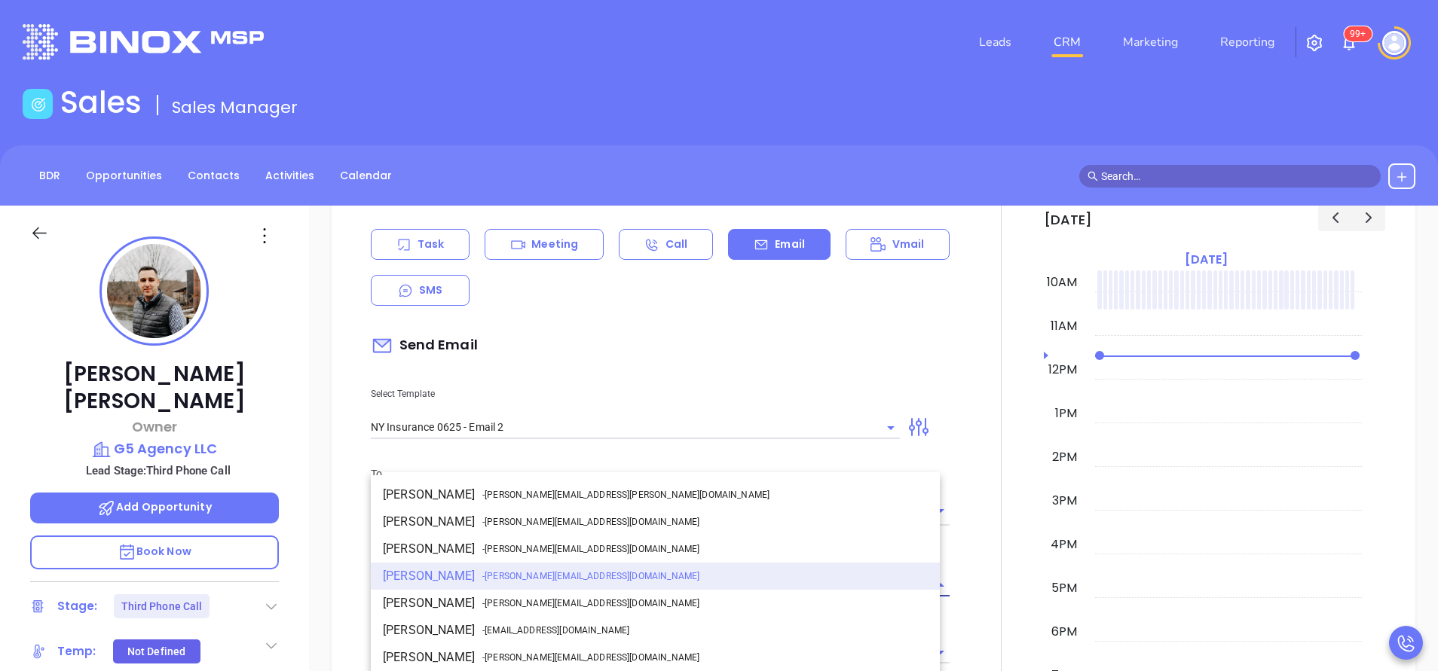
scroll to position [915, 0]
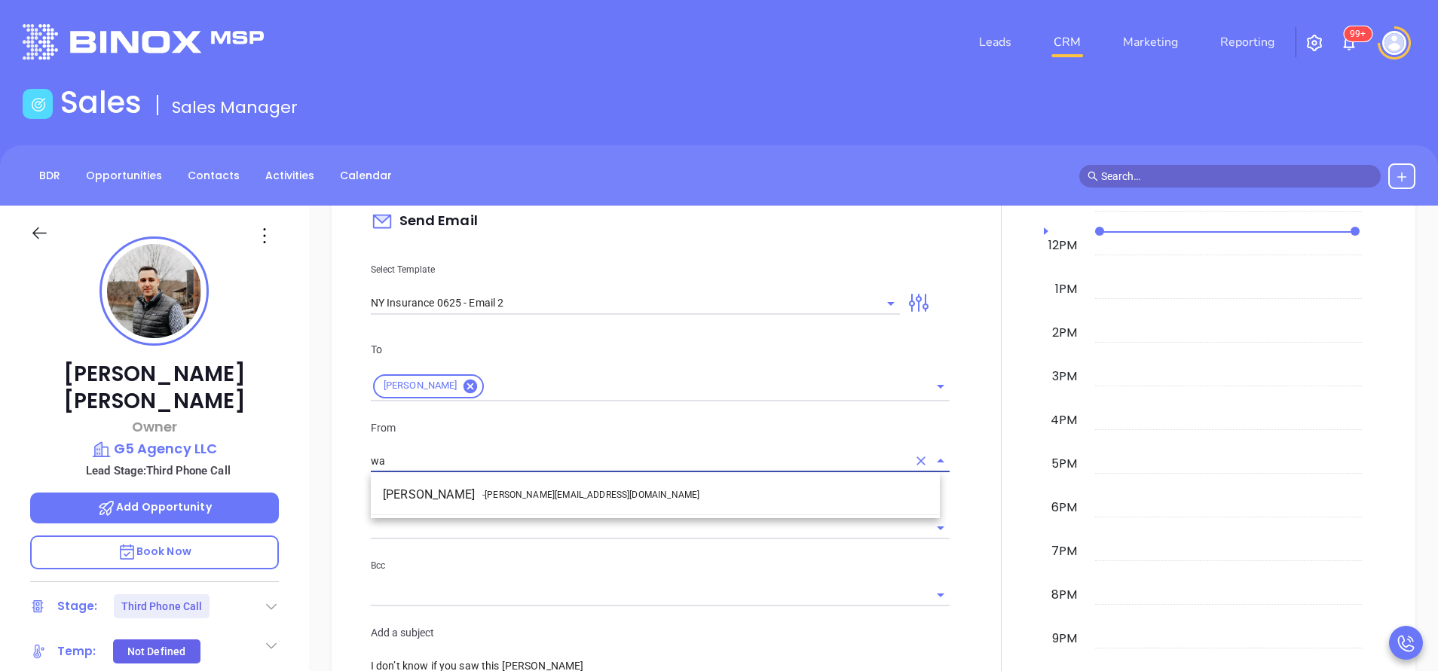
click at [560, 497] on span "- walter@motiva.net" at bounding box center [590, 495] width 217 height 14
type input "[PERSON_NAME]"
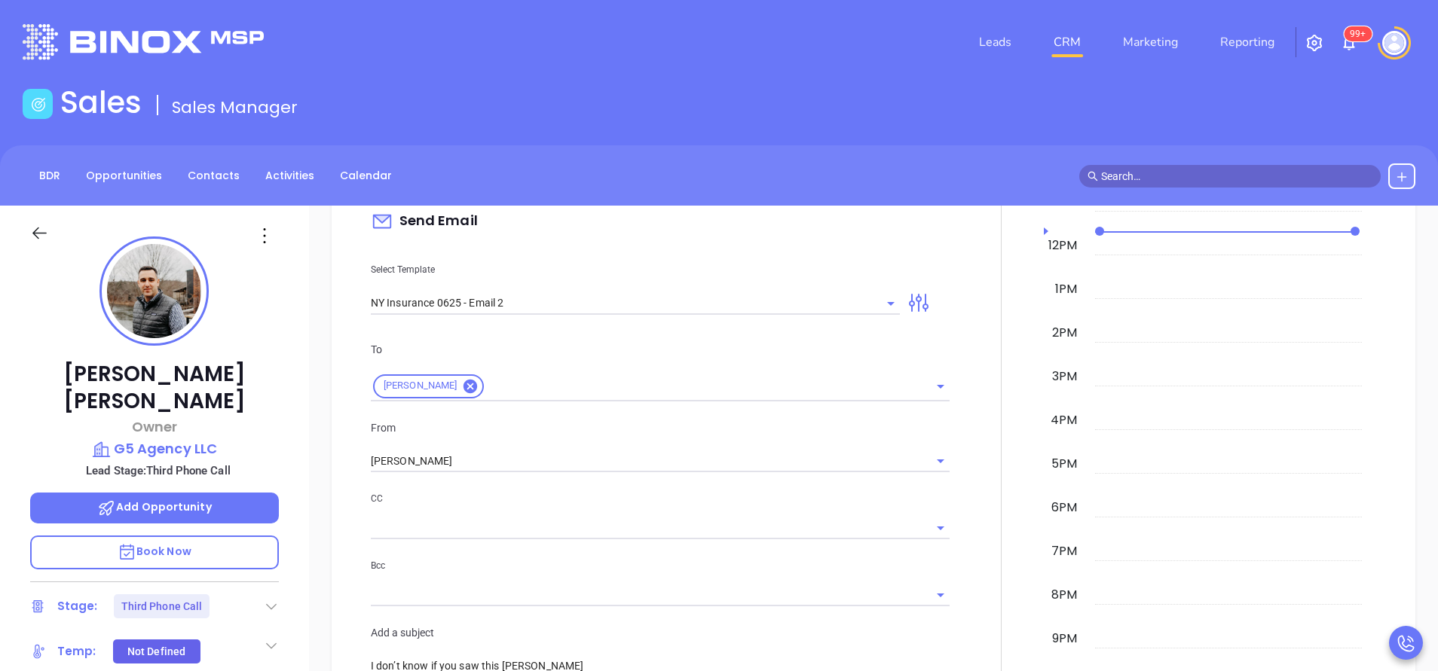
click at [624, 504] on p "CC" at bounding box center [660, 499] width 579 height 17
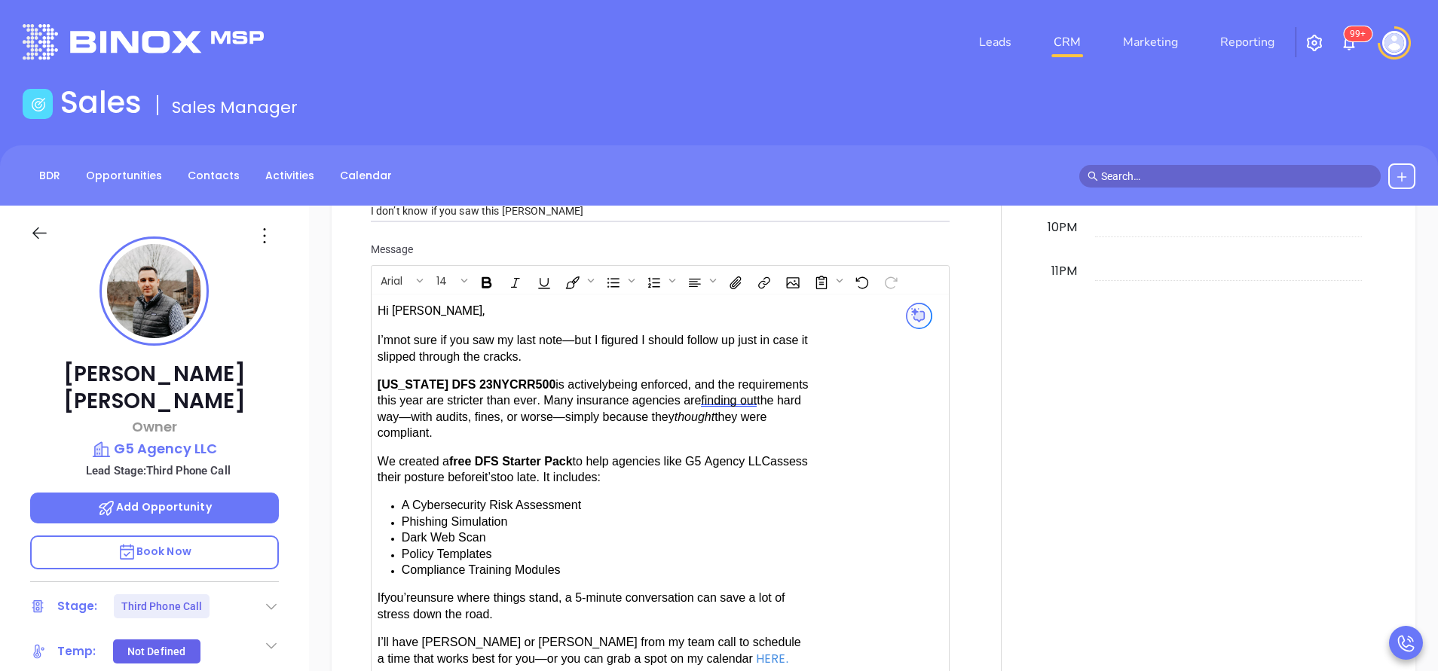
scroll to position [1481, 0]
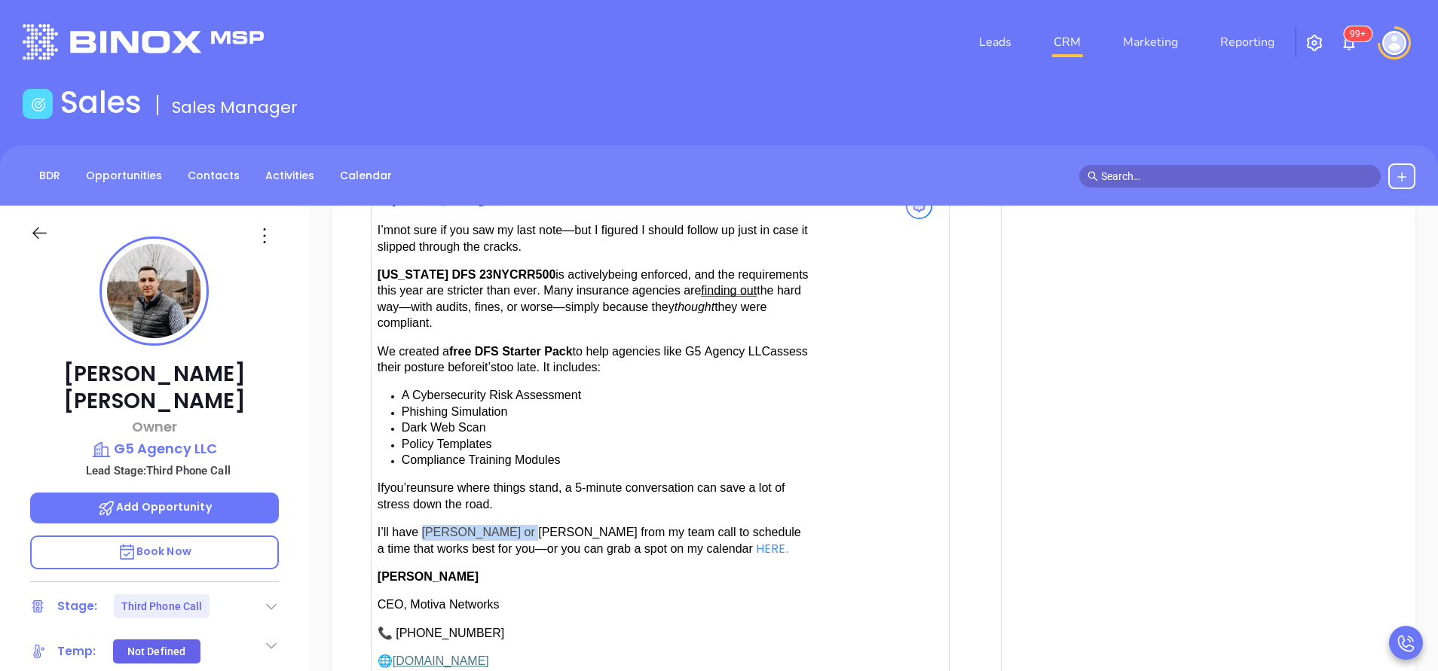
drag, startPoint x: 514, startPoint y: 521, endPoint x: 437, endPoint y: 521, distance: 76.9
click at [424, 526] on span "have [PERSON_NAME] or [PERSON_NAME] from my team call to schedule a time that w…" at bounding box center [588, 540] width 423 height 29
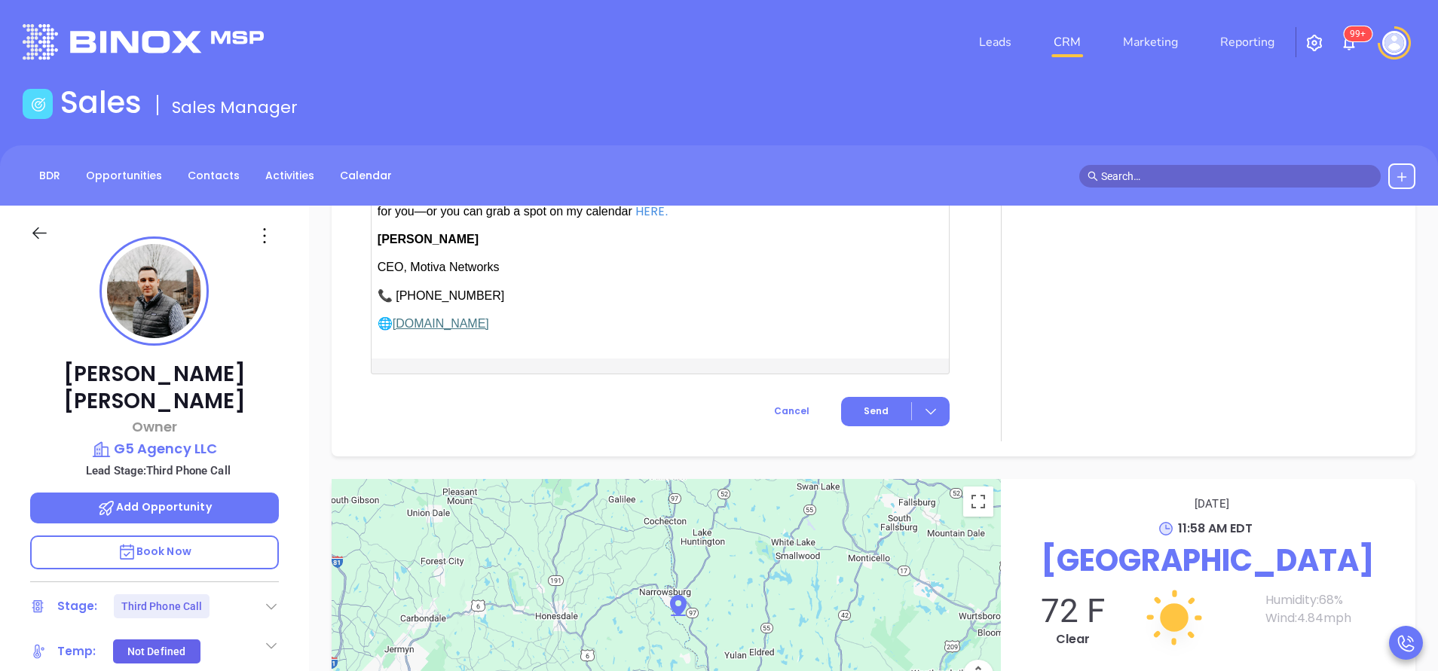
scroll to position [1820, 0]
click at [873, 409] on button "Send" at bounding box center [895, 410] width 109 height 29
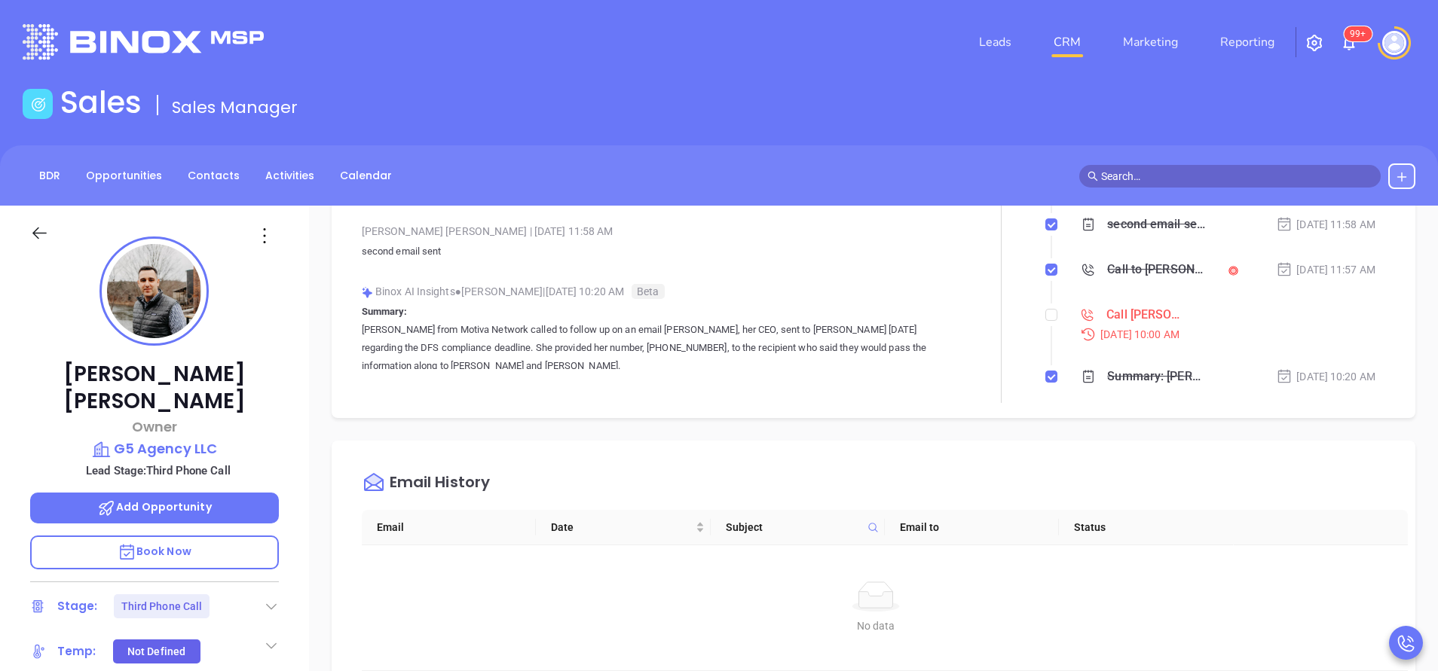
scroll to position [0, 0]
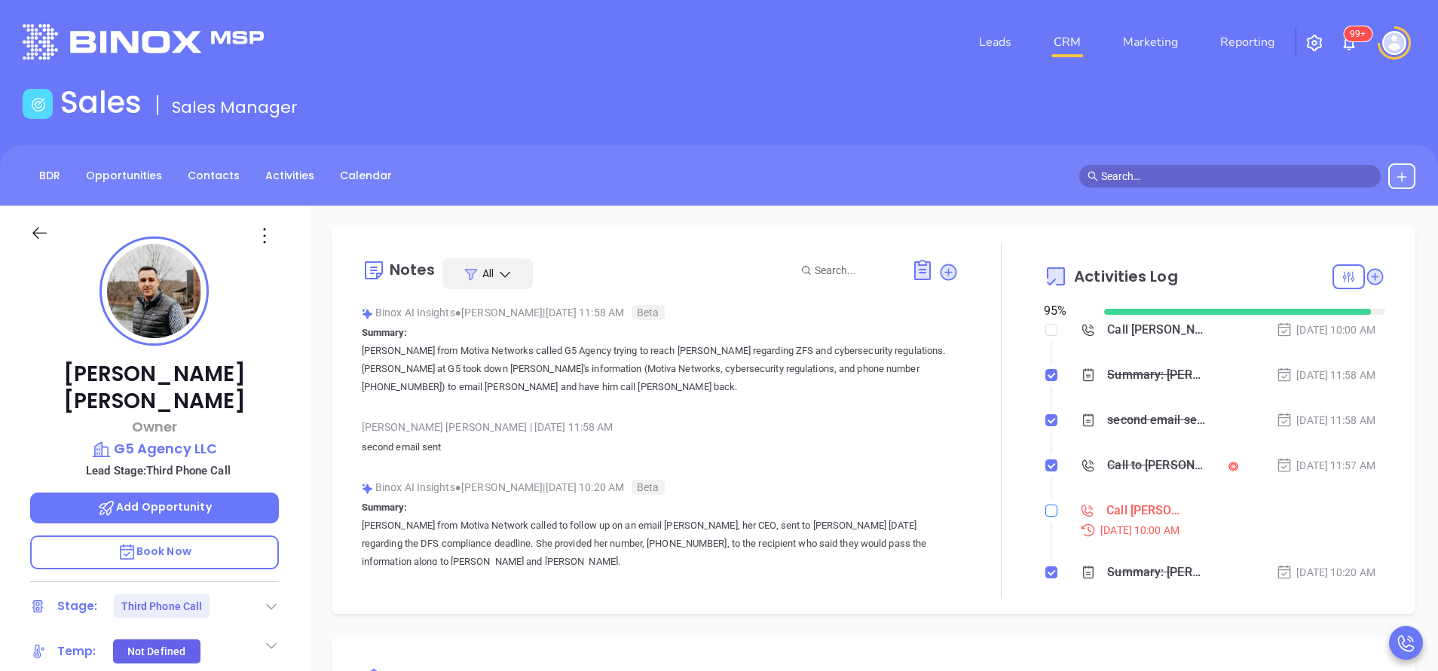
click at [1045, 509] on input "checkbox" at bounding box center [1051, 511] width 12 height 12
checkbox input "true"
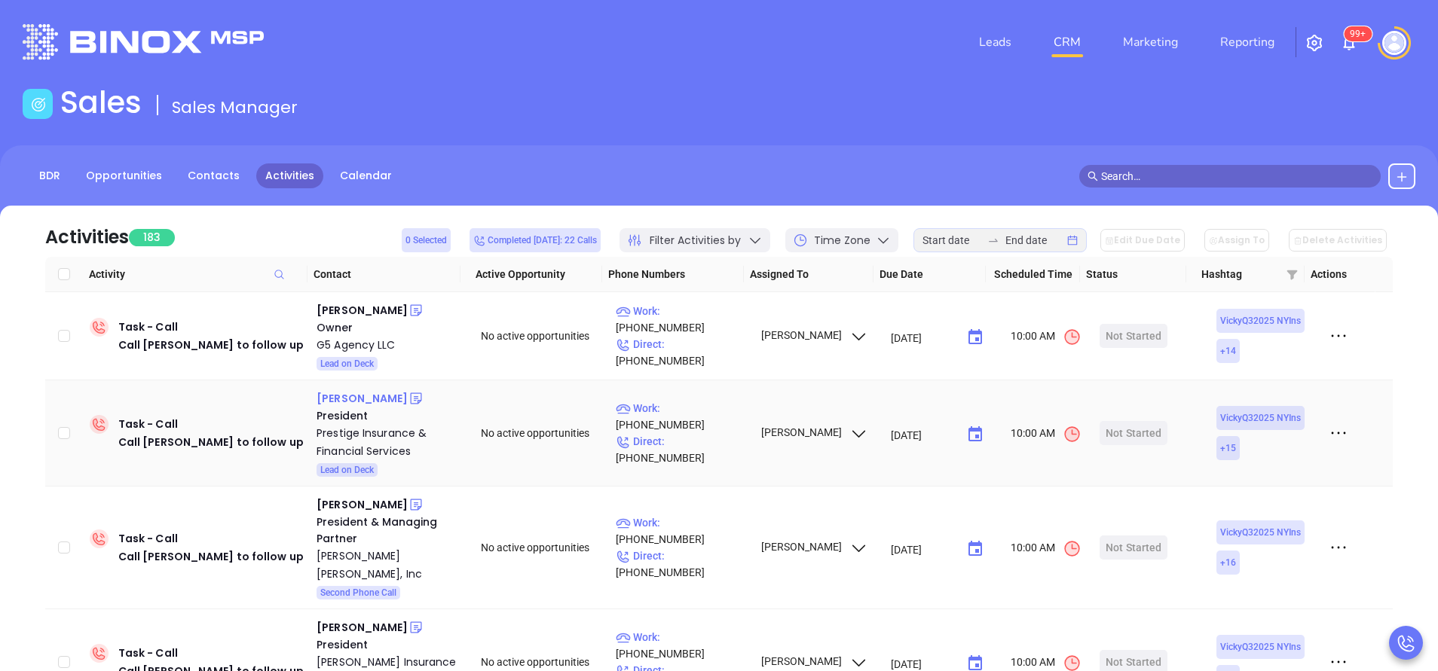
click at [368, 399] on div "[PERSON_NAME]" at bounding box center [361, 399] width 91 height 18
drag, startPoint x: 692, startPoint y: 422, endPoint x: 575, endPoint y: 274, distance: 188.9
click at [692, 423] on p "Work : [PHONE_NUMBER]" at bounding box center [681, 416] width 131 height 33
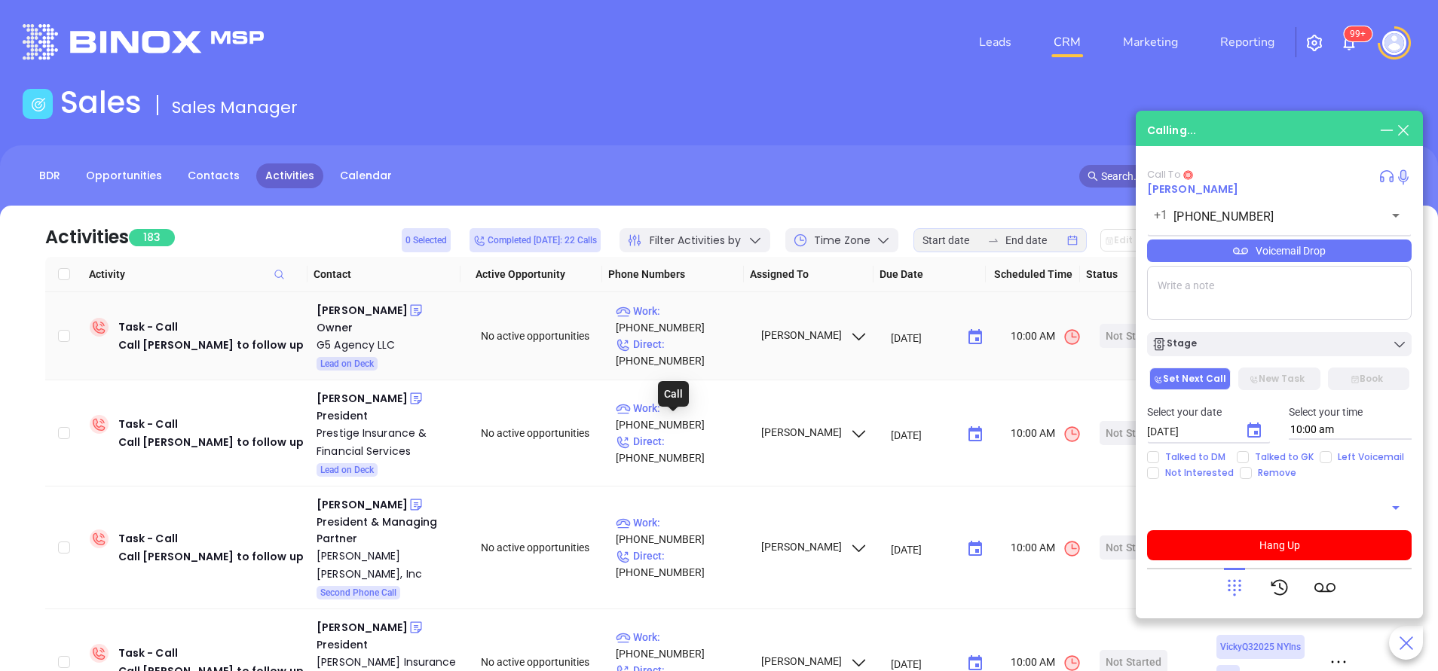
type input "[PHONE_NUMBER]"
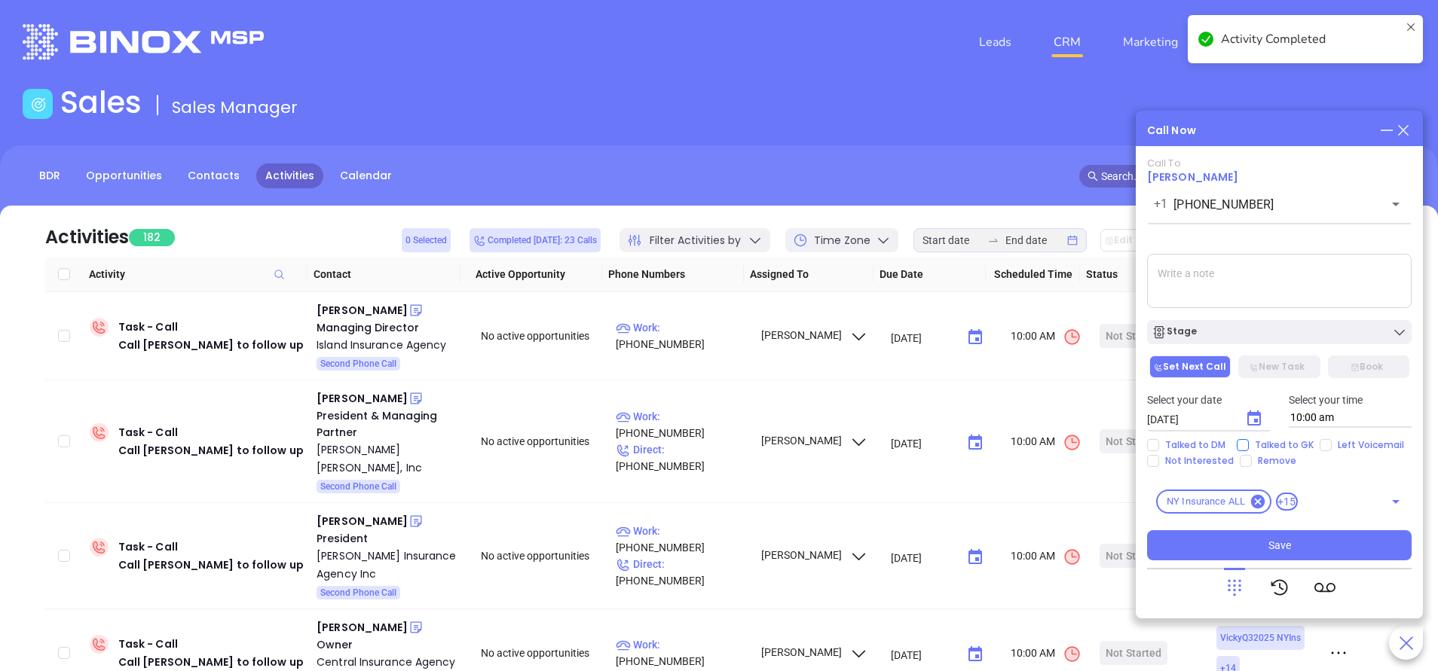
click at [1249, 445] on span "Talked to GK" at bounding box center [1284, 445] width 71 height 12
click at [1249, 445] on input "Talked to GK" at bounding box center [1242, 445] width 12 height 12
checkbox input "true"
click at [1258, 415] on icon "Choose date, selected date is Sep 20, 2025" at bounding box center [1254, 418] width 14 height 15
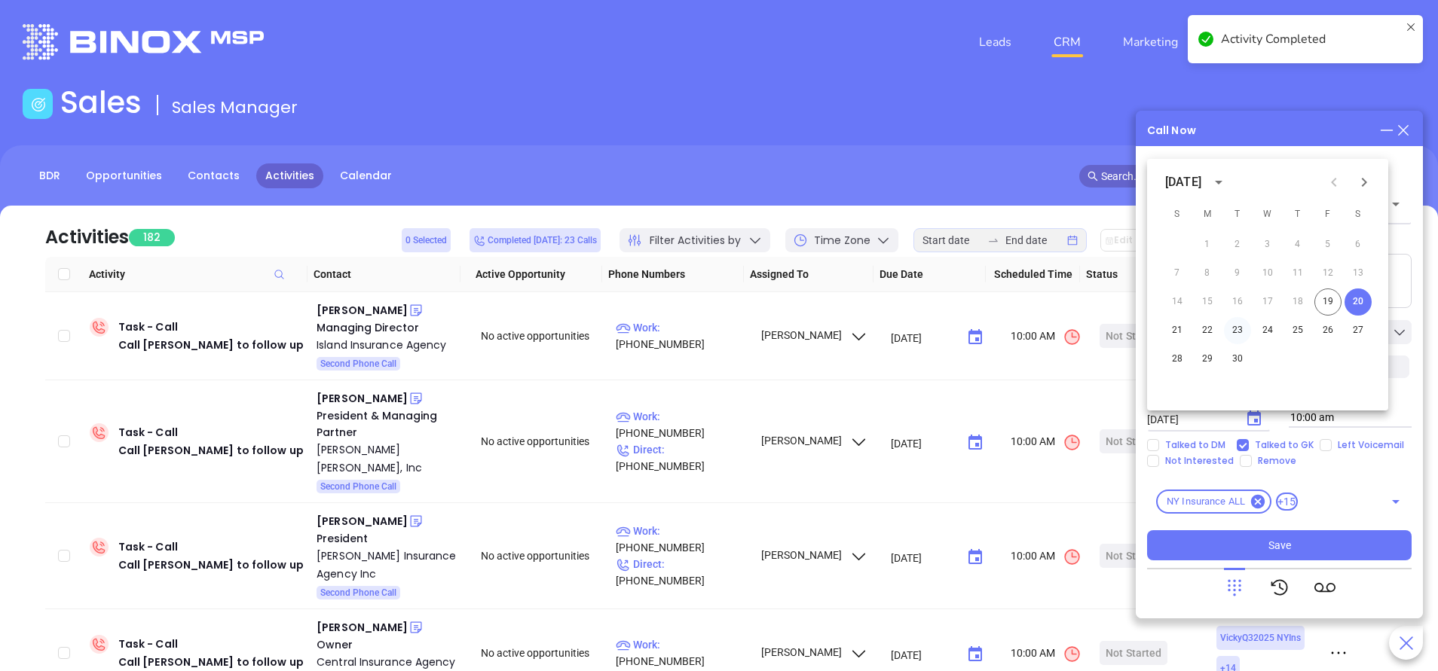
click at [1240, 332] on button "23" at bounding box center [1237, 330] width 27 height 27
type input "09/23/2025"
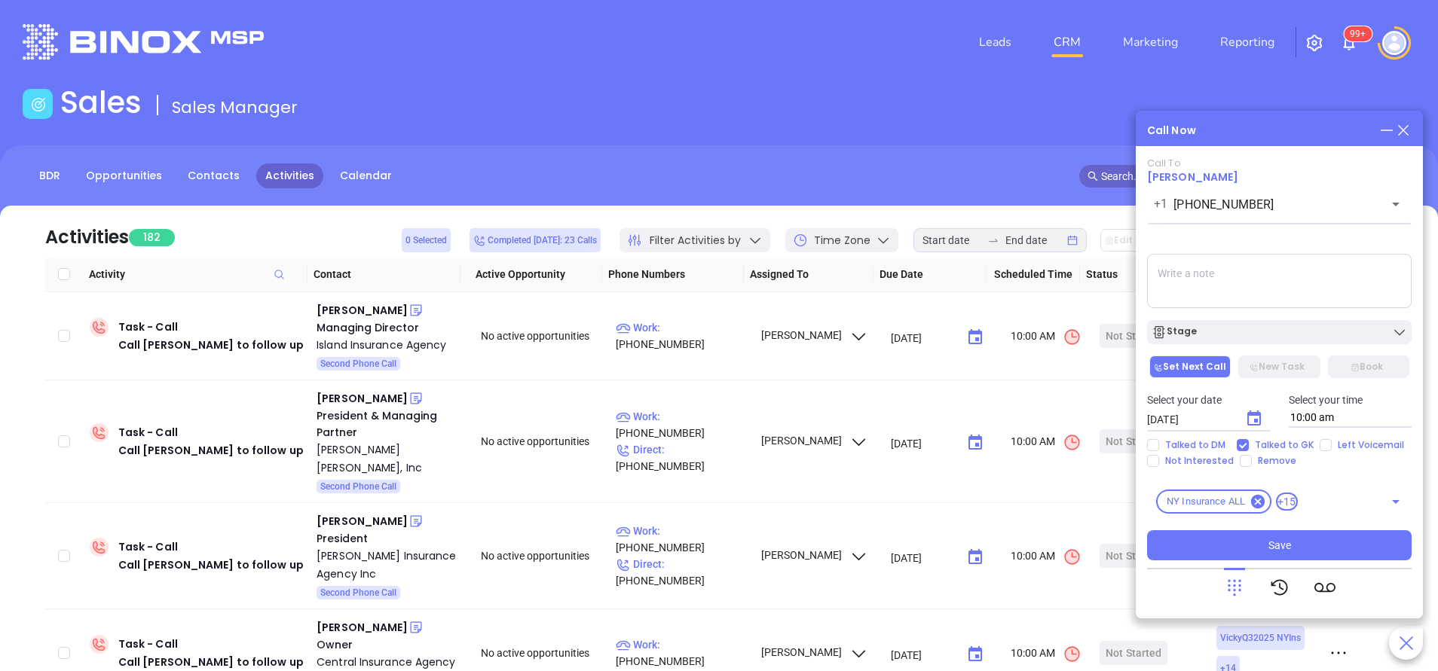
click at [1238, 284] on textarea at bounding box center [1279, 281] width 264 height 54
type textarea "second email sent"
click at [1312, 559] on button "Save" at bounding box center [1279, 545] width 264 height 30
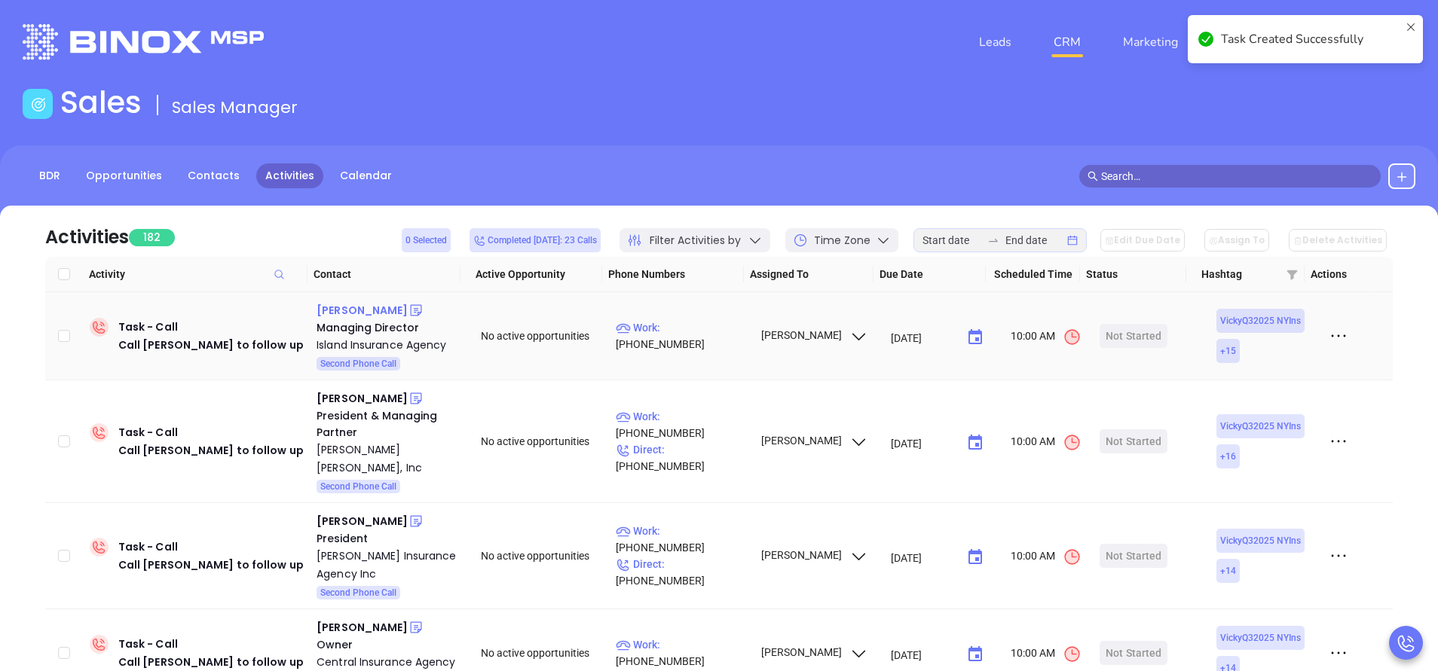
click at [354, 309] on div "Rich Pocock" at bounding box center [361, 310] width 91 height 18
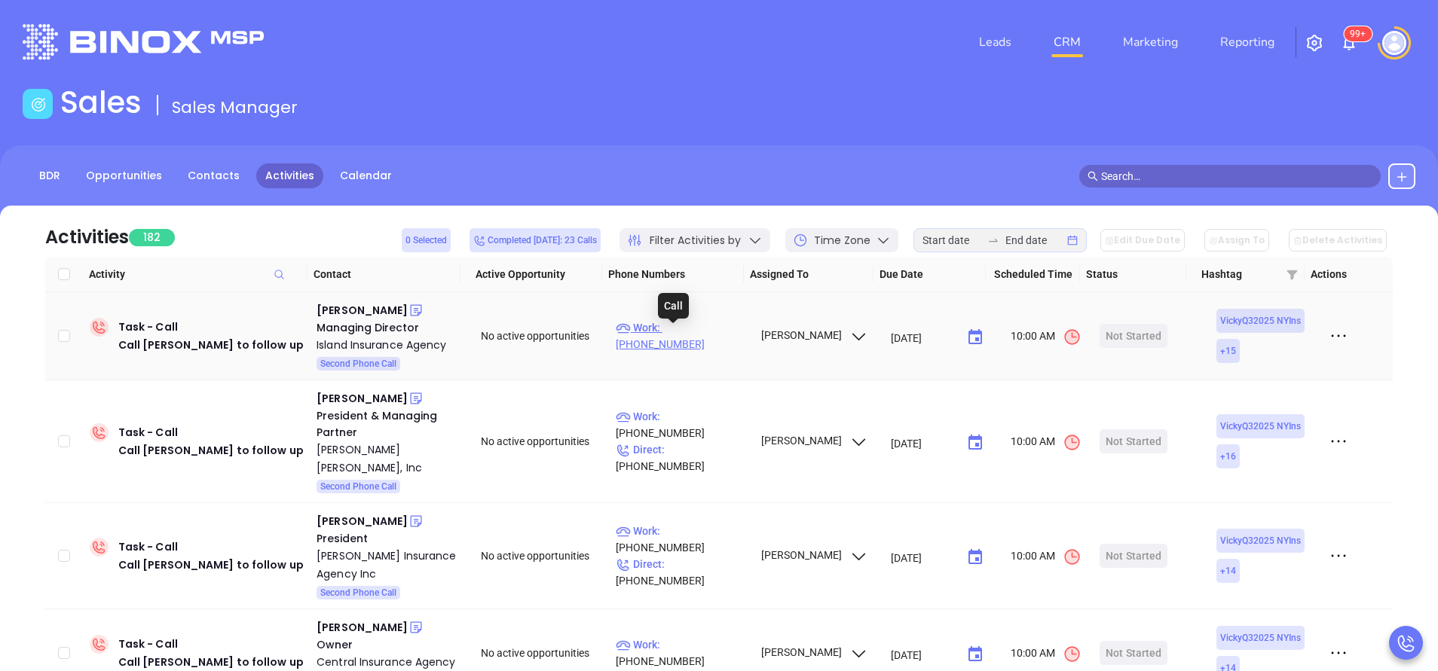
click at [711, 335] on p "Work : (718) 885-1050" at bounding box center [681, 335] width 131 height 33
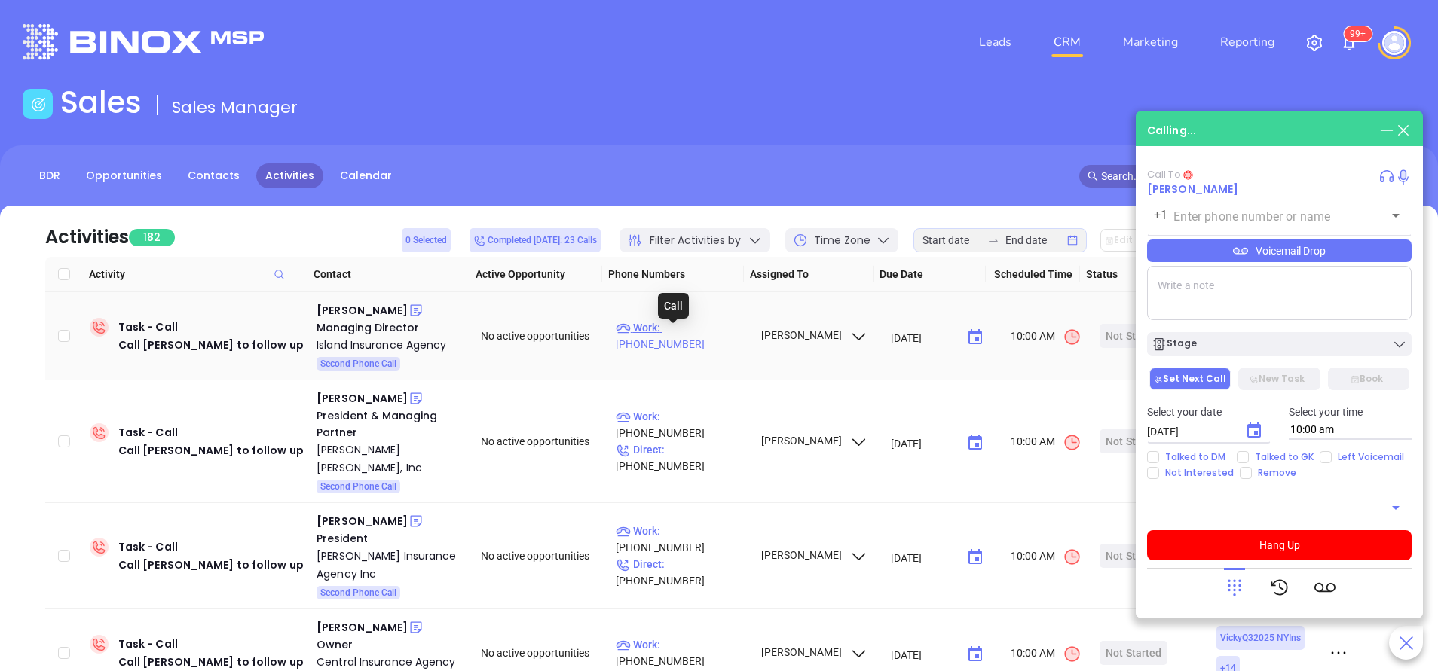
type input "[PHONE_NUMBER]"
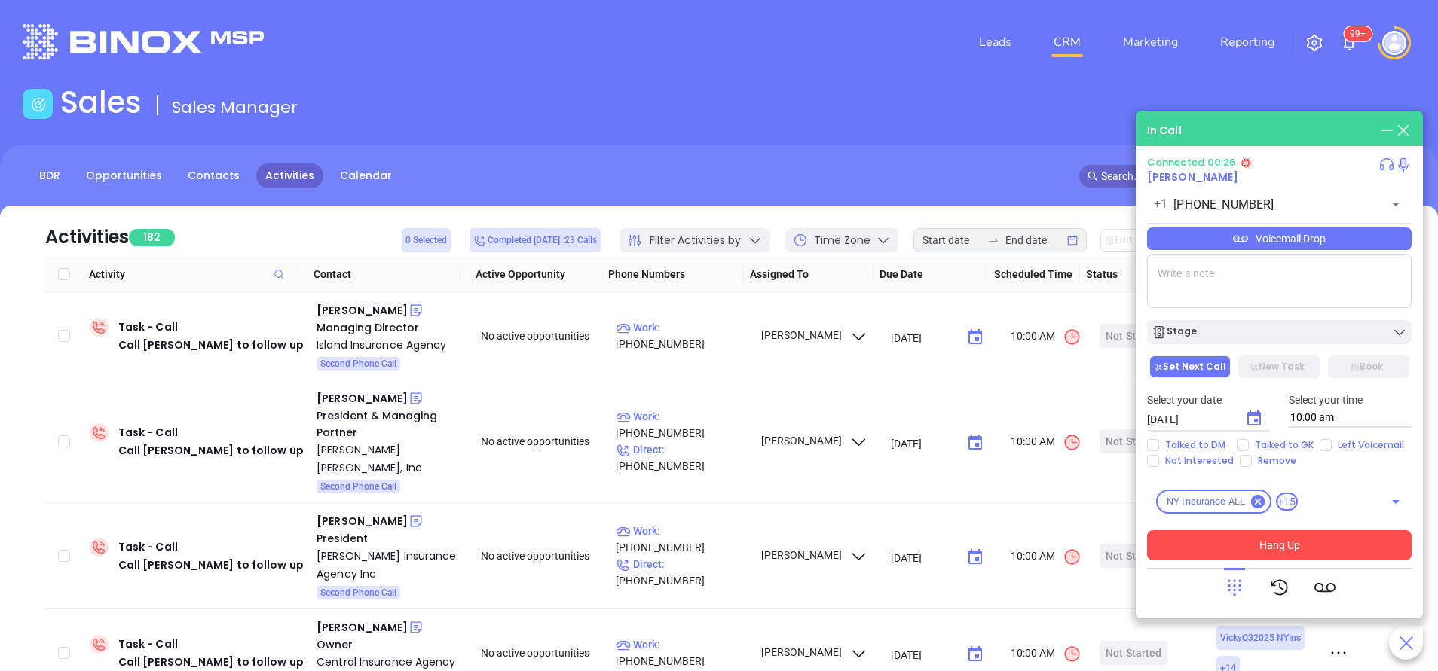
click at [1274, 542] on button "Hang Up" at bounding box center [1279, 545] width 264 height 30
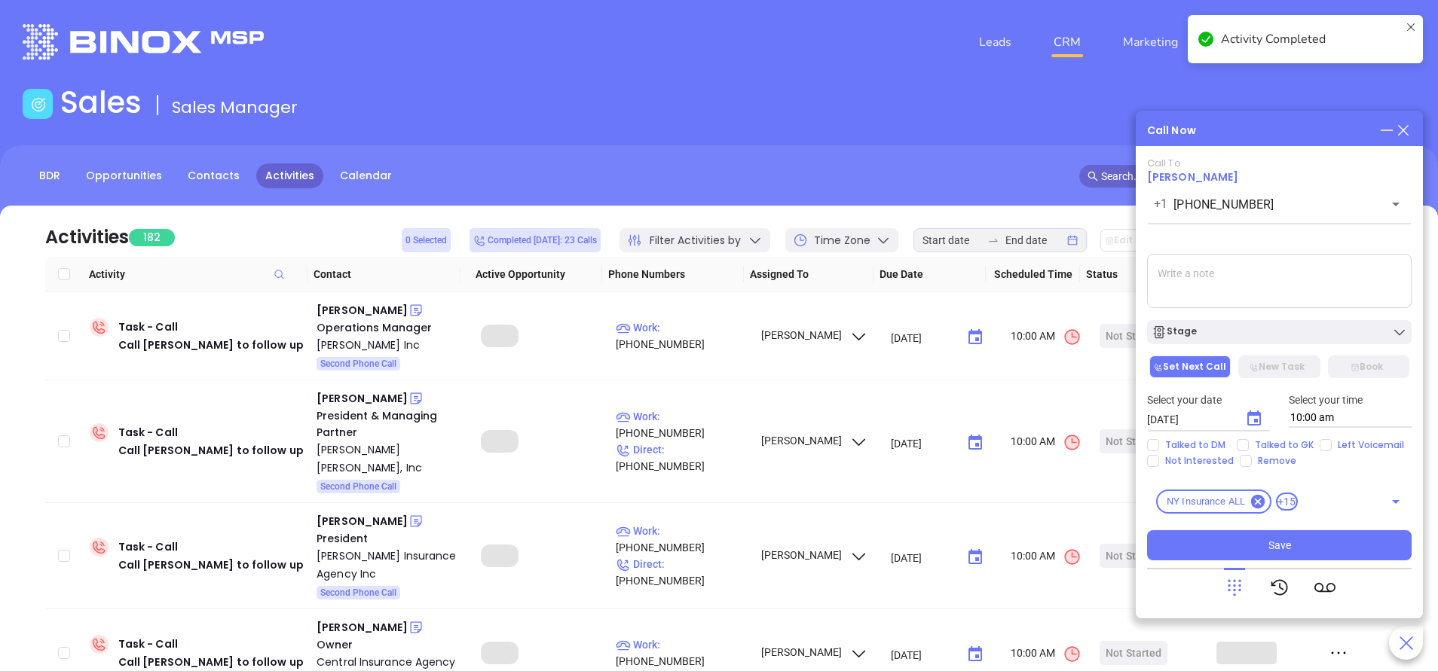
click at [1331, 445] on span "Left Voicemail" at bounding box center [1370, 445] width 78 height 12
click at [1331, 445] on input "Left Voicemail" at bounding box center [1325, 445] width 12 height 12
checkbox input "true"
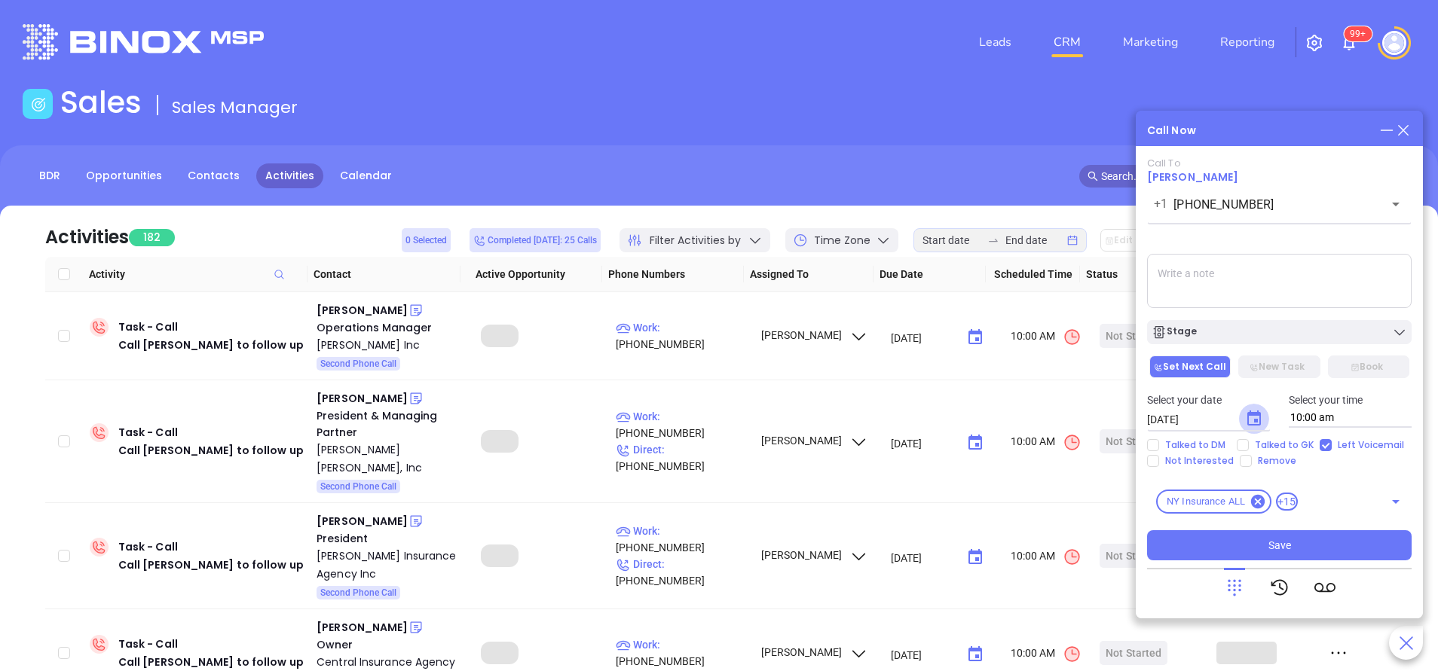
click at [1251, 419] on icon "Choose date, selected date is Sep 20, 2025" at bounding box center [1254, 419] width 18 height 18
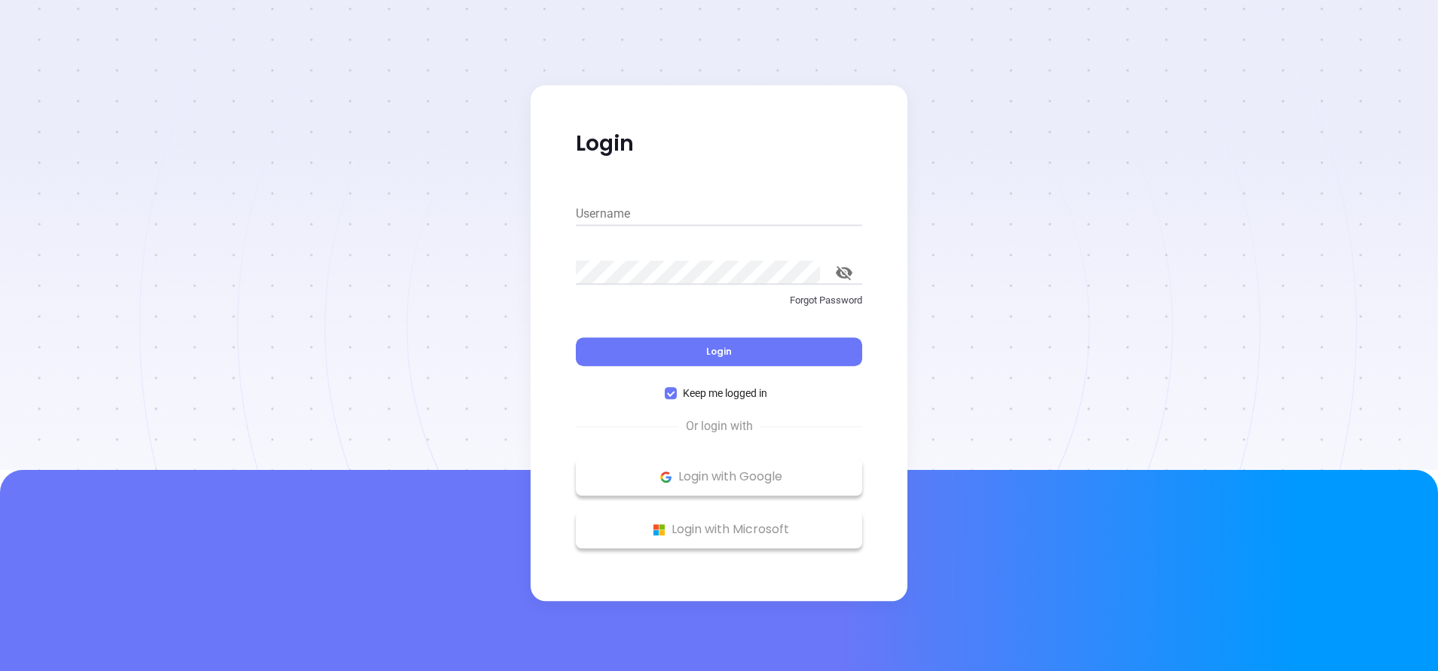
click at [1240, 329] on div at bounding box center [719, 235] width 1438 height 470
type input "[PERSON_NAME][EMAIL_ADDRESS][DOMAIN_NAME]"
click at [742, 347] on button "Login" at bounding box center [719, 352] width 286 height 29
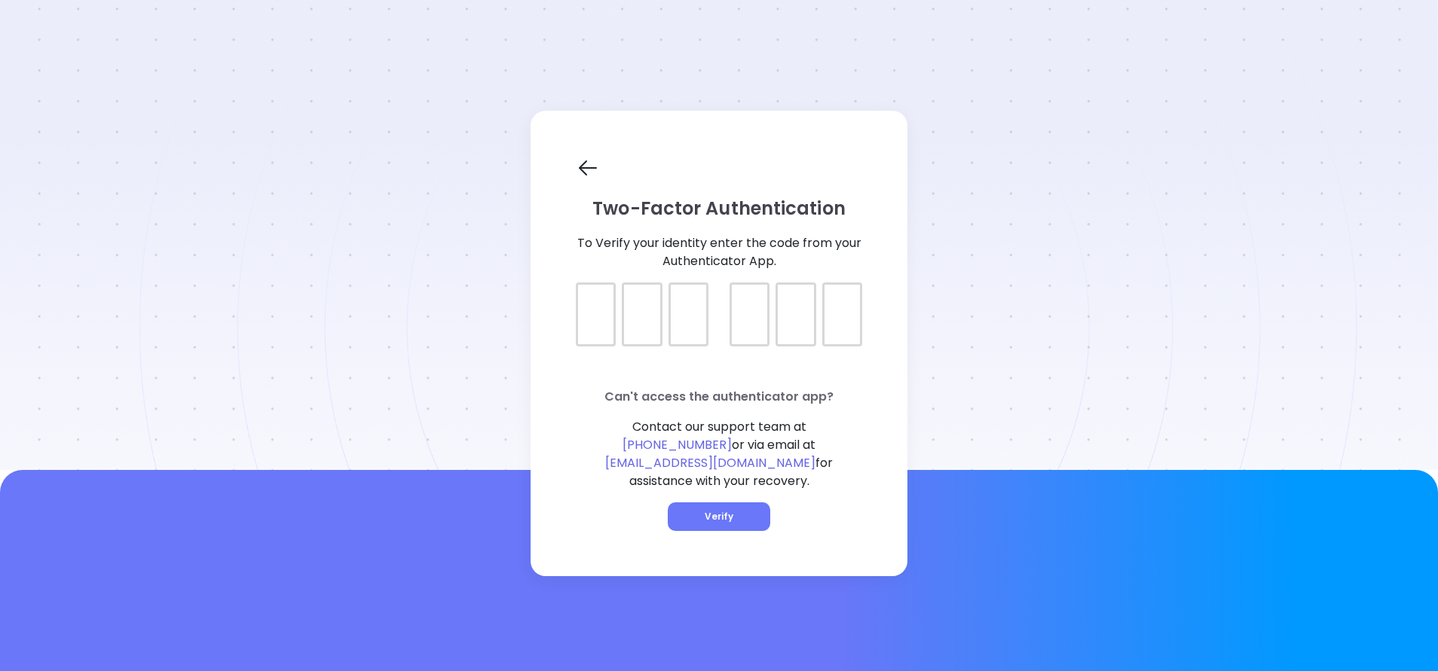
click at [596, 313] on div at bounding box center [719, 302] width 286 height 38
type input "085969"
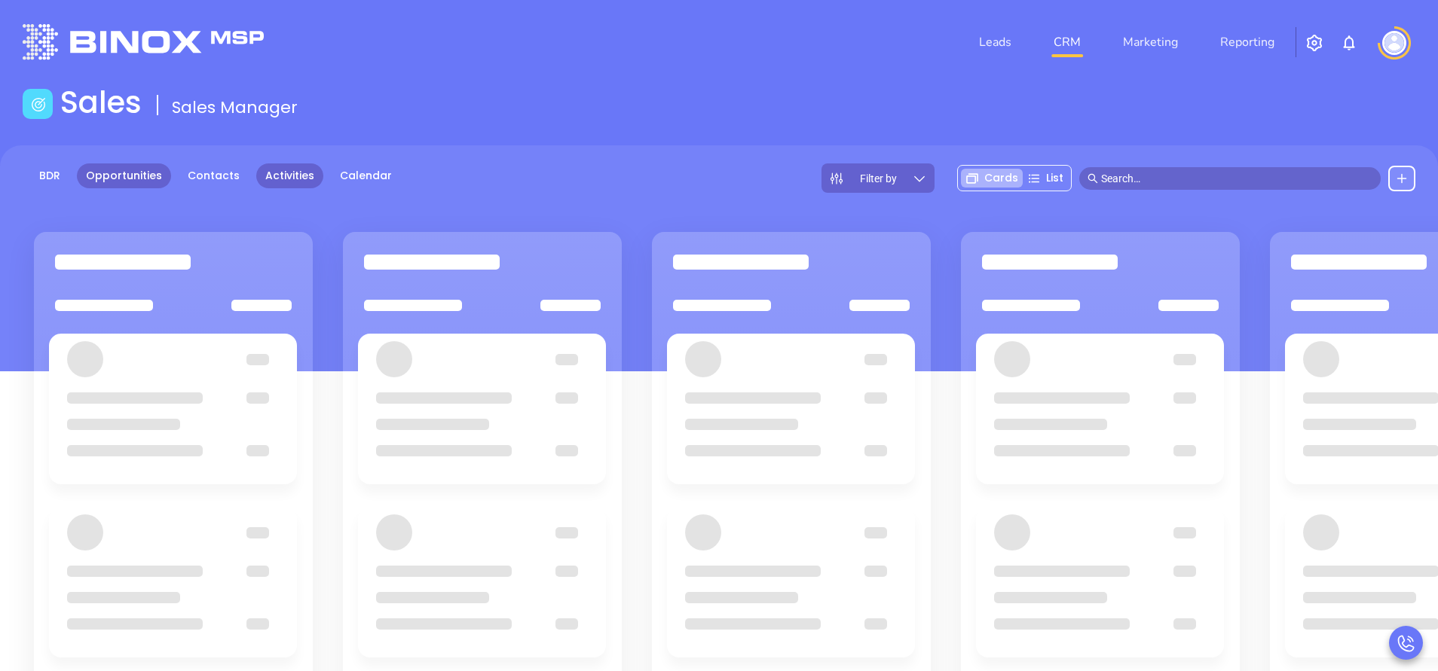
click at [290, 173] on link "Activities" at bounding box center [289, 176] width 67 height 25
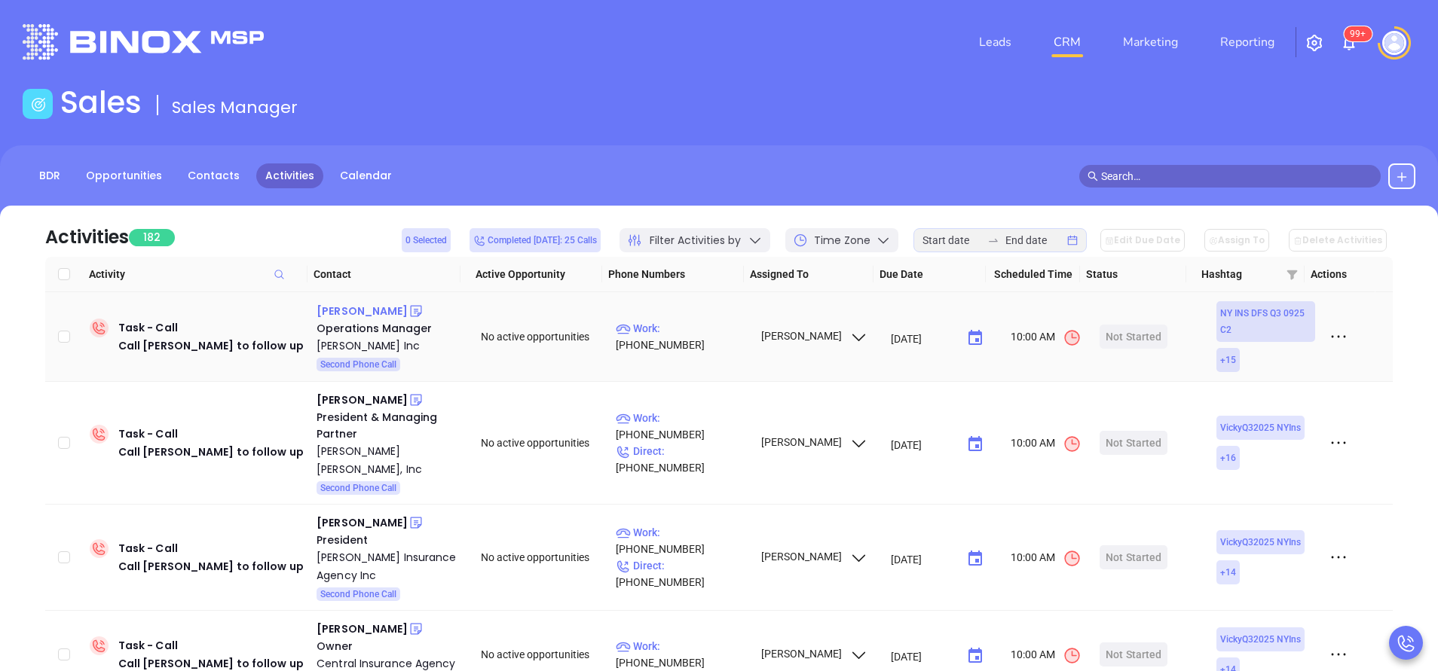
click at [353, 311] on div "Ann Santoro" at bounding box center [361, 311] width 91 height 18
click at [680, 336] on p "Work : (845) 482-5510" at bounding box center [681, 336] width 131 height 33
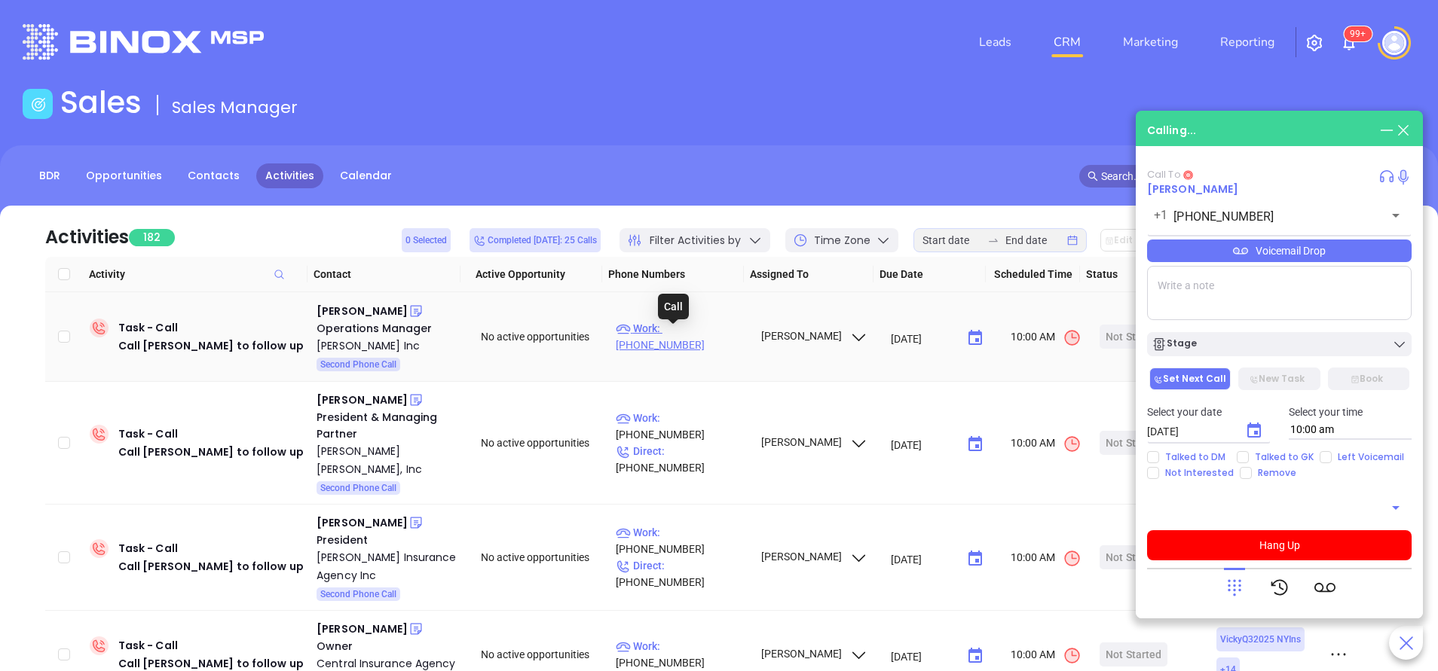
type input "[PHONE_NUMBER]"
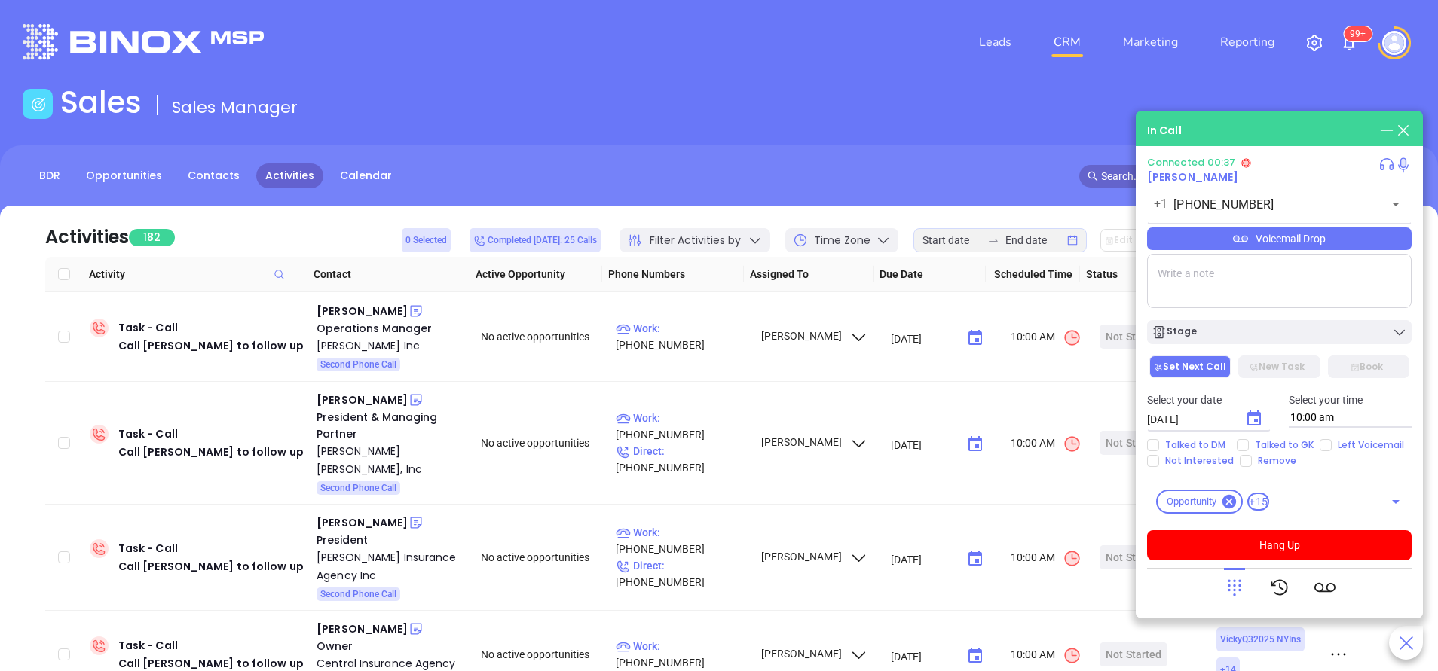
click at [1315, 561] on div "Connected 00:37 Ann Santoro +1 (845) 482-5510 ​ Voicemail Drop Stage Set Next C…" at bounding box center [1279, 382] width 264 height 451
click at [1307, 549] on button "Hang Up" at bounding box center [1279, 545] width 264 height 30
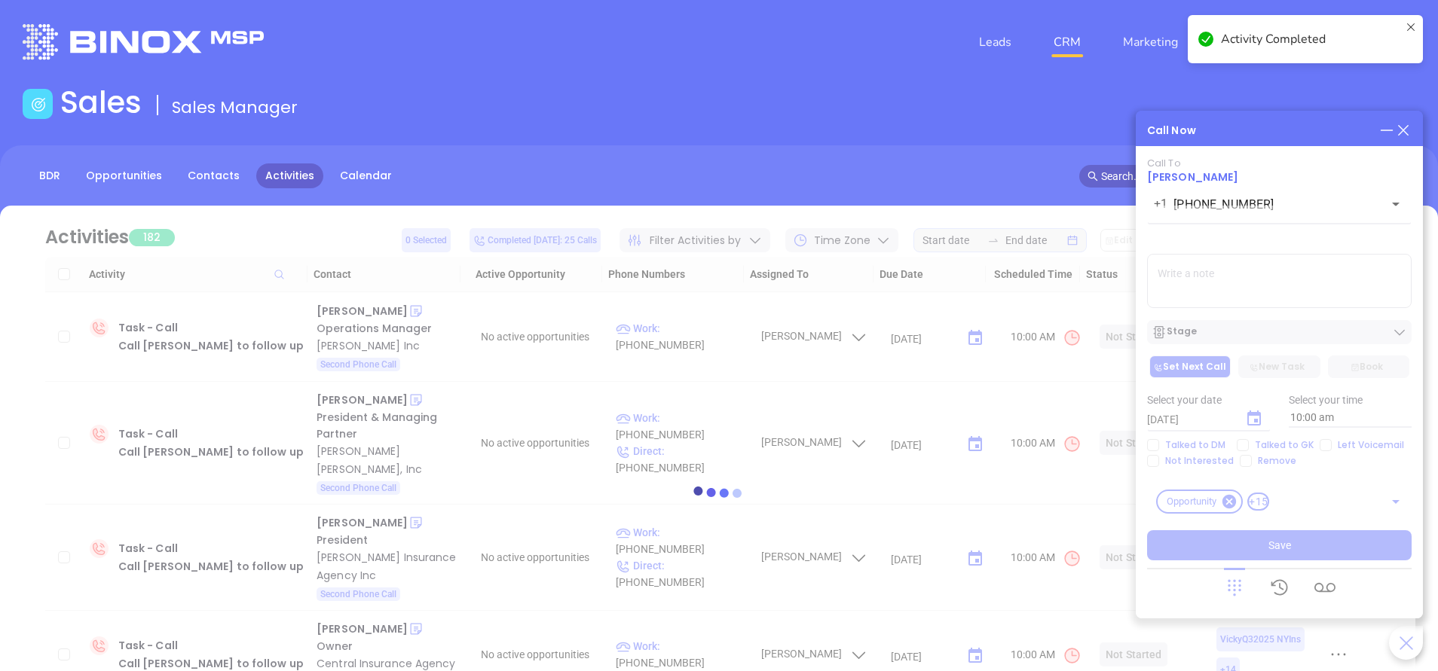
click at [1325, 443] on div at bounding box center [719, 493] width 1392 height 113
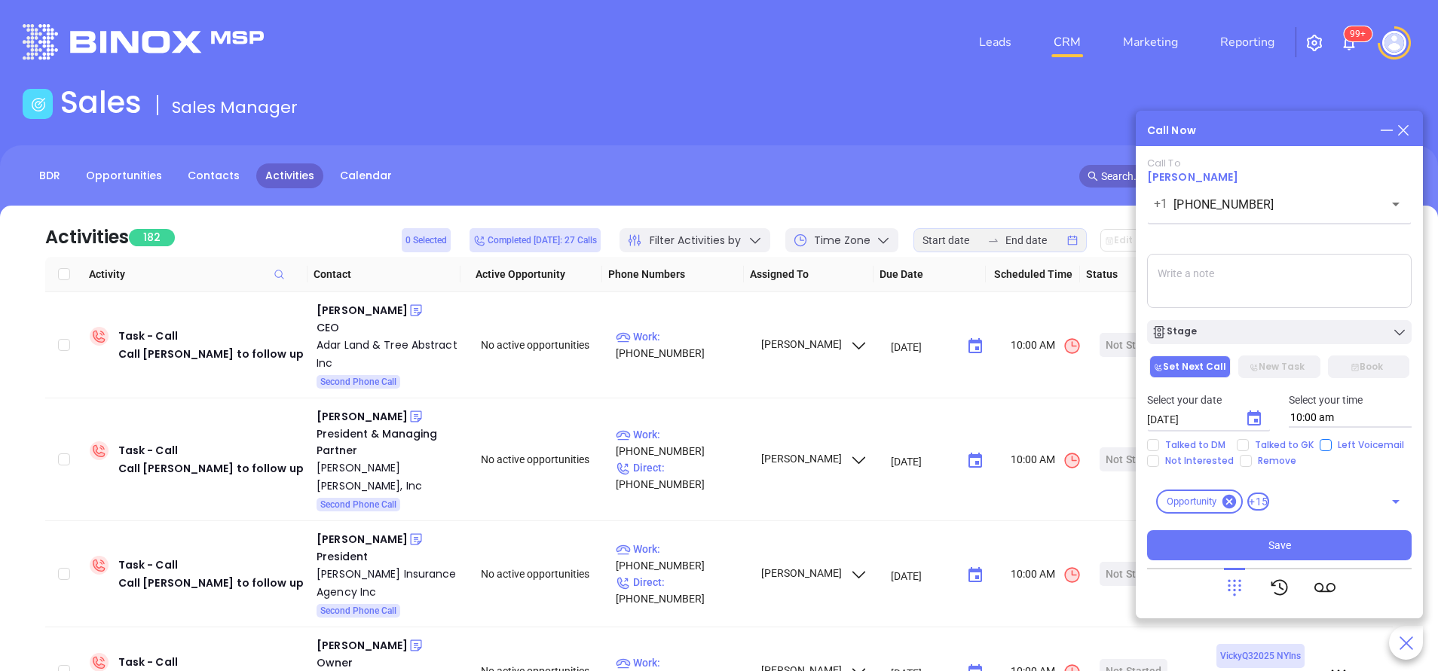
click at [1322, 445] on input "Left Voicemail" at bounding box center [1325, 445] width 12 height 12
checkbox input "true"
click at [1252, 420] on icon "Choose date, selected date is Sep 20, 2025" at bounding box center [1254, 419] width 18 height 18
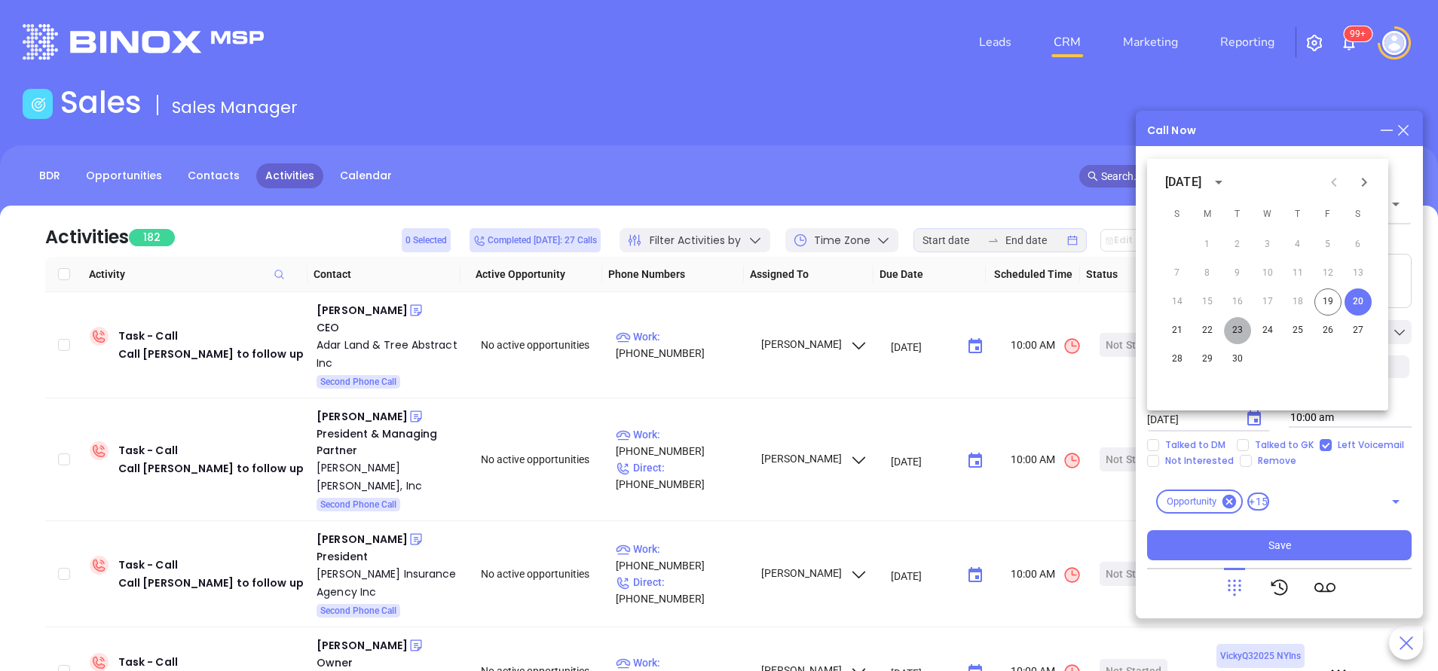
click at [1235, 327] on button "23" at bounding box center [1237, 330] width 27 height 27
type input "09/23/2025"
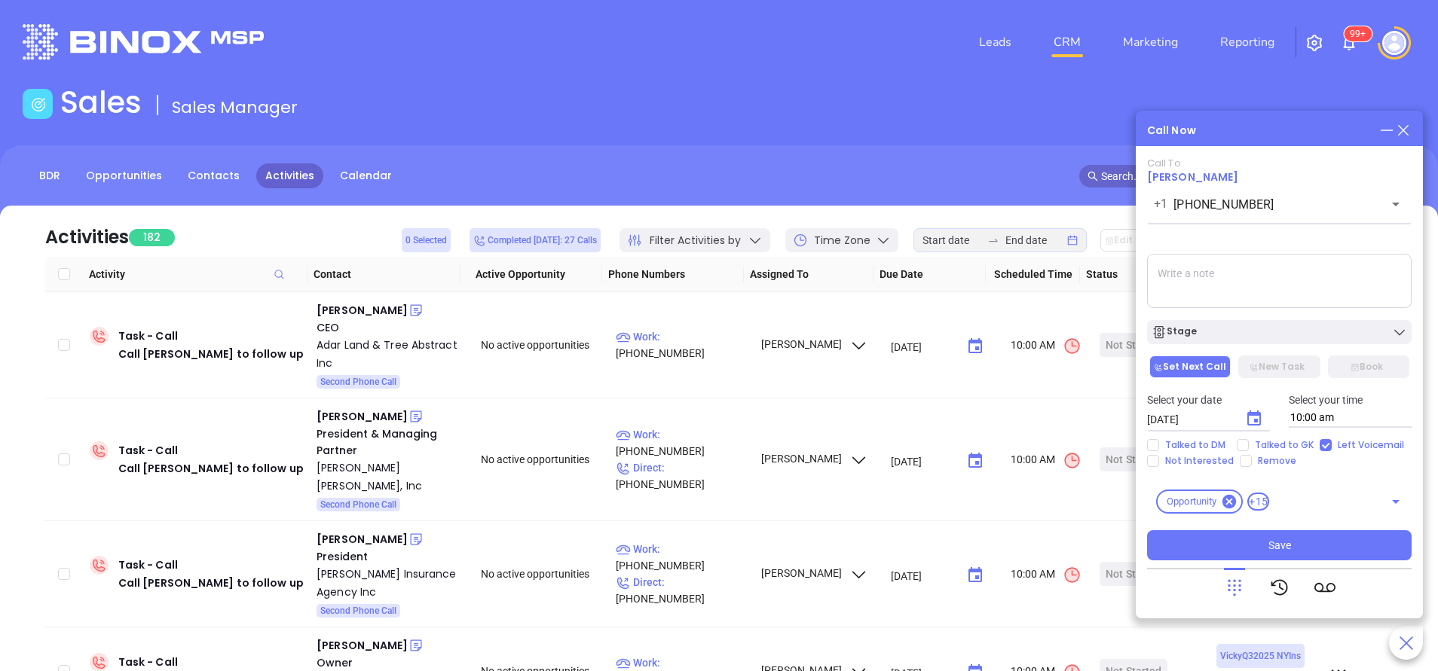
click at [1252, 282] on textarea at bounding box center [1279, 281] width 264 height 54
type textarea "second email sent"
drag, startPoint x: 1292, startPoint y: 546, endPoint x: 1273, endPoint y: 555, distance: 21.9
click at [1292, 544] on button "Save" at bounding box center [1279, 545] width 264 height 30
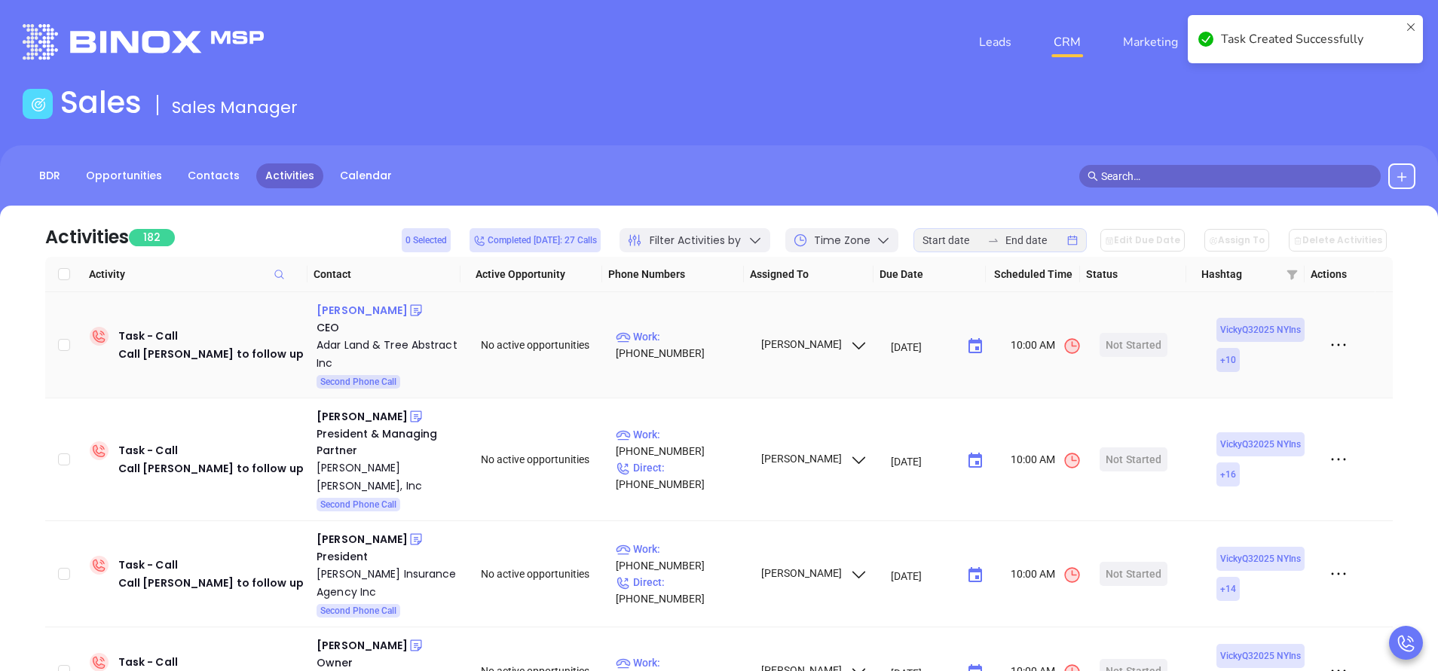
click at [341, 308] on div "[PERSON_NAME]" at bounding box center [361, 310] width 91 height 18
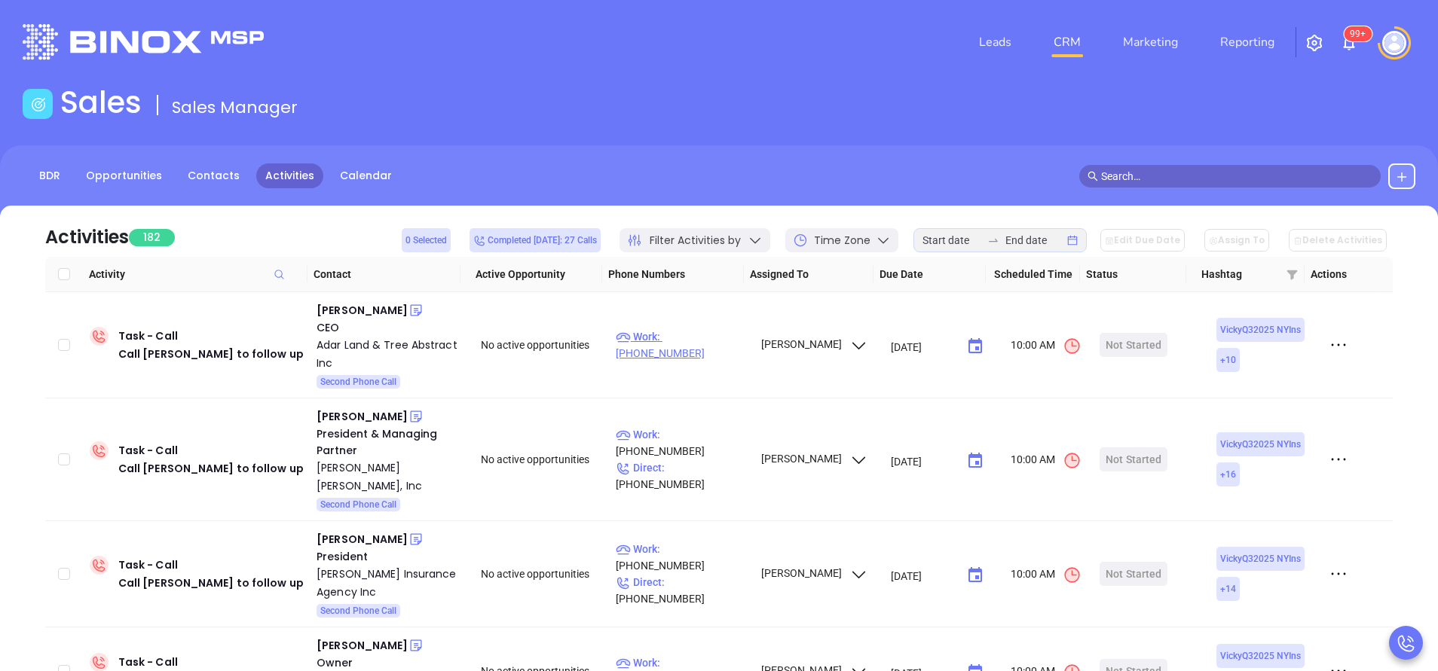
click at [717, 347] on p "Work : (718) 422-7715" at bounding box center [681, 345] width 131 height 33
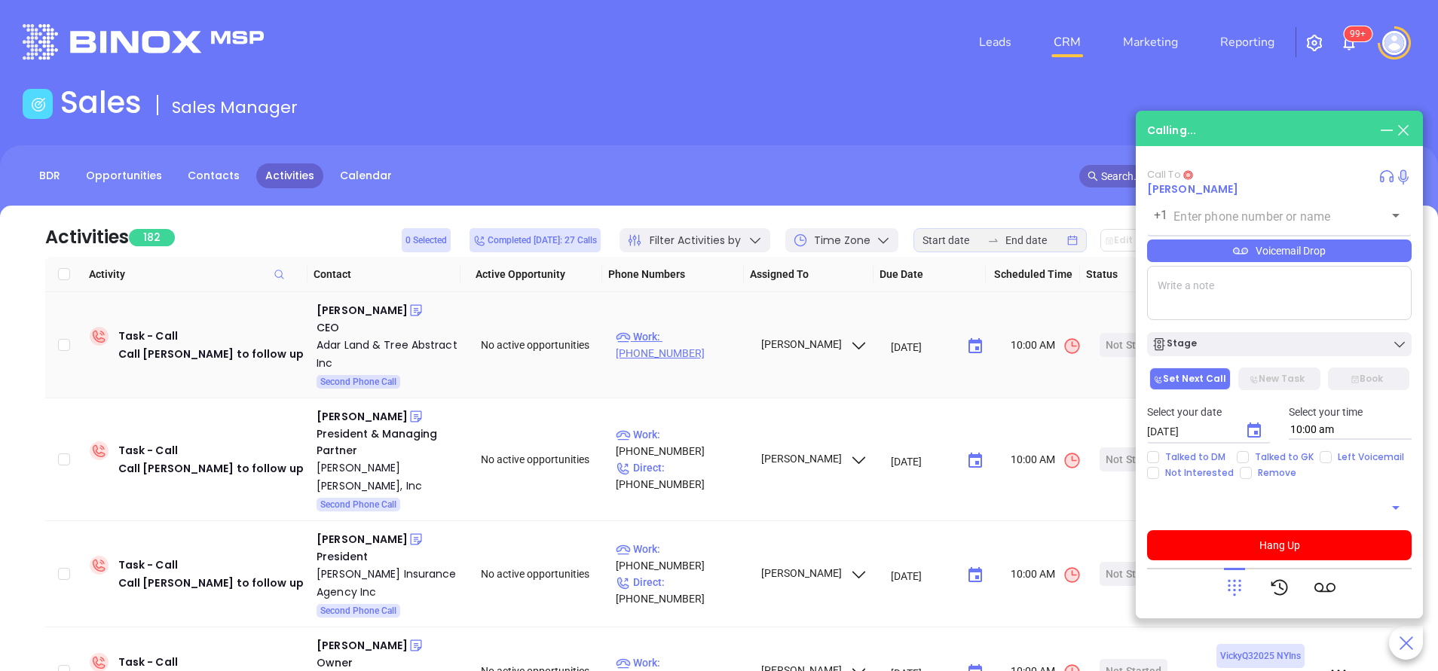
type input "[PHONE_NUMBER]"
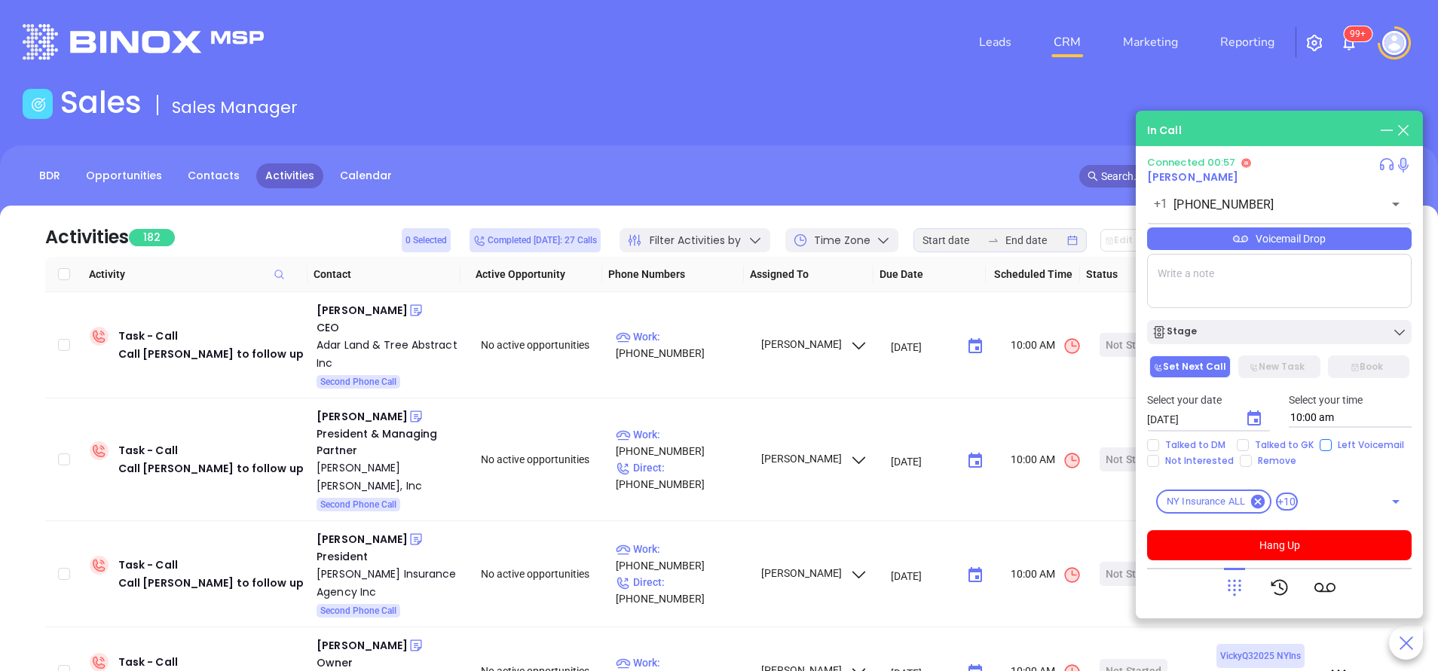
click at [1322, 449] on input "Left Voicemail" at bounding box center [1325, 445] width 12 height 12
checkbox input "true"
click at [1294, 535] on button "Hang Up" at bounding box center [1279, 545] width 264 height 30
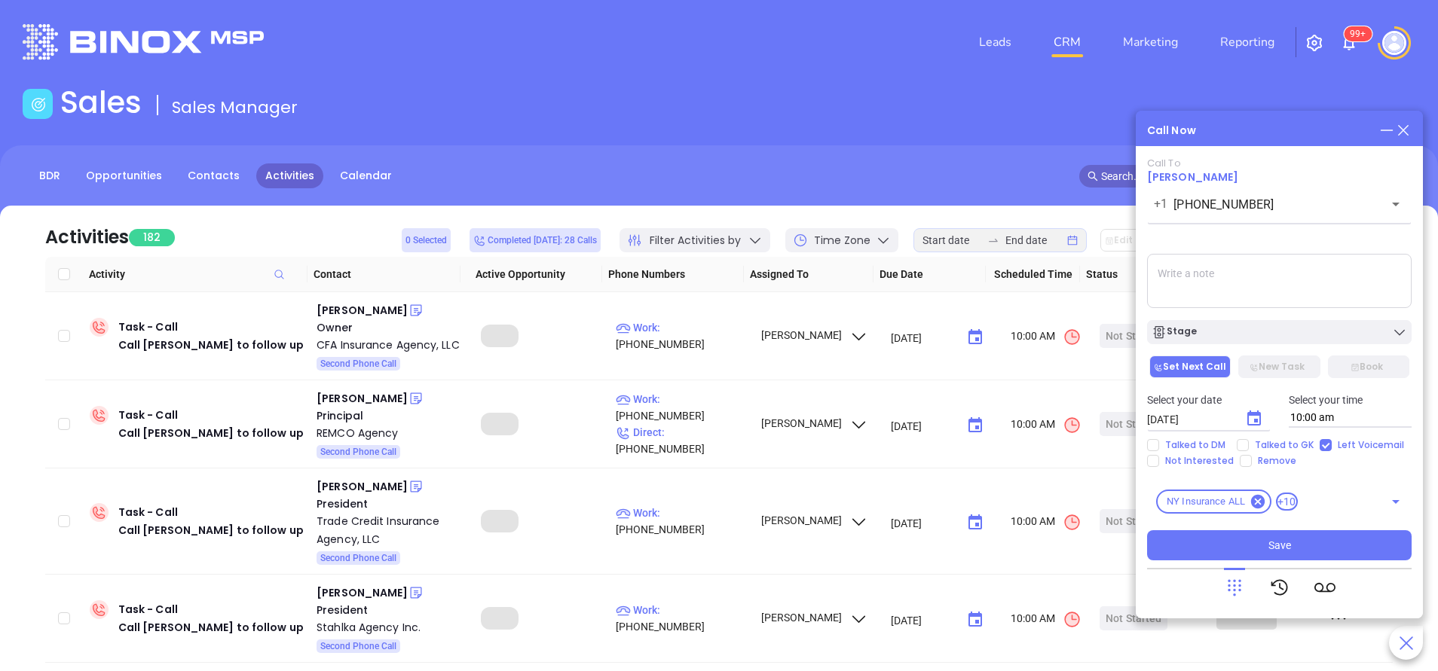
click at [1301, 289] on textarea at bounding box center [1279, 281] width 264 height 54
type textarea "second email sent"
click at [1250, 418] on icon "Choose date, selected date is Sep 20, 2025" at bounding box center [1254, 419] width 18 height 18
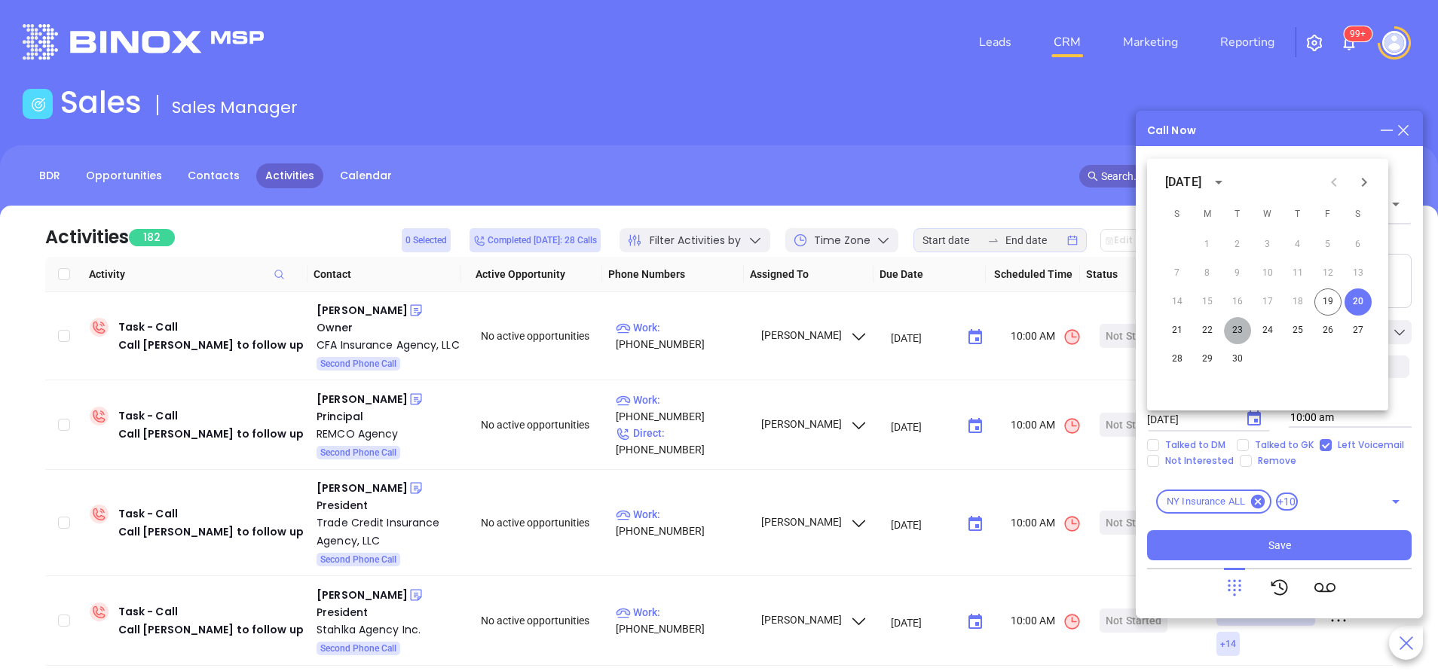
click at [1241, 331] on button "23" at bounding box center [1237, 330] width 27 height 27
type input "09/23/2025"
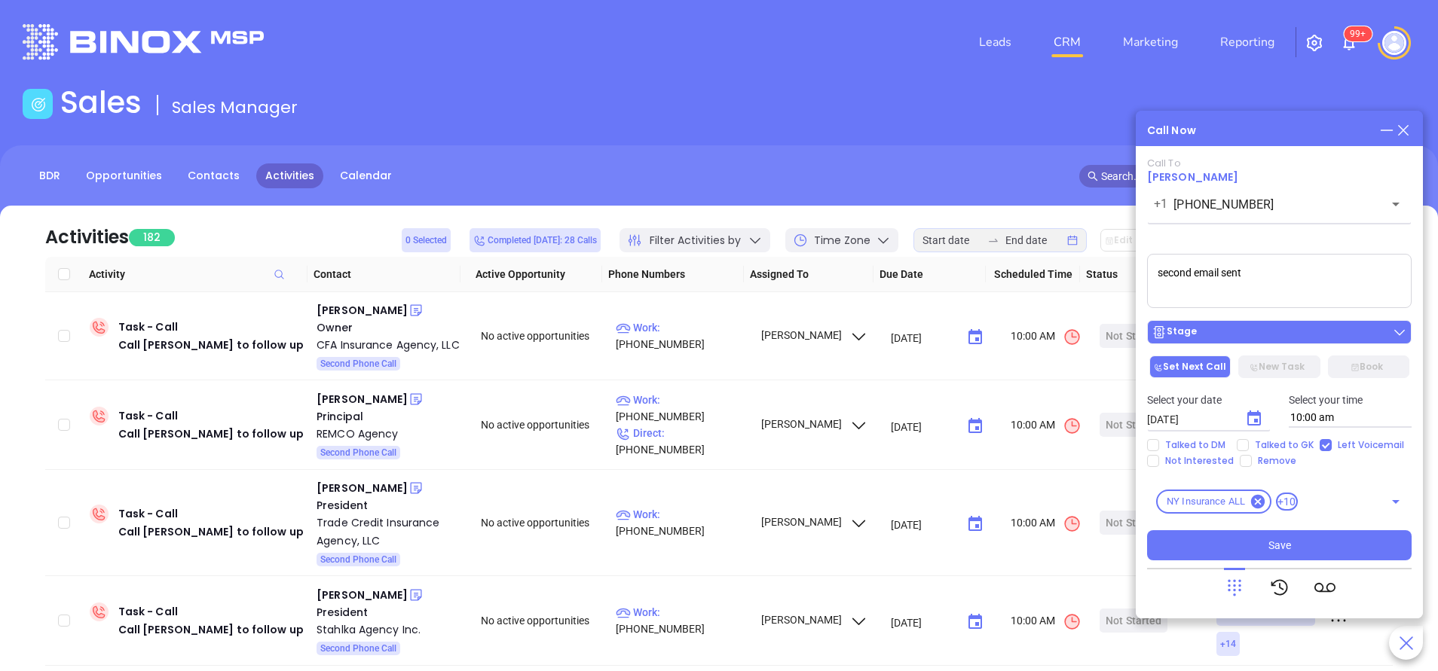
click at [1248, 329] on div "Stage" at bounding box center [1278, 332] width 255 height 15
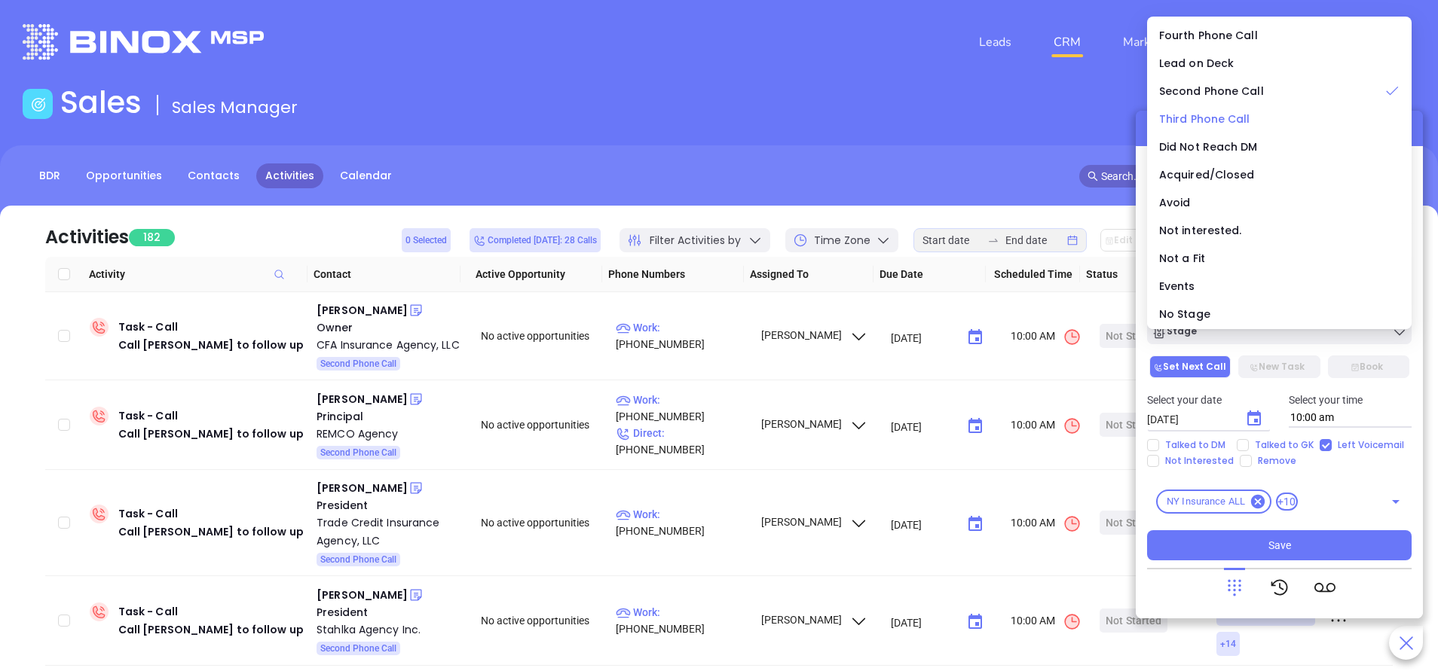
click at [1230, 116] on span "Third Phone Call" at bounding box center [1204, 119] width 91 height 15
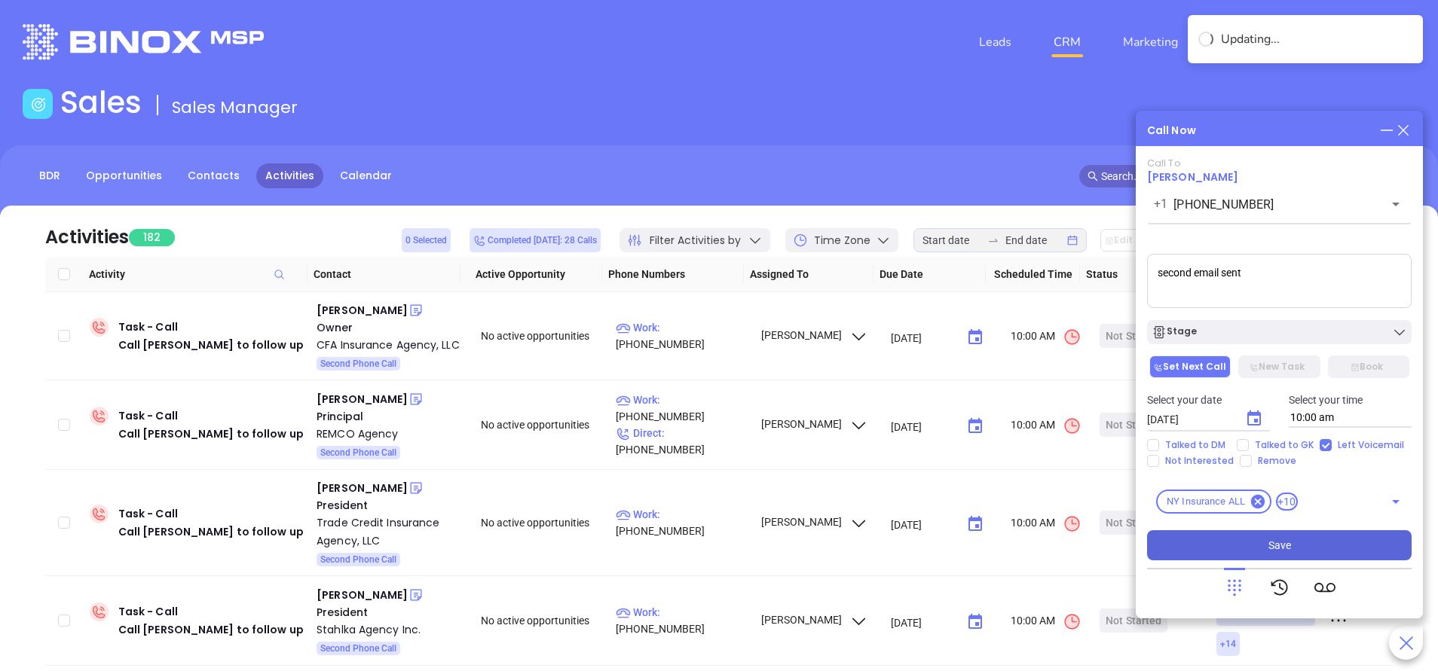
drag, startPoint x: 1344, startPoint y: 546, endPoint x: 1333, endPoint y: 539, distance: 13.2
click at [1343, 545] on button "Save" at bounding box center [1279, 545] width 264 height 30
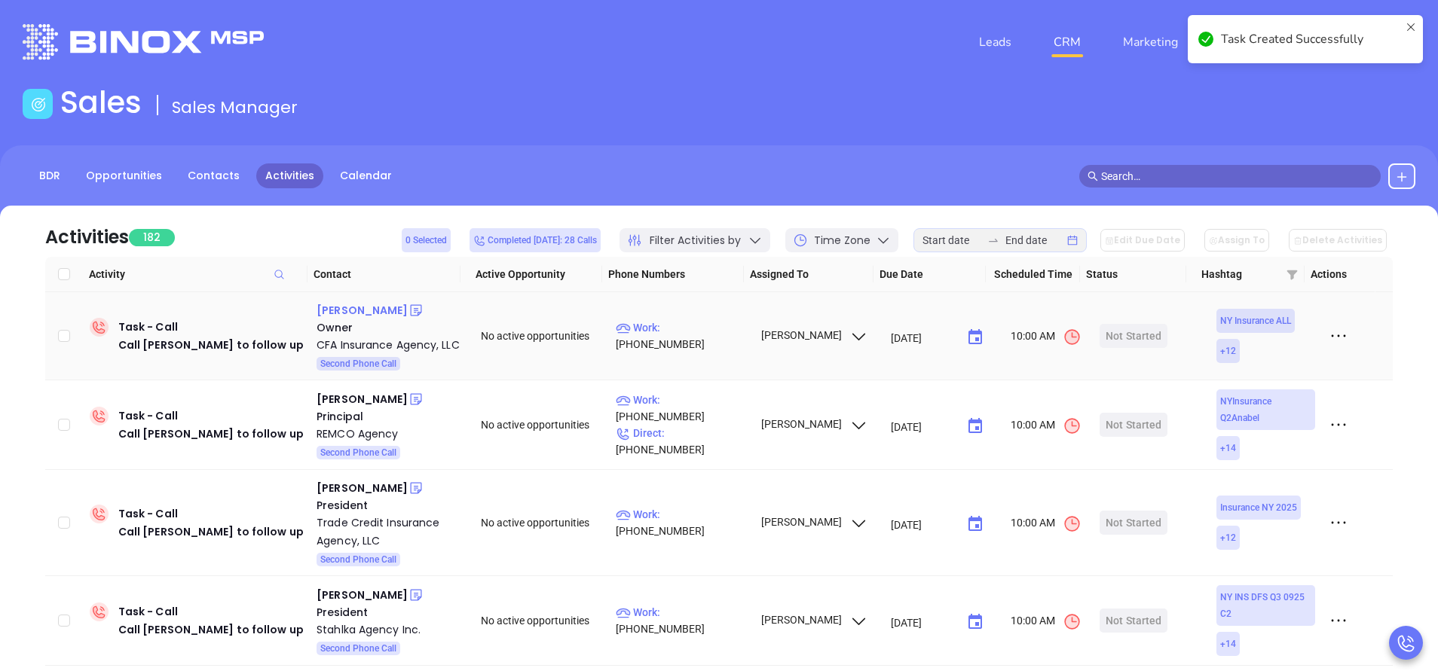
click at [355, 309] on div "Clark Forster" at bounding box center [361, 310] width 91 height 18
click at [671, 343] on p "Work : (518) 643-7946" at bounding box center [681, 335] width 131 height 33
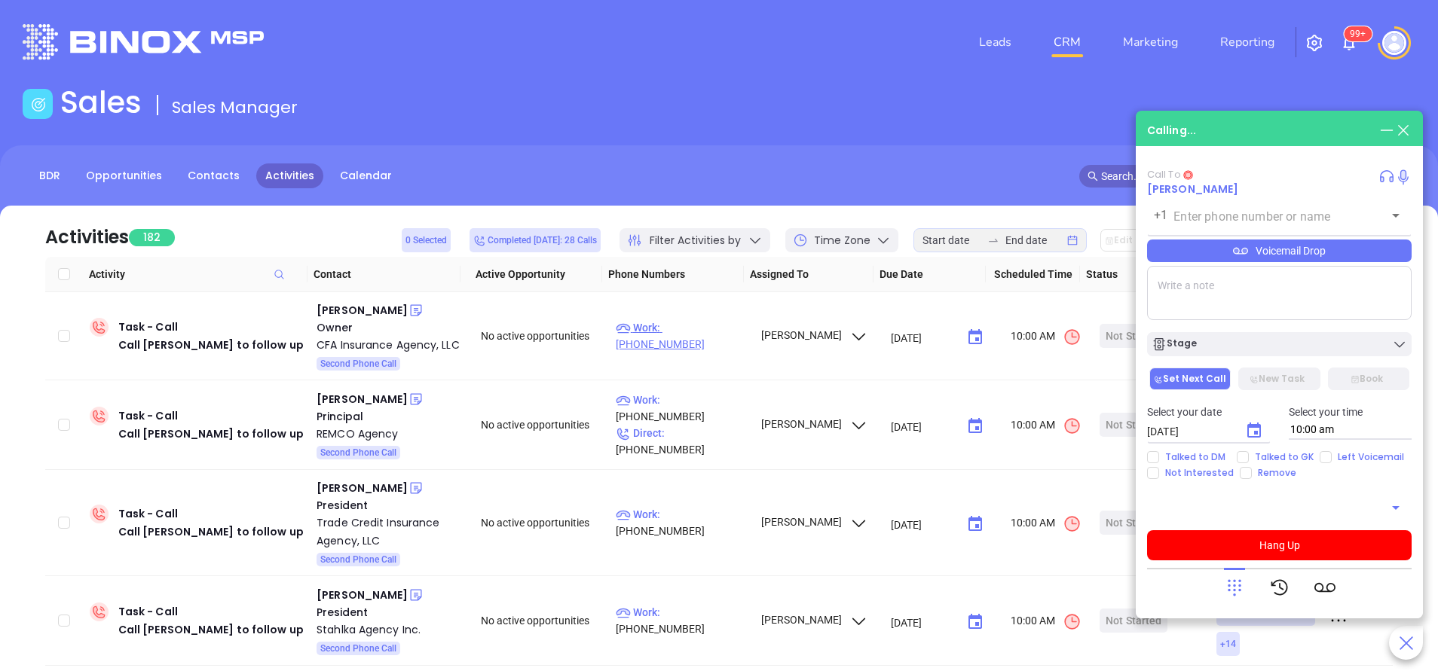
type input "(518) 643-7946"
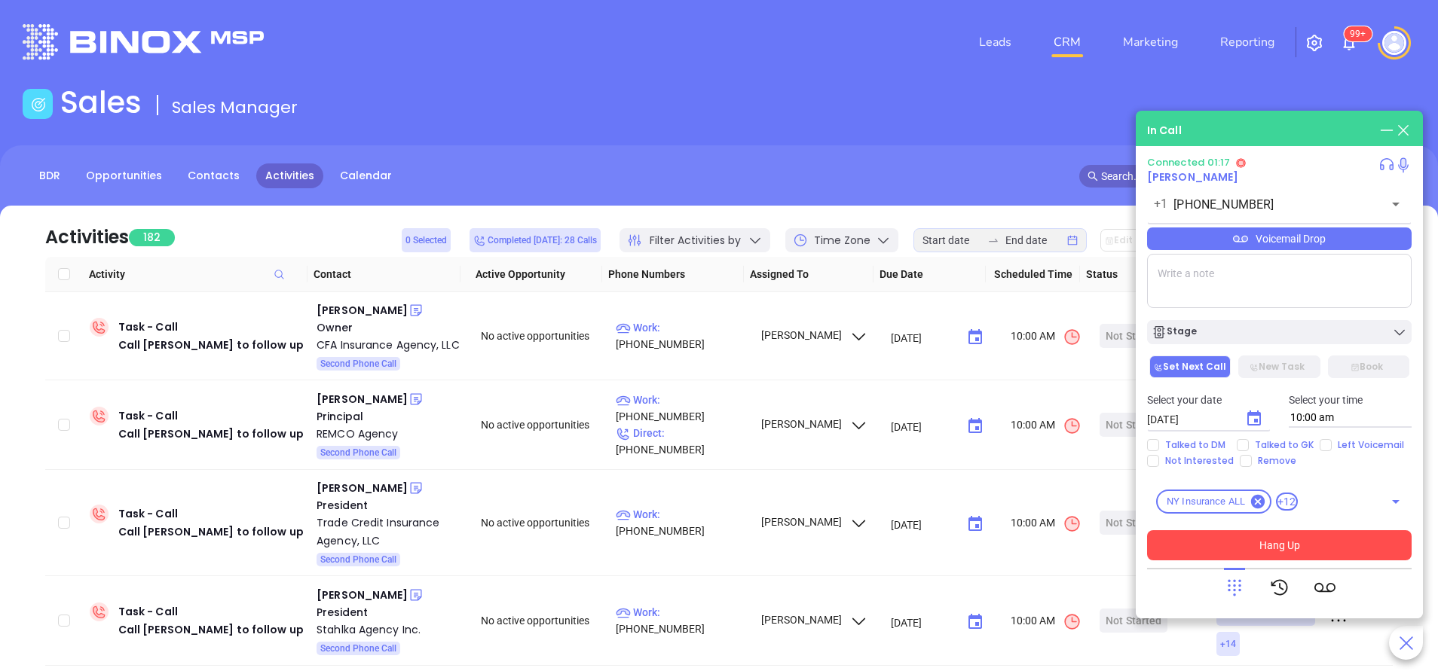
click at [1252, 539] on button "Hang Up" at bounding box center [1279, 545] width 264 height 30
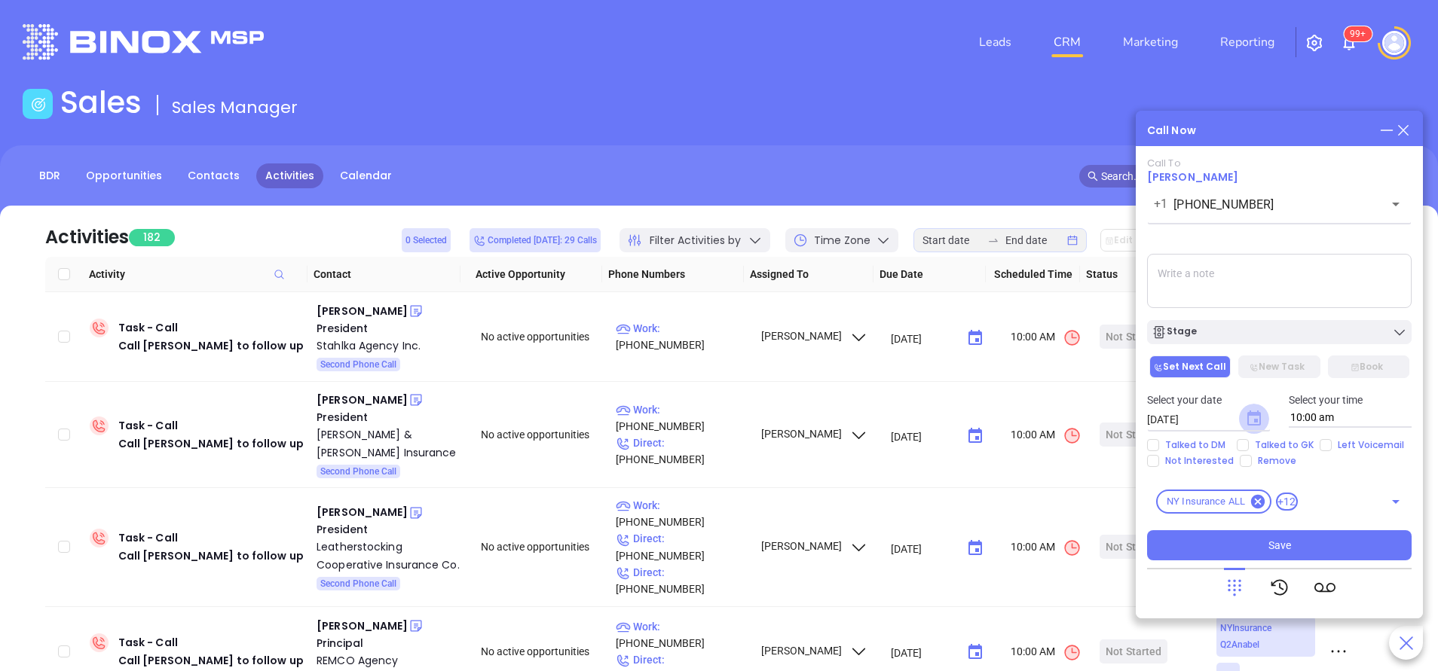
click at [1261, 417] on icon "Choose date, selected date is Sep 20, 2025" at bounding box center [1254, 418] width 14 height 15
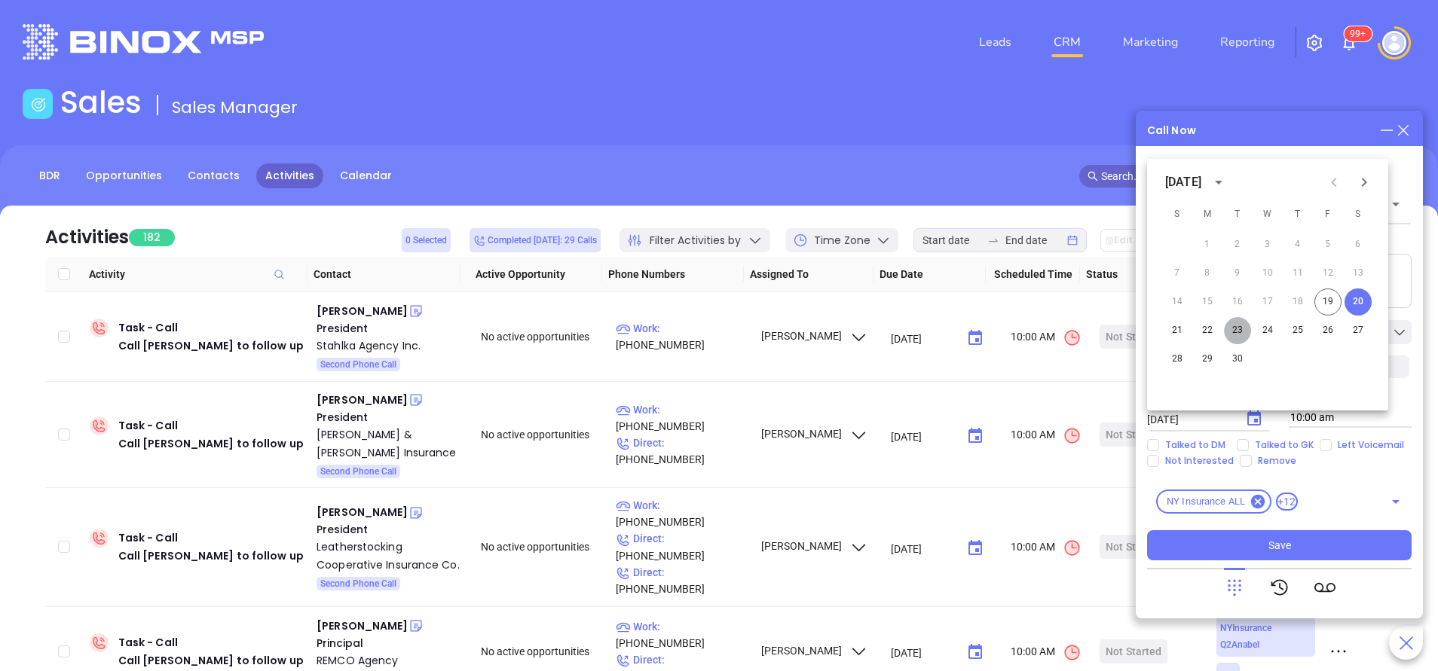
click at [1243, 331] on button "23" at bounding box center [1237, 330] width 27 height 27
type input "09/23/2025"
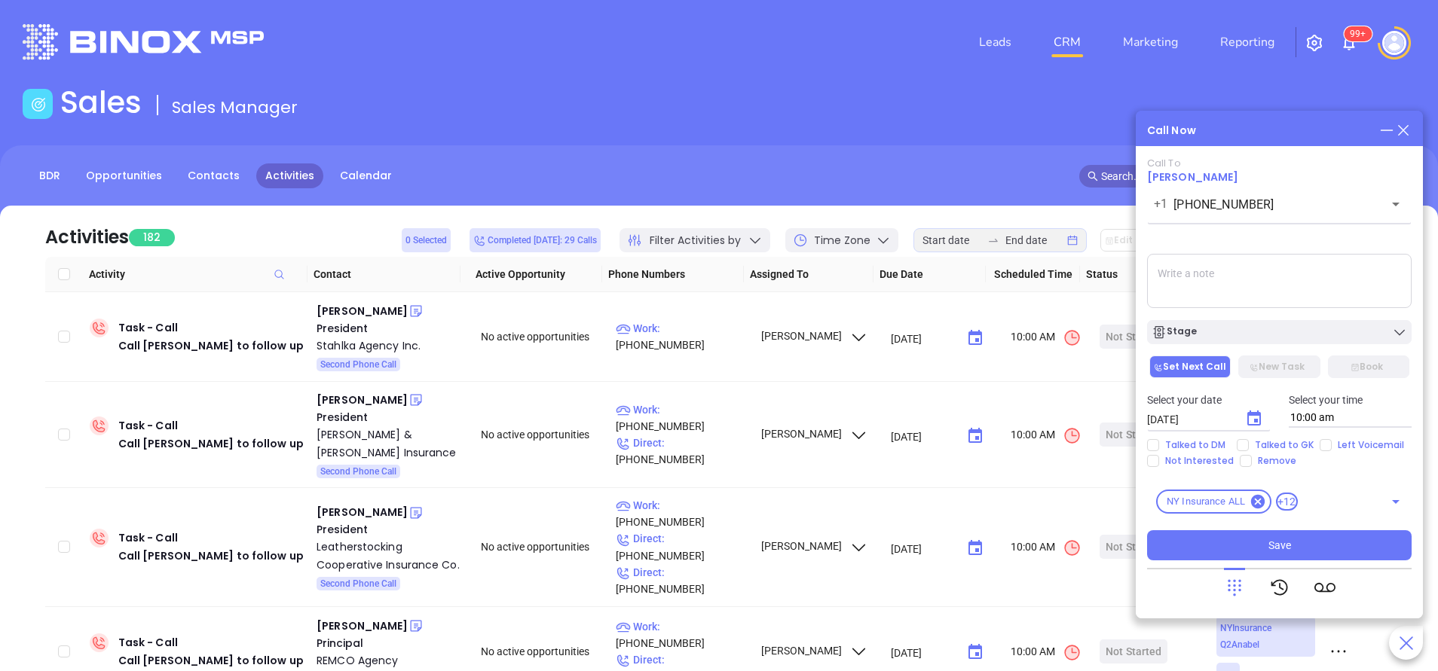
click at [1243, 331] on div "Stage" at bounding box center [1278, 332] width 255 height 15
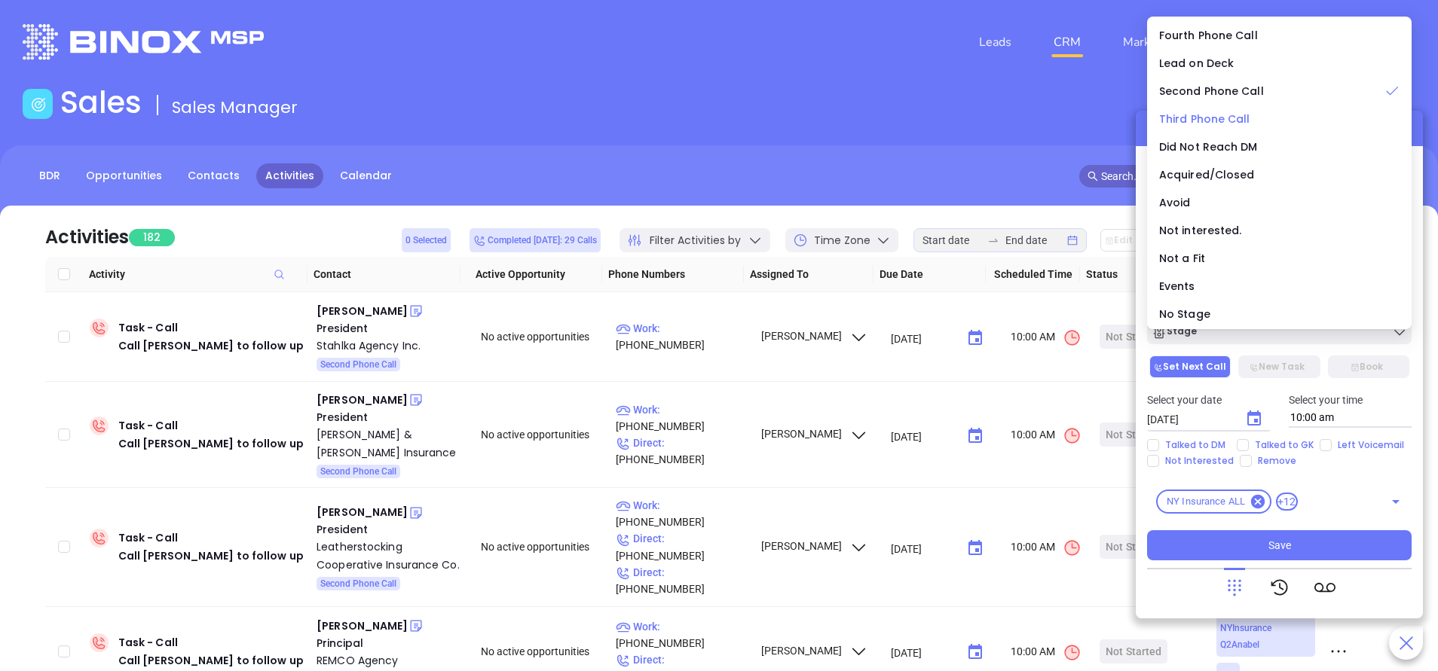
click at [1201, 115] on span "Third Phone Call" at bounding box center [1204, 119] width 91 height 15
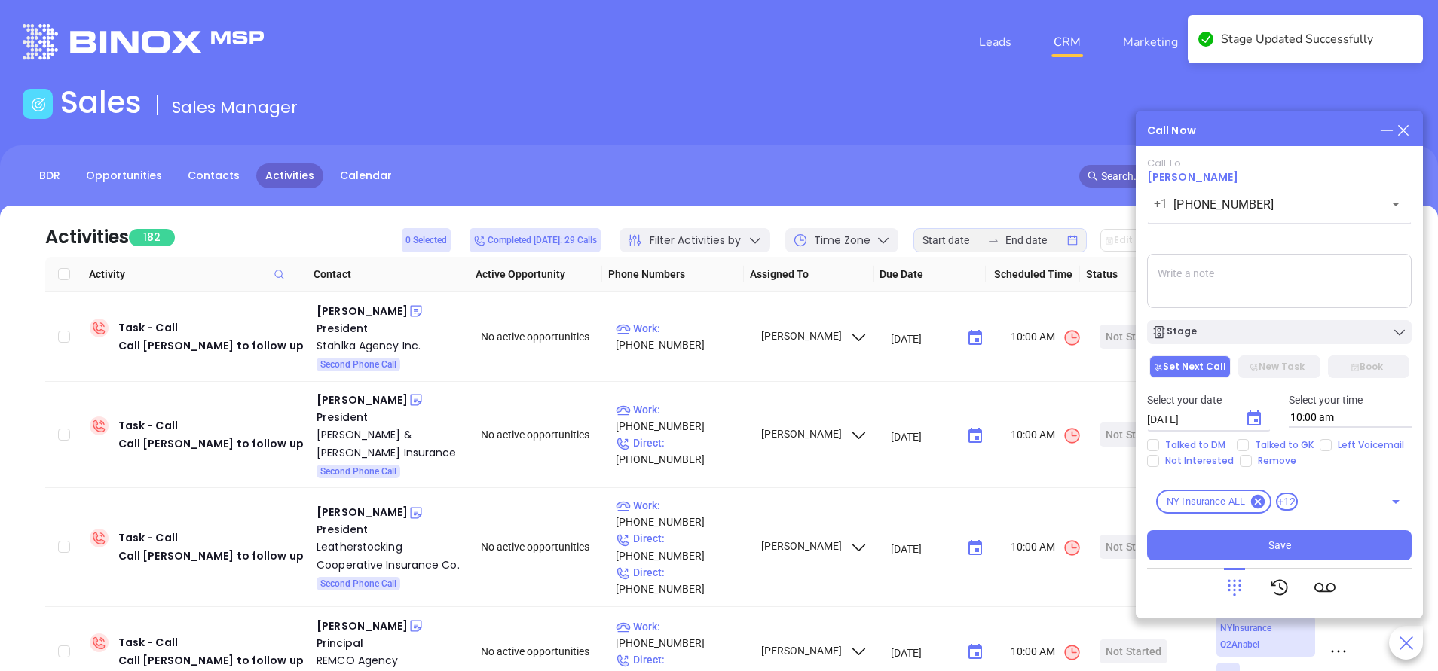
click at [1243, 319] on div "Stage" at bounding box center [1279, 329] width 283 height 32
click at [1243, 330] on div "Stage" at bounding box center [1278, 332] width 255 height 15
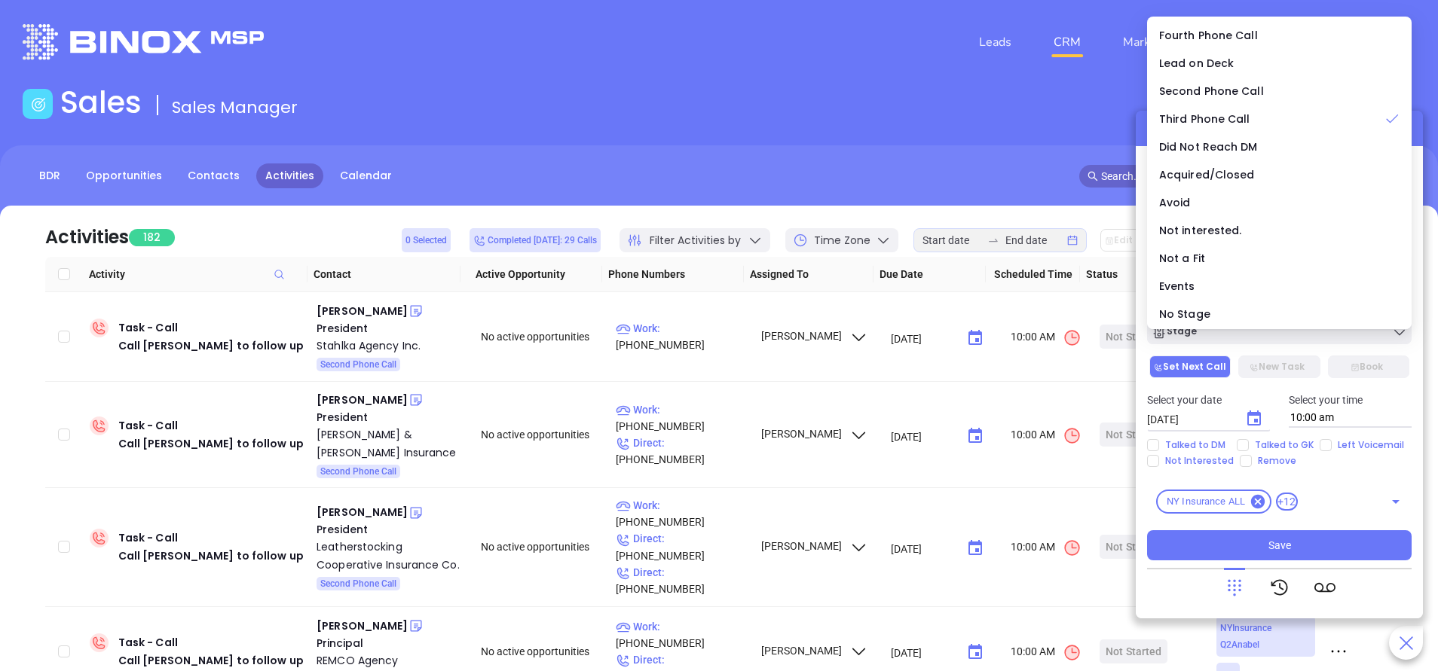
click at [1178, 595] on div at bounding box center [1279, 587] width 264 height 39
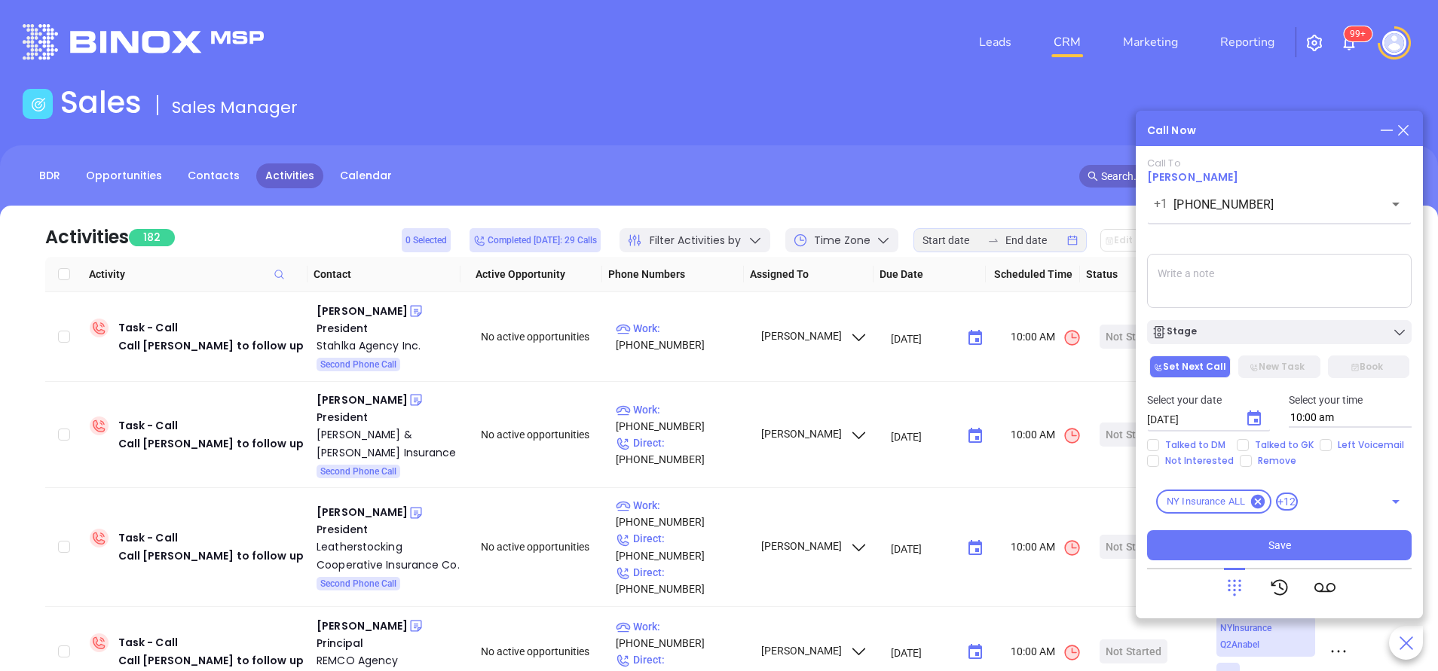
click at [1255, 281] on textarea at bounding box center [1279, 281] width 264 height 54
type textarea "Second email sent"
click at [1325, 450] on input "Left Voicemail" at bounding box center [1325, 445] width 12 height 12
checkbox input "true"
click at [1318, 556] on button "Save" at bounding box center [1279, 545] width 264 height 30
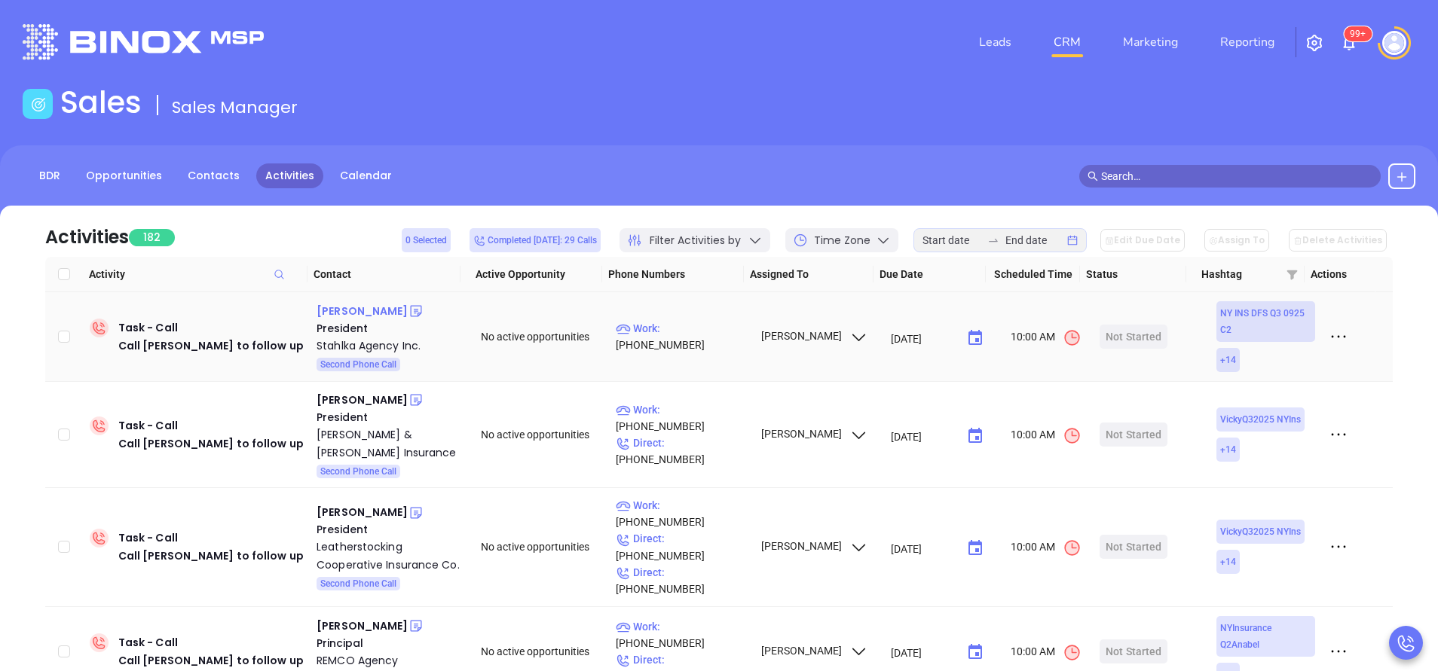
click at [347, 304] on div "Mark Stahlka" at bounding box center [361, 311] width 91 height 18
click at [701, 338] on p "Work : (716) 634-7070" at bounding box center [681, 336] width 131 height 33
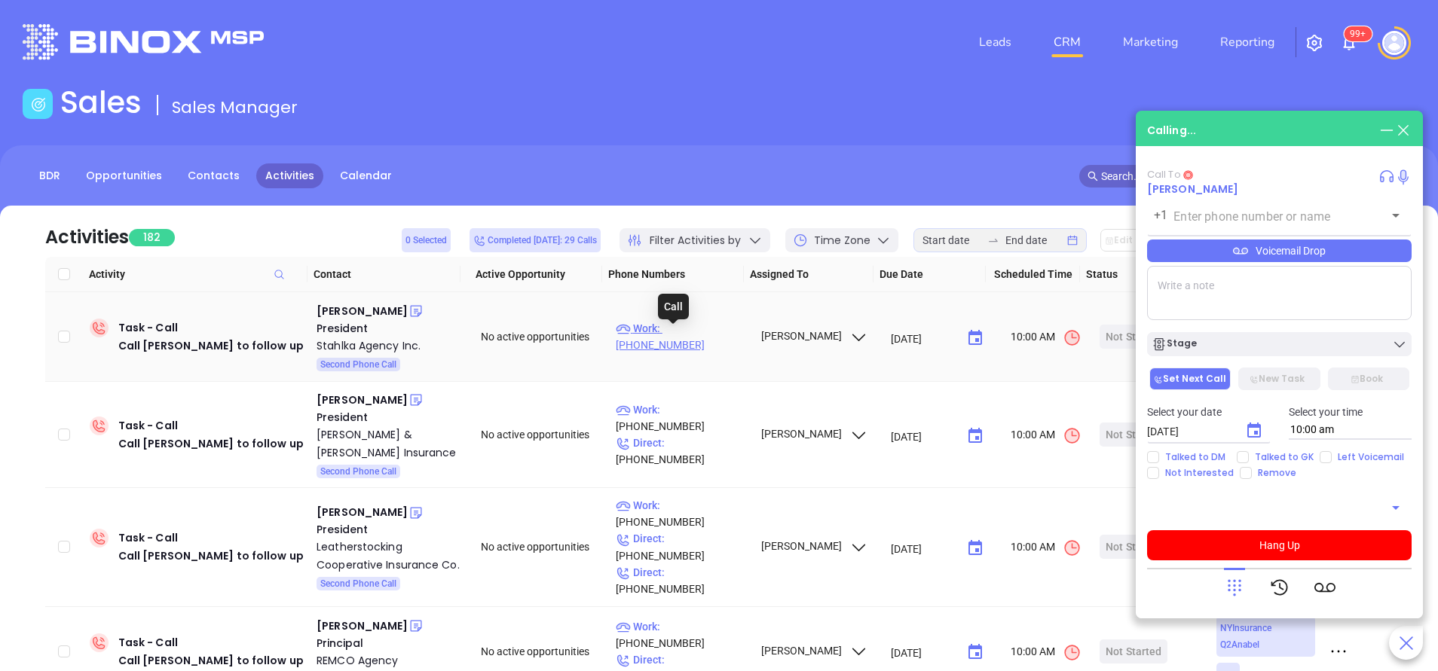
type input "(716) 634-7070"
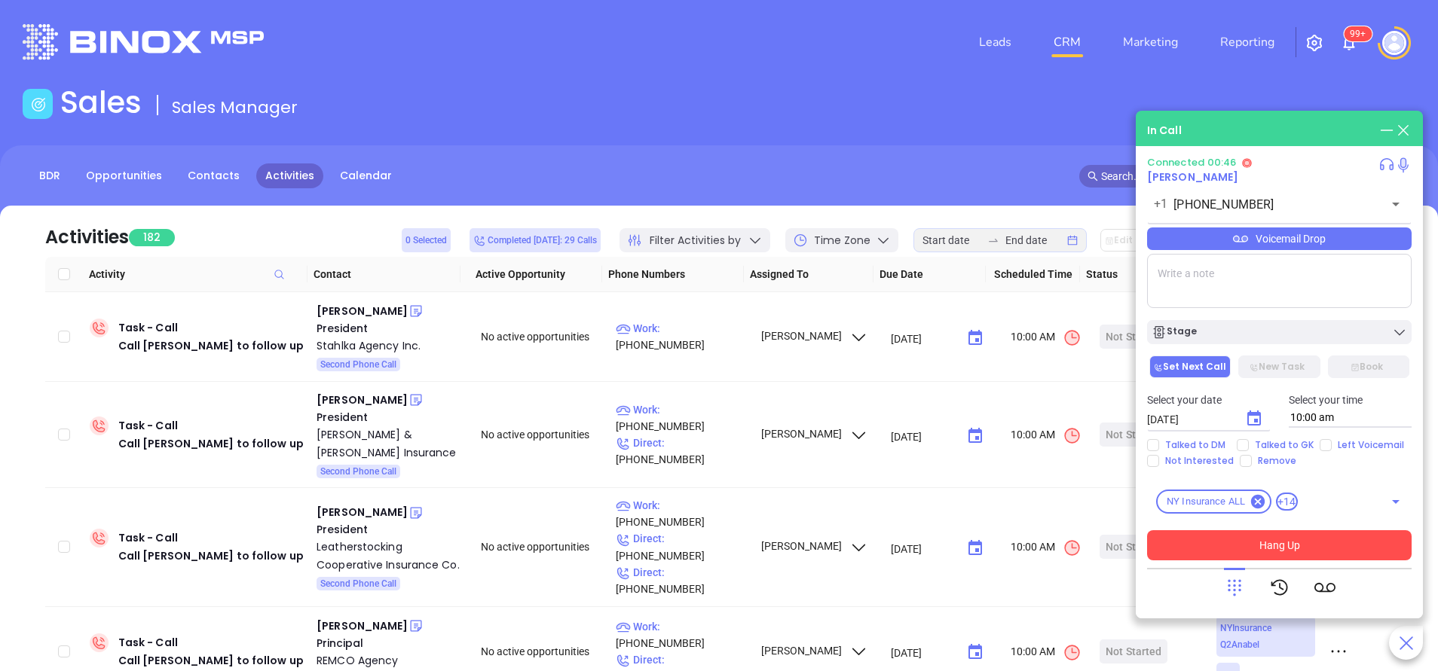
click at [1357, 543] on button "Hang Up" at bounding box center [1279, 545] width 264 height 30
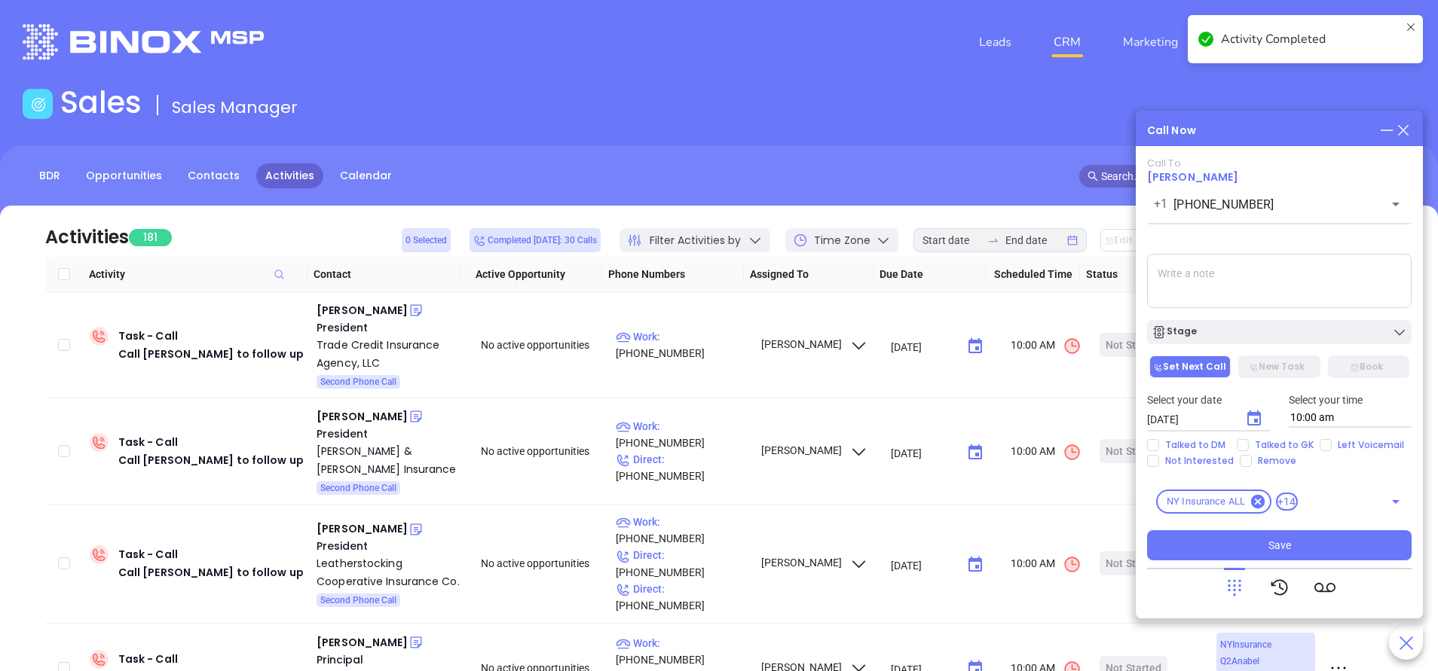
click at [1270, 279] on textarea at bounding box center [1279, 281] width 264 height 54
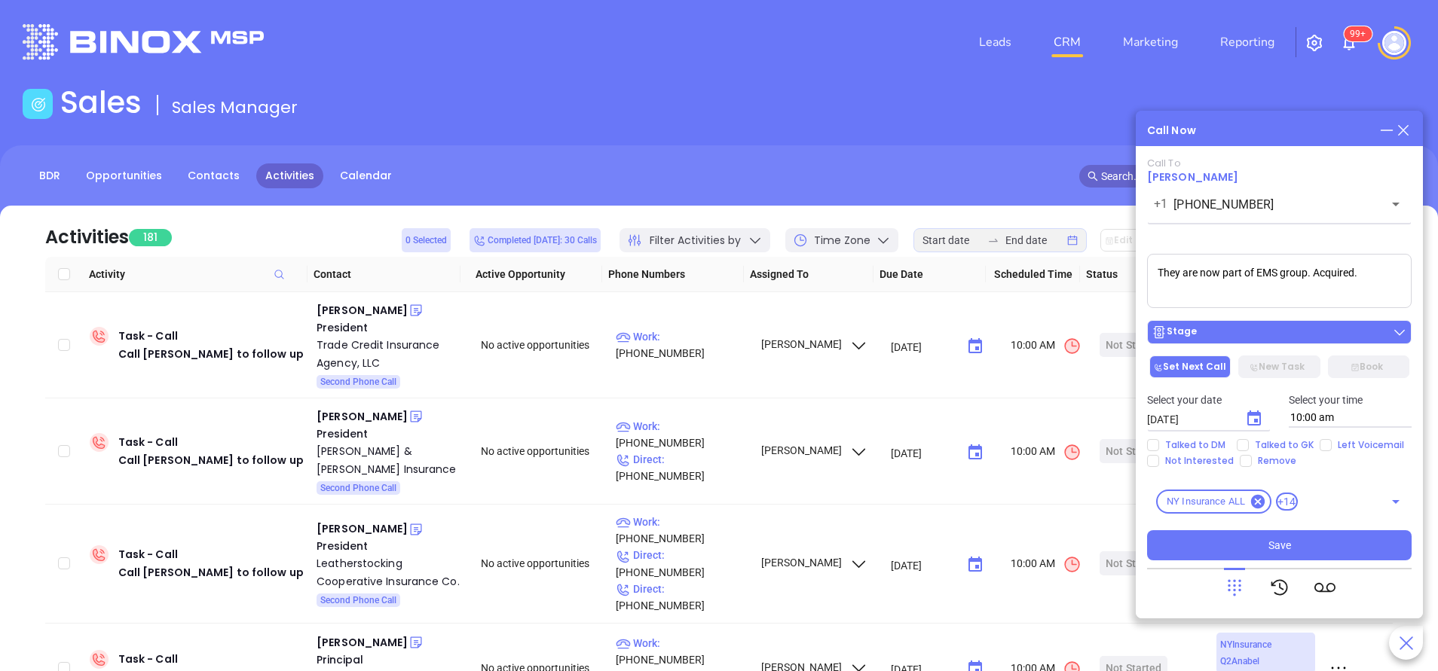
type textarea "They are now part of EMS group. Acquired."
click at [1215, 335] on div "Stage" at bounding box center [1278, 332] width 255 height 15
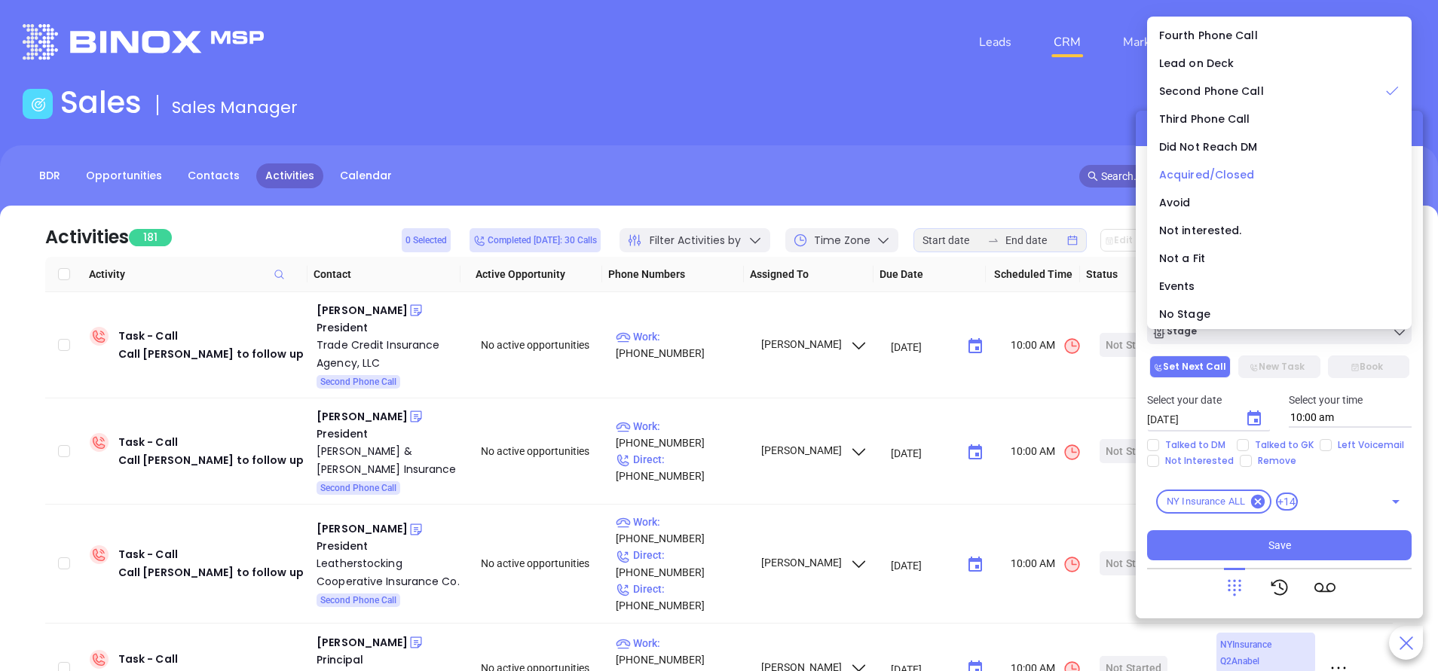
click at [1194, 176] on span "Acquired/Closed" at bounding box center [1207, 174] width 96 height 15
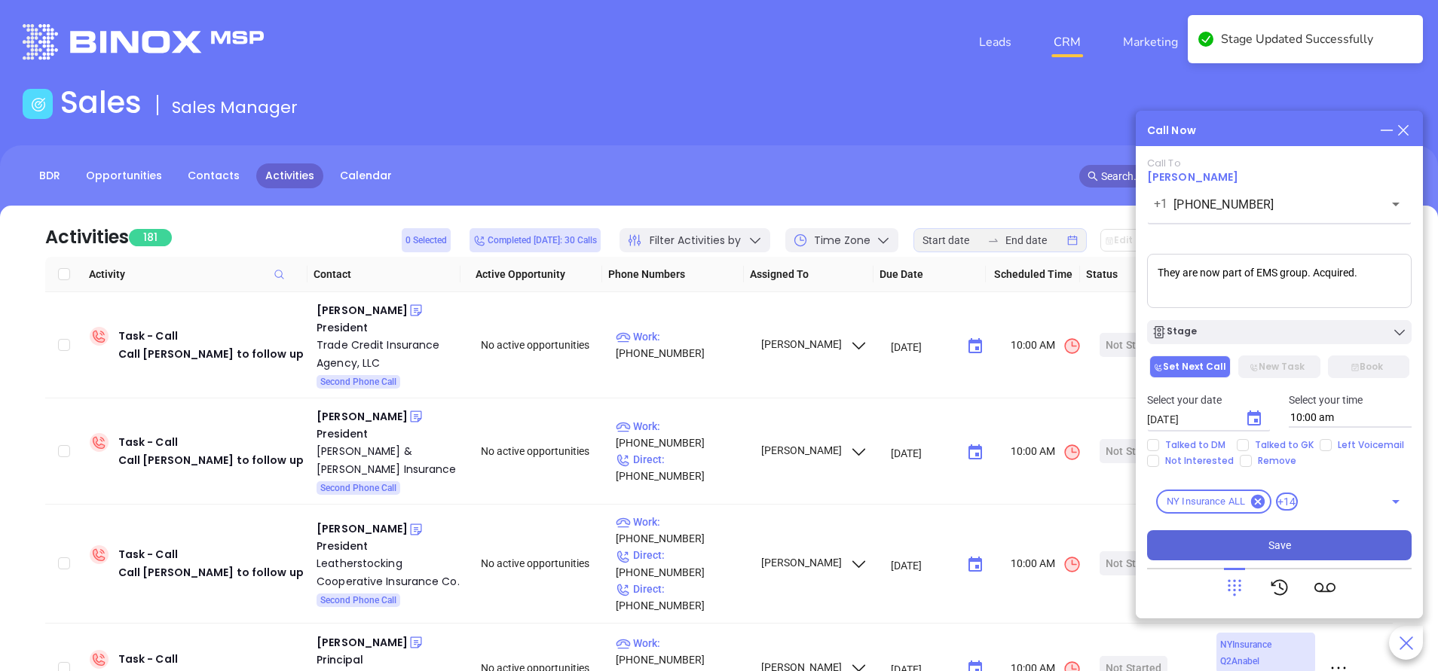
click at [1303, 544] on button "Save" at bounding box center [1279, 545] width 264 height 30
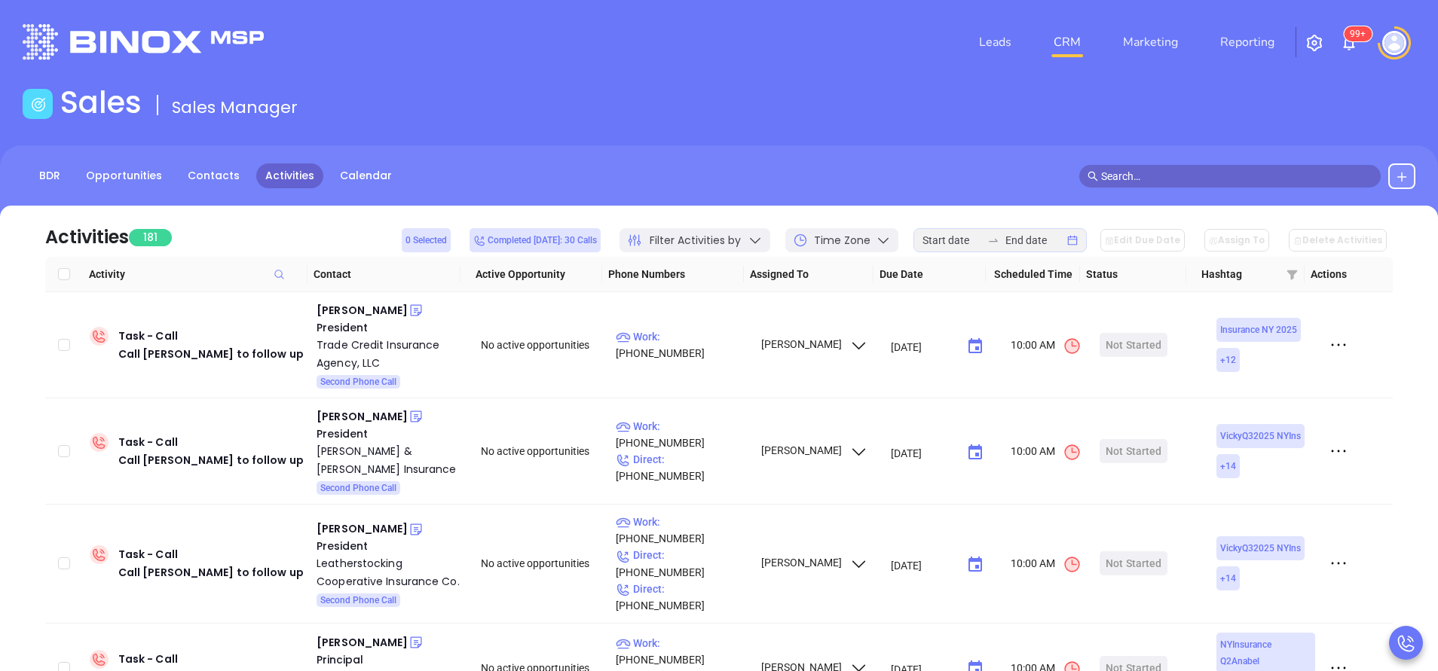
drag, startPoint x: 1243, startPoint y: 21, endPoint x: 1252, endPoint y: 26, distance: 9.8
drag, startPoint x: 1252, startPoint y: 26, endPoint x: 822, endPoint y: 145, distance: 445.7
click at [822, 145] on main "Sales Sales Manager BDR Opportunities Contacts Activities Calendar Call Now Cal…" at bounding box center [719, 458] width 1438 height 749
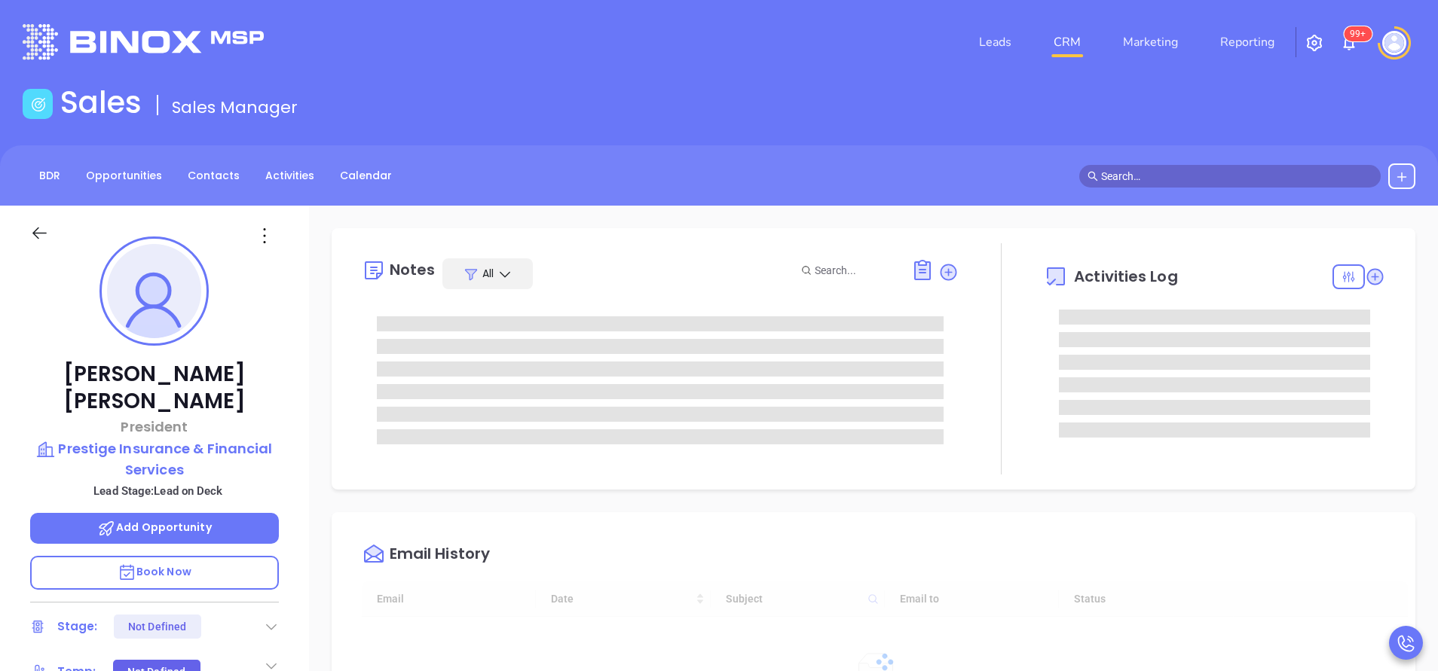
type input "[DATE]"
type input "[PERSON_NAME]"
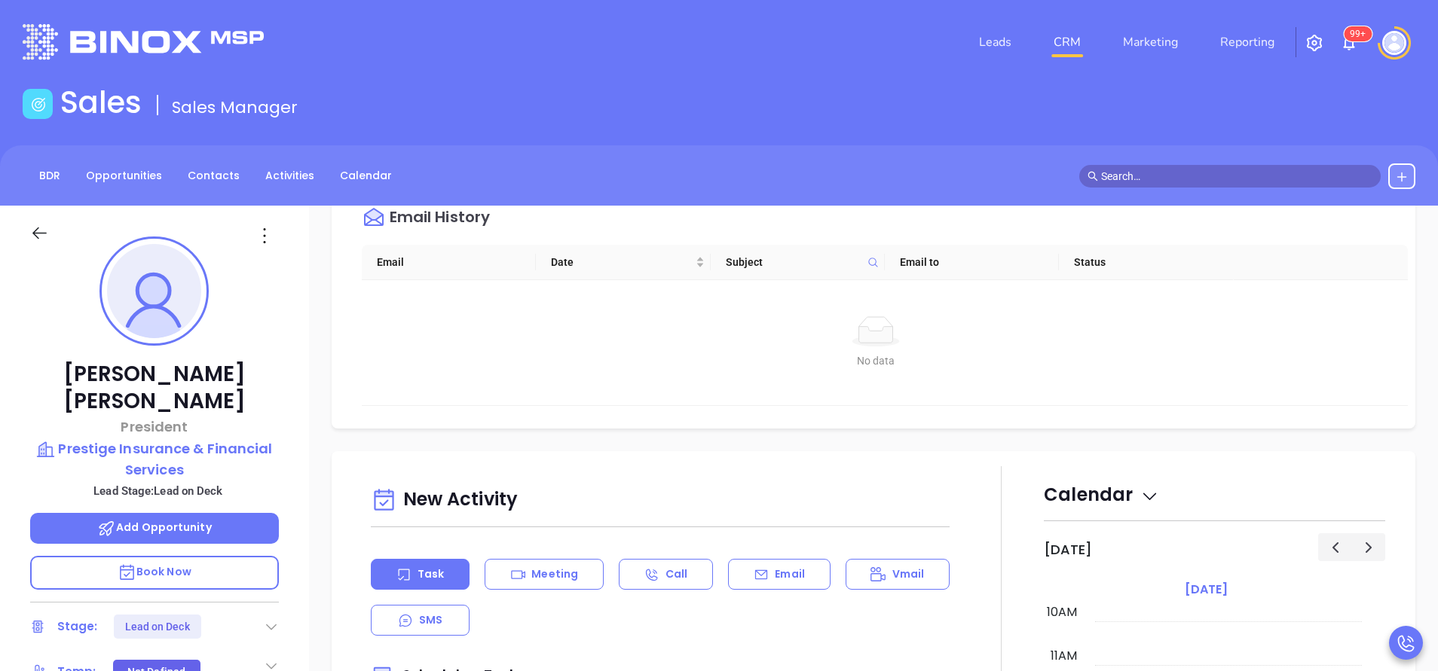
scroll to position [565, 0]
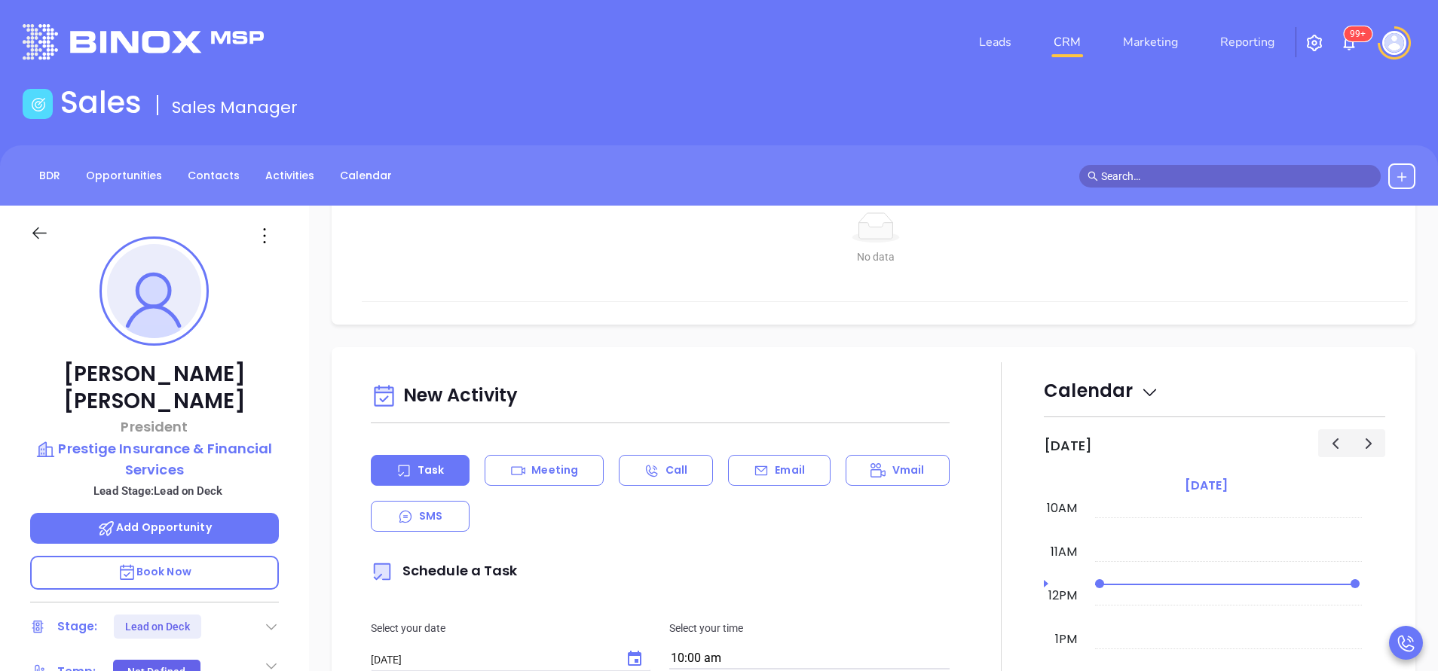
click at [781, 466] on p "Email" at bounding box center [790, 471] width 30 height 16
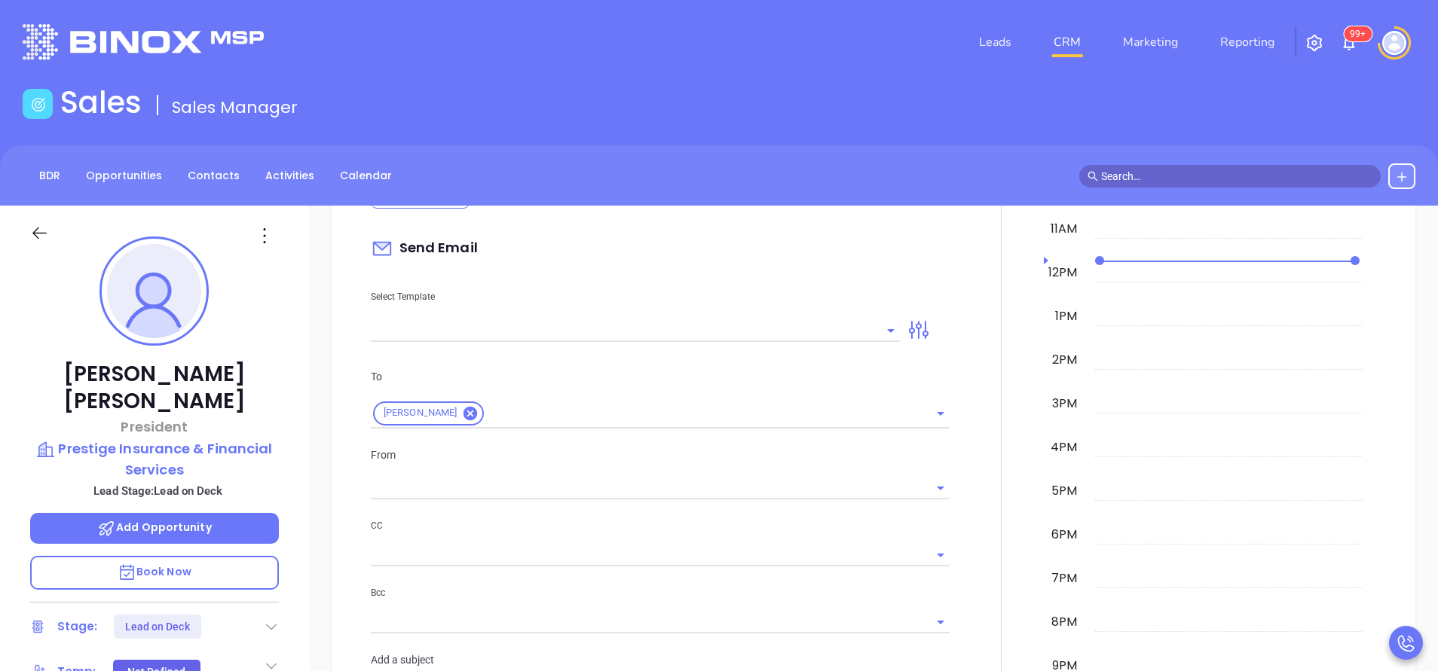
scroll to position [904, 0]
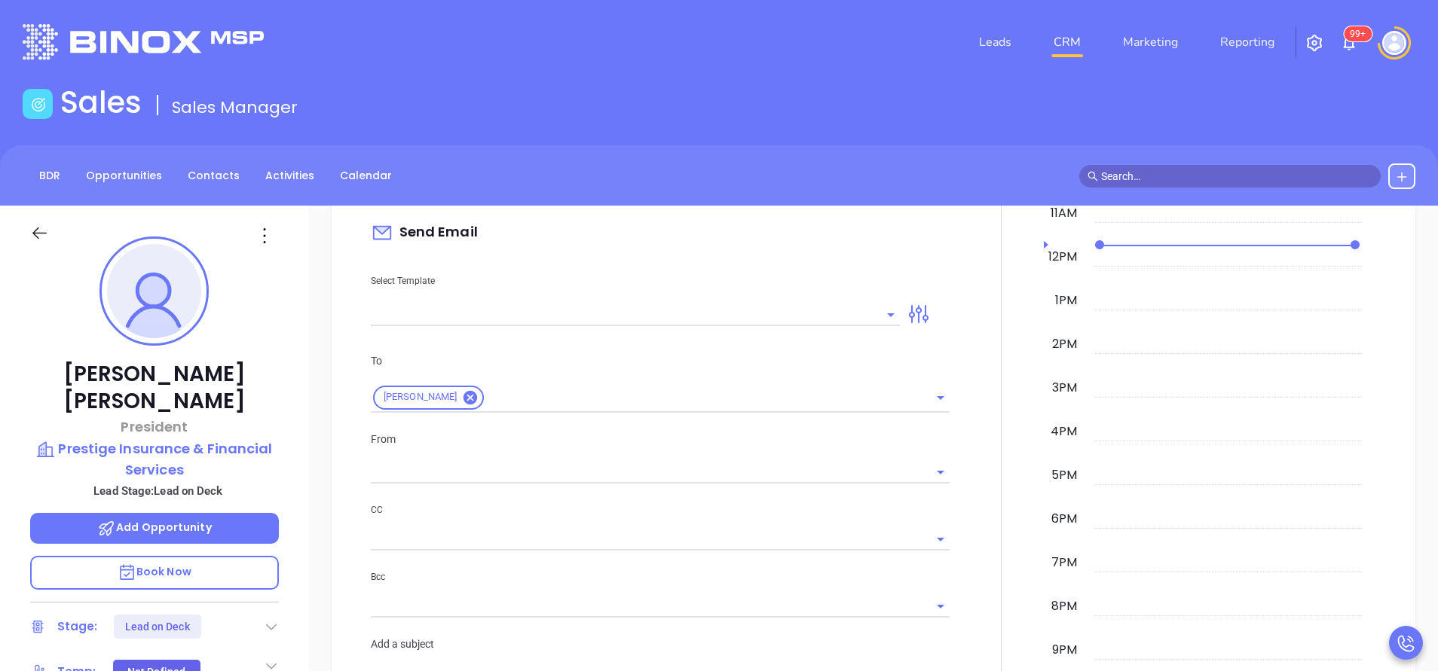
type input "[PERSON_NAME]"
click at [720, 315] on input "text" at bounding box center [624, 315] width 506 height 22
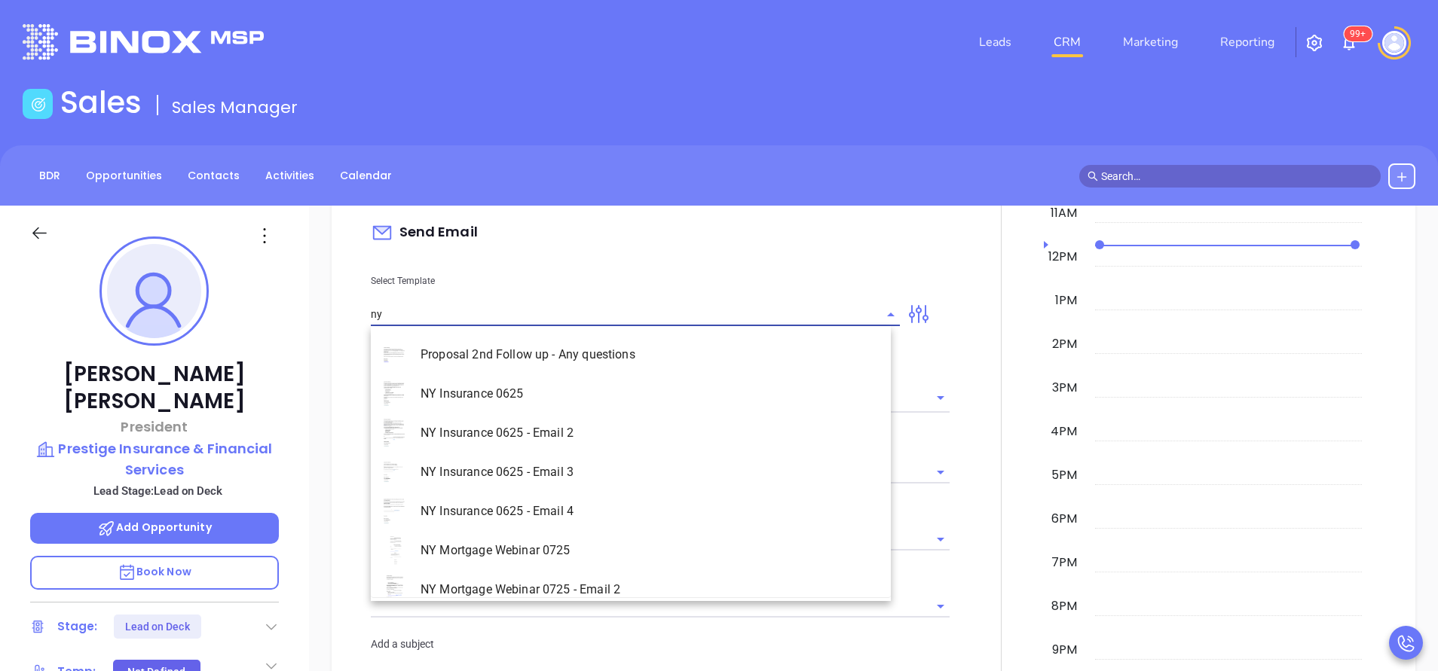
click at [674, 432] on li "NY Insurance 0625 - Email 2" at bounding box center [631, 433] width 520 height 39
type input "NY Insurance 0625 - Email 2"
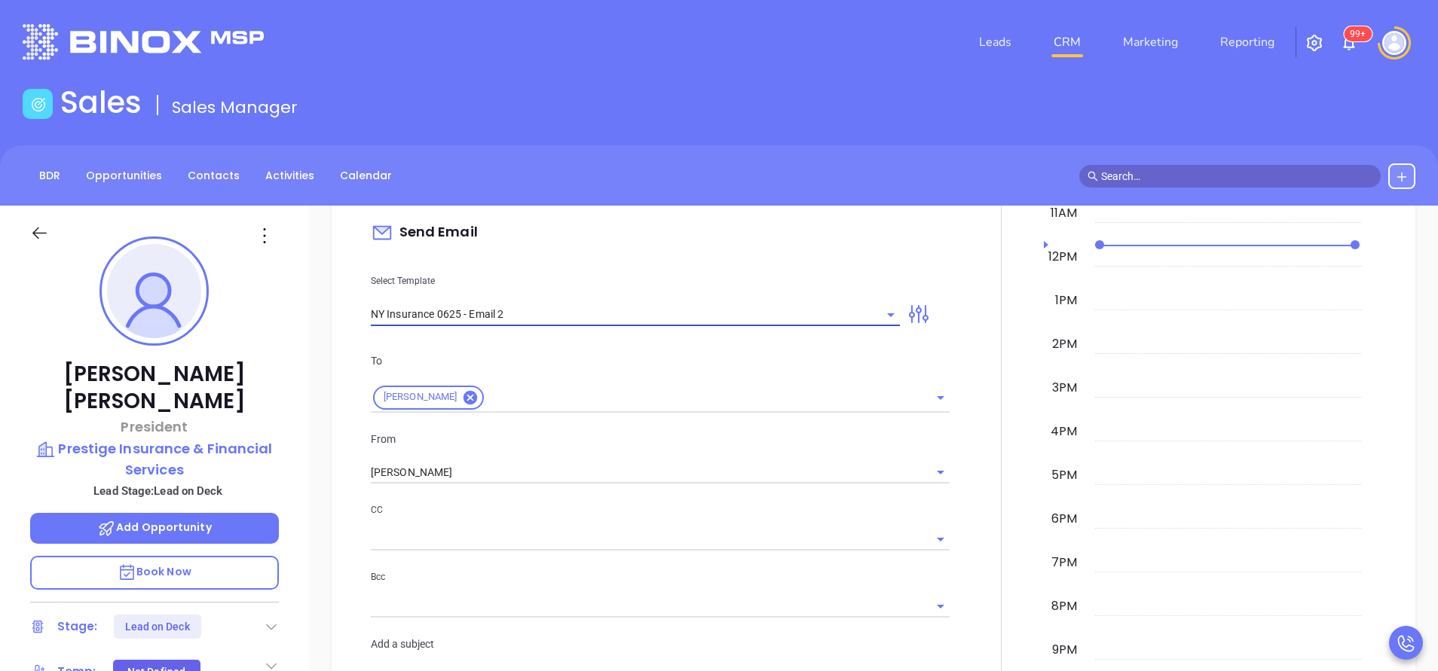
type input "I don’t know if you saw this Sal"
type input "NY Insurance 0625 - Email 2"
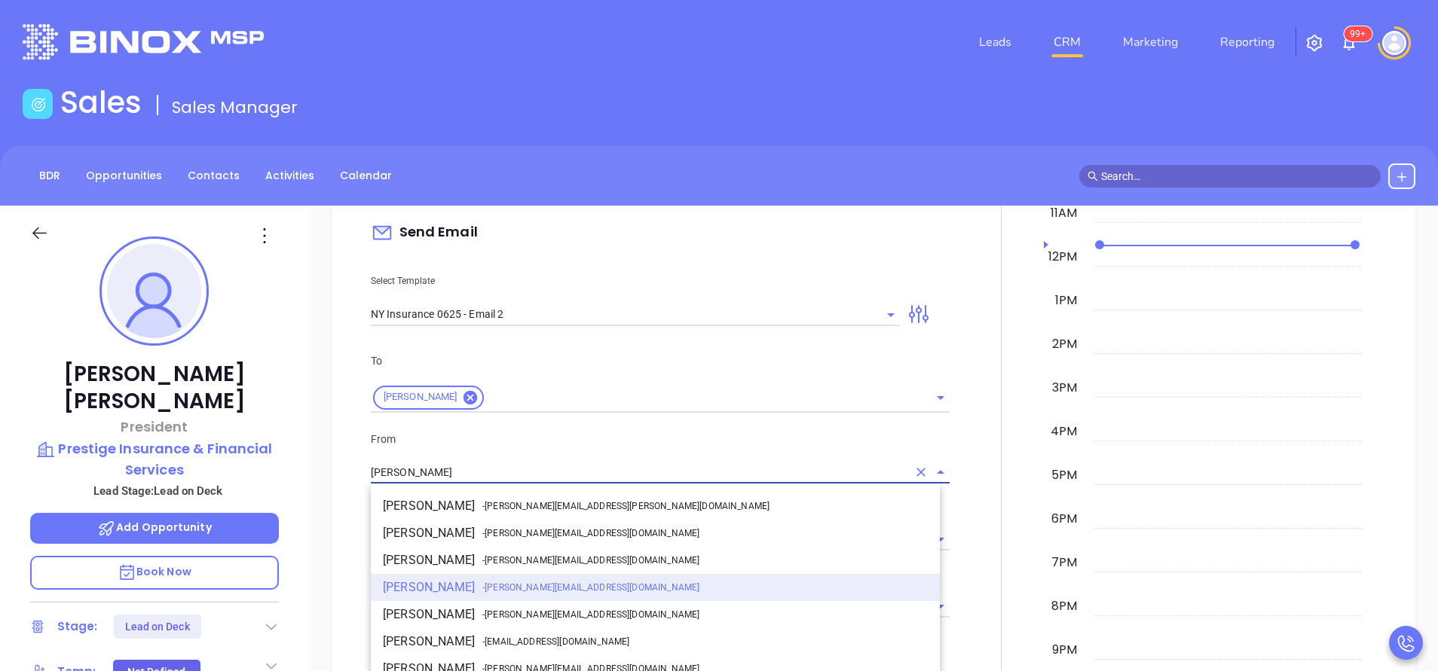
click at [656, 478] on input "[PERSON_NAME]" at bounding box center [639, 473] width 536 height 22
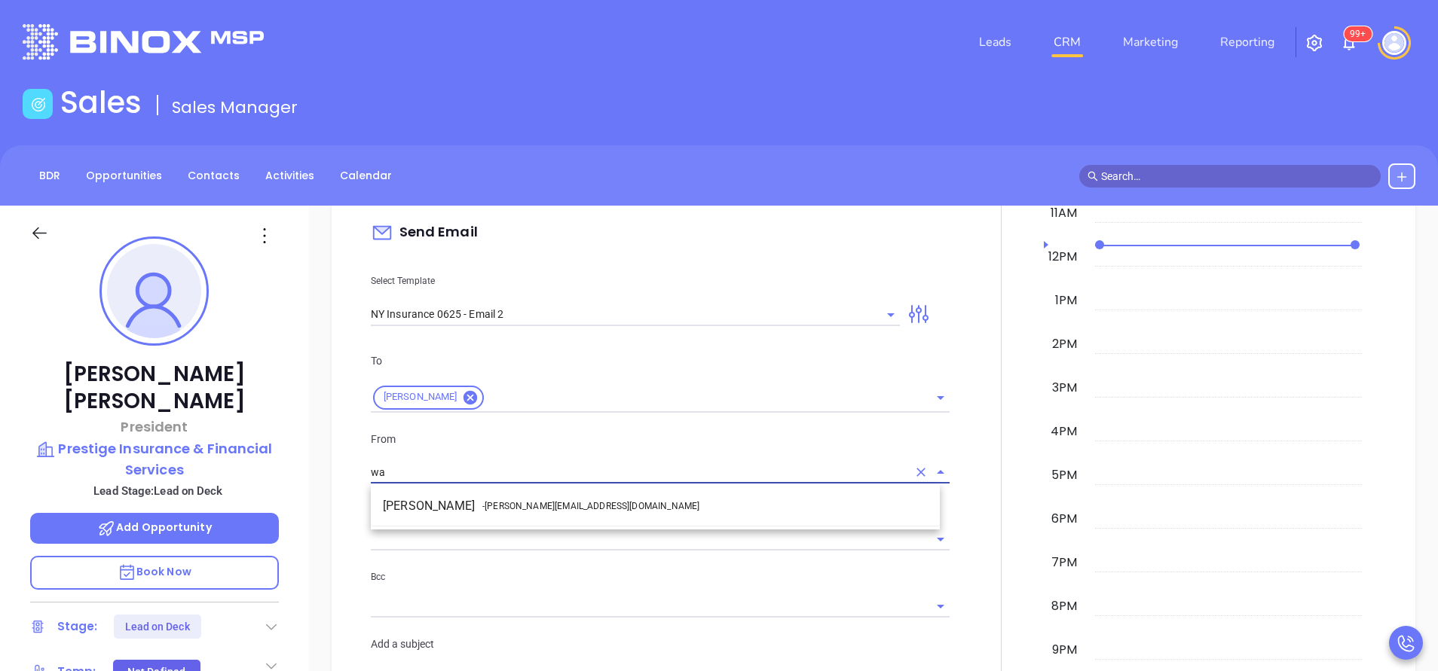
drag, startPoint x: 662, startPoint y: 501, endPoint x: 683, endPoint y: 504, distance: 22.1
click at [663, 501] on li "Walter Contreras - [EMAIL_ADDRESS][DOMAIN_NAME]" at bounding box center [655, 506] width 569 height 27
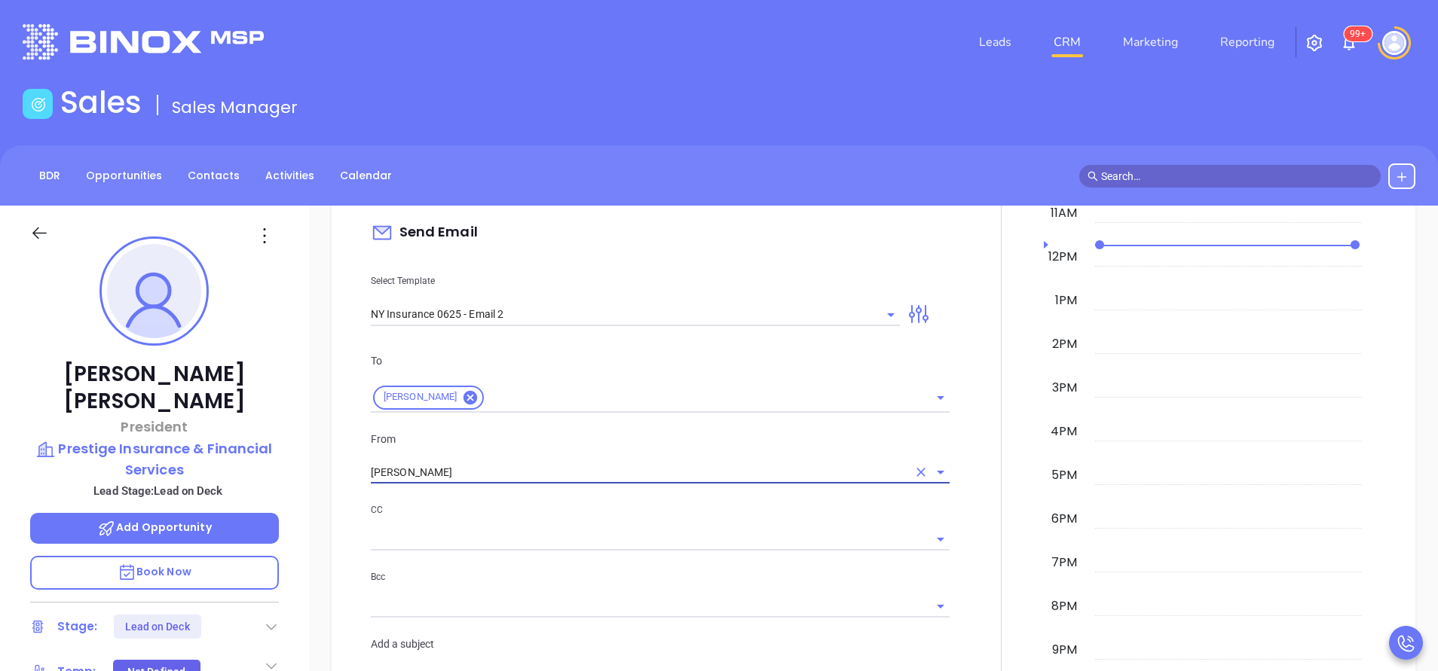
type input "[PERSON_NAME]"
click at [701, 510] on p "CC" at bounding box center [660, 510] width 579 height 17
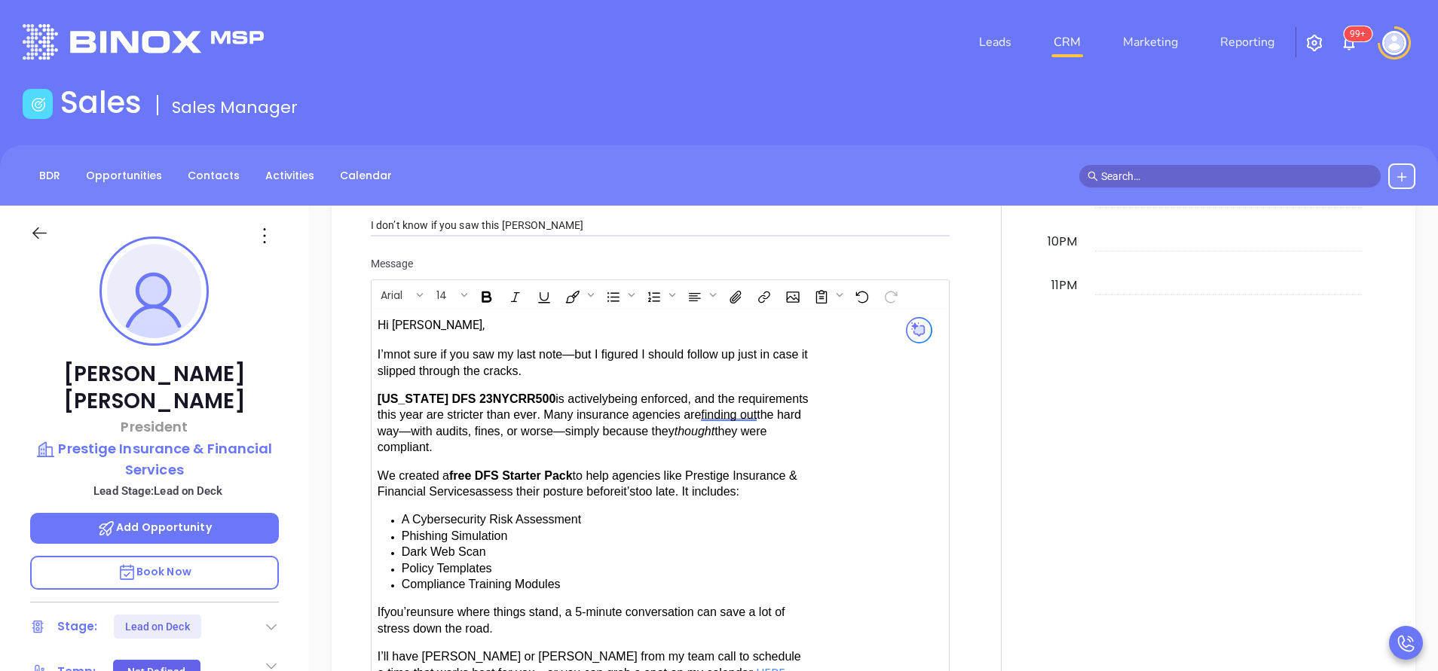
scroll to position [1582, 0]
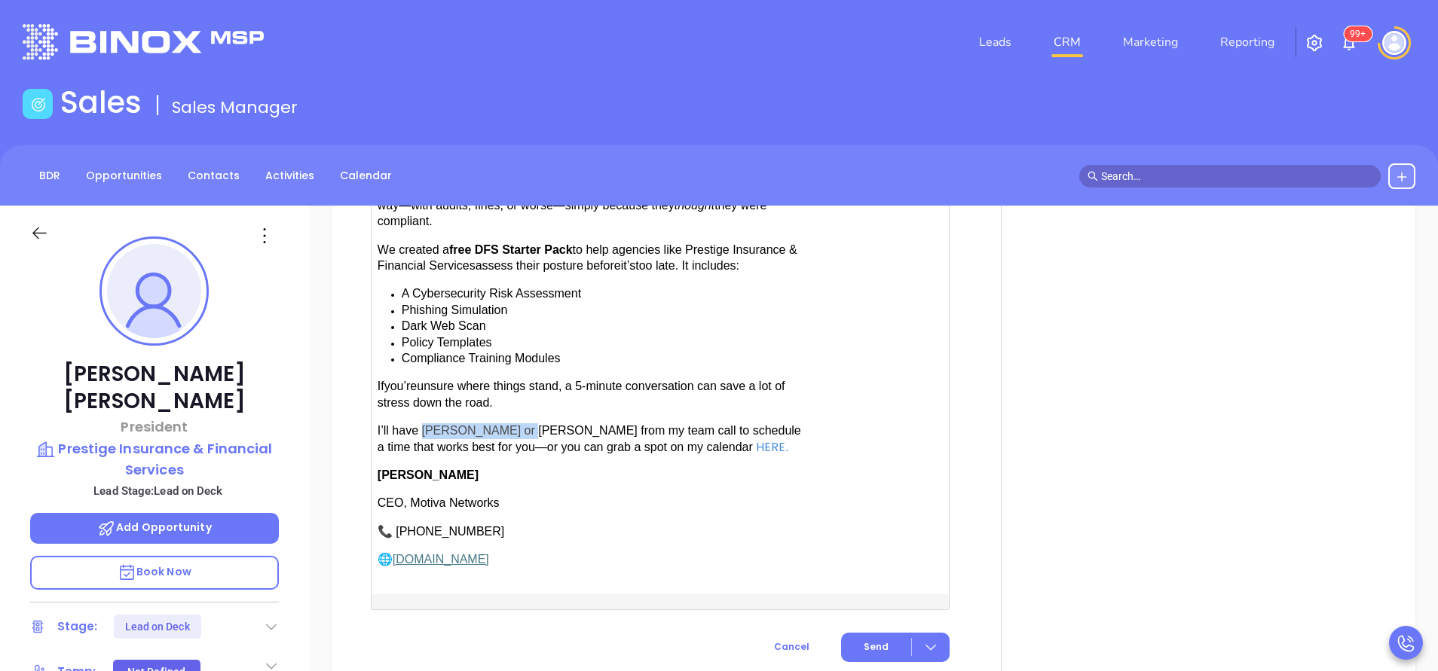
drag, startPoint x: 423, startPoint y: 421, endPoint x: 514, endPoint y: 420, distance: 90.4
click at [514, 424] on span "have [PERSON_NAME] or [PERSON_NAME] from my team call to schedule a time that w…" at bounding box center [588, 438] width 423 height 29
drag, startPoint x: 533, startPoint y: 419, endPoint x: 854, endPoint y: 627, distance: 382.5
click at [854, 633] on button "Send" at bounding box center [895, 647] width 109 height 29
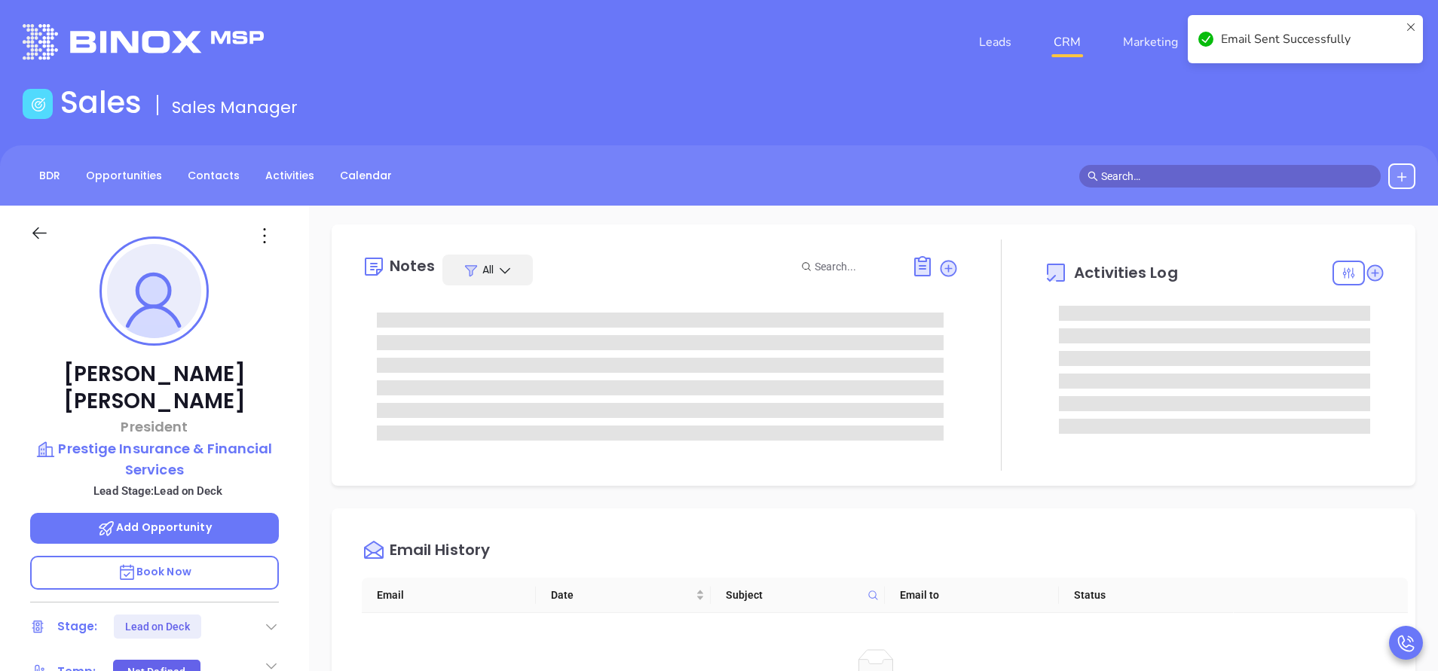
scroll to position [0, 0]
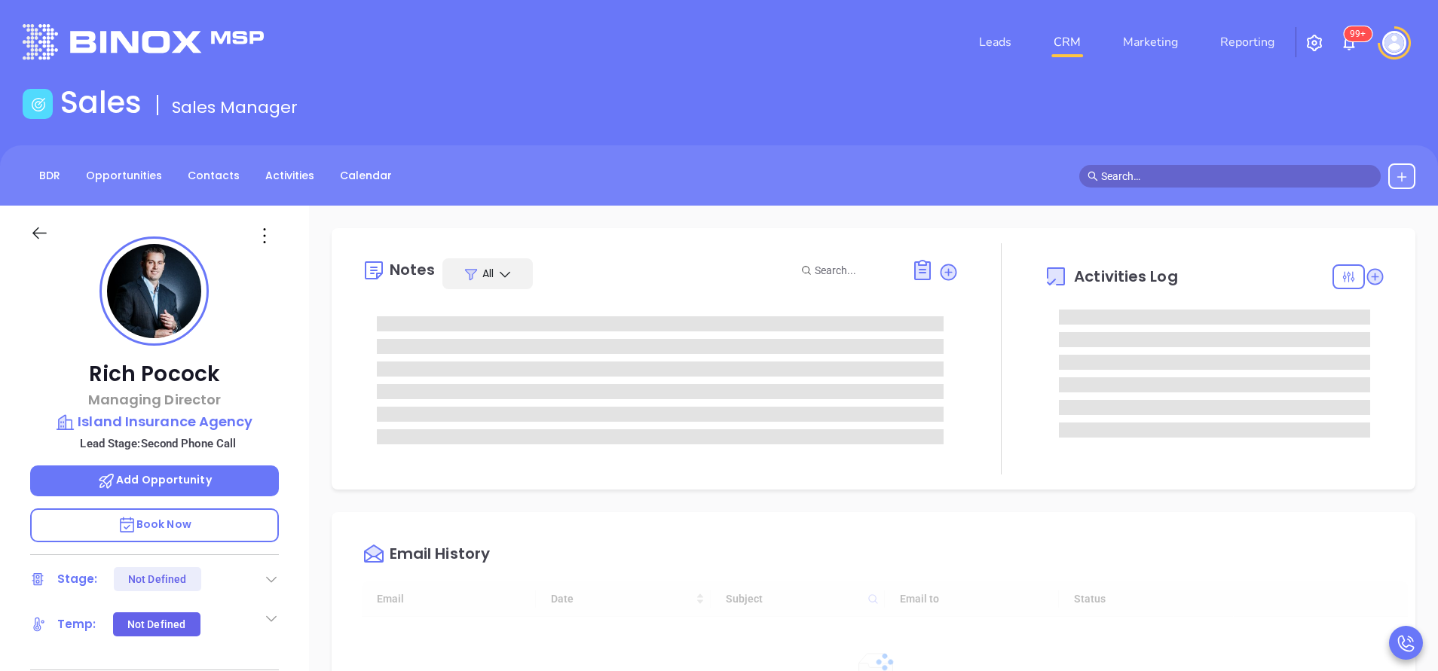
type input "[DATE]"
type input "[PERSON_NAME]"
type input "[DATE]"
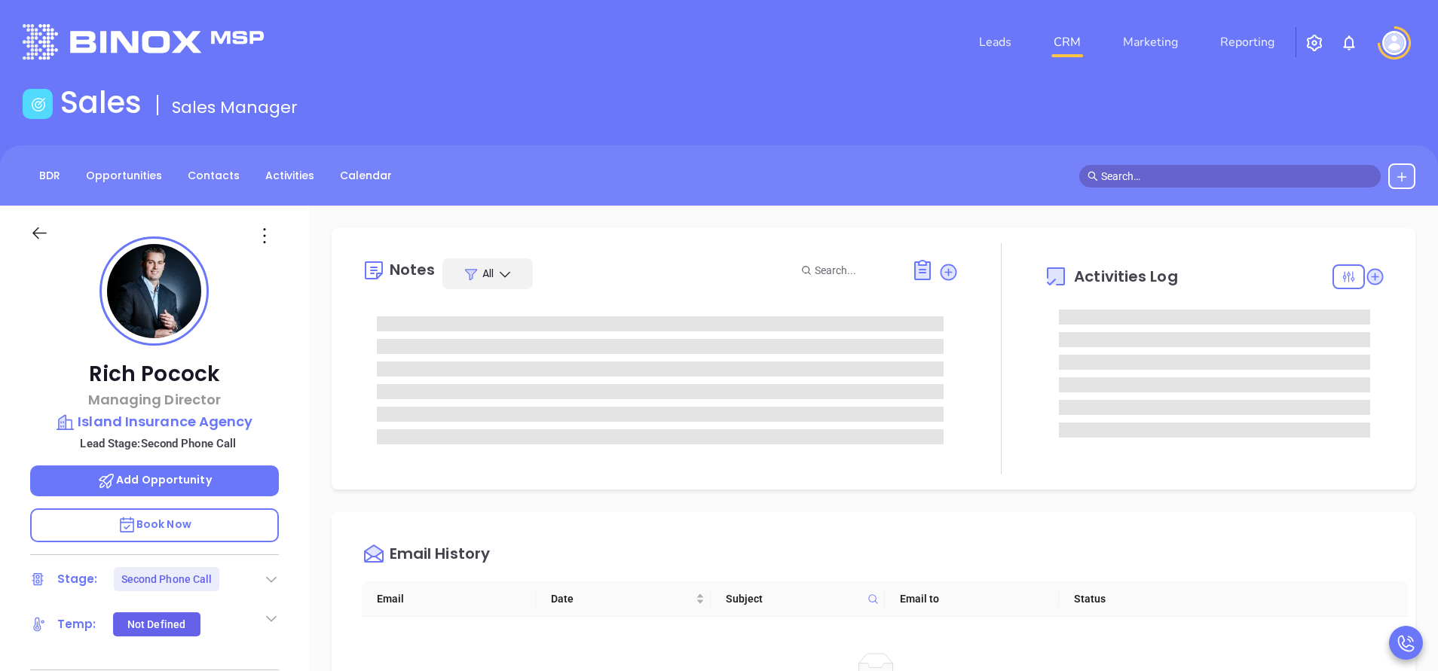
type input "[PERSON_NAME]"
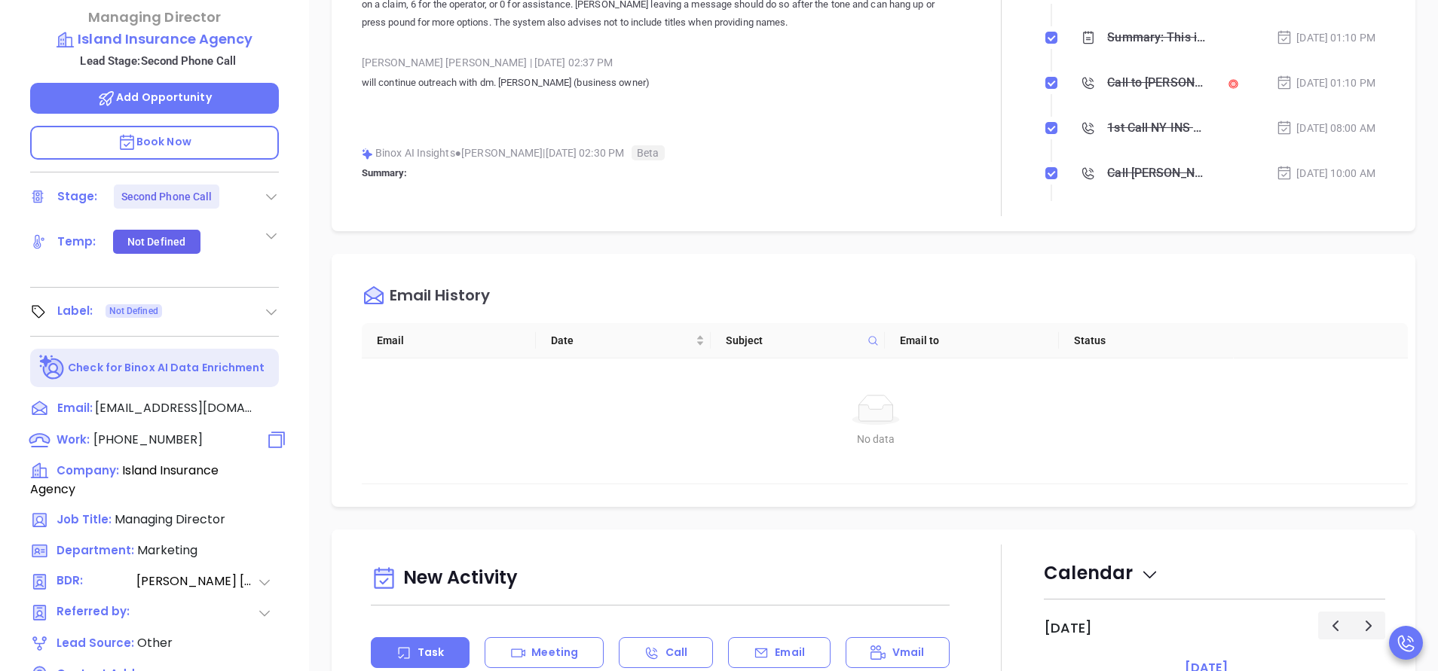
scroll to position [452, 0]
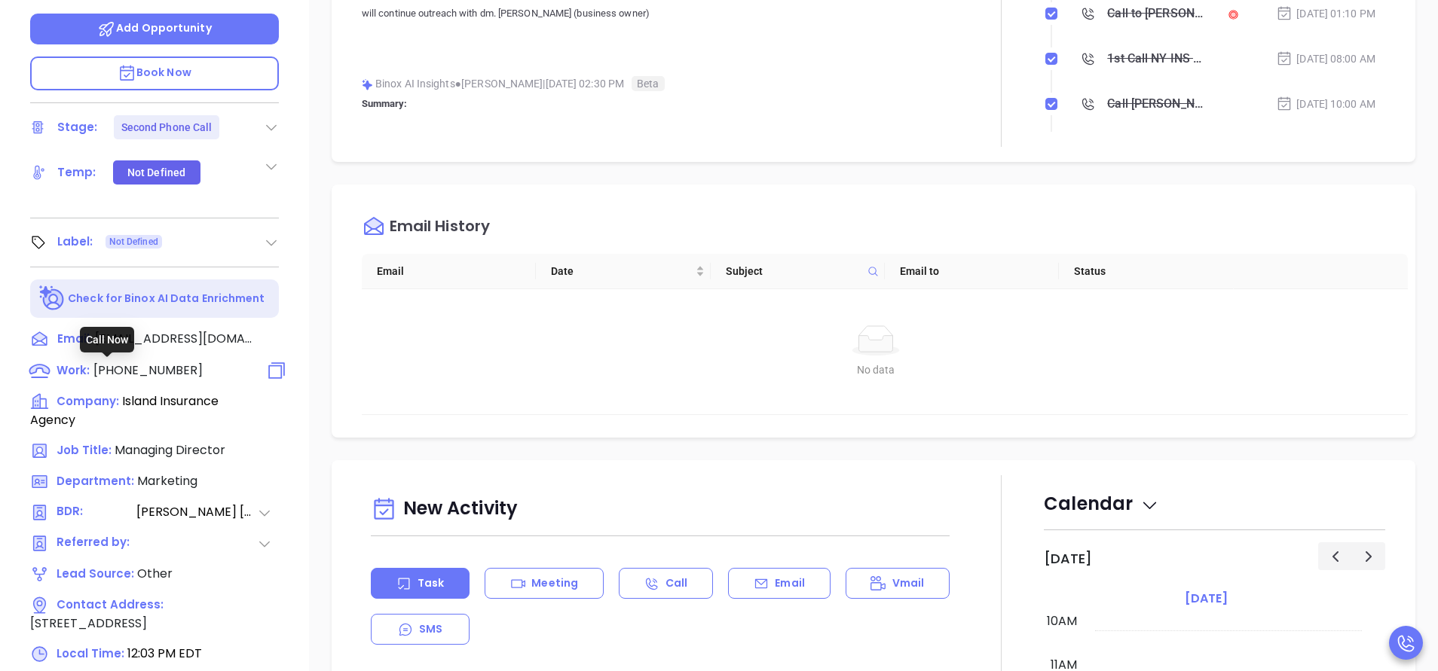
click at [138, 371] on span "[PHONE_NUMBER]" at bounding box center [147, 370] width 109 height 17
type input "[PHONE_NUMBER]"
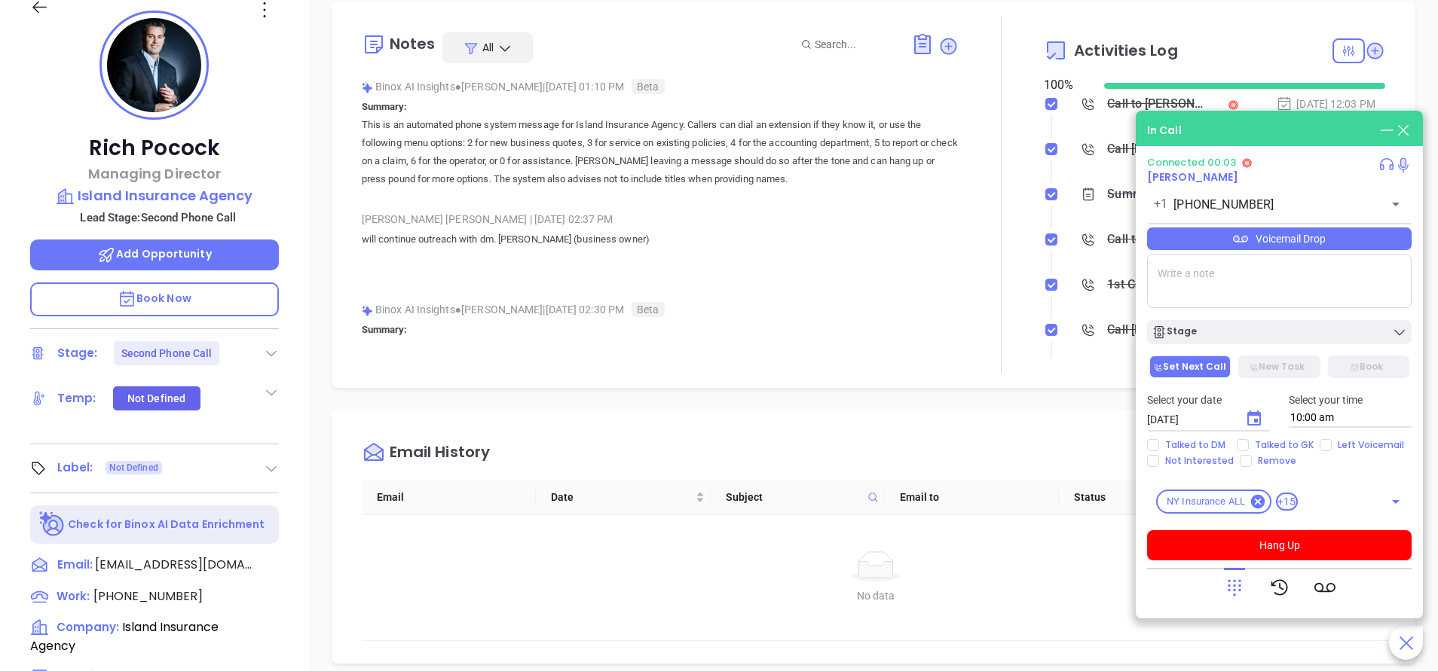
scroll to position [0, 0]
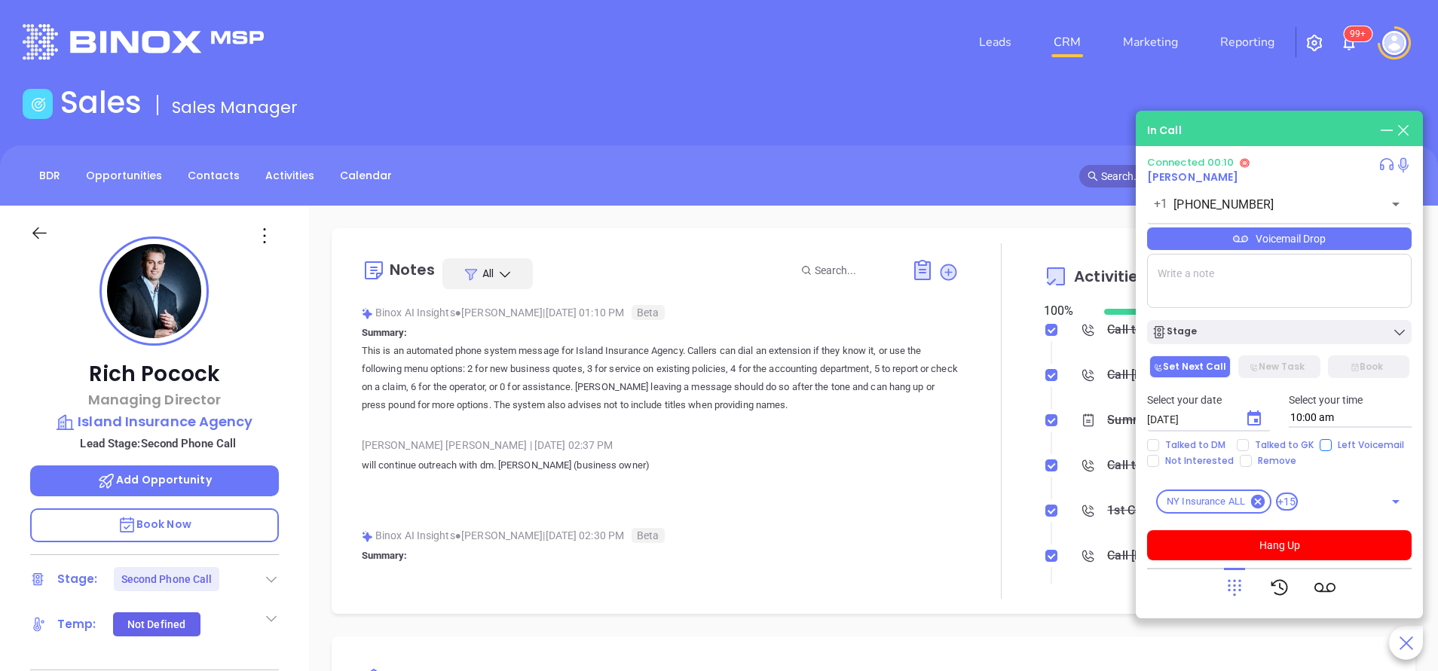
click at [1322, 445] on input "Left Voicemail" at bounding box center [1325, 445] width 12 height 12
checkbox input "true"
click at [1254, 420] on icon "Choose date, selected date is Sep 20, 2025" at bounding box center [1254, 418] width 14 height 15
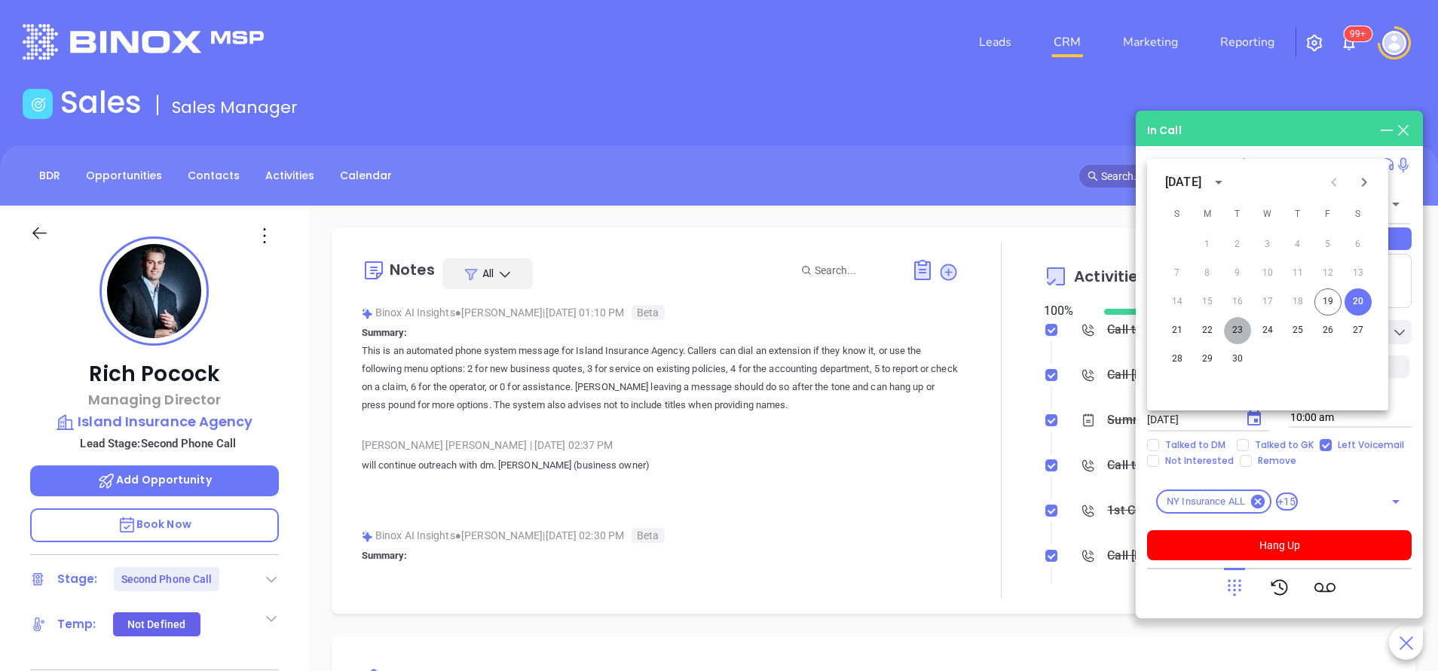
click at [1234, 329] on button "23" at bounding box center [1237, 330] width 27 height 27
type input "[DATE]"
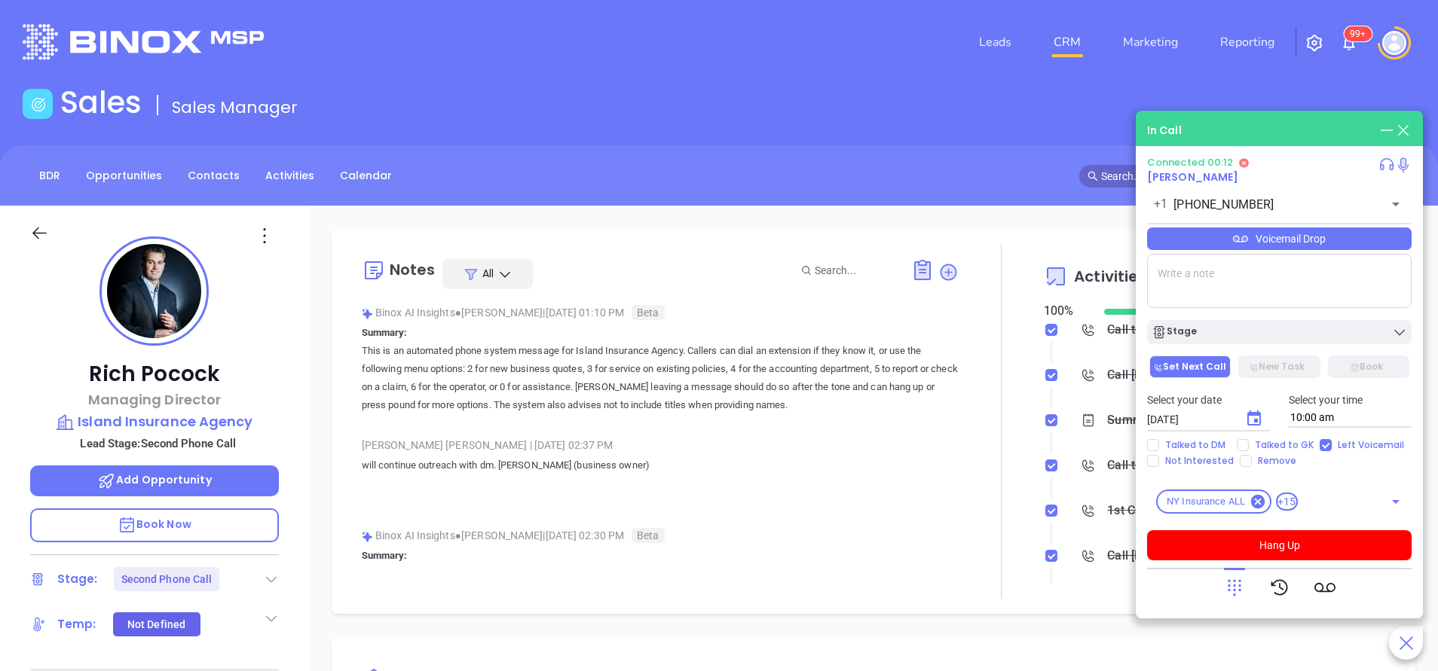
click at [1242, 343] on button "Stage" at bounding box center [1279, 332] width 264 height 24
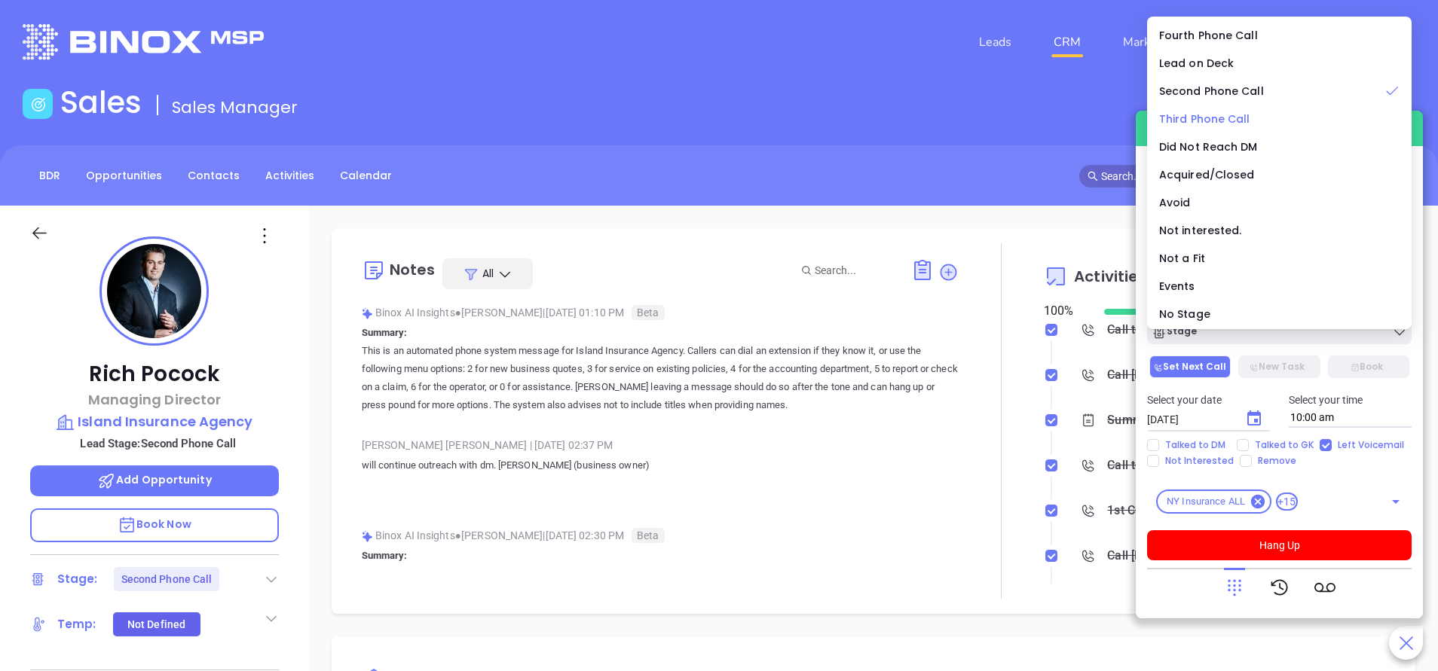
click at [1194, 119] on span "Third Phone Call" at bounding box center [1204, 119] width 91 height 15
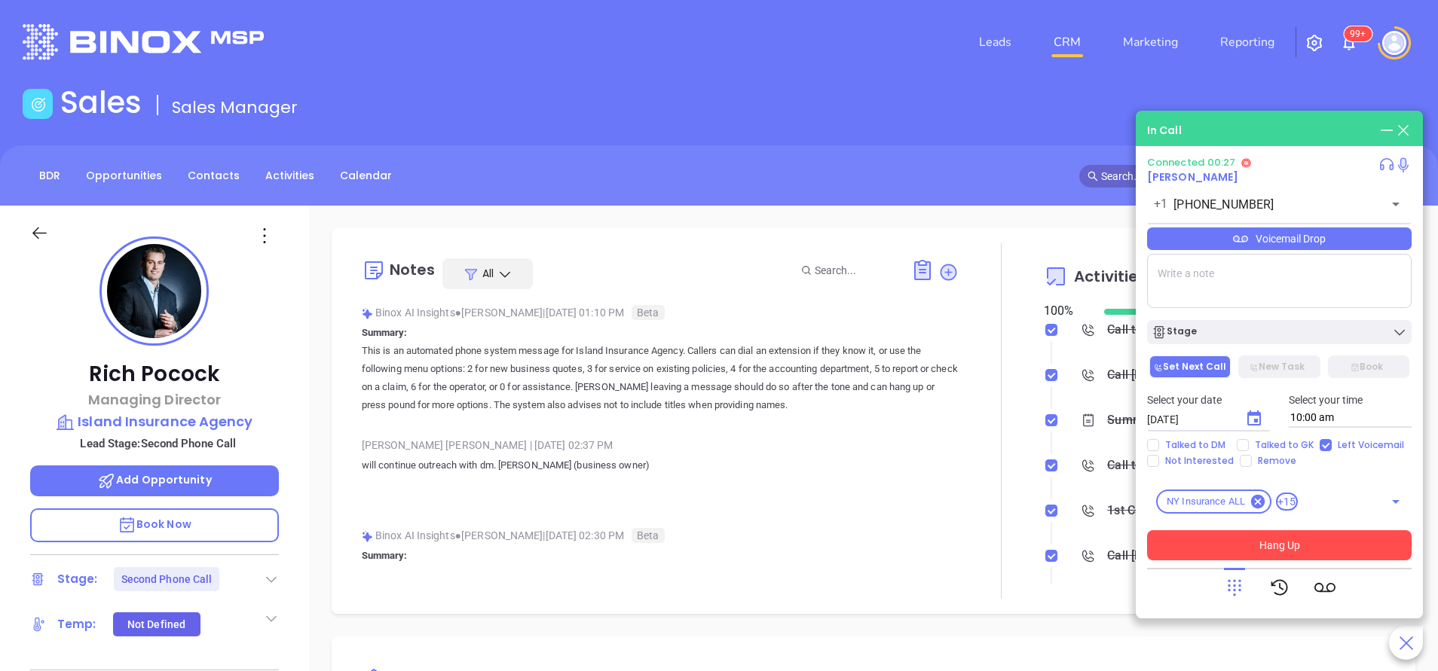
click at [1312, 549] on button "Hang Up" at bounding box center [1279, 545] width 264 height 30
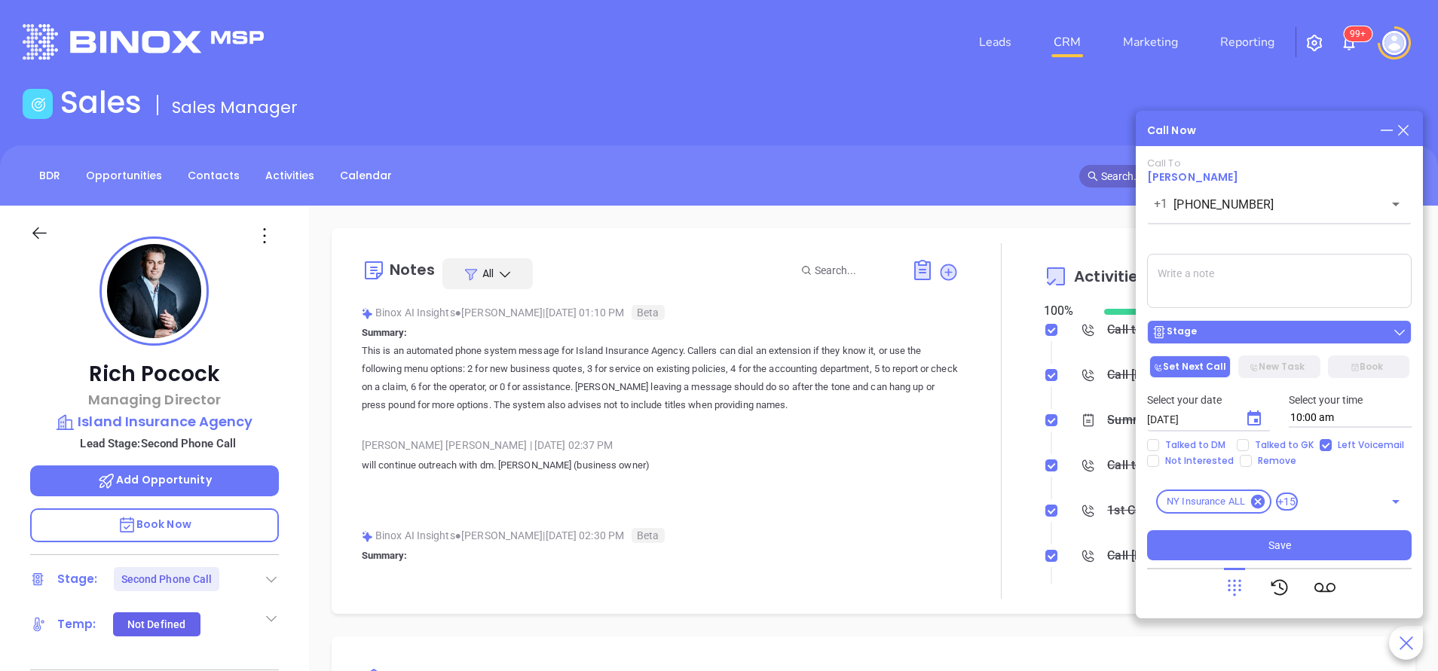
click at [1244, 337] on div "Stage" at bounding box center [1278, 332] width 255 height 15
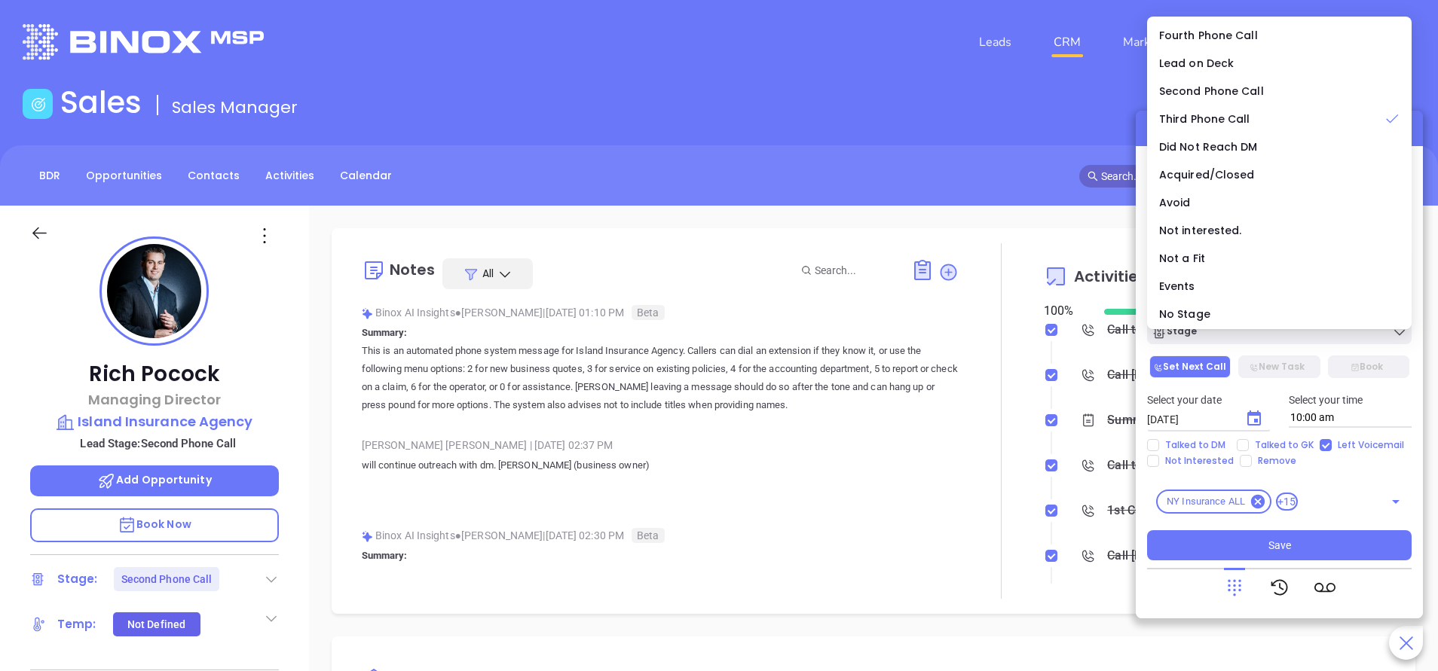
click at [1187, 601] on div at bounding box center [1279, 587] width 264 height 39
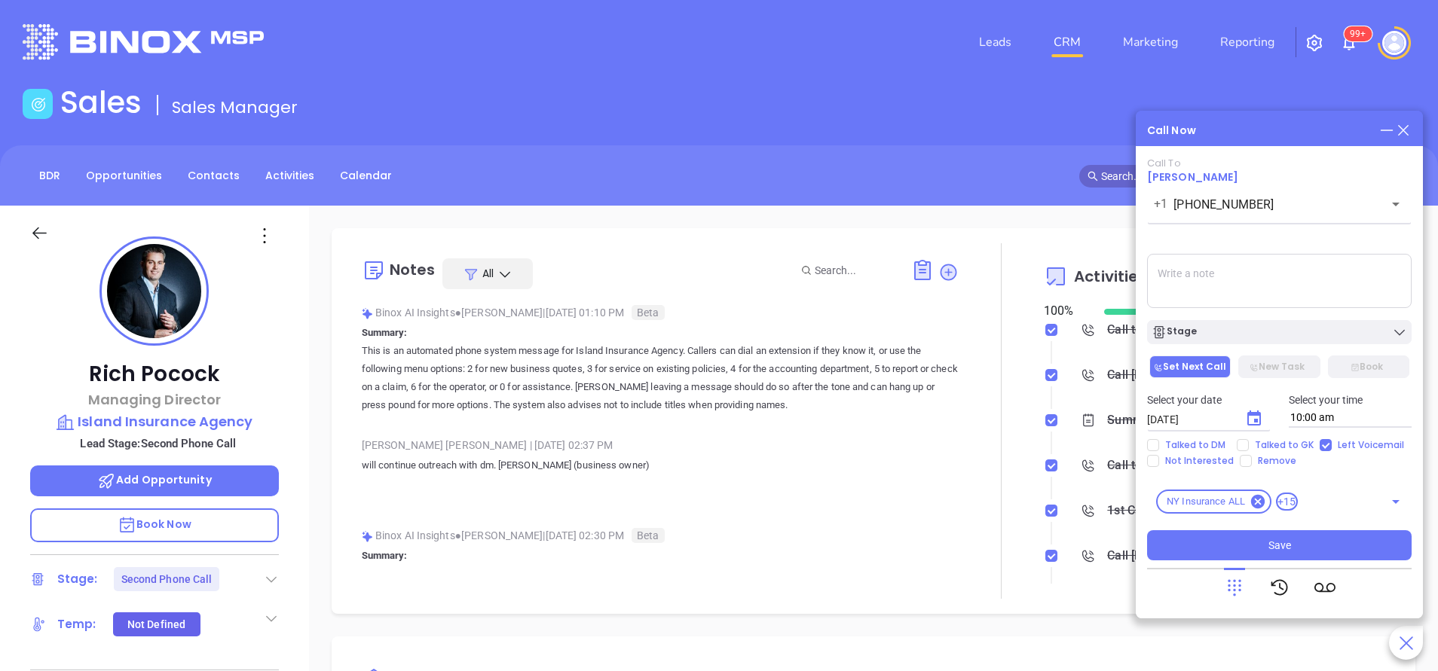
click at [1233, 277] on textarea at bounding box center [1279, 281] width 264 height 54
type textarea "second email sent"
click at [1276, 544] on span "Save" at bounding box center [1279, 545] width 23 height 17
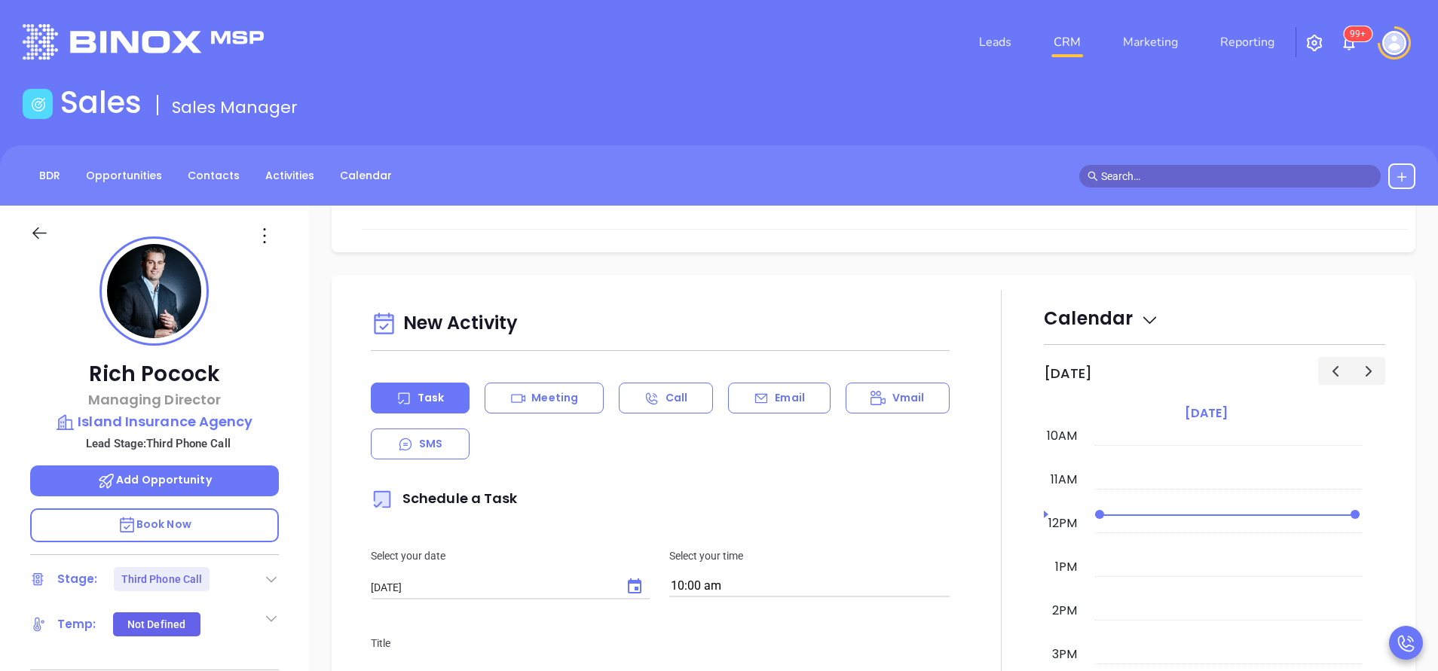
scroll to position [678, 0]
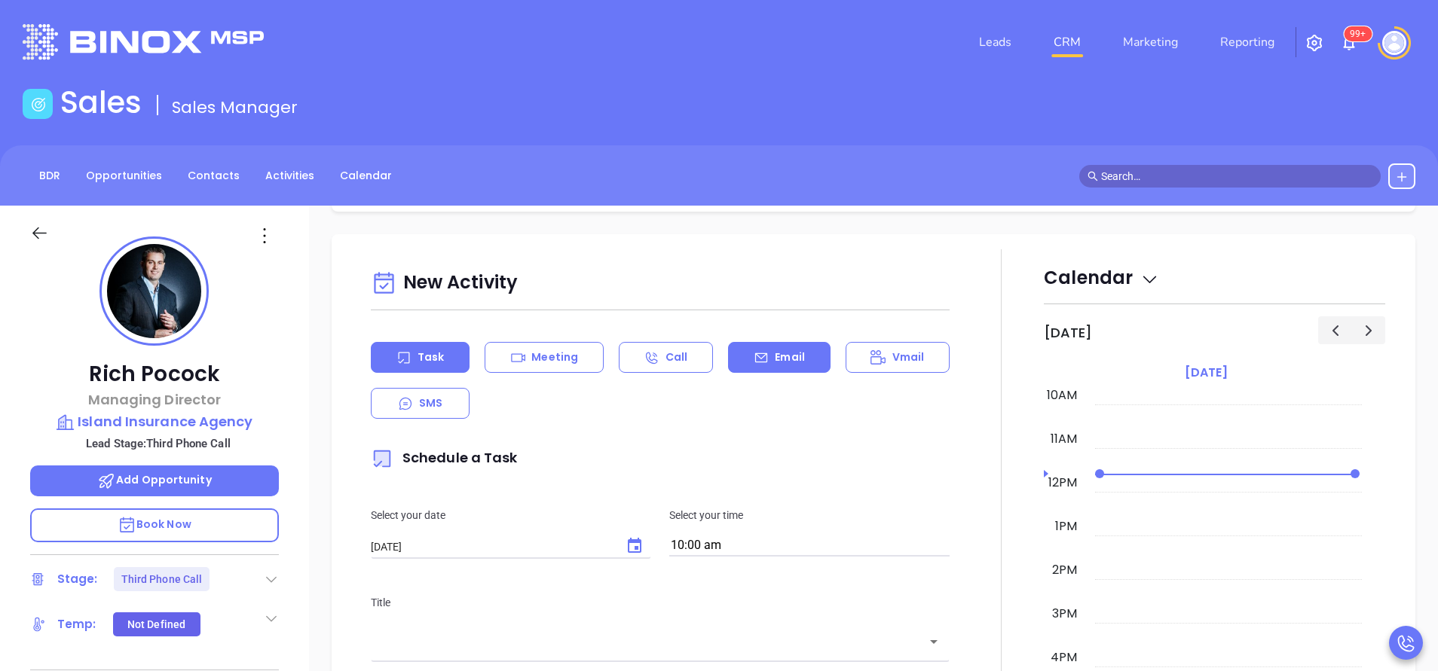
click at [783, 348] on div "Email" at bounding box center [779, 357] width 102 height 31
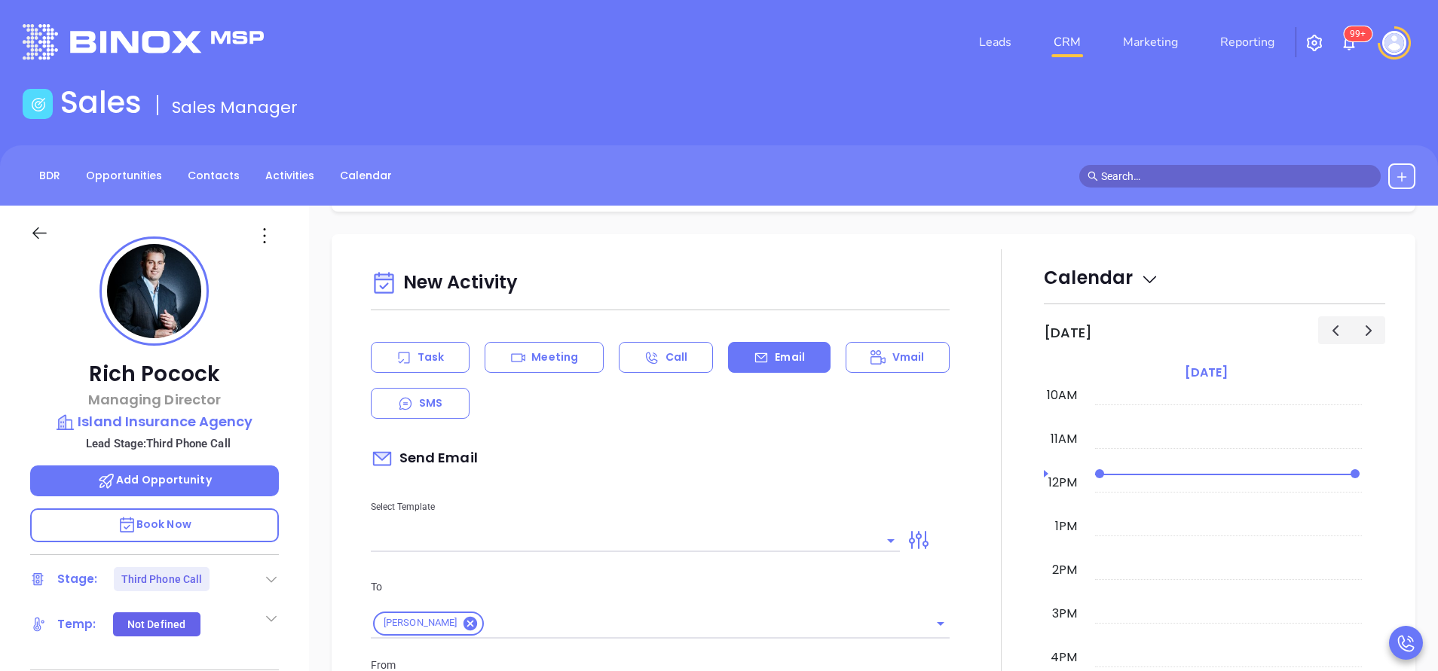
scroll to position [904, 0]
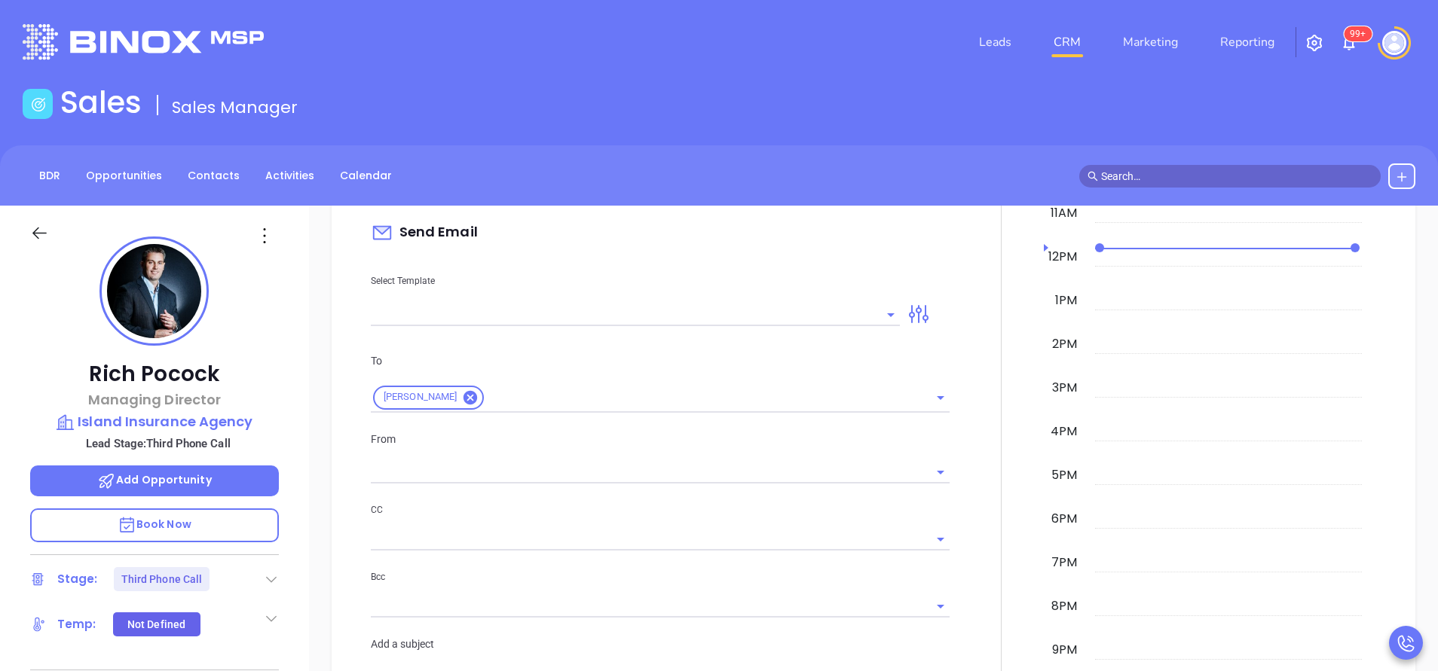
click at [717, 325] on input "text" at bounding box center [624, 315] width 506 height 22
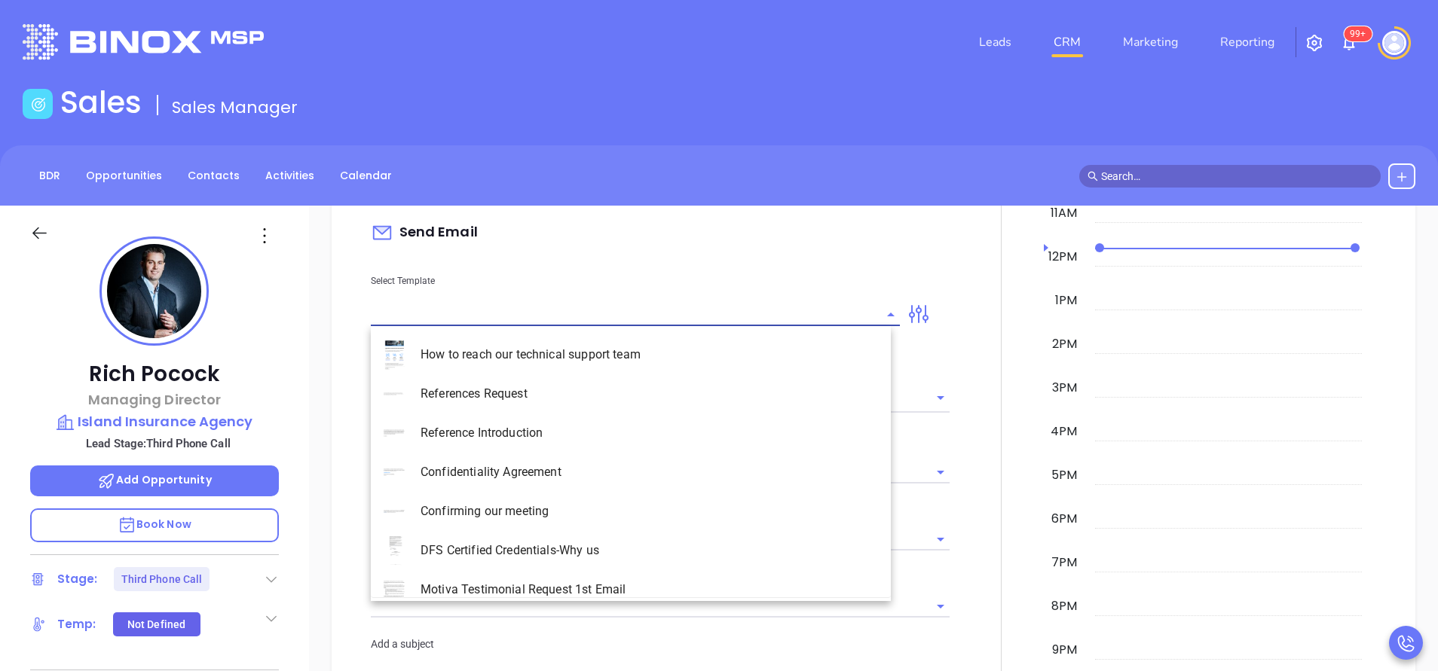
type input "[PERSON_NAME]"
click at [549, 427] on li "NY Insurance 0625 - Email 2" at bounding box center [631, 433] width 520 height 39
type input "NY Insurance 0625 - Email 2"
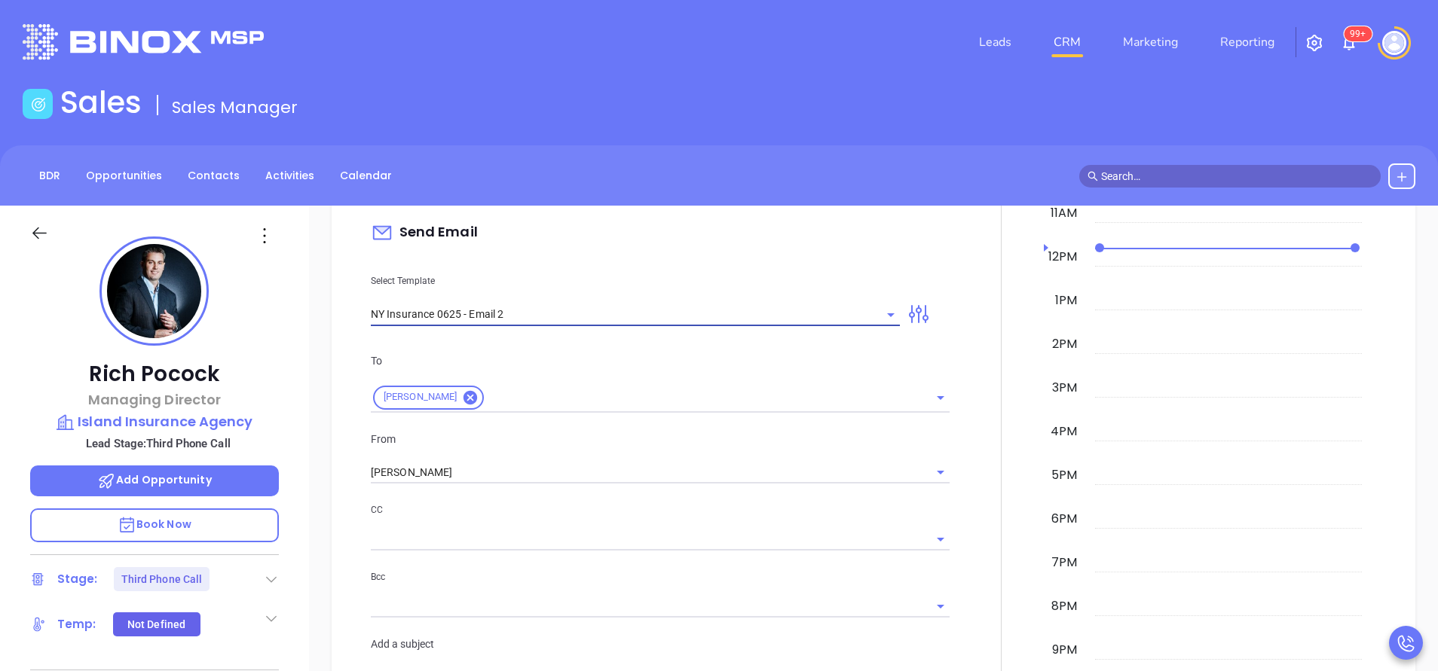
type input "I don’t know if you saw this Rich"
type input "NY Insurance 0625 - Email 2"
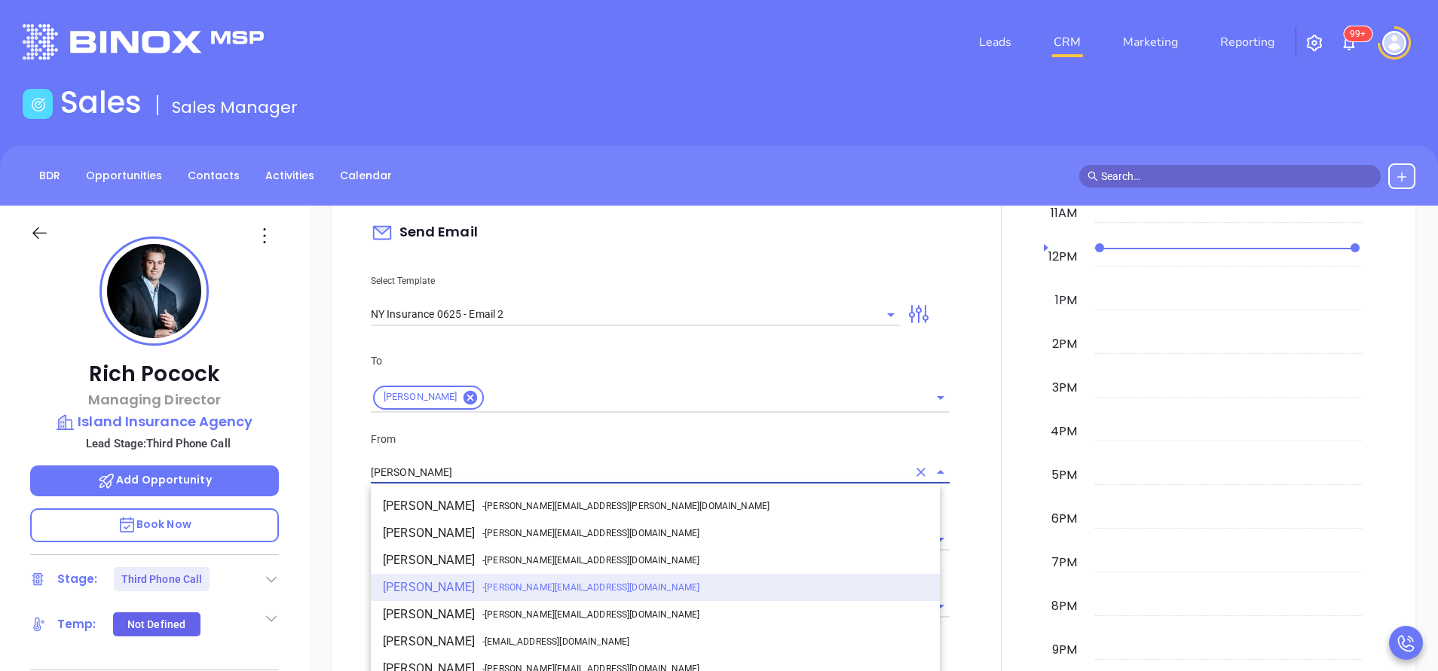
click at [504, 474] on input "[PERSON_NAME]" at bounding box center [639, 473] width 536 height 22
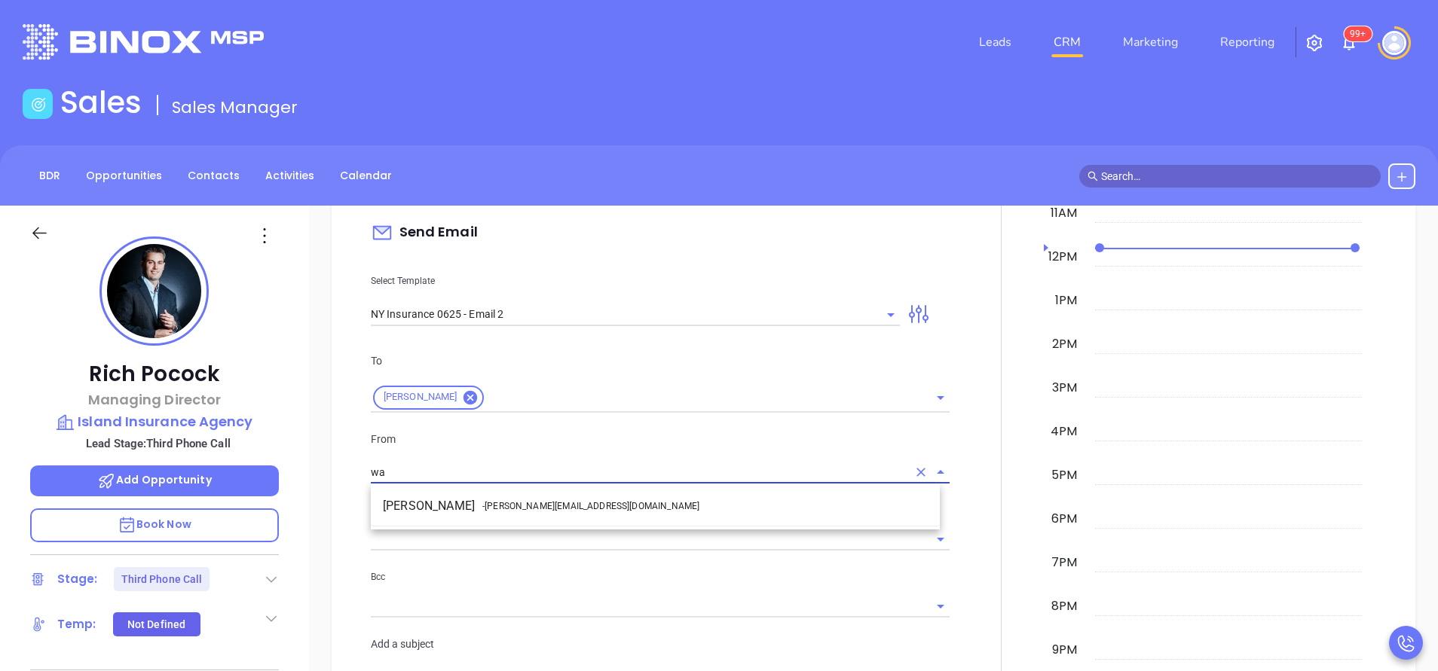
click at [515, 497] on li "Walter Contreras - [EMAIL_ADDRESS][DOMAIN_NAME]" at bounding box center [655, 506] width 569 height 27
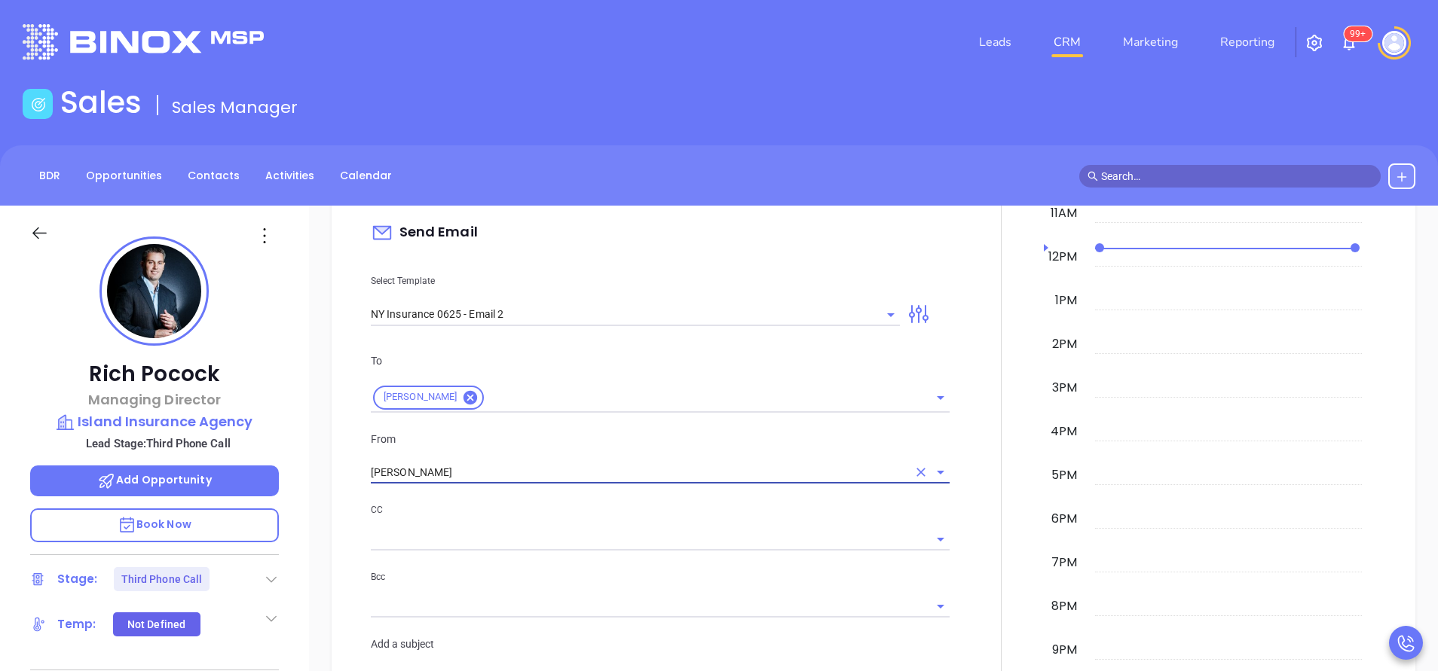
type input "[PERSON_NAME]"
click at [669, 521] on div "CC" at bounding box center [660, 526] width 579 height 49
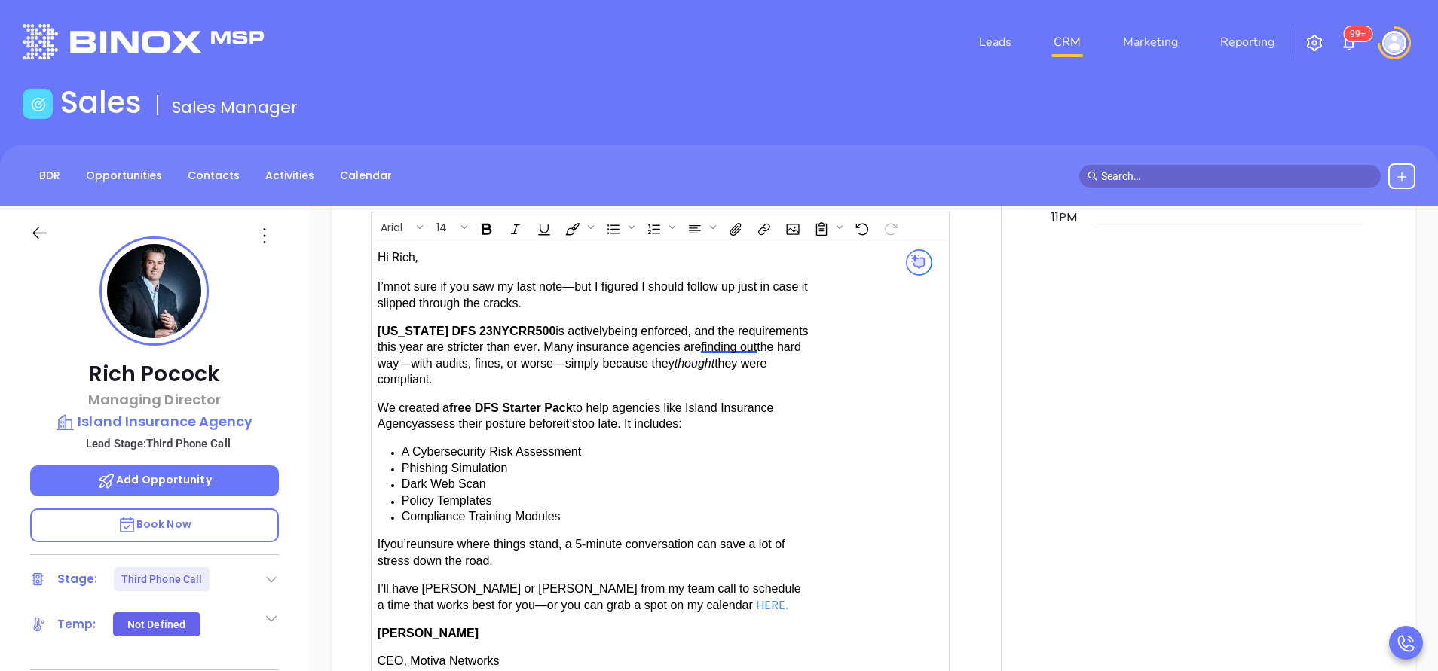
scroll to position [1469, 0]
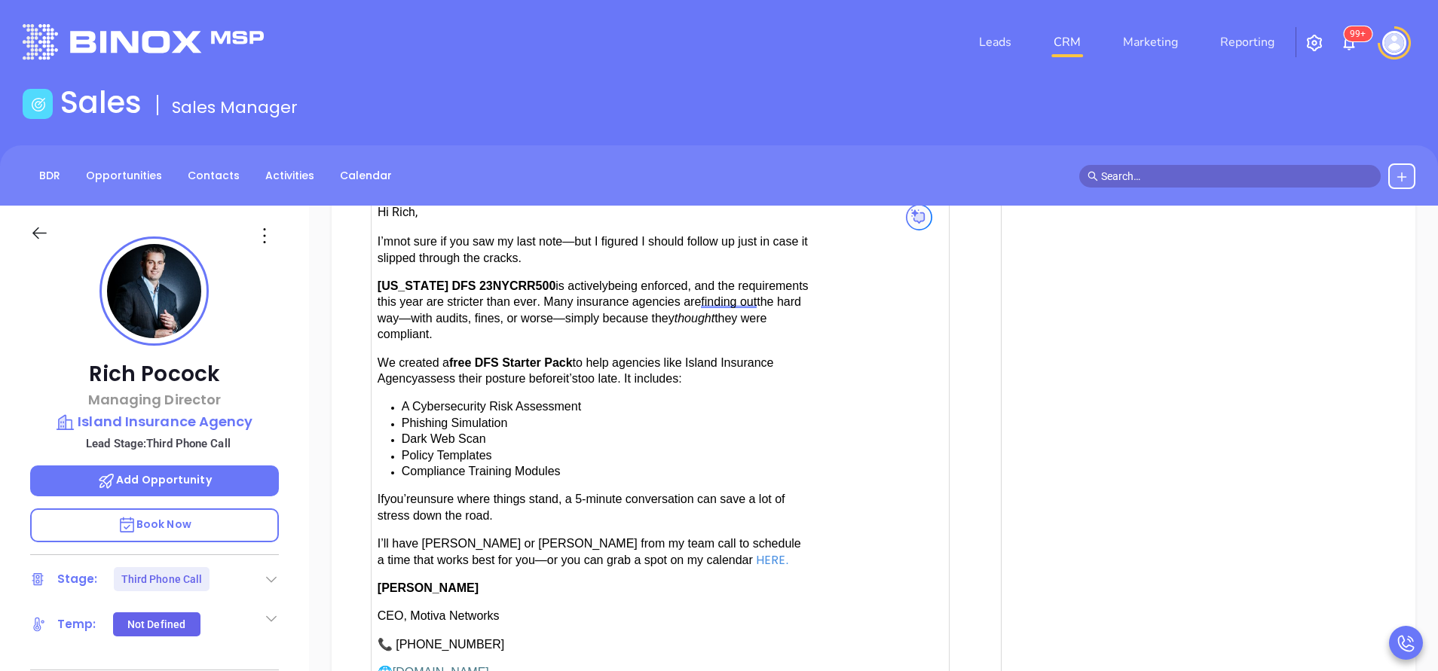
click at [515, 537] on span "have [PERSON_NAME] or [PERSON_NAME] from my team call to schedule a time that w…" at bounding box center [588, 551] width 423 height 29
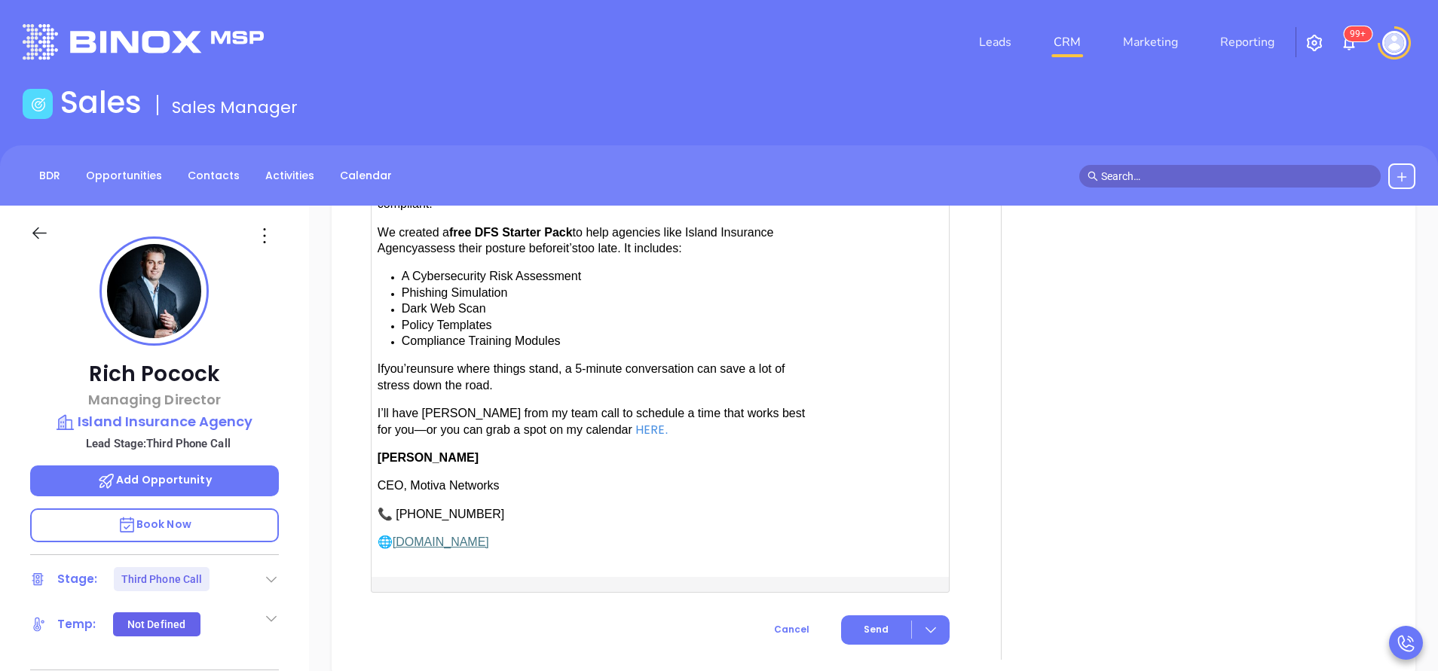
scroll to position [1871, 0]
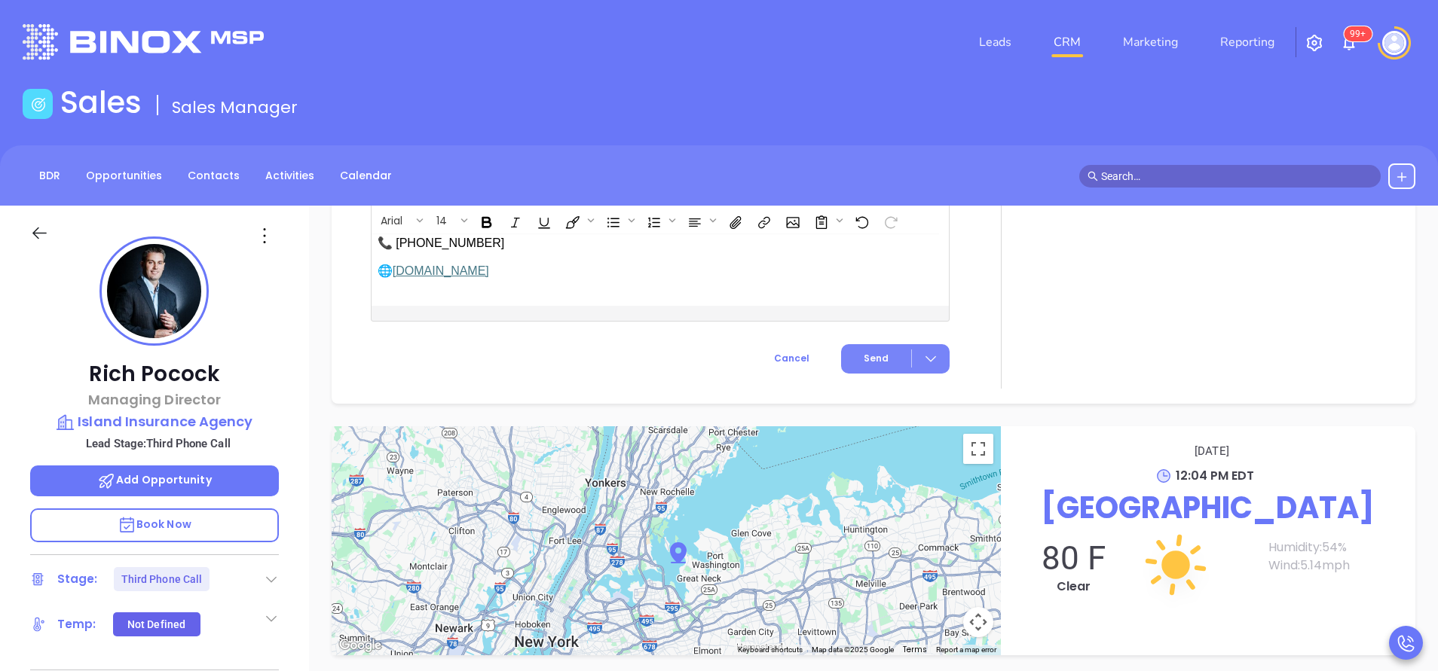
click at [866, 352] on span "Send" at bounding box center [875, 359] width 25 height 14
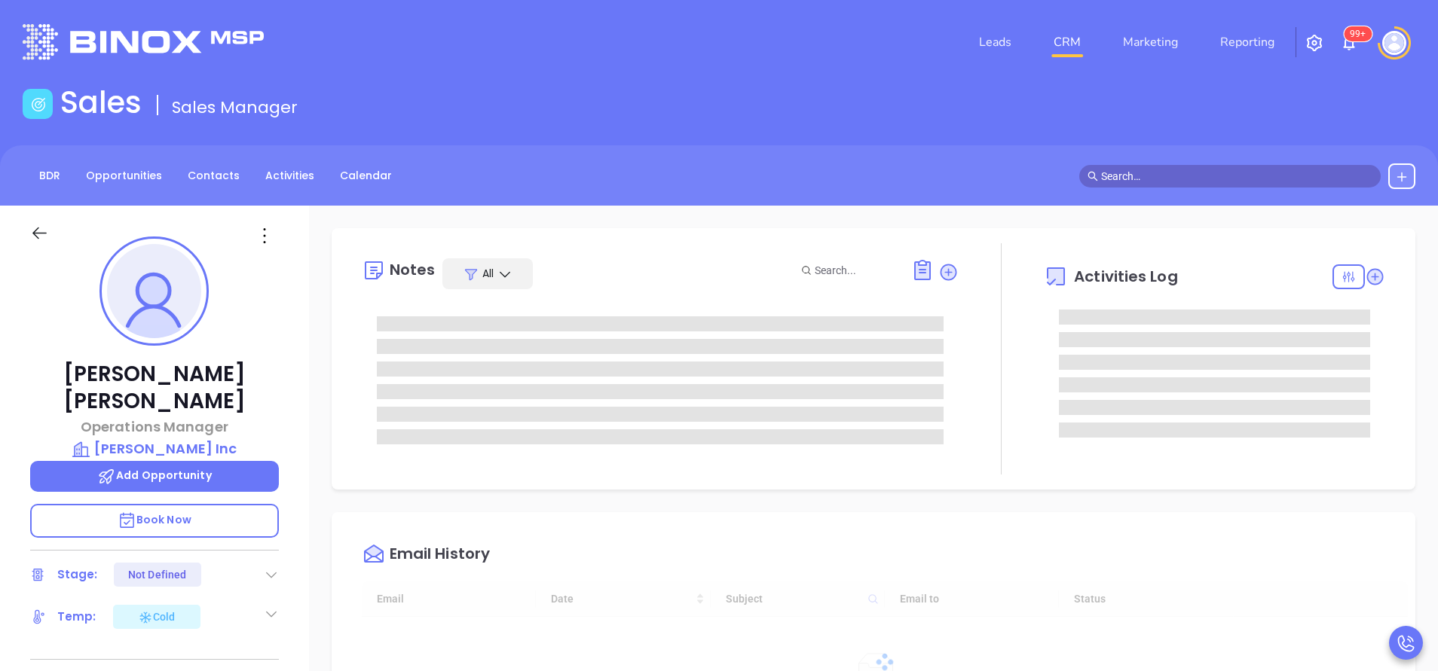
type input "[DATE]"
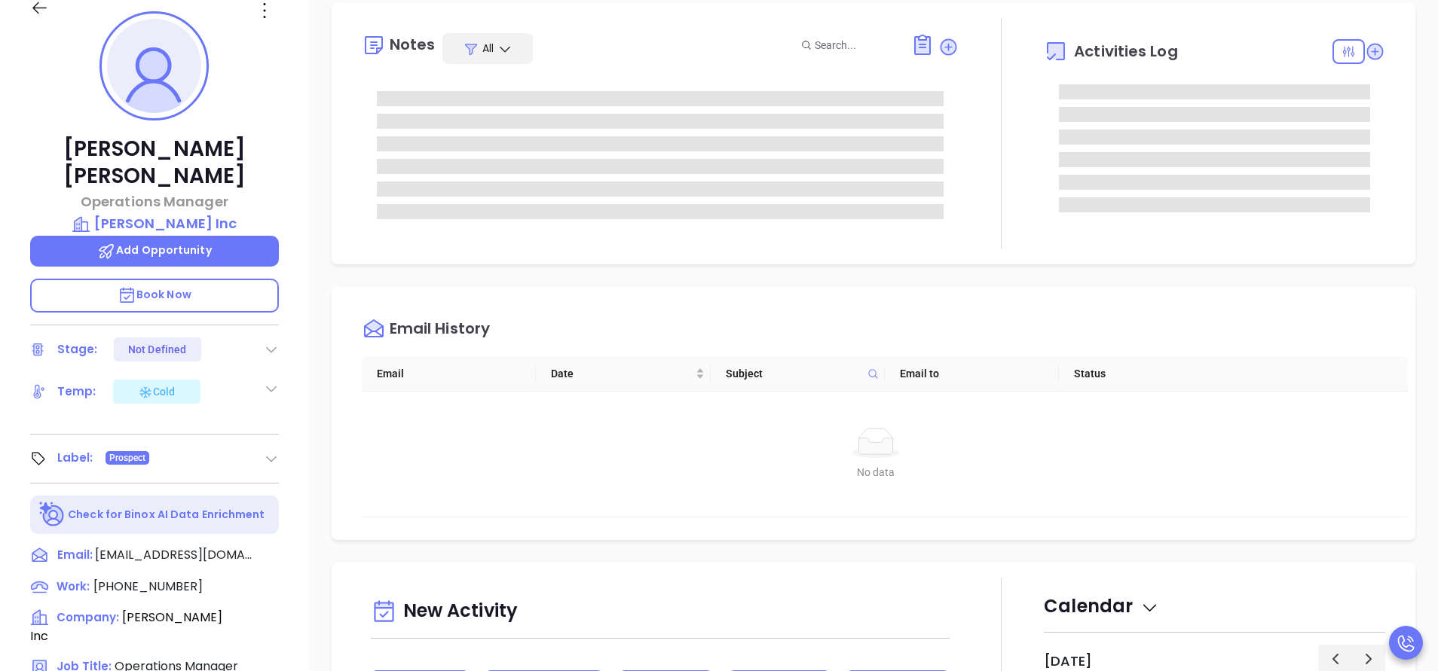
scroll to position [226, 0]
type input "[PERSON_NAME]"
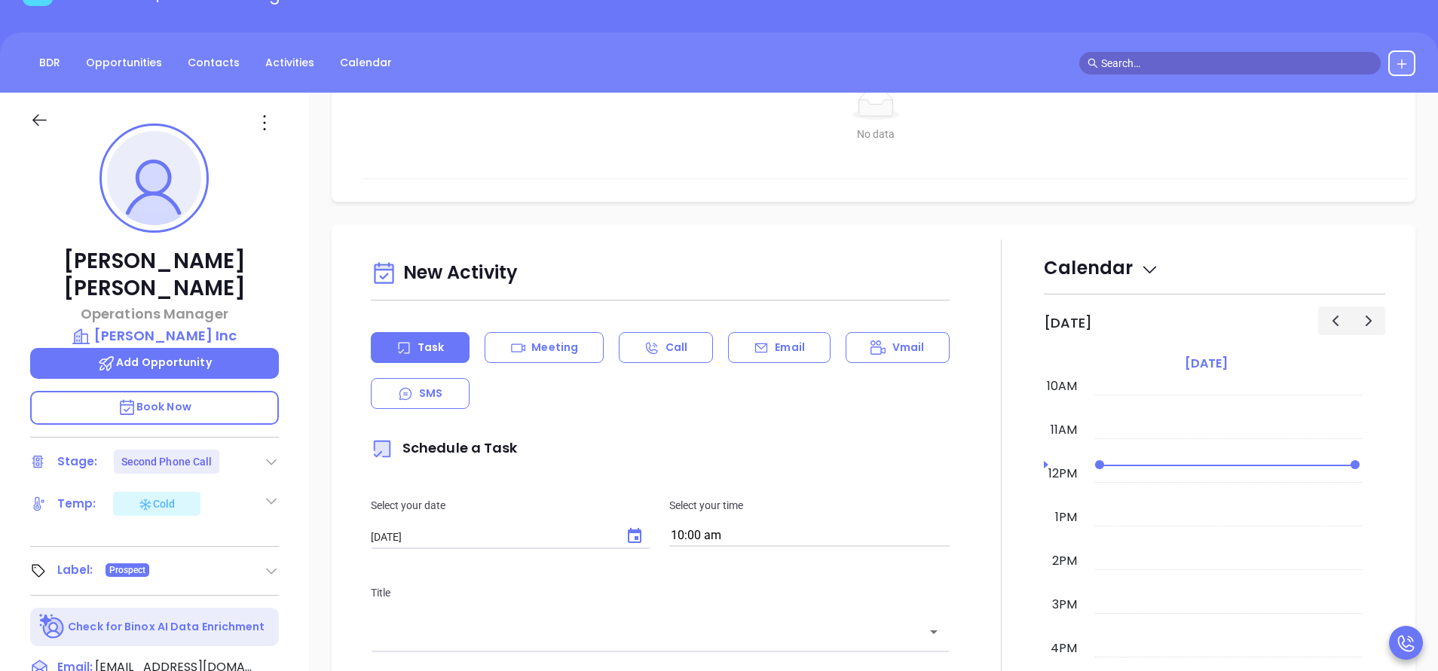
scroll to position [904, 0]
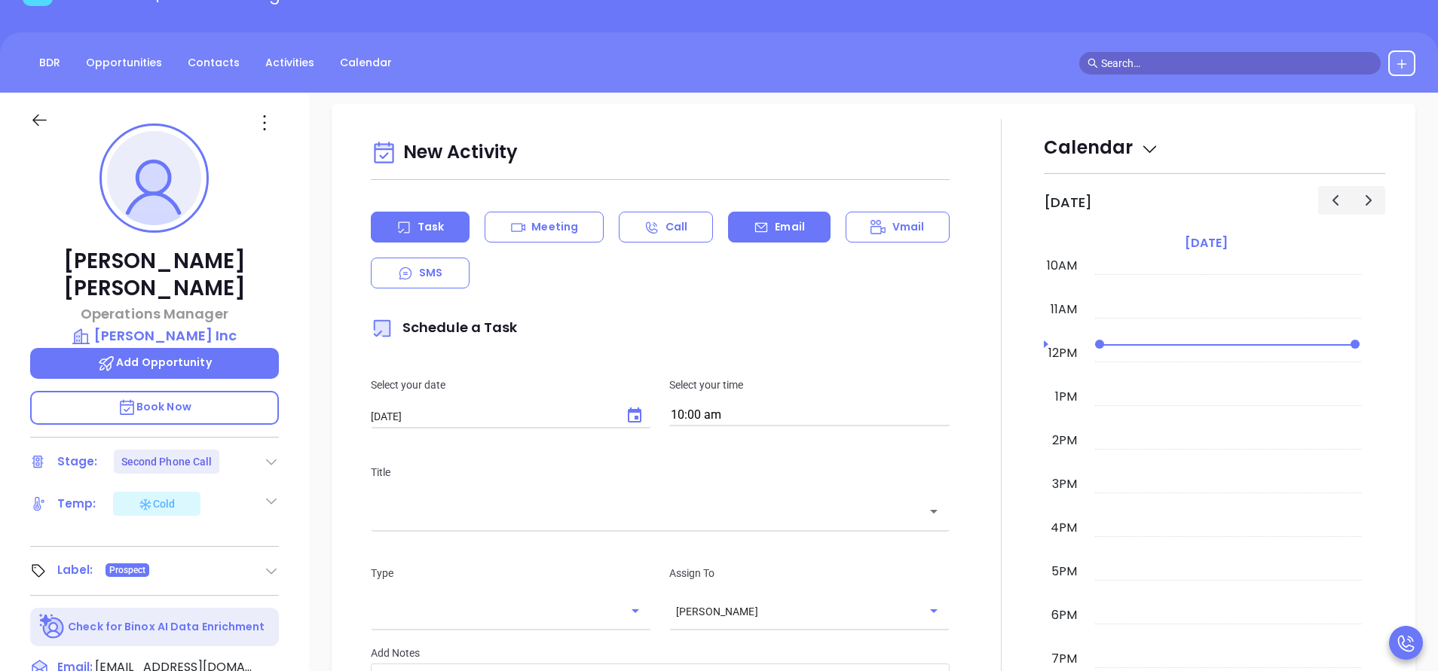
click at [780, 224] on p "Email" at bounding box center [790, 227] width 30 height 16
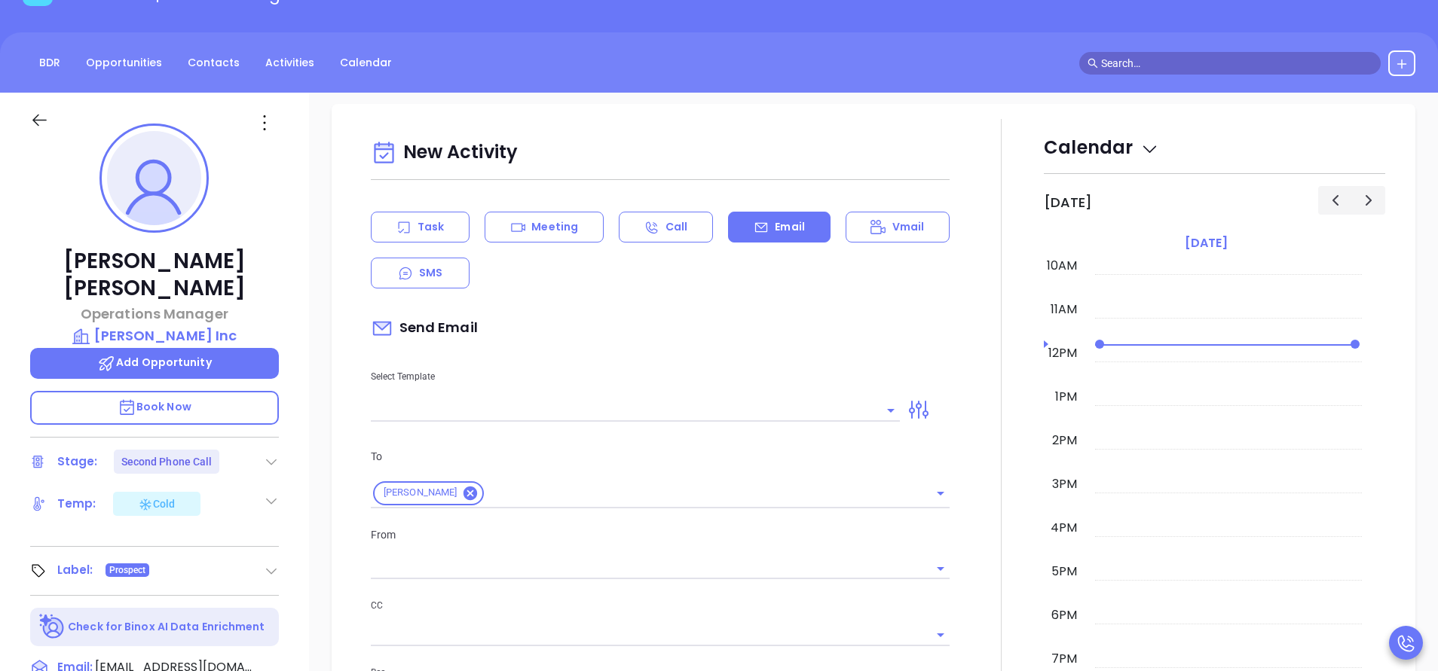
click at [729, 410] on input "text" at bounding box center [624, 410] width 506 height 22
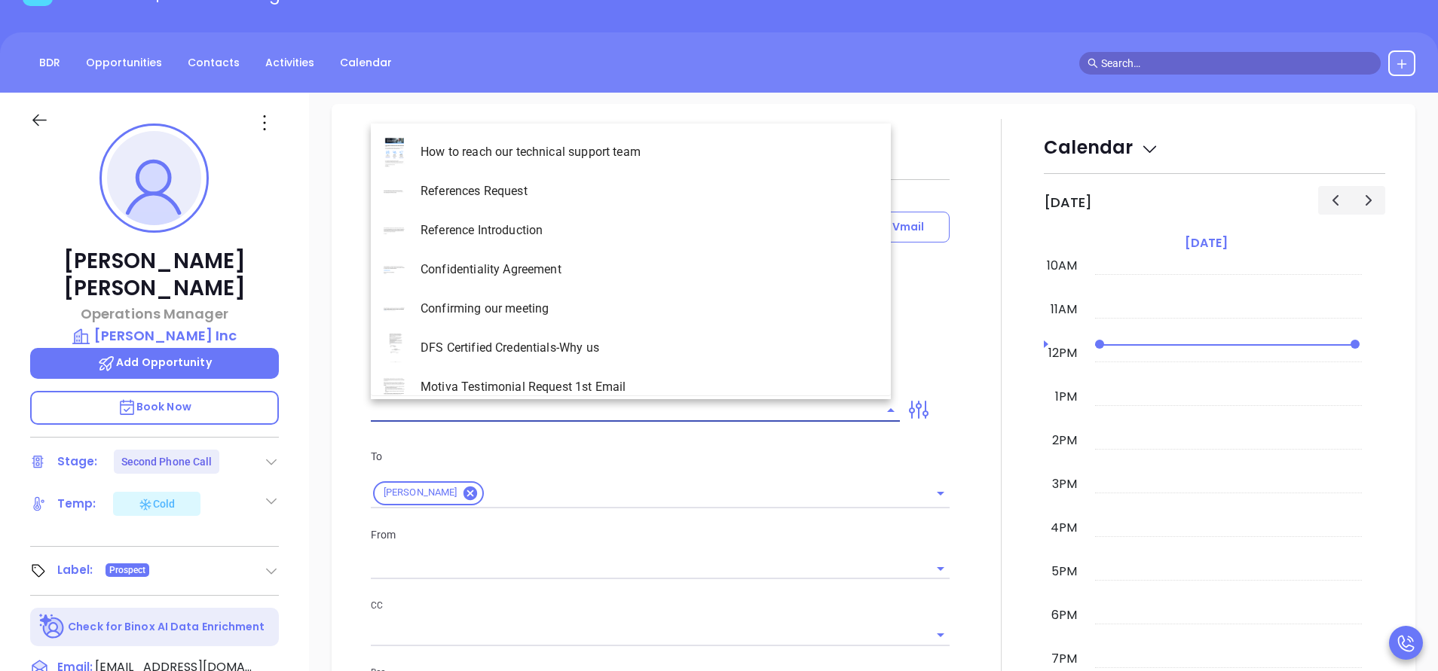
type input "[PERSON_NAME]"
click at [713, 240] on li "NY Insurance 0625 - Email 2" at bounding box center [631, 230] width 520 height 39
type input "NY Insurance 0625 - Email 2"
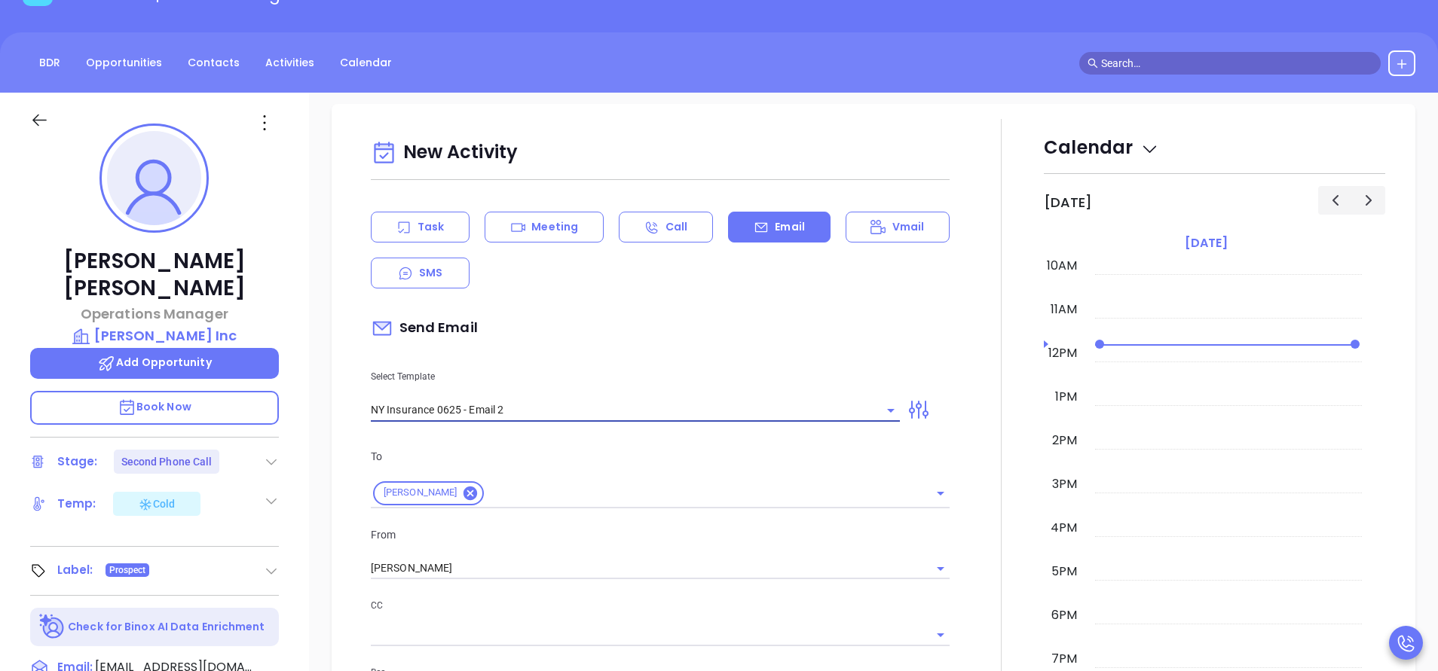
type input "I don’t know if you saw this [PERSON_NAME]"
type input "NY Insurance 0625 - Email 2"
click at [717, 329] on div "Send Email" at bounding box center [660, 328] width 579 height 35
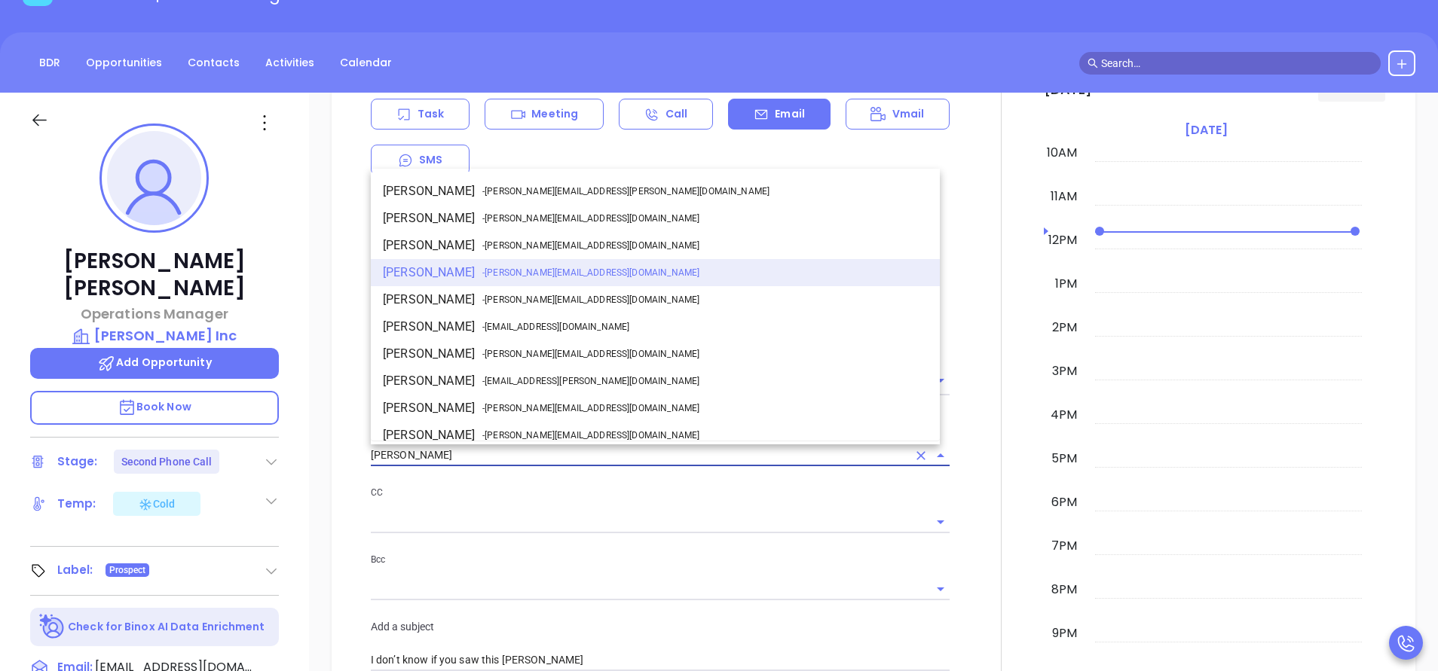
click at [456, 447] on input "[PERSON_NAME]" at bounding box center [639, 456] width 536 height 22
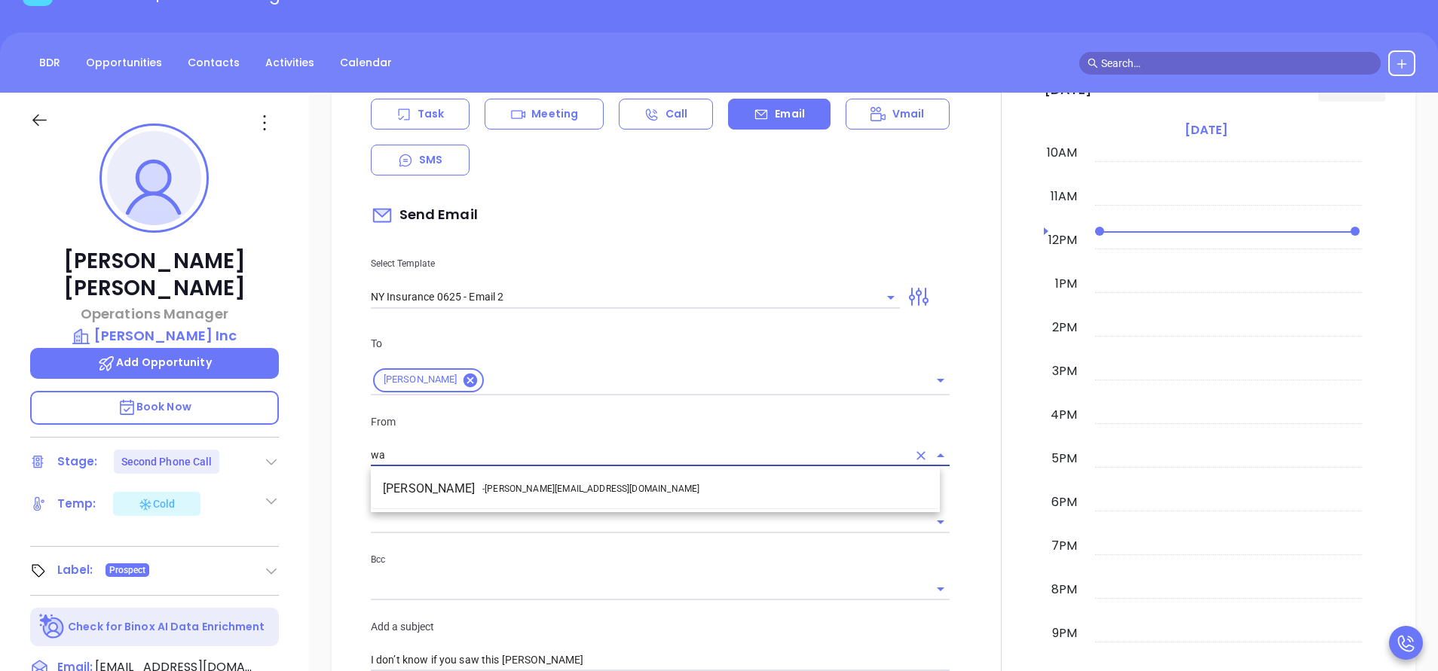
click at [459, 480] on li "Walter Contreras - [EMAIL_ADDRESS][DOMAIN_NAME]" at bounding box center [655, 488] width 569 height 27
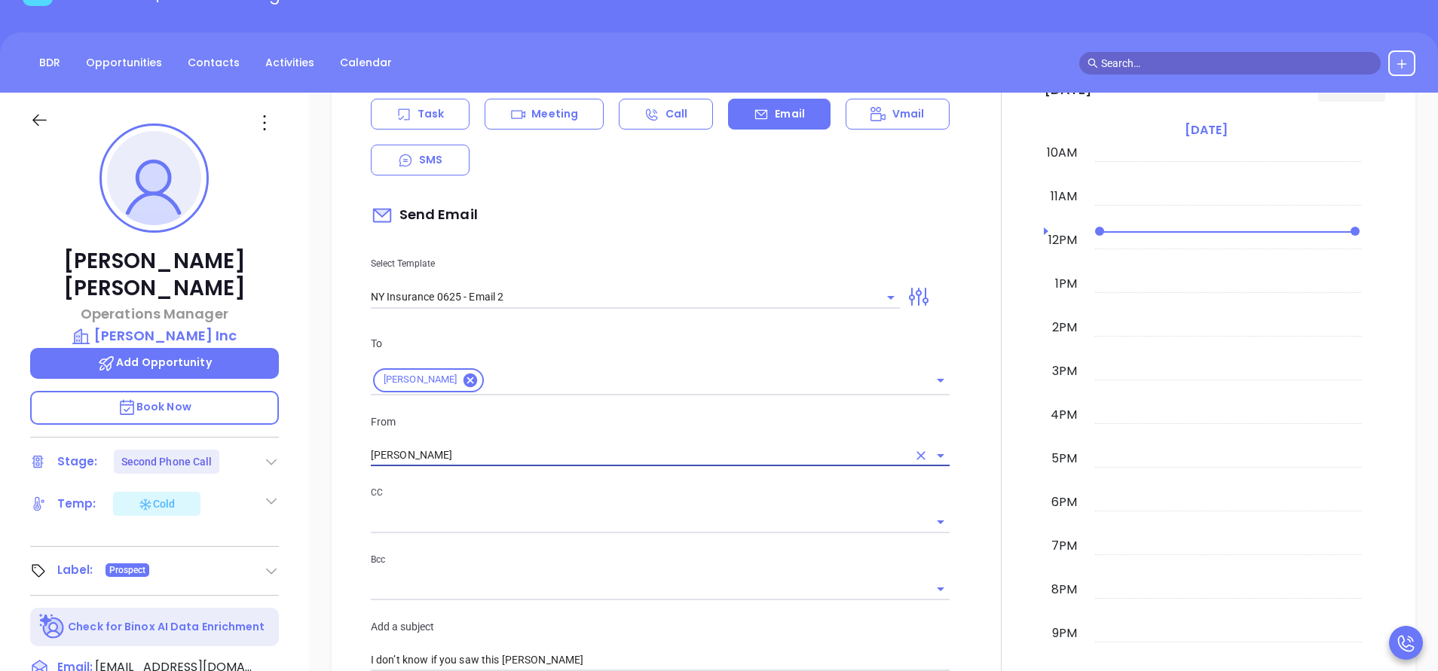
type input "[PERSON_NAME]"
click at [574, 505] on div "CC" at bounding box center [660, 508] width 579 height 49
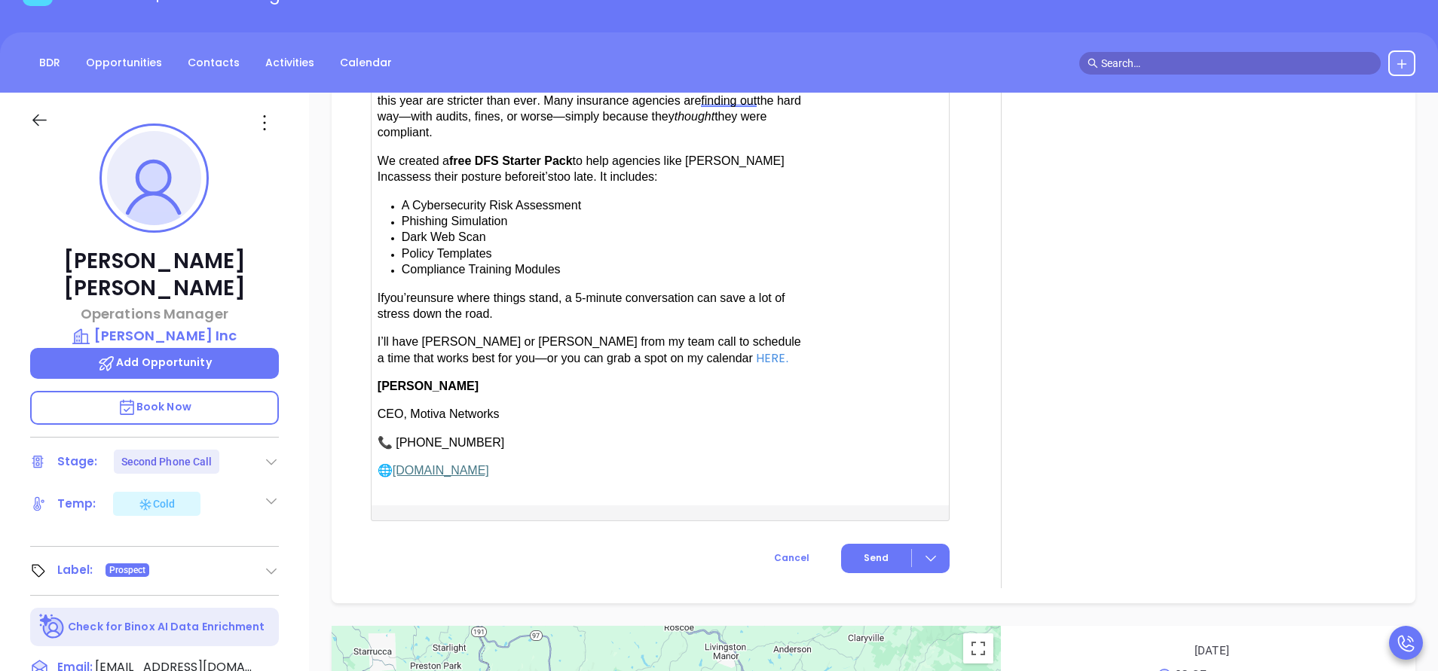
scroll to position [1808, 0]
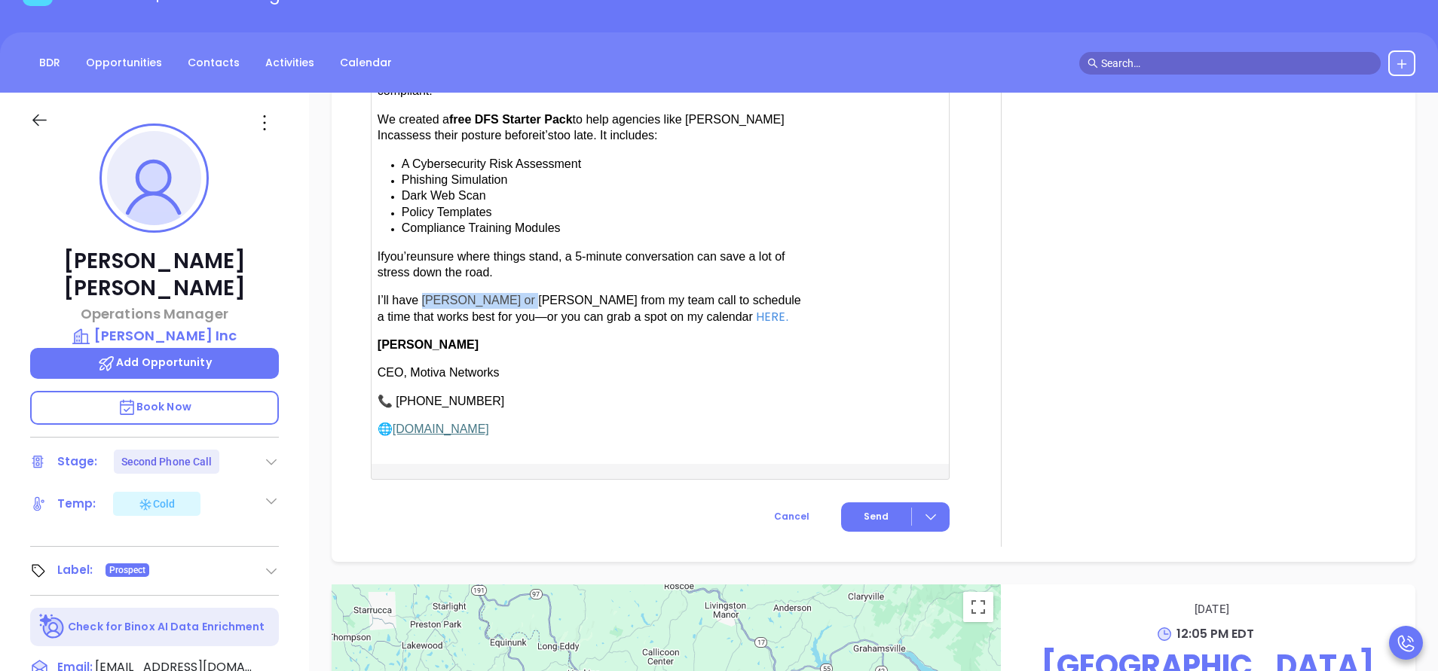
drag, startPoint x: 424, startPoint y: 293, endPoint x: 515, endPoint y: 295, distance: 91.2
click at [515, 295] on span "have [PERSON_NAME] or [PERSON_NAME] from my team call to schedule a time that w…" at bounding box center [588, 308] width 423 height 29
click at [864, 510] on span "Send" at bounding box center [875, 517] width 25 height 14
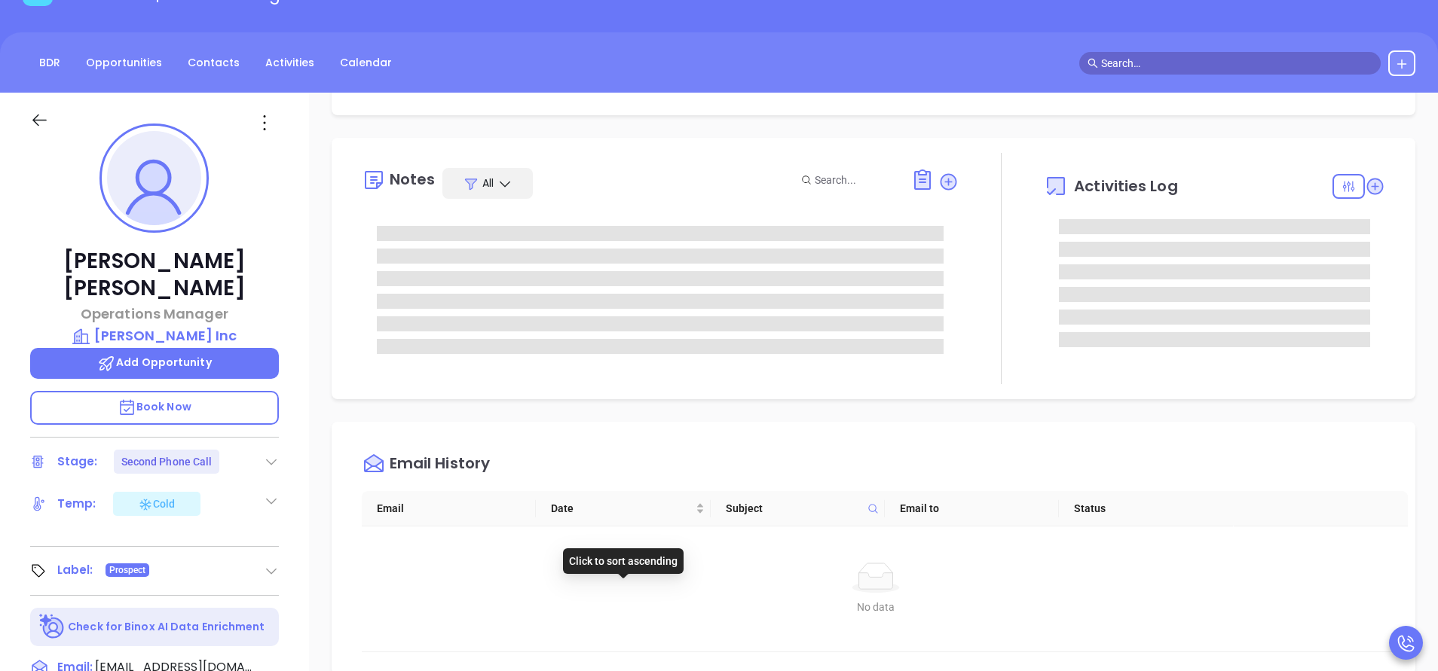
scroll to position [0, 0]
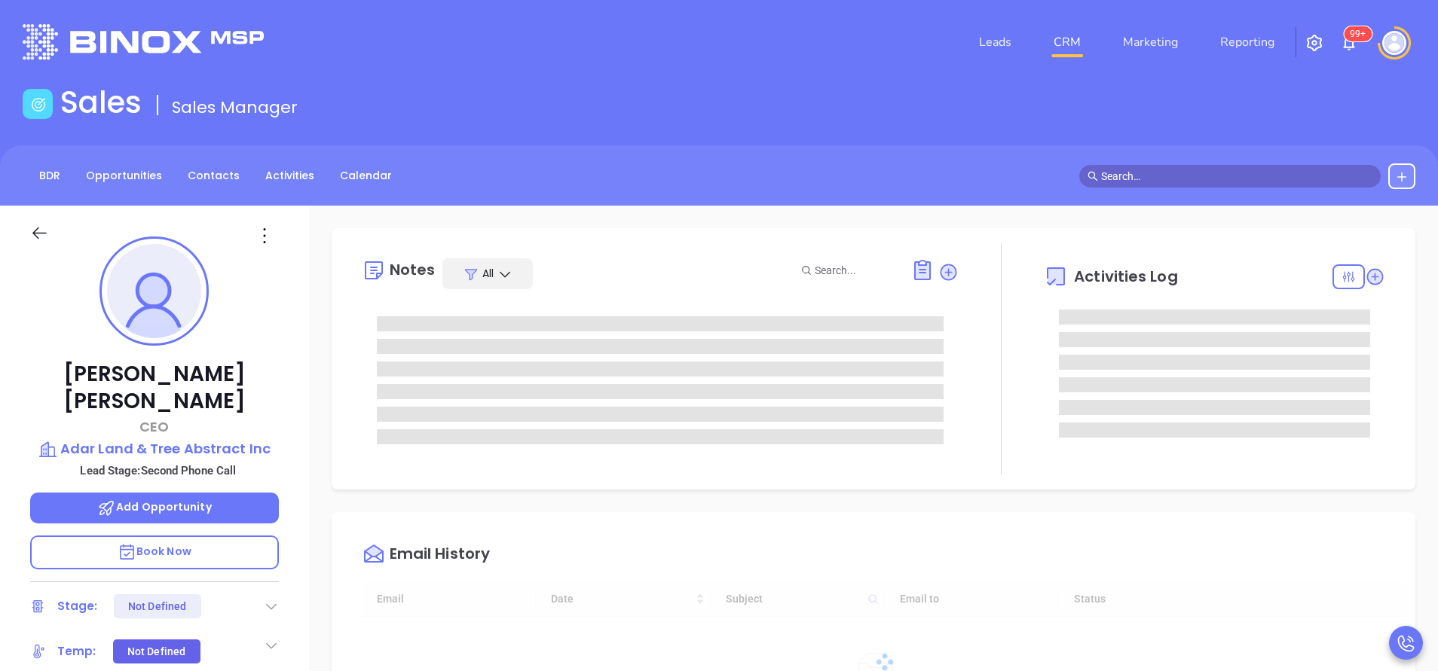
type input "[DATE]"
type input "[PERSON_NAME]"
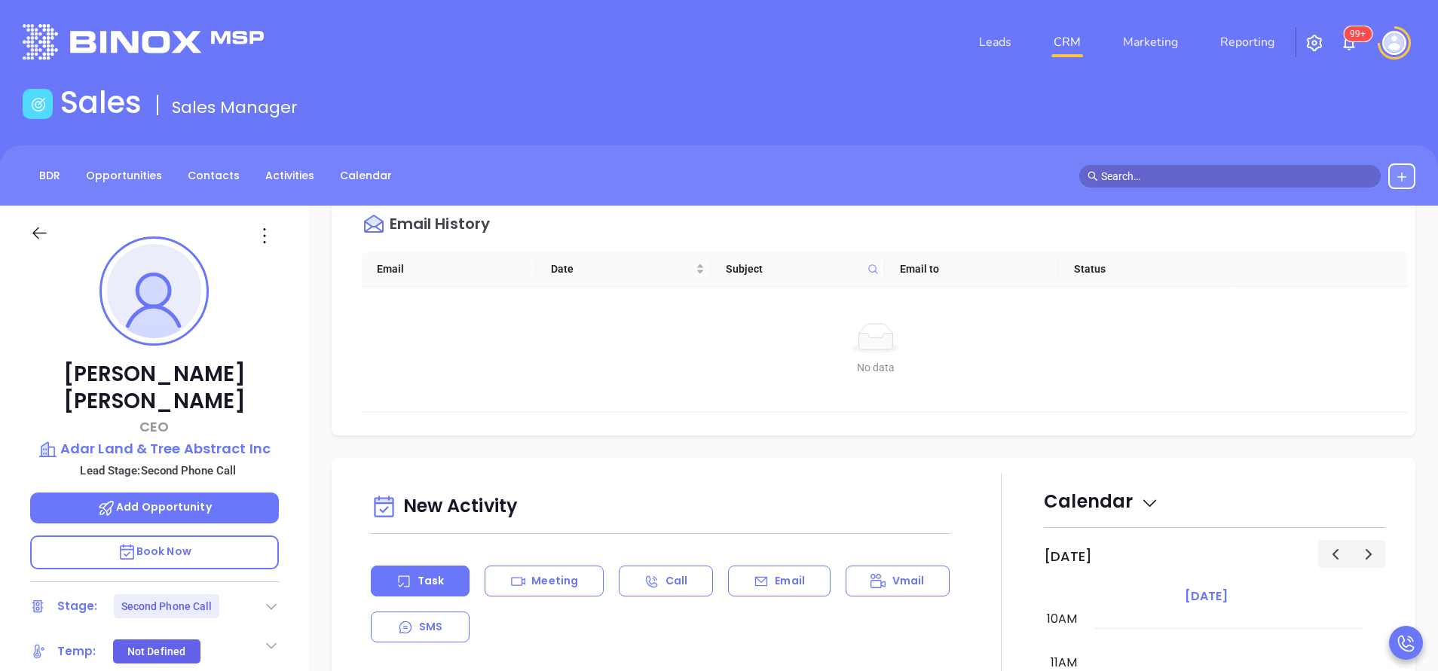
scroll to position [565, 0]
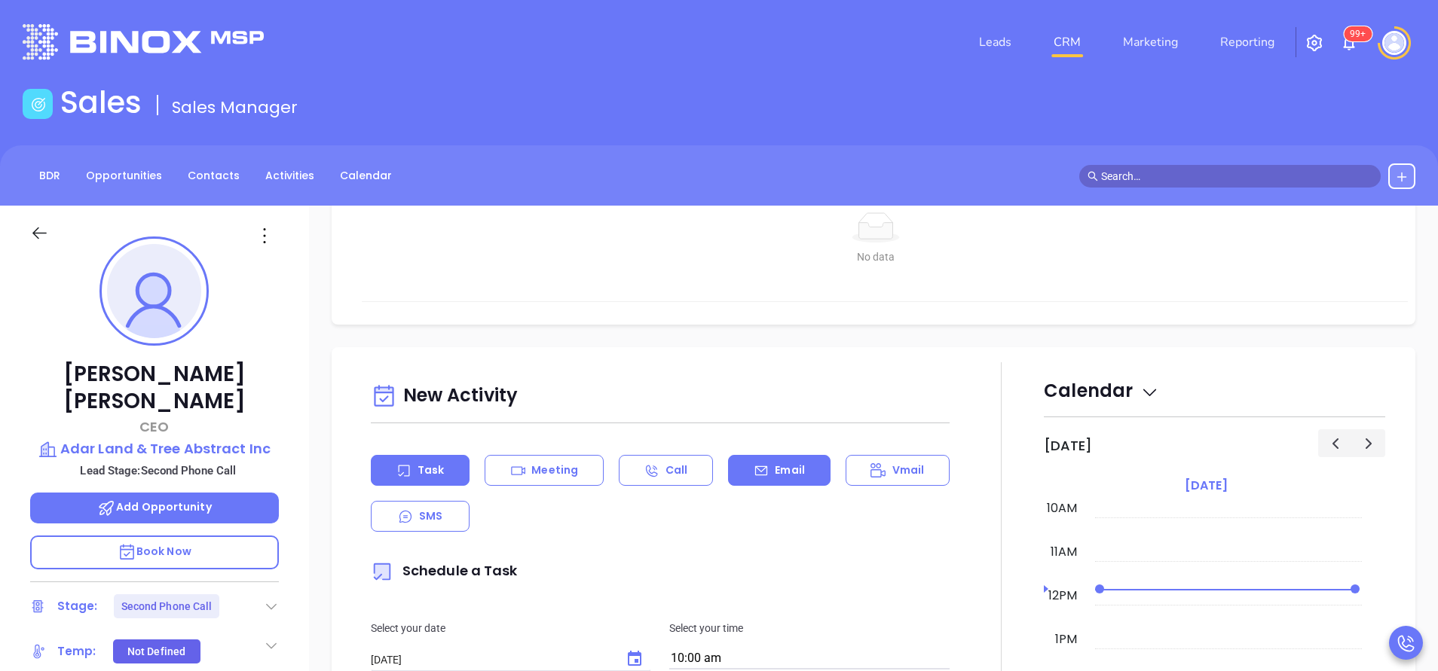
click at [801, 478] on div "Email" at bounding box center [779, 470] width 102 height 31
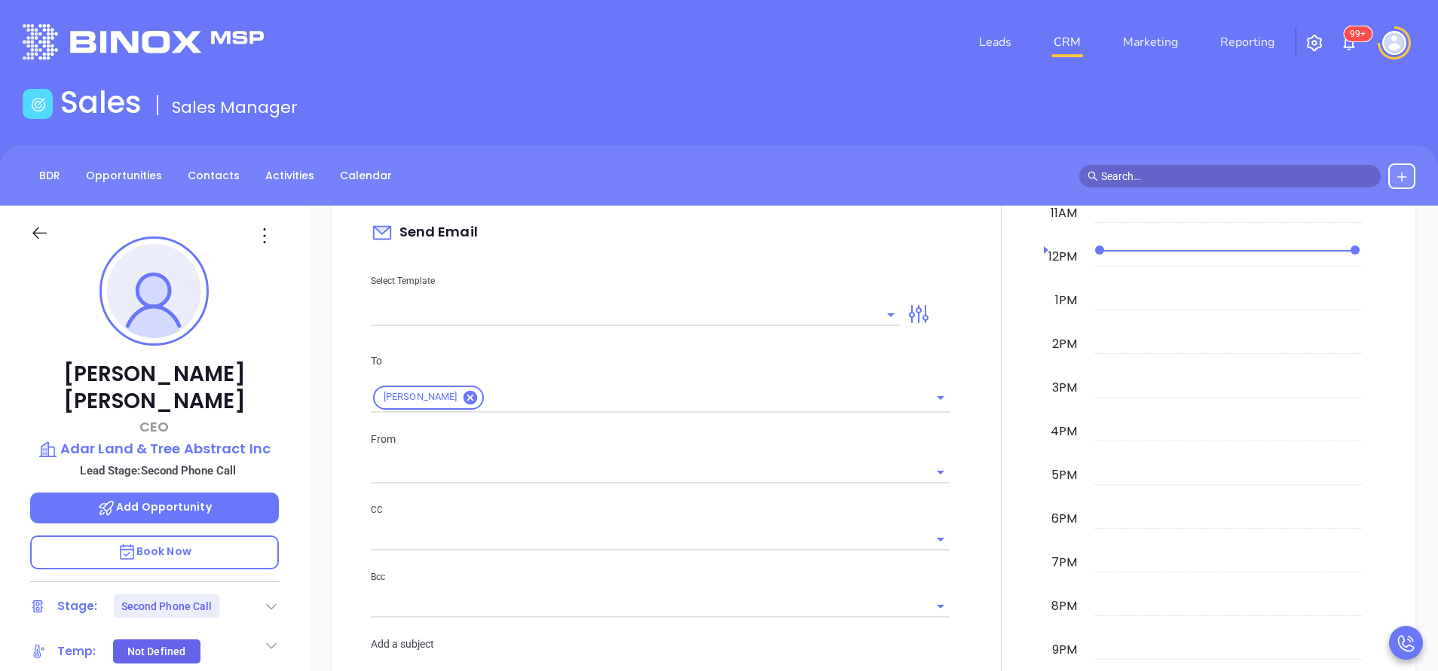
click at [760, 307] on input "text" at bounding box center [624, 315] width 506 height 22
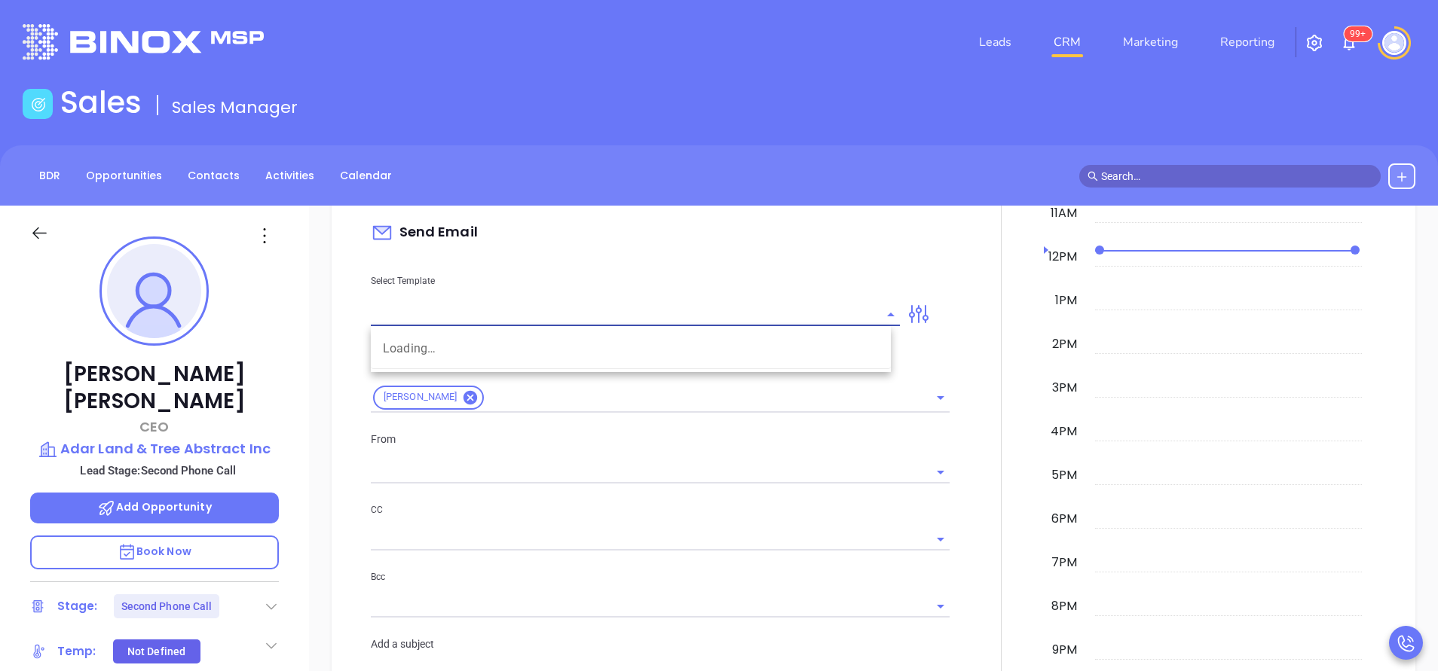
type input "[PERSON_NAME]"
click at [724, 307] on input "ny" at bounding box center [624, 315] width 506 height 22
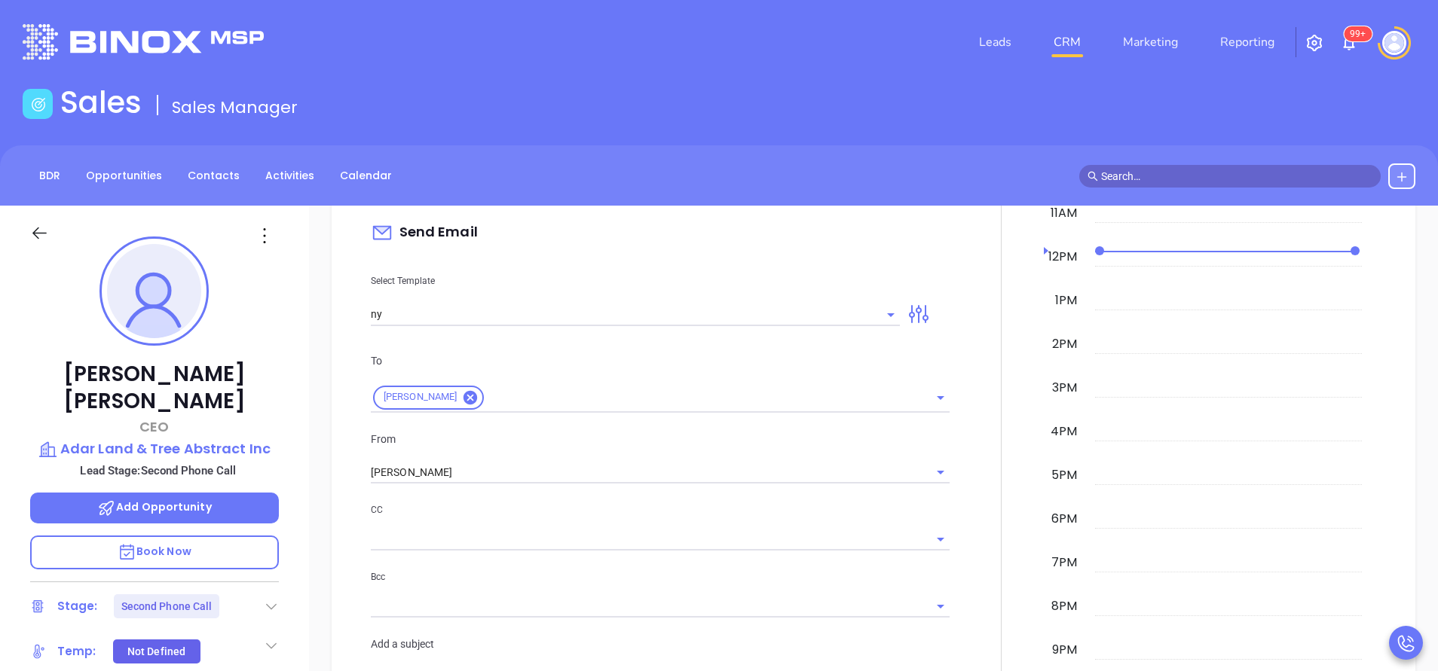
click at [449, 491] on div "To [PERSON_NAME] From [PERSON_NAME] CC Bcc Add a subject" at bounding box center [660, 521] width 597 height 374
click at [457, 320] on input "ny" at bounding box center [624, 315] width 506 height 22
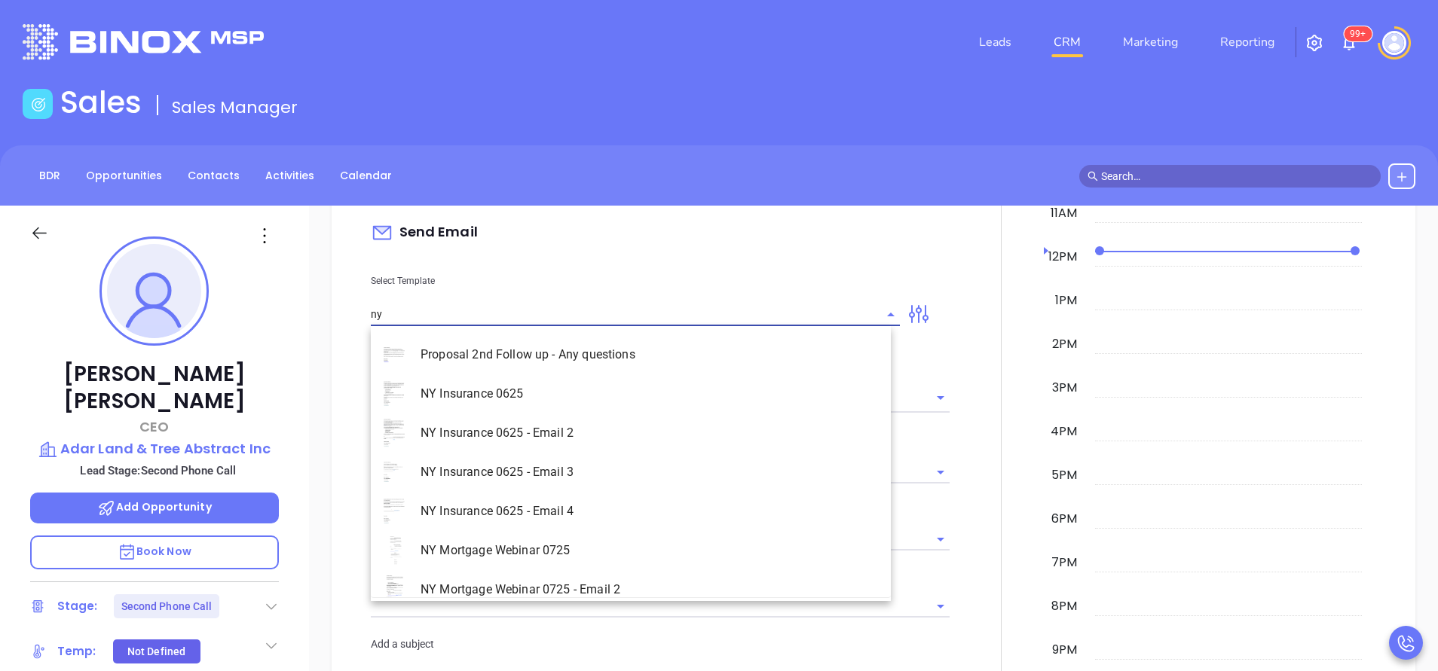
click at [530, 426] on li "NY Insurance 0625 - Email 2" at bounding box center [631, 433] width 520 height 39
type input "NY Insurance 0625 - Email 2"
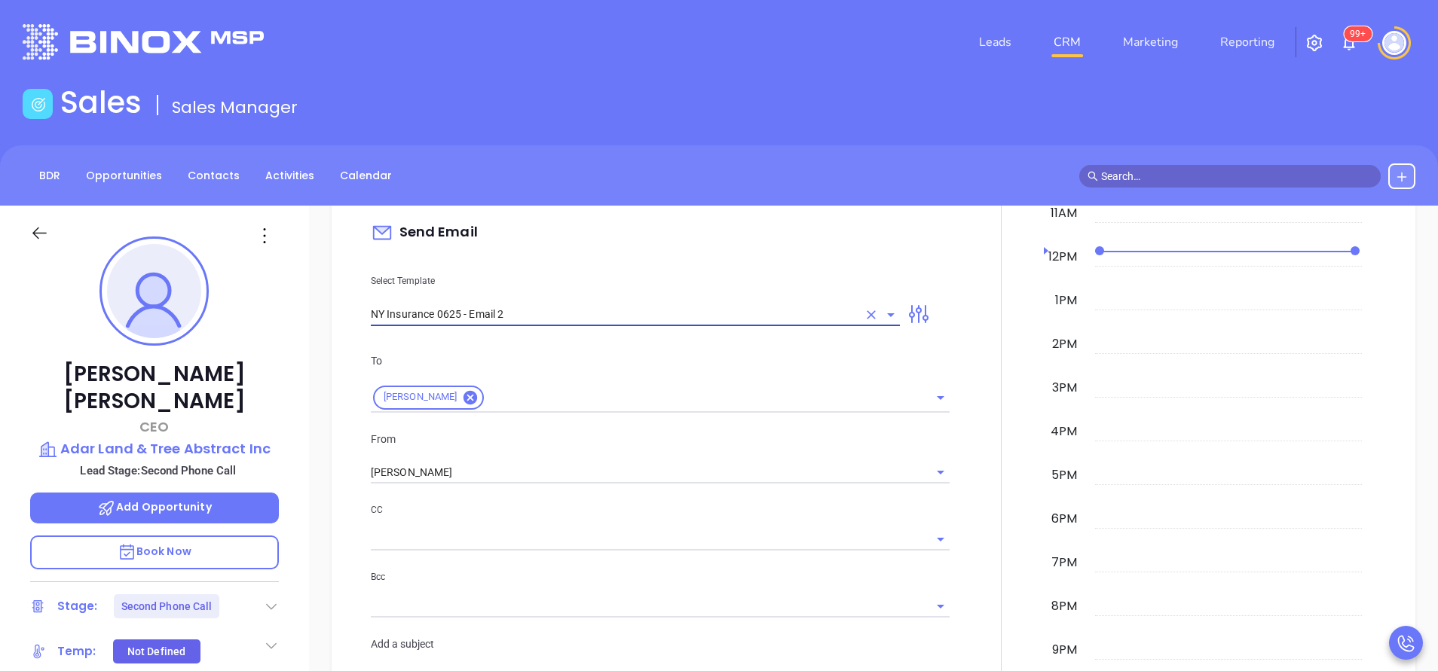
type input "I don’t know if you saw this [PERSON_NAME]"
click at [514, 465] on input "[PERSON_NAME]" at bounding box center [639, 473] width 536 height 22
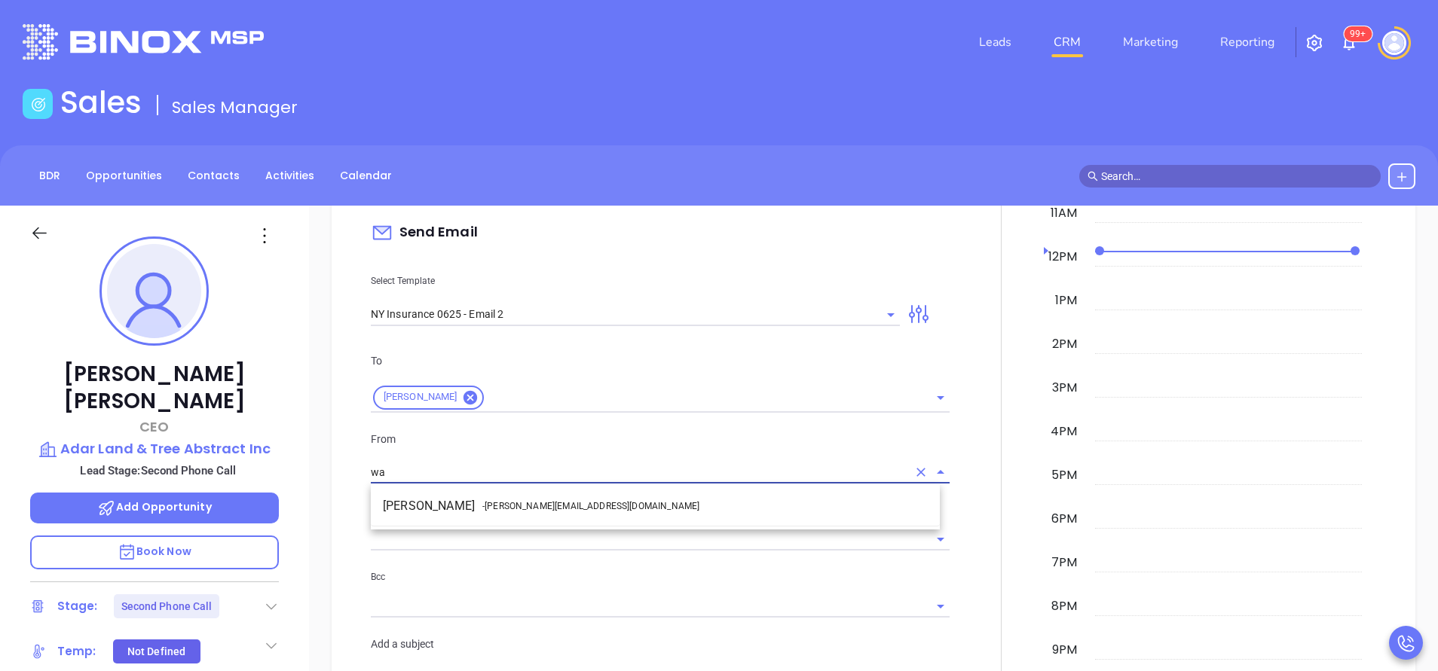
click at [504, 501] on span "- [PERSON_NAME][EMAIL_ADDRESS][DOMAIN_NAME]" at bounding box center [590, 507] width 217 height 14
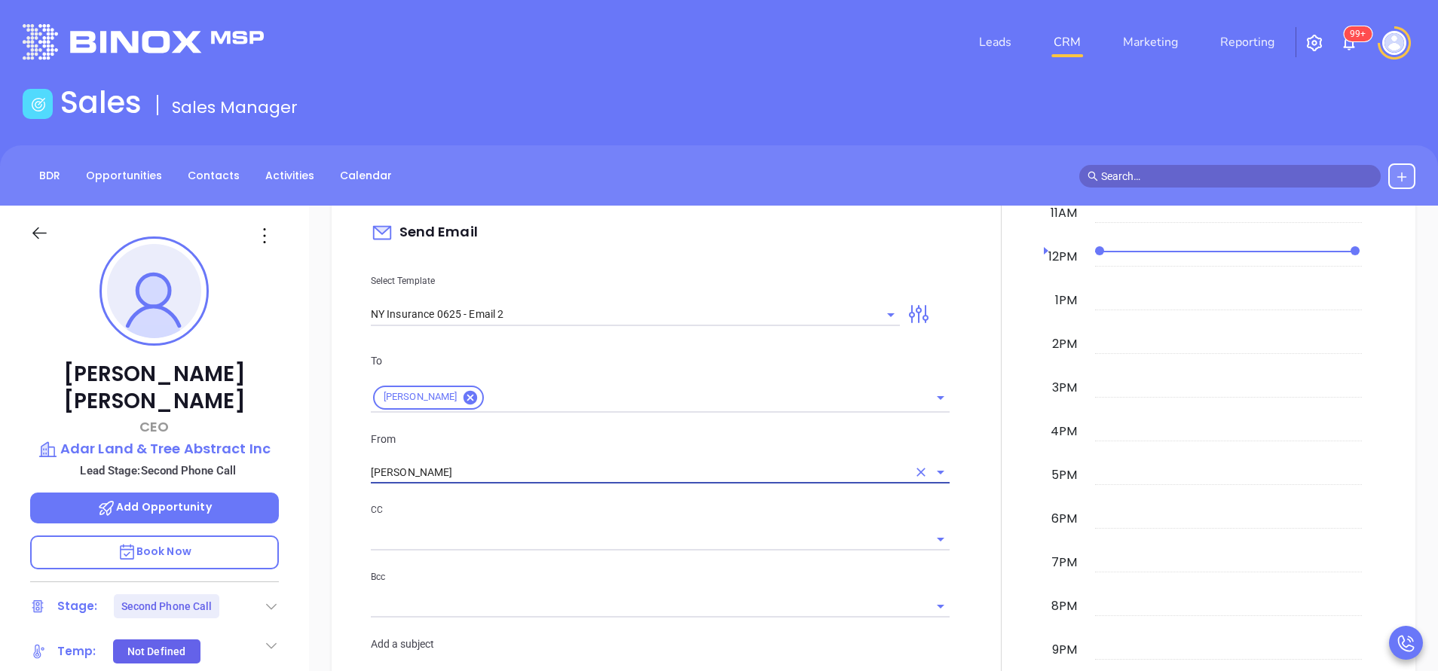
type input "[PERSON_NAME]"
click at [598, 512] on p "CC" at bounding box center [660, 510] width 579 height 17
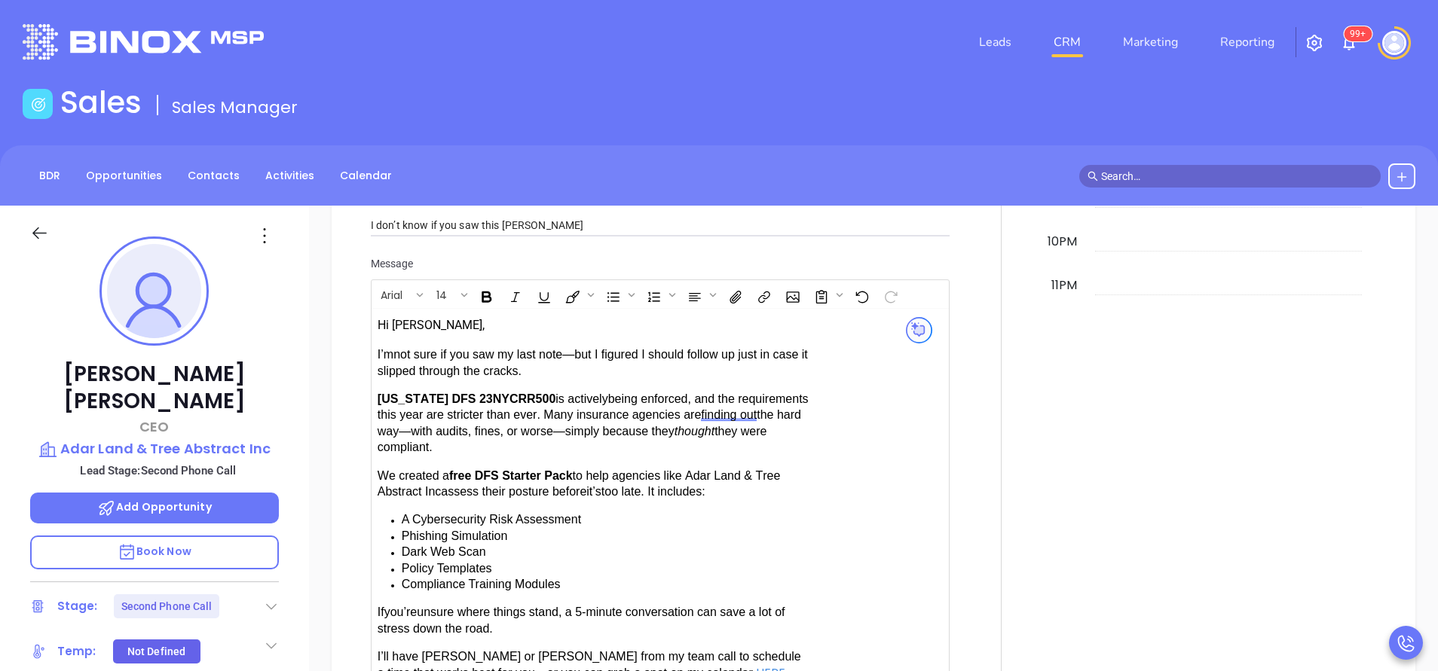
scroll to position [1582, 0]
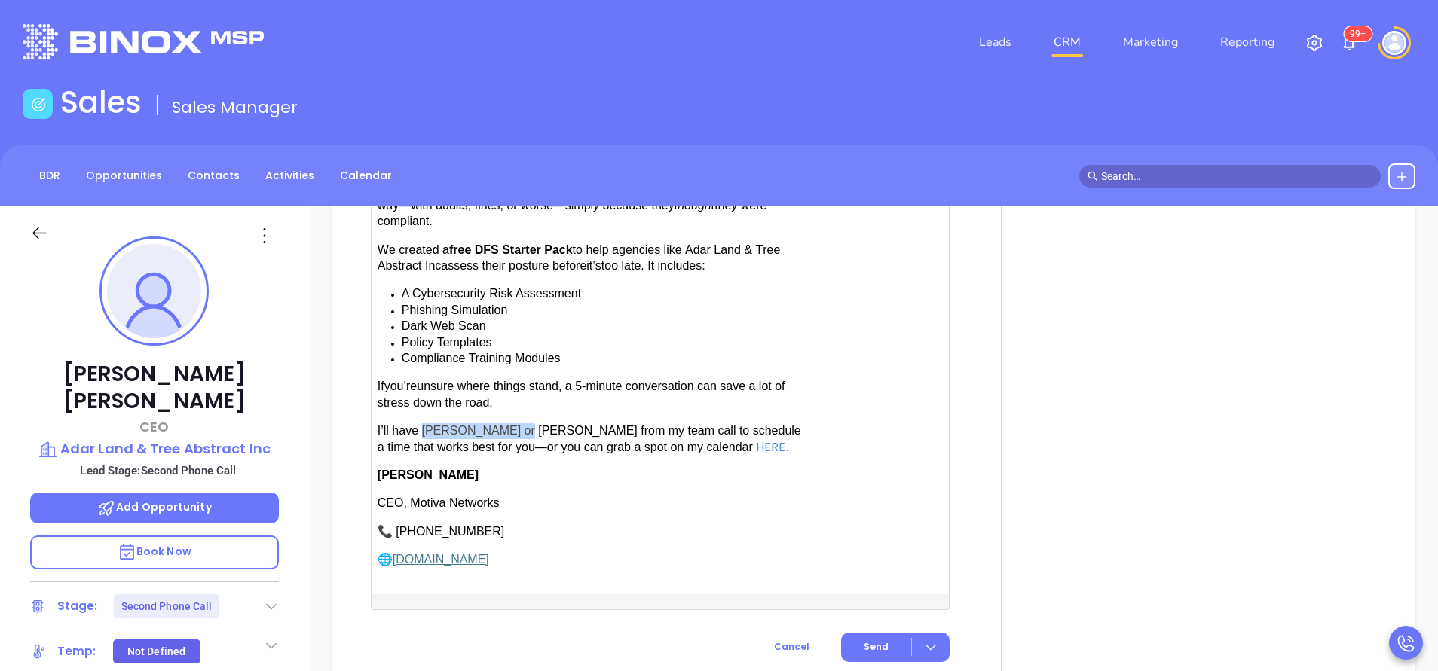
drag, startPoint x: 420, startPoint y: 423, endPoint x: 512, endPoint y: 420, distance: 92.0
click at [512, 424] on span "have [PERSON_NAME] or [PERSON_NAME] from my team call to schedule a time that w…" at bounding box center [588, 438] width 423 height 29
click at [876, 646] on button "Send" at bounding box center [895, 647] width 109 height 29
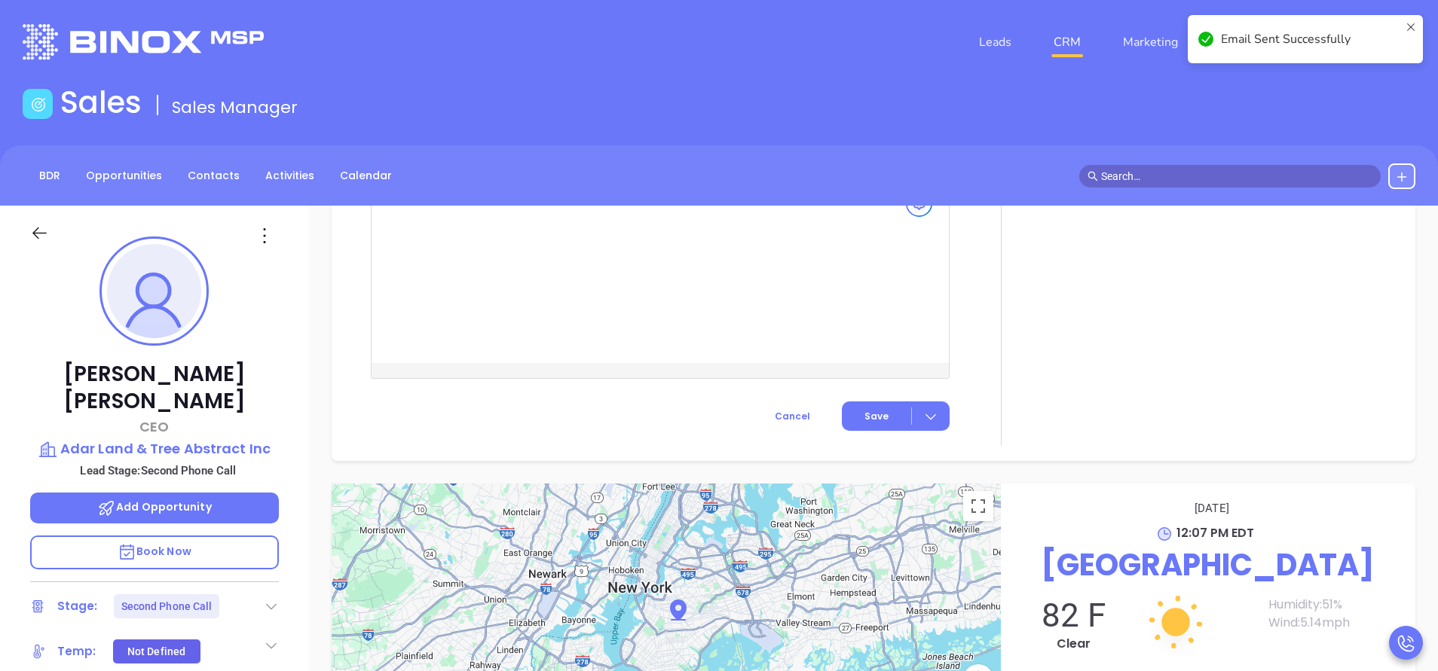
scroll to position [1341, 0]
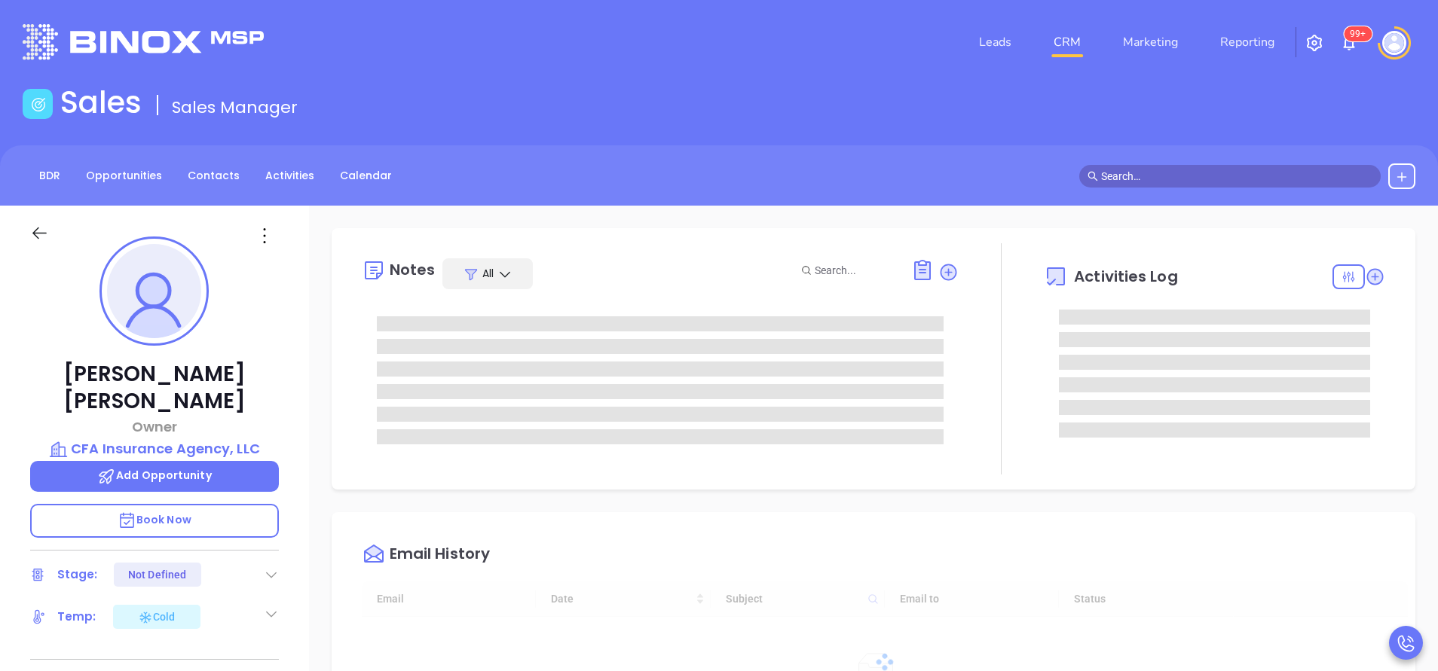
type input "[DATE]"
type input "[PERSON_NAME]"
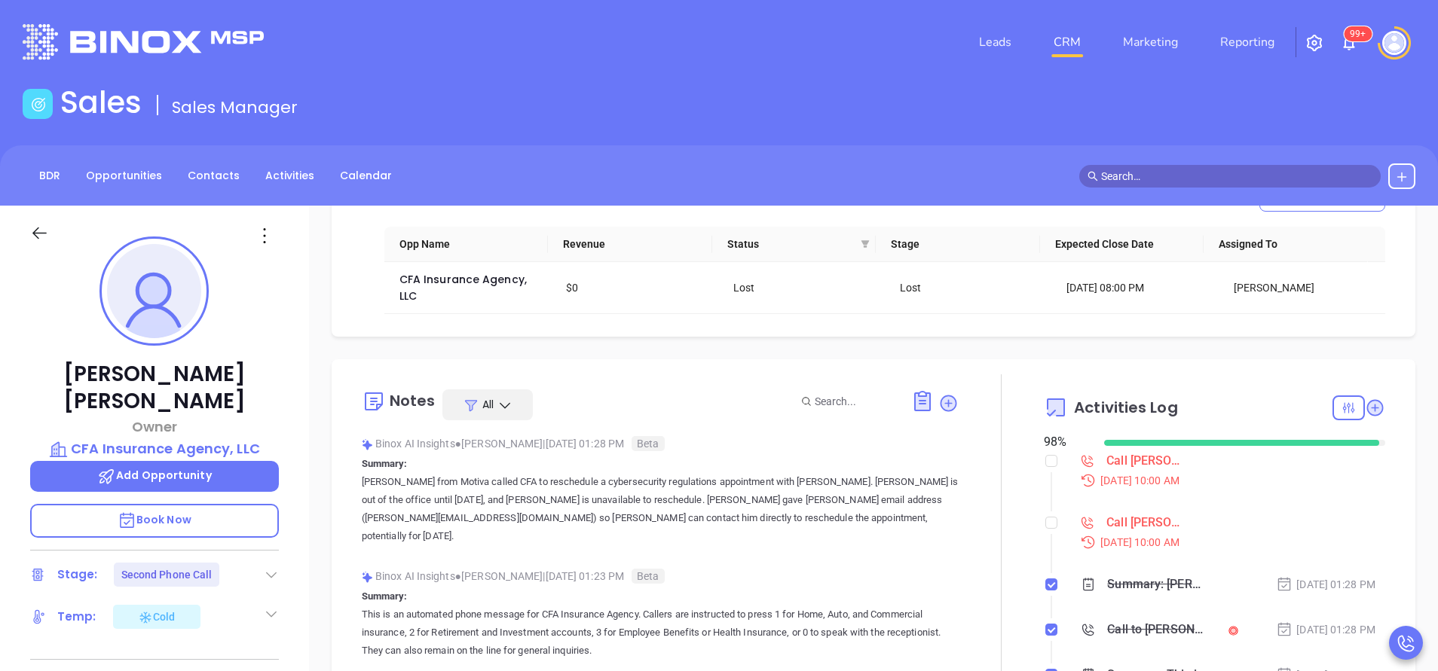
scroll to position [226, 0]
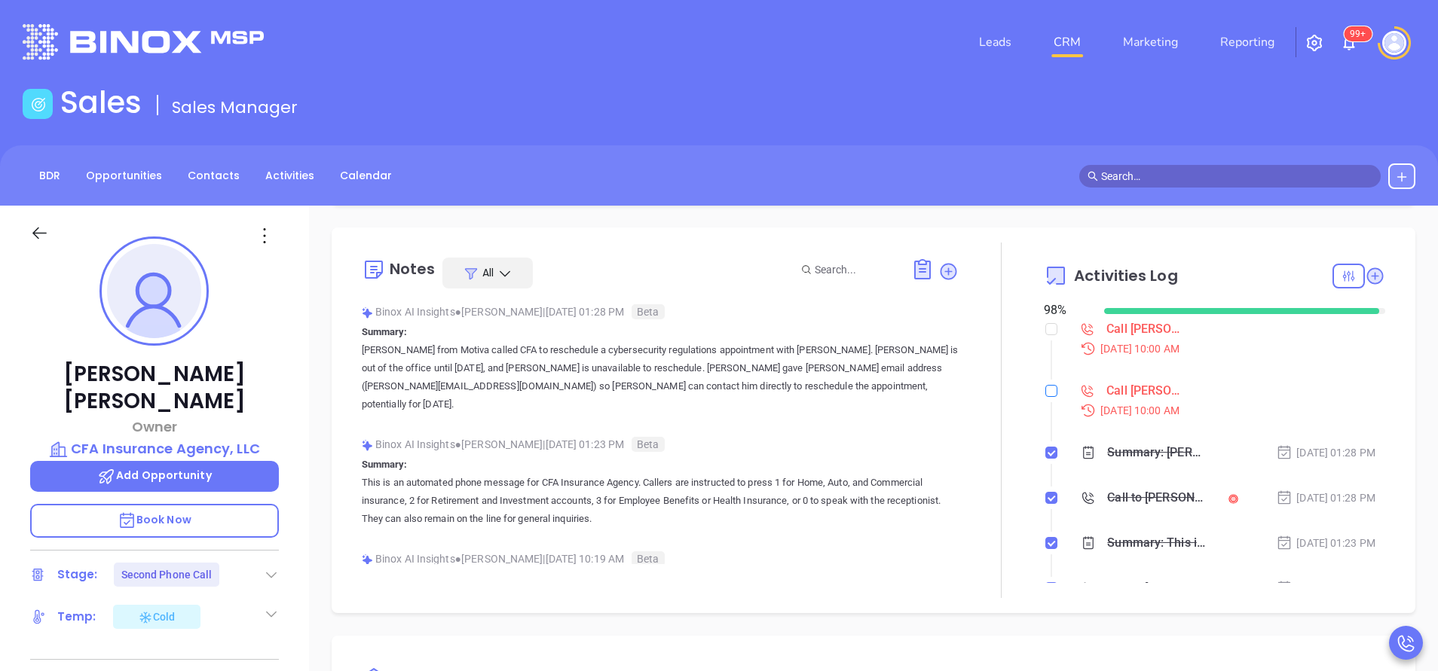
click at [1045, 392] on input "checkbox" at bounding box center [1051, 391] width 12 height 12
checkbox input "true"
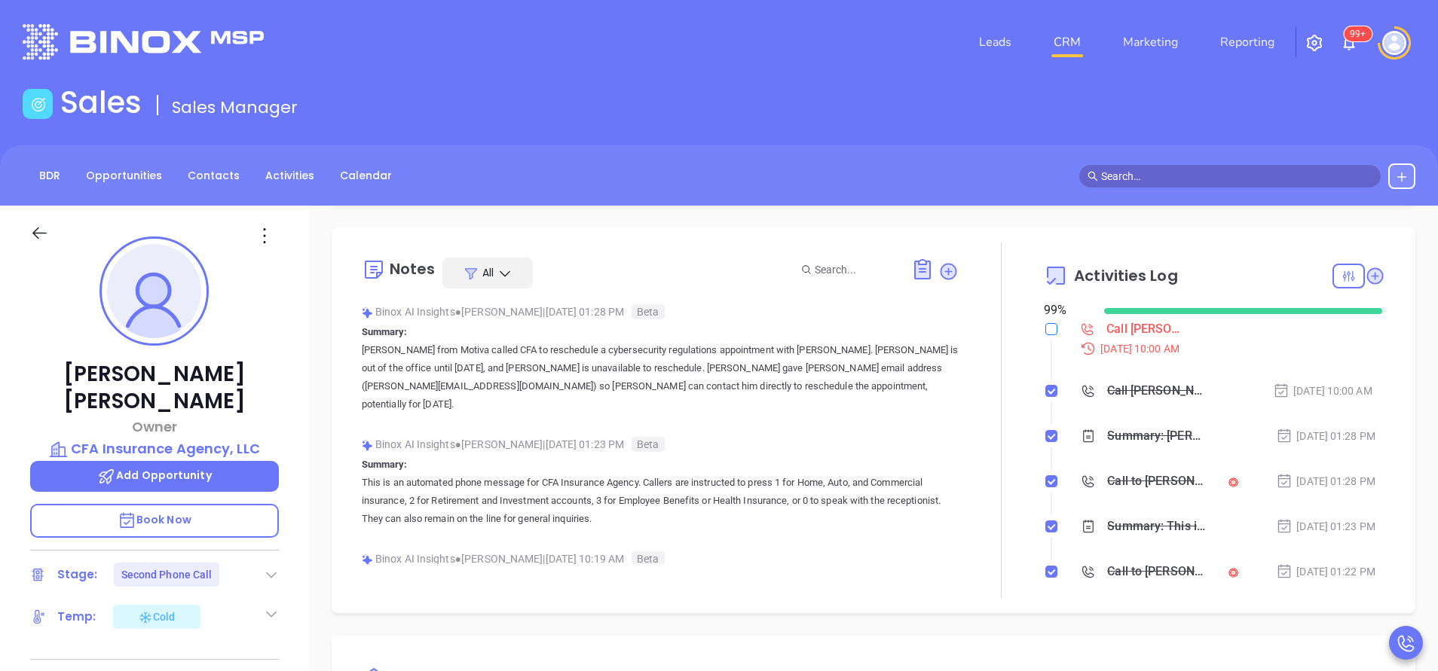
click at [1045, 329] on input "checkbox" at bounding box center [1051, 329] width 12 height 12
checkbox input "true"
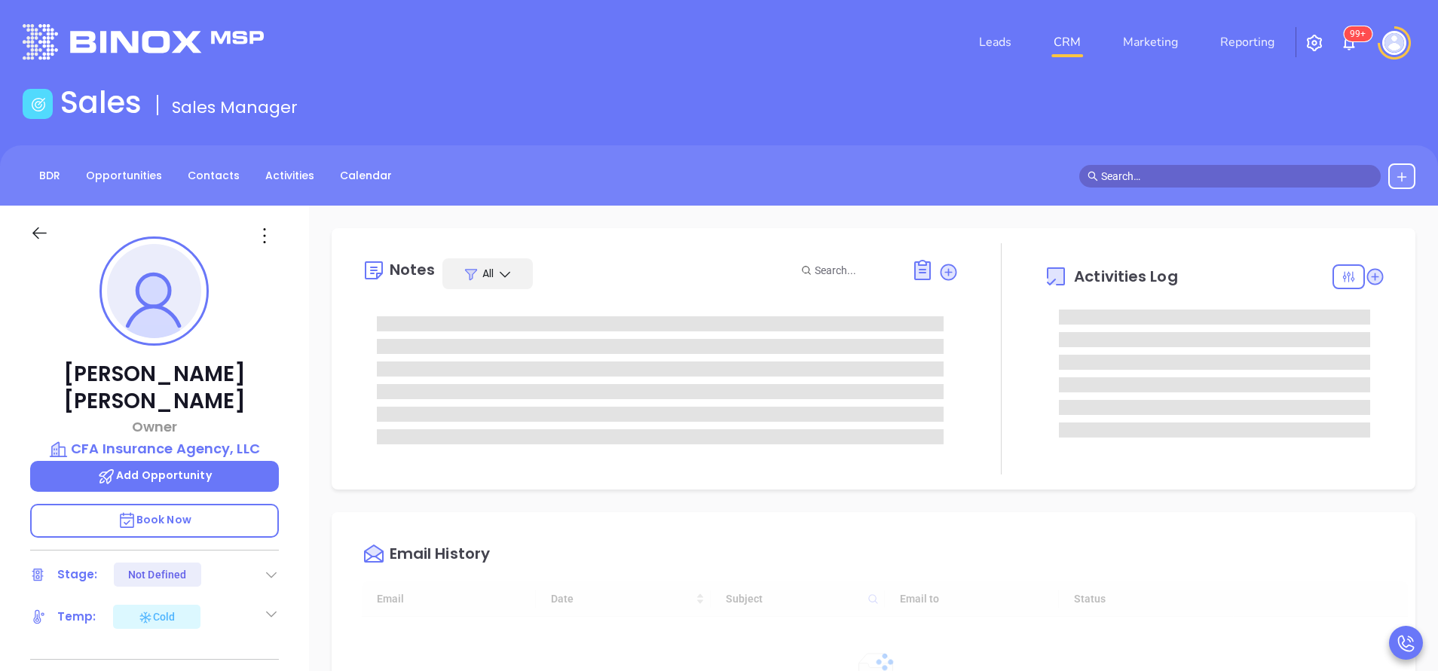
type input "[DATE]"
type input "[PERSON_NAME]"
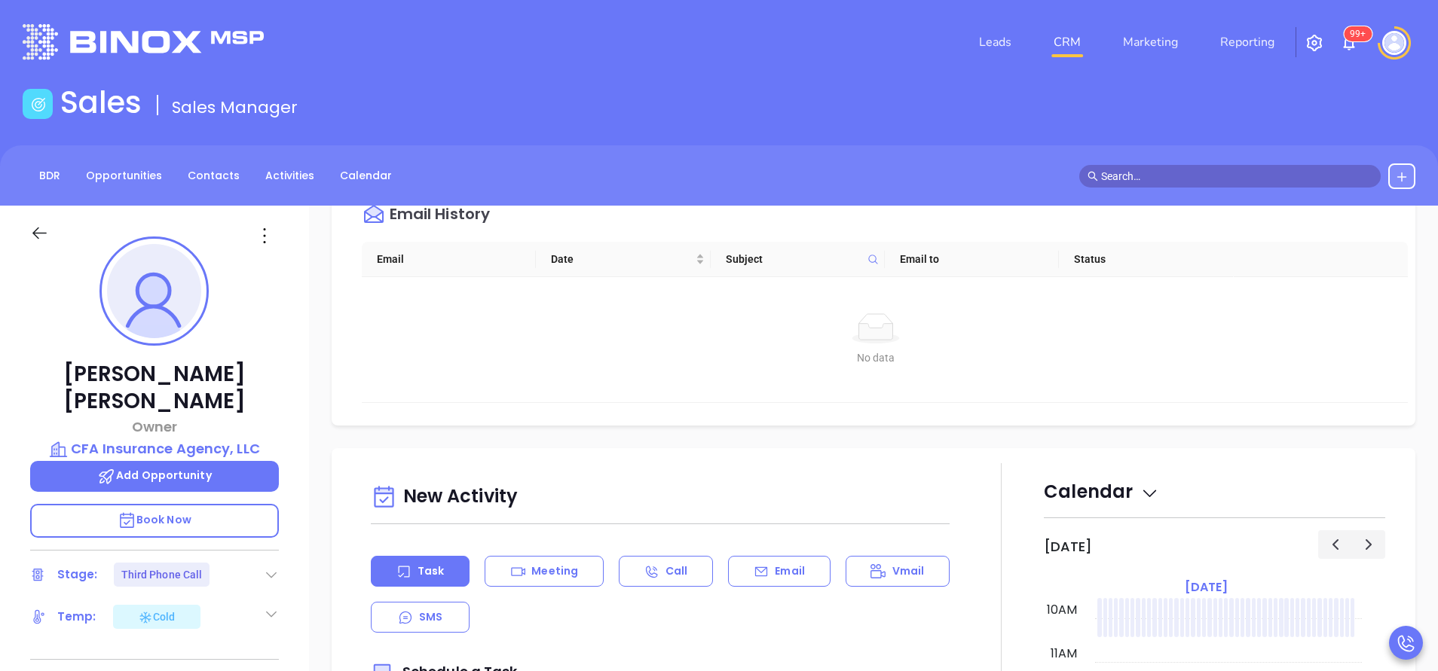
scroll to position [791, 0]
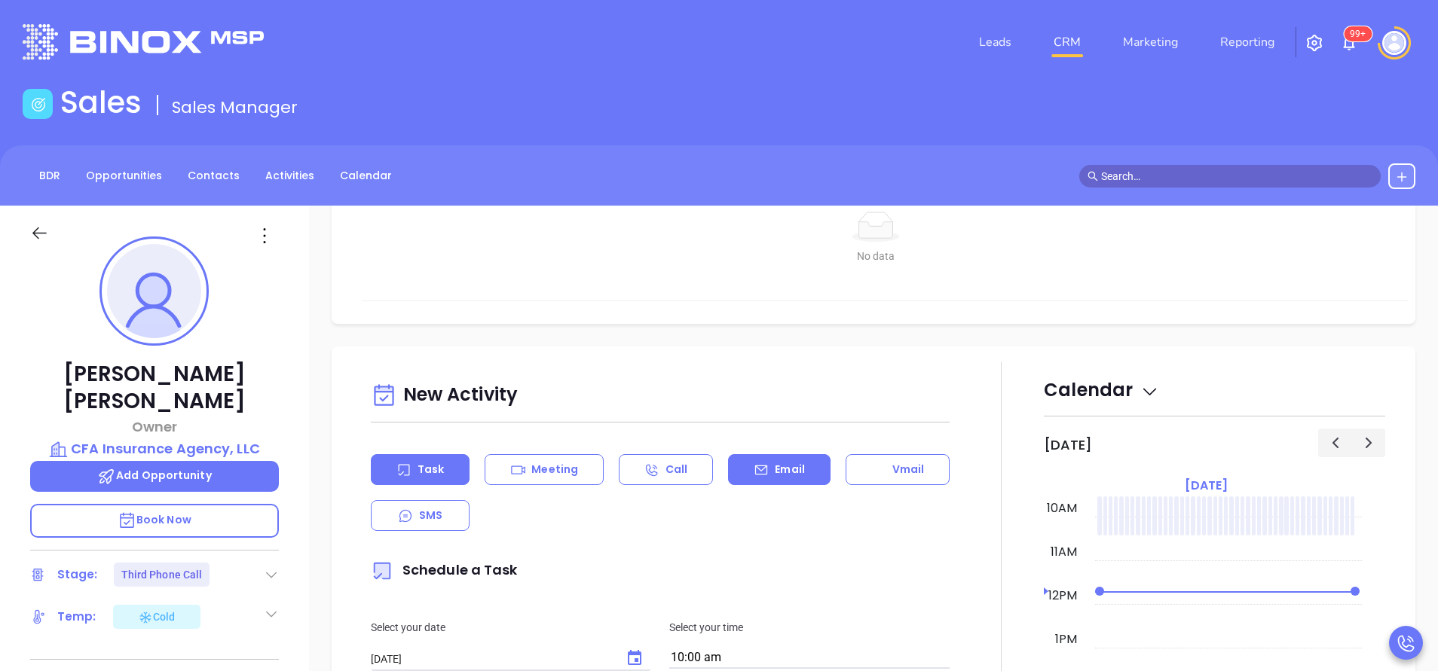
click at [775, 468] on p "Email" at bounding box center [790, 470] width 30 height 16
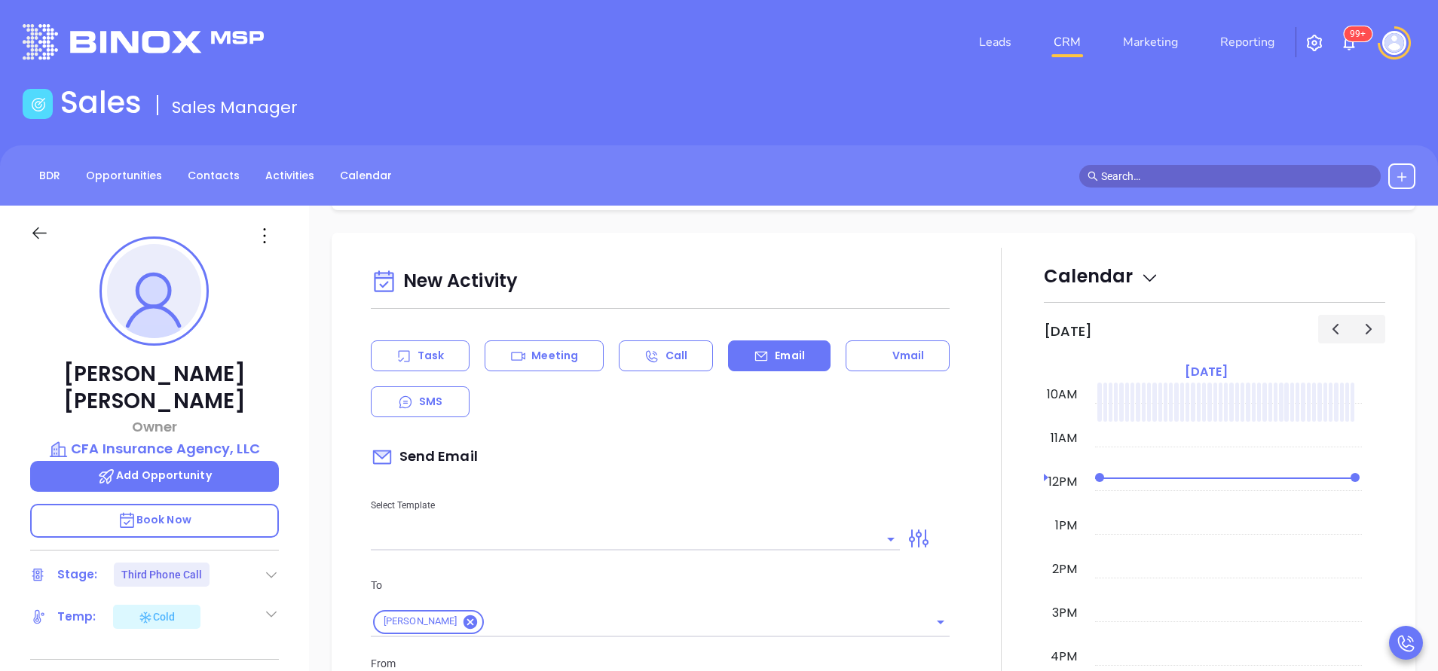
scroll to position [1017, 0]
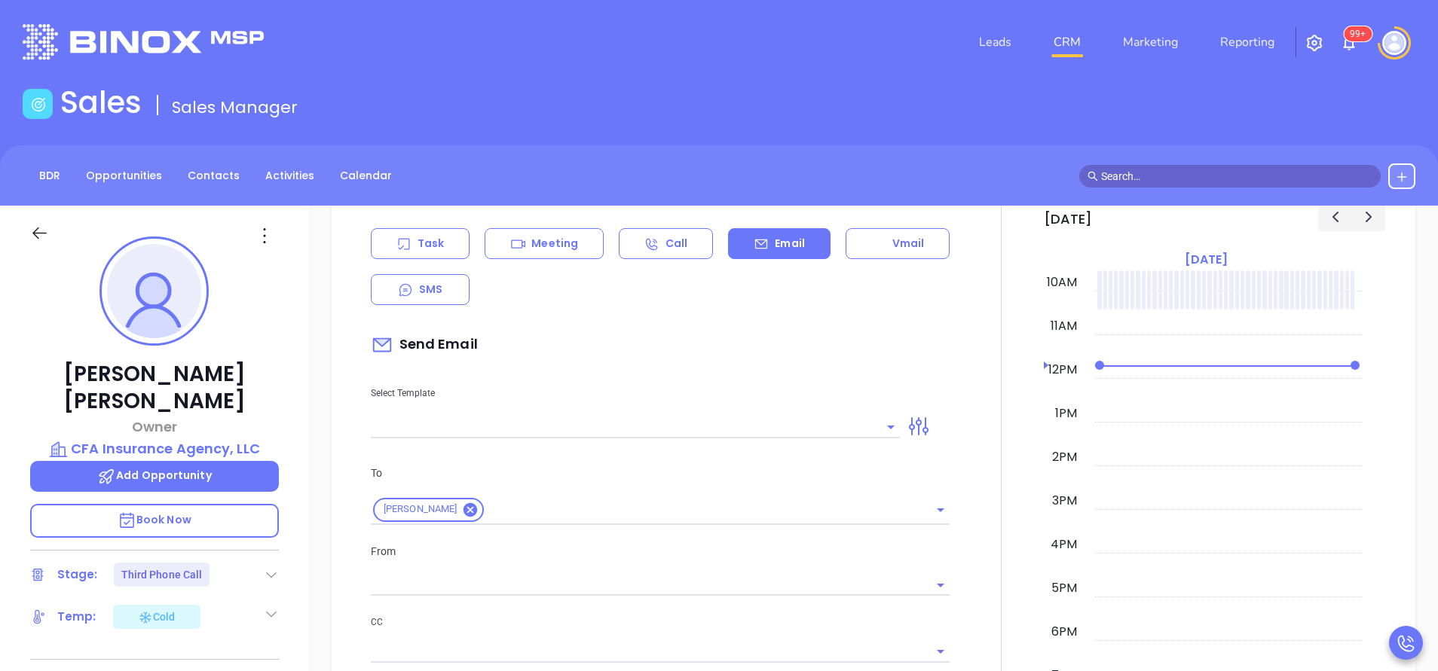
click at [766, 426] on input "text" at bounding box center [624, 427] width 506 height 22
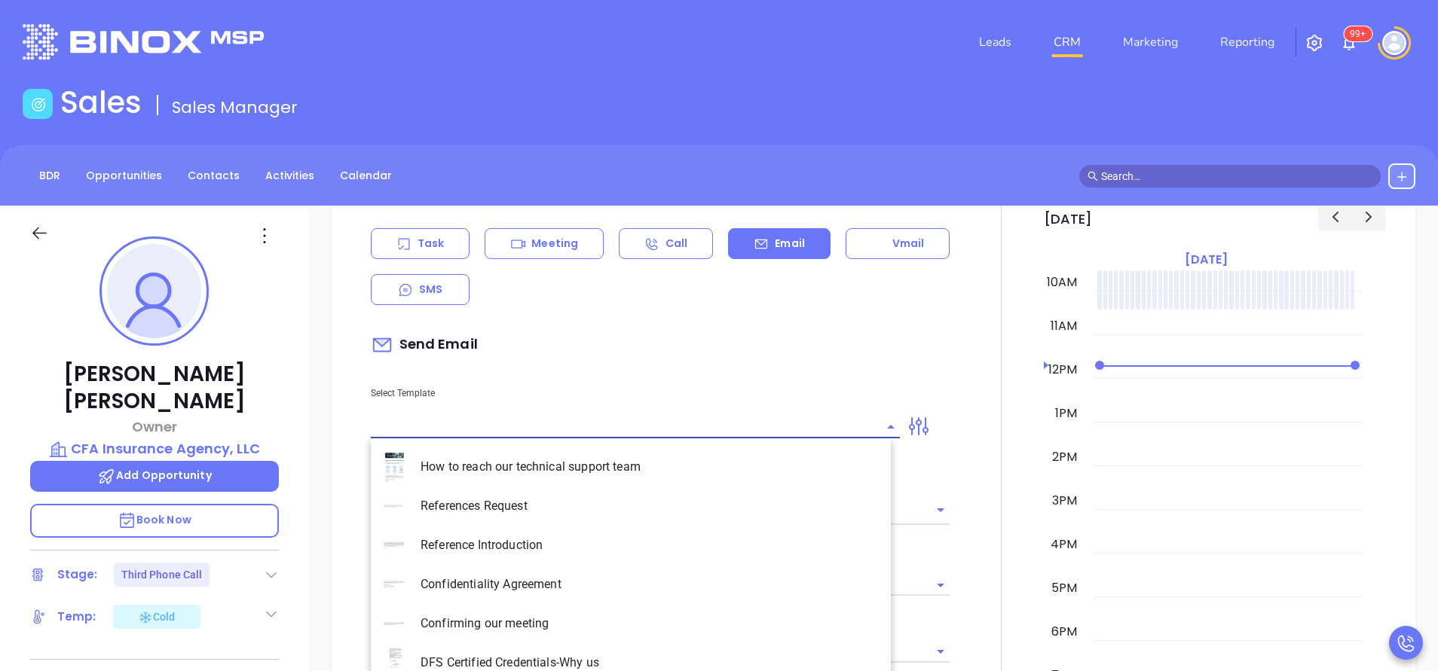
type input "[PERSON_NAME]"
click at [580, 546] on li "NY Insurance 0625 - Email 2" at bounding box center [631, 545] width 520 height 39
type input "NY Insurance 0625 - Email 2"
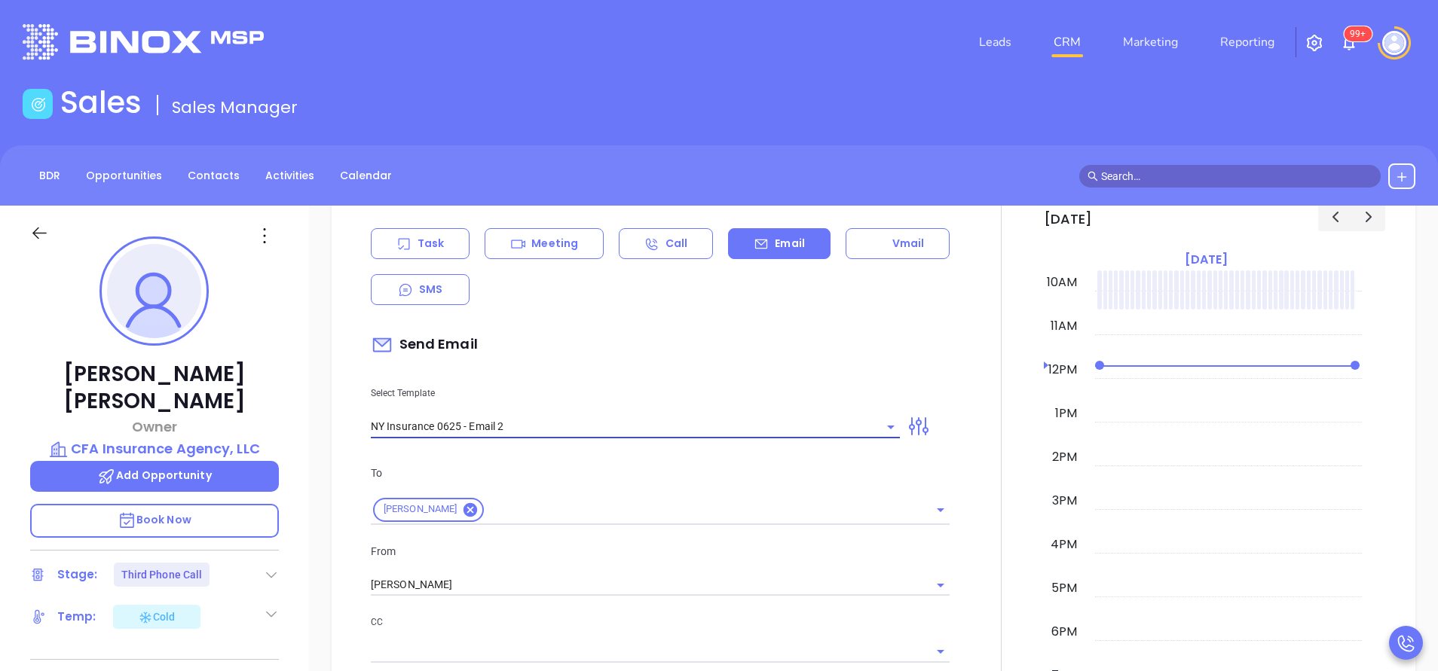
type input "I don’t know if you saw this Clark"
type input "NY Insurance 0625 - Email 2"
click at [591, 576] on input "[PERSON_NAME]" at bounding box center [639, 585] width 536 height 22
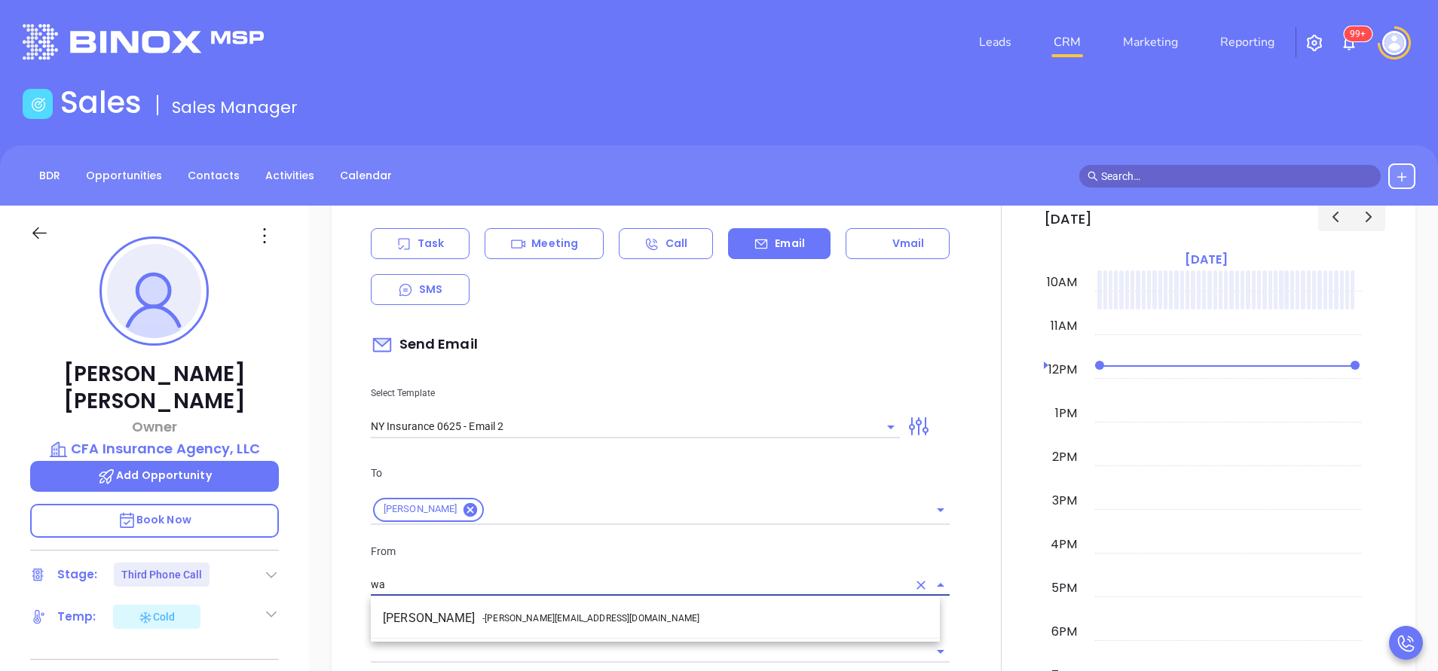
click at [619, 604] on ul "Walter Contreras - walter@motiva.net" at bounding box center [655, 618] width 569 height 39
click at [708, 619] on li "Walter Contreras - [EMAIL_ADDRESS][DOMAIN_NAME]" at bounding box center [655, 618] width 569 height 27
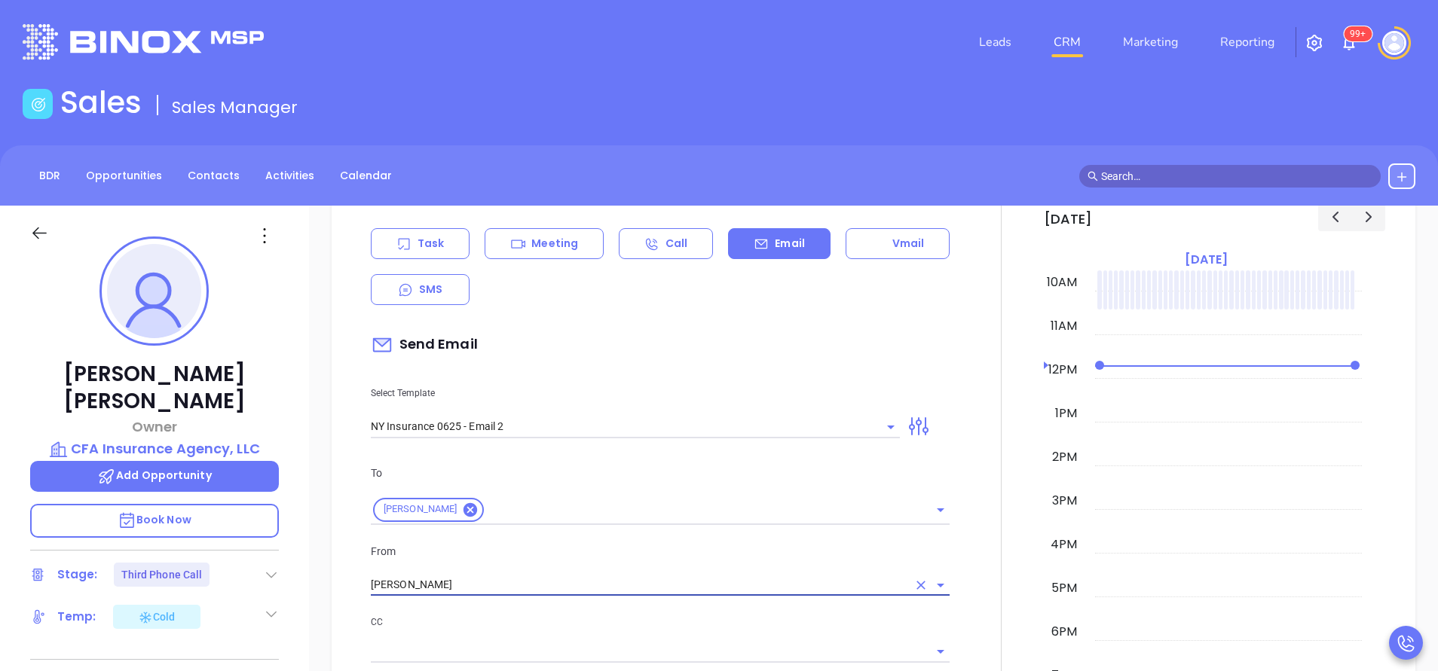
type input "[PERSON_NAME]"
click at [708, 619] on p "CC" at bounding box center [660, 622] width 579 height 17
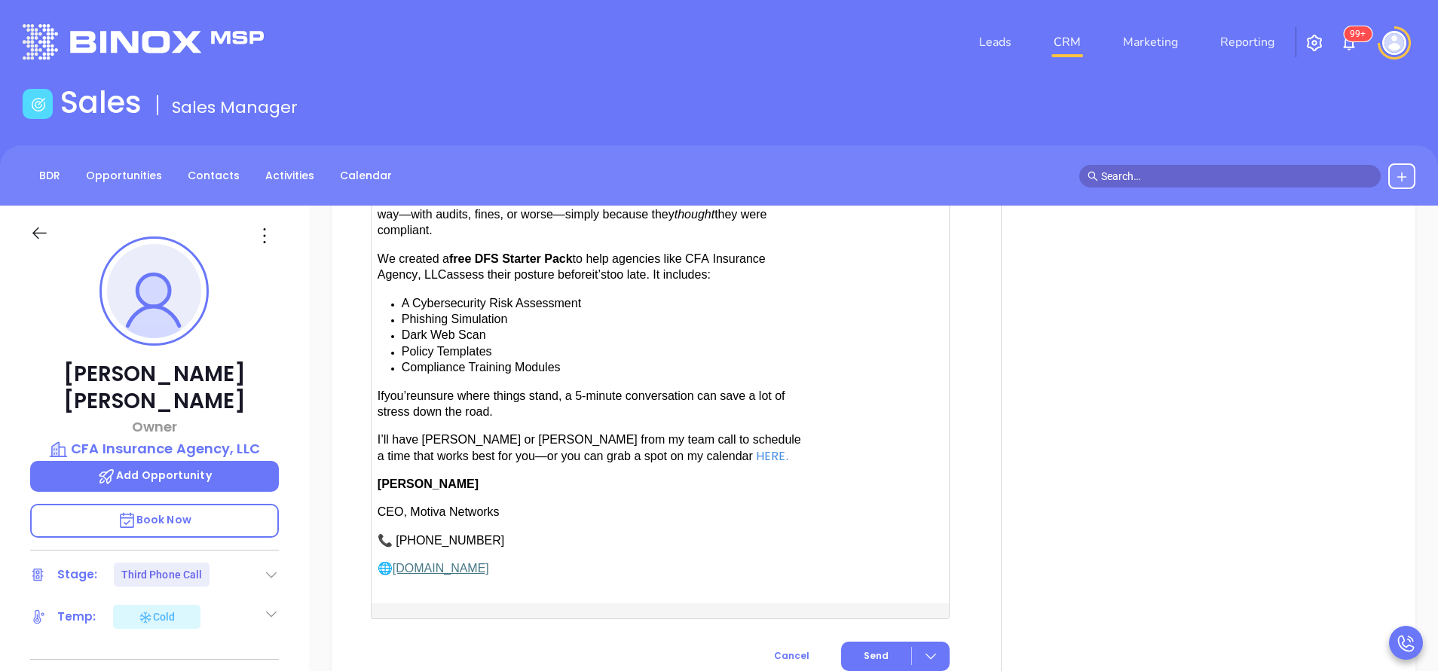
scroll to position [1921, 0]
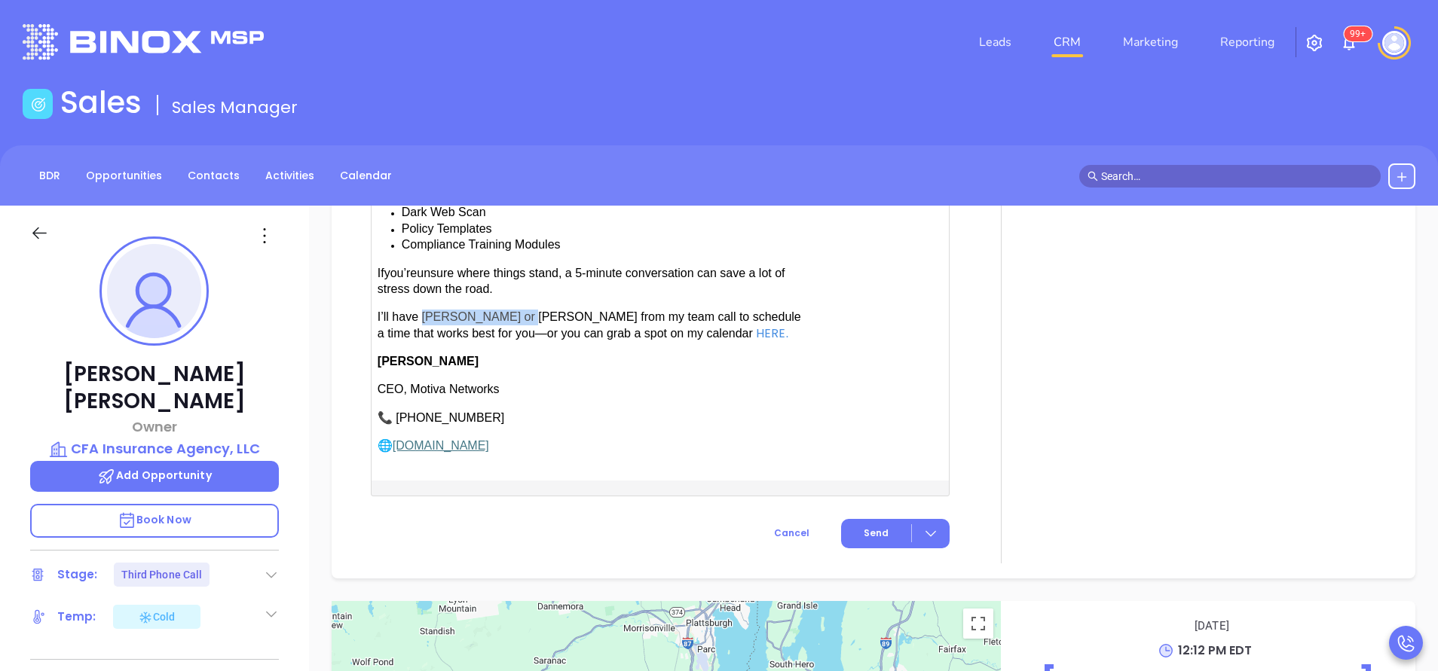
drag, startPoint x: 420, startPoint y: 306, endPoint x: 513, endPoint y: 310, distance: 92.8
click at [513, 310] on span "have [PERSON_NAME] or [PERSON_NAME] from my team call to schedule a time that w…" at bounding box center [588, 324] width 423 height 29
click at [852, 519] on button "Send" at bounding box center [895, 533] width 109 height 29
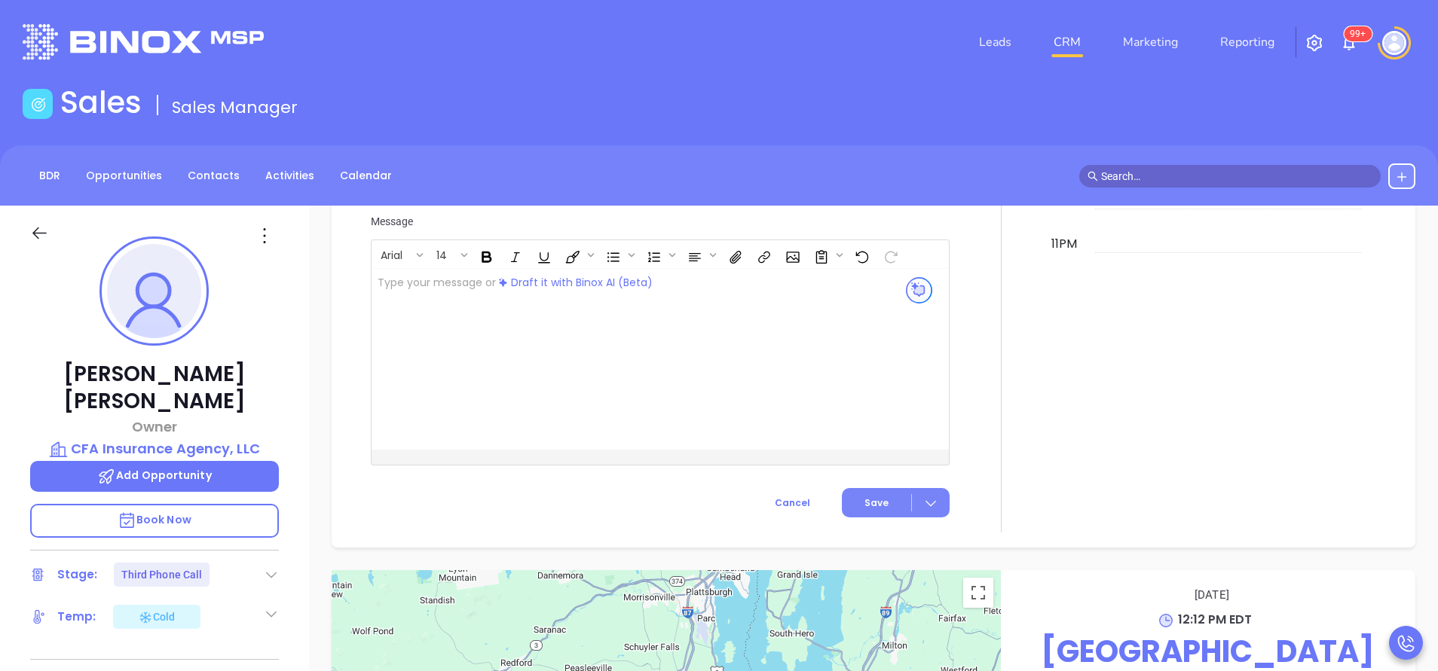
scroll to position [1748, 0]
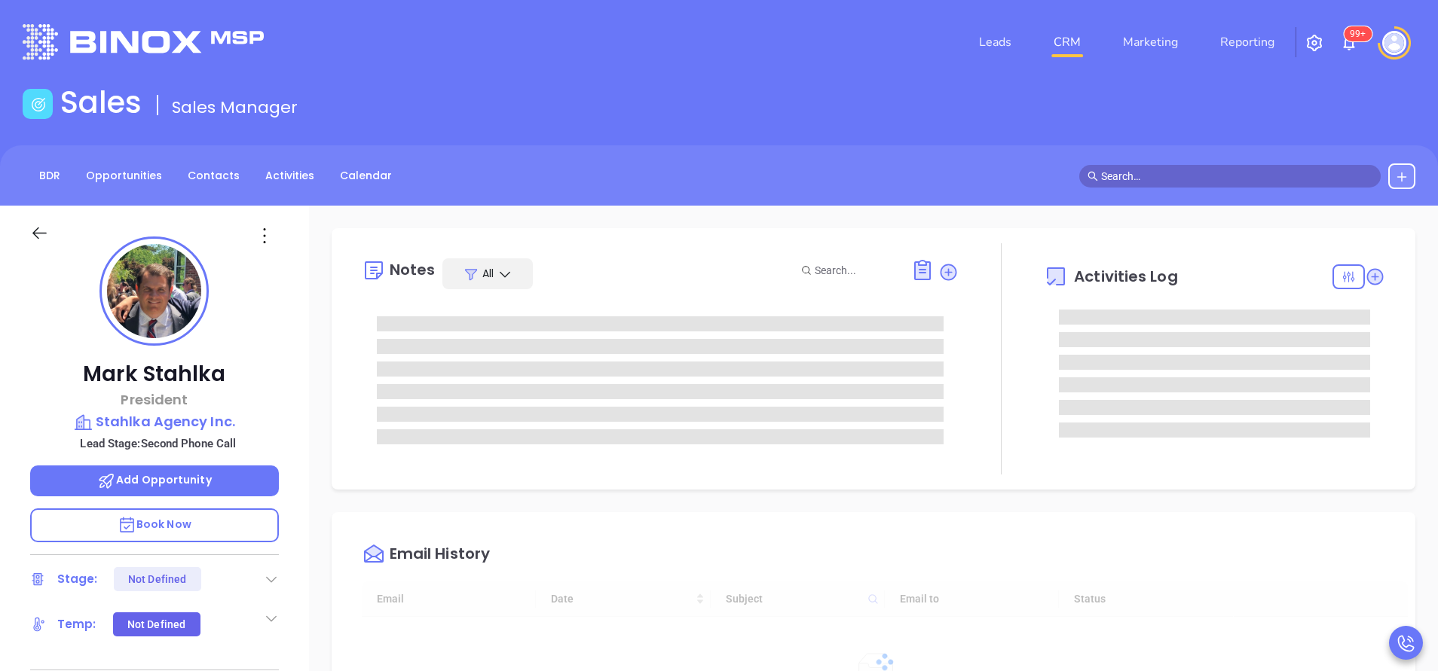
type input "[DATE]"
type input "[PERSON_NAME]"
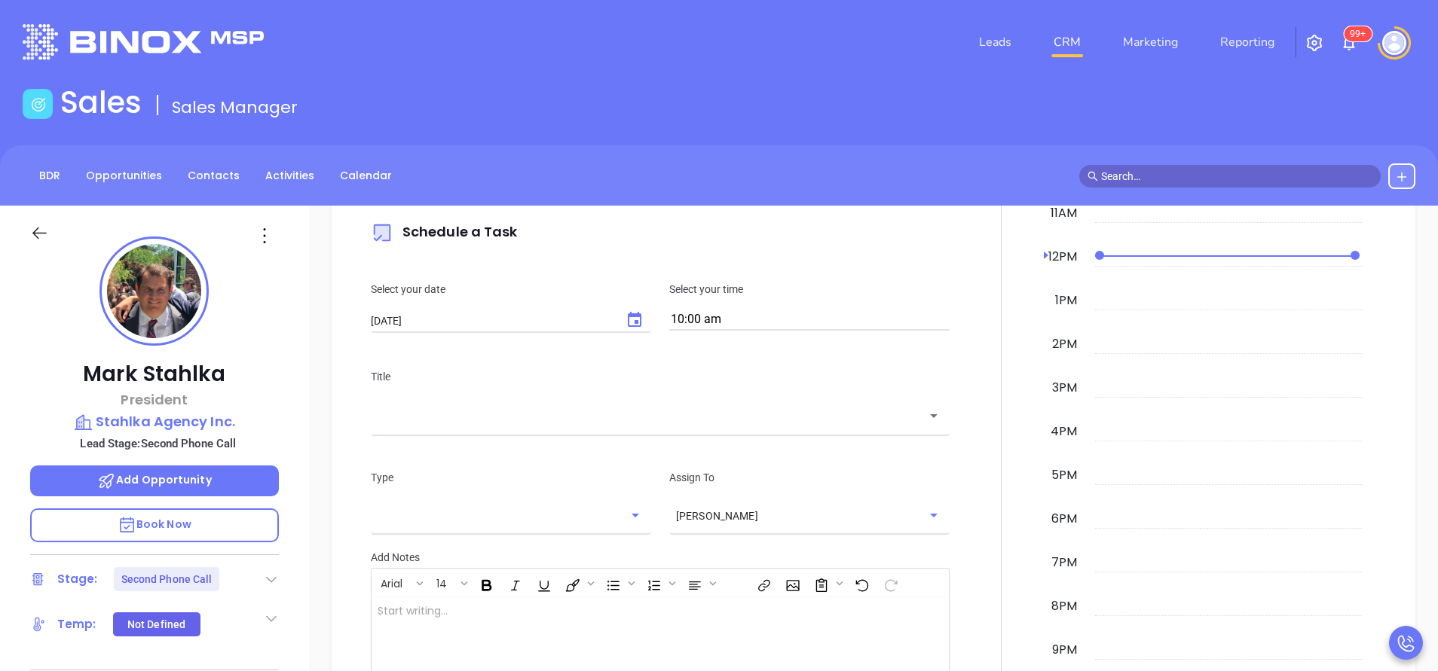
scroll to position [1385, 0]
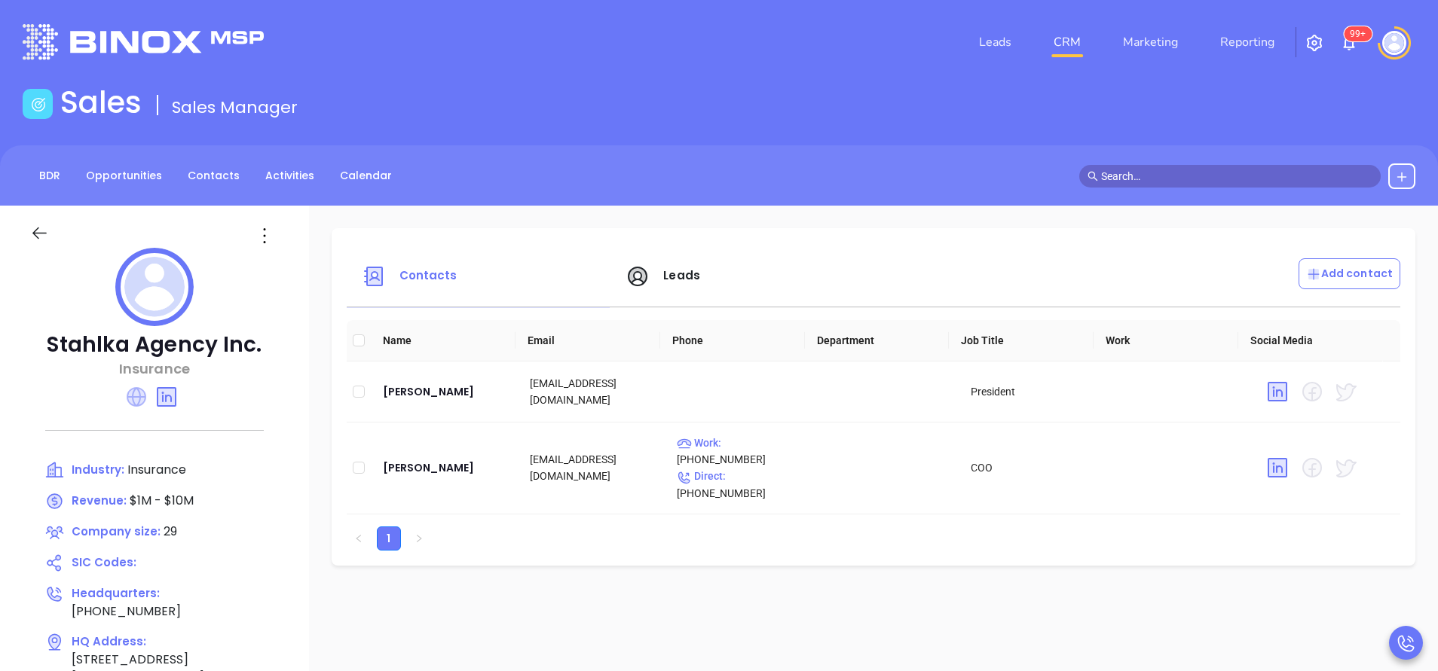
click at [131, 397] on icon at bounding box center [137, 397] width 20 height 20
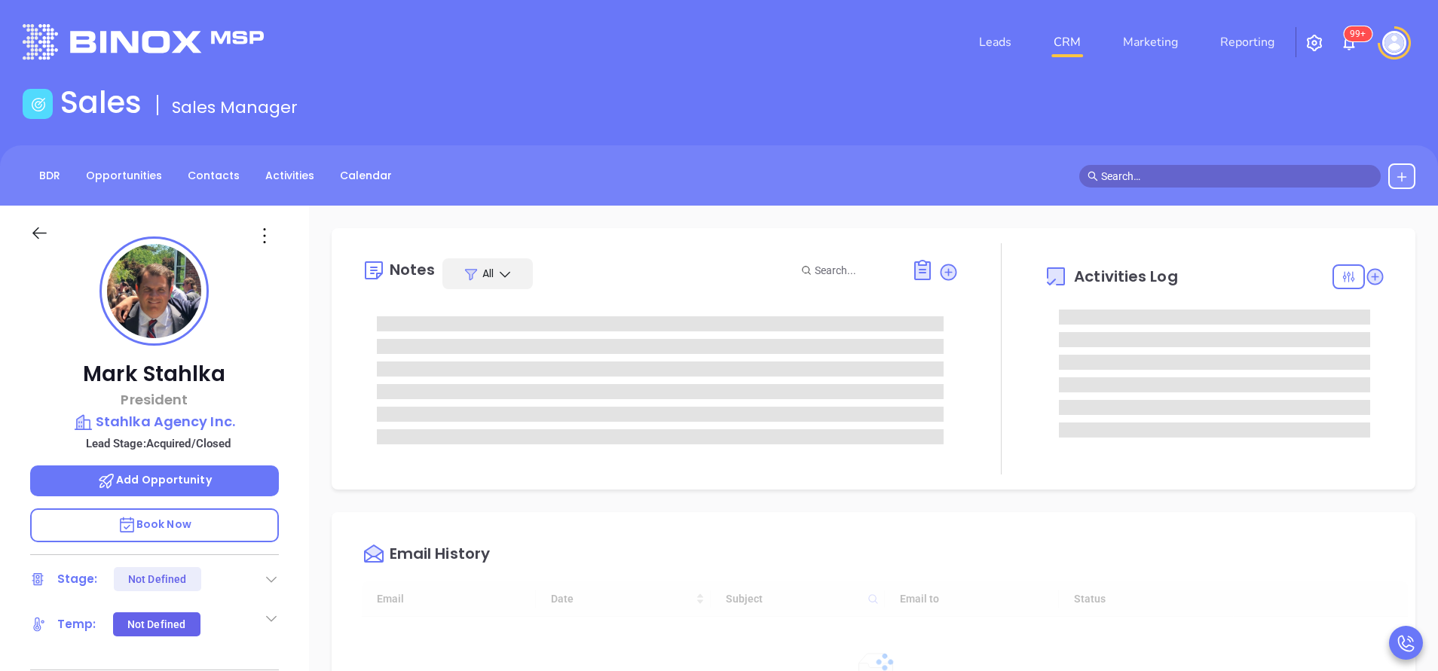
type input "[DATE]"
type input "[PERSON_NAME]"
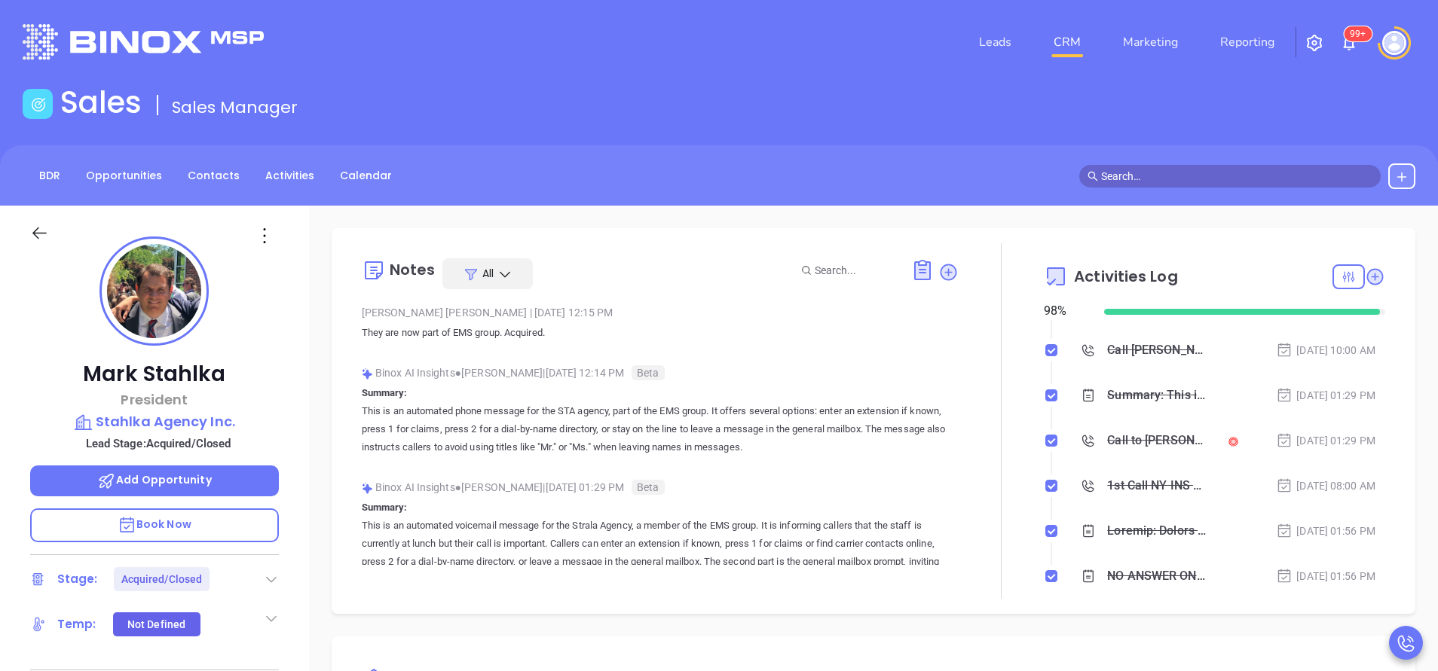
scroll to position [0, 0]
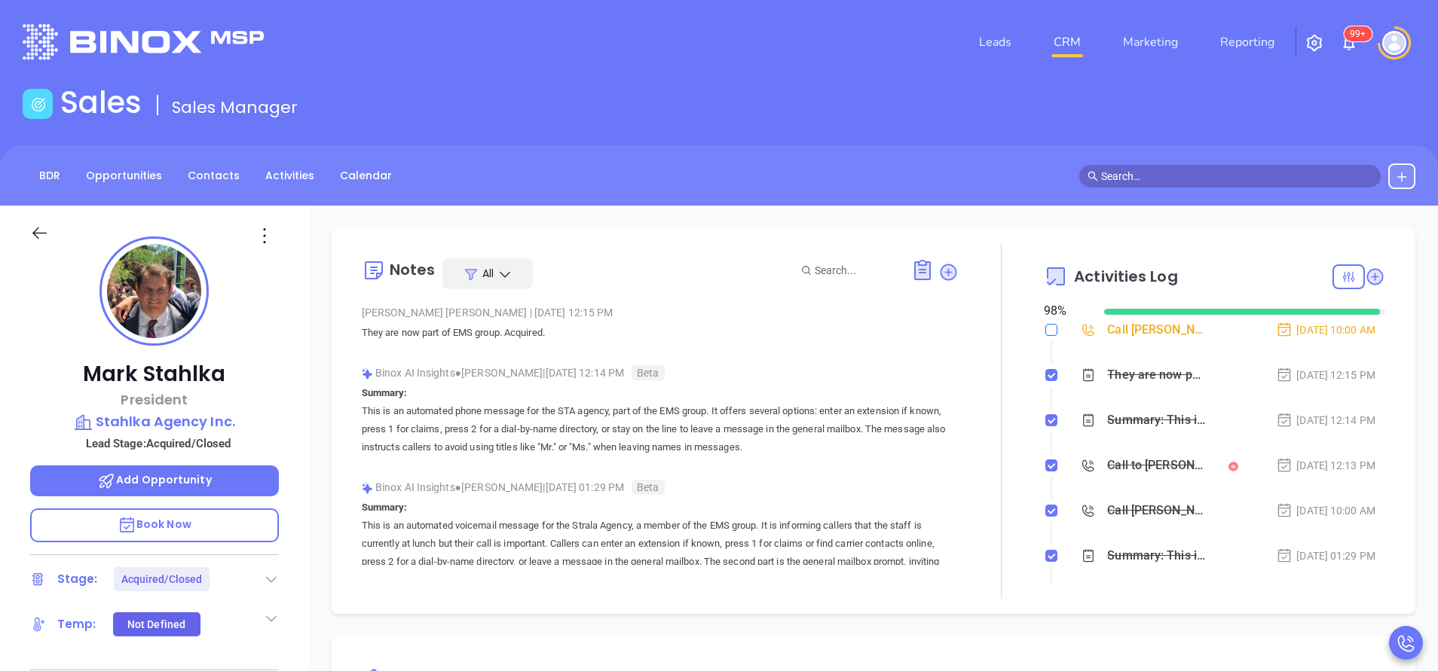
click at [1045, 322] on label at bounding box center [1051, 330] width 12 height 17
click at [1045, 324] on input "checkbox" at bounding box center [1051, 330] width 12 height 12
checkbox input "true"
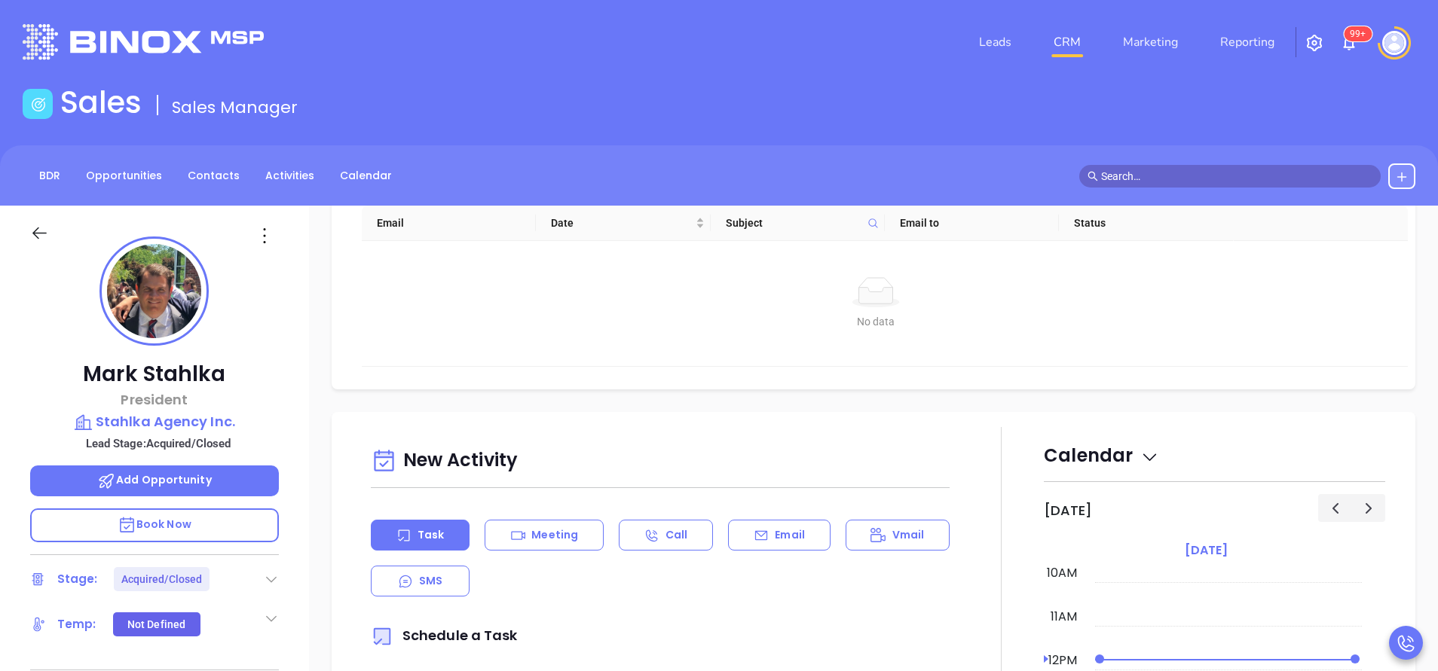
scroll to position [678, 0]
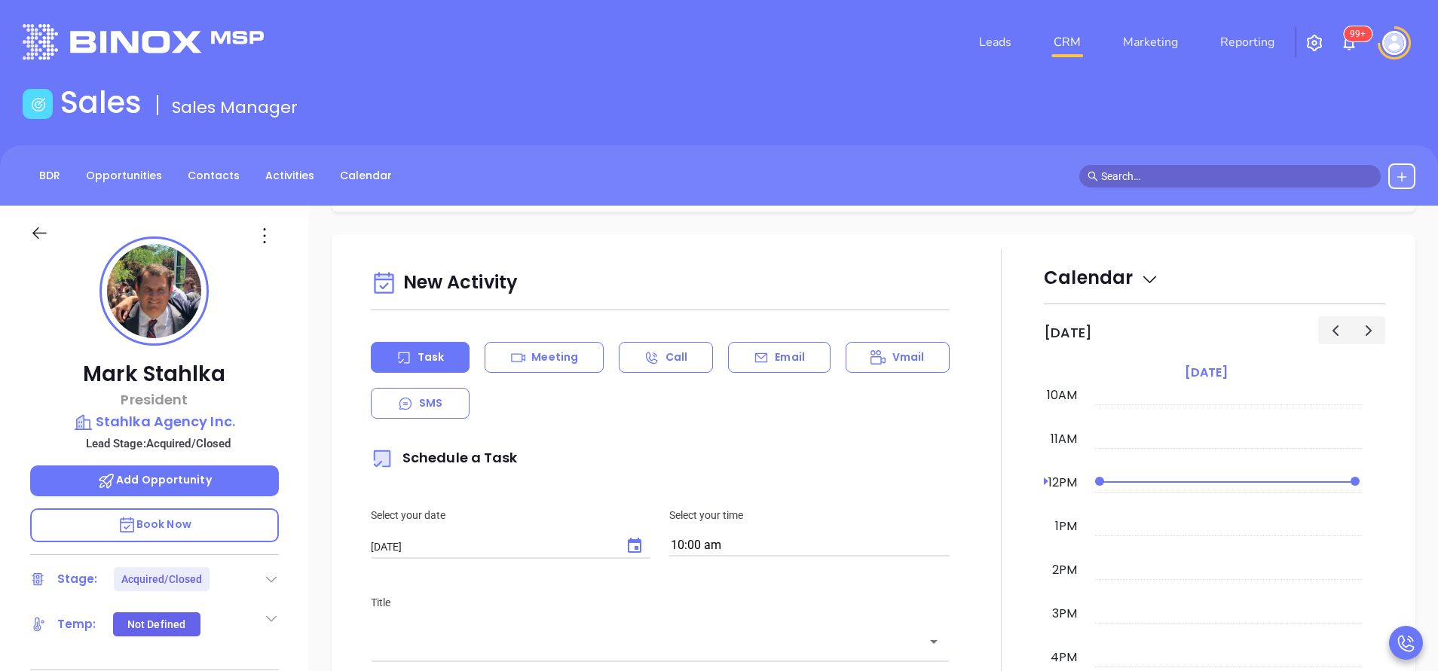
click at [775, 331] on div "New Activity Task Meeting Call Email Vmail SMS Schedule a Task Select your date…" at bounding box center [660, 642] width 597 height 756
click at [763, 353] on div "Email" at bounding box center [779, 357] width 102 height 31
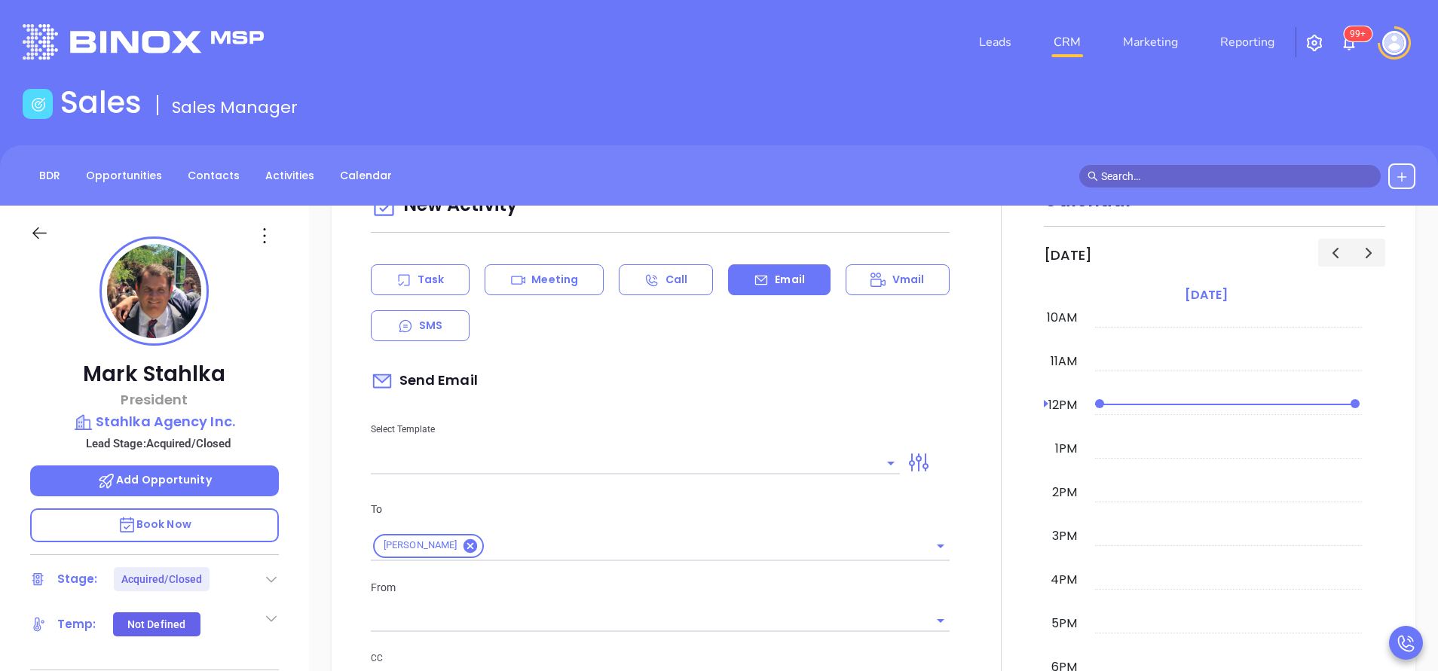
scroll to position [791, 0]
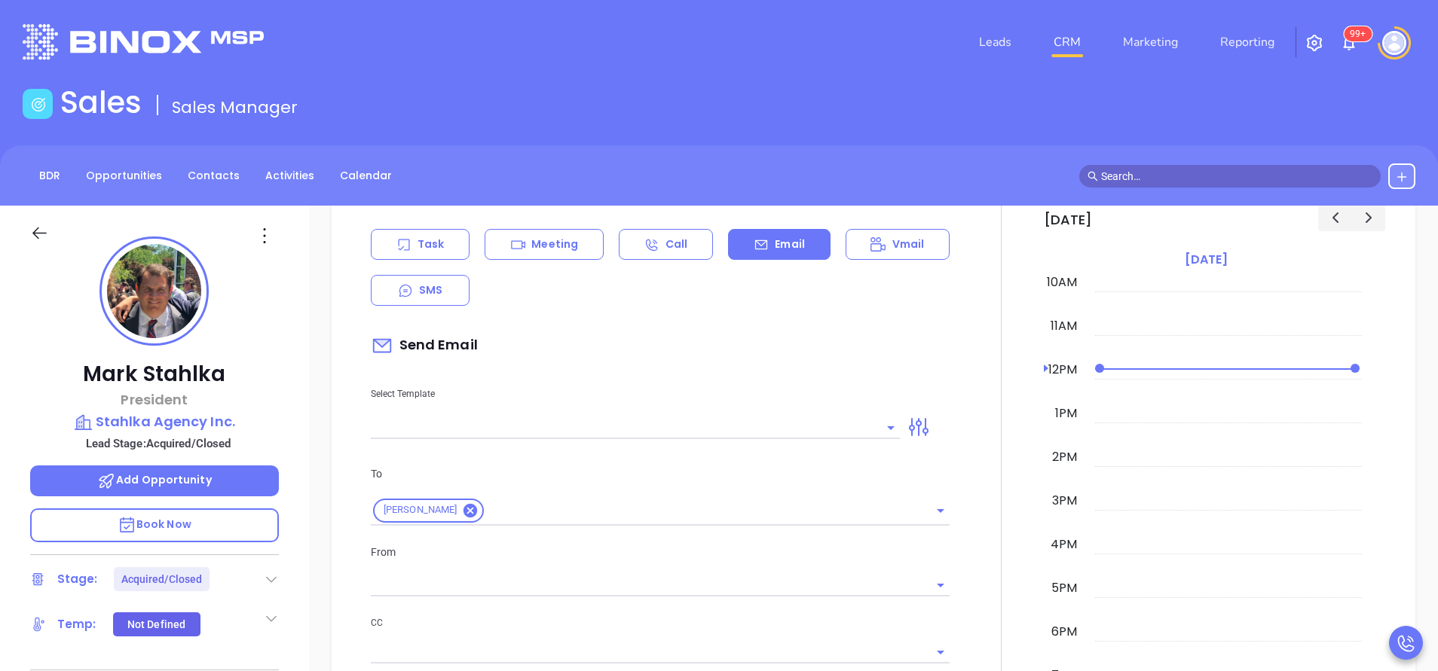
click at [781, 430] on input "text" at bounding box center [624, 428] width 506 height 22
type input "[PERSON_NAME]"
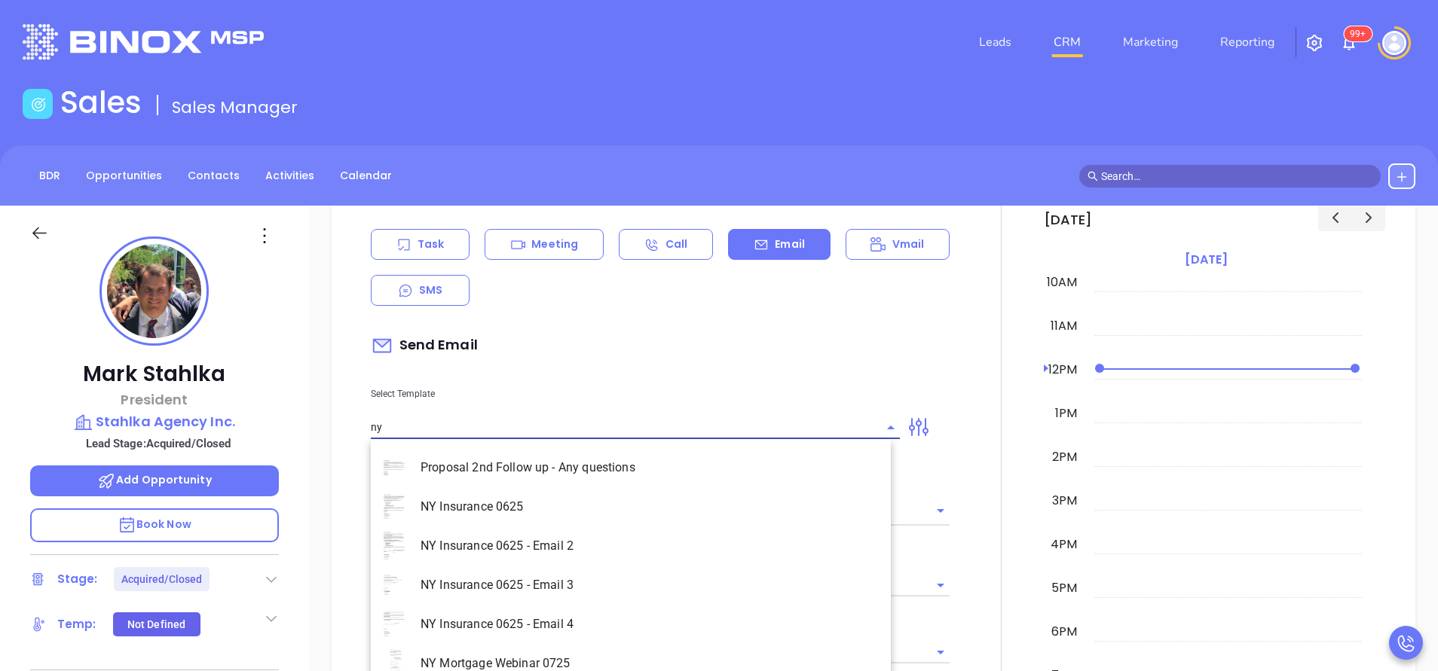
click at [625, 533] on li "NY Insurance 0625 - Email 2" at bounding box center [631, 546] width 520 height 39
type input "NY Insurance 0625 - Email 2"
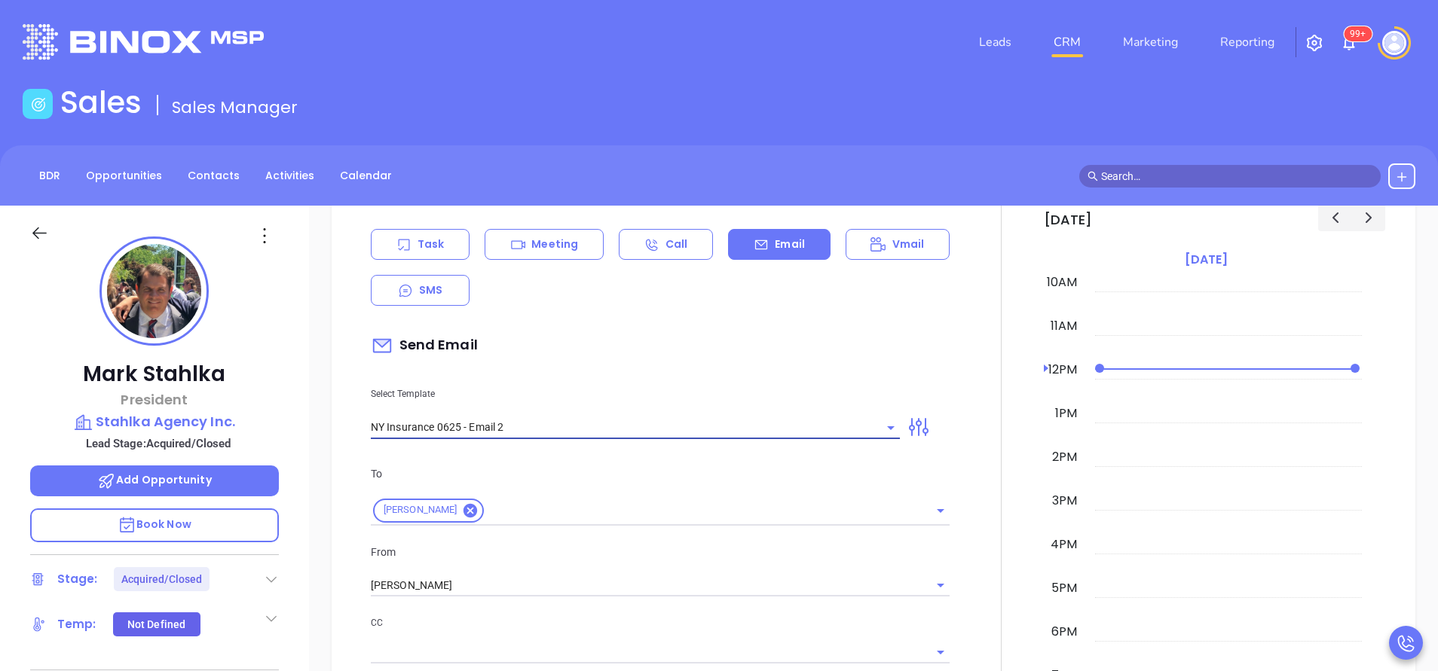
type input "I don’t know if you saw this [PERSON_NAME]"
type input "NY Insurance 0625 - Email 2"
click at [603, 581] on input "[PERSON_NAME]" at bounding box center [639, 586] width 536 height 22
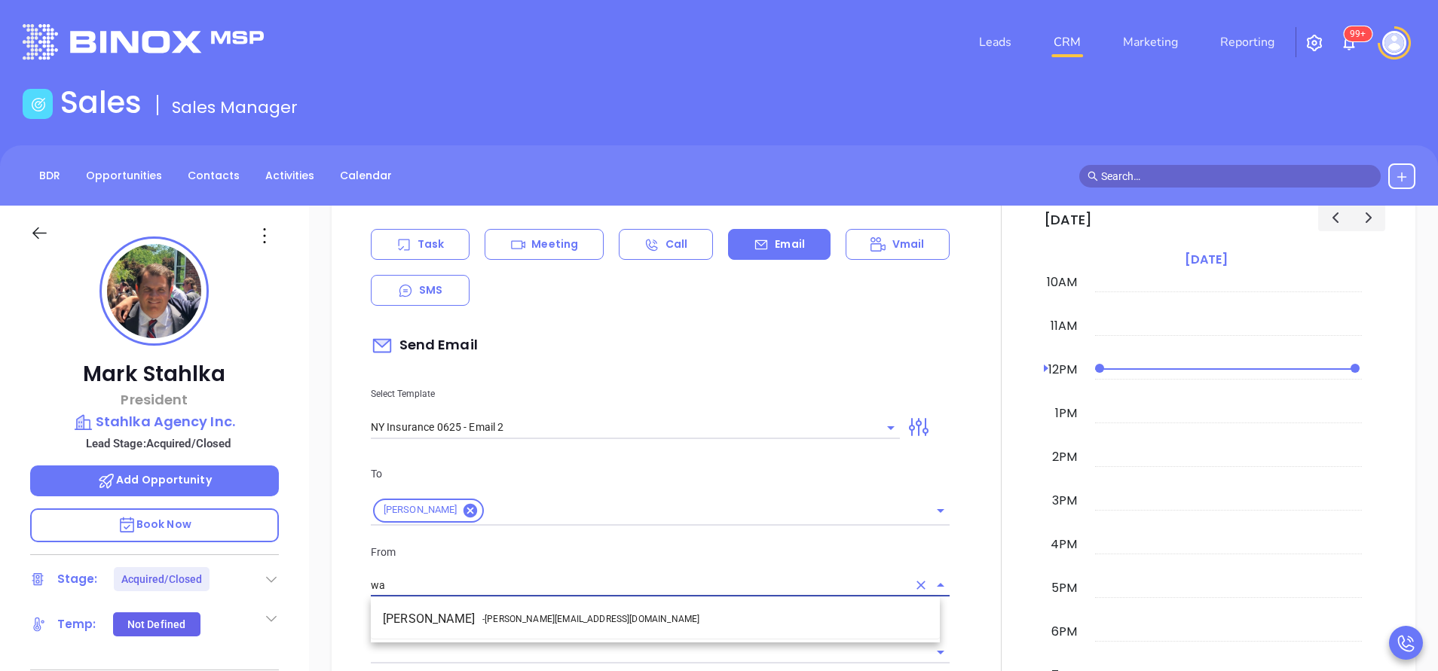
drag, startPoint x: 601, startPoint y: 615, endPoint x: 641, endPoint y: 620, distance: 40.3
click at [603, 615] on li "Walter Contreras - [EMAIL_ADDRESS][DOMAIN_NAME]" at bounding box center [655, 619] width 569 height 27
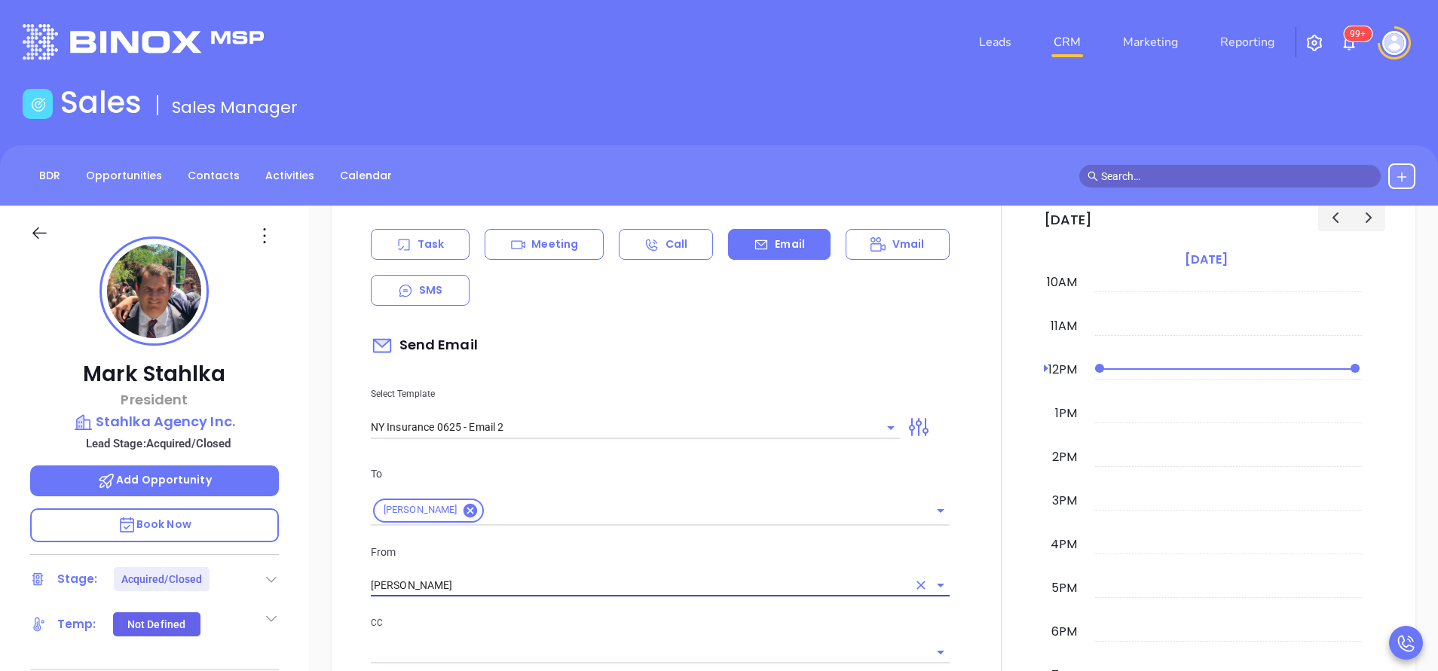
type input "[PERSON_NAME]"
click at [662, 622] on p "CC" at bounding box center [660, 623] width 579 height 17
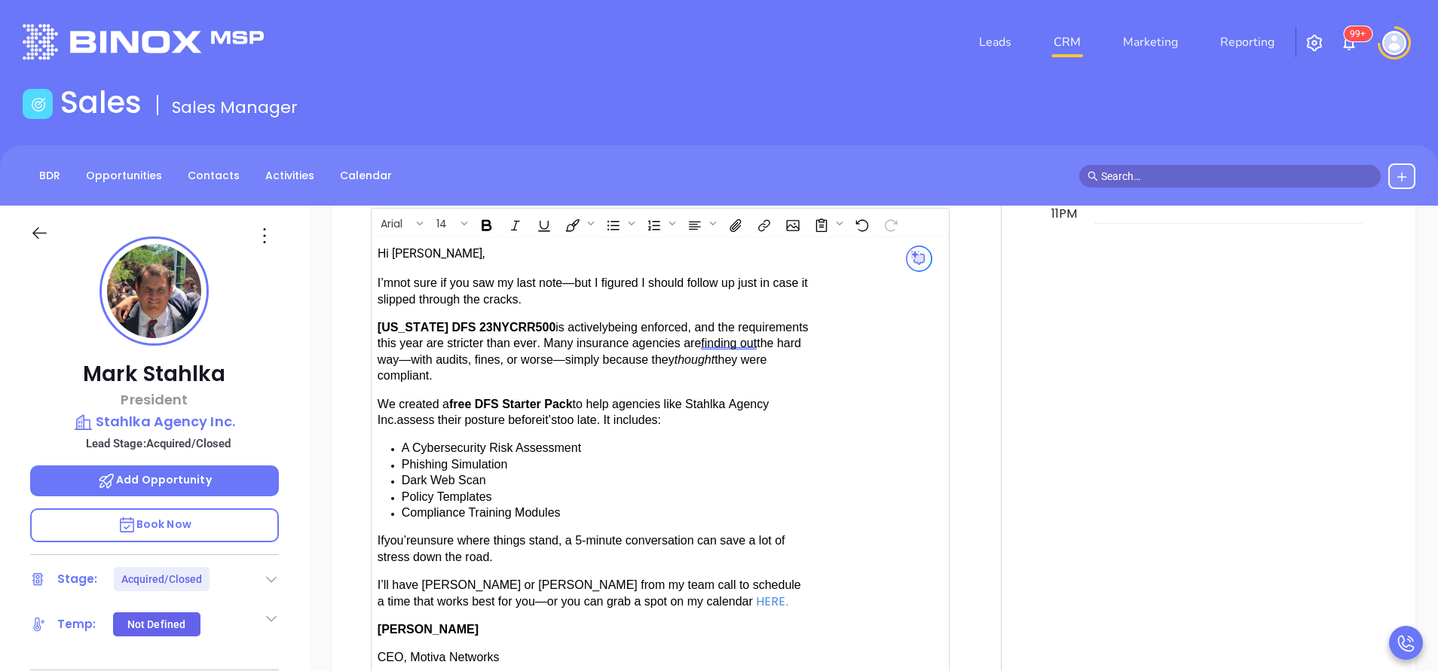
scroll to position [1582, 0]
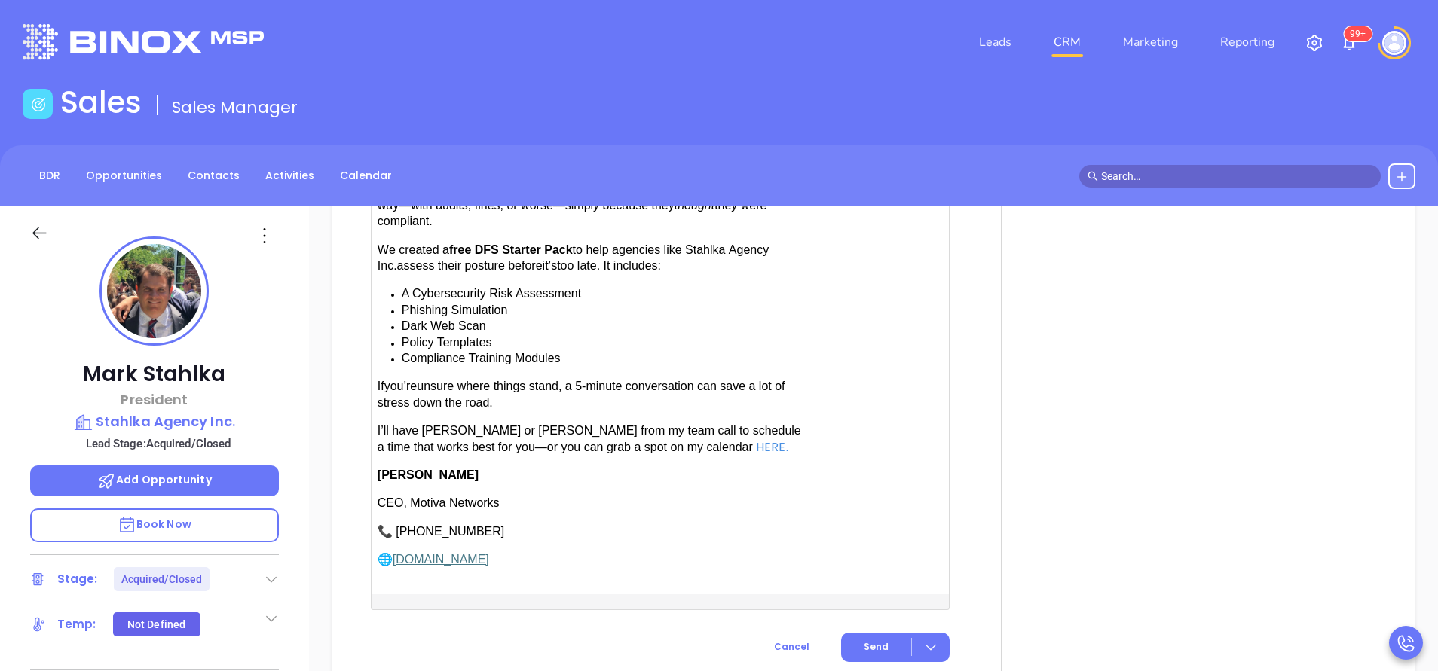
click at [521, 429] on span "have [PERSON_NAME] or [PERSON_NAME] from my team call to schedule a time that w…" at bounding box center [588, 438] width 423 height 29
click at [870, 640] on span "Send" at bounding box center [875, 647] width 25 height 14
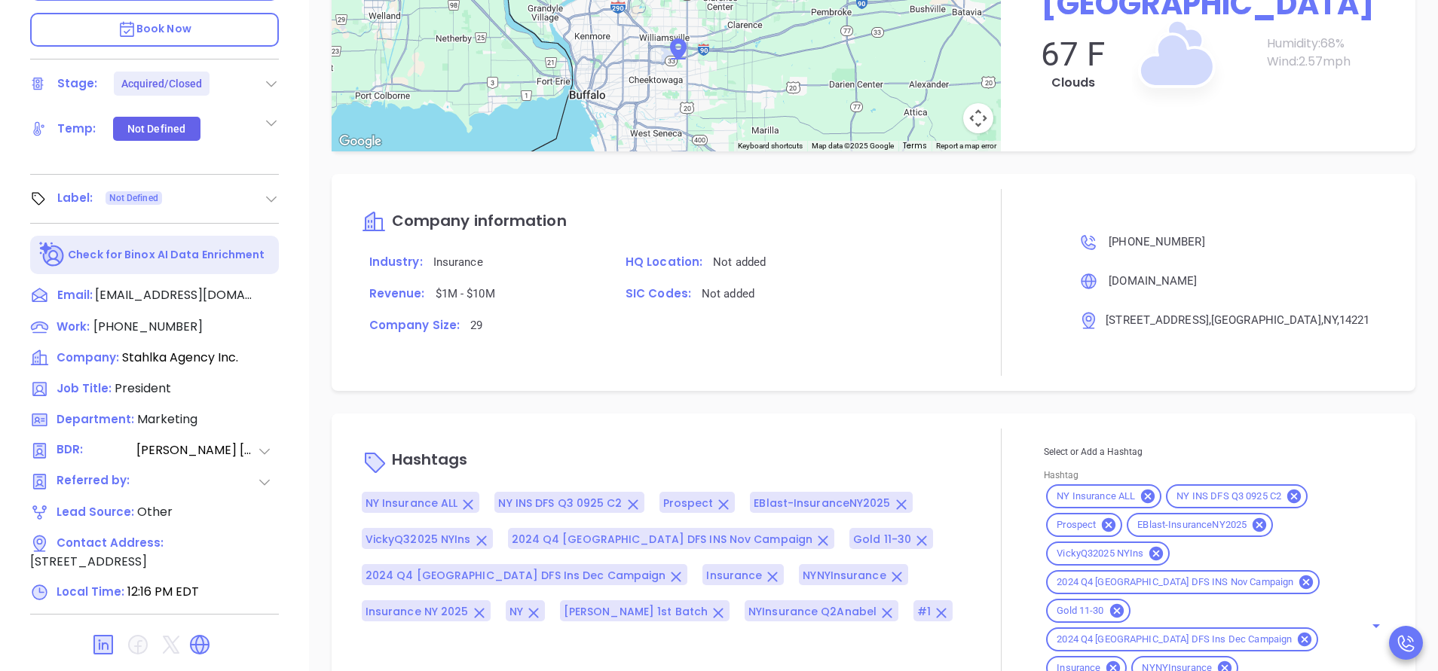
scroll to position [589, 0]
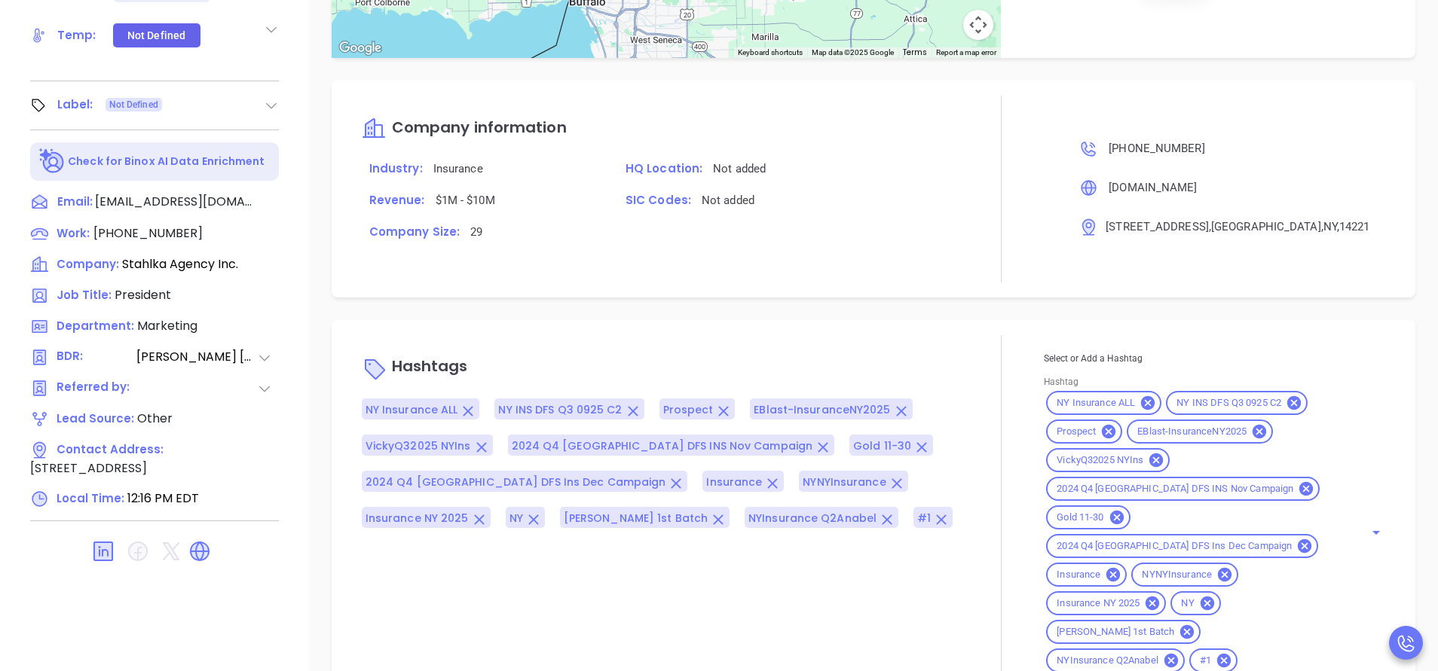
click at [1239, 652] on input "Hashtag" at bounding box center [1290, 661] width 103 height 19
type input "acq"
type input "remove fr"
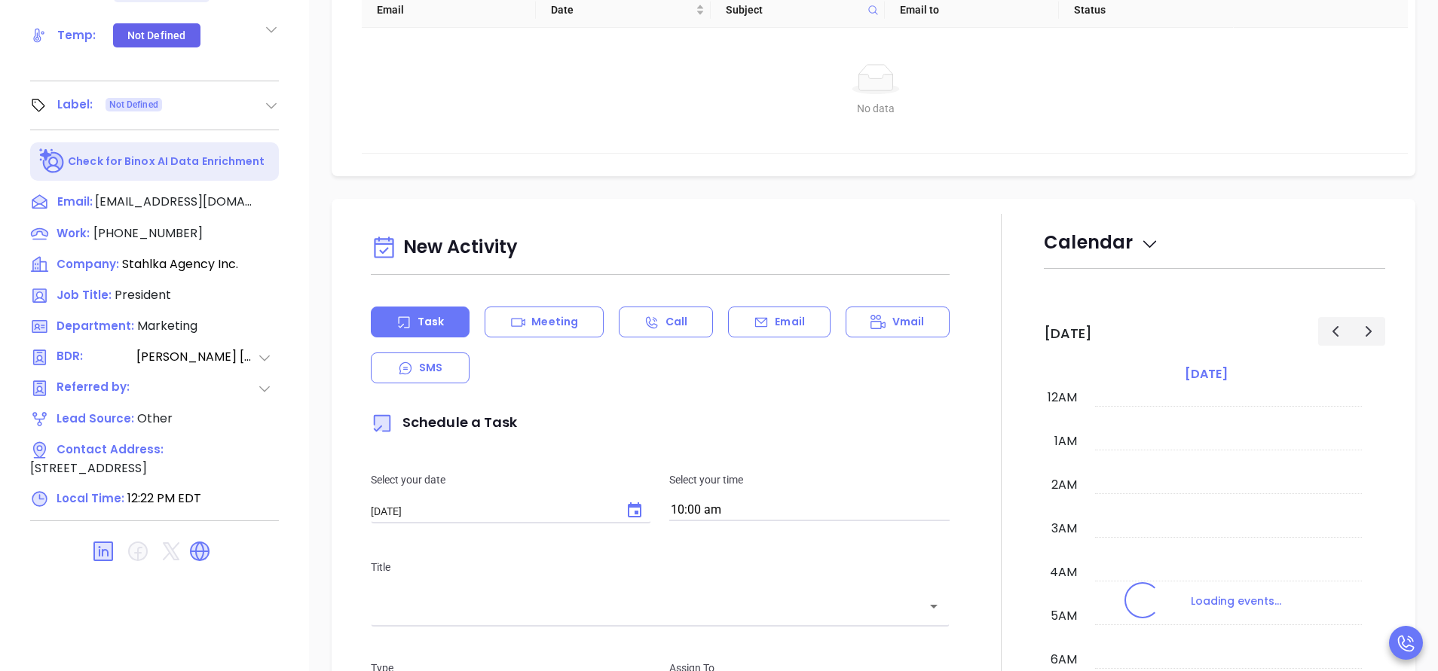
scroll to position [438, 0]
type input "[PERSON_NAME]"
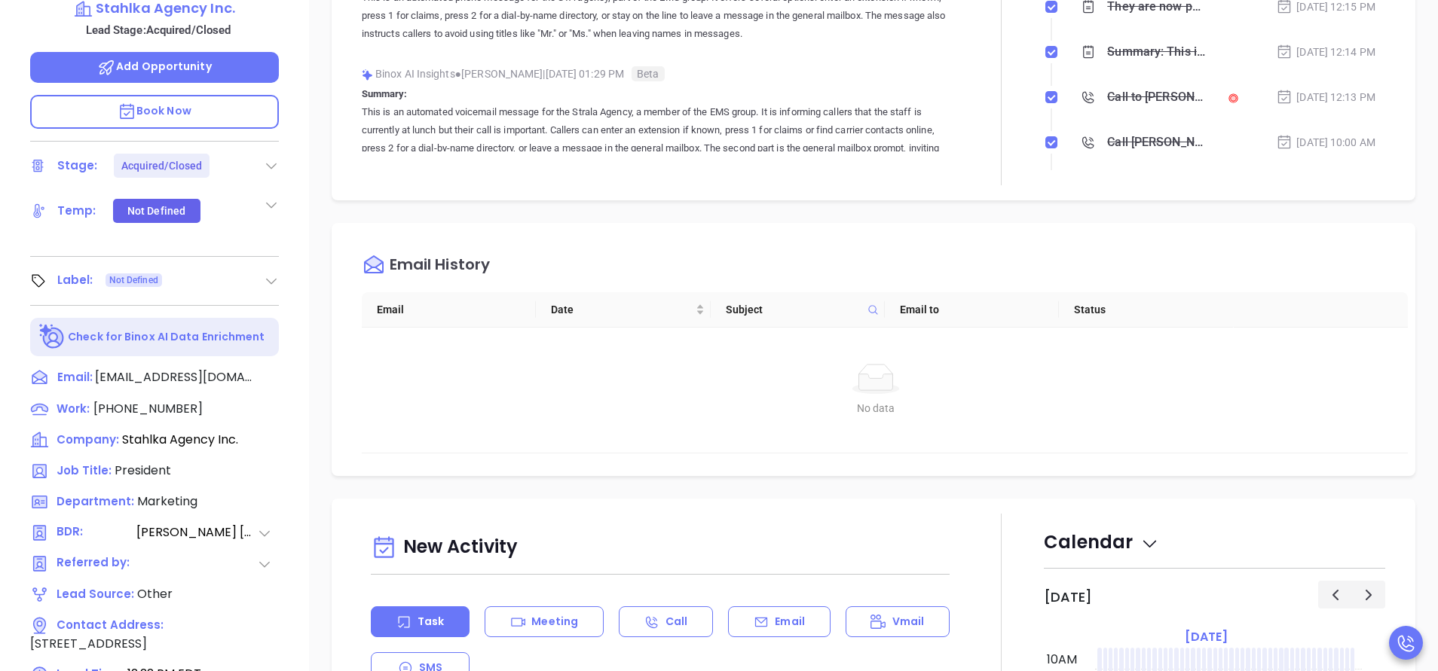
scroll to position [137, 0]
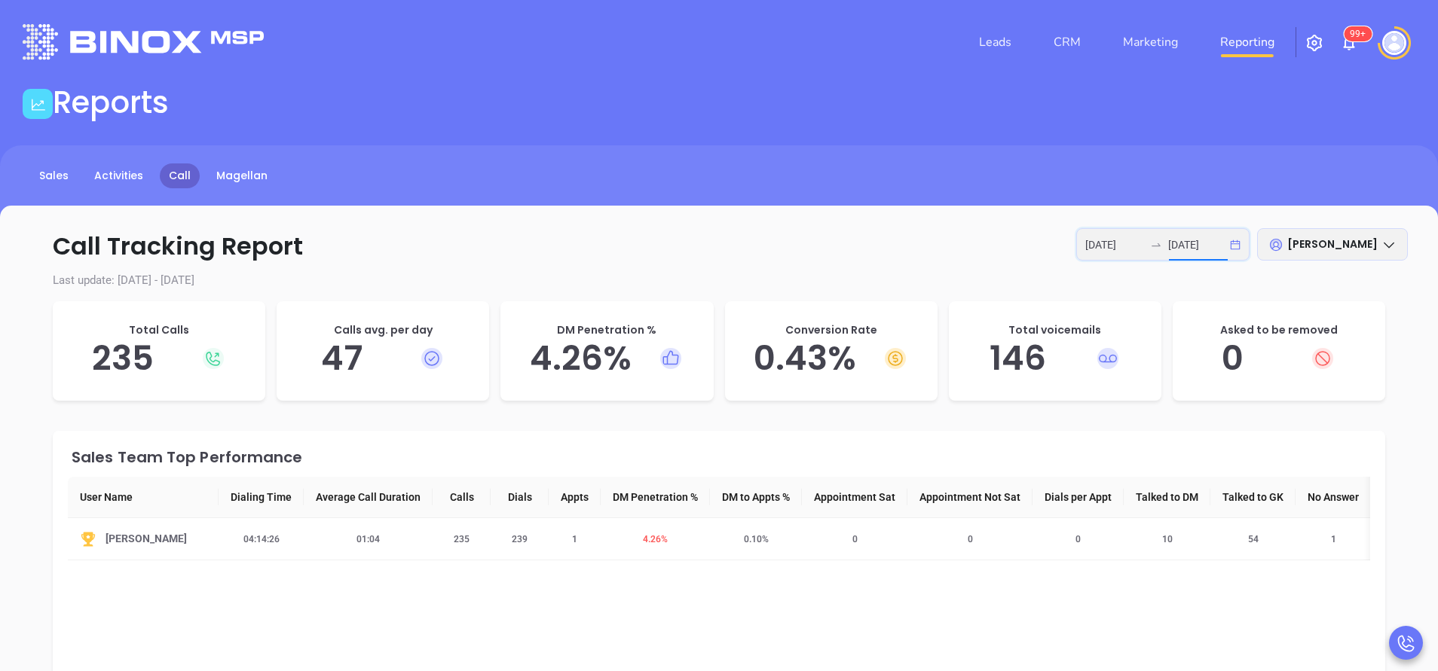
click at [1185, 245] on input "2025-09-19" at bounding box center [1197, 245] width 59 height 17
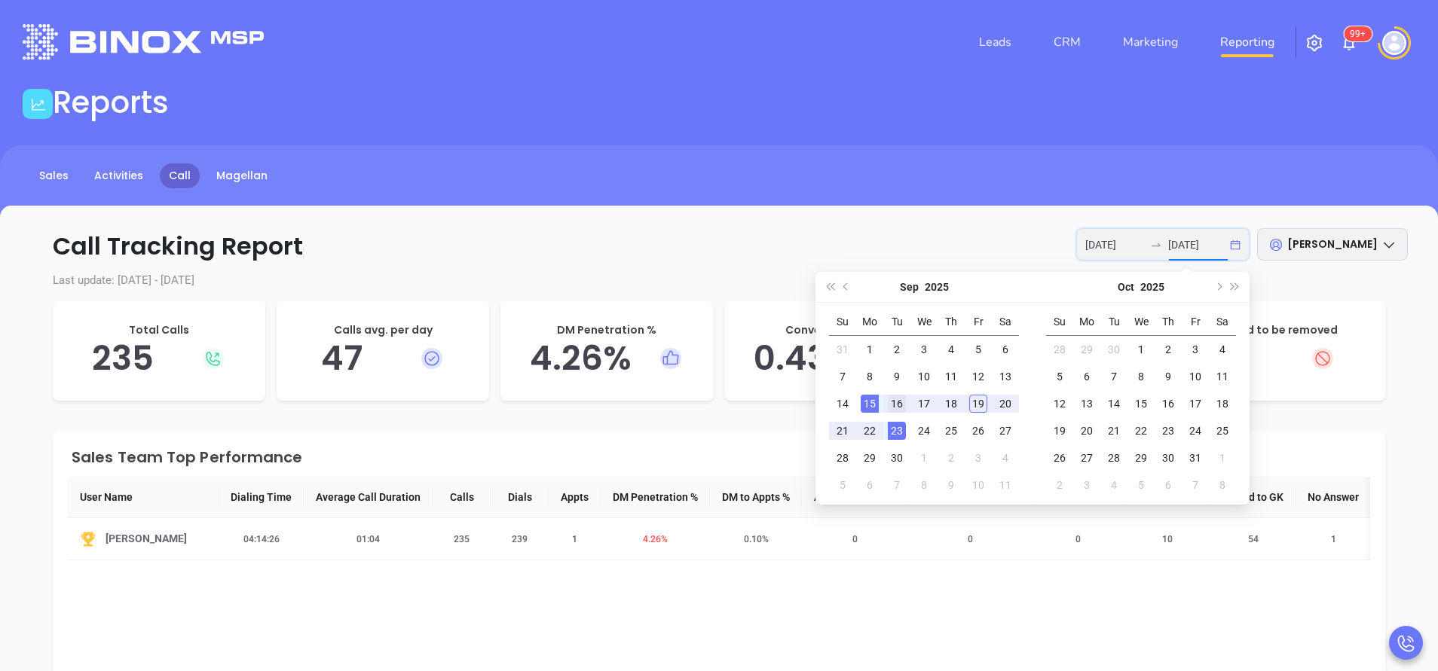
type input "2025-09-16"
click at [893, 400] on div "16" at bounding box center [897, 404] width 18 height 18
click at [977, 400] on div "19" at bounding box center [978, 404] width 18 height 18
type input "2025-09-16"
type input "2025-09-19"
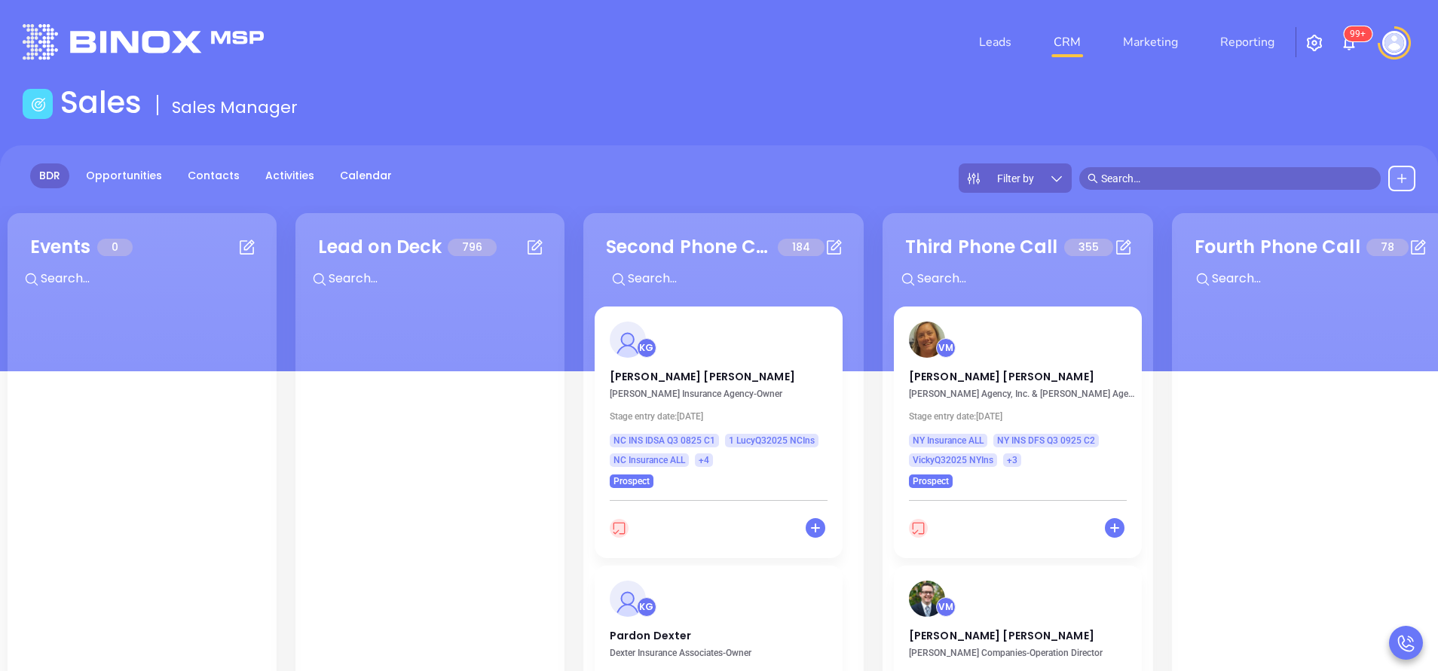
click at [1035, 174] on div "Filter by" at bounding box center [1014, 178] width 113 height 29
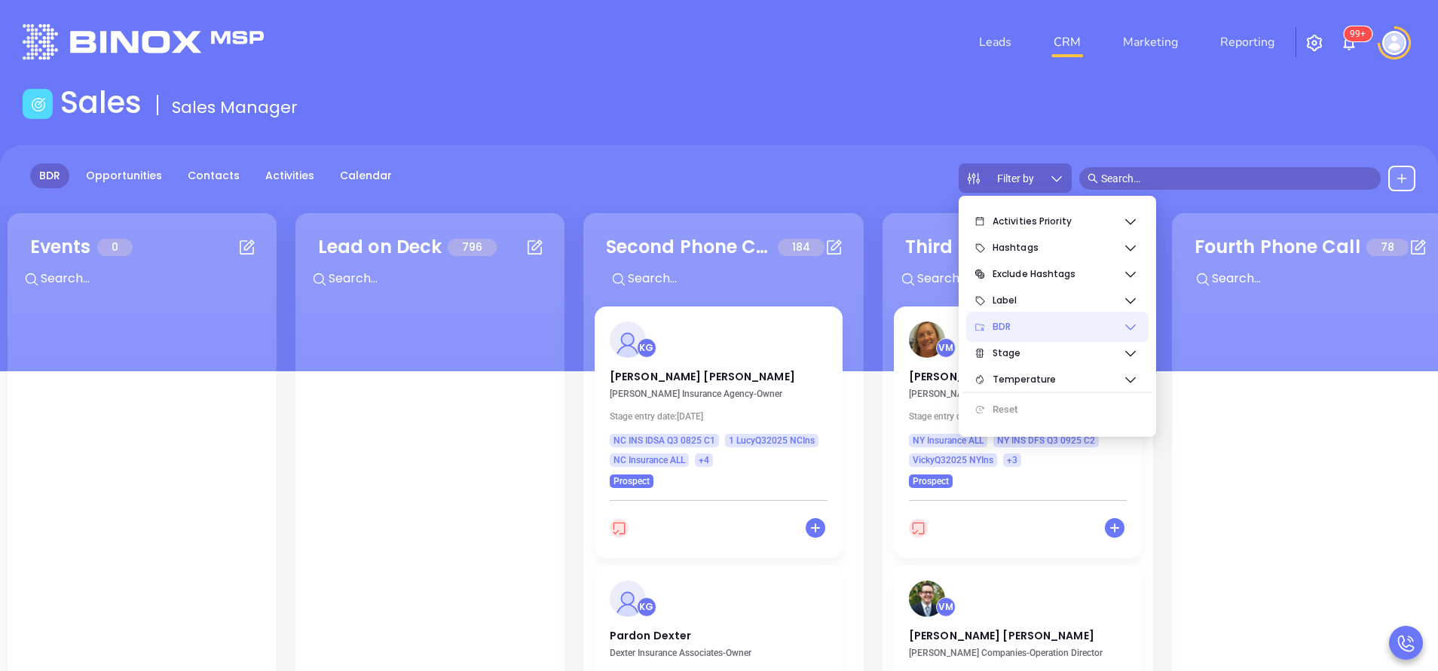
click at [1135, 326] on icon at bounding box center [1130, 326] width 15 height 15
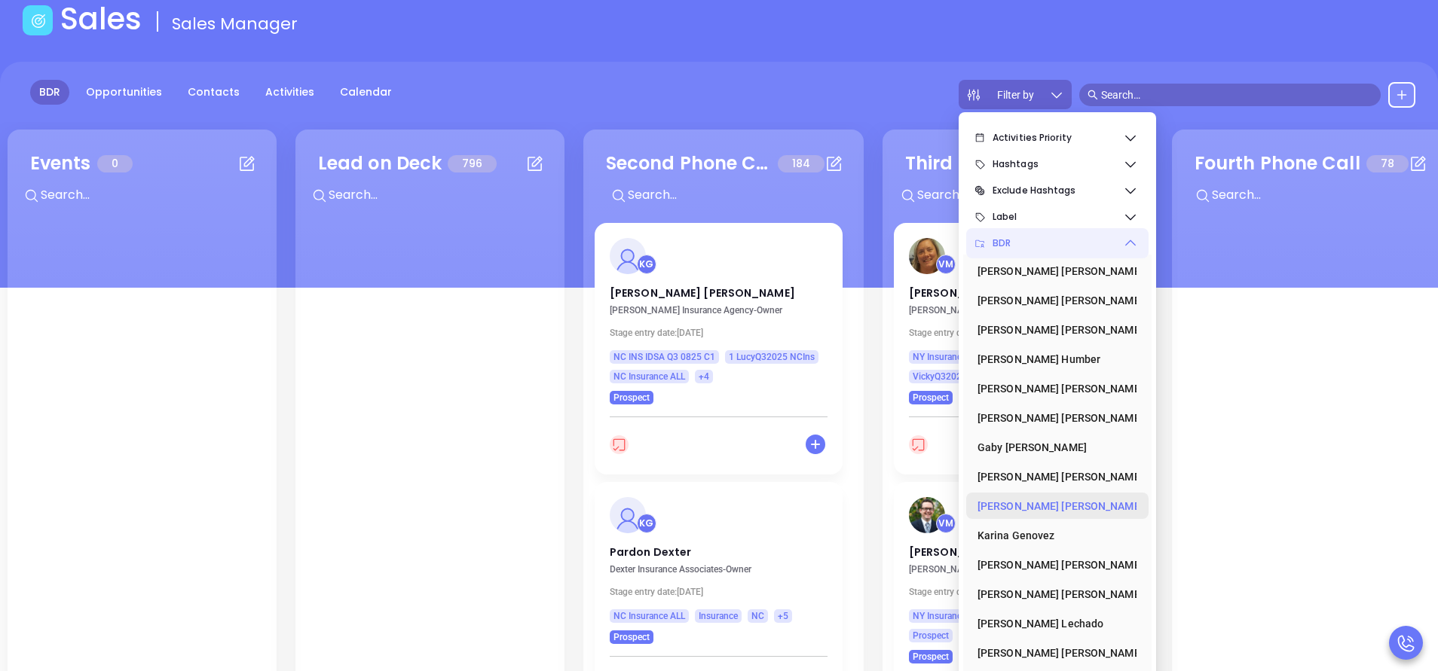
scroll to position [206, 0]
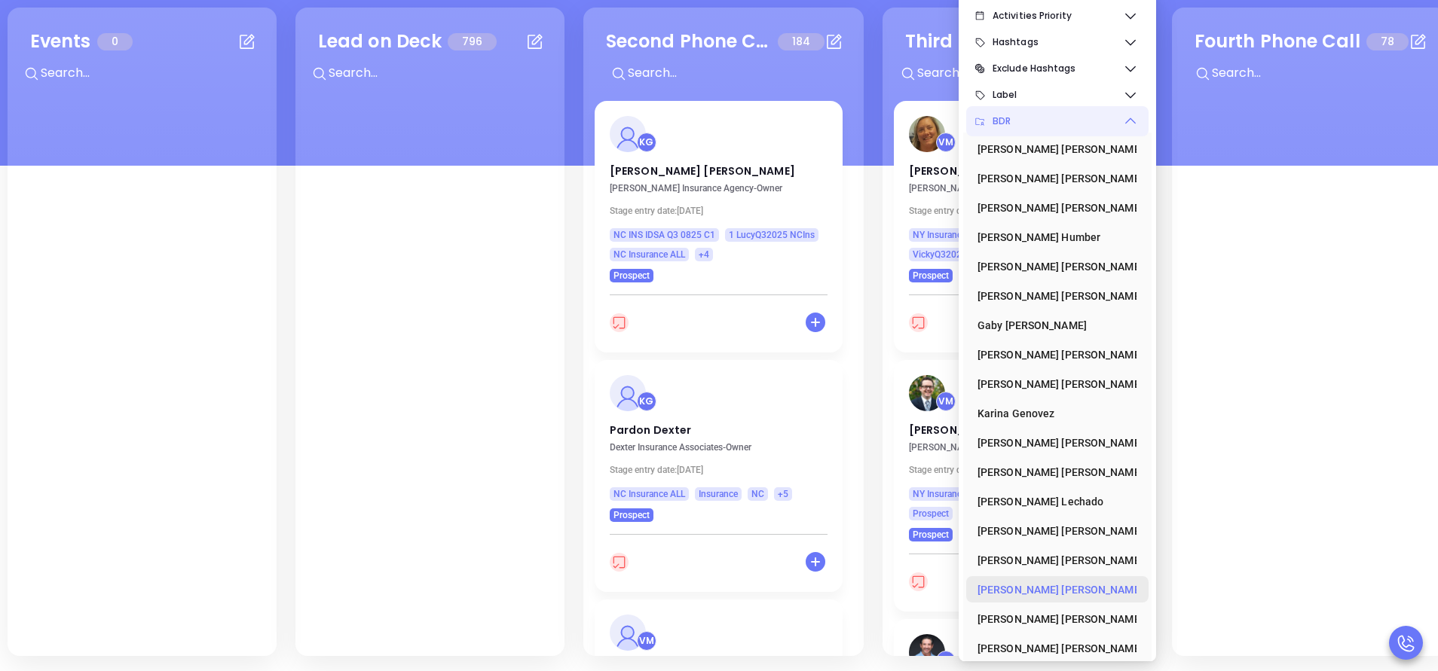
click at [1044, 591] on div "[PERSON_NAME]" at bounding box center [1052, 590] width 151 height 30
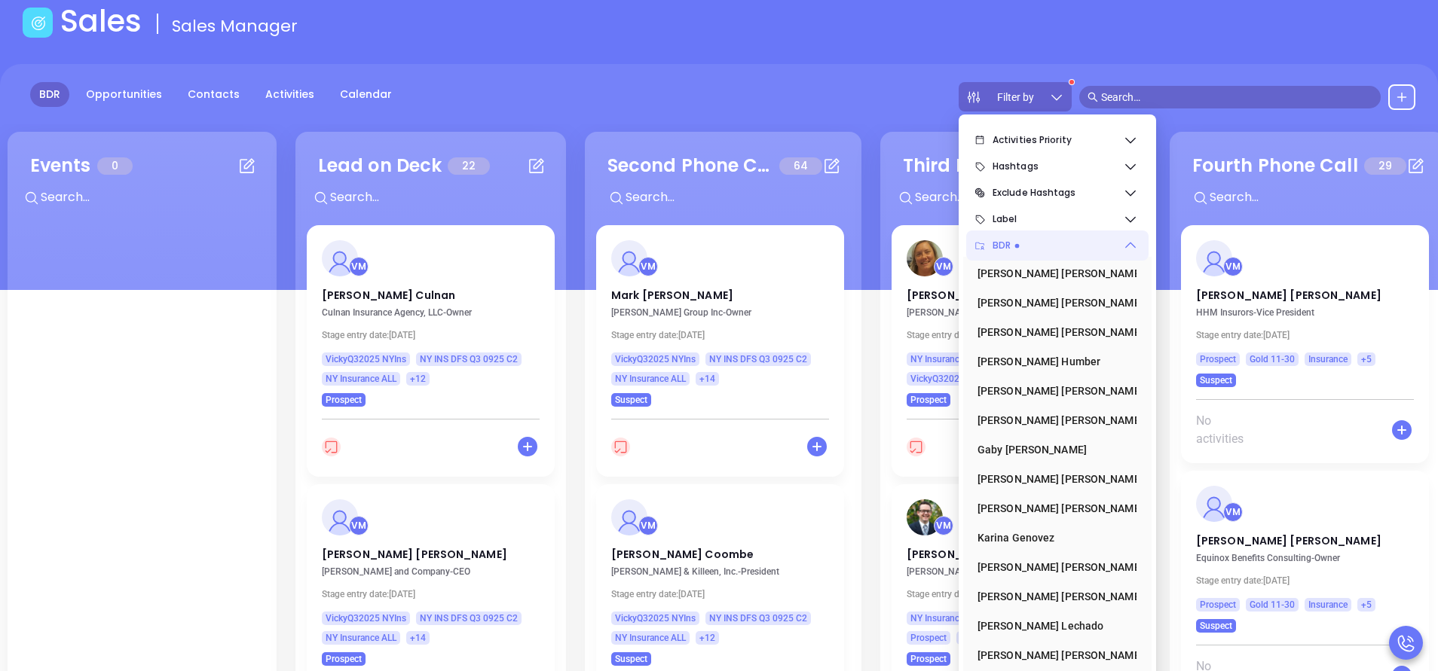
scroll to position [0, 0]
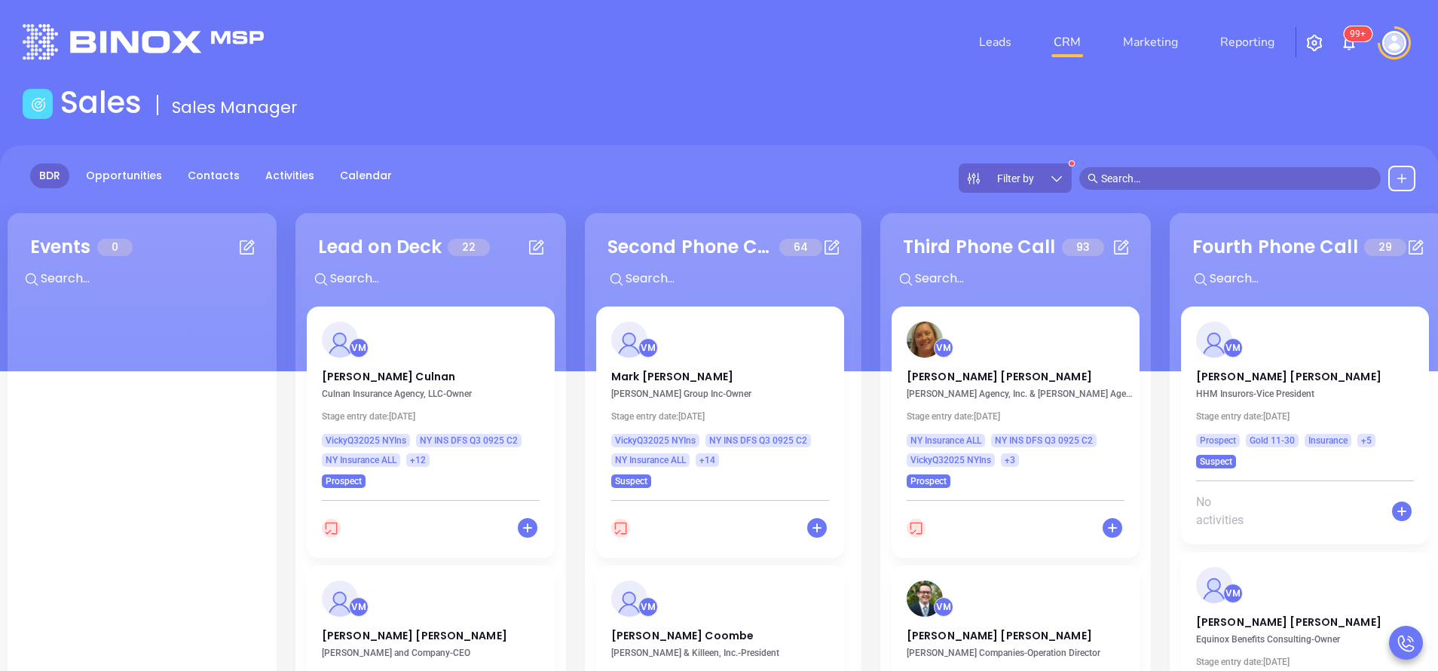
click at [662, 173] on div "BDR Opportunities Contacts Activities Calendar Filter by" at bounding box center [719, 178] width 1438 height 29
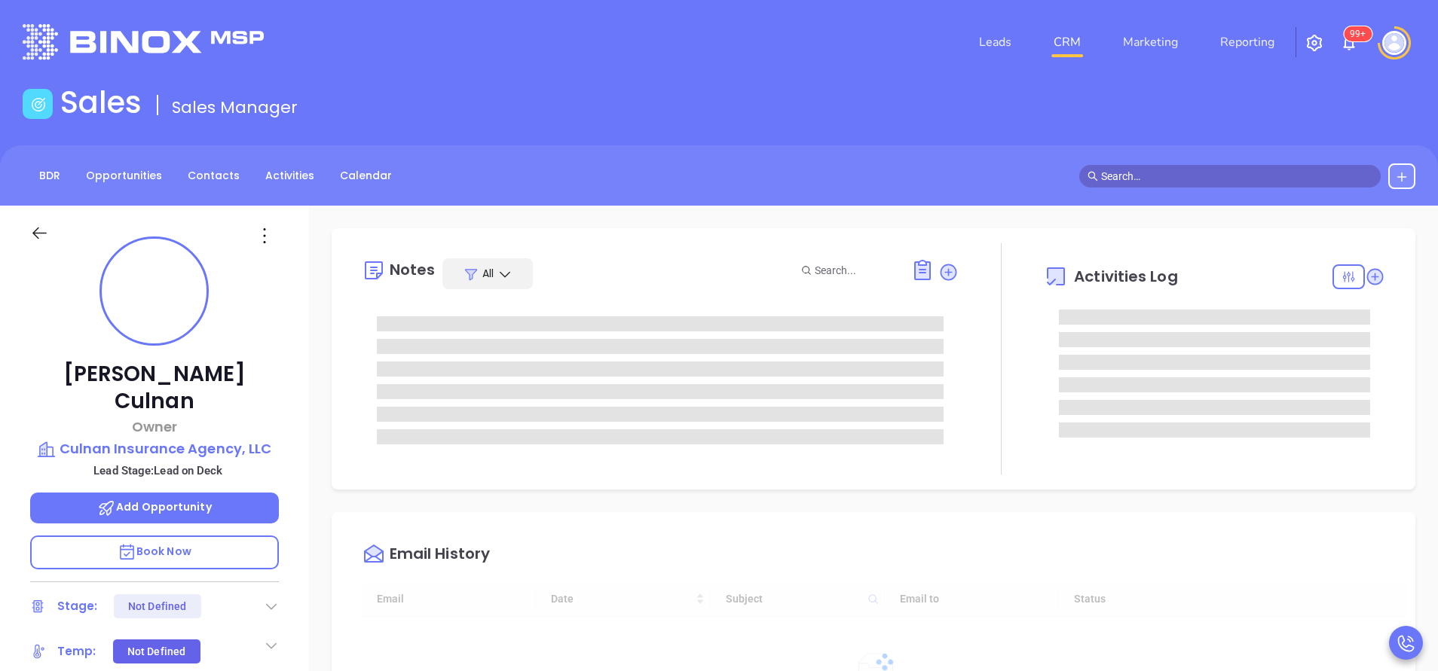
type input "10:00 am"
type input "[DATE]"
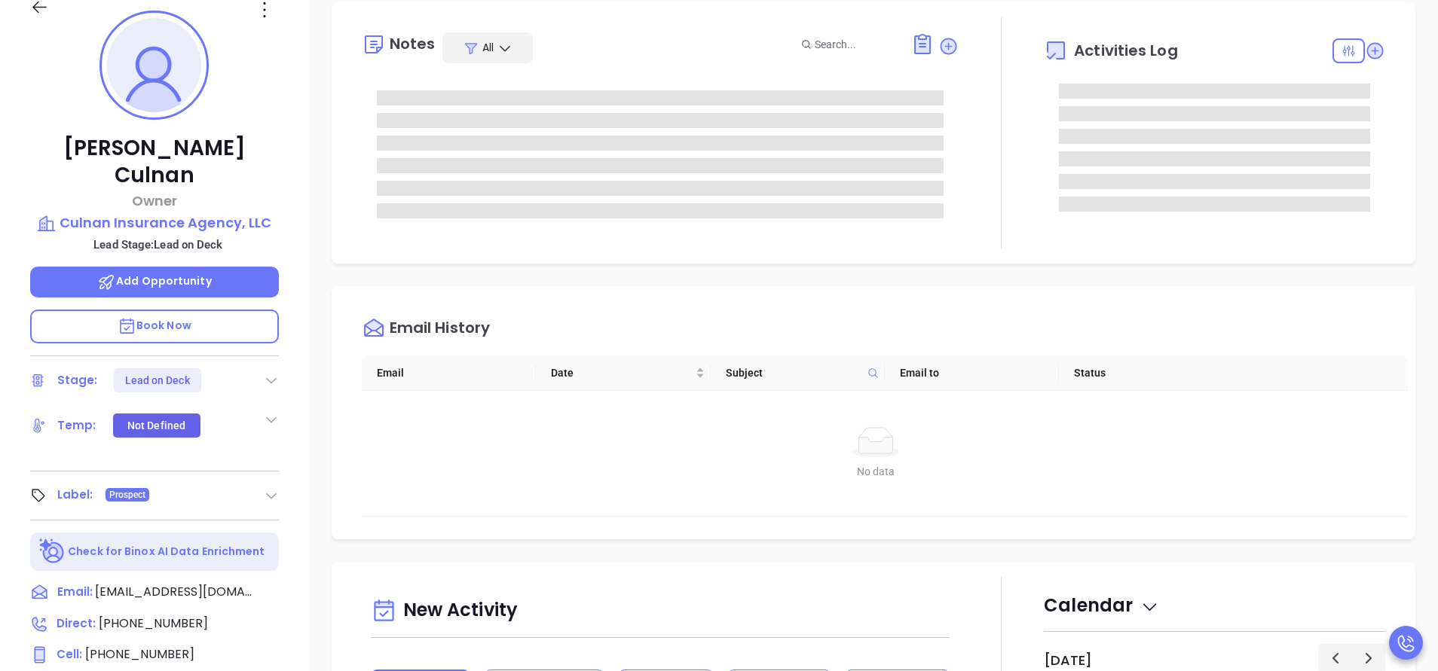
type input "[PERSON_NAME]"
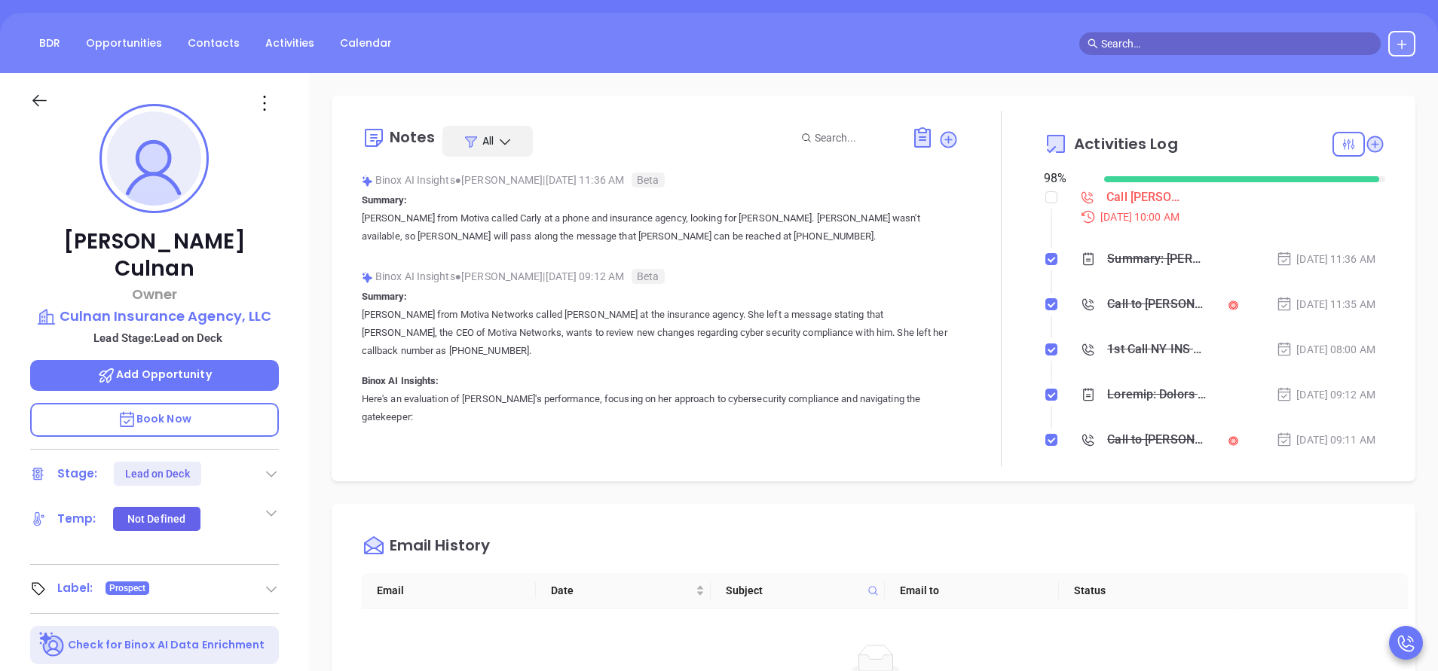
scroll to position [113, 0]
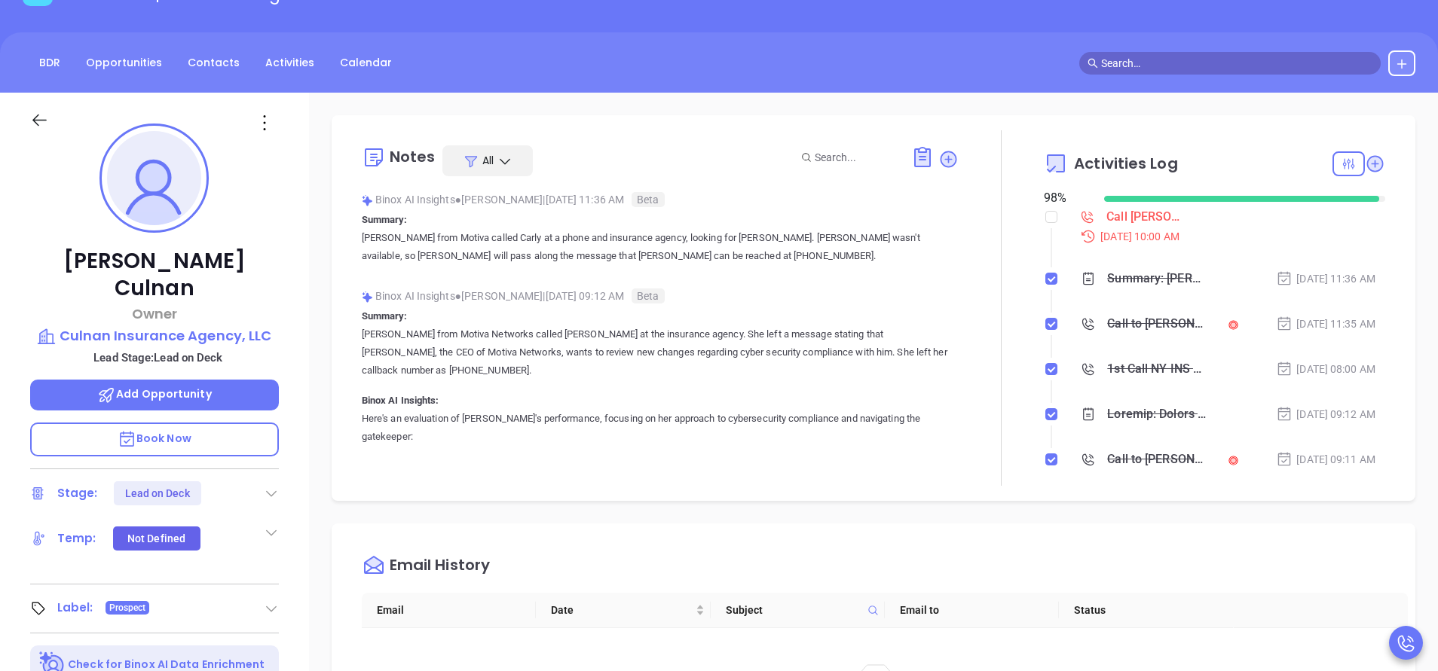
click at [270, 486] on icon at bounding box center [271, 493] width 15 height 15
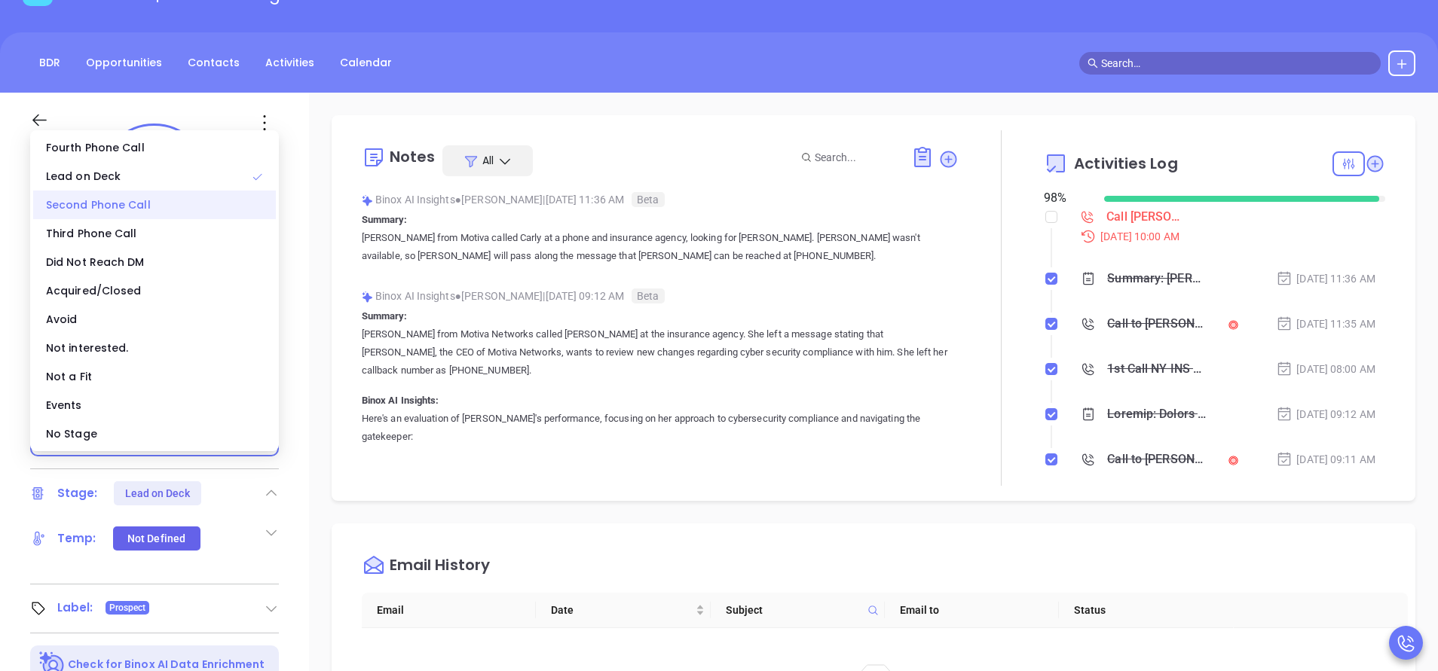
click at [118, 206] on div "Second Phone Call" at bounding box center [154, 205] width 243 height 29
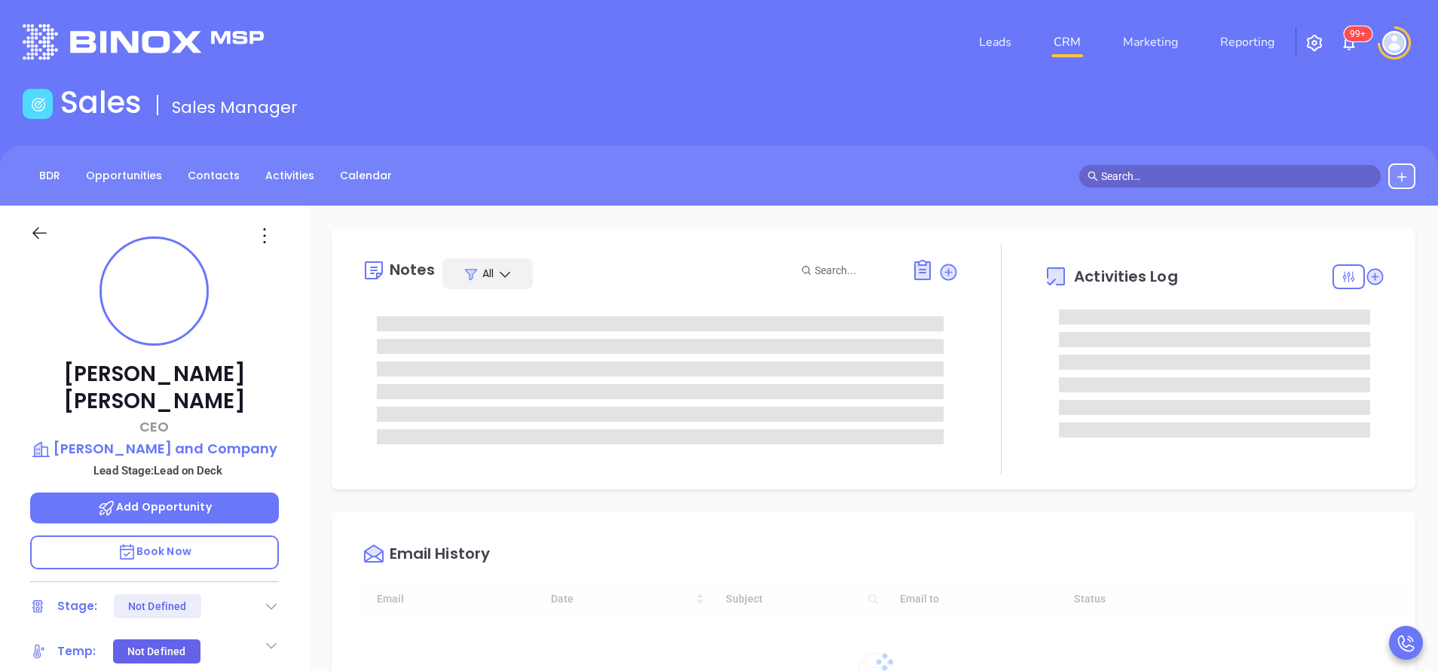
type input "[DATE]"
type input "[PERSON_NAME]"
click at [274, 604] on icon at bounding box center [271, 607] width 11 height 6
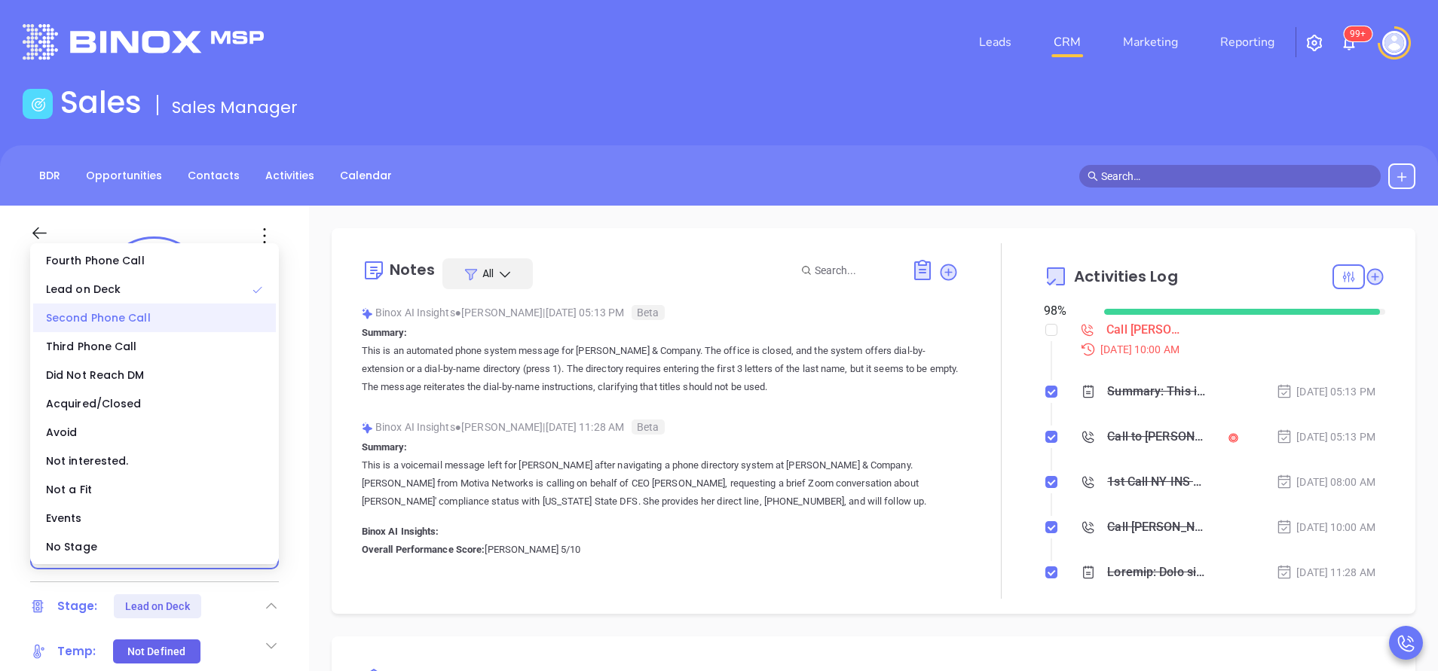
click at [133, 317] on div "Second Phone Call" at bounding box center [154, 318] width 243 height 29
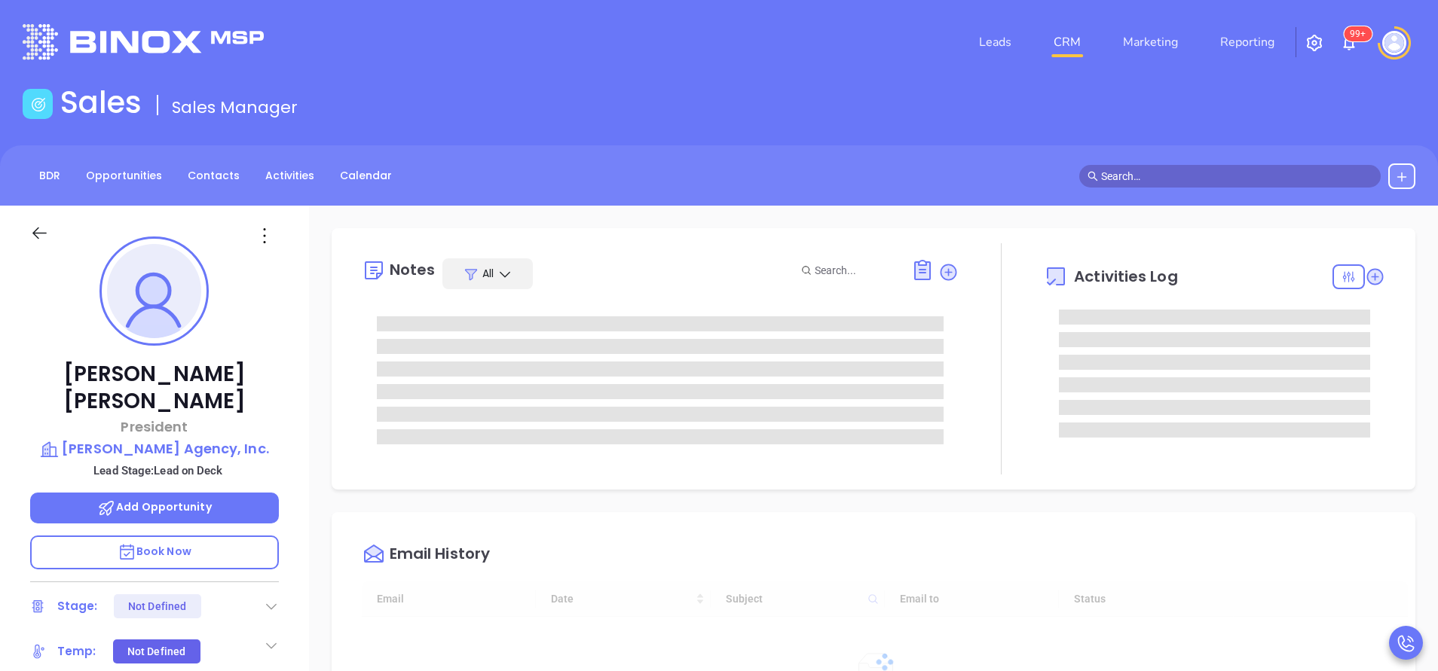
type input "[DATE]"
type input "[PERSON_NAME]"
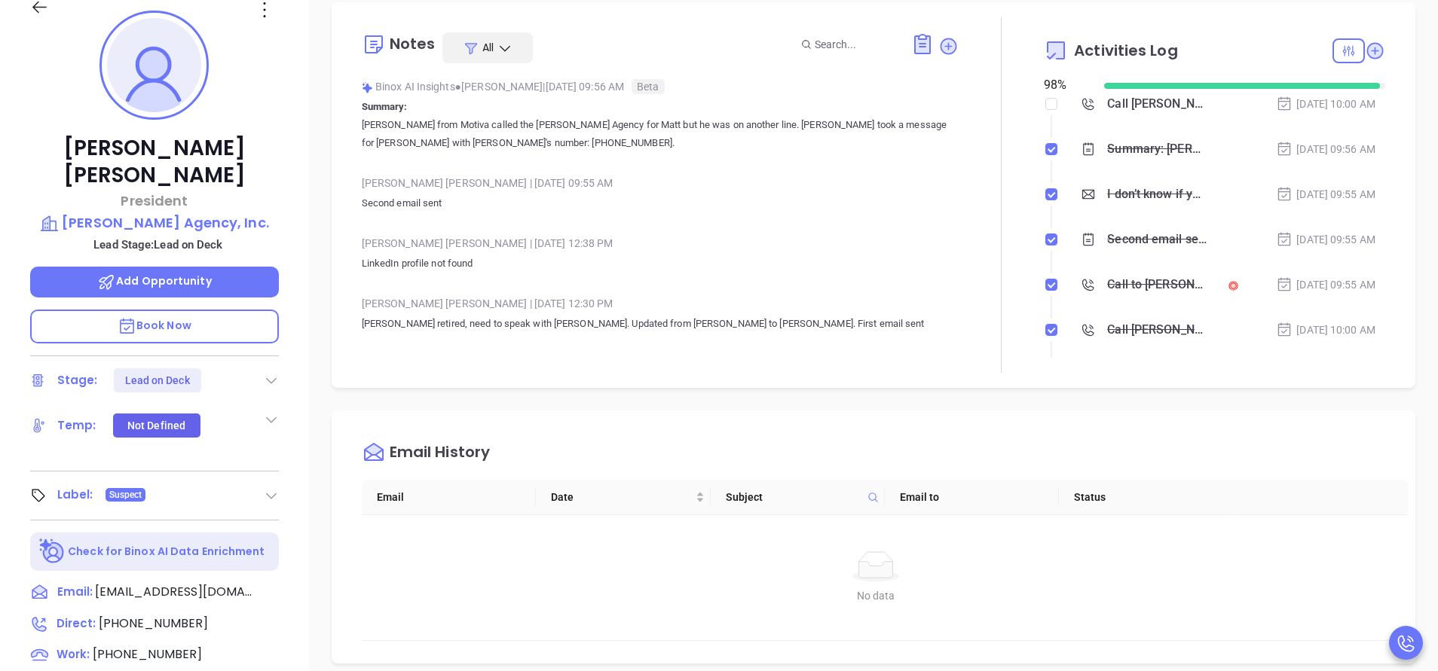
scroll to position [339, 0]
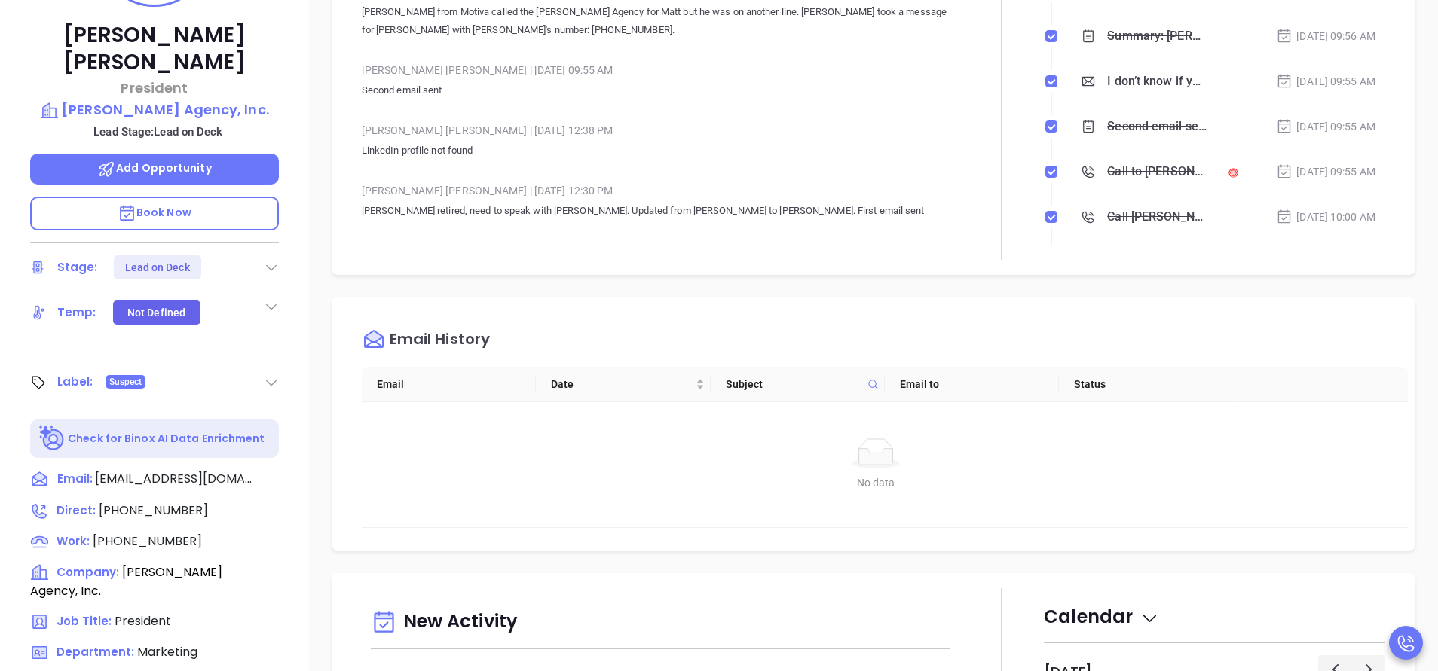
click at [272, 260] on icon at bounding box center [271, 267] width 15 height 15
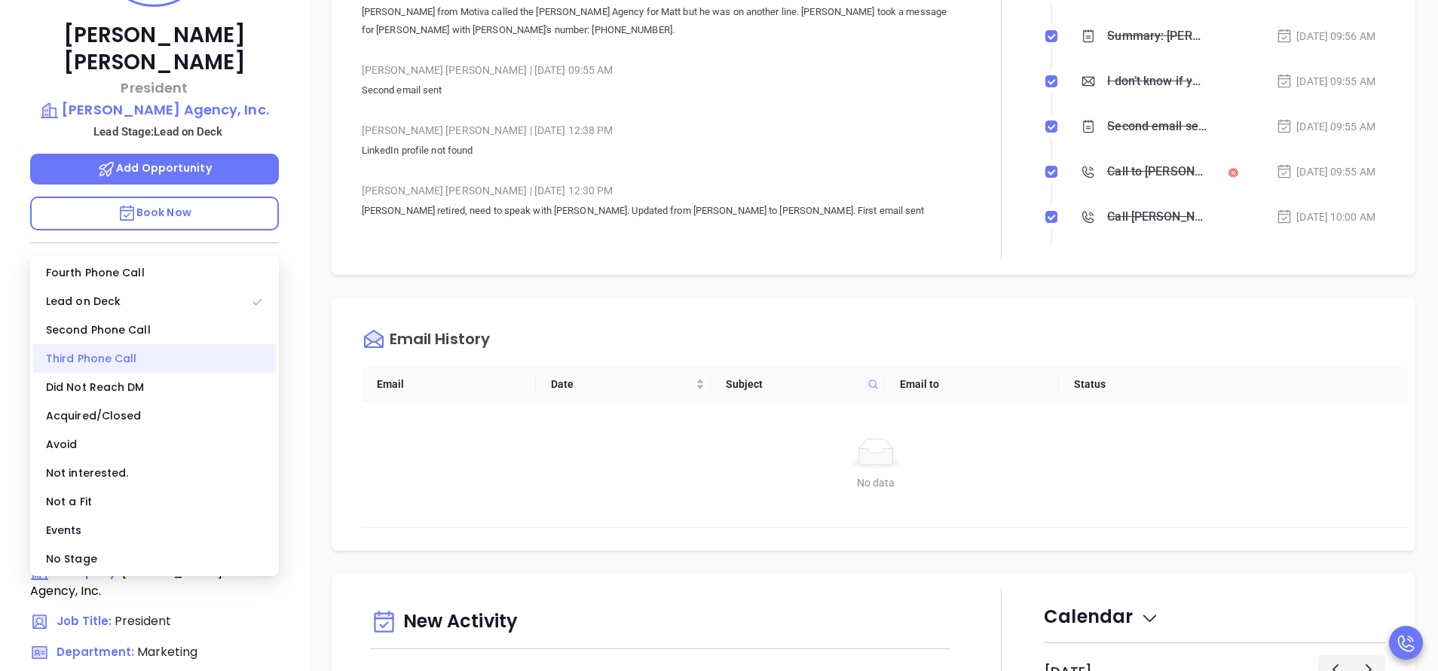
click at [127, 353] on div "Third Phone Call" at bounding box center [154, 358] width 243 height 29
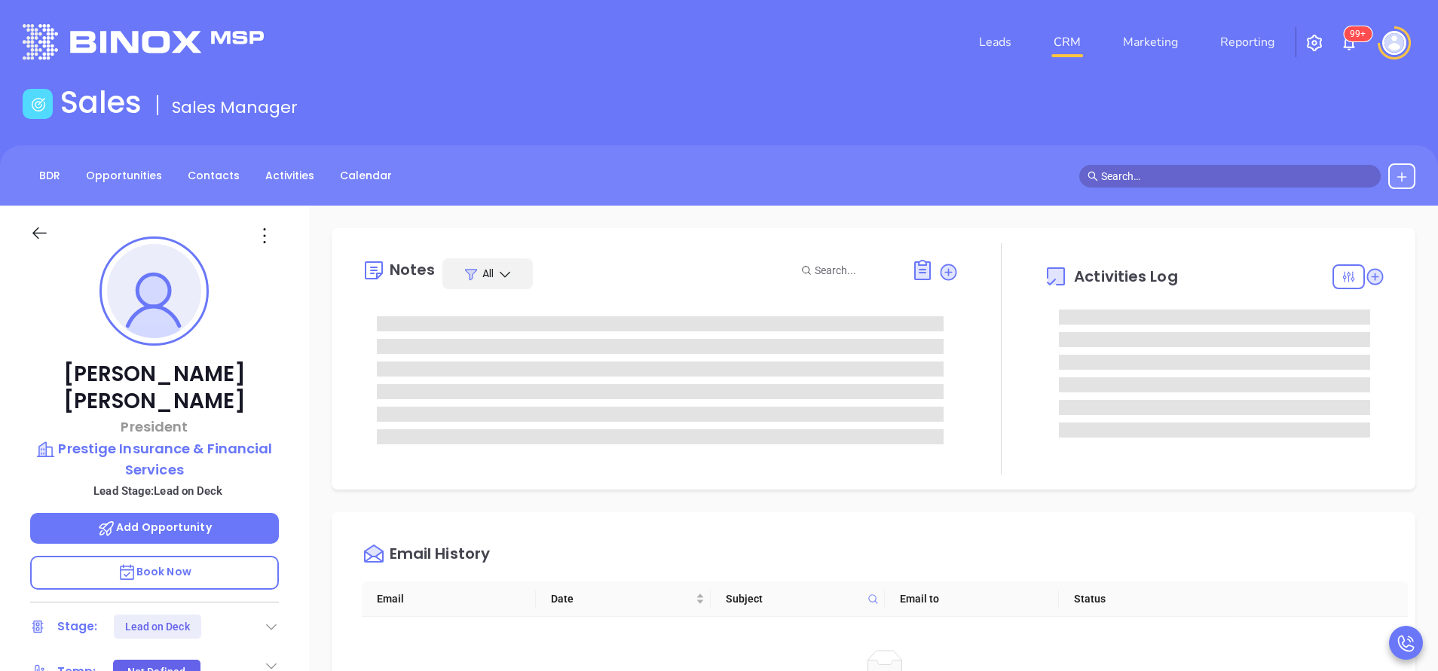
type input "[PERSON_NAME]"
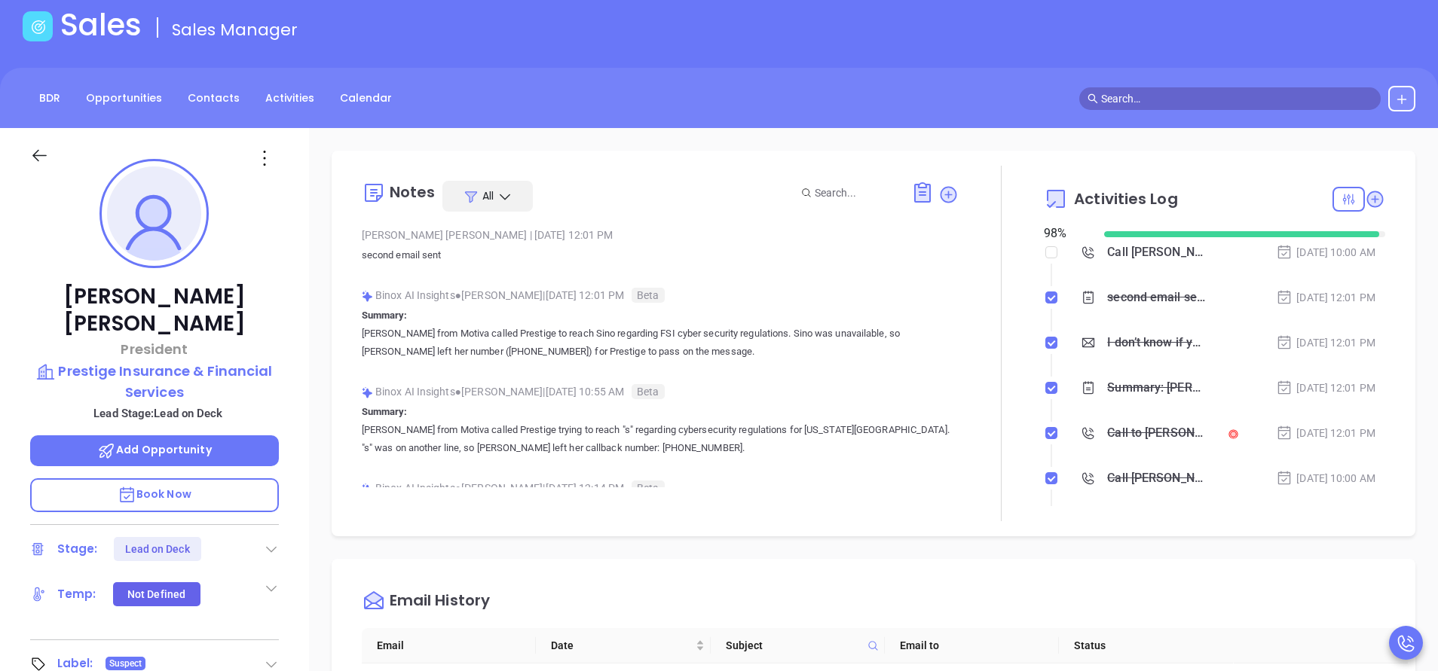
scroll to position [113, 0]
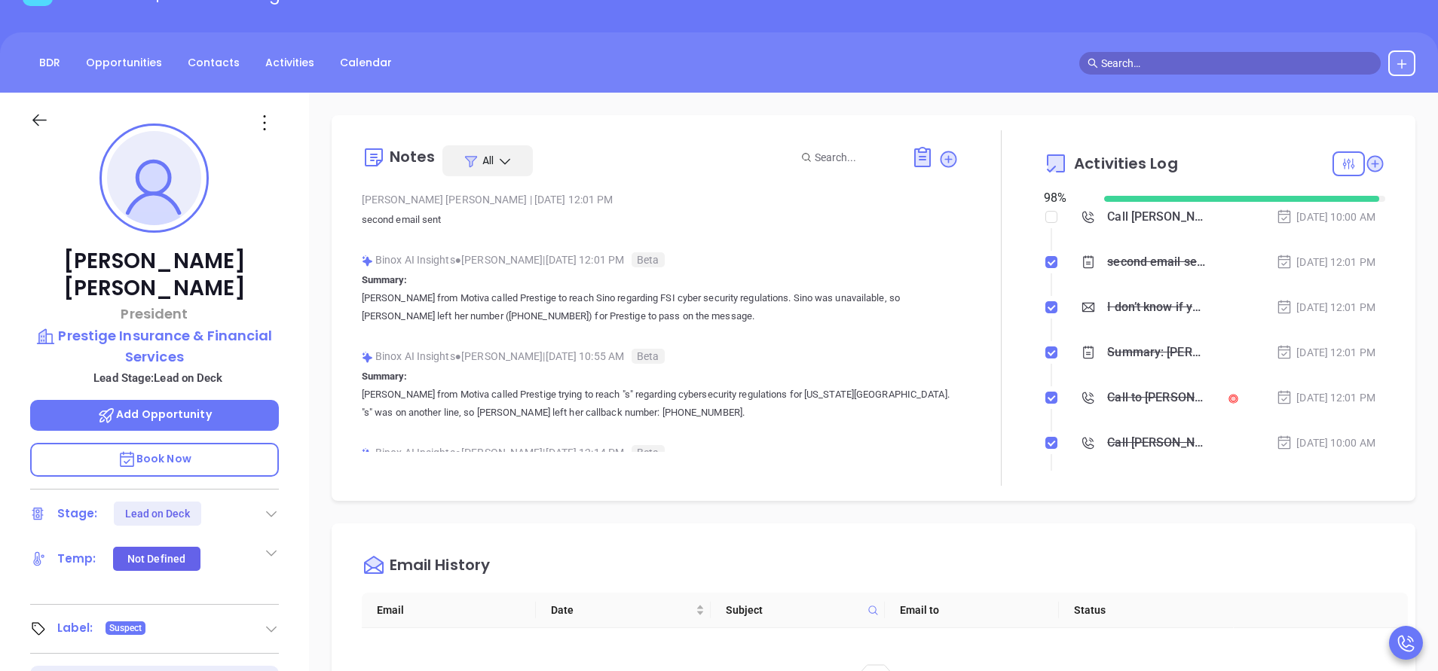
click at [274, 506] on icon at bounding box center [271, 513] width 15 height 15
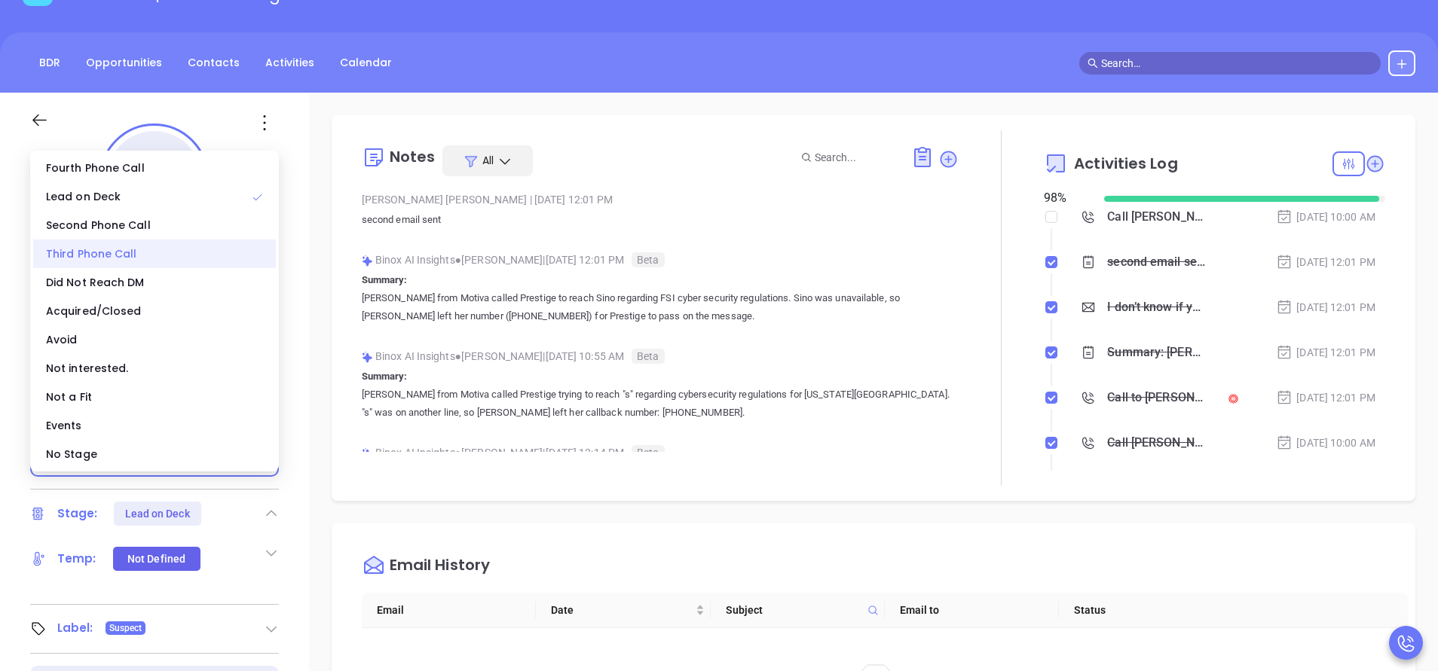
click at [144, 259] on div "Third Phone Call" at bounding box center [154, 254] width 243 height 29
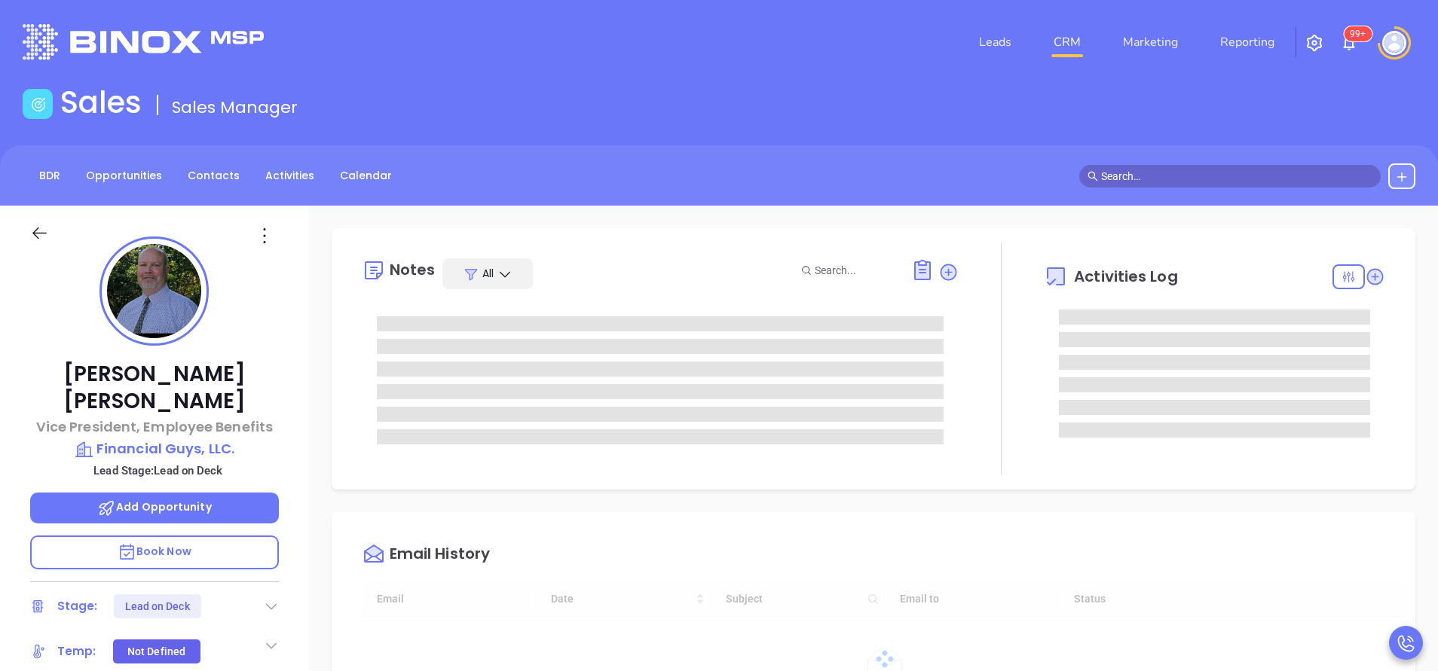
type input "[PERSON_NAME]"
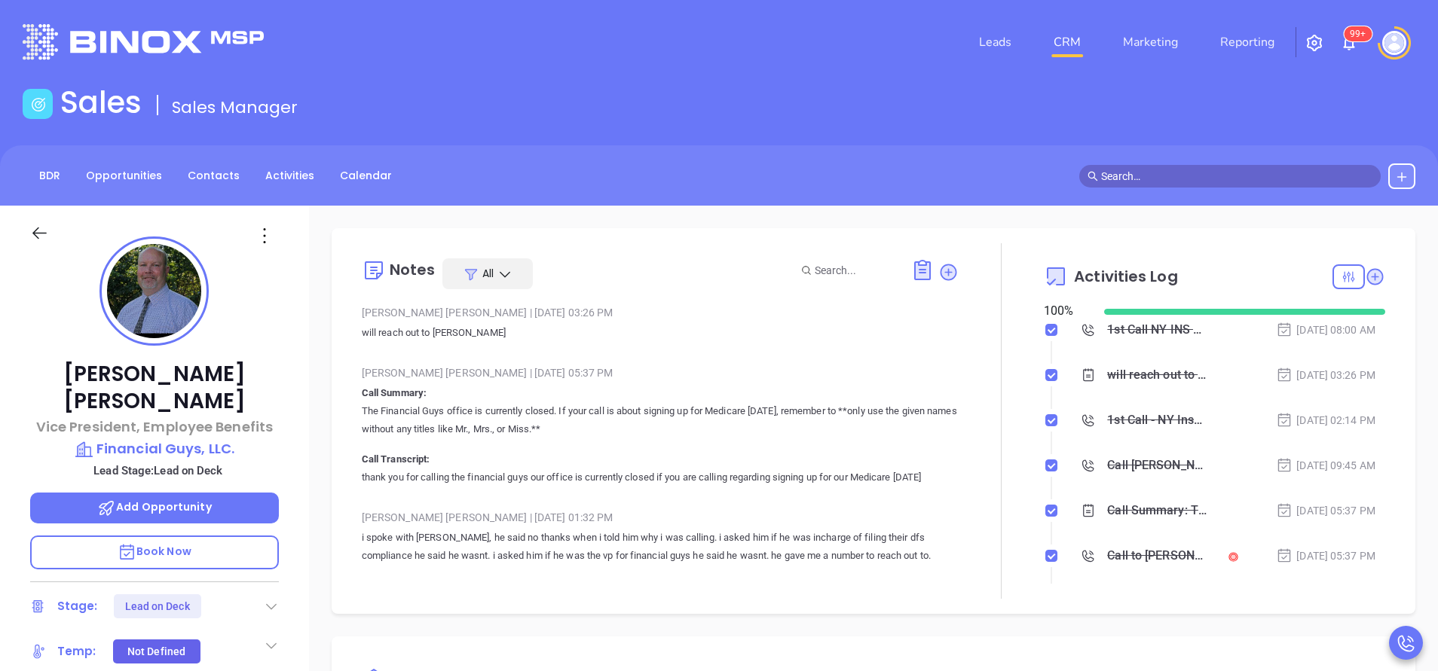
scroll to position [438, 0]
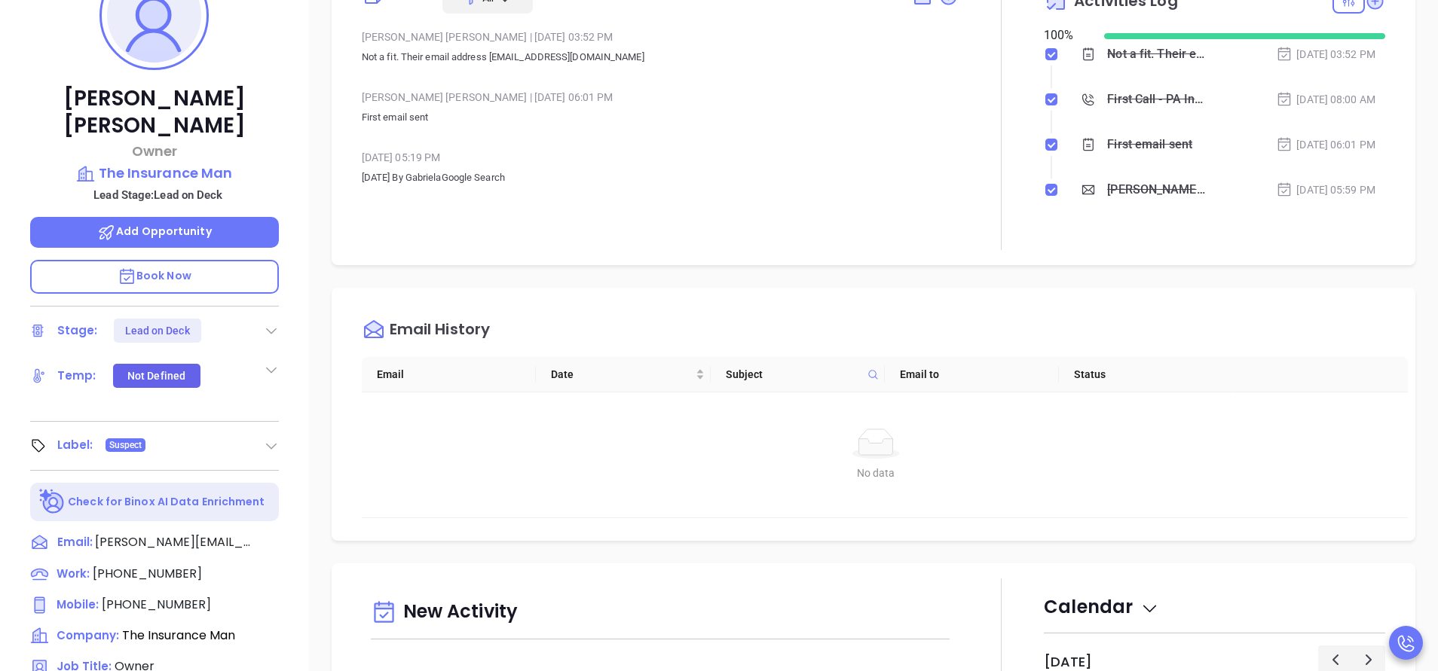
scroll to position [137, 0]
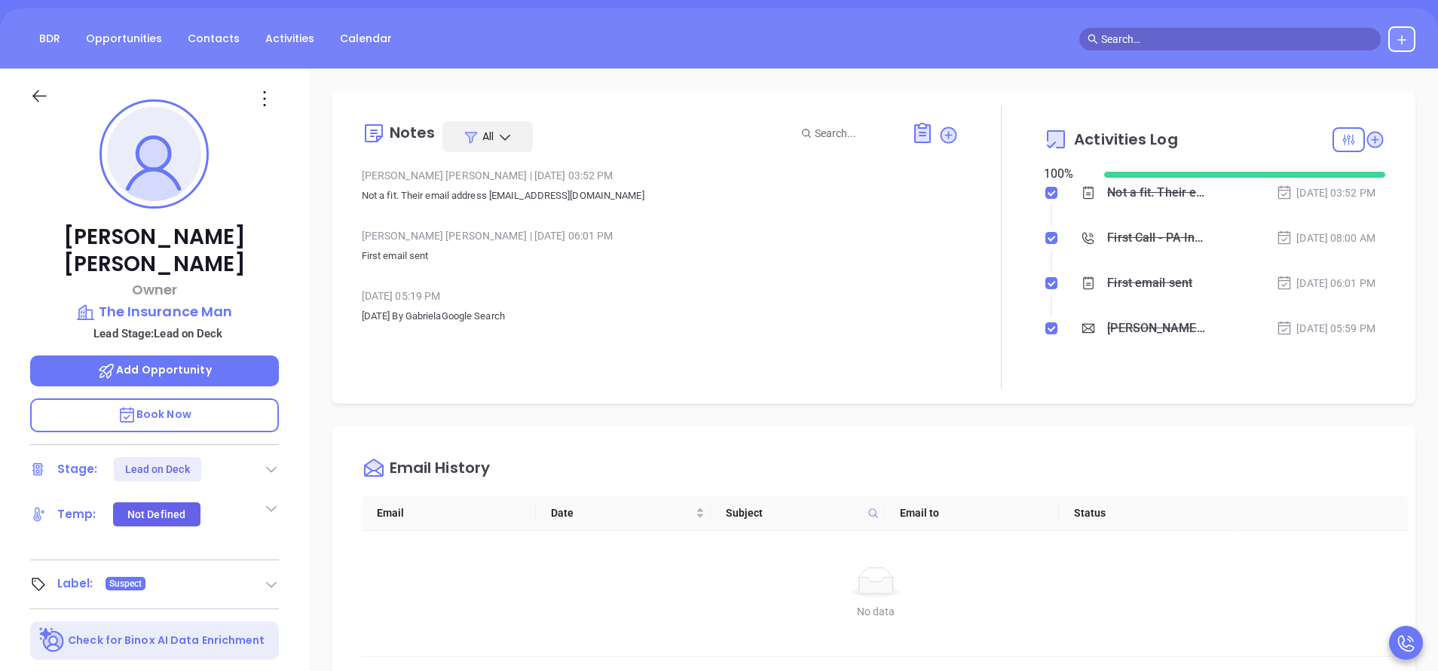
click at [274, 462] on icon at bounding box center [271, 469] width 15 height 15
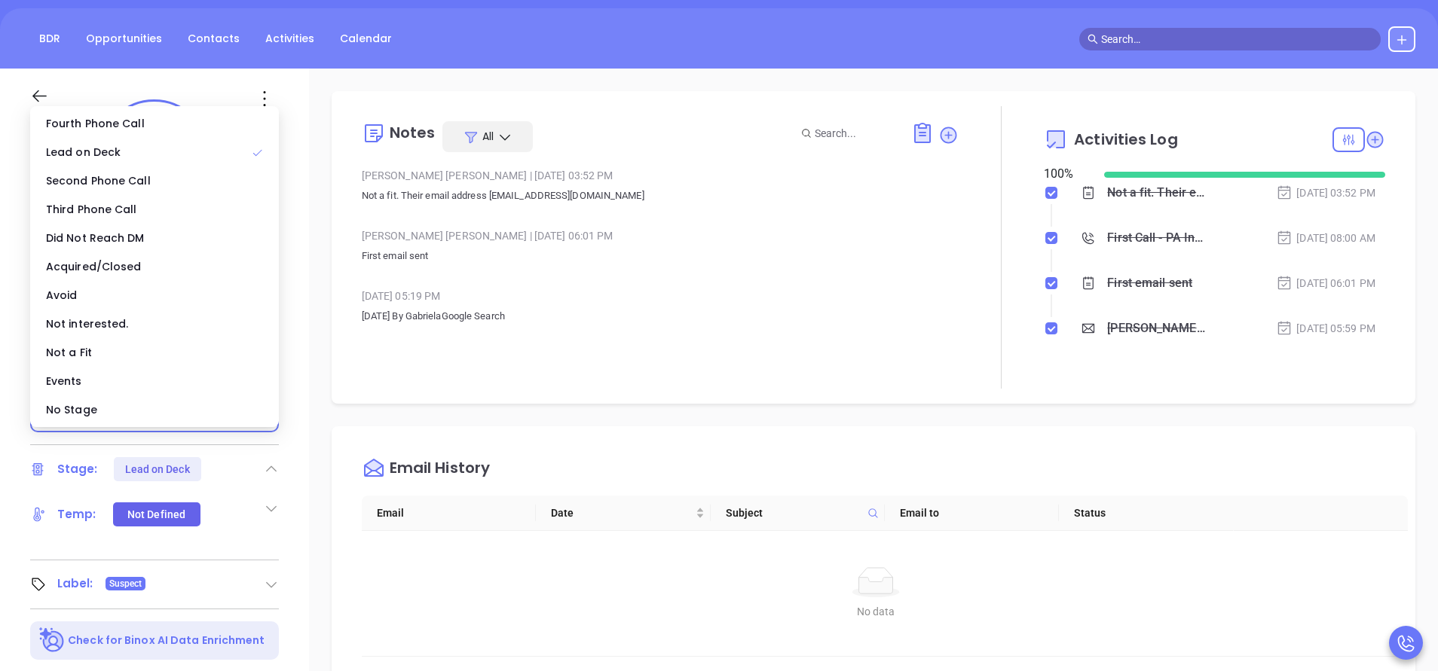
click at [111, 405] on div "No Stage" at bounding box center [154, 410] width 243 height 29
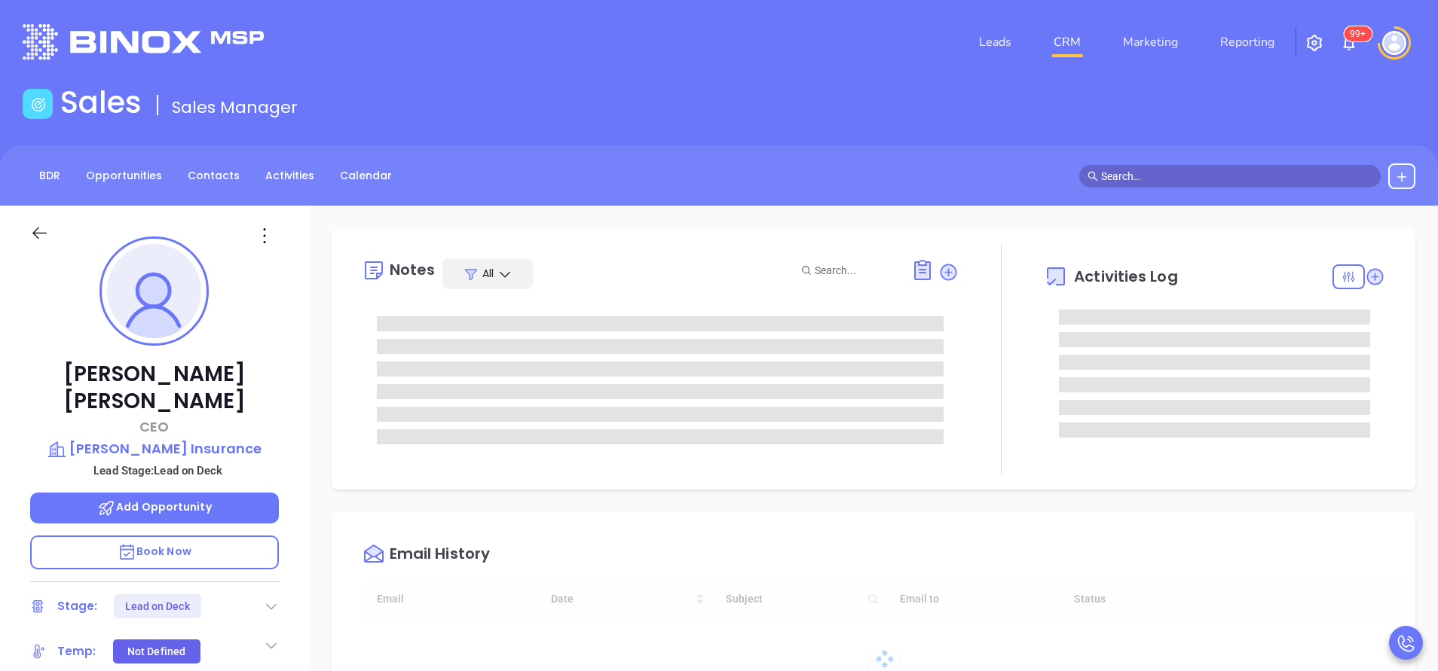
type input "[PERSON_NAME]"
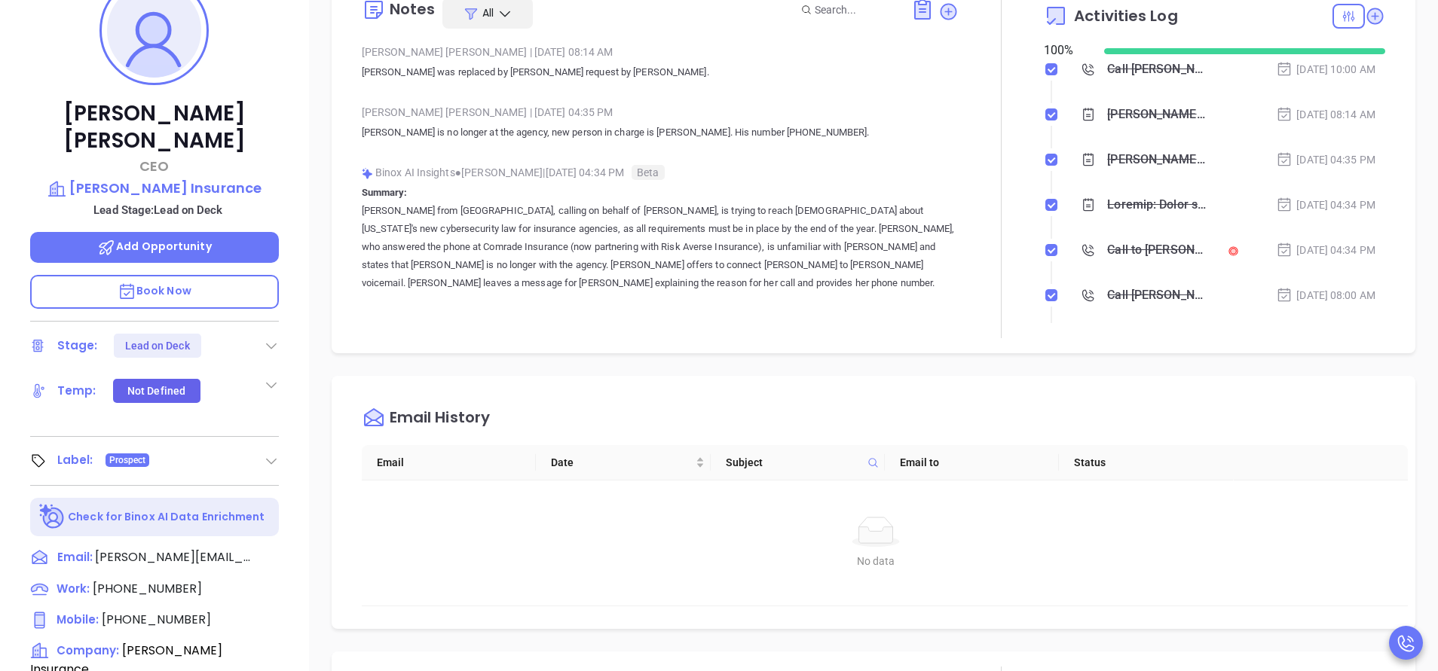
scroll to position [250, 0]
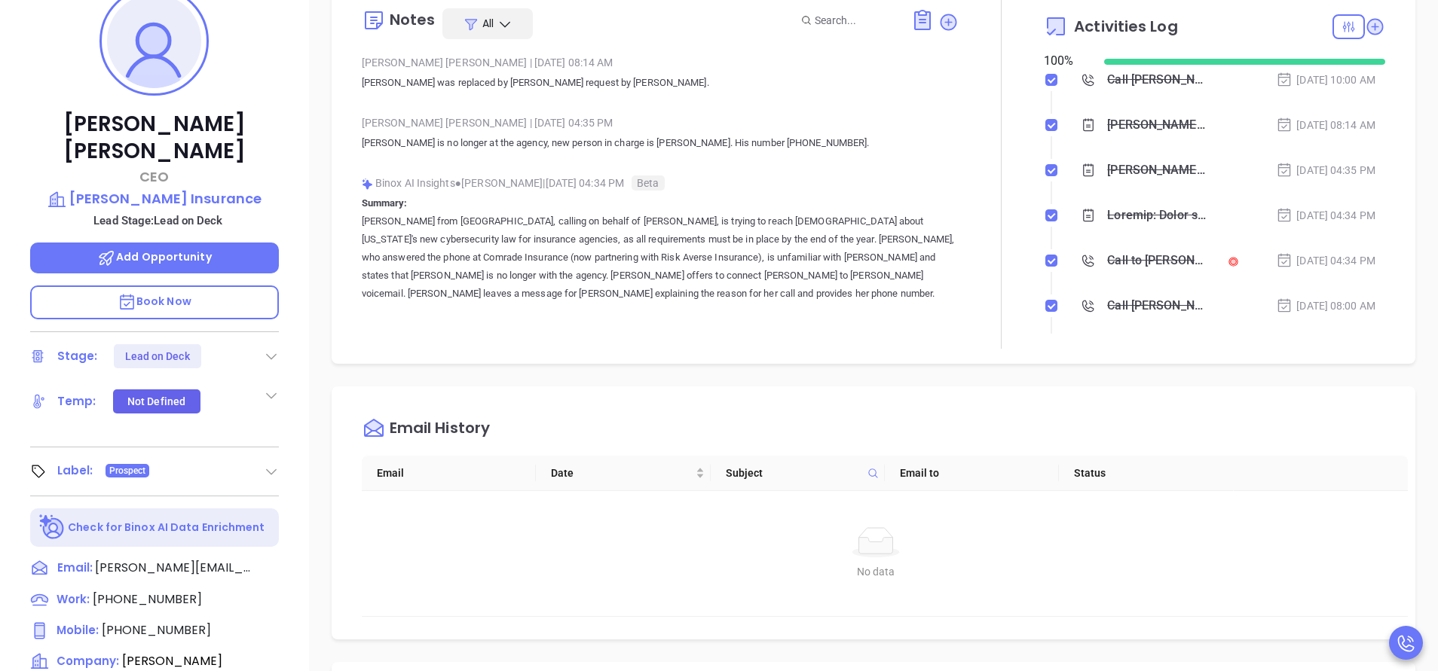
click at [274, 349] on icon at bounding box center [271, 356] width 15 height 15
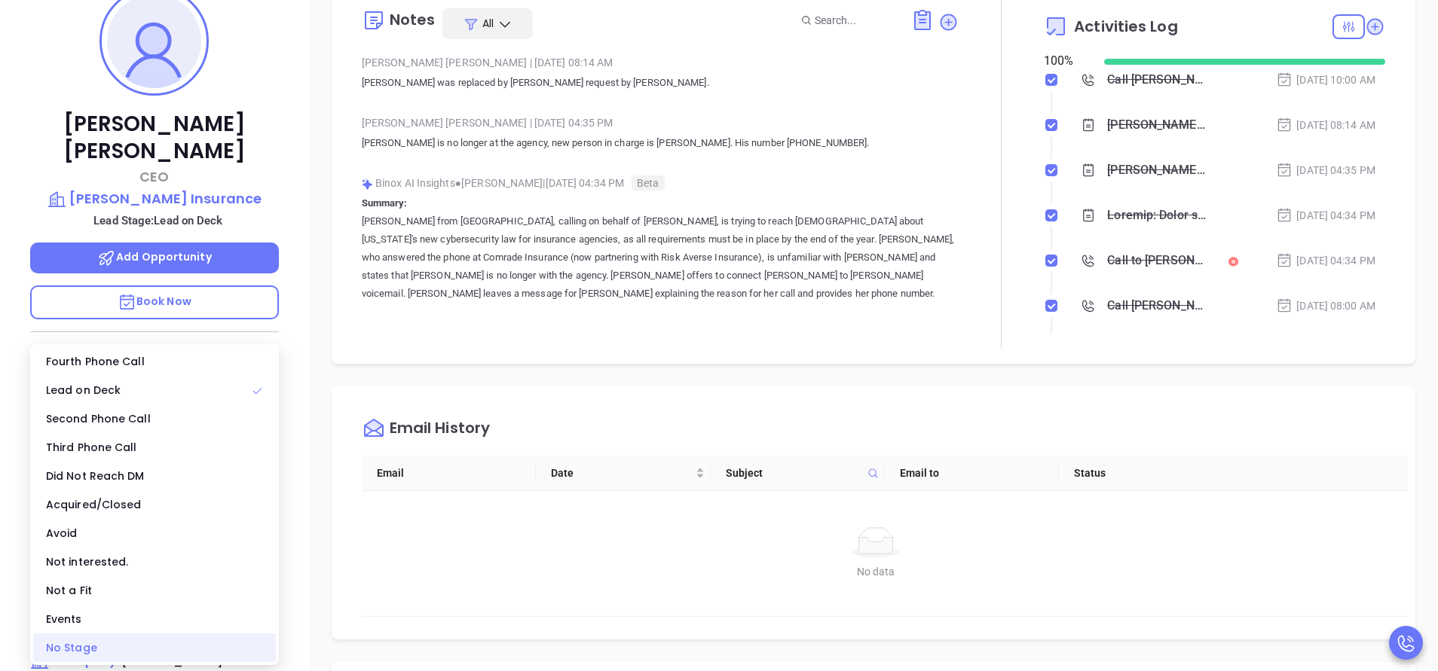
click at [105, 640] on div "No Stage" at bounding box center [154, 648] width 243 height 29
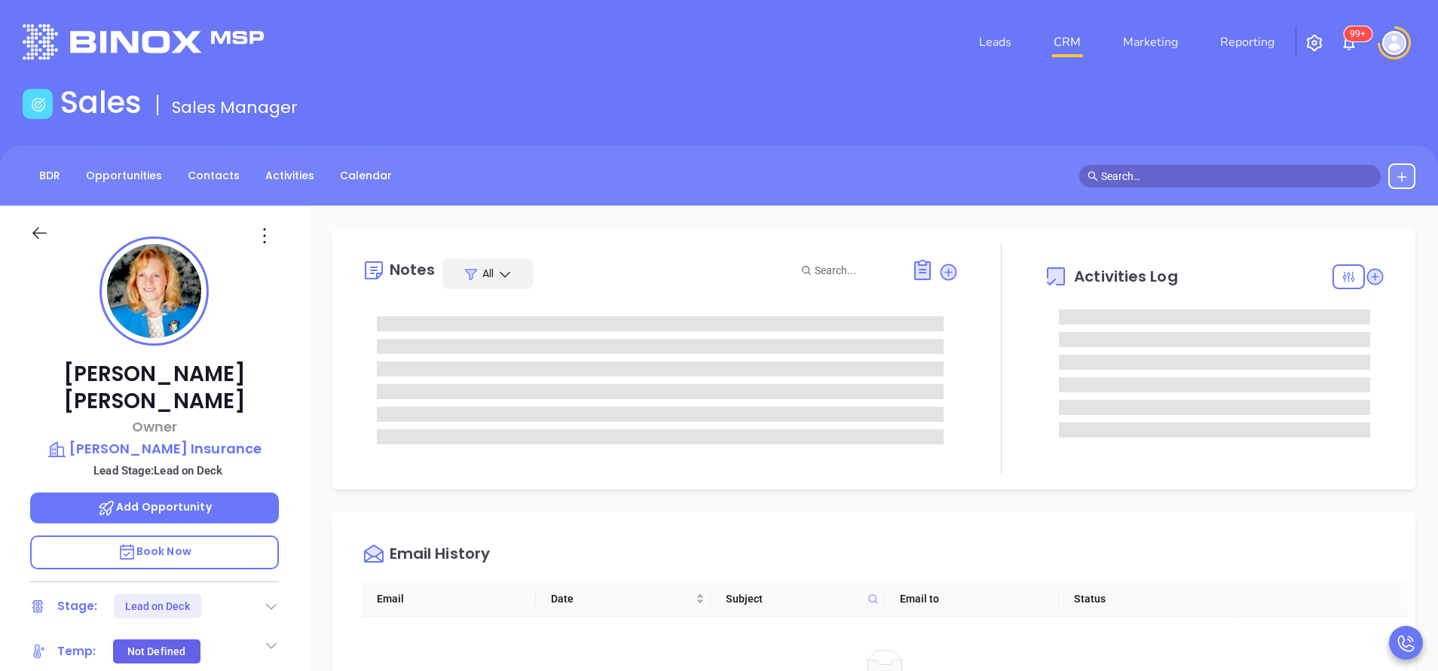
type input "[PERSON_NAME]"
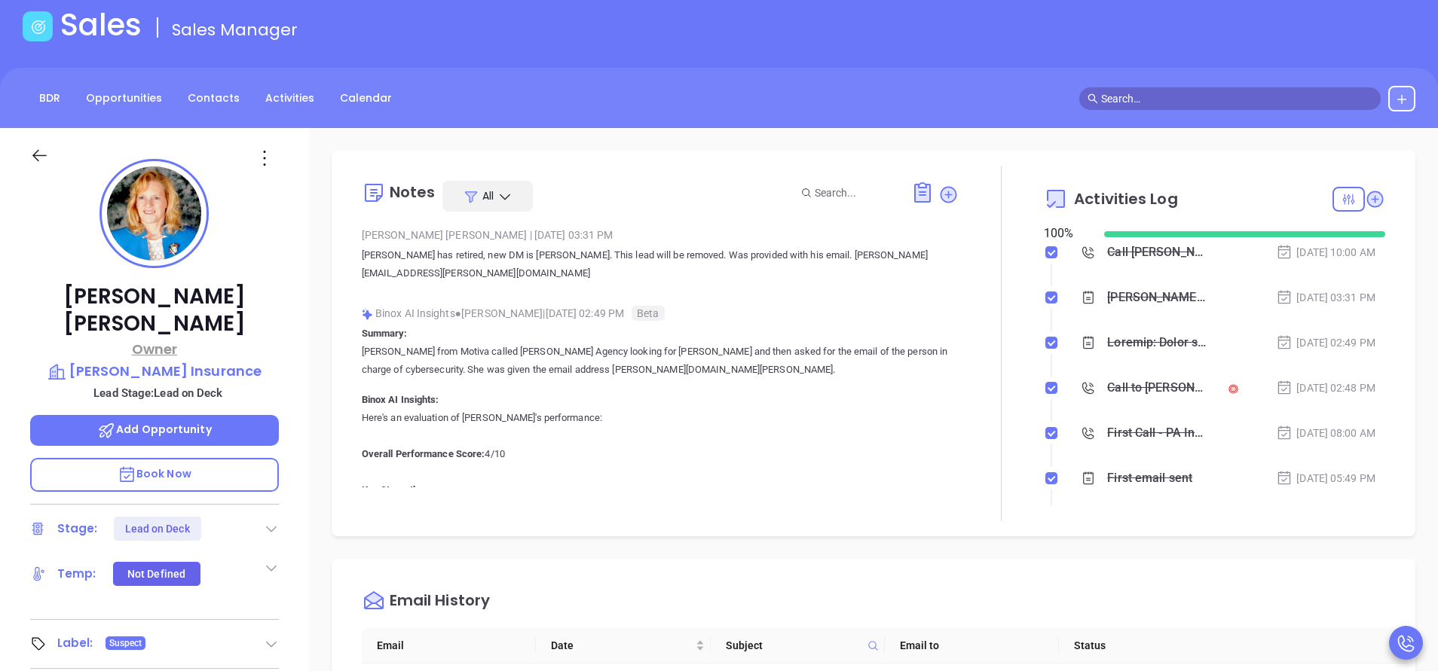
scroll to position [113, 0]
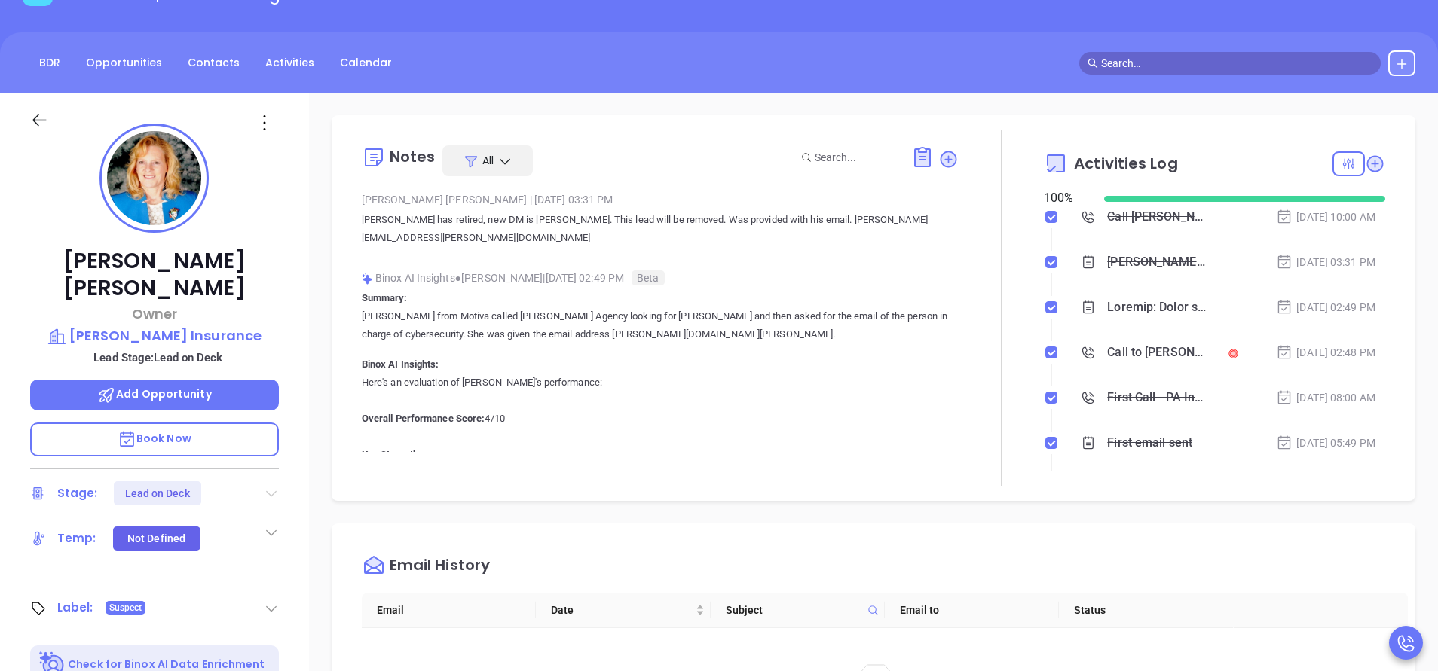
click at [276, 491] on icon at bounding box center [271, 494] width 11 height 6
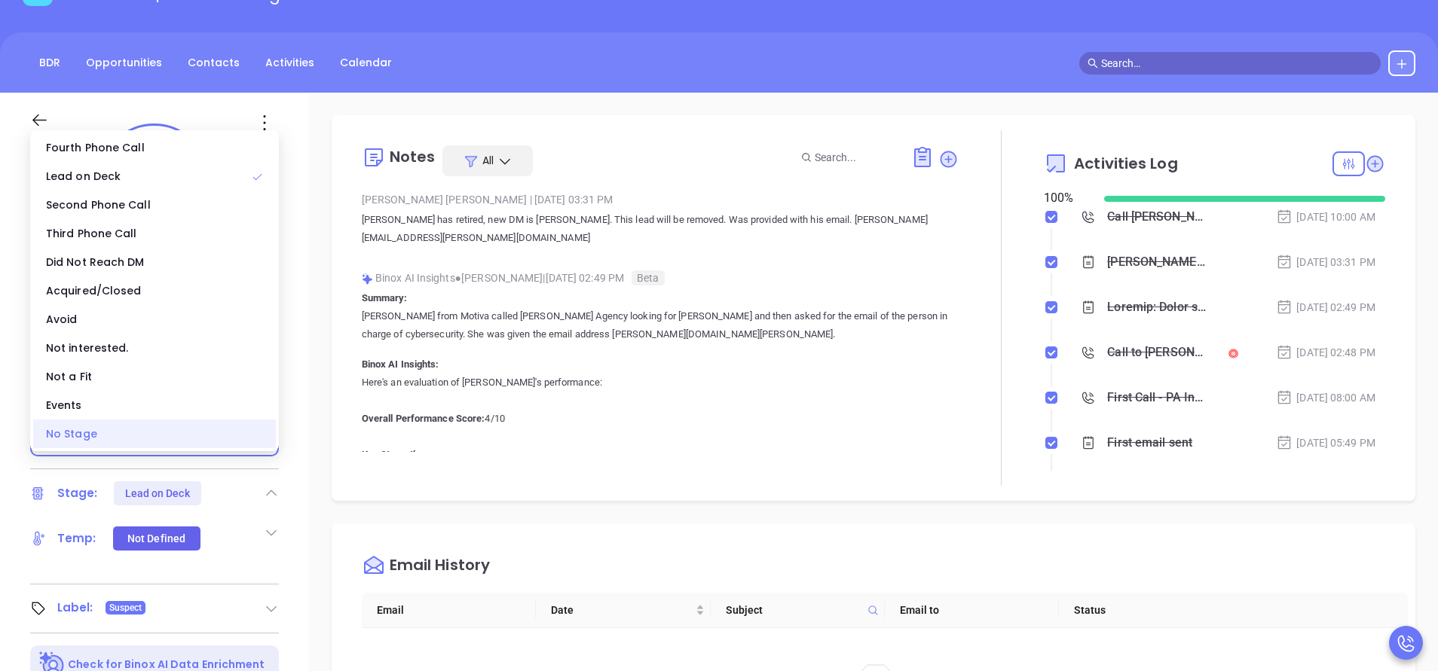
click at [163, 429] on div "No Stage" at bounding box center [154, 434] width 243 height 29
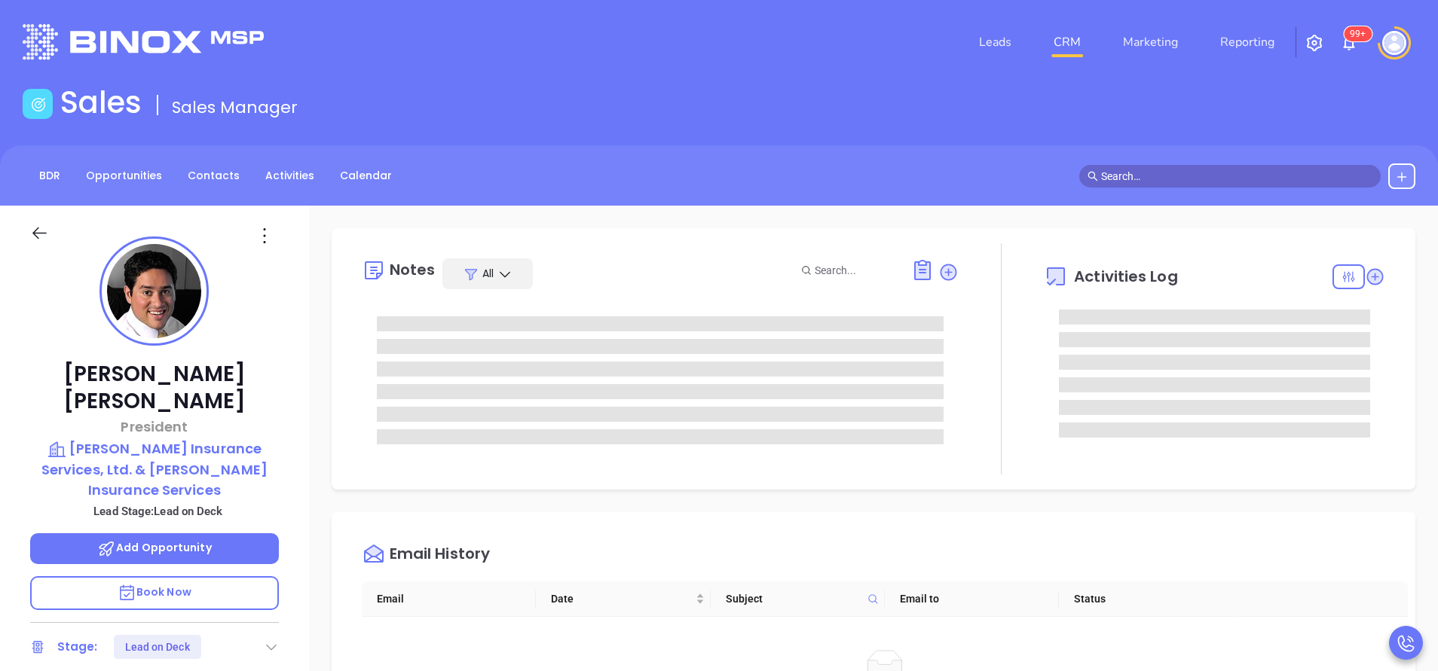
type input "[PERSON_NAME]"
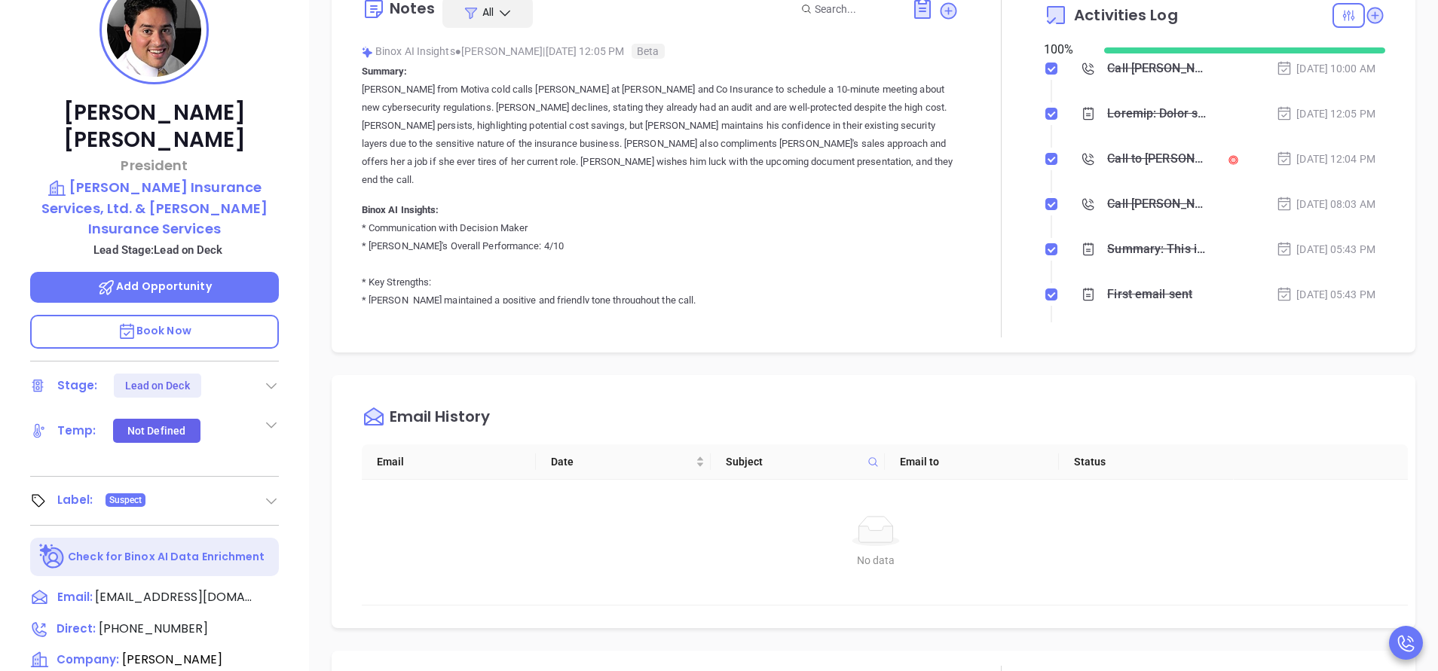
scroll to position [226, 0]
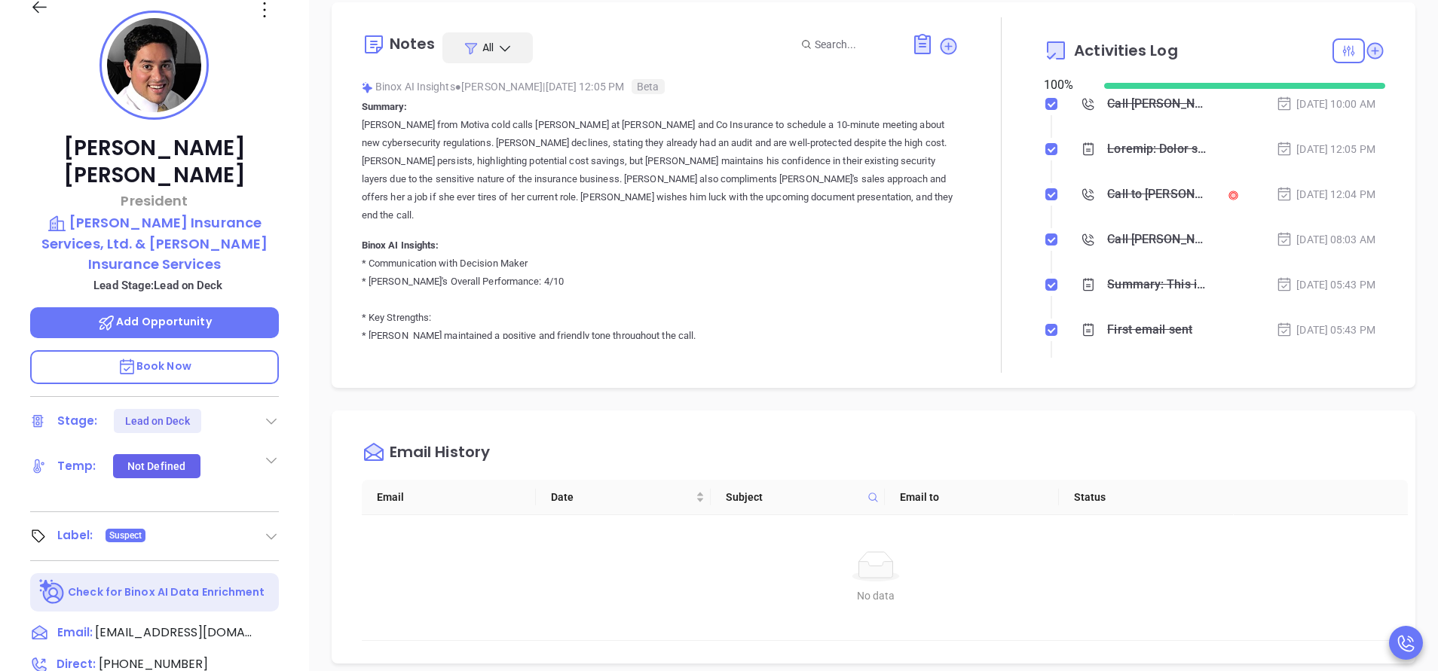
click at [268, 414] on icon at bounding box center [271, 421] width 15 height 15
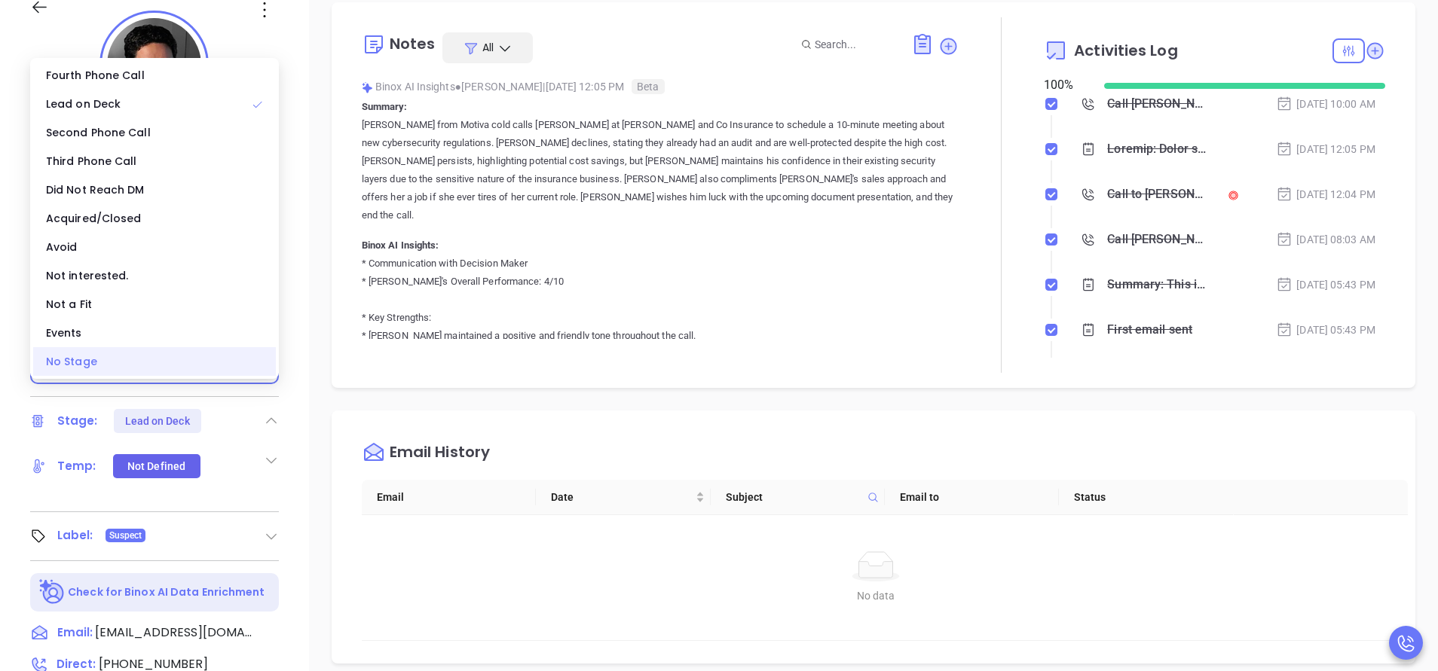
click at [213, 347] on div "No Stage" at bounding box center [154, 361] width 243 height 29
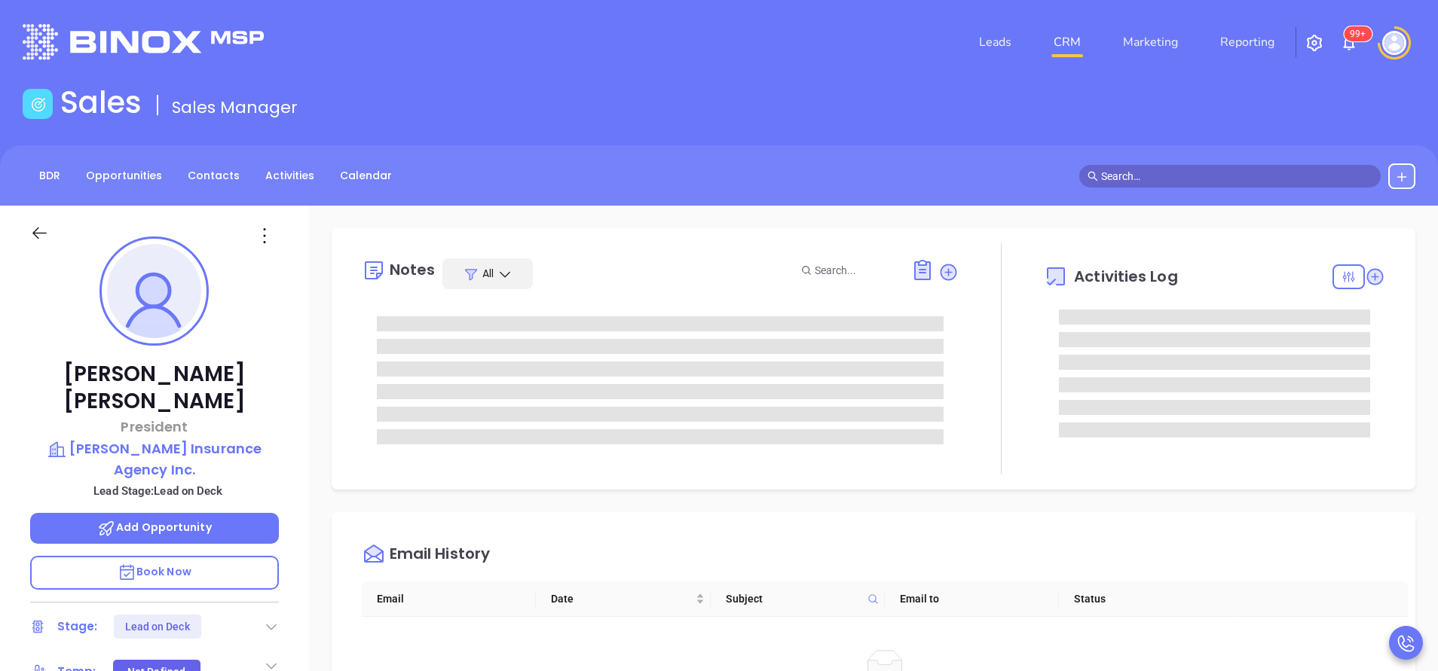
type input "[PERSON_NAME]"
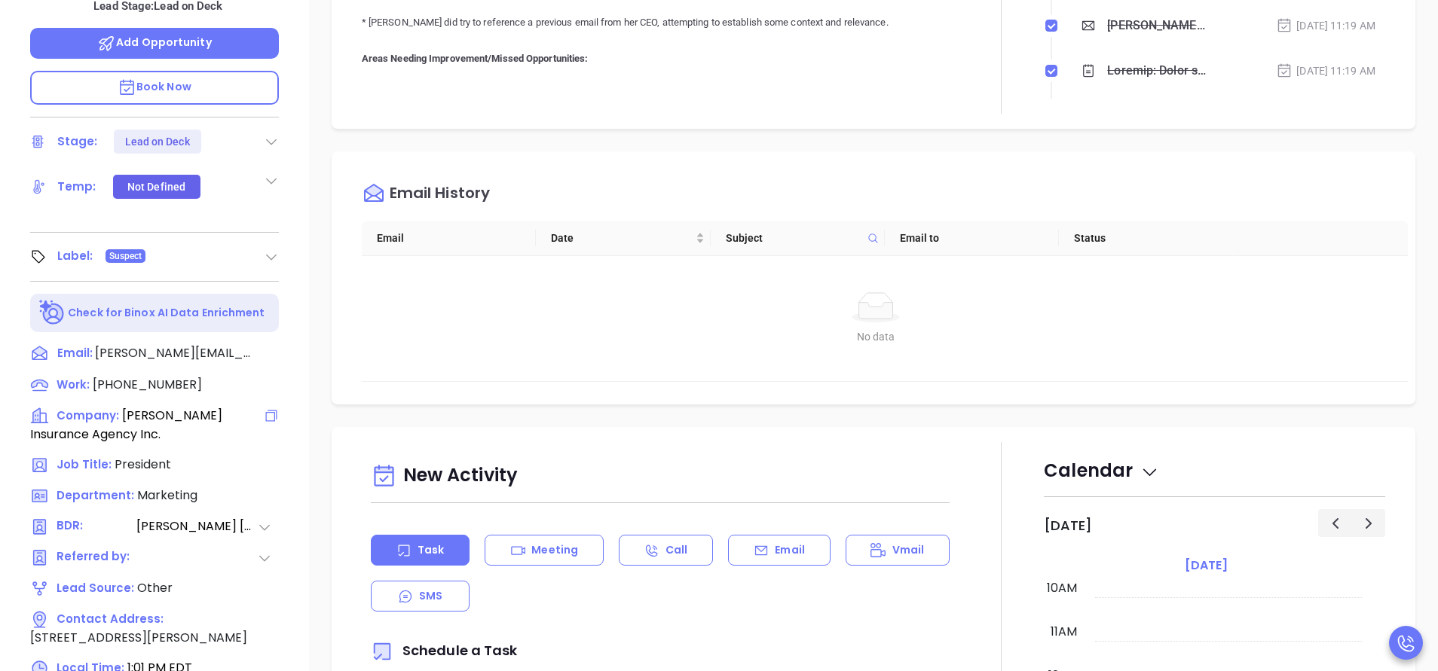
scroll to position [339, 0]
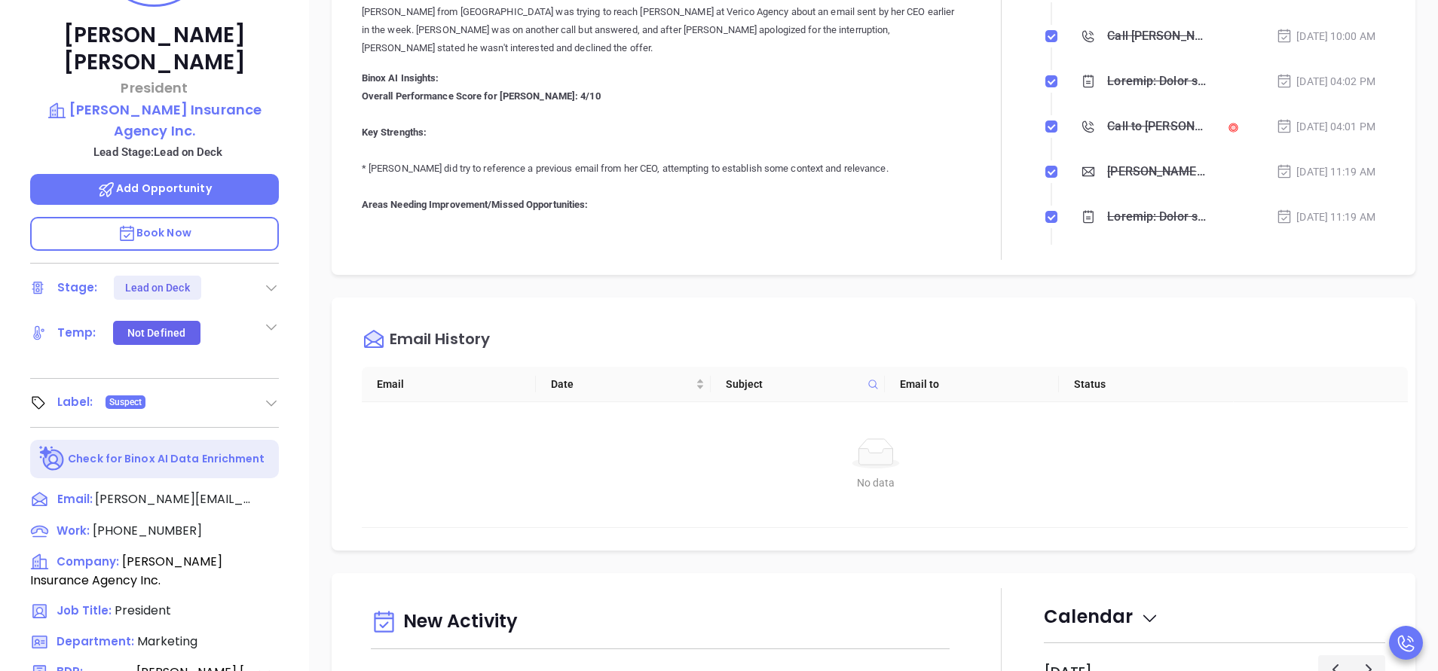
click at [275, 280] on icon at bounding box center [271, 287] width 15 height 15
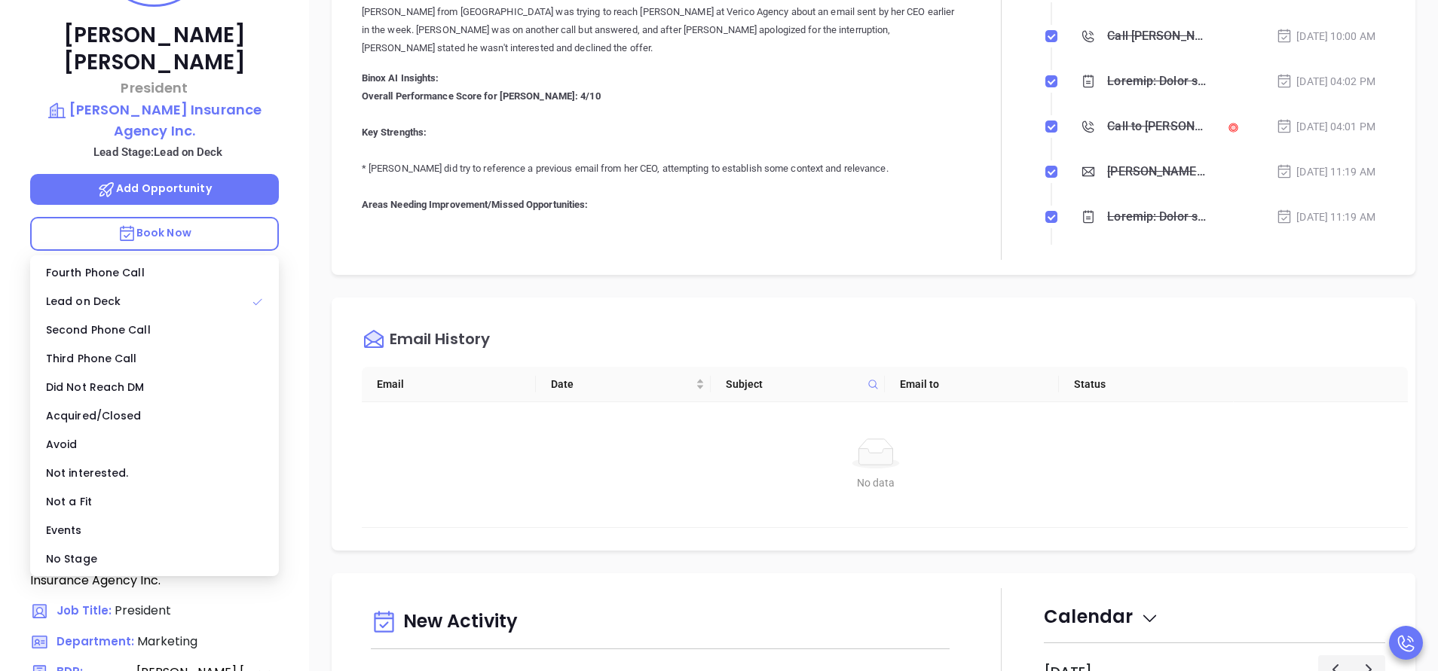
drag, startPoint x: 109, startPoint y: 561, endPoint x: 116, endPoint y: 558, distance: 8.1
click at [110, 561] on div "No Stage" at bounding box center [154, 559] width 243 height 29
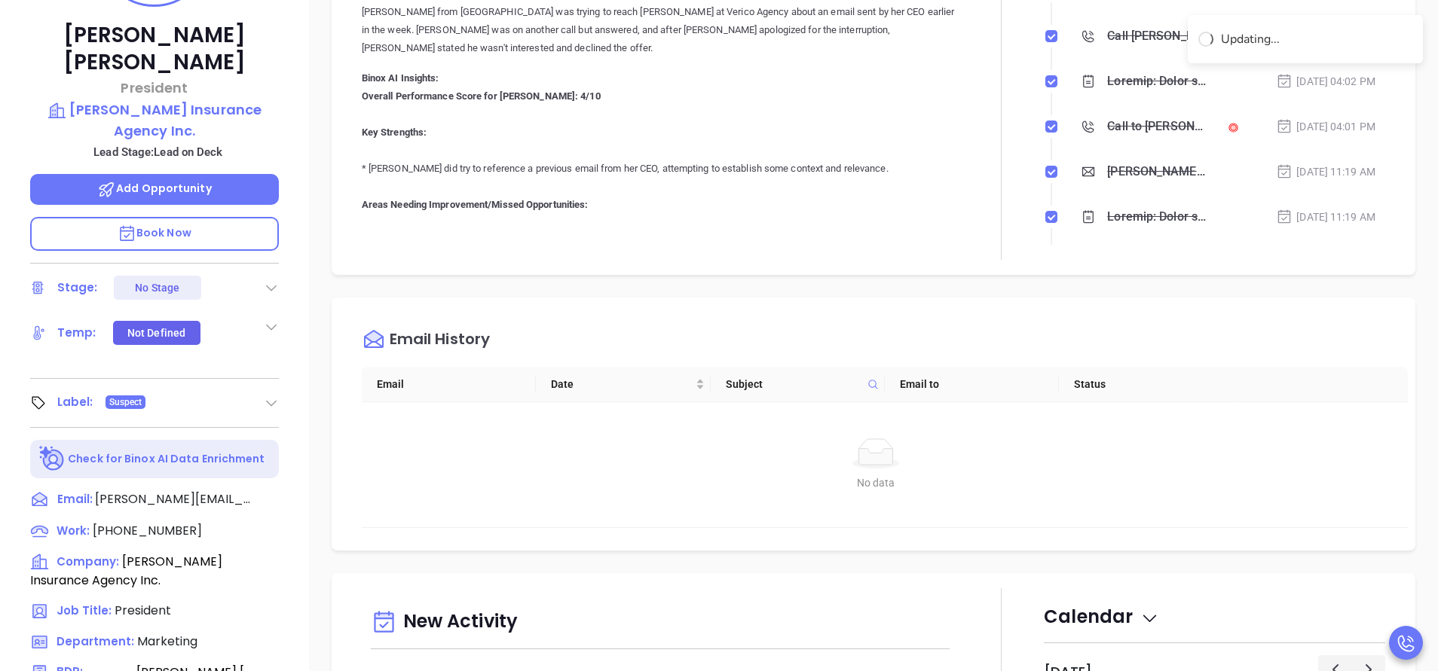
click at [466, 217] on p "Overall Performance Score for Vicky: 4/10 Key Strengths: * Vicky did try to ref…" at bounding box center [660, 476] width 597 height 778
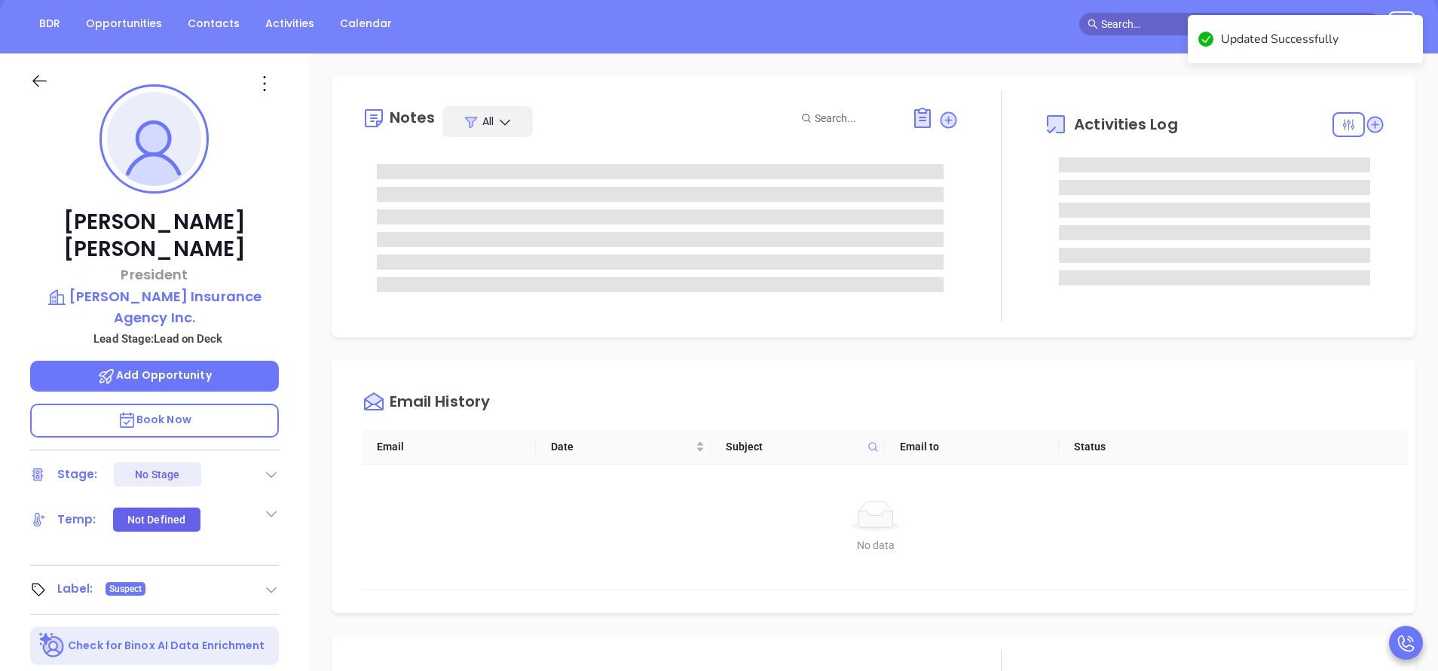
scroll to position [0, 0]
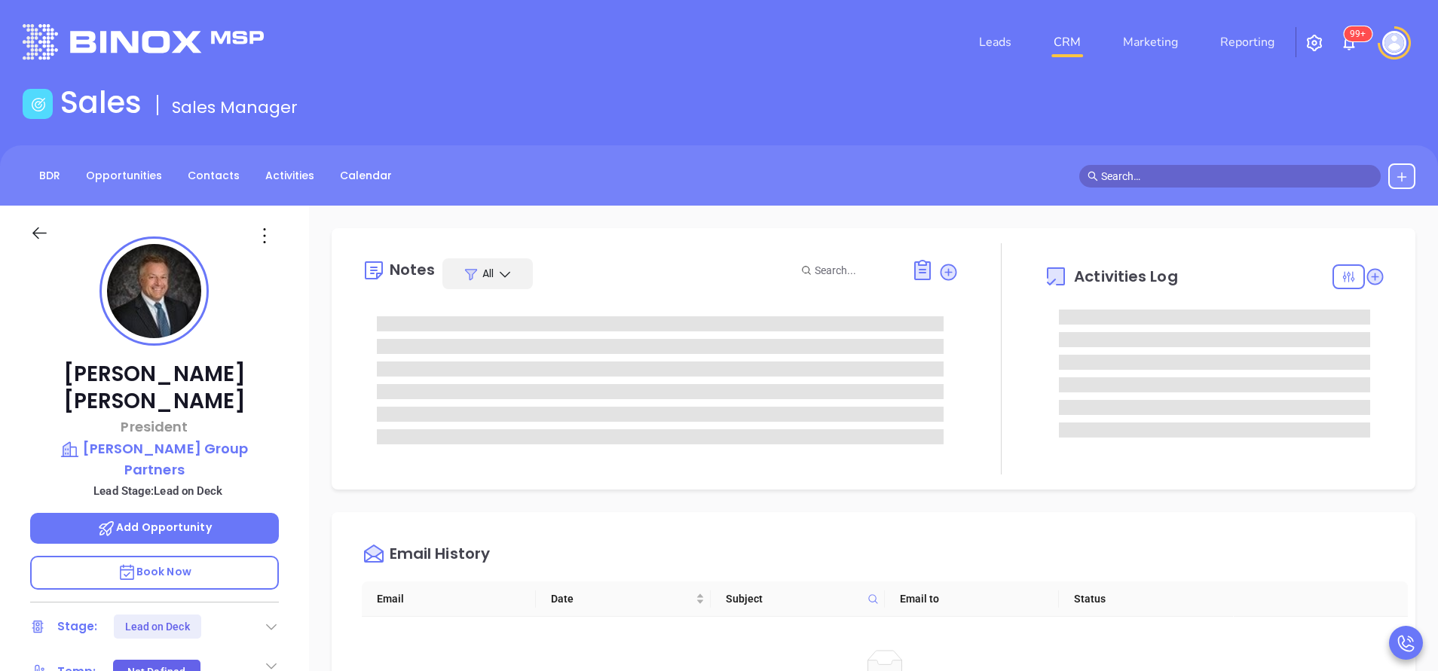
type input "[PERSON_NAME]"
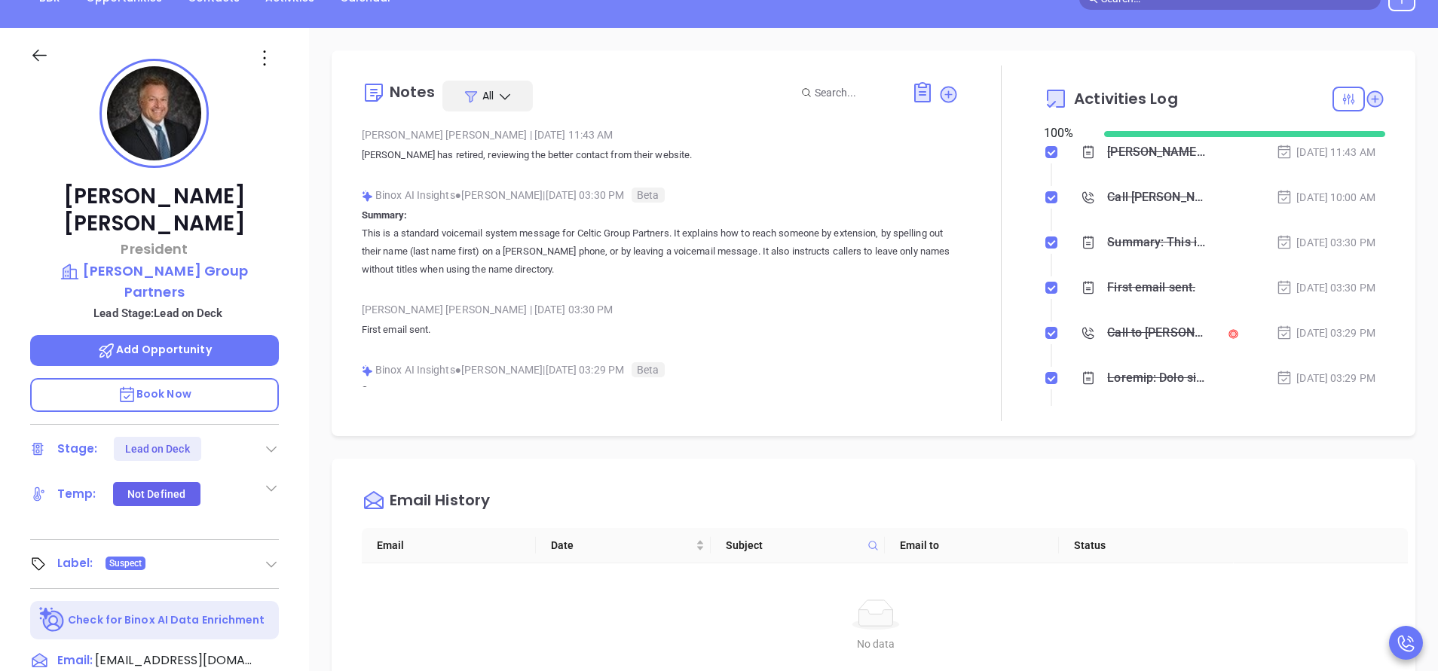
scroll to position [226, 0]
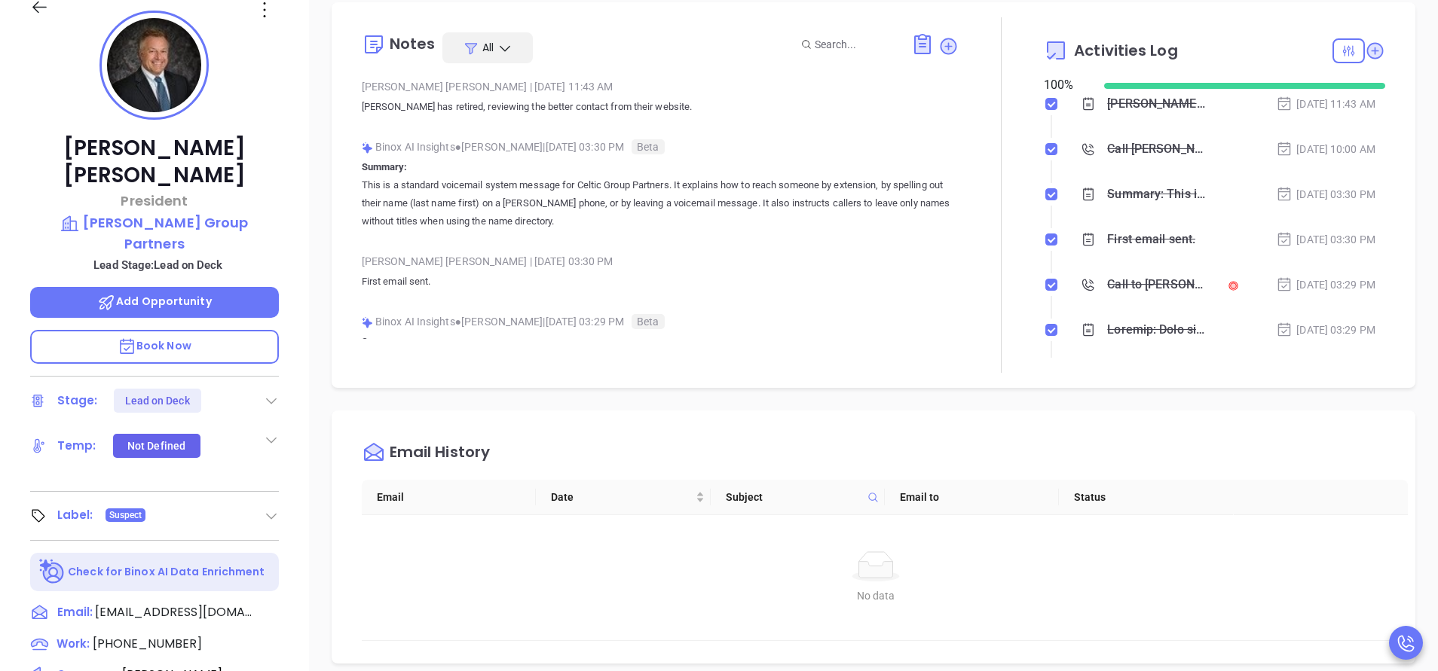
click at [280, 356] on div "[PERSON_NAME] President [PERSON_NAME] Group Partners Lead Stage: Lead on Deck A…" at bounding box center [154, 399] width 309 height 839
click at [270, 393] on icon at bounding box center [271, 400] width 15 height 15
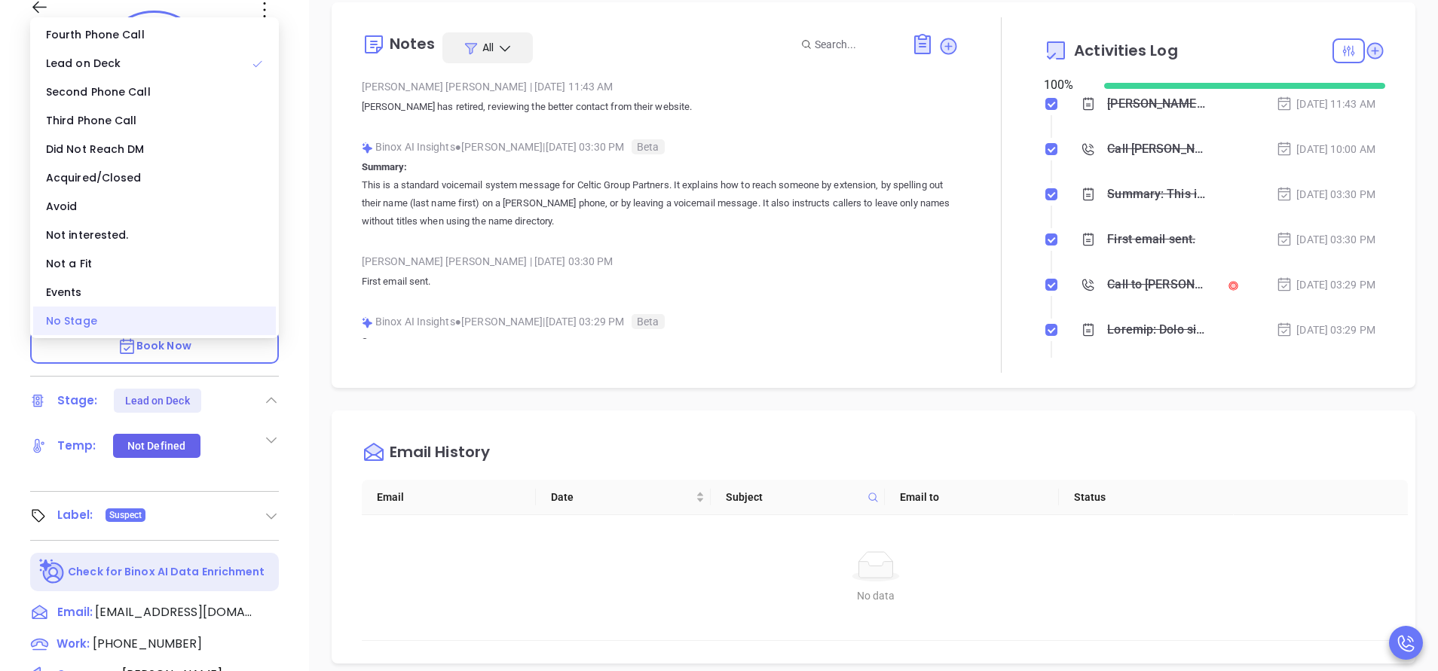
click at [133, 330] on div "No Stage" at bounding box center [154, 321] width 243 height 29
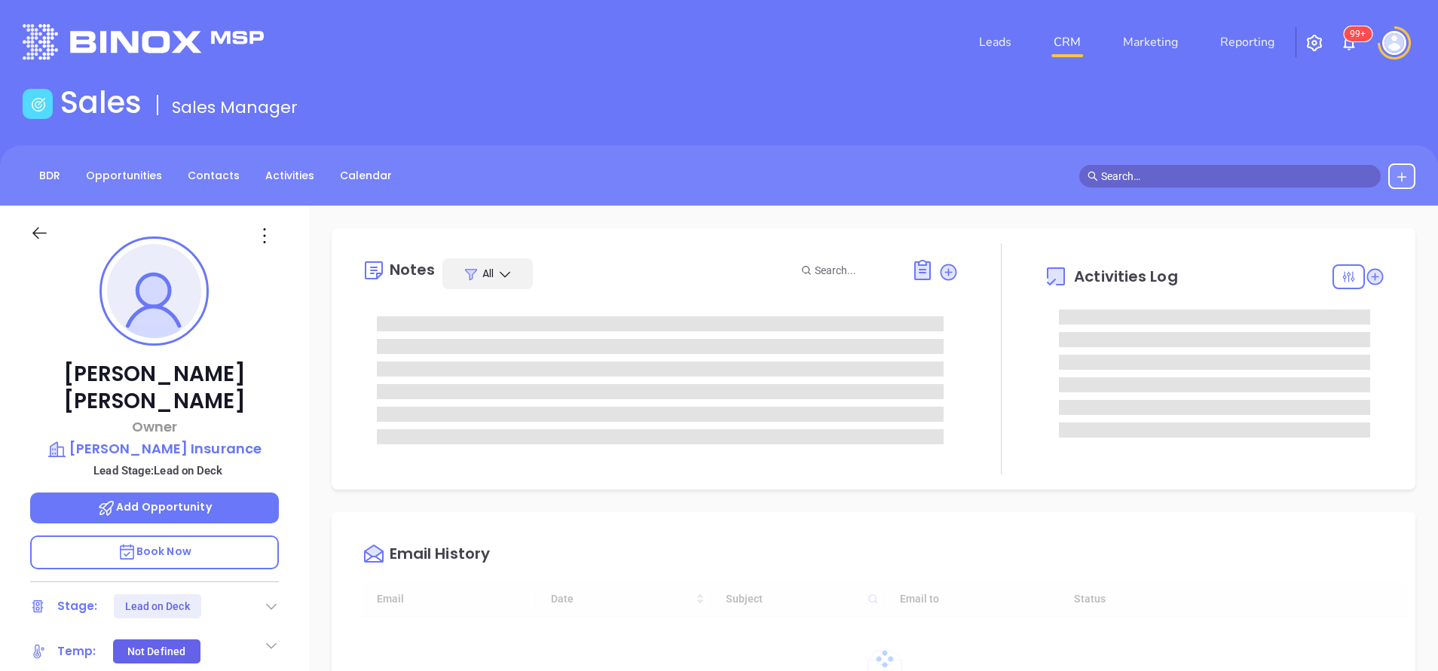
type input "[PERSON_NAME]"
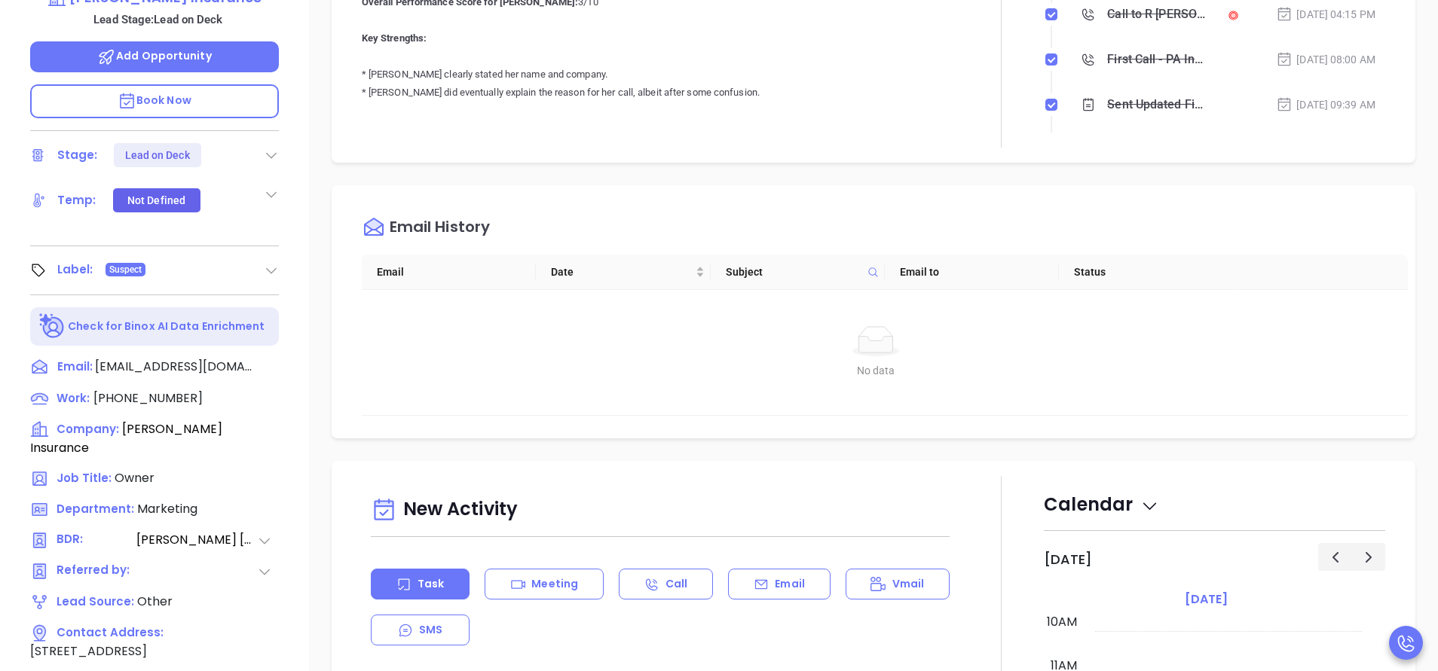
scroll to position [339, 0]
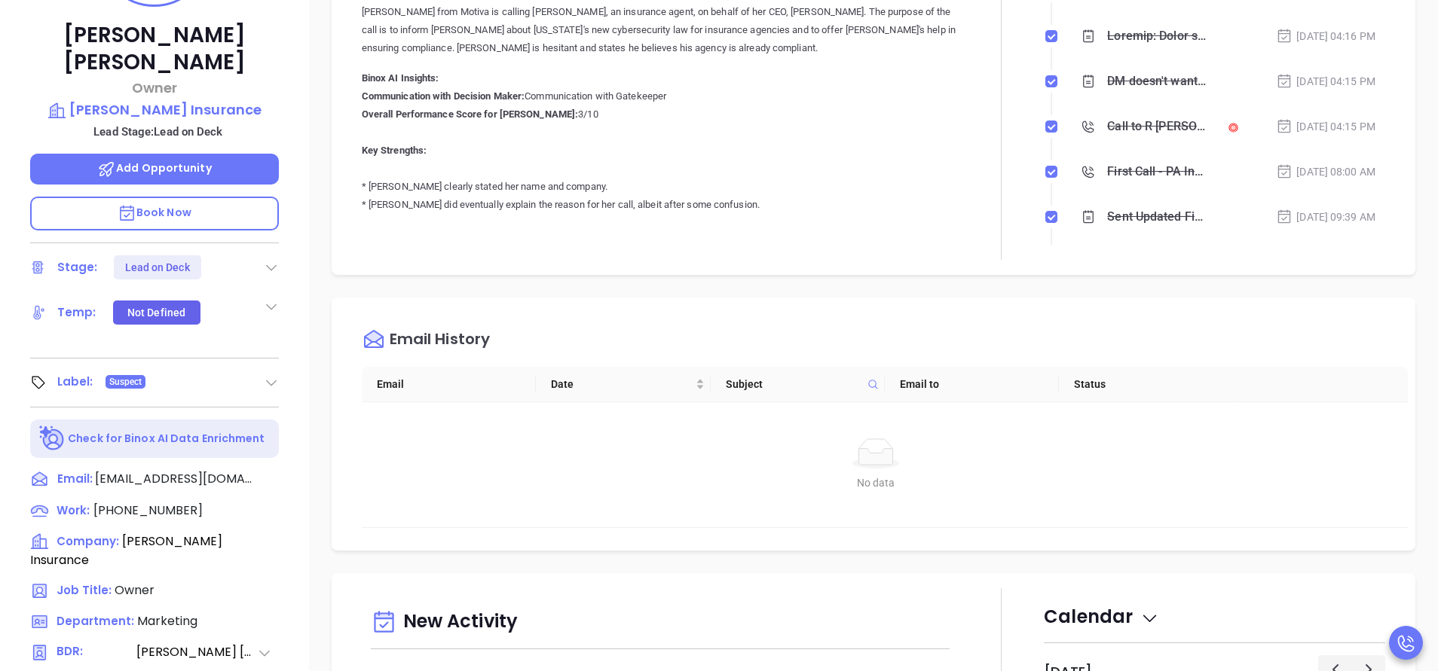
click at [274, 260] on icon at bounding box center [271, 267] width 15 height 15
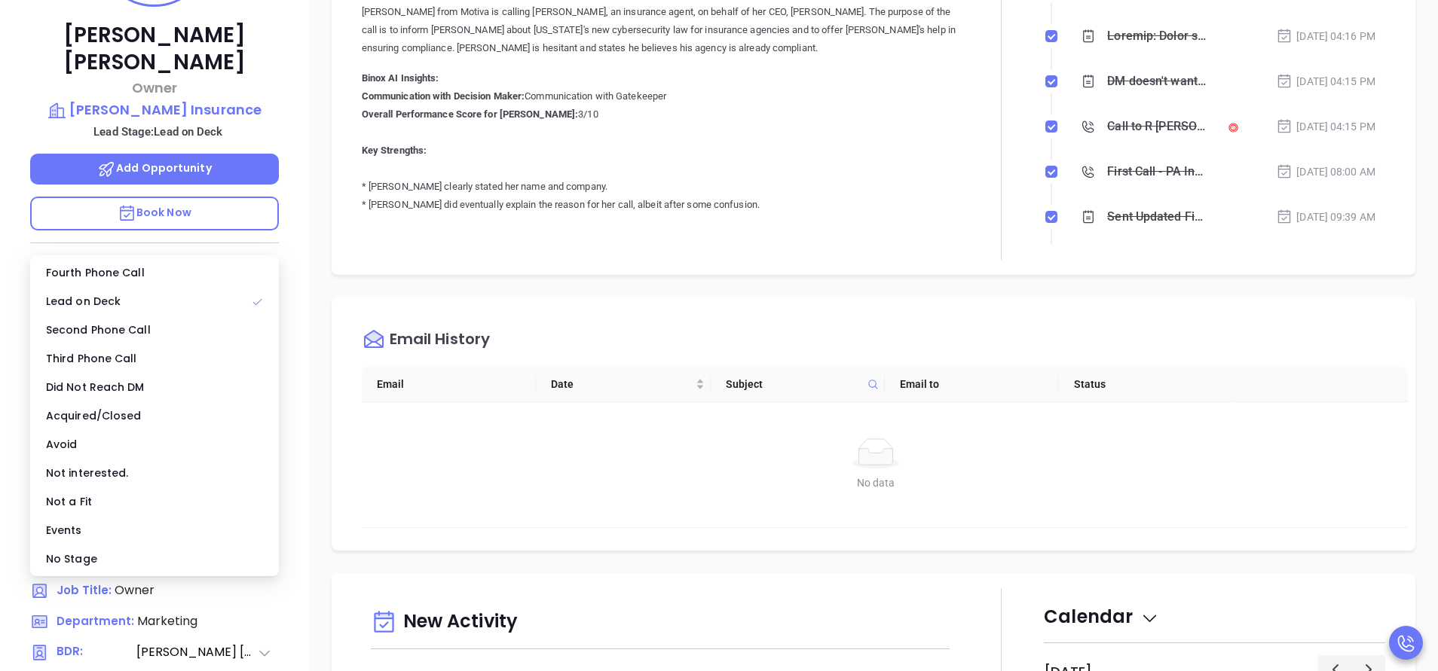
click at [133, 466] on div "Not interested." at bounding box center [154, 473] width 243 height 29
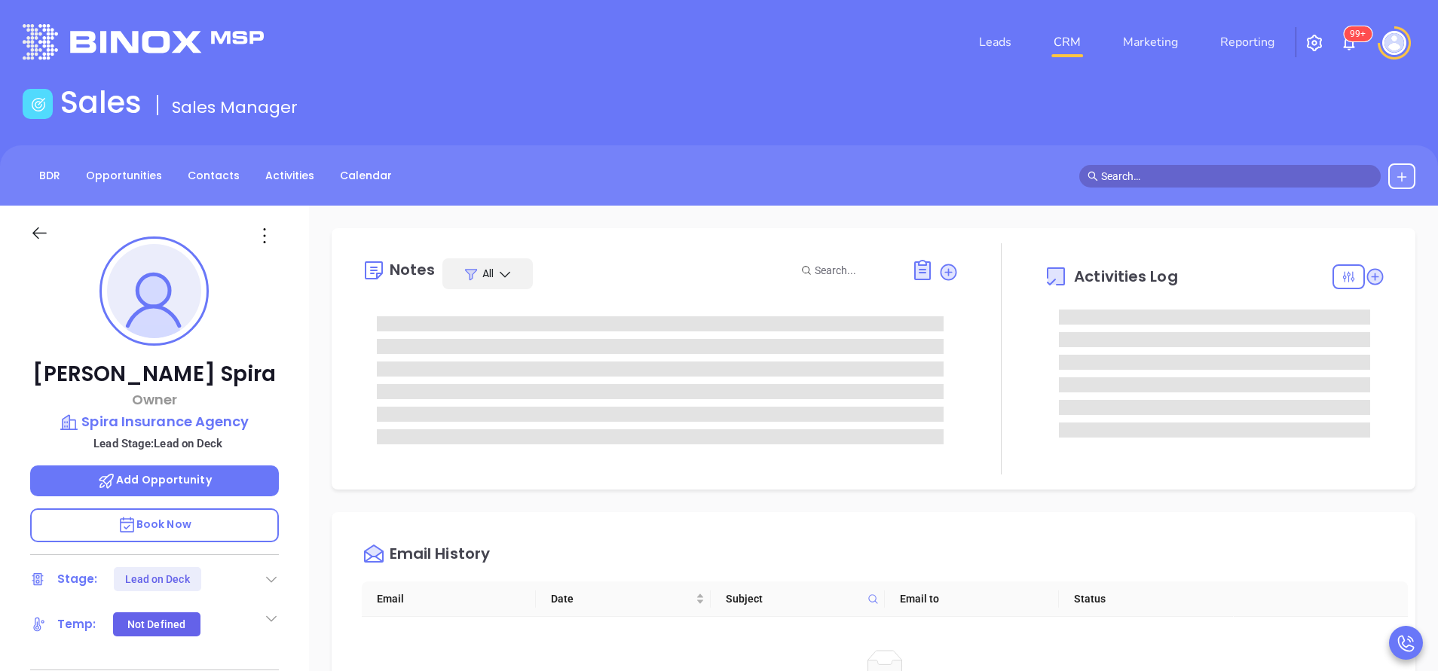
type input "[PERSON_NAME]"
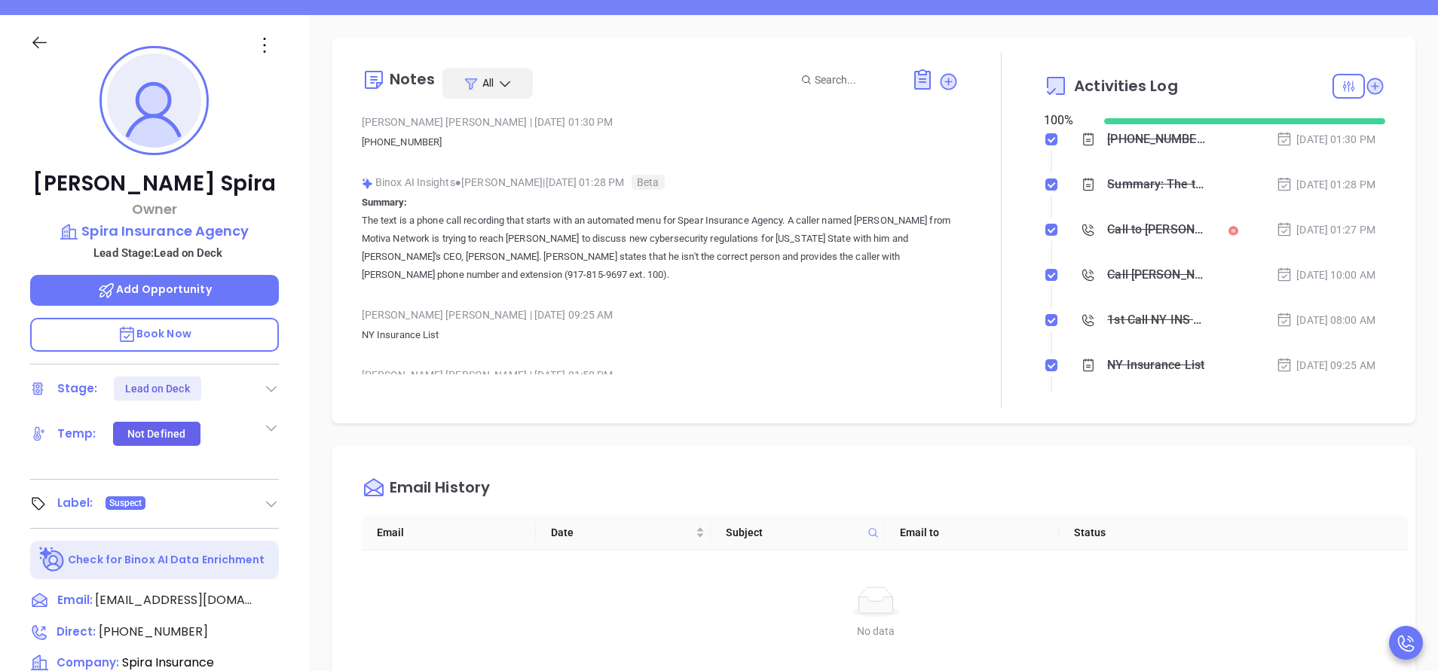
scroll to position [226, 0]
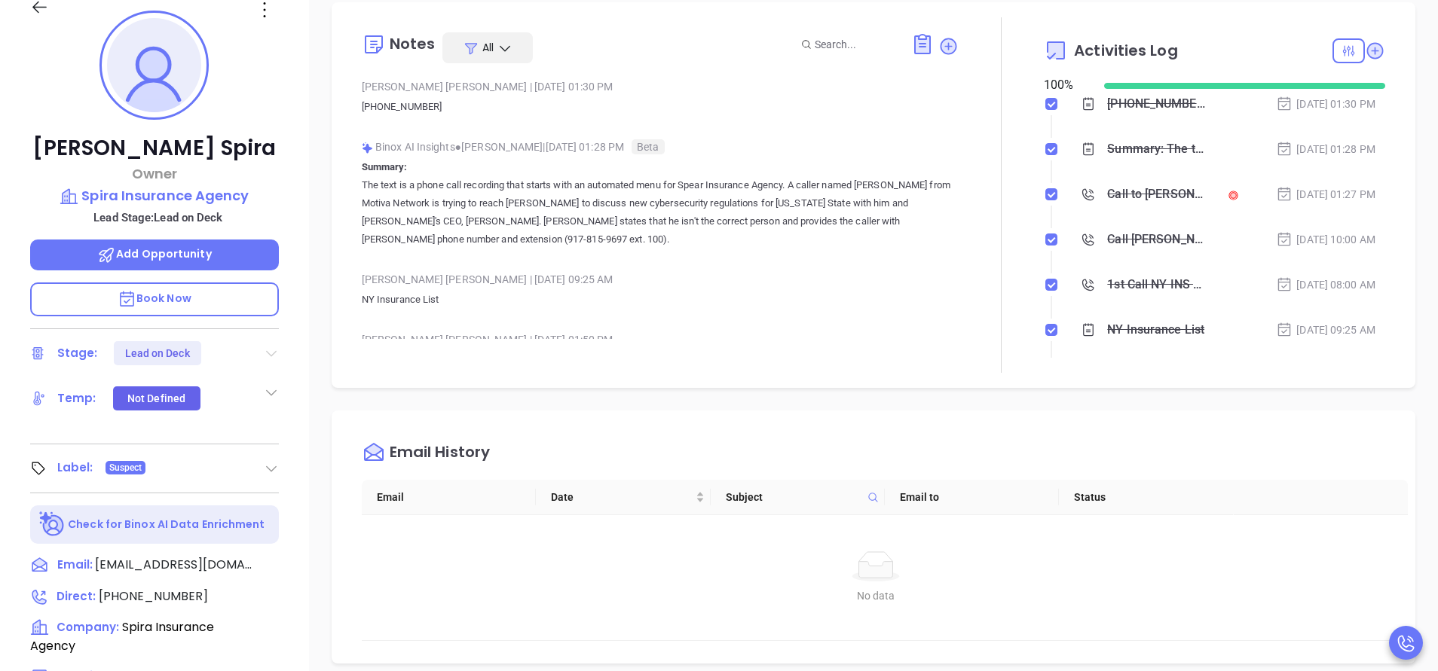
click at [271, 356] on icon at bounding box center [271, 354] width 11 height 6
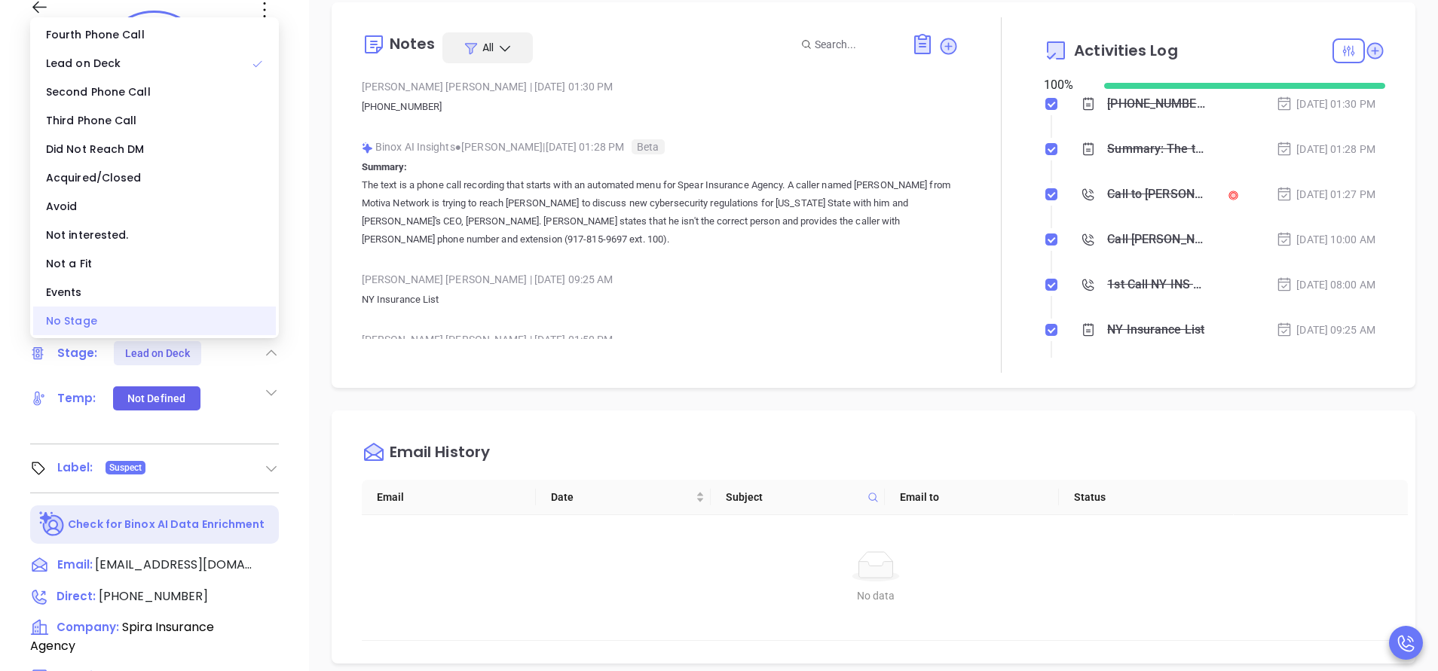
click at [163, 313] on div "No Stage" at bounding box center [154, 321] width 243 height 29
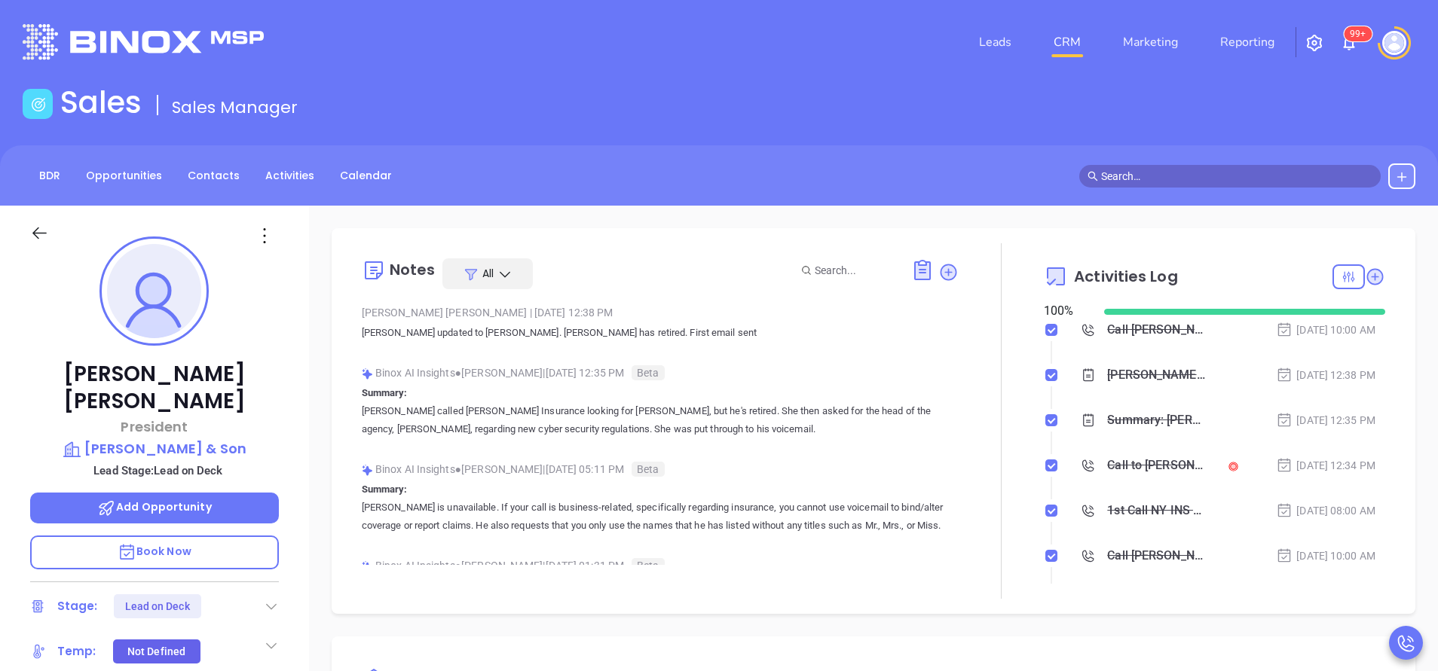
type input "[PERSON_NAME]"
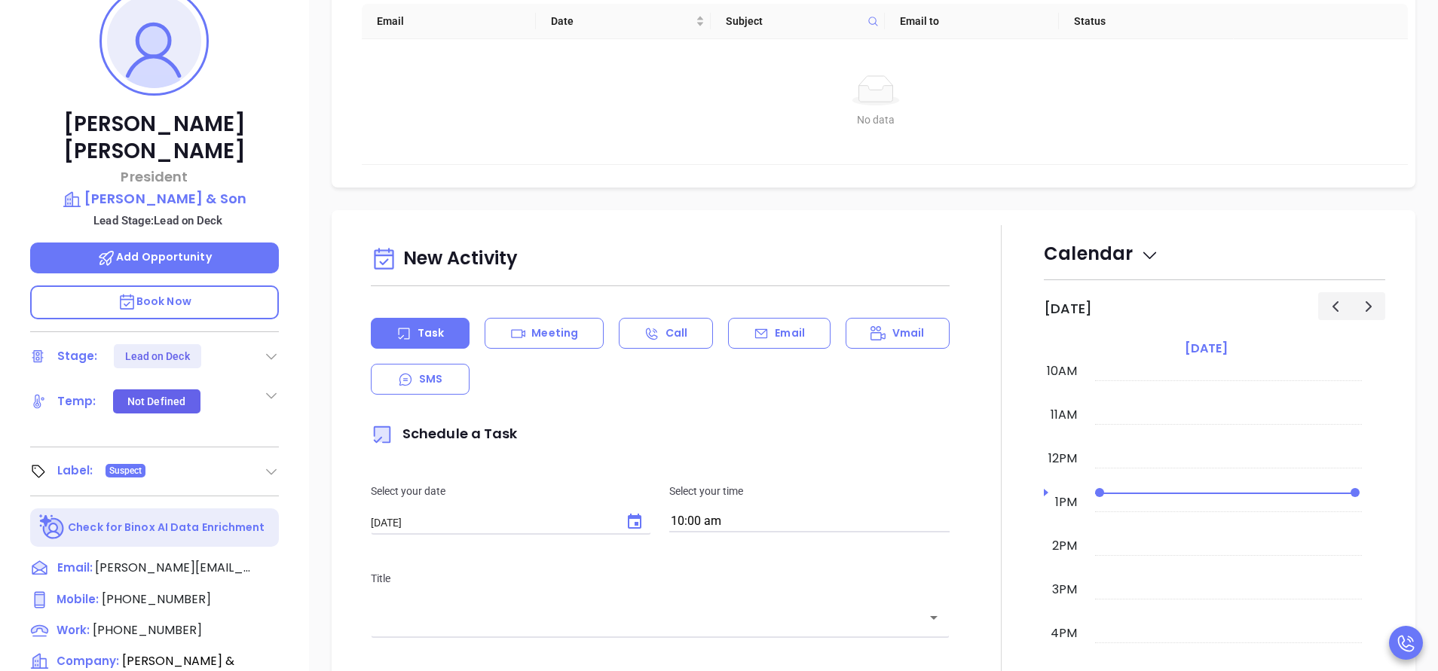
scroll to position [565, 0]
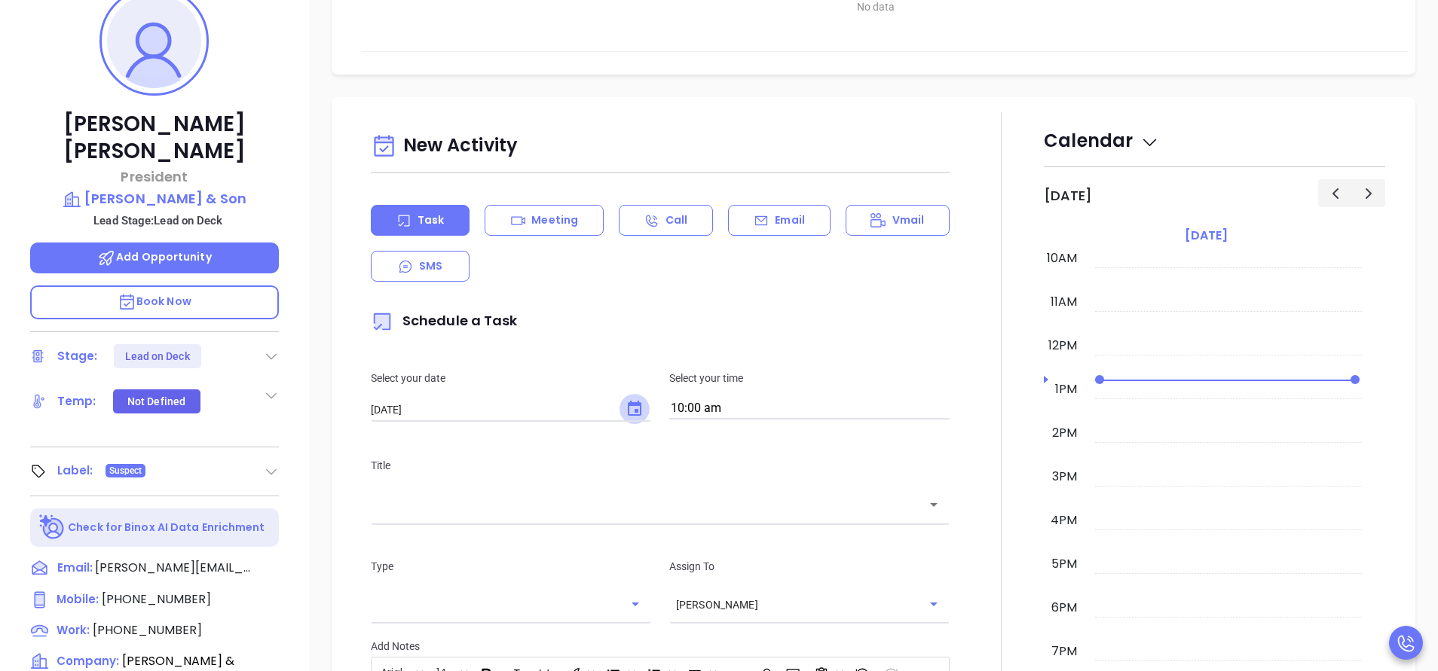
click at [629, 408] on icon "Choose date, selected date is Sep 20, 2025" at bounding box center [634, 409] width 18 height 18
click at [460, 585] on button "23" at bounding box center [461, 589] width 27 height 27
type input "09/23/2025"
click at [555, 518] on div "​" at bounding box center [660, 504] width 579 height 32
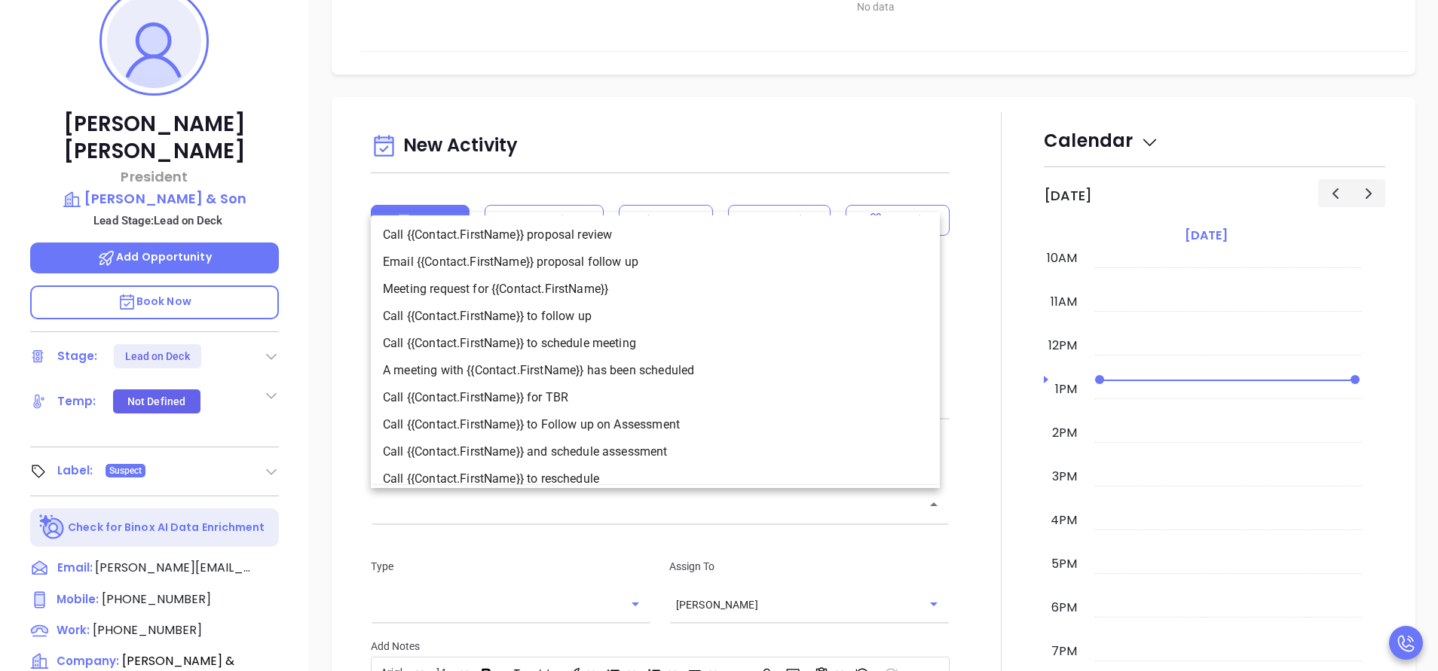
click at [530, 316] on li "Call {{Contact.FirstName}} to follow up" at bounding box center [655, 316] width 569 height 27
type input "Call Peter to follow up"
type input "Call"
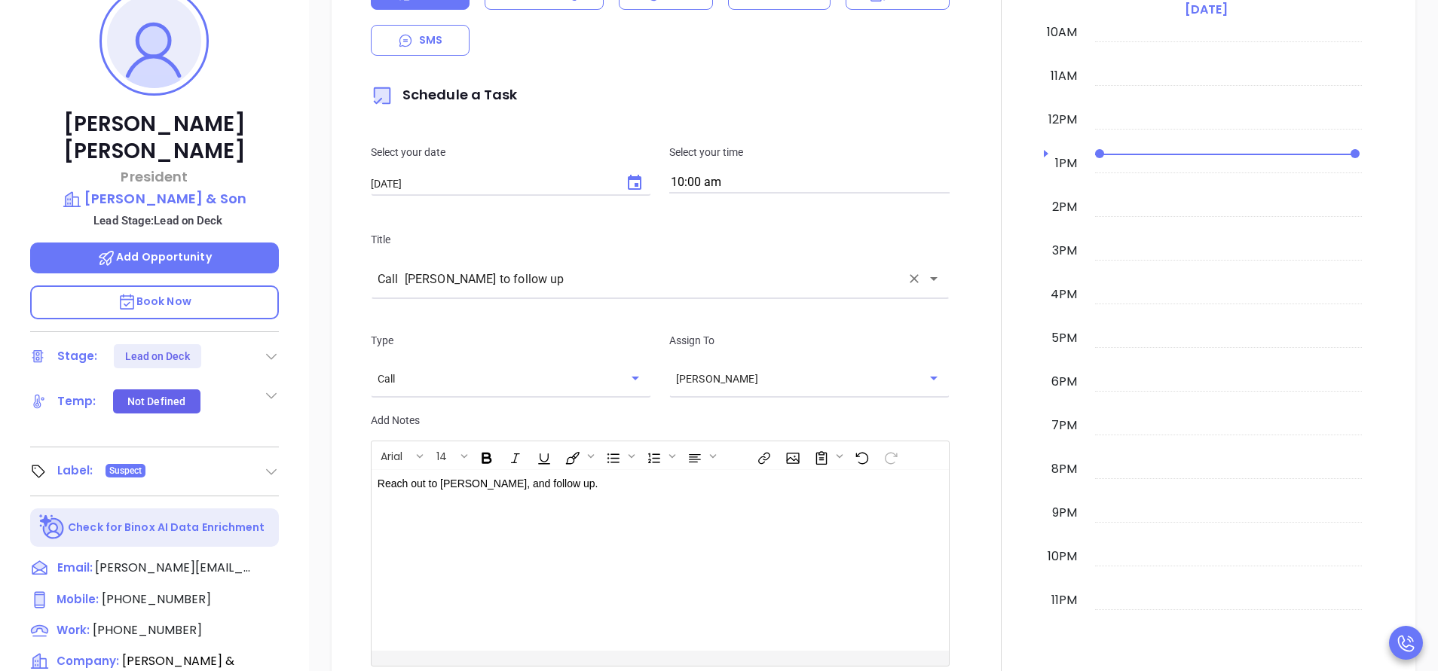
scroll to position [904, 0]
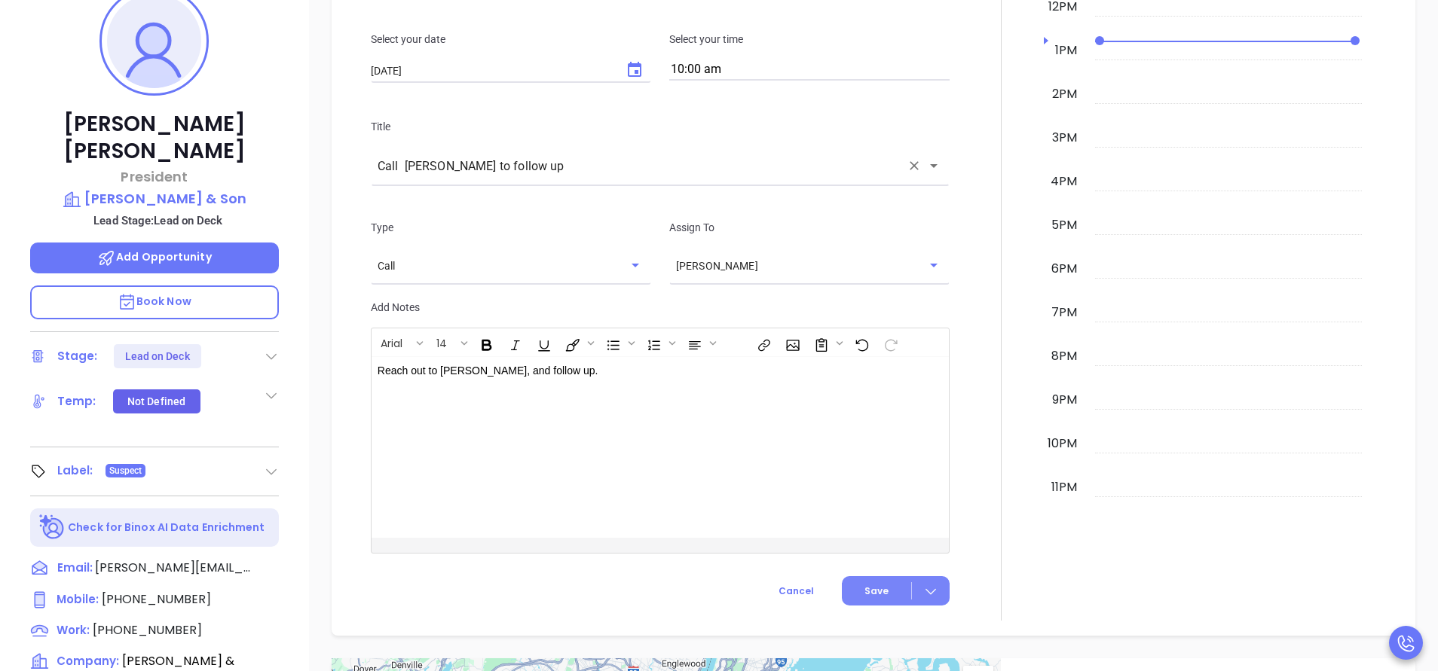
click at [866, 585] on span "Save" at bounding box center [876, 592] width 24 height 14
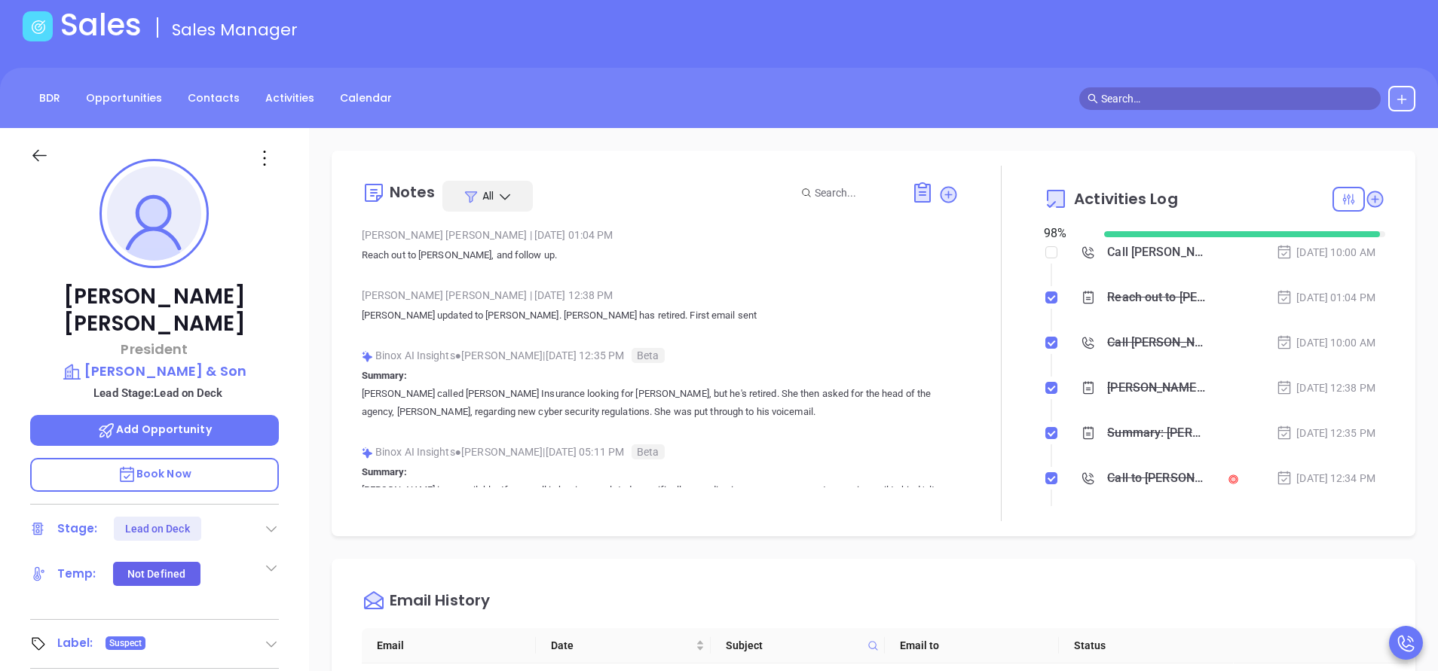
scroll to position [0, 0]
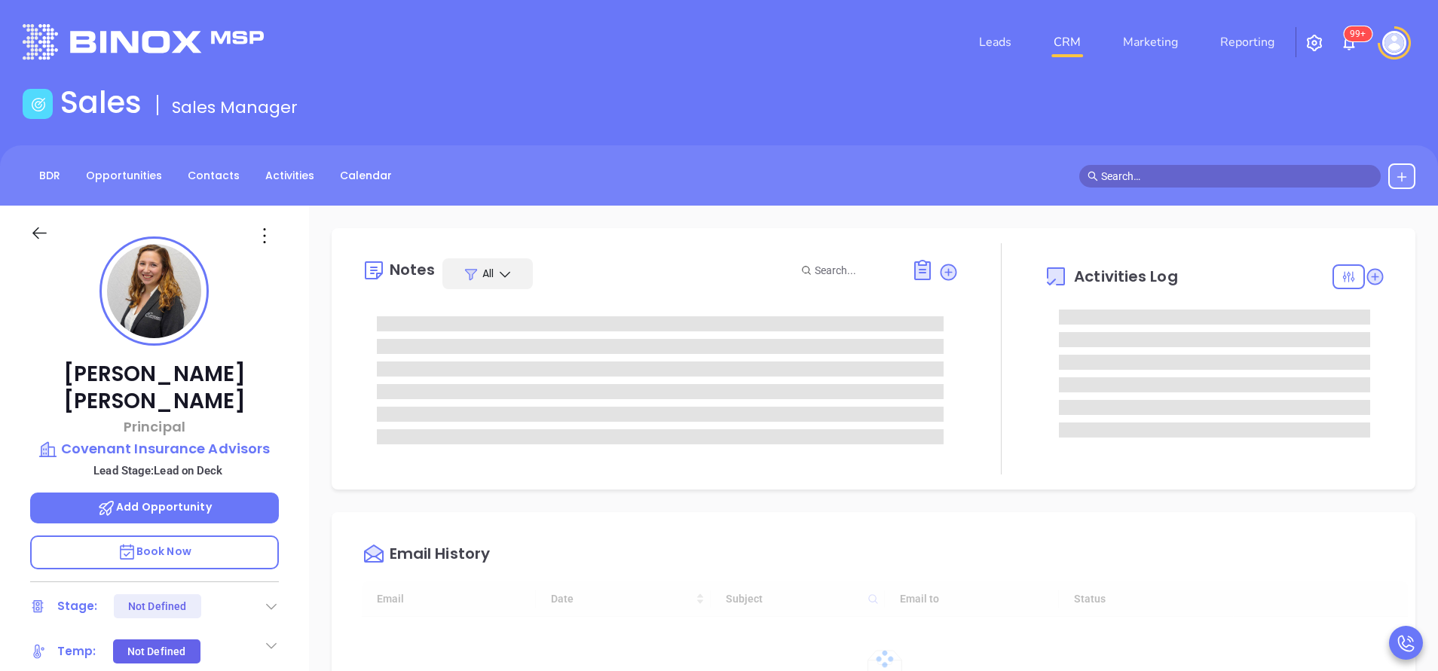
type input "[DATE]"
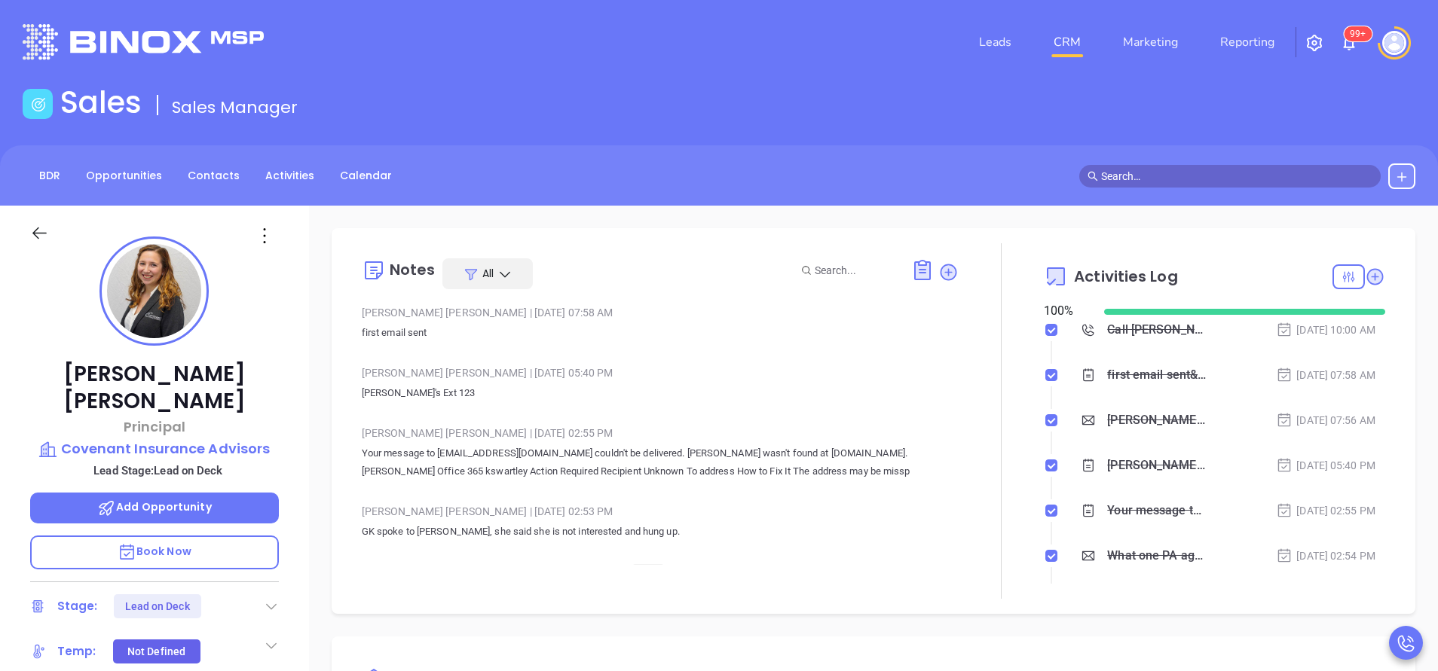
type input "[PERSON_NAME]"
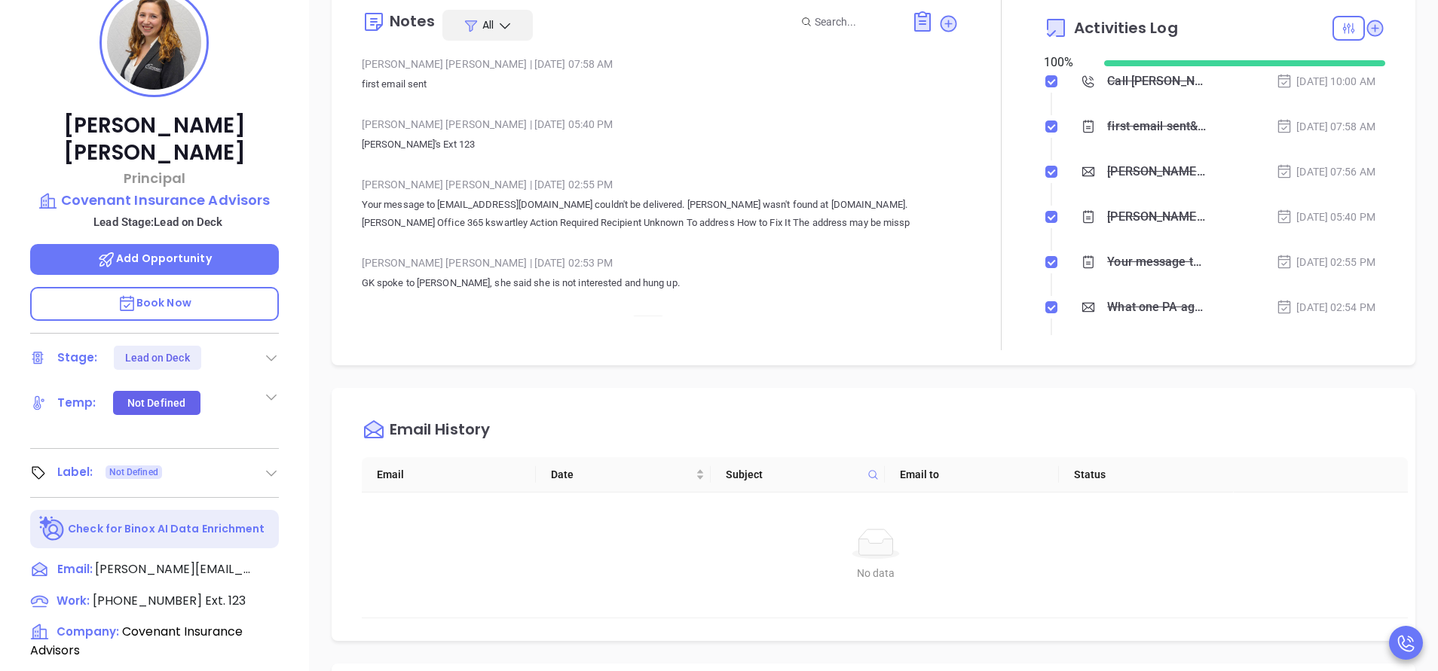
scroll to position [226, 0]
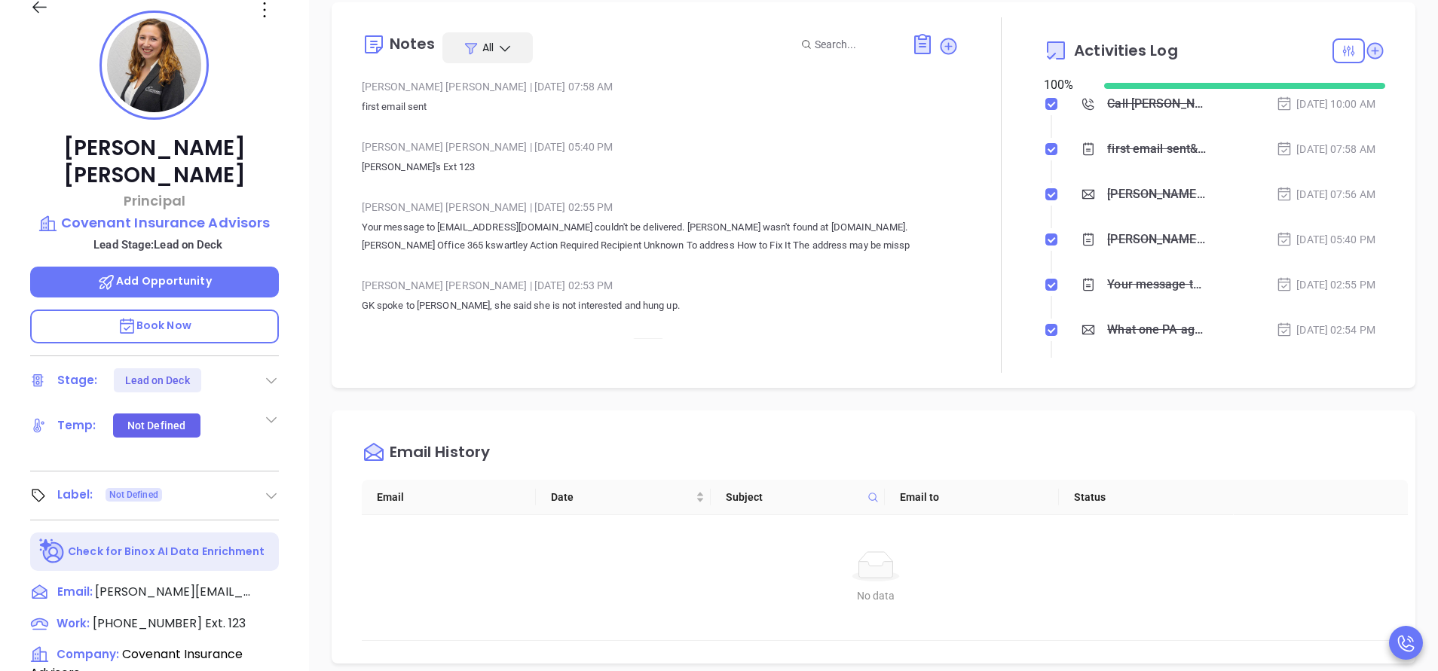
click at [264, 373] on icon at bounding box center [271, 380] width 15 height 15
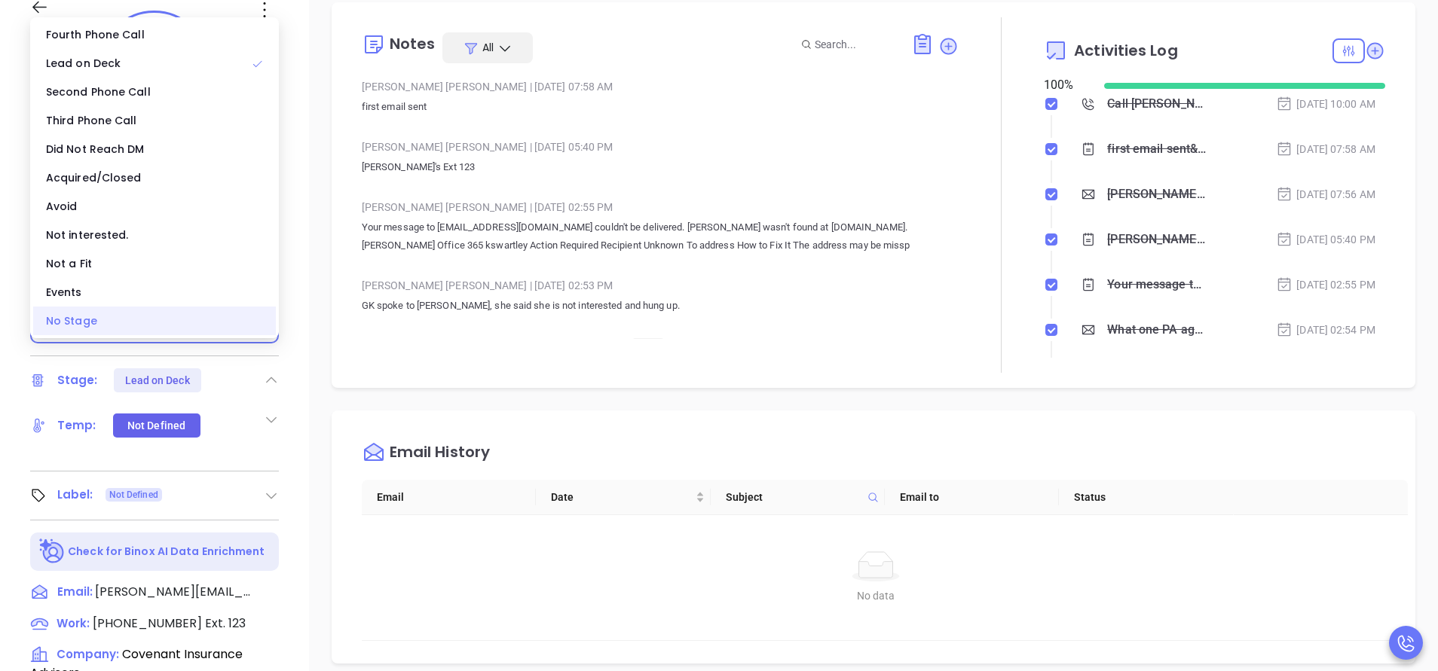
click at [135, 323] on div "No Stage" at bounding box center [154, 321] width 243 height 29
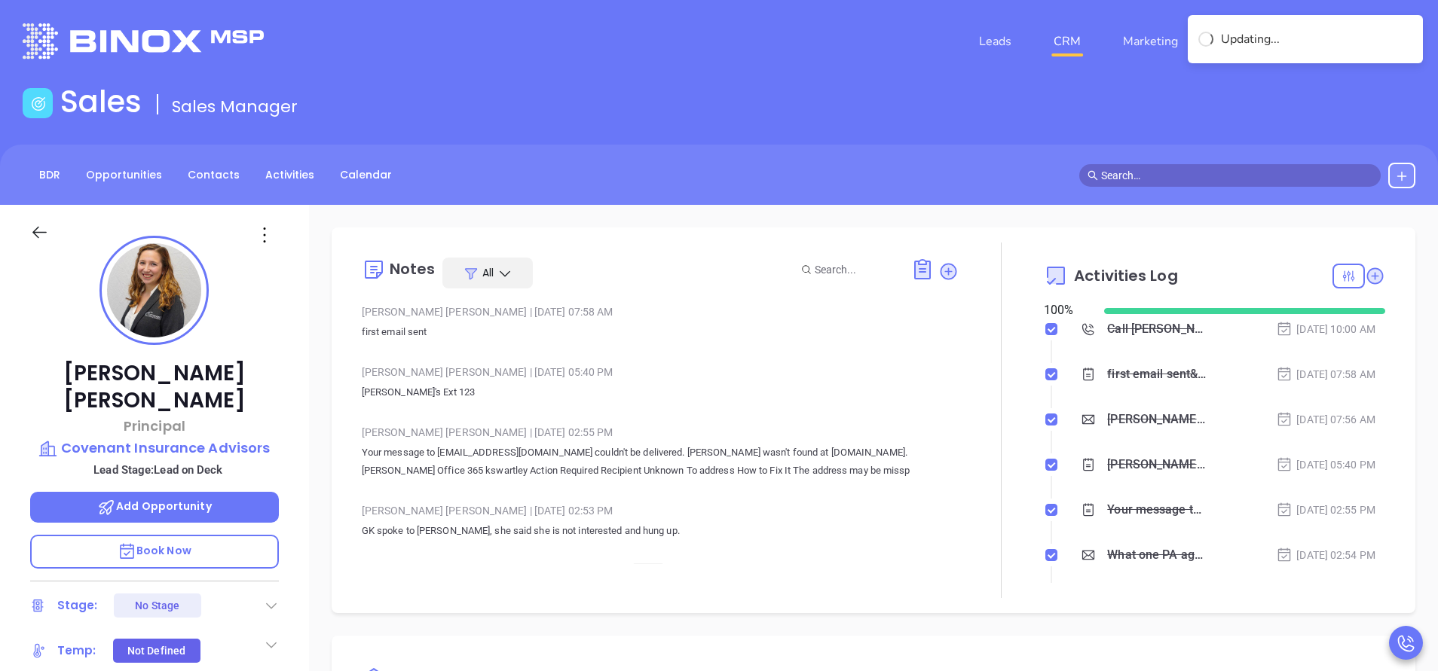
scroll to position [0, 0]
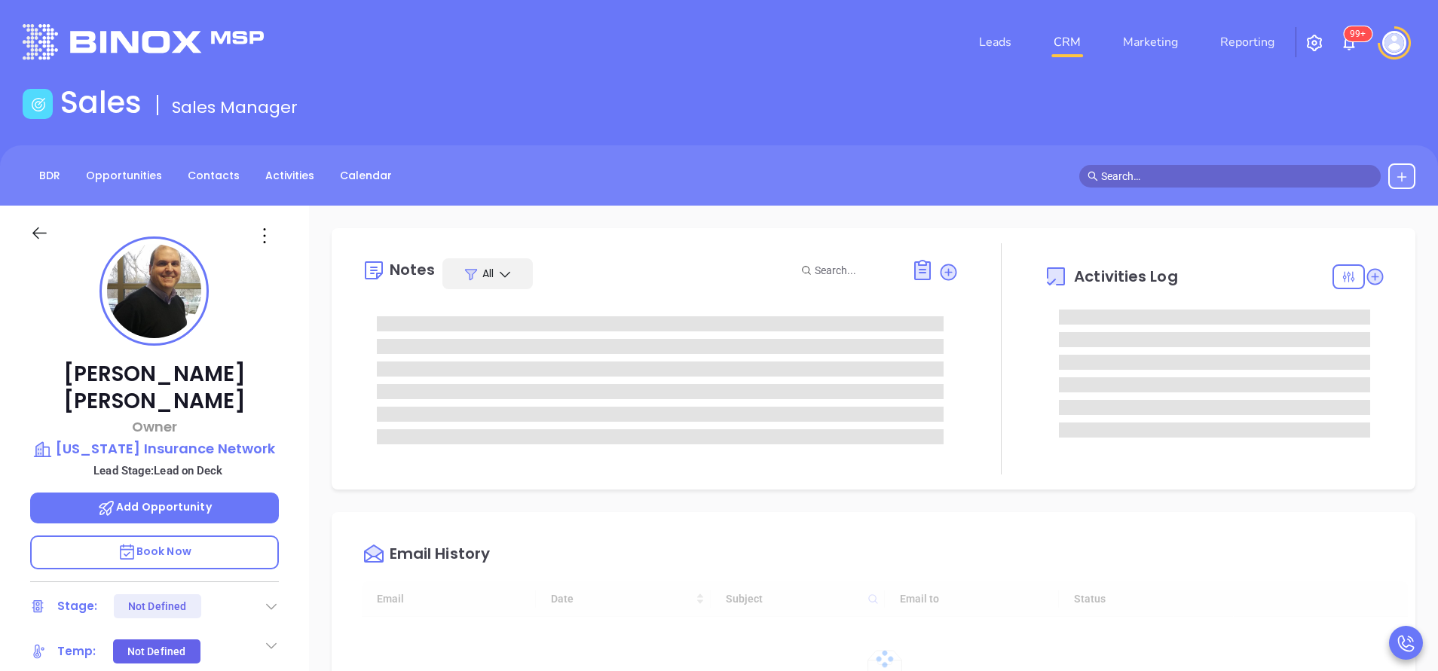
type input "[DATE]"
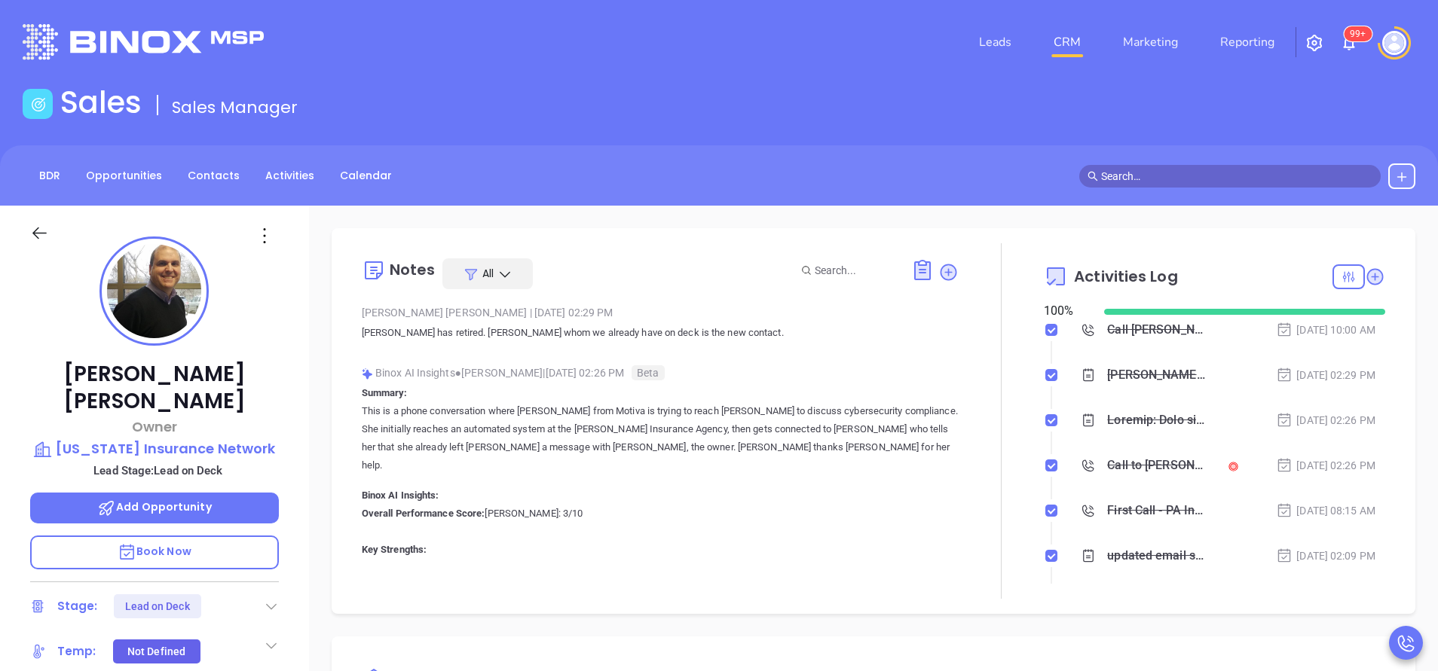
type input "[PERSON_NAME]"
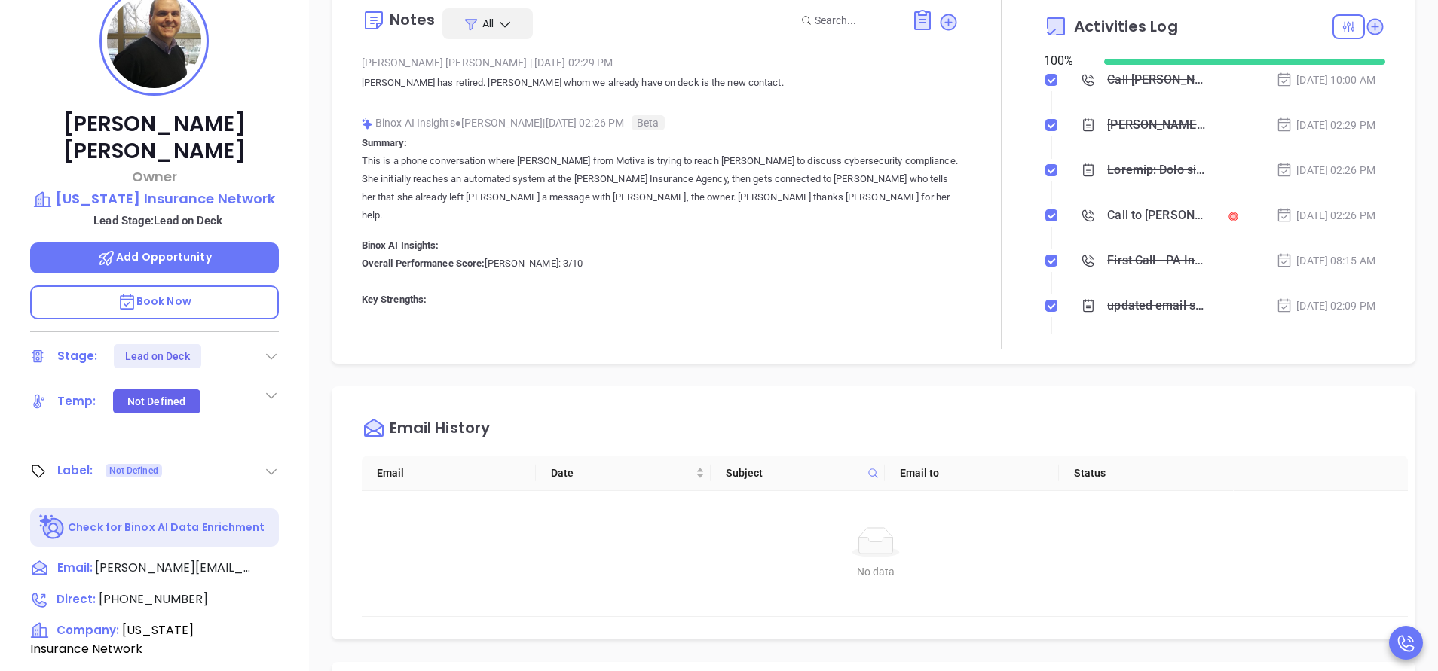
scroll to position [137, 0]
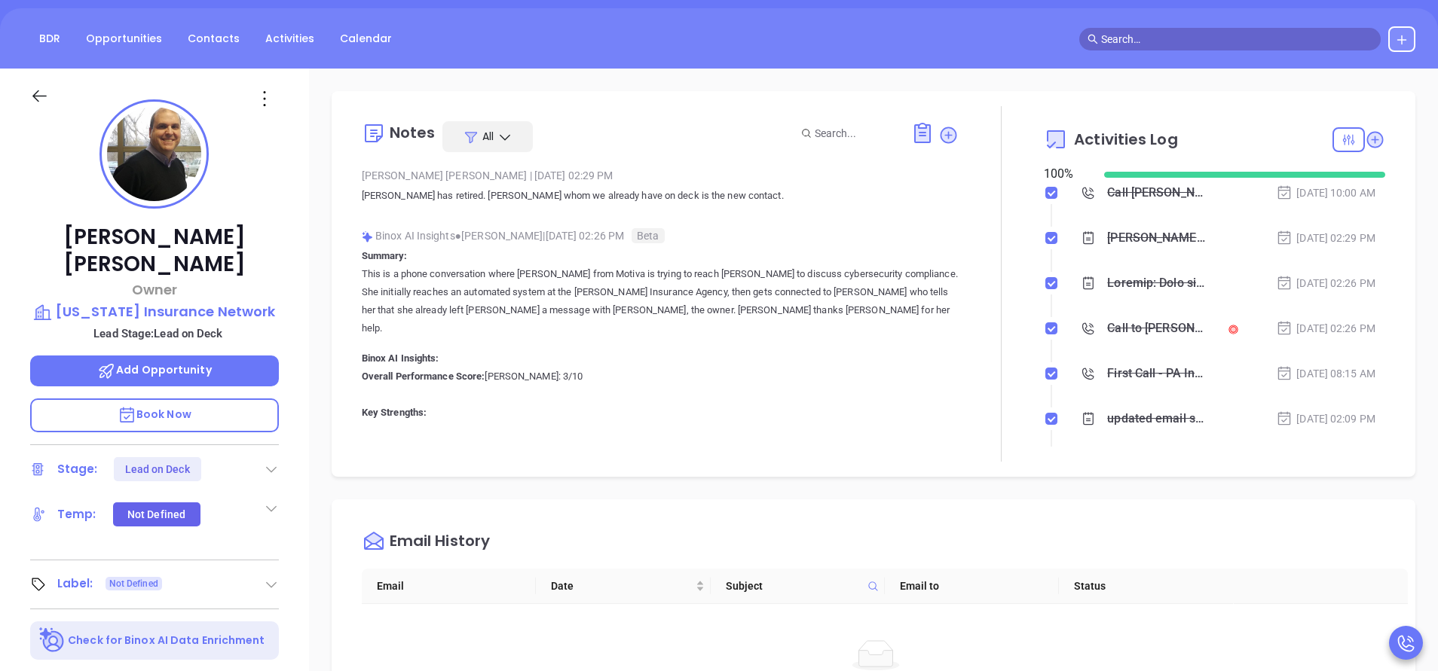
click at [266, 462] on icon at bounding box center [271, 469] width 15 height 15
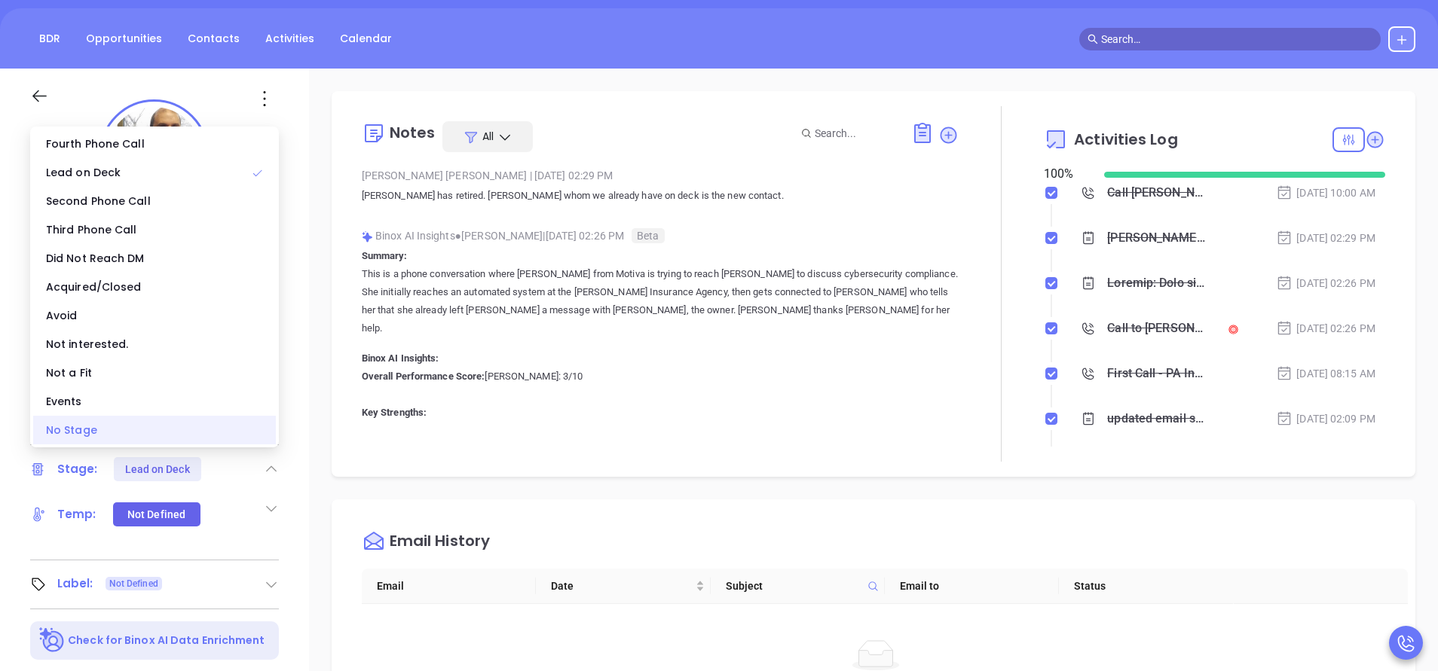
click at [112, 431] on div "No Stage" at bounding box center [154, 430] width 243 height 29
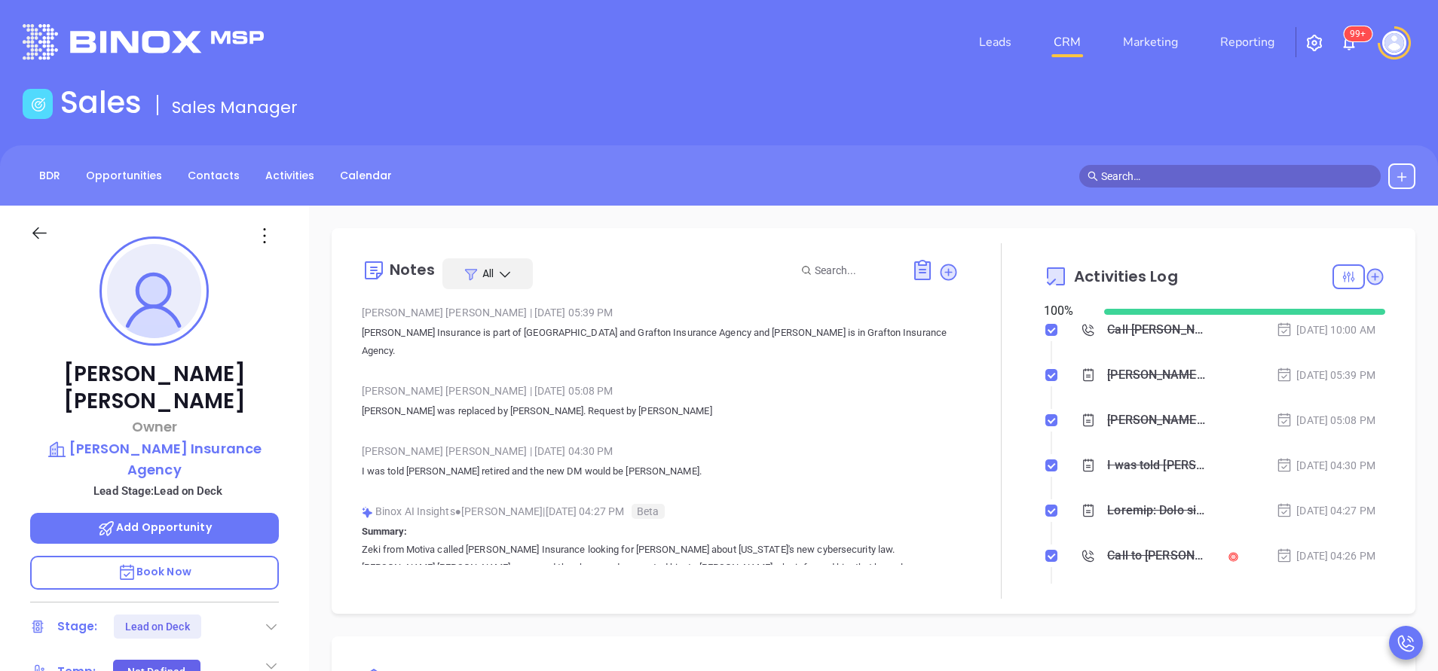
type input "[PERSON_NAME]"
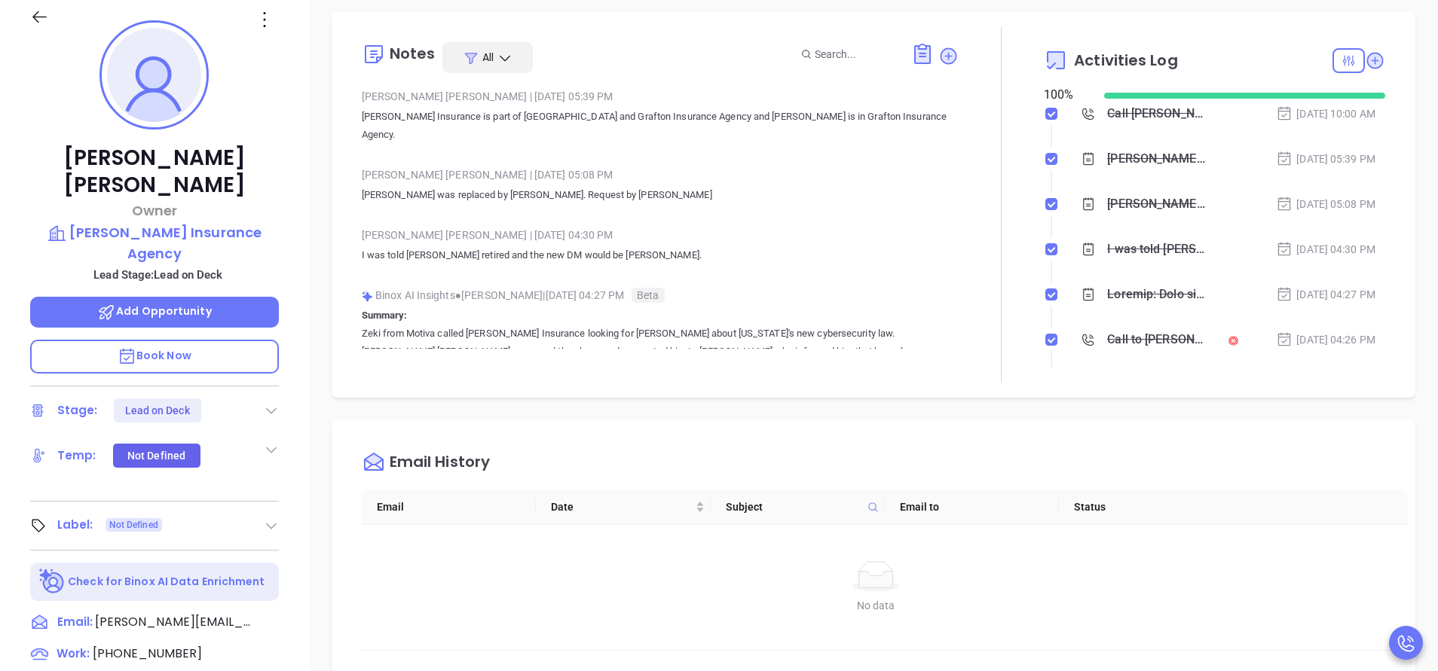
scroll to position [339, 0]
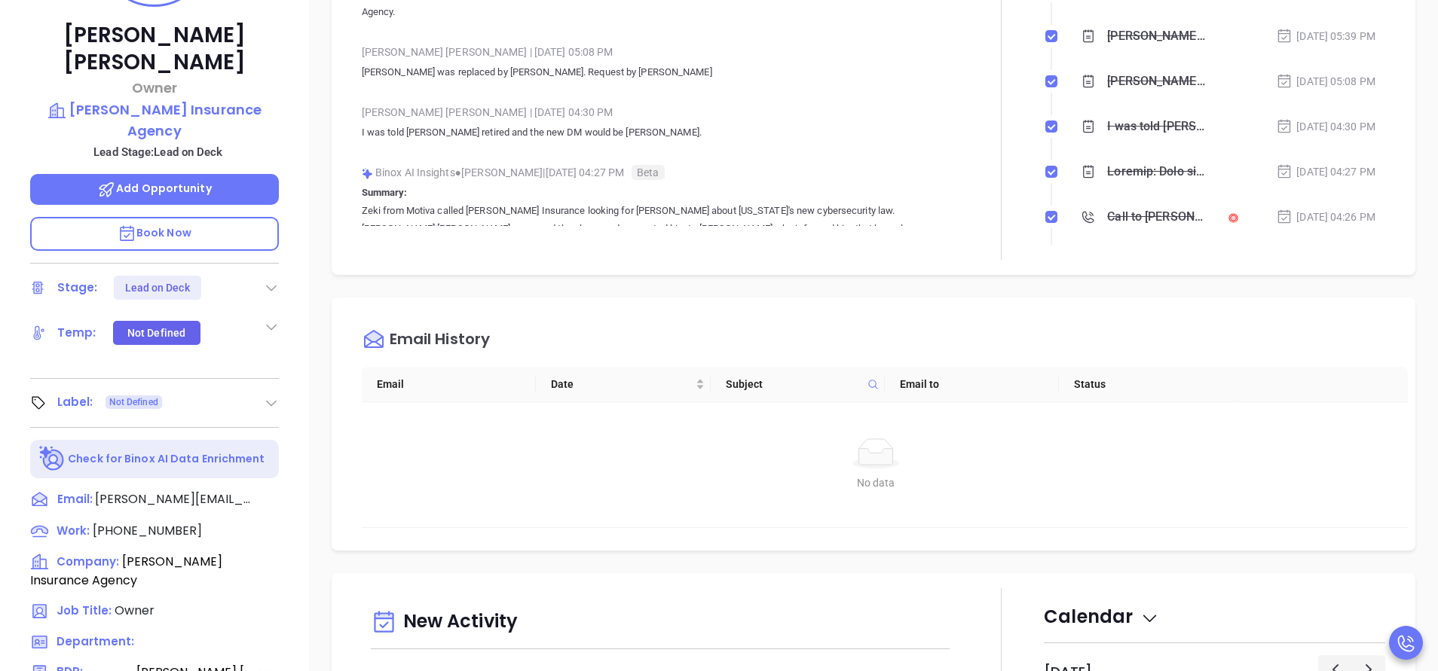
click at [270, 280] on icon at bounding box center [271, 287] width 15 height 15
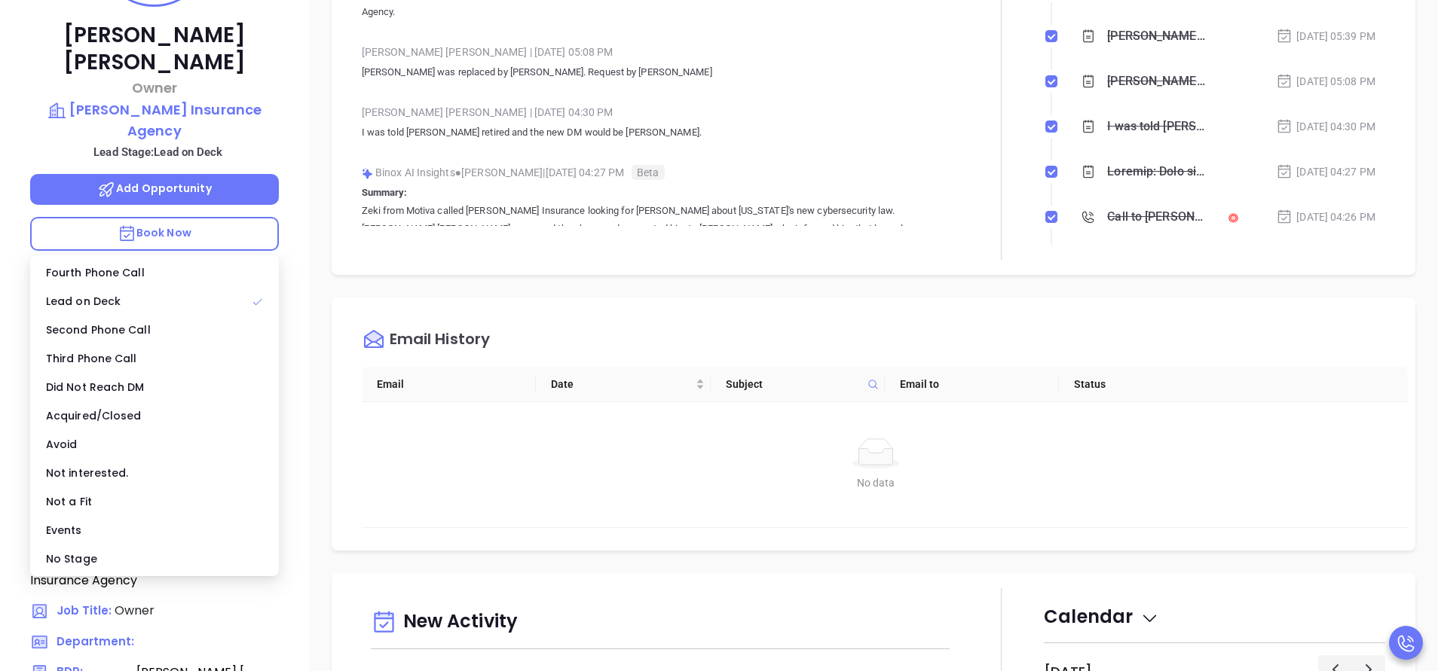
drag, startPoint x: 161, startPoint y: 549, endPoint x: 181, endPoint y: 547, distance: 19.7
click at [164, 551] on div "No Stage" at bounding box center [154, 559] width 243 height 29
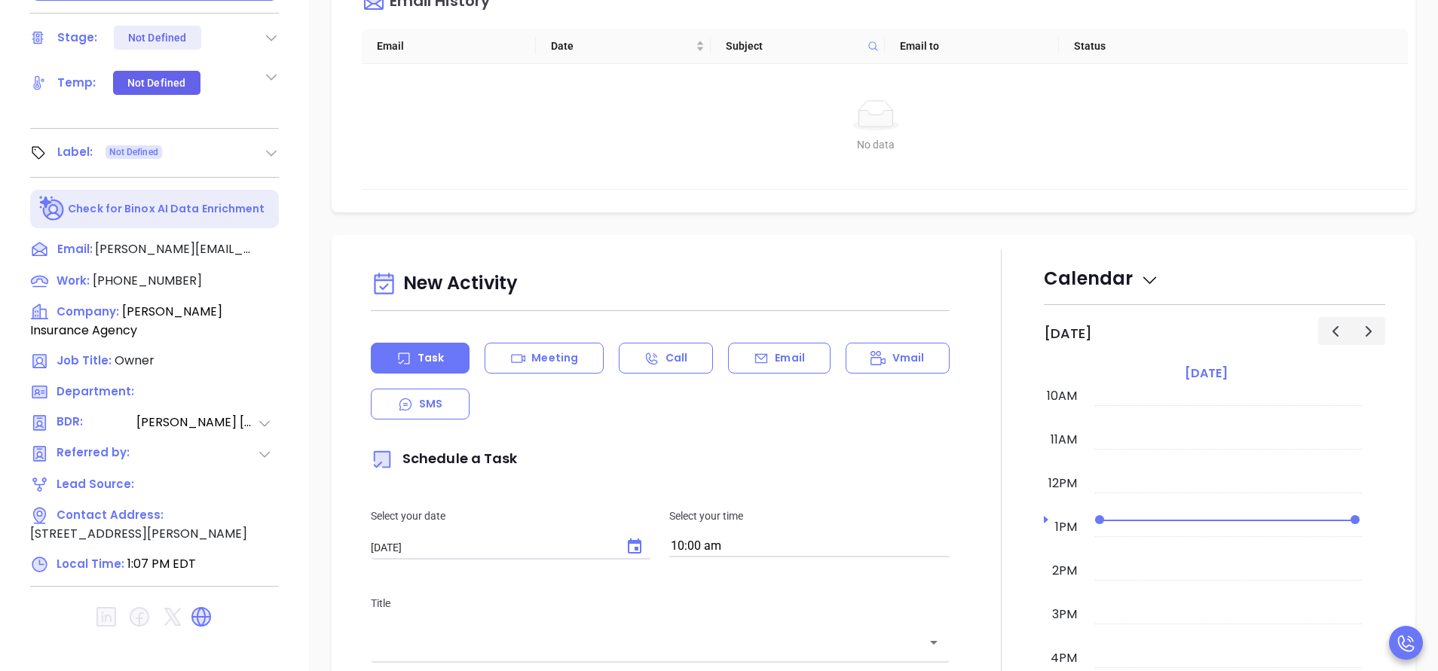
scroll to position [68, 0]
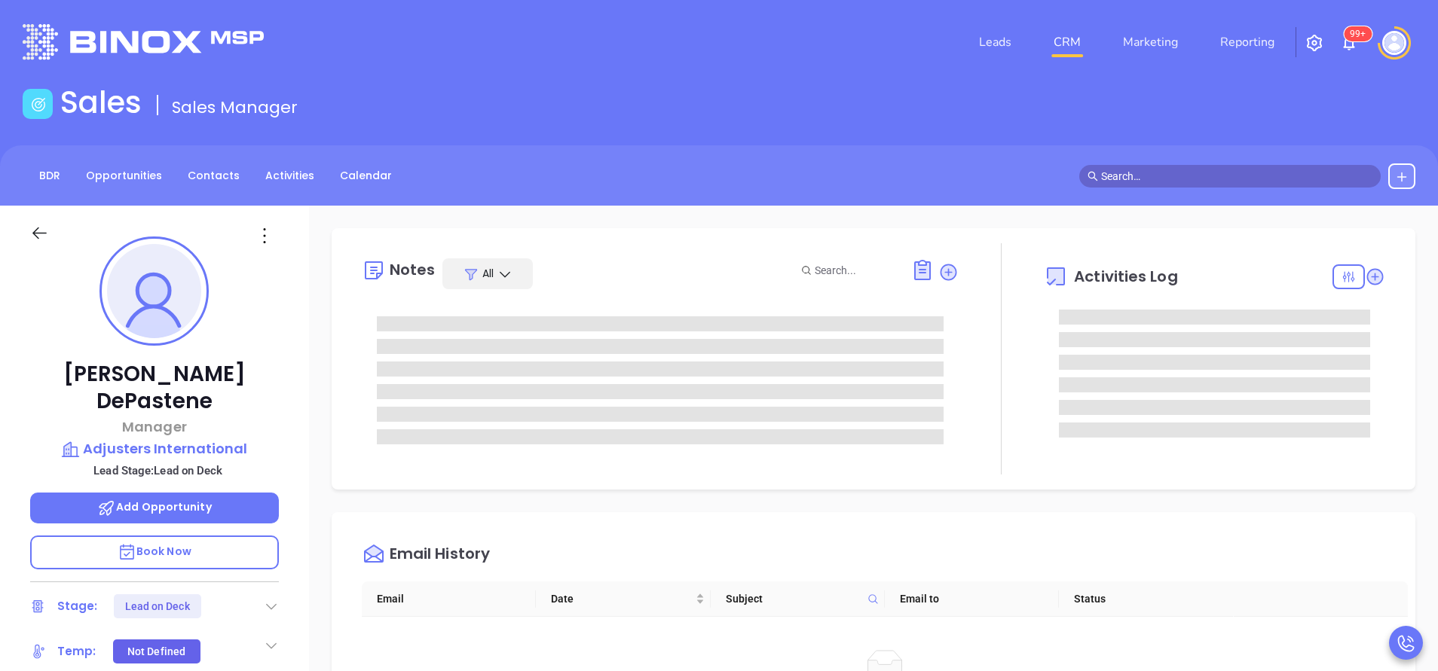
type input "[PERSON_NAME]"
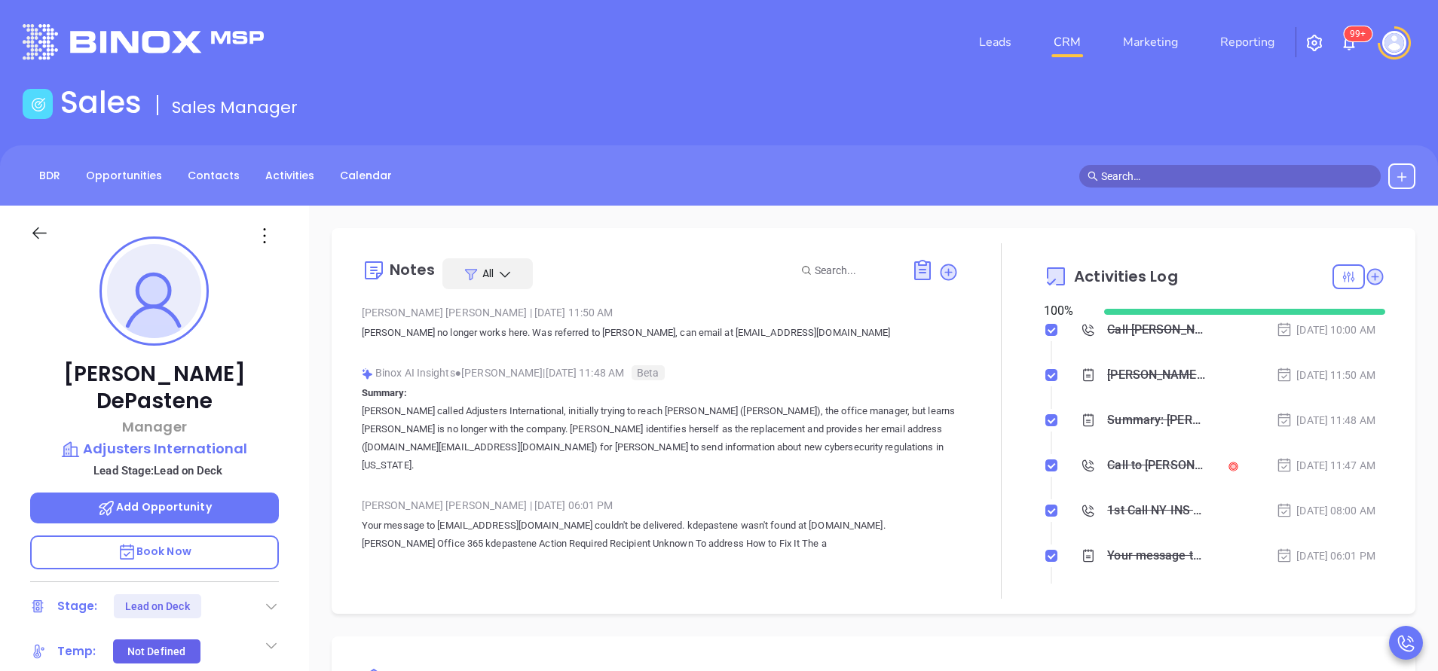
scroll to position [438, 0]
drag, startPoint x: 270, startPoint y: 579, endPoint x: 273, endPoint y: 568, distance: 11.0
click at [270, 599] on icon at bounding box center [271, 606] width 15 height 15
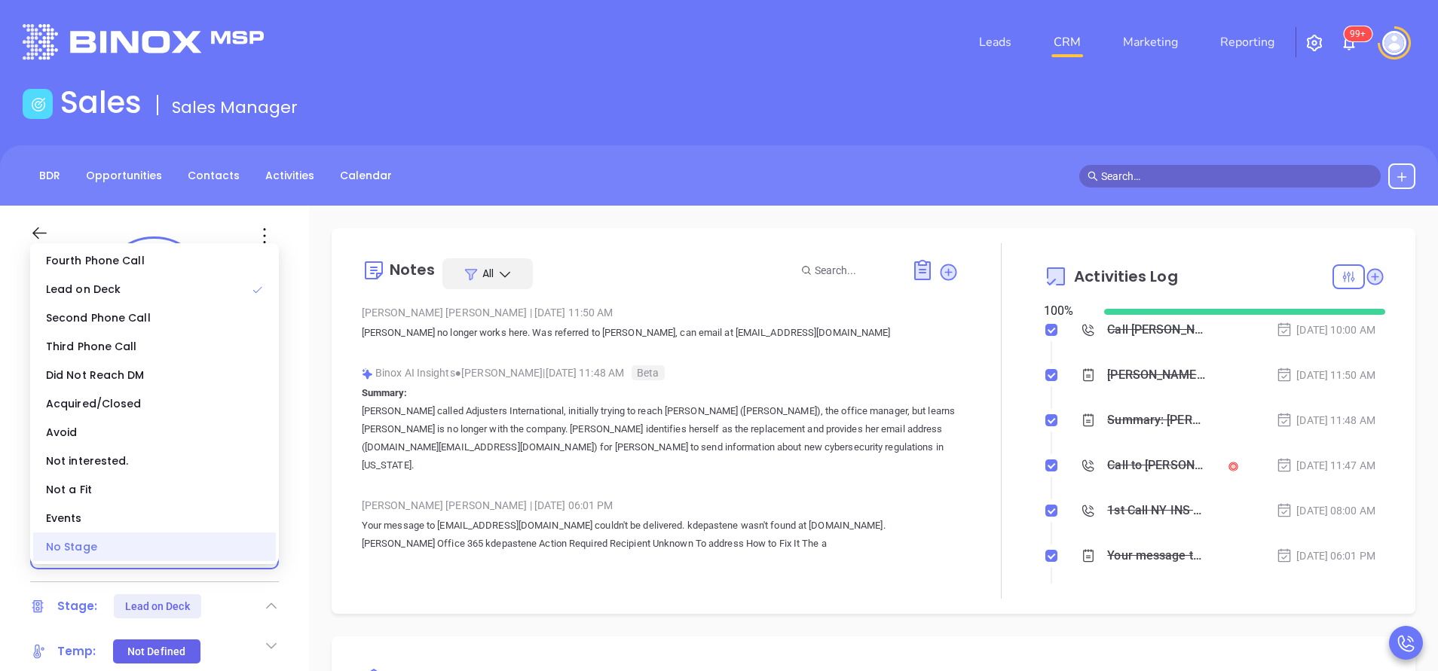
click at [219, 548] on div "No Stage" at bounding box center [154, 547] width 243 height 29
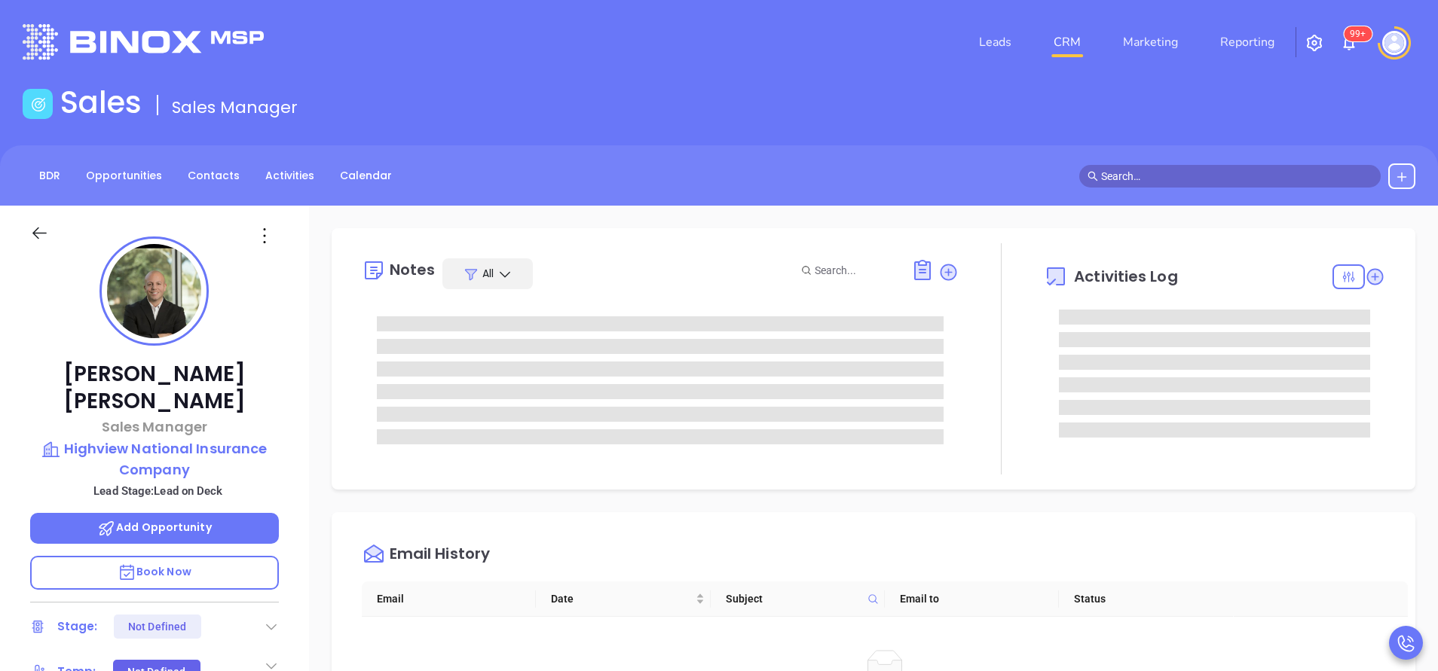
type input "[PERSON_NAME]"
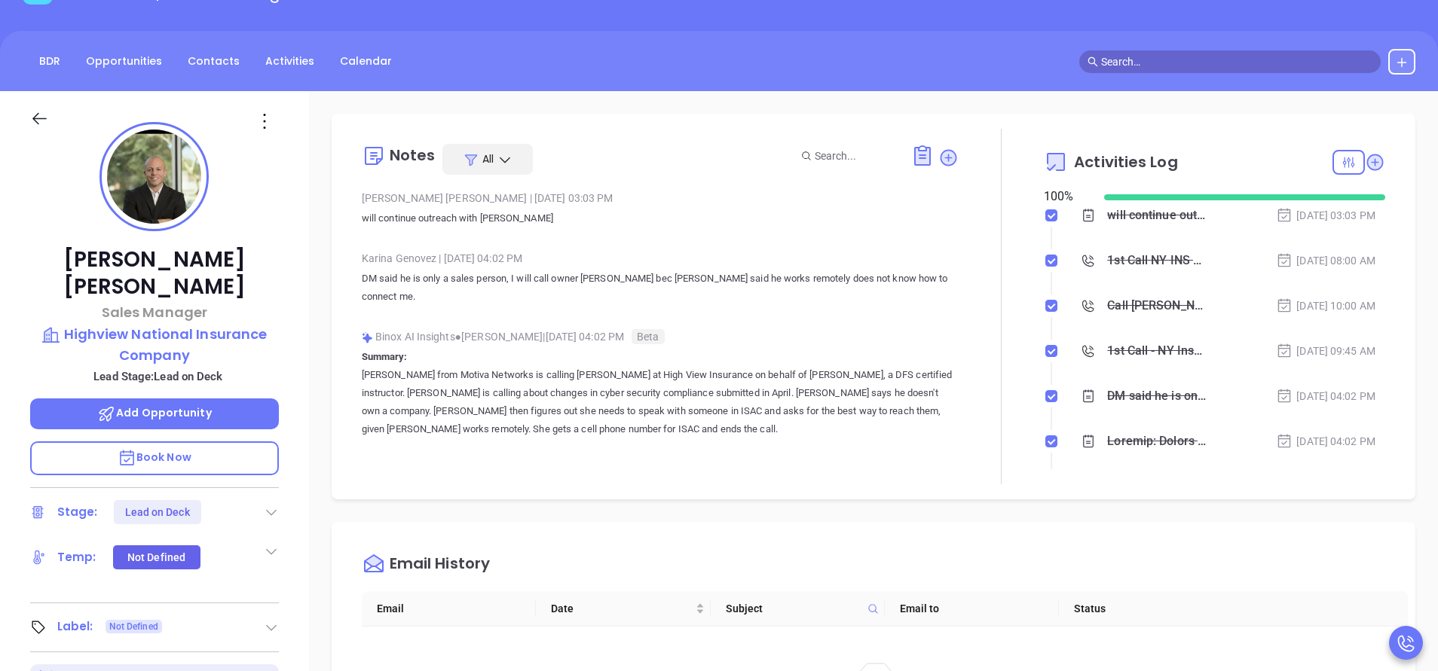
scroll to position [226, 0]
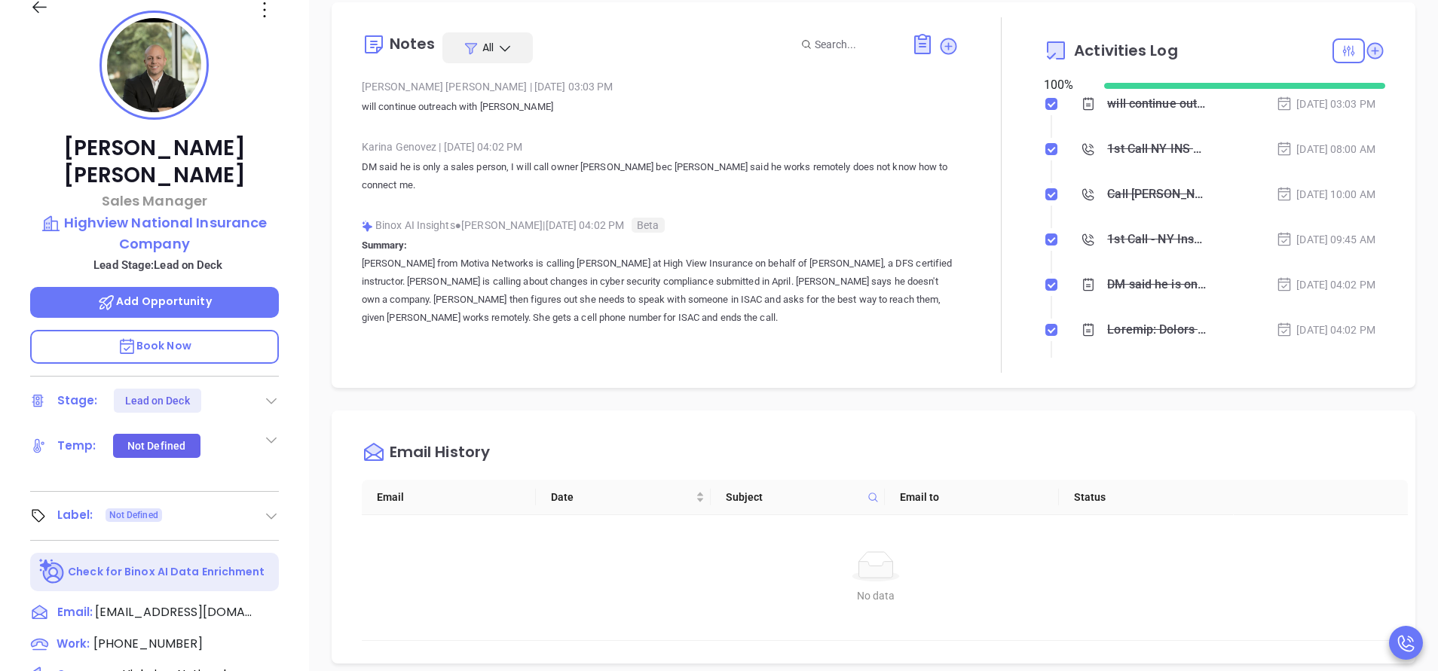
click at [270, 393] on icon at bounding box center [271, 400] width 15 height 15
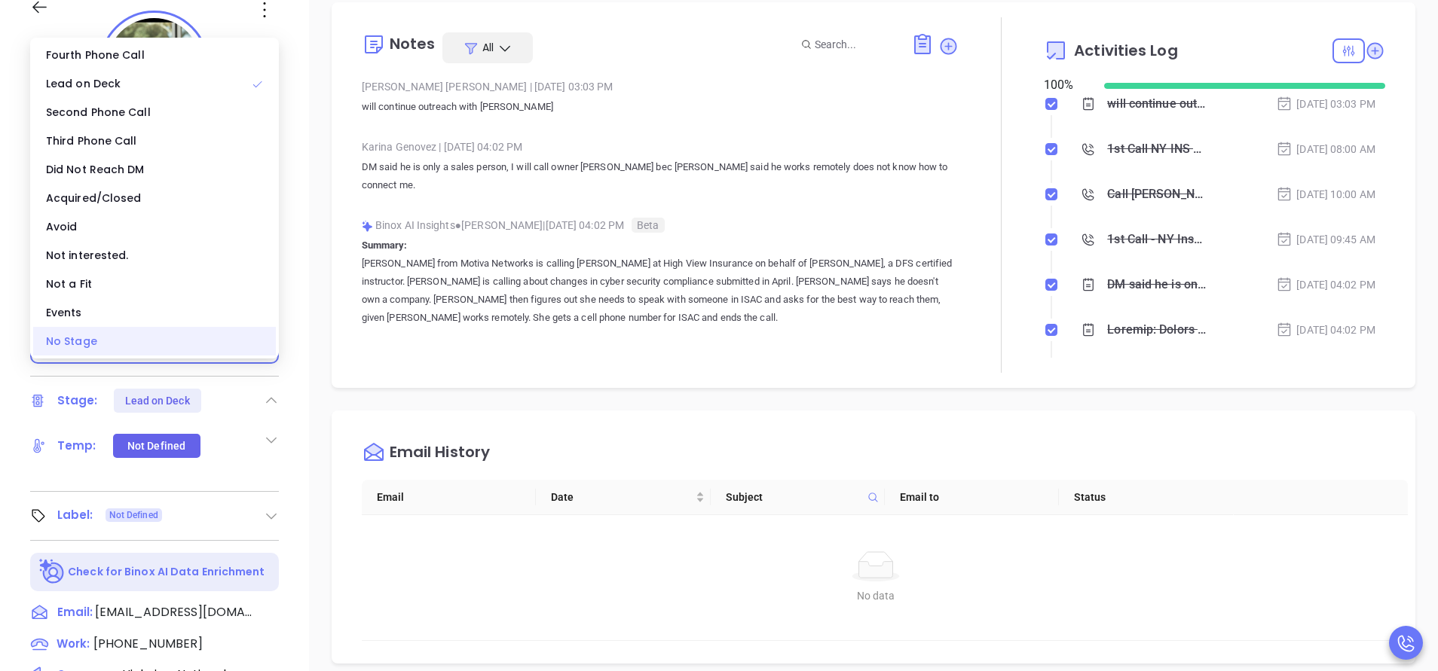
click at [147, 341] on div "No Stage" at bounding box center [154, 341] width 243 height 29
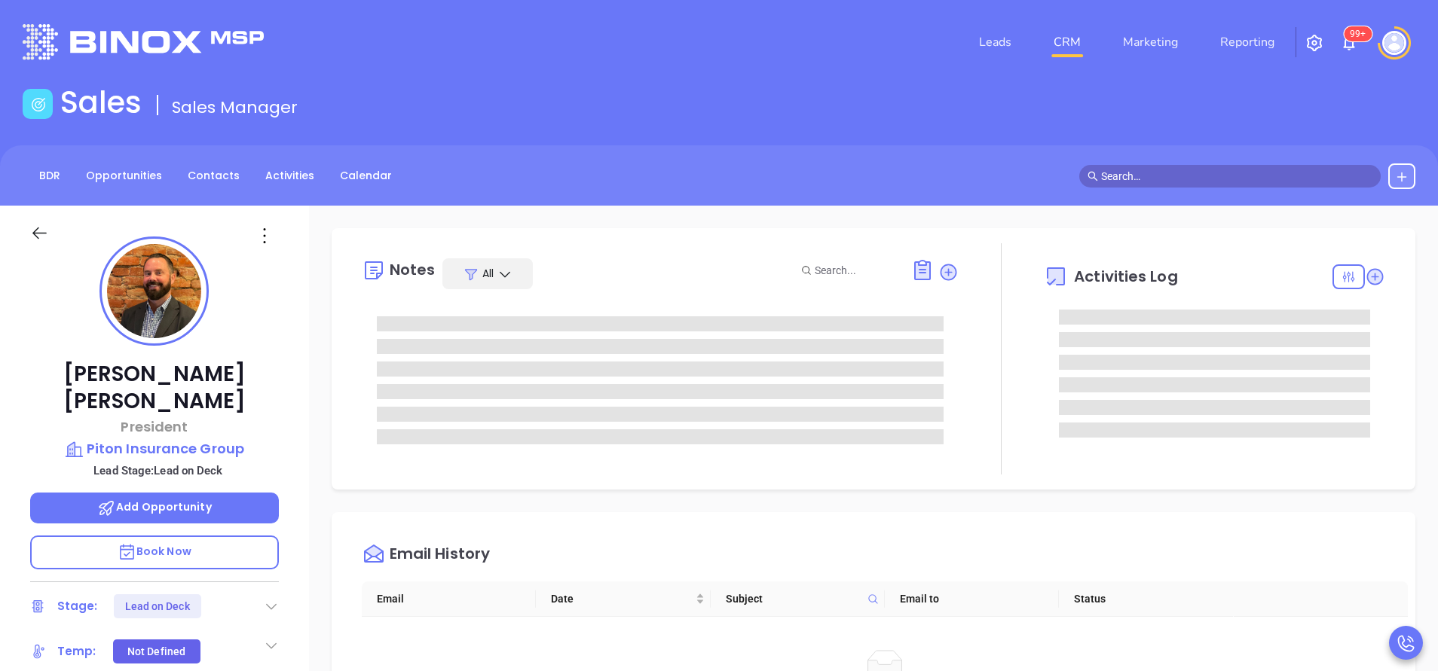
type input "[PERSON_NAME]"
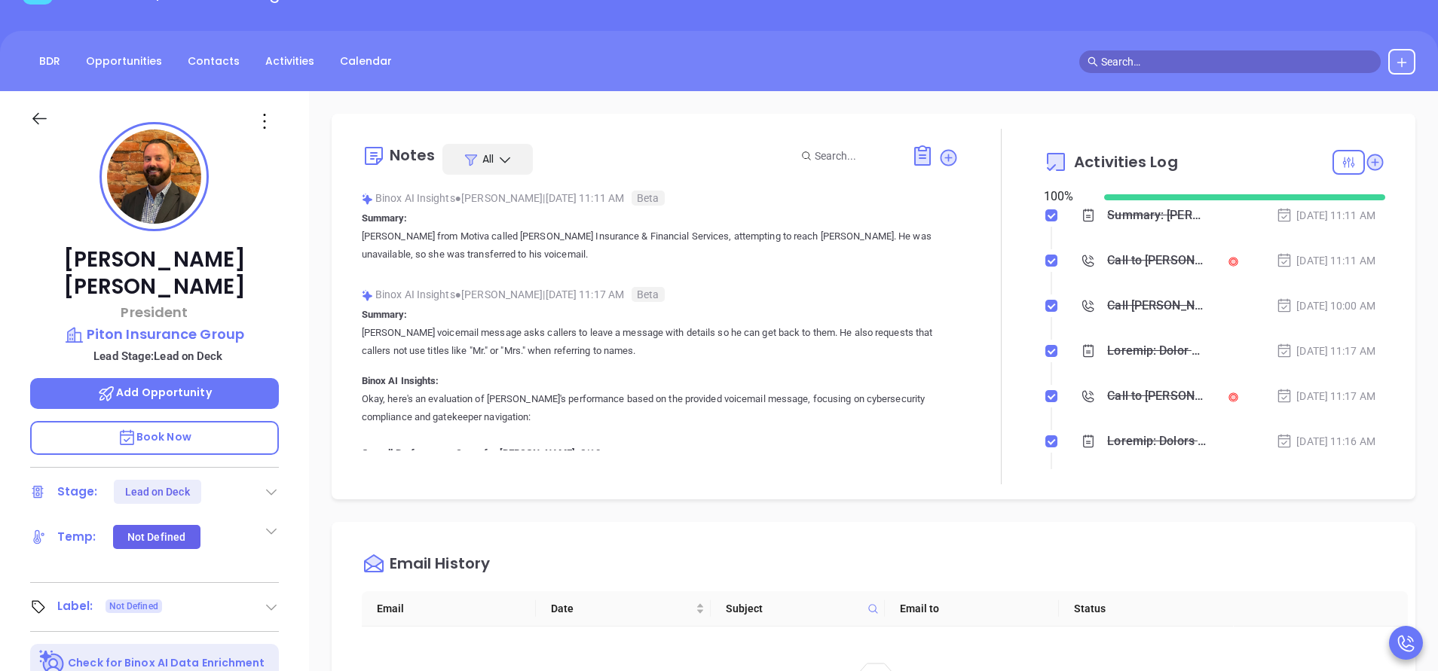
scroll to position [226, 0]
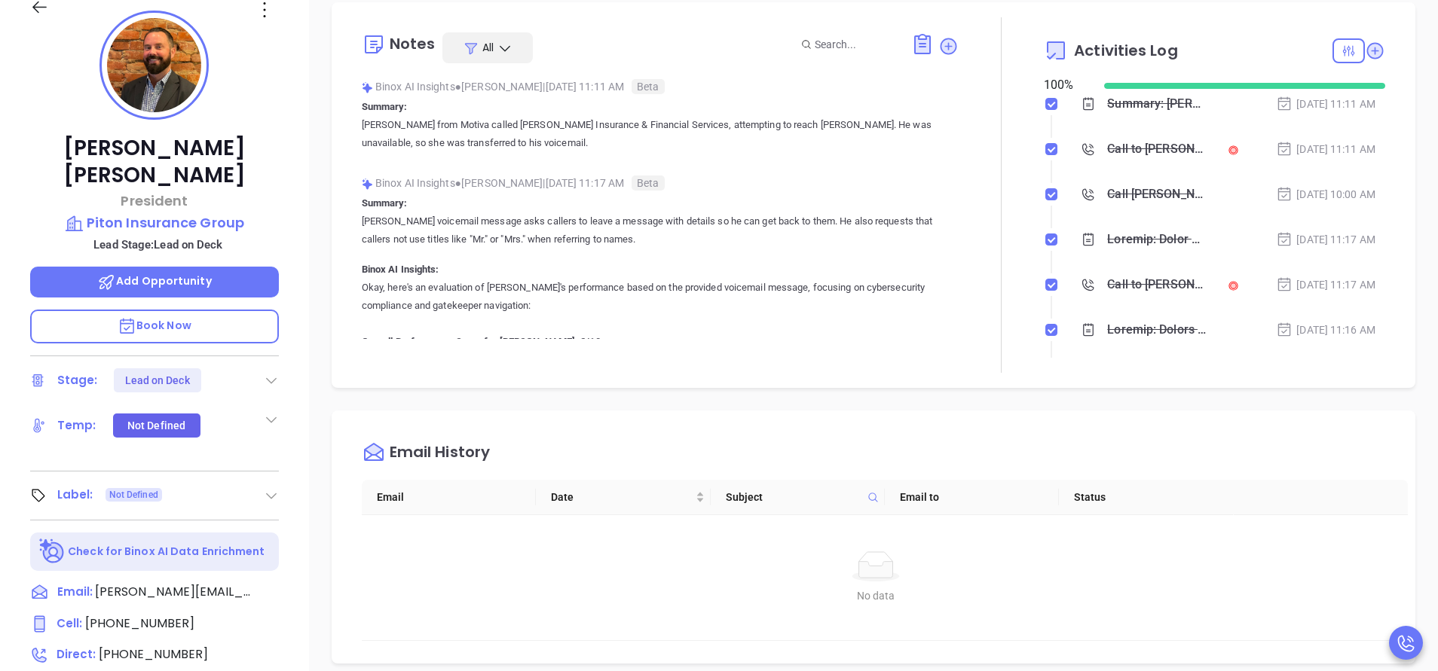
click at [277, 373] on icon at bounding box center [271, 380] width 15 height 15
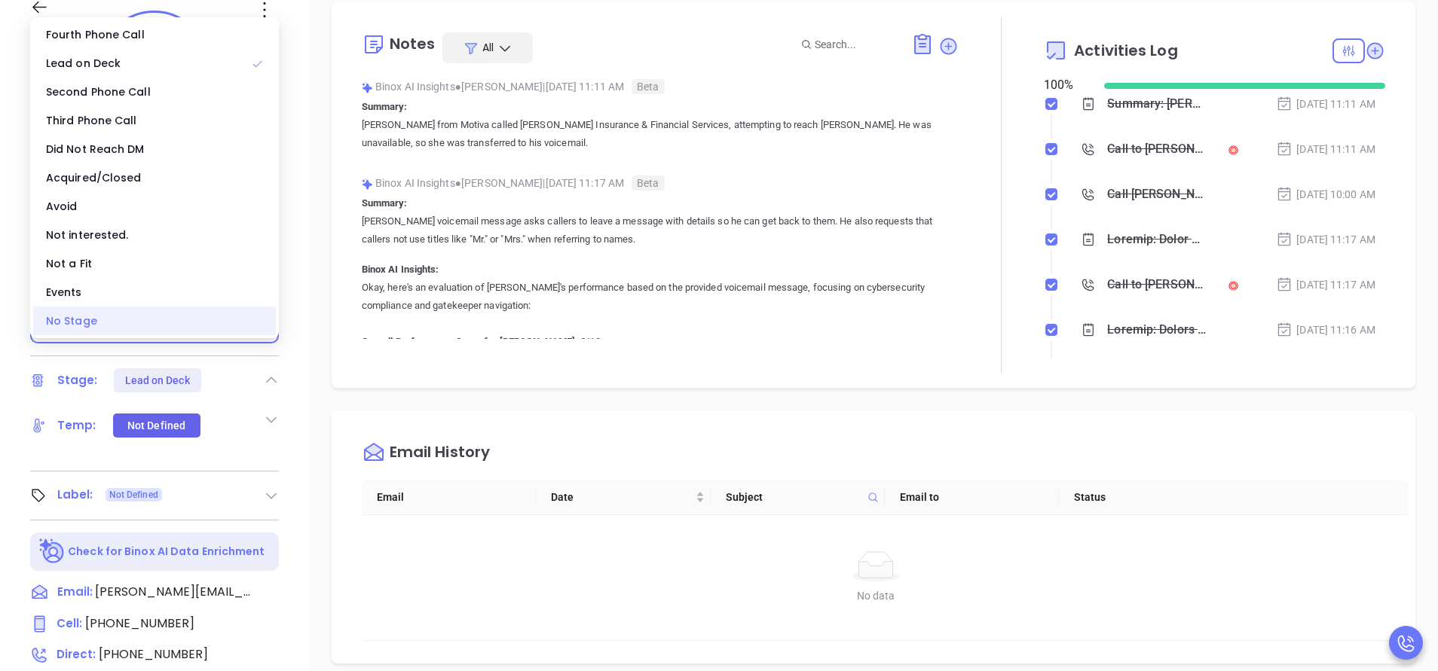
click at [160, 326] on div "No Stage" at bounding box center [154, 321] width 243 height 29
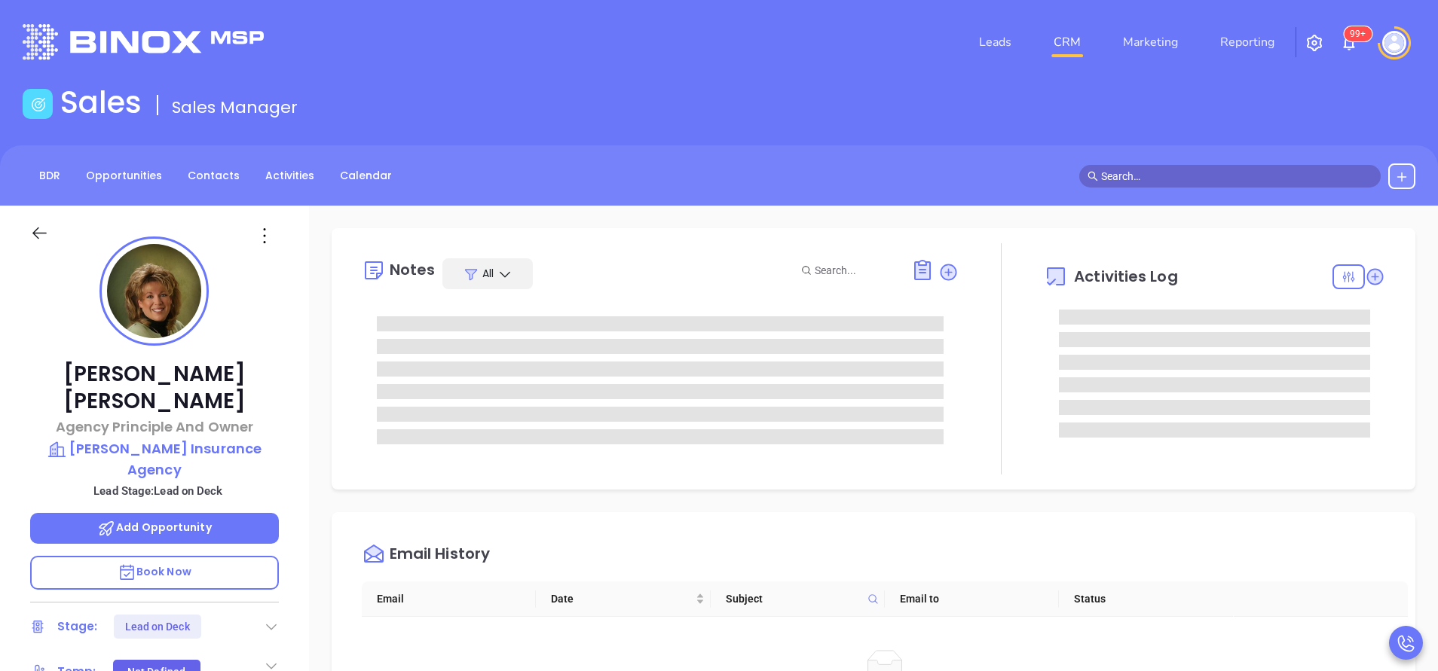
type input "[PERSON_NAME]"
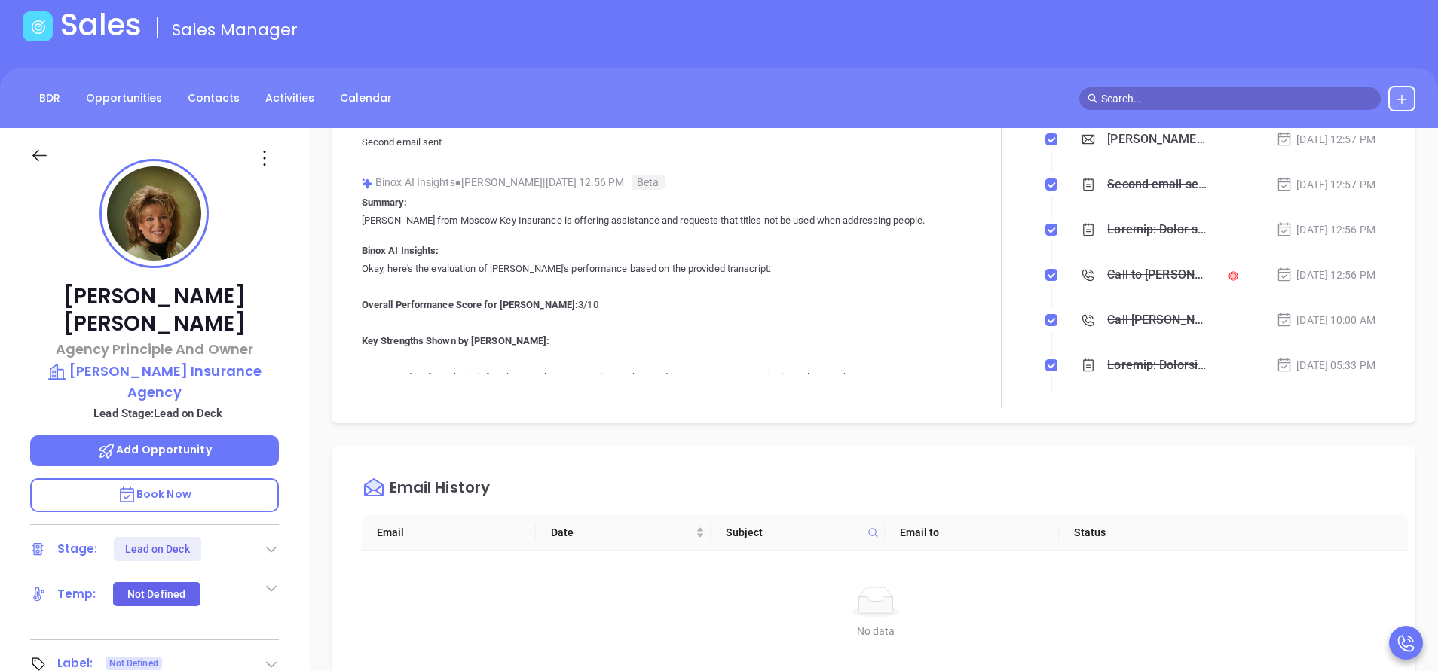
scroll to position [113, 0]
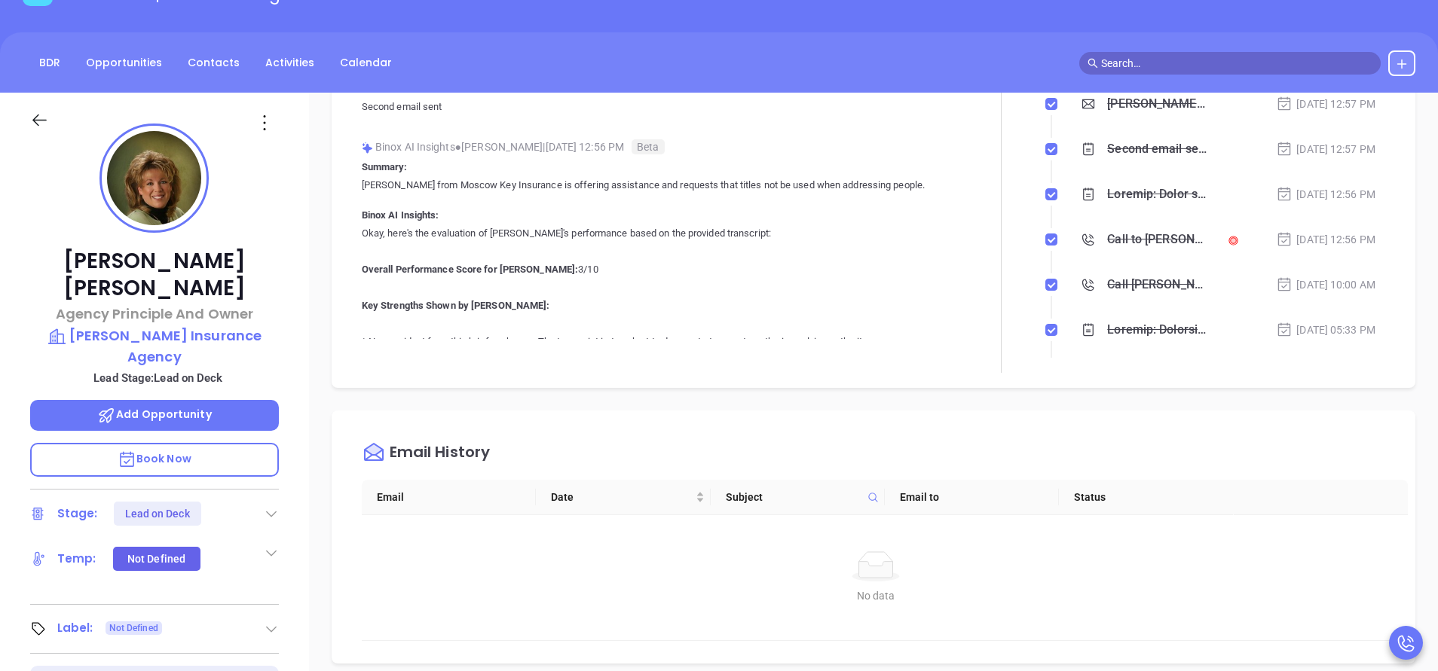
click at [273, 506] on icon at bounding box center [271, 513] width 15 height 15
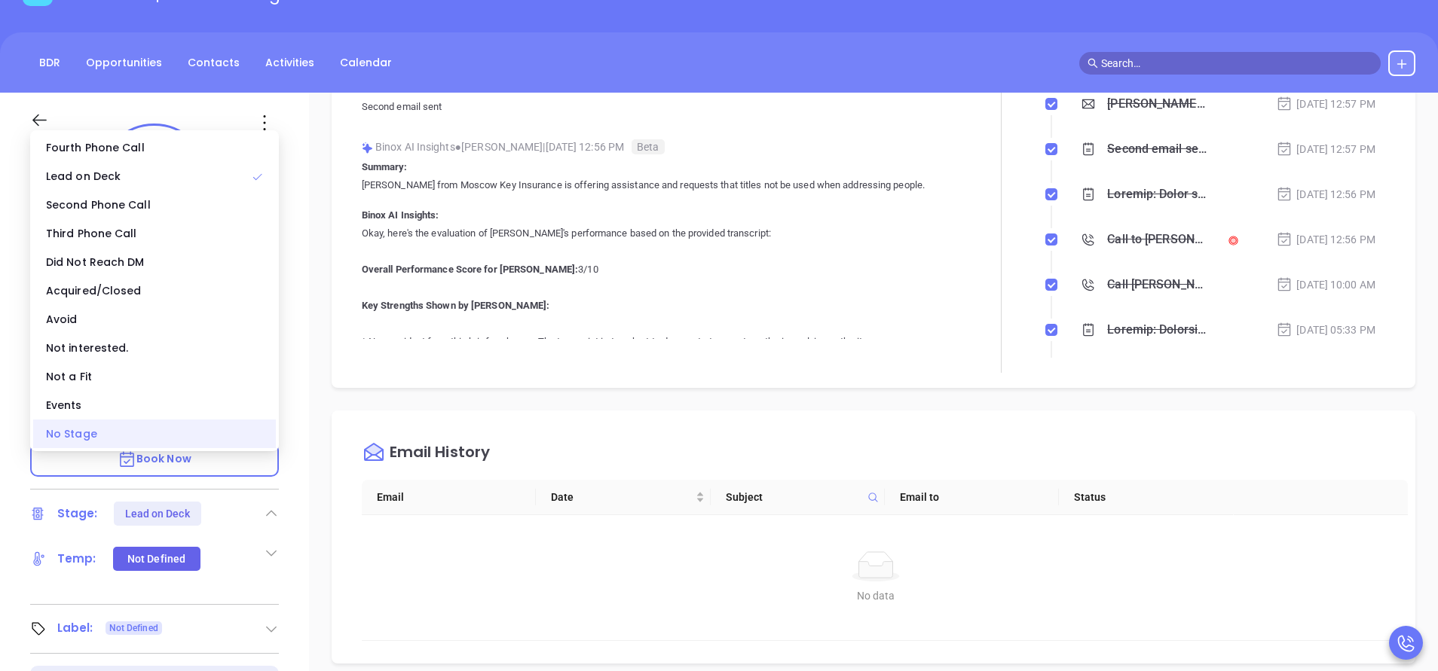
click at [128, 442] on div "No Stage" at bounding box center [154, 434] width 243 height 29
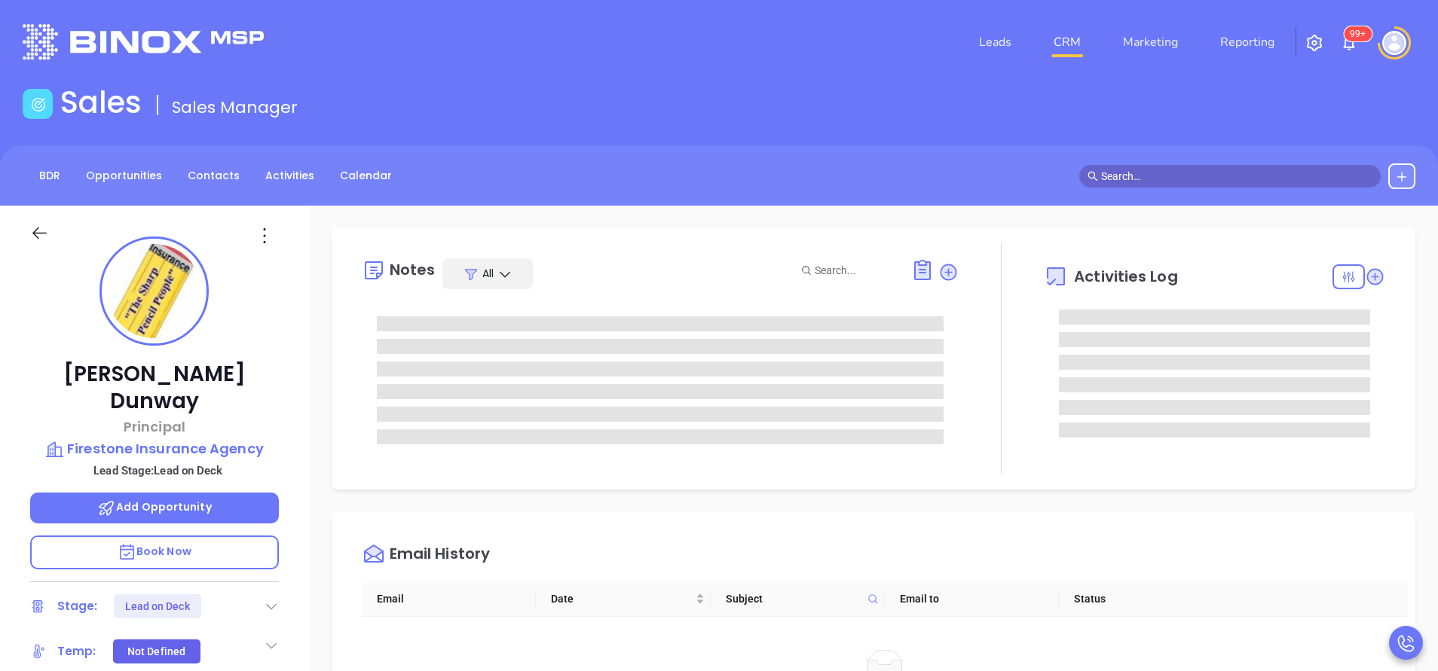
type input "[PERSON_NAME]"
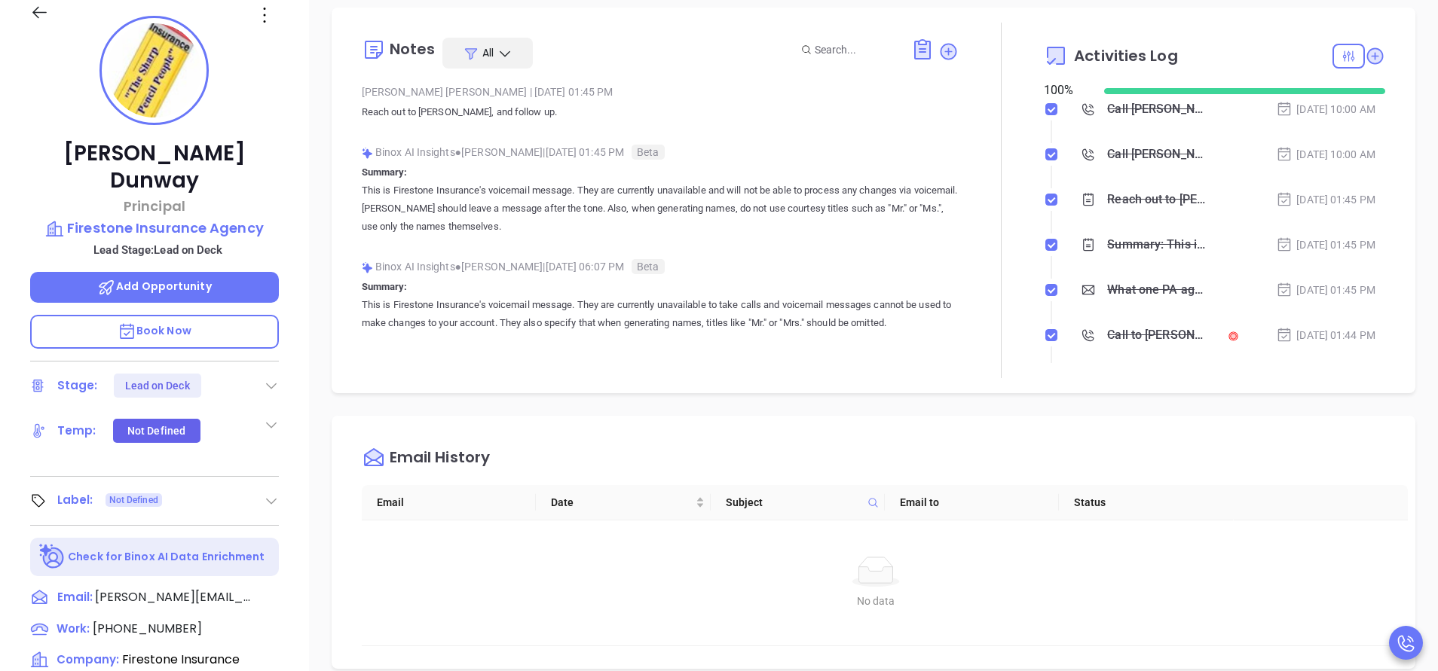
scroll to position [226, 0]
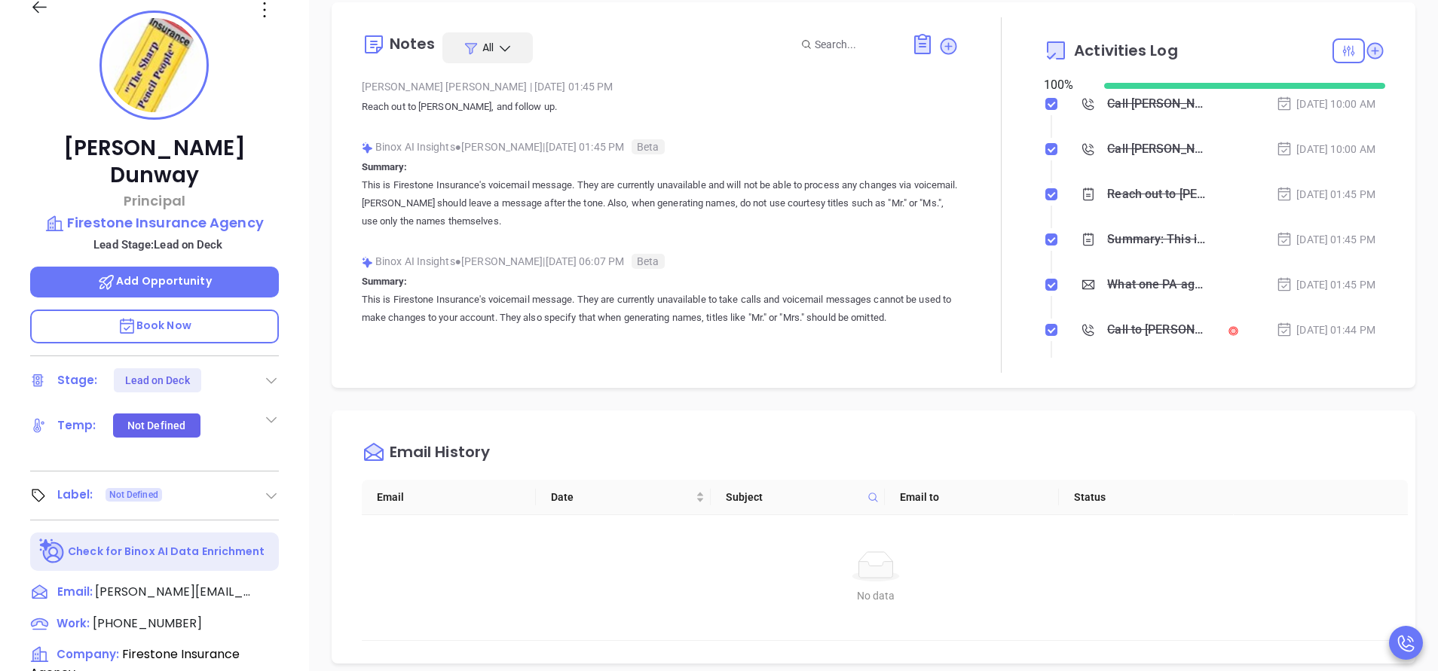
click at [270, 373] on icon at bounding box center [271, 380] width 15 height 15
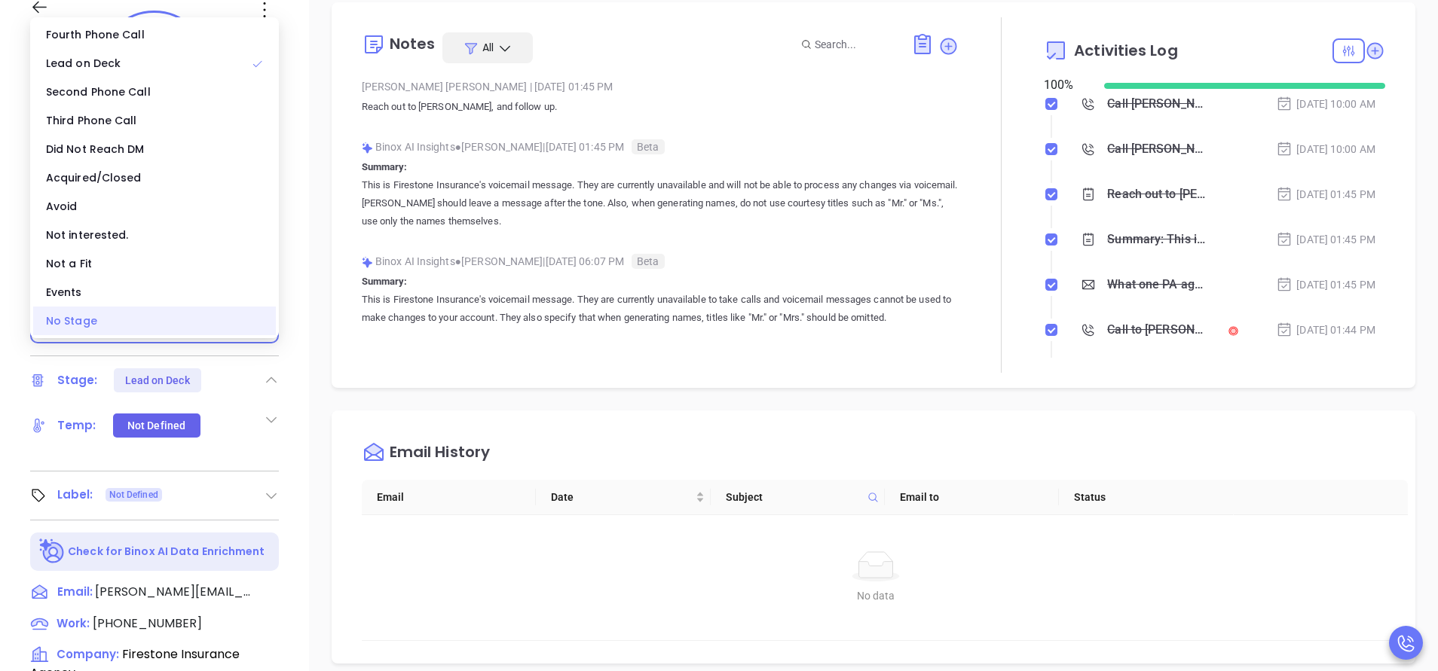
click at [131, 322] on div "No Stage" at bounding box center [154, 321] width 243 height 29
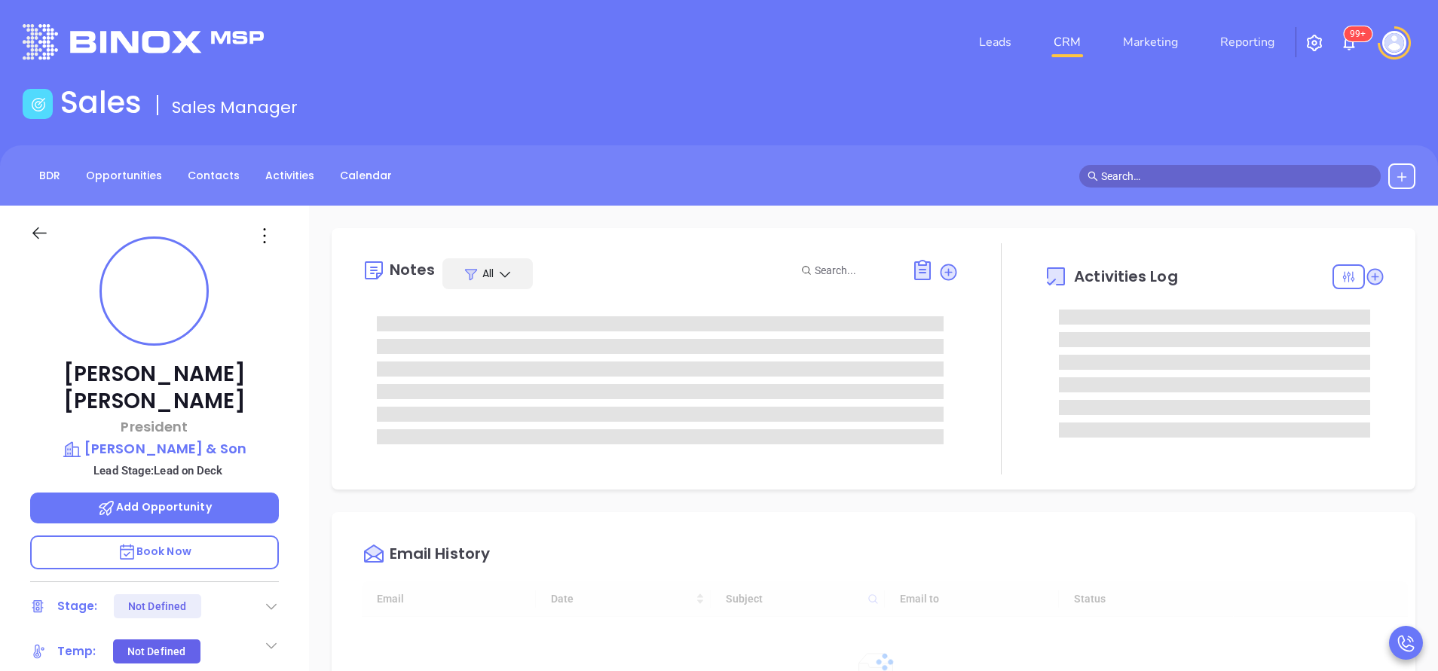
type input "[DATE]"
type input "[PERSON_NAME]"
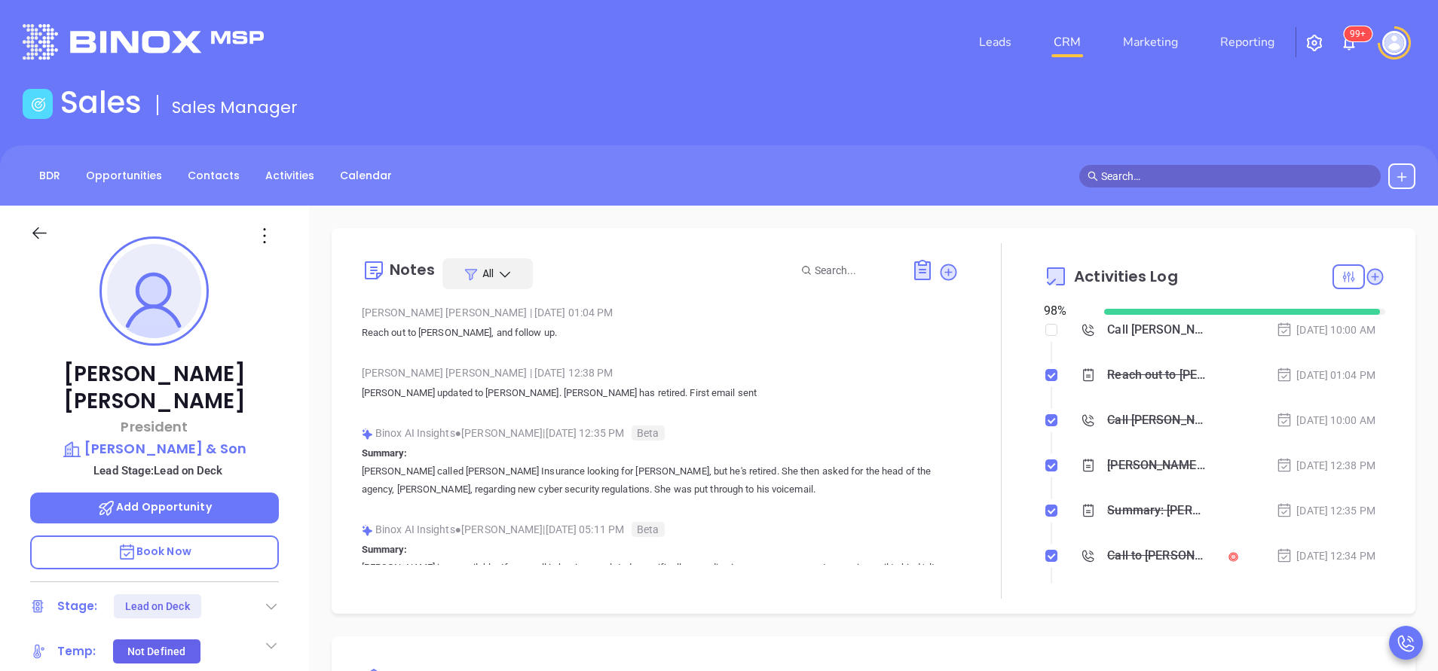
click at [271, 599] on icon at bounding box center [271, 606] width 15 height 15
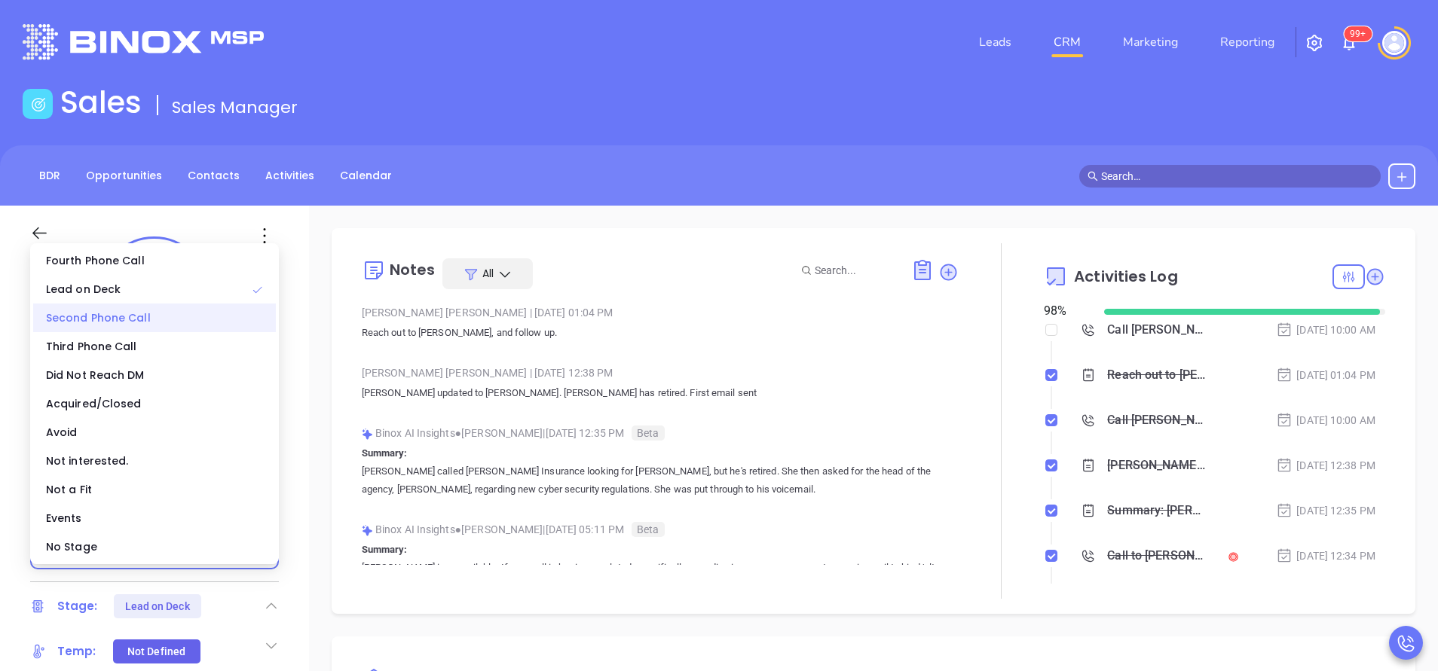
click at [149, 319] on div "Second Phone Call" at bounding box center [154, 318] width 243 height 29
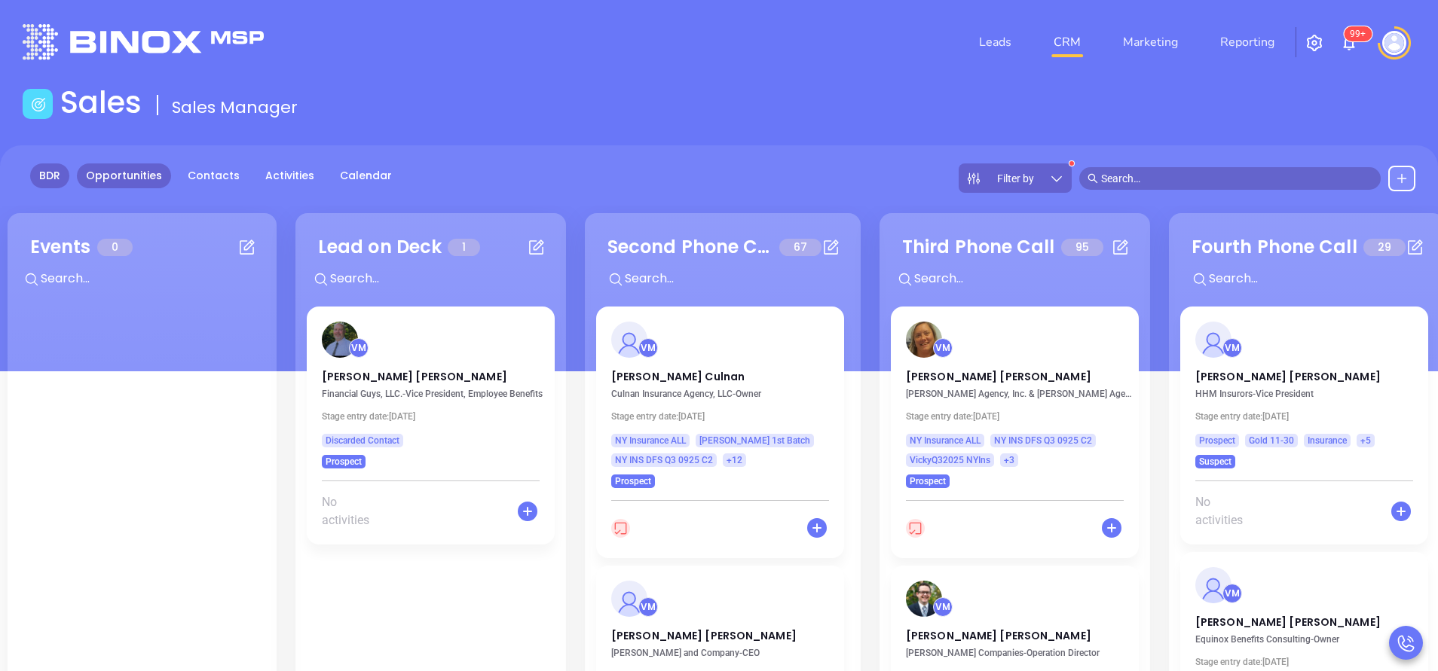
click at [112, 173] on link "Opportunities" at bounding box center [124, 176] width 94 height 25
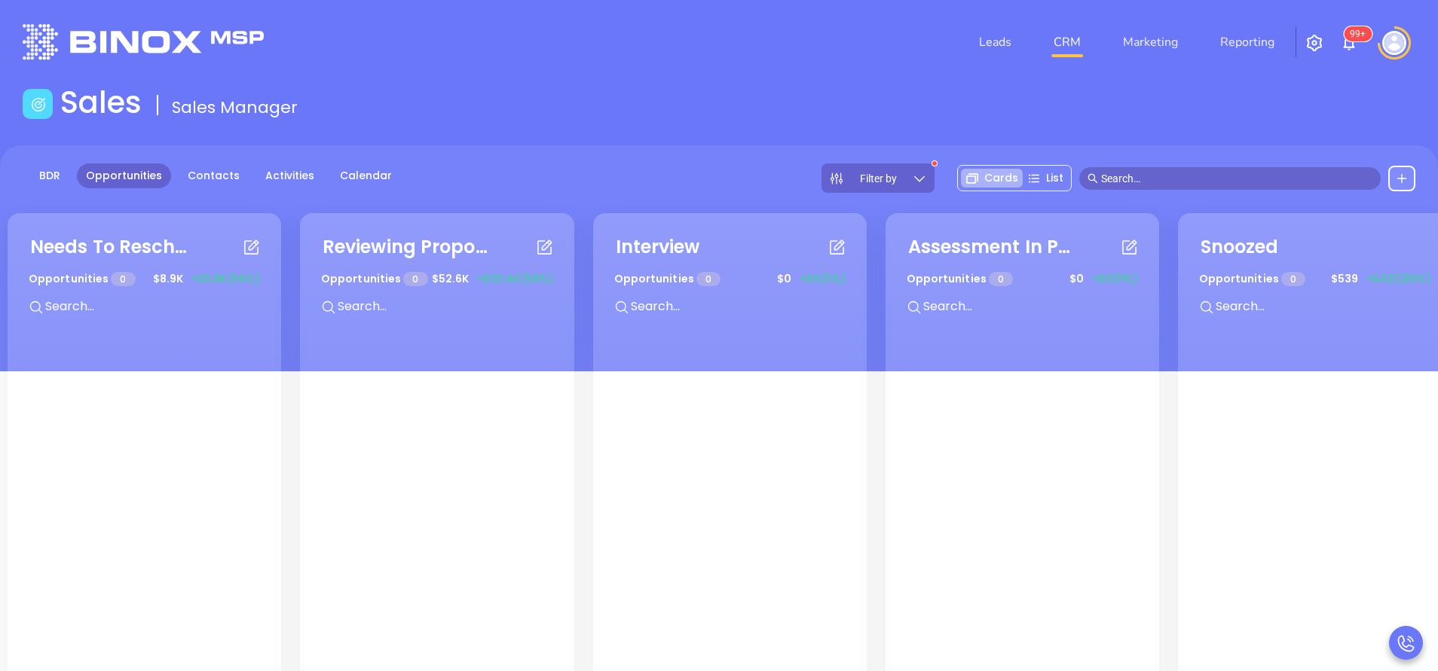
click at [927, 175] on icon at bounding box center [919, 178] width 15 height 15
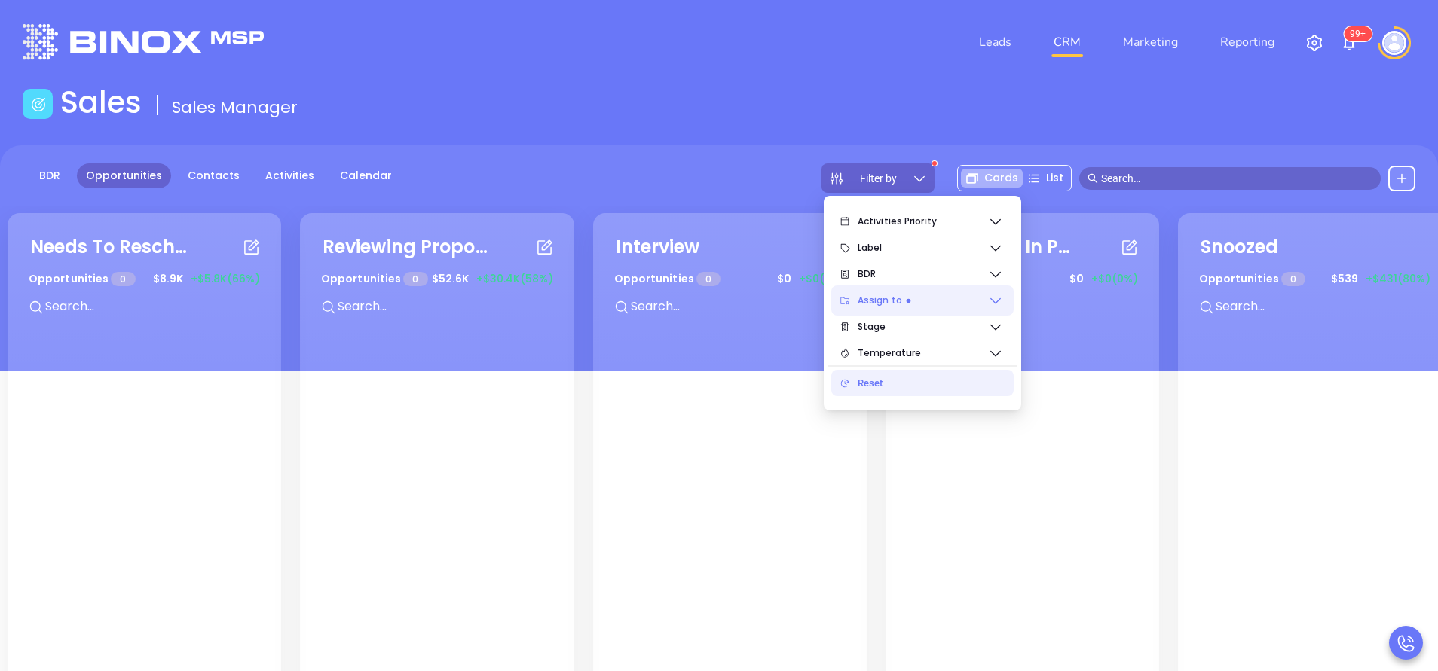
click at [993, 298] on icon at bounding box center [995, 300] width 15 height 15
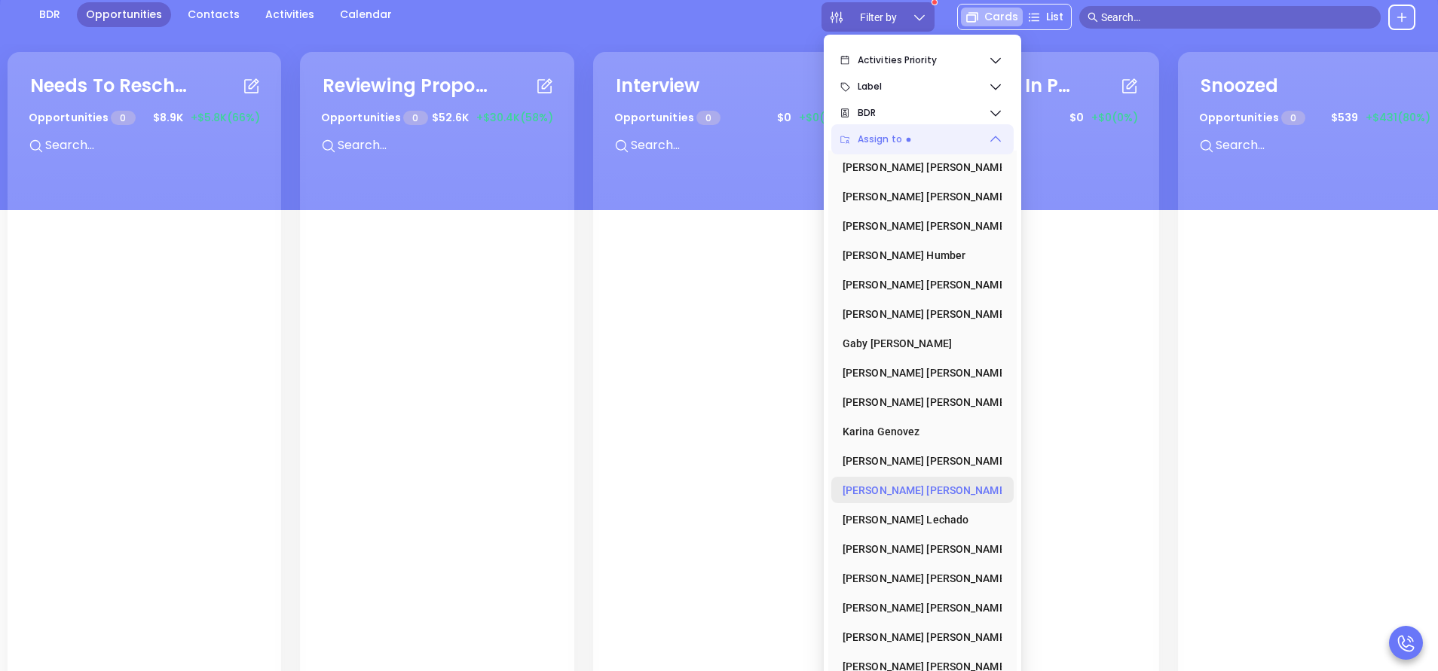
scroll to position [206, 0]
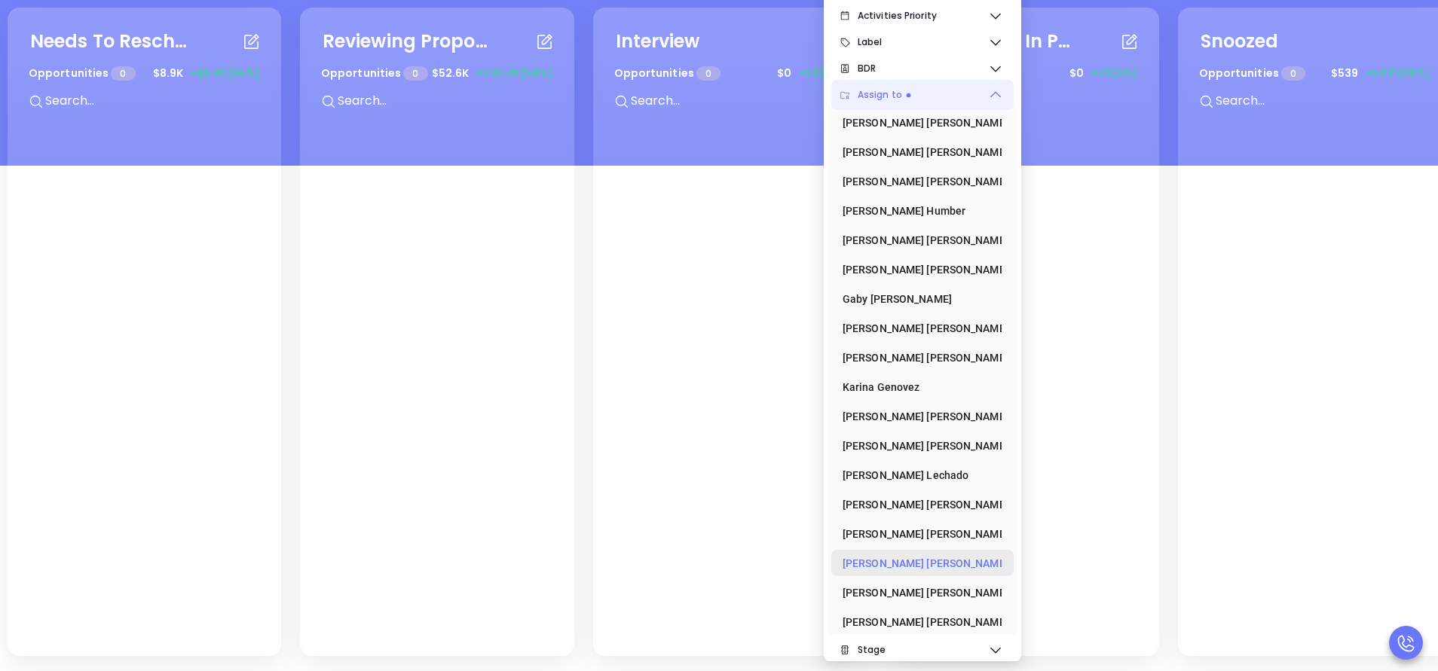
drag, startPoint x: 930, startPoint y: 558, endPoint x: 901, endPoint y: 565, distance: 29.4
click at [930, 559] on div "[PERSON_NAME]" at bounding box center [917, 564] width 151 height 30
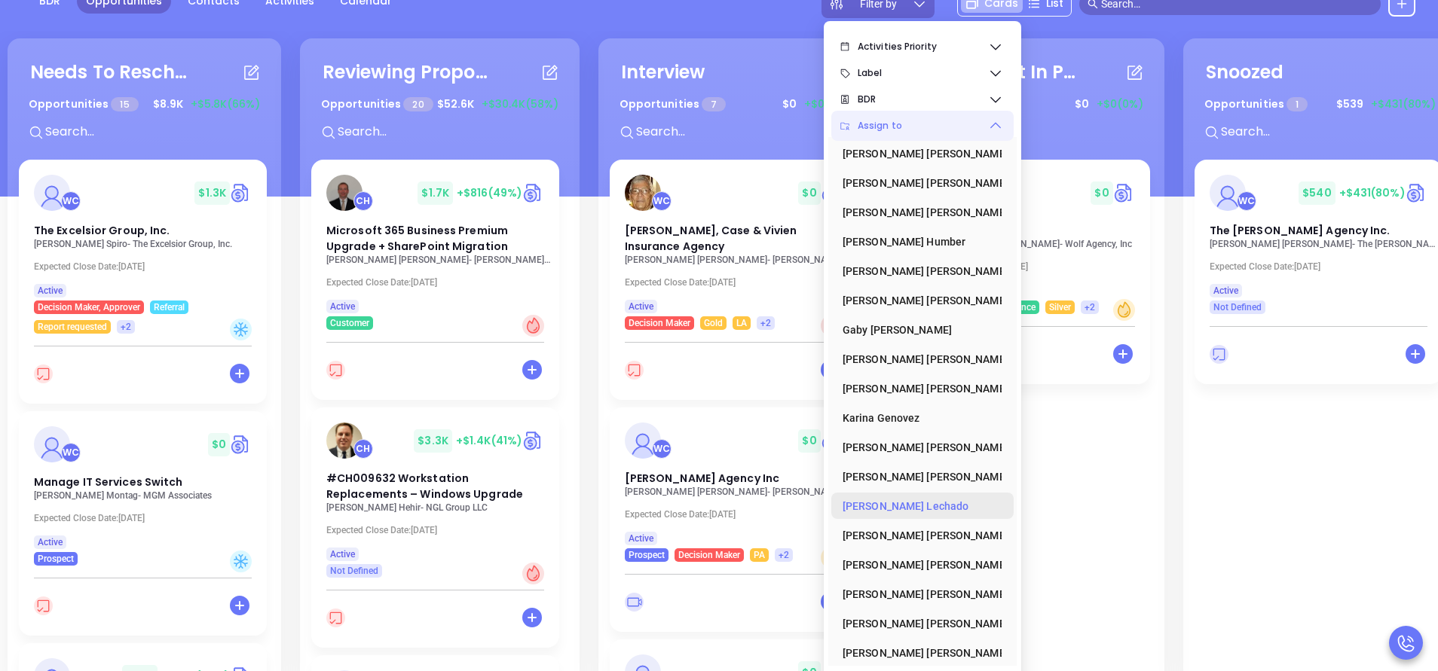
scroll to position [93, 0]
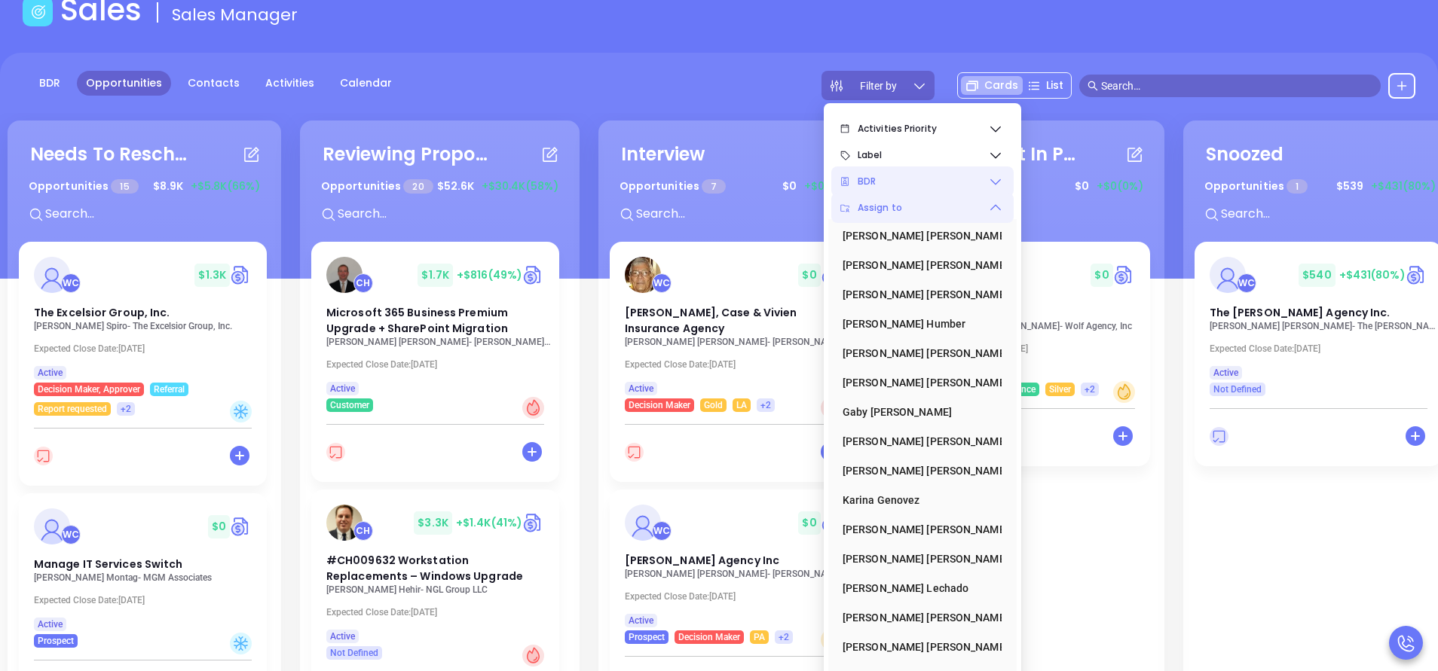
click at [997, 179] on icon at bounding box center [995, 181] width 15 height 15
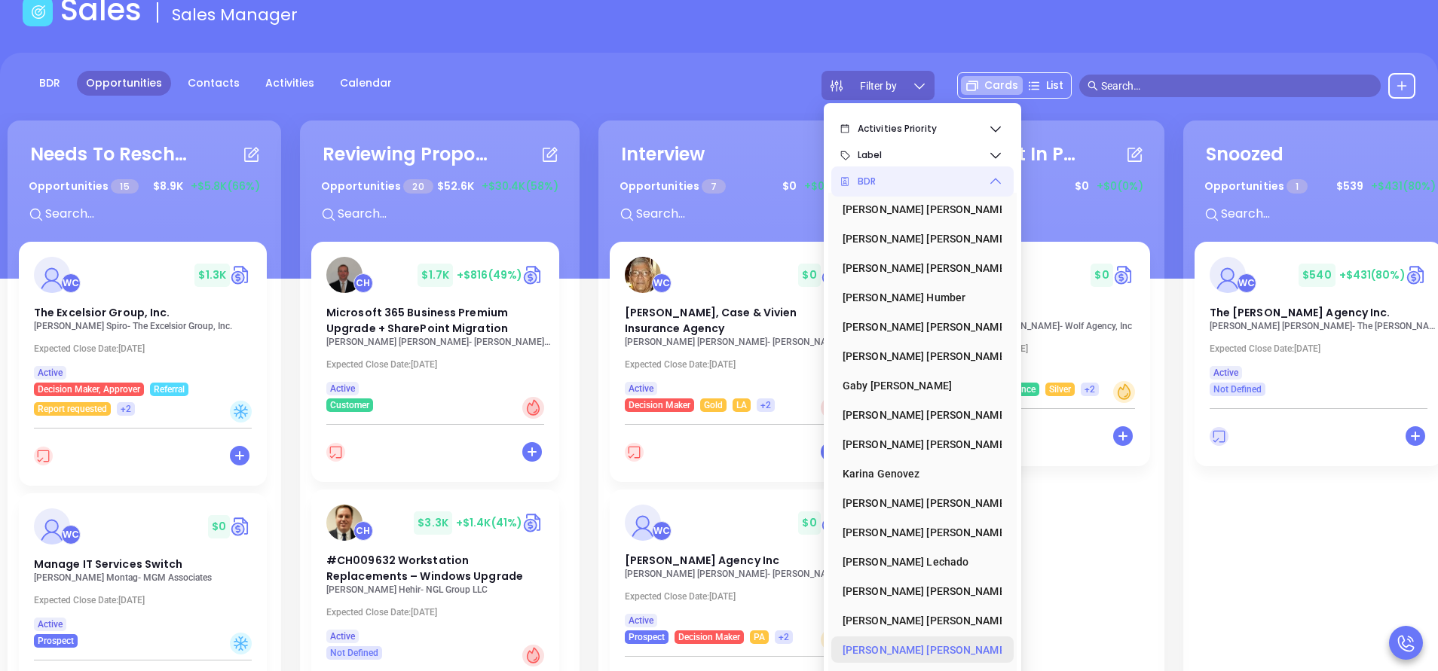
click at [889, 649] on div "[PERSON_NAME]" at bounding box center [917, 650] width 151 height 30
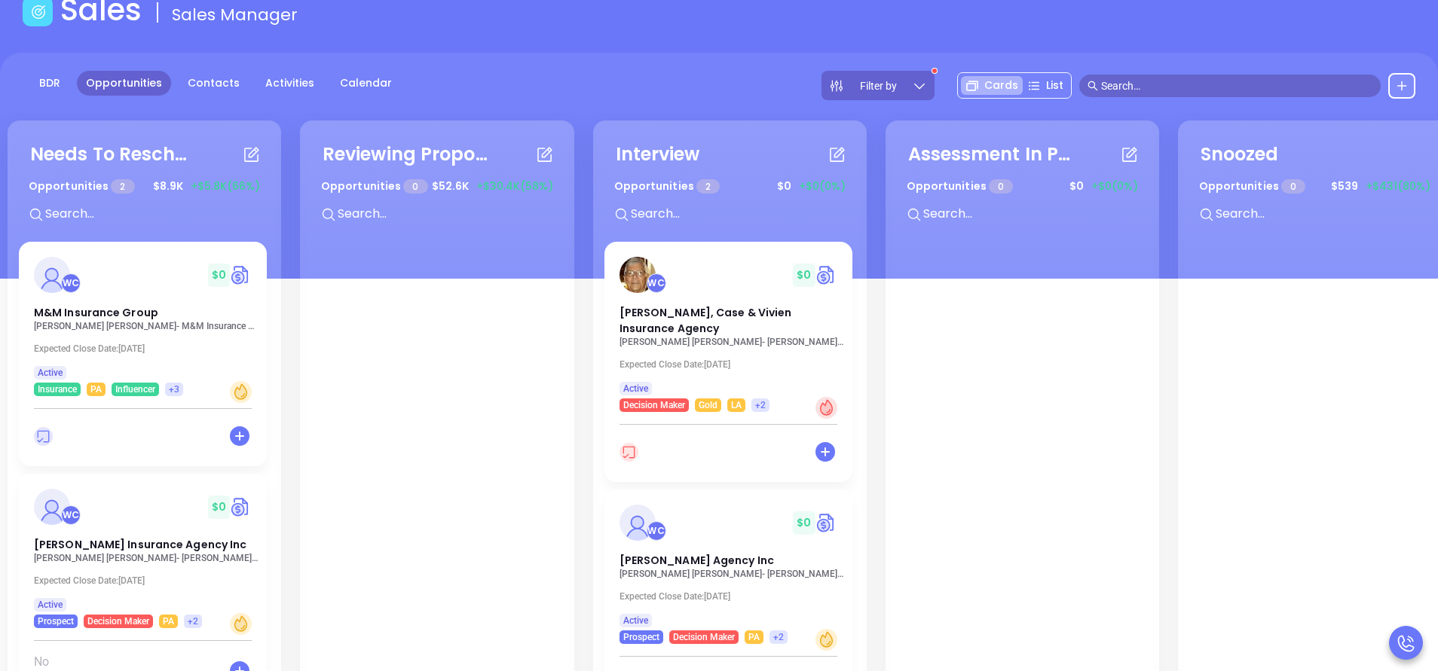
click at [500, 59] on div "BDR Opportunities Contacts Activities Calendar Filter by Cards List" at bounding box center [719, 166] width 1438 height 226
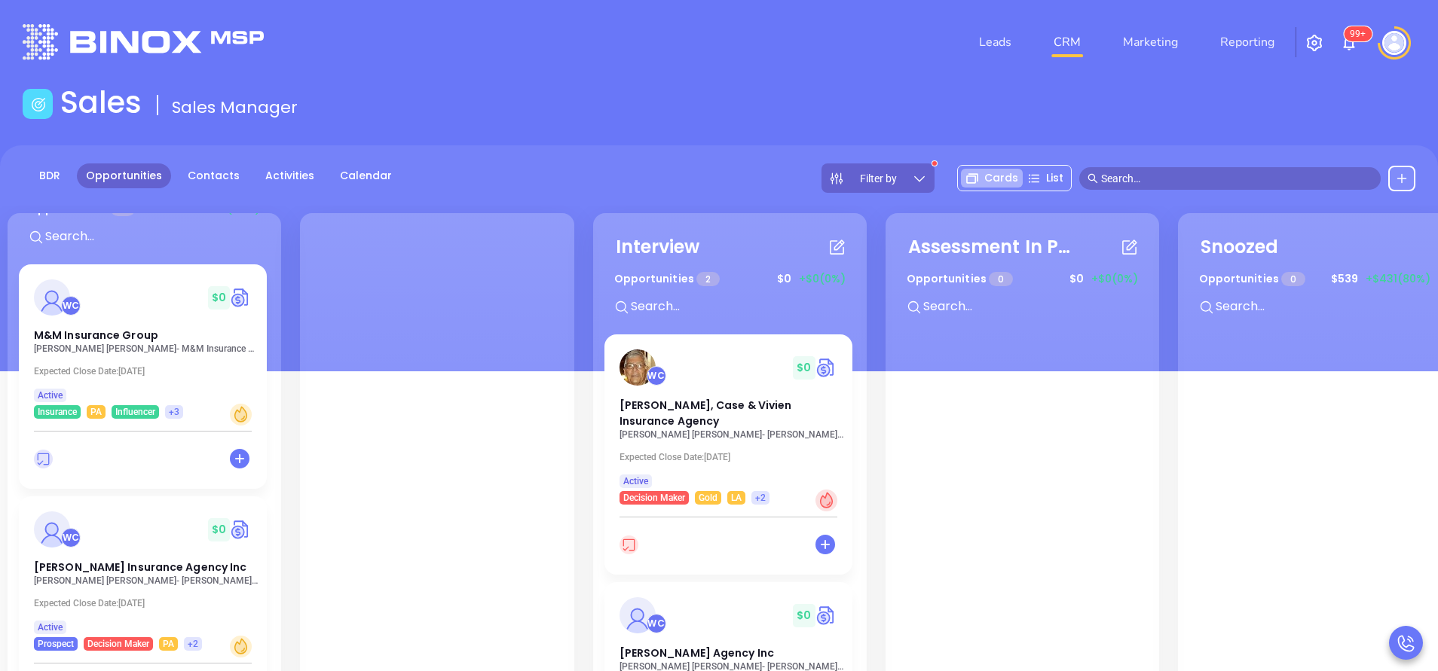
scroll to position [133, 0]
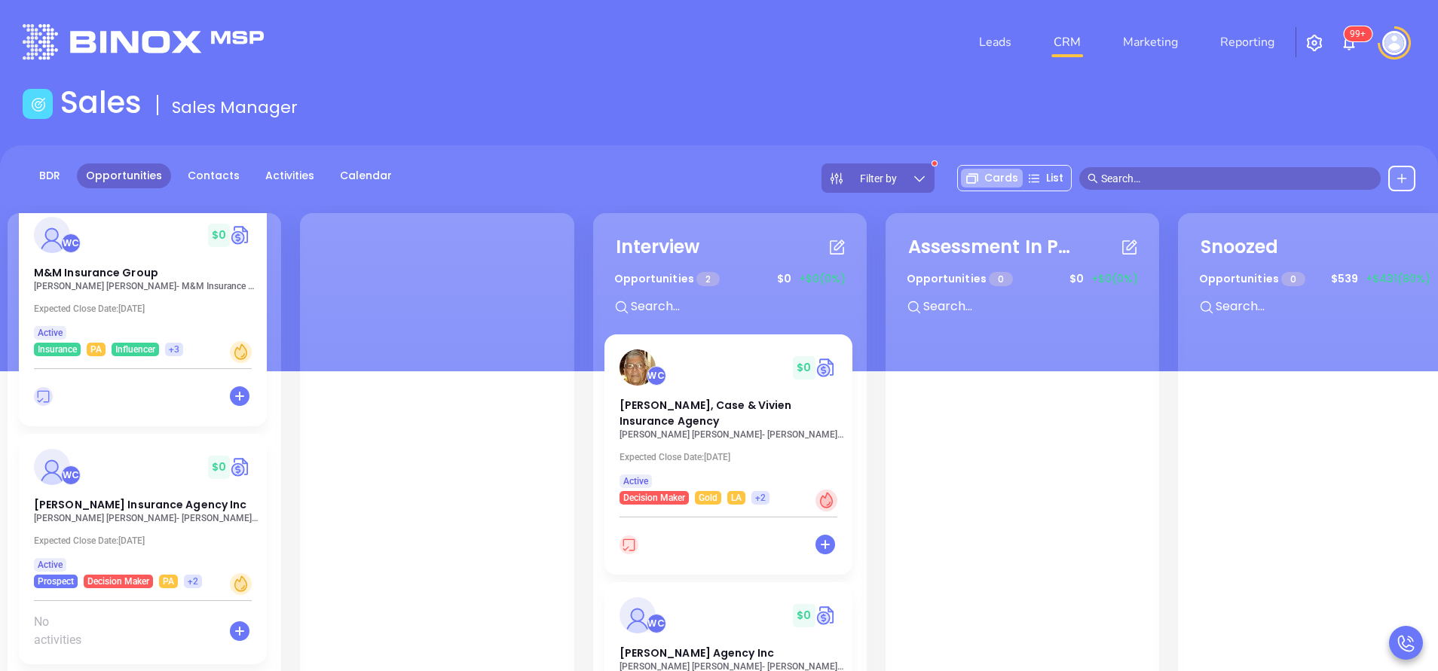
click at [726, 179] on div "BDR Opportunities Contacts Activities Calendar Filter by Cards List" at bounding box center [719, 178] width 1438 height 29
drag, startPoint x: 125, startPoint y: 512, endPoint x: 560, endPoint y: 52, distance: 632.7
click at [560, 52] on div "Leads CRM Marketing Reporting 99+" at bounding box center [954, 42] width 940 height 54
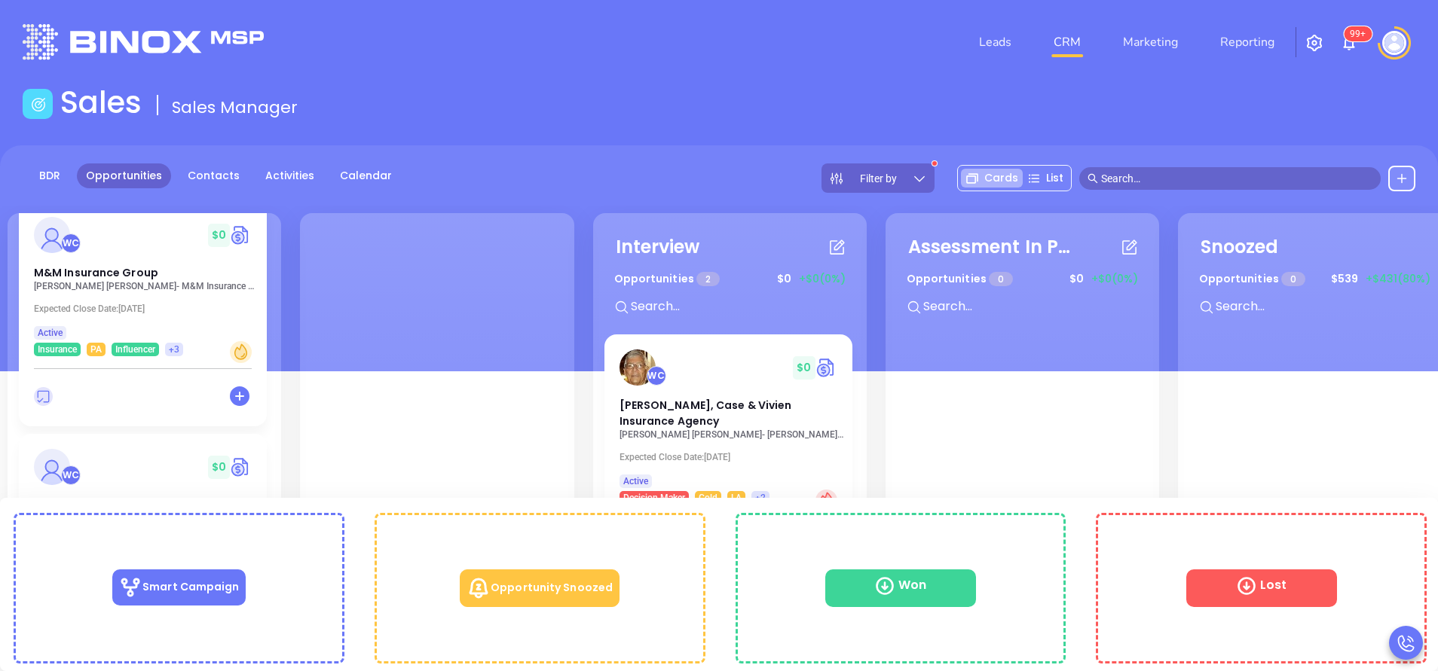
drag, startPoint x: 99, startPoint y: 512, endPoint x: 650, endPoint y: 90, distance: 694.4
click at [650, 90] on div "Sales Sales Manager" at bounding box center [719, 105] width 1411 height 42
drag, startPoint x: 711, startPoint y: 424, endPoint x: 665, endPoint y: 406, distance: 50.1
drag, startPoint x: 665, startPoint y: 406, endPoint x: 637, endPoint y: 127, distance: 280.9
drag, startPoint x: 637, startPoint y: 127, endPoint x: 512, endPoint y: 163, distance: 129.5
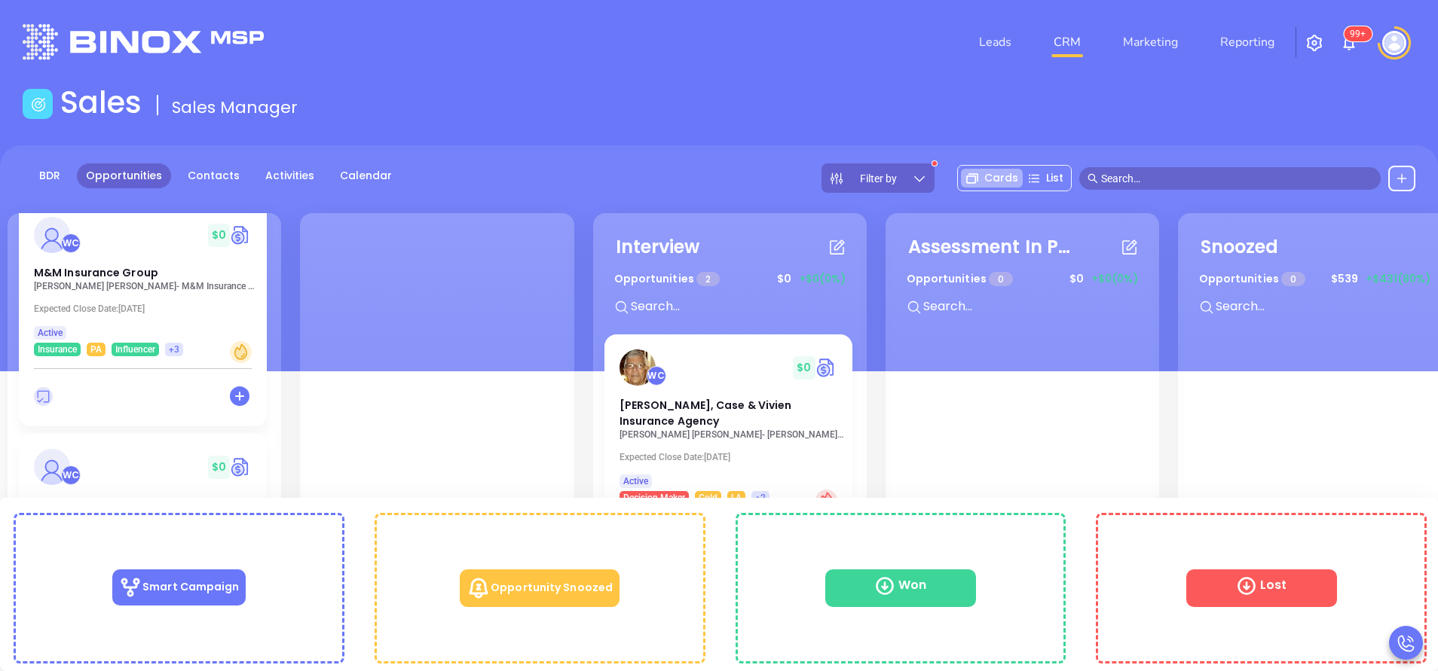
click at [512, 163] on div "BDR Opportunities Contacts Activities Calendar Filter by Cards List" at bounding box center [719, 258] width 1438 height 226
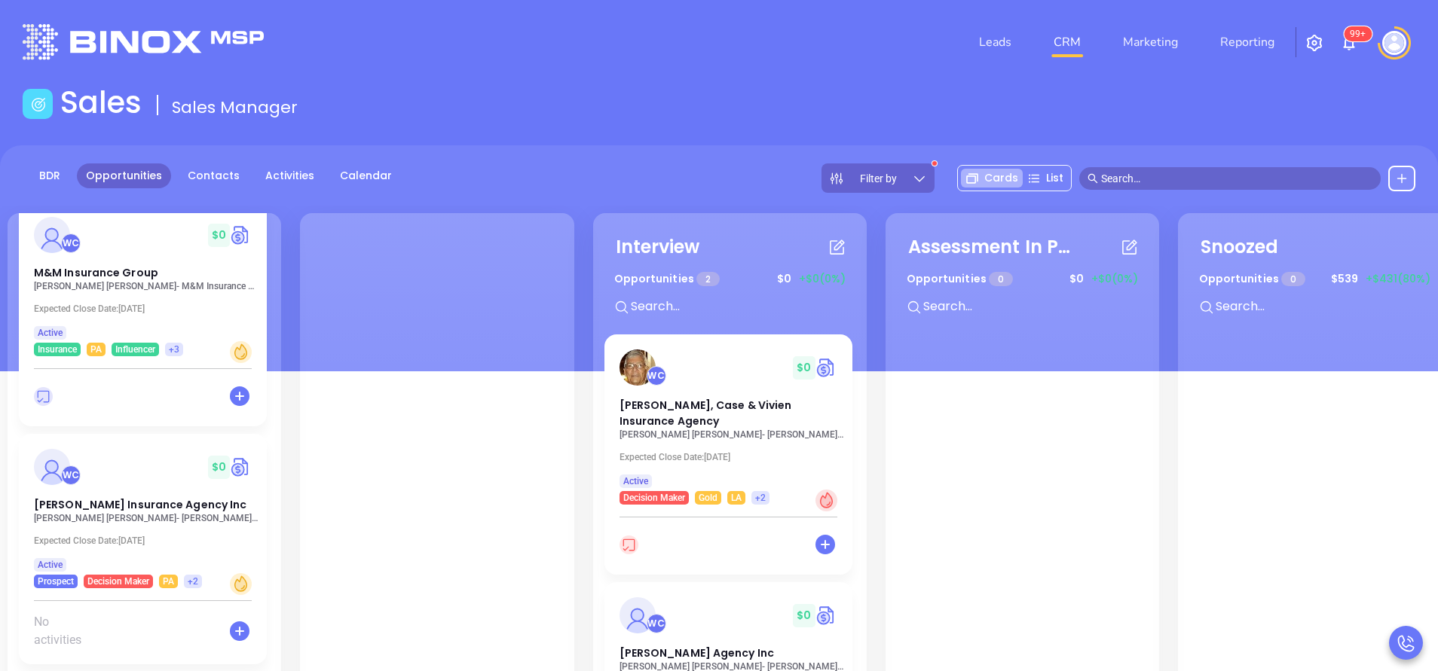
drag, startPoint x: 760, startPoint y: 421, endPoint x: 650, endPoint y: 96, distance: 343.6
click at [650, 96] on div "Sales Sales Manager" at bounding box center [719, 105] width 1411 height 42
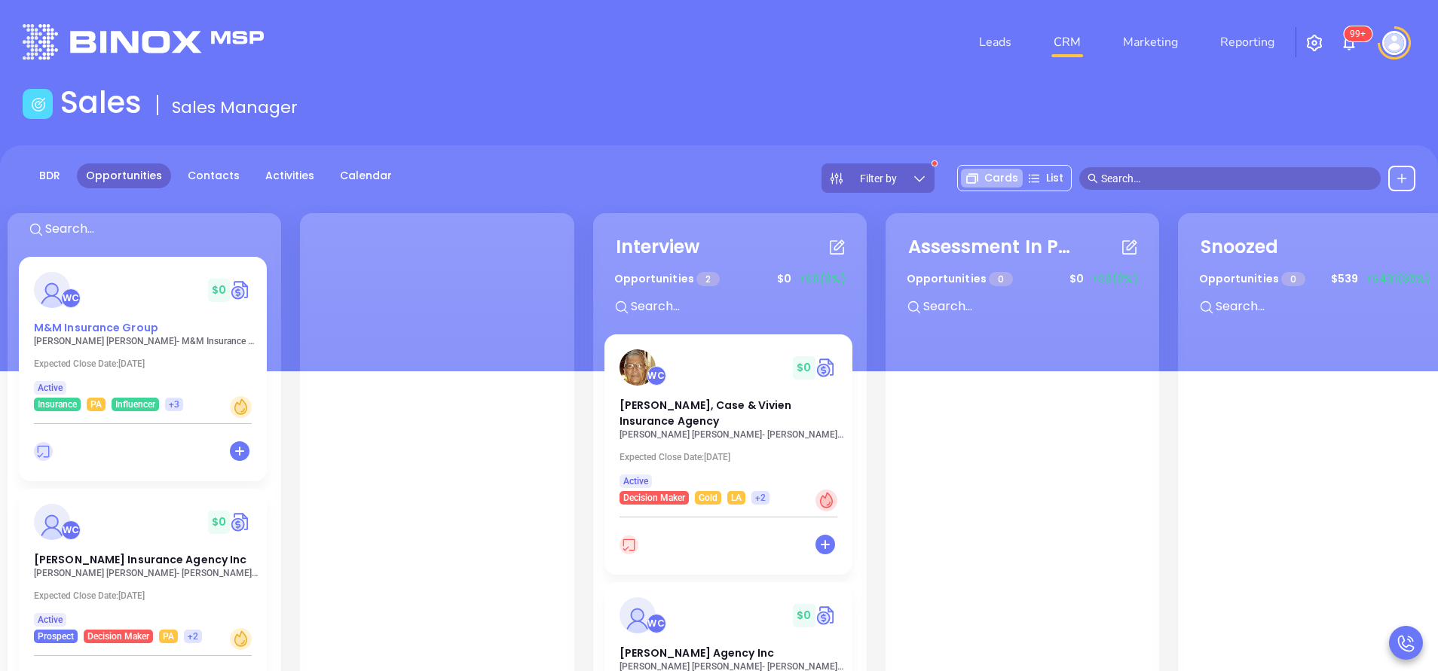
scroll to position [113, 0]
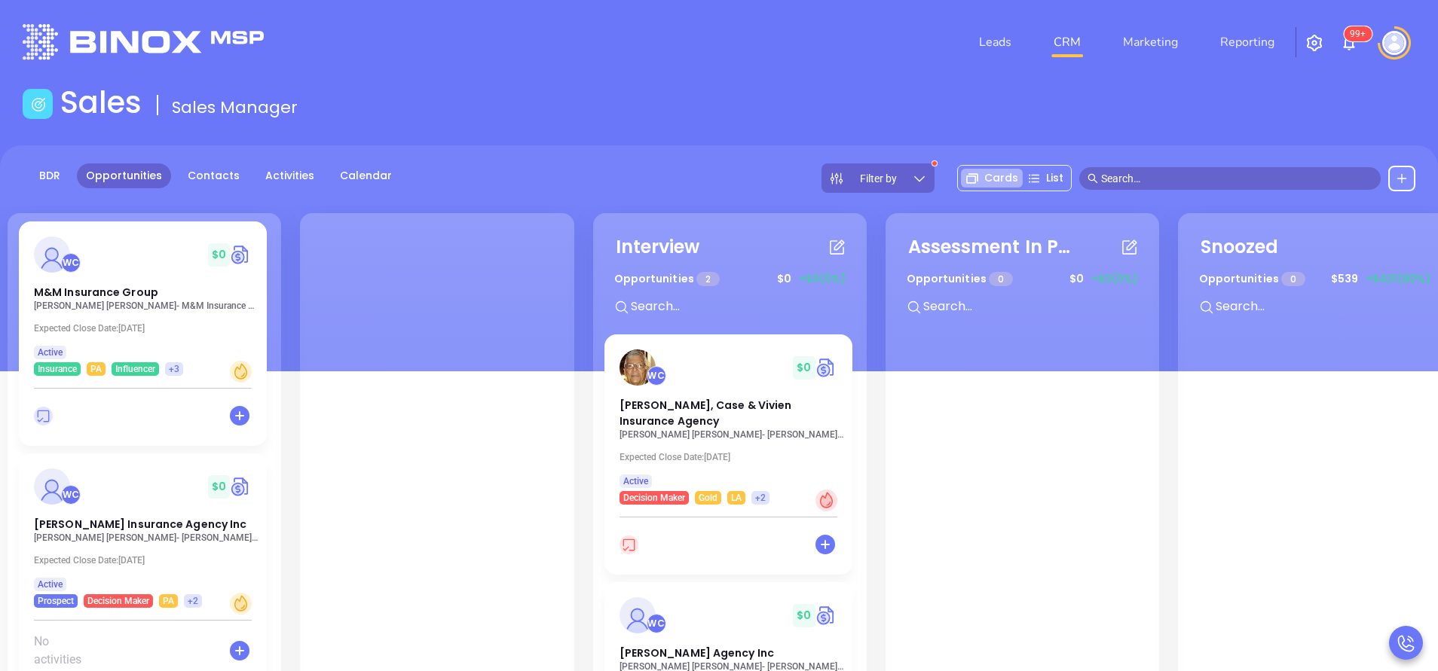
drag, startPoint x: 146, startPoint y: 293, endPoint x: 493, endPoint y: 150, distance: 375.0
click at [493, 150] on div "BDR Opportunities Contacts Activities Calendar Filter by Cards List" at bounding box center [719, 258] width 1438 height 226
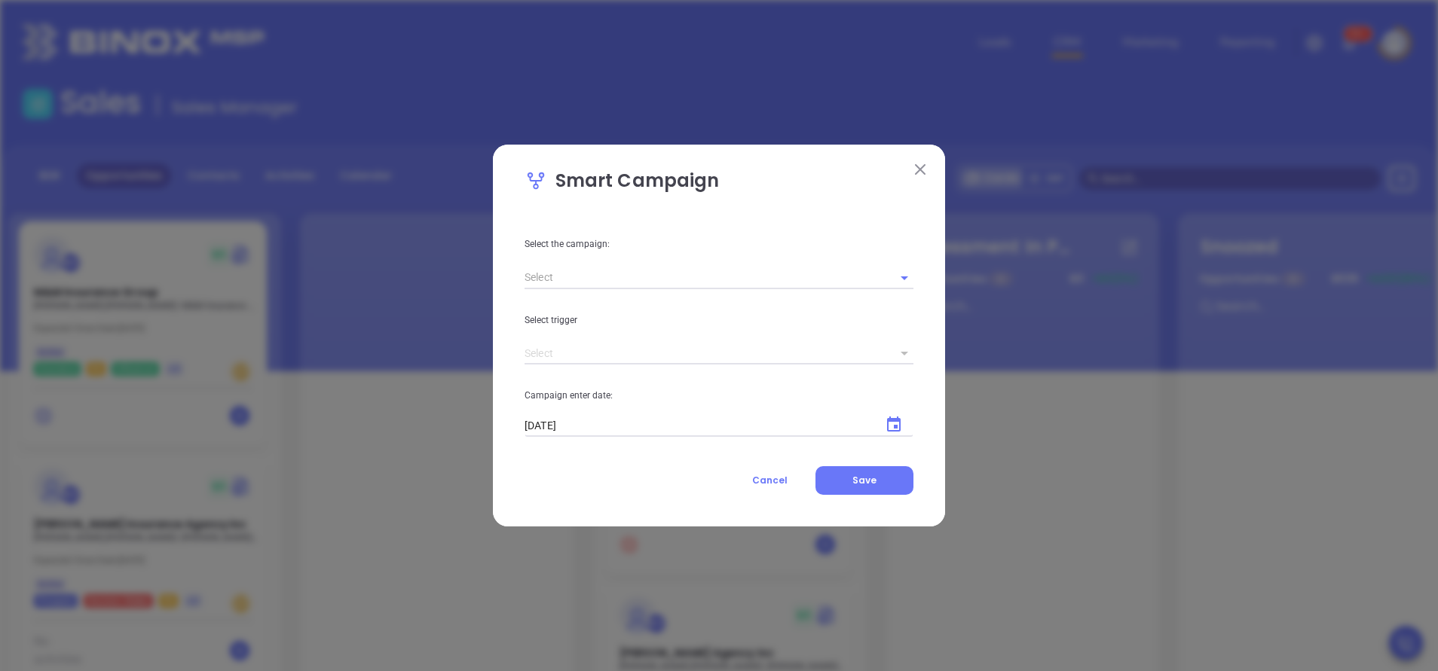
drag, startPoint x: 124, startPoint y: 537, endPoint x: 594, endPoint y: 69, distance: 663.3
click at [542, 68] on div "Smart Campaign Select the campaign: Select trigger Campaign enter date: [DATE] …" at bounding box center [719, 335] width 1438 height 671
click at [921, 169] on img at bounding box center [920, 169] width 11 height 11
drag, startPoint x: 134, startPoint y: 530, endPoint x: 423, endPoint y: 74, distance: 540.2
click at [414, 73] on div "Smart Campaign Select the campaign: Select trigger Campaign enter date: [DATE] …" at bounding box center [719, 335] width 1438 height 671
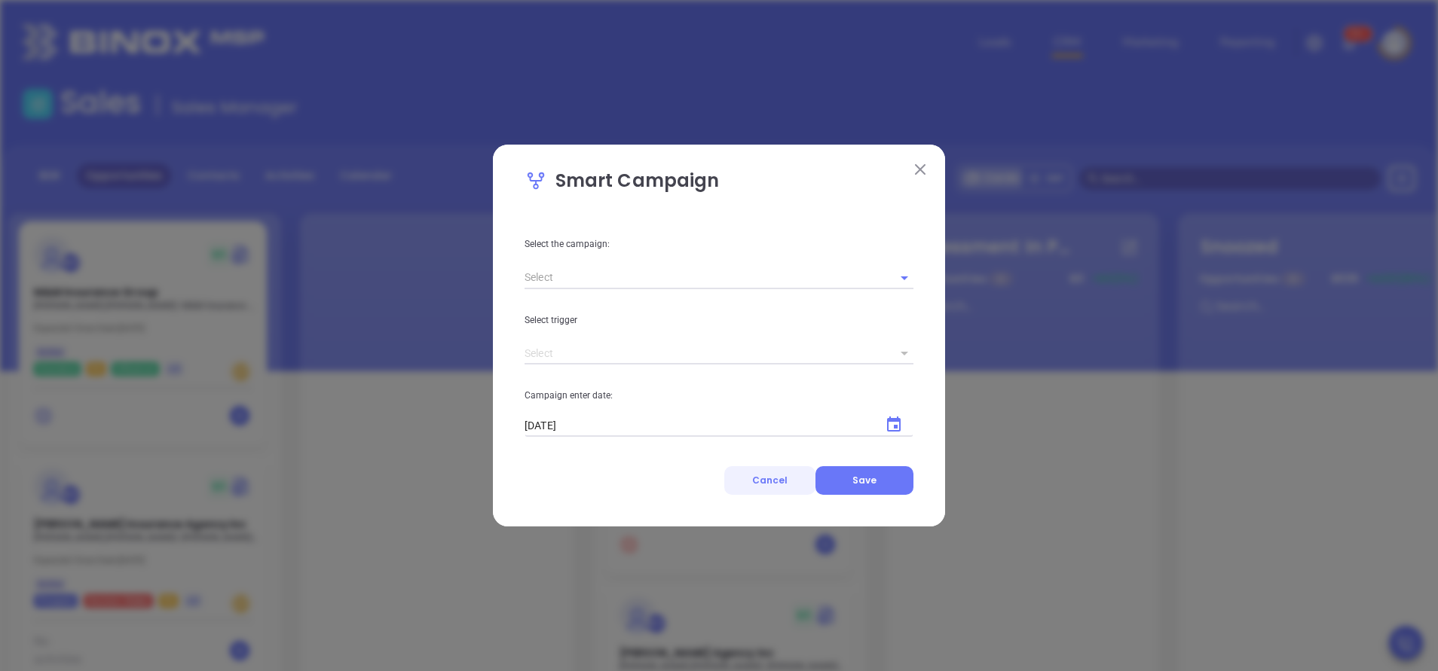
click at [763, 482] on span "Cancel" at bounding box center [769, 480] width 35 height 13
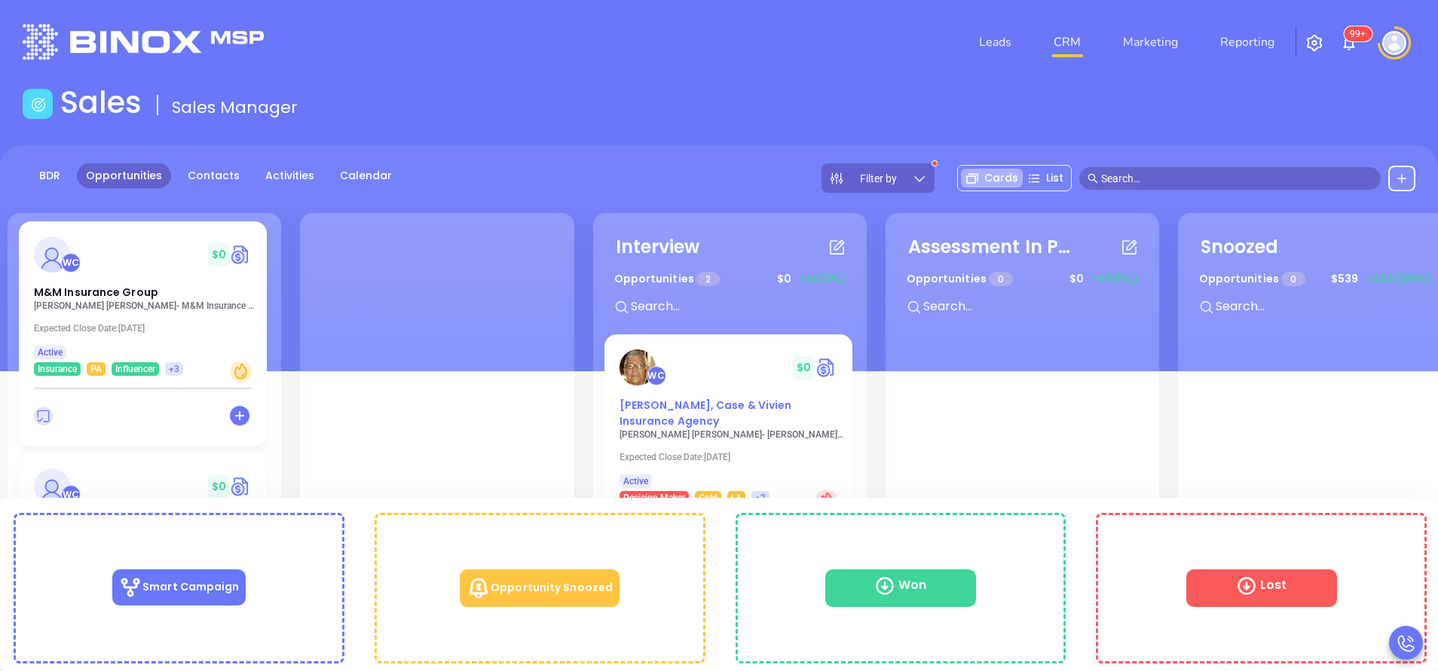
drag, startPoint x: 677, startPoint y: 406, endPoint x: 659, endPoint y: 413, distance: 18.6
